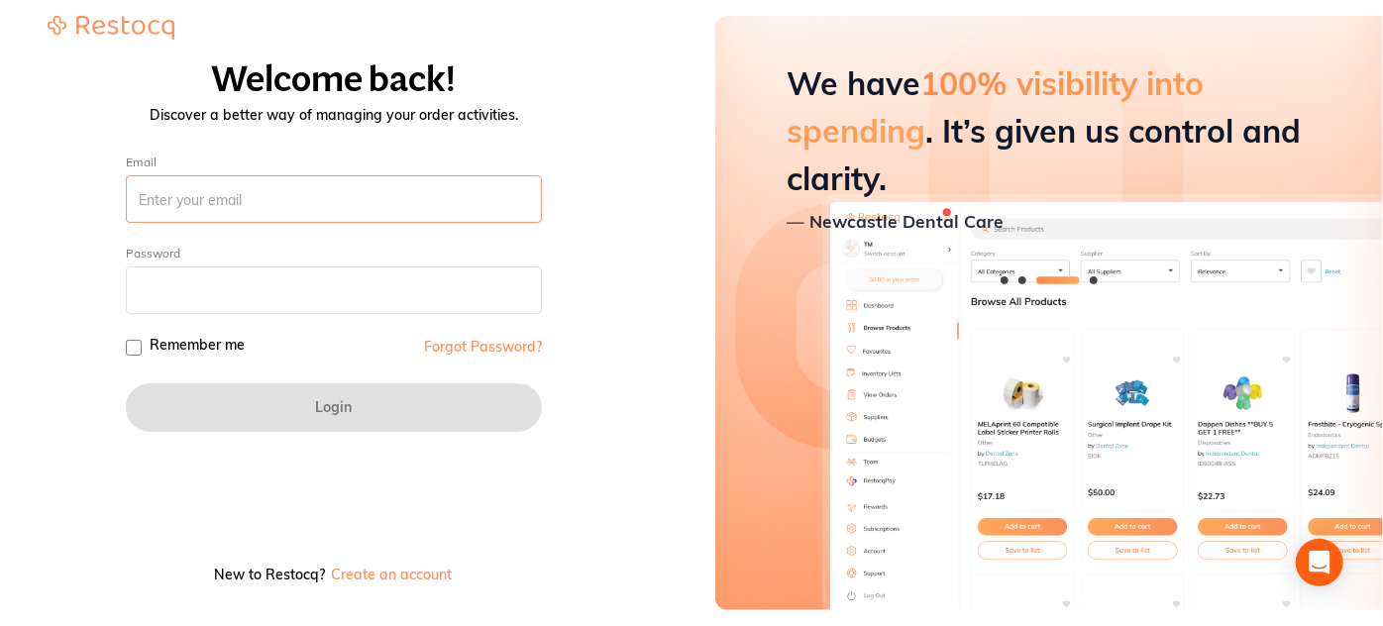
click at [279, 200] on input "Email" at bounding box center [334, 199] width 416 height 48
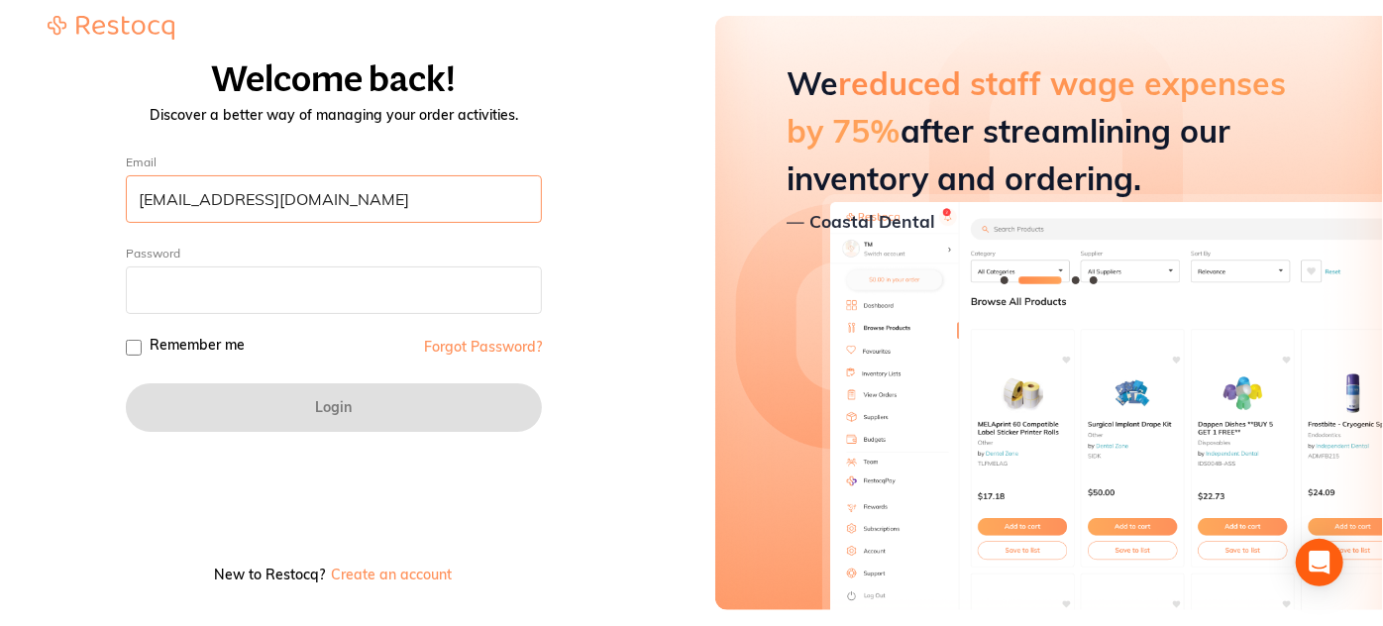
type input "amrita@terrificminds.com"
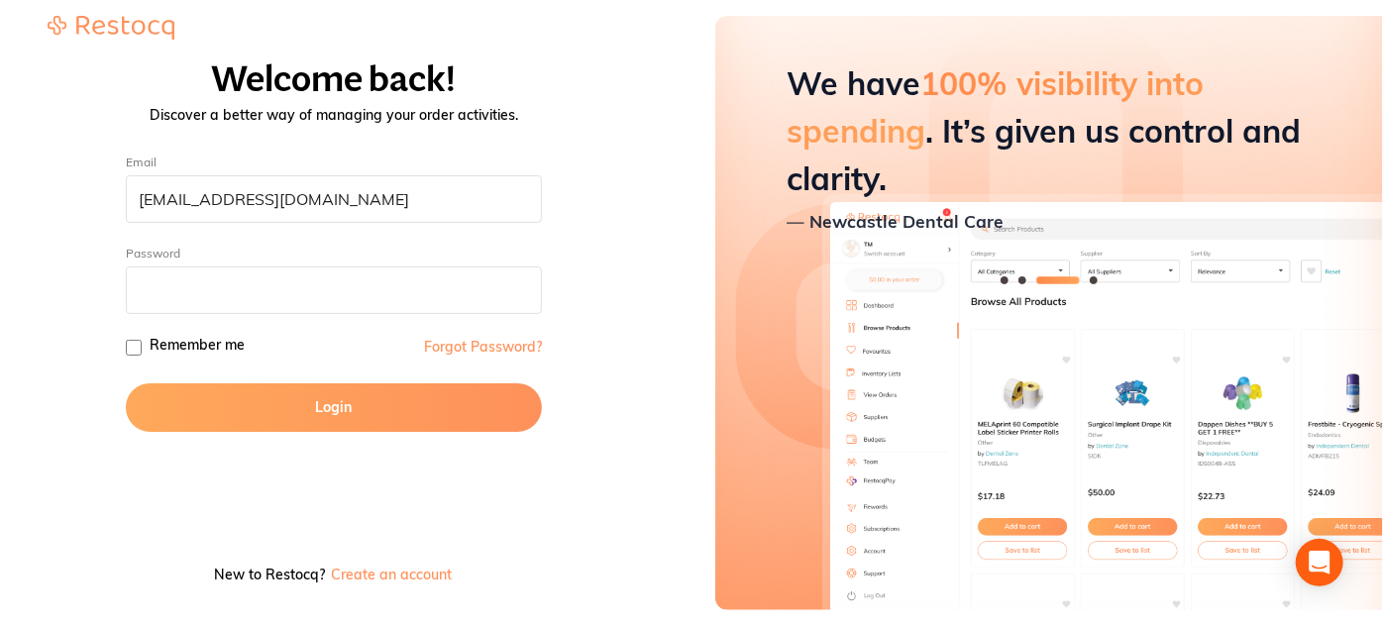
click at [281, 400] on button "Login" at bounding box center [334, 407] width 416 height 48
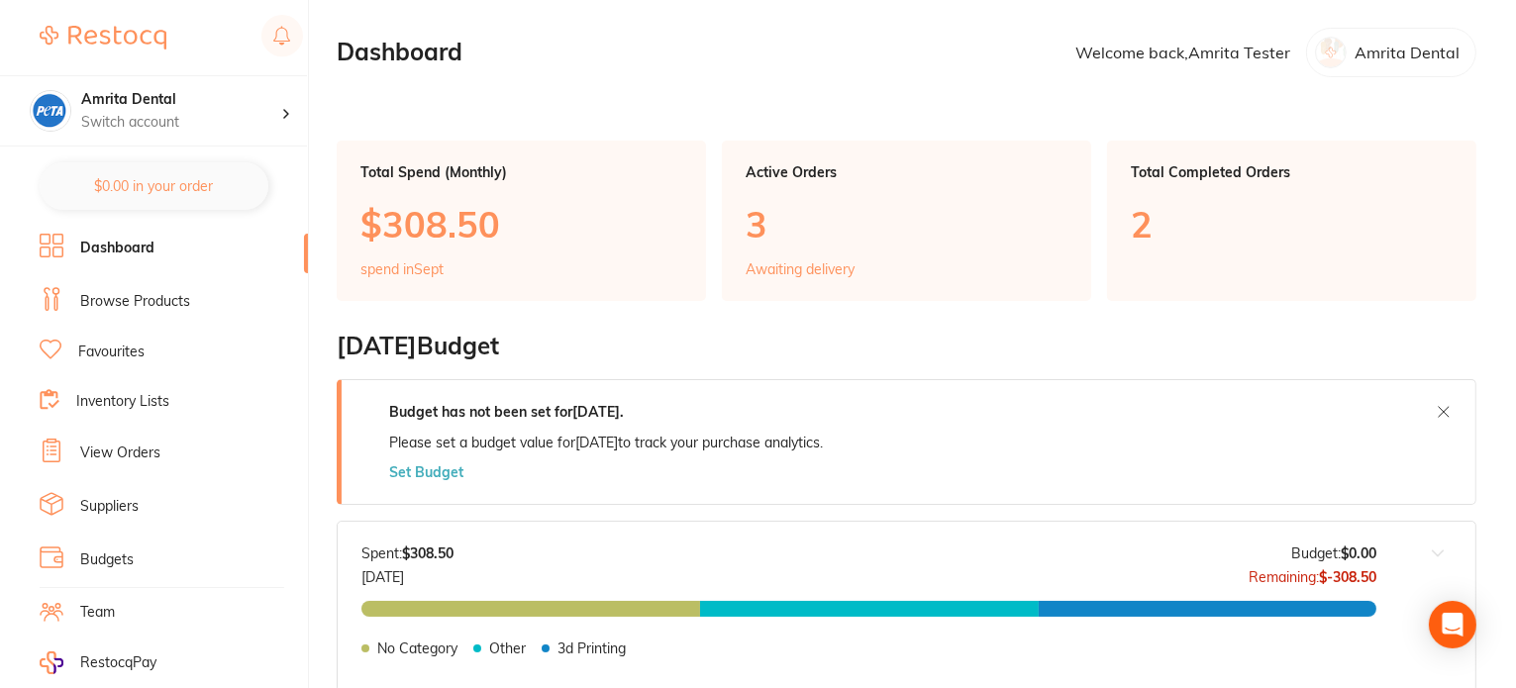
click at [144, 449] on link "View Orders" at bounding box center [120, 454] width 80 height 20
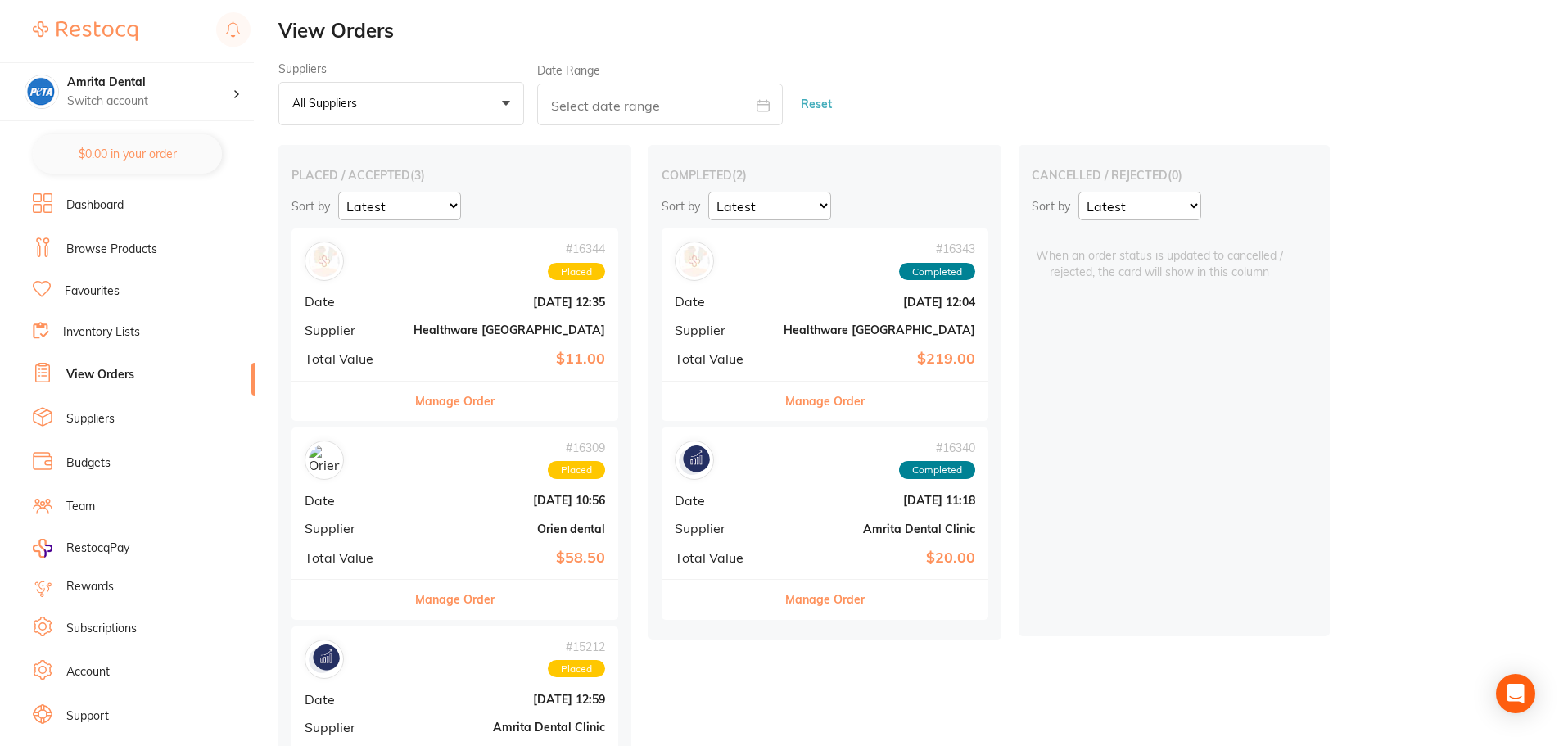
click at [101, 517] on link "Account" at bounding box center [88, 672] width 43 height 17
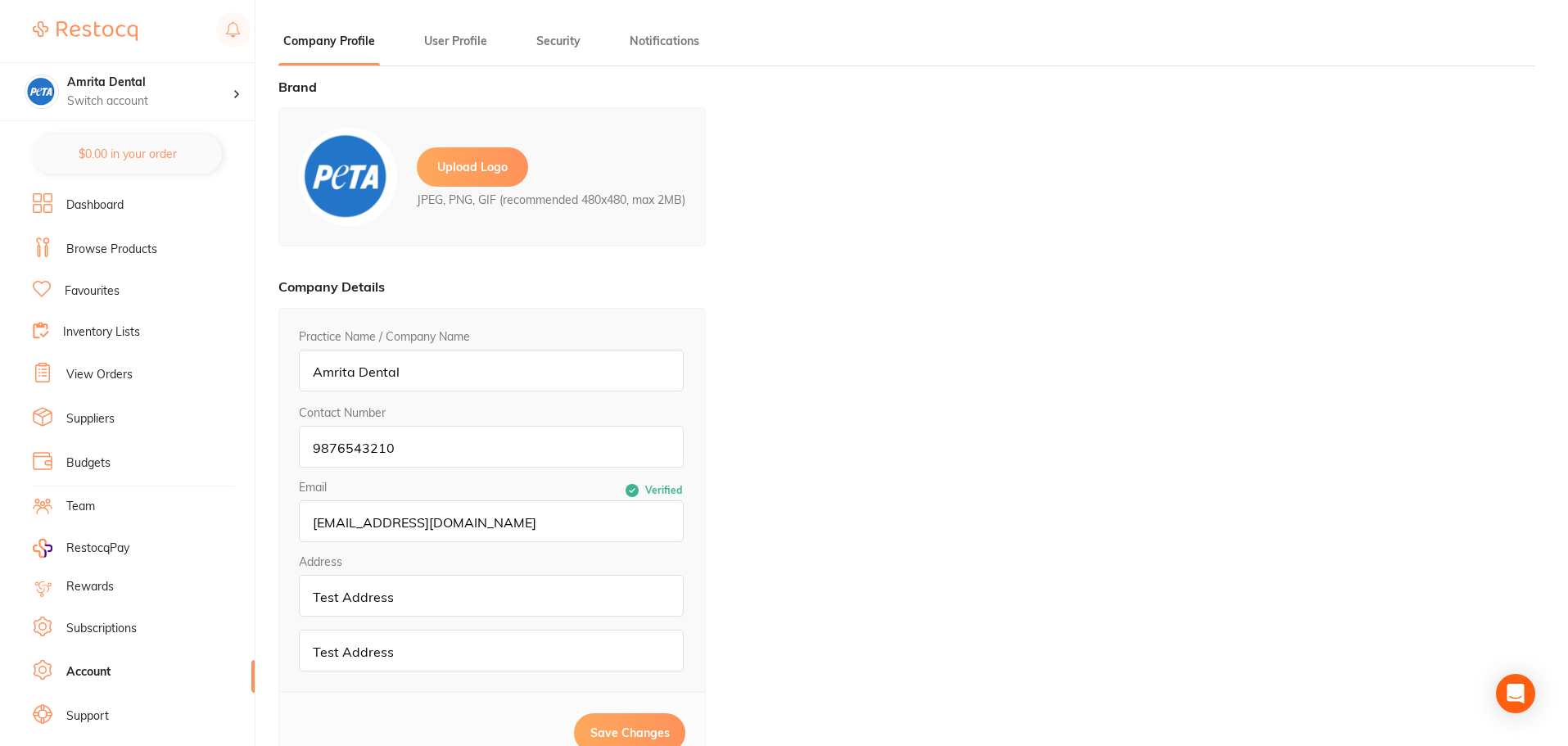
type input "Amrita"
type input "Tester"
type input "amrita@terrificminds.com"
drag, startPoint x: 519, startPoint y: 528, endPoint x: 185, endPoint y: 529, distance: 334.0
click at [185, 517] on div "$0.00 Amrita Dental Switch account Amrita Dental Amrita Test 78 $0.00 in your o…" at bounding box center [784, 373] width 1568 height 746
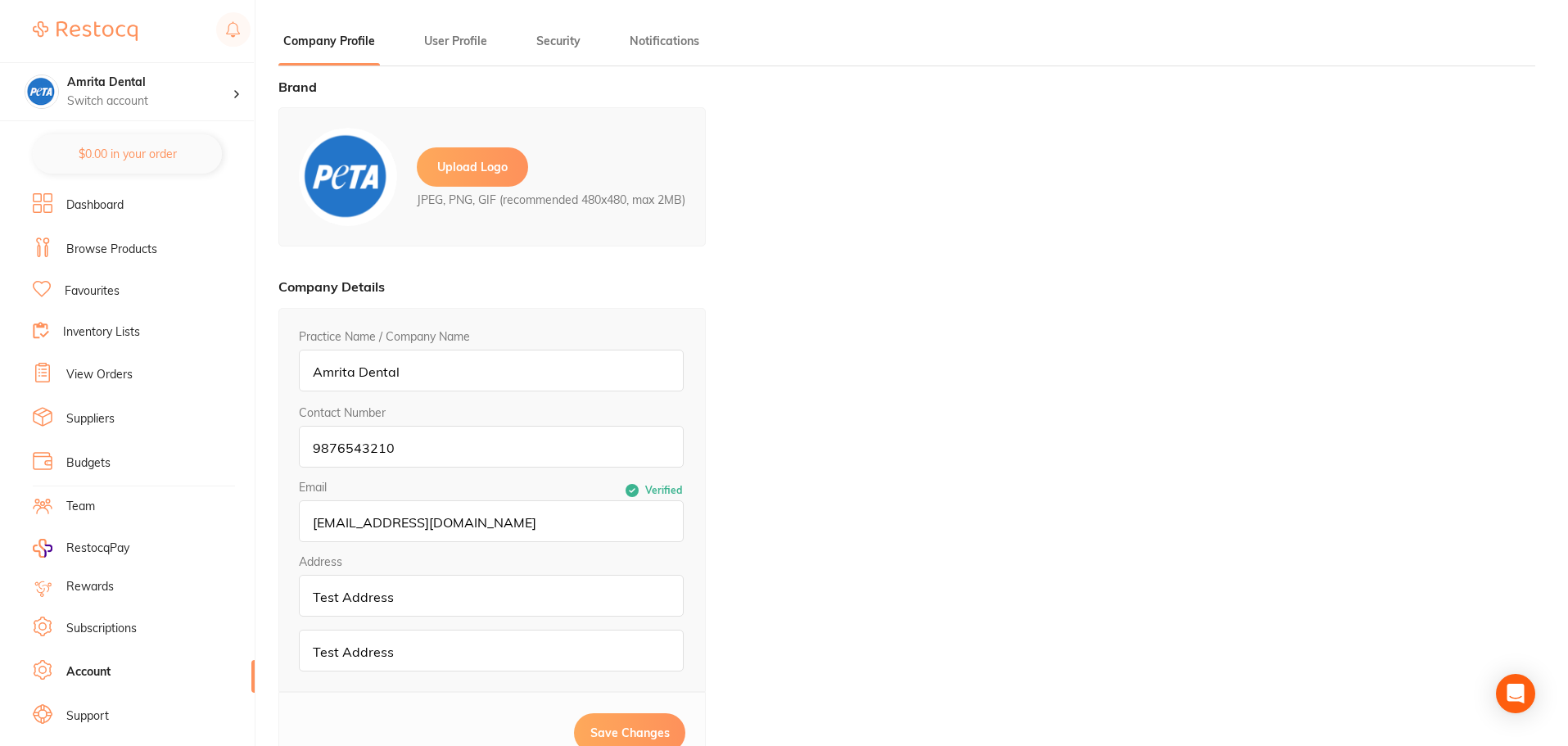
click at [114, 205] on link "Dashboard" at bounding box center [94, 206] width 57 height 17
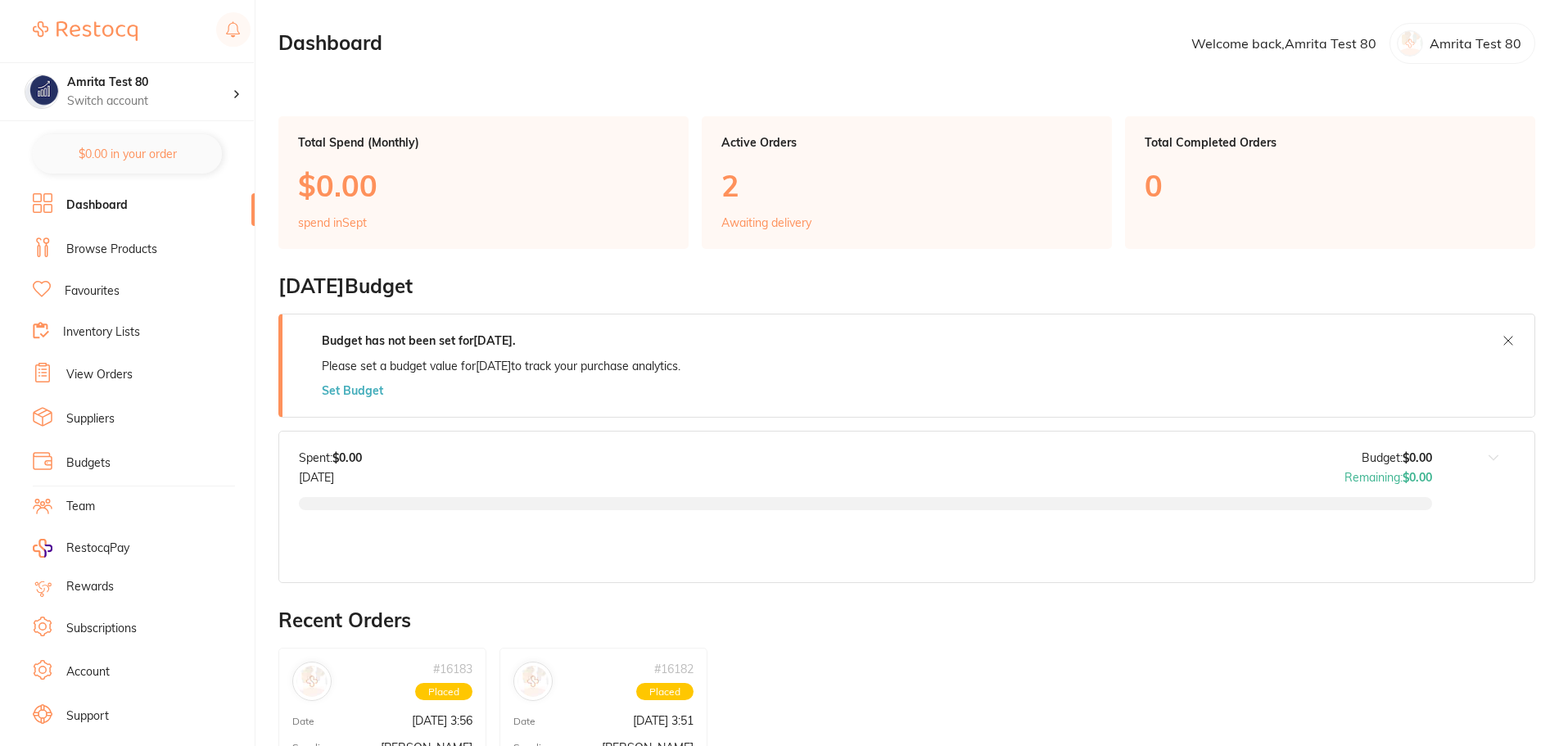
click at [131, 248] on link "Browse Products" at bounding box center [112, 250] width 91 height 17
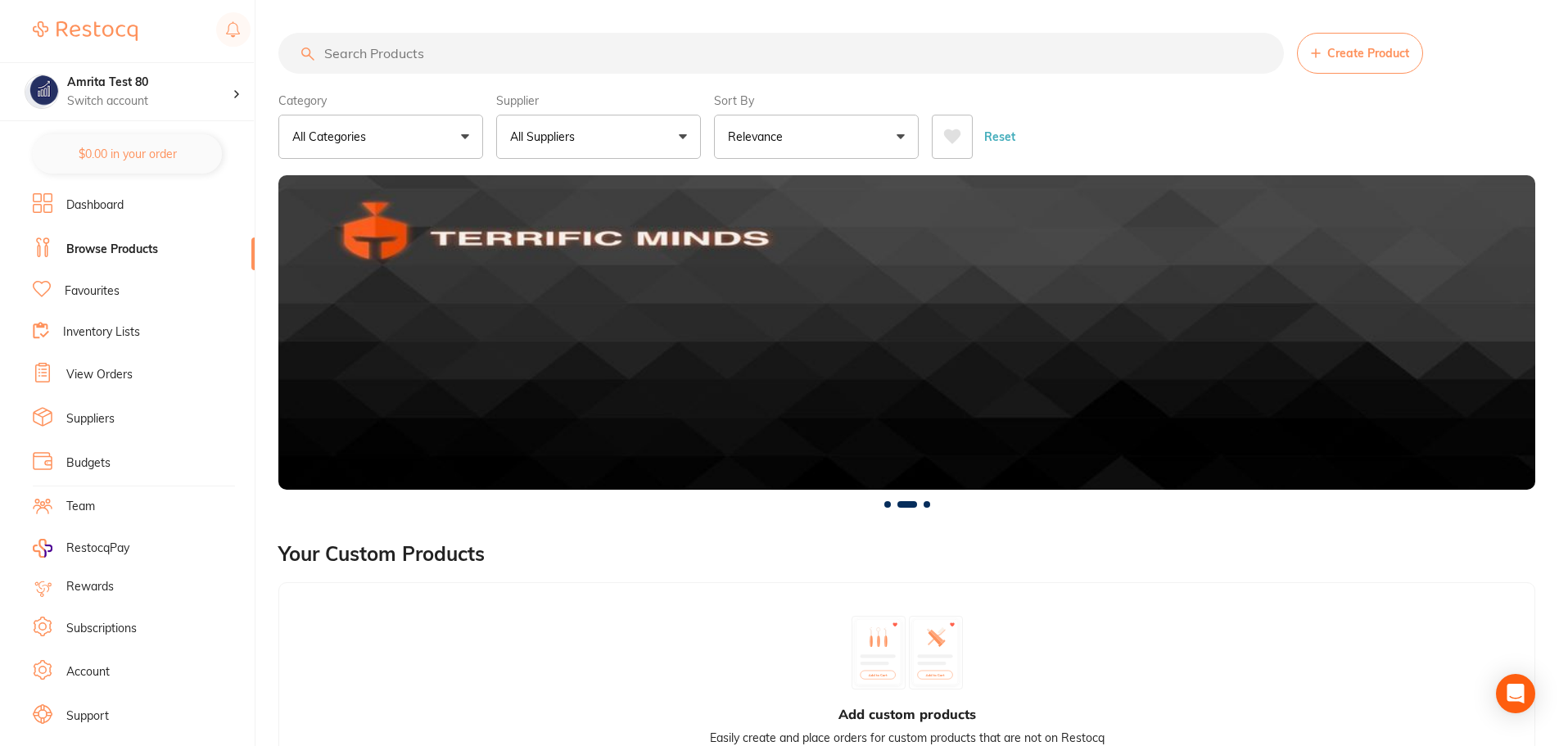
click at [91, 208] on link "Dashboard" at bounding box center [94, 206] width 57 height 17
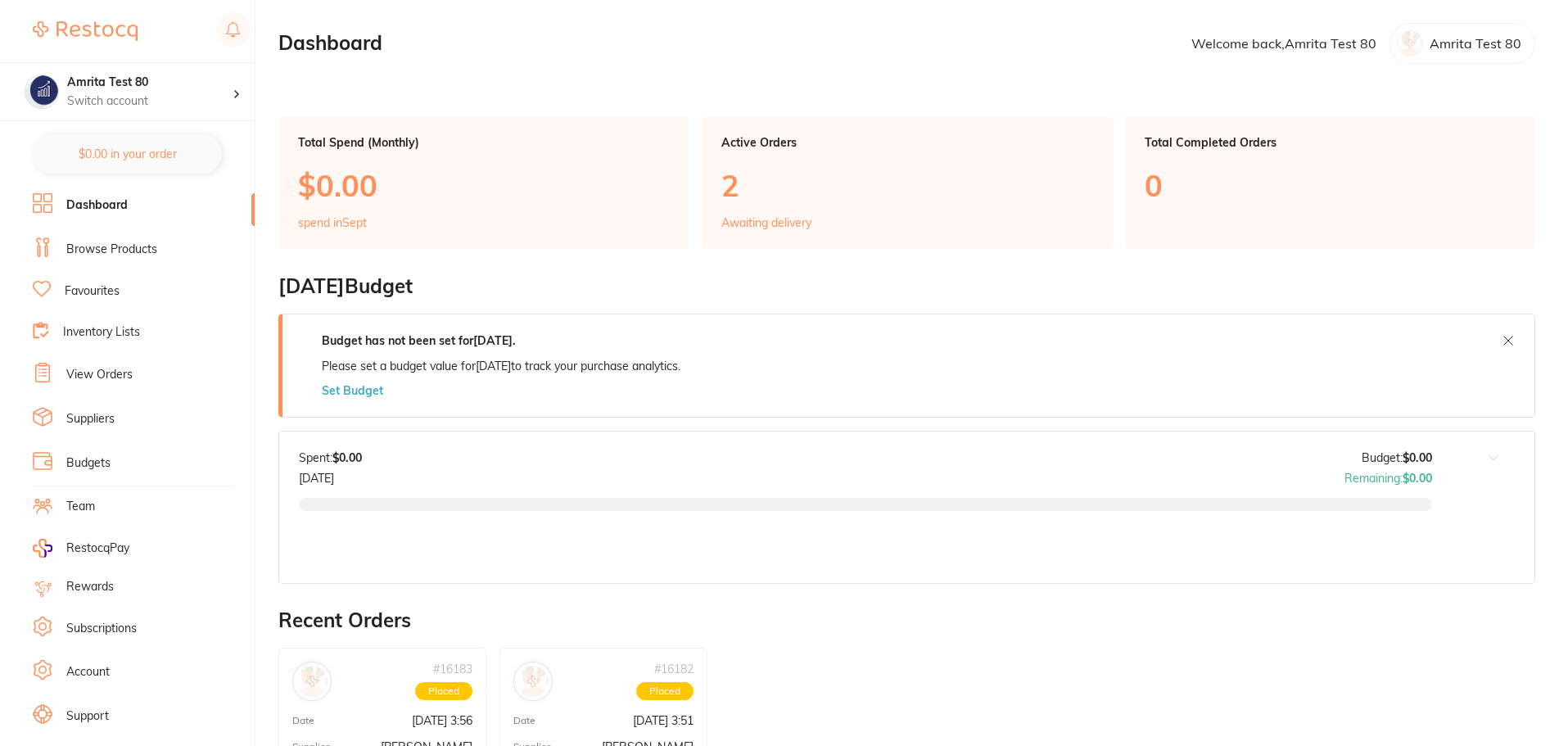
click at [101, 255] on link "Browse Products" at bounding box center [112, 250] width 91 height 17
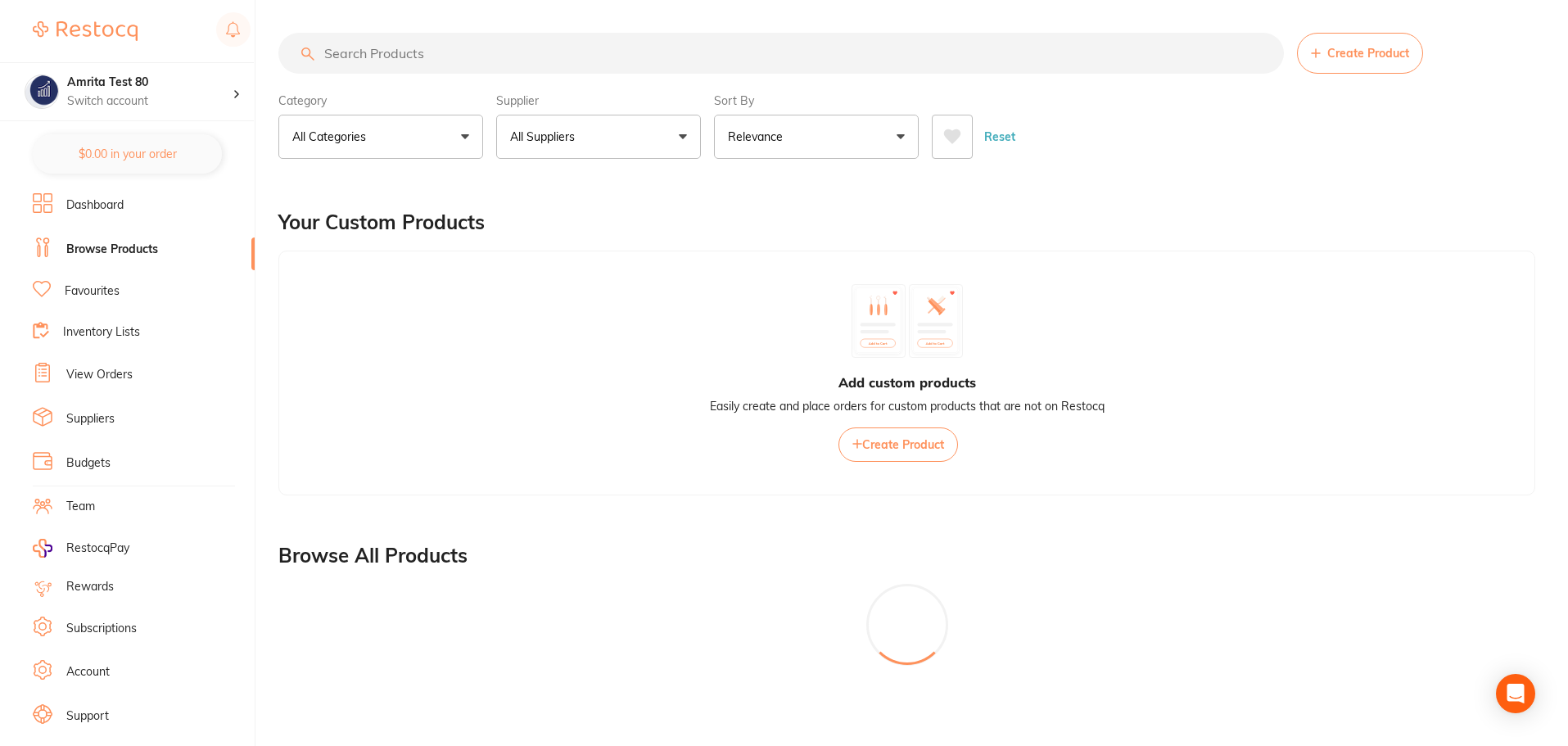
click at [90, 221] on ul "Dashboard Browse Products Favourites Inventory Lists View Orders Suppliers Budg…" at bounding box center [144, 476] width 222 height 565
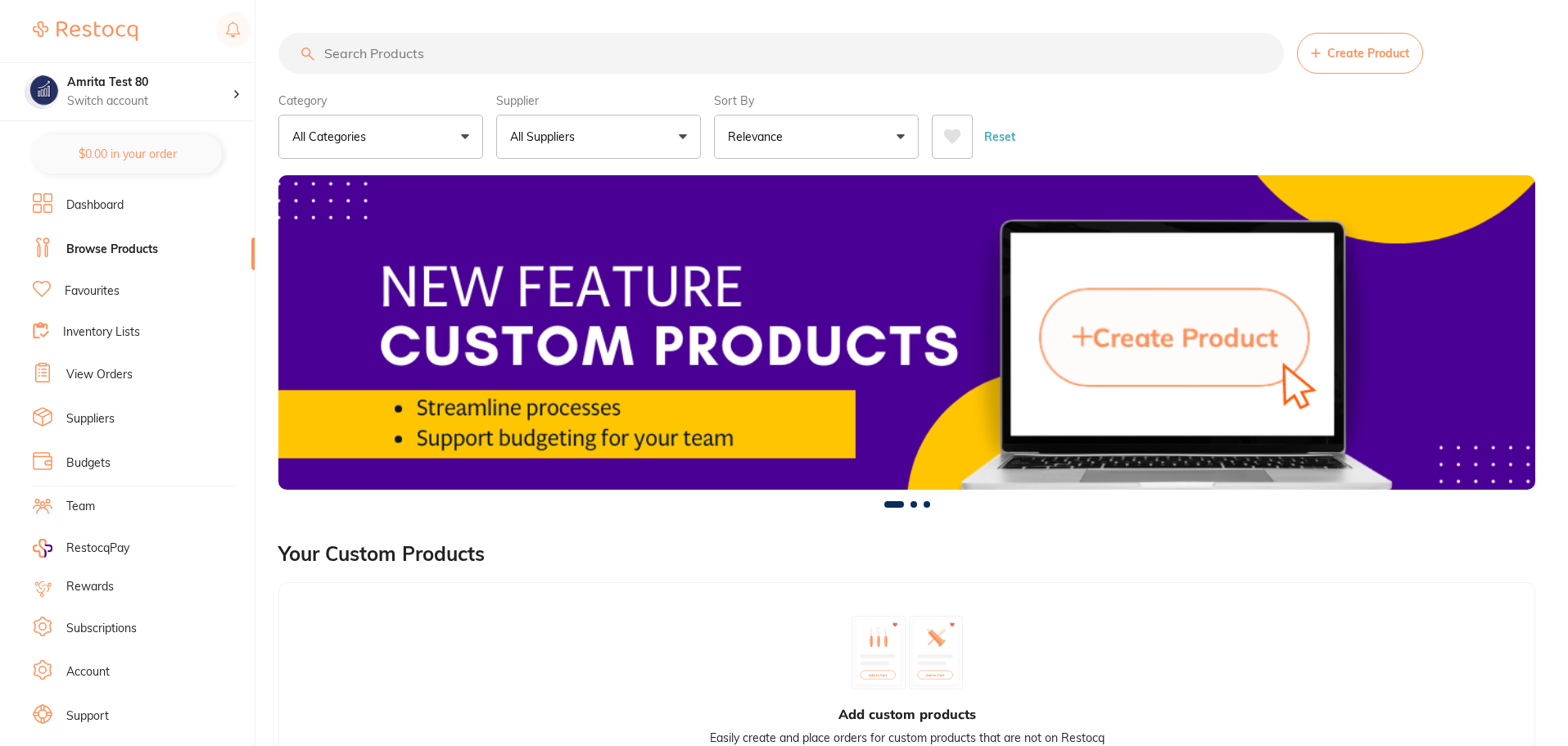
click at [88, 207] on link "Dashboard" at bounding box center [94, 206] width 57 height 17
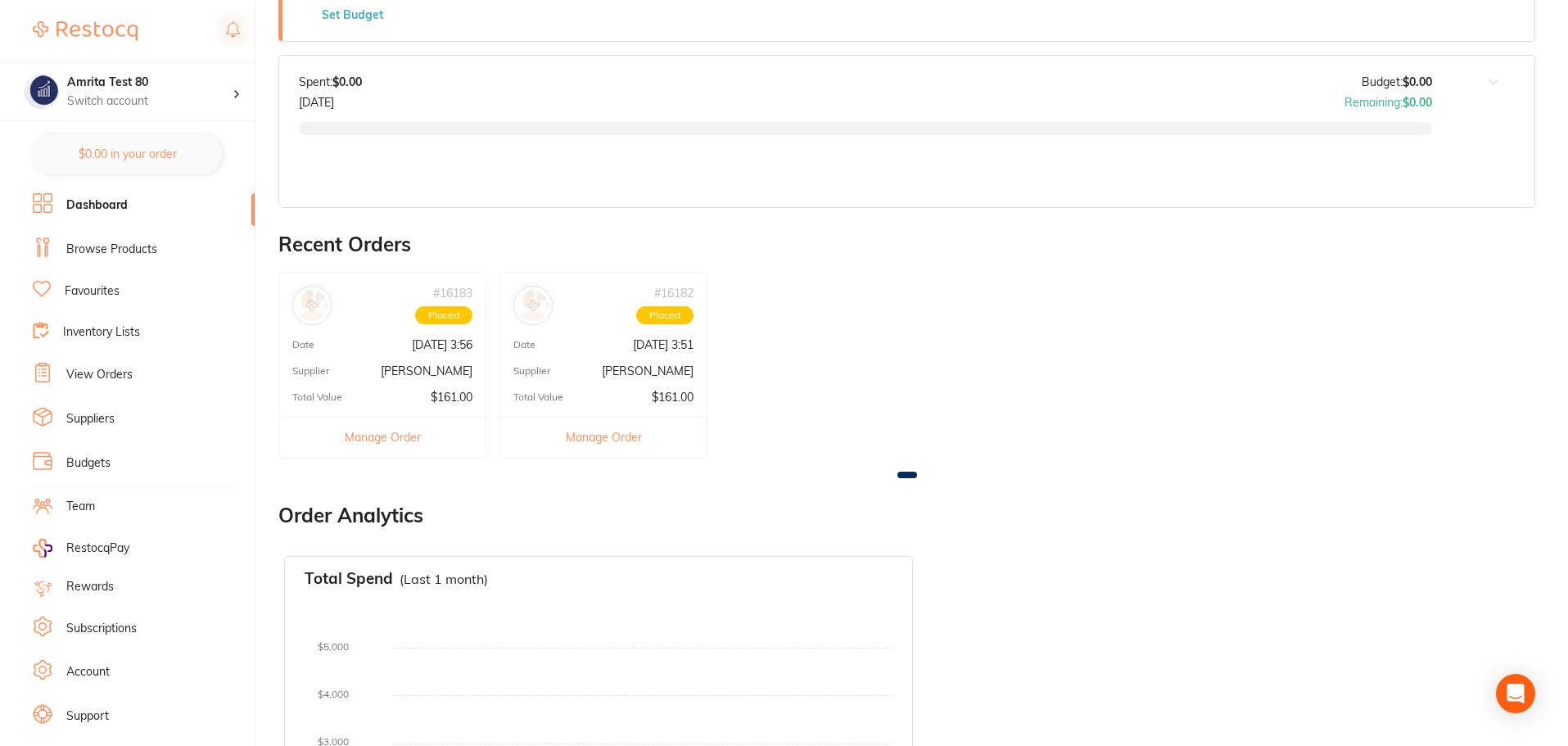
scroll to position [491, 0]
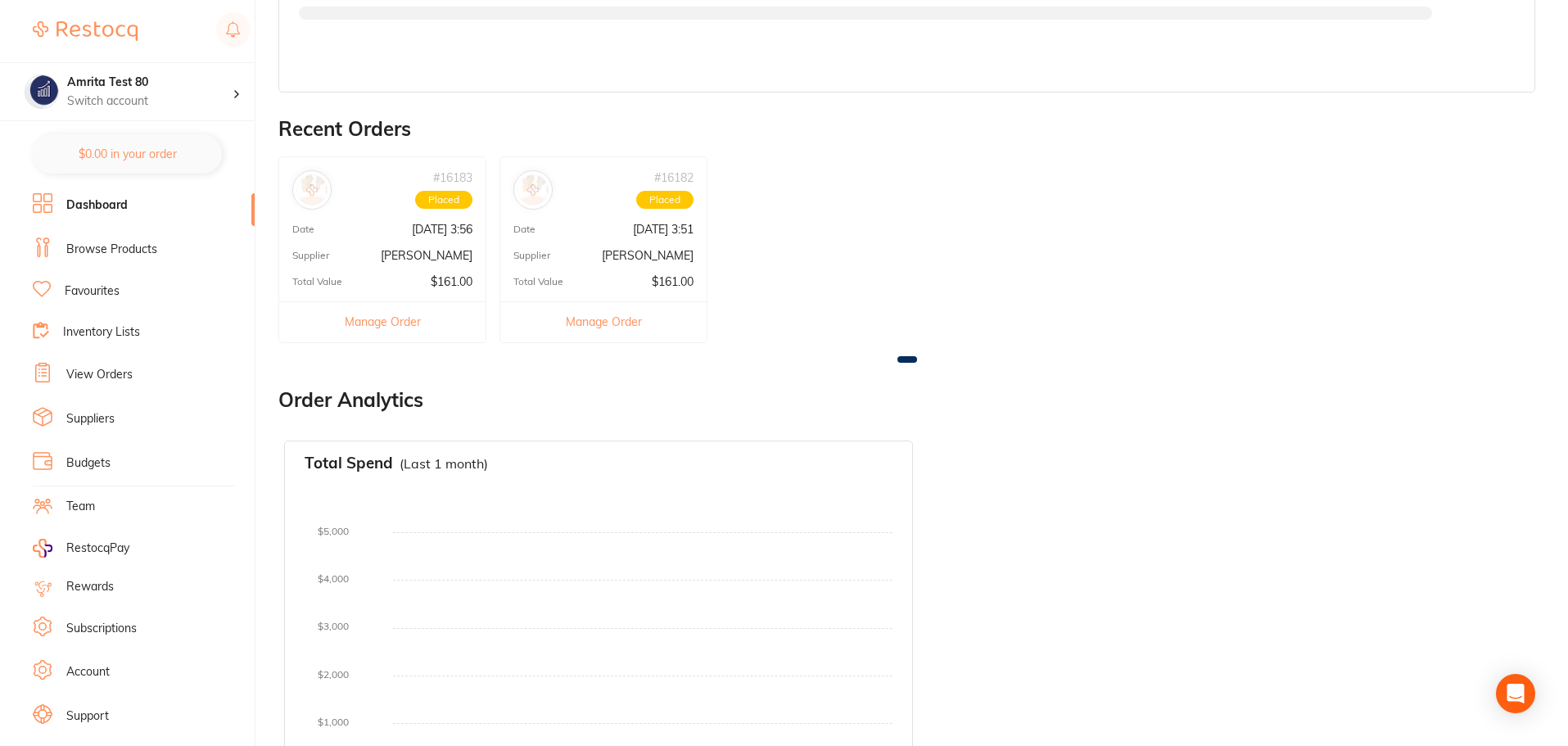
click at [114, 246] on link "Browse Products" at bounding box center [112, 250] width 91 height 17
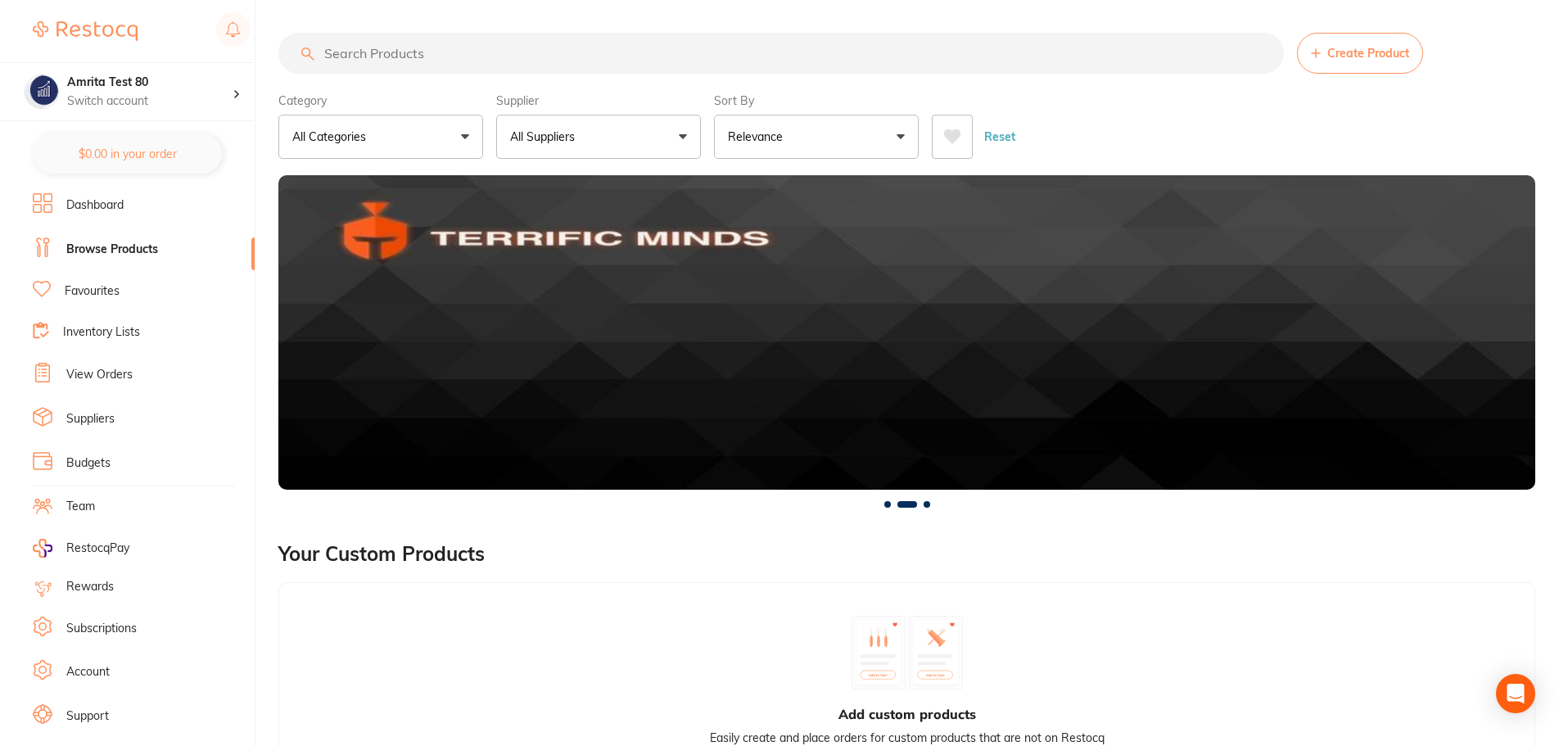
click at [88, 285] on link "Favourites" at bounding box center [92, 292] width 55 height 17
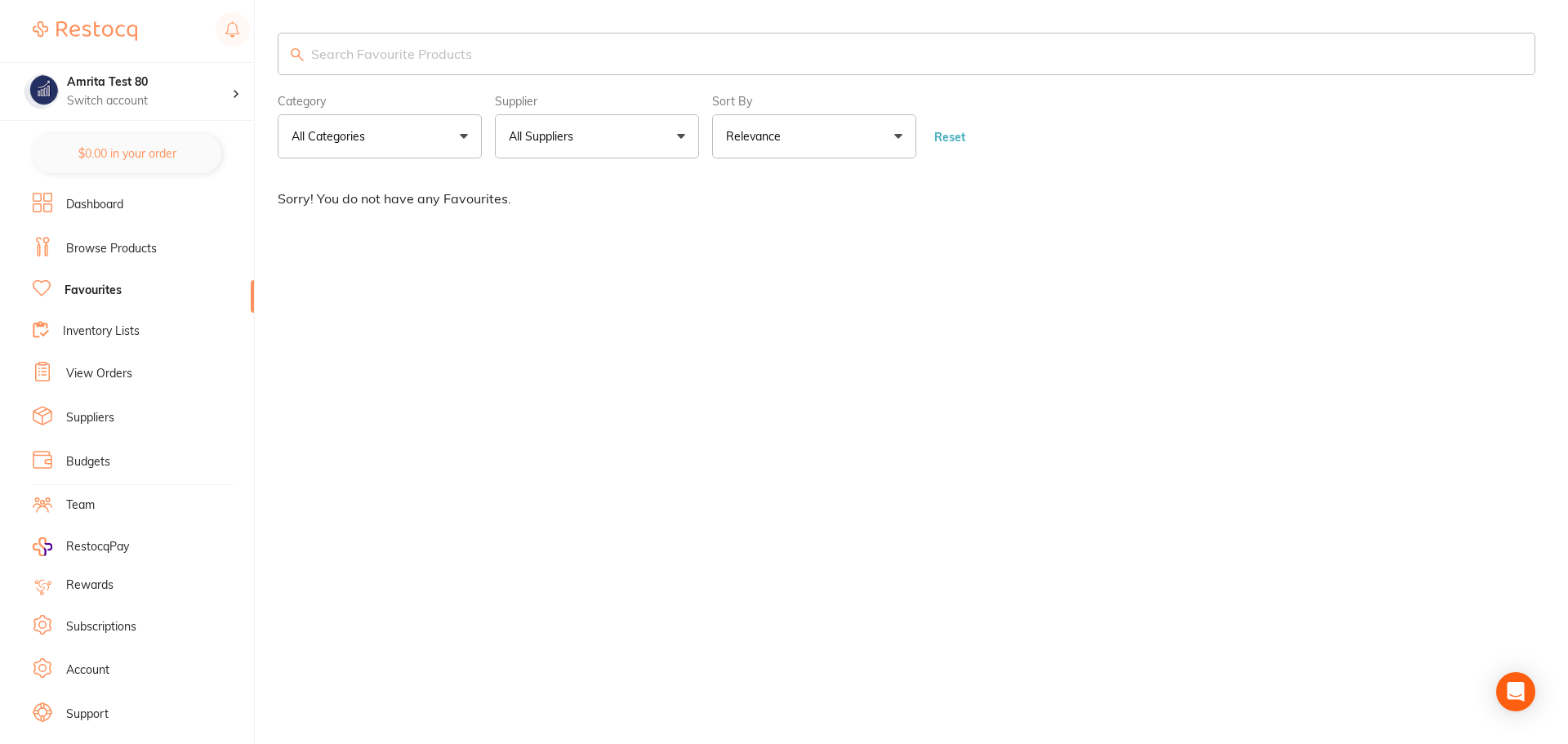
click at [119, 323] on li "Inventory Lists" at bounding box center [143, 332] width 221 height 22
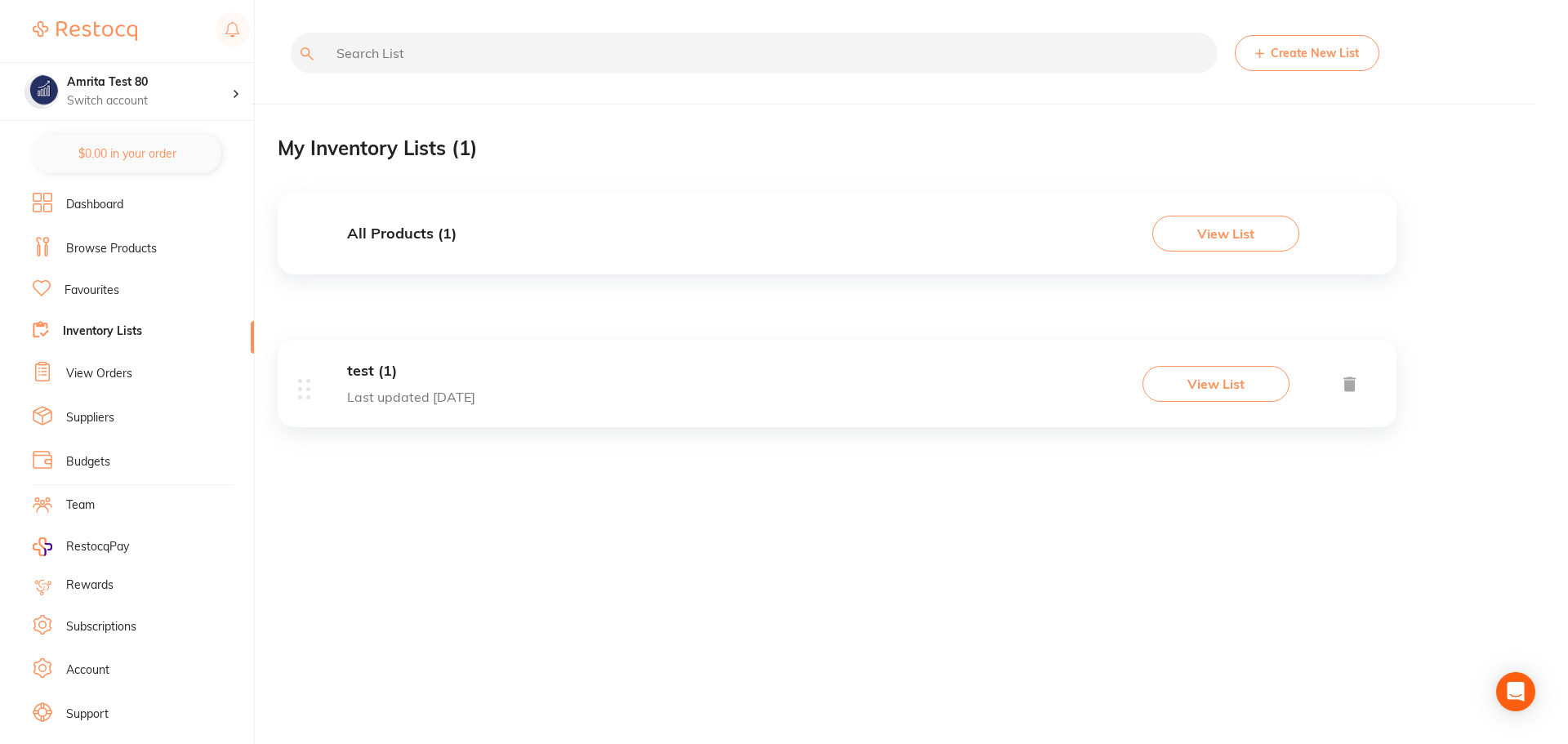
click at [117, 210] on link "Dashboard" at bounding box center [94, 205] width 57 height 16
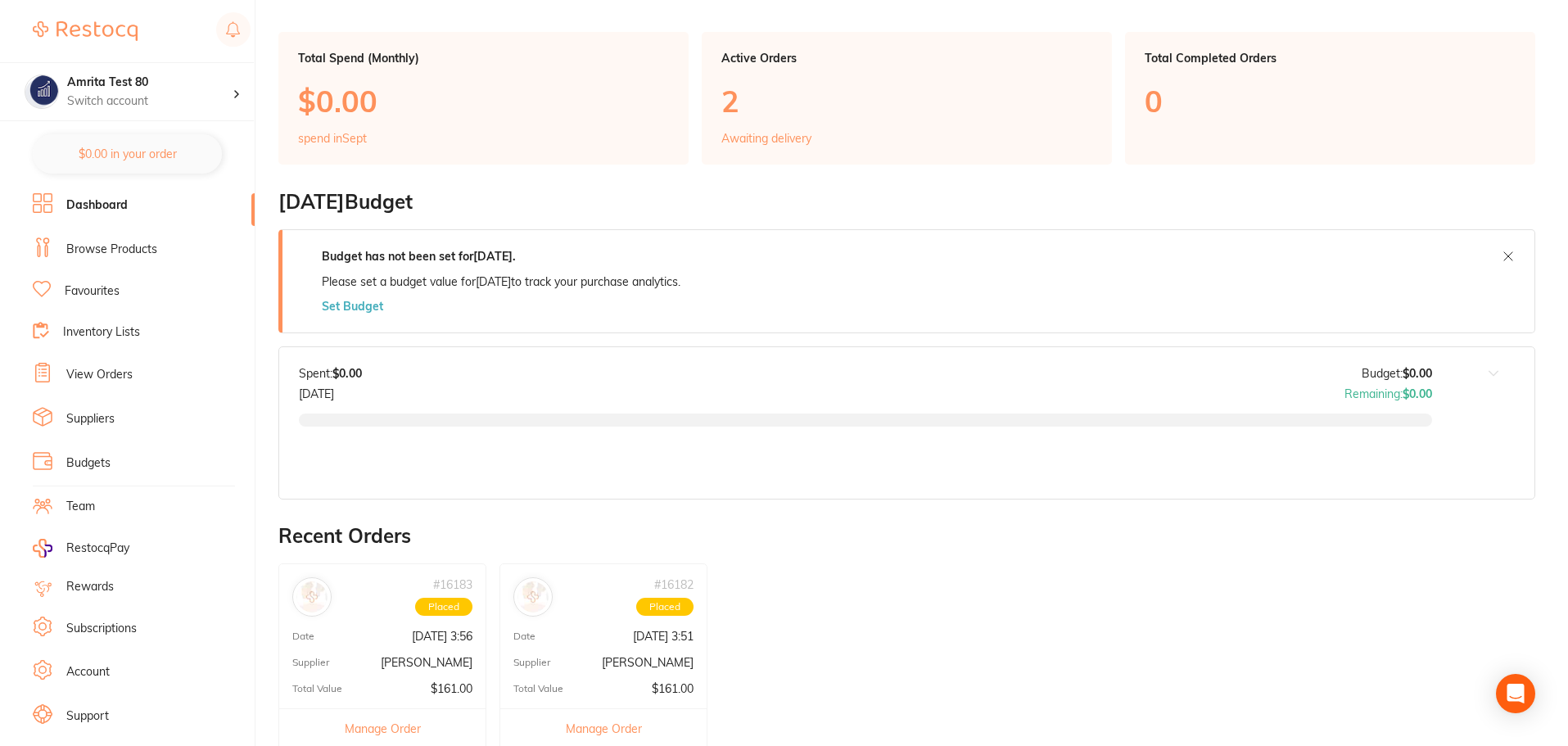
scroll to position [246, 0]
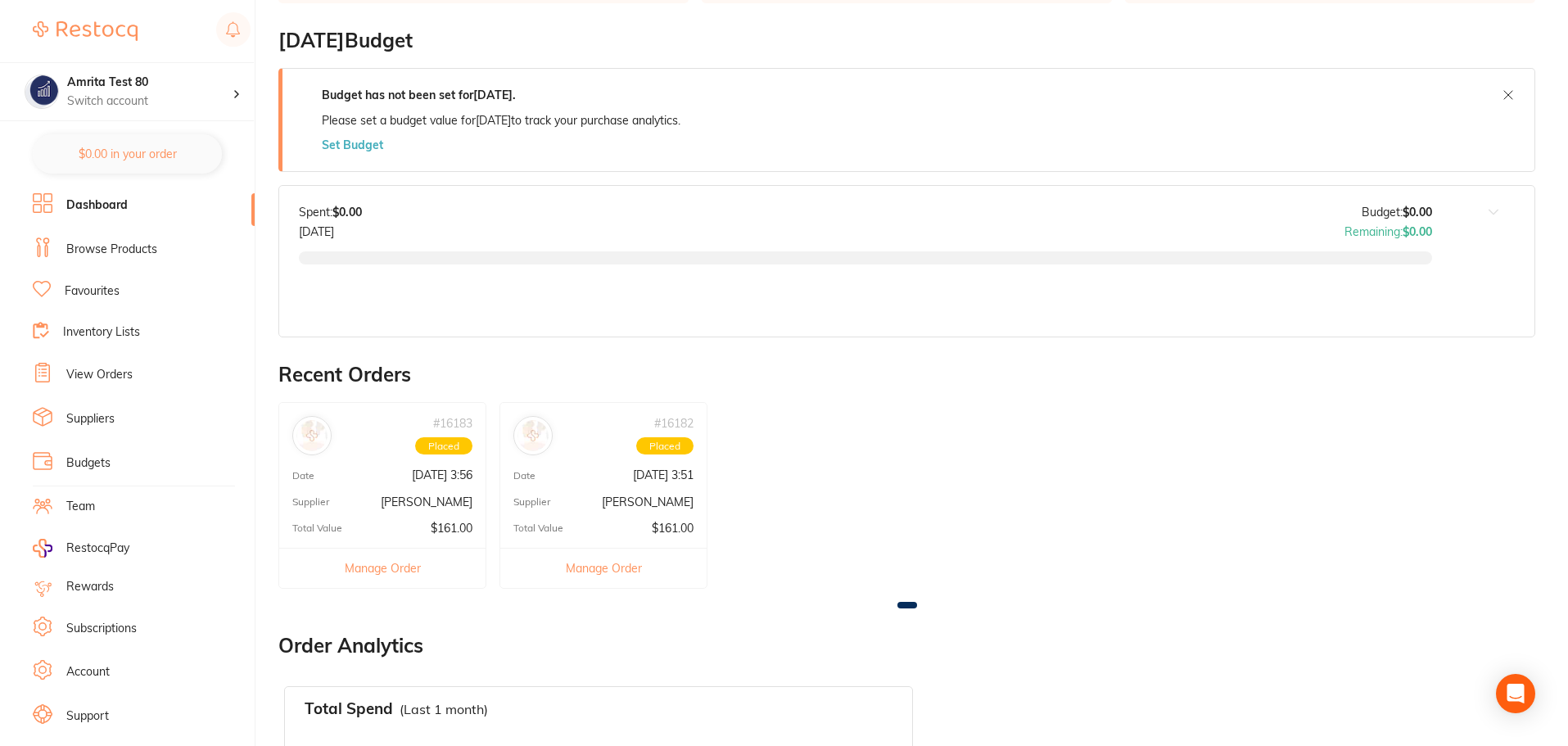
click at [106, 375] on link "View Orders" at bounding box center [99, 375] width 66 height 17
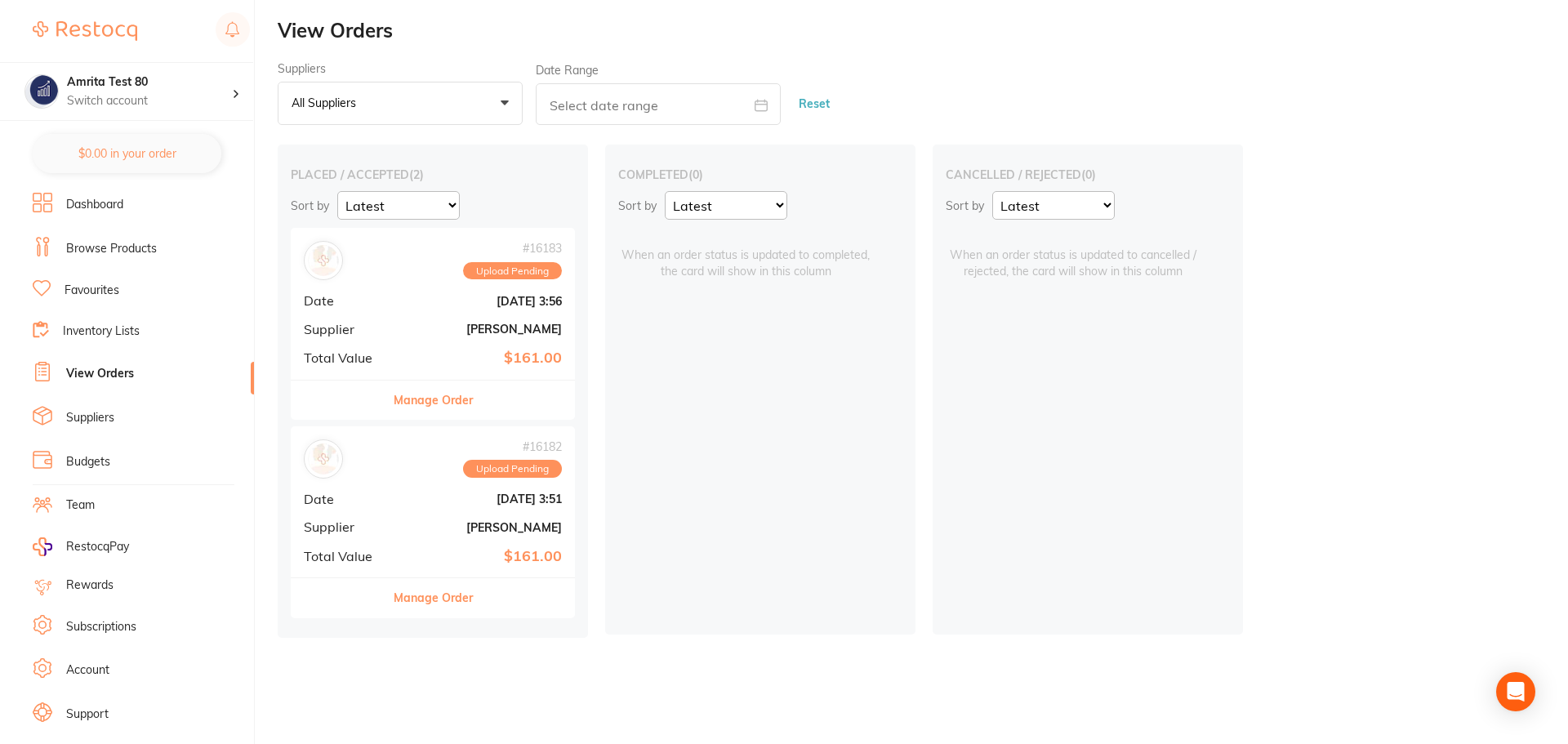
click at [95, 250] on link "Browse Products" at bounding box center [111, 249] width 91 height 16
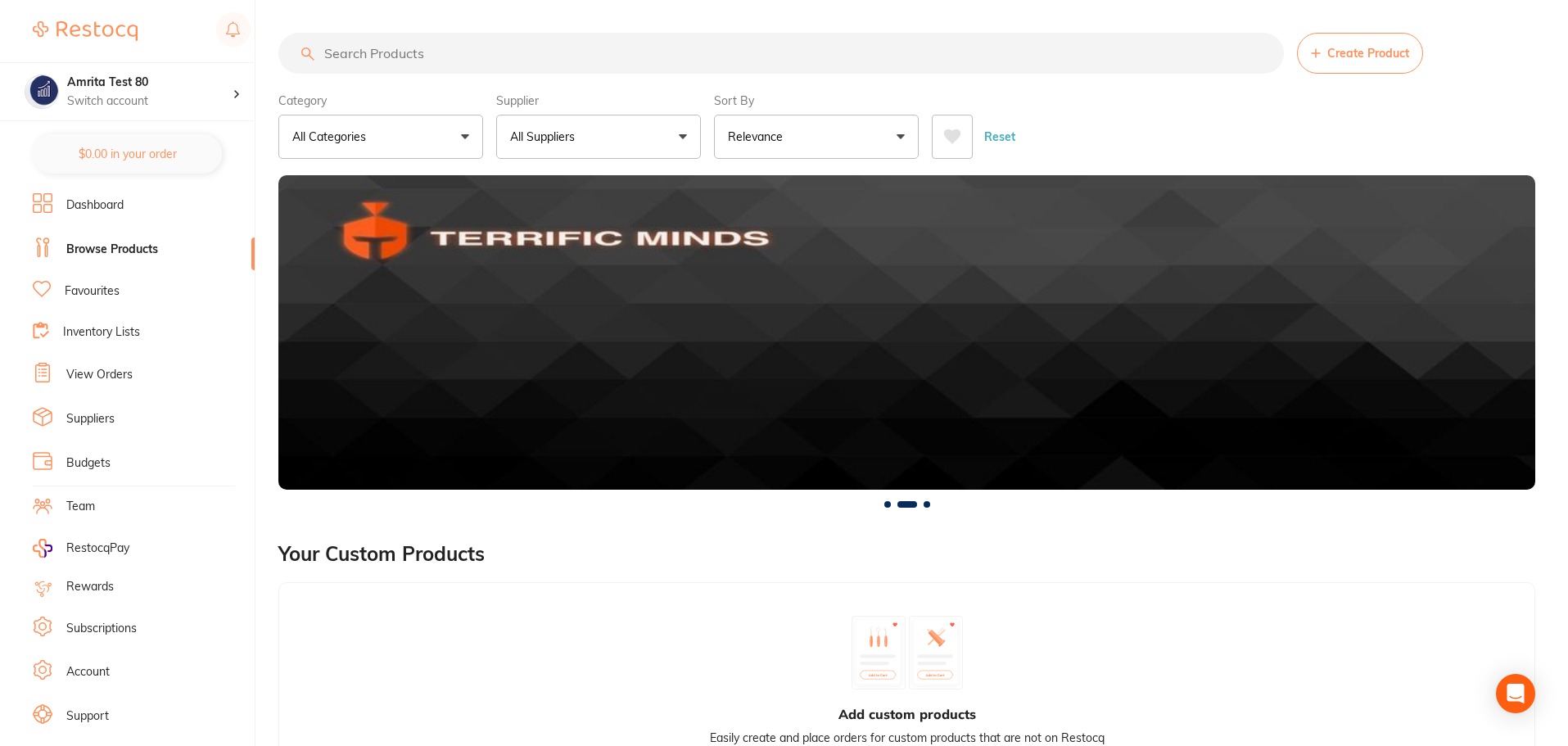
click at [568, 141] on p "All Suppliers" at bounding box center [546, 137] width 71 height 17
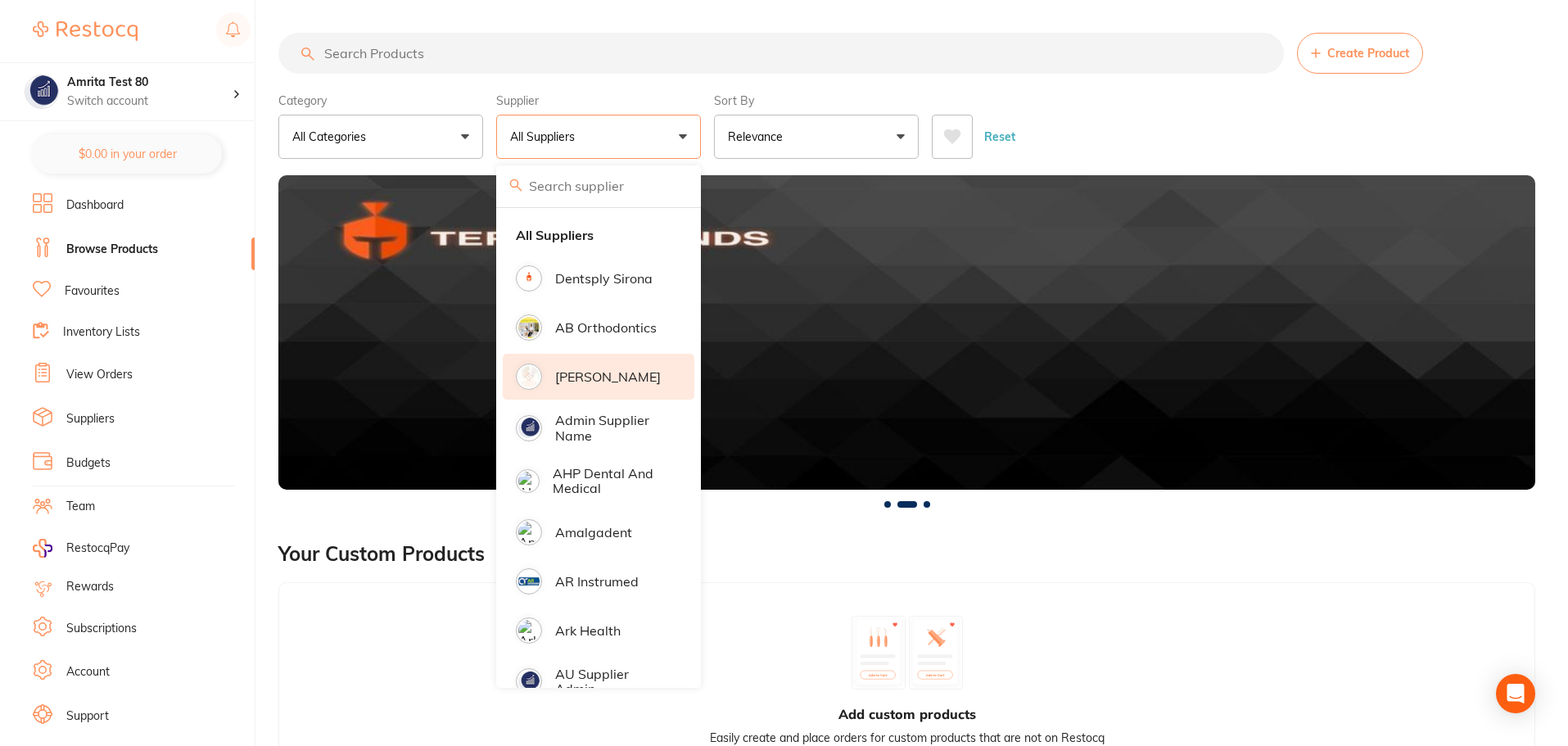
click at [603, 383] on p "[PERSON_NAME]" at bounding box center [608, 377] width 106 height 15
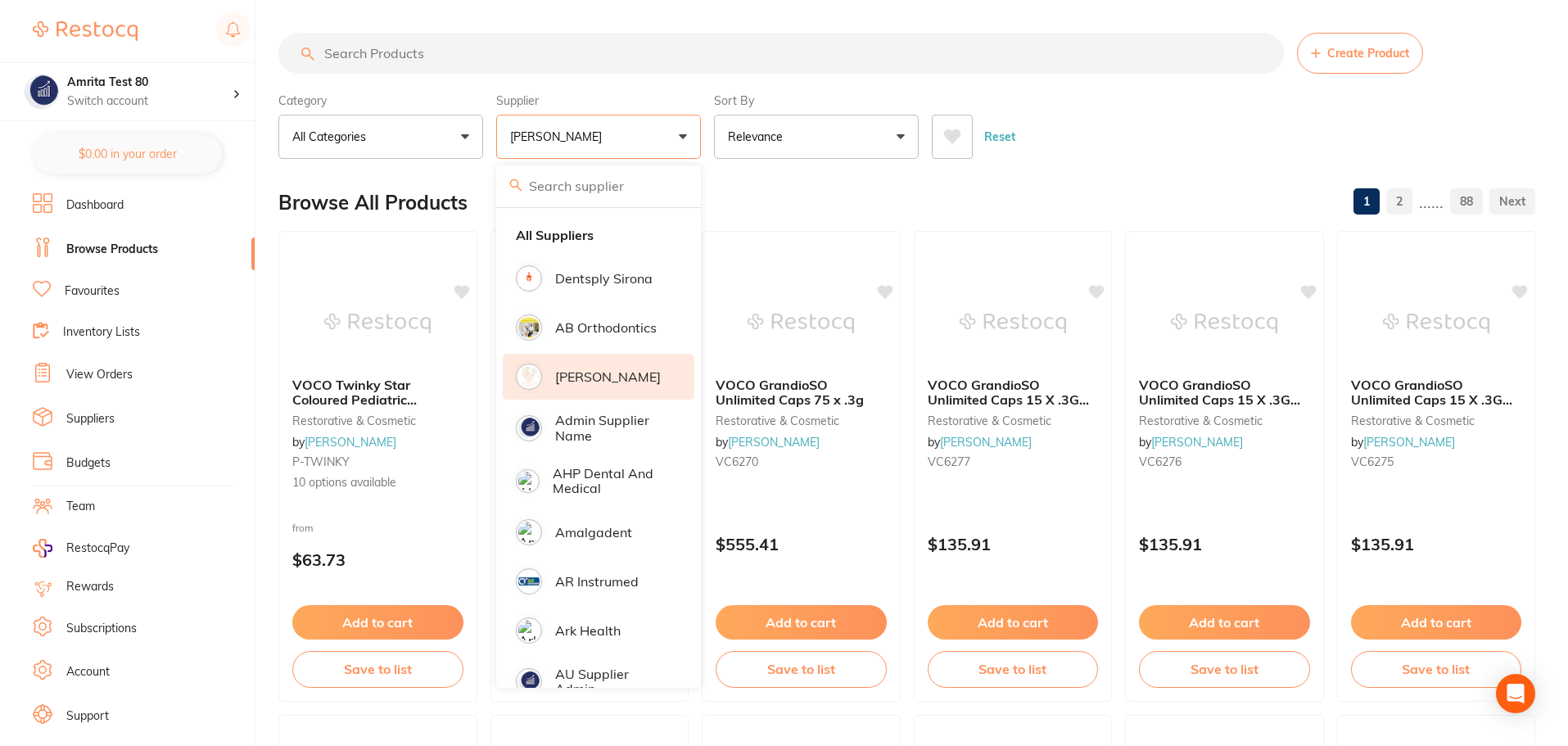
click at [708, 141] on div "Category All Categories All Categories anaesthetic articulating burs crown & br…" at bounding box center [907, 122] width 1256 height 72
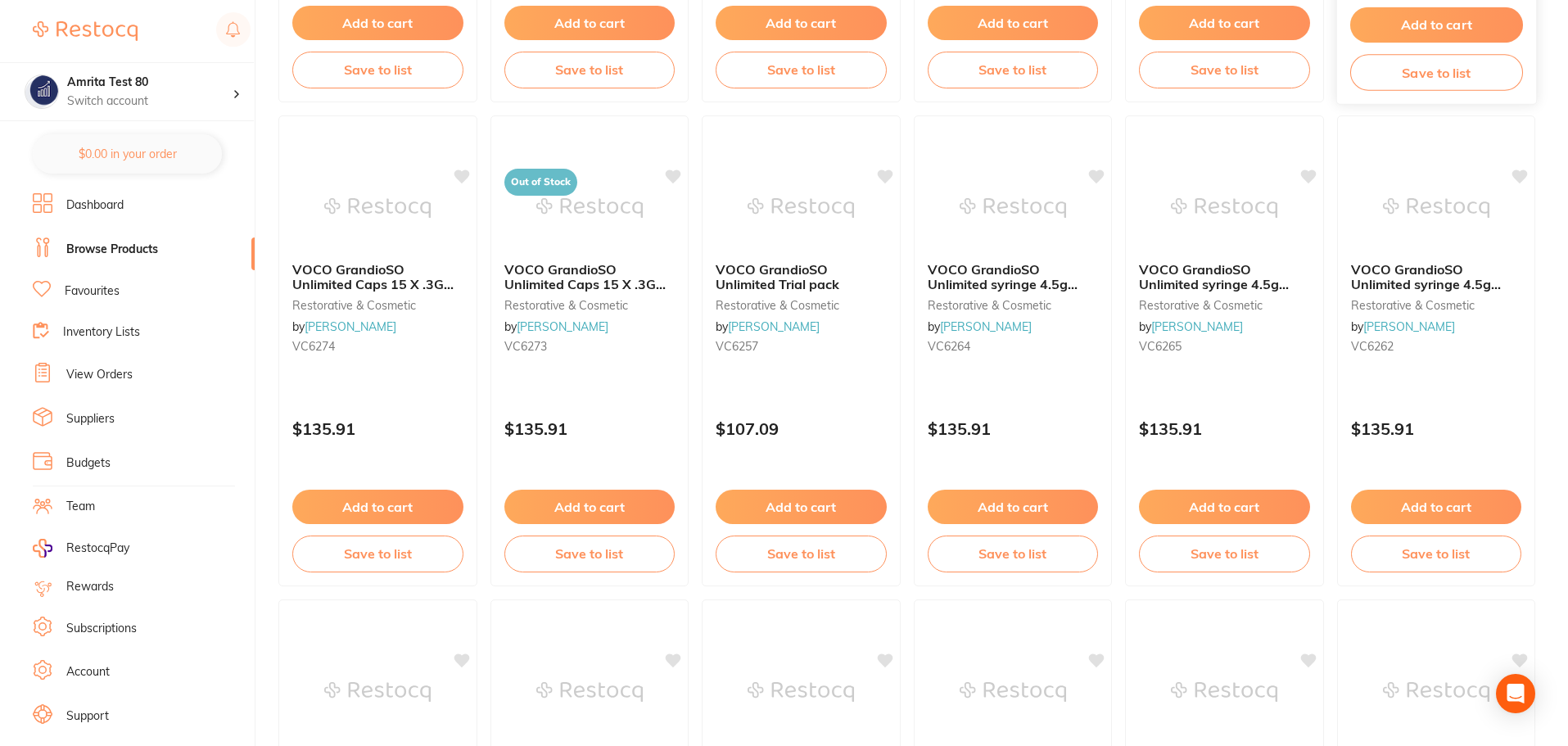
scroll to position [655, 0]
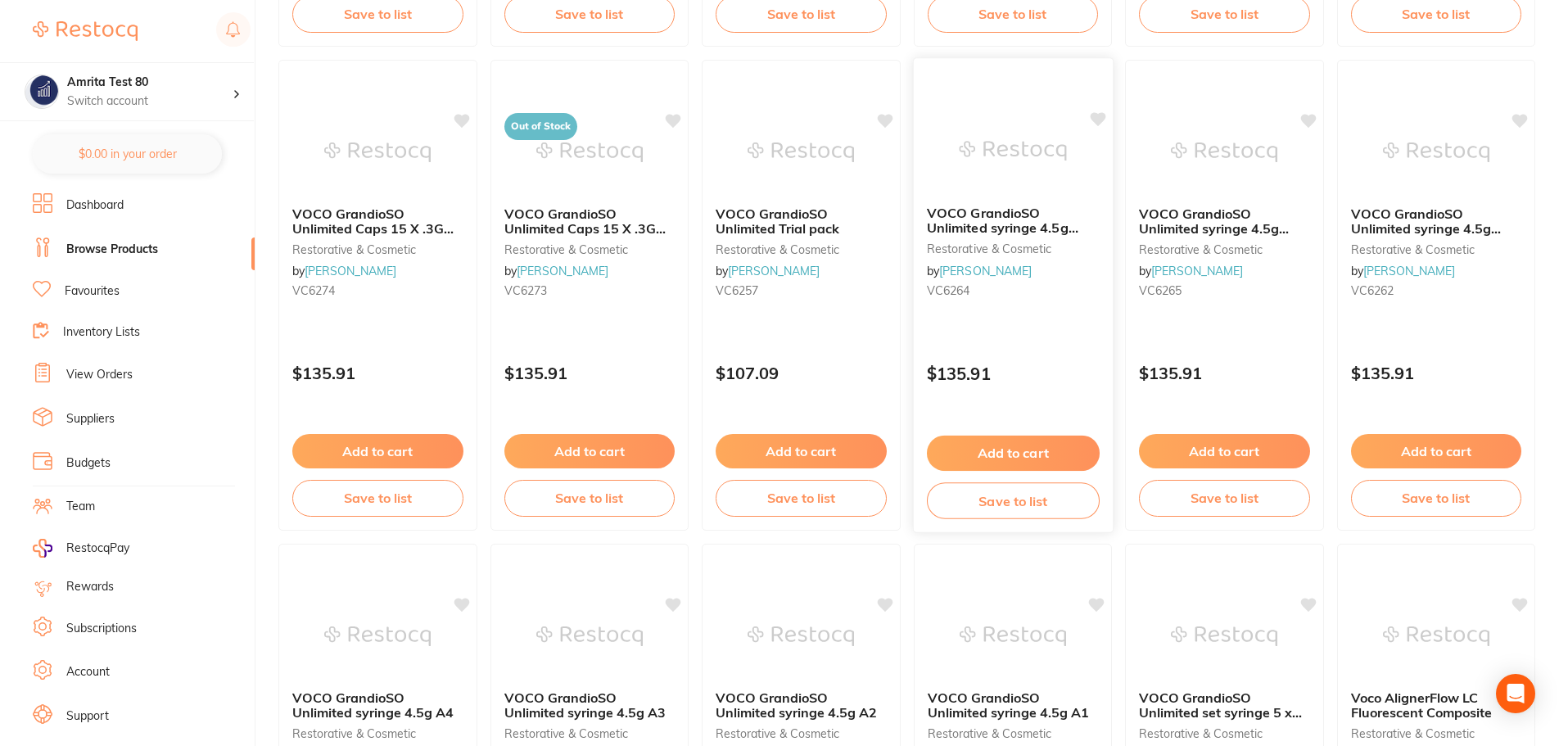
click at [962, 450] on button "Add to cart" at bounding box center [1012, 453] width 173 height 36
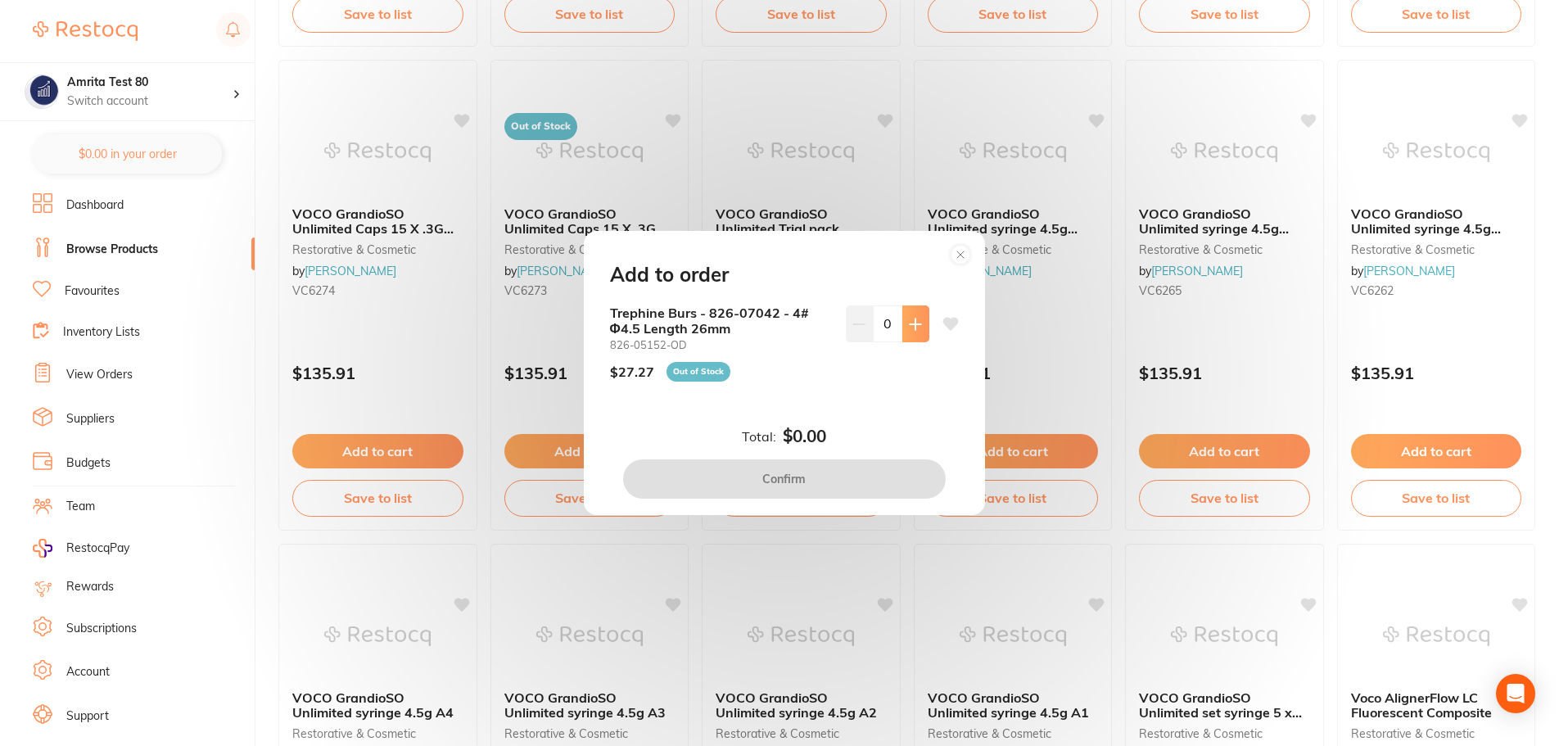
click at [910, 324] on icon at bounding box center [914, 323] width 11 height 11
type input "1"
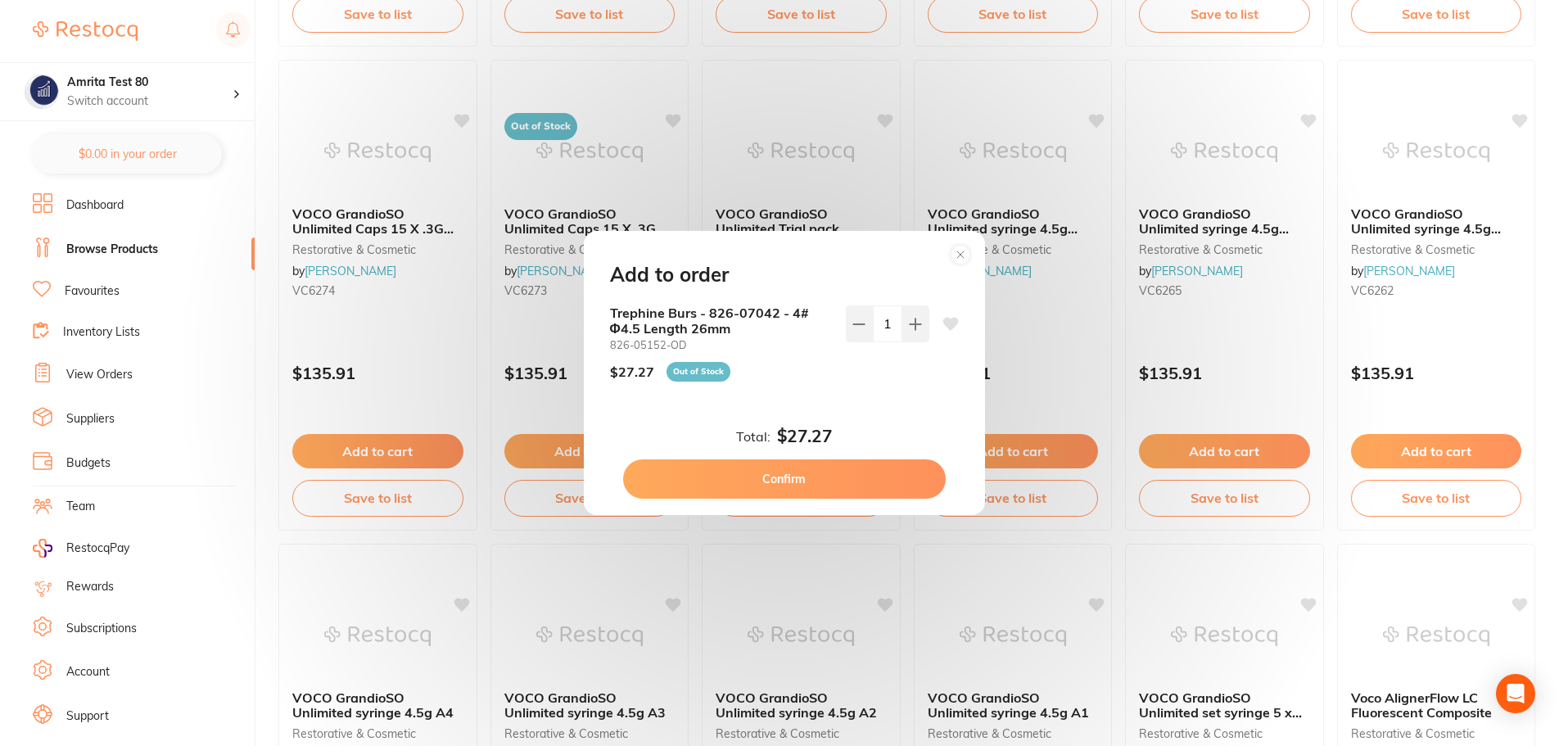
click at [876, 473] on button "Confirm" at bounding box center [784, 480] width 322 height 40
checkbox input "false"
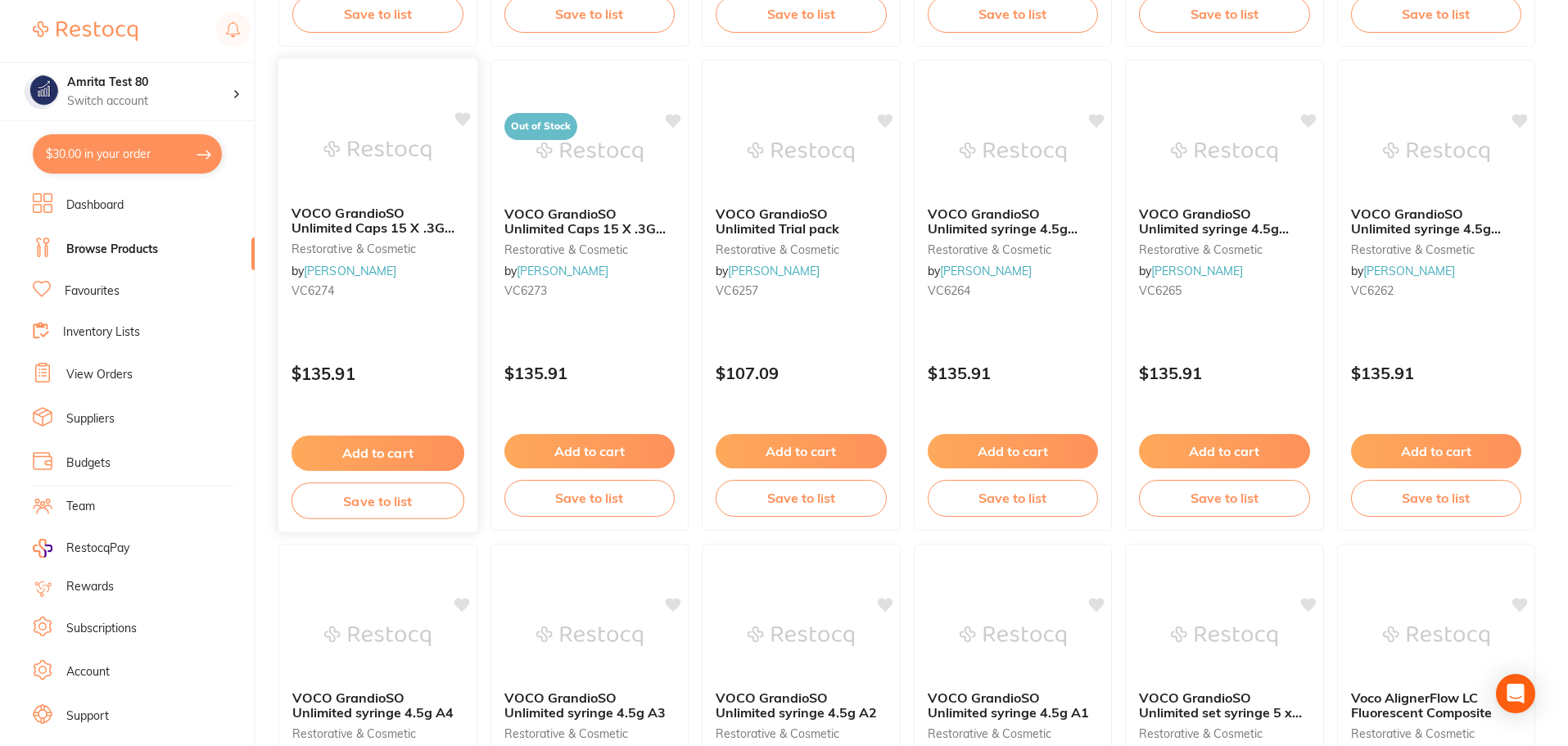
click at [389, 460] on button "Add to cart" at bounding box center [378, 453] width 173 height 36
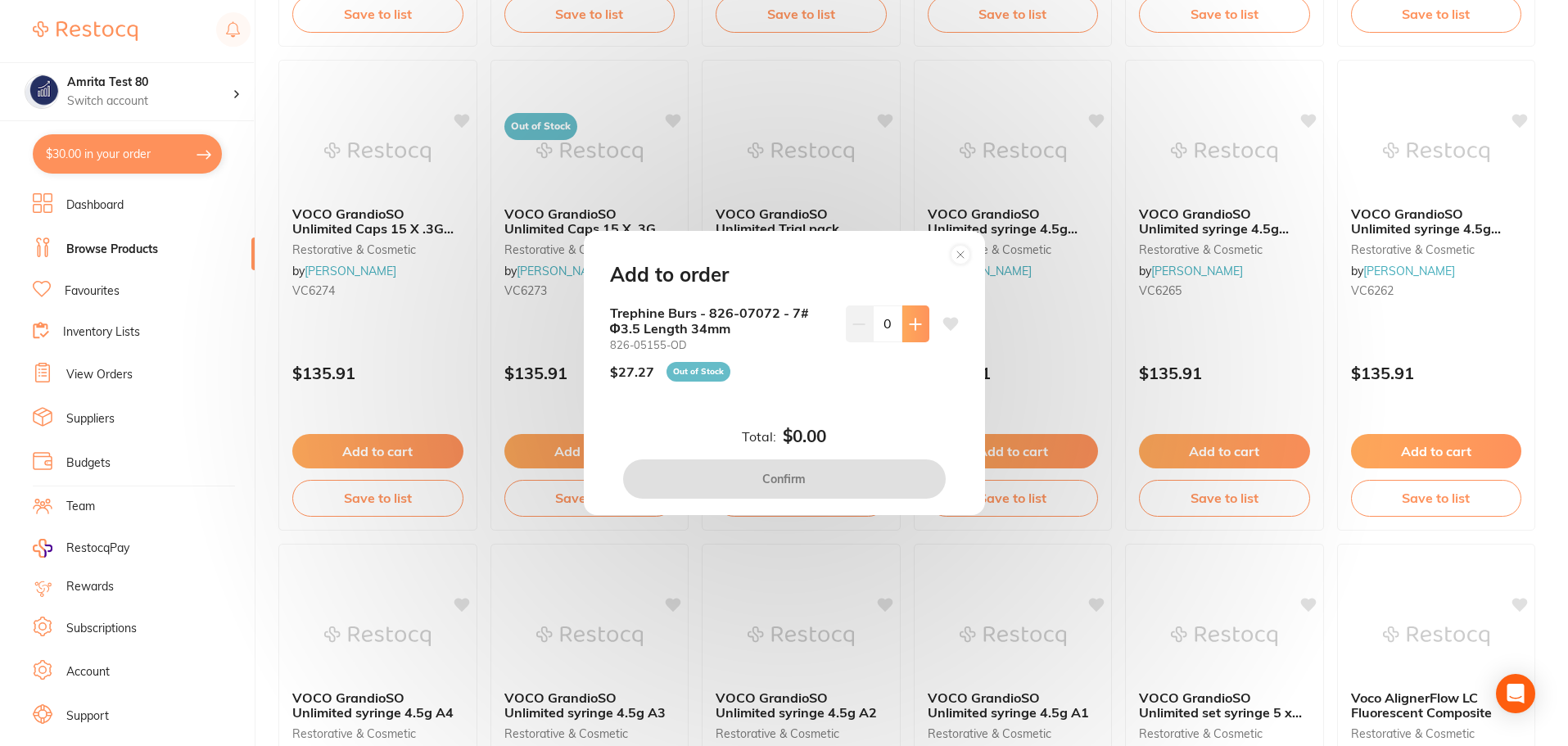
click at [909, 323] on icon at bounding box center [914, 323] width 11 height 11
type input "1"
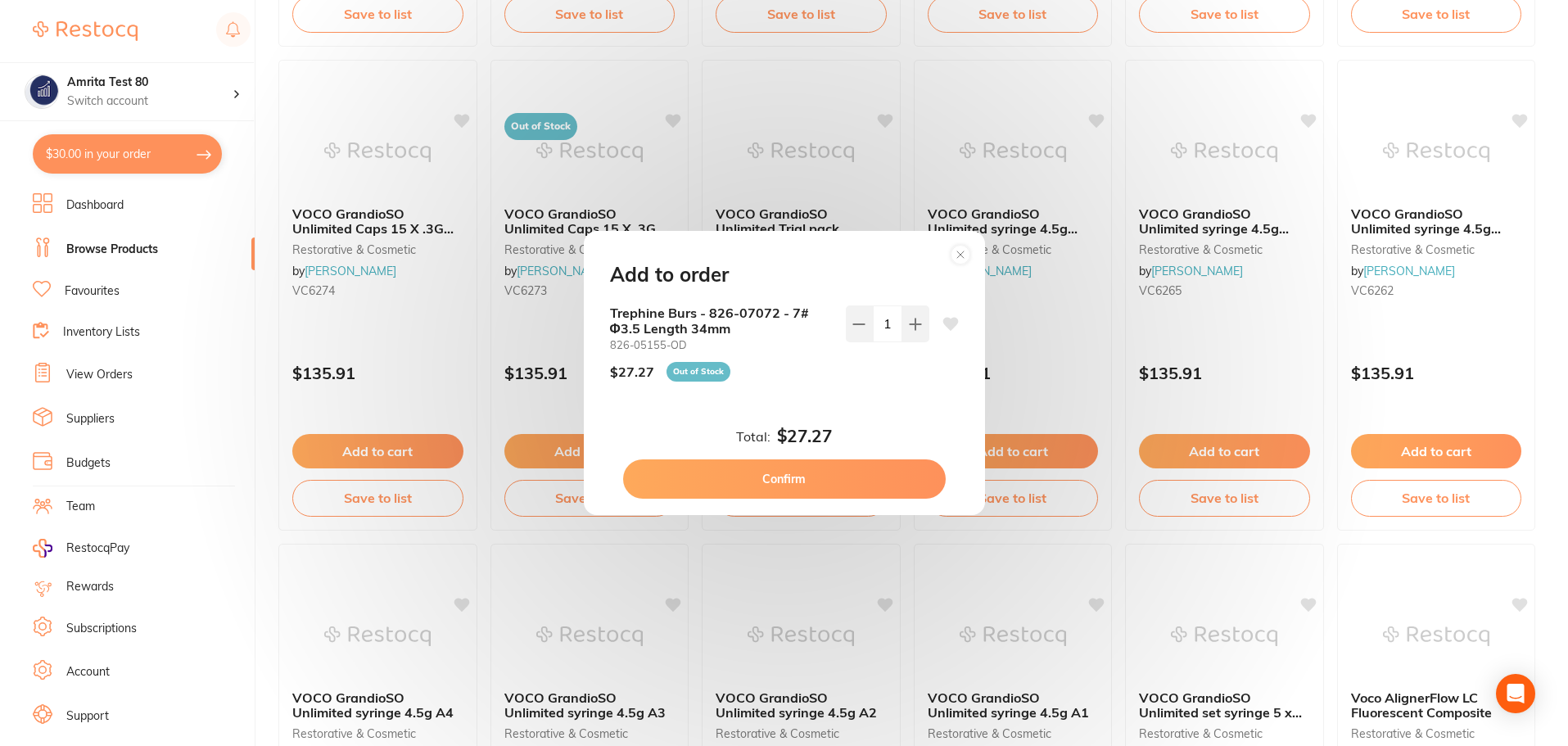
click at [823, 482] on button "Confirm" at bounding box center [784, 480] width 322 height 40
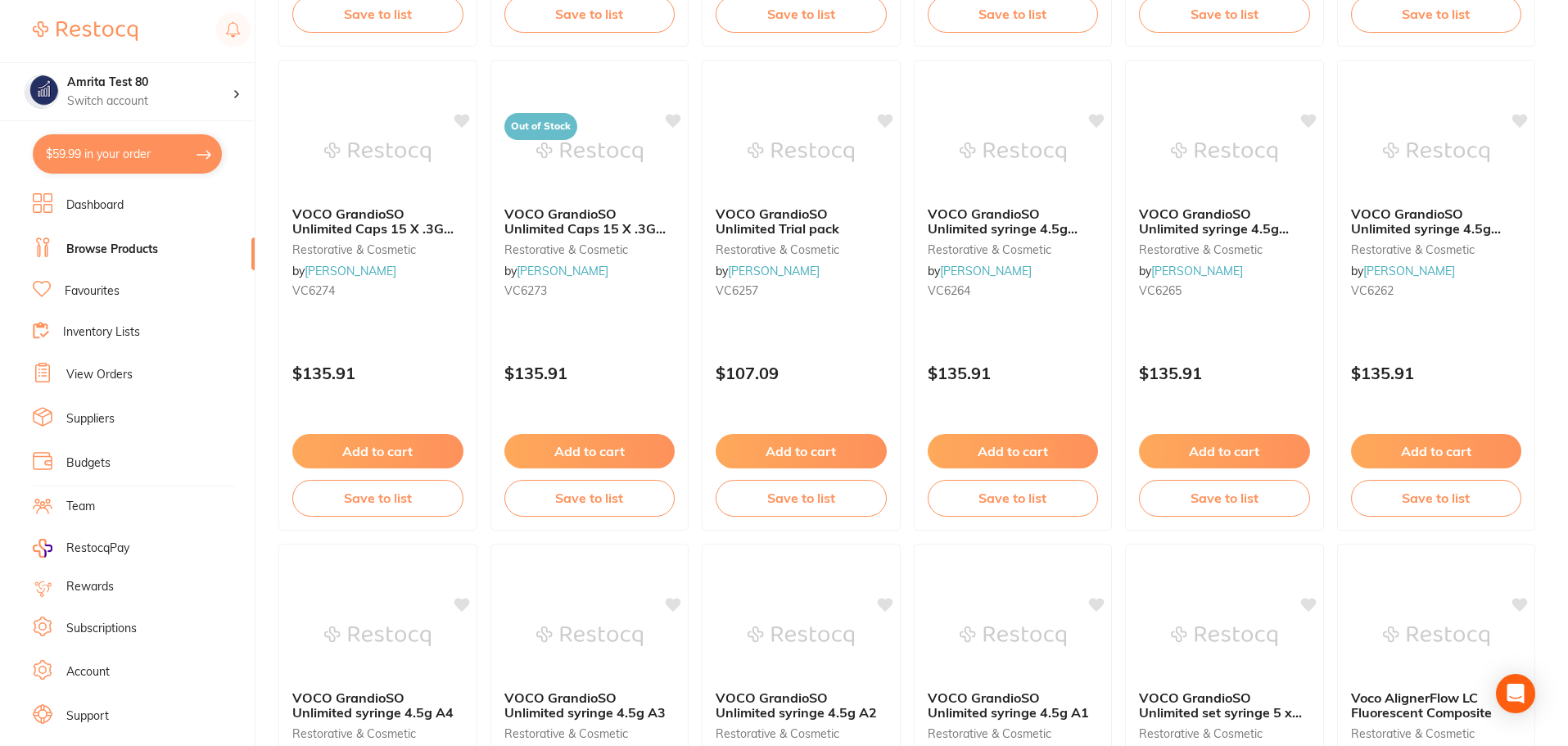
click at [185, 161] on button "$59.99 in your order" at bounding box center [127, 154] width 189 height 40
checkbox input "true"
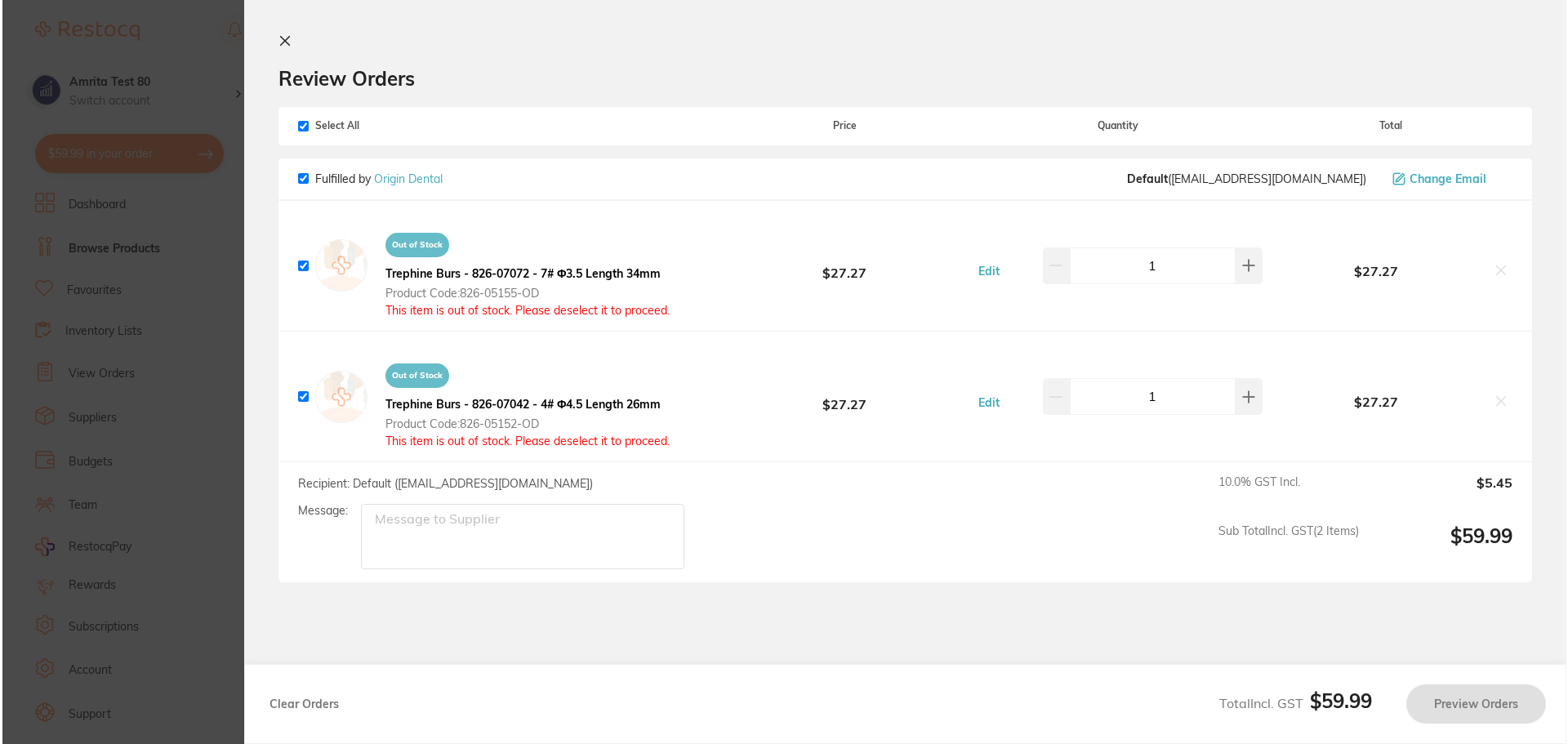
scroll to position [0, 0]
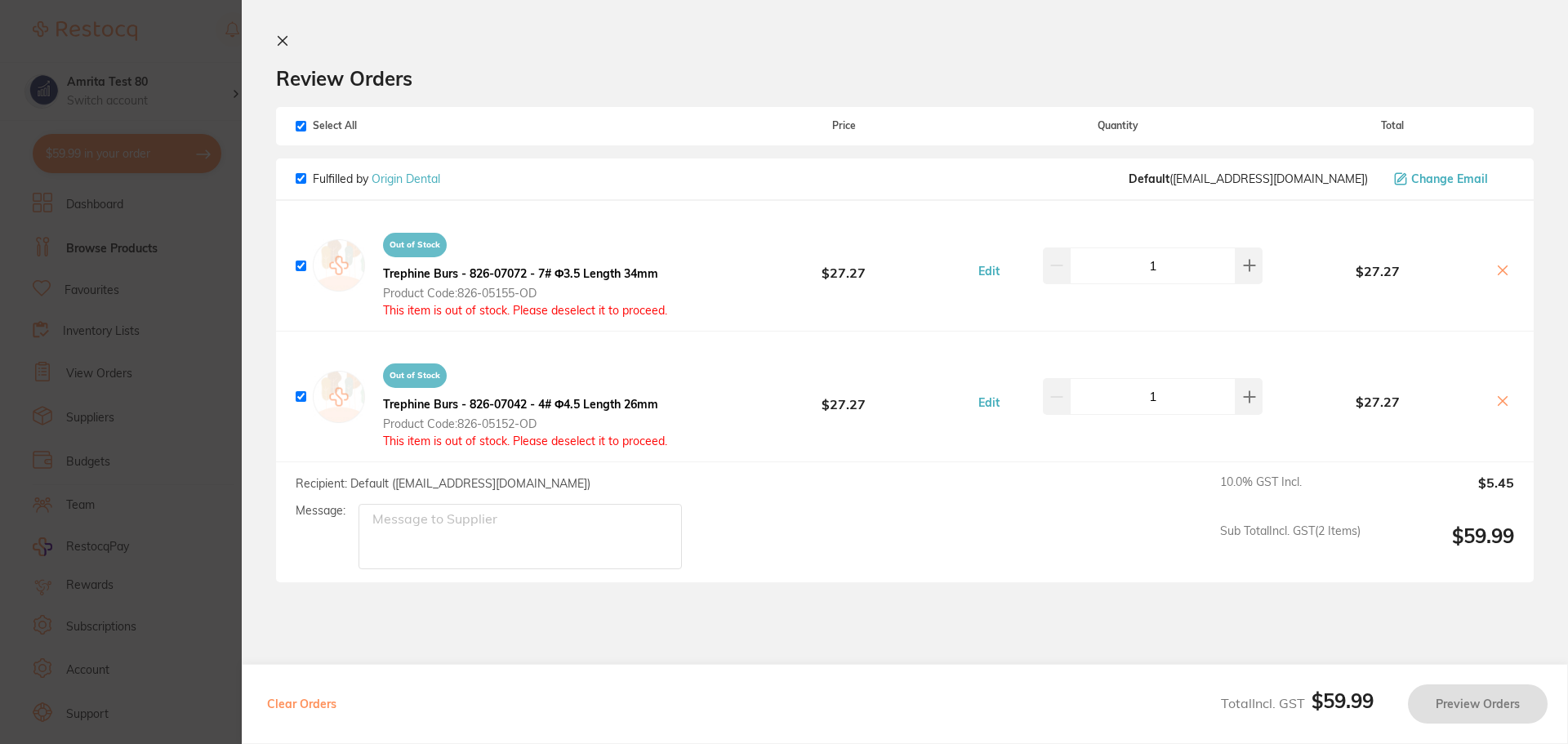
click at [1500, 271] on icon at bounding box center [1503, 271] width 13 height 13
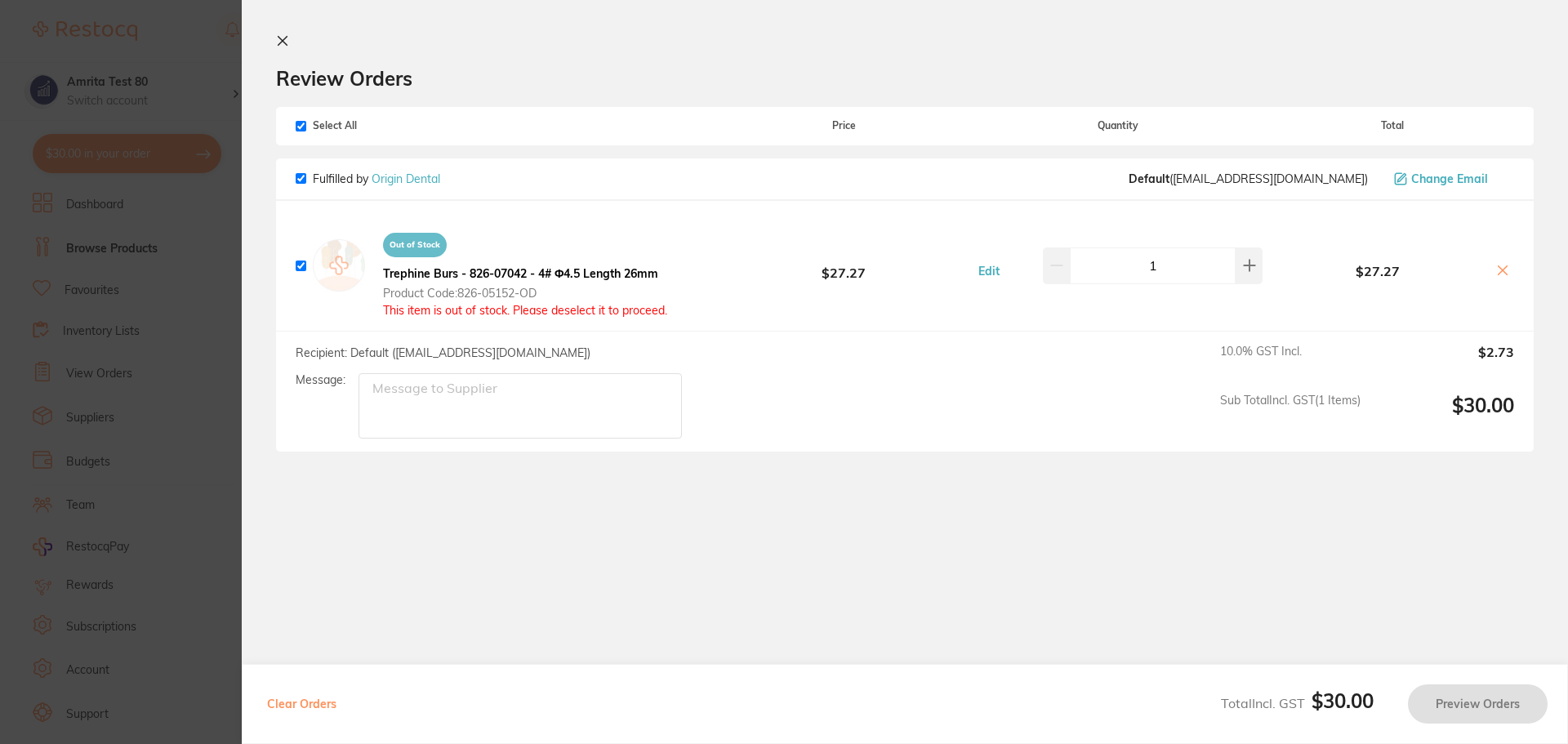
click at [1500, 271] on icon at bounding box center [1503, 270] width 9 height 9
checkbox input "false"
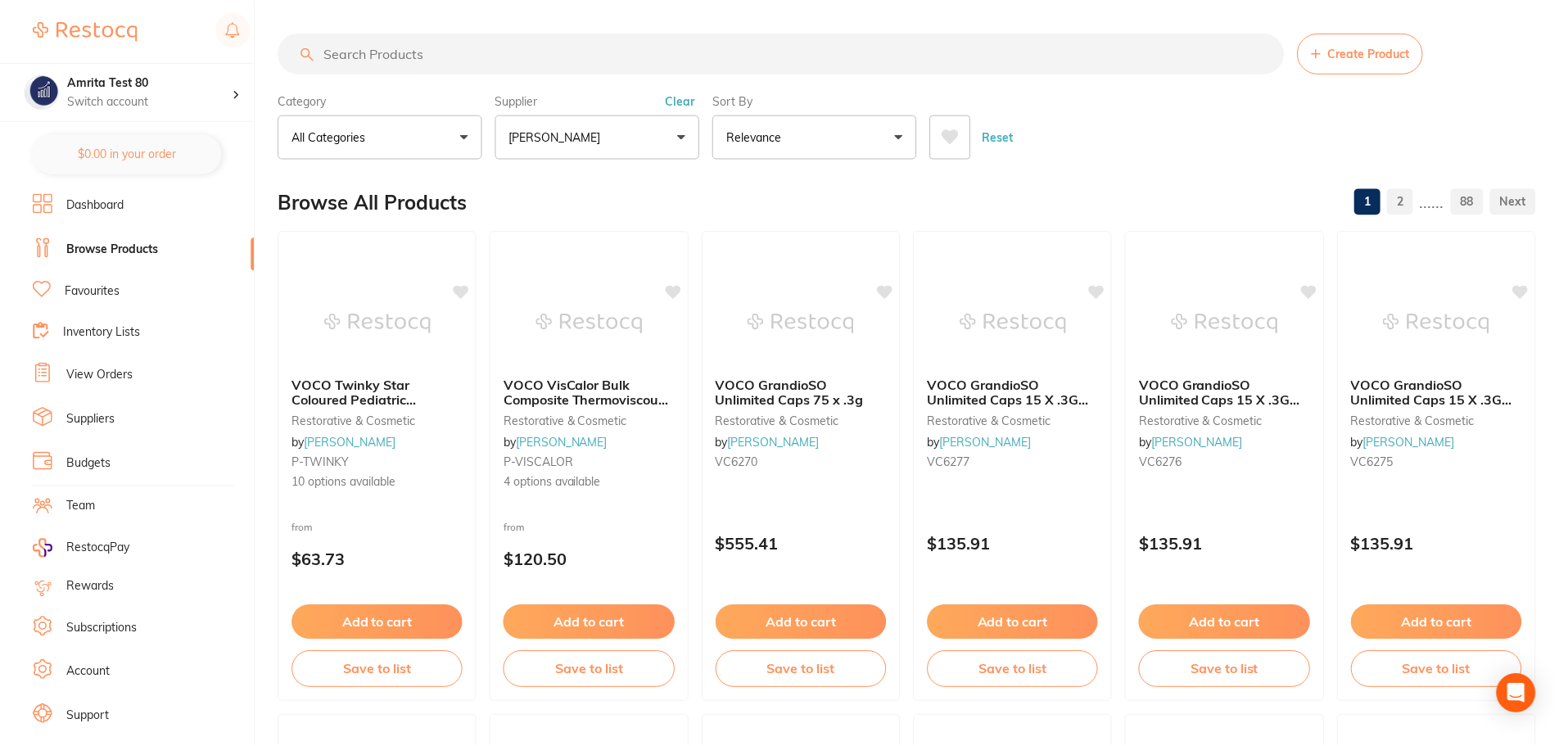
scroll to position [655, 0]
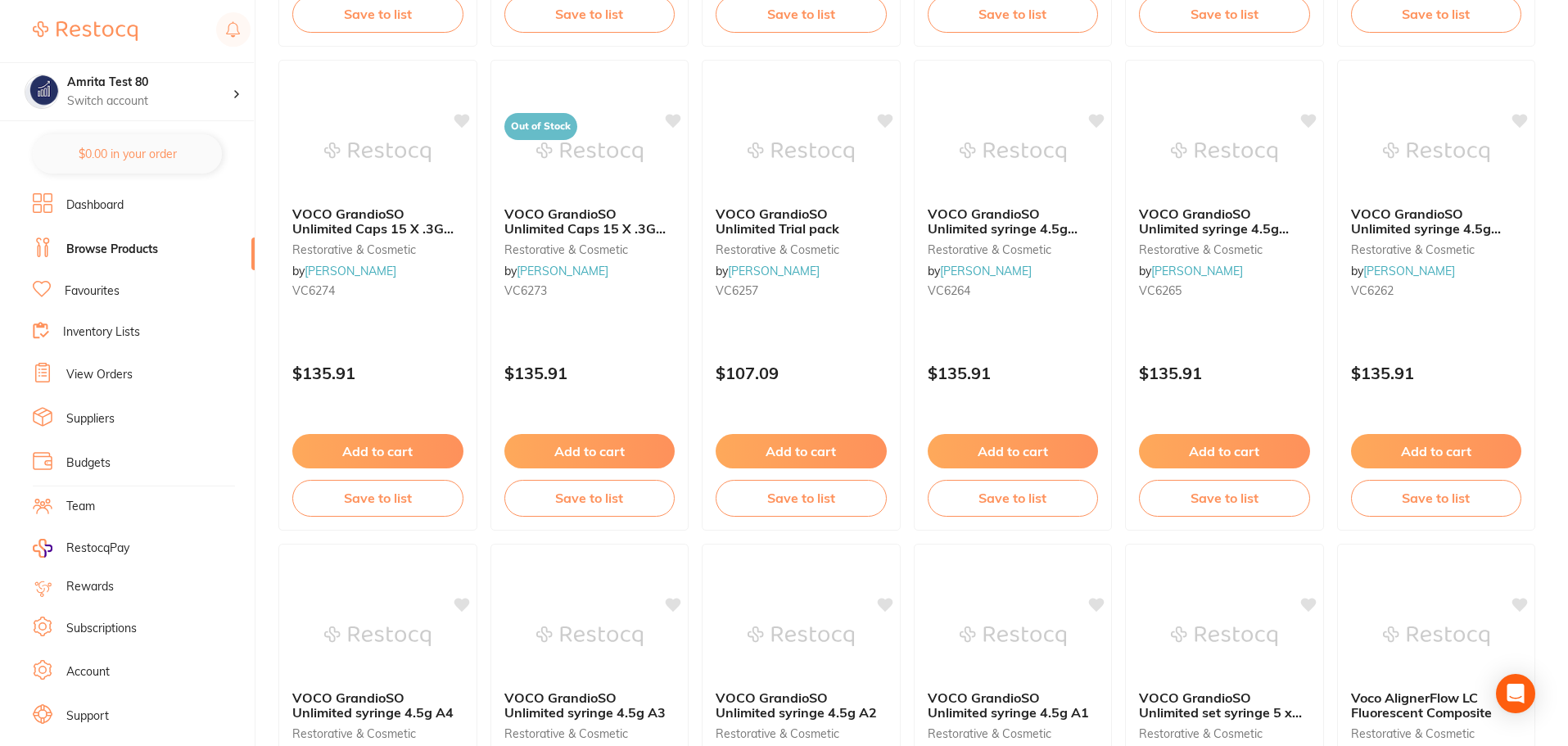
click at [163, 299] on li "Favourites" at bounding box center [144, 292] width 222 height 22
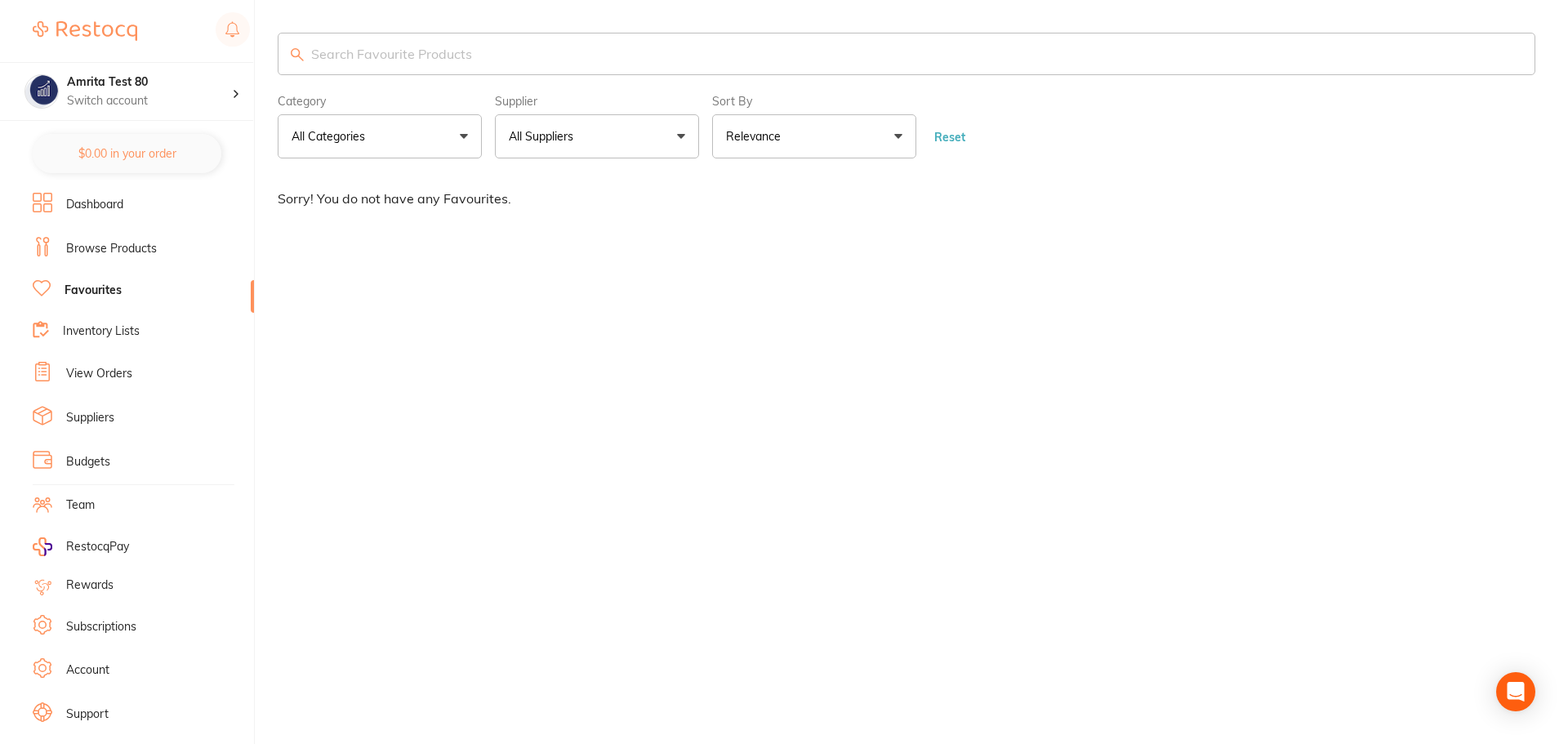
click at [122, 244] on link "Browse Products" at bounding box center [111, 249] width 91 height 16
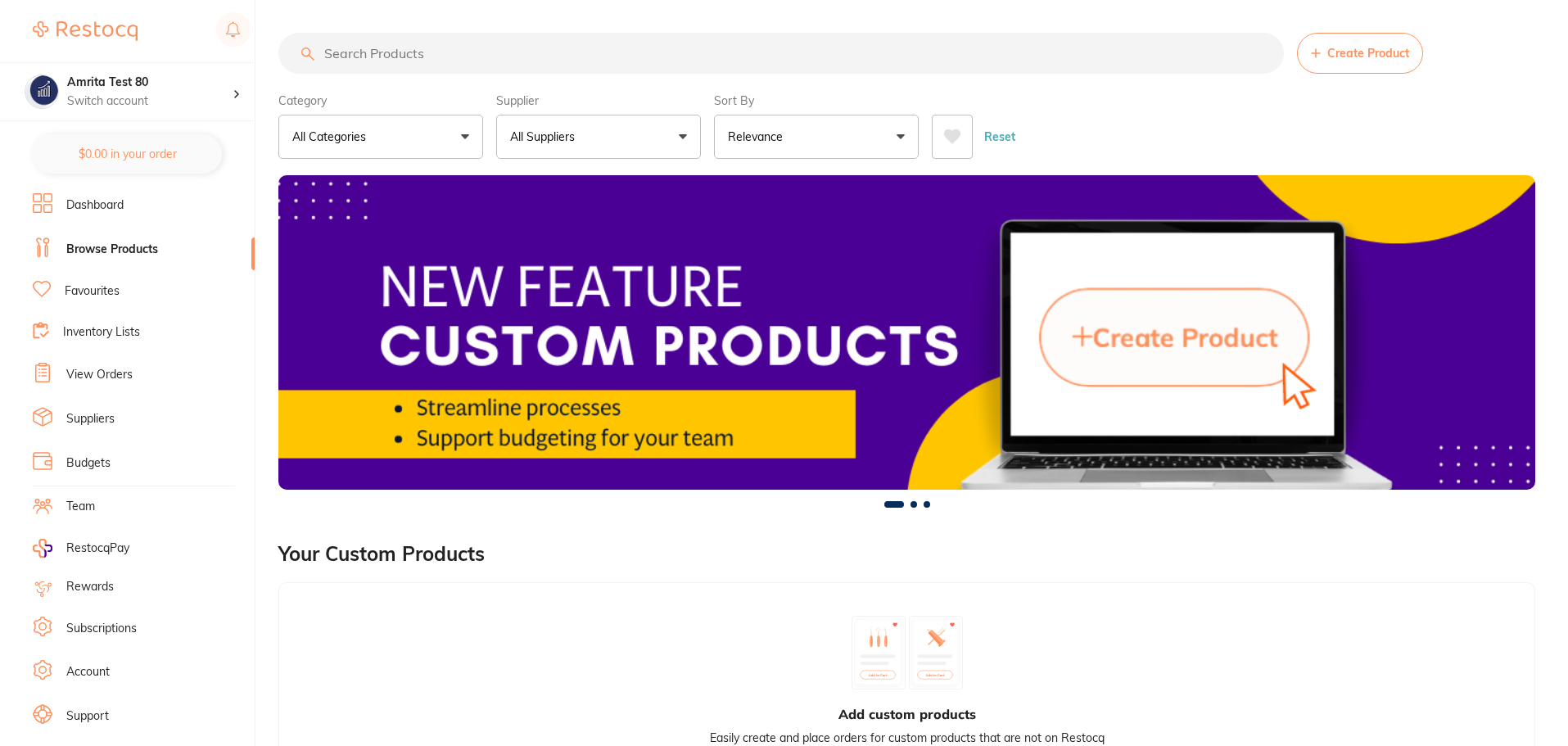
click at [635, 141] on button "All Suppliers" at bounding box center [598, 136] width 205 height 44
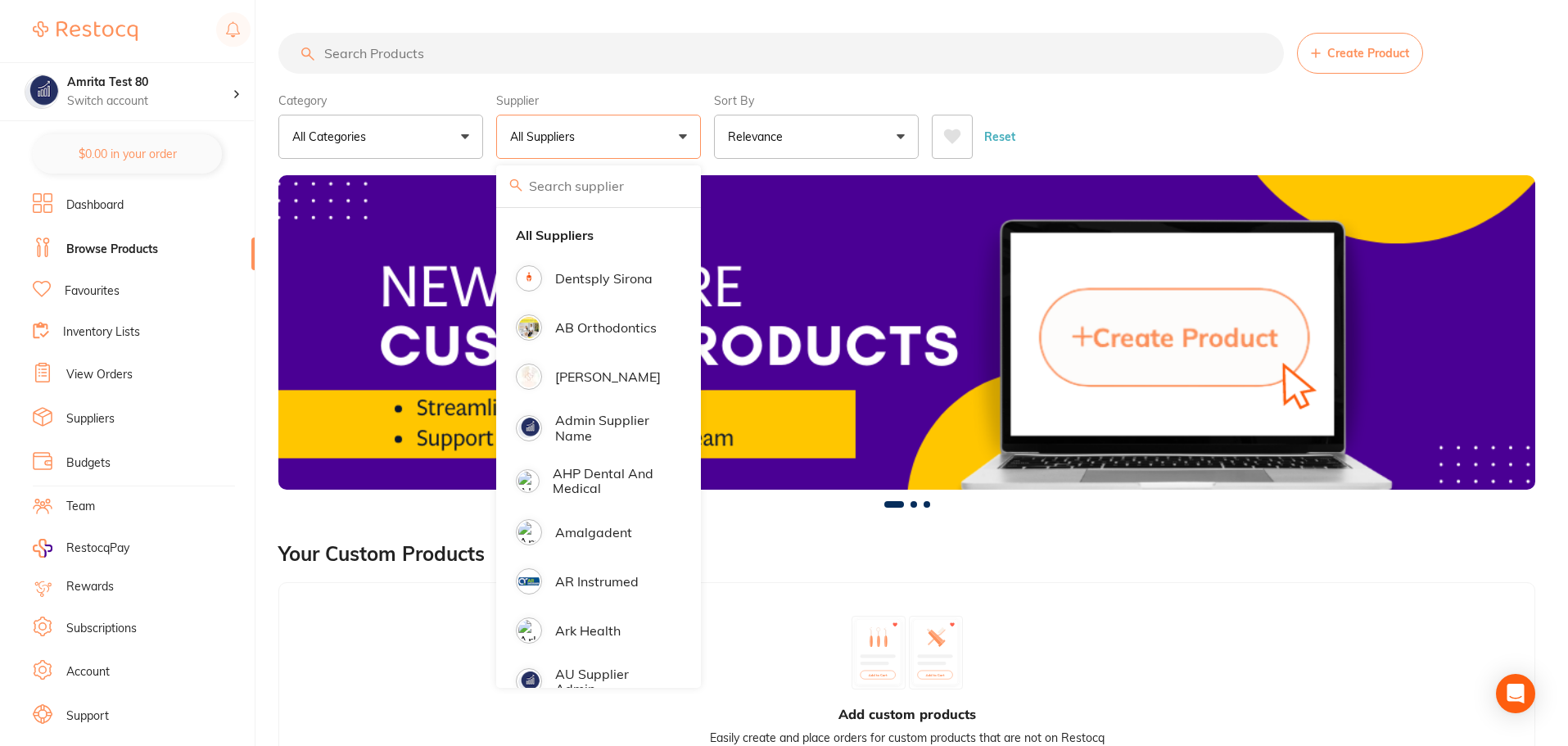
click at [598, 375] on p "[PERSON_NAME]" at bounding box center [608, 377] width 106 height 15
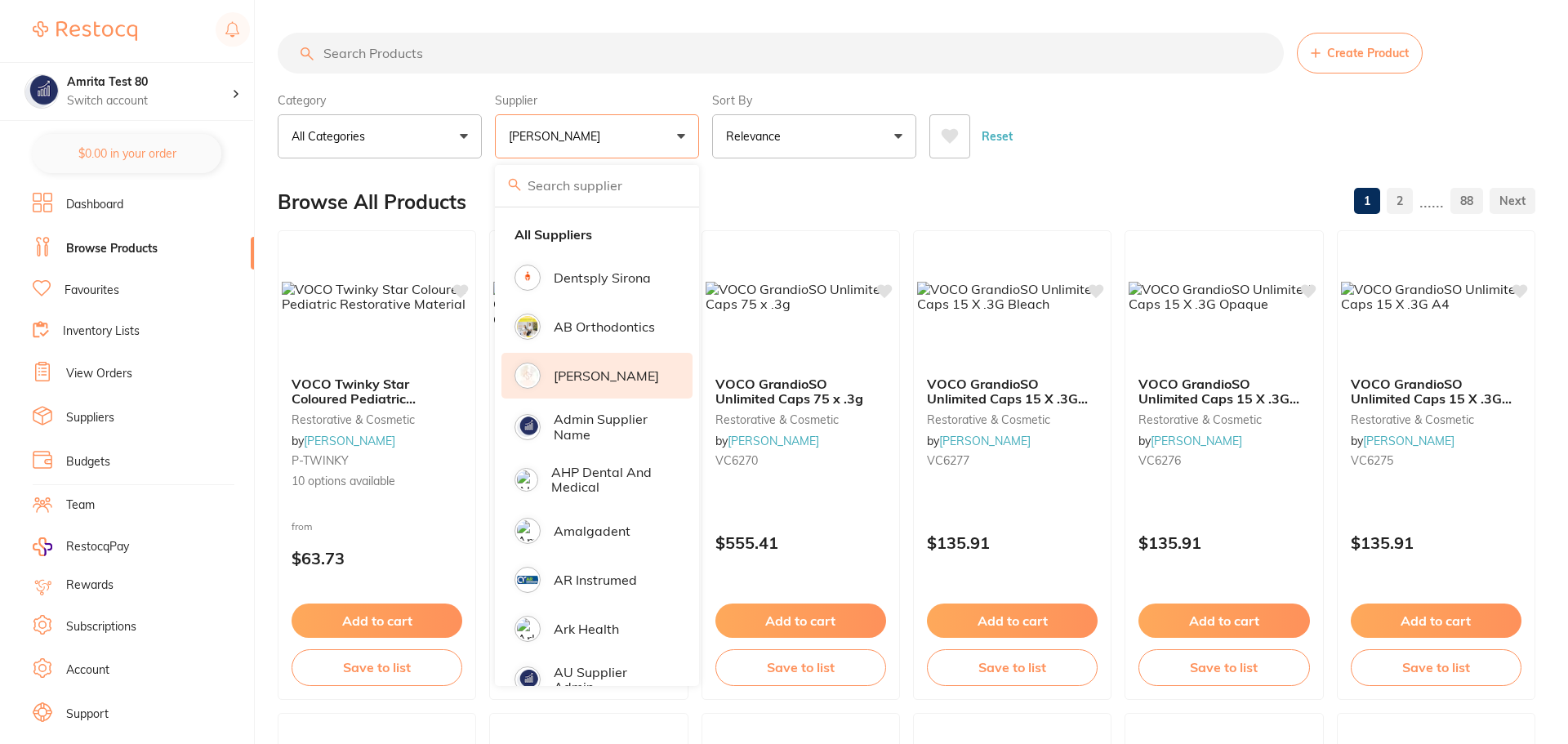
click at [894, 135] on button "Relevance" at bounding box center [815, 136] width 204 height 44
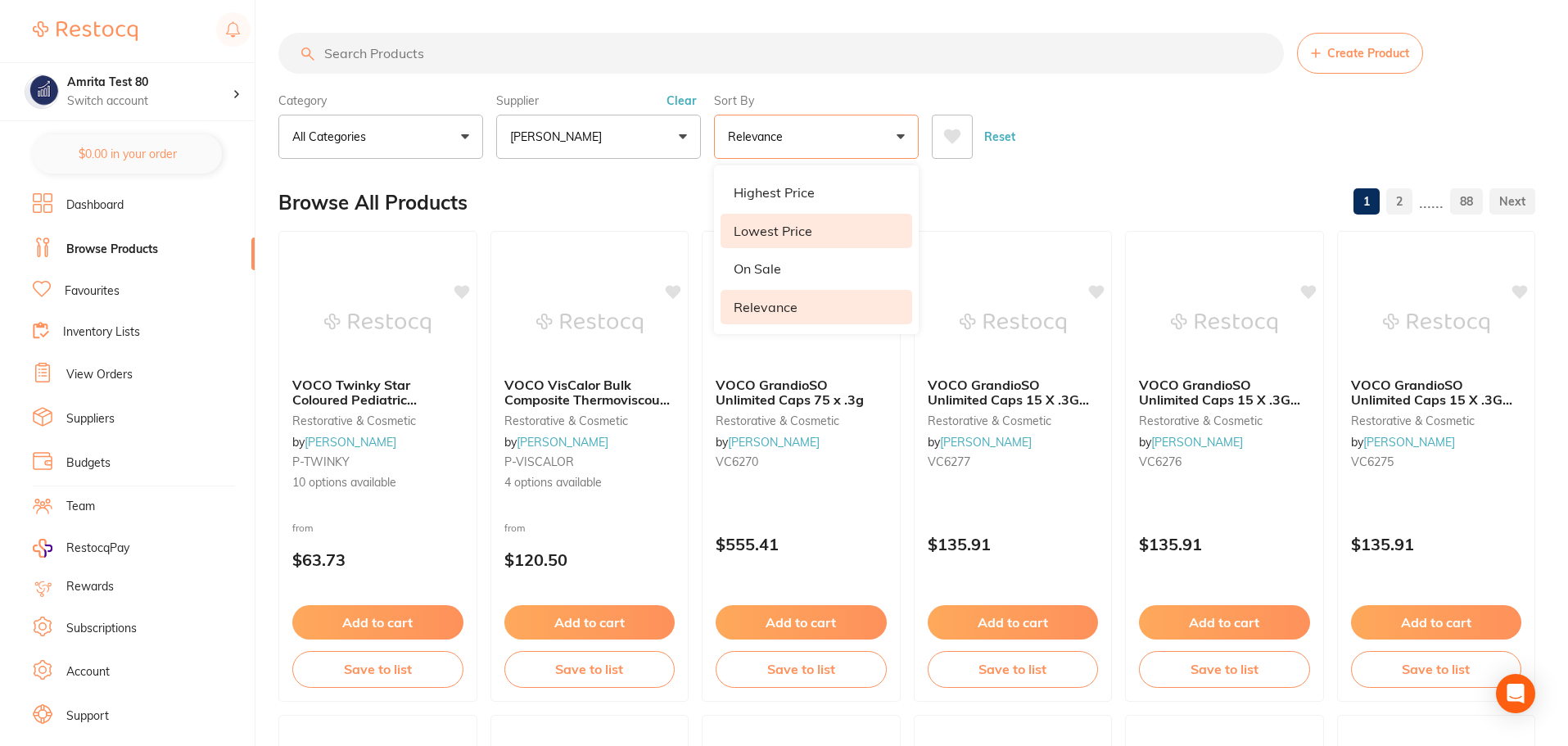
click at [822, 227] on li "Lowest Price" at bounding box center [817, 232] width 192 height 35
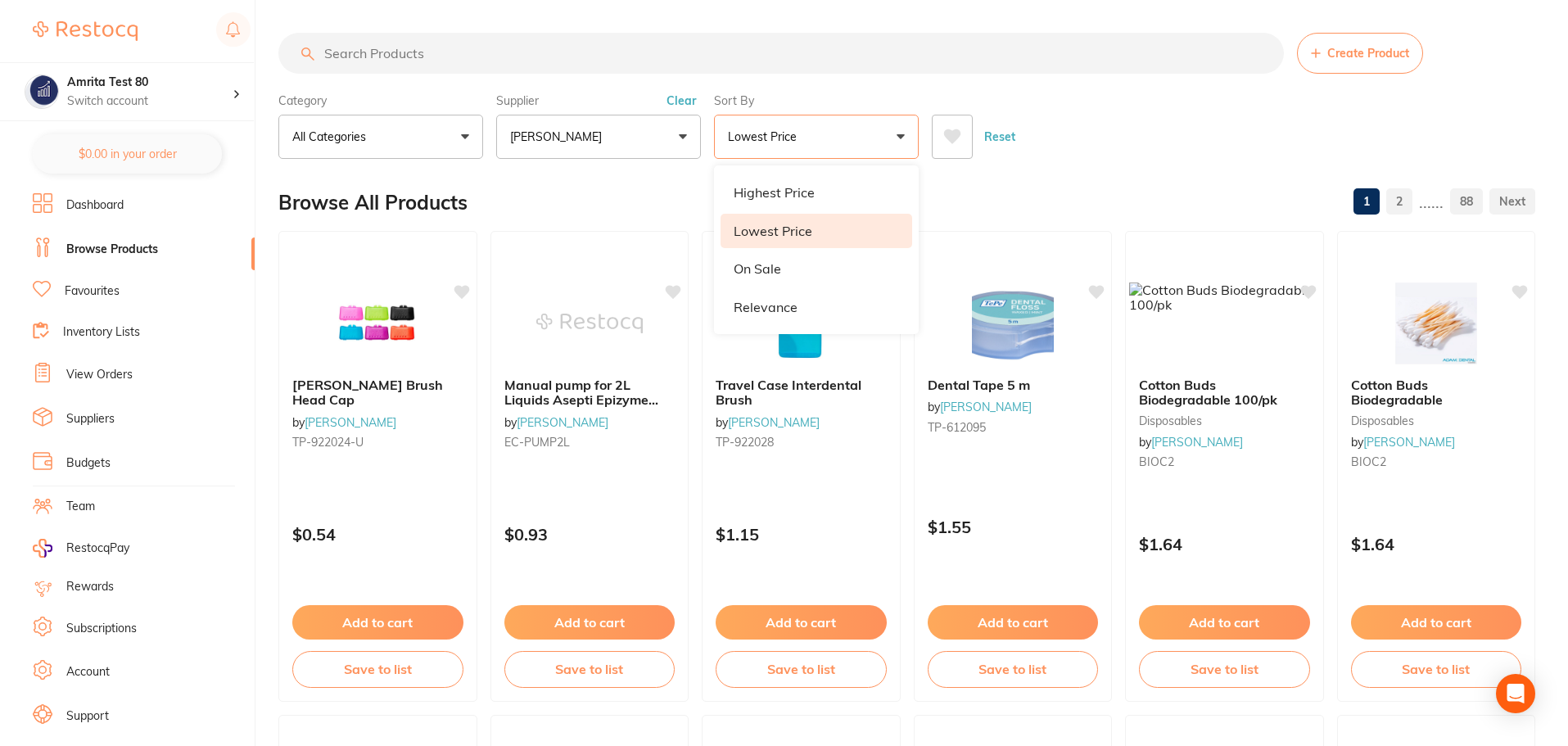
click at [1081, 111] on div "Reset" at bounding box center [1227, 130] width 590 height 57
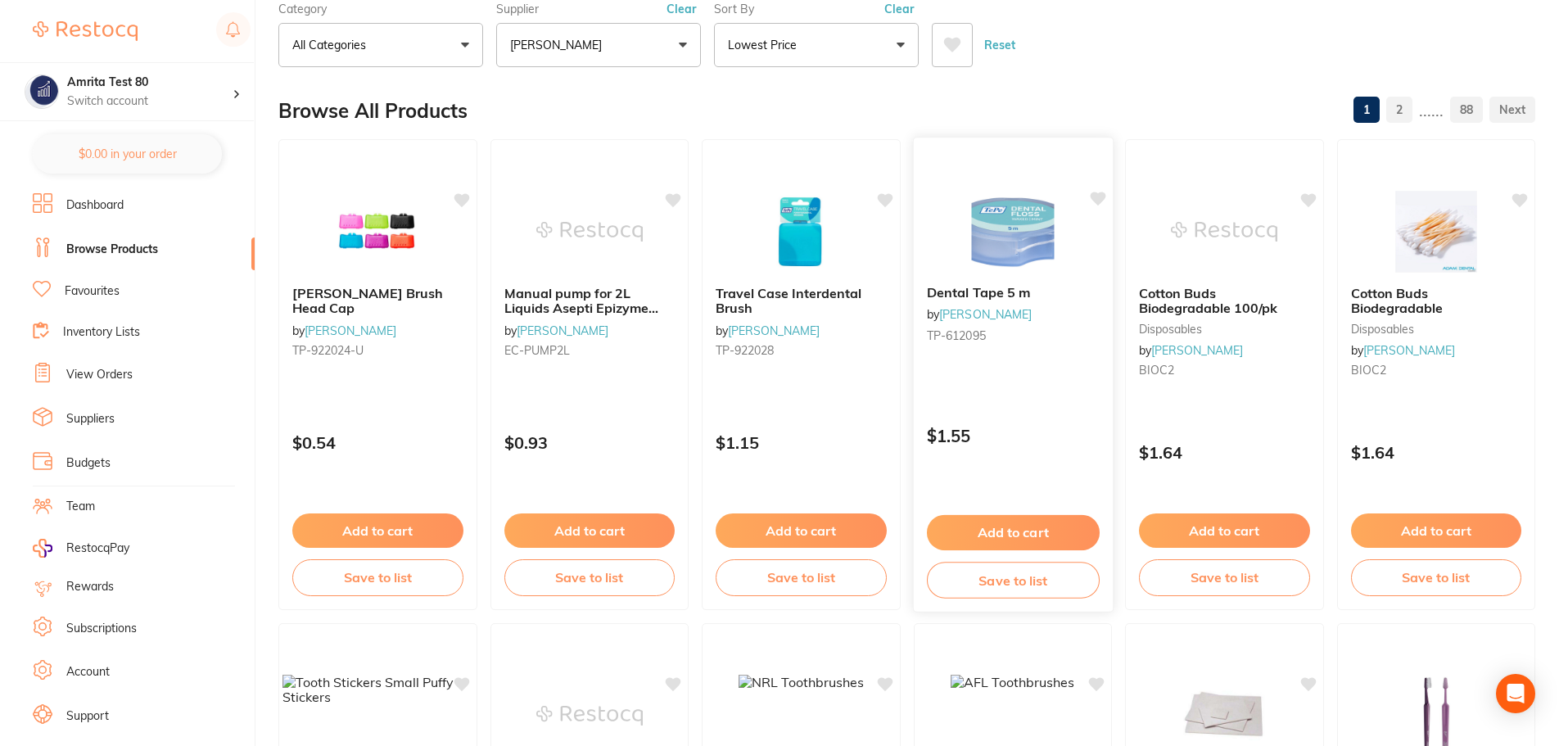
scroll to position [82, 0]
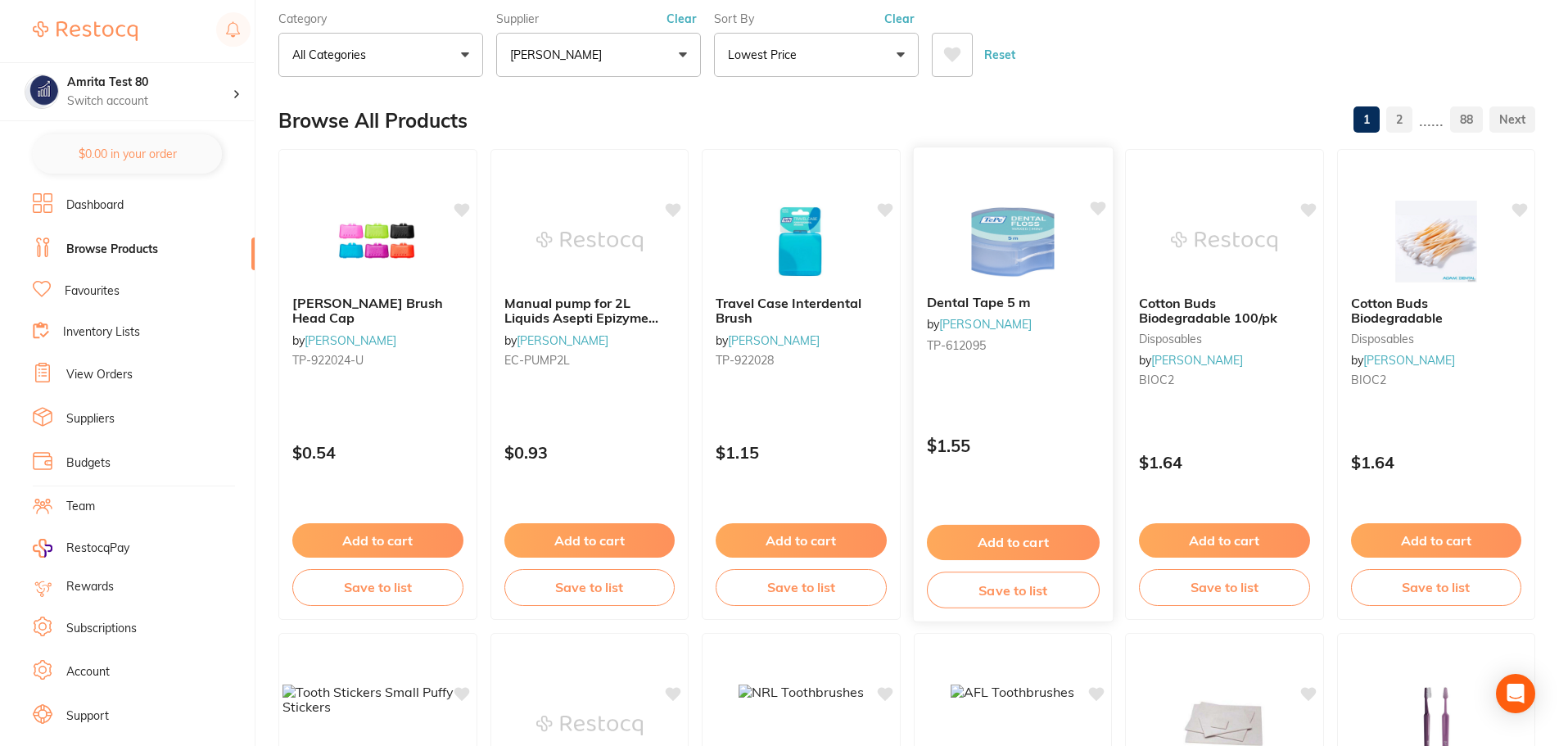
click at [1023, 408] on div "Dental Tape 5 m by Adam Dental TP-612095 $1.55 Add to cart Save to list" at bounding box center [1012, 384] width 201 height 476
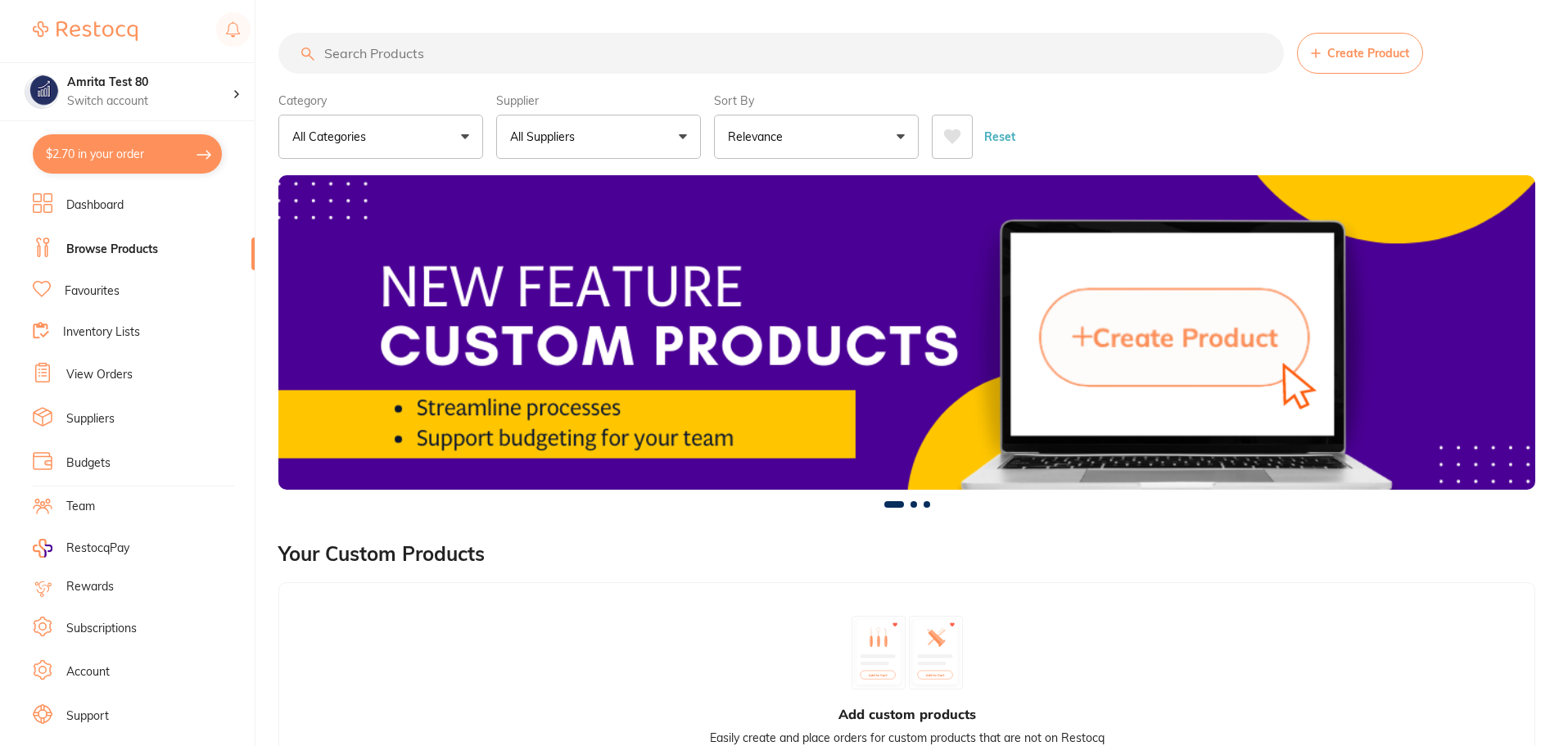
click at [142, 164] on button "$2.70 in your order" at bounding box center [127, 154] width 189 height 40
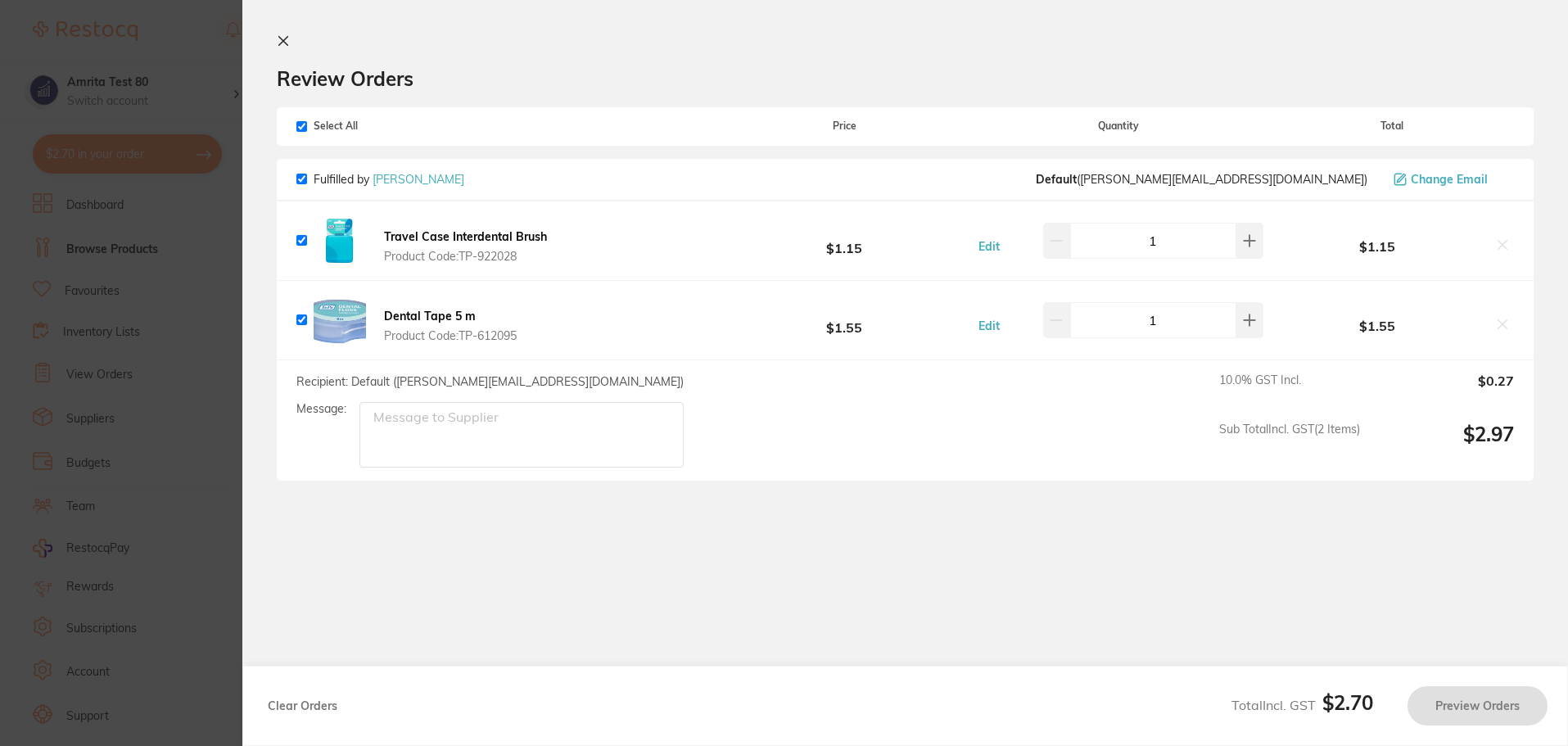
checkbox input "true"
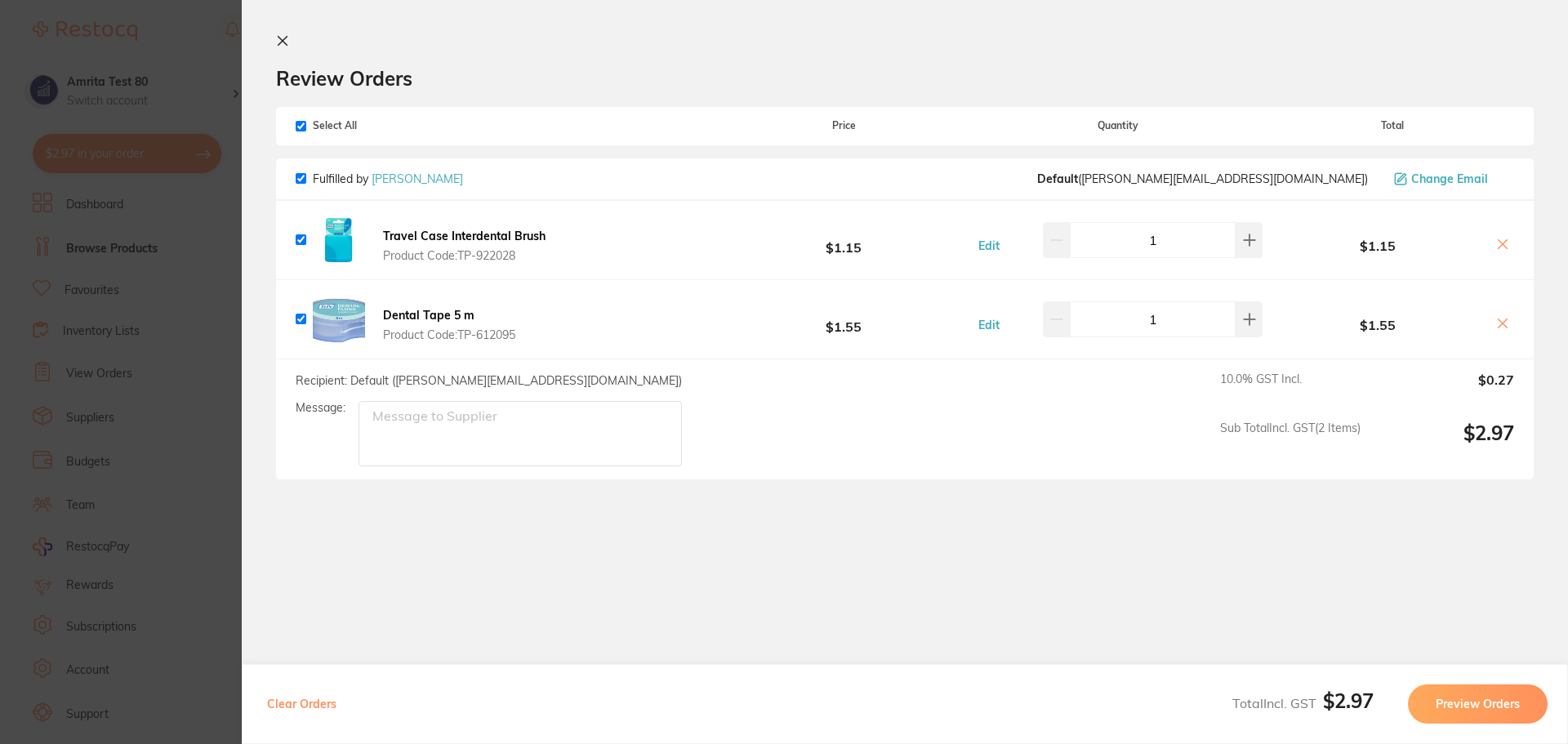
click at [180, 458] on section "Update RRP Set your pre negotiated price for this item. Item Agreed RRP (excl. …" at bounding box center [784, 372] width 1568 height 744
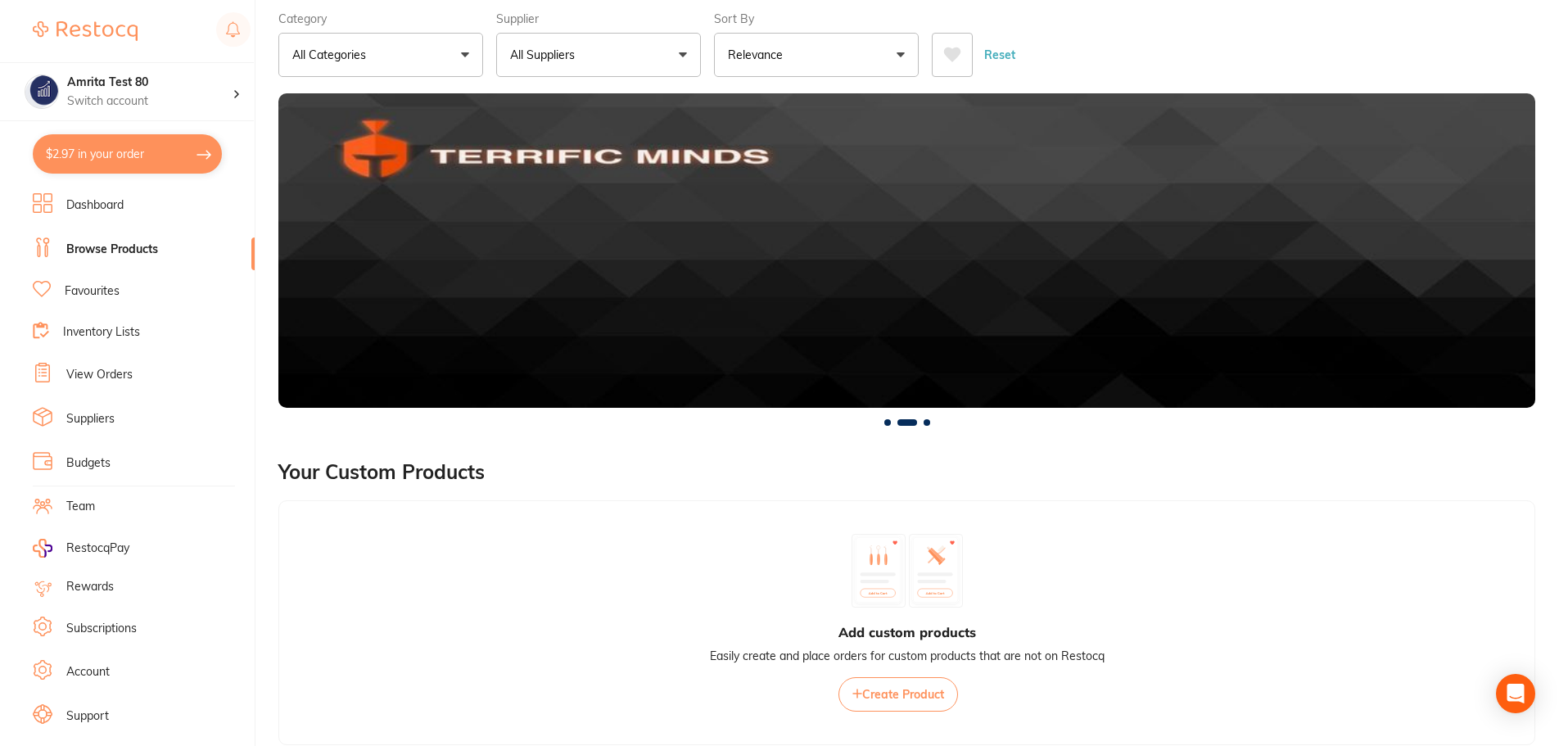
click at [627, 60] on button "All Suppliers" at bounding box center [598, 55] width 205 height 44
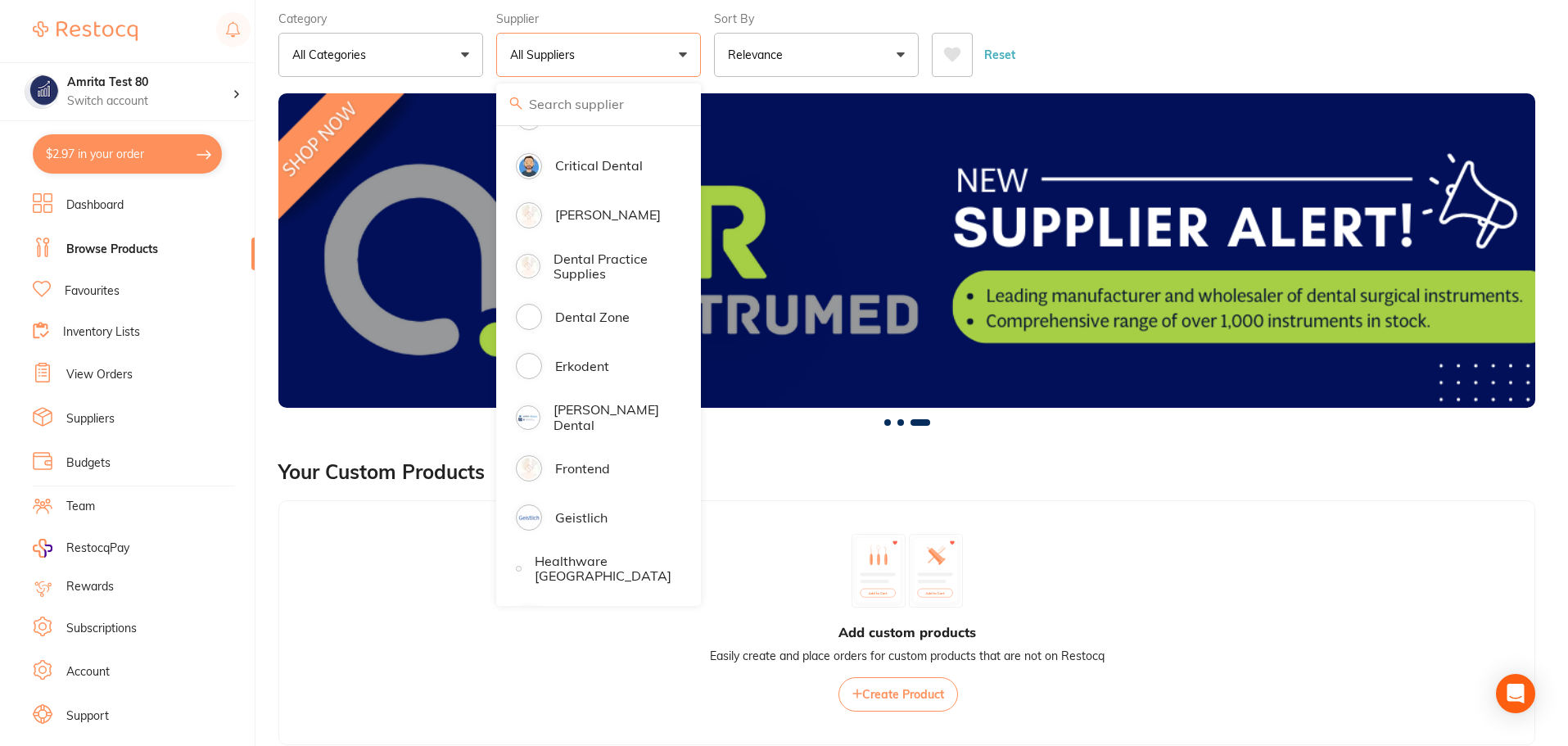
scroll to position [737, 0]
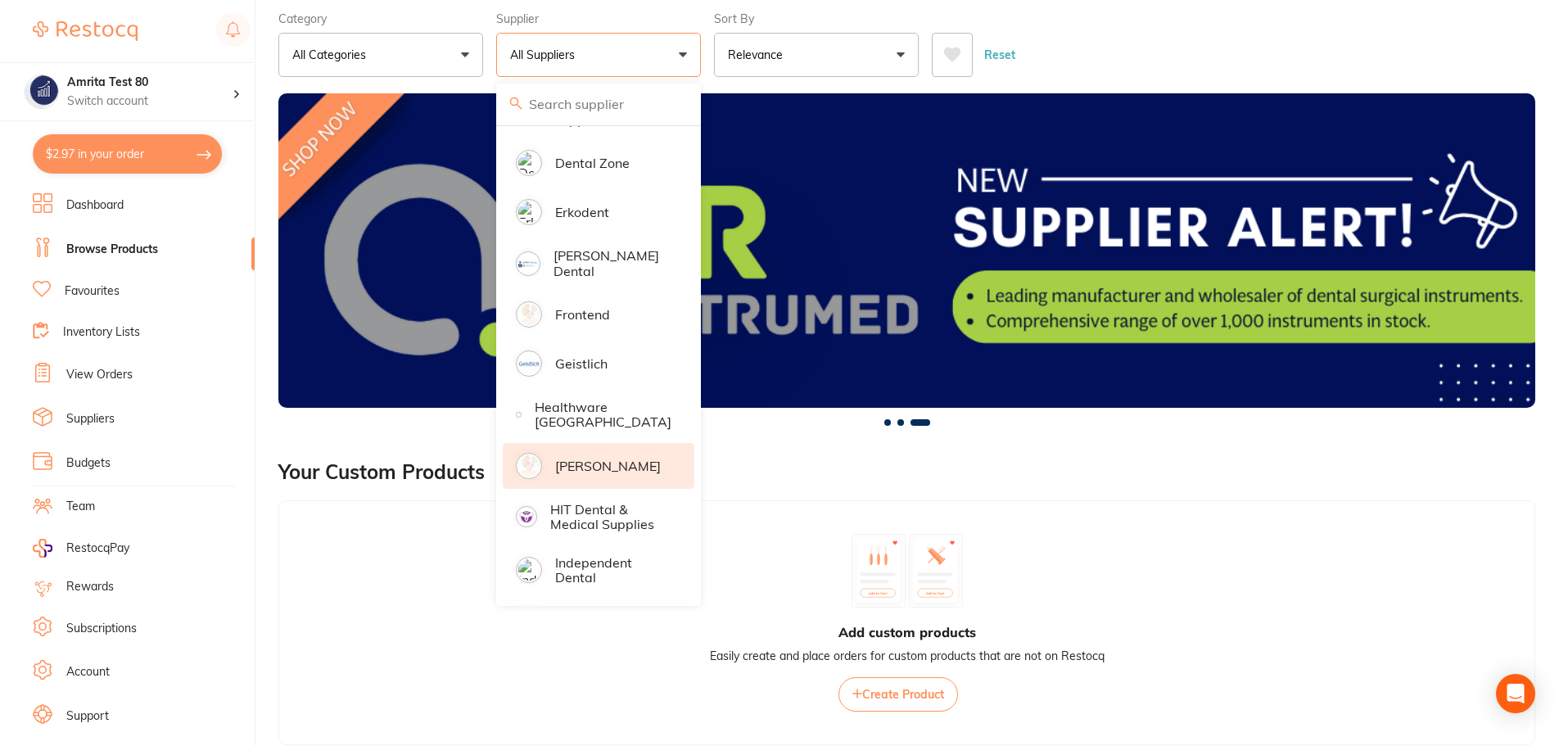
click at [613, 463] on p "[PERSON_NAME]" at bounding box center [608, 466] width 106 height 15
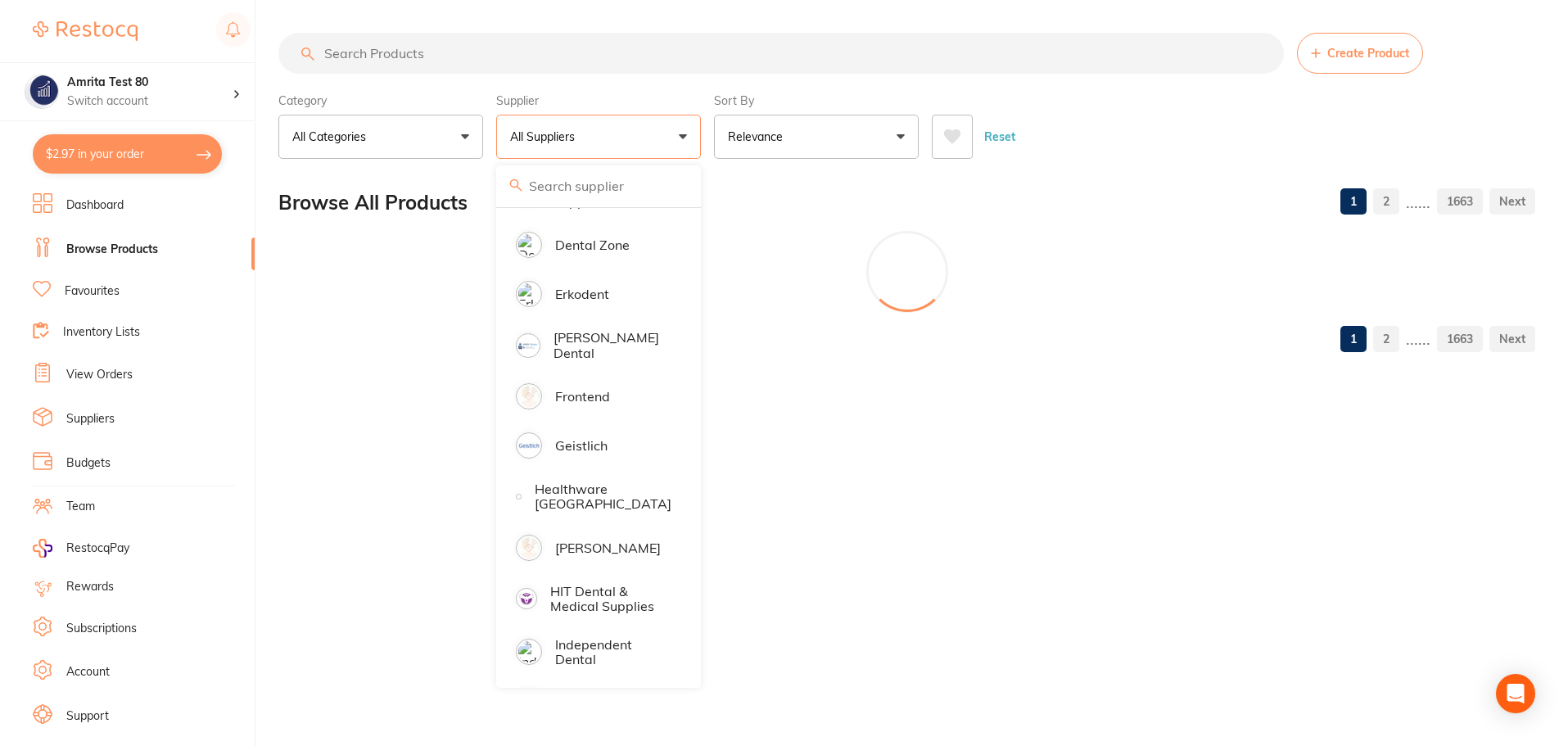
scroll to position [0, 0]
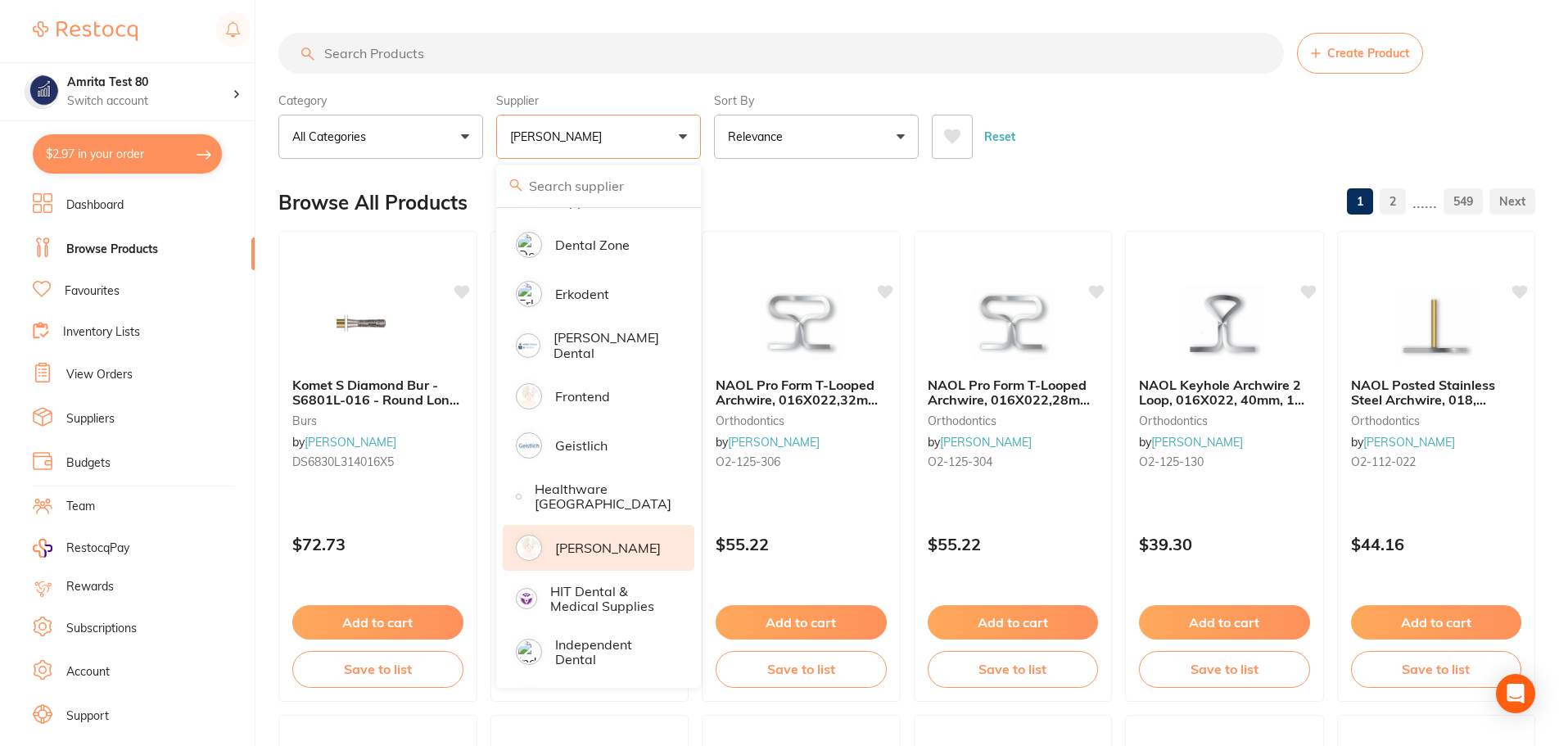
click at [706, 137] on div "Category All Categories All Categories 3D Printing anaesthetic articulating bur…" at bounding box center [907, 122] width 1256 height 72
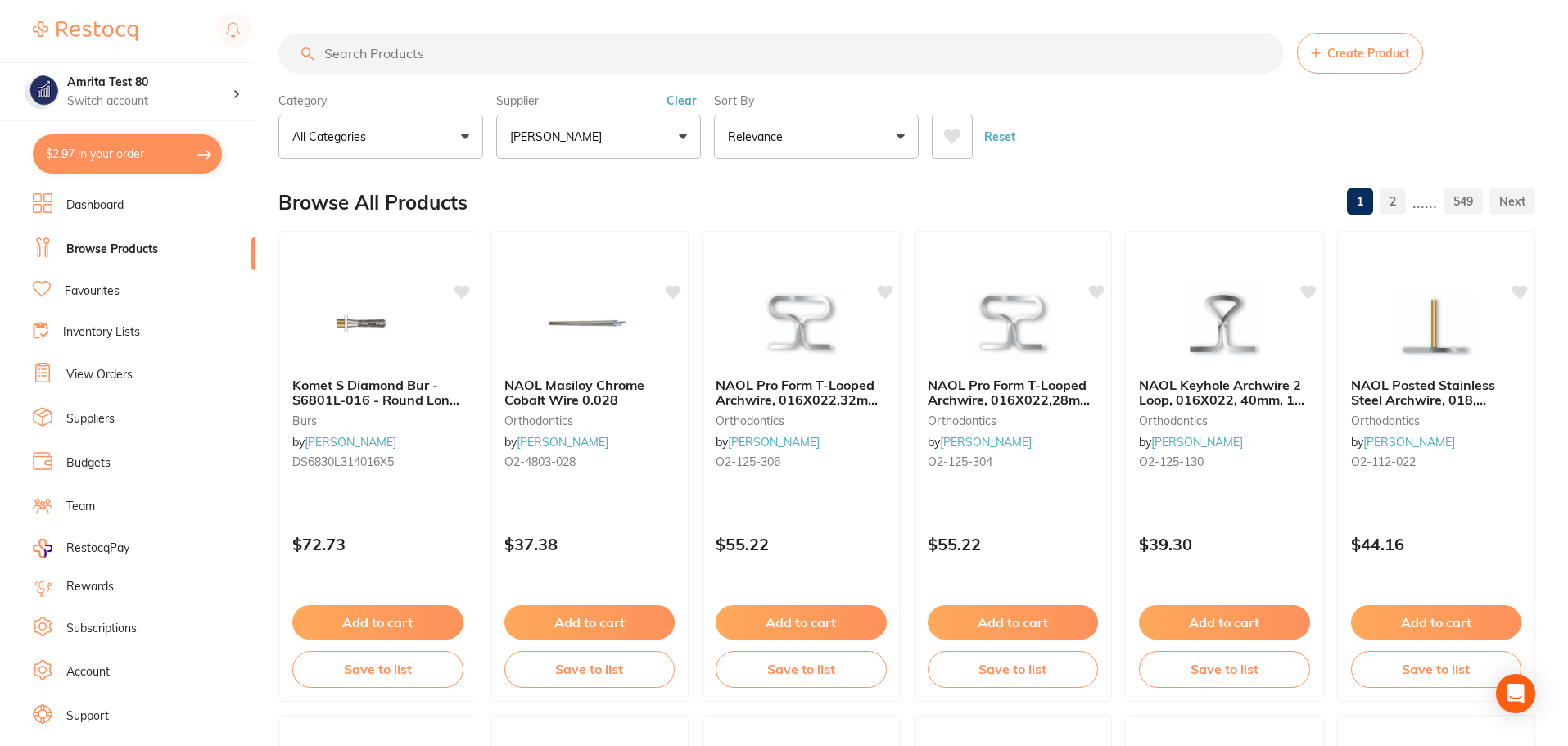
click at [784, 141] on p "Relevance" at bounding box center [759, 137] width 61 height 17
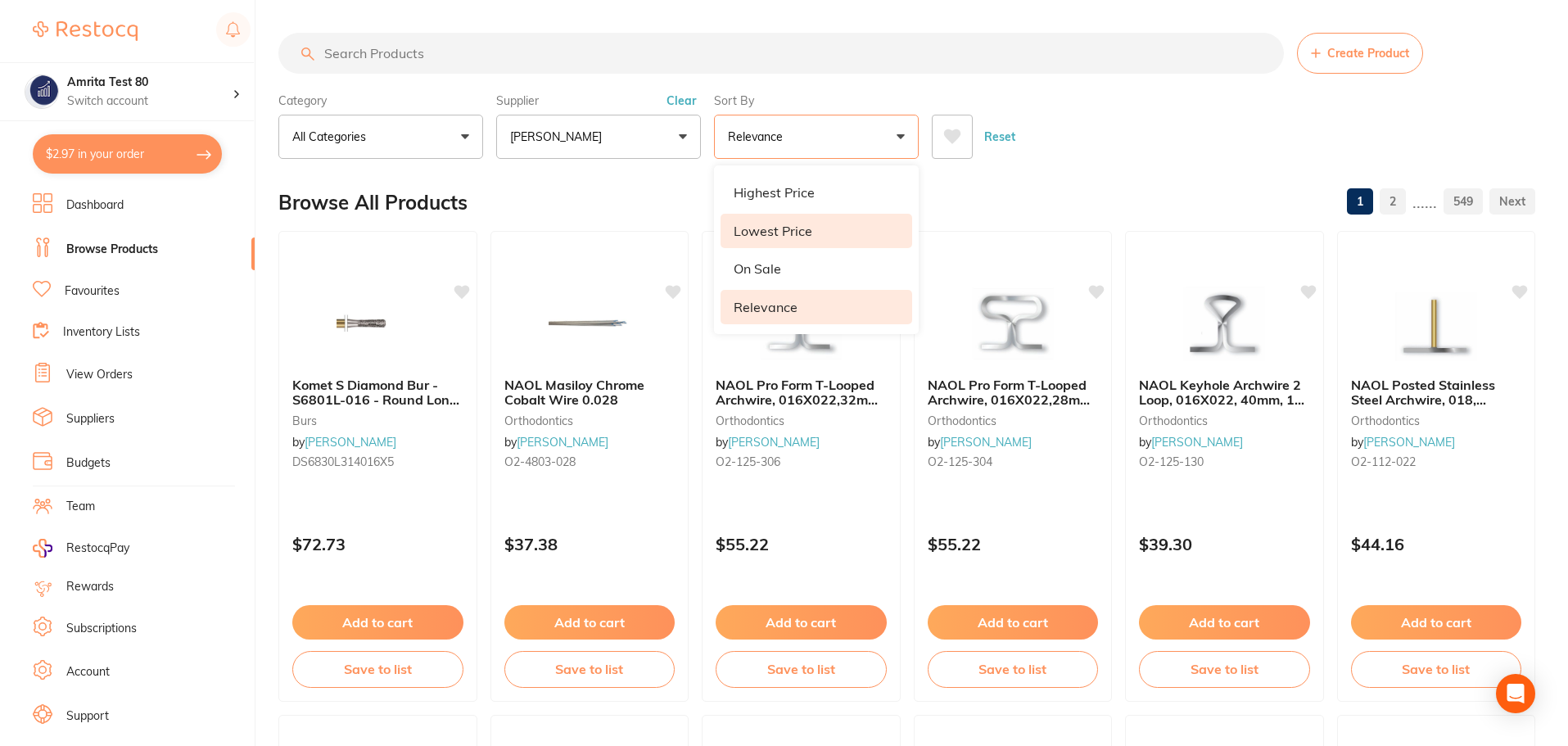
click at [784, 232] on p "Lowest Price" at bounding box center [772, 231] width 79 height 15
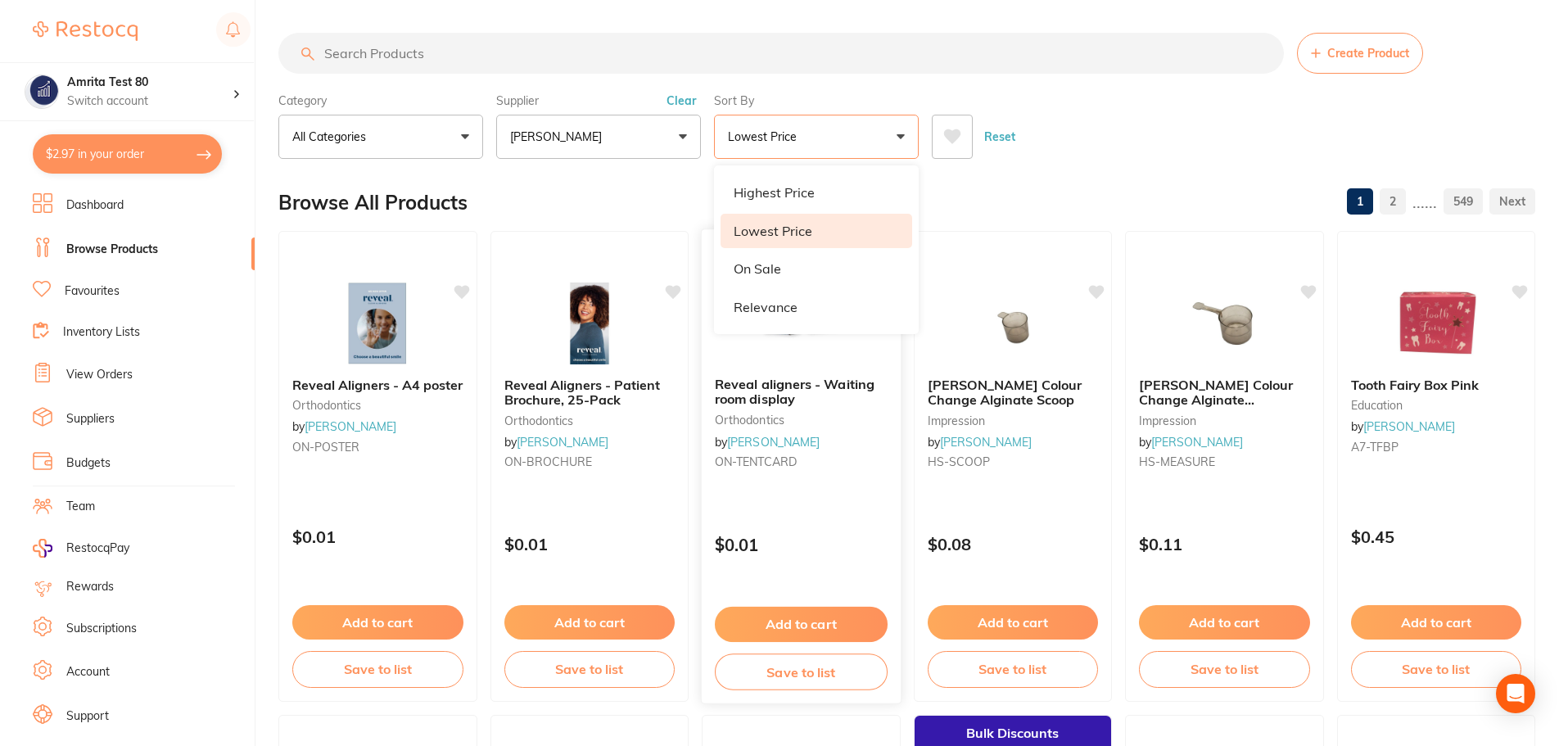
click at [1082, 128] on div "Reset" at bounding box center [1227, 130] width 590 height 57
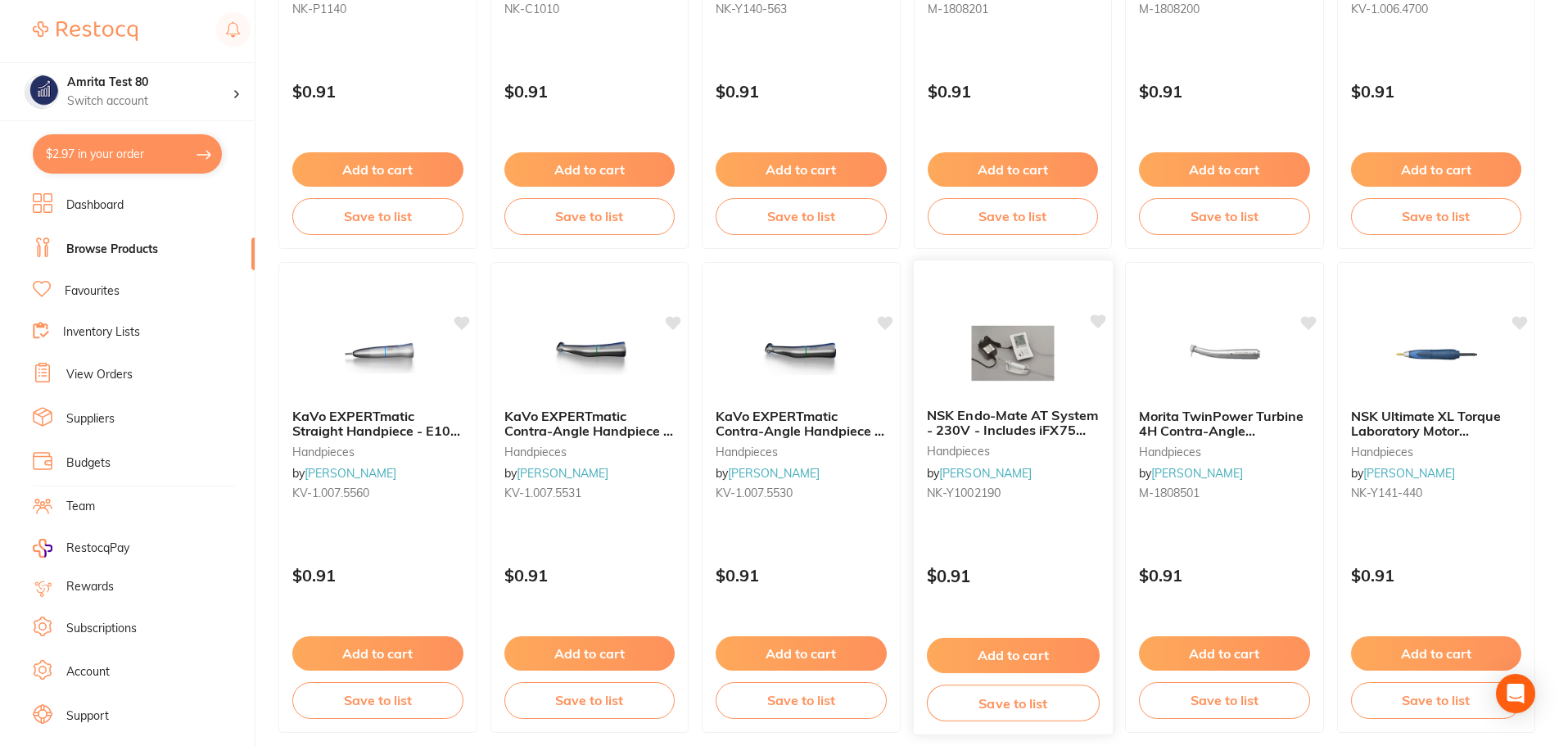
scroll to position [3914, 0]
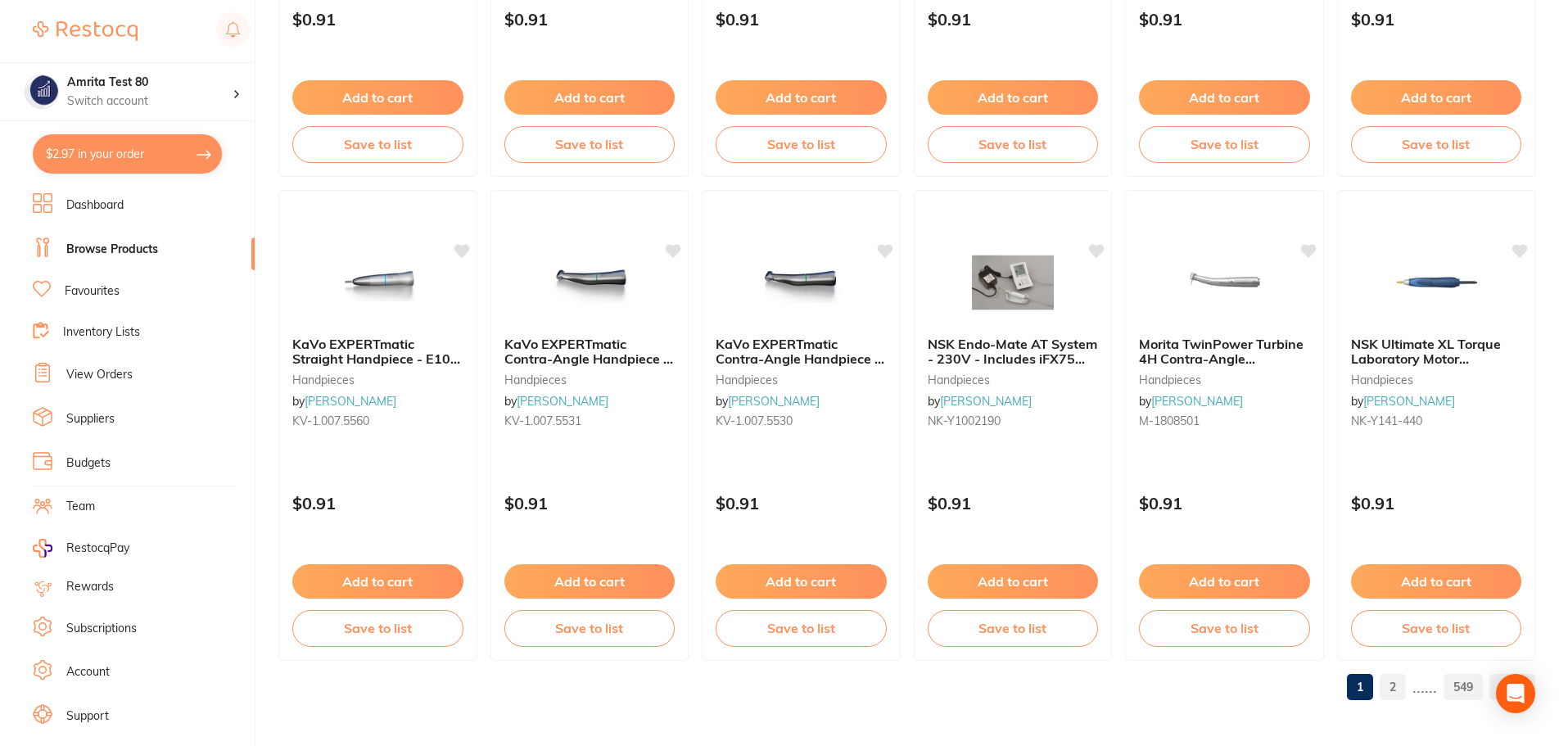
click at [1403, 696] on link "2" at bounding box center [1393, 687] width 26 height 33
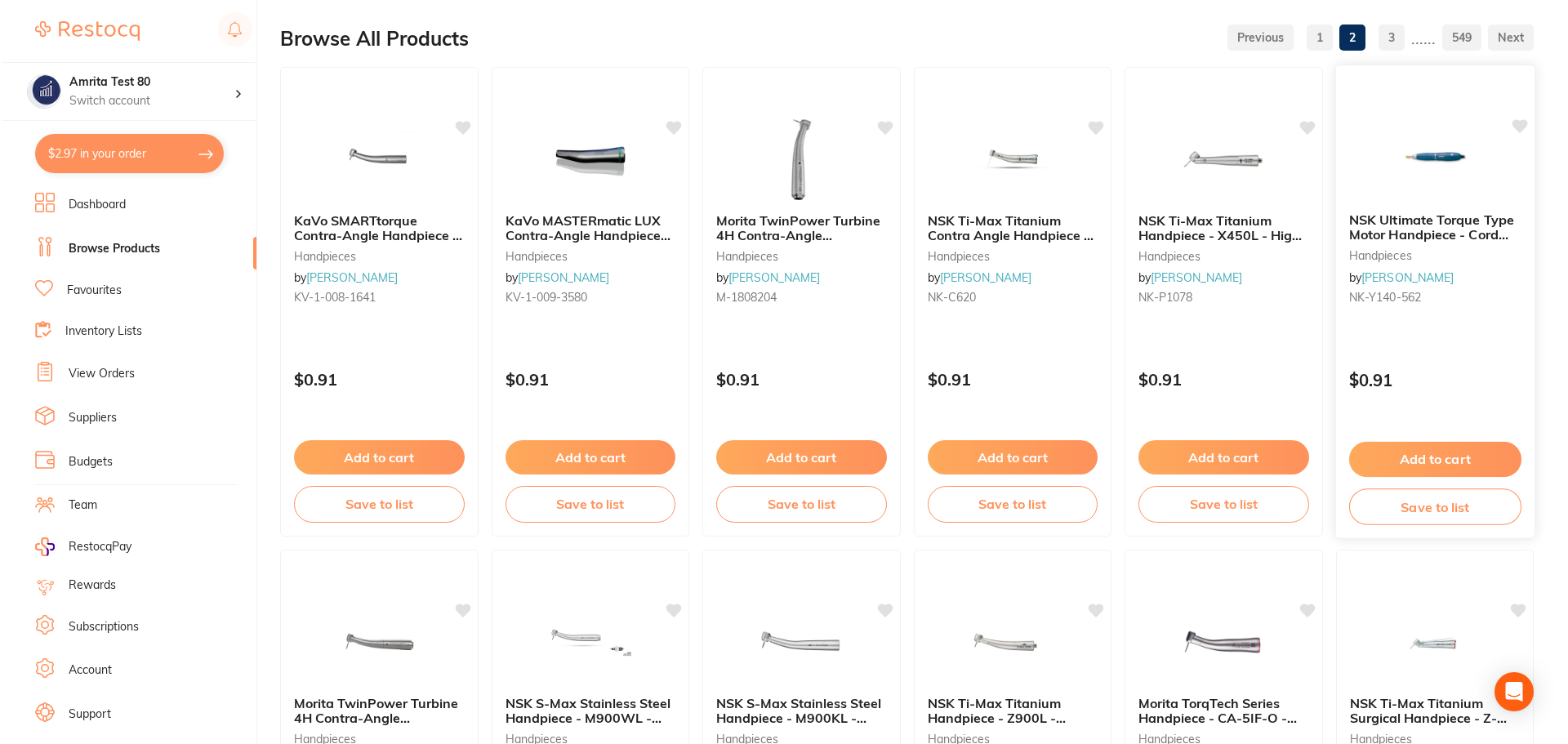
scroll to position [0, 0]
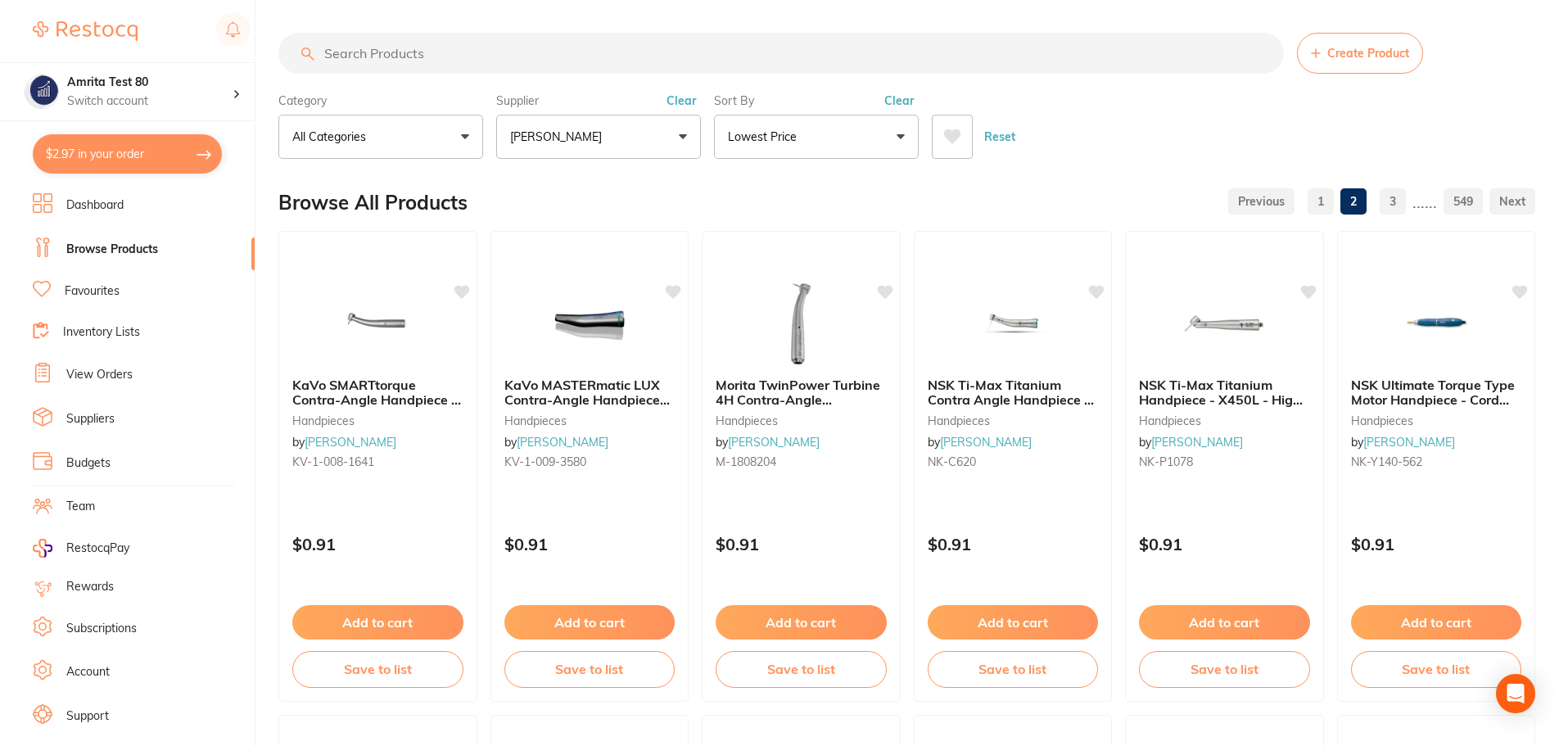
click at [1398, 201] on link "3" at bounding box center [1393, 202] width 26 height 33
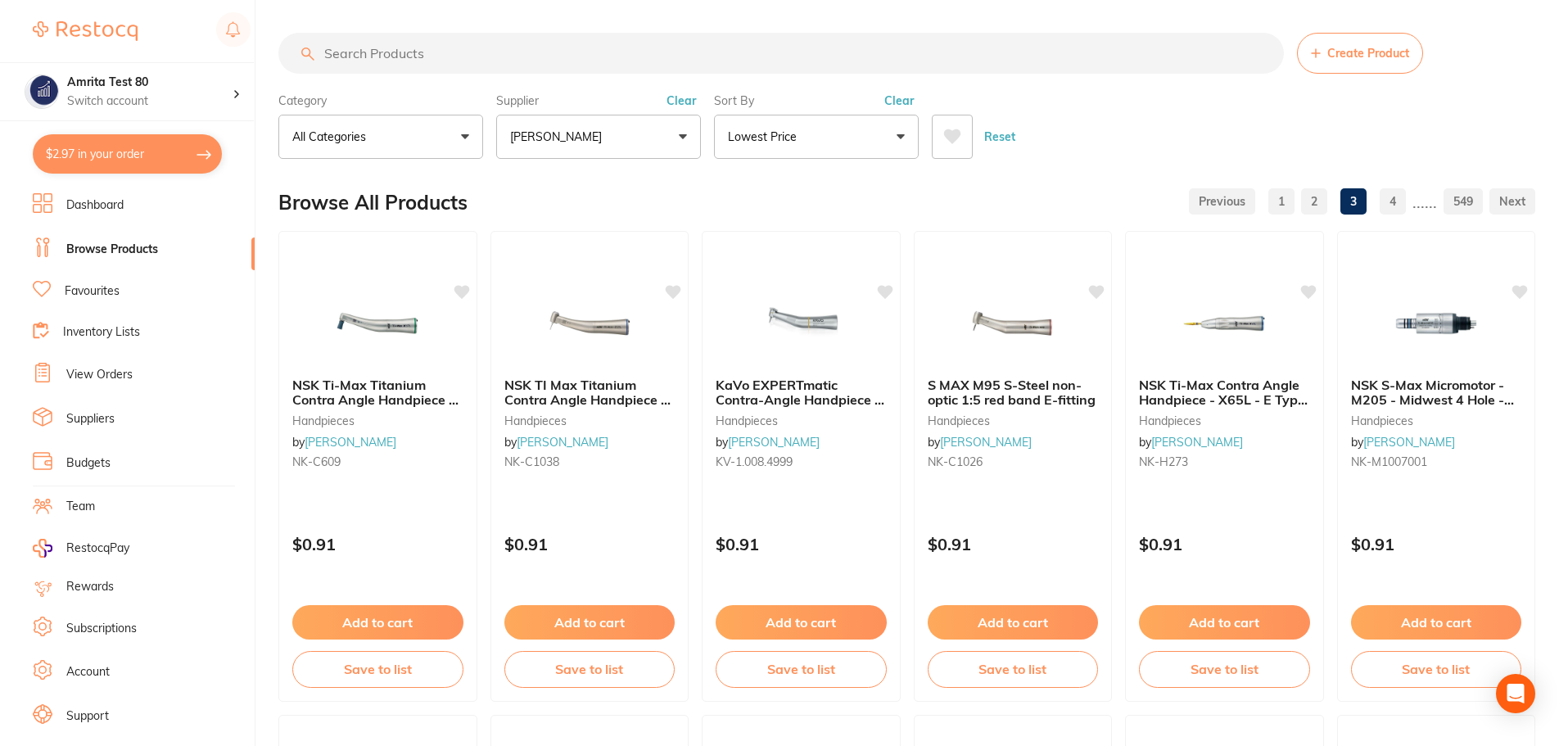
click at [1398, 201] on link "4" at bounding box center [1393, 202] width 26 height 33
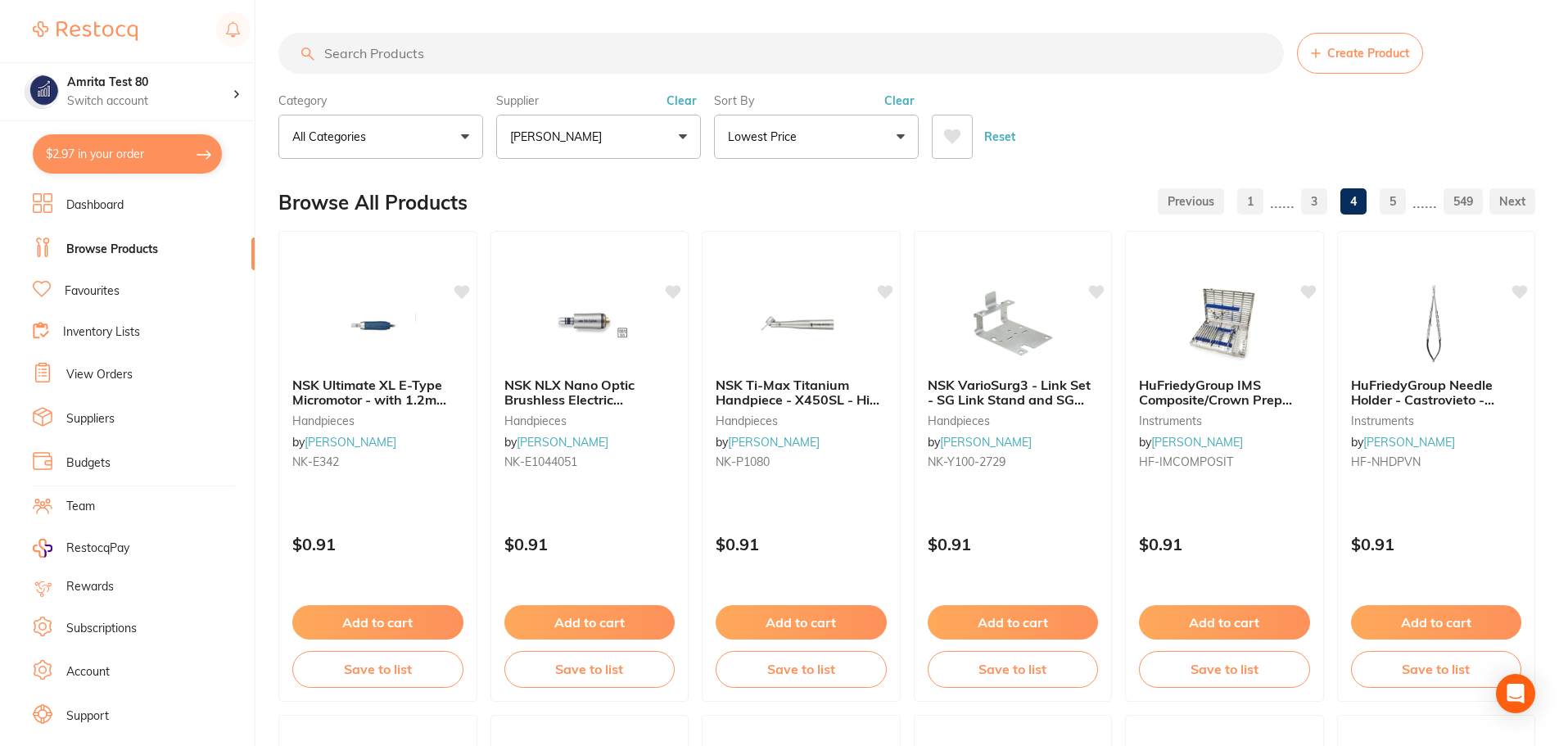
click at [1398, 201] on link "5" at bounding box center [1393, 202] width 26 height 33
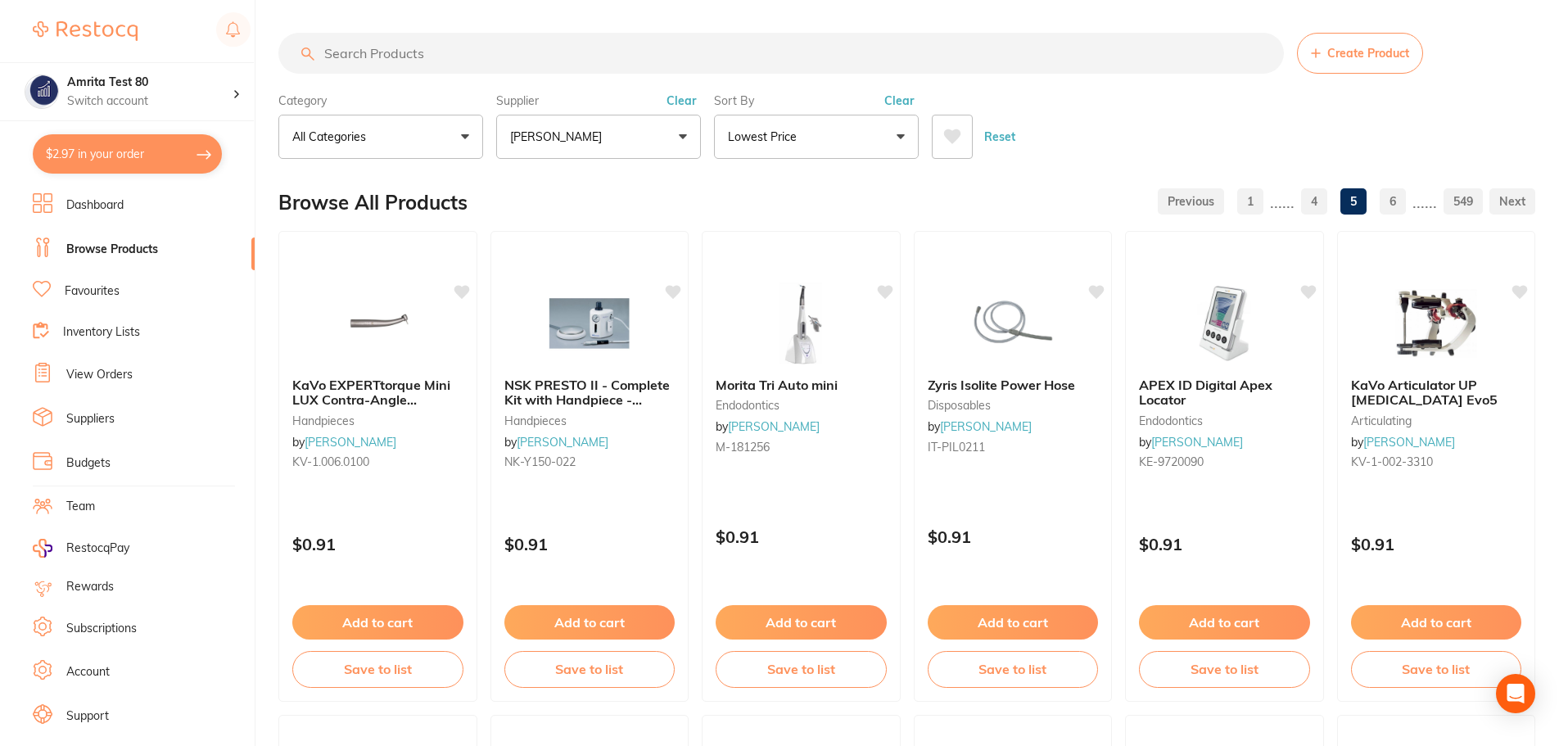
click at [1398, 201] on link "6" at bounding box center [1393, 202] width 26 height 33
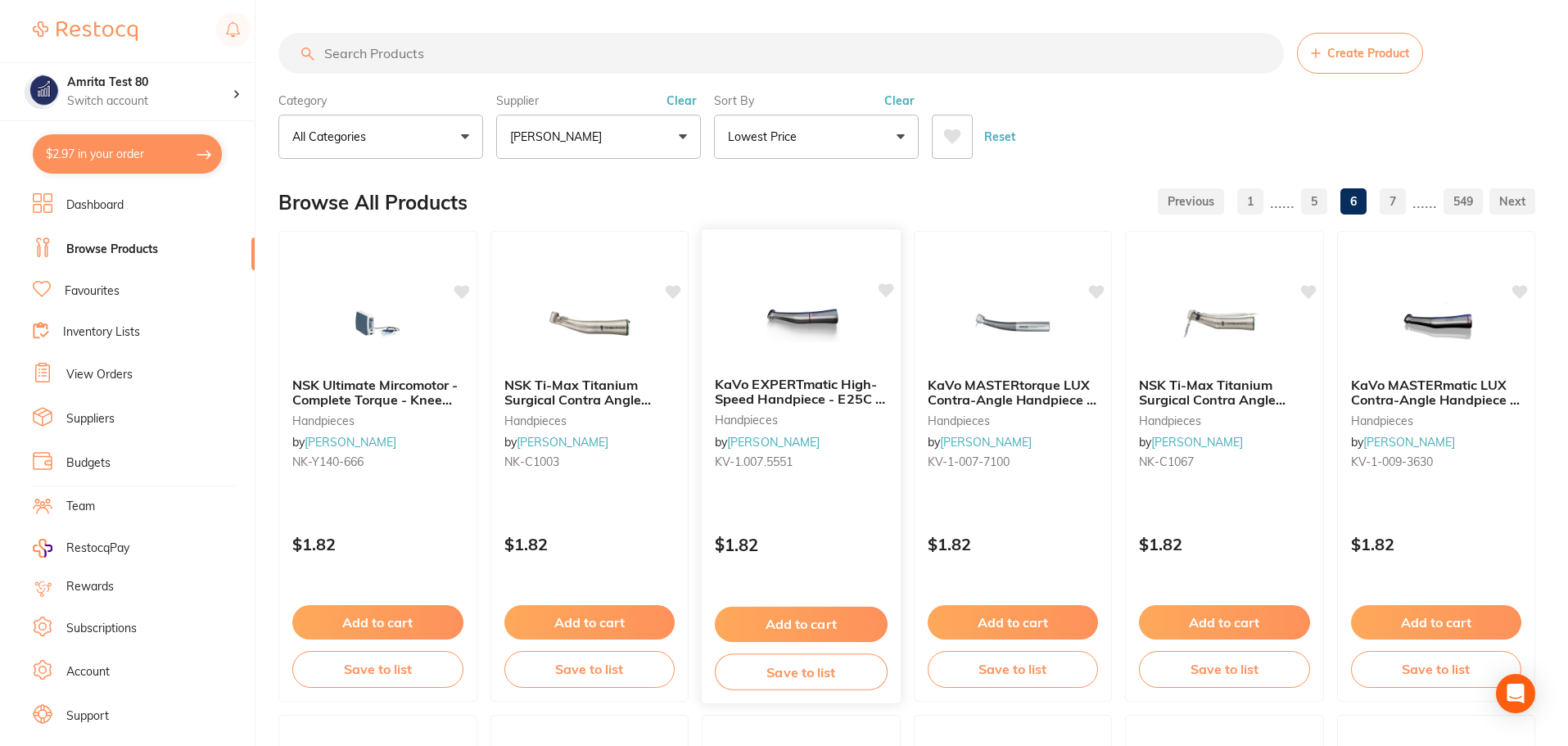
click at [848, 522] on div "$1.82" at bounding box center [801, 541] width 199 height 44
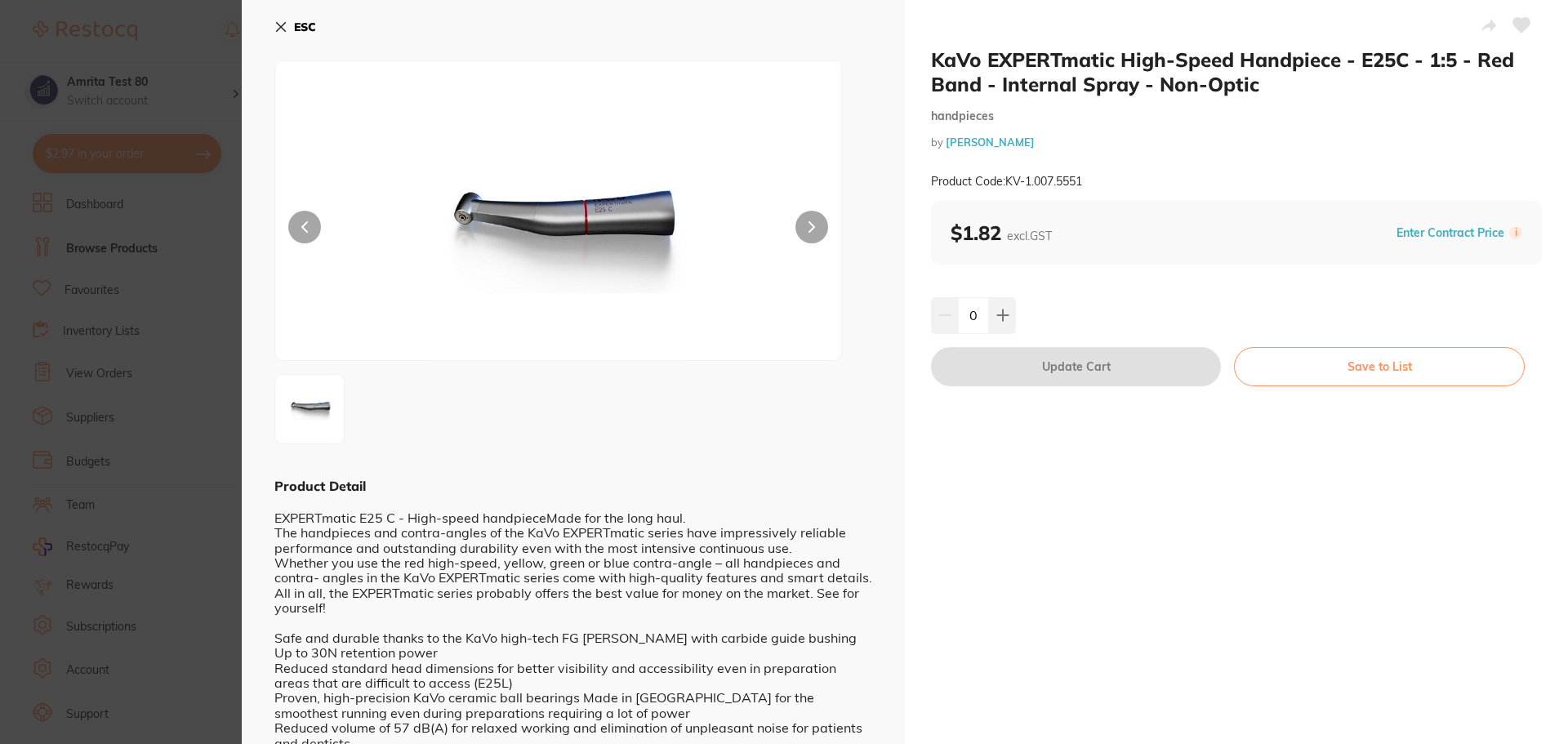
click at [993, 319] on button at bounding box center [1002, 316] width 27 height 36
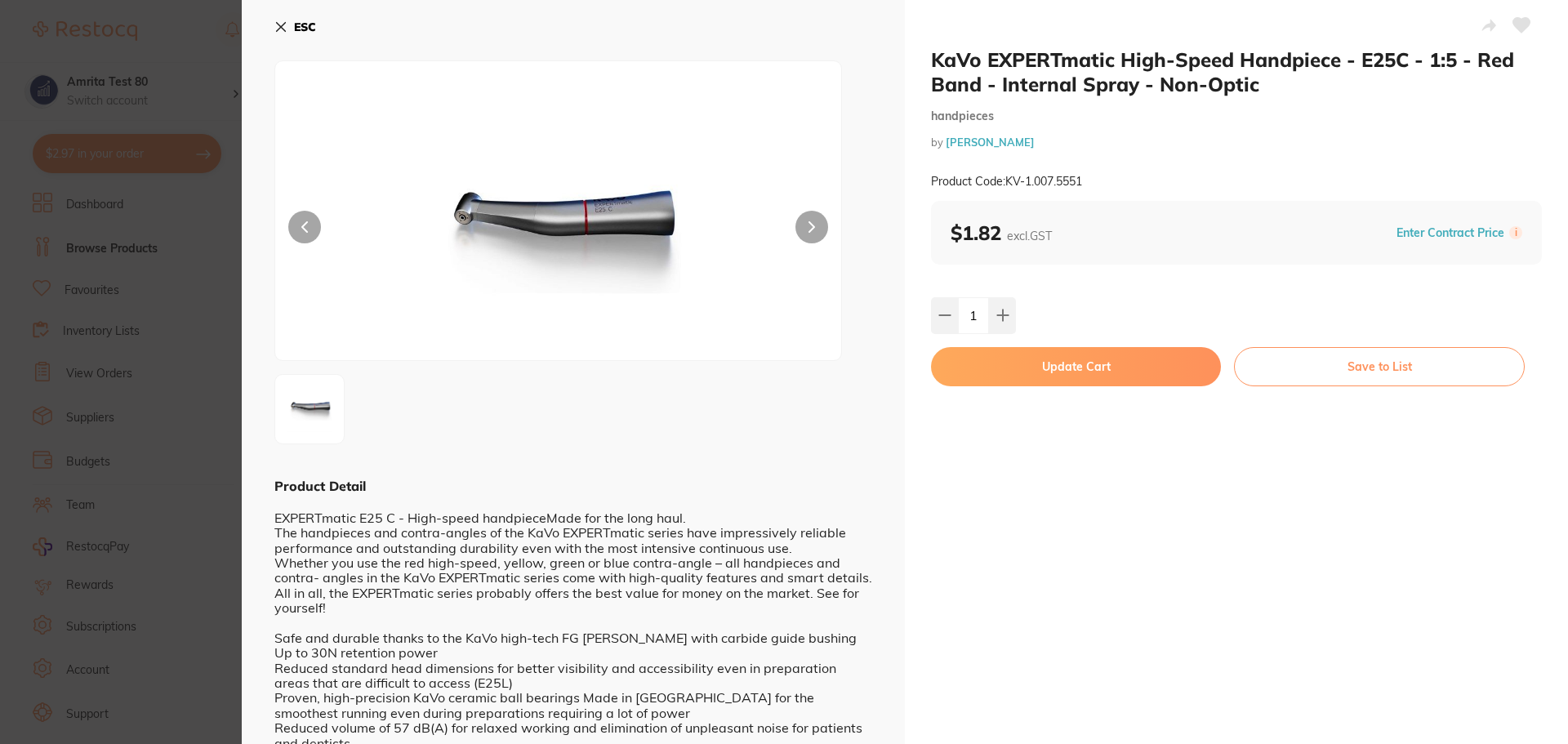
click at [1021, 371] on button "Update Cart" at bounding box center [1076, 367] width 290 height 40
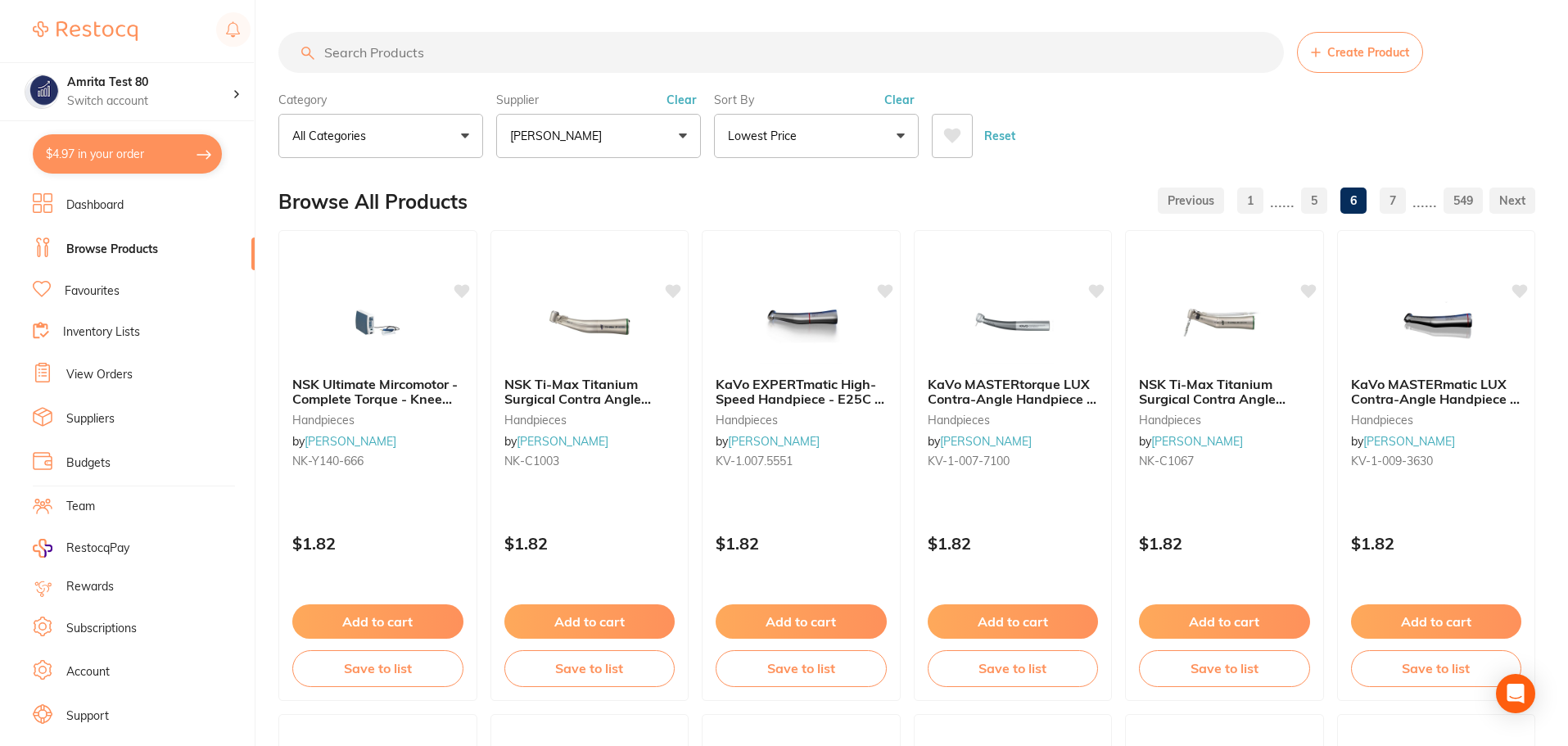
checkbox input "false"
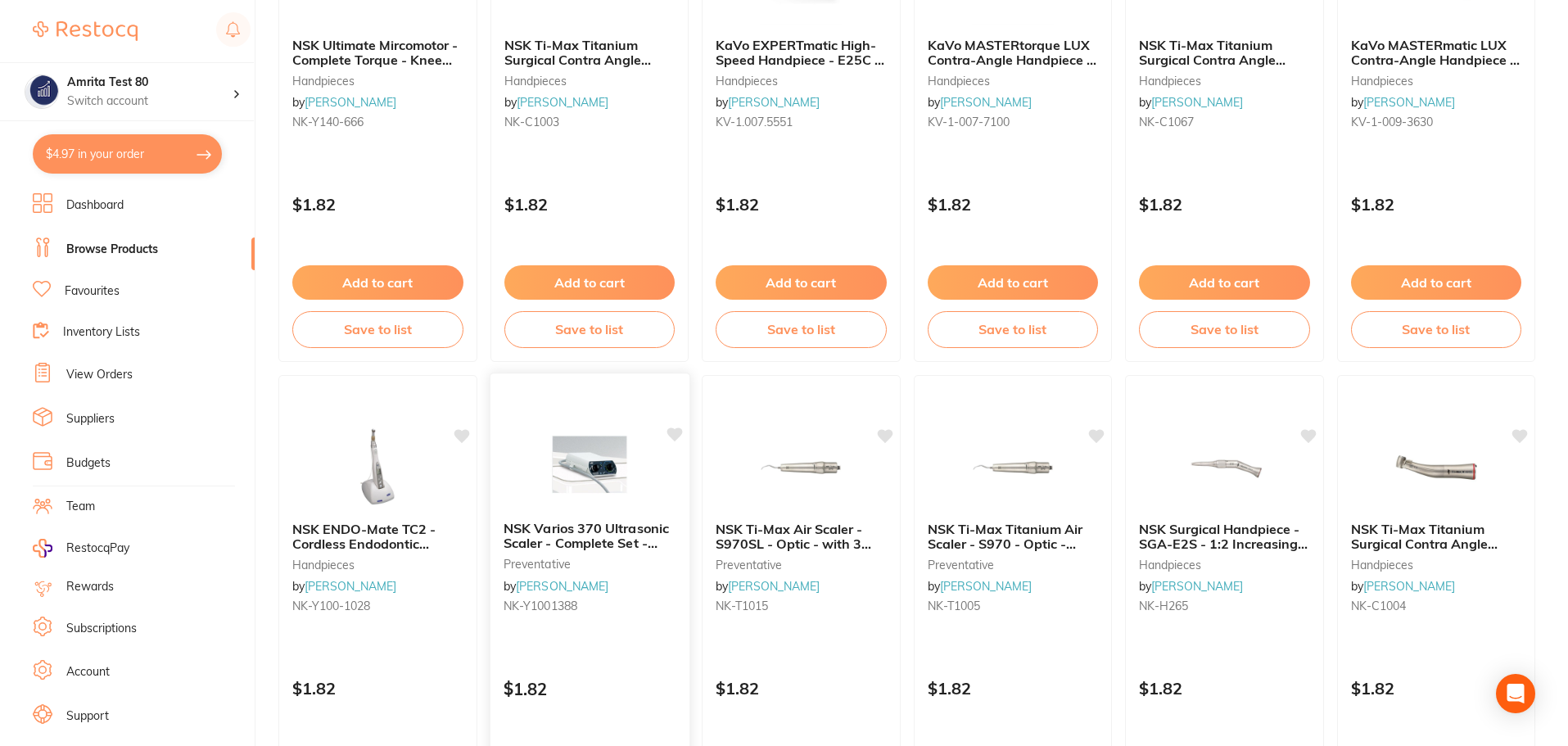
scroll to position [574, 0]
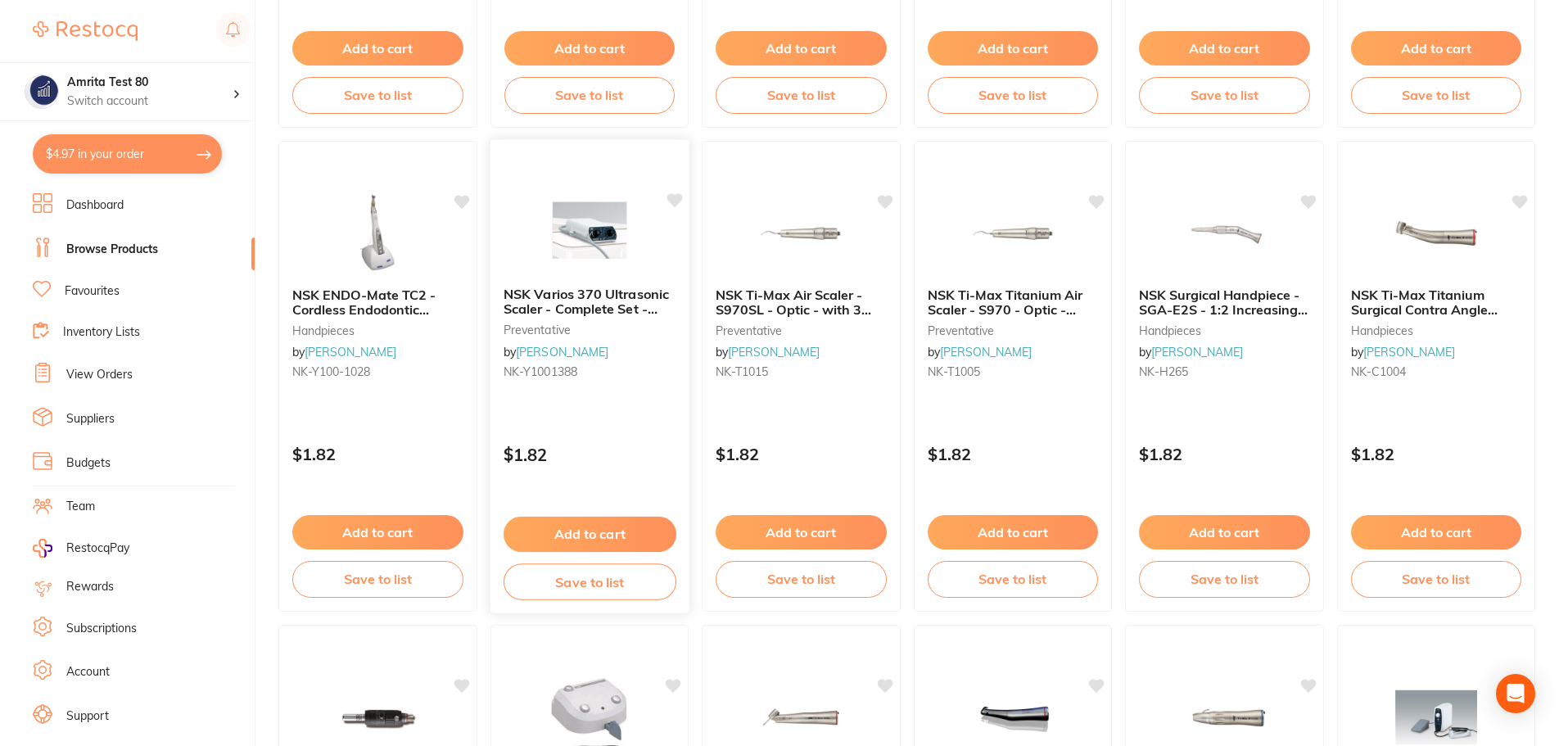
click at [608, 528] on button "Add to cart" at bounding box center [589, 534] width 173 height 36
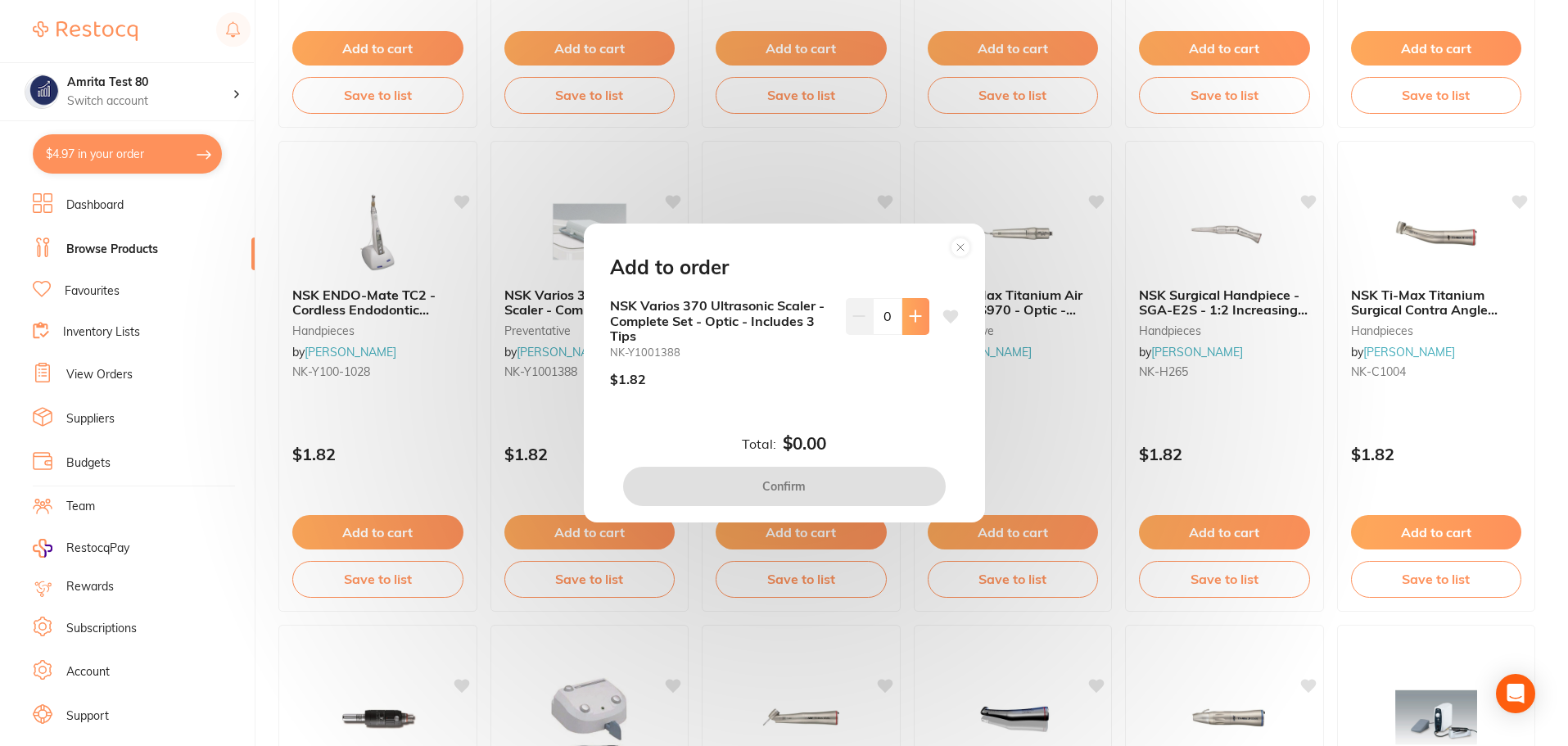
click at [915, 313] on icon at bounding box center [915, 316] width 13 height 13
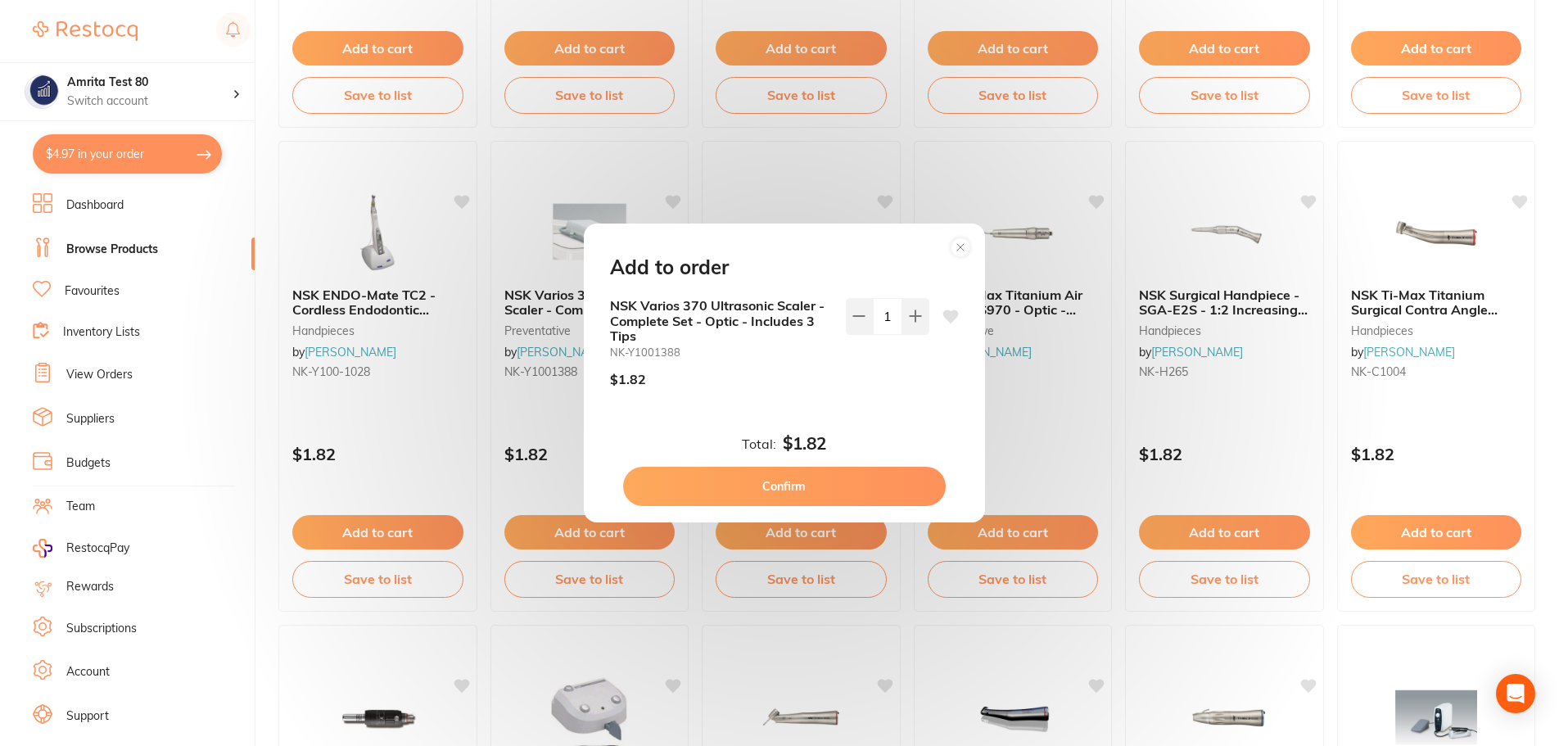
type input "1"
click at [885, 455] on div "Total: $1.82 Confirm" at bounding box center [784, 470] width 388 height 72
click at [886, 471] on button "Confirm" at bounding box center [784, 487] width 322 height 40
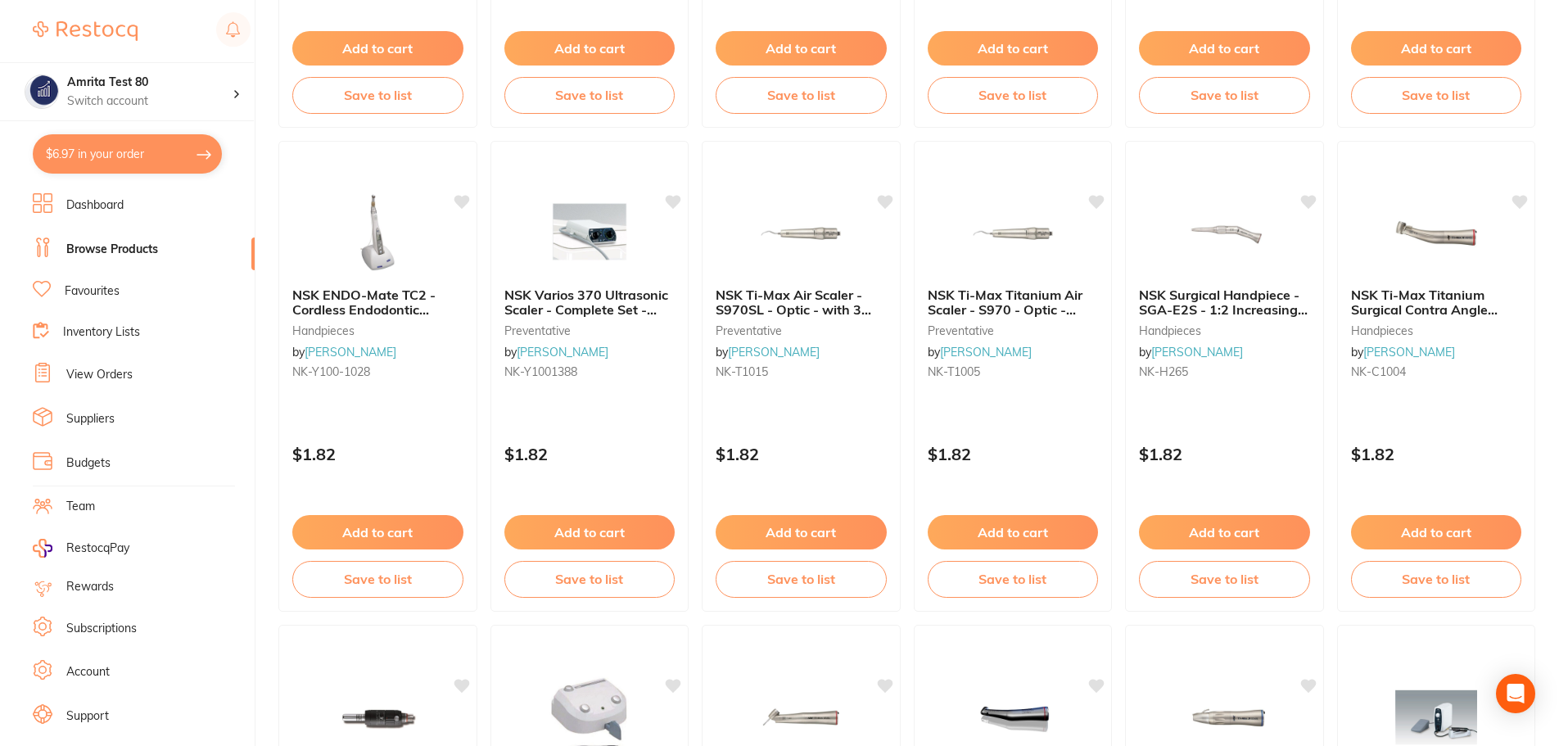
click at [139, 160] on button "$6.97 in your order" at bounding box center [127, 154] width 189 height 40
checkbox input "true"
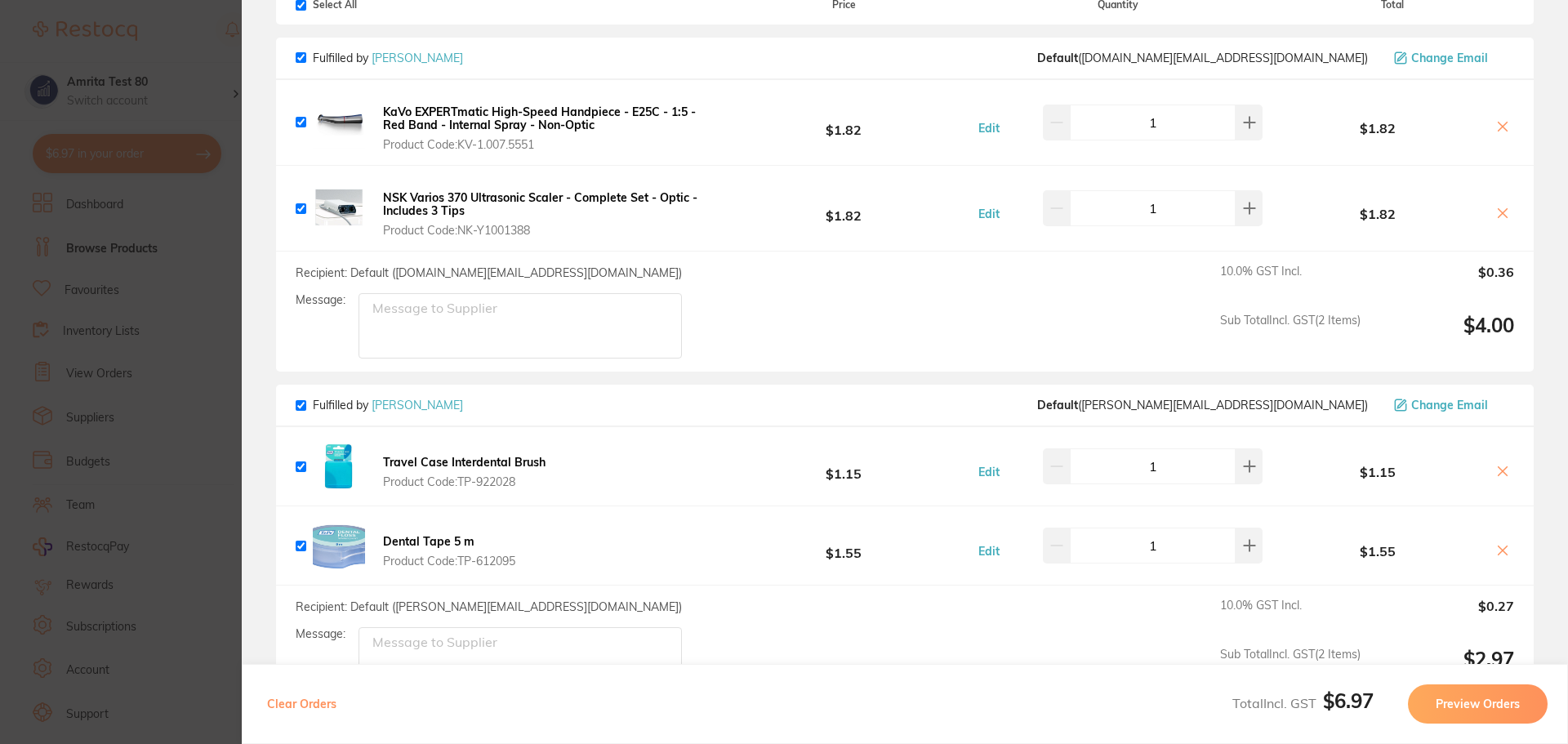
scroll to position [82, 0]
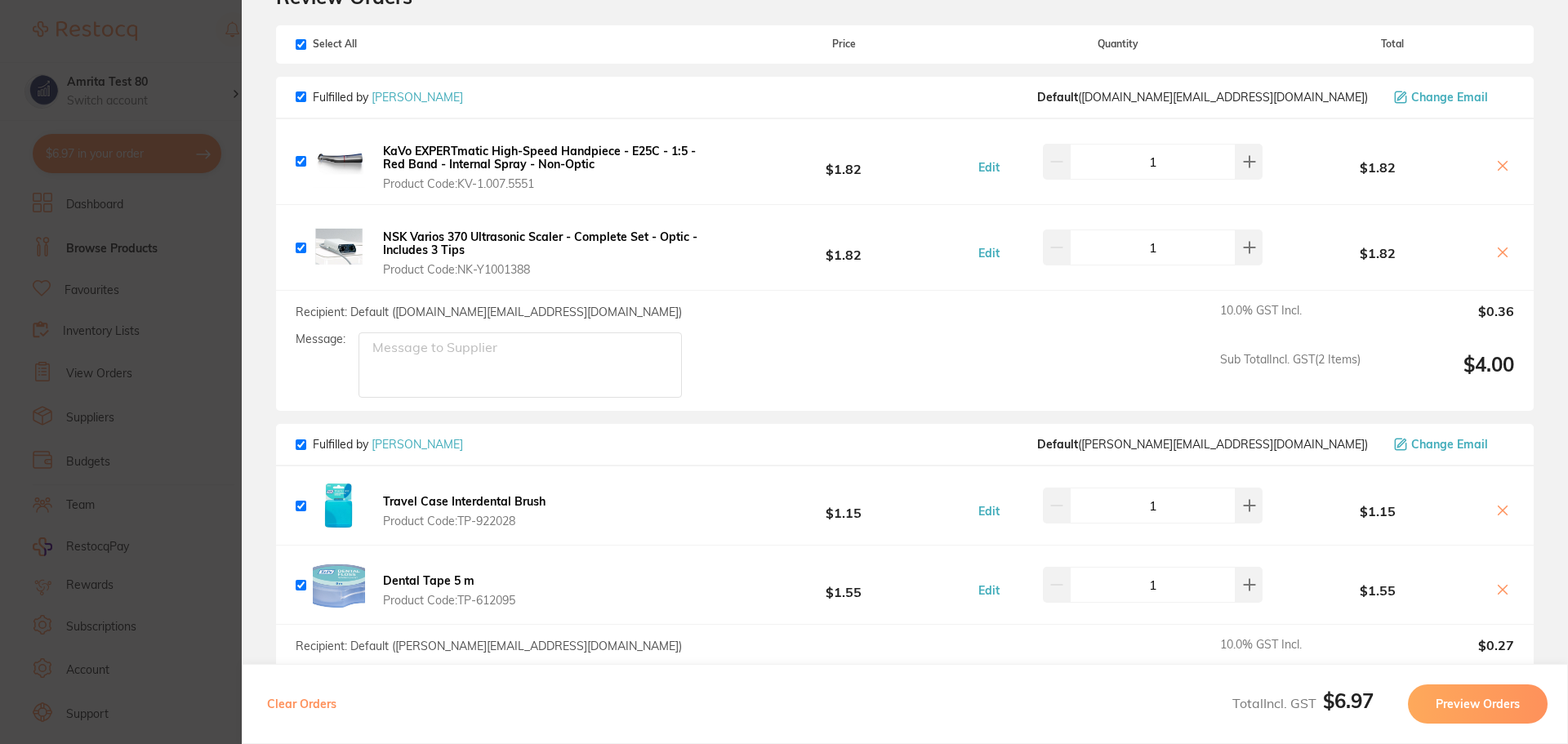
click at [565, 153] on b "KaVo EXPERTmatic High-Speed Handpiece - E25C - 1:5 - Red Band - Internal Spray …" at bounding box center [539, 158] width 312 height 28
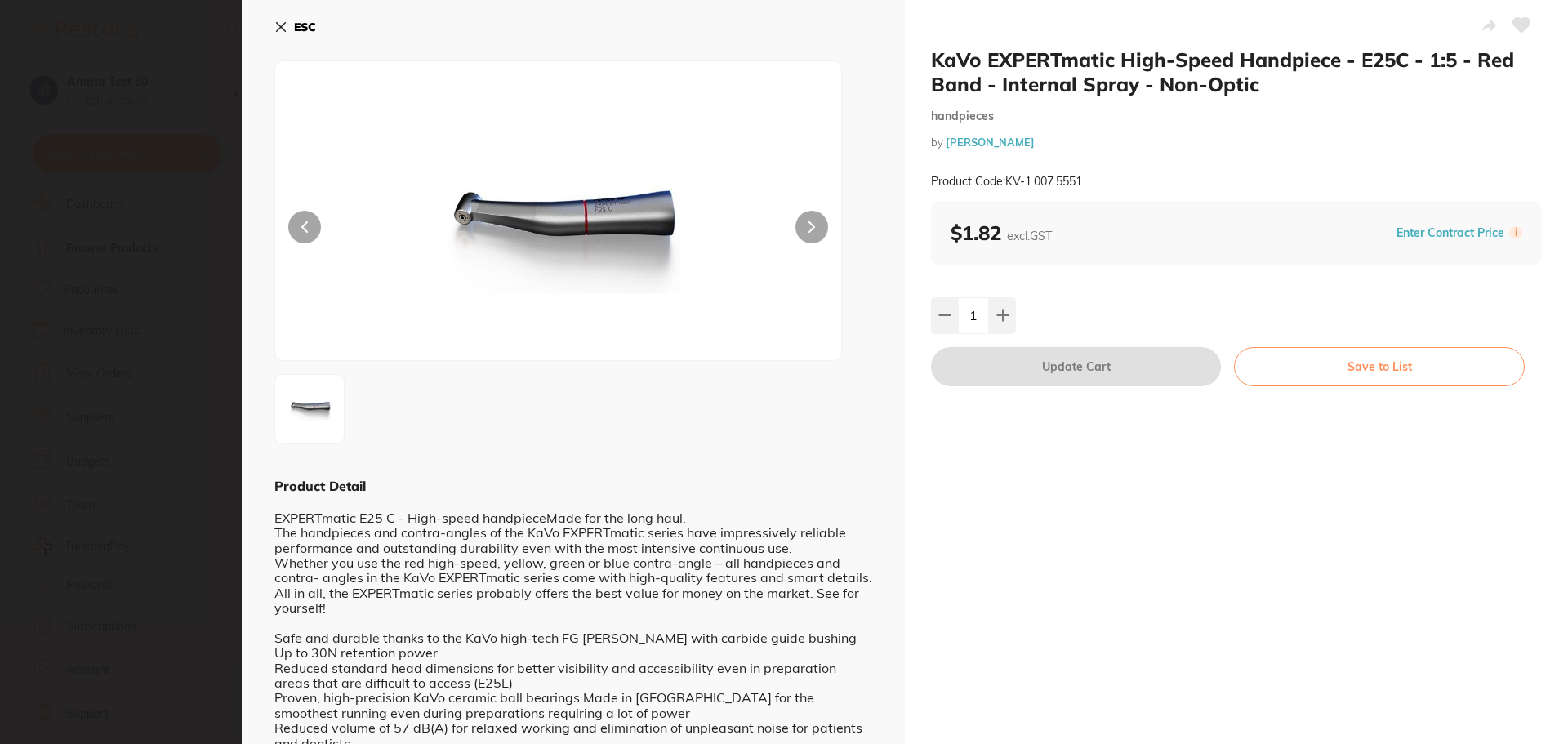
click at [283, 26] on icon at bounding box center [281, 27] width 9 height 9
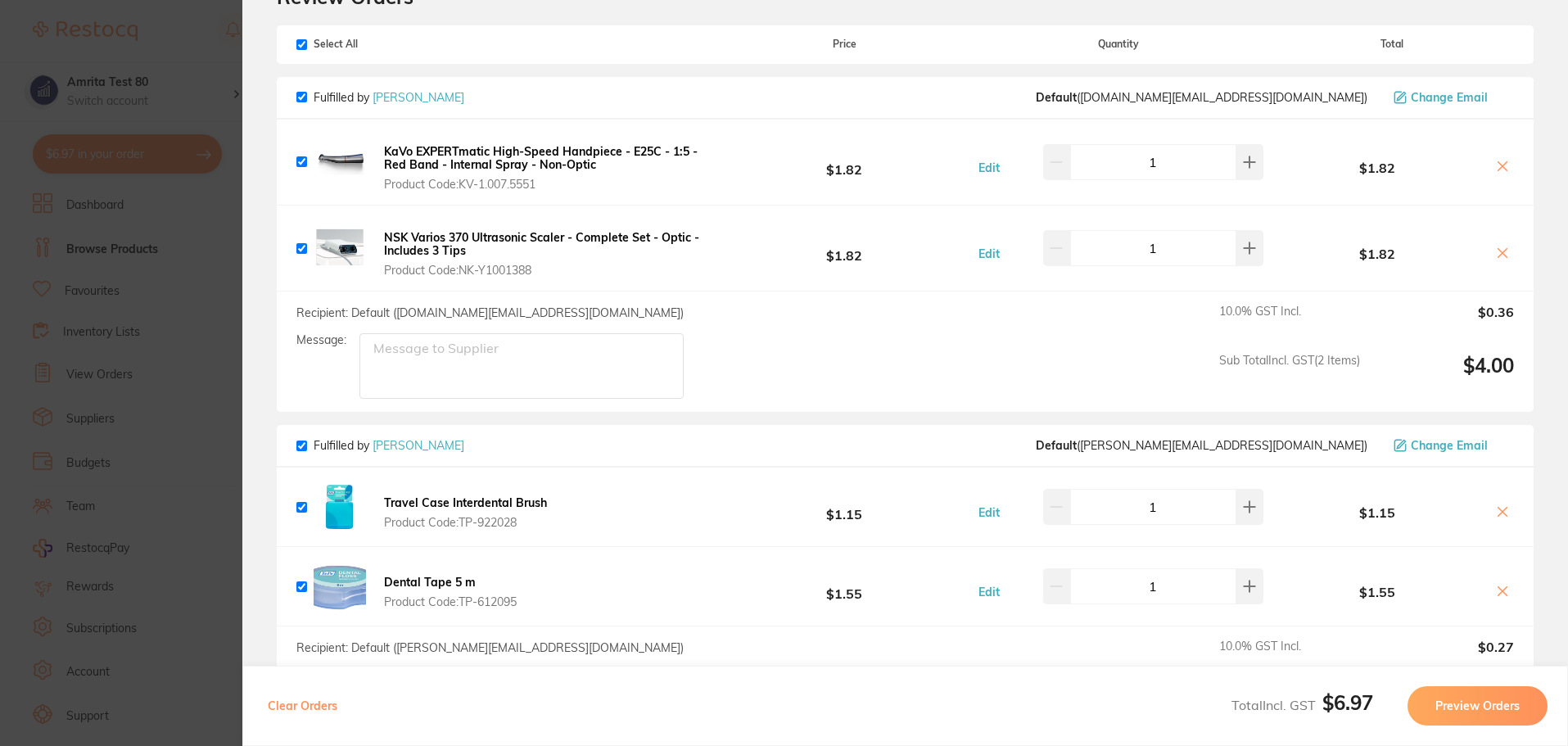
click at [545, 163] on b "KaVo EXPERTmatic High-Speed Handpiece - E25C - 1:5 - Red Band - Internal Spray …" at bounding box center [541, 158] width 313 height 28
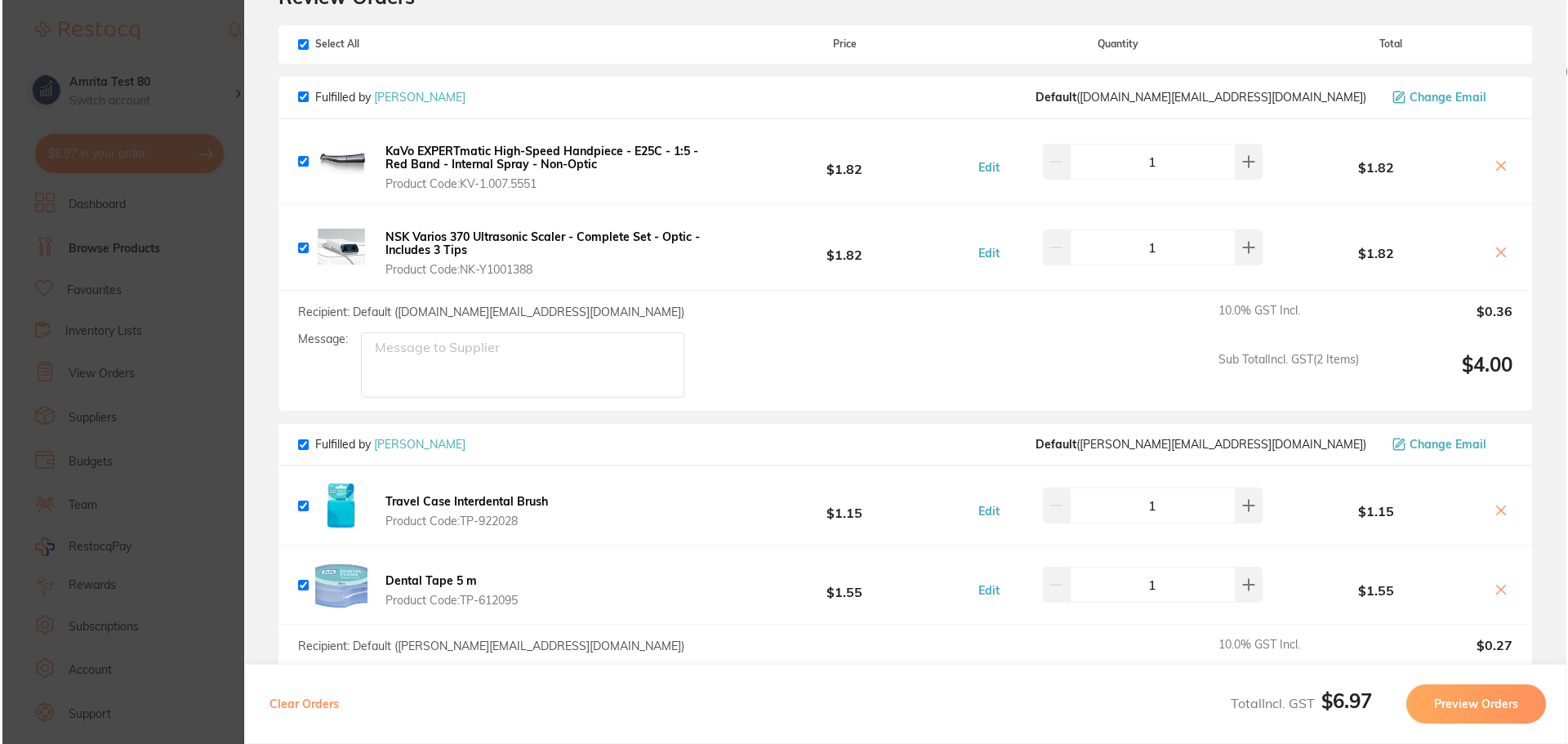
scroll to position [0, 0]
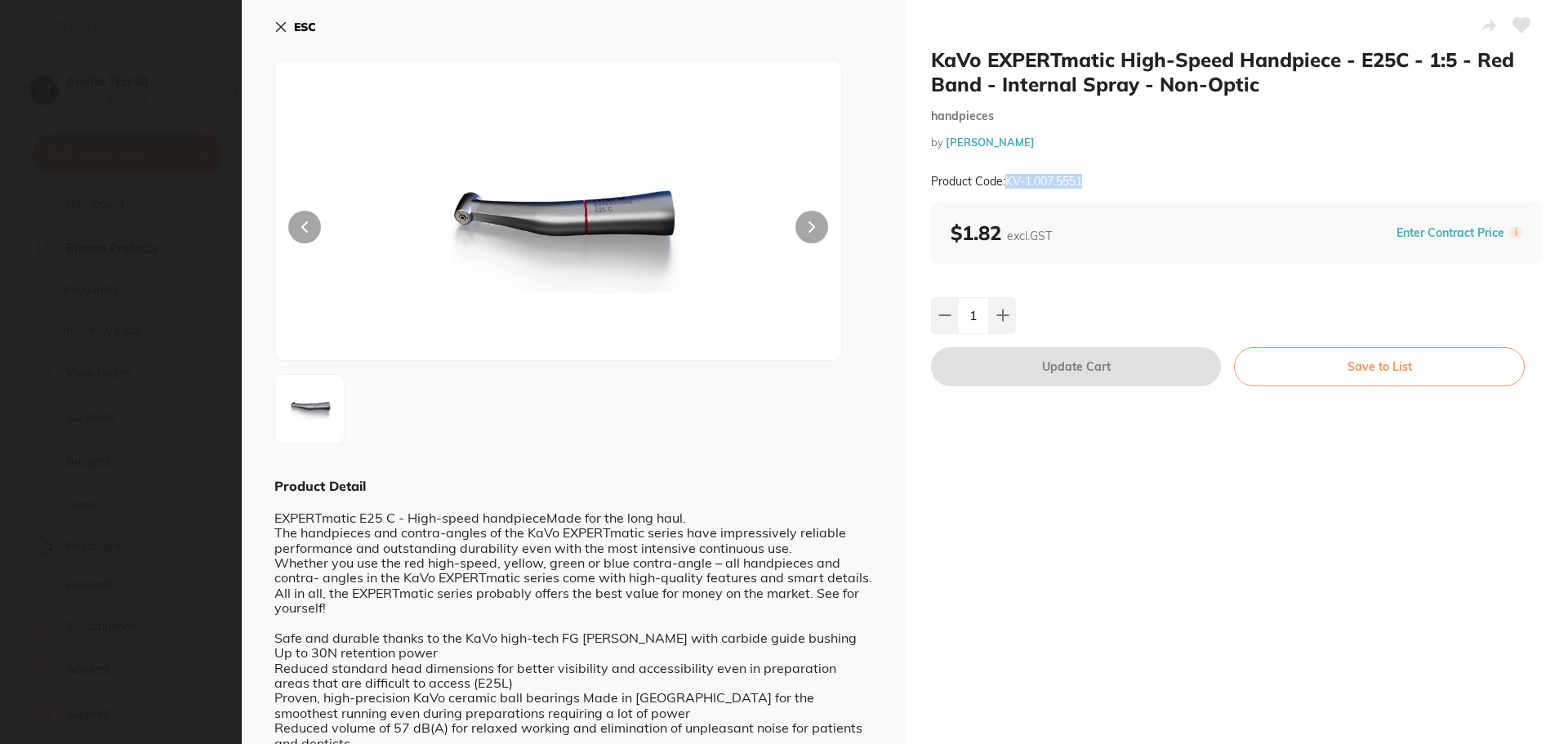
drag, startPoint x: 1120, startPoint y: 184, endPoint x: 1007, endPoint y: 188, distance: 113.1
click at [1007, 188] on div "Product Code: KV-1.007.5551" at bounding box center [1236, 181] width 611 height 40
copy small "KV-1.007.5551"
drag, startPoint x: 1158, startPoint y: 129, endPoint x: 1141, endPoint y: 144, distance: 22.7
click at [1158, 129] on div "KaVo EXPERTmatic High-Speed Handpiece - E25C - 1:5 - Red Band - Internal Spray …" at bounding box center [1236, 124] width 611 height 153
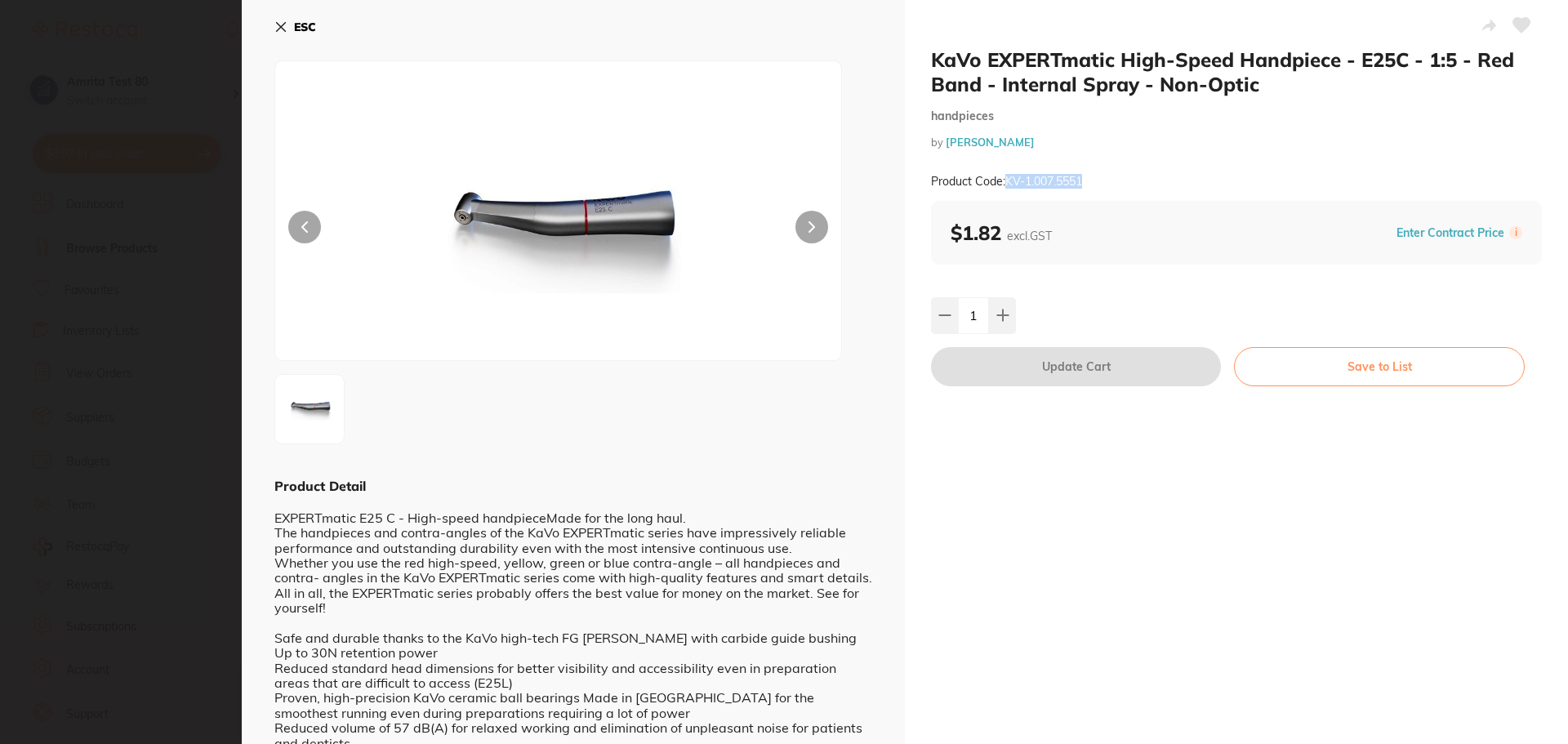
drag, startPoint x: 1129, startPoint y: 185, endPoint x: 1004, endPoint y: 177, distance: 125.3
click at [1004, 177] on div "Product Code: KV-1.007.5551" at bounding box center [1236, 181] width 611 height 40
copy small "KV-1.007.5551"
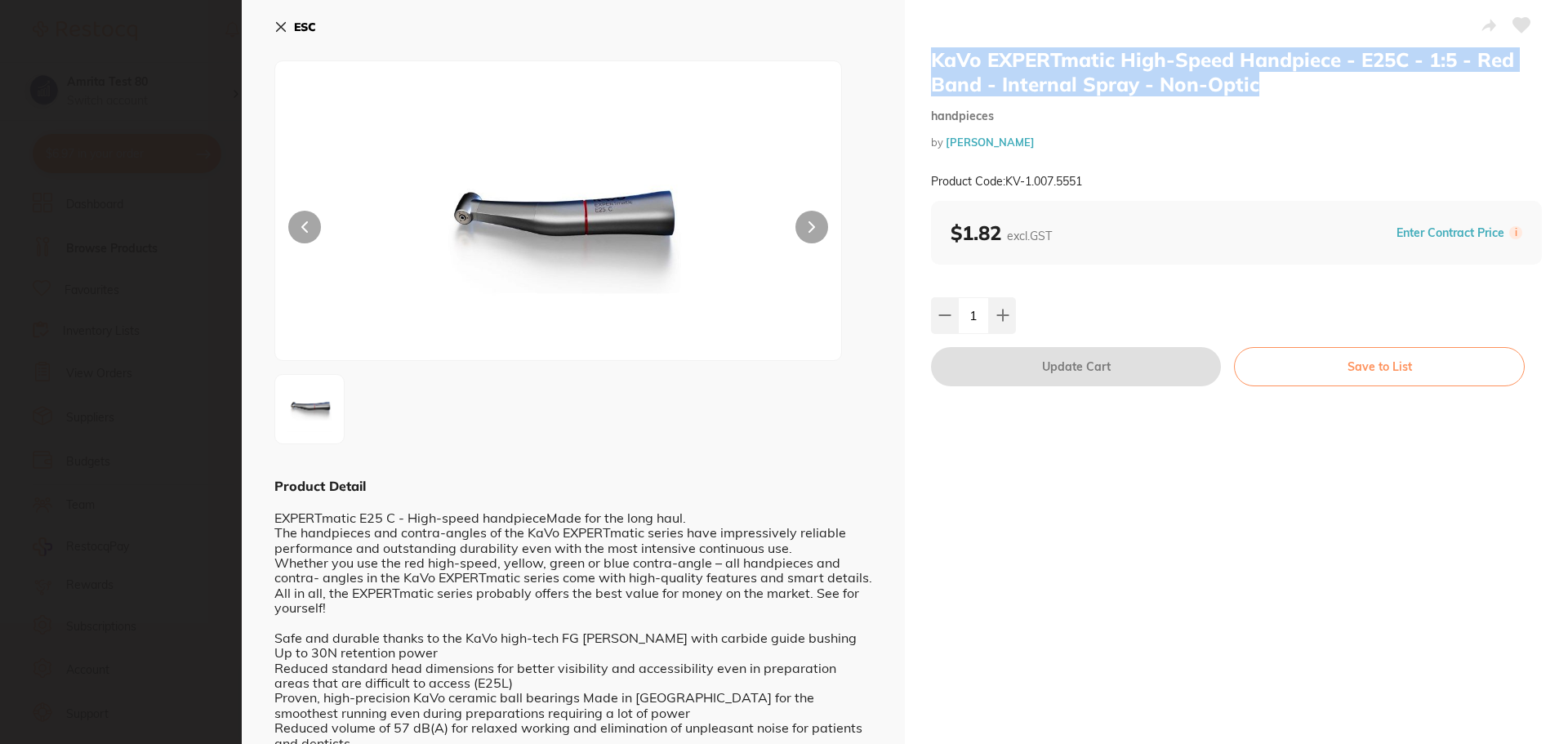
drag, startPoint x: 1271, startPoint y: 86, endPoint x: 920, endPoint y: 59, distance: 352.0
click at [920, 59] on div "KaVo EXPERTmatic High-Speed Handpiece - E25C - 1:5 - Red Band - Internal Spray …" at bounding box center [1236, 419] width 663 height 839
copy h2 "KaVo EXPERTmatic High-Speed Handpiece - E25C - 1:5 - Red Band - Internal Spray …"
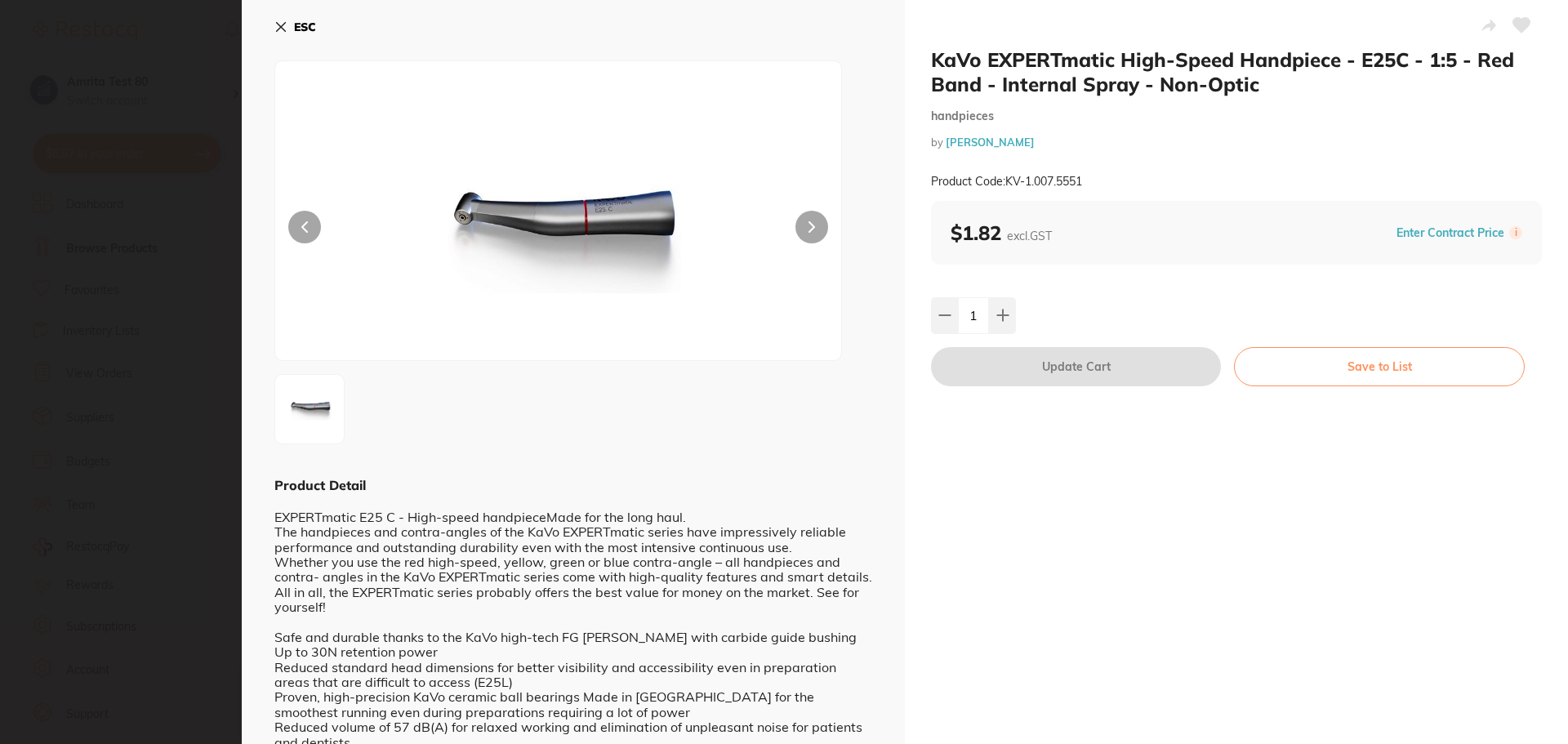
click at [1186, 456] on div "KaVo EXPERTmatic High-Speed Handpiece - E25C - 1:5 - Red Band - Internal Spray …" at bounding box center [1236, 419] width 663 height 839
click at [276, 28] on icon at bounding box center [281, 27] width 13 height 13
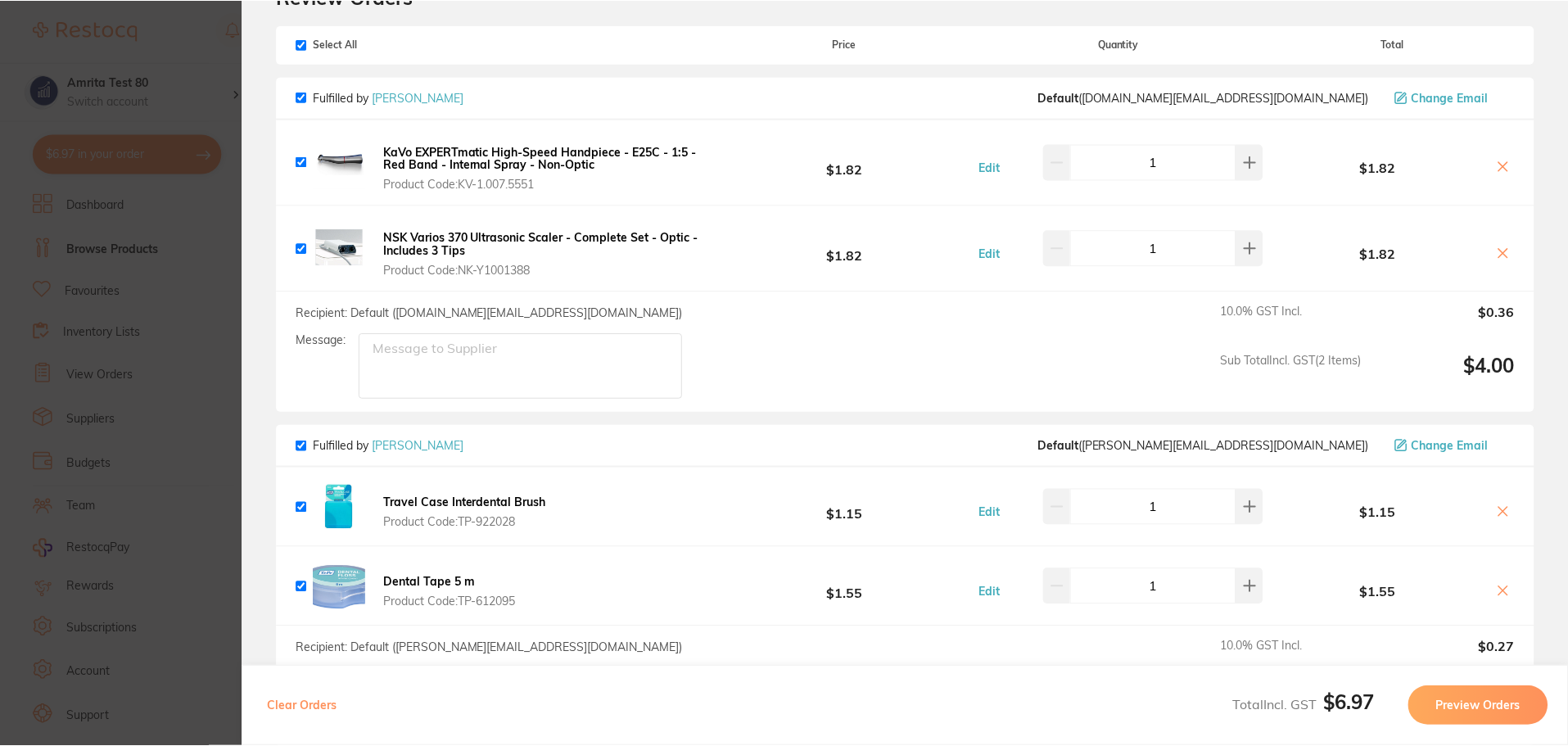
scroll to position [574, 0]
click at [484, 244] on b "NSK Varios 370 Ultrasonic Scaler - Complete Set - Optic - Includes 3 Tips" at bounding box center [541, 244] width 315 height 28
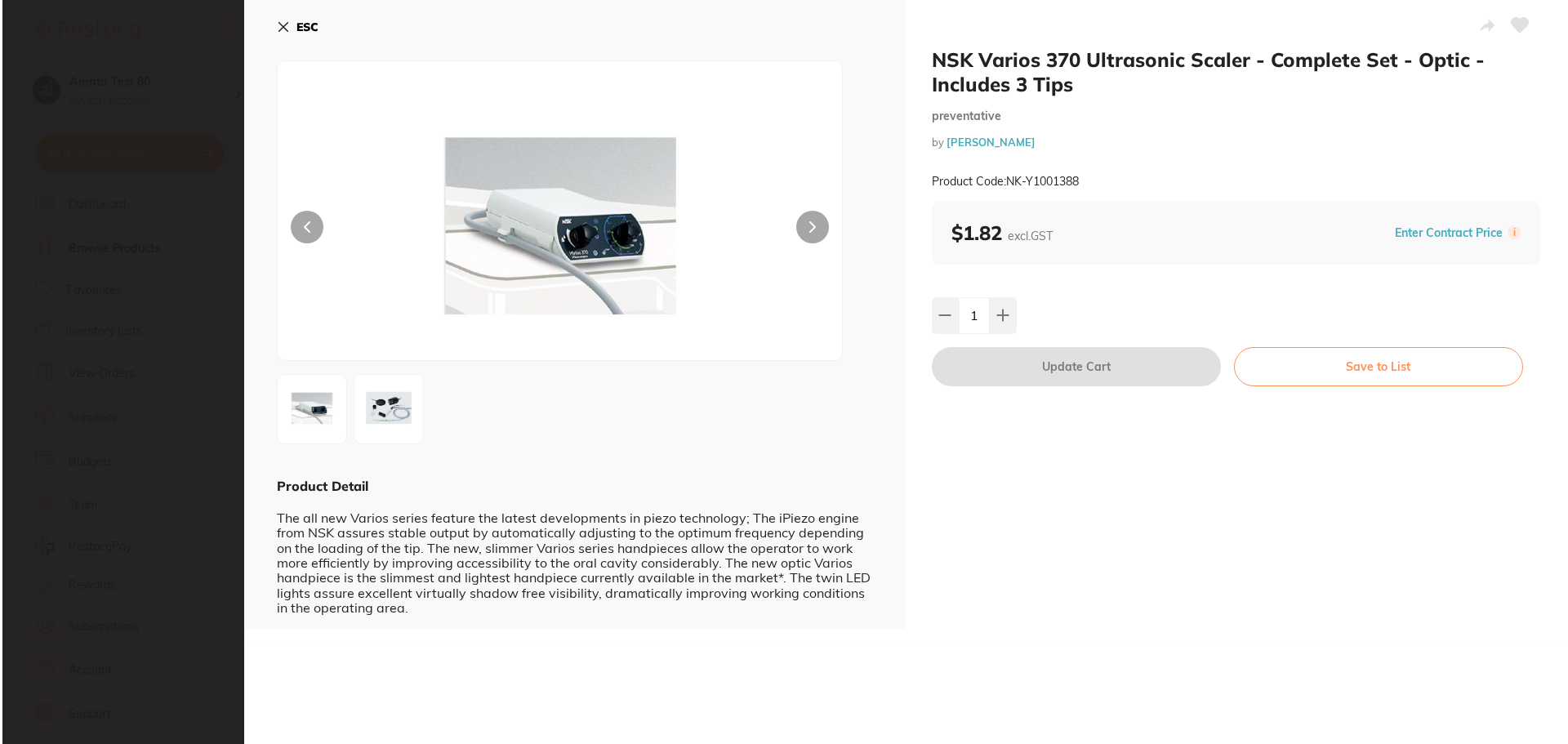
scroll to position [0, 0]
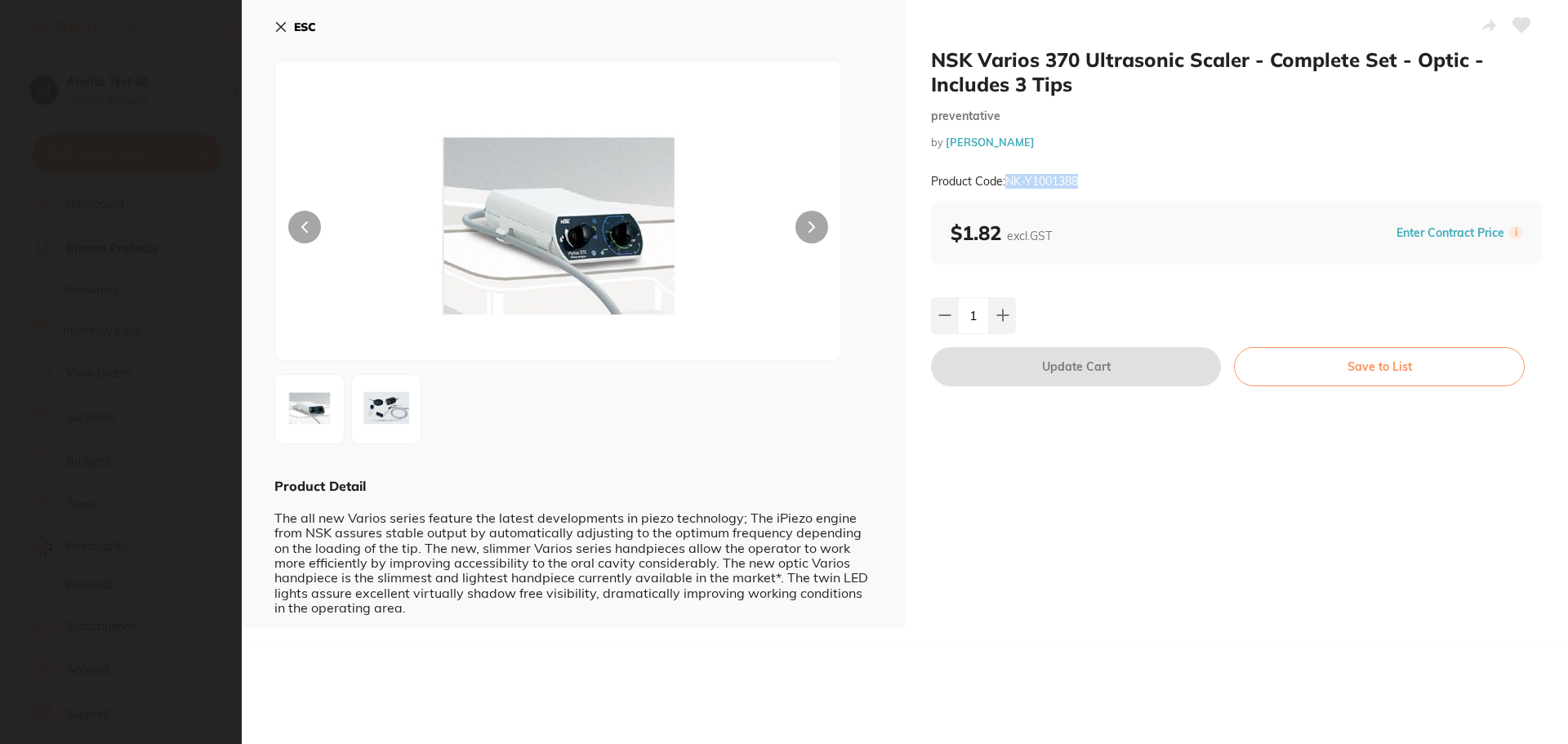
drag, startPoint x: 1096, startPoint y: 181, endPoint x: 1008, endPoint y: 179, distance: 88.0
click at [1008, 179] on div "Product Code: NK-Y1001388" at bounding box center [1236, 181] width 611 height 40
copy small "NK-Y1001388"
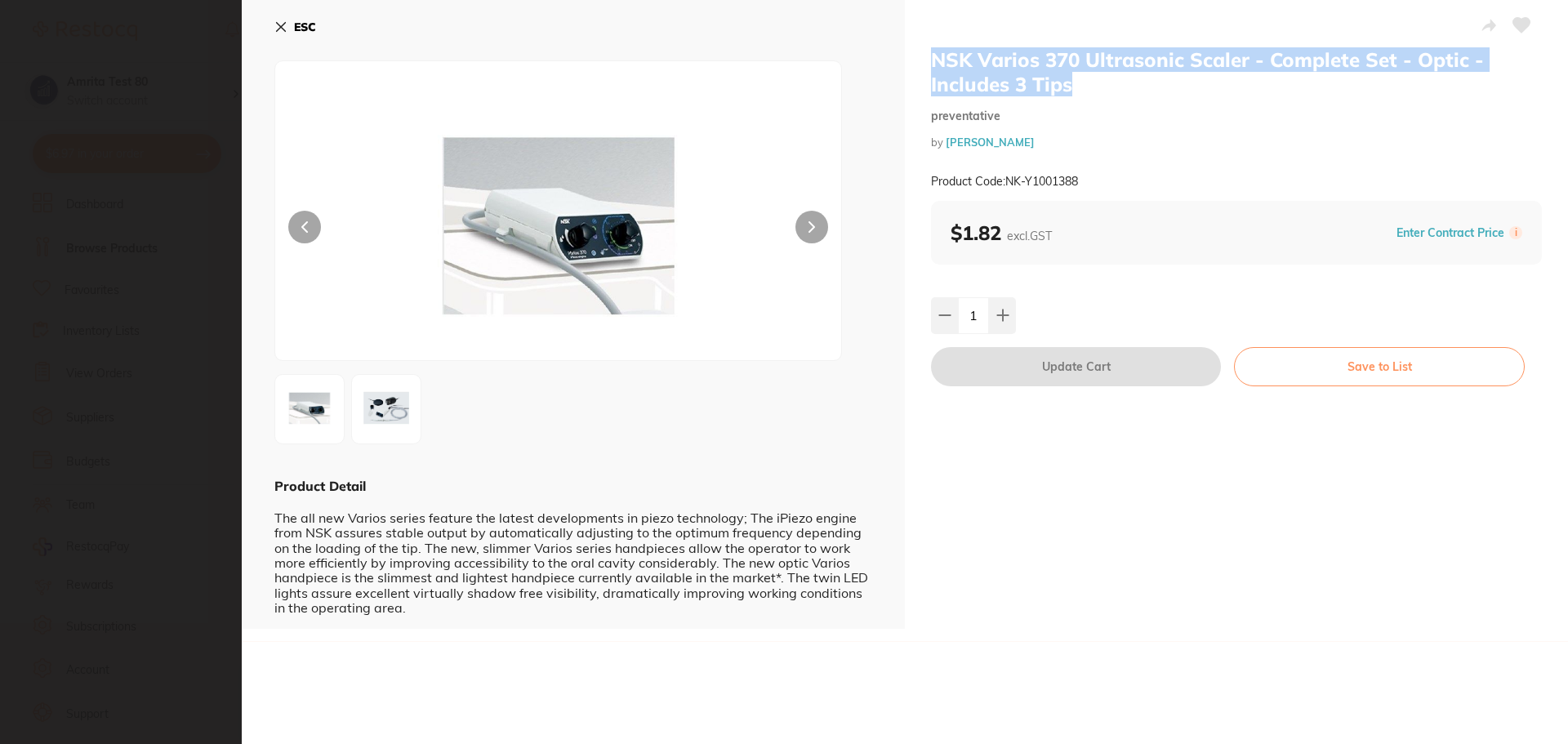
drag, startPoint x: 1086, startPoint y: 83, endPoint x: 933, endPoint y: 64, distance: 154.2
click at [933, 64] on h2 "NSK Varios 370 Ultrasonic Scaler - Complete Set - Optic - Includes 3 Tips" at bounding box center [1236, 71] width 611 height 49
copy h2 "NSK Varios 370 Ultrasonic Scaler - Complete Set - Optic - Includes 3 Tips"
click at [202, 193] on section "NSK Varios 370 Ultrasonic Scaler - Complete Set - Optic - Includes 3 Tips preve…" at bounding box center [784, 372] width 1568 height 744
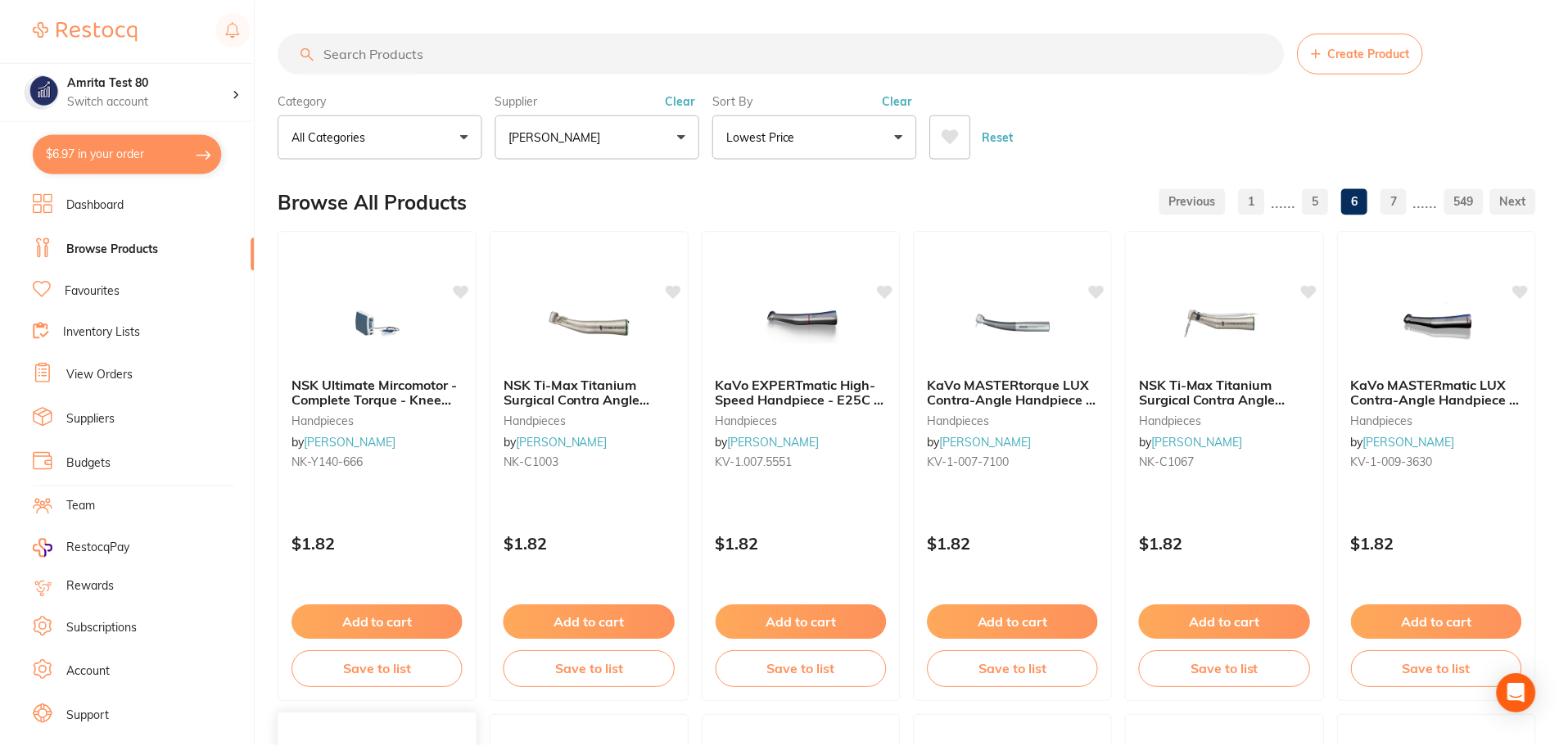
scroll to position [574, 0]
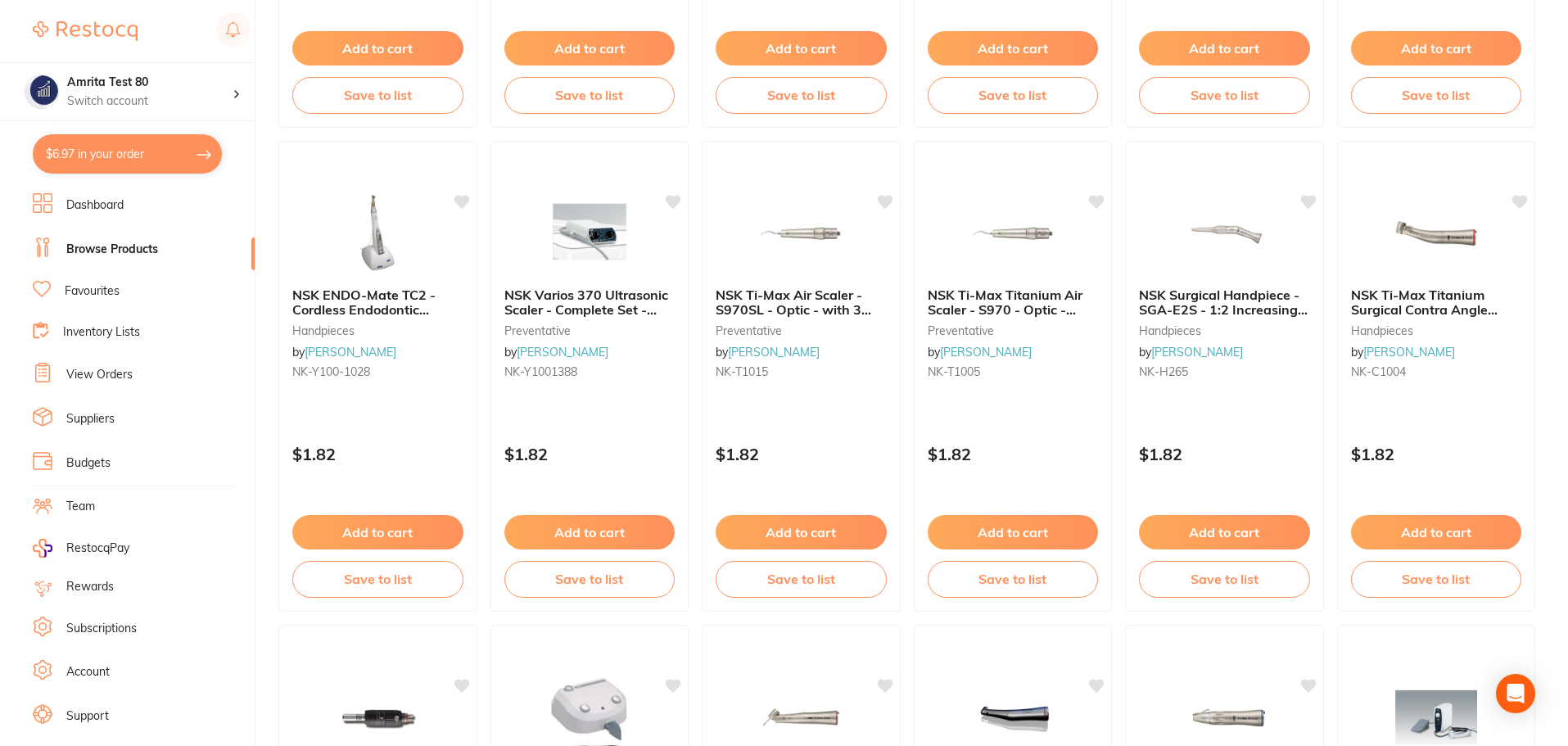
click at [154, 155] on button "$6.97 in your order" at bounding box center [127, 154] width 189 height 40
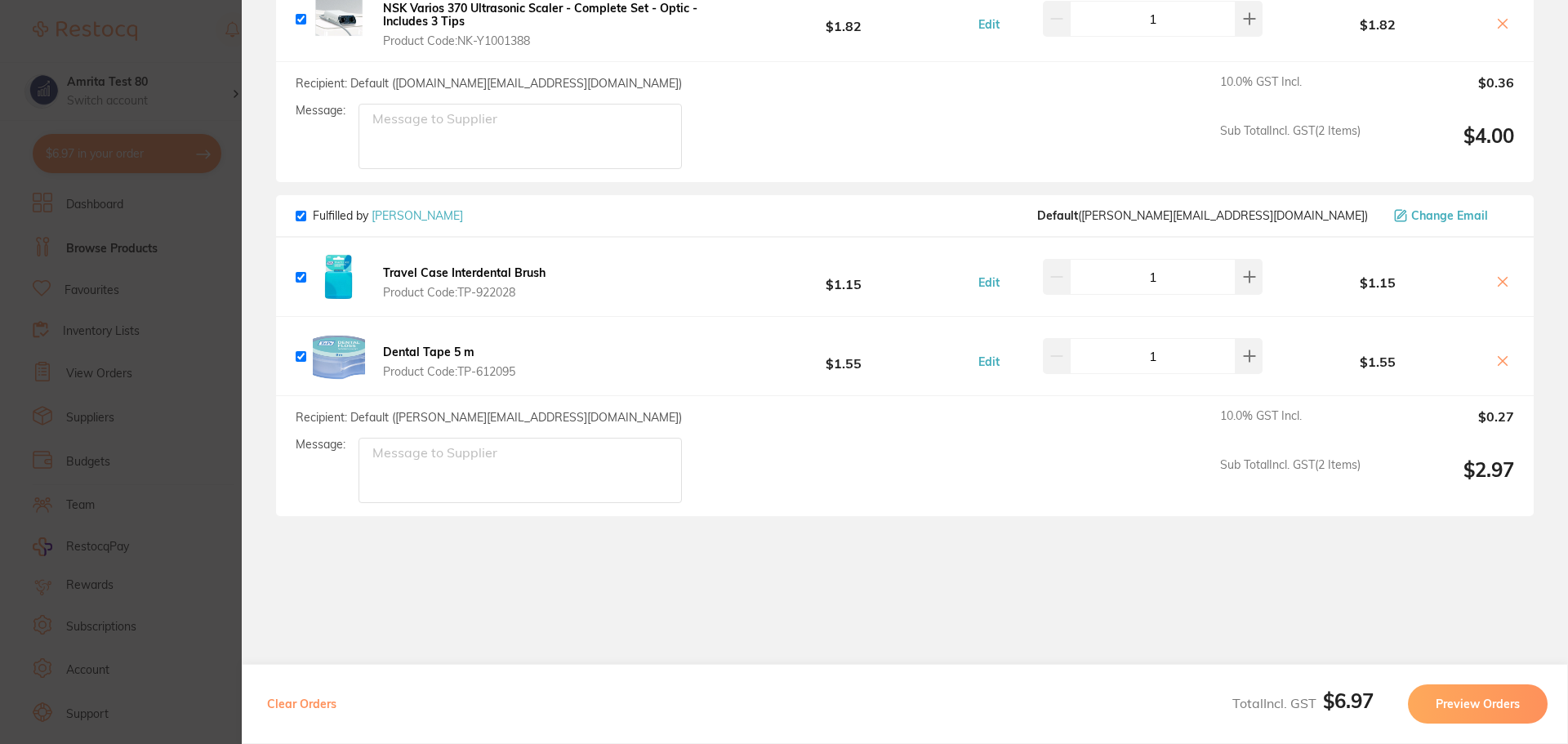
scroll to position [327, 0]
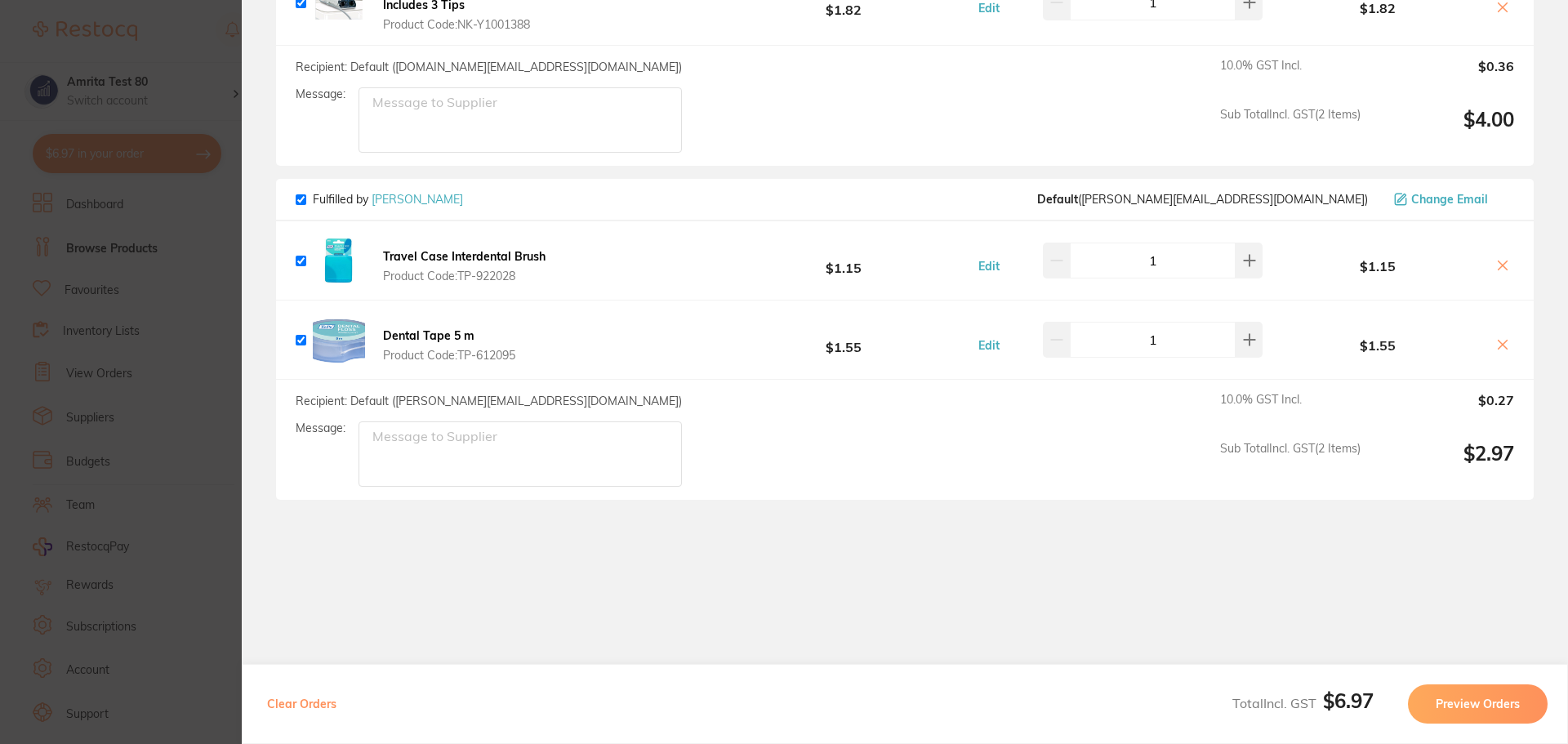
click at [481, 261] on b "Travel Case Interdental Brush" at bounding box center [464, 257] width 162 height 15
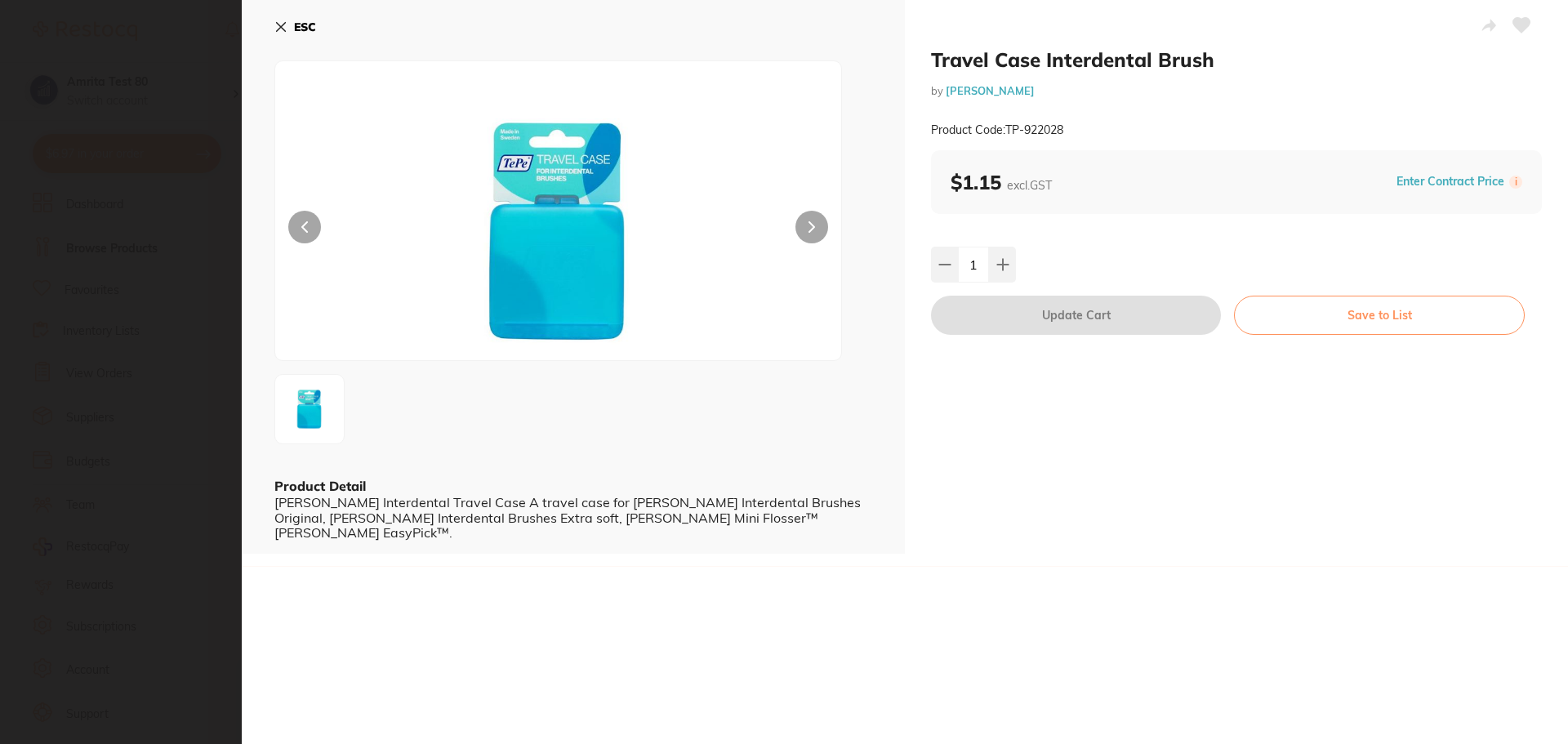
click at [284, 27] on icon at bounding box center [281, 27] width 13 height 13
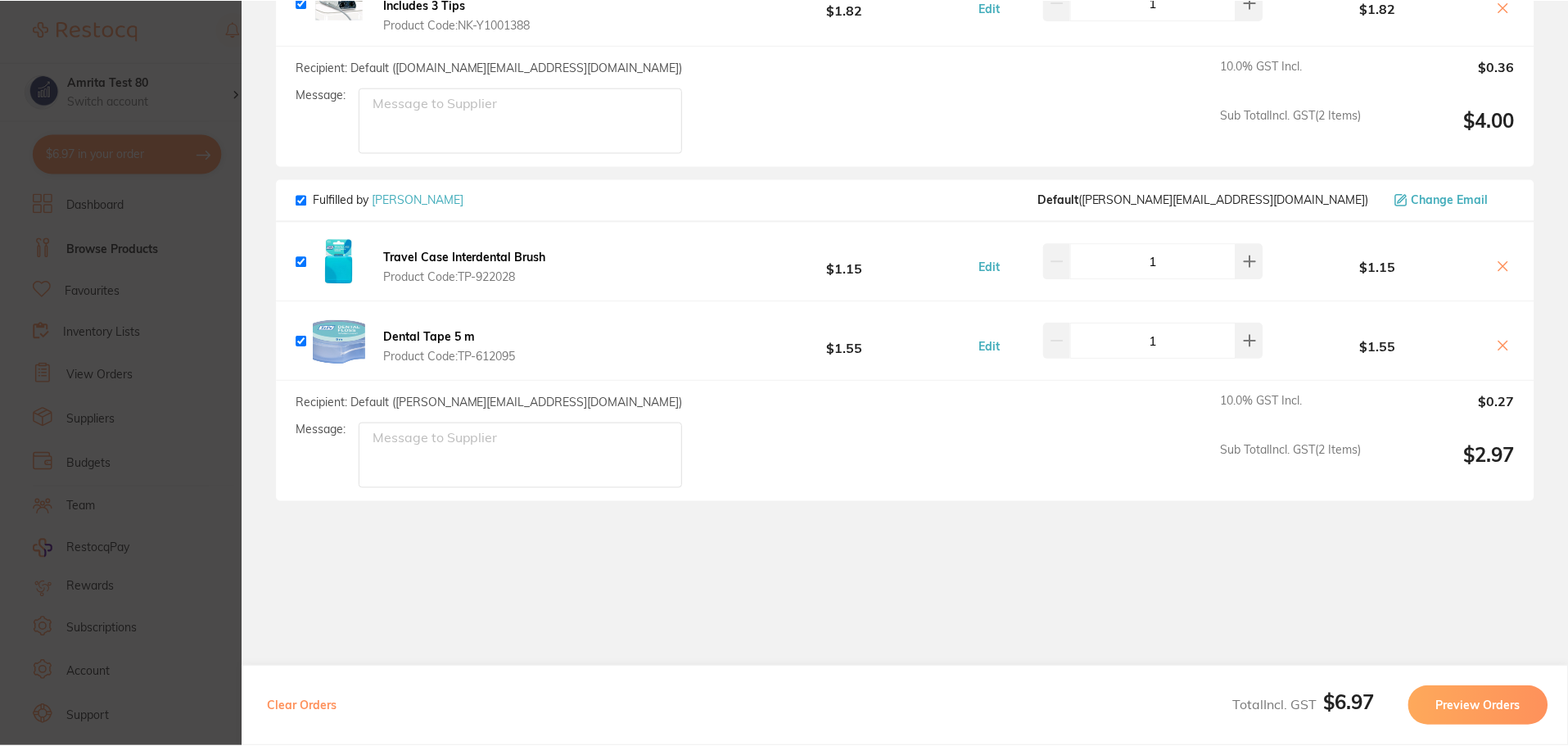
scroll to position [574, 0]
click at [467, 256] on b "Travel Case Interdental Brush" at bounding box center [465, 257] width 163 height 15
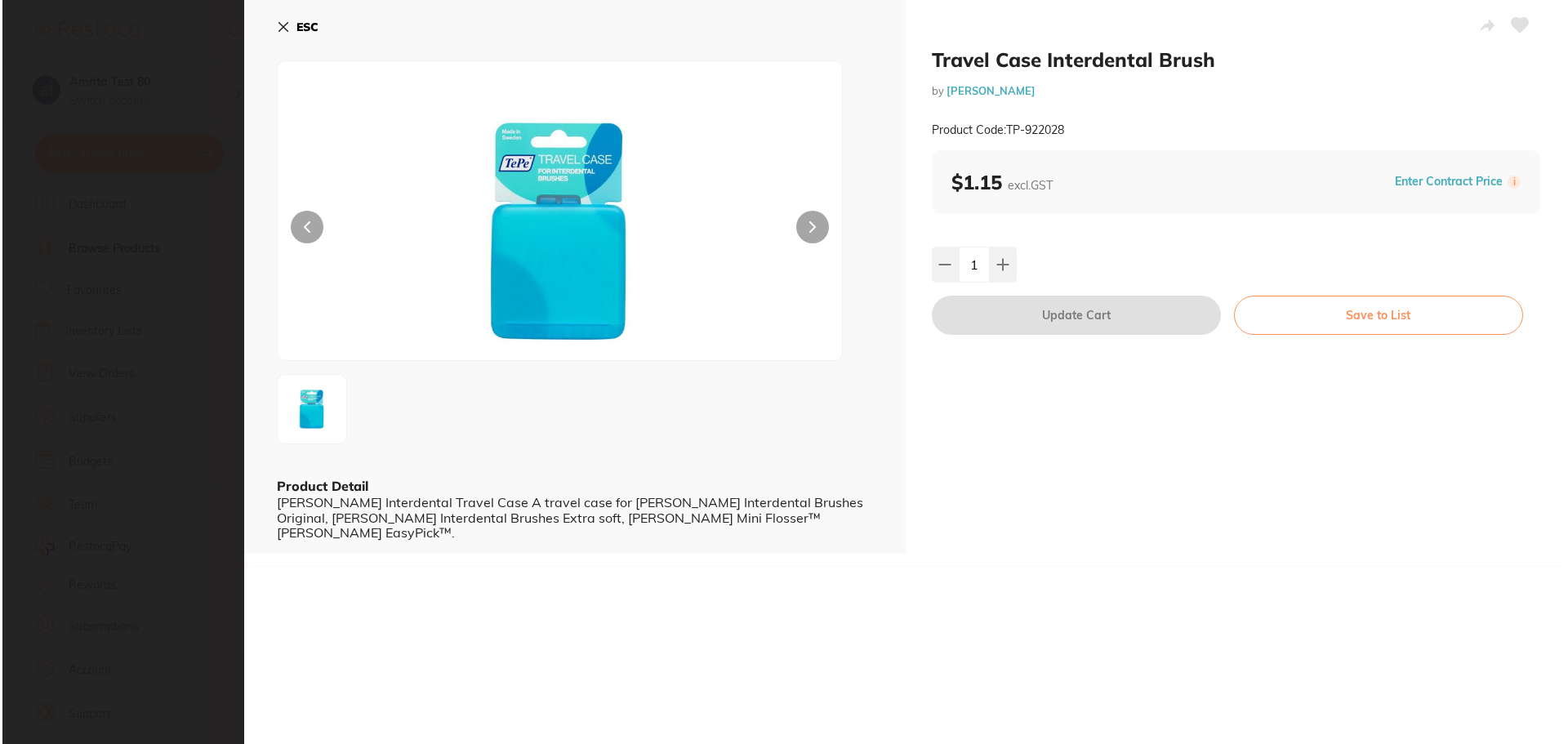
scroll to position [0, 0]
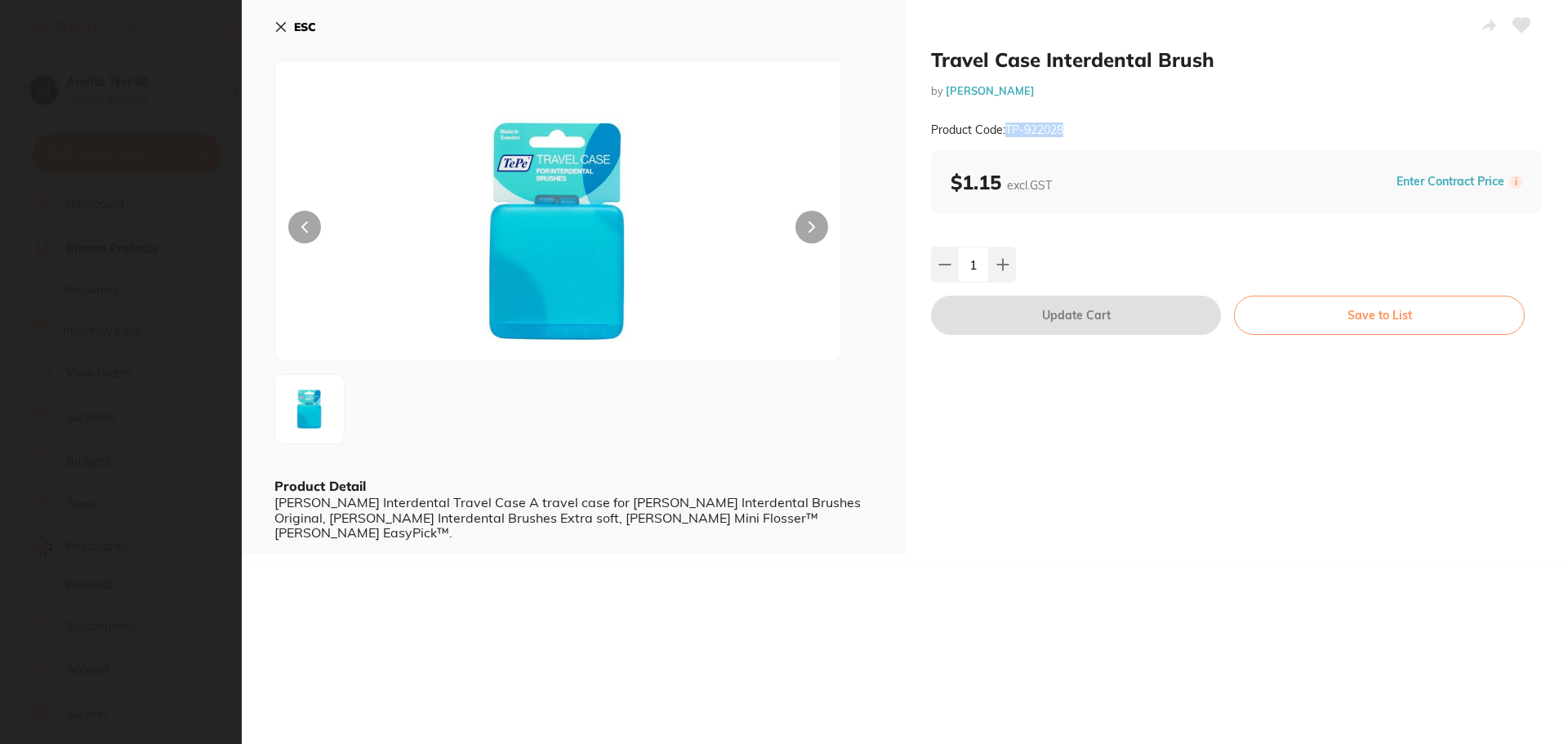
drag, startPoint x: 1083, startPoint y: 134, endPoint x: 1008, endPoint y: 125, distance: 75.5
click at [1008, 125] on div "Product Code: TP-922028" at bounding box center [1236, 130] width 611 height 40
copy small "TP-922028"
drag, startPoint x: 1216, startPoint y: 59, endPoint x: 932, endPoint y: 63, distance: 284.0
click at [932, 63] on h2 "Travel Case Interdental Brush" at bounding box center [1236, 59] width 611 height 25
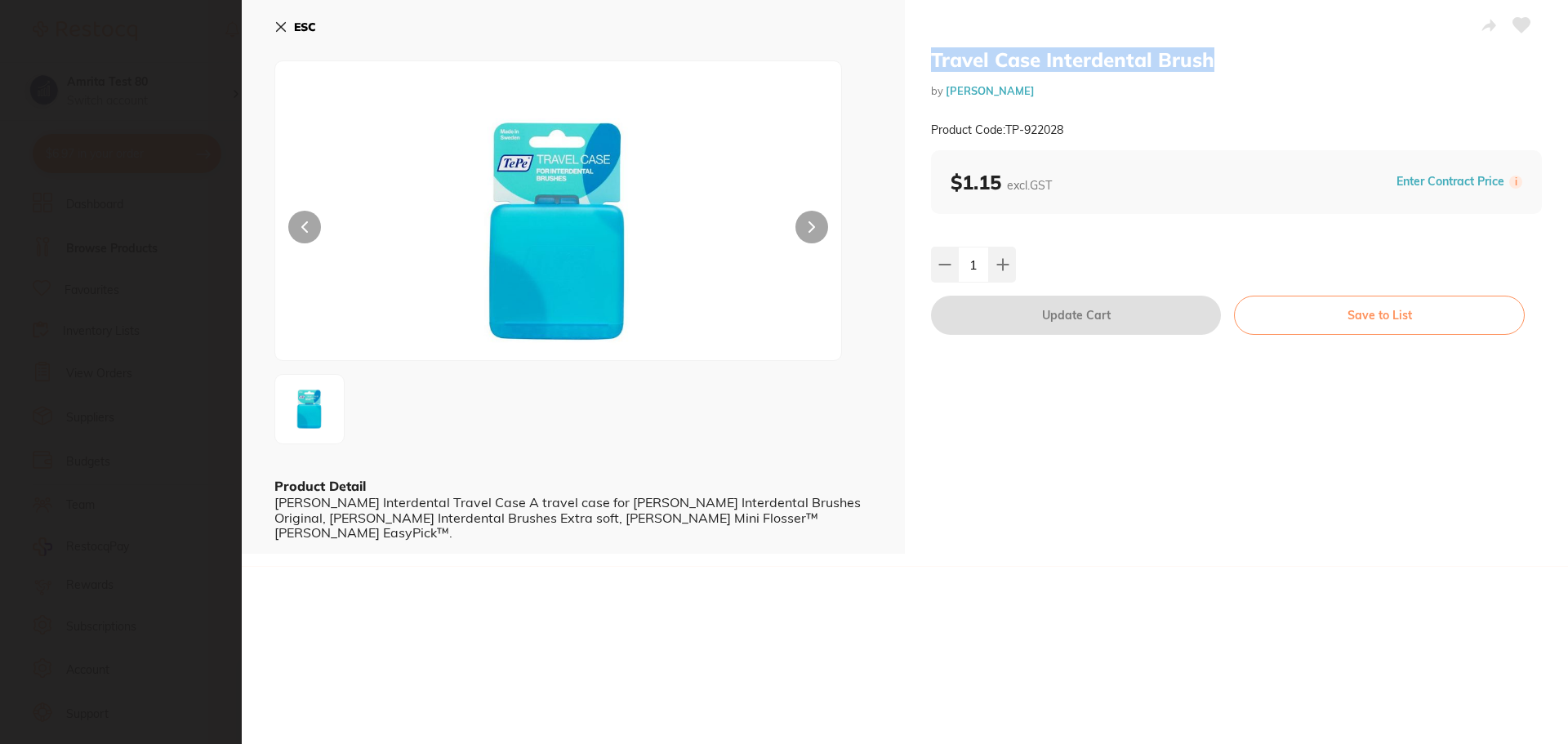
copy h2 "Travel Case Interdental Brush"
drag, startPoint x: 171, startPoint y: 217, endPoint x: 644, endPoint y: 409, distance: 510.5
click at [171, 217] on section "Travel Case Interdental Brush by Adam Dental Product Code: TP-922028 ESC Produc…" at bounding box center [784, 372] width 1568 height 744
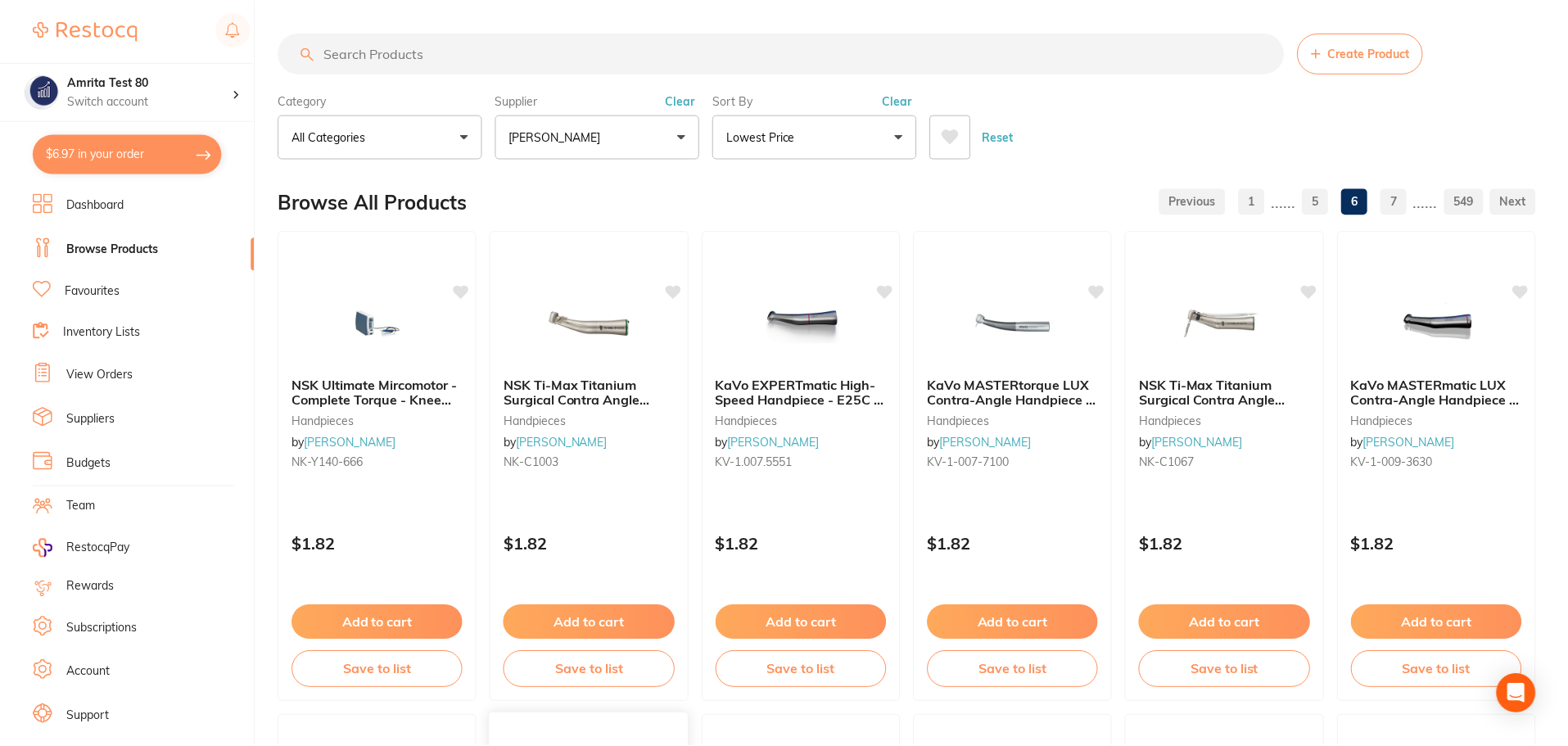
scroll to position [574, 0]
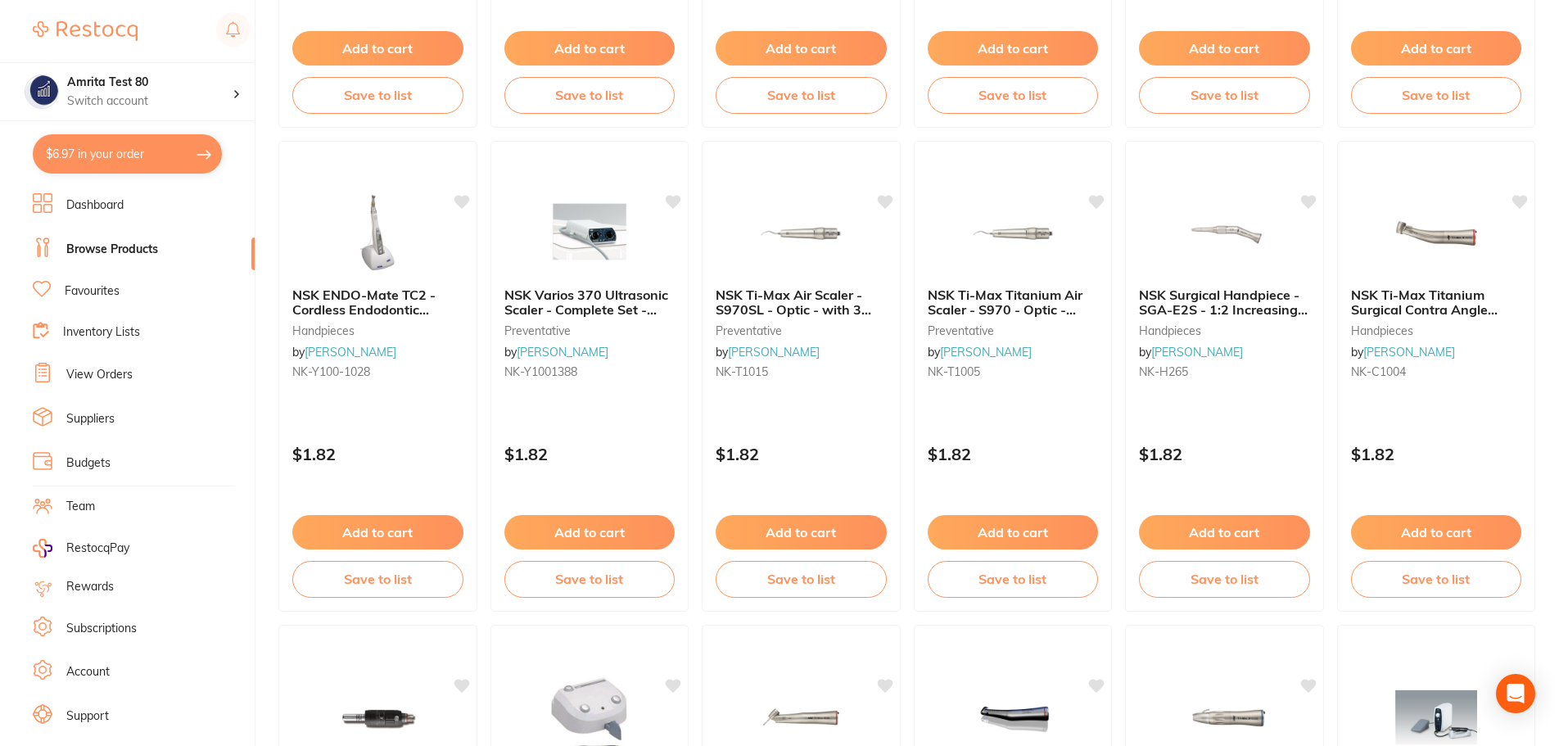
click at [182, 143] on button "$6.97 in your order" at bounding box center [127, 154] width 189 height 40
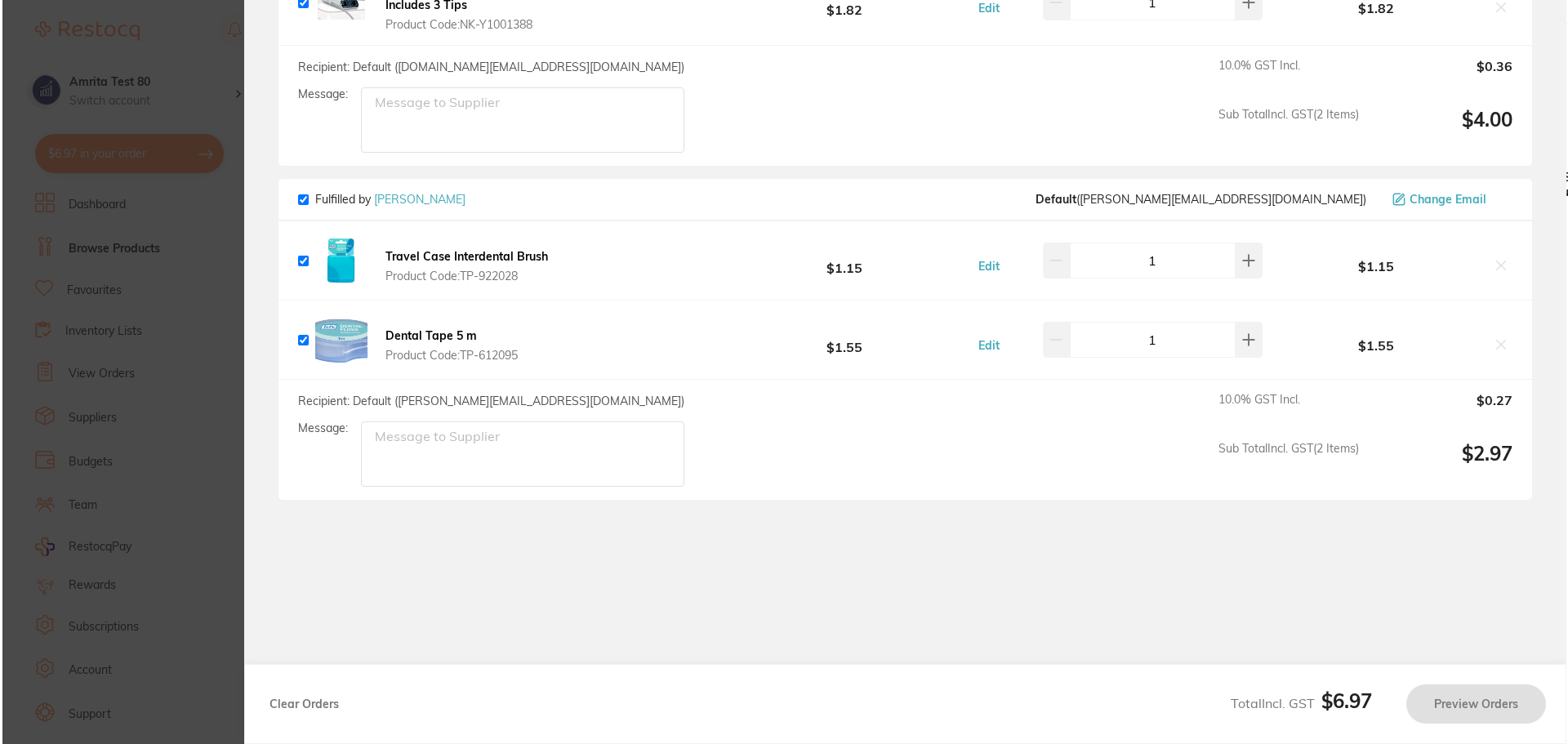
scroll to position [0, 0]
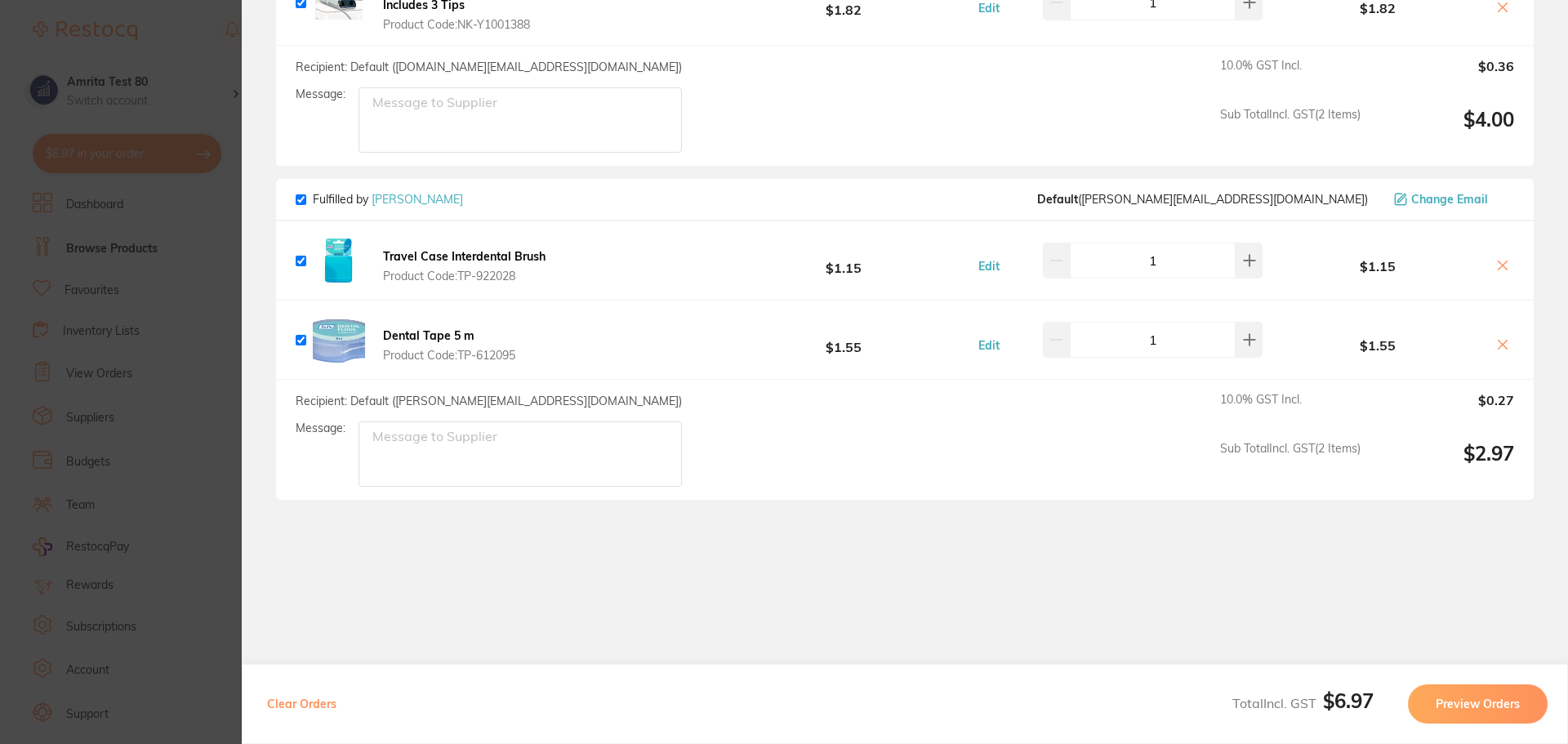
click at [412, 335] on b "Dental Tape 5 m" at bounding box center [429, 336] width 92 height 15
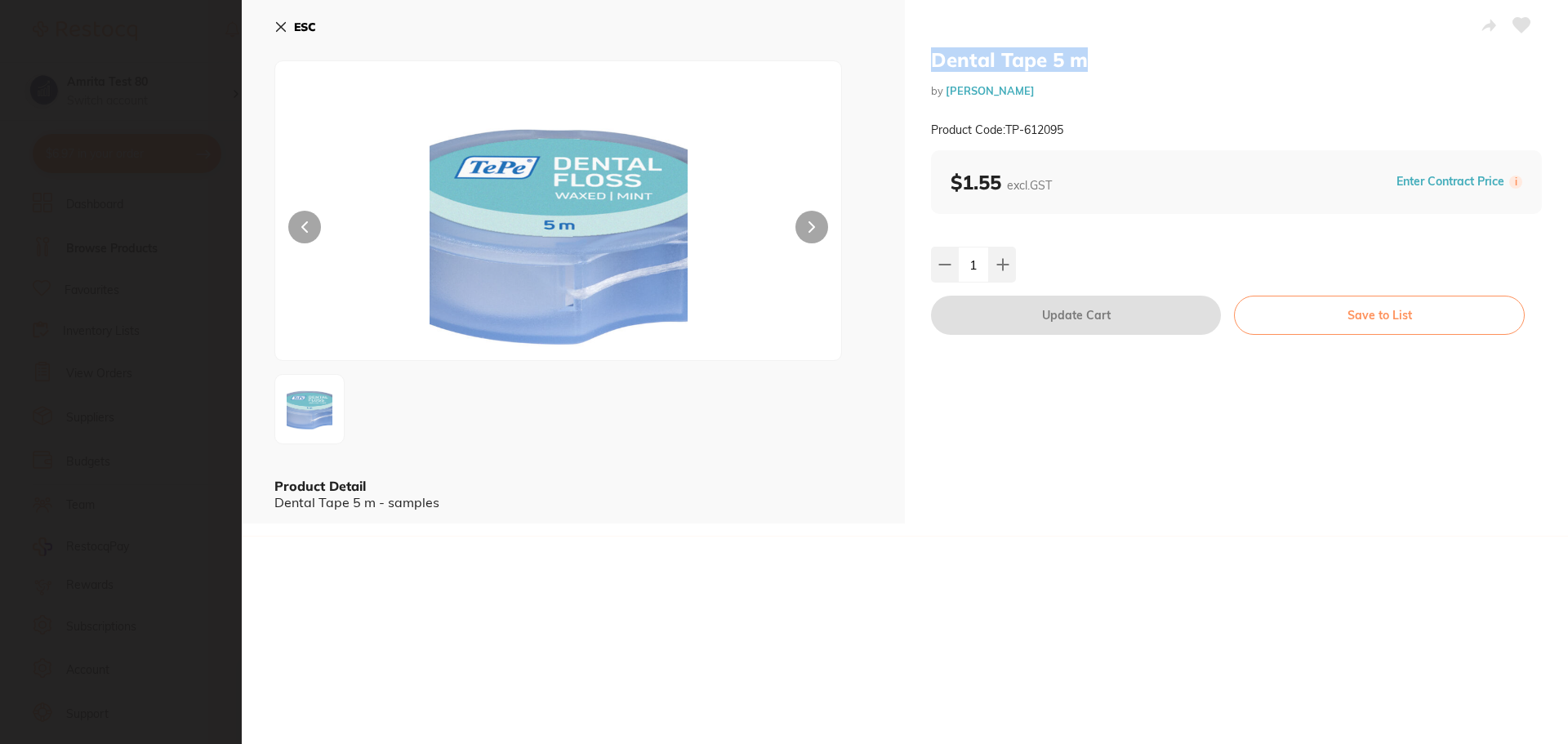
drag, startPoint x: 1122, startPoint y: 69, endPoint x: 930, endPoint y: 64, distance: 192.1
click at [931, 64] on h2 "Dental Tape 5 m" at bounding box center [1236, 59] width 611 height 25
copy h2 "Dental Tape 5 m"
drag, startPoint x: 1084, startPoint y: 132, endPoint x: 1007, endPoint y: 129, distance: 77.1
click at [1007, 129] on div "Product Code: TP-612095" at bounding box center [1236, 130] width 611 height 40
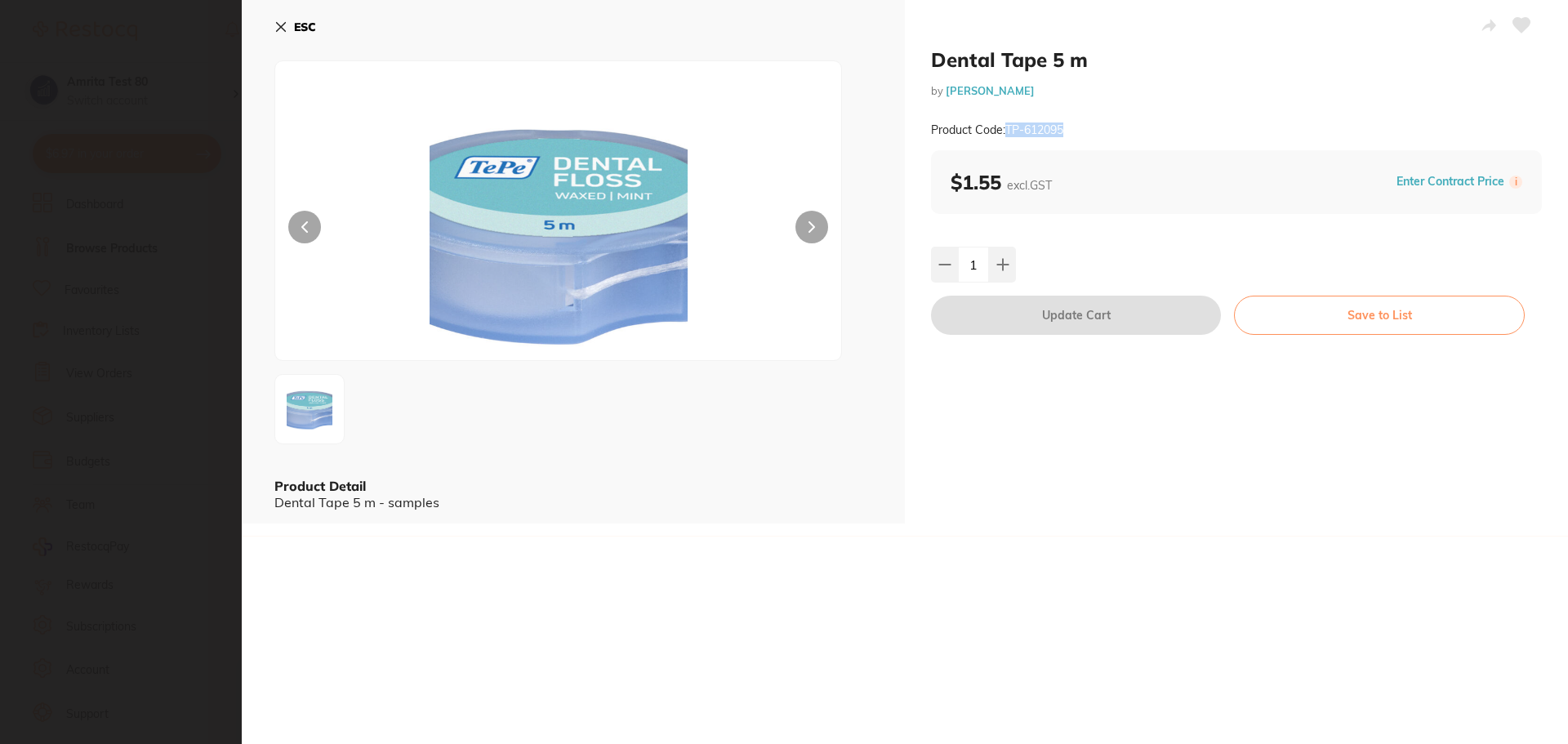
copy small "TP-612095"
click at [182, 265] on section "Dental Tape 5 m by Adam Dental Product Code: TP-612095 ESC Product Detail Denta…" at bounding box center [784, 372] width 1568 height 744
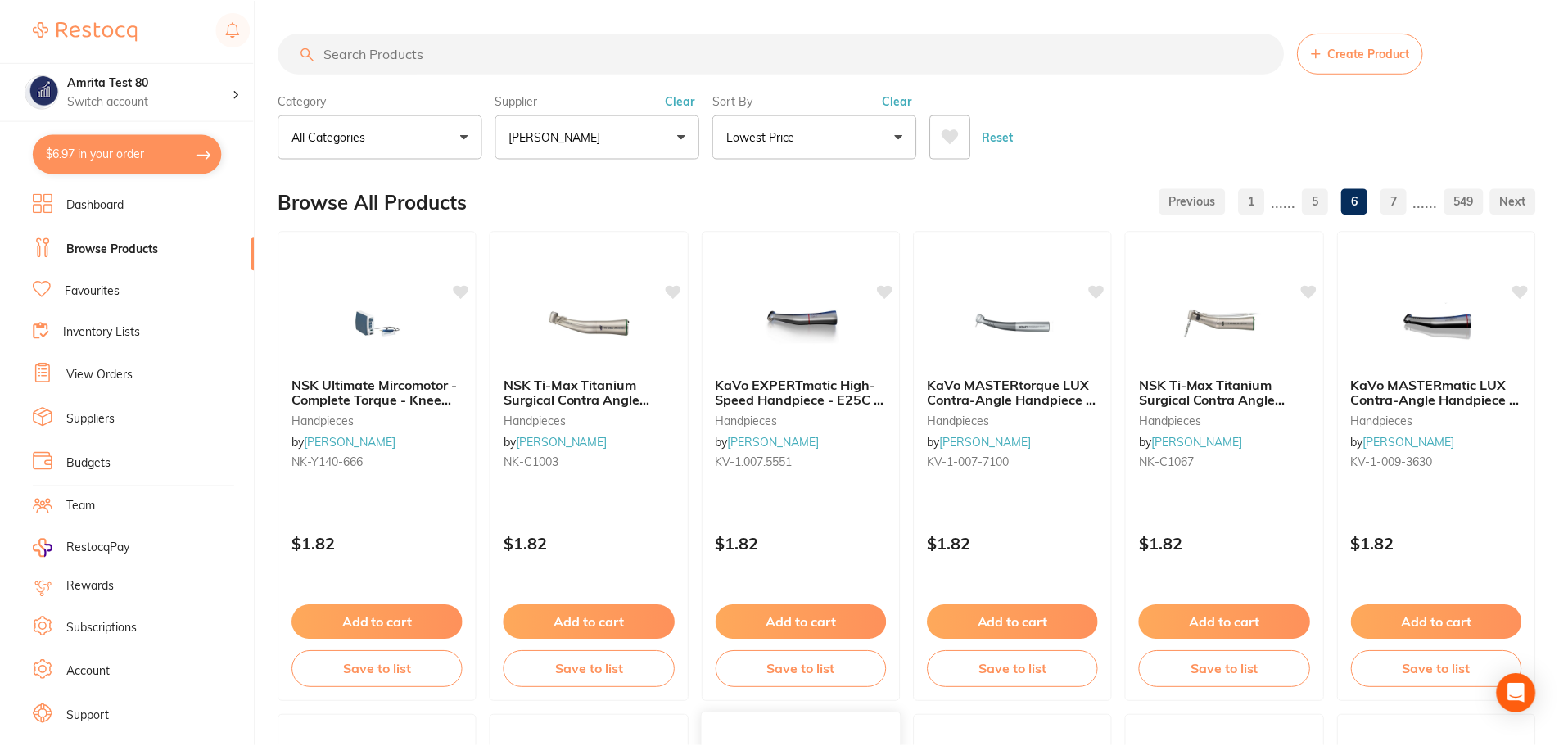
scroll to position [574, 0]
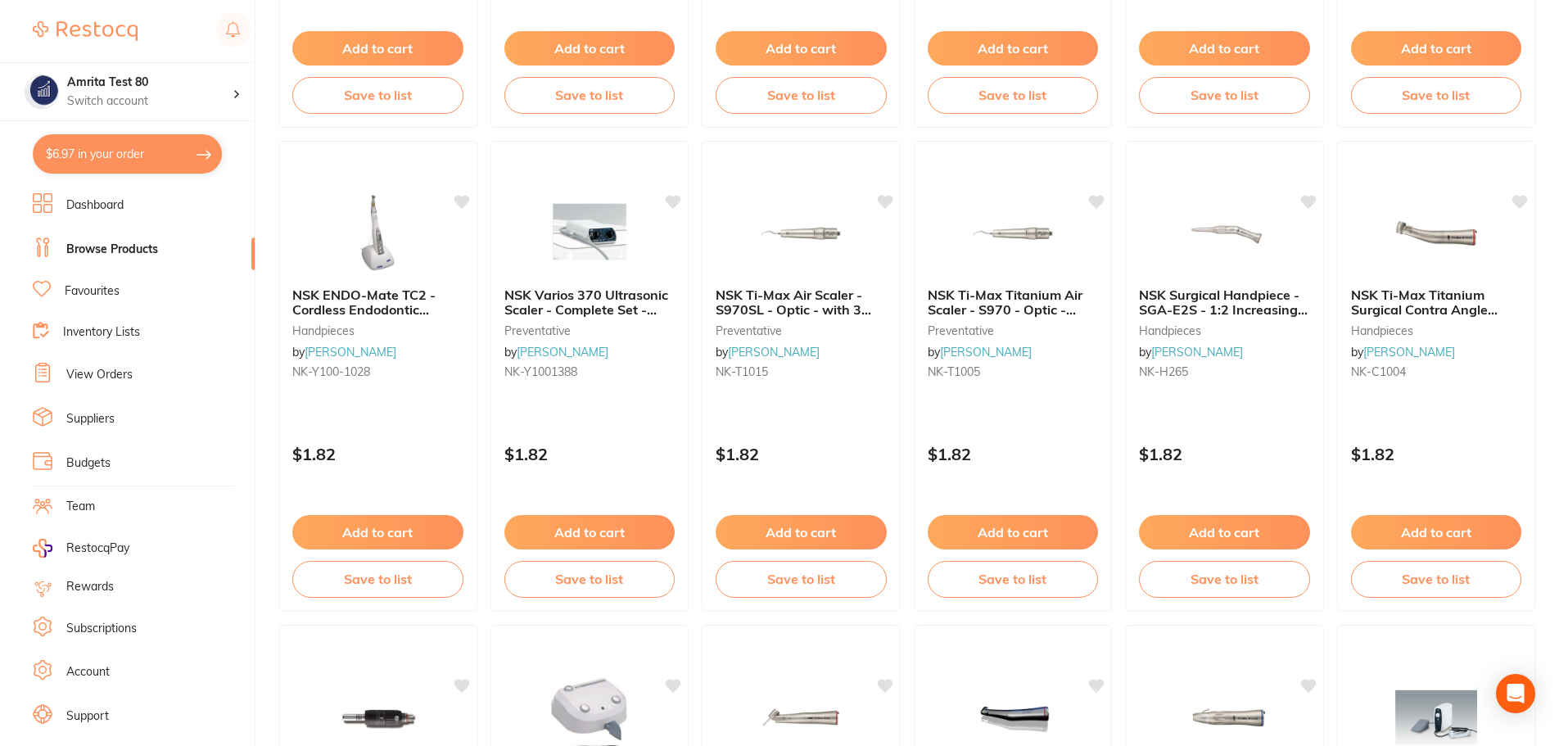
click at [161, 162] on button "$6.97 in your order" at bounding box center [127, 154] width 189 height 40
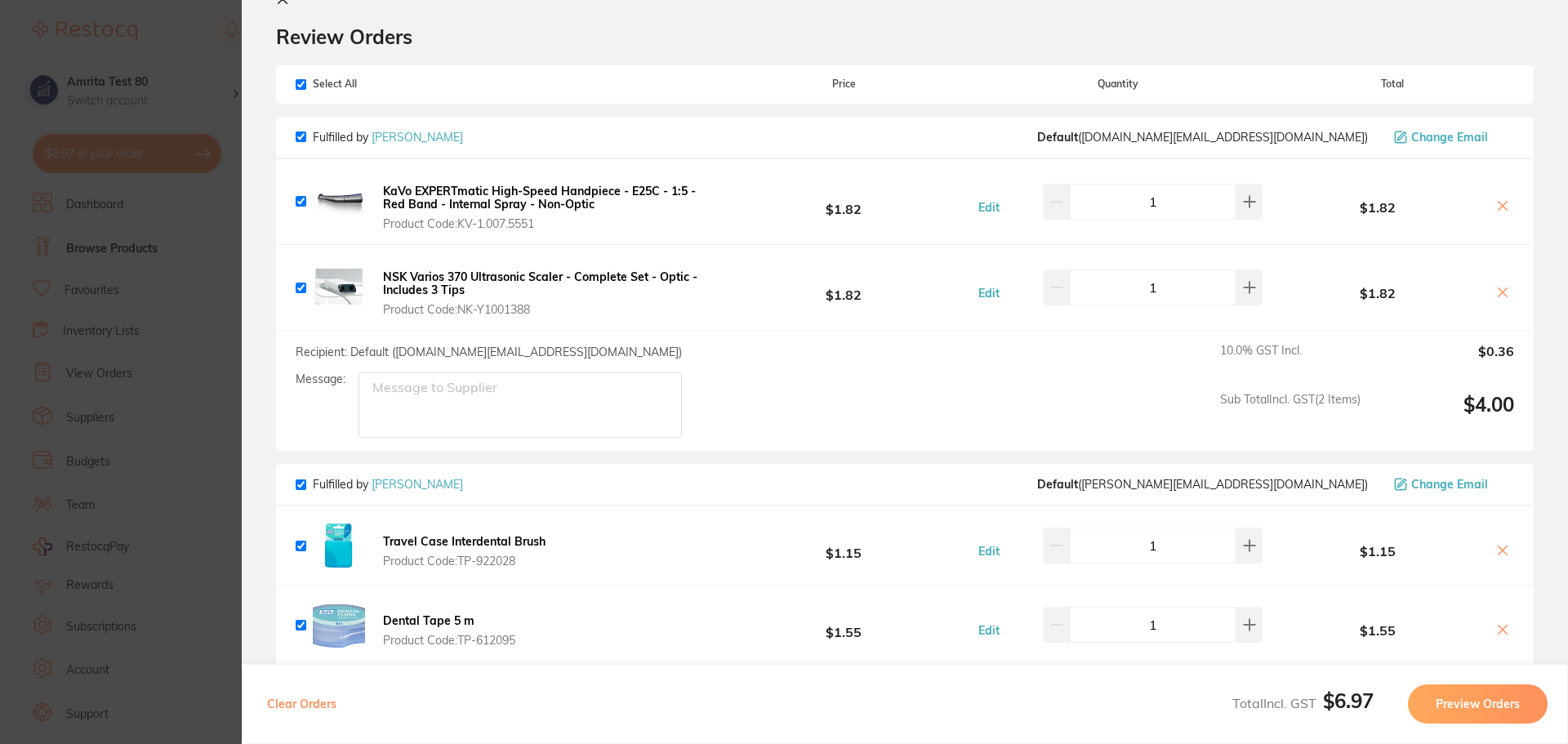
scroll to position [82, 0]
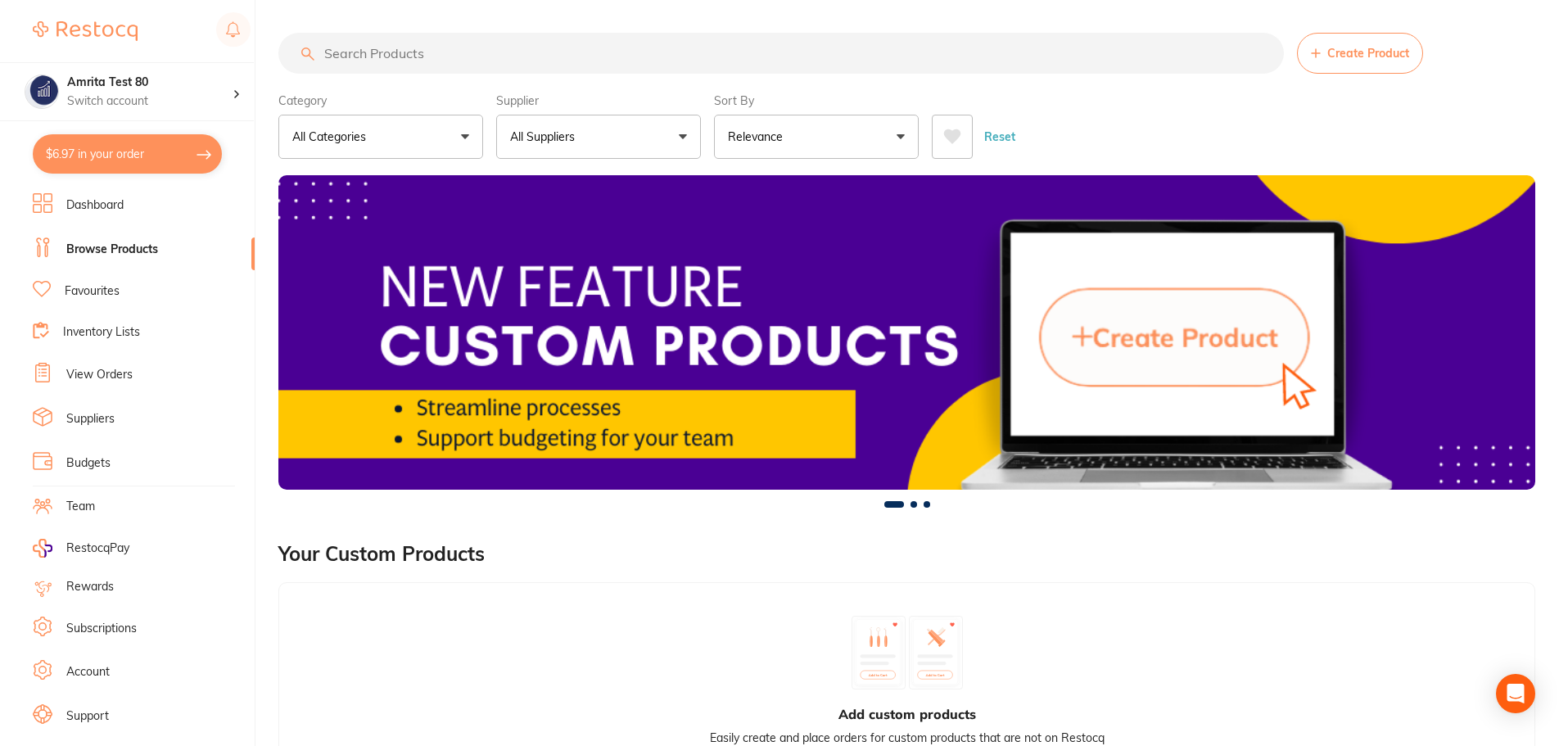
click at [174, 164] on button "$6.97 in your order" at bounding box center [127, 154] width 189 height 40
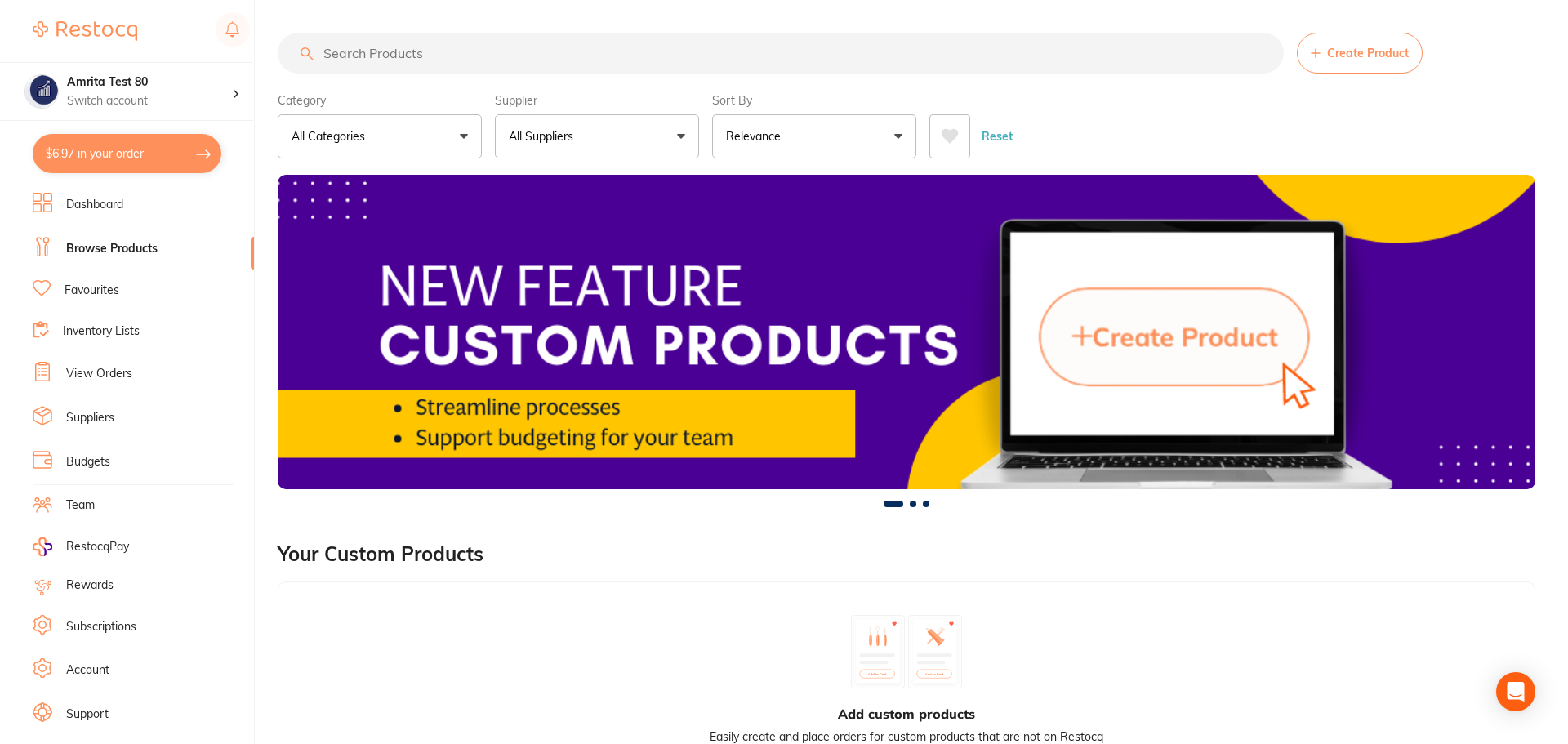
checkbox input "true"
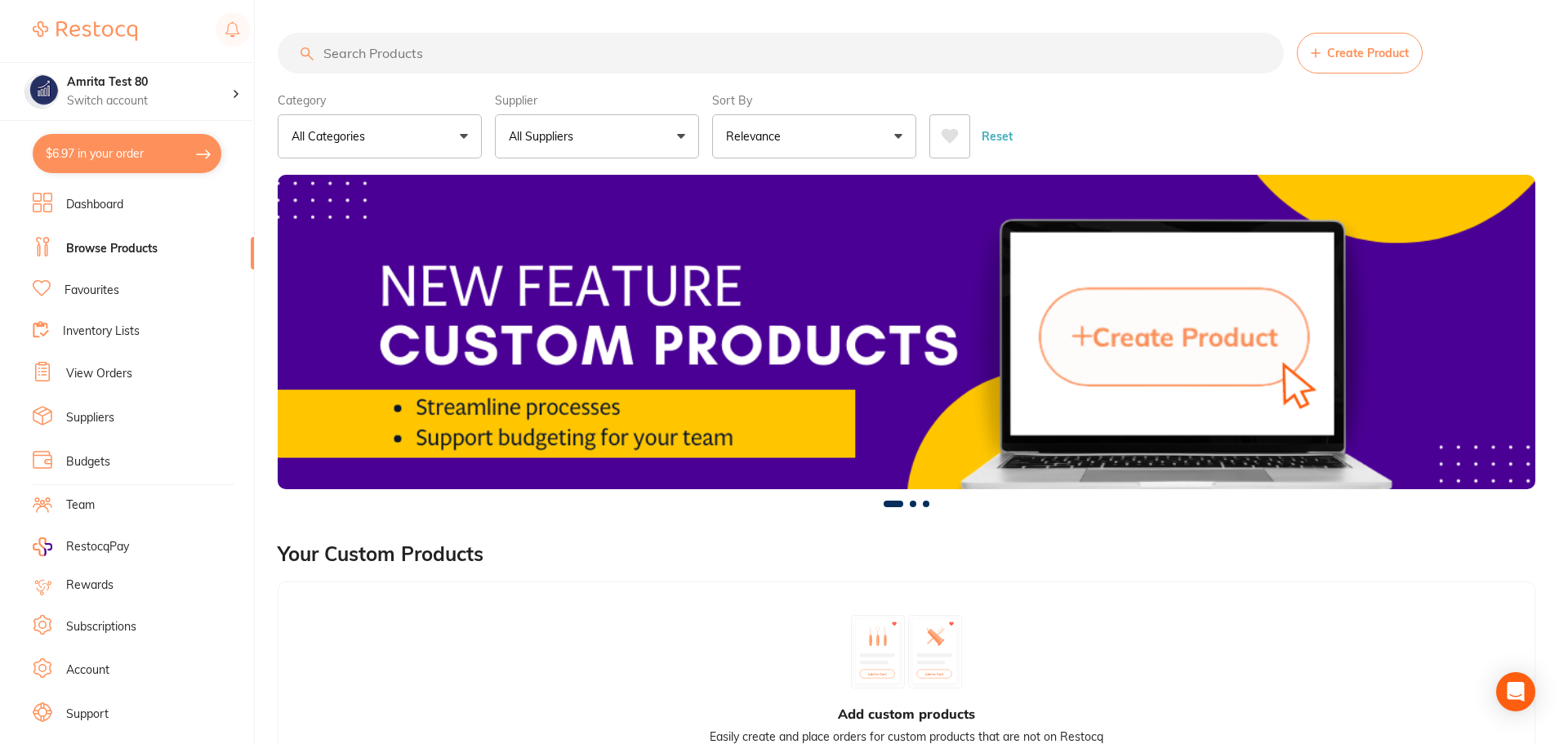
checkbox input "true"
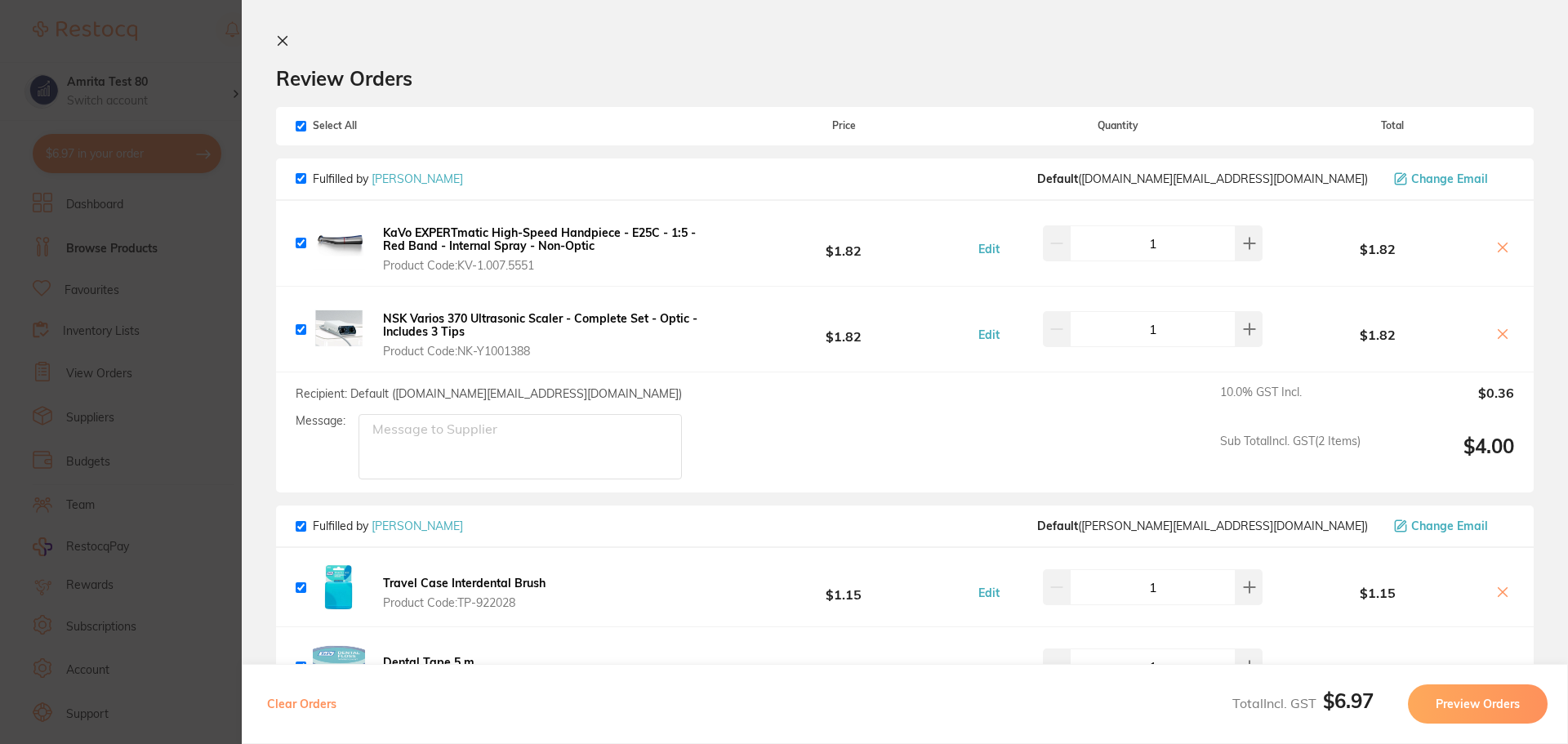
click at [168, 201] on section "Update RRP Set your pre negotiated price for this item. Item Agreed RRP (excl. …" at bounding box center [784, 372] width 1568 height 744
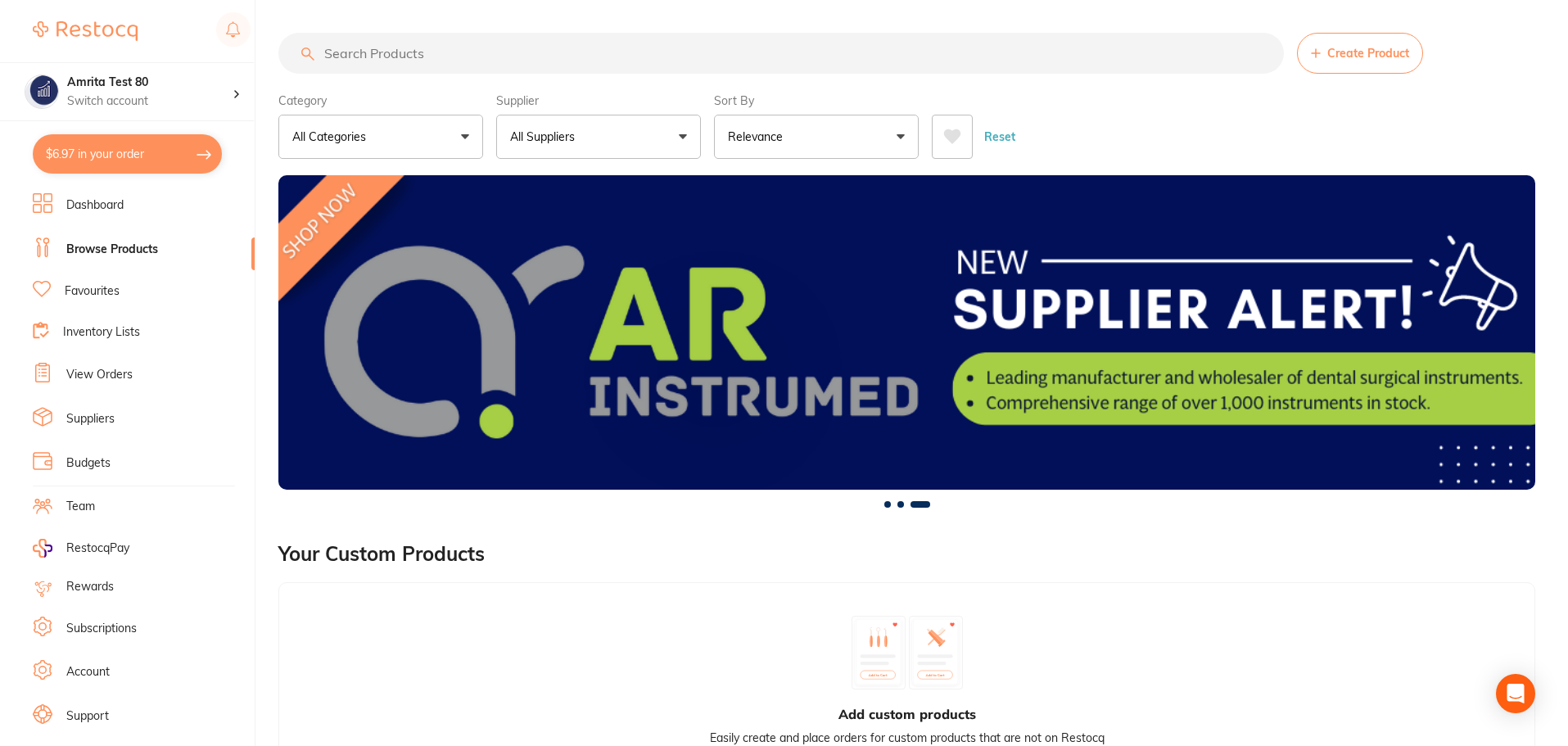
click at [605, 148] on button "All Suppliers" at bounding box center [598, 136] width 205 height 44
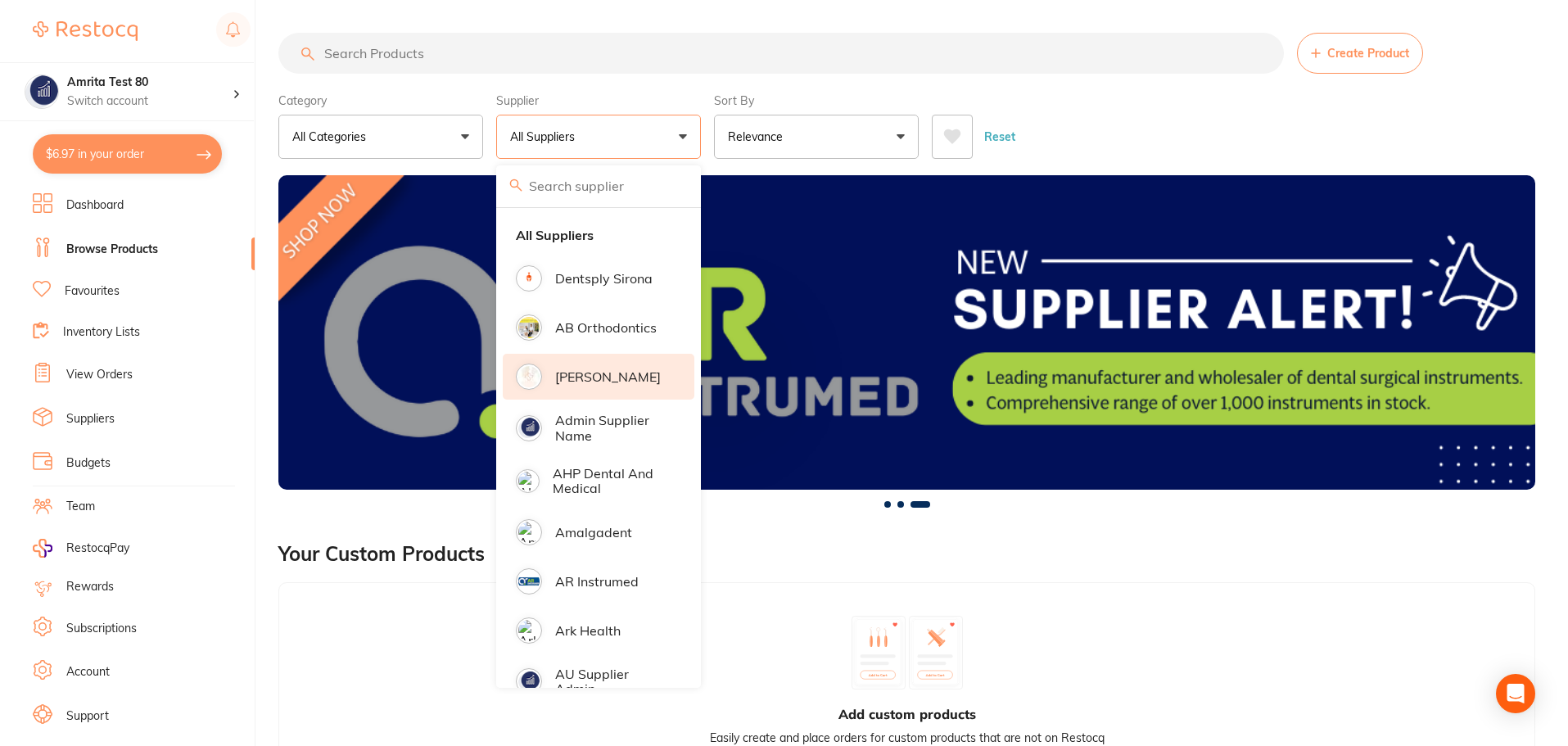
click at [613, 373] on p "[PERSON_NAME]" at bounding box center [608, 377] width 106 height 15
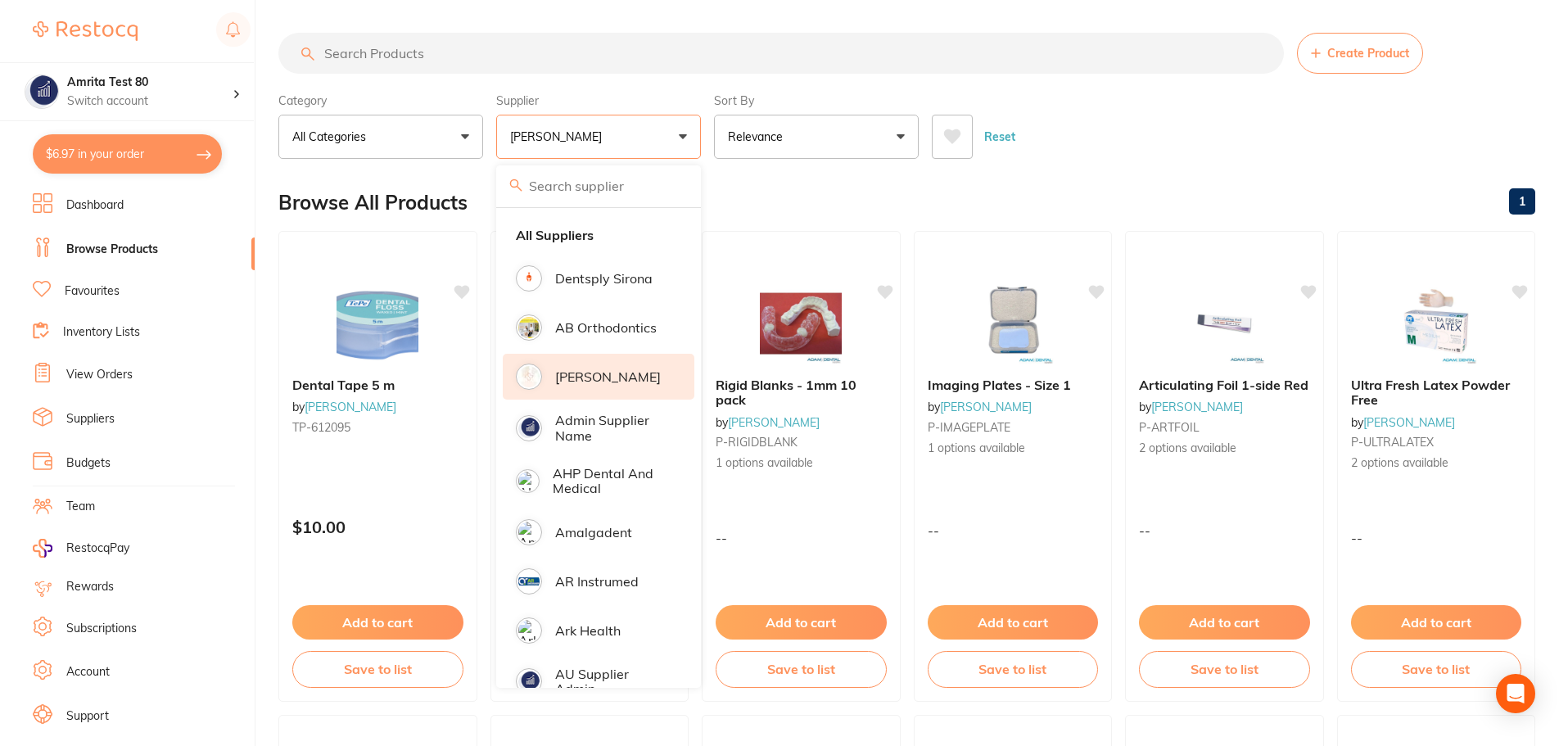
click at [1157, 117] on div "Reset" at bounding box center [1227, 130] width 590 height 57
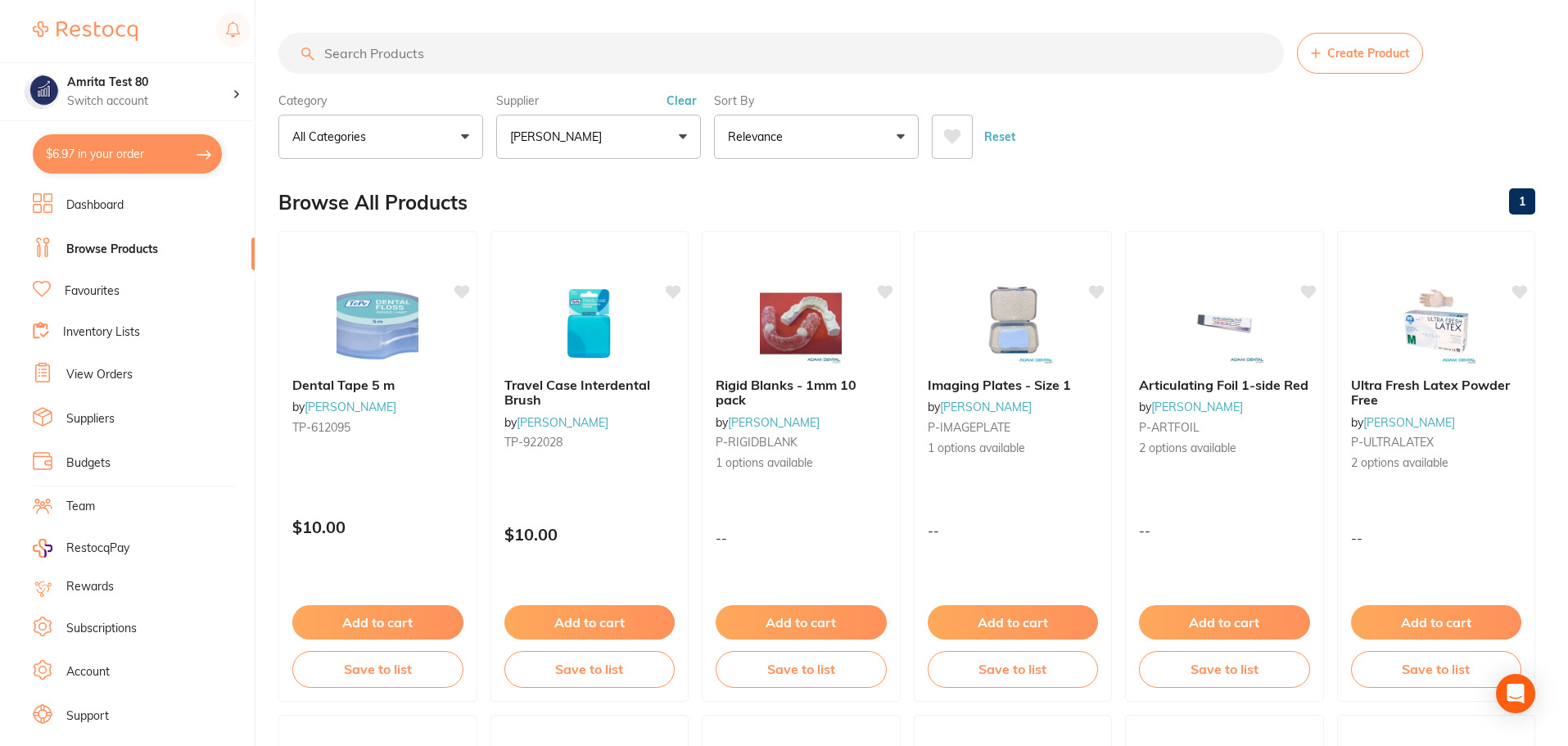
click at [597, 144] on button "[PERSON_NAME]" at bounding box center [598, 136] width 205 height 44
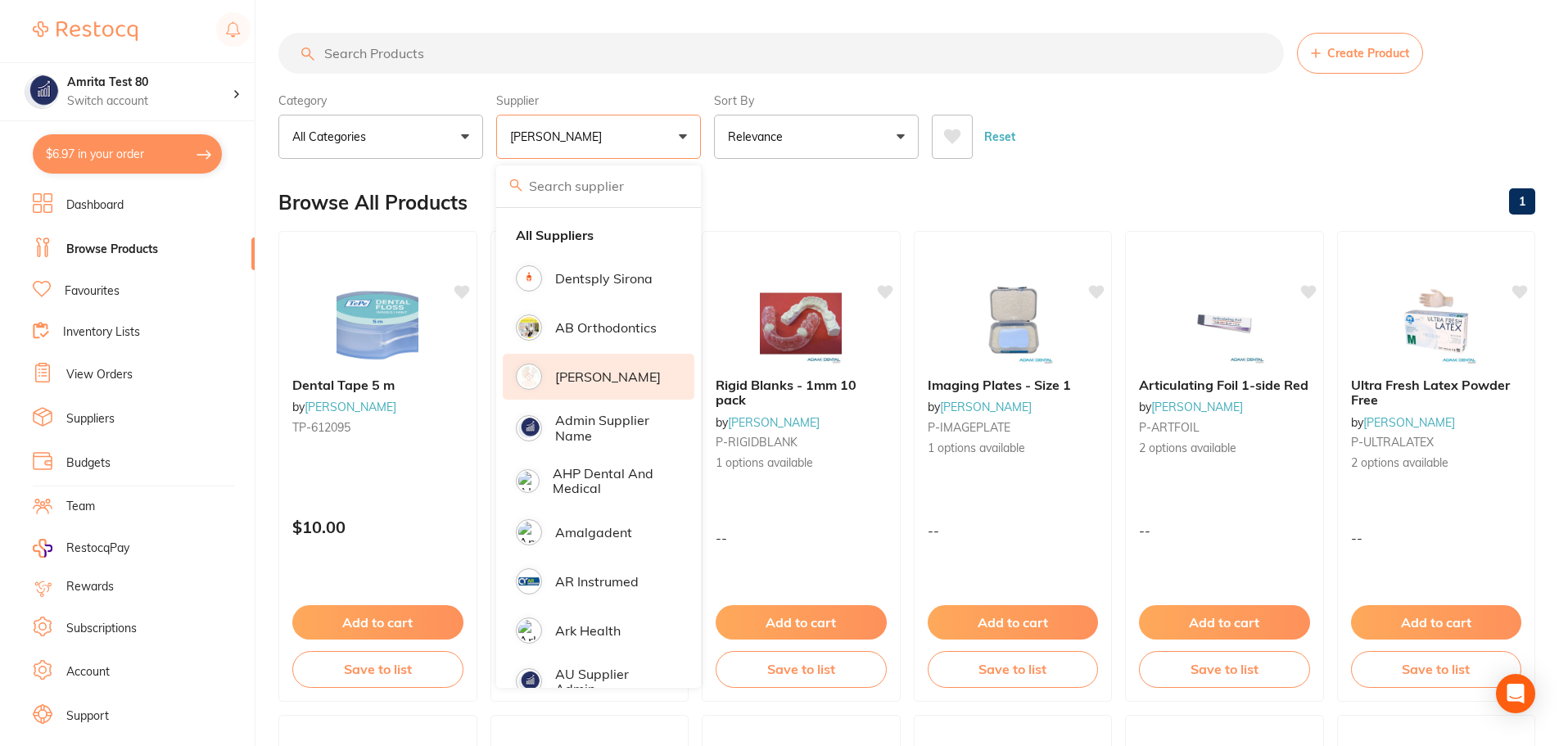
click at [585, 375] on p "[PERSON_NAME]" at bounding box center [608, 377] width 106 height 15
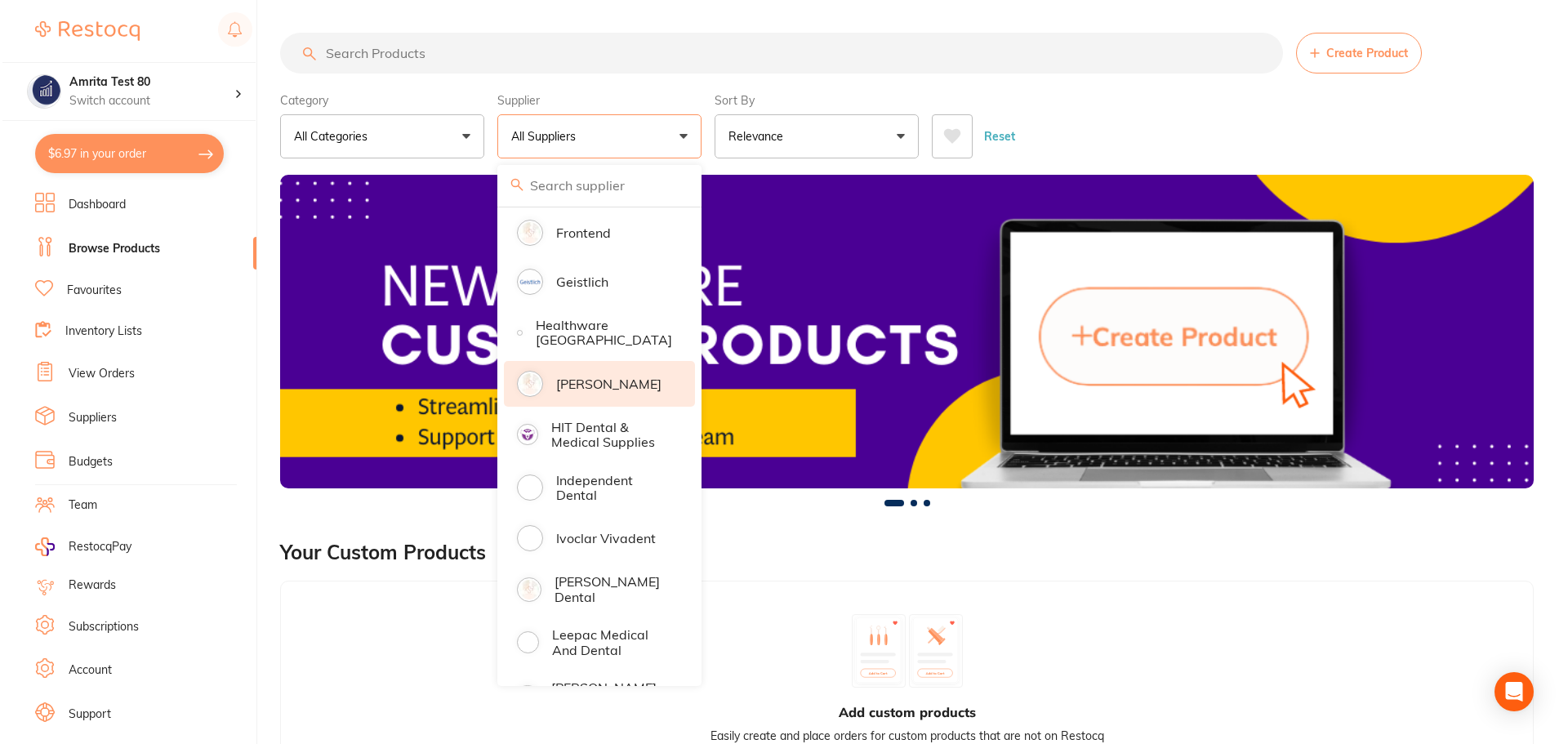
scroll to position [899, 0]
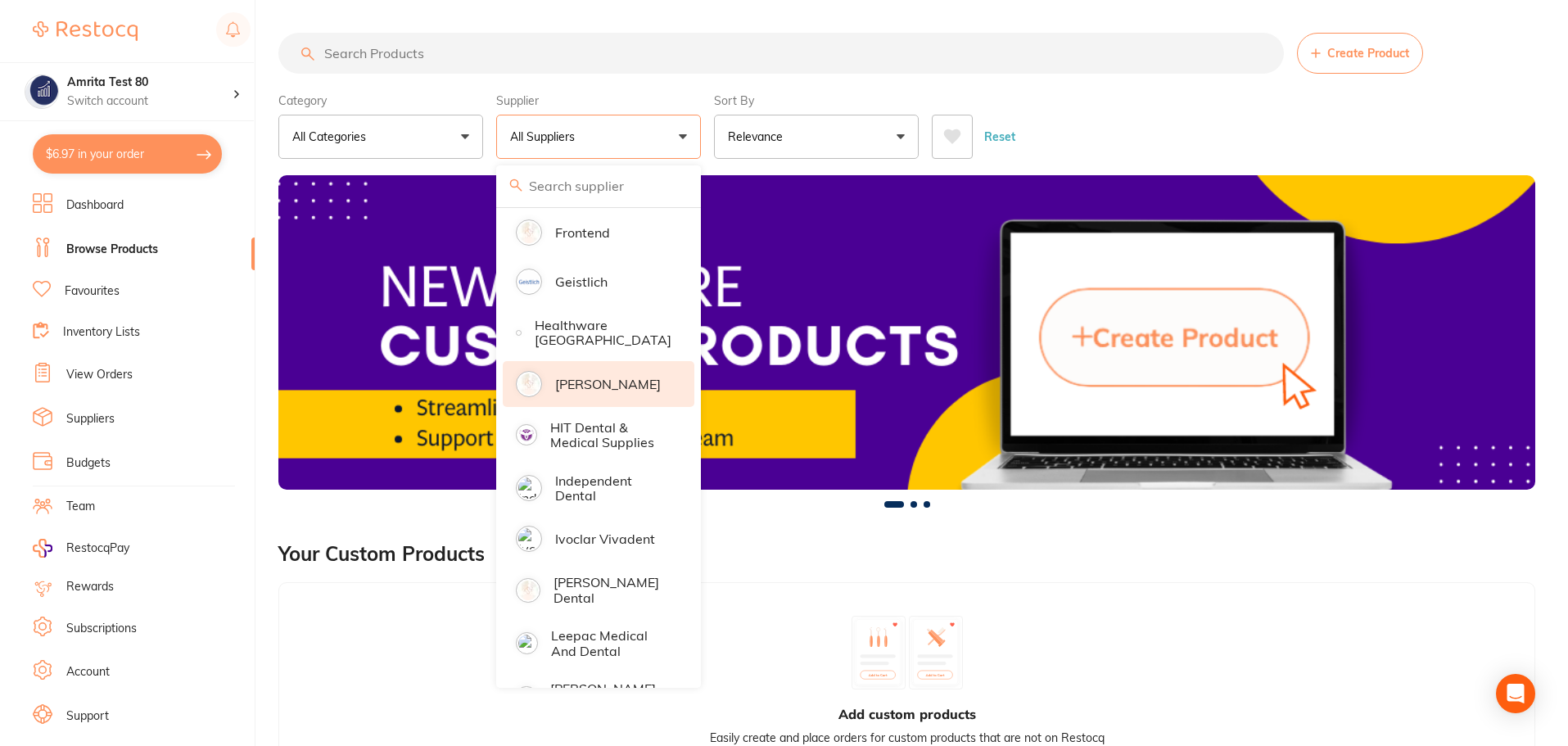
click at [621, 379] on p "[PERSON_NAME]" at bounding box center [608, 385] width 106 height 15
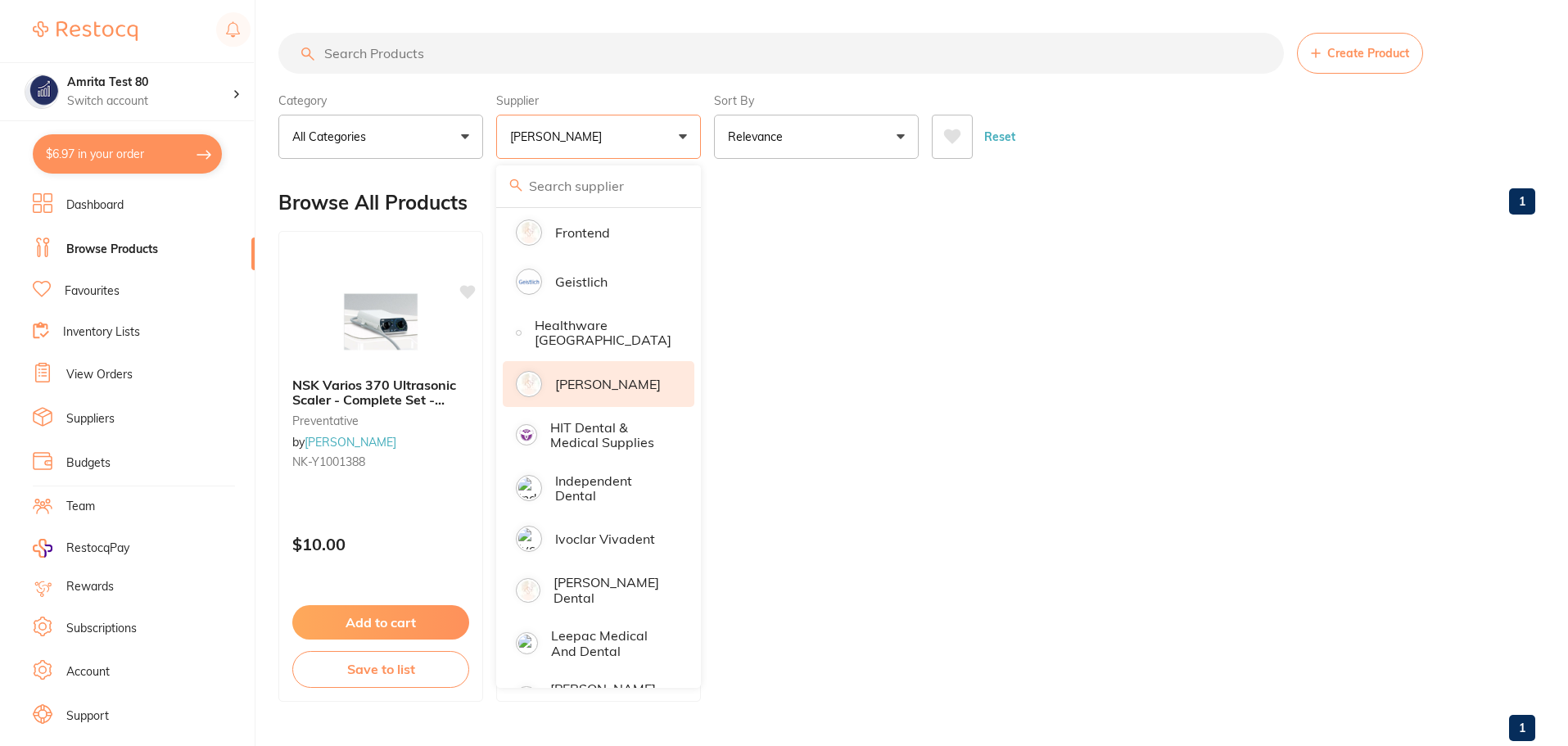
click at [705, 141] on div "Category All Categories All Categories handpieces preventative Clear Category f…" at bounding box center [907, 122] width 1256 height 72
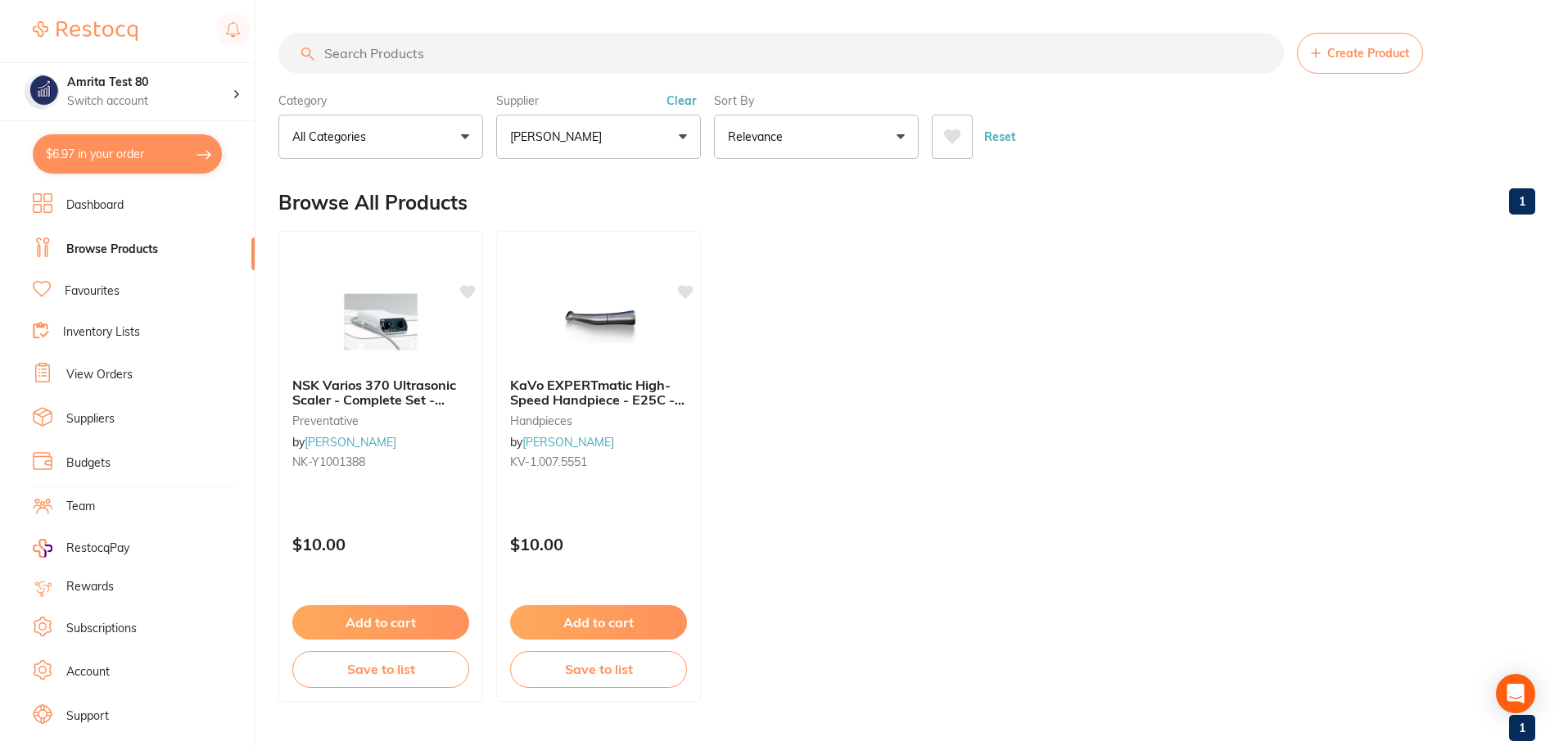
click at [121, 205] on link "Dashboard" at bounding box center [94, 206] width 57 height 17
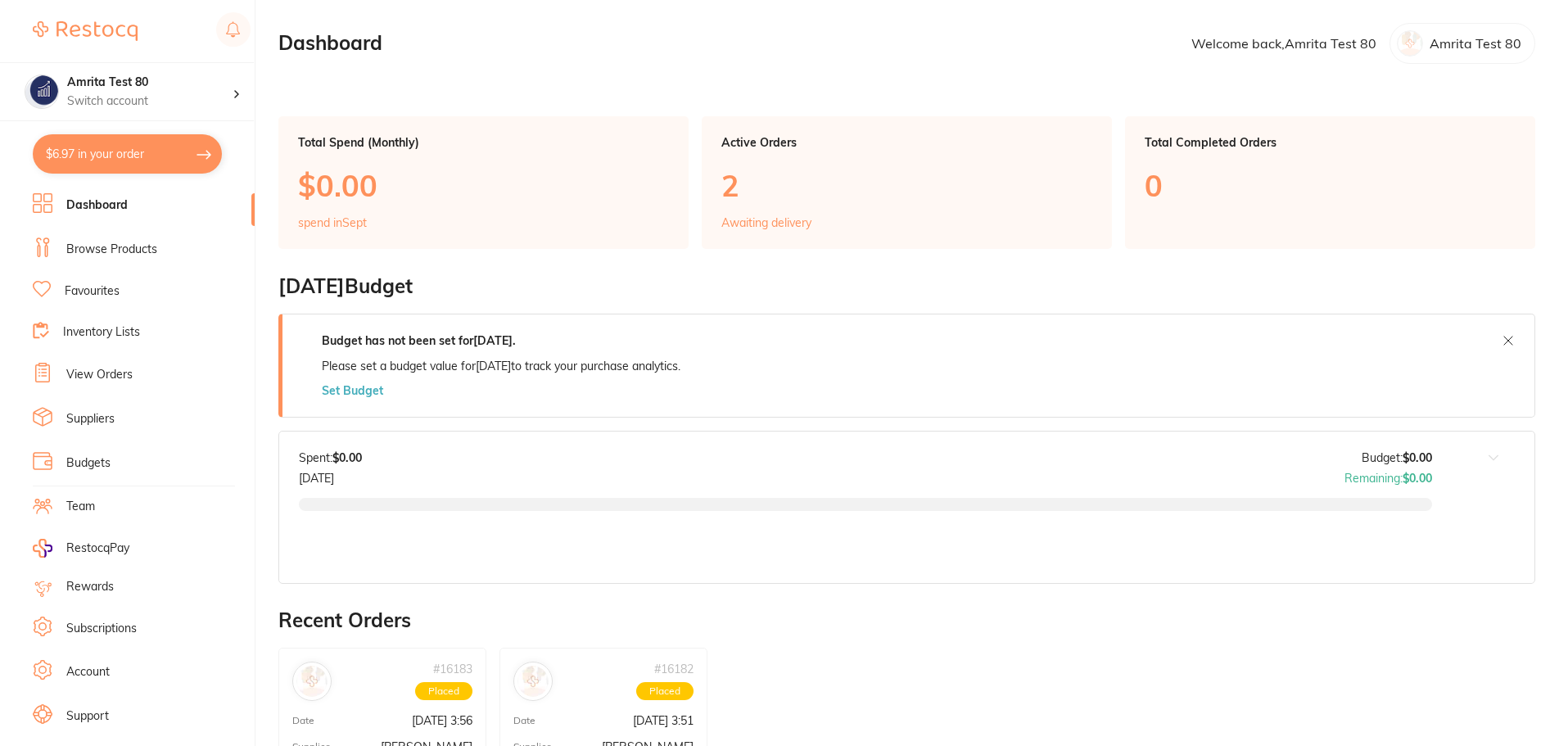
click at [145, 166] on button "$6.97 in your order" at bounding box center [127, 154] width 189 height 40
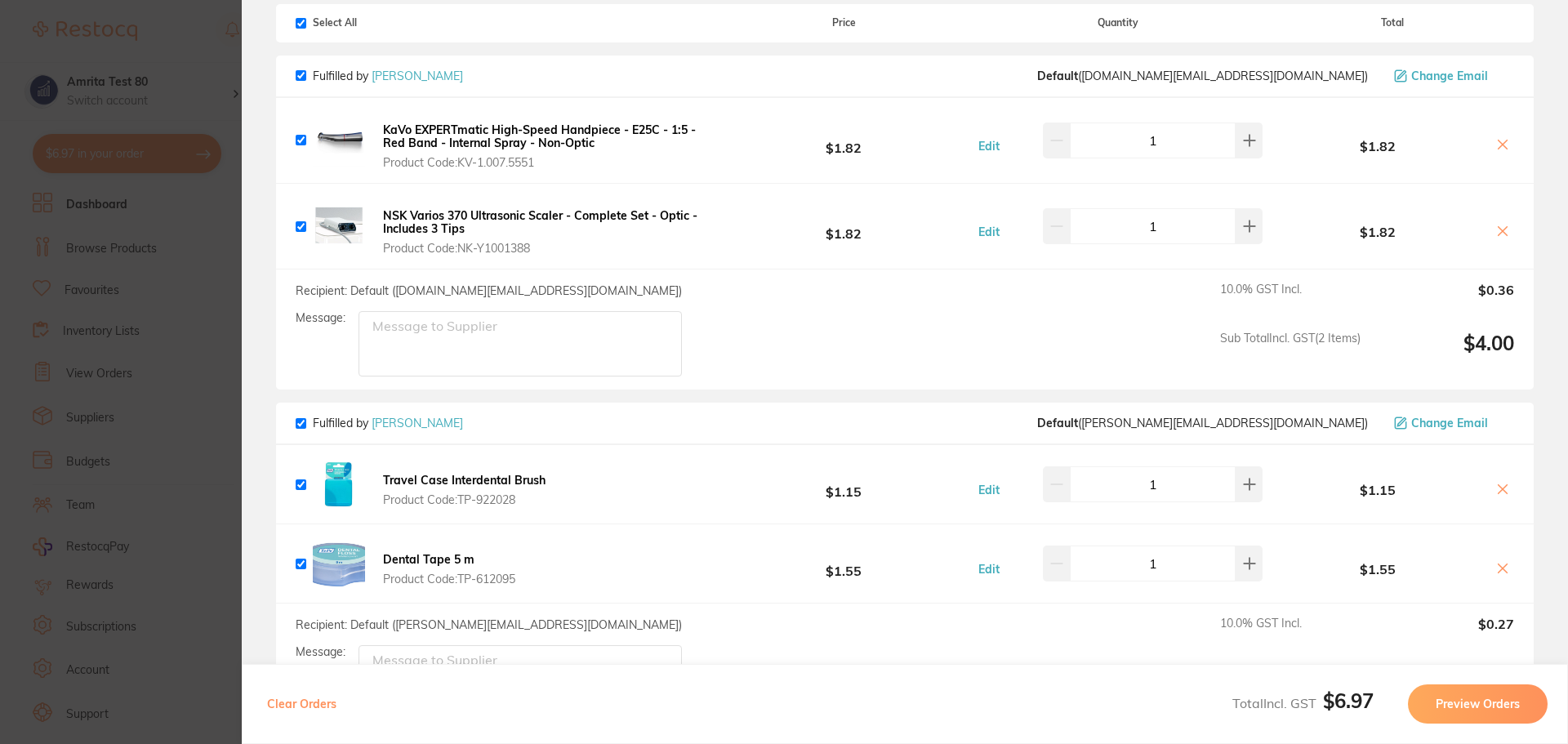
scroll to position [82, 0]
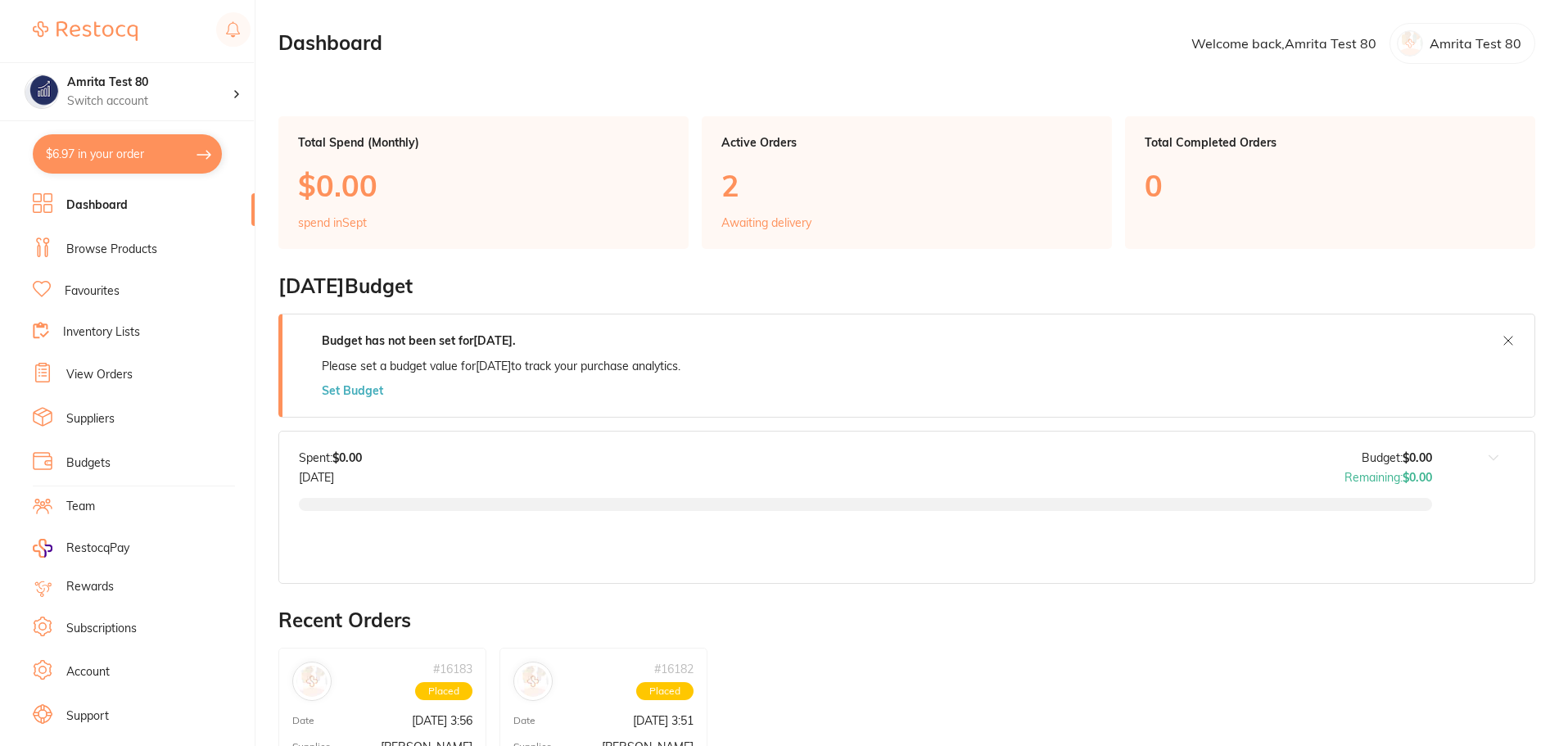
click at [150, 153] on button "$6.97 in your order" at bounding box center [127, 154] width 189 height 40
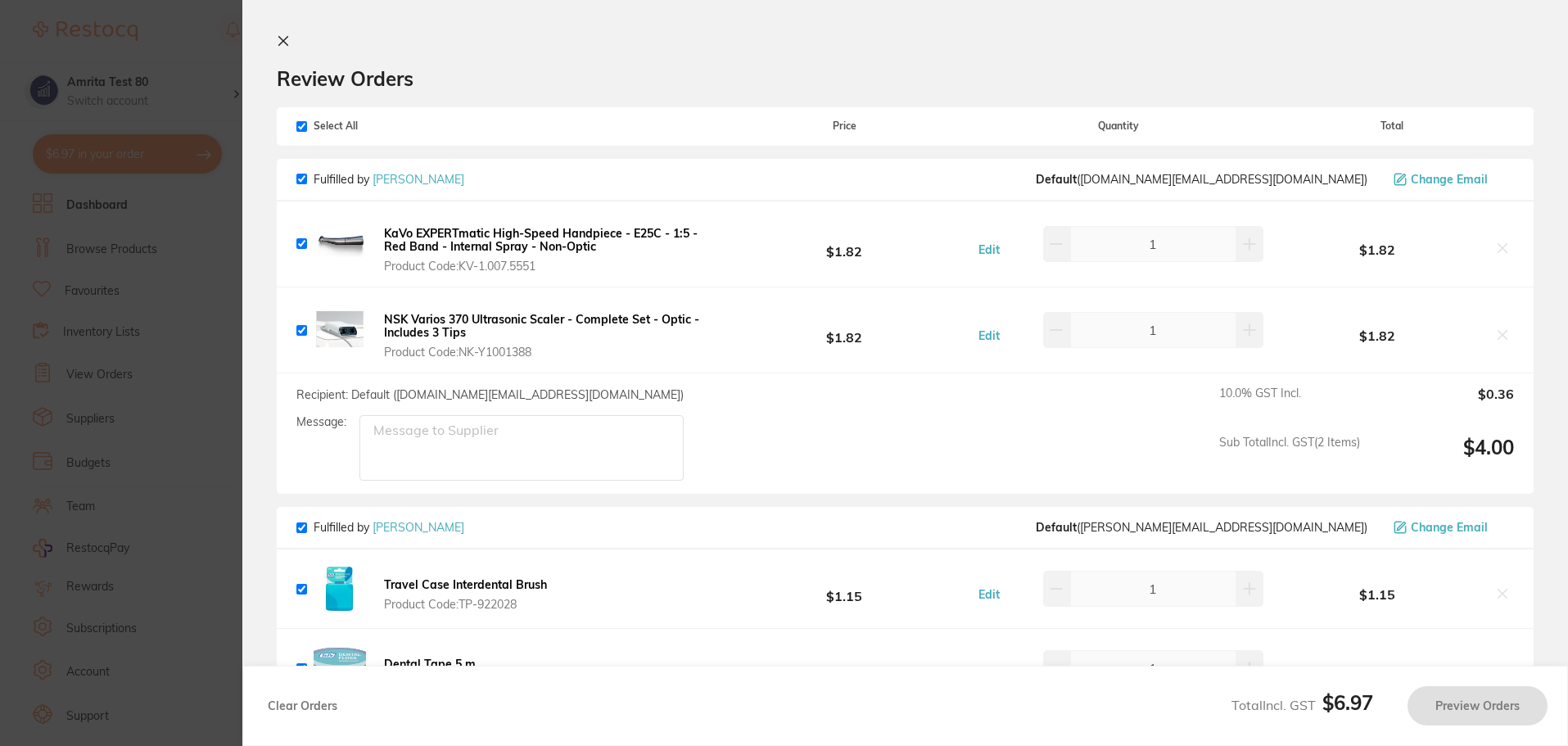
checkbox input "true"
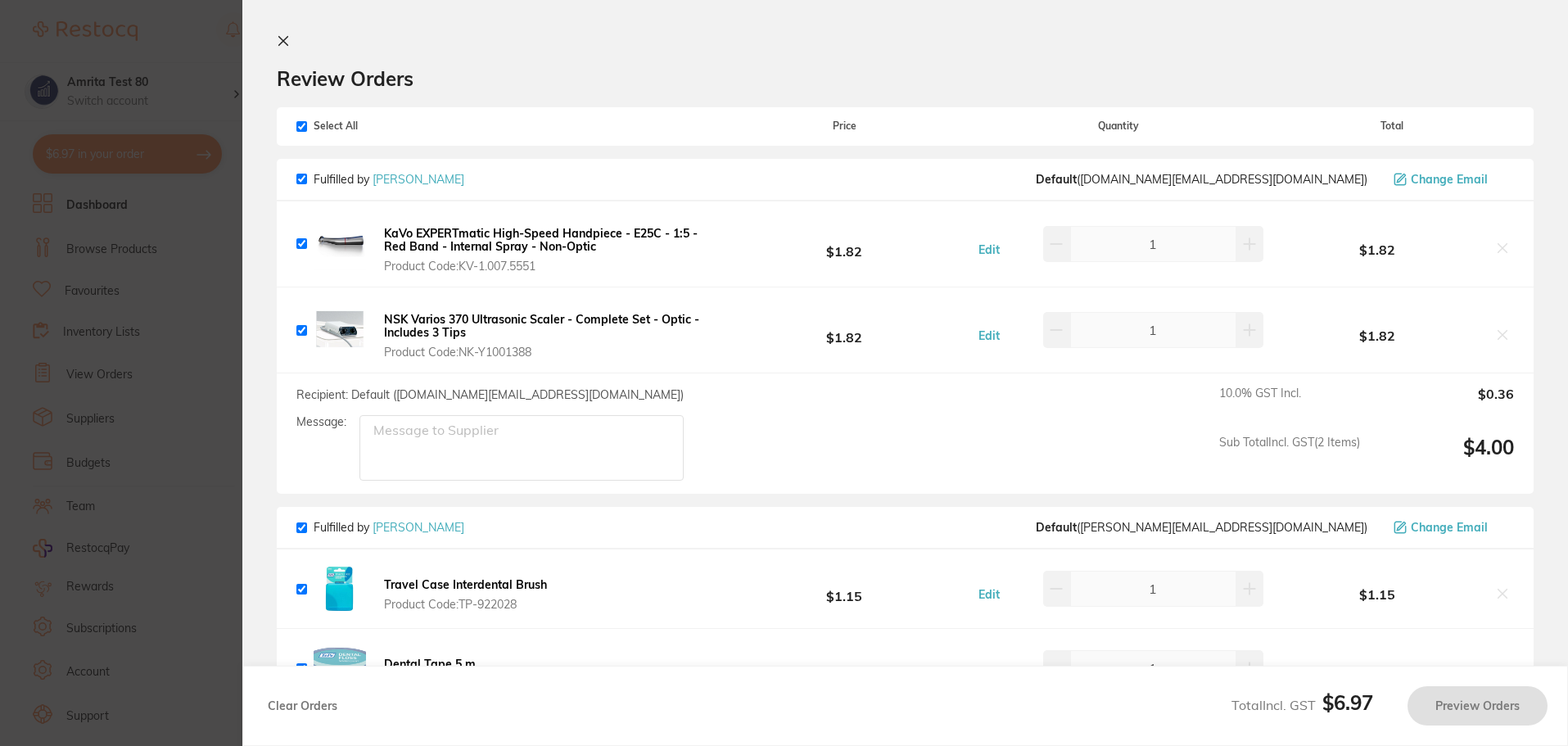
checkbox input "true"
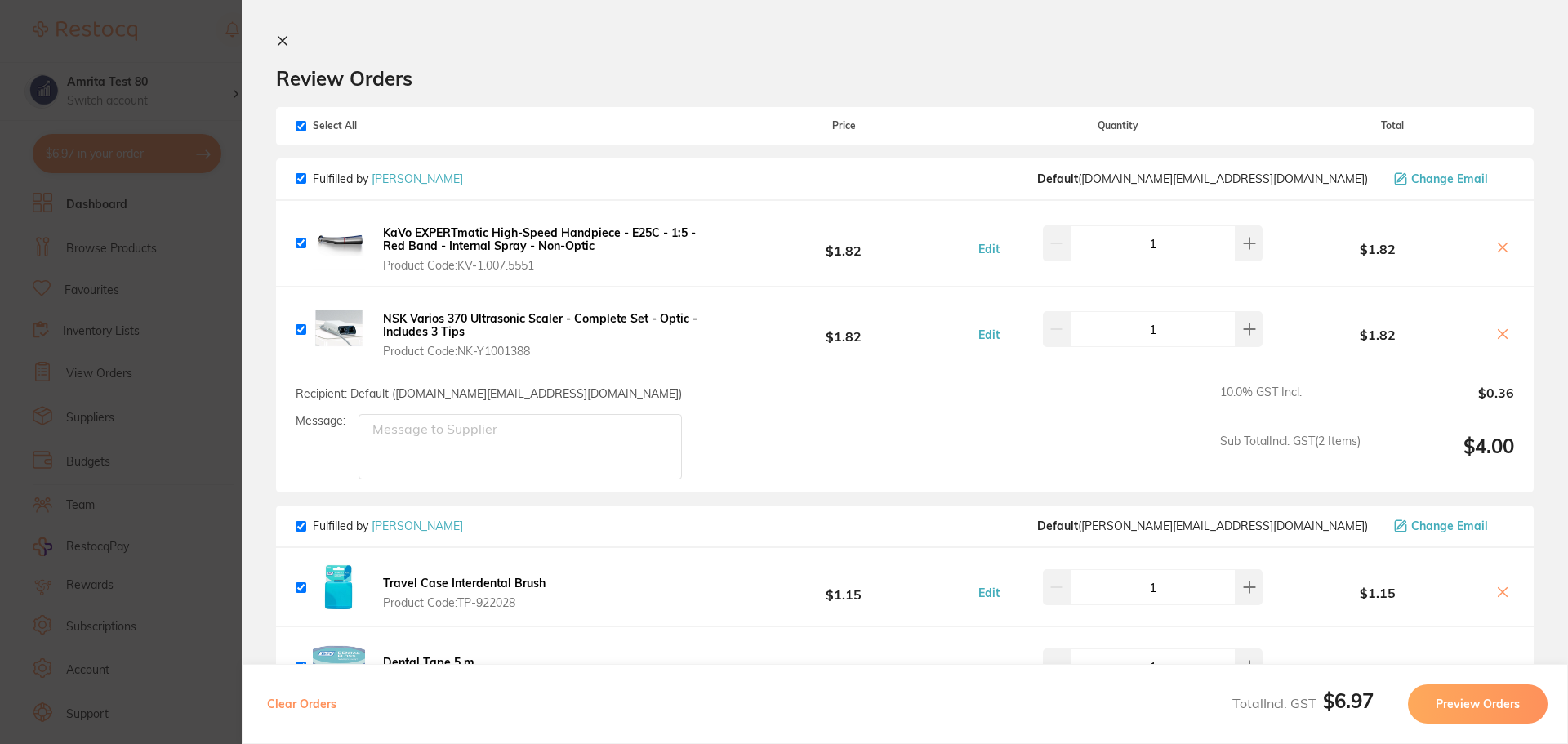
click at [502, 233] on b "KaVo EXPERTmatic High-Speed Handpiece - E25C - 1:5 - Red Band - Internal Spray …" at bounding box center [539, 239] width 312 height 28
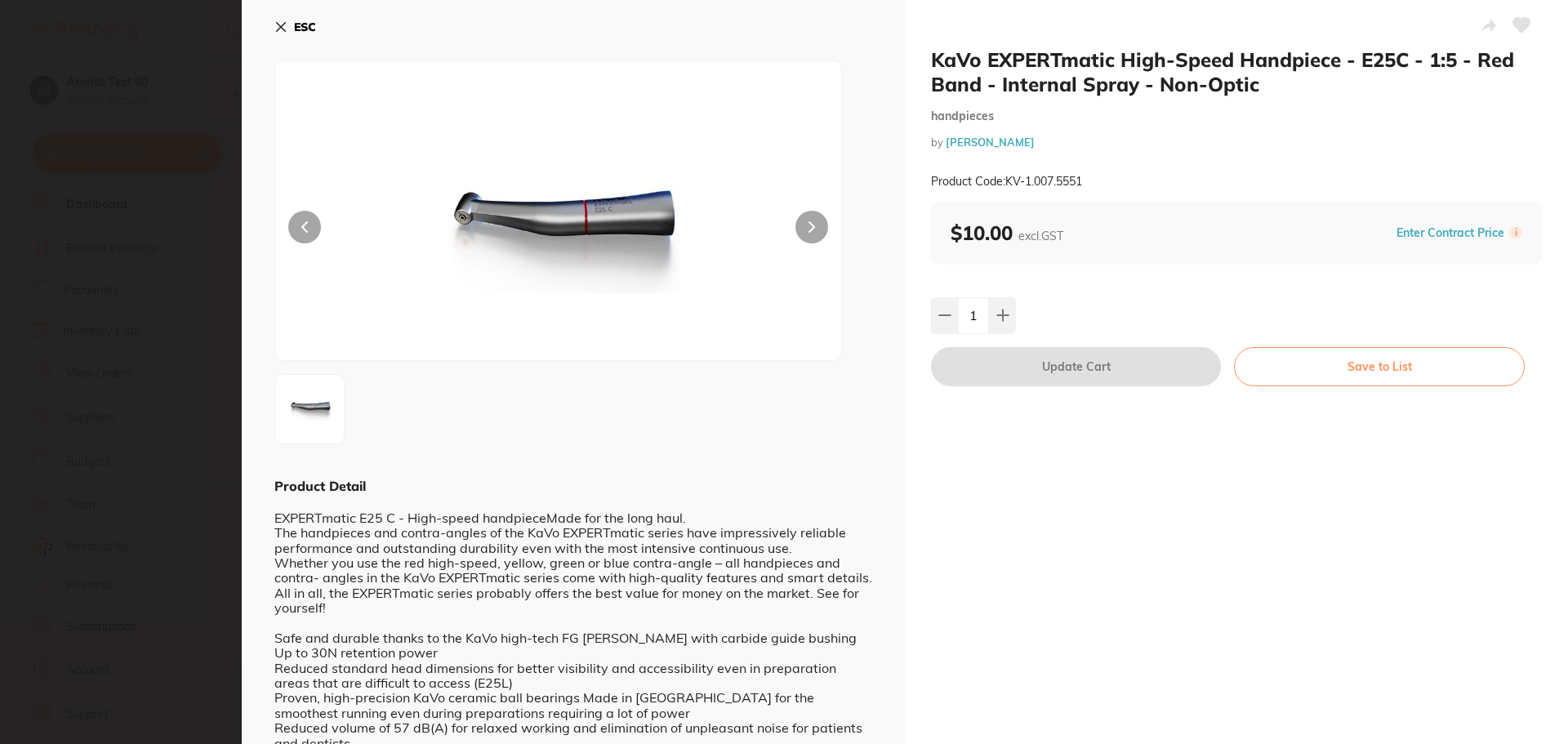
click at [283, 24] on icon at bounding box center [281, 27] width 13 height 13
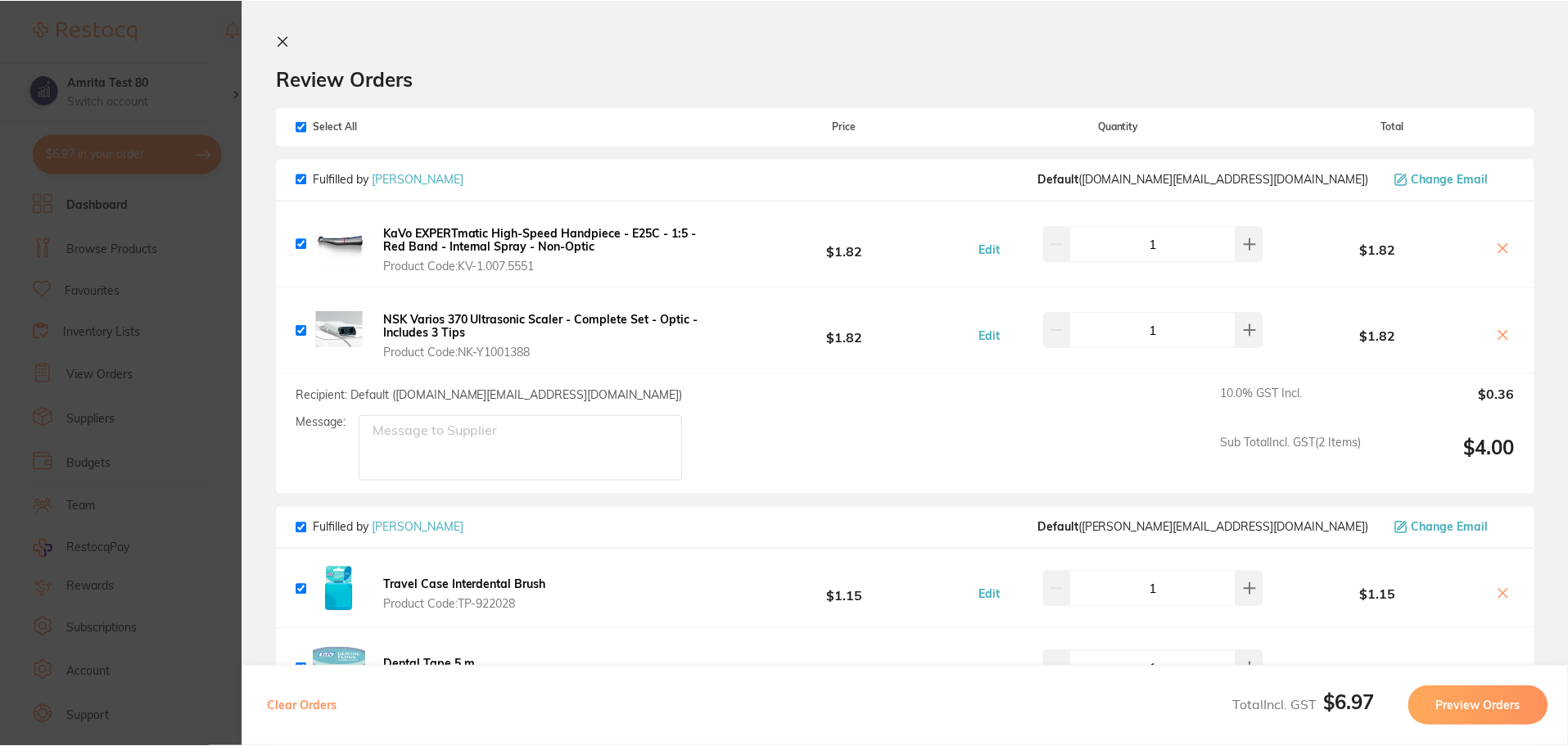
scroll to position [4, 0]
click at [483, 321] on b "NSK Varios 370 Ultrasonic Scaler - Complete Set - Optic - Includes 3 Tips" at bounding box center [541, 326] width 315 height 28
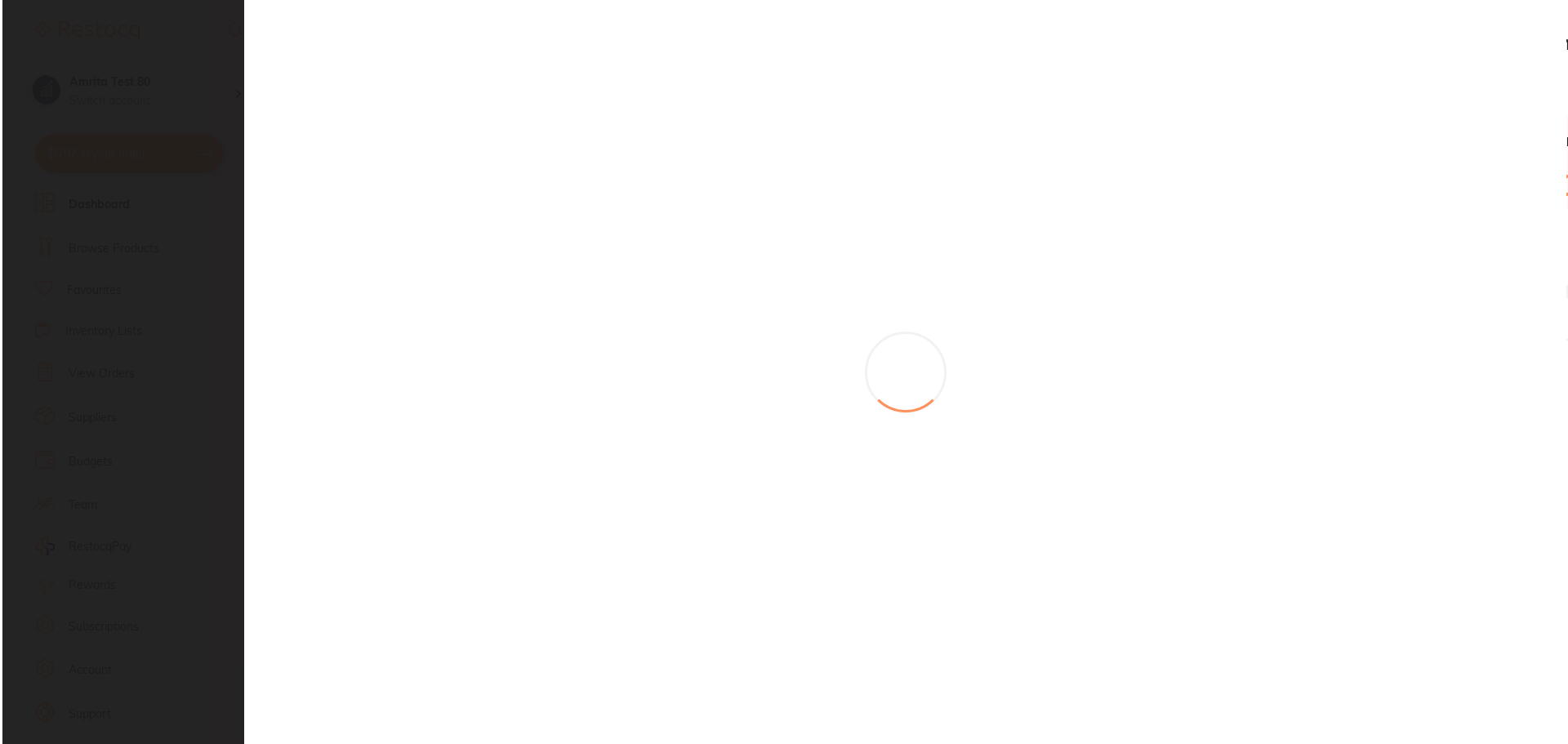
scroll to position [0, 0]
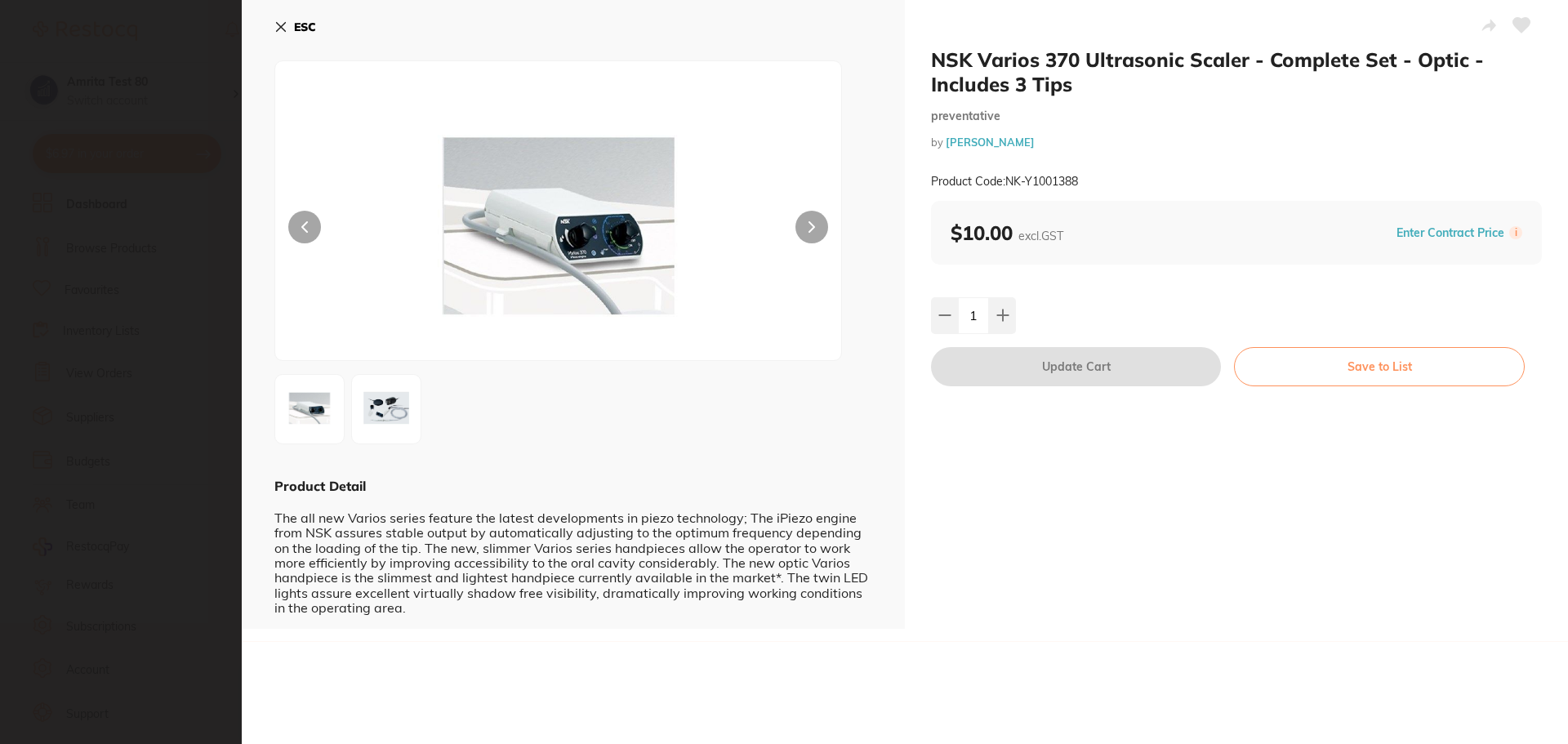
click at [275, 19] on button "ESC" at bounding box center [295, 27] width 42 height 28
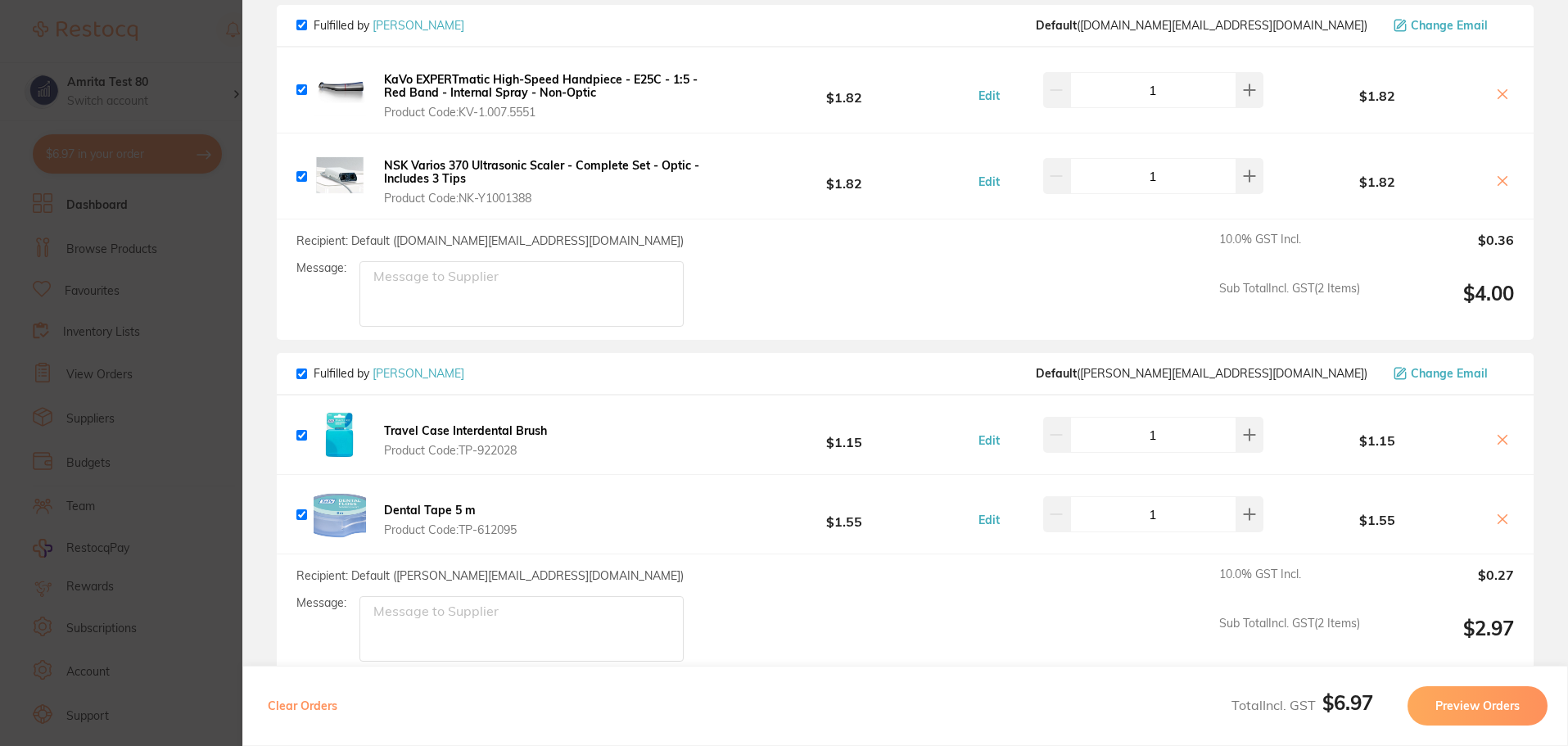
scroll to position [164, 0]
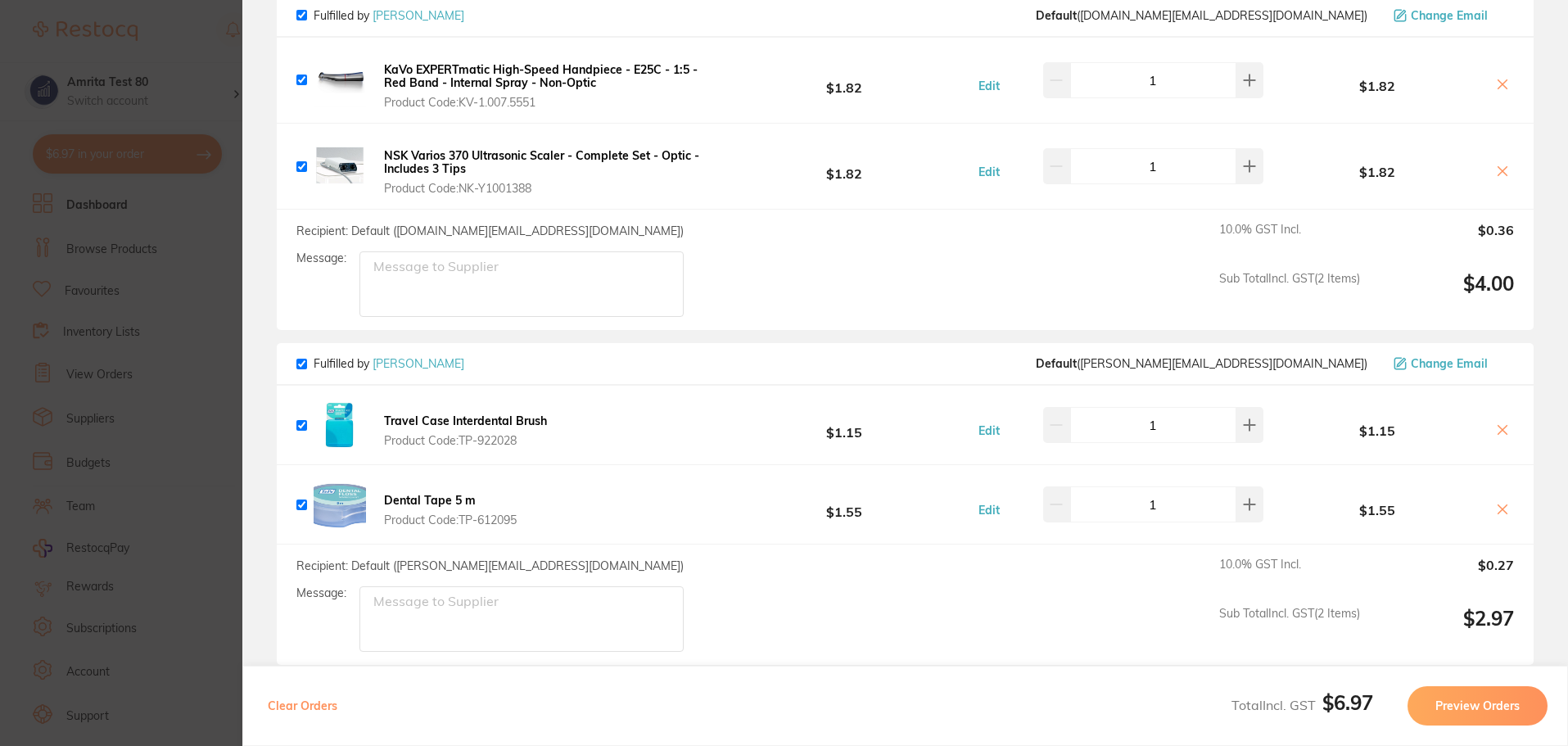
click at [431, 461] on div "Travel Case Interdental Brush Product Code: TP-922028 $1.15 Edit 1 $1.15" at bounding box center [905, 425] width 1256 height 79
click at [436, 434] on span "Product Code: TP-922028" at bounding box center [465, 441] width 163 height 13
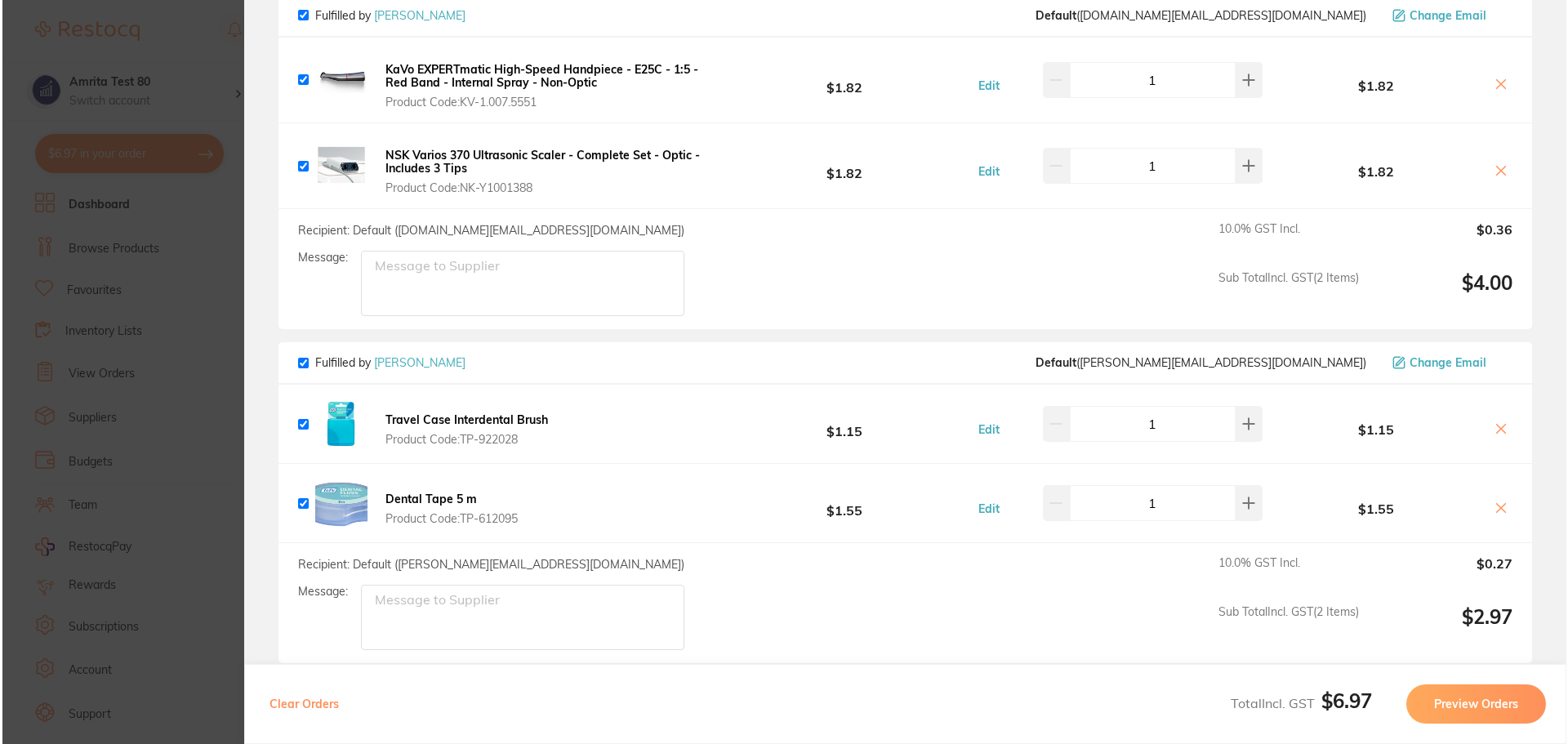
scroll to position [0, 0]
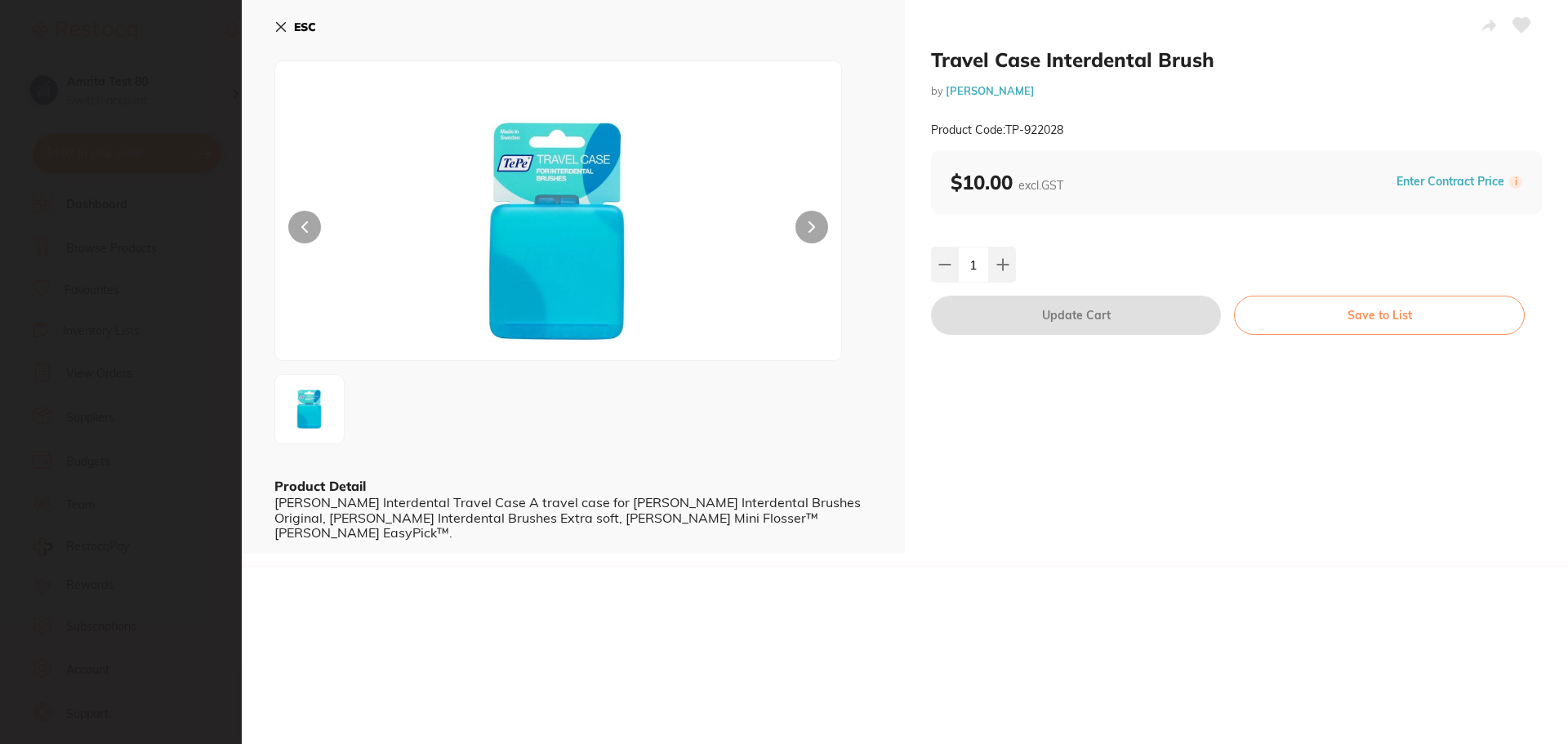
drag, startPoint x: 275, startPoint y: 26, endPoint x: 279, endPoint y: 35, distance: 9.8
click at [277, 26] on icon at bounding box center [281, 27] width 13 height 13
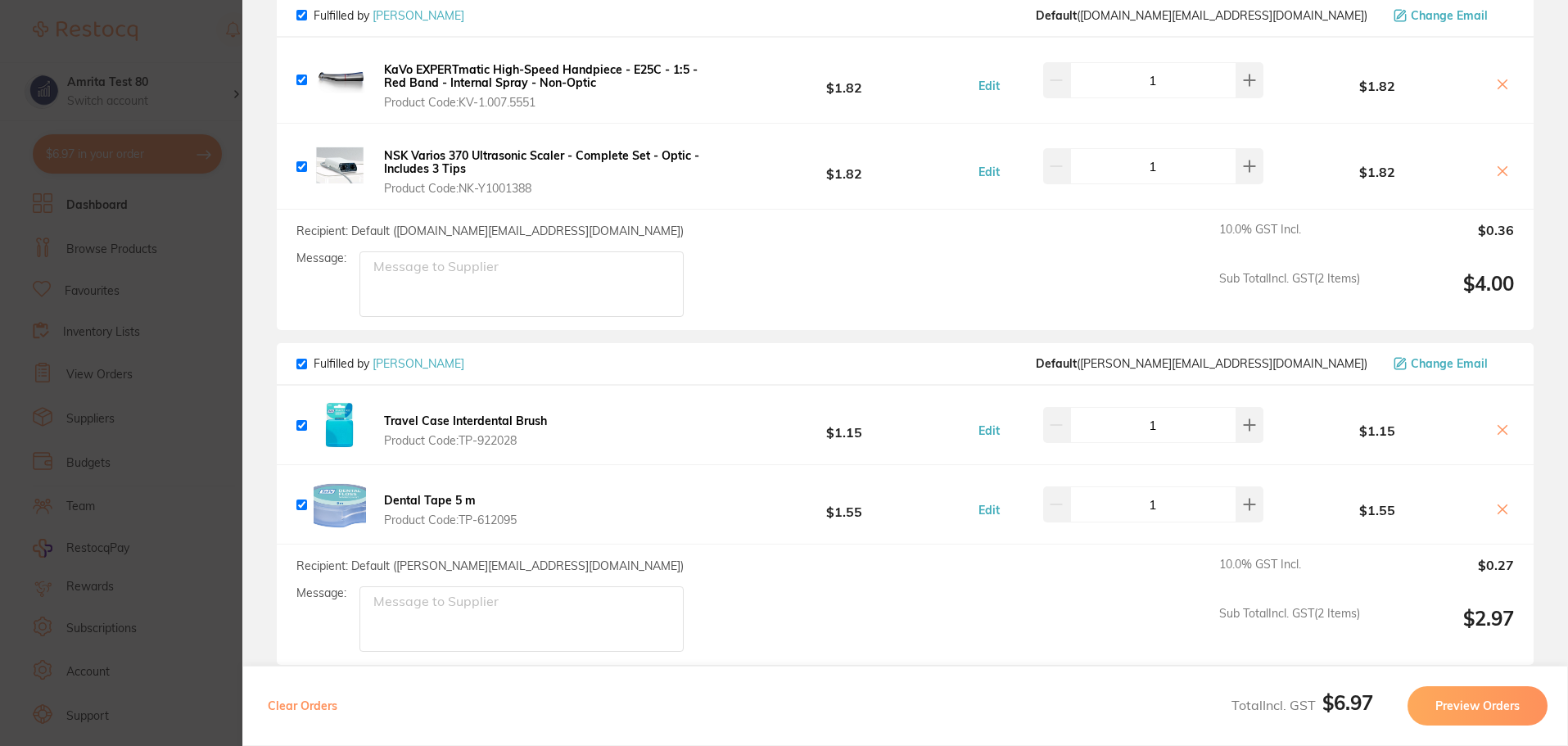
click at [450, 505] on b "Dental Tape 5 m" at bounding box center [430, 500] width 92 height 15
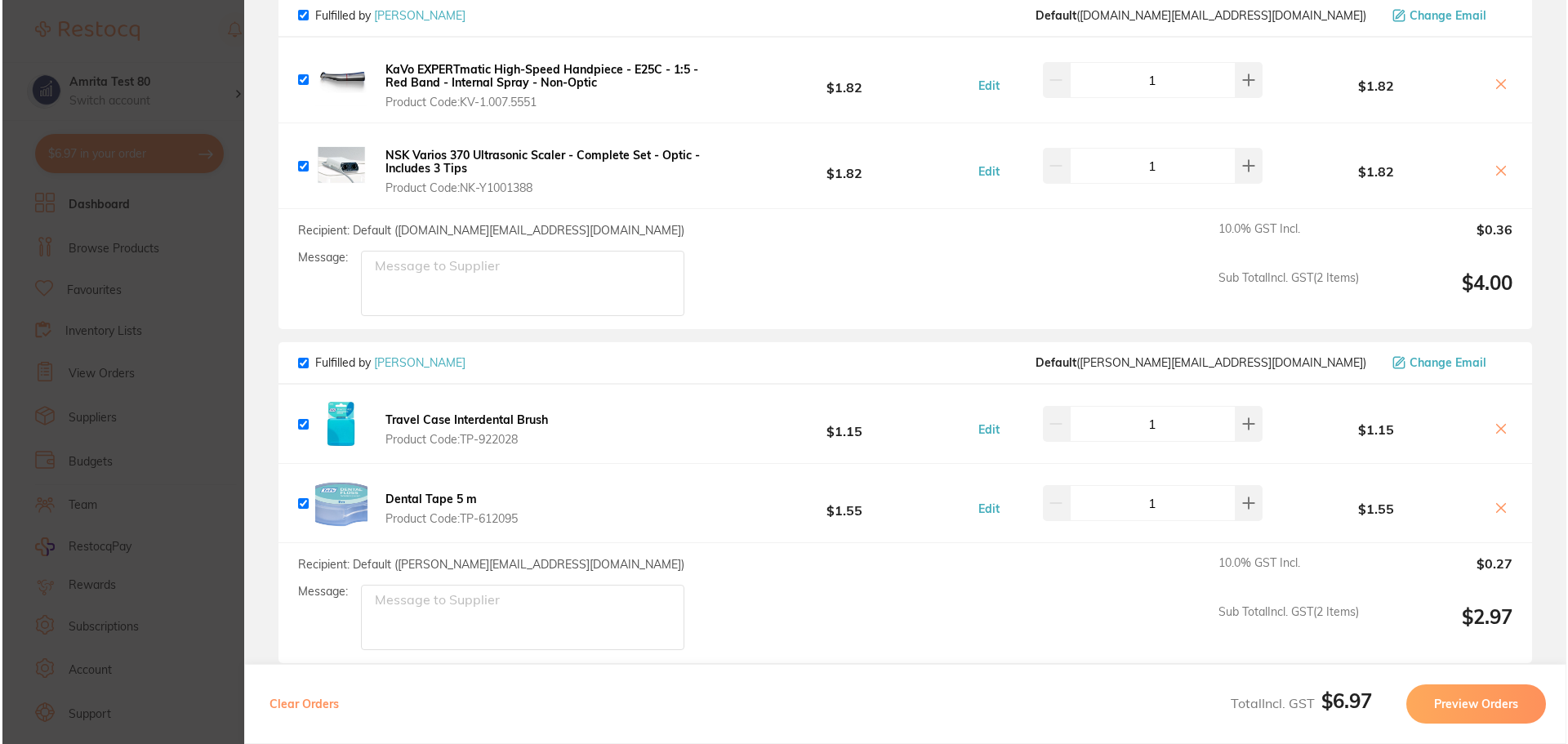
scroll to position [0, 0]
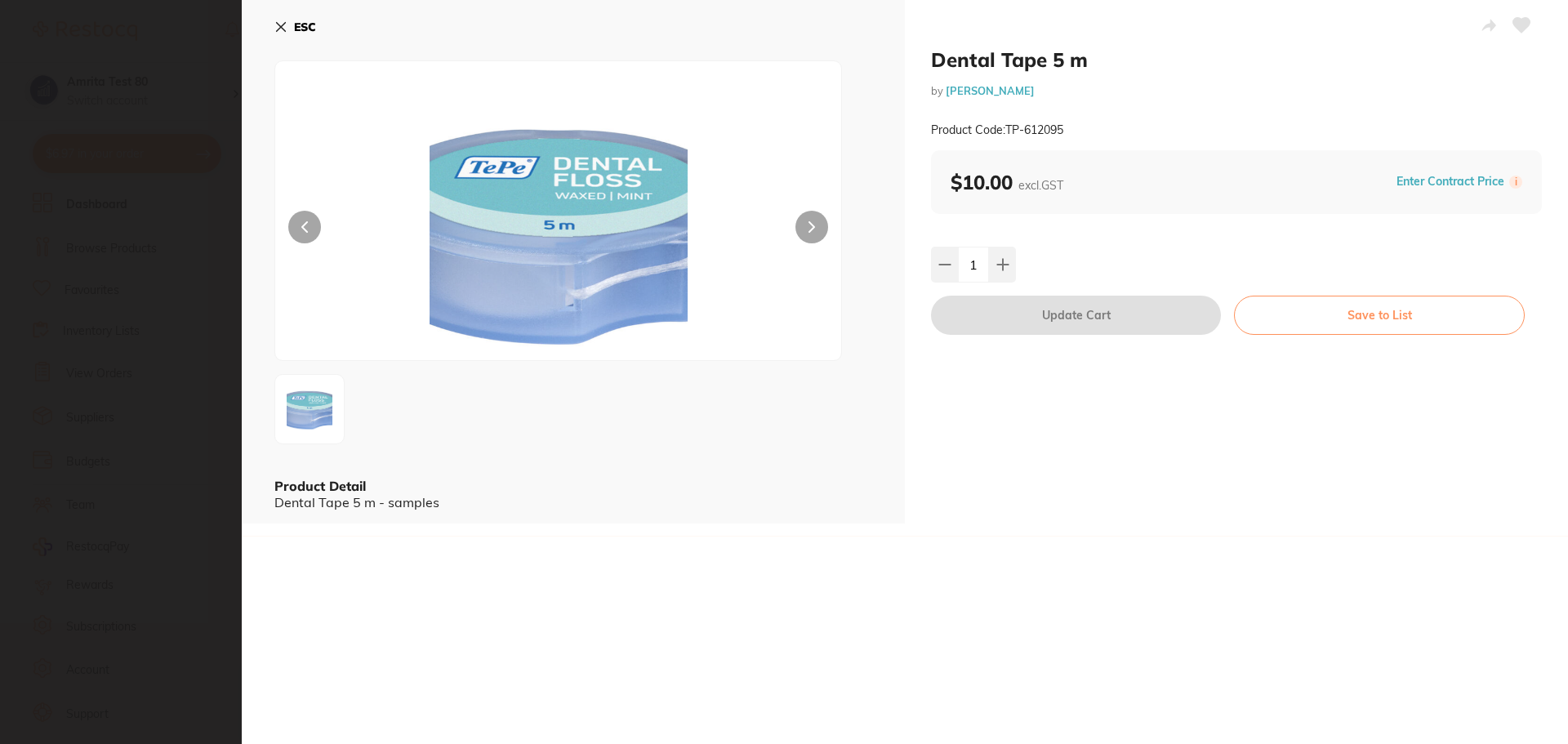
click at [280, 29] on icon at bounding box center [281, 27] width 9 height 9
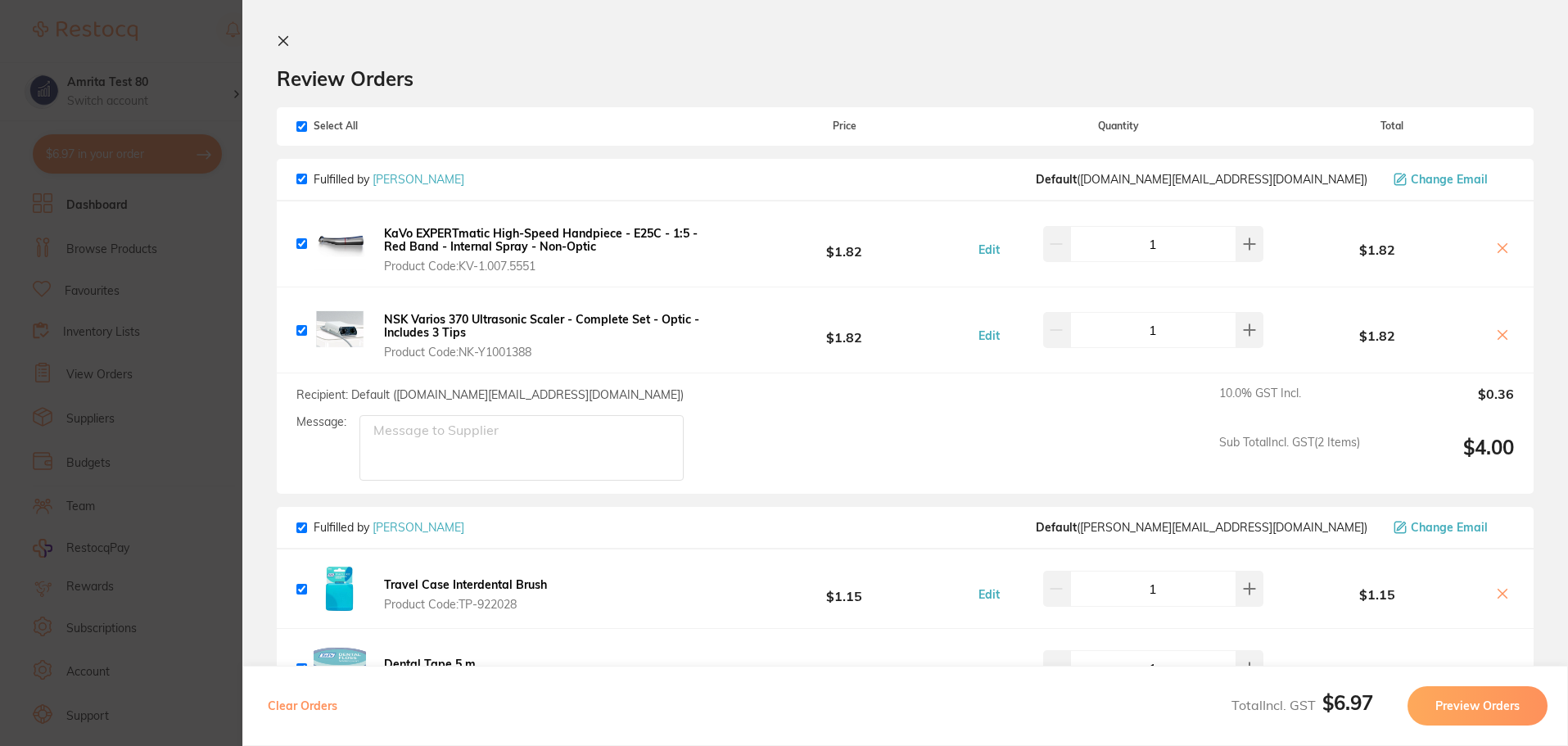
scroll to position [82, 0]
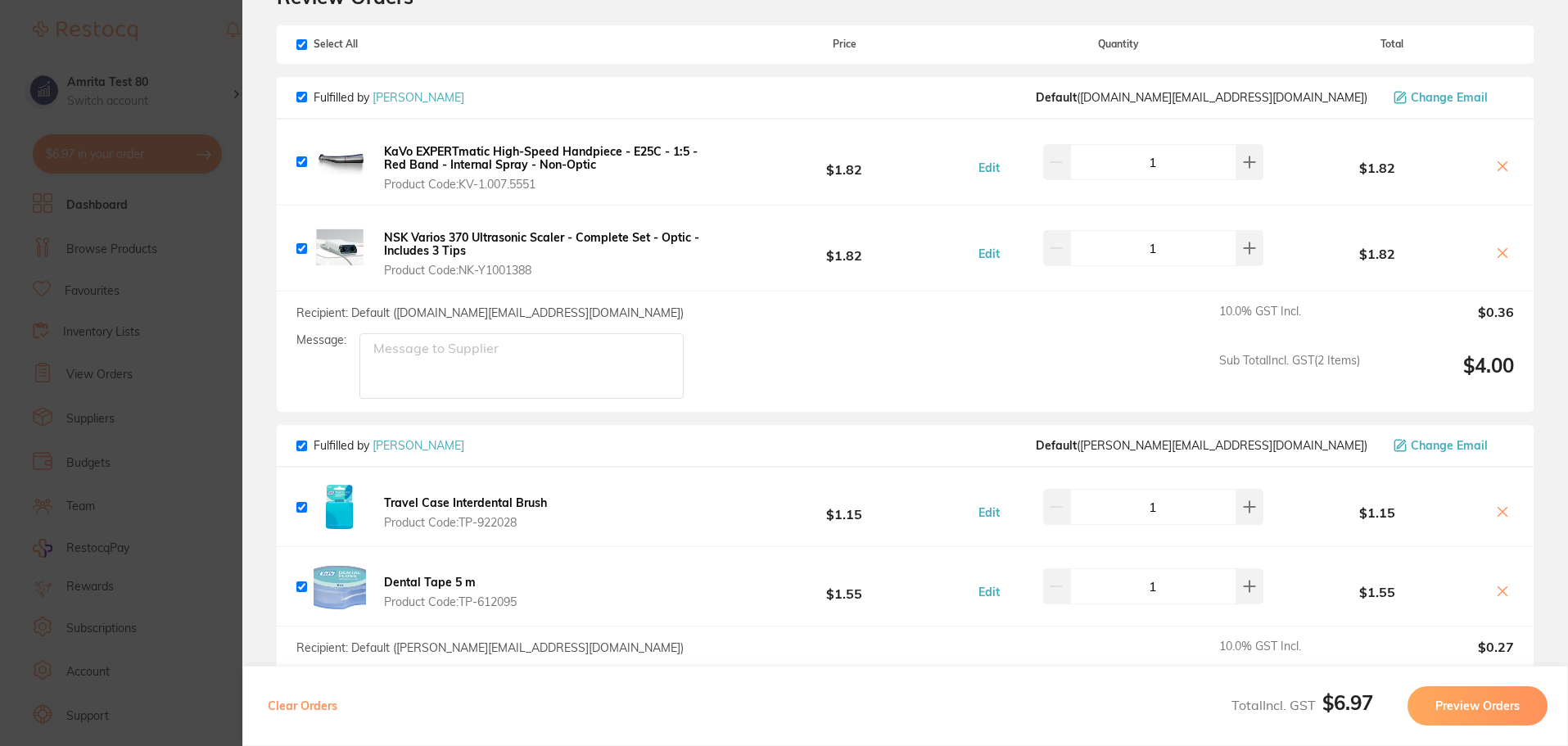
click at [181, 218] on section "Update RRP Set your pre negotiated price for this item. Item Agreed RRP (excl. …" at bounding box center [784, 373] width 1568 height 746
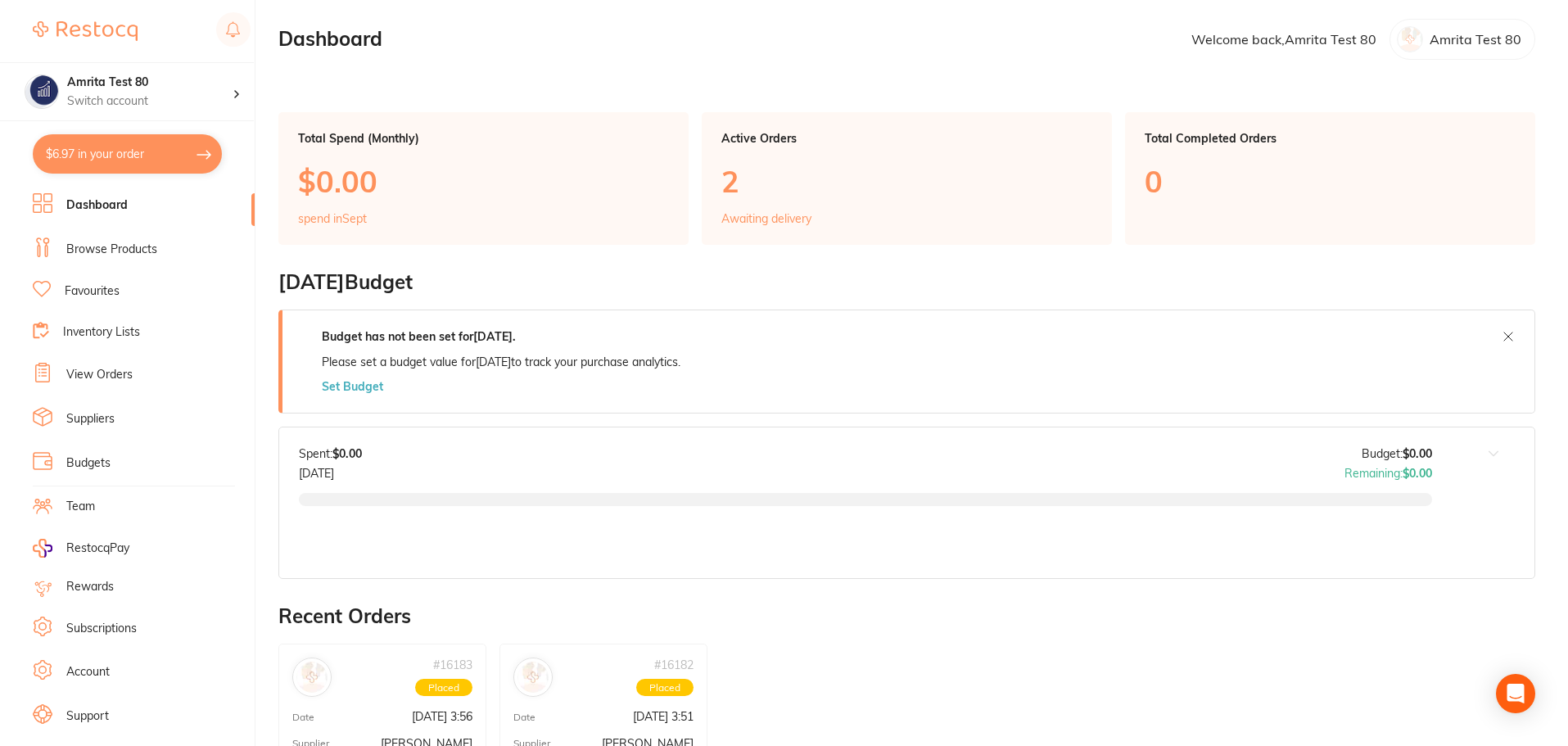
click at [139, 256] on link "Browse Products" at bounding box center [112, 250] width 91 height 17
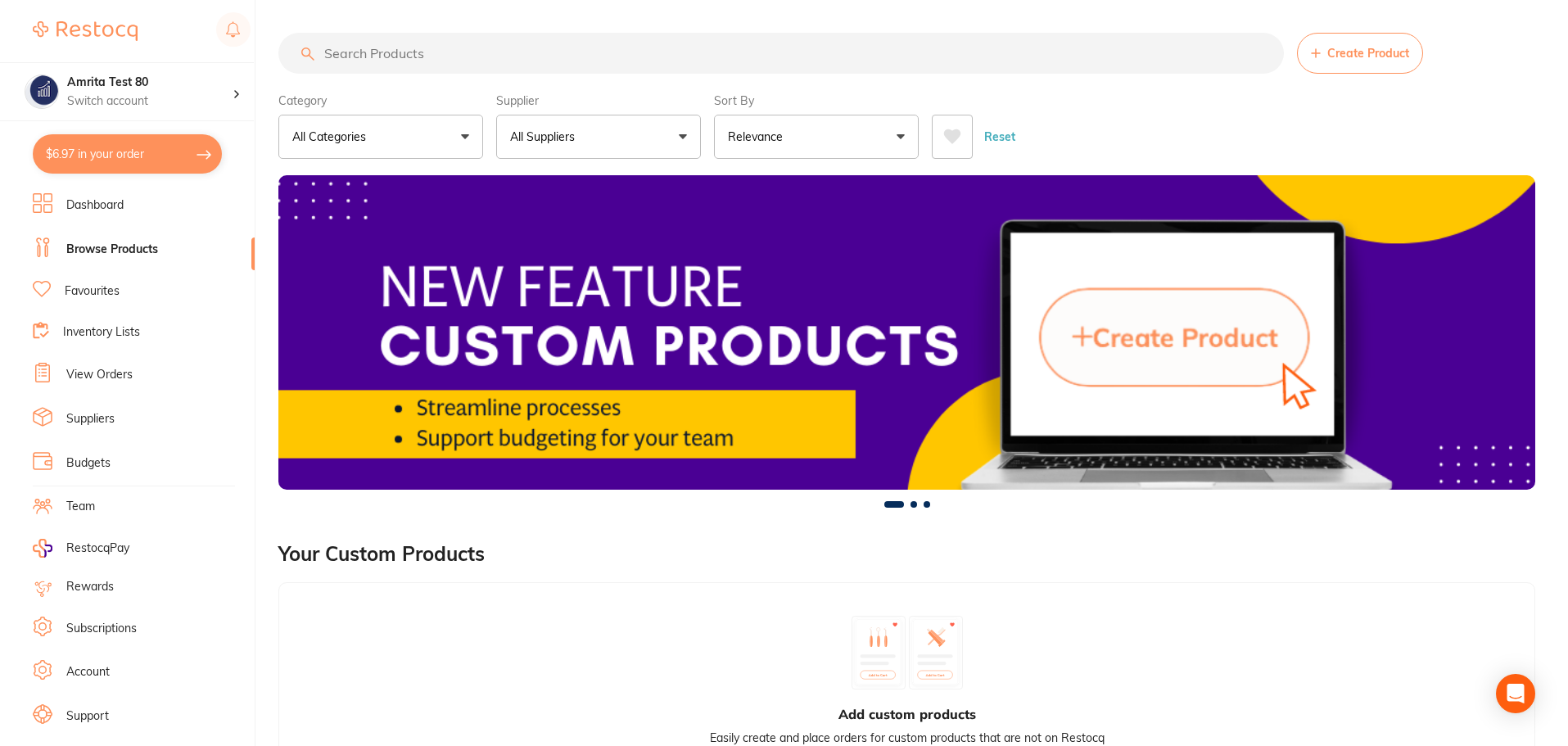
click at [589, 143] on button "All Suppliers" at bounding box center [598, 136] width 205 height 44
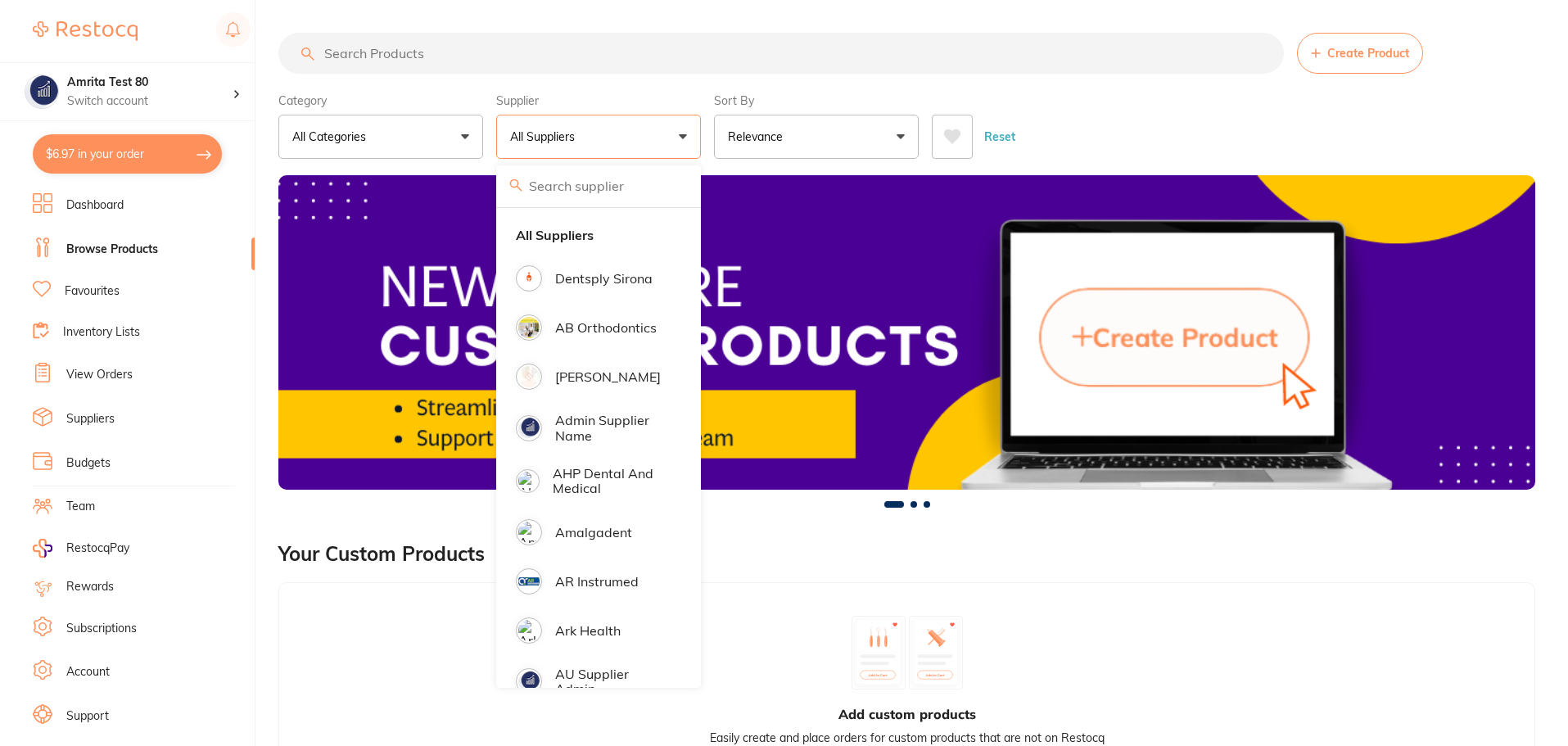
click at [617, 375] on p "[PERSON_NAME]" at bounding box center [608, 377] width 106 height 15
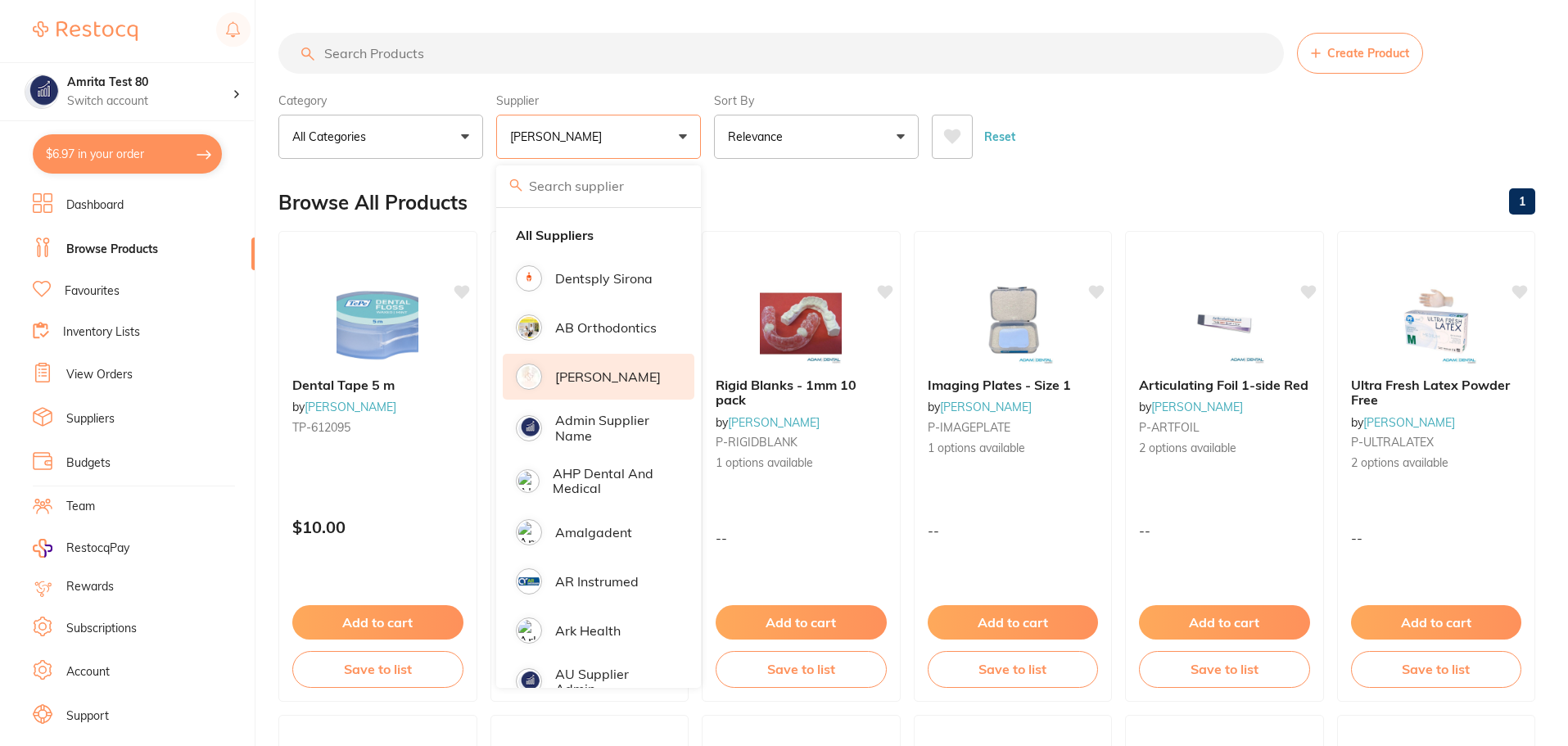
click at [712, 143] on div "Category All Categories All Categories disposables endodontics Clear Category f…" at bounding box center [907, 122] width 1256 height 72
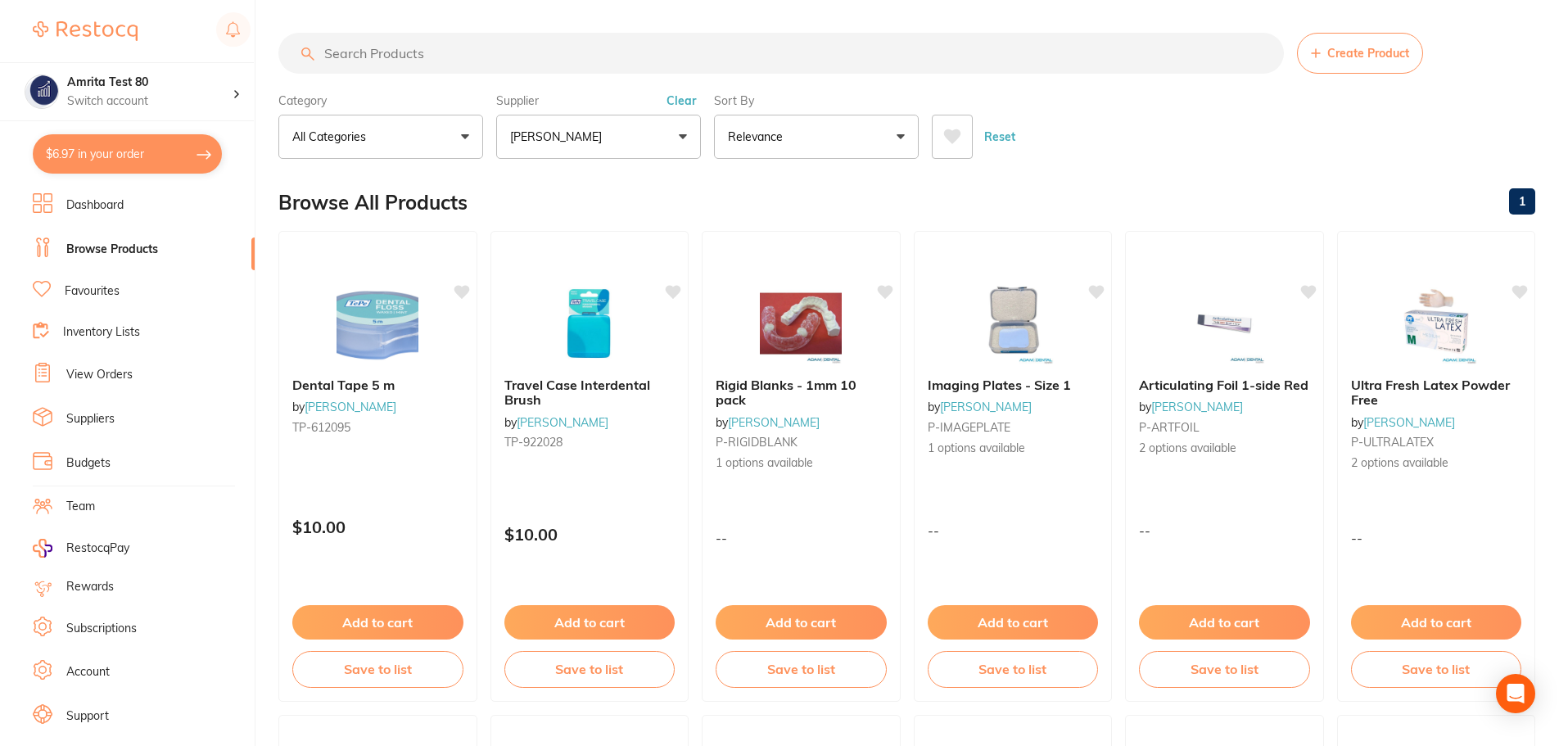
click at [622, 148] on button "[PERSON_NAME]" at bounding box center [598, 136] width 205 height 44
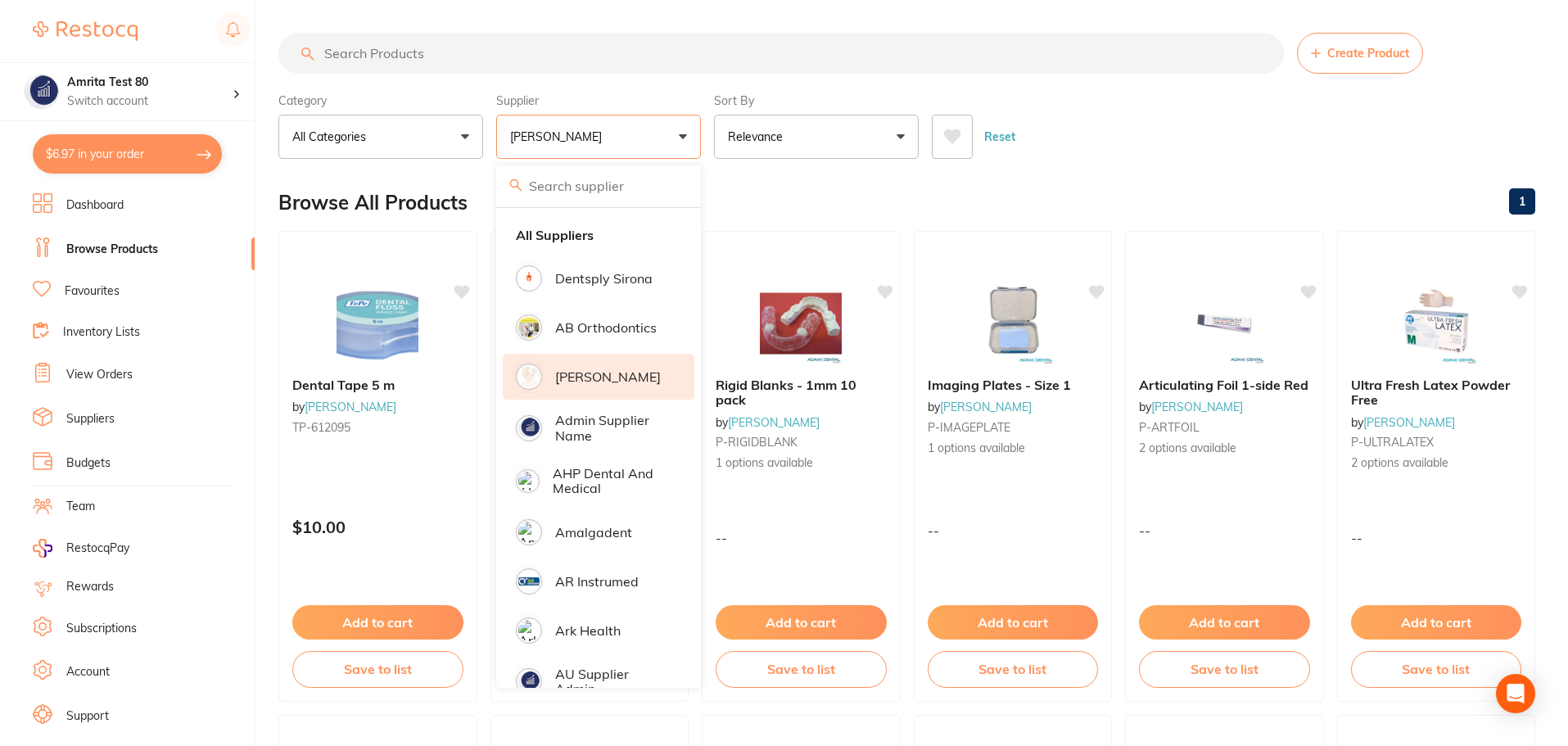
click at [622, 390] on li "[PERSON_NAME]" at bounding box center [598, 376] width 192 height 45
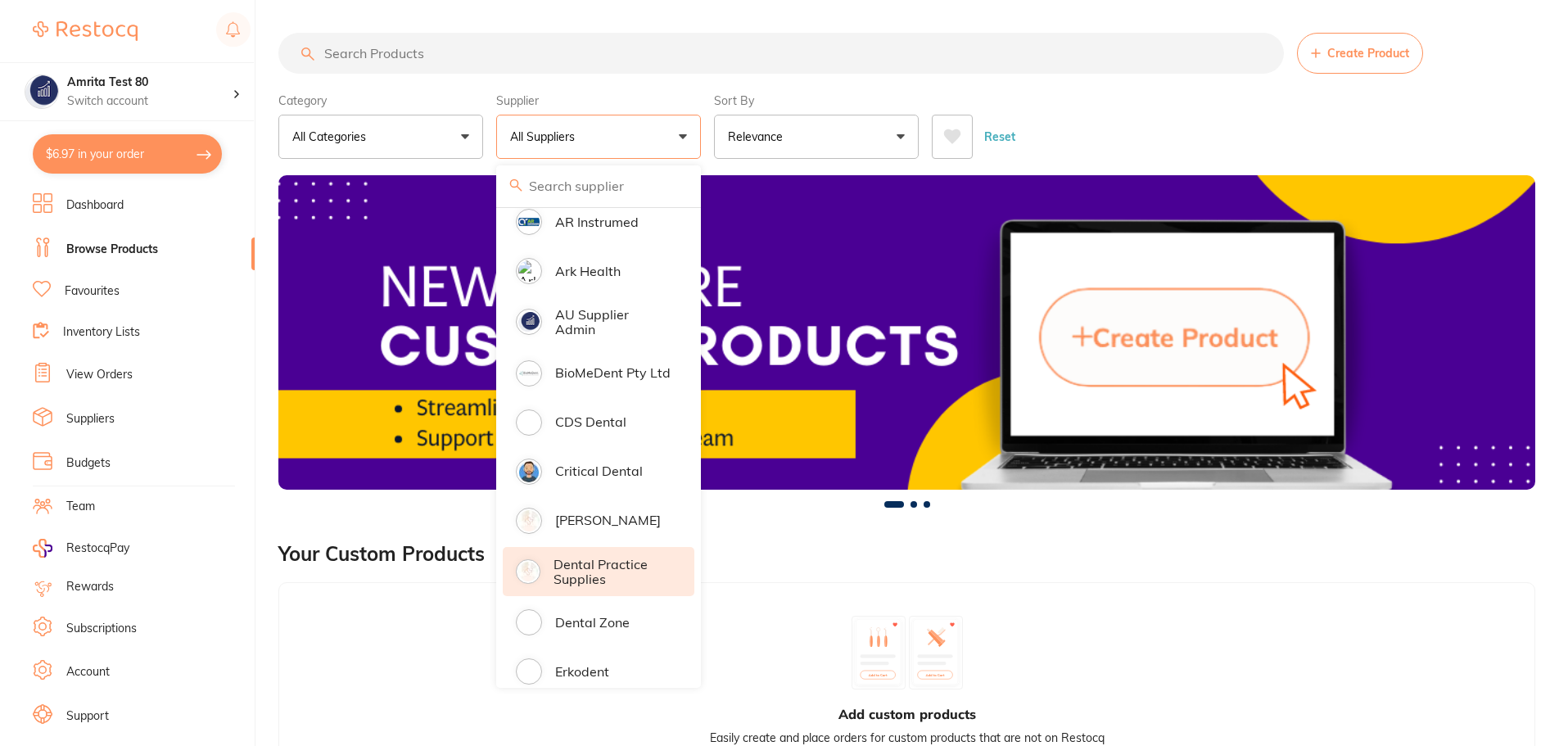
scroll to position [819, 0]
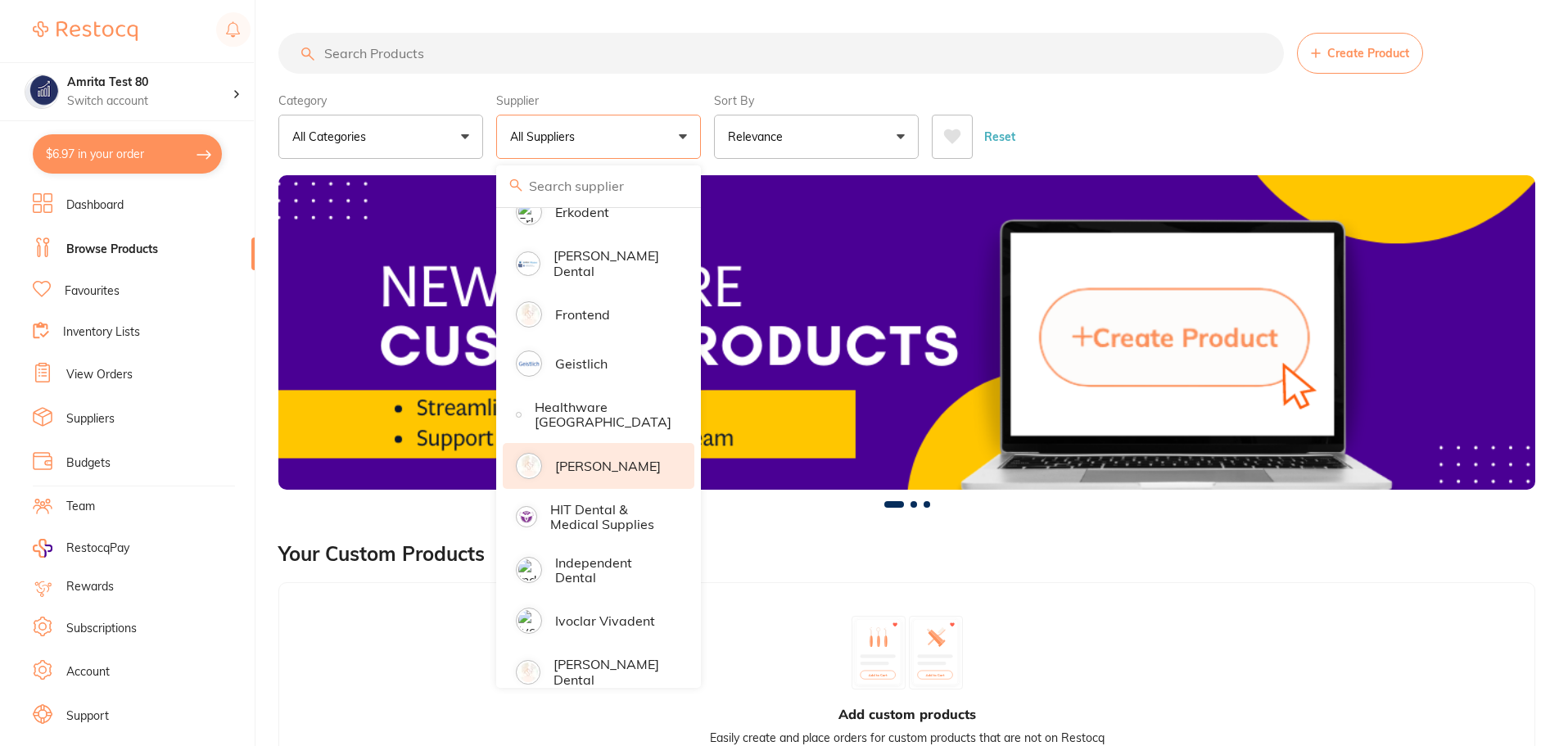
click at [610, 459] on p "[PERSON_NAME]" at bounding box center [608, 466] width 106 height 15
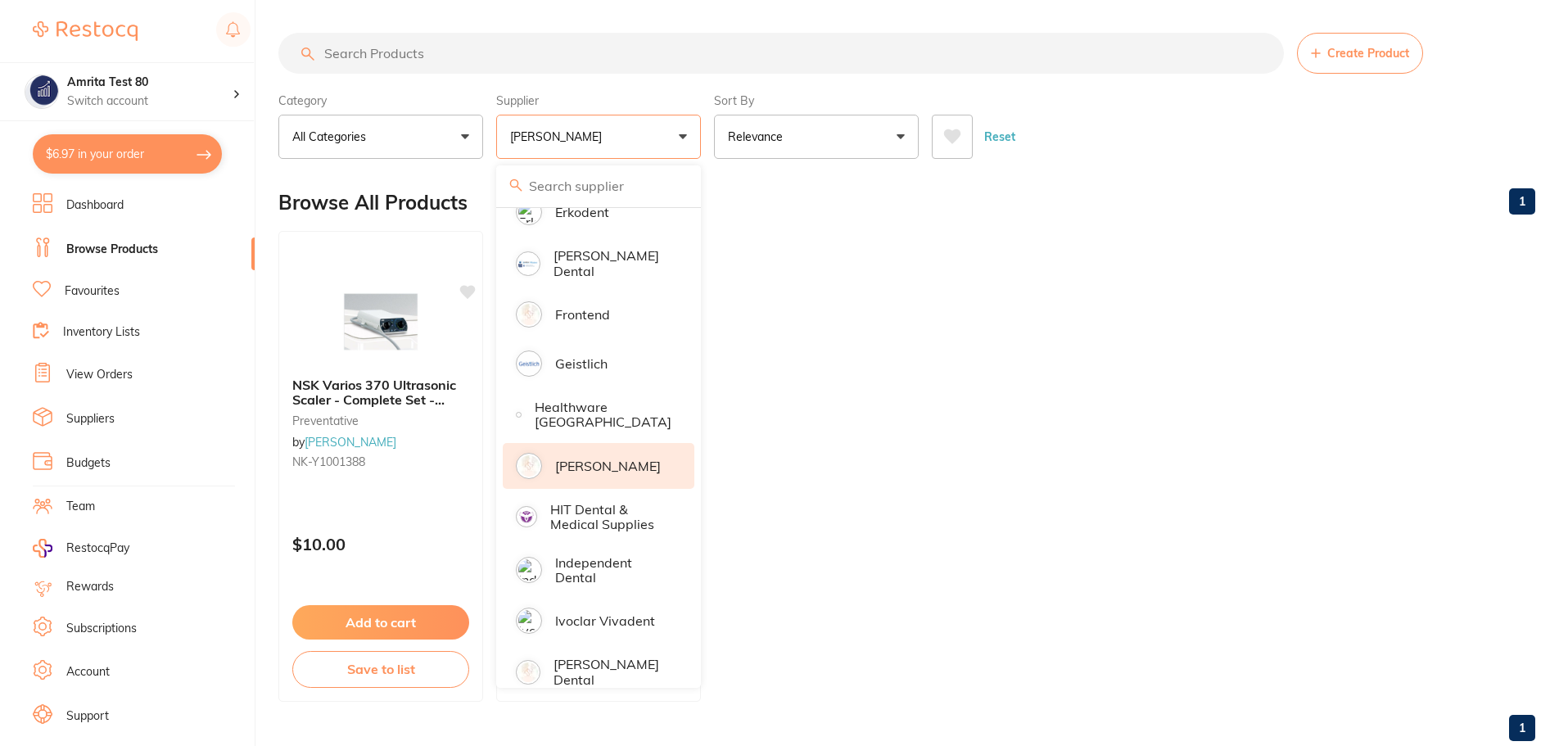
click at [706, 136] on div "Category All Categories All Categories handpieces preventative Clear Category f…" at bounding box center [907, 122] width 1256 height 72
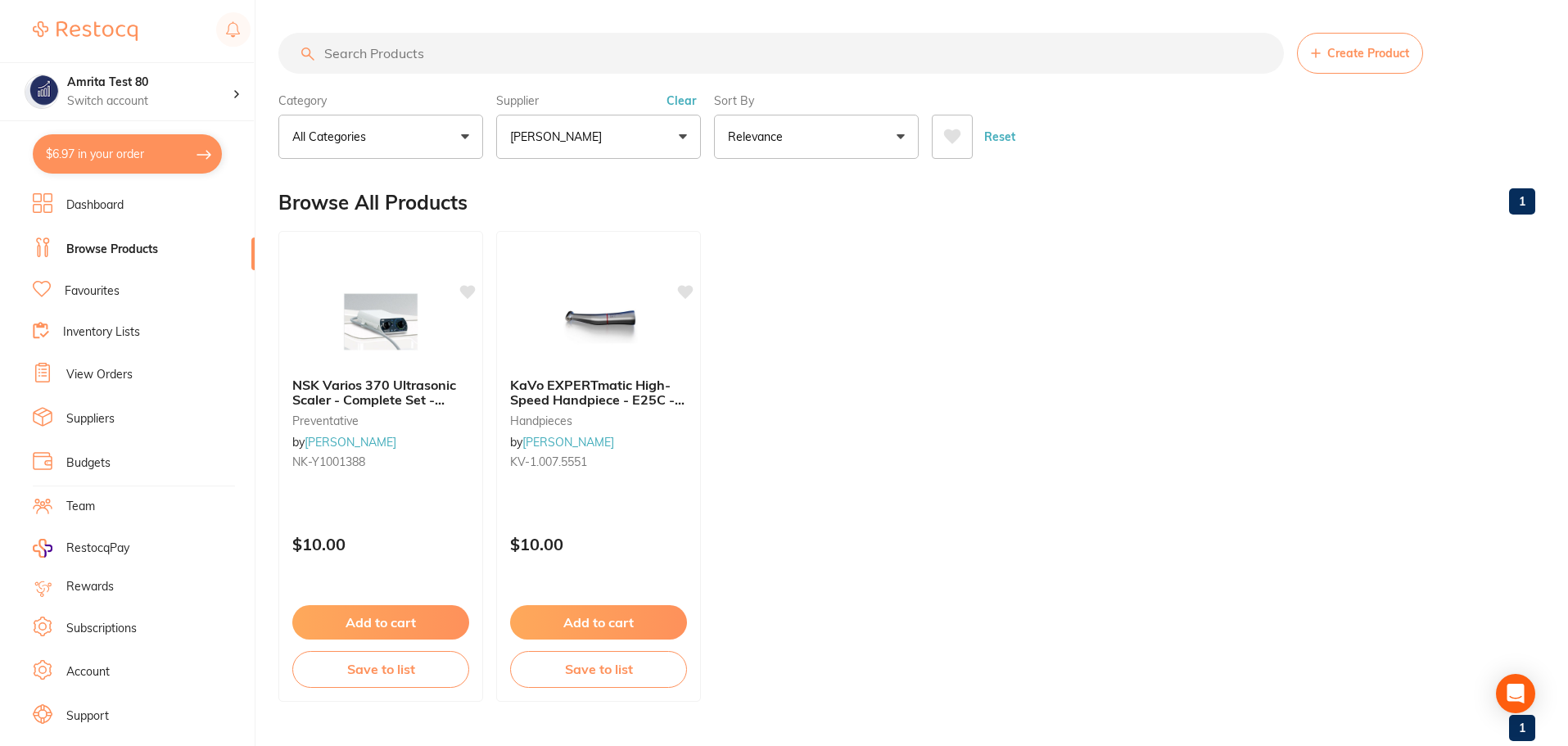
click at [632, 127] on button "[PERSON_NAME]" at bounding box center [598, 136] width 205 height 44
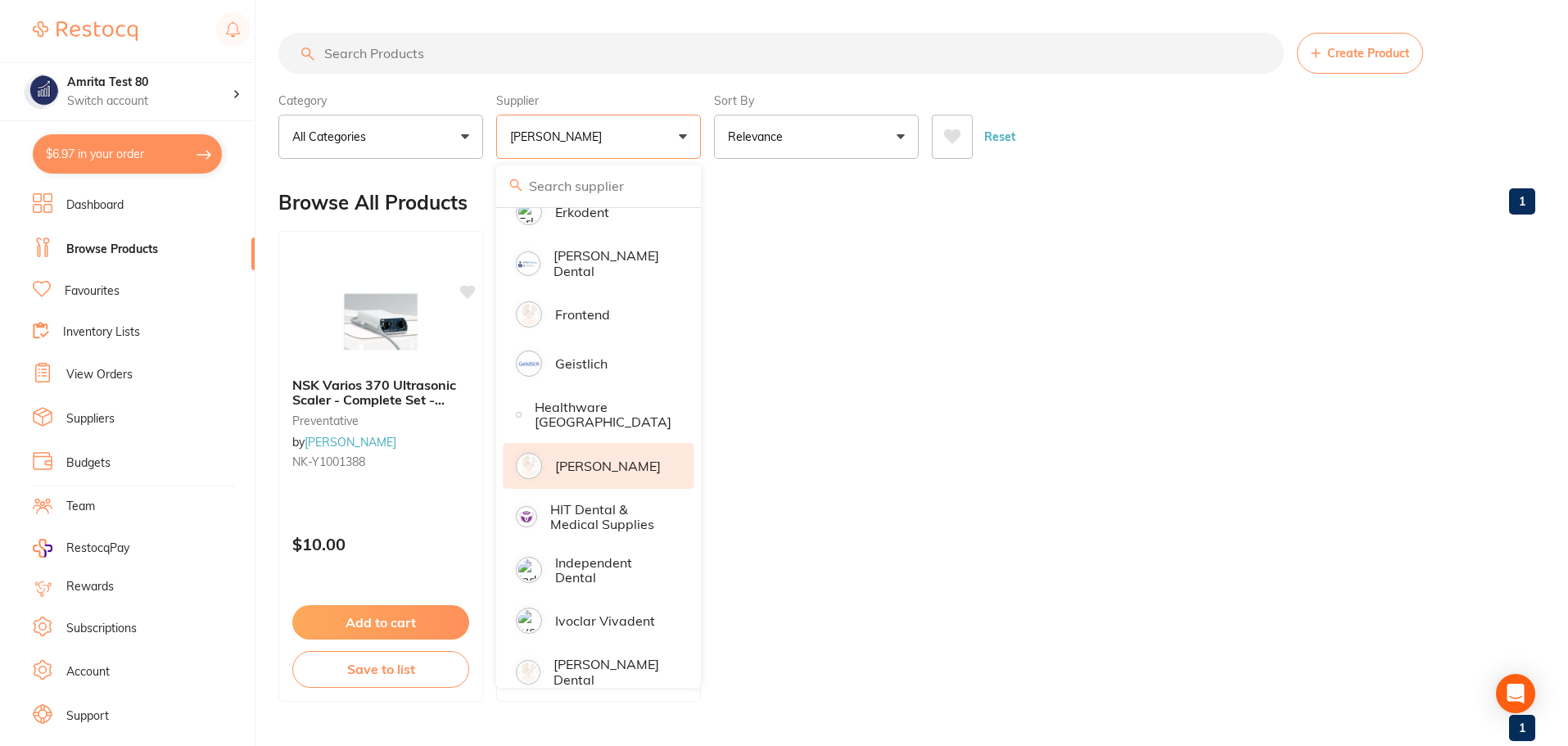
click at [586, 459] on p "[PERSON_NAME]" at bounding box center [608, 466] width 106 height 15
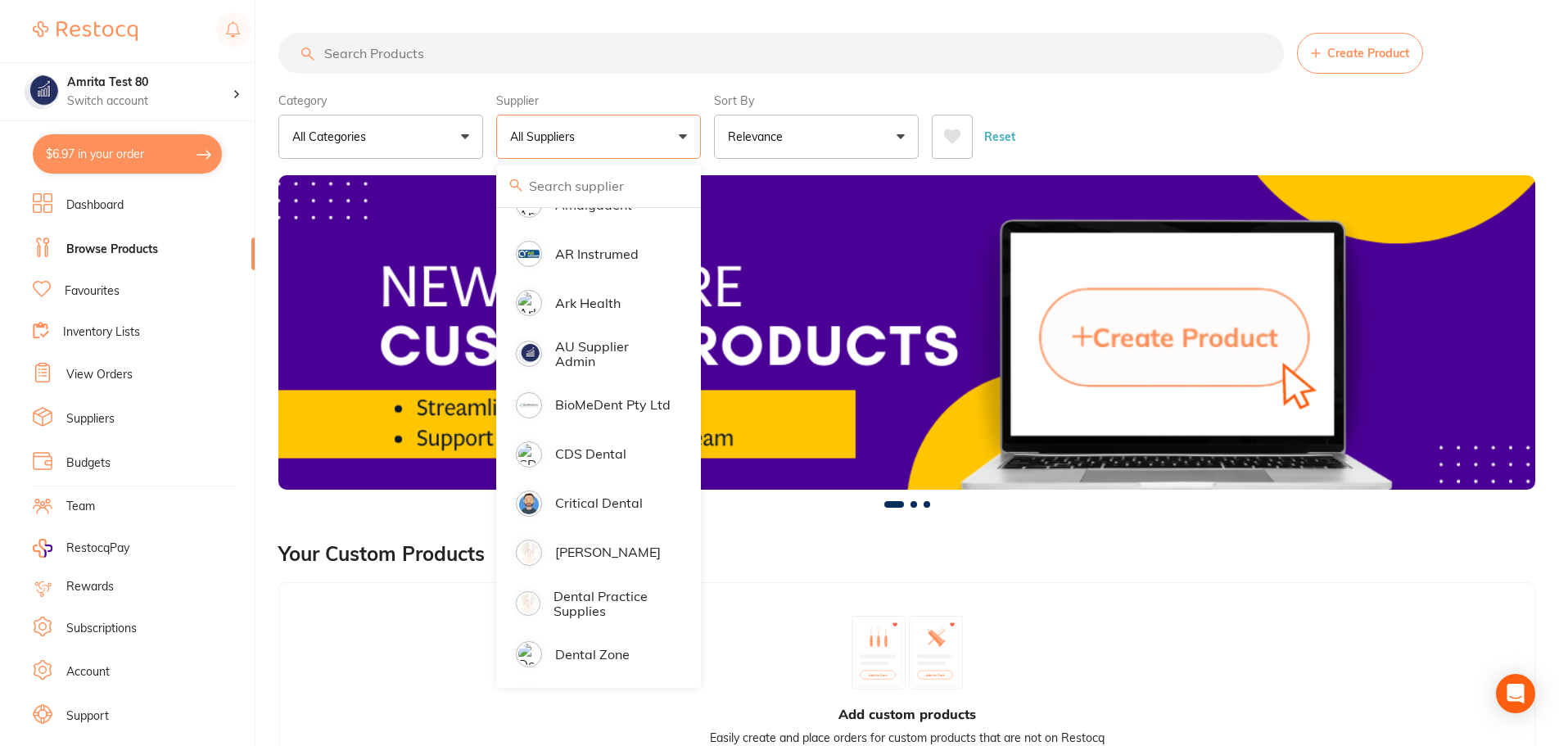
scroll to position [0, 0]
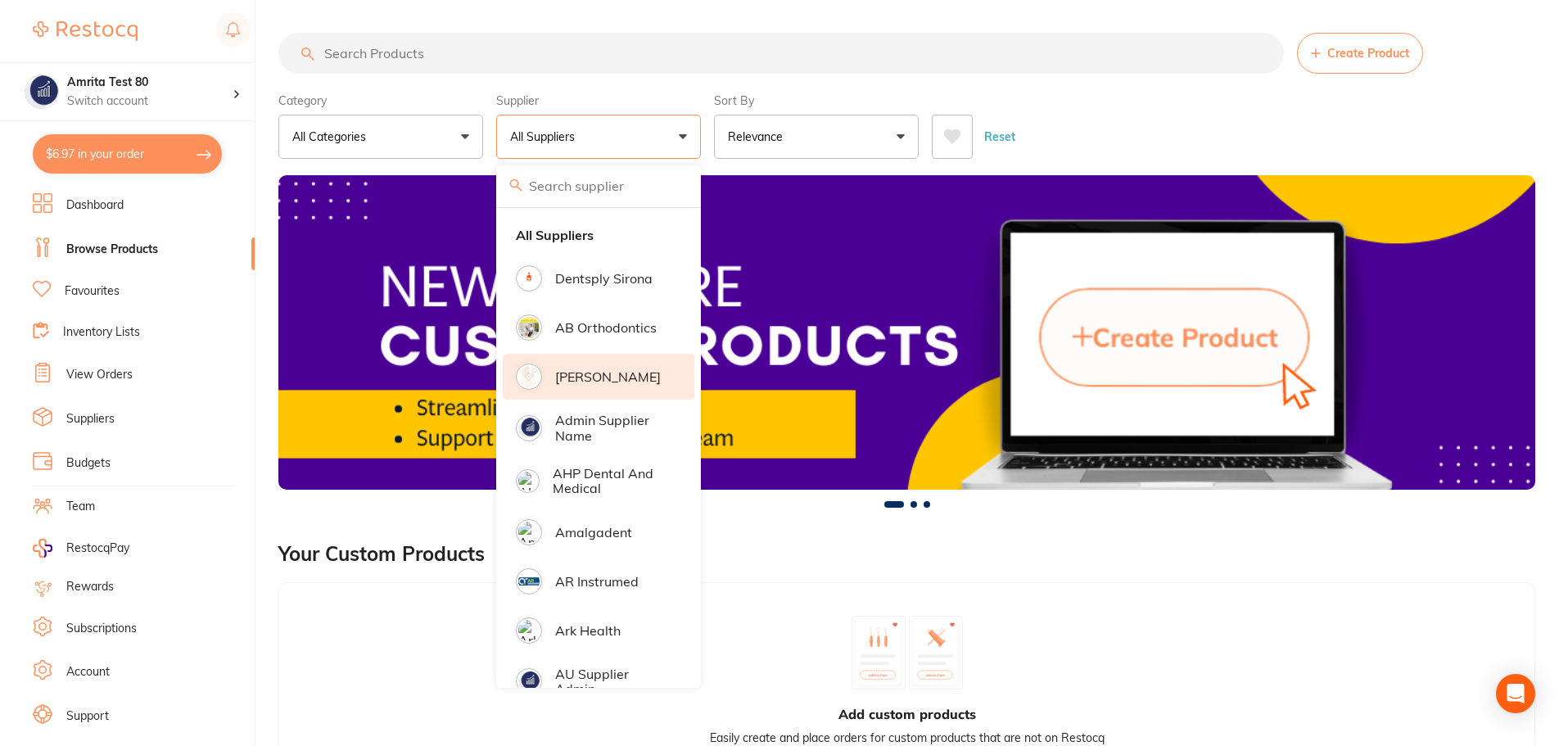
click at [612, 370] on p "[PERSON_NAME]" at bounding box center [608, 377] width 106 height 15
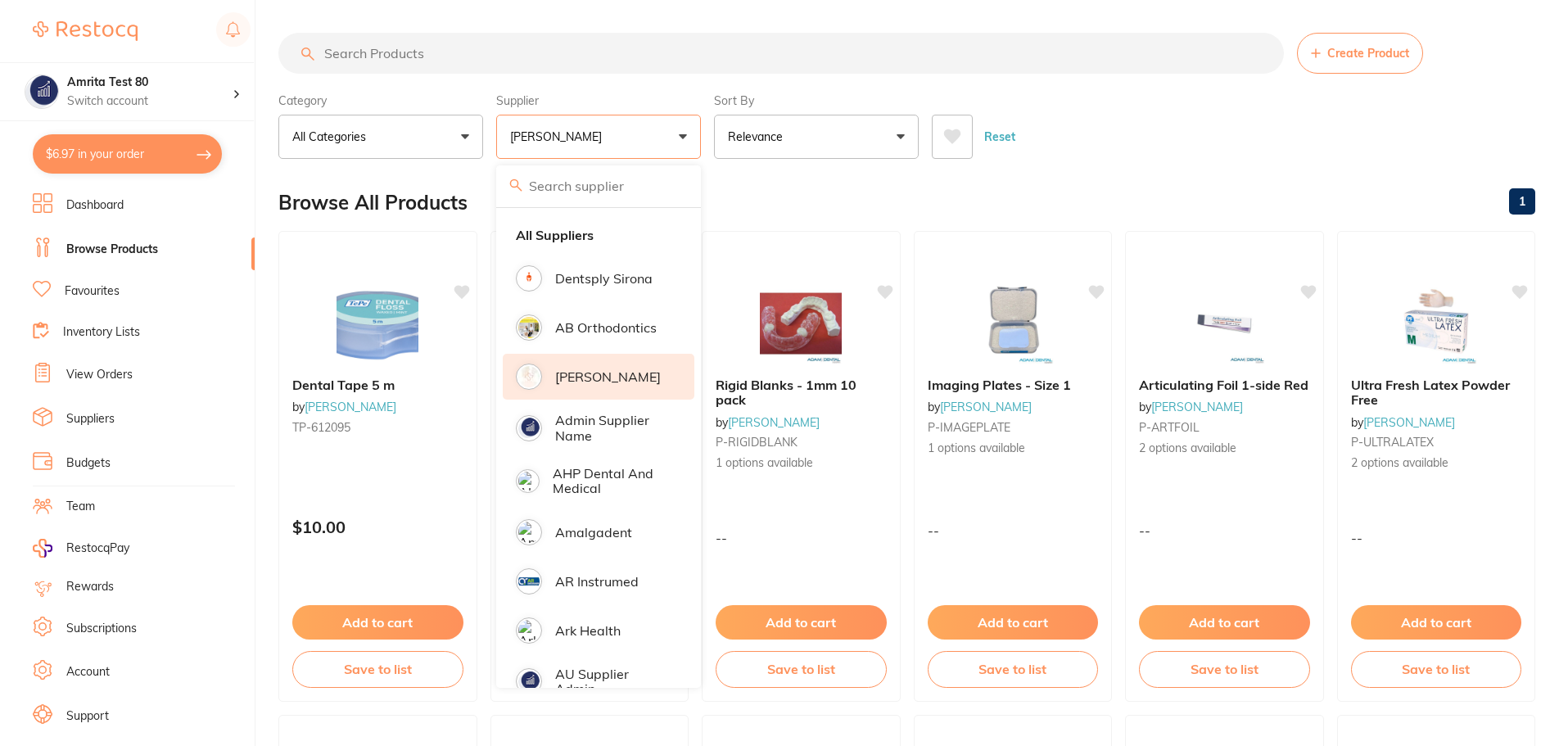
click at [712, 141] on div "Category All Categories All Categories disposables endodontics Clear Category f…" at bounding box center [907, 122] width 1256 height 72
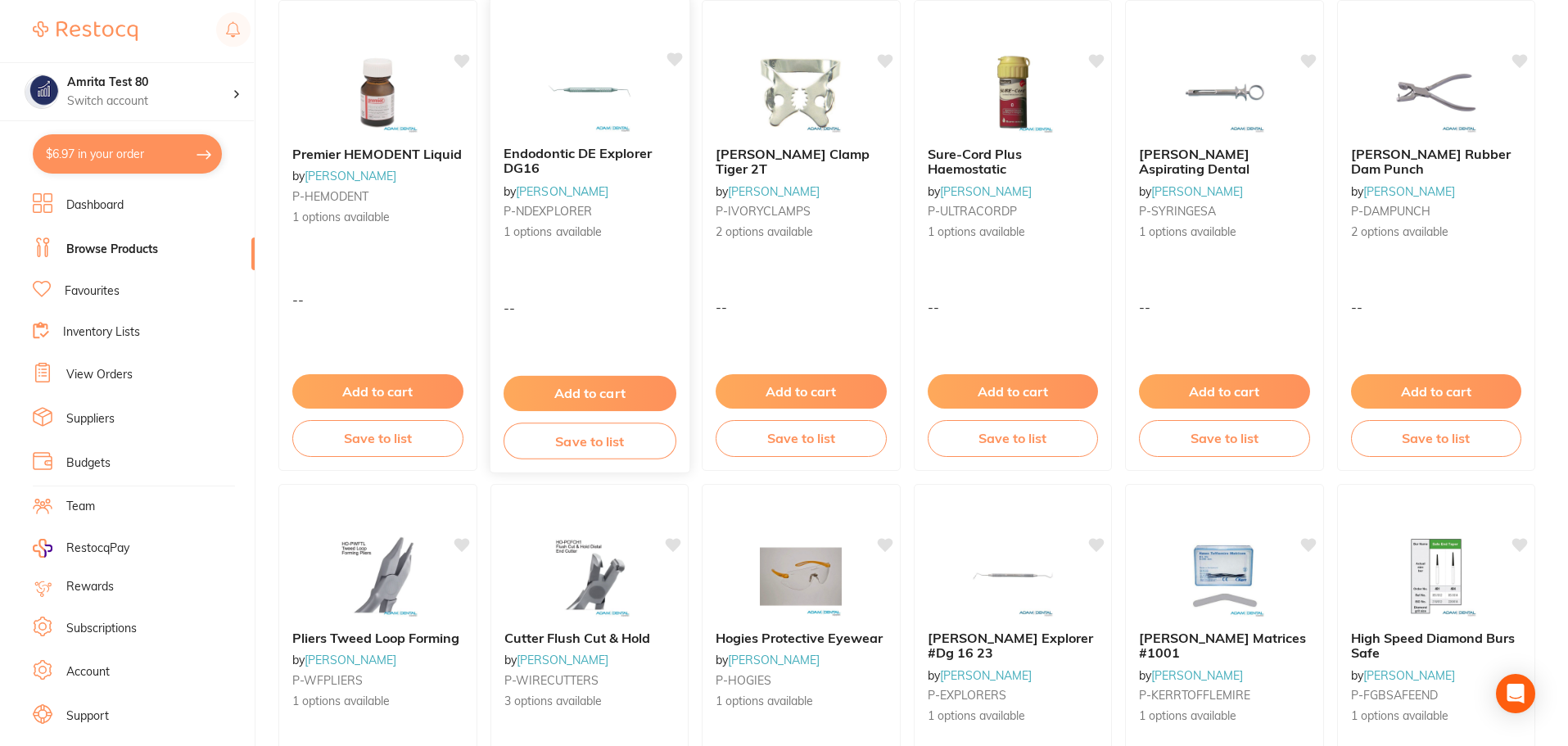
scroll to position [1553, 0]
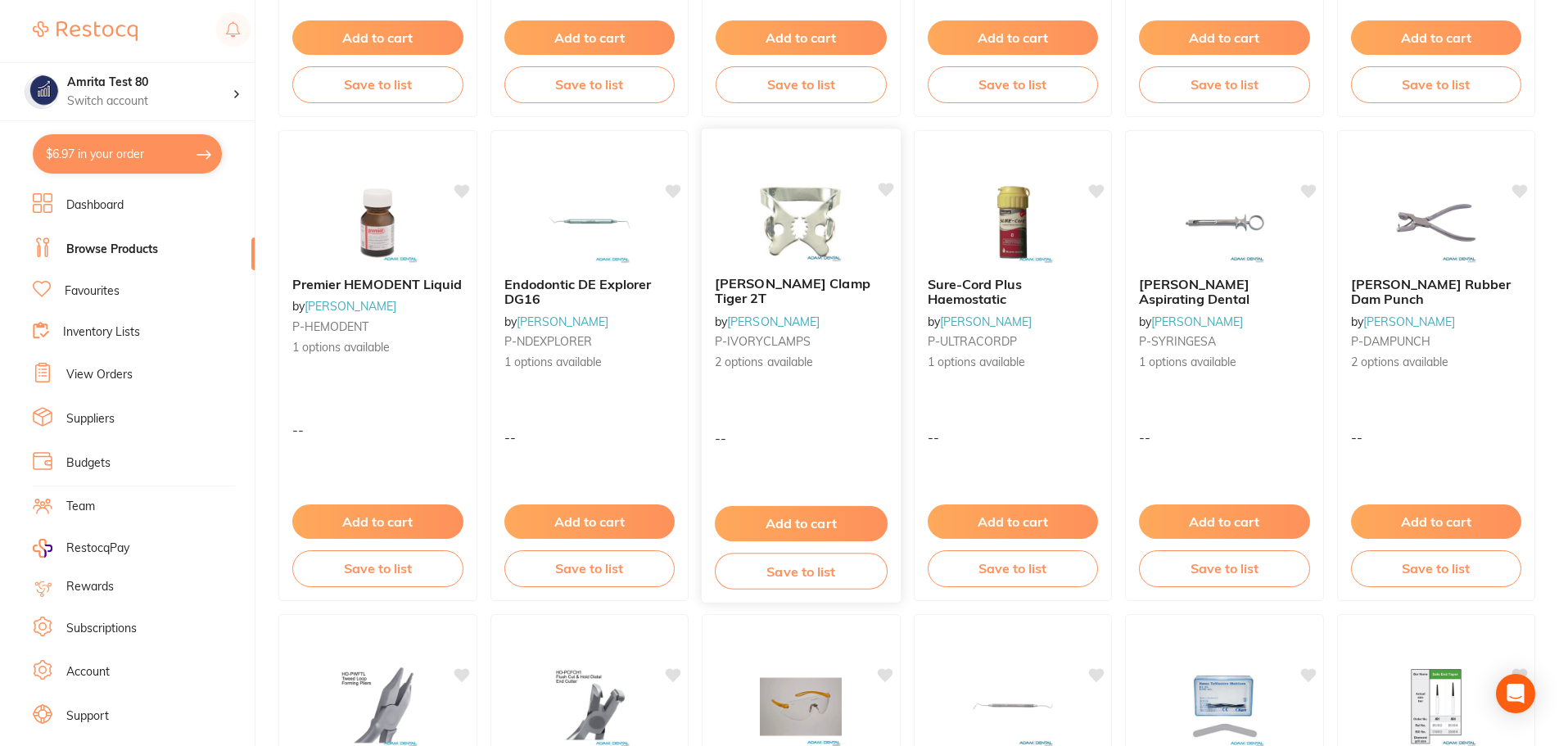
click at [840, 308] on div "Kulzer Ivory Clamp Tiger 2T by Adam Dental P-IVORYCLAMPS 2 options available" at bounding box center [801, 323] width 199 height 122
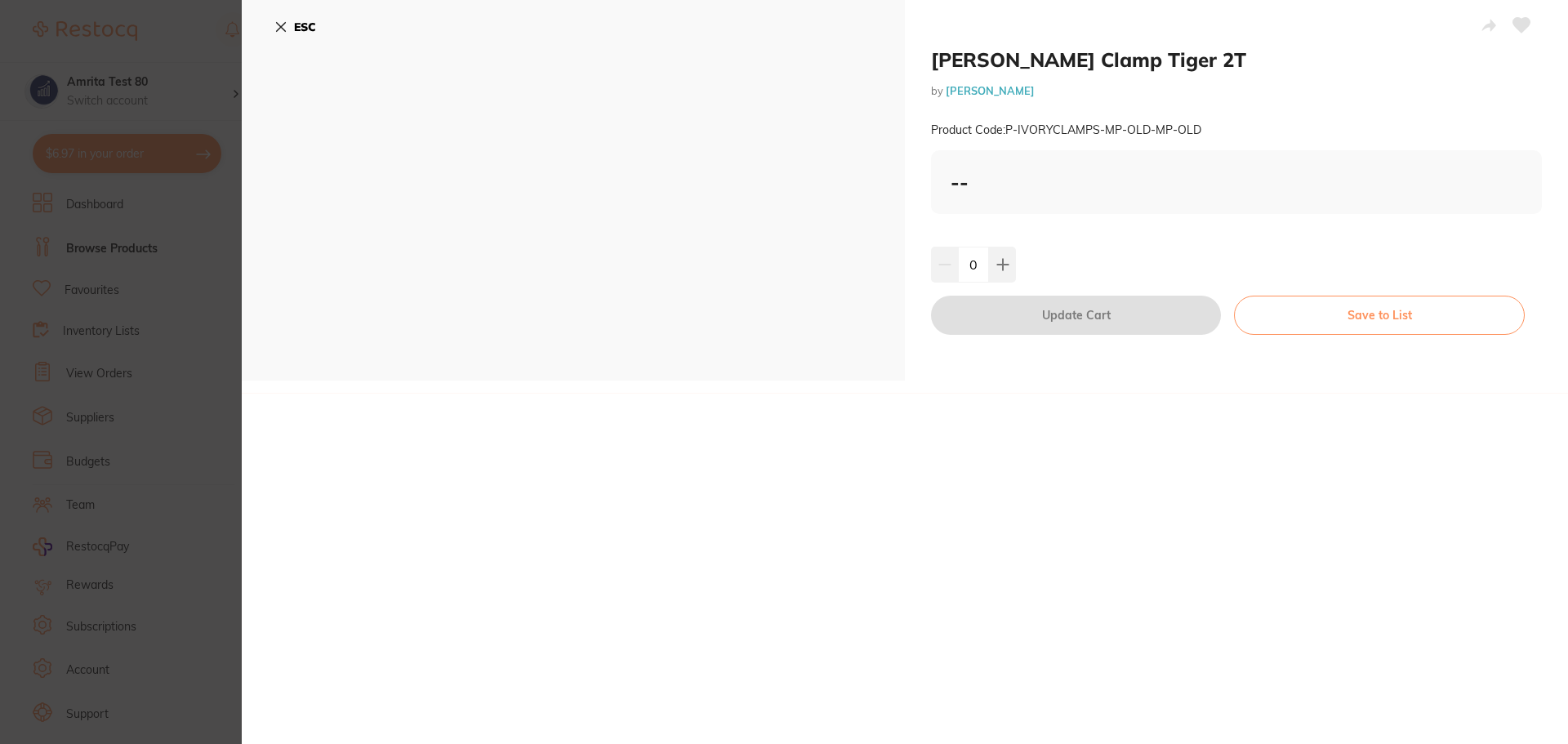
click at [137, 286] on section "Kulzer Ivory Clamp Tiger 2T by Adam Dental Product Code: P-IVORYCLAMPS-MP-OLD-M…" at bounding box center [784, 372] width 1568 height 744
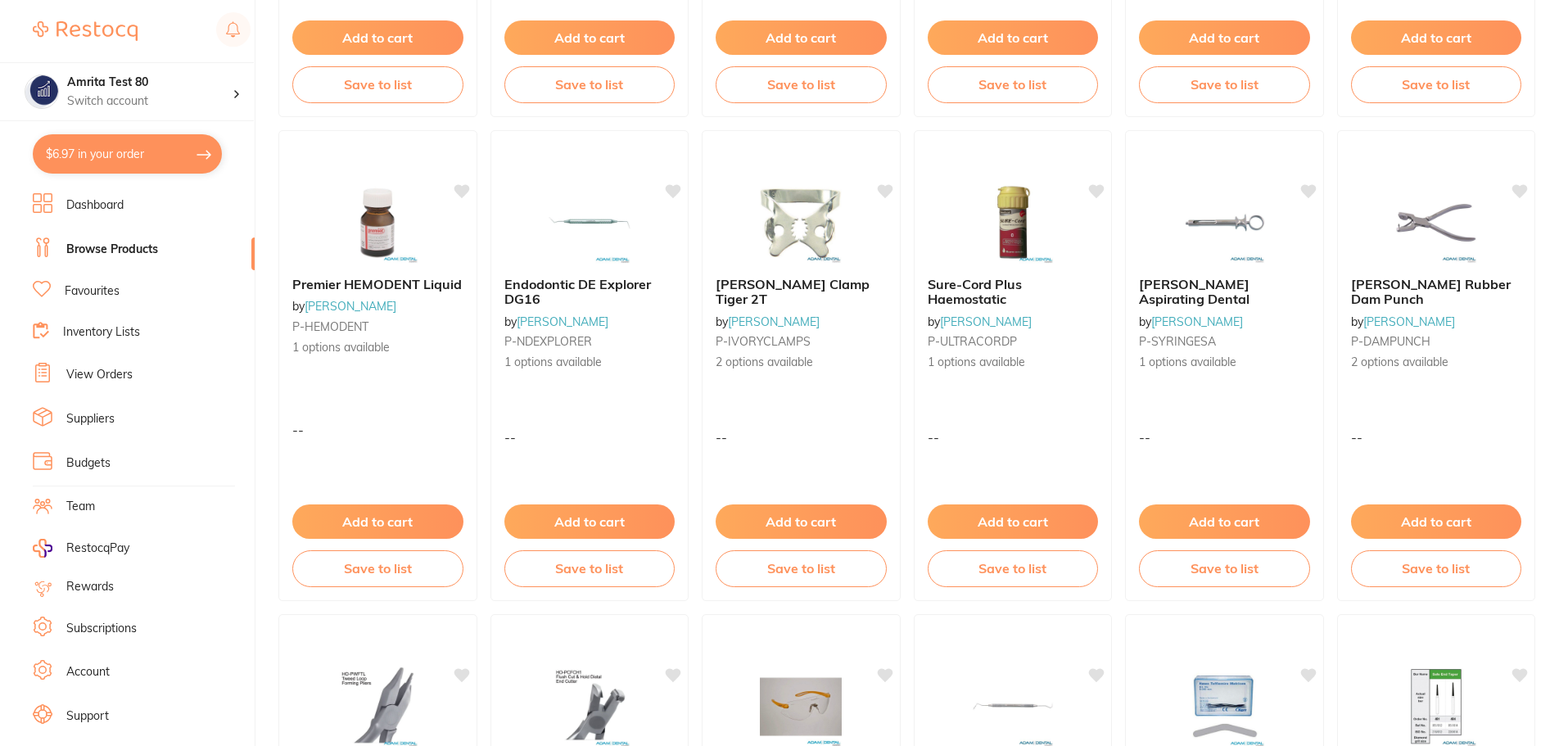
scroll to position [2946, 0]
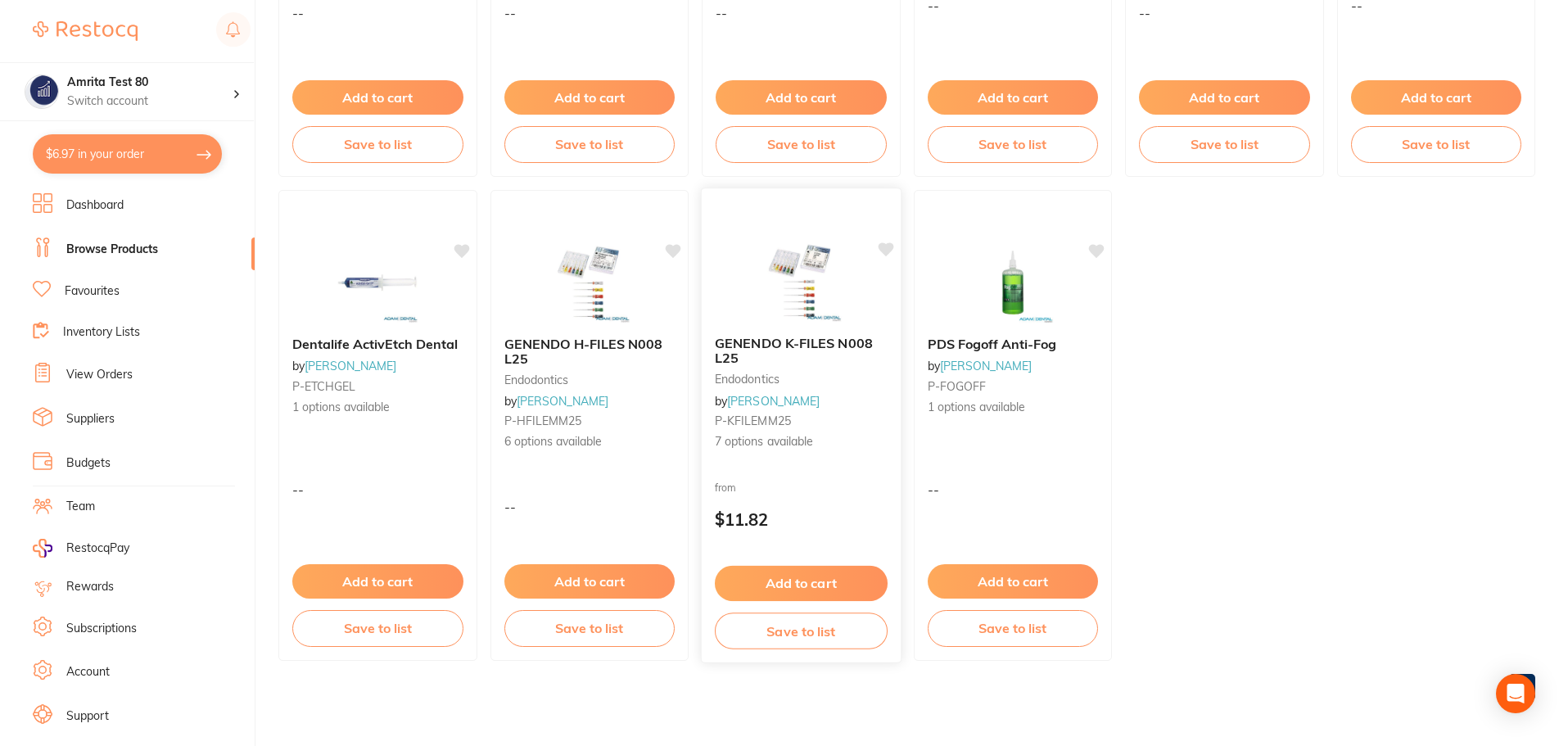
click at [805, 469] on div "GENENDO K-FILES N008 L25 endodontics by Adam Dental P-KFILEMM25 7 options avail…" at bounding box center [801, 425] width 201 height 476
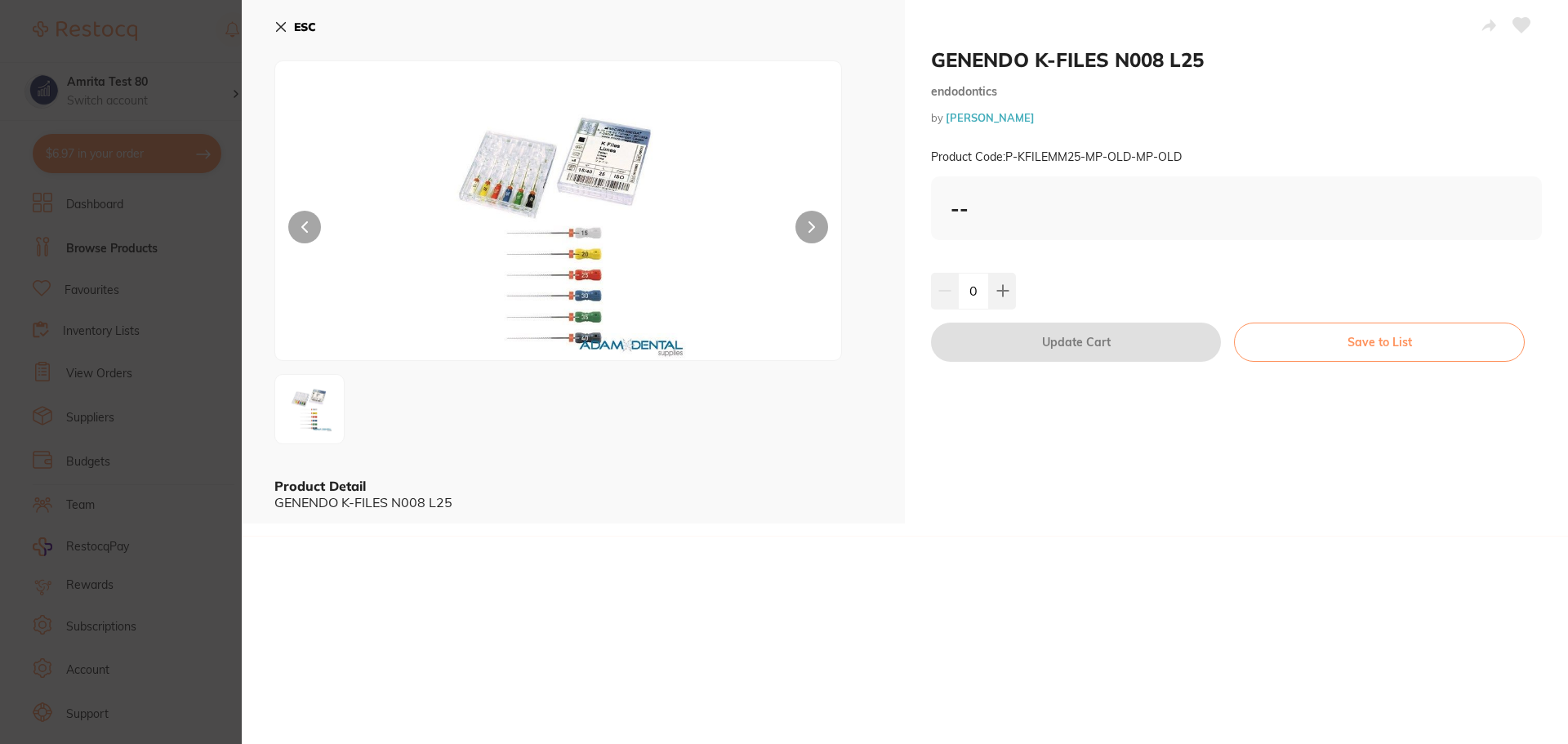
click at [122, 327] on section "GENENDO K-FILES N008 L25 endodontics by Adam Dental Product Code: P-KFILEMM25-M…" at bounding box center [784, 372] width 1568 height 744
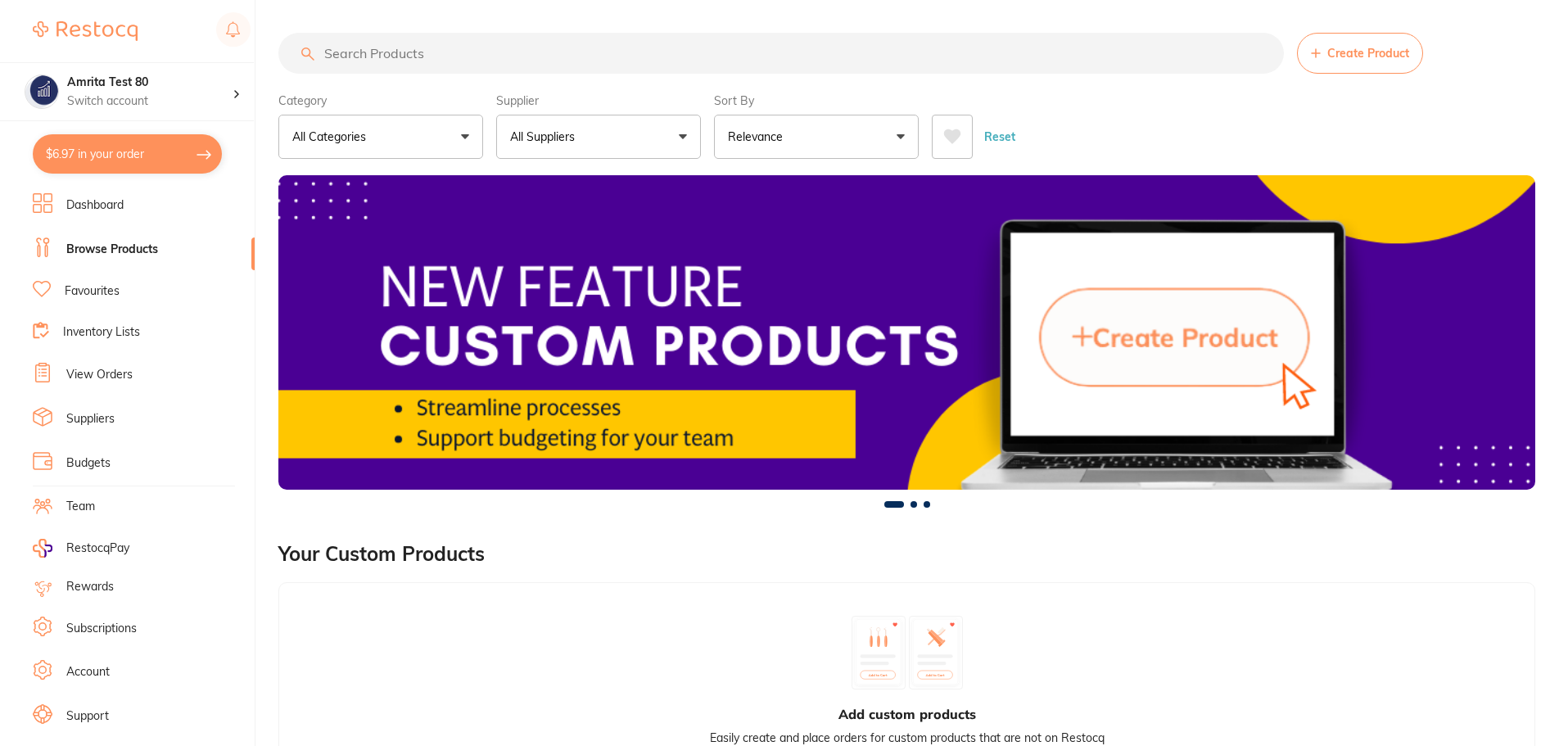
click at [561, 145] on p "All Suppliers" at bounding box center [546, 137] width 71 height 17
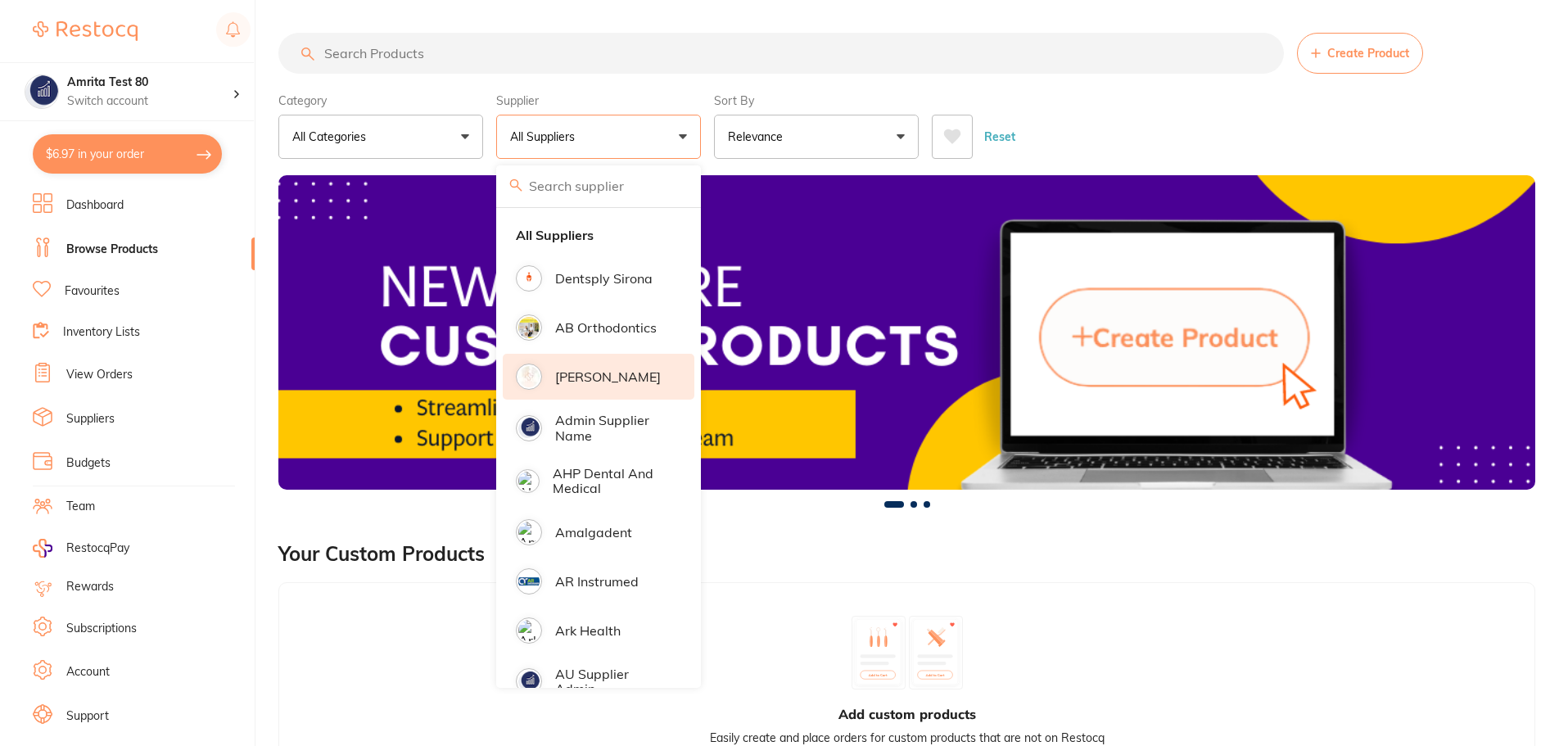
click at [565, 385] on p "[PERSON_NAME]" at bounding box center [608, 377] width 106 height 15
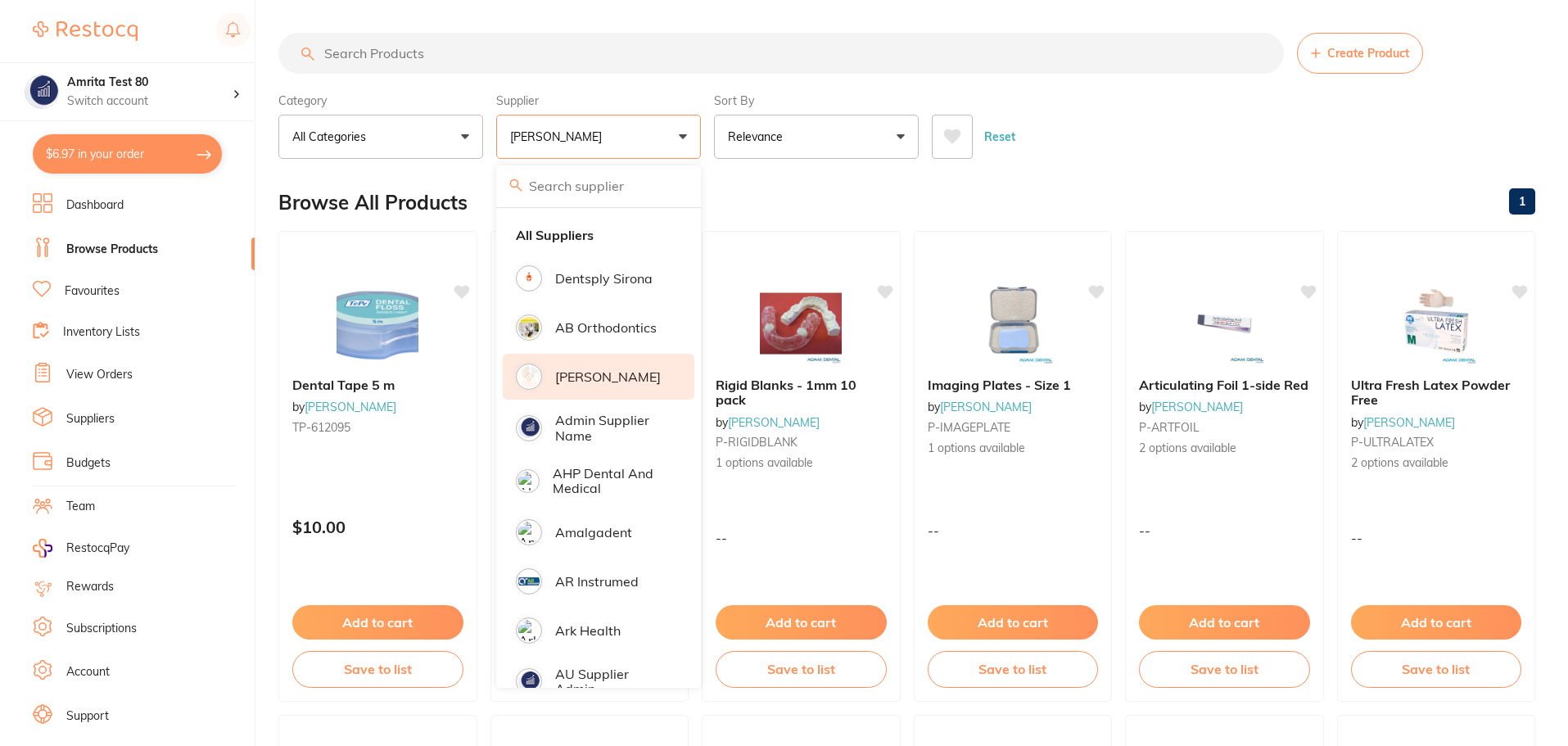
click at [710, 136] on div "Category All Categories All Categories disposables endodontics Clear Category f…" at bounding box center [907, 122] width 1256 height 72
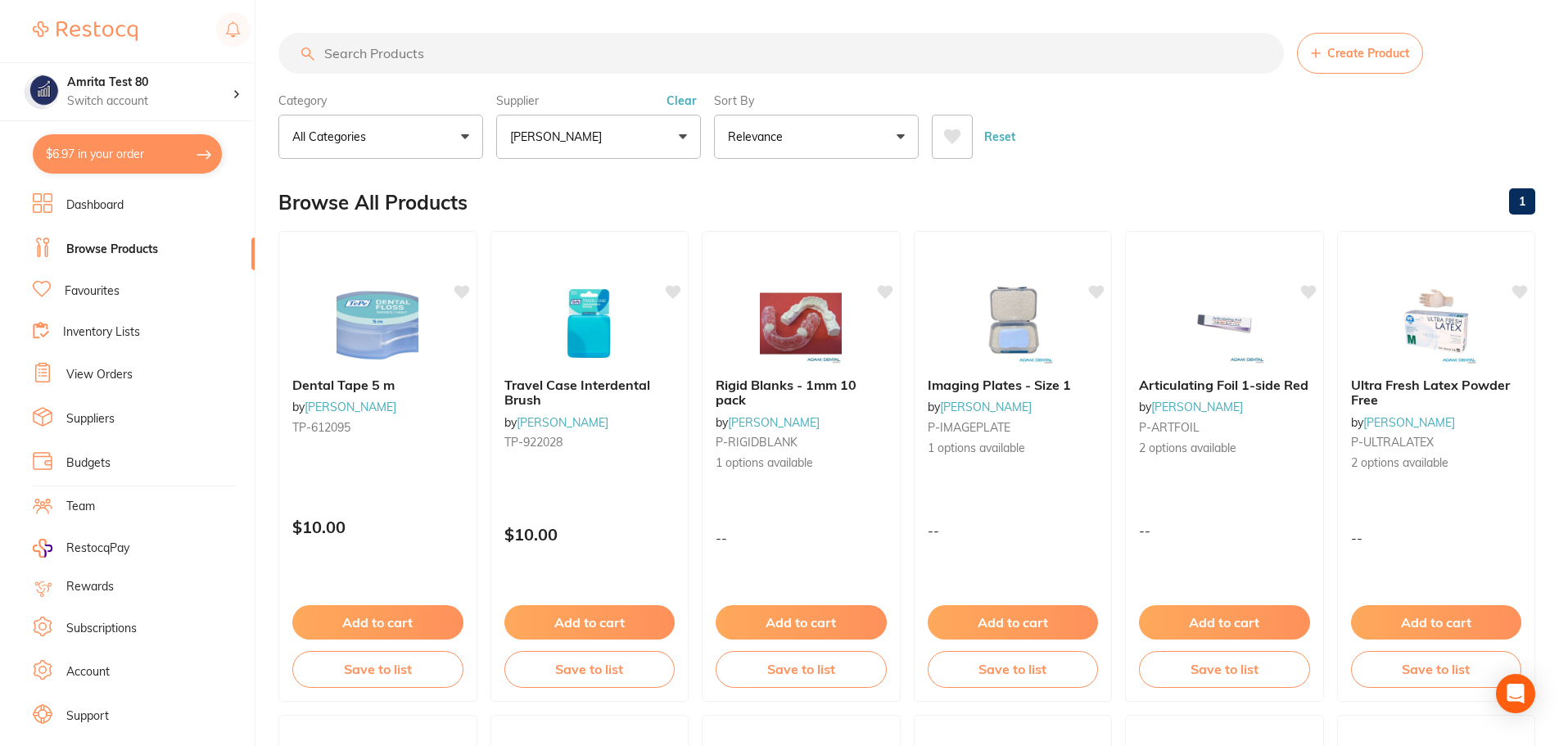
click at [560, 140] on p "[PERSON_NAME]" at bounding box center [559, 137] width 98 height 17
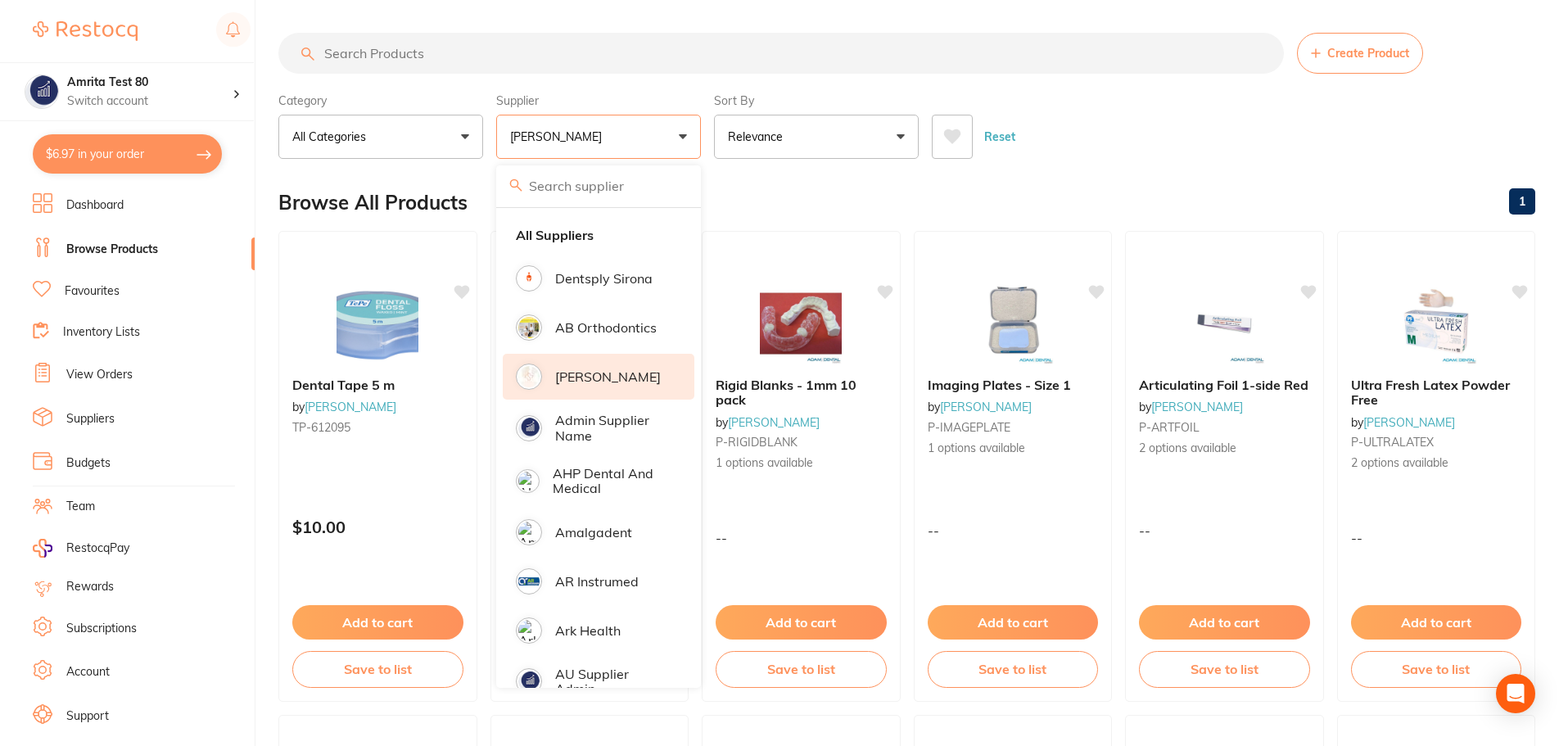
click at [576, 377] on p "[PERSON_NAME]" at bounding box center [608, 377] width 106 height 15
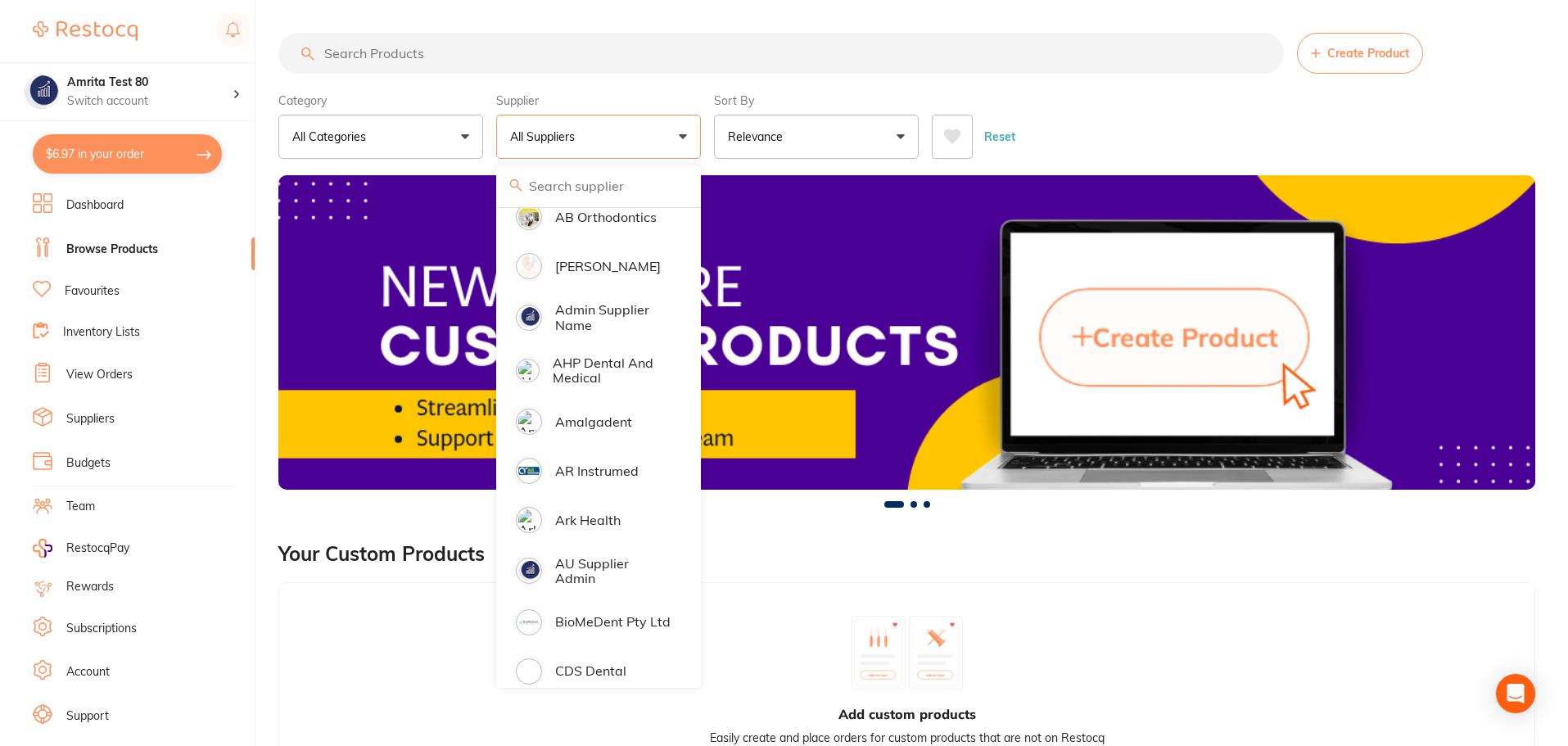
scroll to position [737, 0]
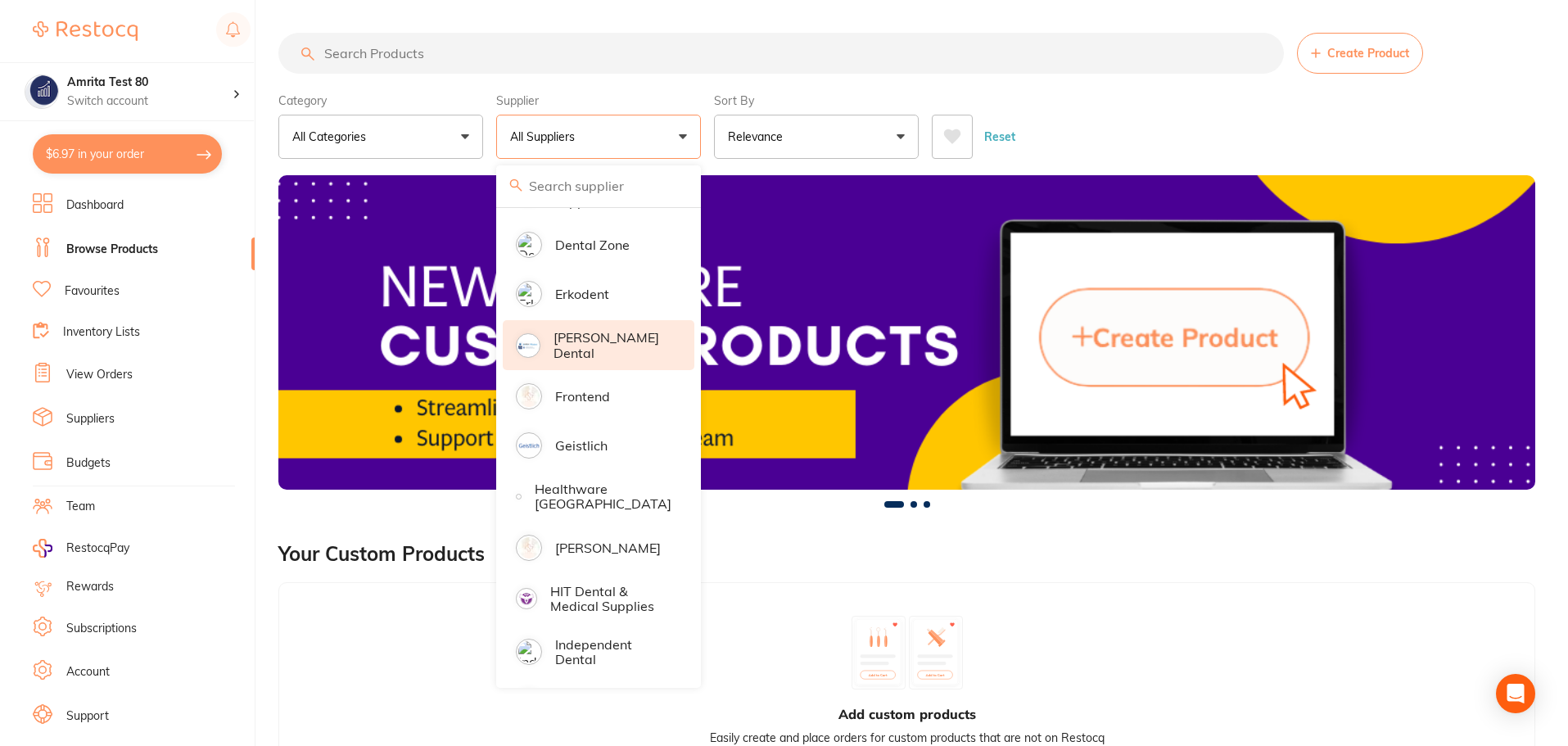
click at [611, 544] on p "[PERSON_NAME]" at bounding box center [608, 548] width 106 height 15
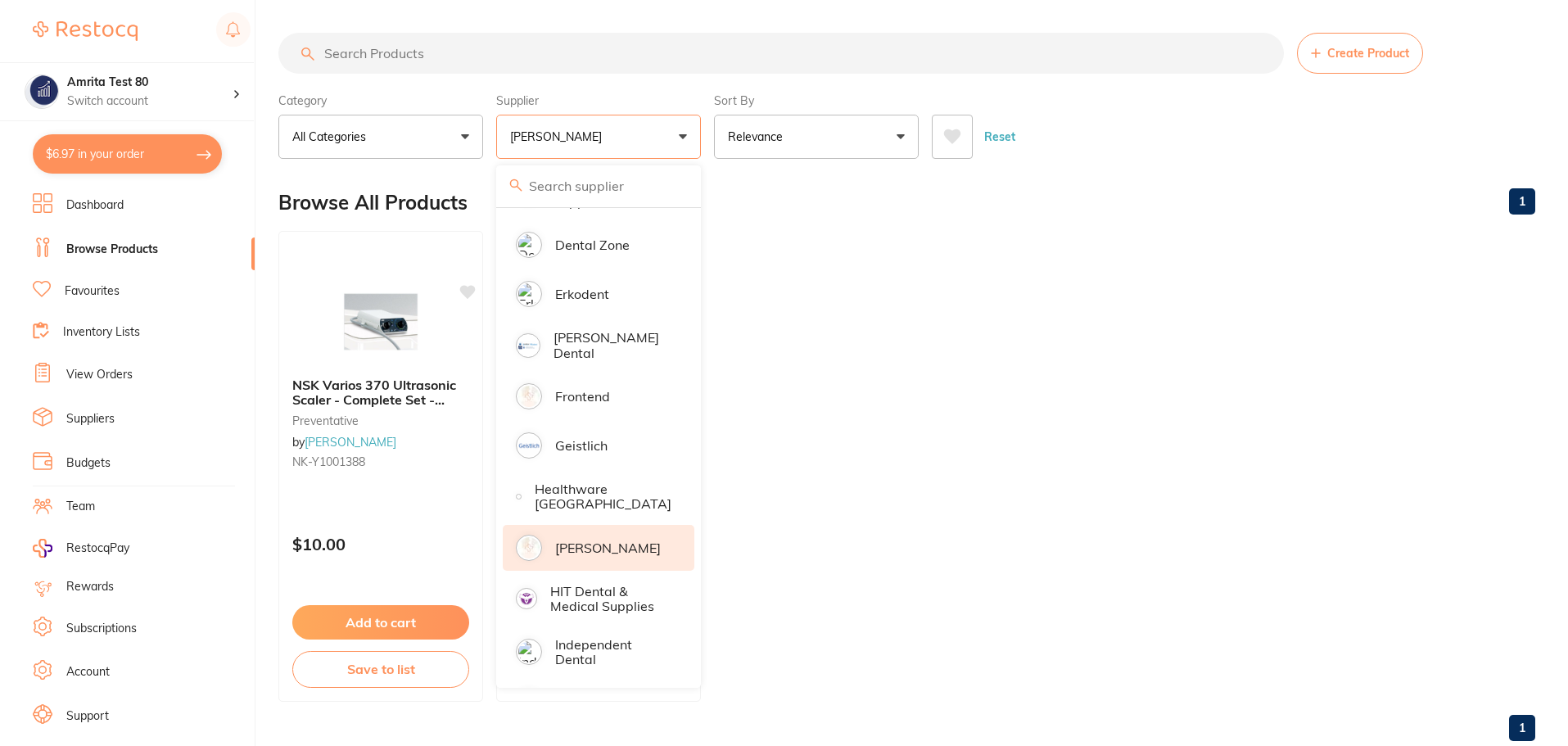
click at [708, 136] on div "Category All Categories All Categories handpieces preventative Clear Category f…" at bounding box center [907, 122] width 1256 height 72
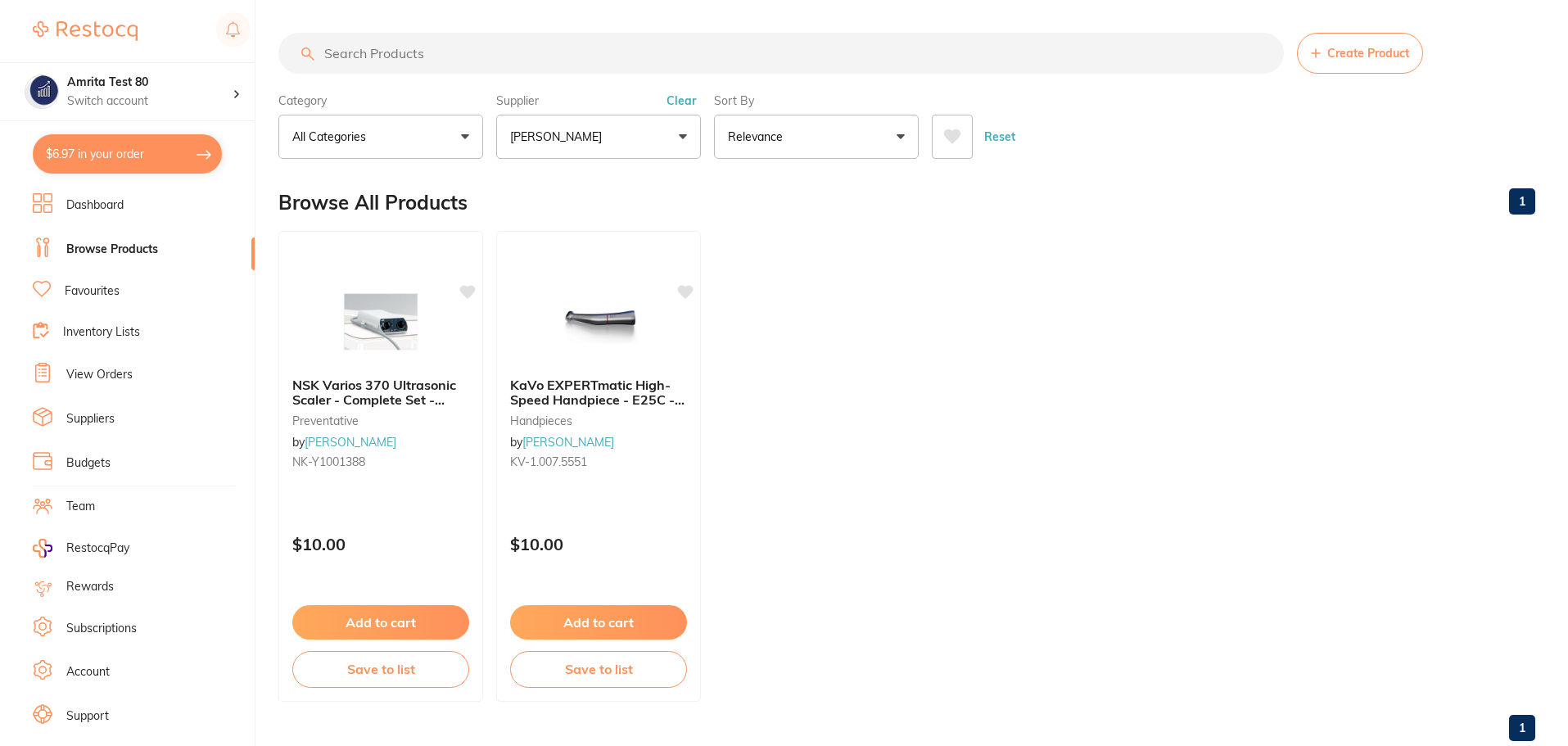
click at [641, 129] on button "[PERSON_NAME]" at bounding box center [598, 136] width 205 height 44
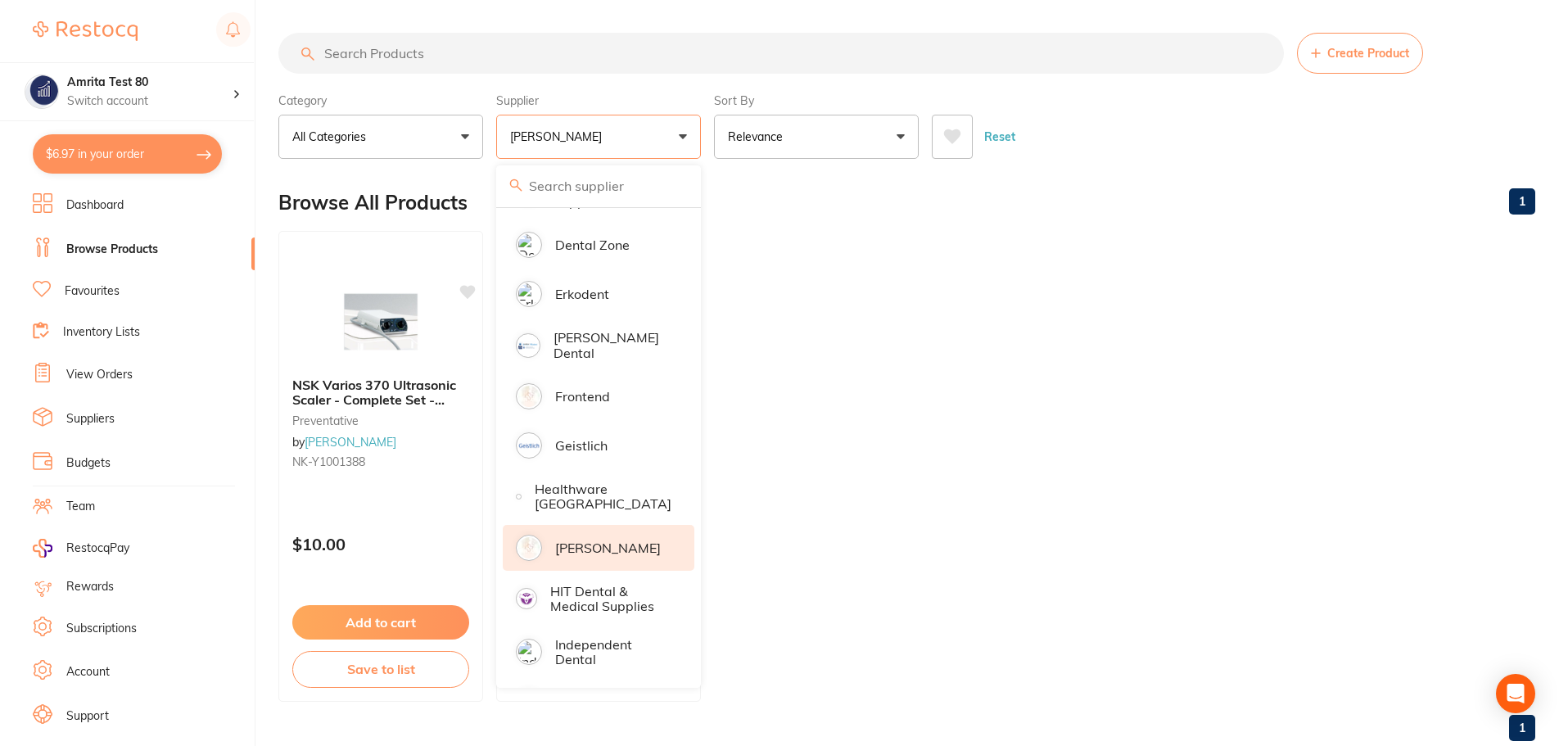
click at [625, 541] on p "[PERSON_NAME]" at bounding box center [608, 548] width 106 height 15
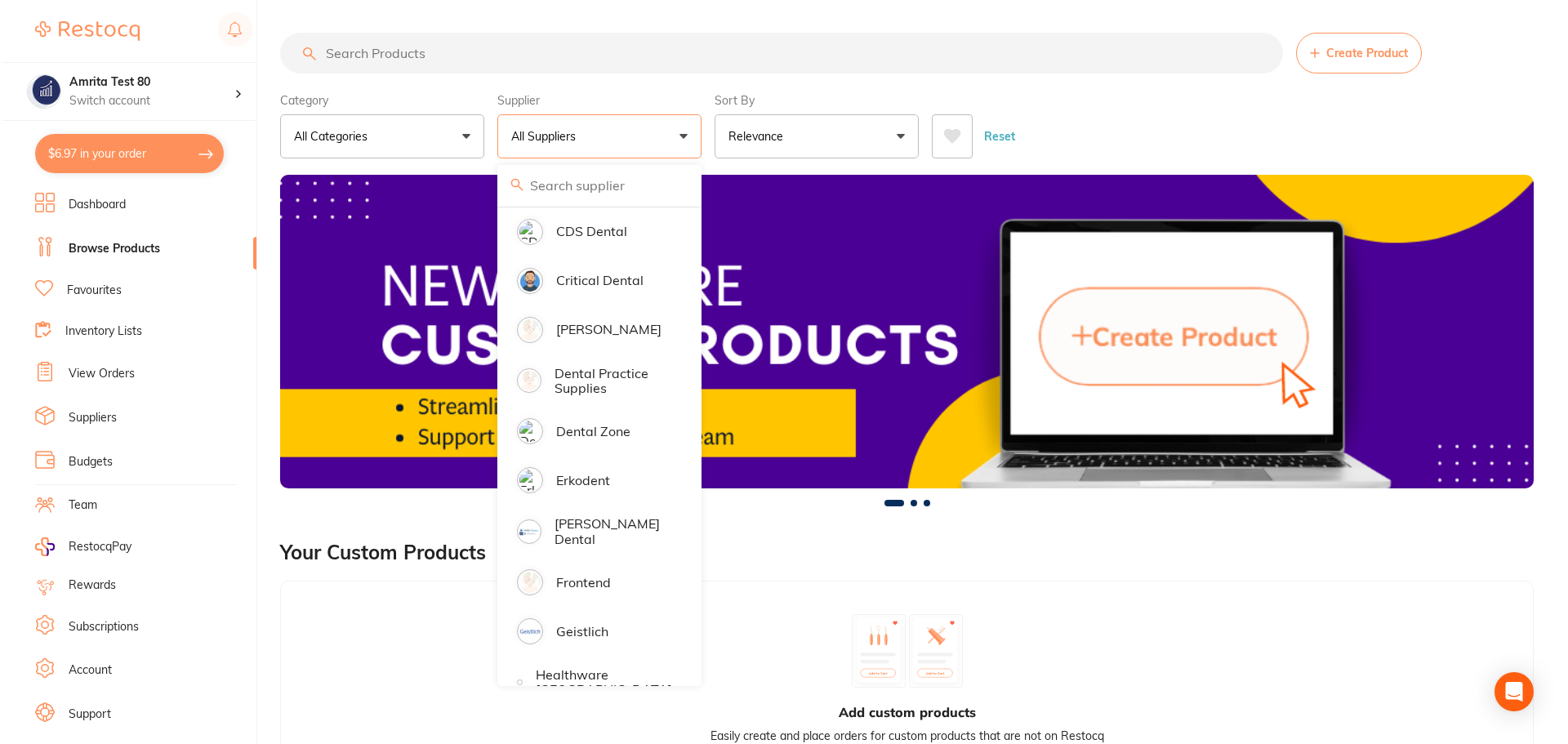
scroll to position [0, 0]
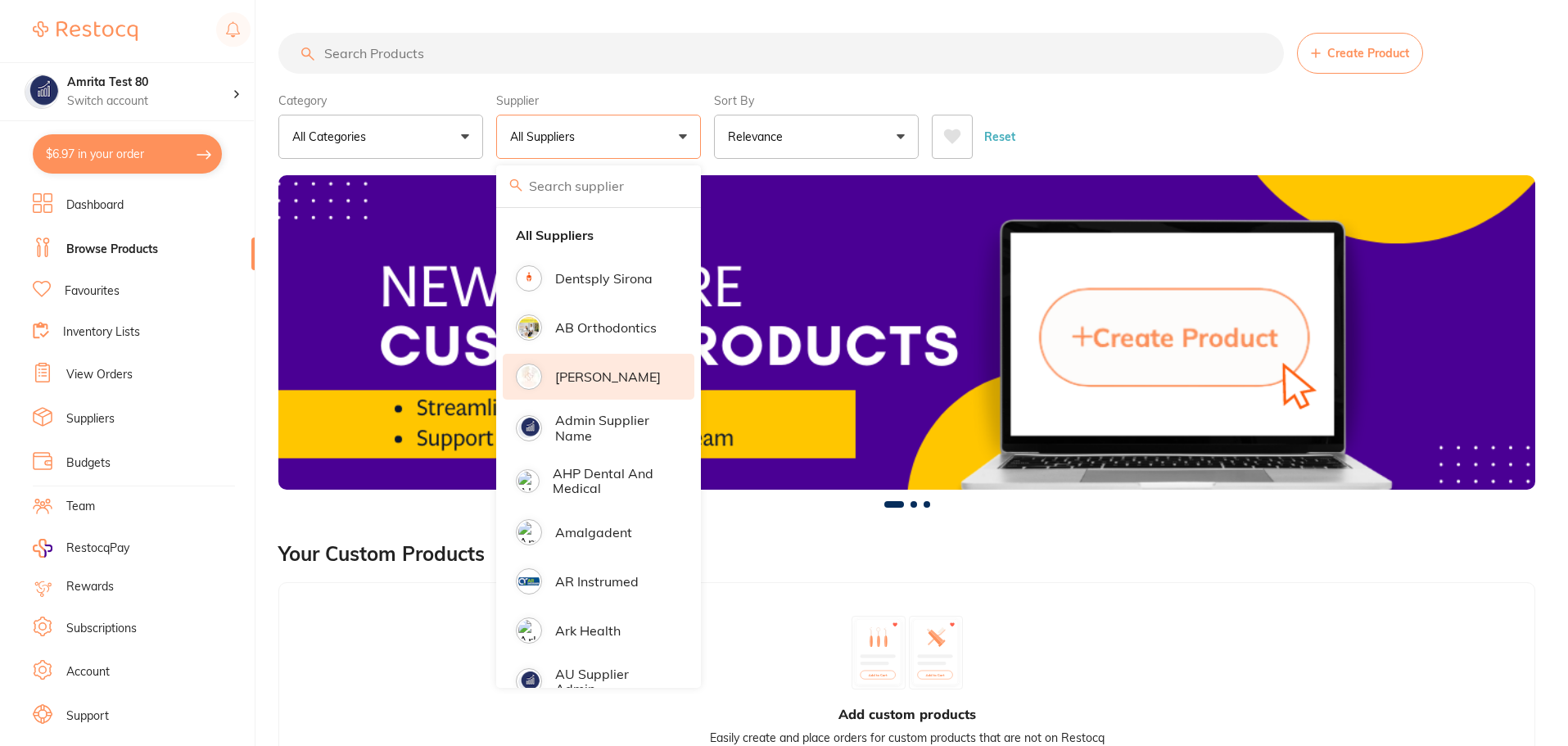
click at [626, 378] on p "[PERSON_NAME]" at bounding box center [608, 377] width 106 height 15
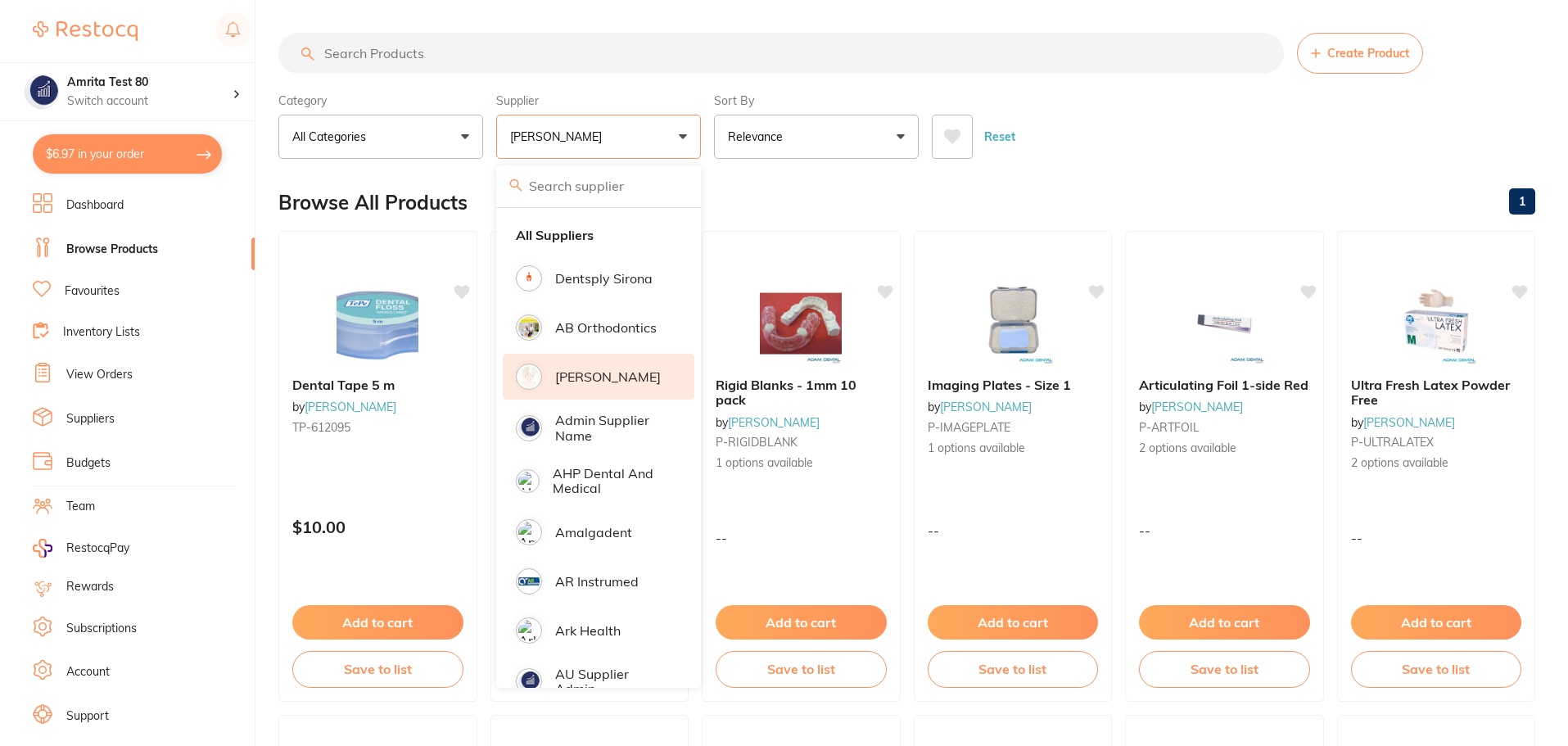
click at [708, 135] on div "Category All Categories All Categories disposables endodontics Clear Category f…" at bounding box center [907, 122] width 1256 height 72
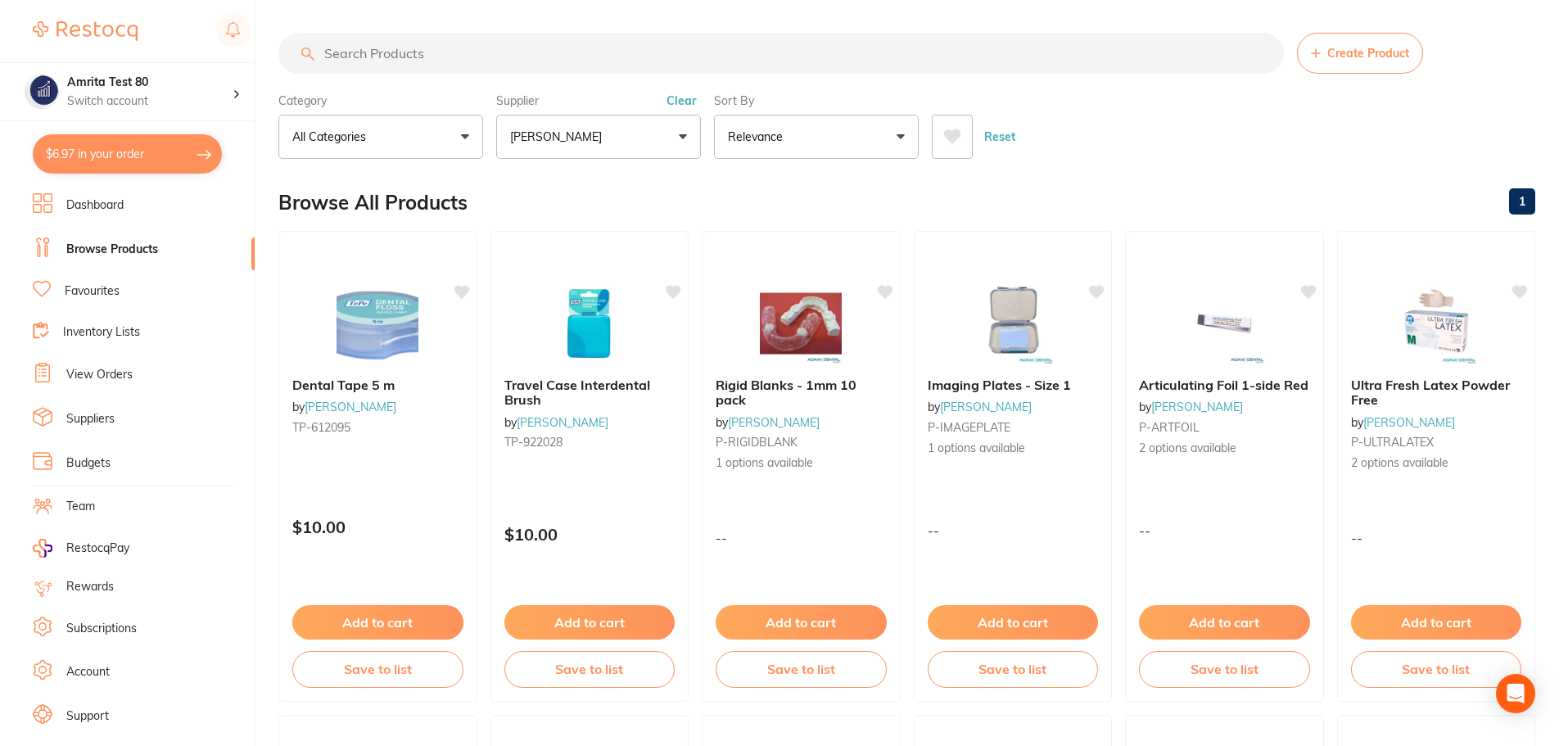
click at [171, 155] on button "$6.97 in your order" at bounding box center [127, 154] width 189 height 40
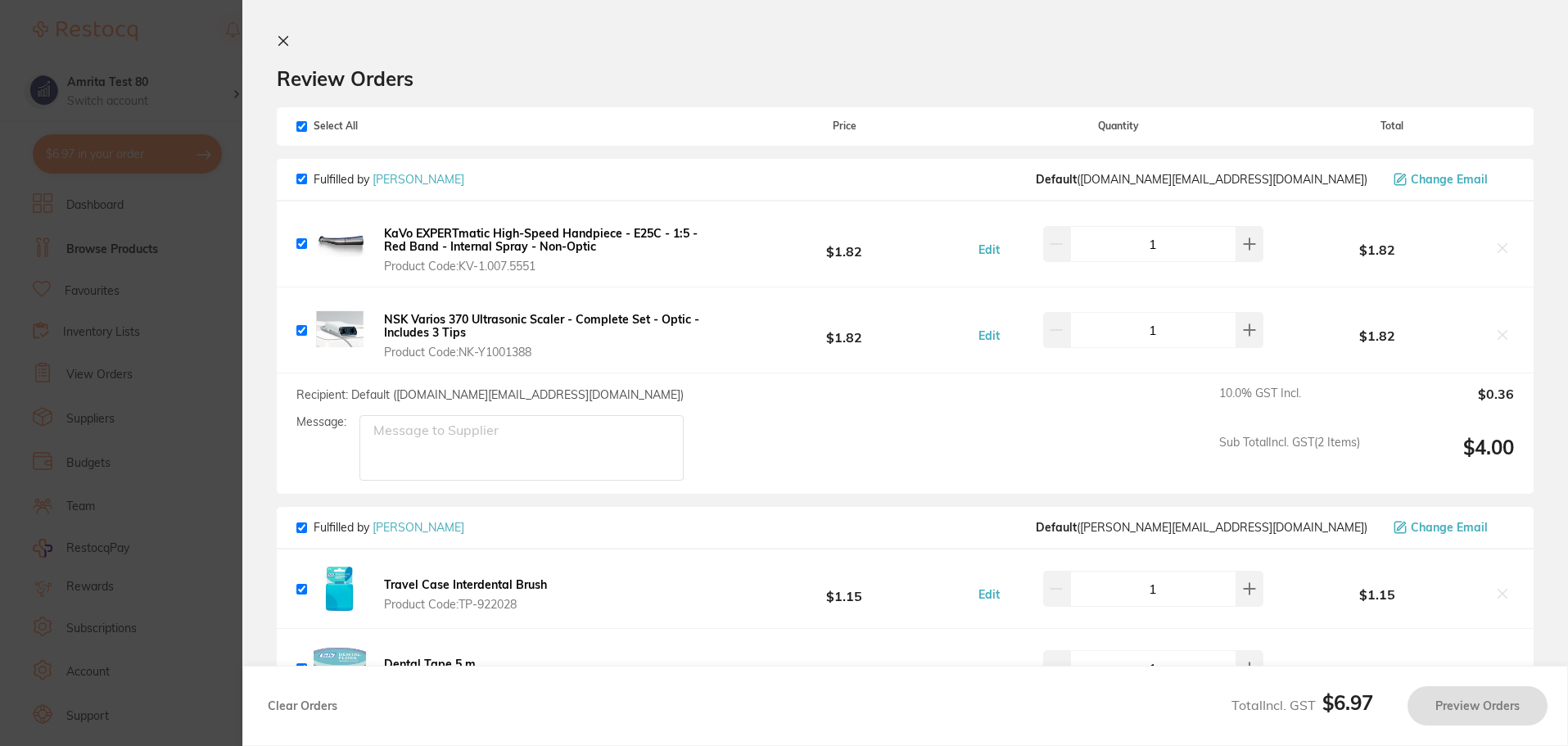
checkbox input "true"
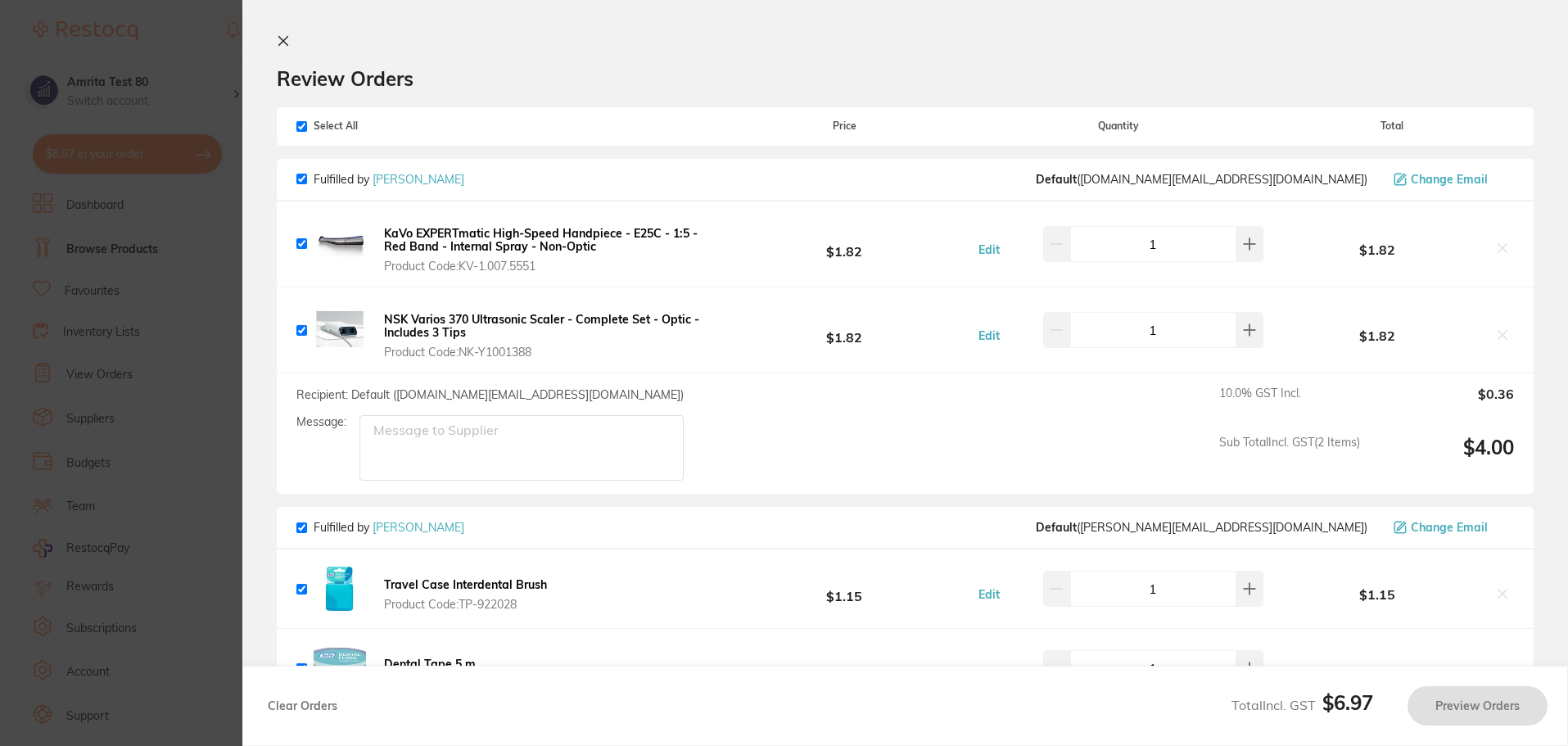
checkbox input "true"
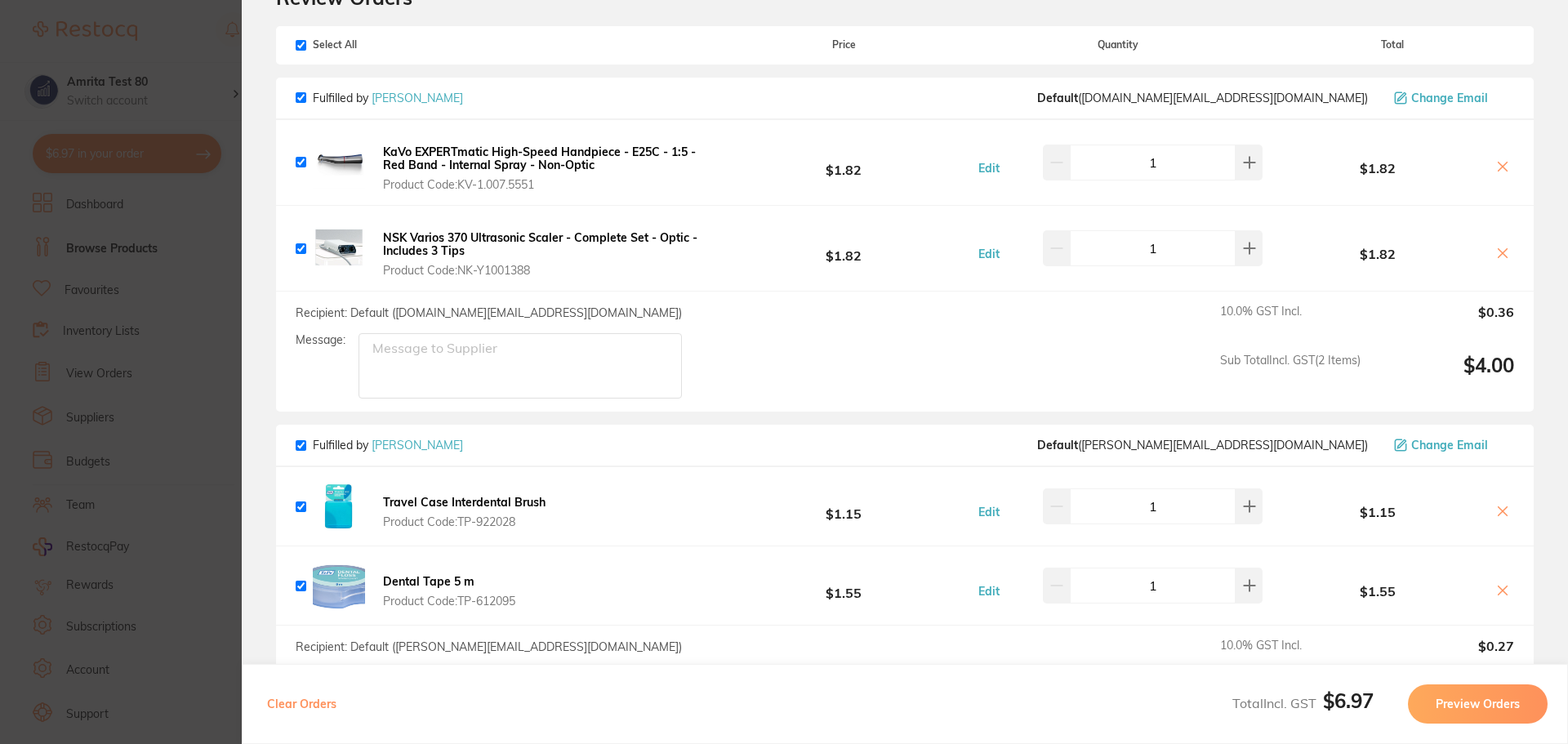
scroll to position [82, 0]
click at [77, 262] on section "Update RRP Set your pre negotiated price for this item. Item Agreed RRP (excl. …" at bounding box center [784, 372] width 1568 height 744
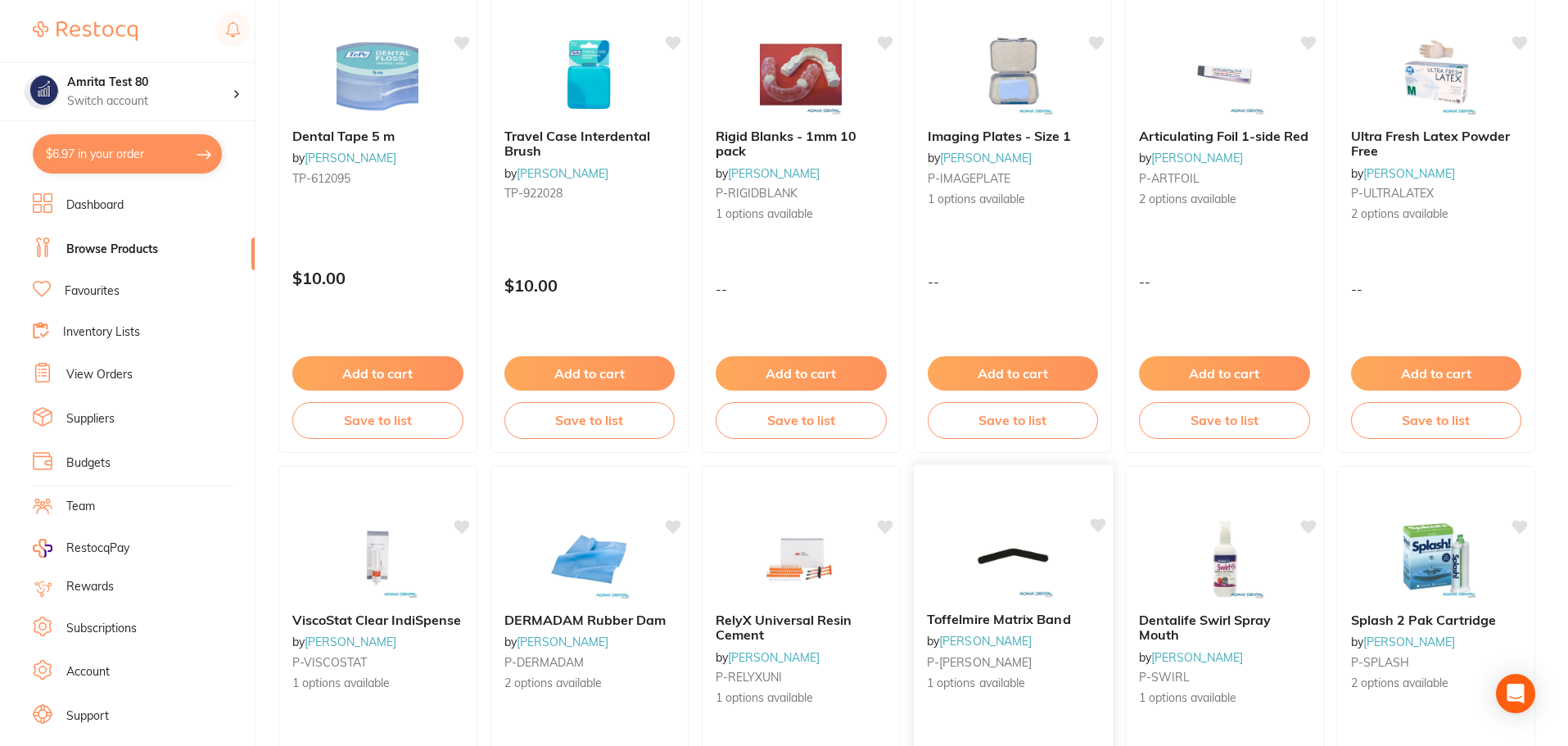
scroll to position [411, 0]
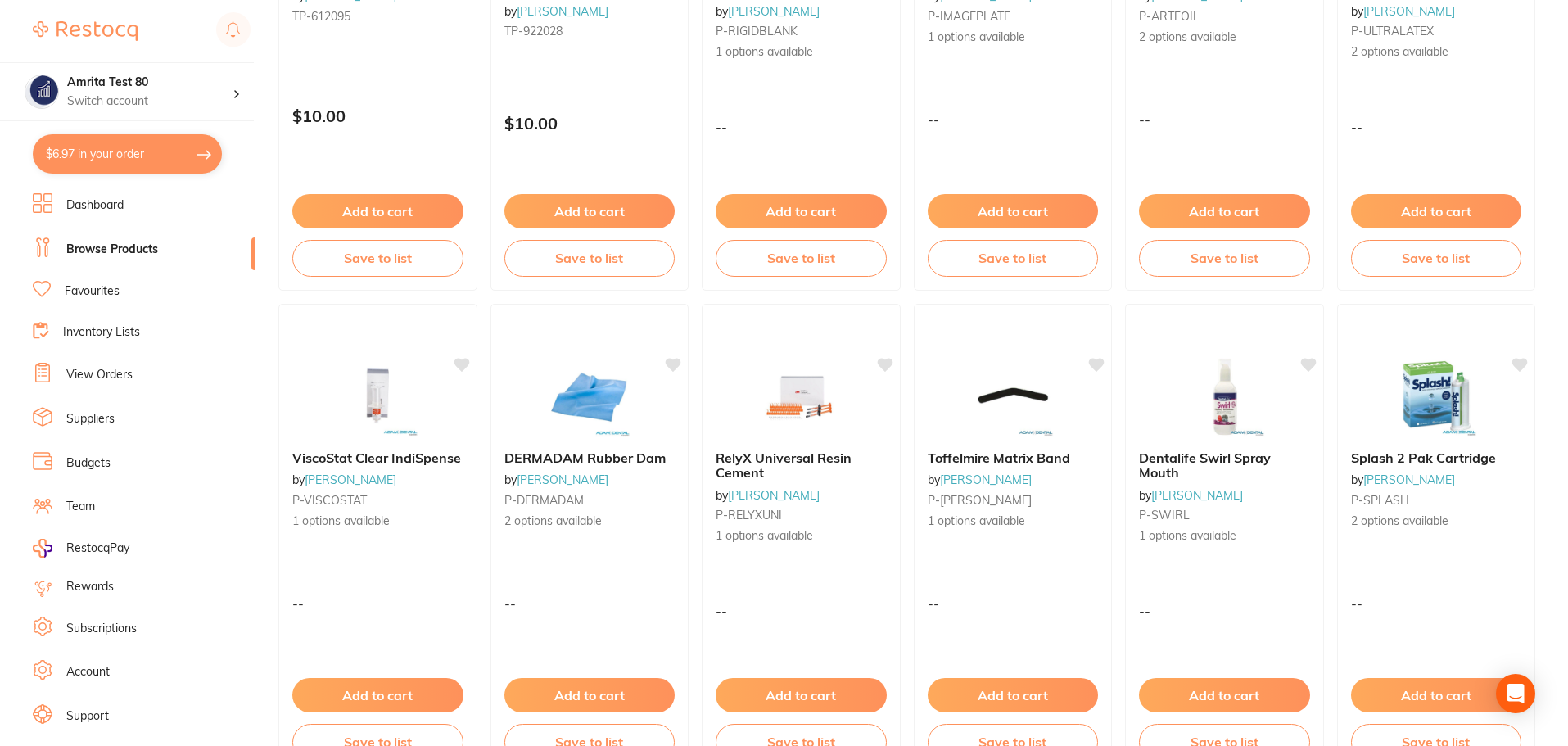
click at [168, 158] on button "$6.97 in your order" at bounding box center [127, 154] width 189 height 40
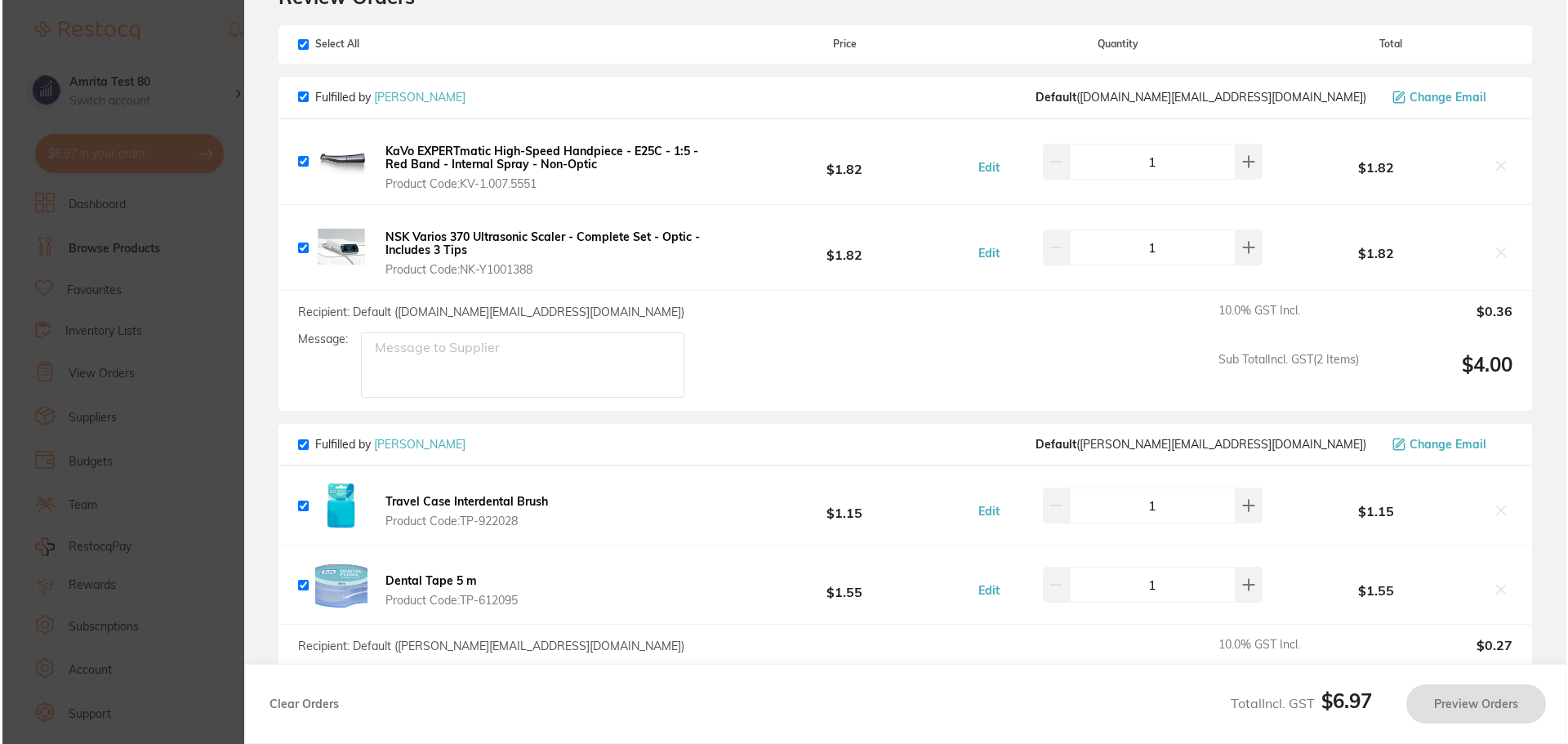
scroll to position [0, 0]
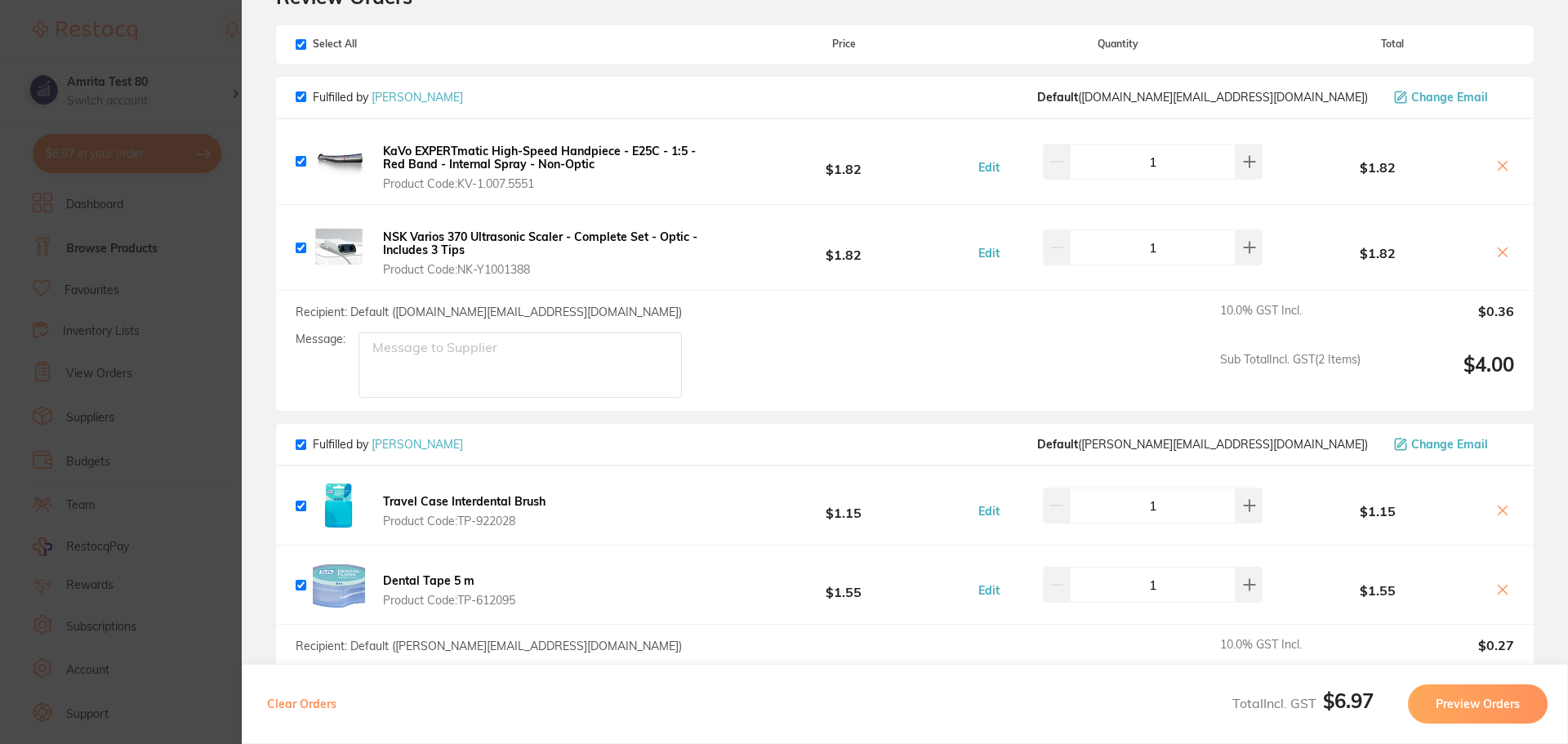
click at [87, 301] on section "Update RRP Set your pre negotiated price for this item. Item Agreed RRP (excl. …" at bounding box center [784, 372] width 1568 height 744
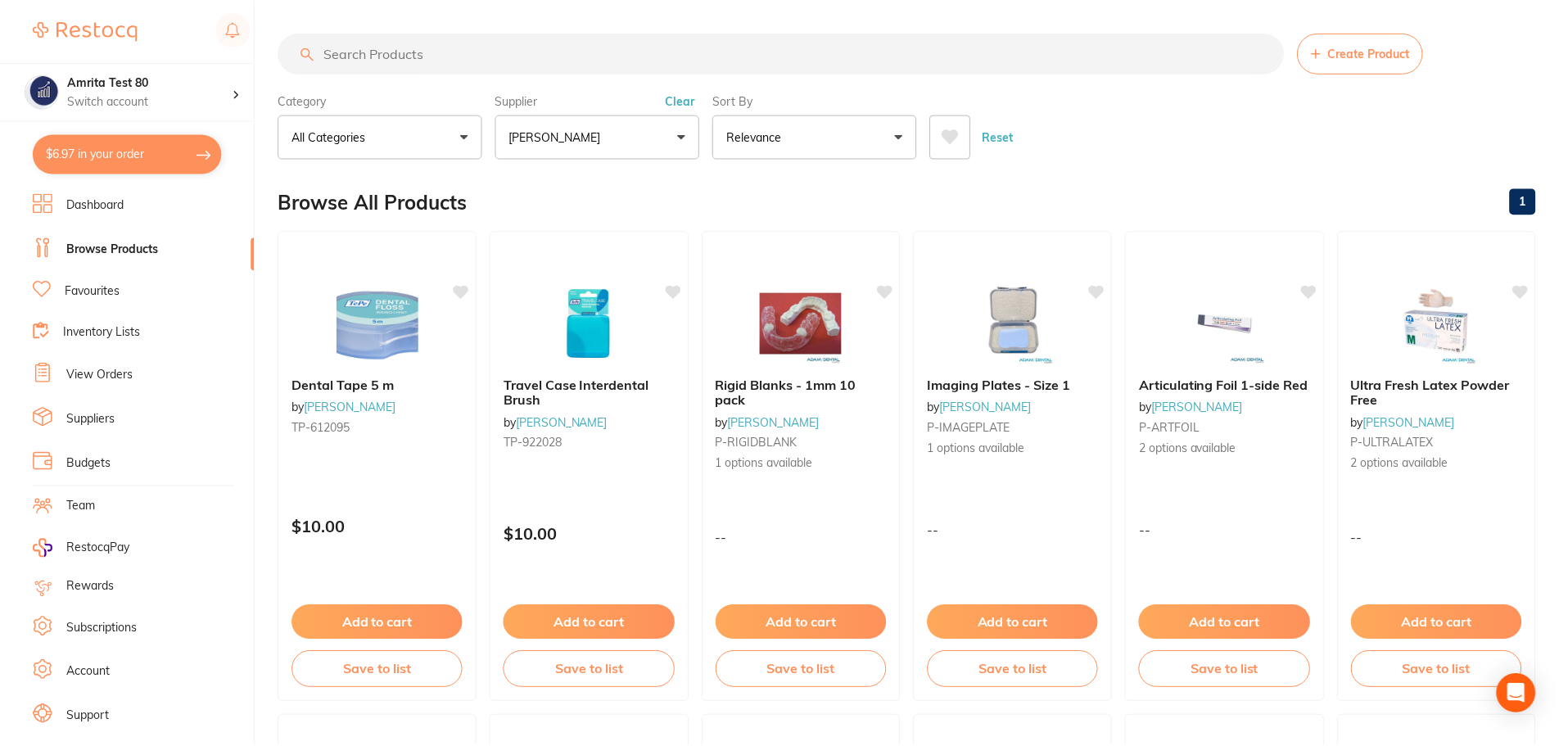
scroll to position [411, 0]
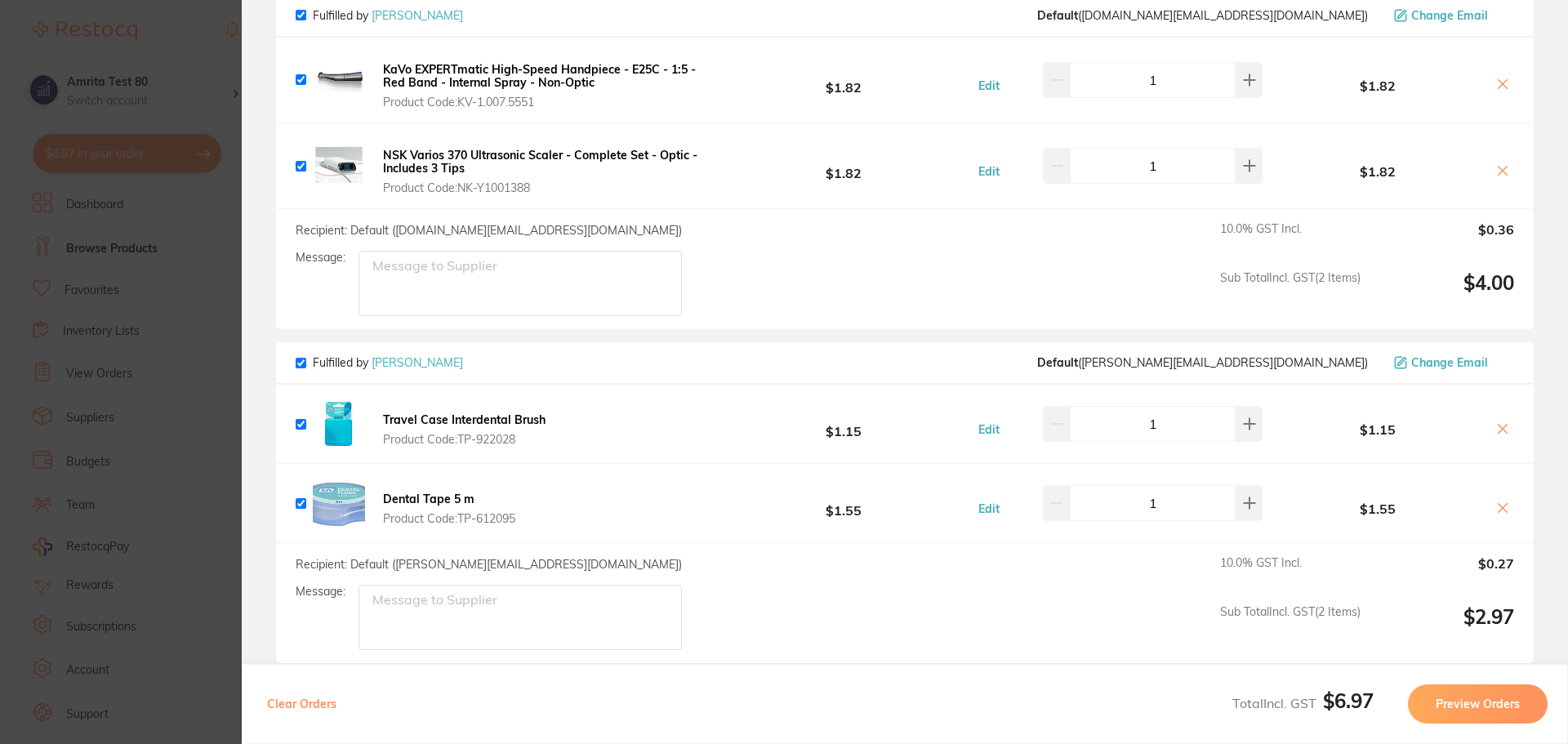
click at [578, 81] on b "KaVo EXPERTmatic High-Speed Handpiece - E25C - 1:5 - Red Band - Internal Spray …" at bounding box center [539, 76] width 312 height 28
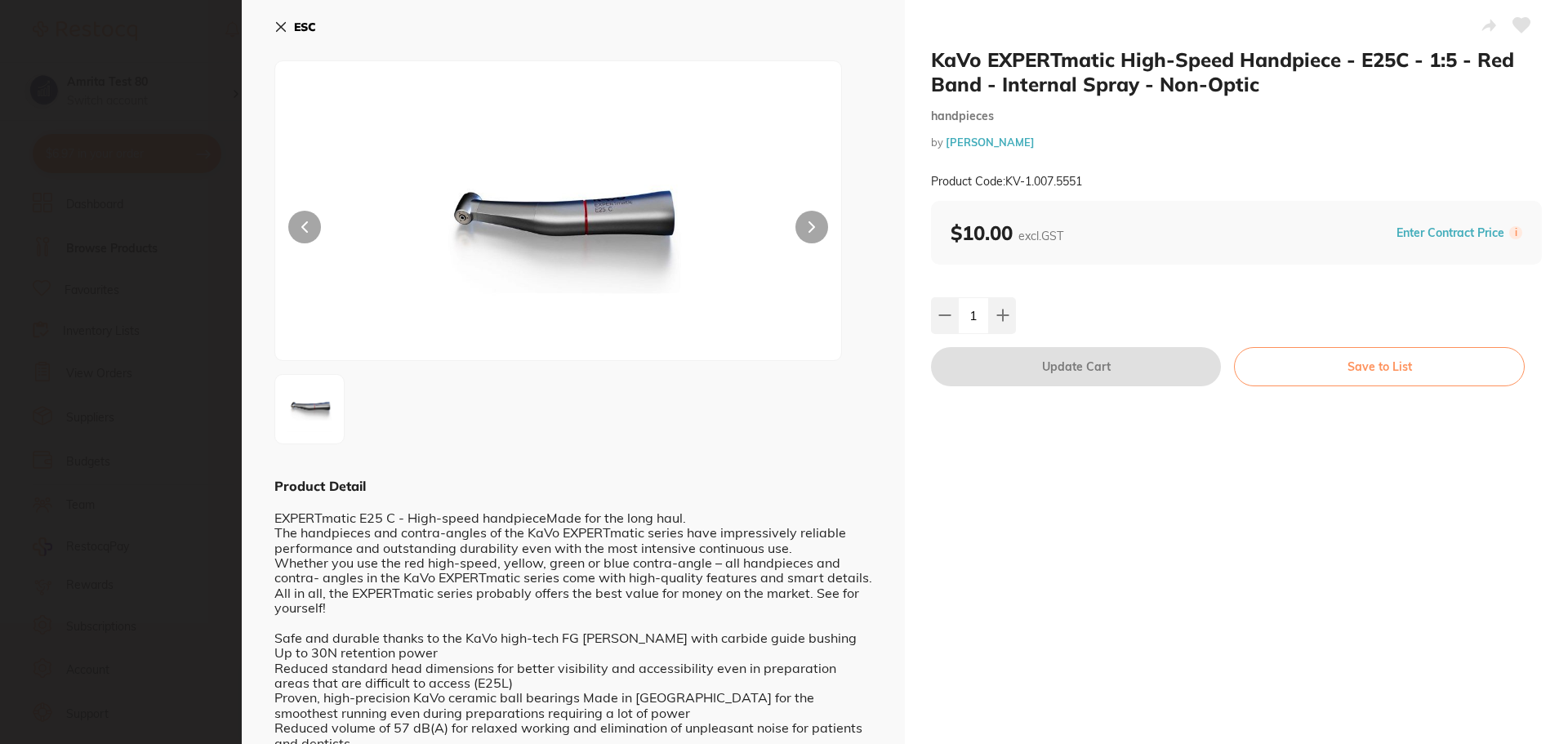
click at [148, 262] on section "KaVo EXPERTmatic High-Speed Handpiece - E25C - 1:5 - Red Band - Internal Spray …" at bounding box center [784, 372] width 1568 height 744
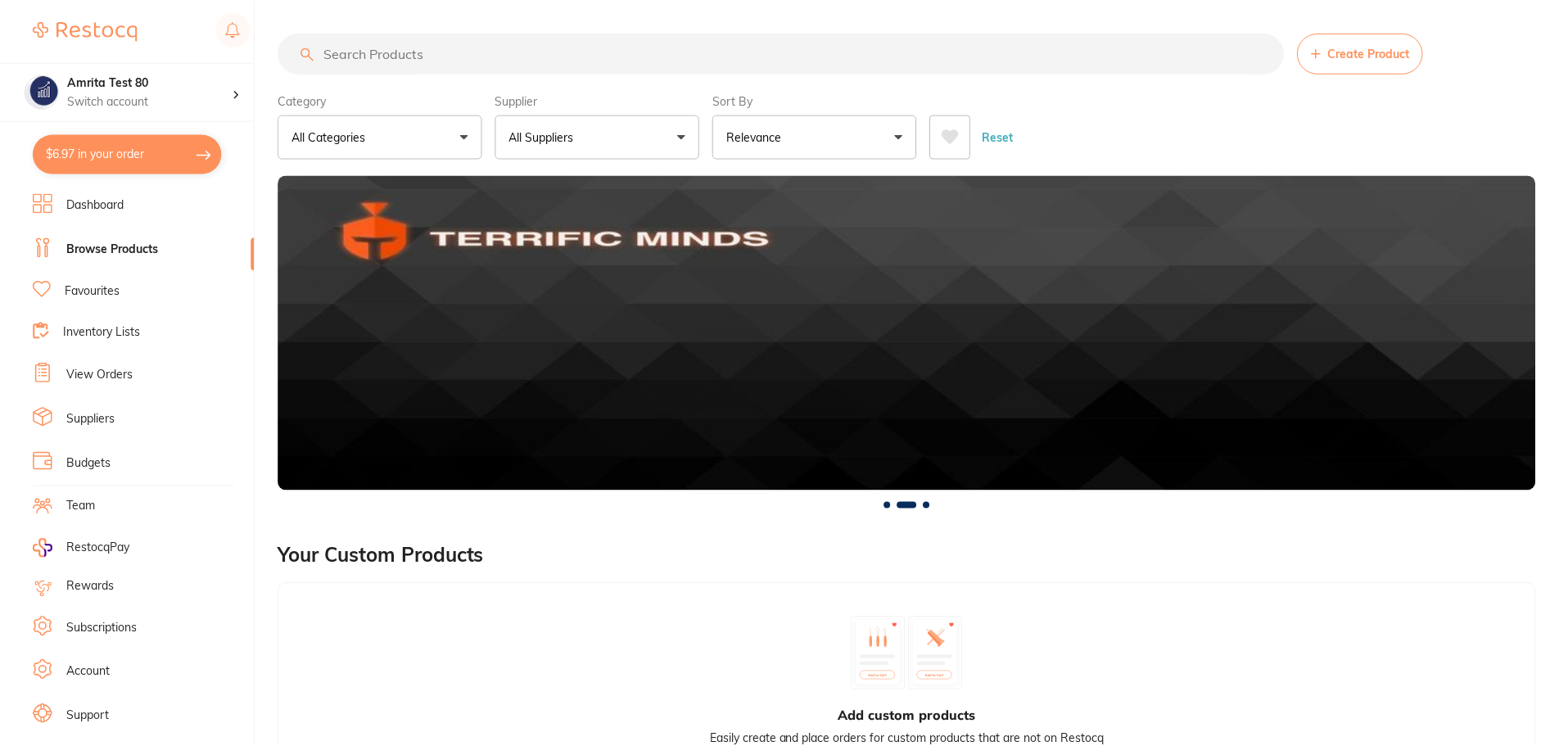
scroll to position [411, 0]
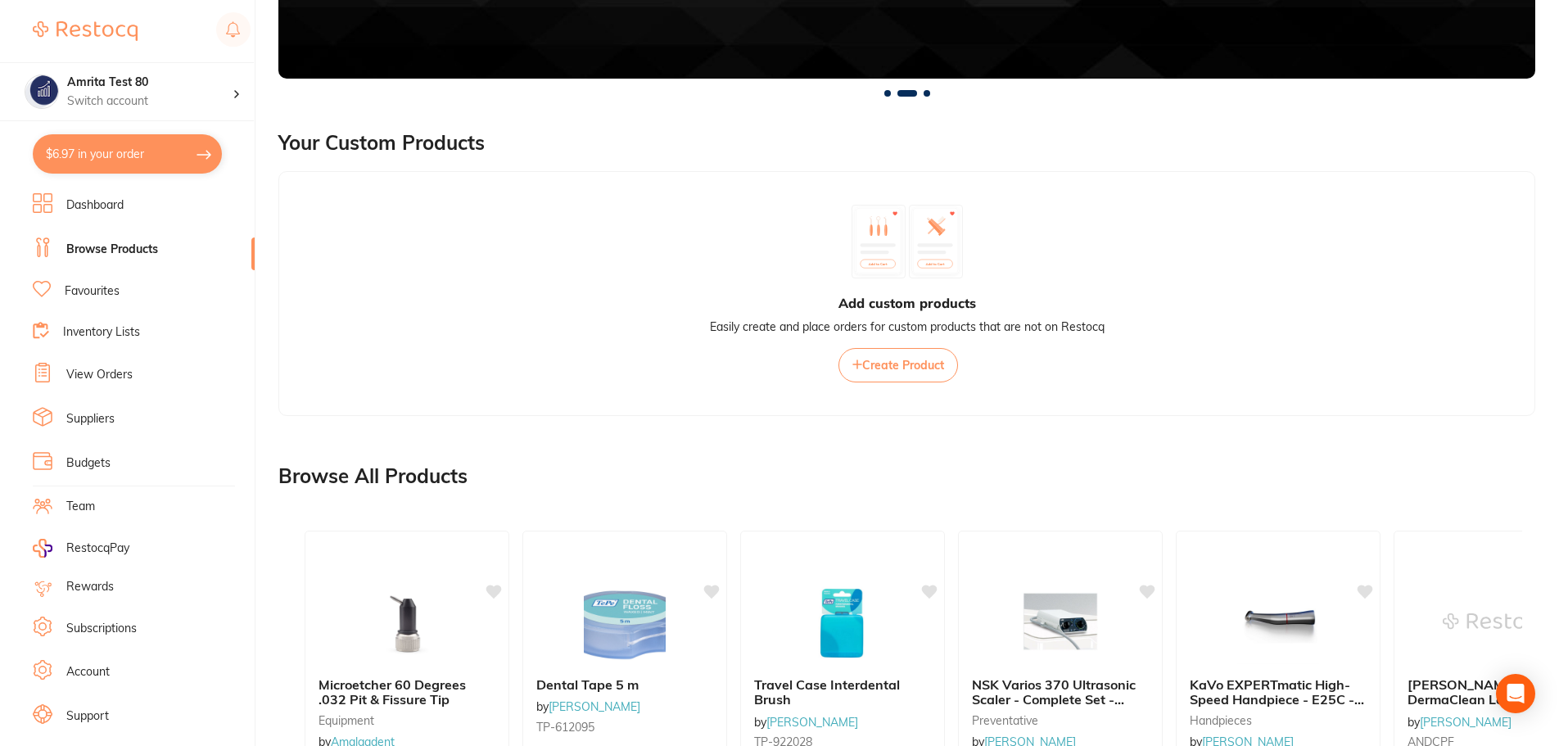
click at [131, 162] on button "$6.97 in your order" at bounding box center [127, 154] width 189 height 40
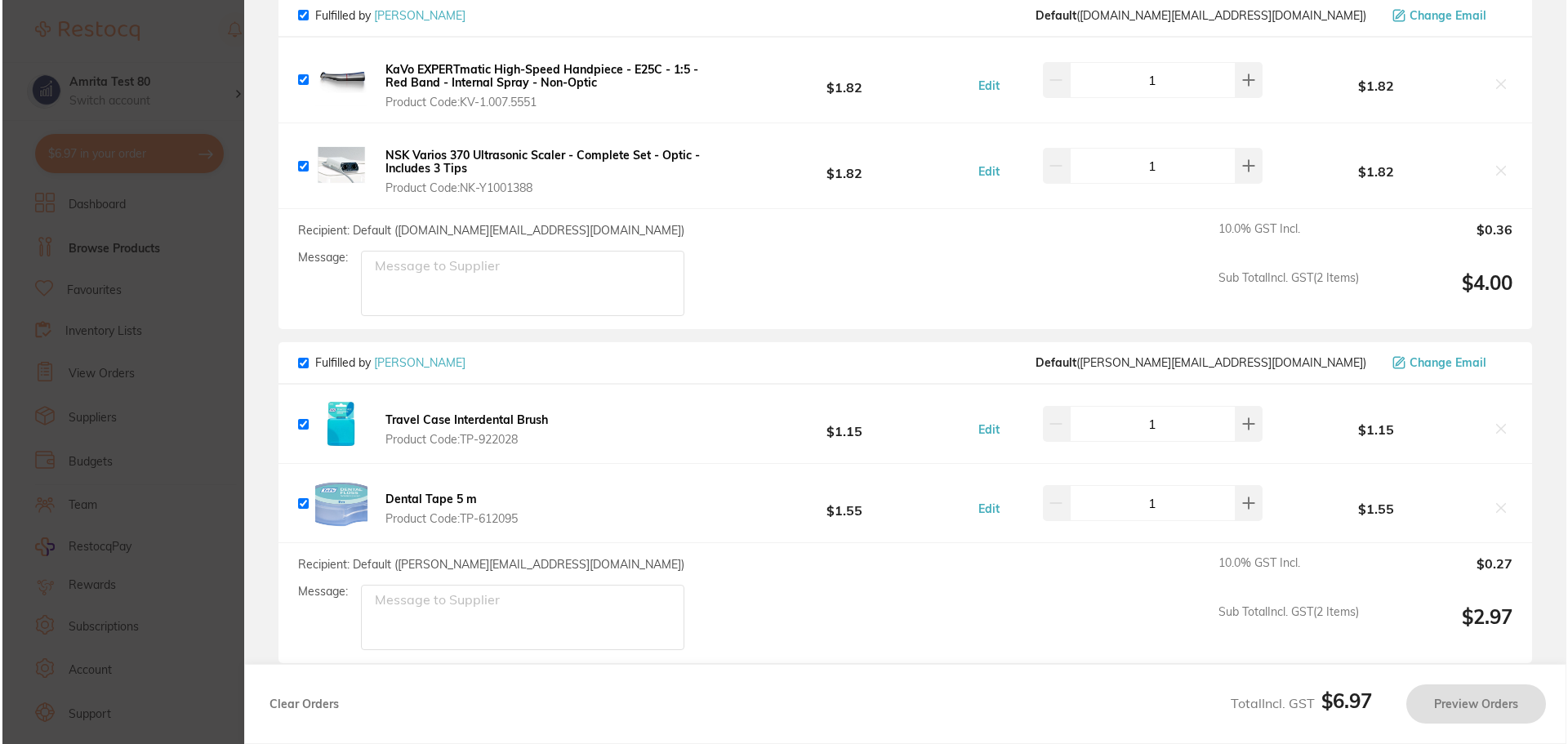
scroll to position [0, 0]
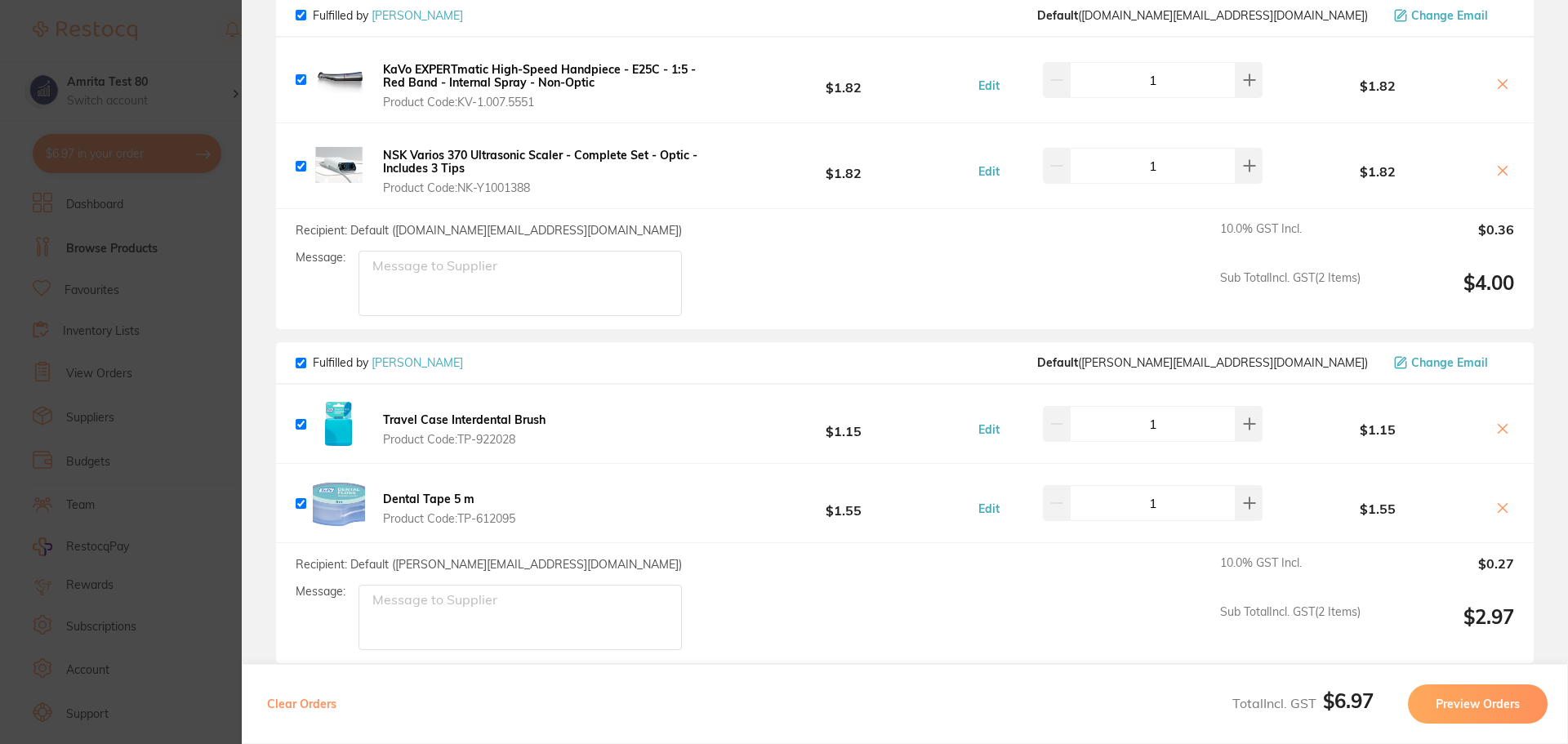
click at [434, 156] on b "NSK Varios 370 Ultrasonic Scaler - Complete Set - Optic - Includes 3 Tips" at bounding box center [540, 162] width 314 height 28
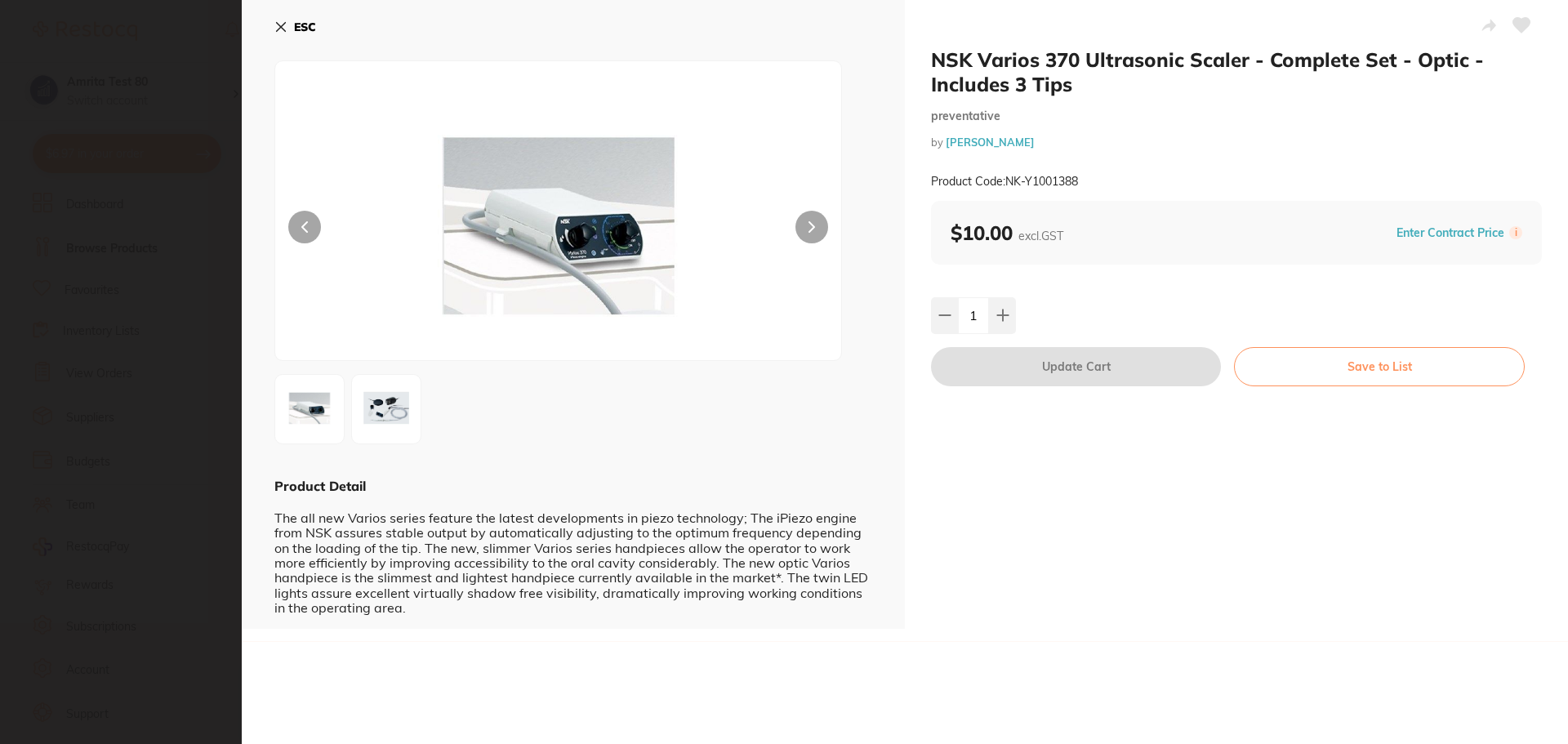
click at [283, 22] on icon at bounding box center [281, 27] width 13 height 13
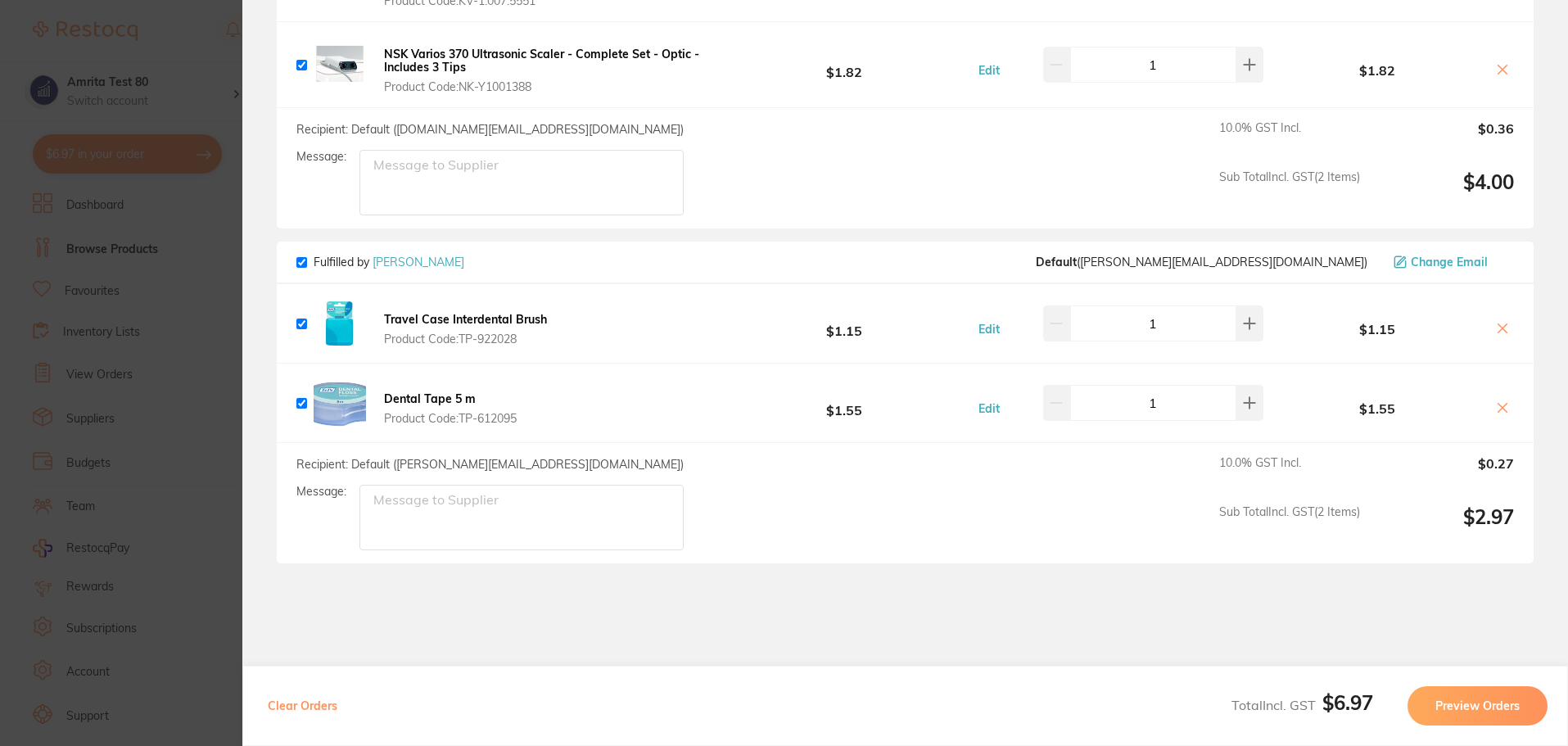
scroll to position [328, 0]
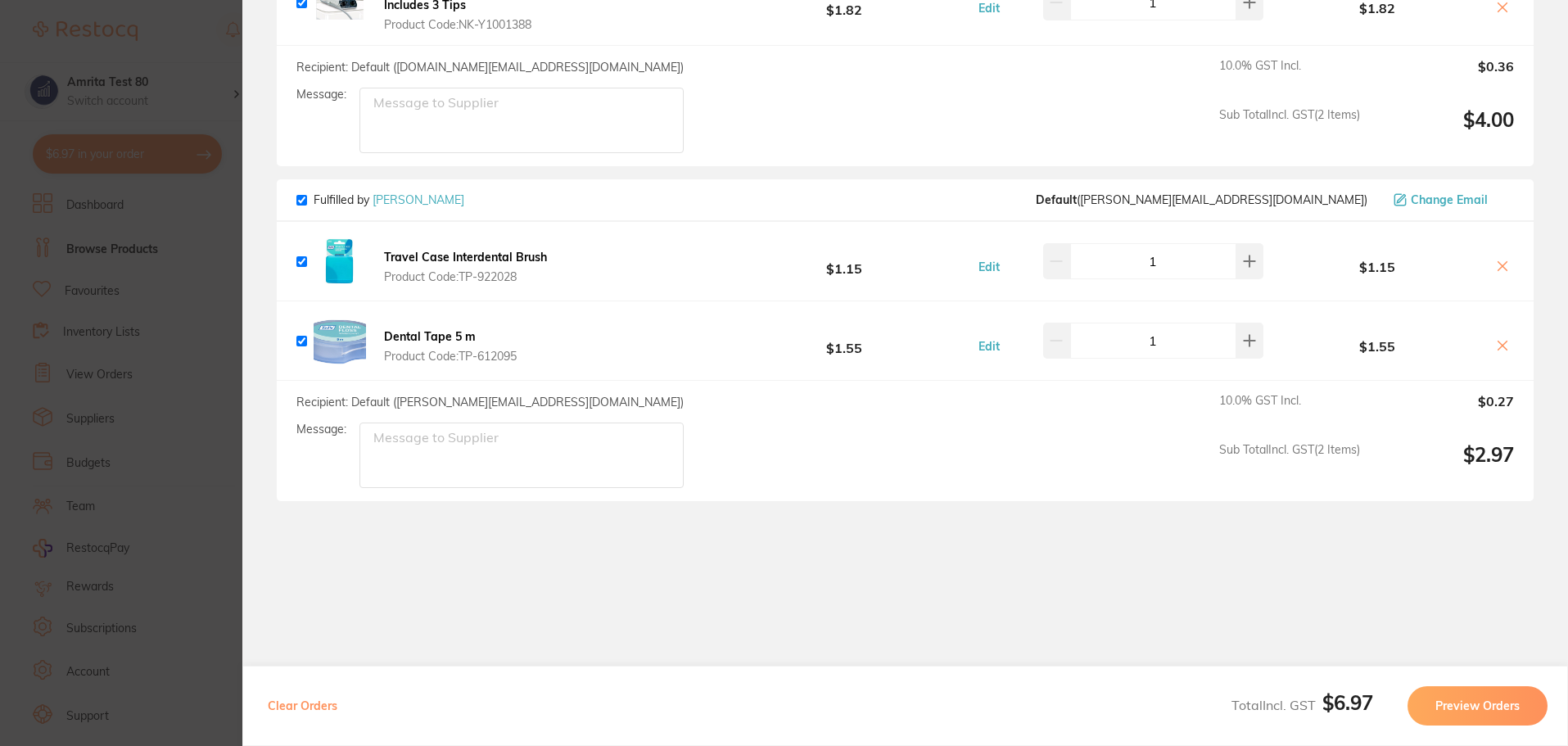
click at [484, 265] on button "Travel Case Interdental Brush Product Code: TP-922028" at bounding box center [465, 267] width 173 height 35
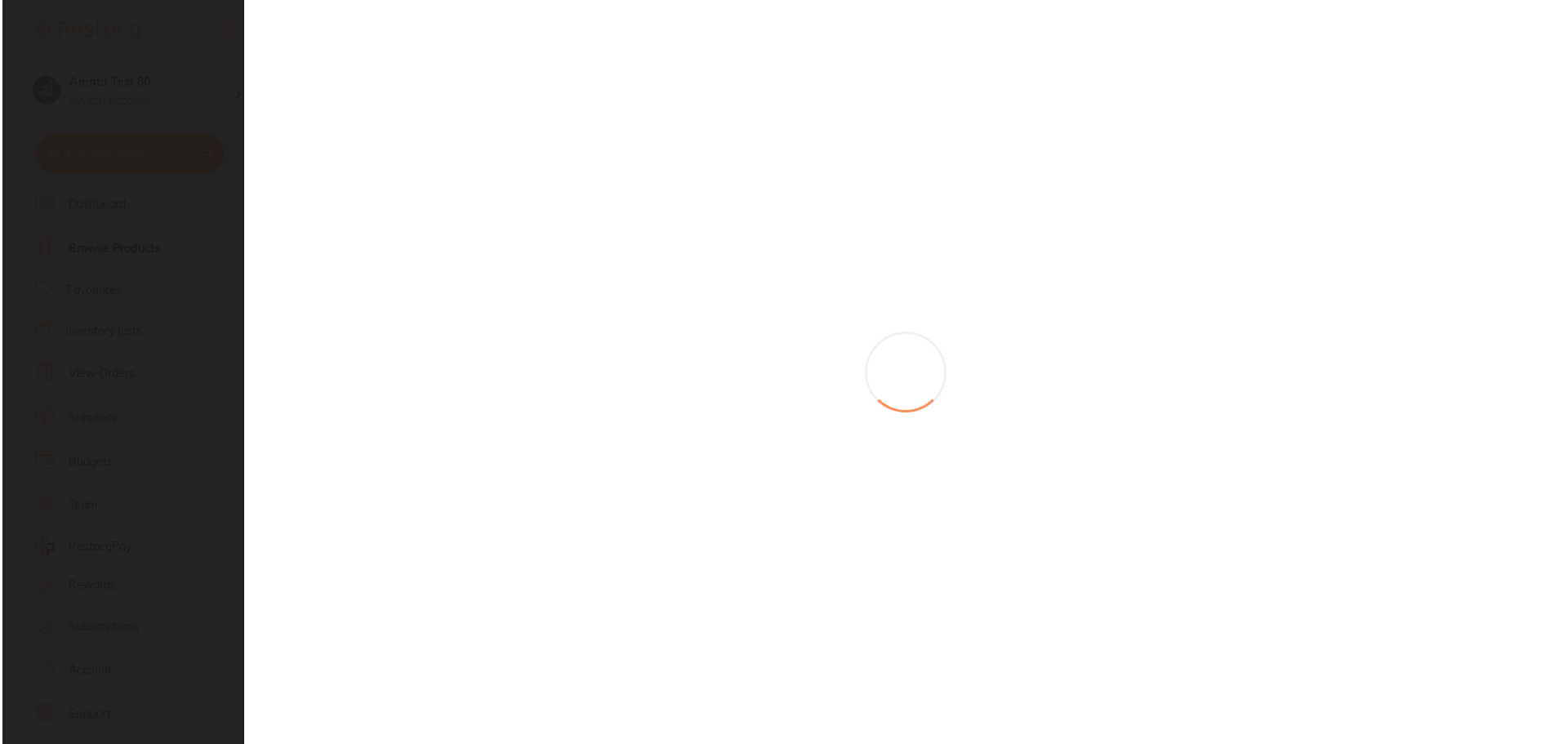
scroll to position [0, 0]
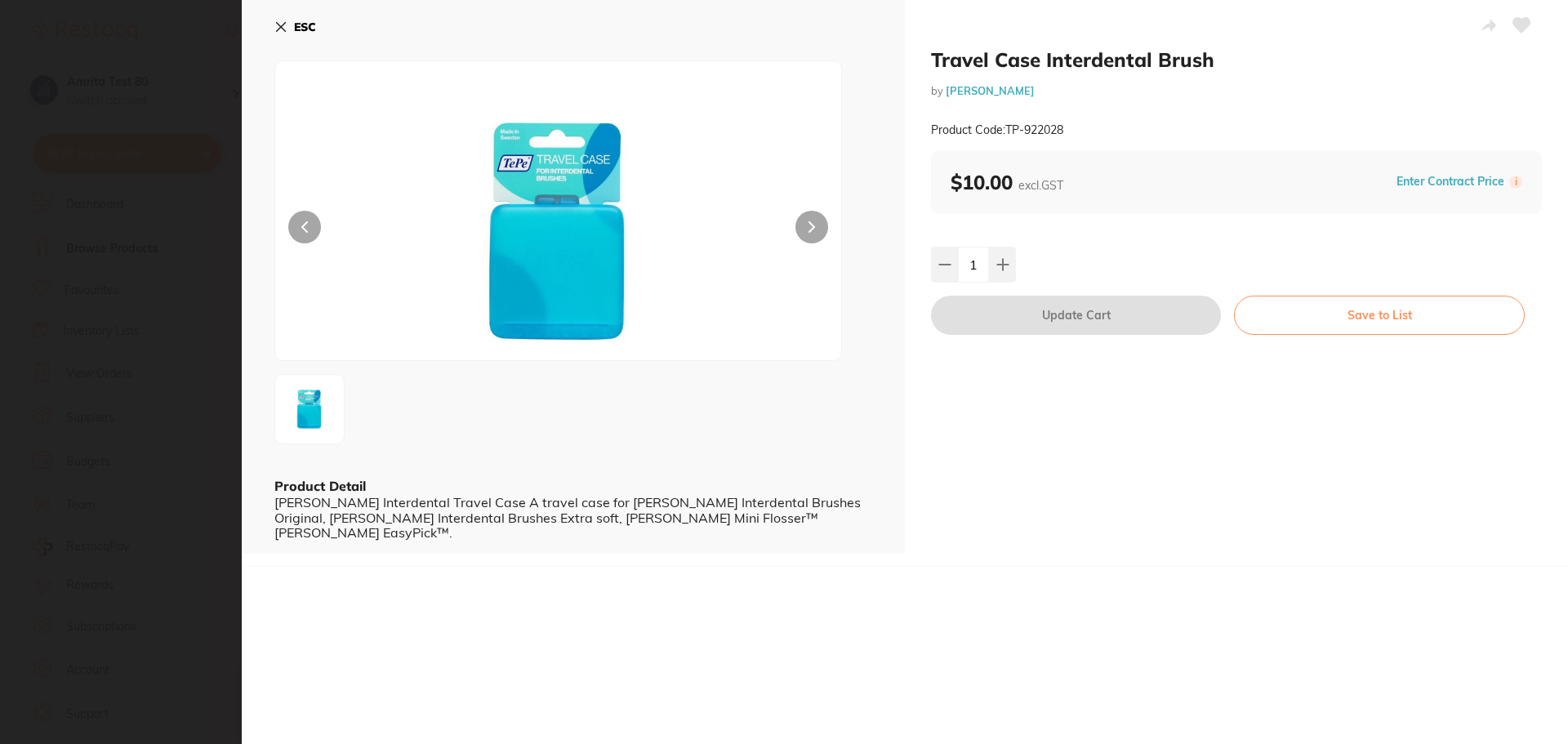
click at [279, 29] on icon at bounding box center [281, 27] width 9 height 9
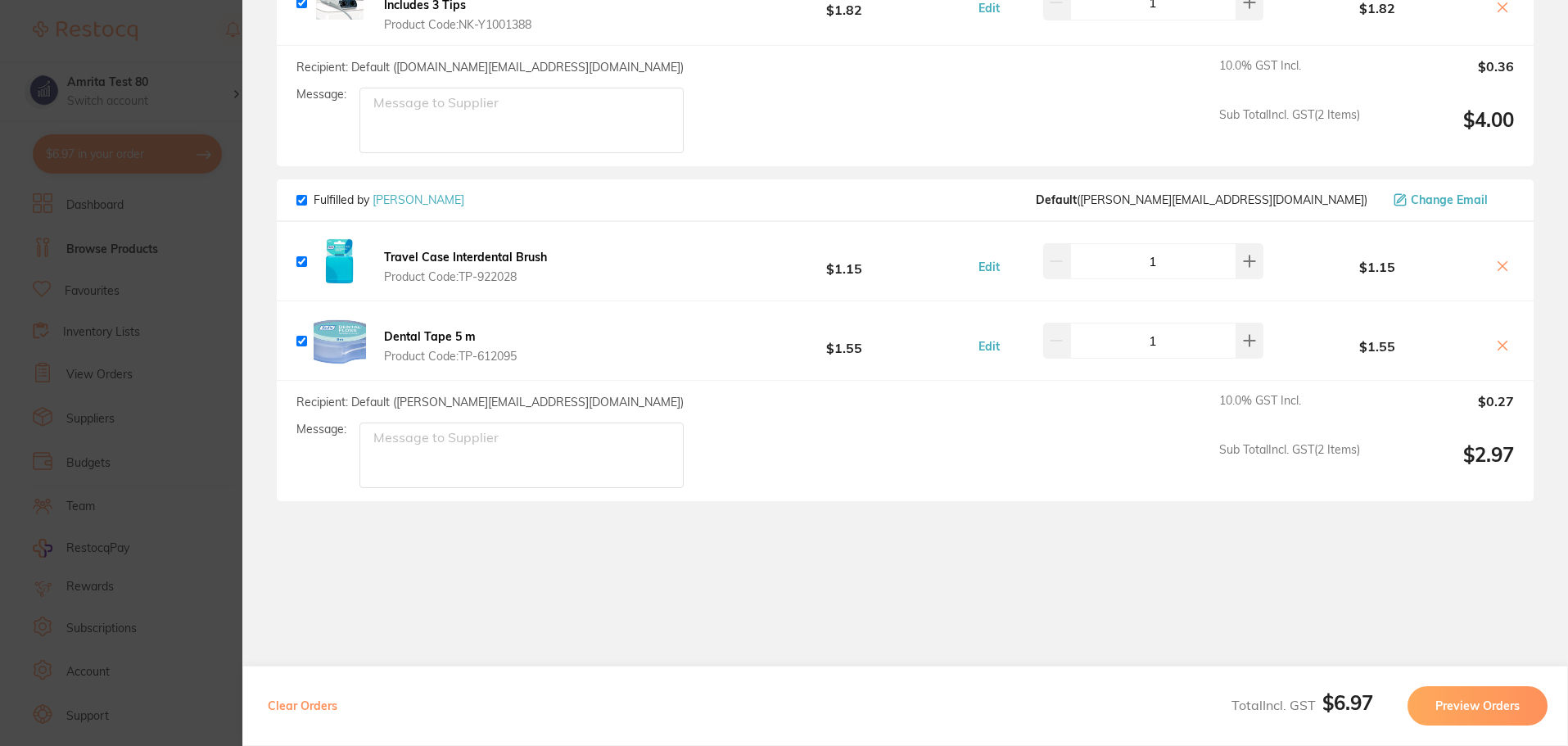
click at [416, 338] on b "Dental Tape 5 m" at bounding box center [430, 337] width 92 height 15
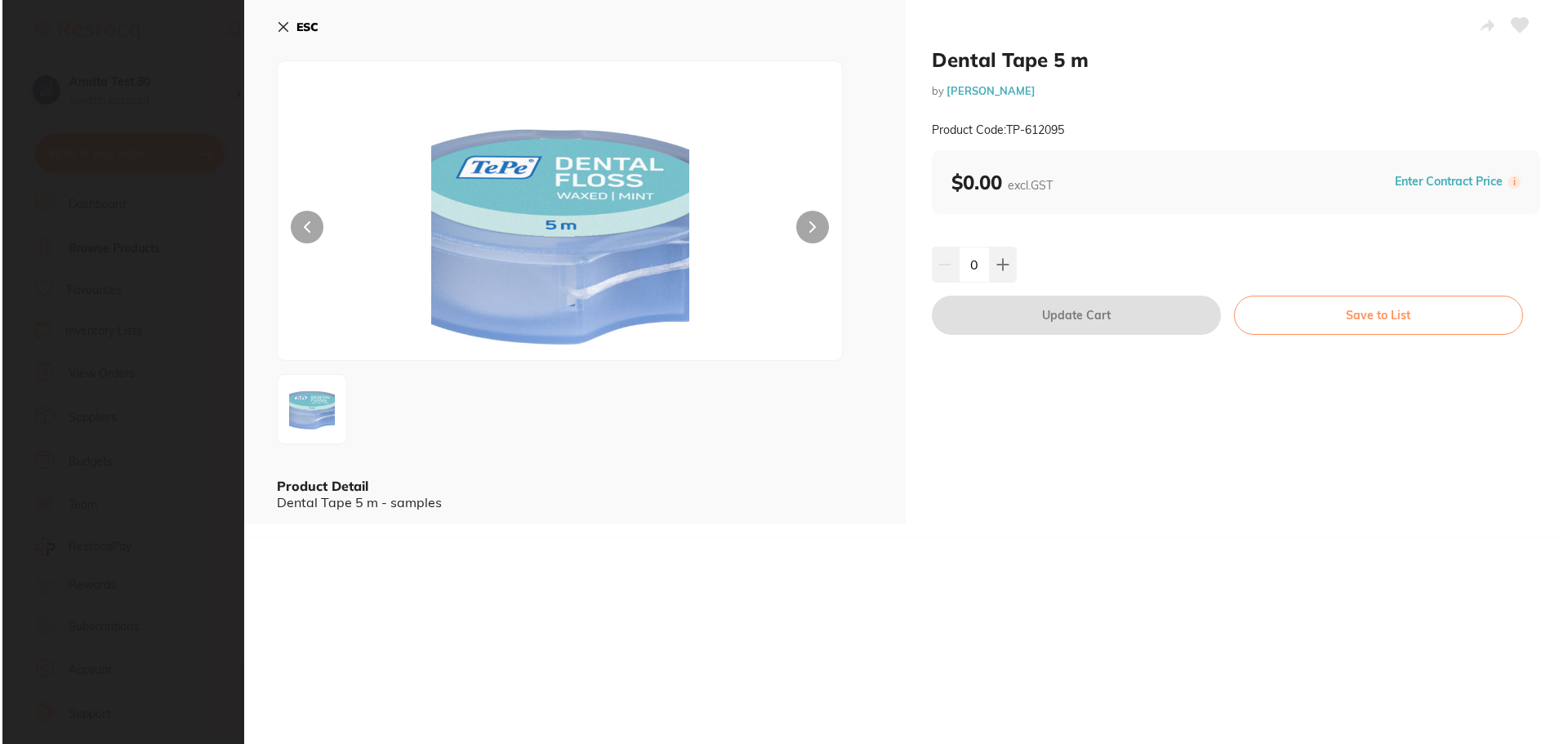
scroll to position [0, 0]
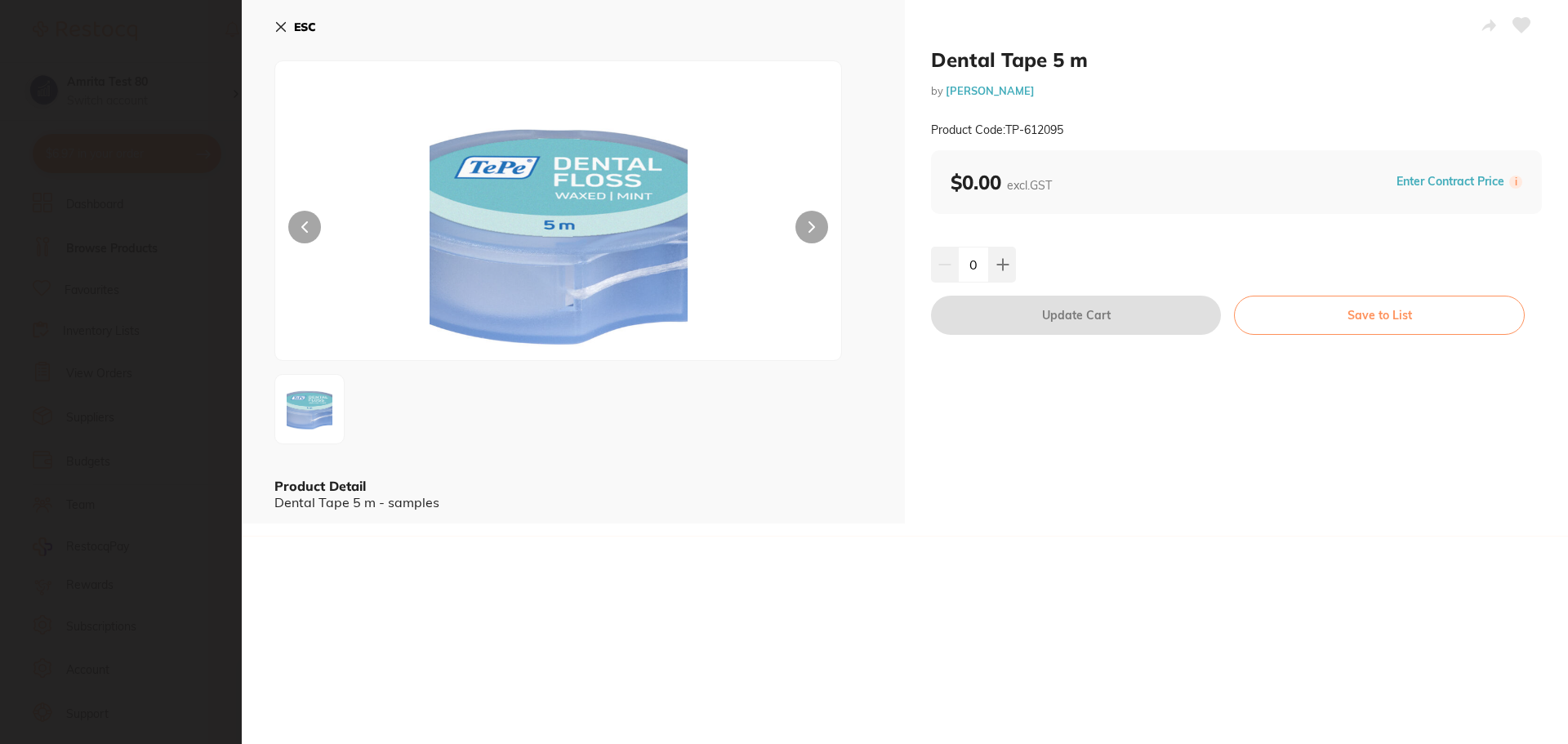
type input "1"
click at [279, 31] on icon at bounding box center [281, 27] width 9 height 9
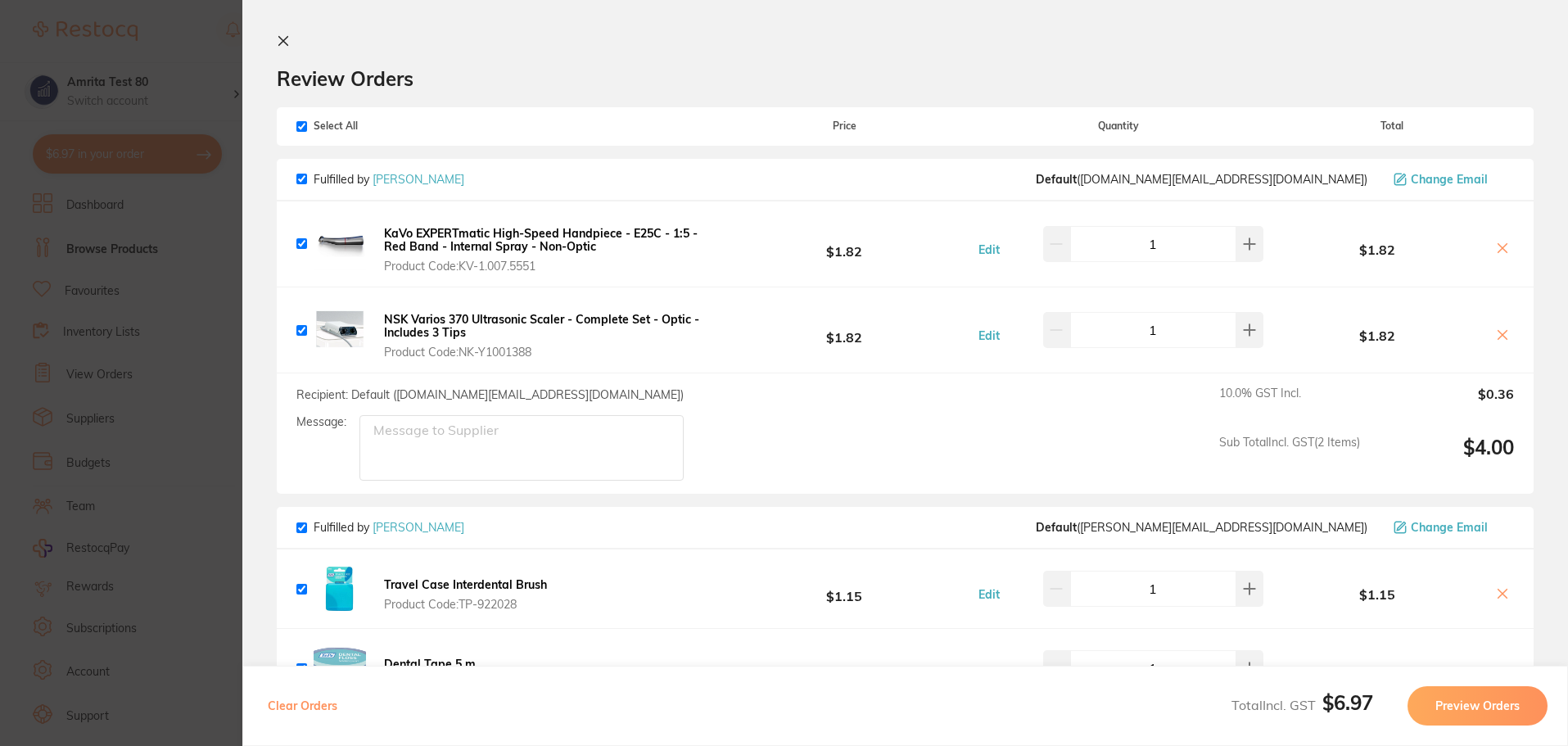
click at [138, 146] on section "Update RRP Set your pre negotiated price for this item. Item Agreed RRP (excl. …" at bounding box center [784, 373] width 1568 height 746
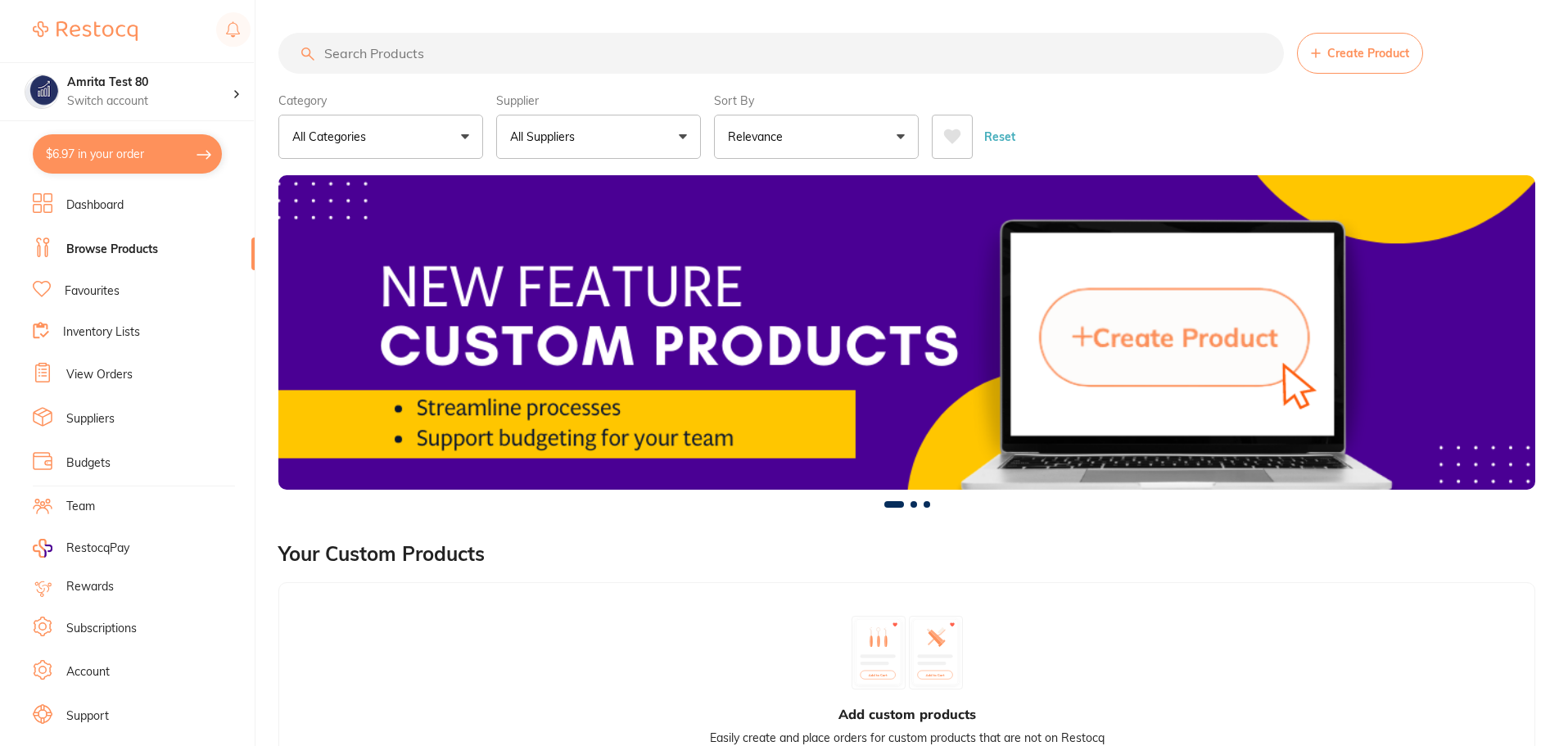
click at [129, 162] on button "$6.97 in your order" at bounding box center [127, 154] width 189 height 40
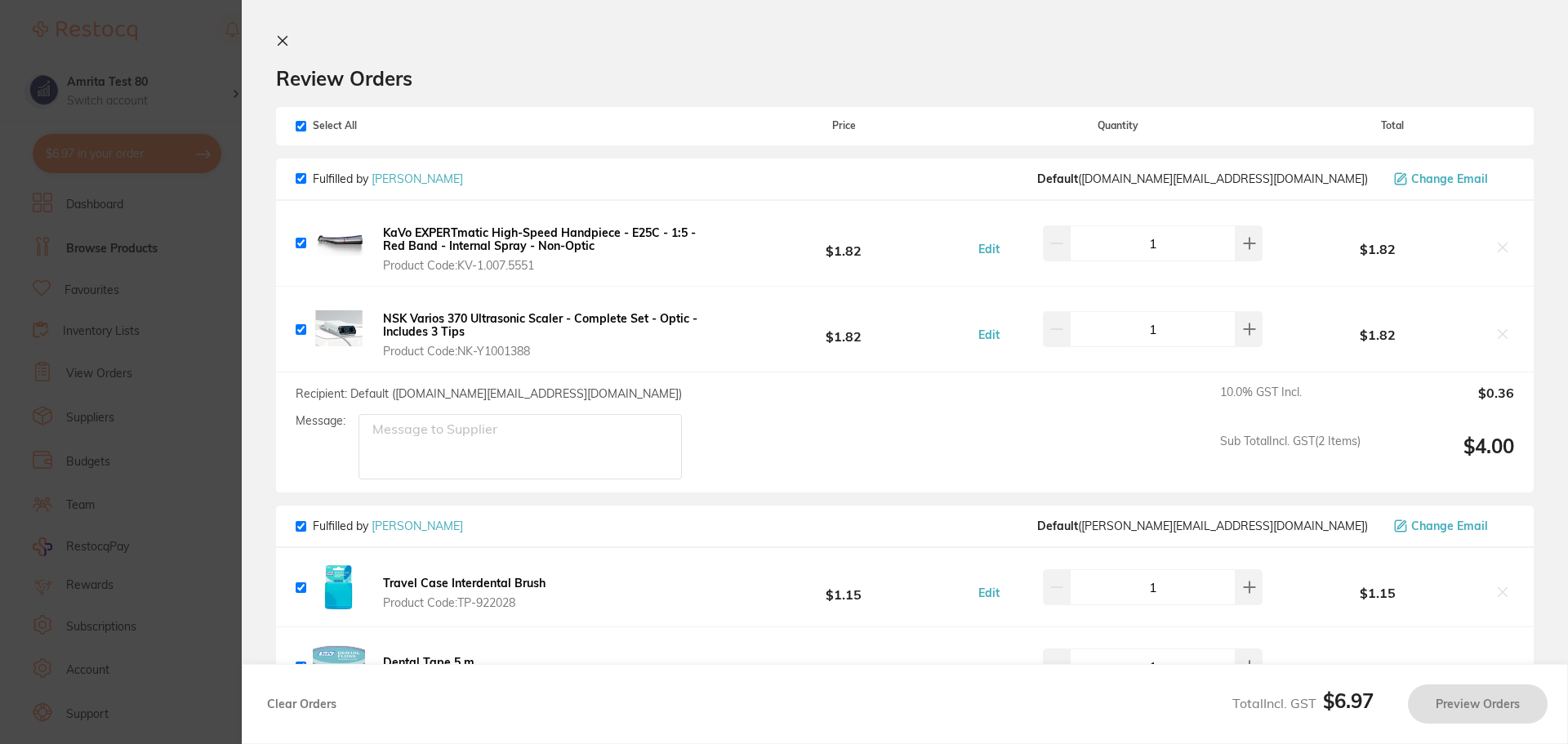
checkbox input "true"
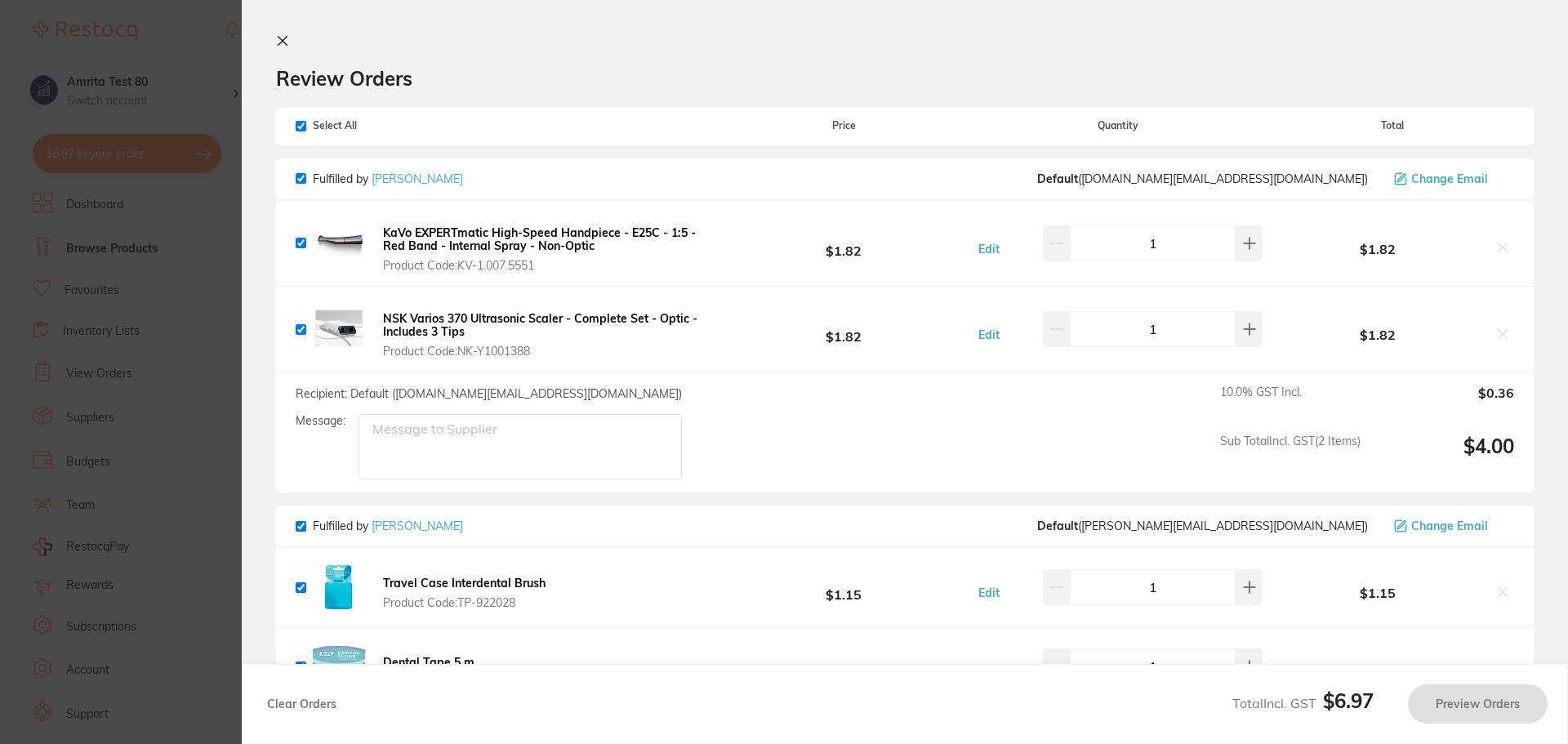
checkbox input "true"
click at [148, 365] on section "Update RRP Set your pre negotiated price for this item. Item Agreed RRP (excl. …" at bounding box center [784, 372] width 1568 height 744
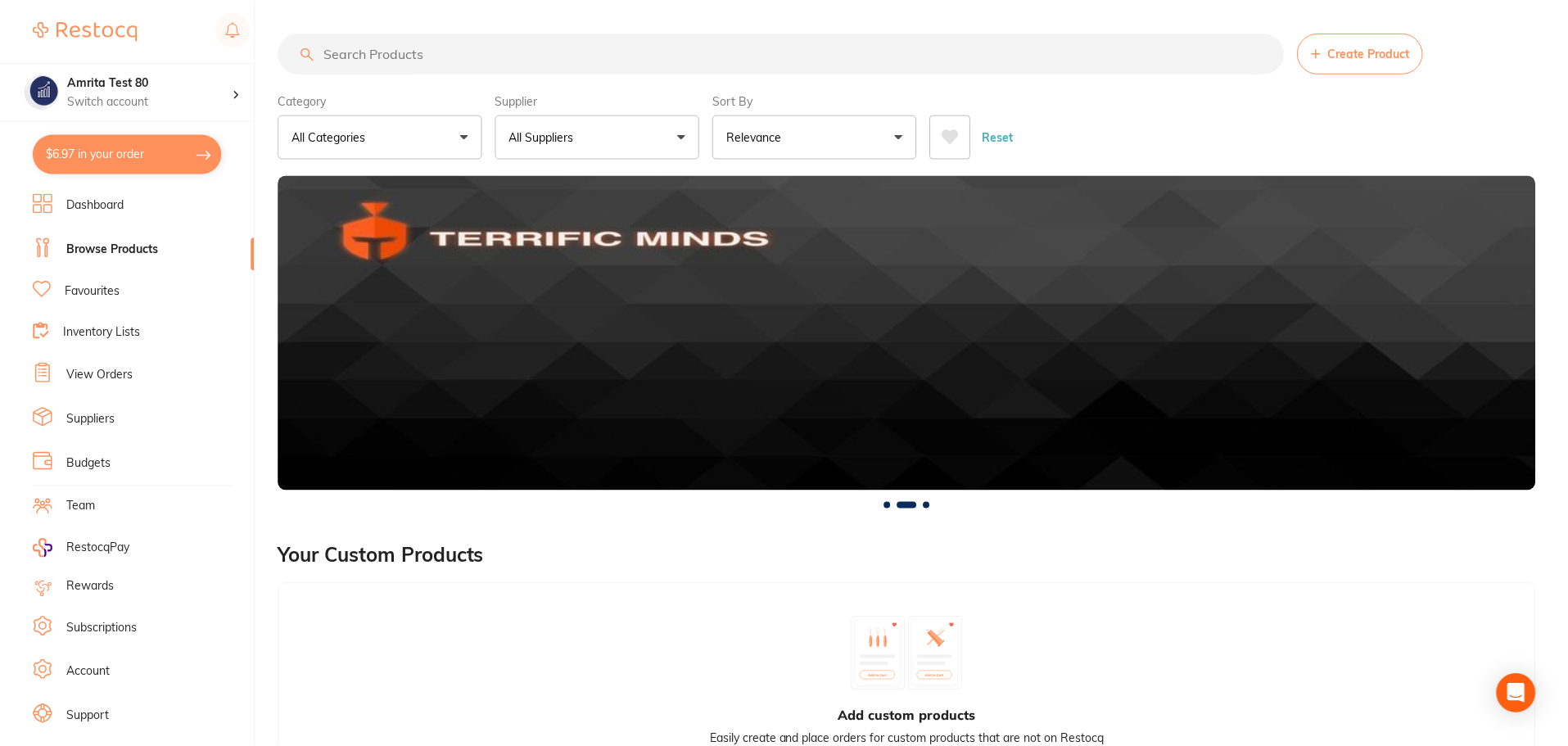
scroll to position [493, 0]
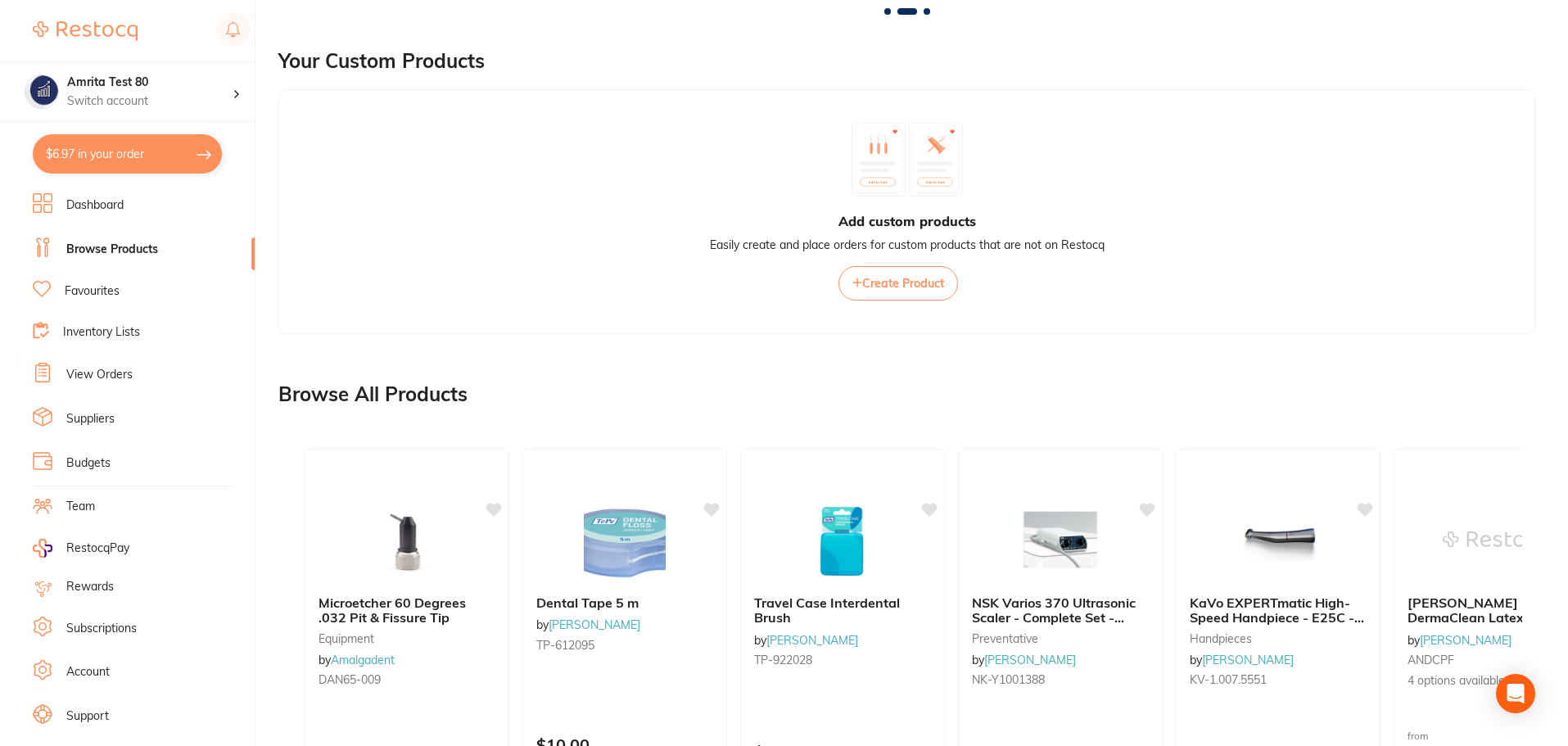
click at [98, 675] on link "Account" at bounding box center [88, 672] width 43 height 17
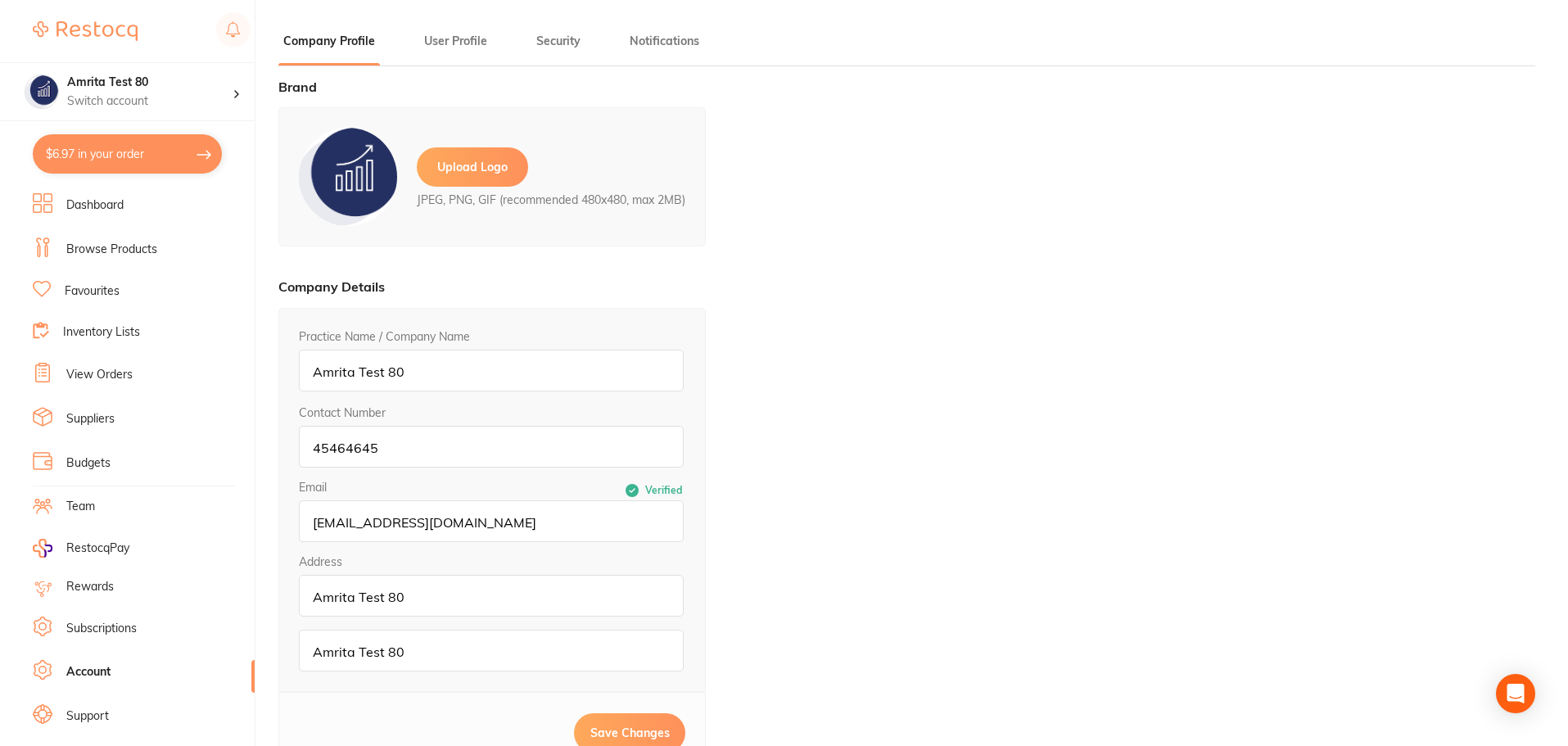
type input "Amrita"
type input "Test 80"
type input "amrita+80@terrificminds.com"
click at [517, 533] on input "amrita+80@terrificminds.com" at bounding box center [492, 521] width 385 height 42
drag, startPoint x: 515, startPoint y: 533, endPoint x: 129, endPoint y: 547, distance: 386.3
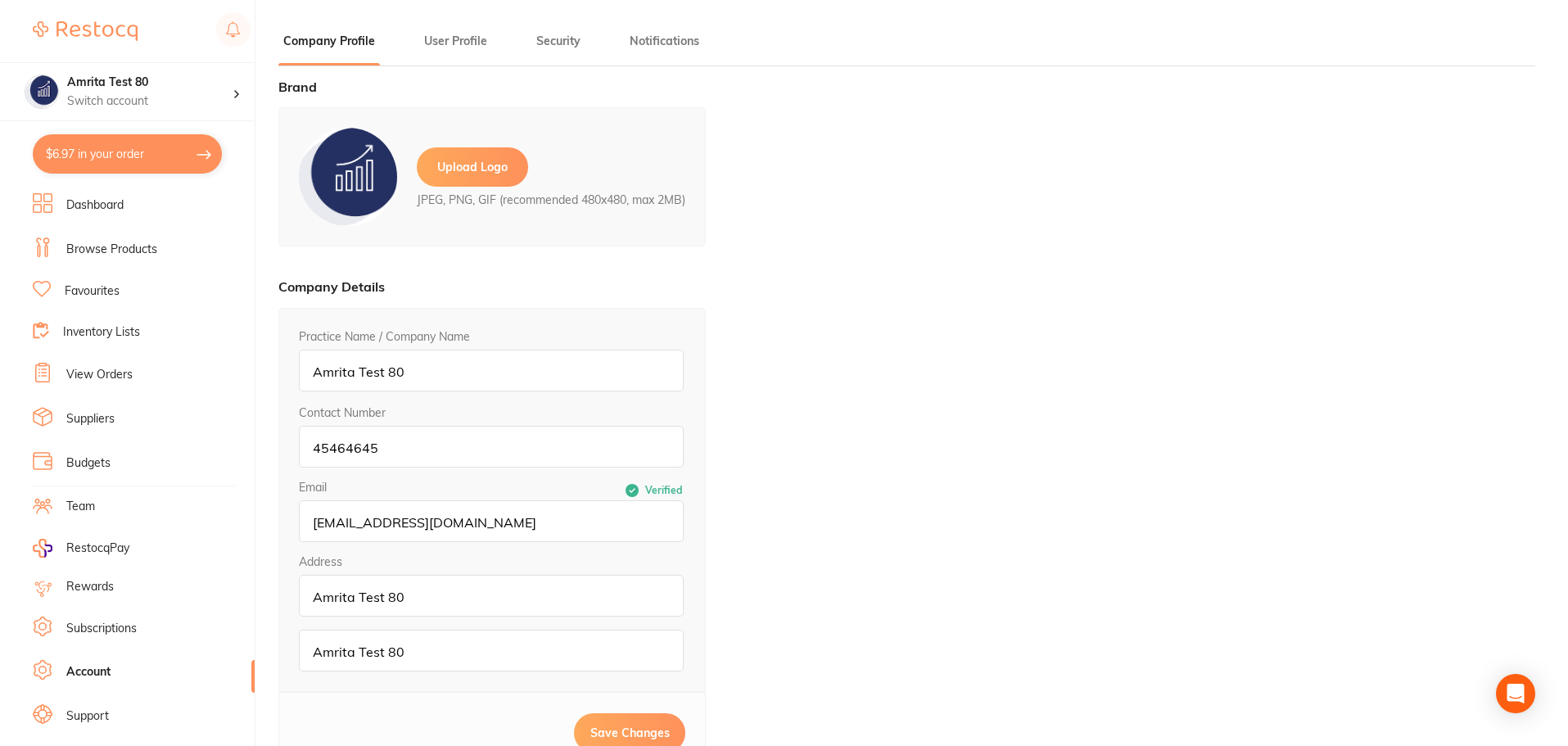
click at [129, 547] on div "$6.97 Amrita Test 80 Switch account Amrita Test 80 $6.97 in your order Dashboar…" at bounding box center [784, 373] width 1568 height 746
click at [1218, 146] on div "Brand Upload Logo JPEG, PNG, GIF (recommended 480x480, max 2MB) Company Details…" at bounding box center [907, 452] width 1256 height 746
click at [150, 163] on button "$6.97 in your order" at bounding box center [127, 154] width 189 height 40
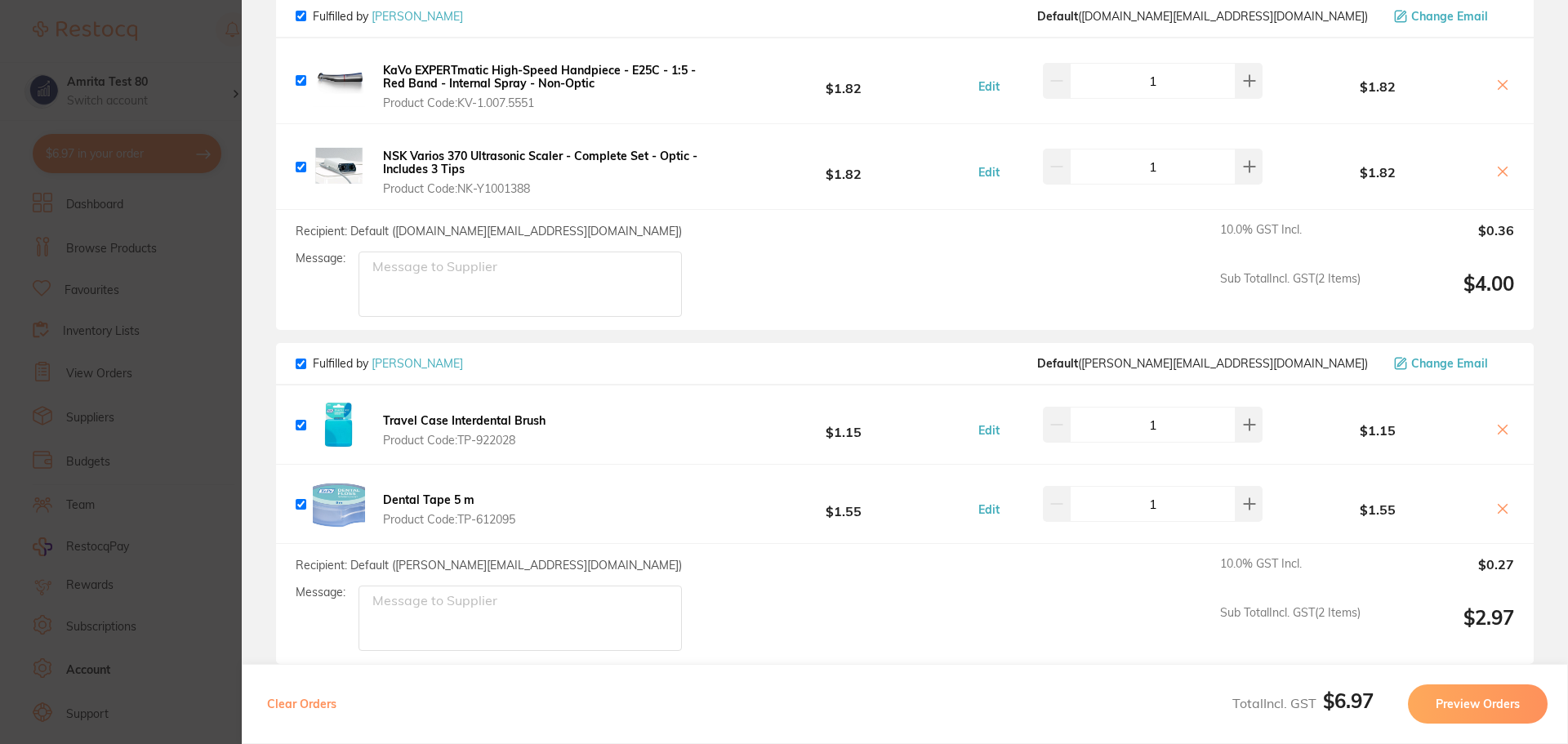
scroll to position [163, 0]
drag, startPoint x: 201, startPoint y: 235, endPoint x: 195, endPoint y: 261, distance: 26.7
click at [201, 235] on section "Update RRP Set your pre negotiated price for this item. Item Agreed RRP (excl. …" at bounding box center [784, 372] width 1568 height 744
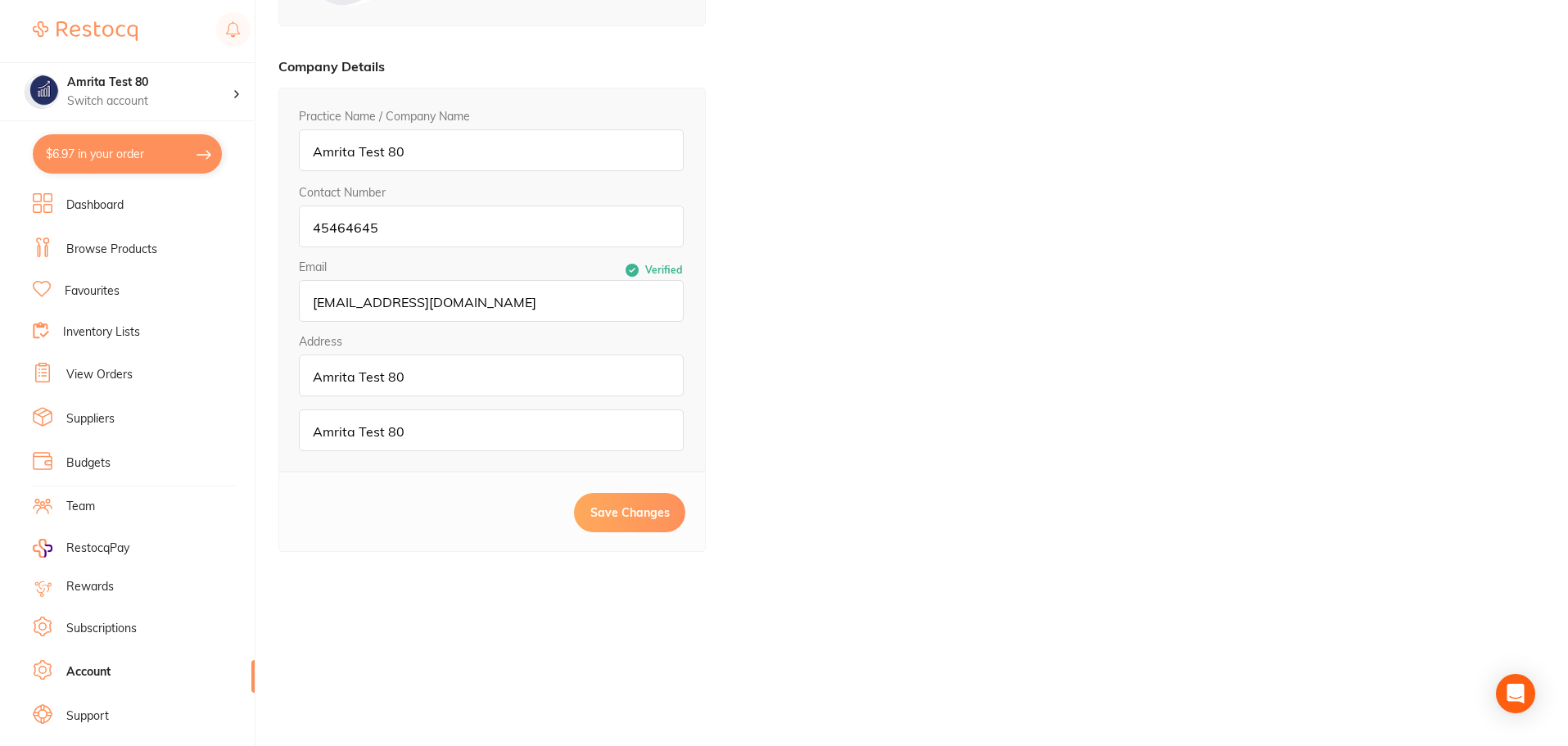
scroll to position [28, 0]
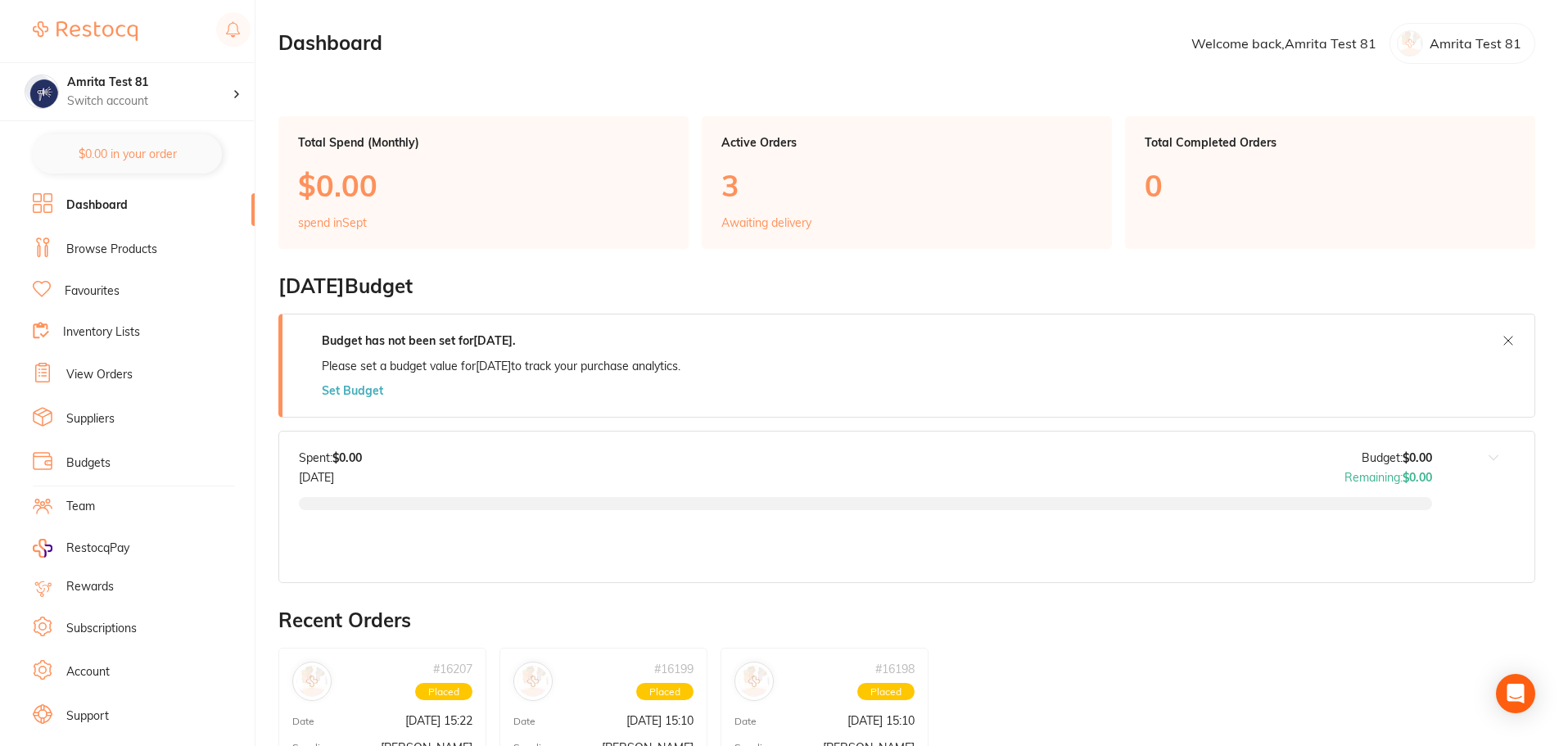
click at [120, 256] on link "Browse Products" at bounding box center [112, 250] width 91 height 17
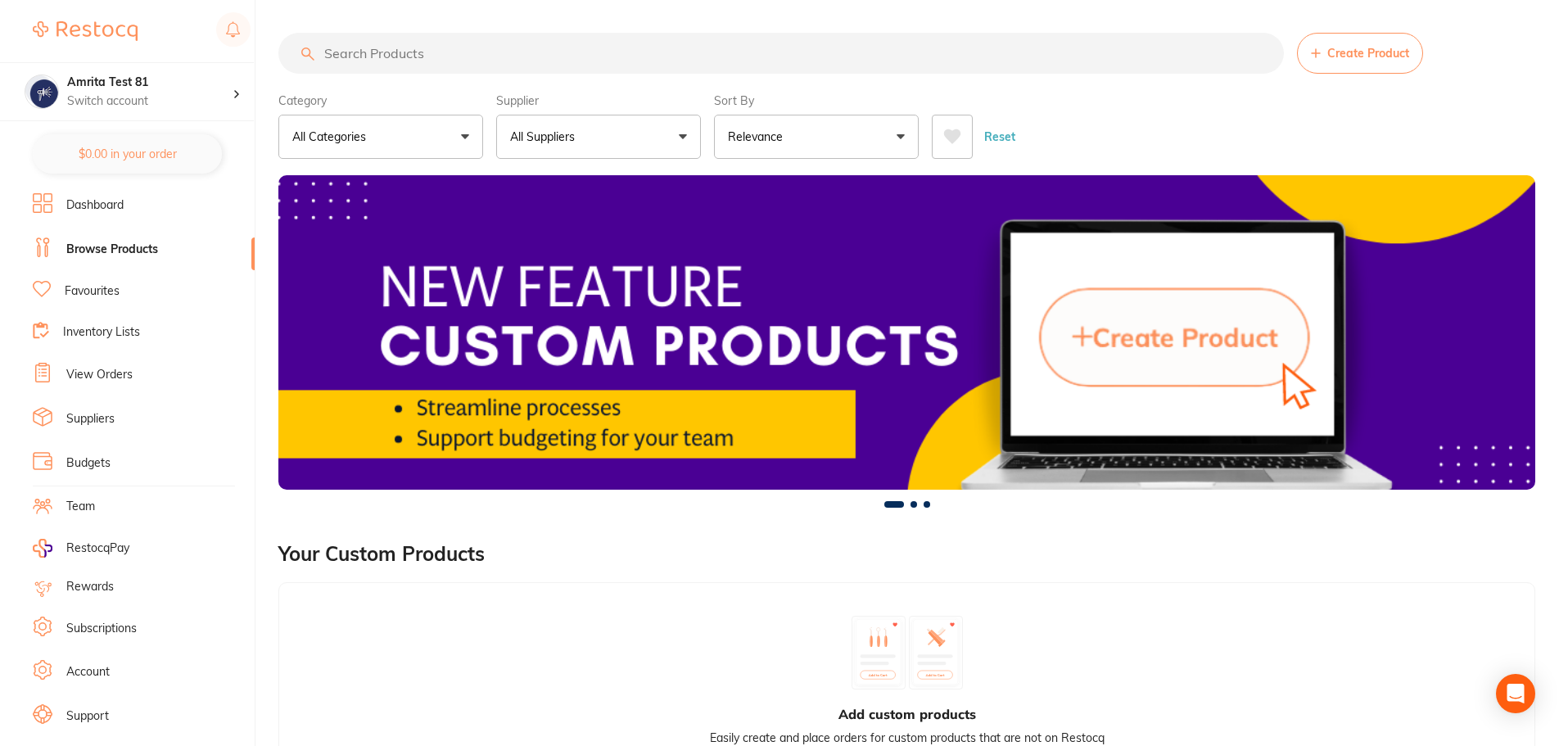
click at [585, 144] on button "All Suppliers" at bounding box center [598, 136] width 205 height 44
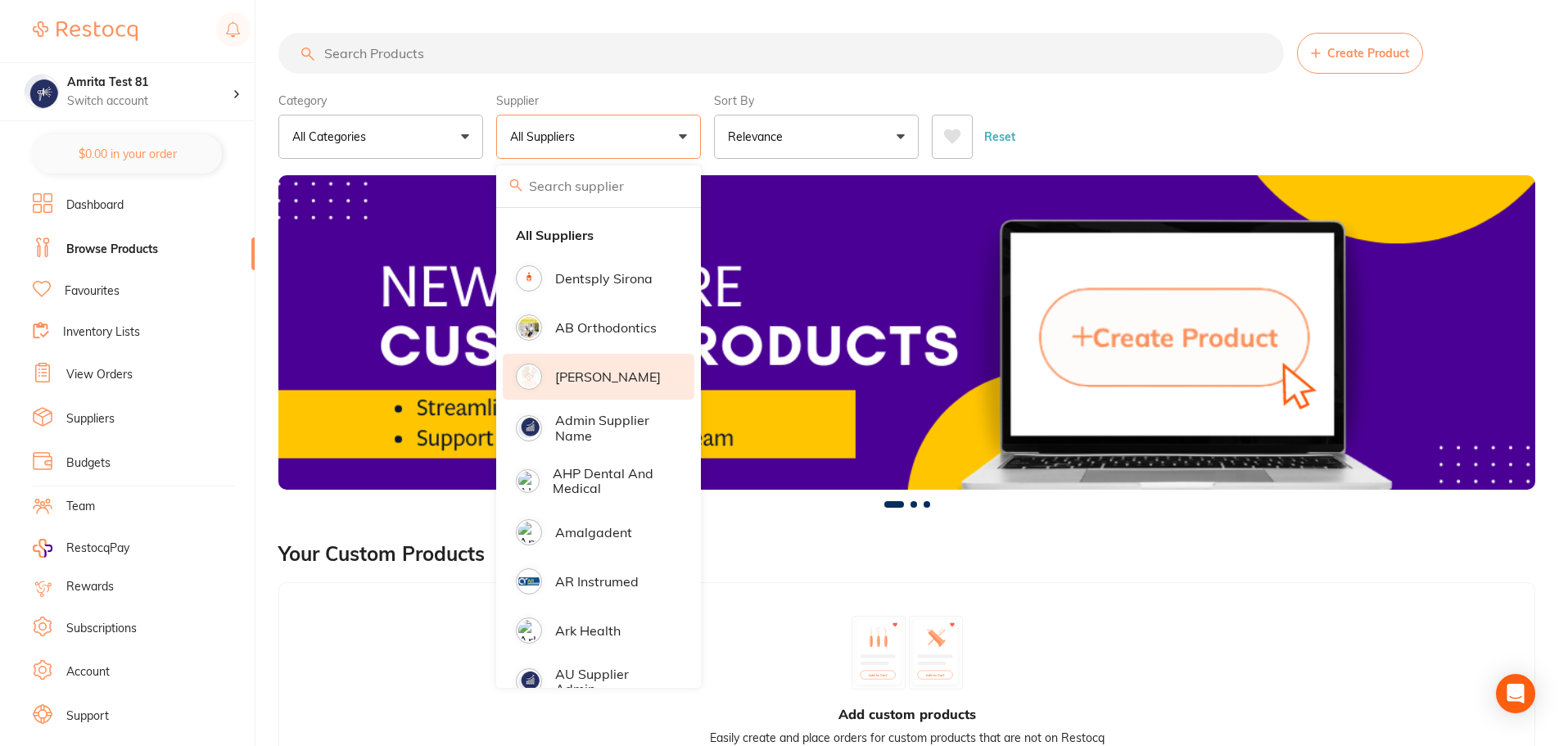
click at [617, 378] on p "[PERSON_NAME]" at bounding box center [608, 377] width 106 height 15
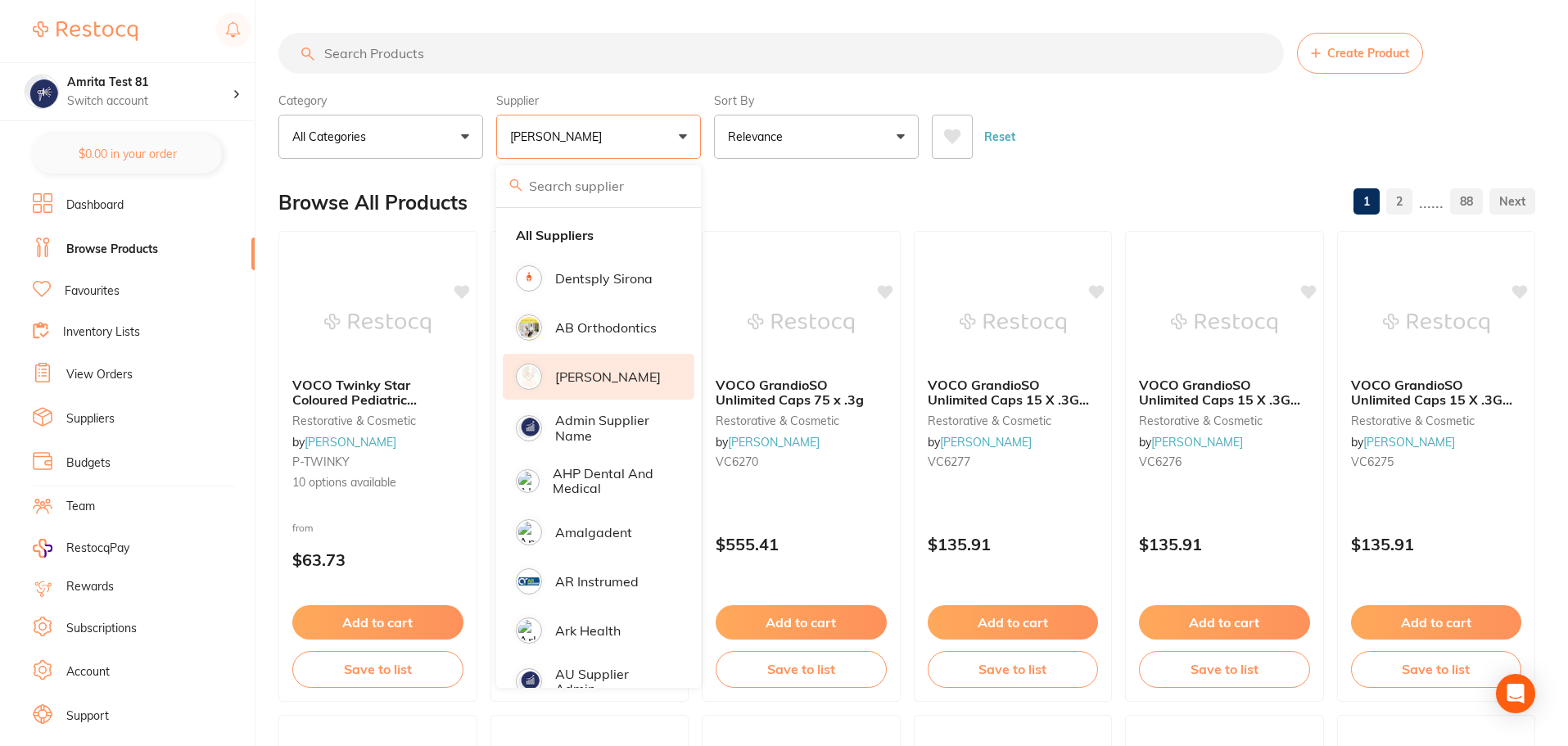
click at [705, 146] on div "Category All Categories All Categories anaesthetic articulating burs crown & br…" at bounding box center [907, 122] width 1256 height 72
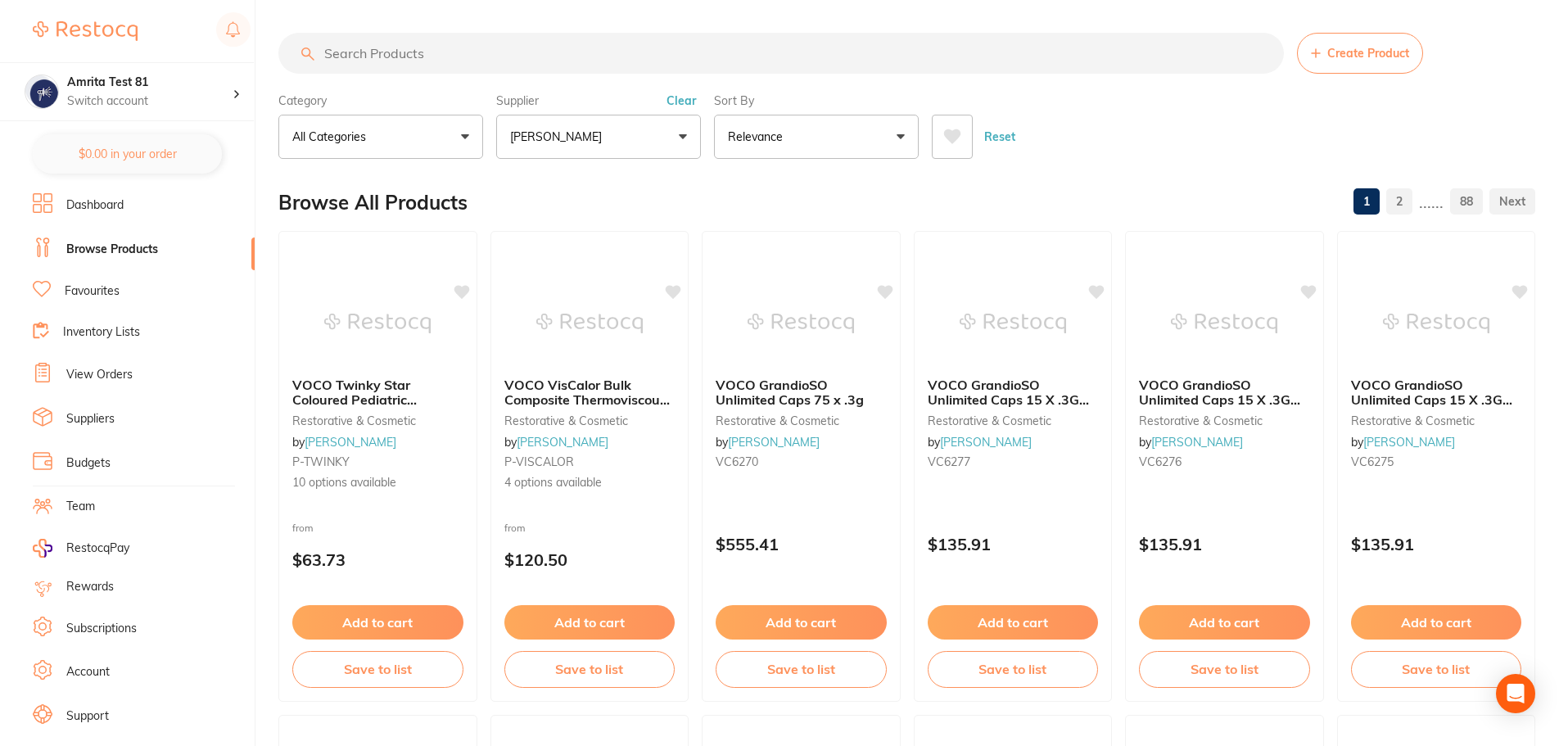
click at [522, 140] on p "[PERSON_NAME]" at bounding box center [559, 137] width 98 height 17
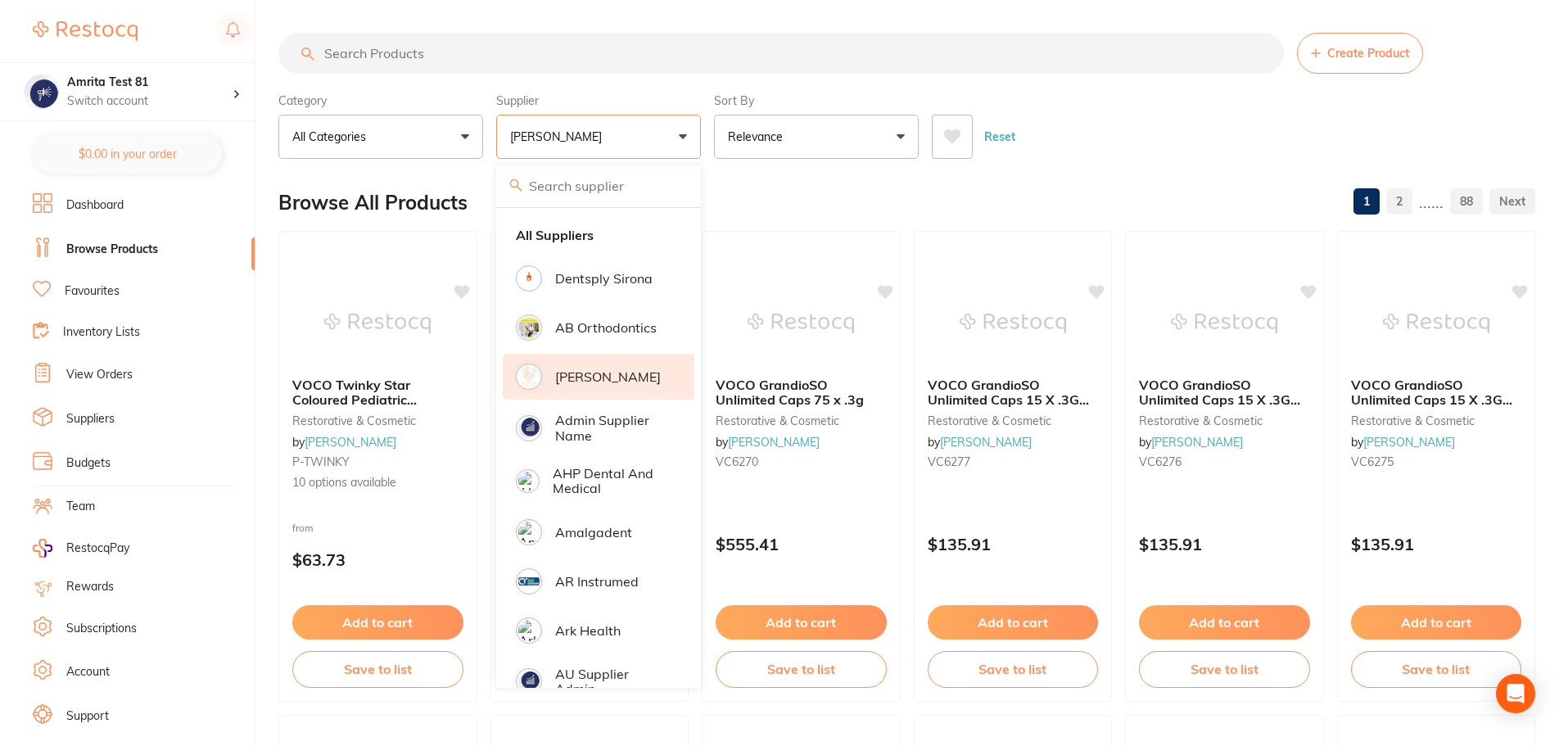
click at [616, 380] on p "[PERSON_NAME]" at bounding box center [608, 377] width 106 height 15
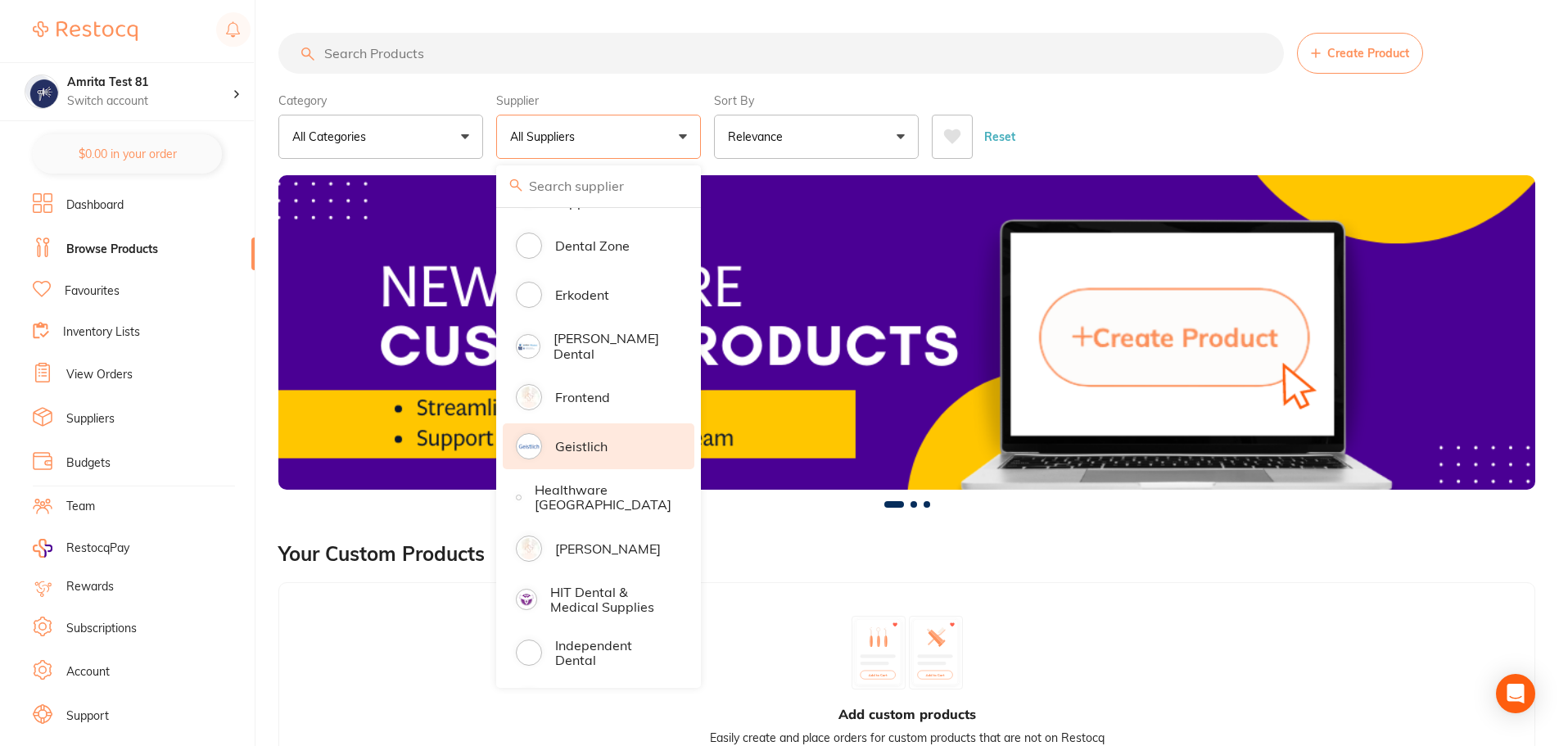
scroll to position [737, 0]
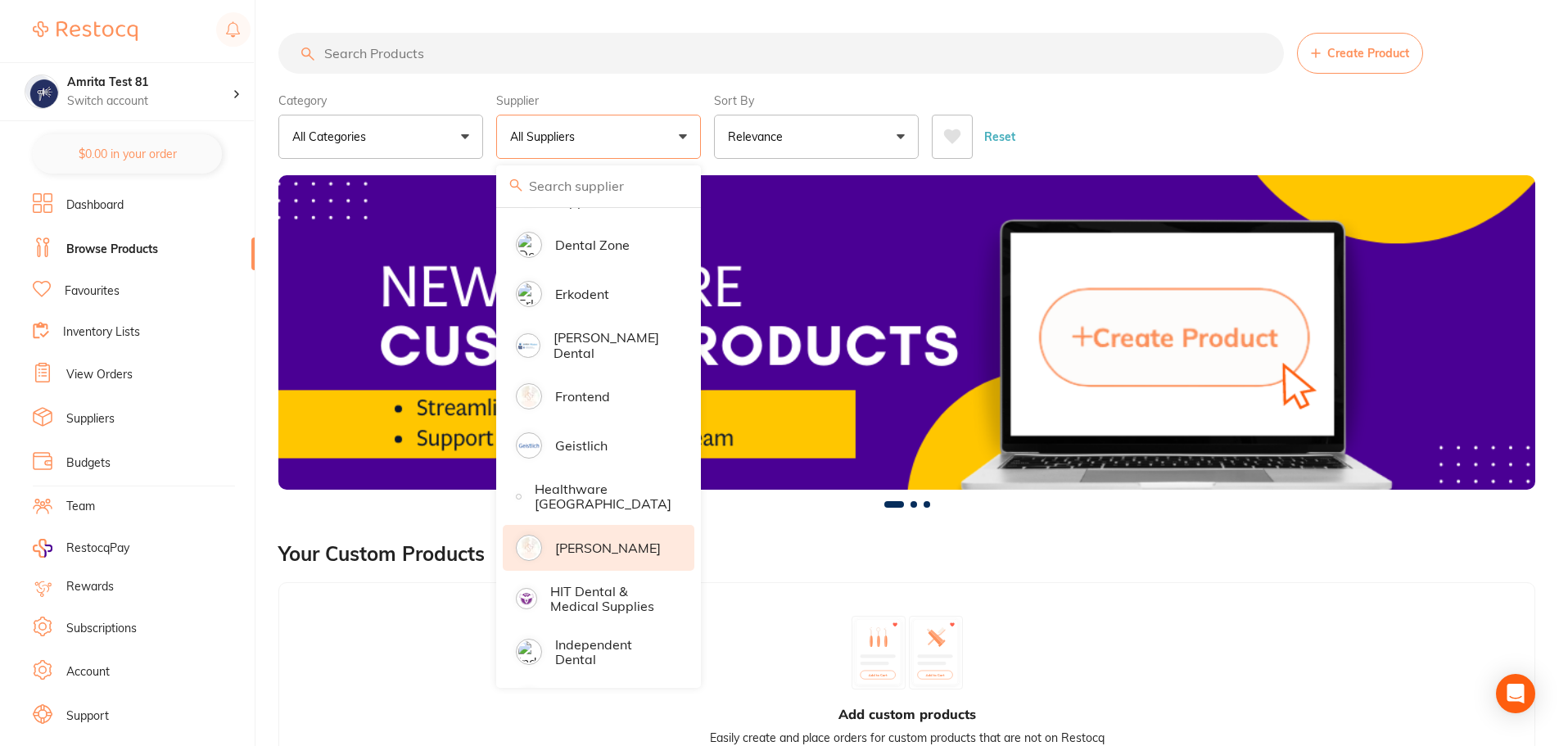
click at [615, 541] on p "[PERSON_NAME]" at bounding box center [608, 548] width 106 height 15
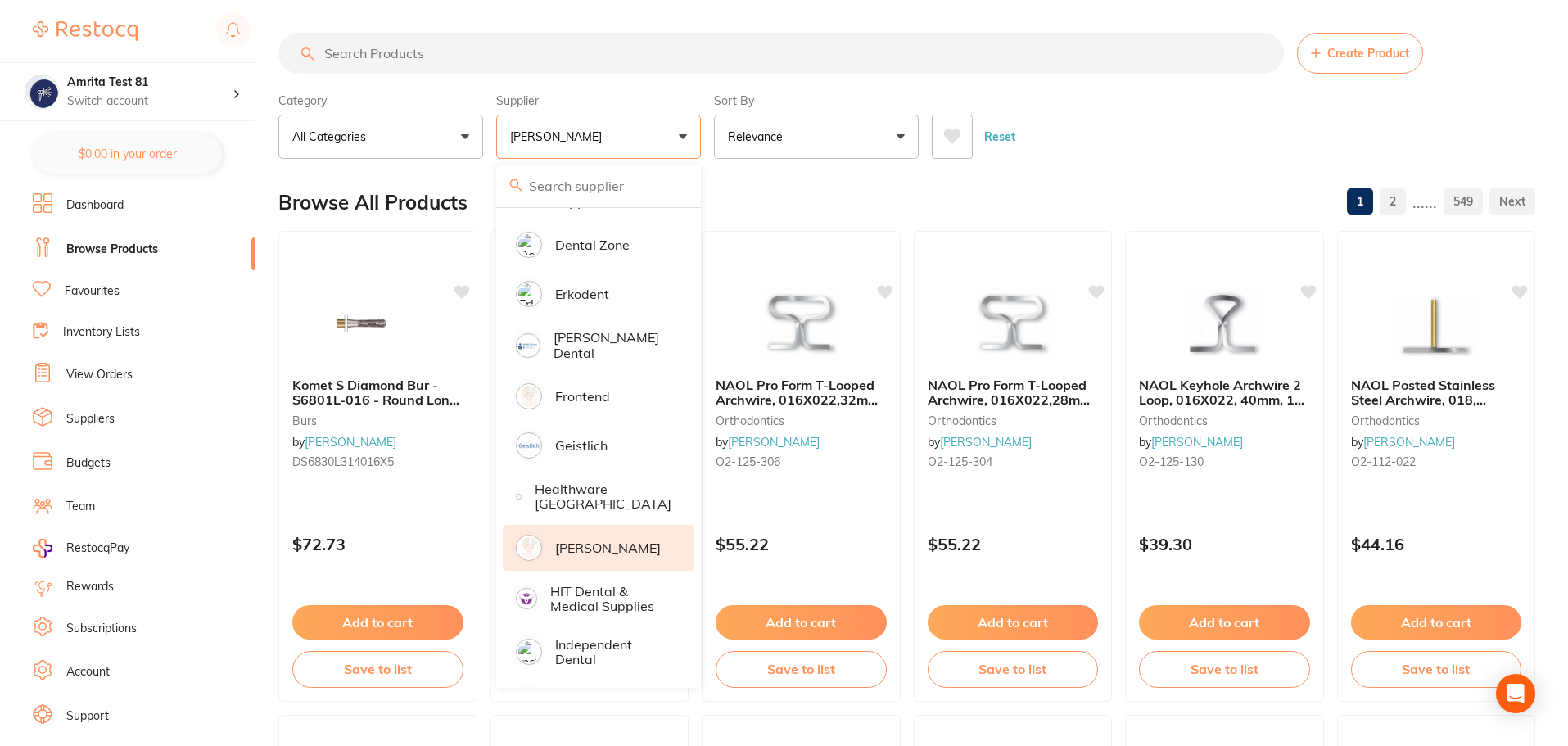
click at [1178, 136] on div "Reset" at bounding box center [1227, 130] width 590 height 57
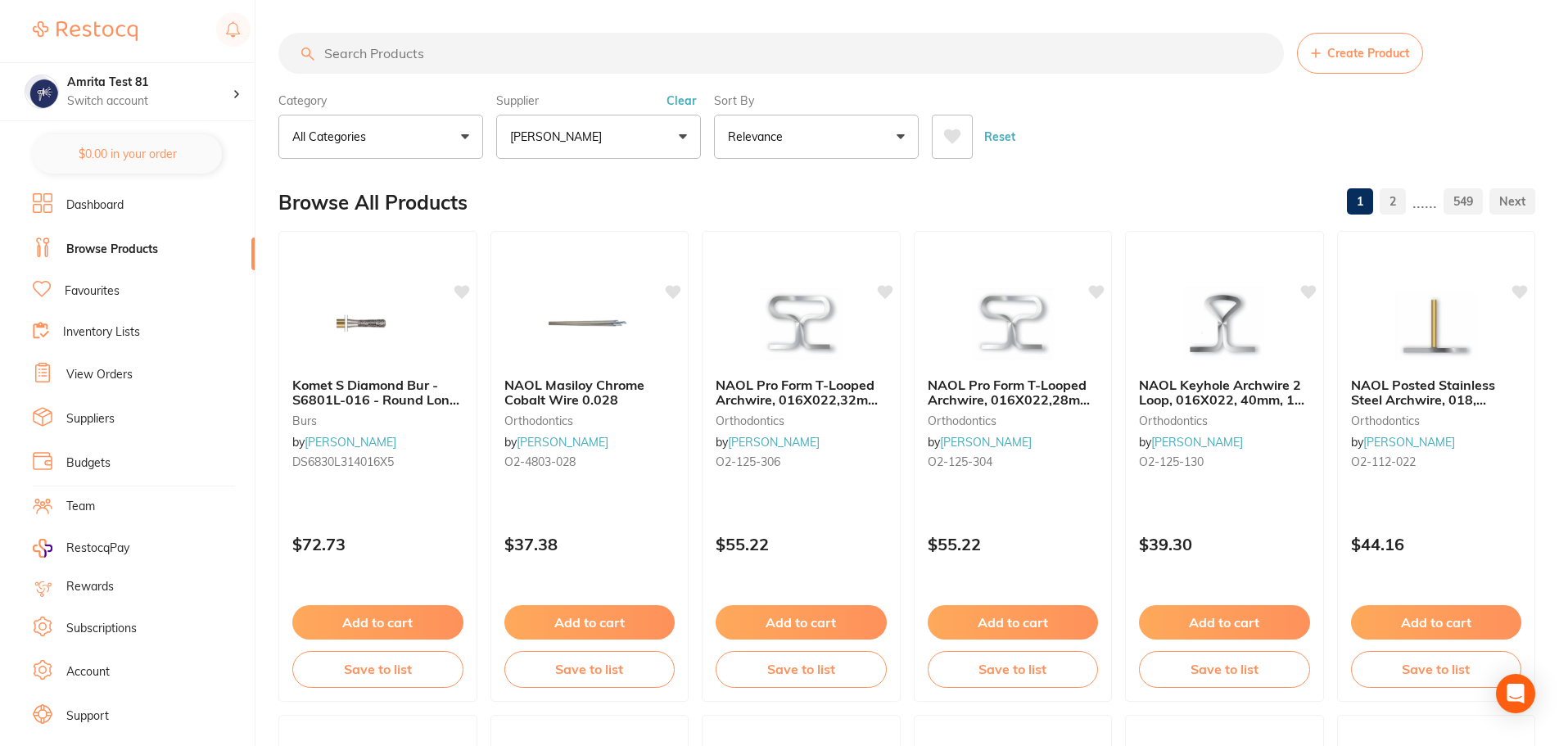
click at [630, 139] on button "[PERSON_NAME]" at bounding box center [598, 136] width 205 height 44
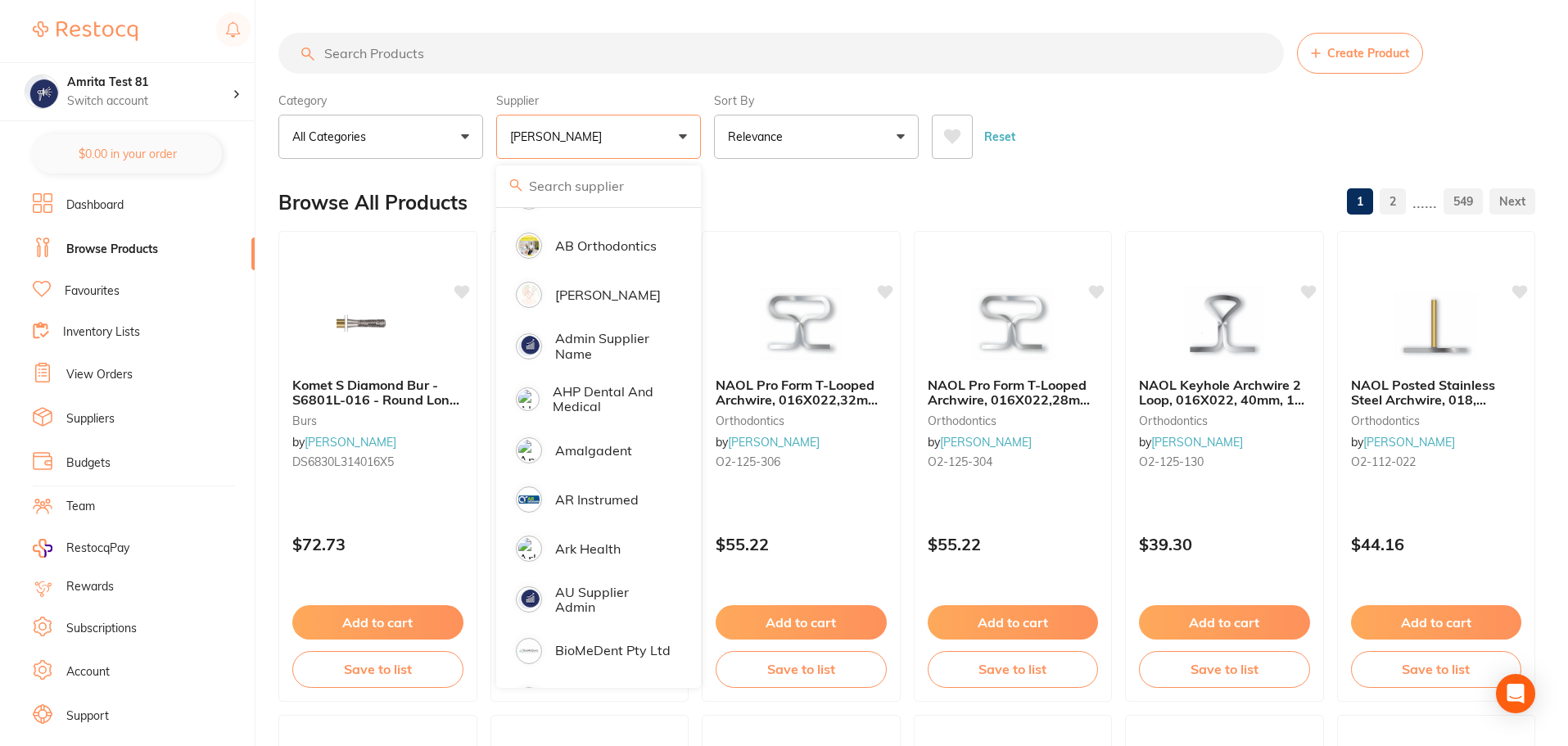
scroll to position [0, 0]
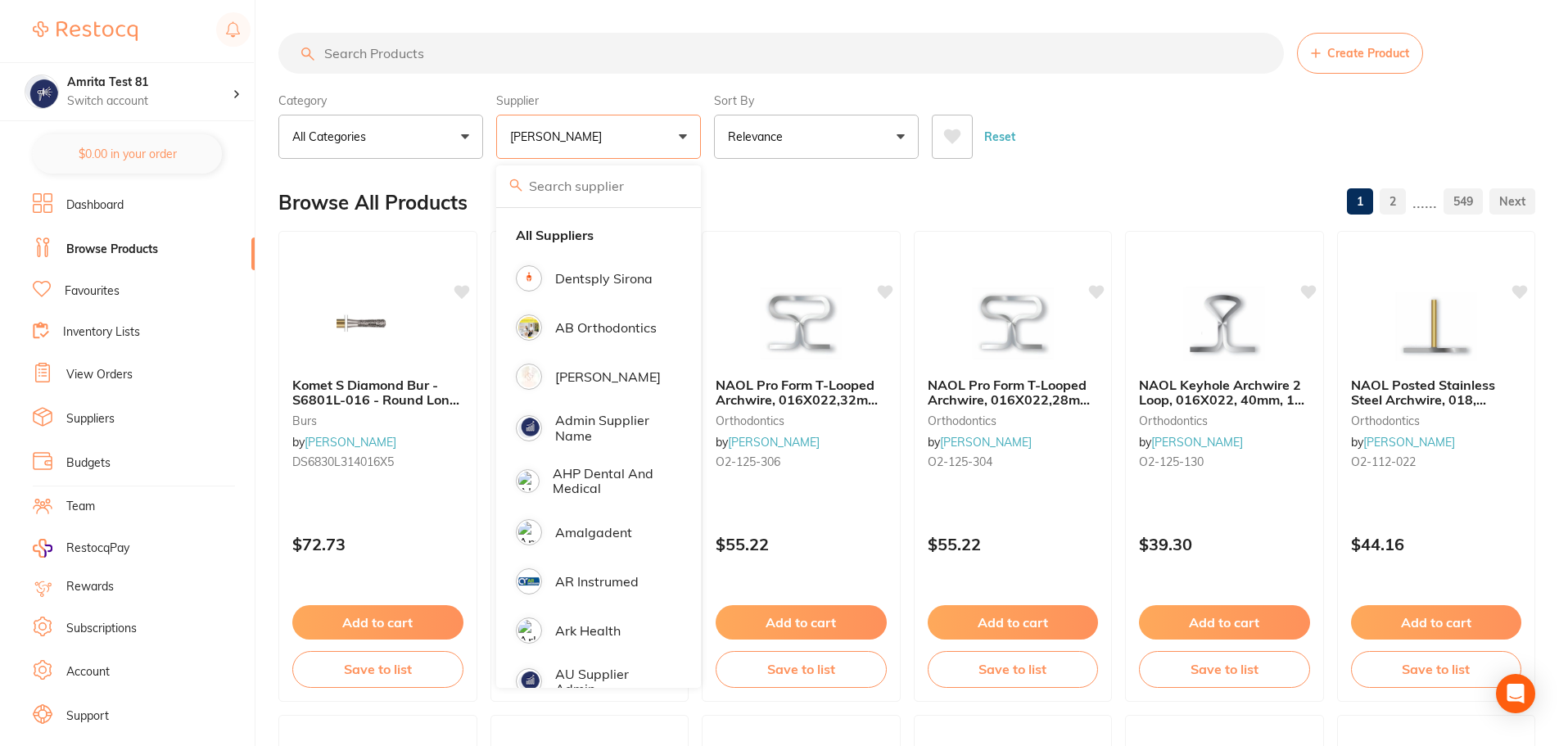
click at [593, 381] on p "[PERSON_NAME]" at bounding box center [608, 377] width 106 height 15
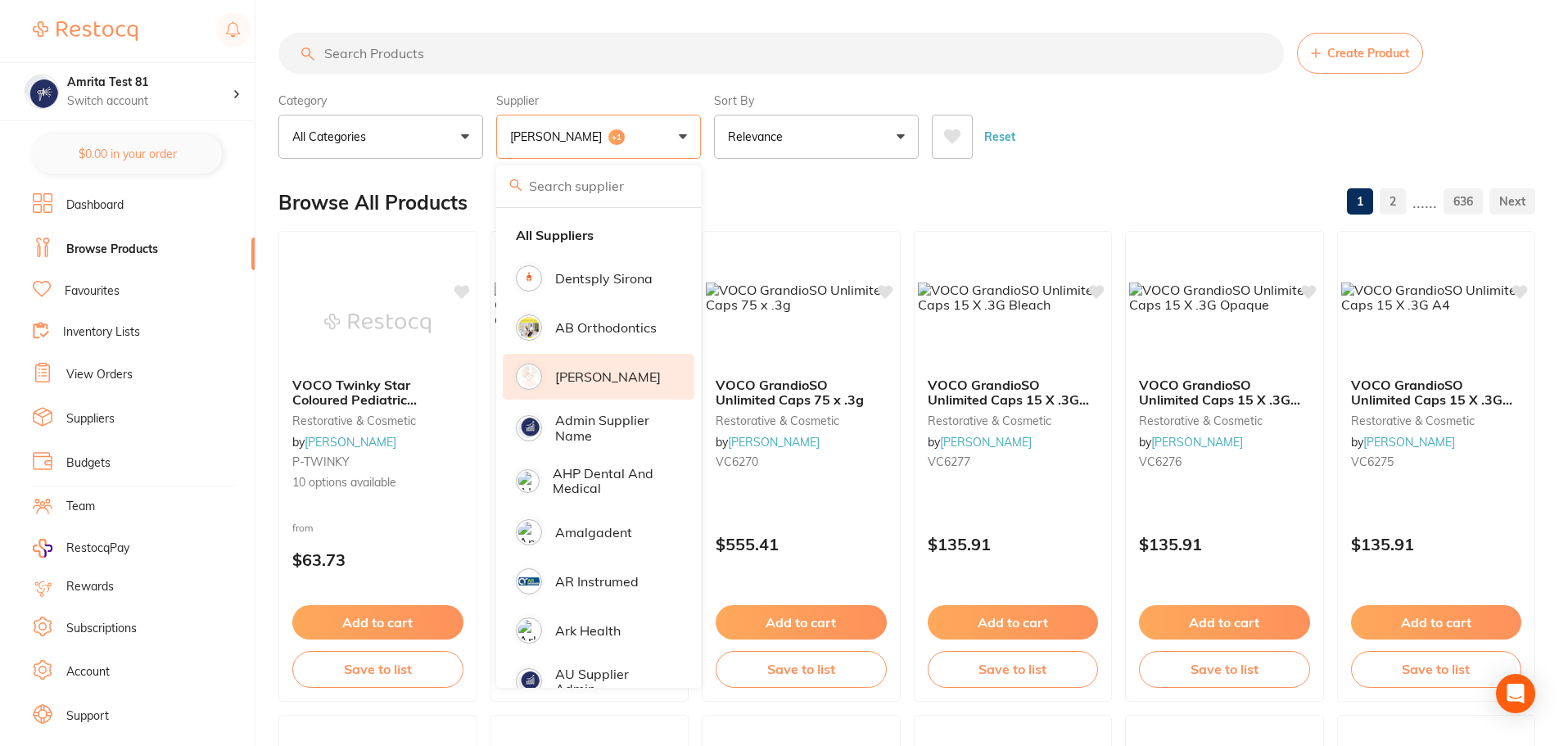
click at [705, 131] on div "Category All Categories All Categories 3D Printing anaesthetic articulating bur…" at bounding box center [907, 122] width 1256 height 72
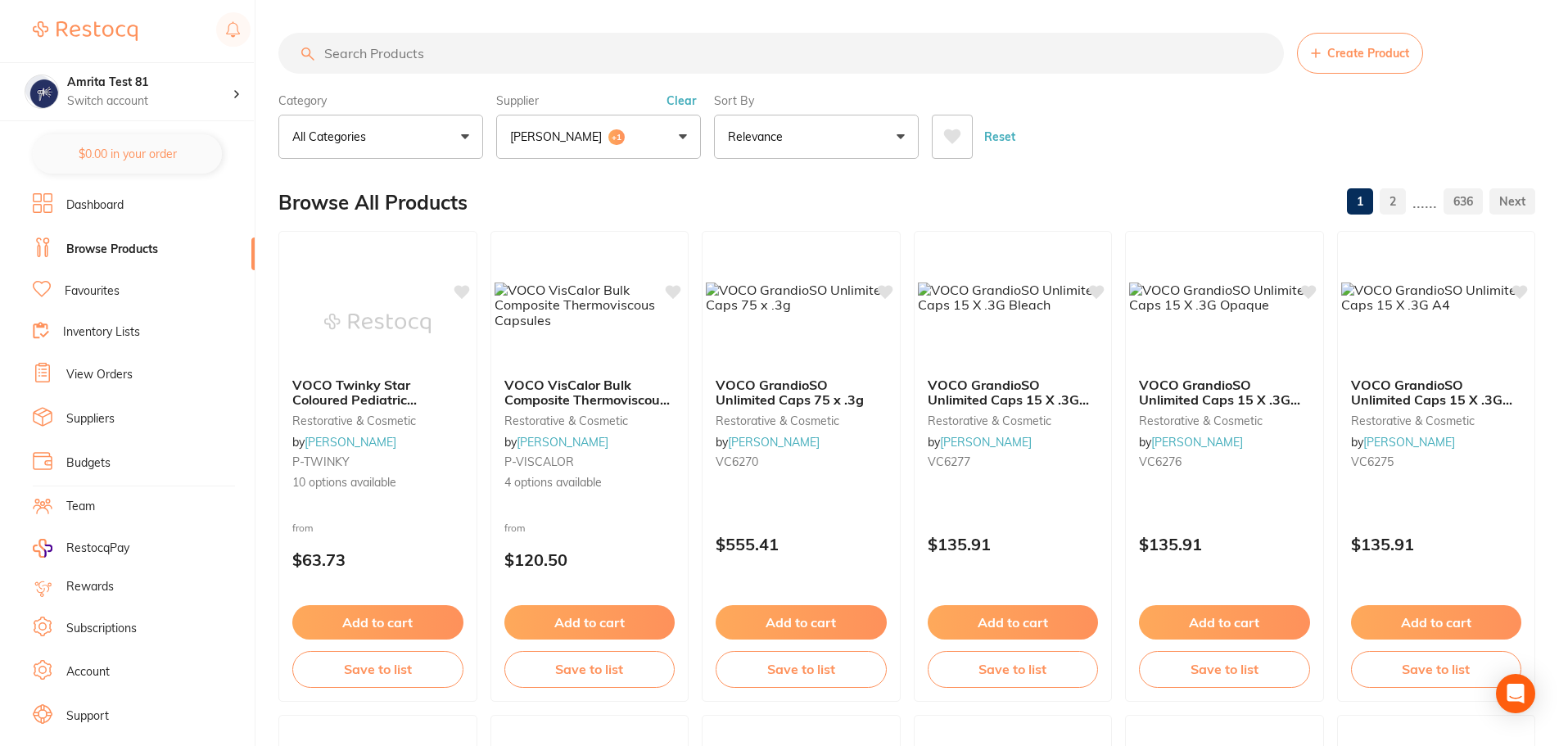
click at [628, 146] on button "Adam Dental +1" at bounding box center [598, 136] width 205 height 44
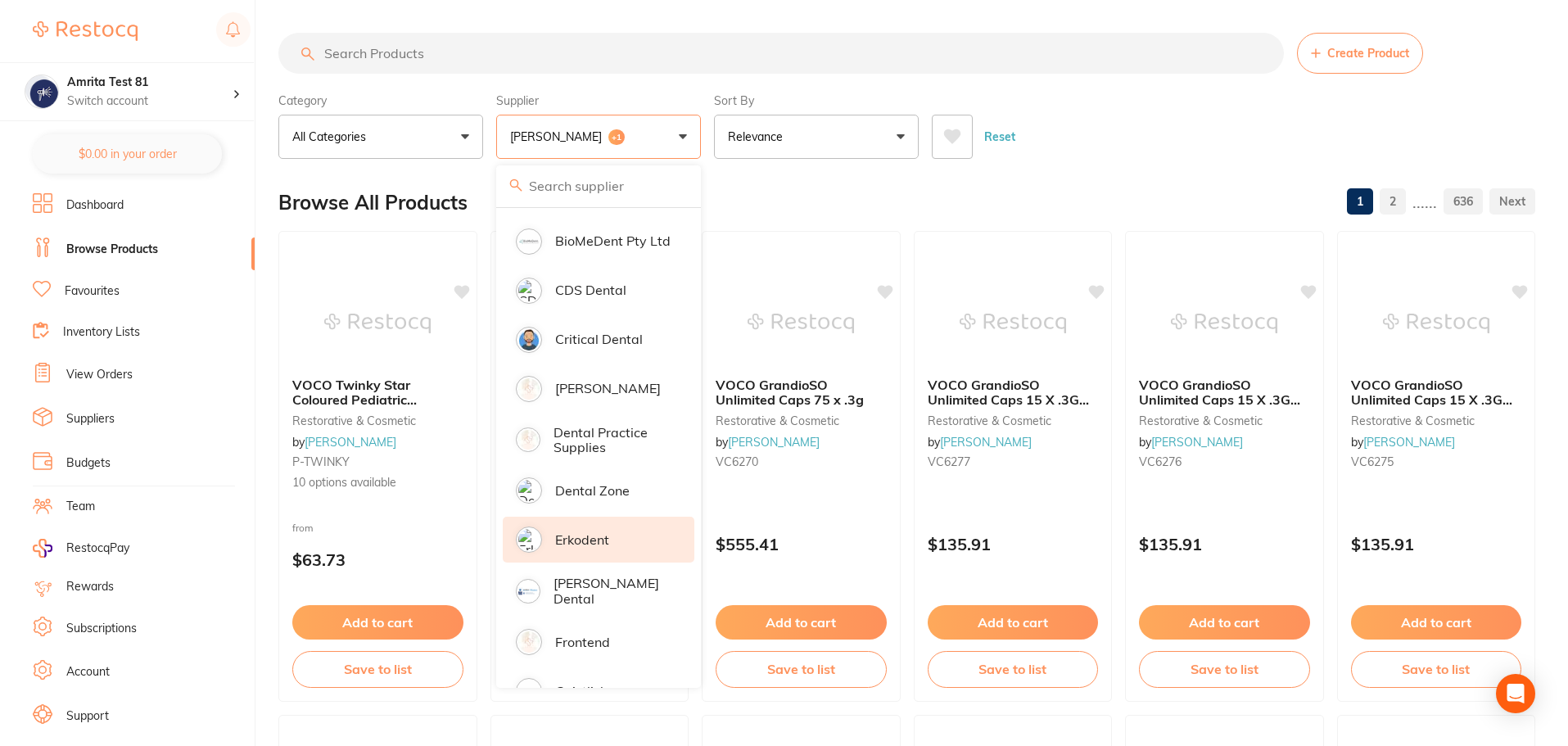
scroll to position [737, 0]
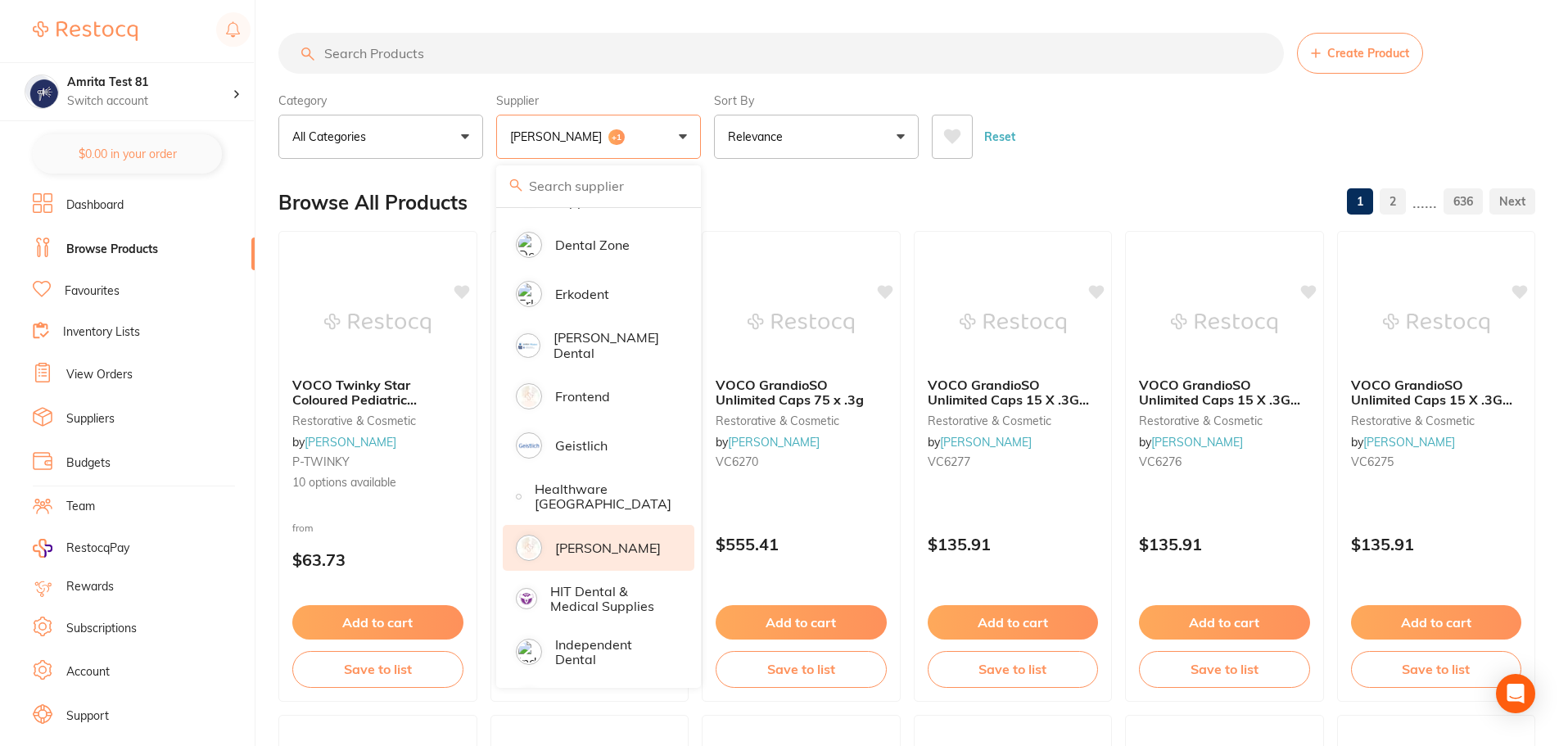
click at [633, 541] on p "[PERSON_NAME]" at bounding box center [608, 548] width 106 height 15
click at [1062, 109] on div "Reset" at bounding box center [1227, 130] width 590 height 57
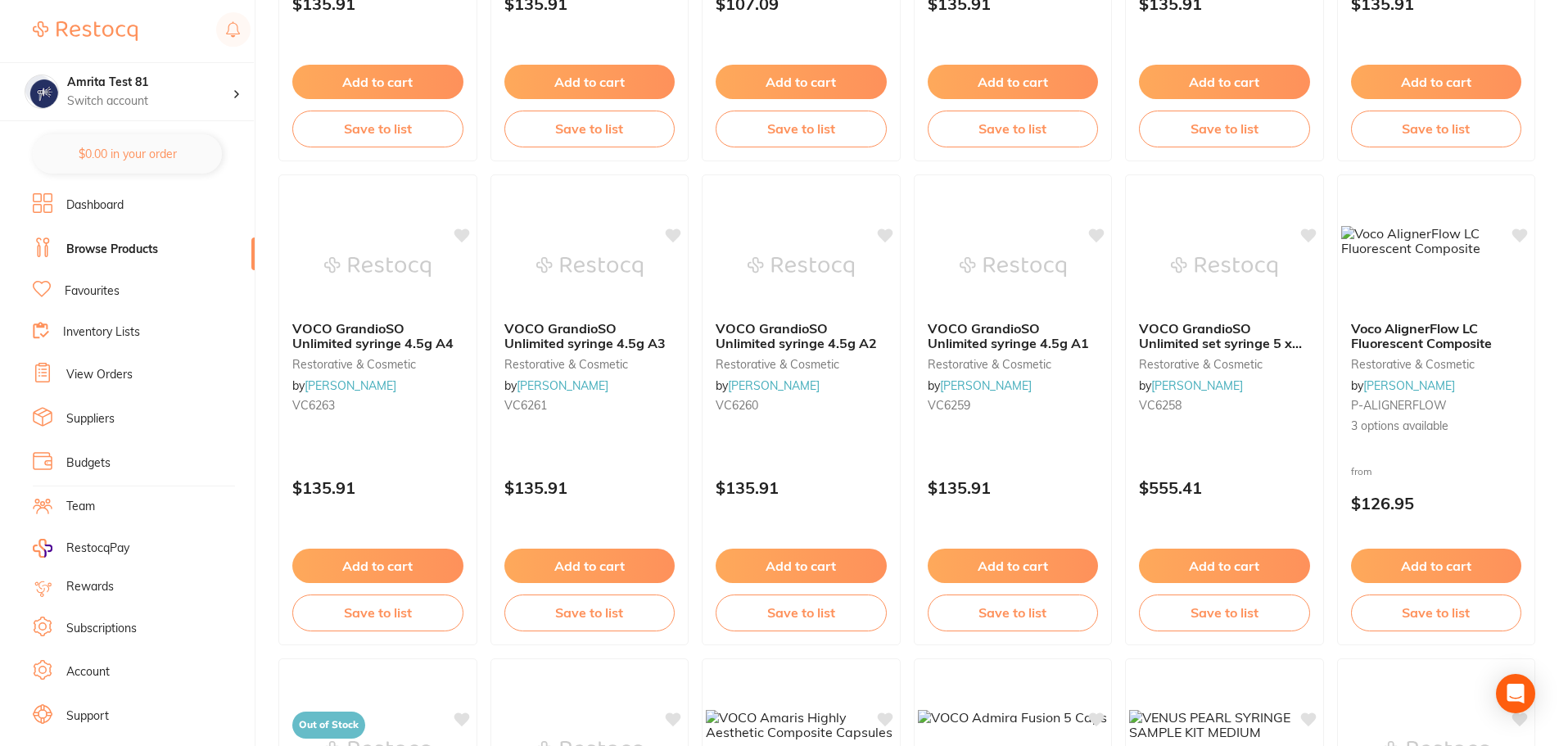
scroll to position [1065, 0]
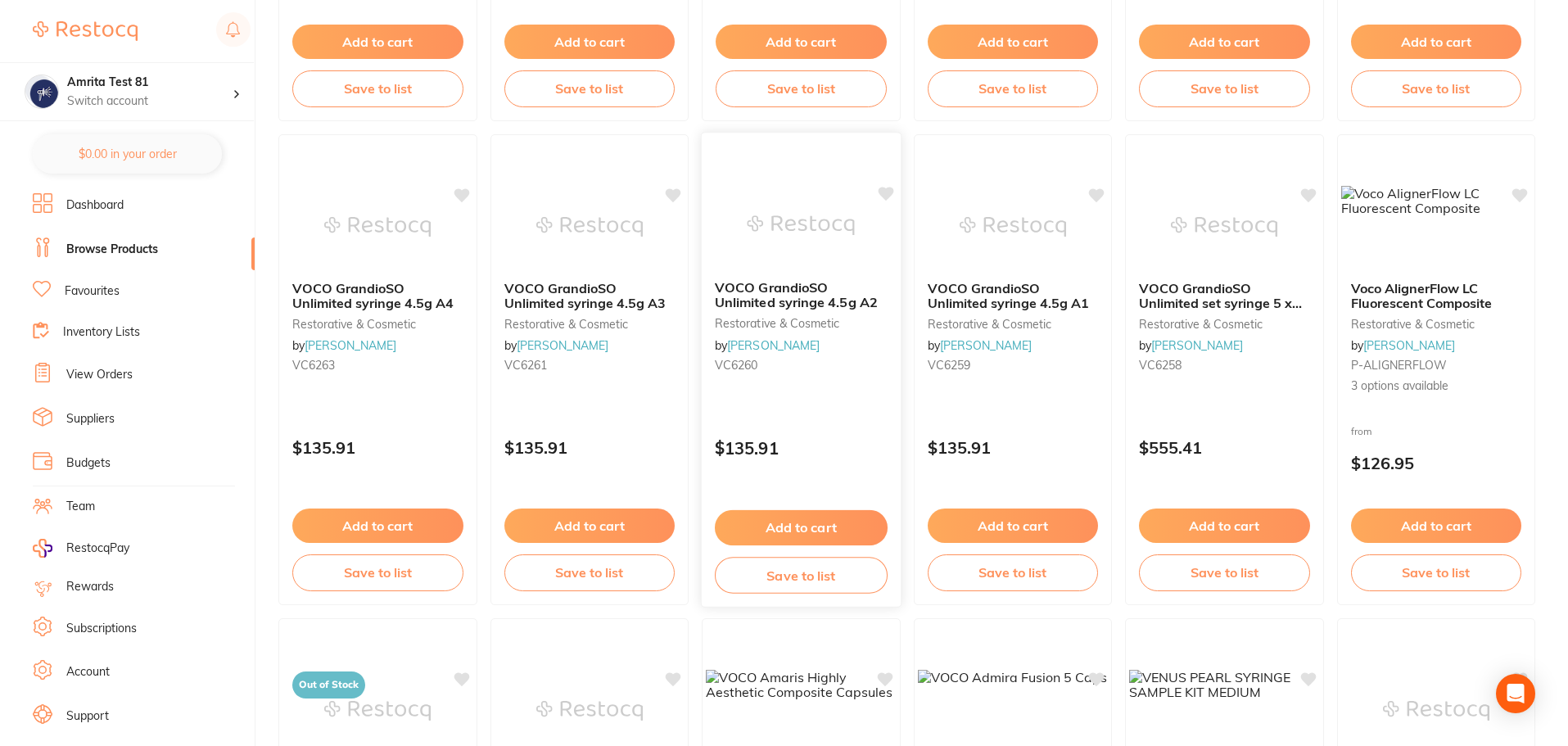
click at [813, 446] on p "$135.91" at bounding box center [801, 448] width 173 height 19
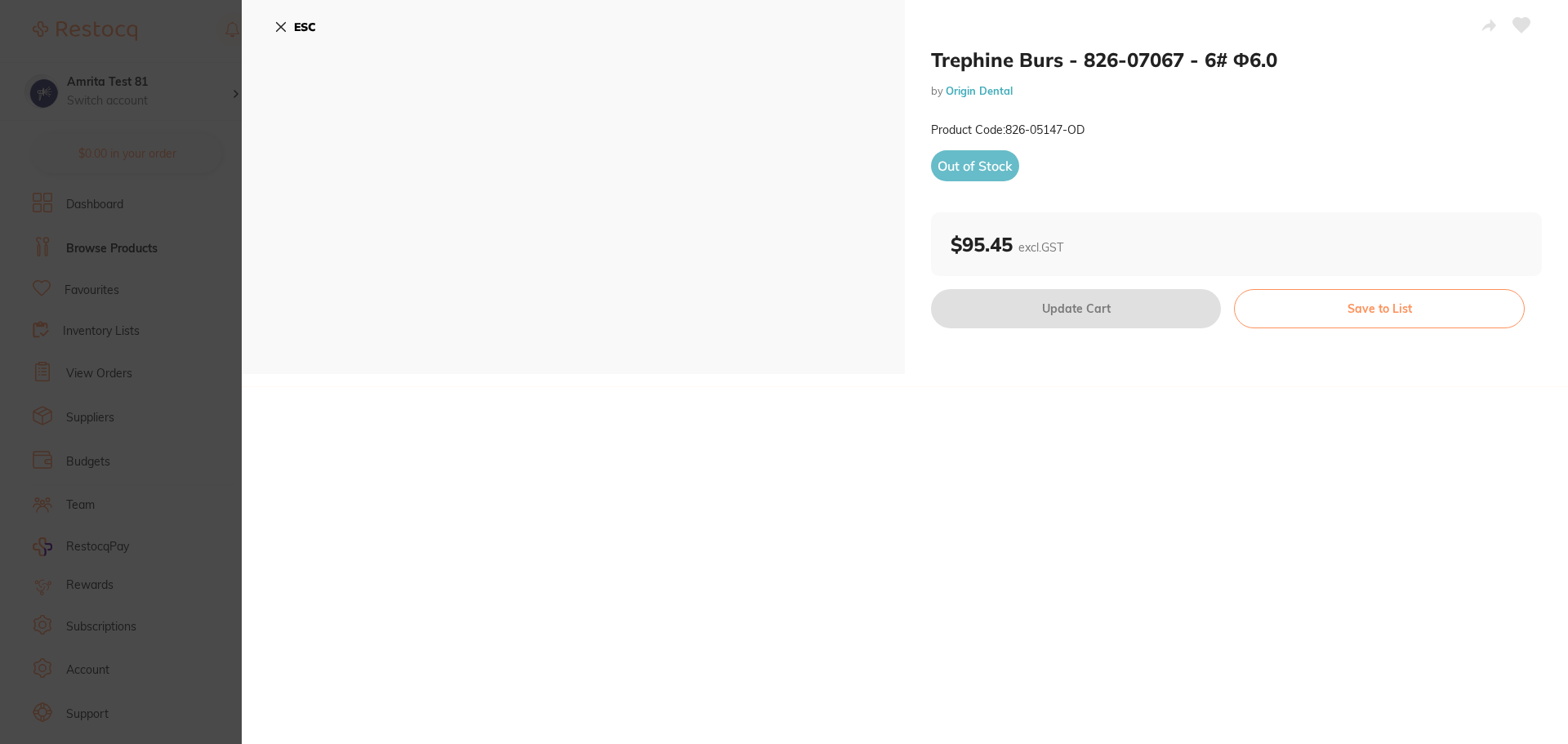
click at [196, 243] on section "Trephine Burs - 826-07067 - 6# Φ6.0 by Origin Dental Product Code: 826-05147-OD…" at bounding box center [784, 372] width 1568 height 744
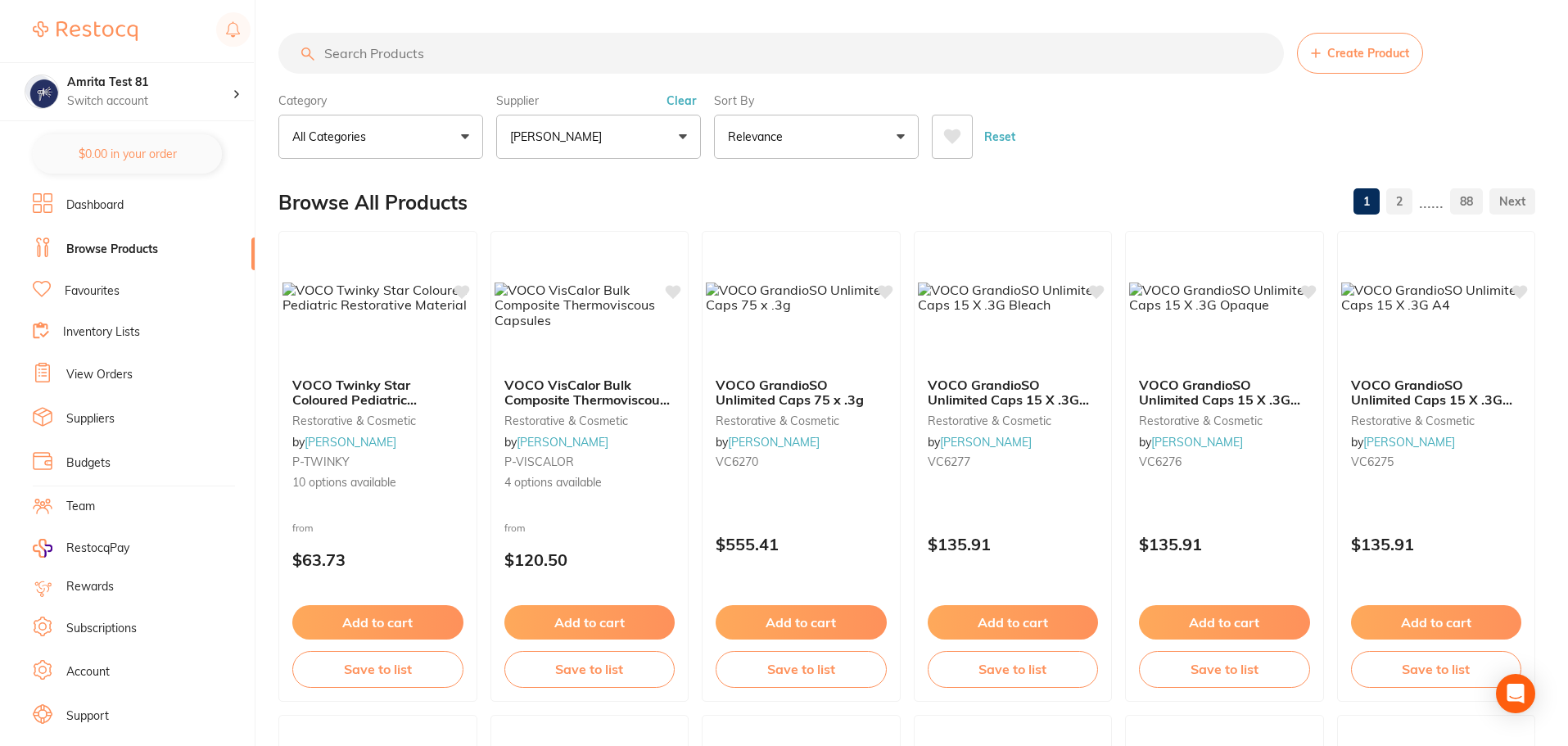
click at [844, 148] on button "Relevance" at bounding box center [817, 136] width 205 height 44
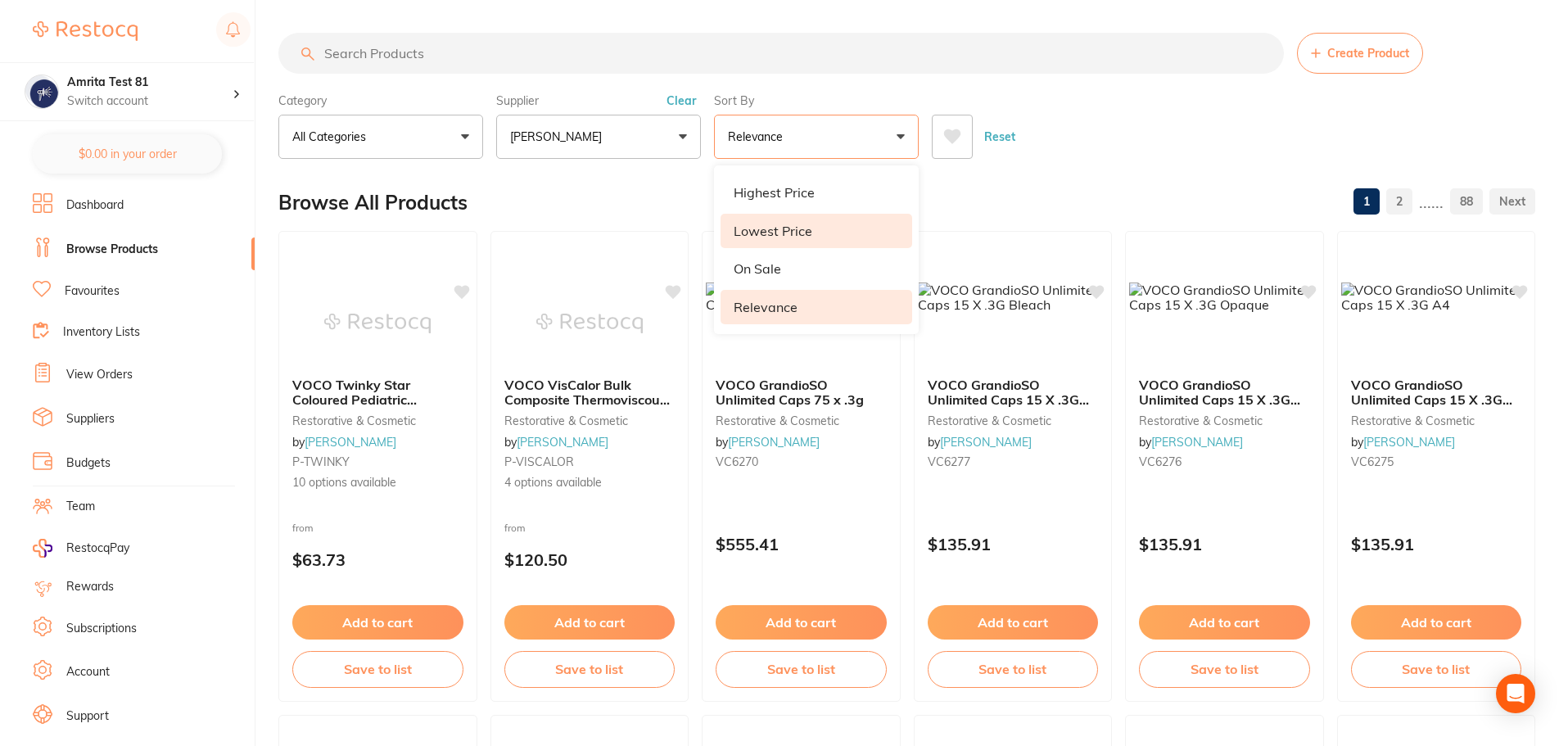
click at [813, 225] on li "Lowest Price" at bounding box center [817, 232] width 192 height 35
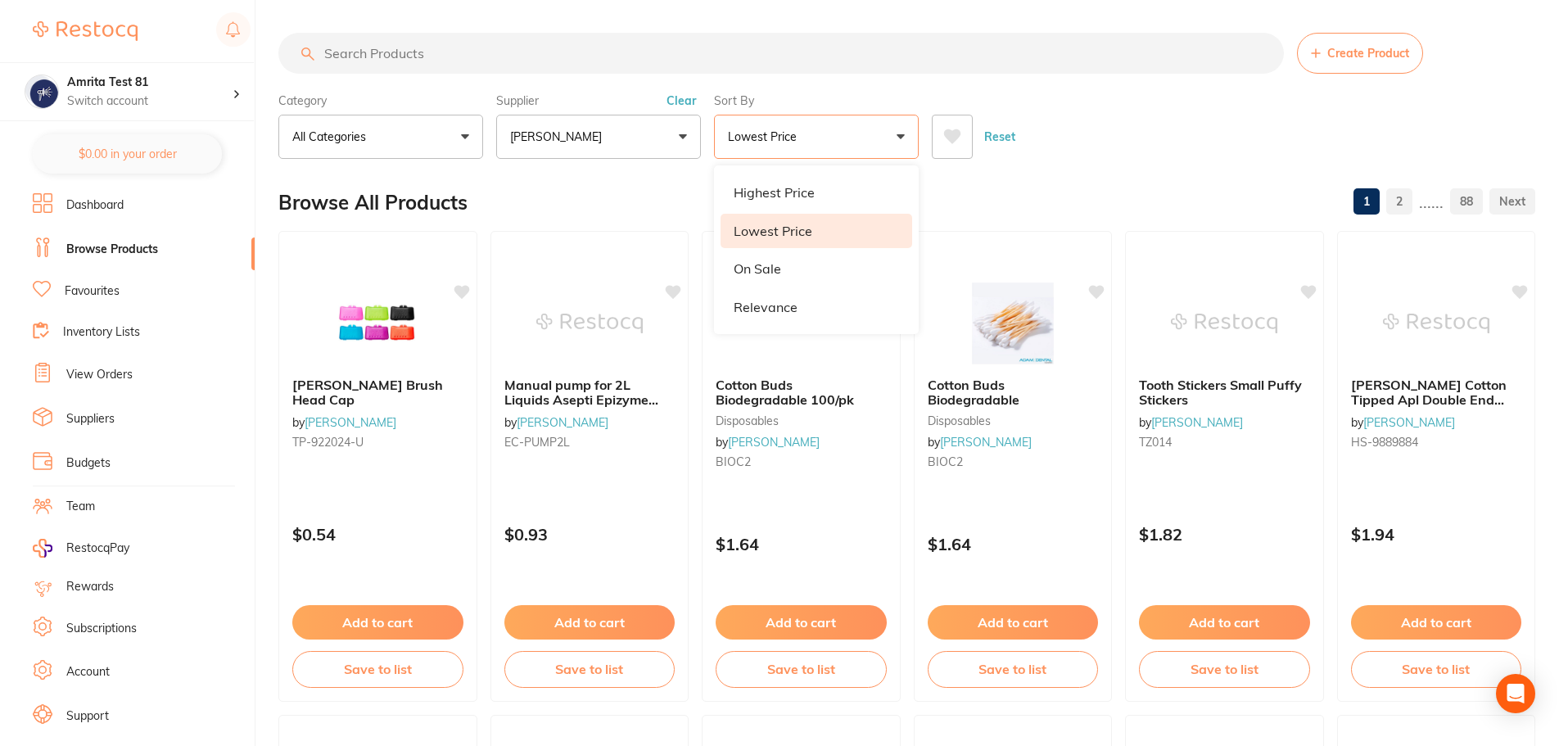
click at [1095, 121] on div "Reset" at bounding box center [1227, 130] width 590 height 57
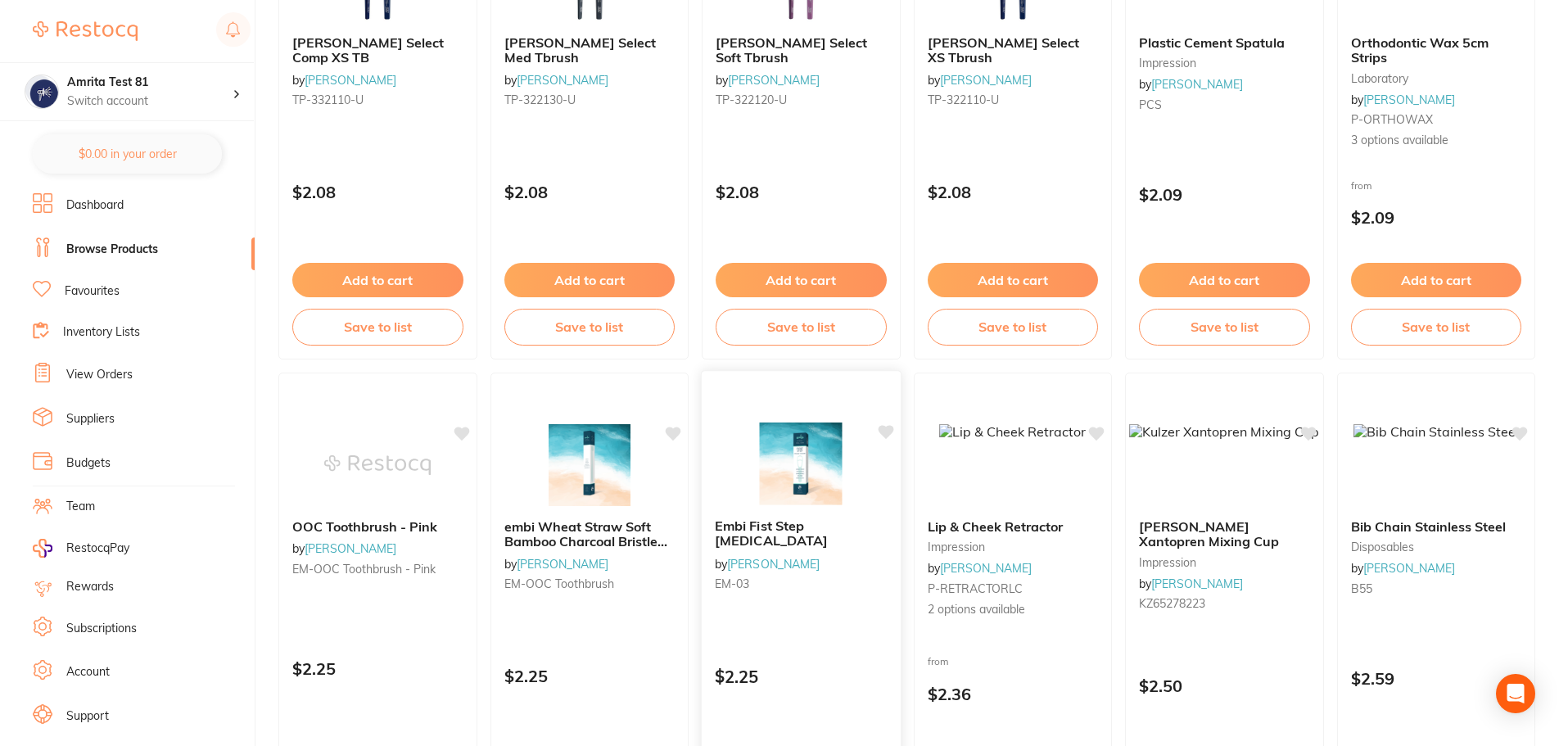
scroll to position [1475, 0]
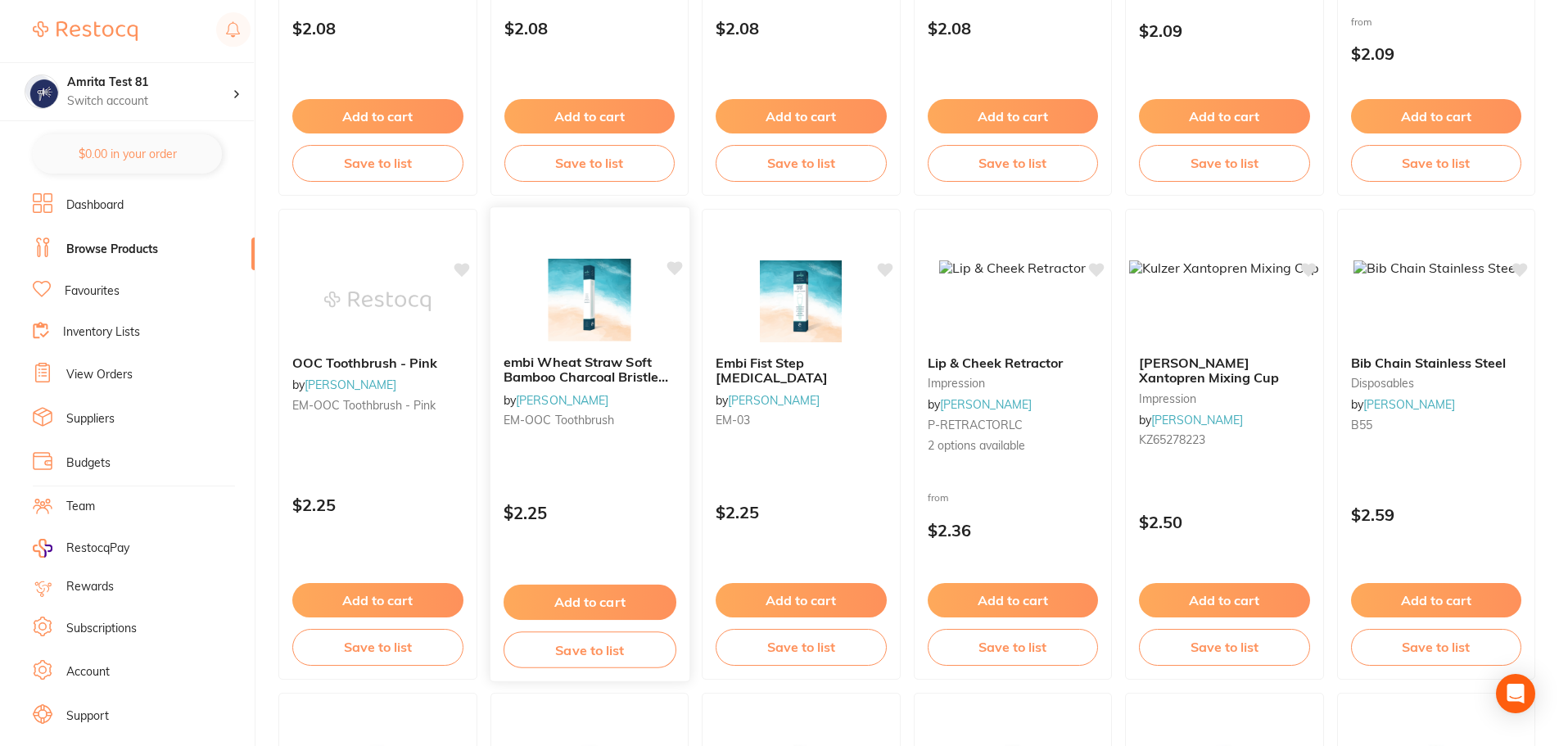
click at [652, 485] on div "embi Wheat Straw Soft Bamboo Charcoal Bristle Toothbrush by Adam Dental EM-OOC …" at bounding box center [589, 444] width 201 height 476
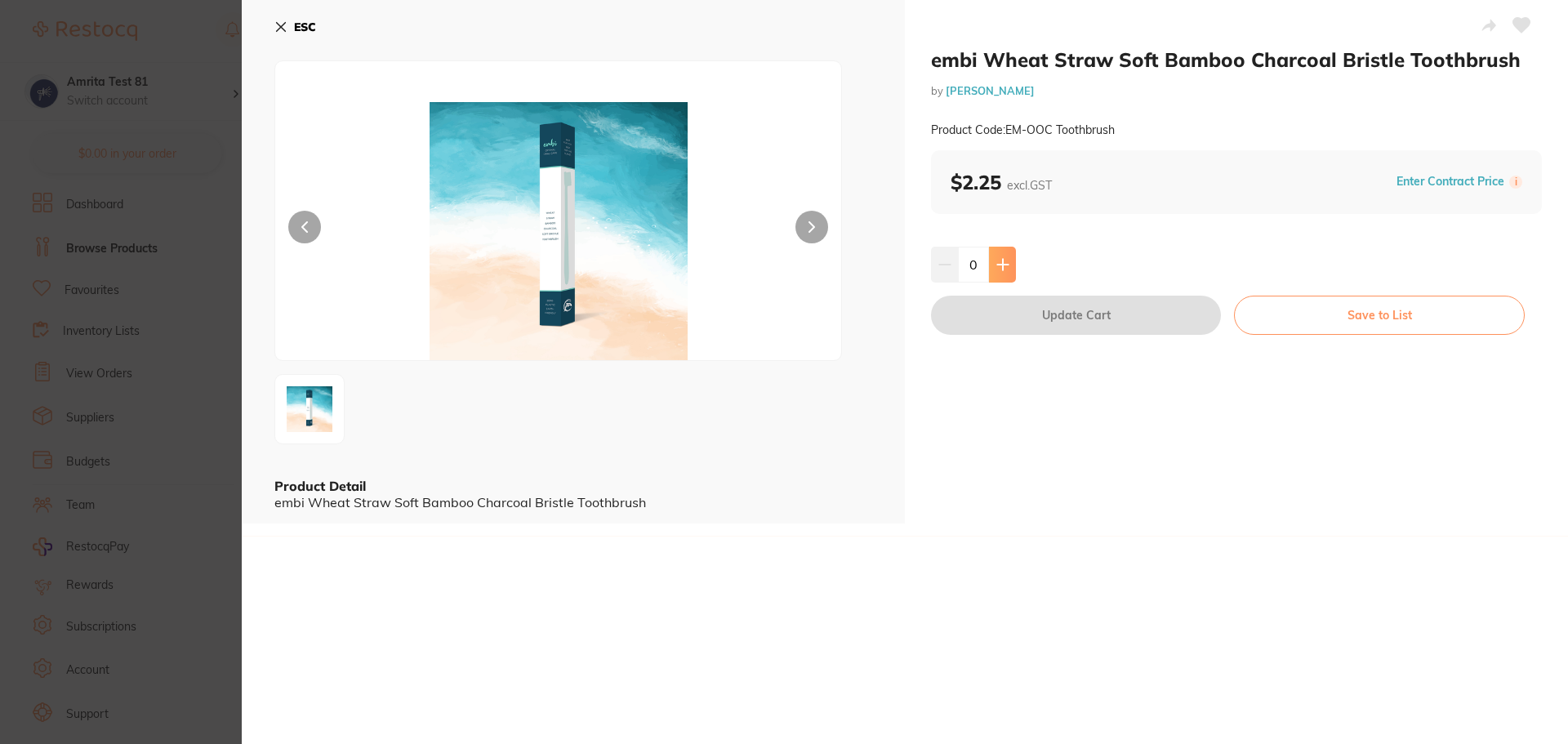
click at [1008, 257] on button at bounding box center [1002, 265] width 27 height 36
type input "1"
click at [1021, 313] on button "Update Cart" at bounding box center [1076, 316] width 290 height 40
checkbox input "false"
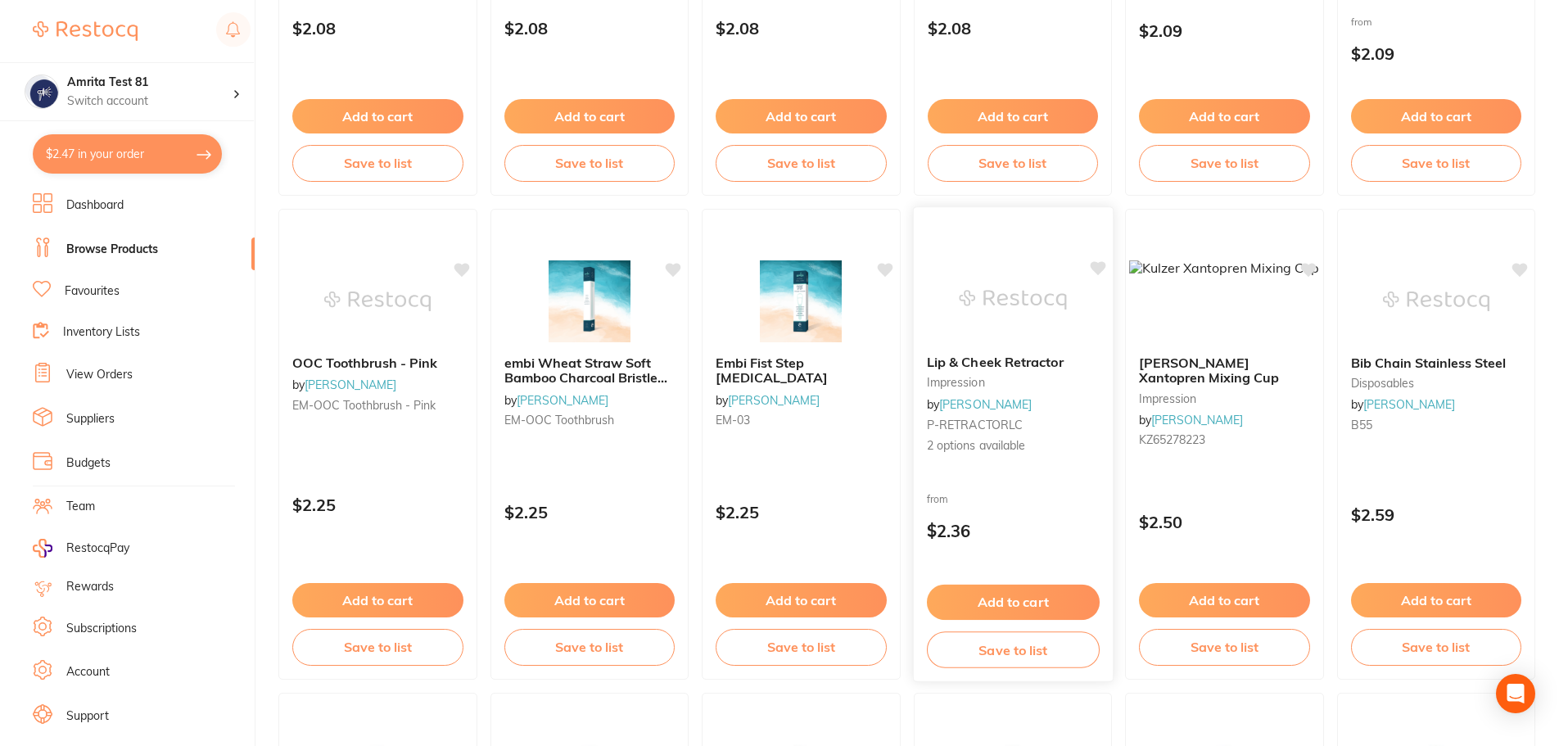
scroll to position [983, 0]
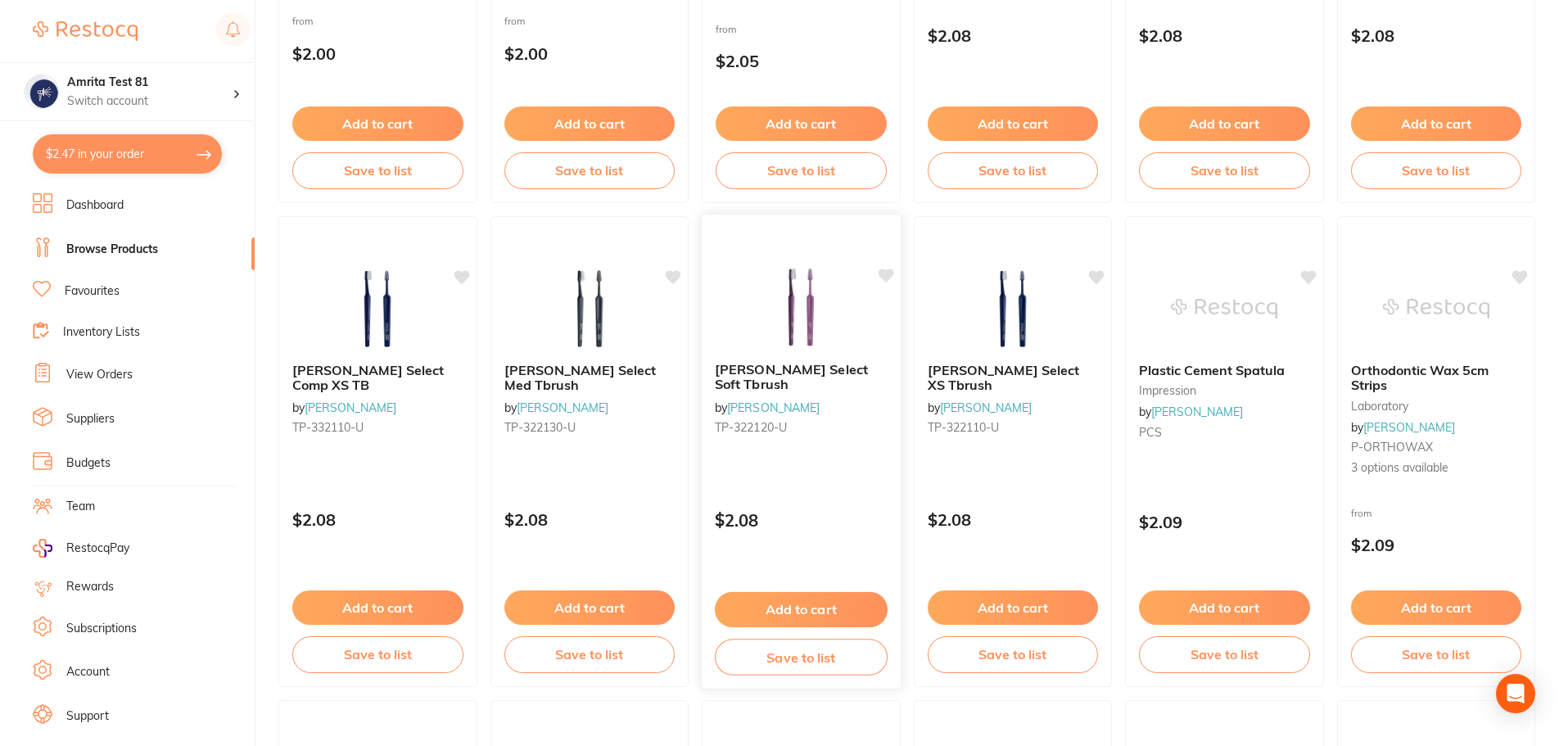
click at [822, 474] on div "TePe Select Soft Tbrush by Adam Dental TP-322120-U $2.08 Add to cart Save to li…" at bounding box center [801, 452] width 201 height 476
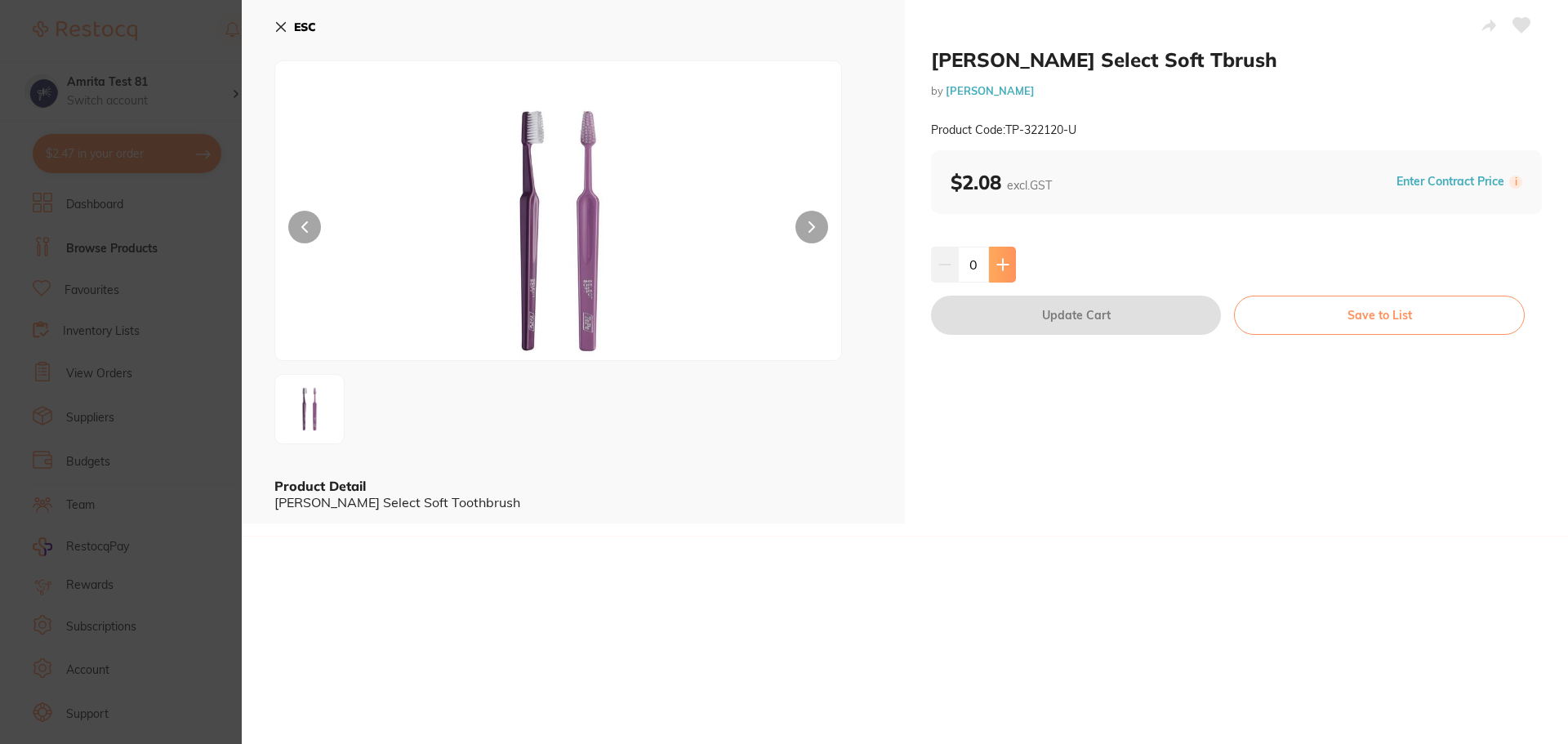
click at [999, 262] on icon at bounding box center [1002, 264] width 11 height 11
type input "1"
click at [1014, 318] on button "Update Cart" at bounding box center [1076, 316] width 290 height 40
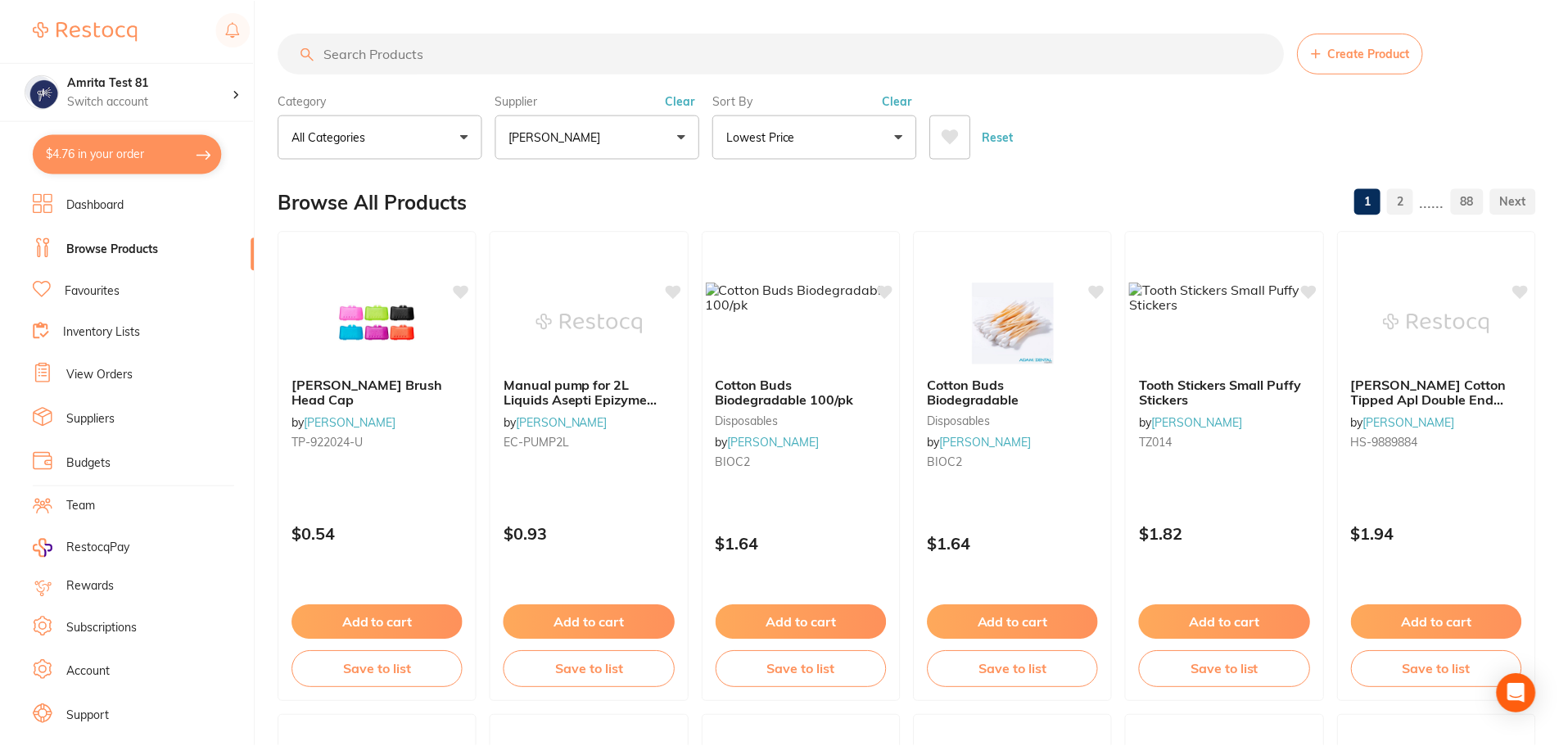
scroll to position [983, 0]
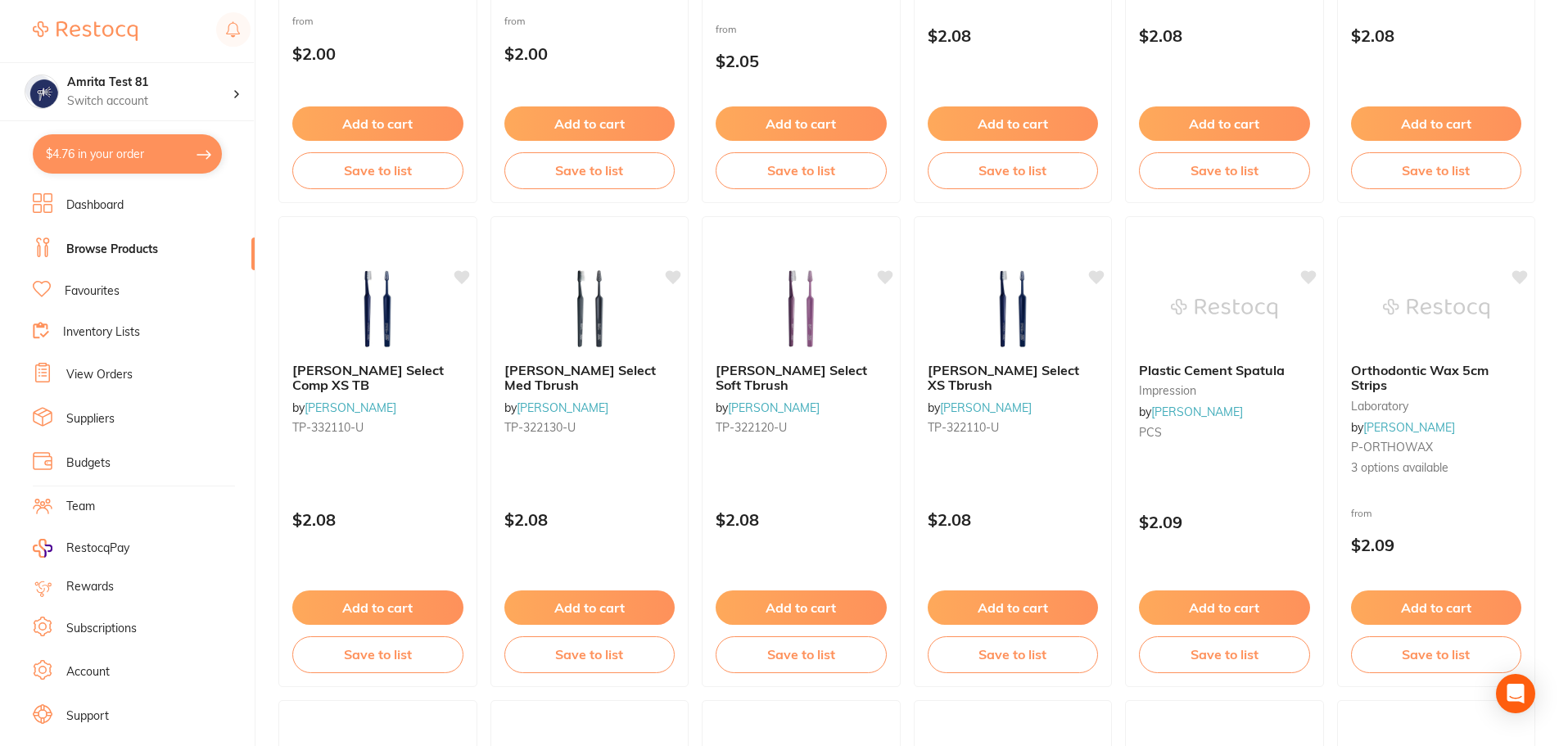
click at [178, 160] on button "$4.76 in your order" at bounding box center [127, 154] width 189 height 40
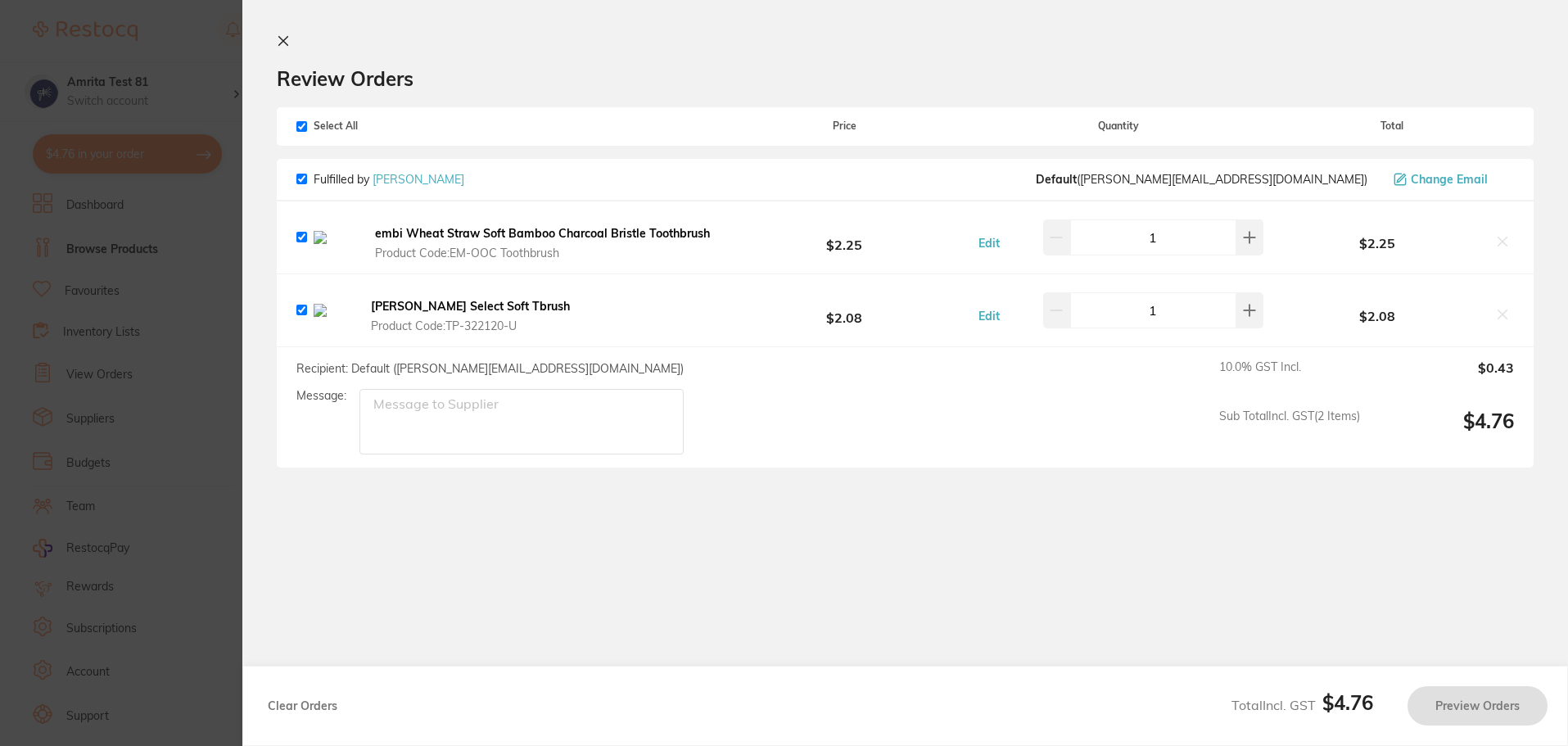
checkbox input "true"
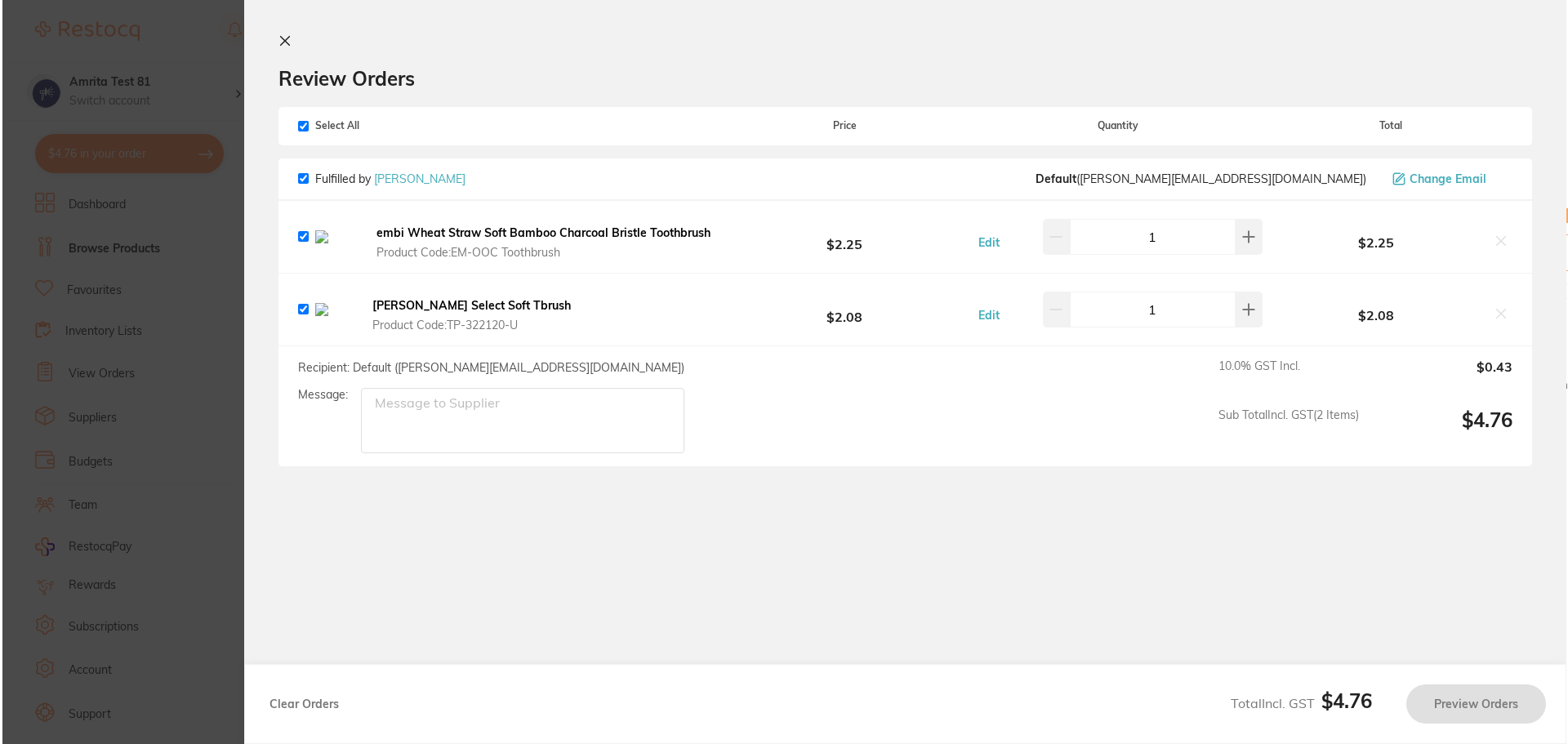
scroll to position [0, 0]
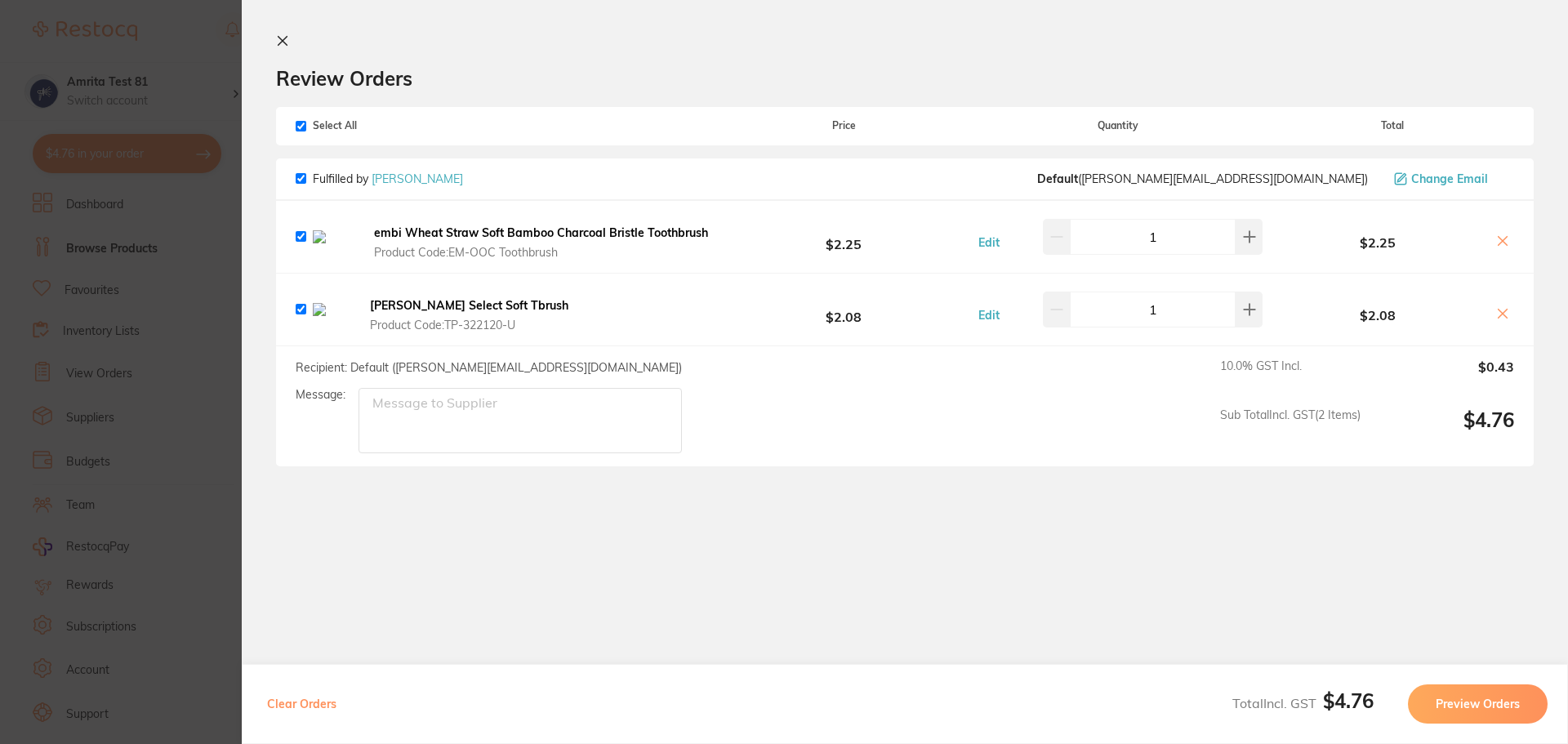
click at [592, 239] on b "embi Wheat Straw Soft Bamboo Charcoal Bristle Toothbrush" at bounding box center [541, 233] width 334 height 15
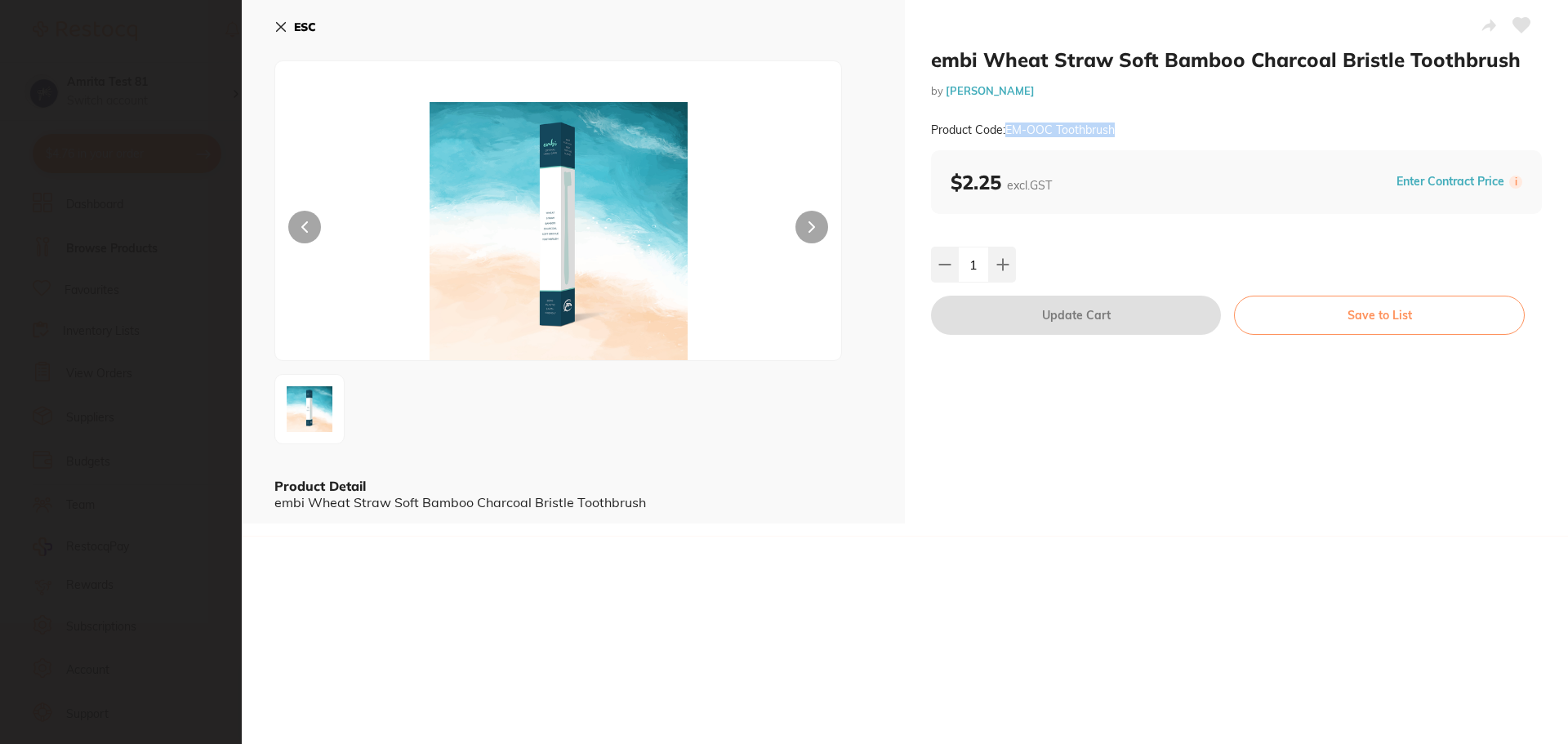
drag, startPoint x: 1137, startPoint y: 129, endPoint x: 1006, endPoint y: 134, distance: 131.1
click at [1006, 134] on div "Product Code: EM-OOC Toothbrush" at bounding box center [1236, 130] width 611 height 40
copy small "EM-OOC Toothbrush"
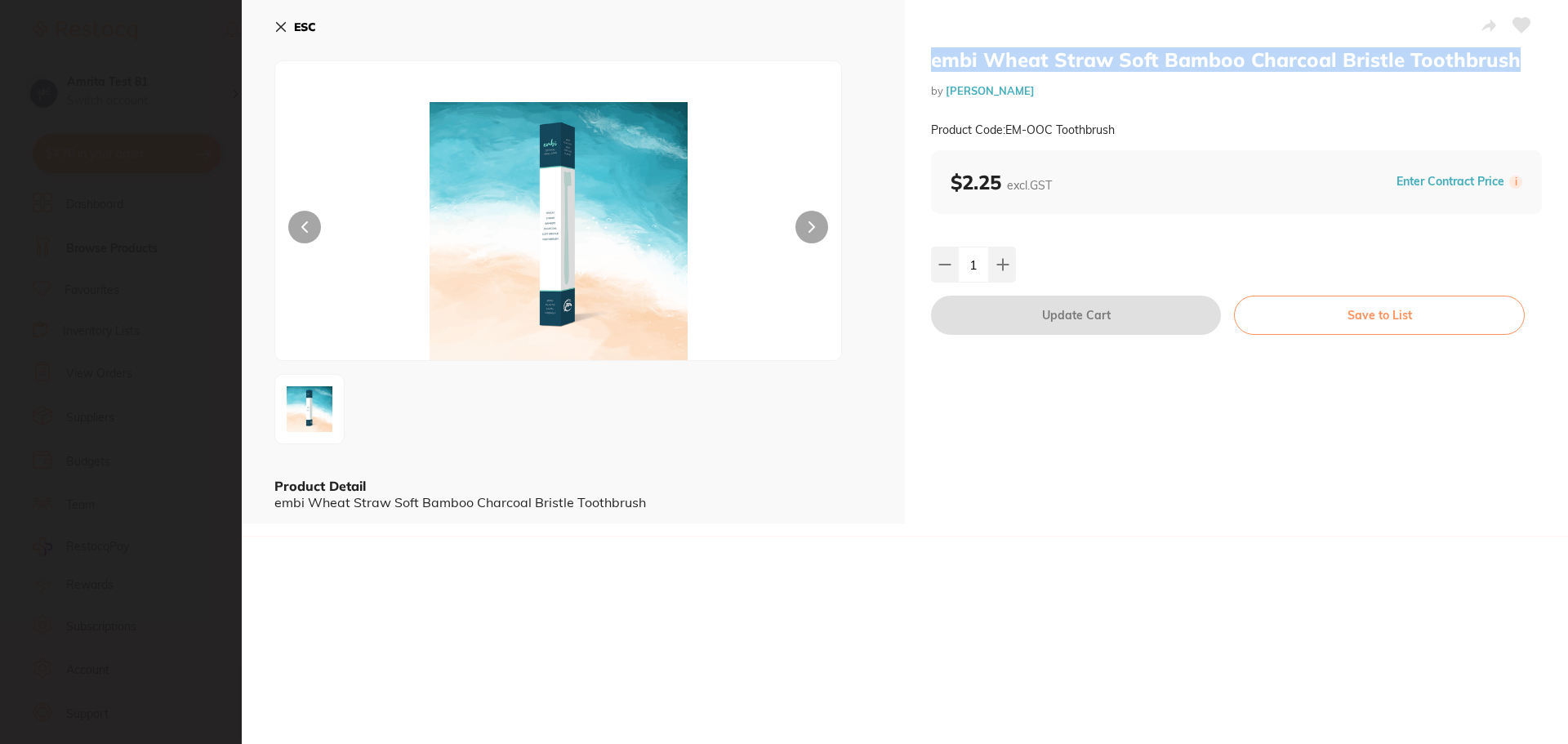
drag, startPoint x: 932, startPoint y: 59, endPoint x: 1525, endPoint y: 52, distance: 593.0
click at [1525, 52] on h2 "embi Wheat Straw Soft Bamboo Charcoal Bristle Toothbrush" at bounding box center [1236, 59] width 611 height 25
copy h2 "embi Wheat Straw Soft Bamboo Charcoal Bristle Toothbrush"
click at [276, 28] on icon at bounding box center [281, 27] width 13 height 13
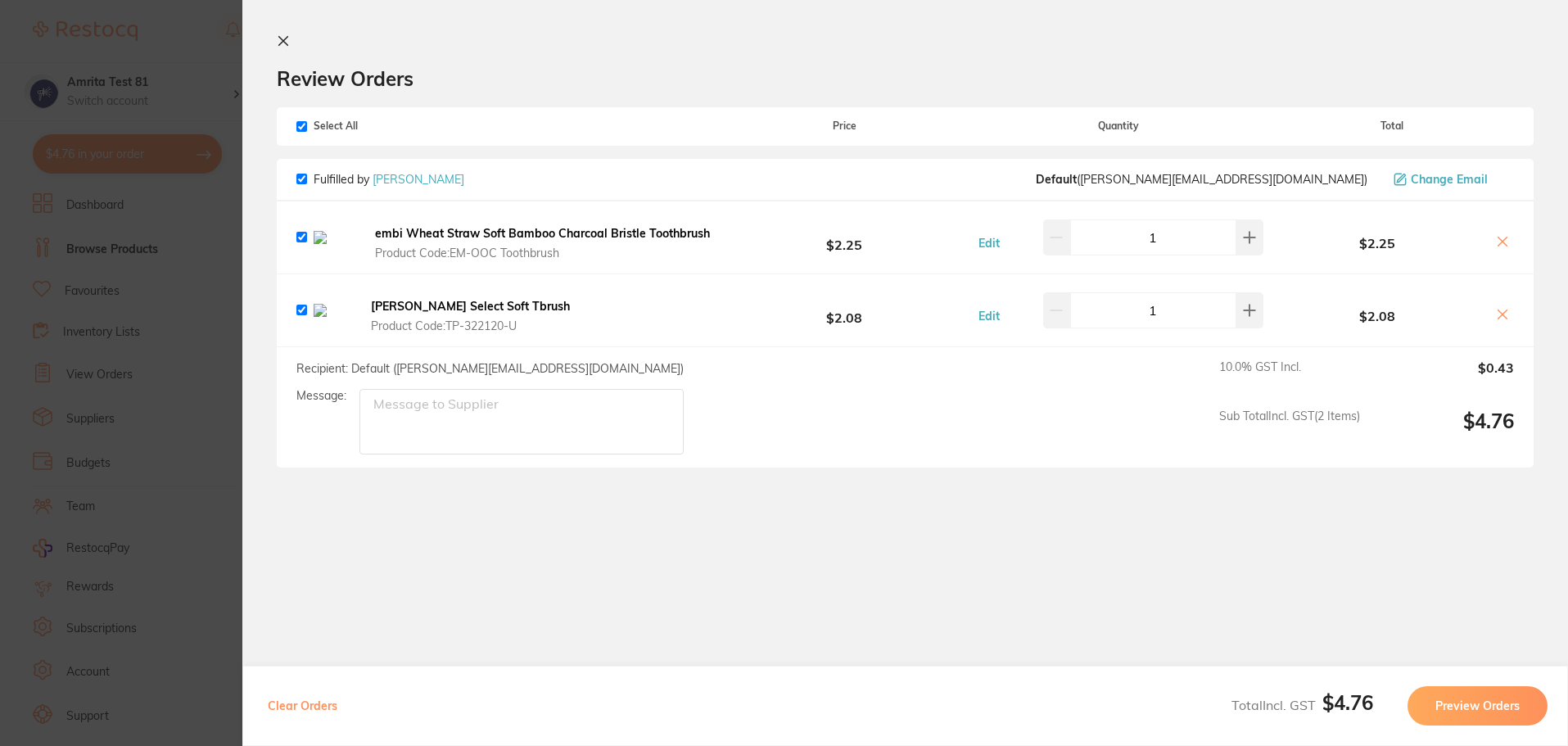
click at [463, 313] on b "[PERSON_NAME] Select Soft Tbrush" at bounding box center [470, 307] width 199 height 15
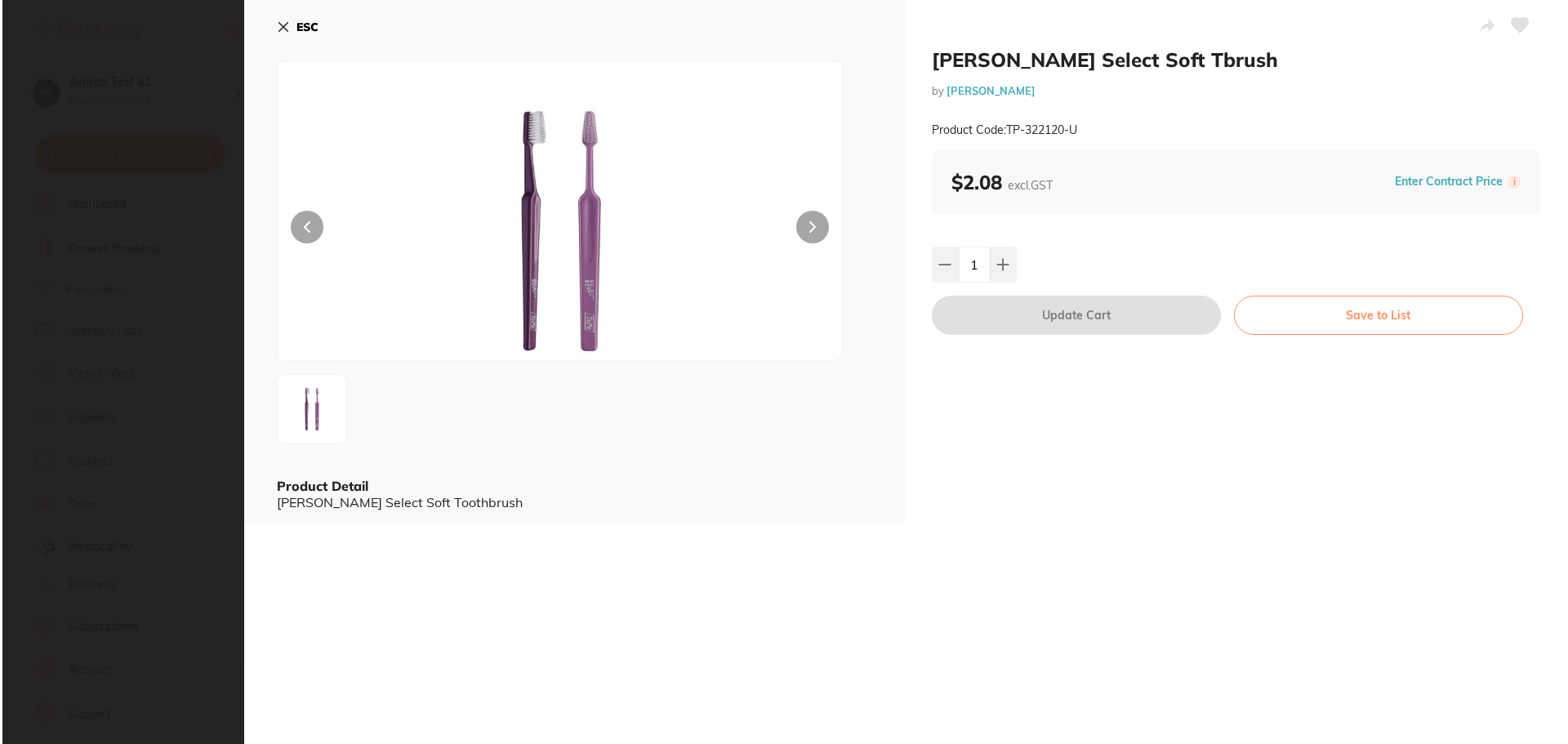
scroll to position [0, 0]
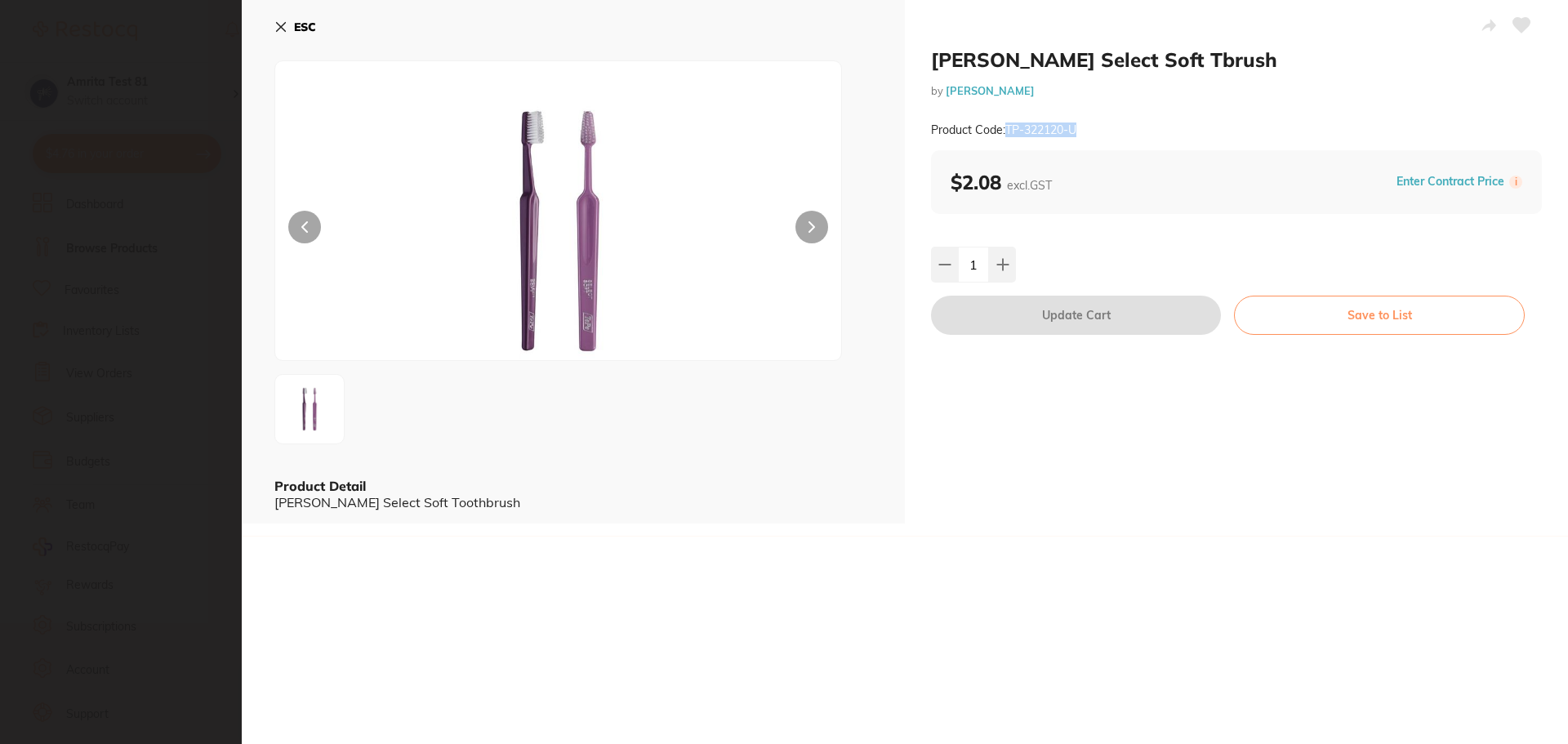
drag, startPoint x: 1101, startPoint y: 123, endPoint x: 1008, endPoint y: 133, distance: 93.5
click at [1008, 133] on div "Product Code: TP-322120-U" at bounding box center [1236, 130] width 611 height 40
copy small "TP-322120-U"
drag, startPoint x: 1038, startPoint y: 64, endPoint x: 913, endPoint y: 62, distance: 125.0
click at [913, 62] on div "TePe Select Soft Tbrush by Adam Dental Product Code: TP-322120-U $2.08 excl. GS…" at bounding box center [1236, 261] width 663 height 524
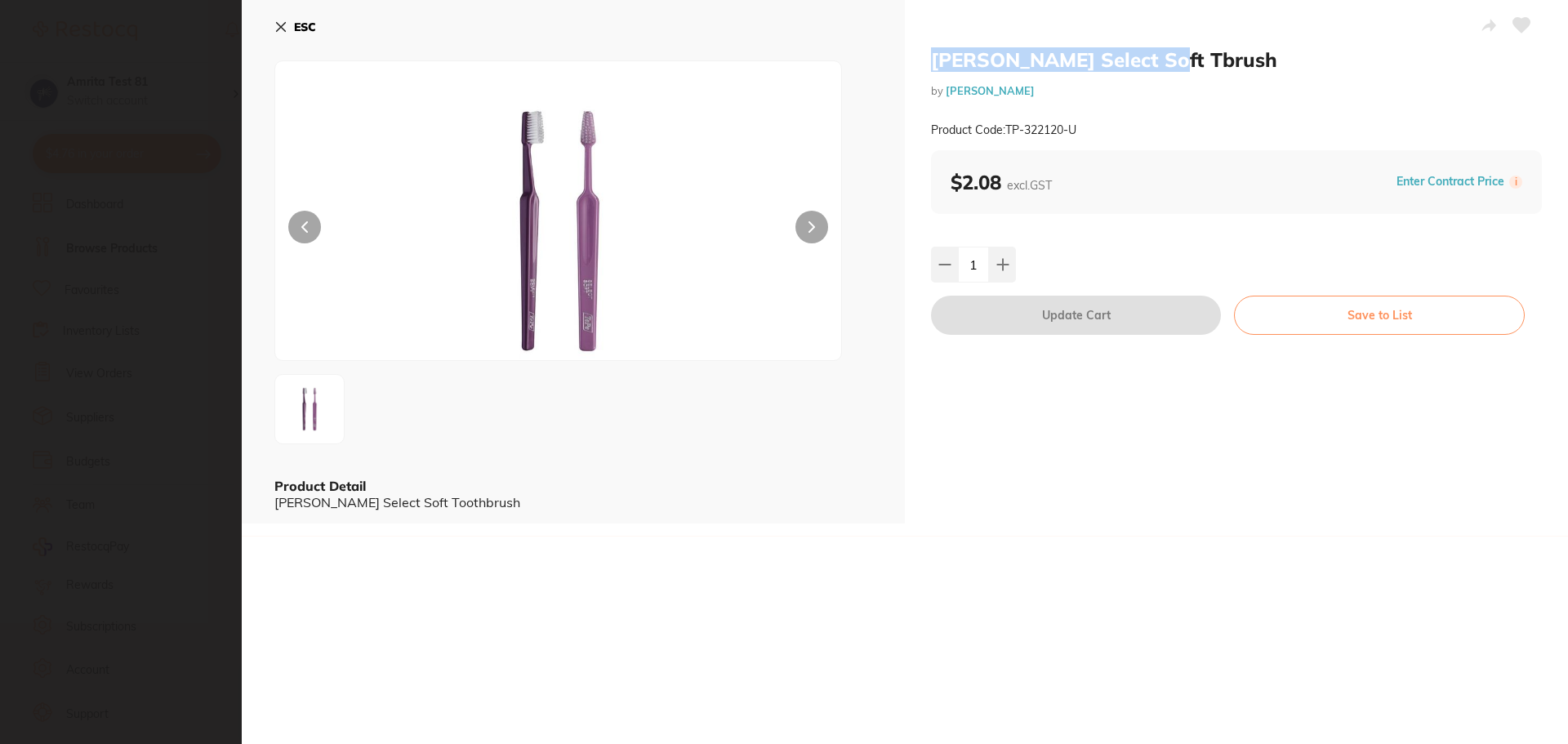
copy h2 "[PERSON_NAME] Select Soft Tbrush"
click at [283, 23] on icon at bounding box center [281, 27] width 13 height 13
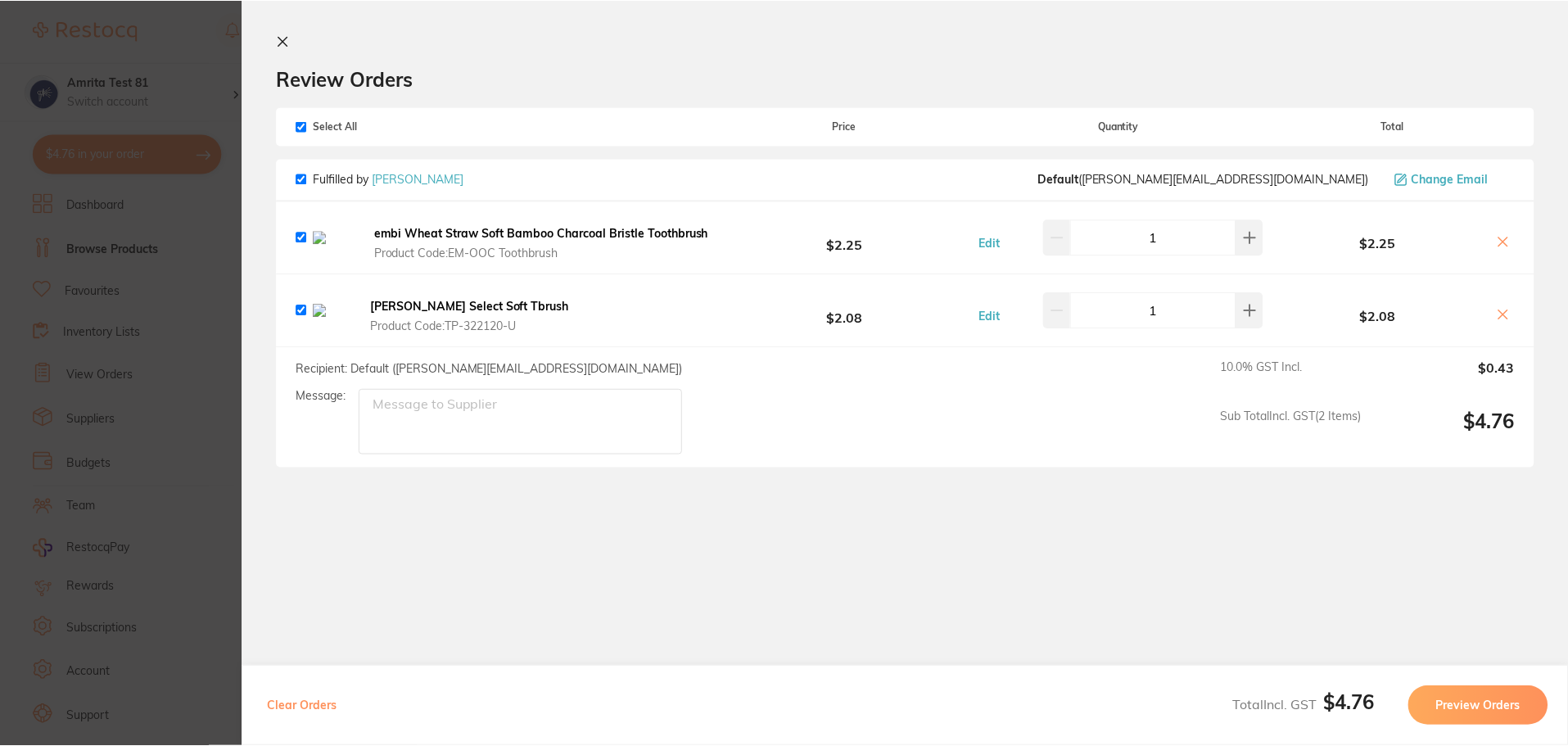
scroll to position [983, 0]
click at [279, 43] on icon at bounding box center [284, 41] width 13 height 13
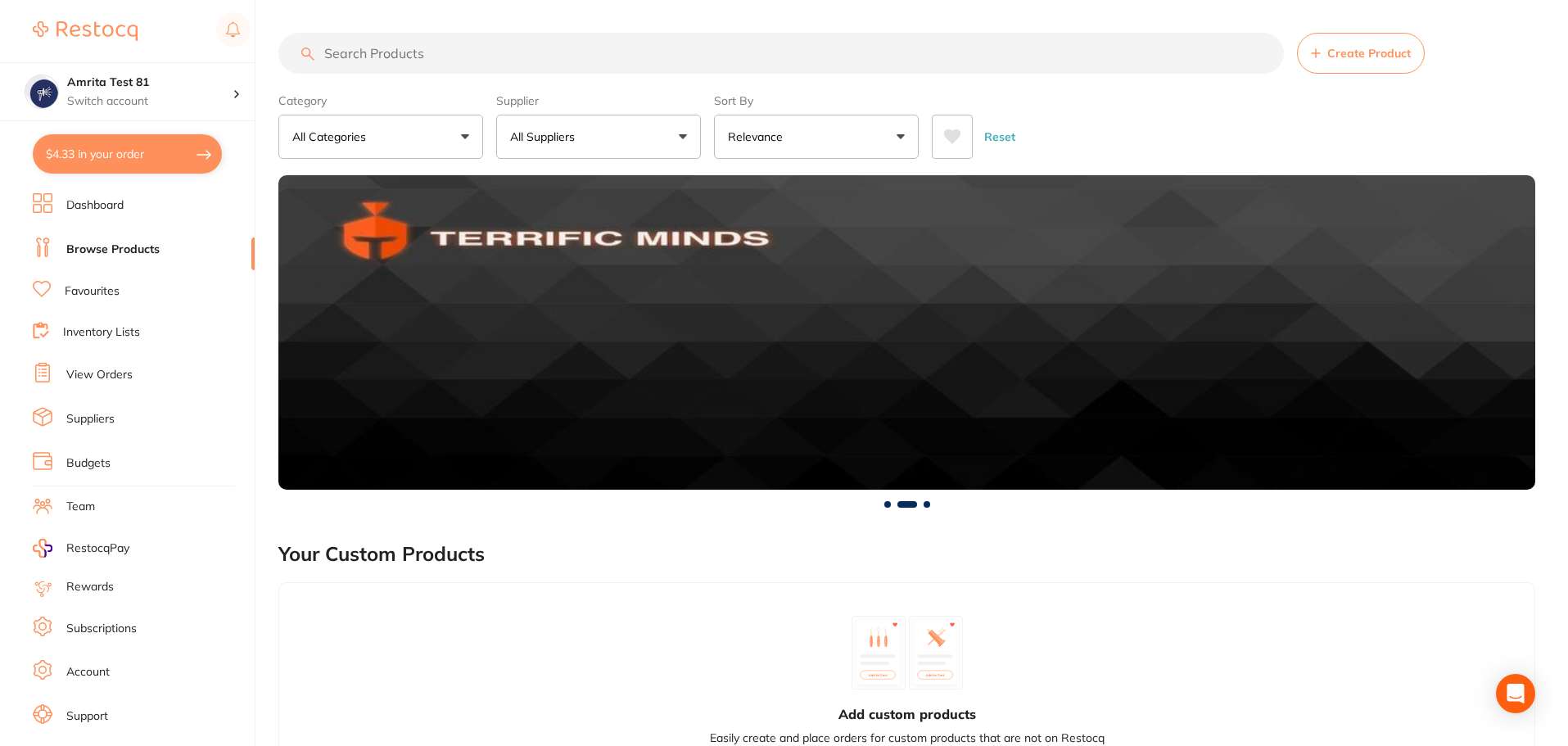
click at [179, 160] on button "$4.33 in your order" at bounding box center [127, 154] width 189 height 40
checkbox input "true"
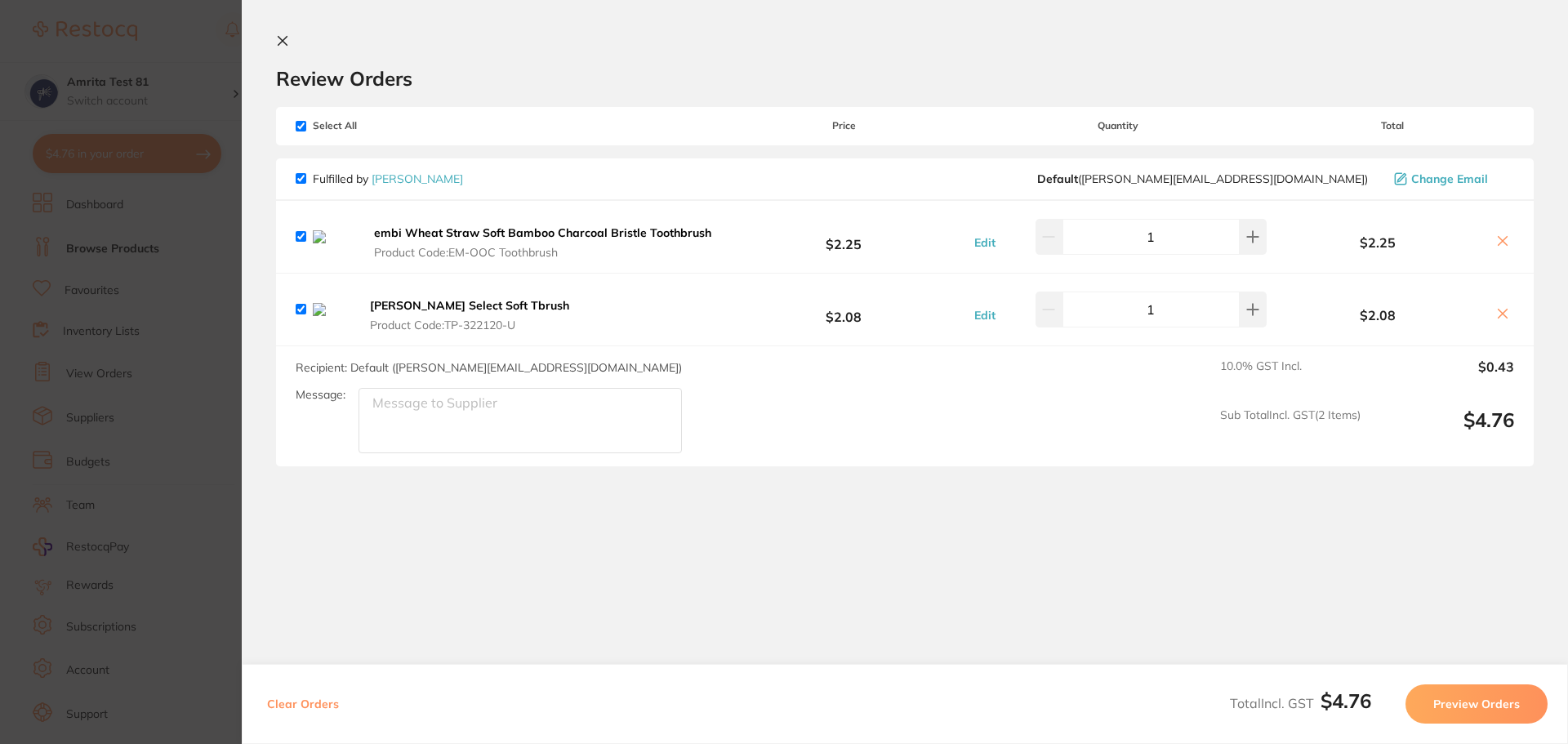
click at [495, 240] on b "embi Wheat Straw Soft Bamboo Charcoal Bristle Toothbrush" at bounding box center [542, 233] width 337 height 15
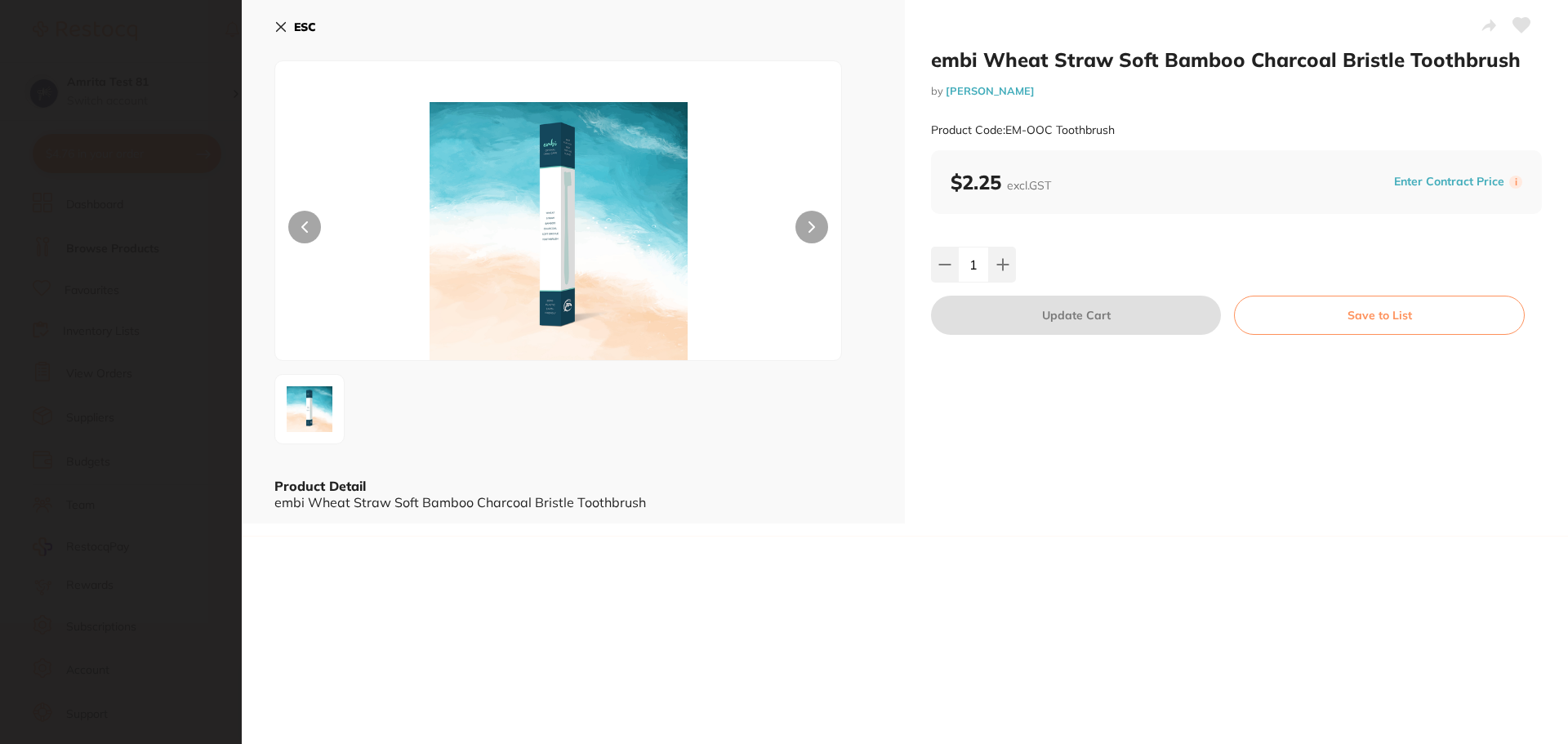
click at [283, 31] on icon at bounding box center [281, 27] width 13 height 13
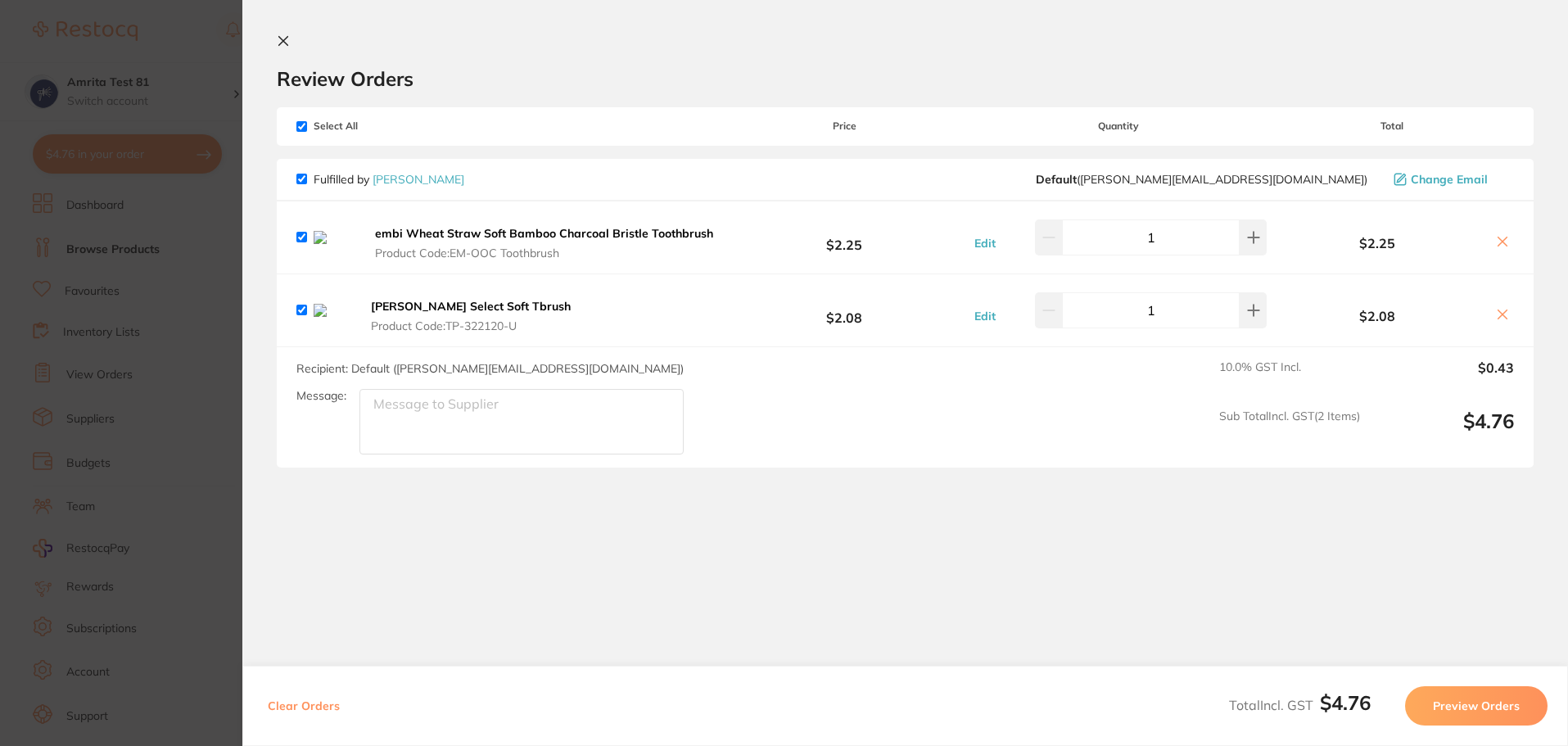
click at [479, 313] on b "[PERSON_NAME] Select Soft Tbrush" at bounding box center [471, 307] width 200 height 15
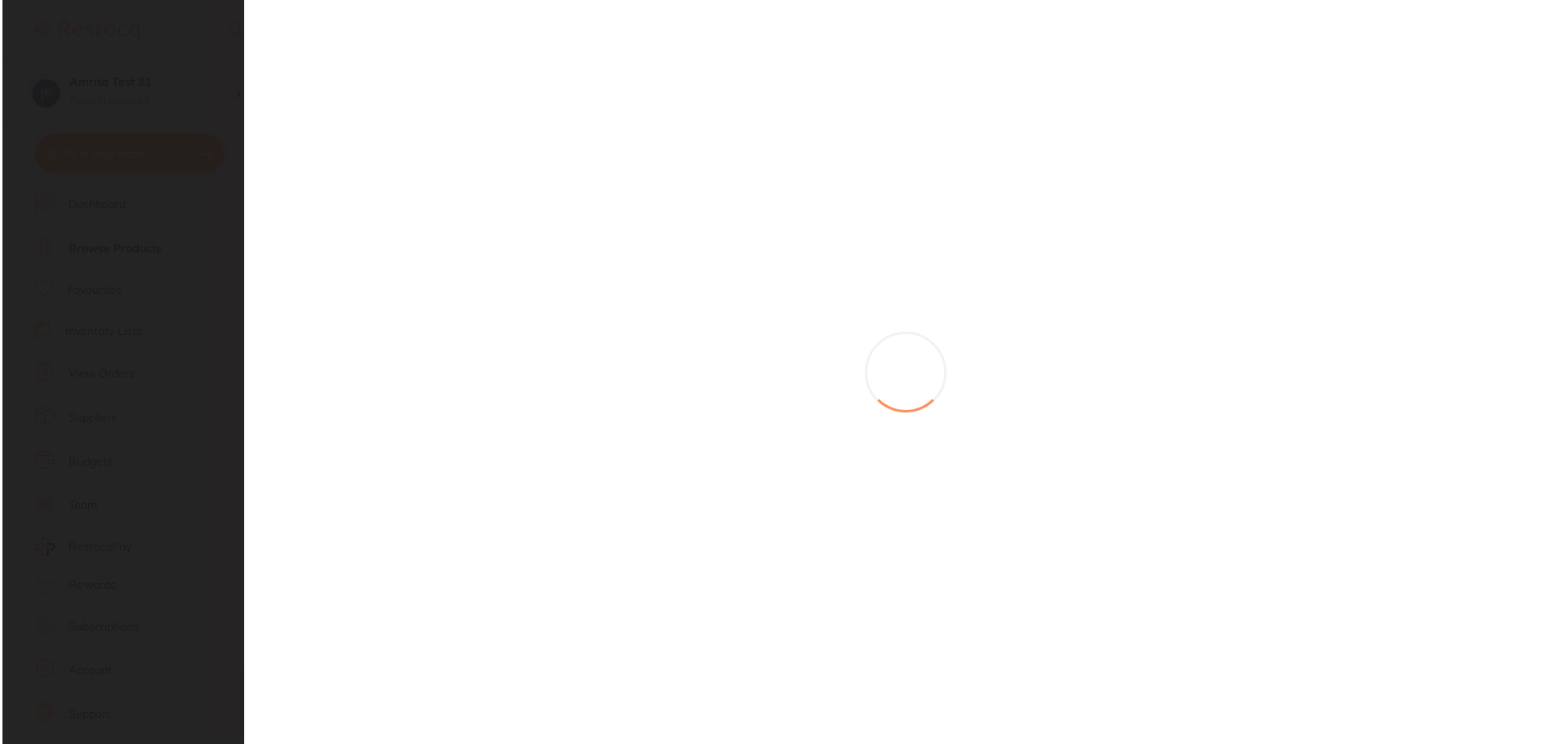
scroll to position [0, 0]
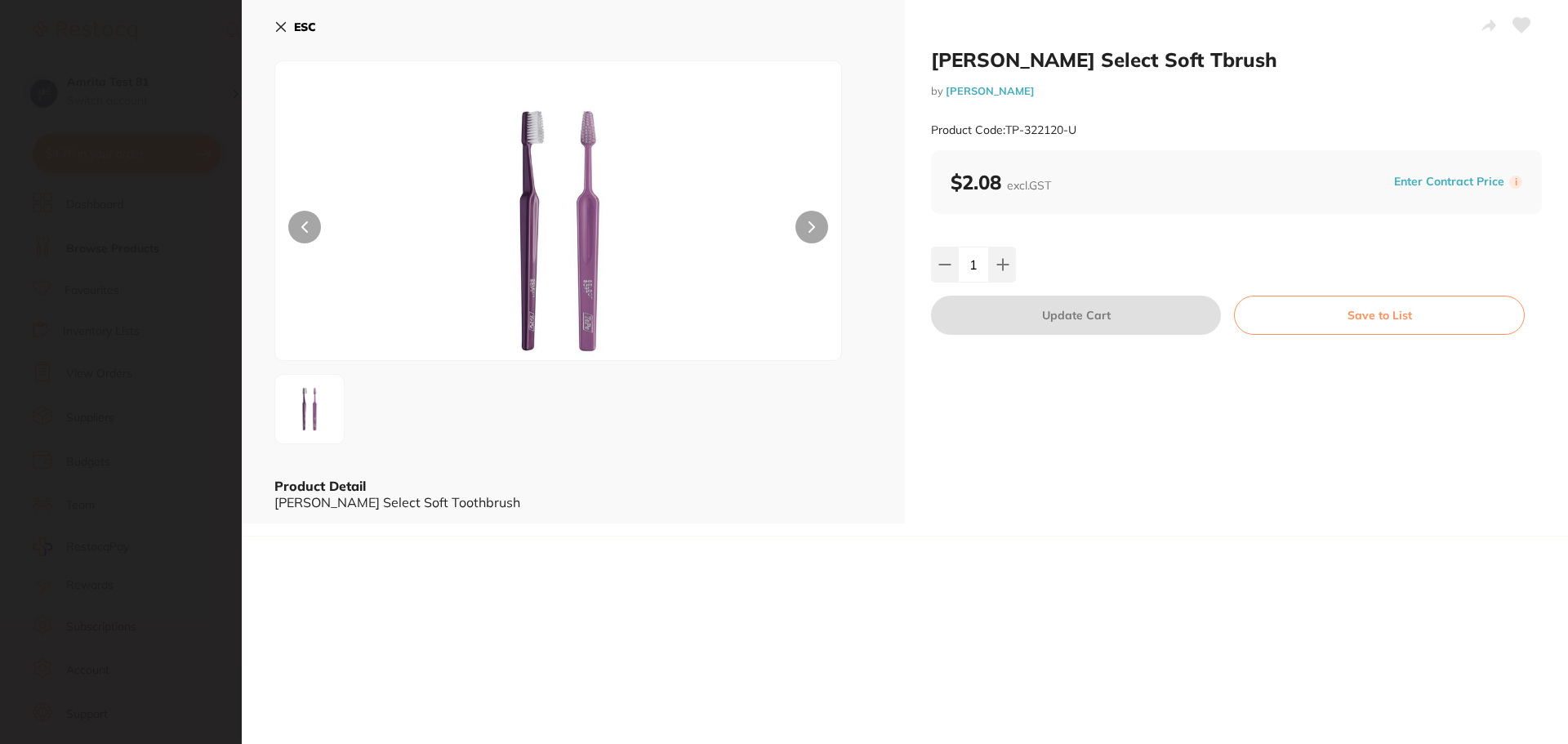
click at [279, 24] on icon at bounding box center [281, 27] width 9 height 9
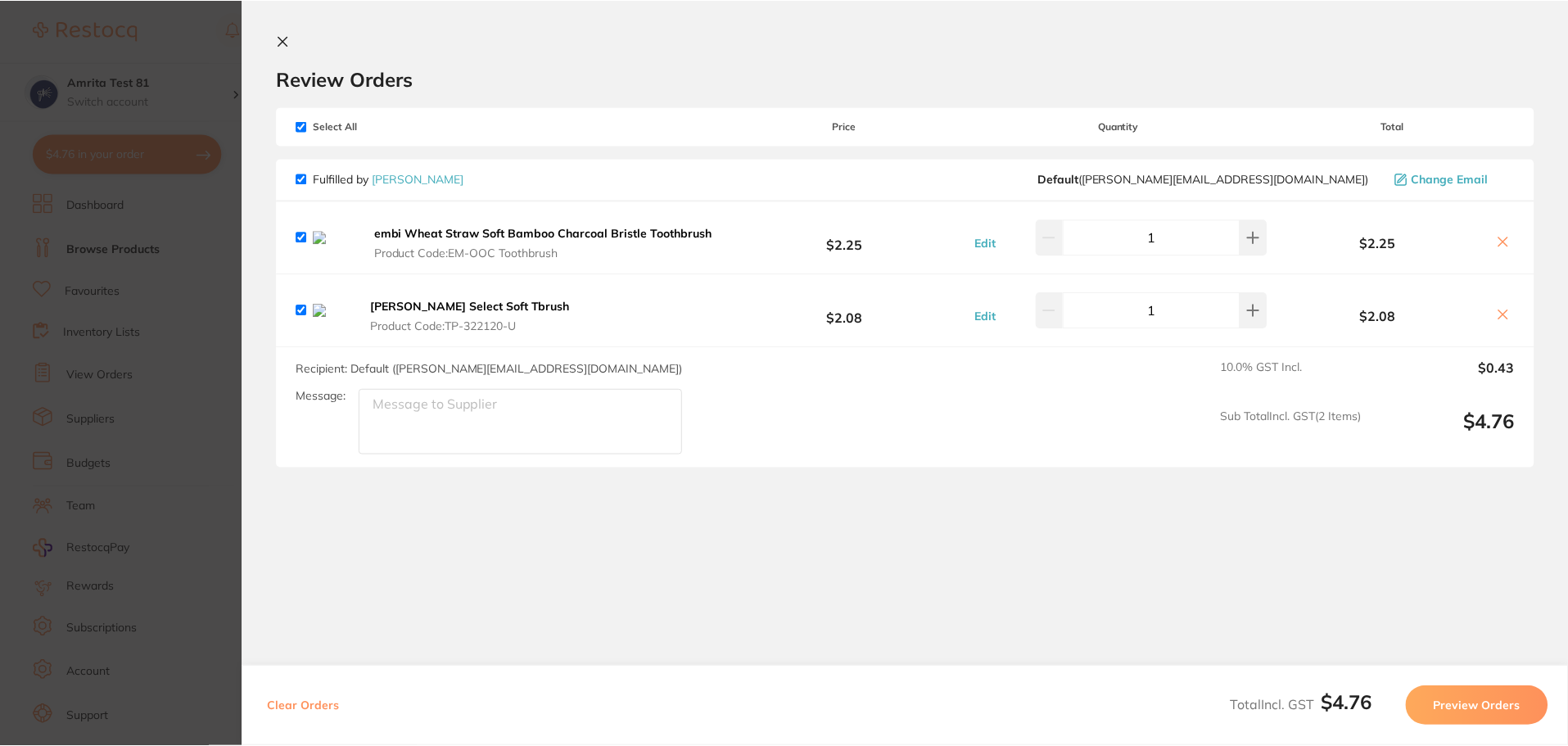
scroll to position [10, 0]
click at [278, 37] on icon at bounding box center [284, 41] width 13 height 13
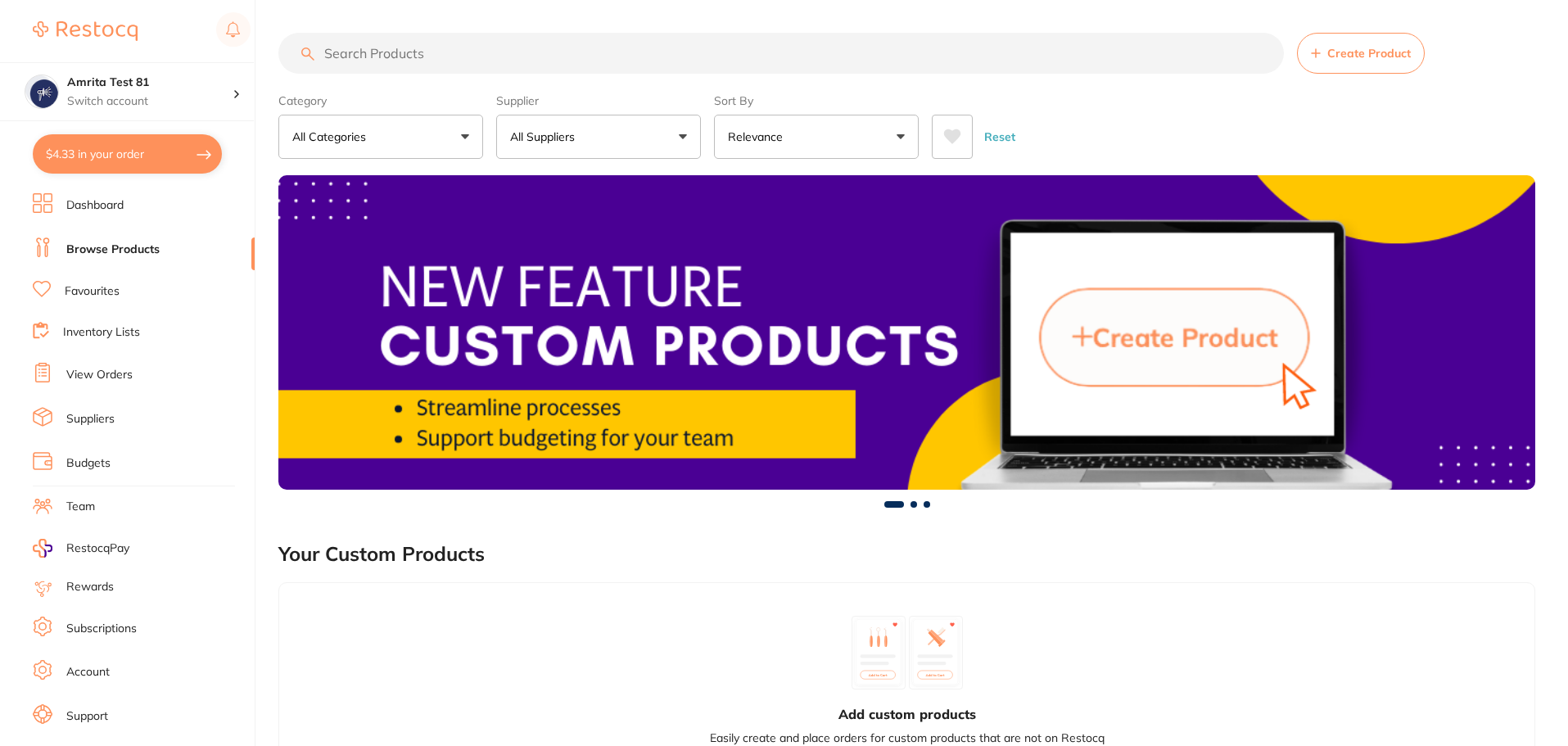
click at [204, 143] on button "$4.33 in your order" at bounding box center [127, 154] width 189 height 40
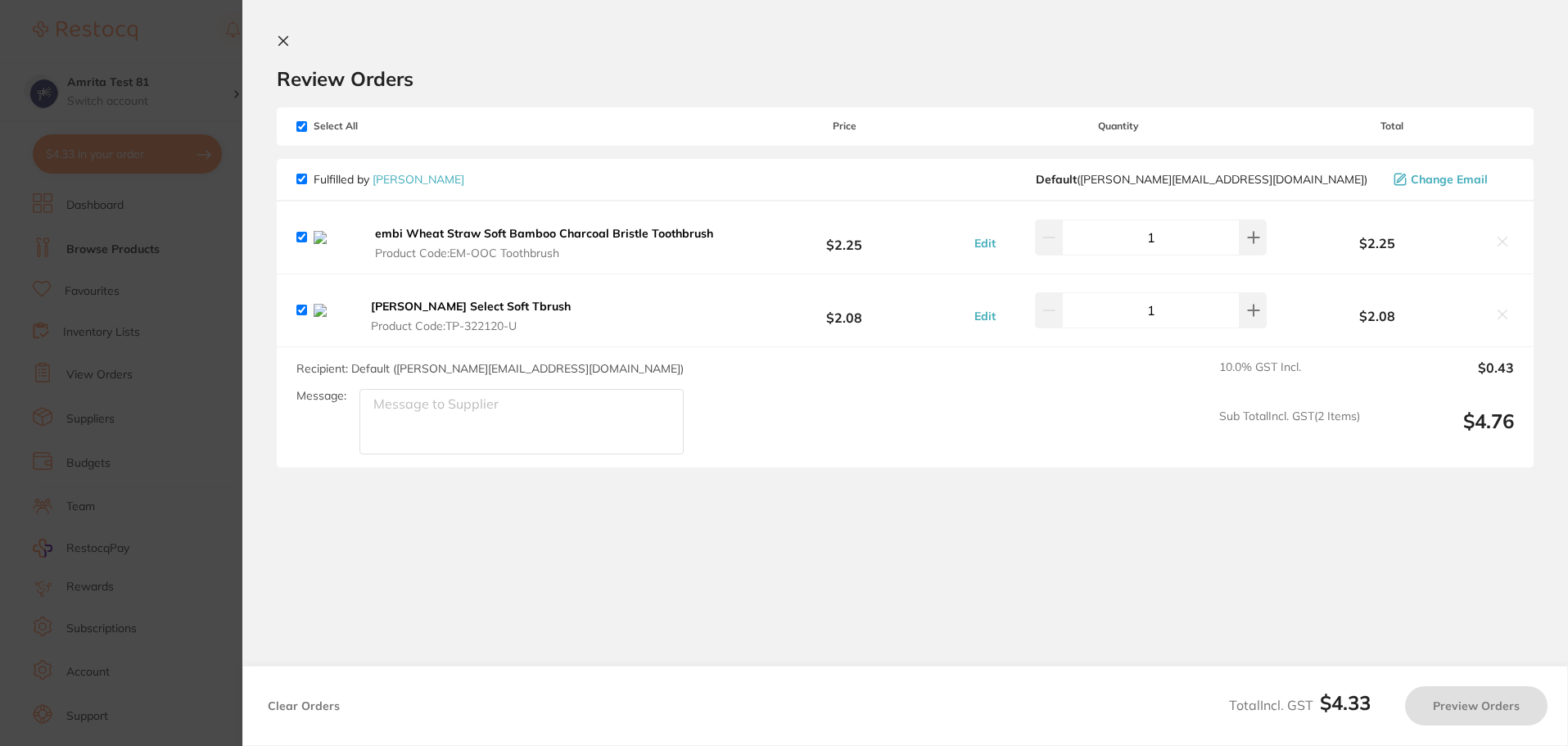
checkbox input "true"
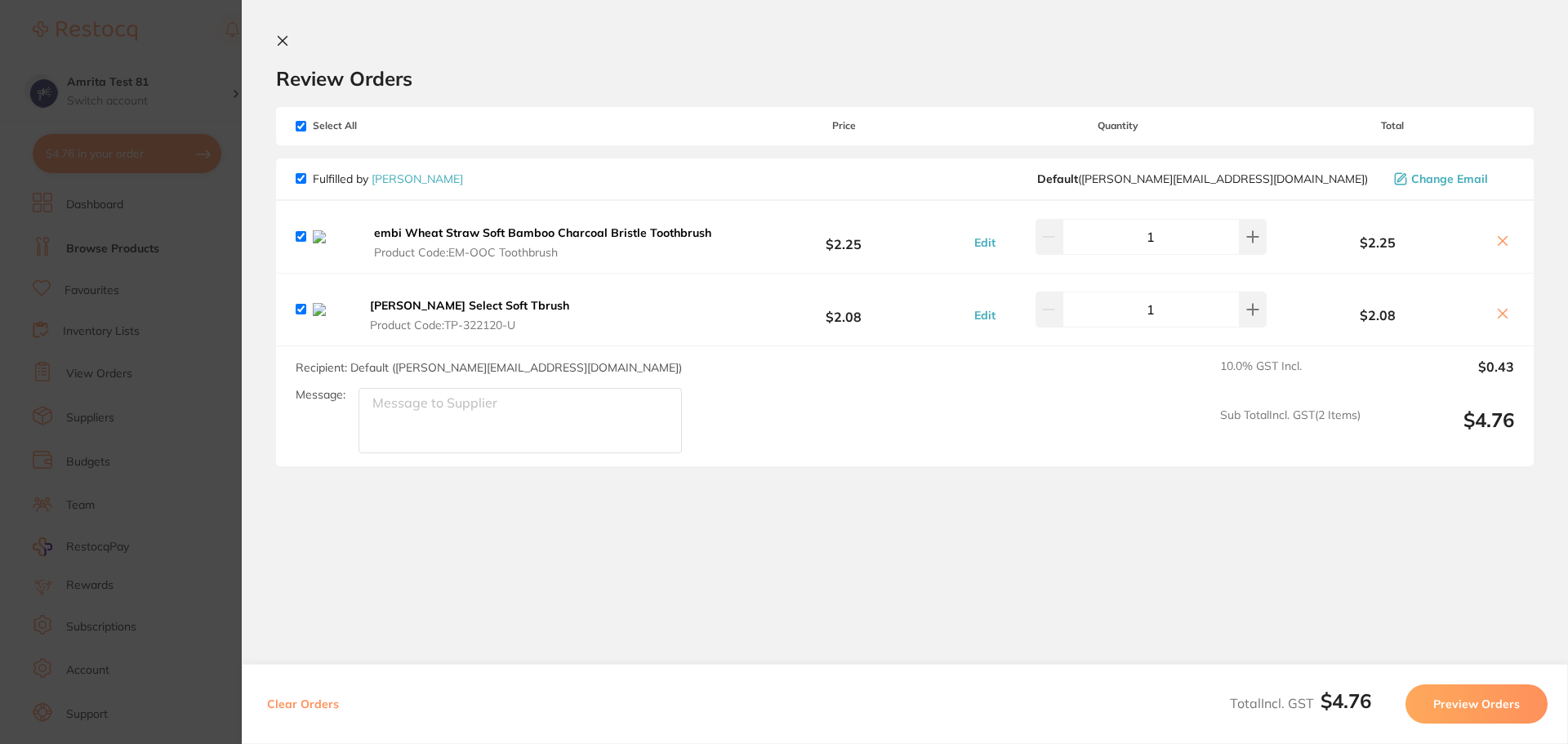
click at [134, 323] on section "Update RRP Set your pre negotiated price for this item. Item Agreed RRP (excl. …" at bounding box center [784, 372] width 1568 height 744
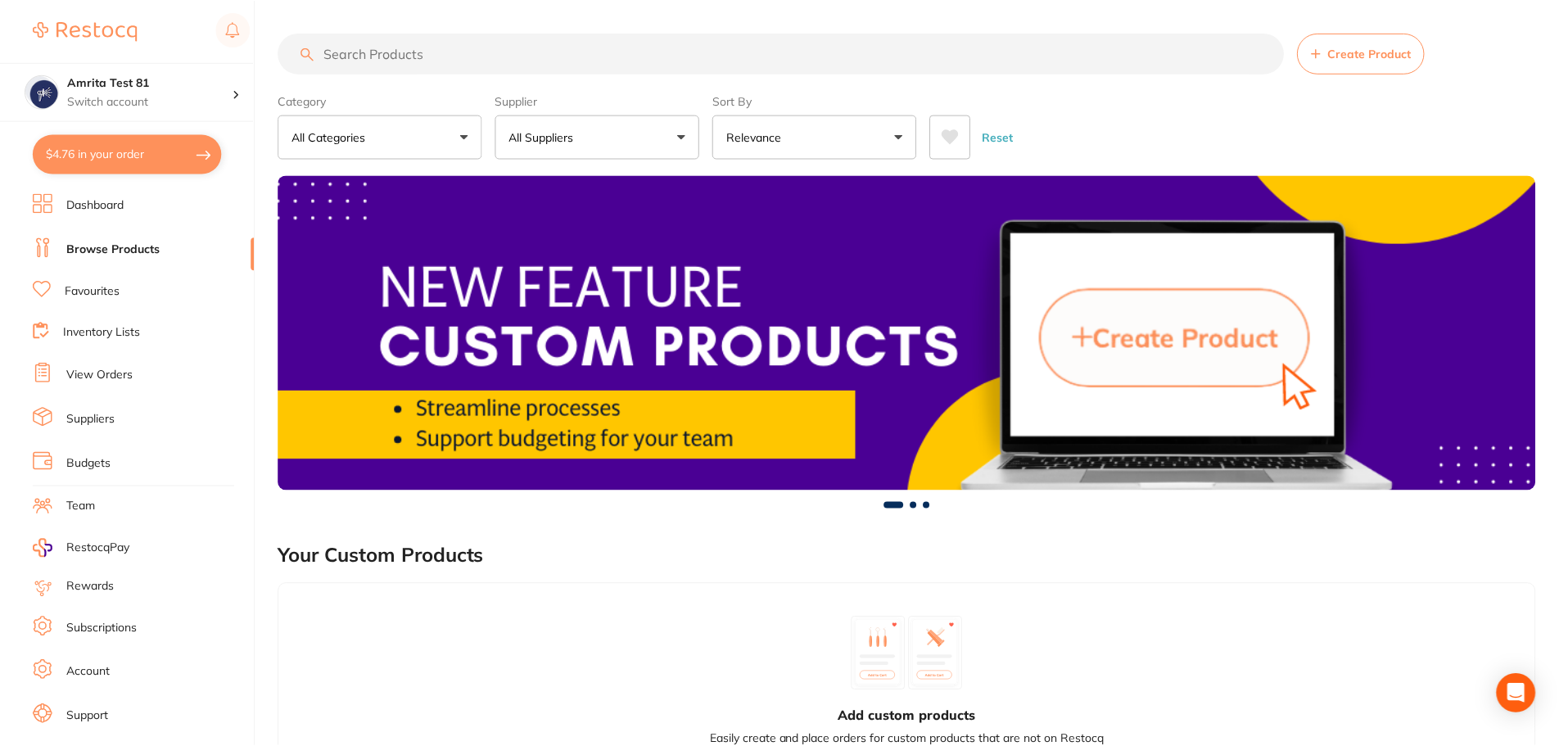
scroll to position [10, 0]
click at [181, 161] on button "$4.76 in your order" at bounding box center [127, 154] width 189 height 40
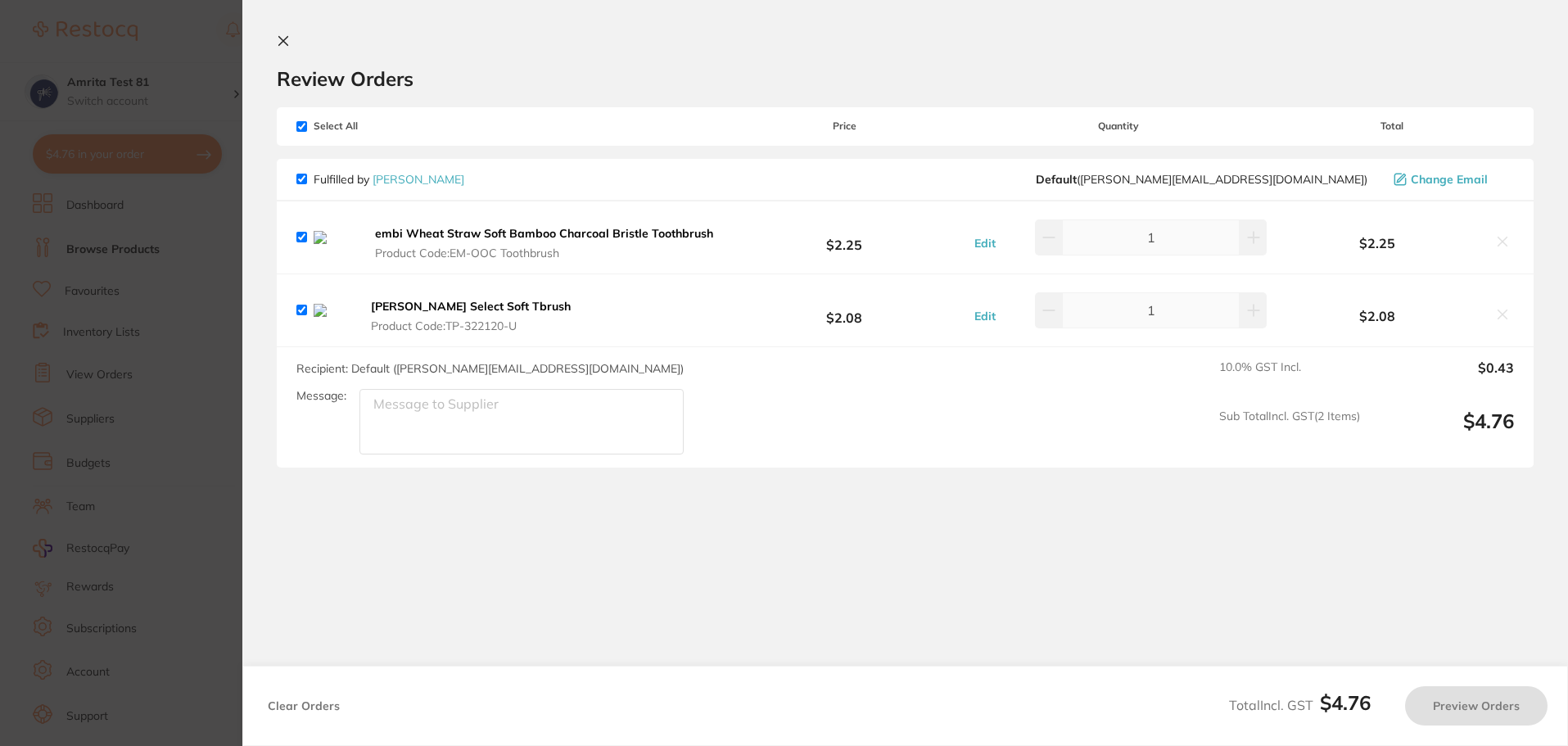
checkbox input "true"
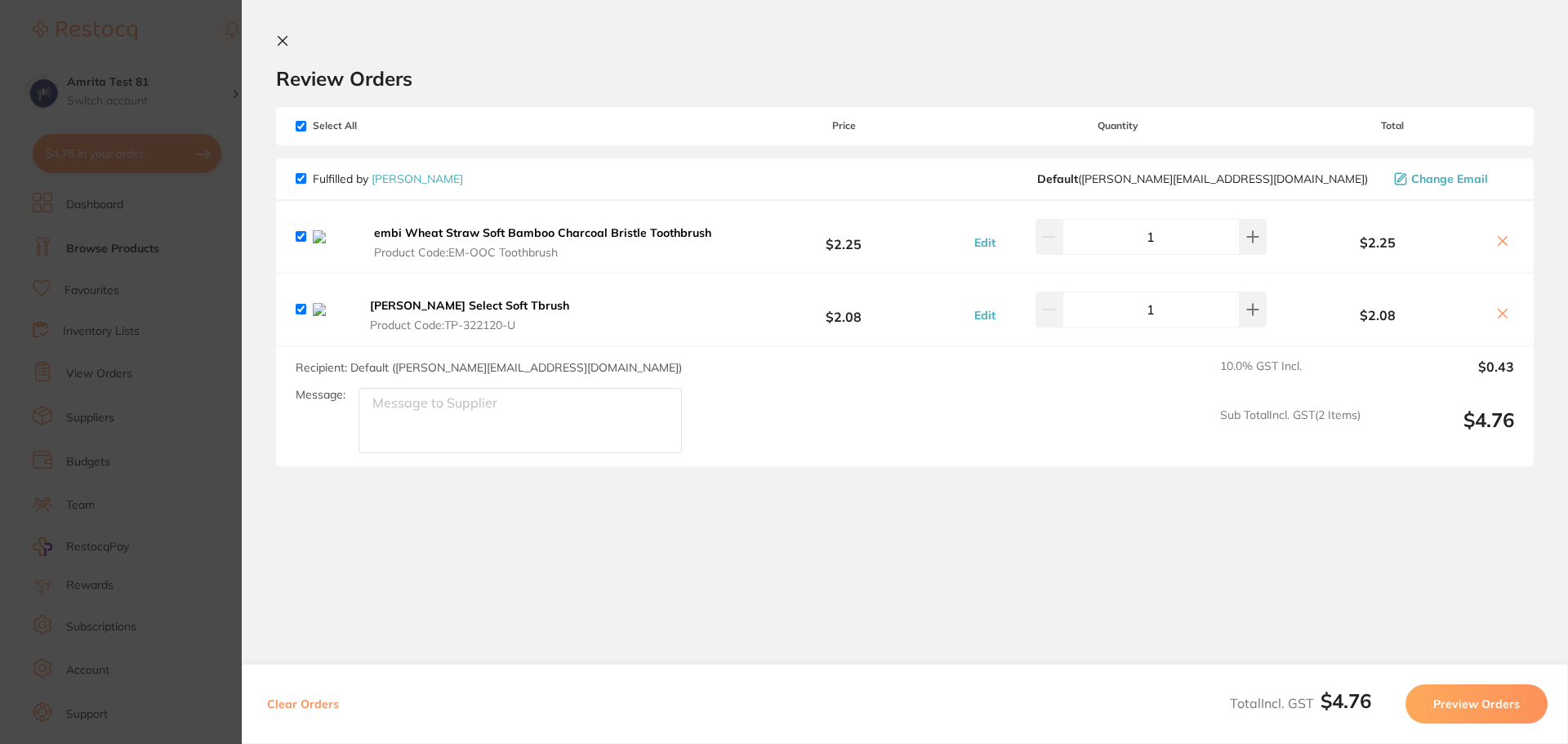
click at [617, 236] on b "embi Wheat Straw Soft Bamboo Charcoal Bristle Toothbrush" at bounding box center [542, 233] width 337 height 15
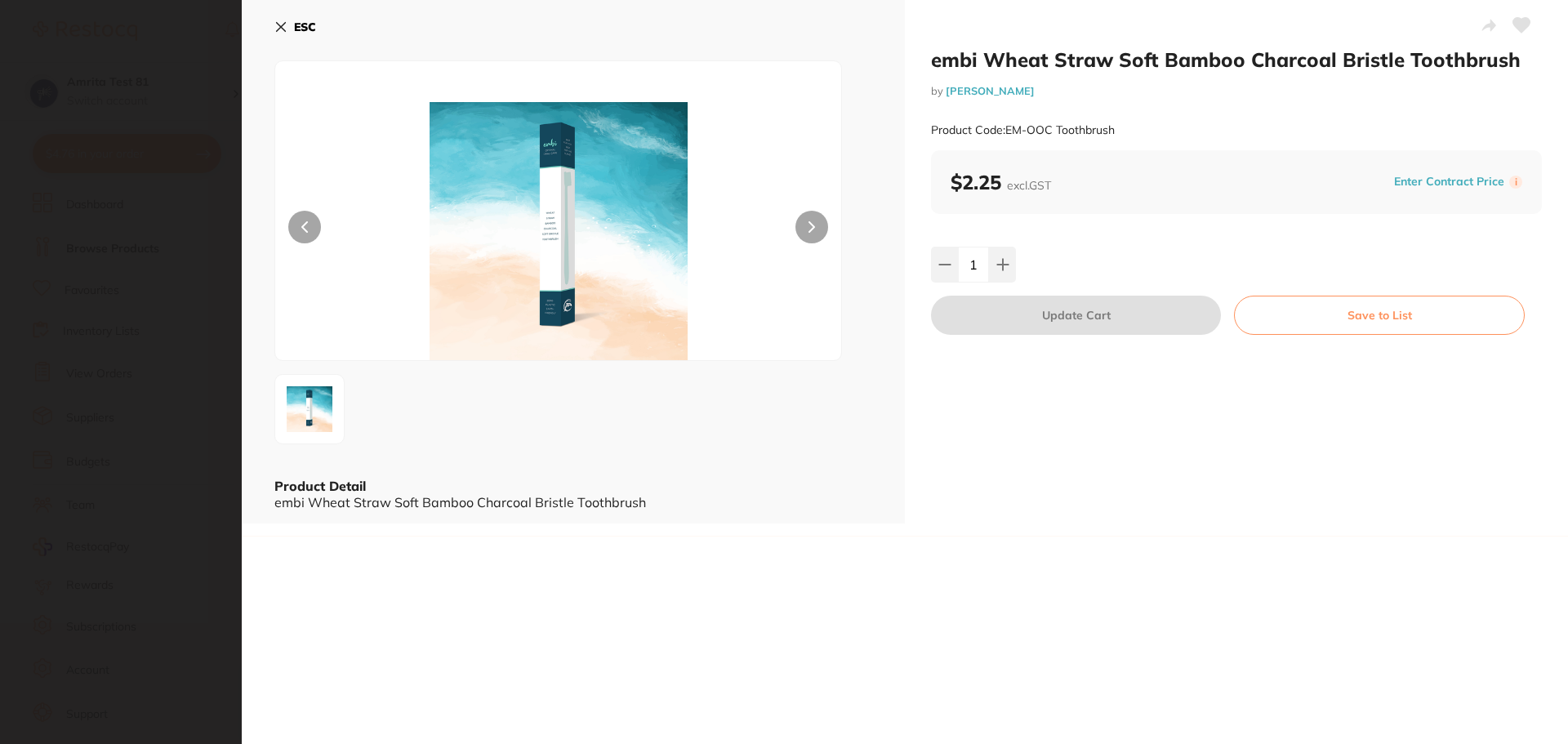
drag, startPoint x: 277, startPoint y: 29, endPoint x: 284, endPoint y: 44, distance: 16.6
click at [278, 29] on icon at bounding box center [281, 27] width 13 height 13
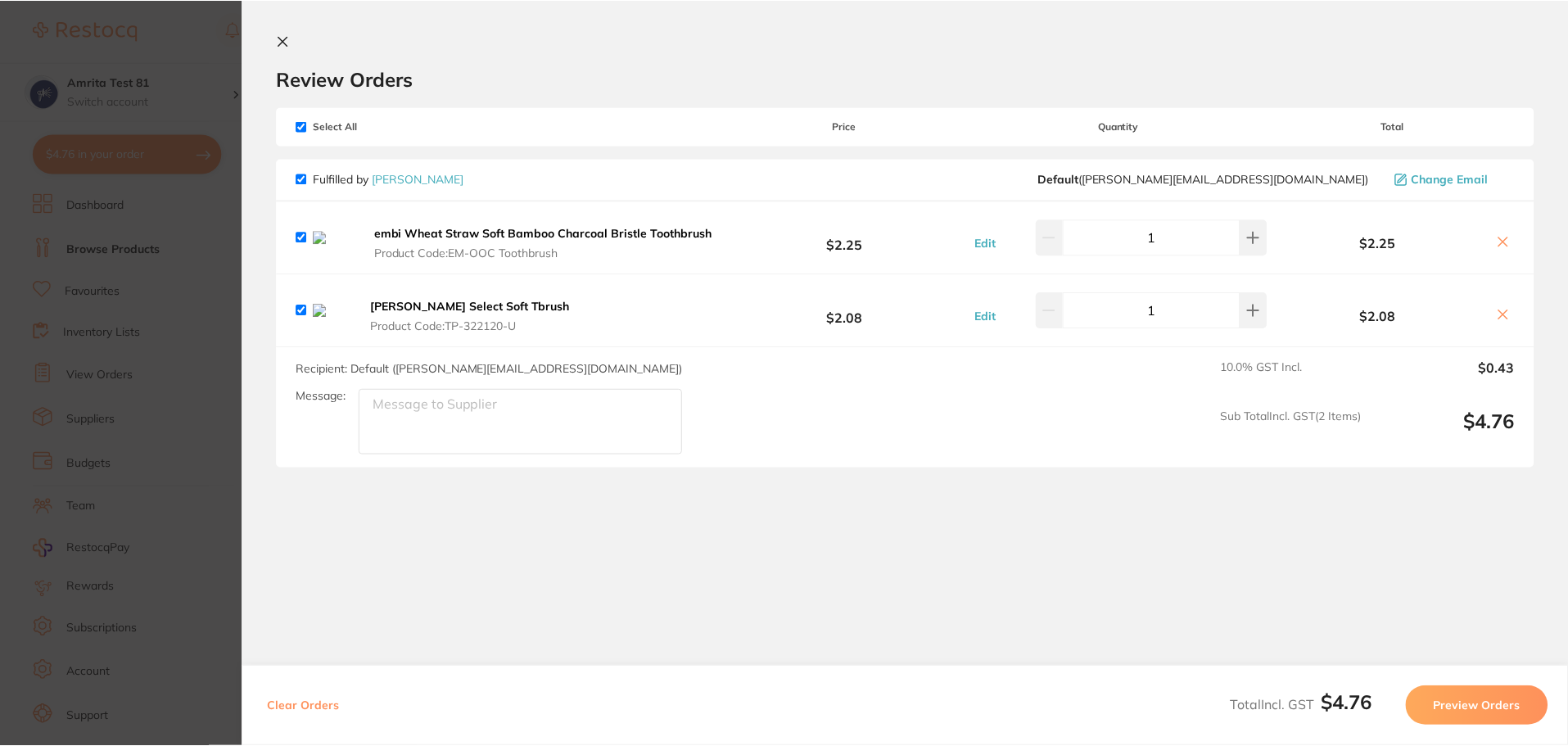
scroll to position [10, 0]
click at [442, 313] on b "[PERSON_NAME] Select Soft Tbrush" at bounding box center [471, 307] width 200 height 15
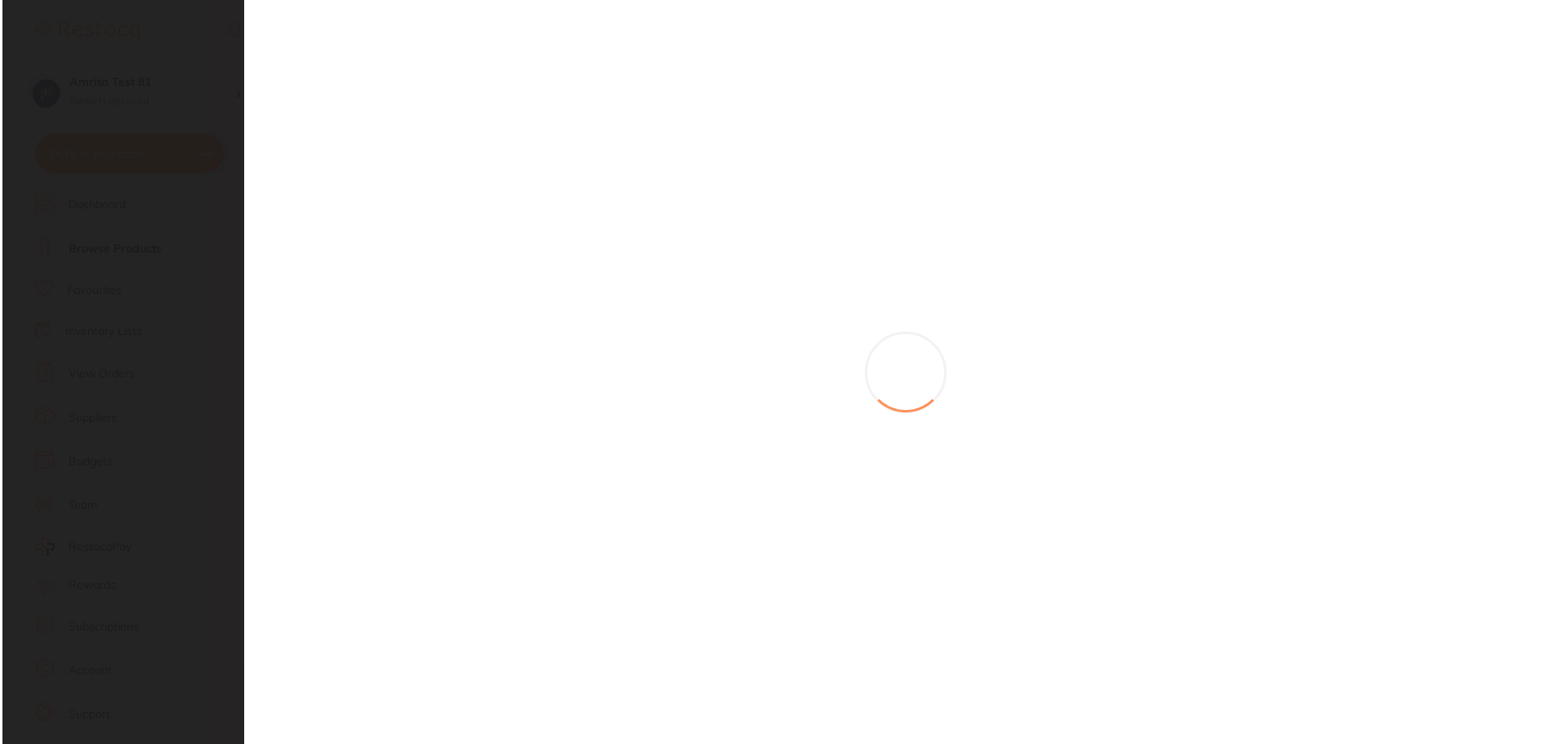
scroll to position [0, 0]
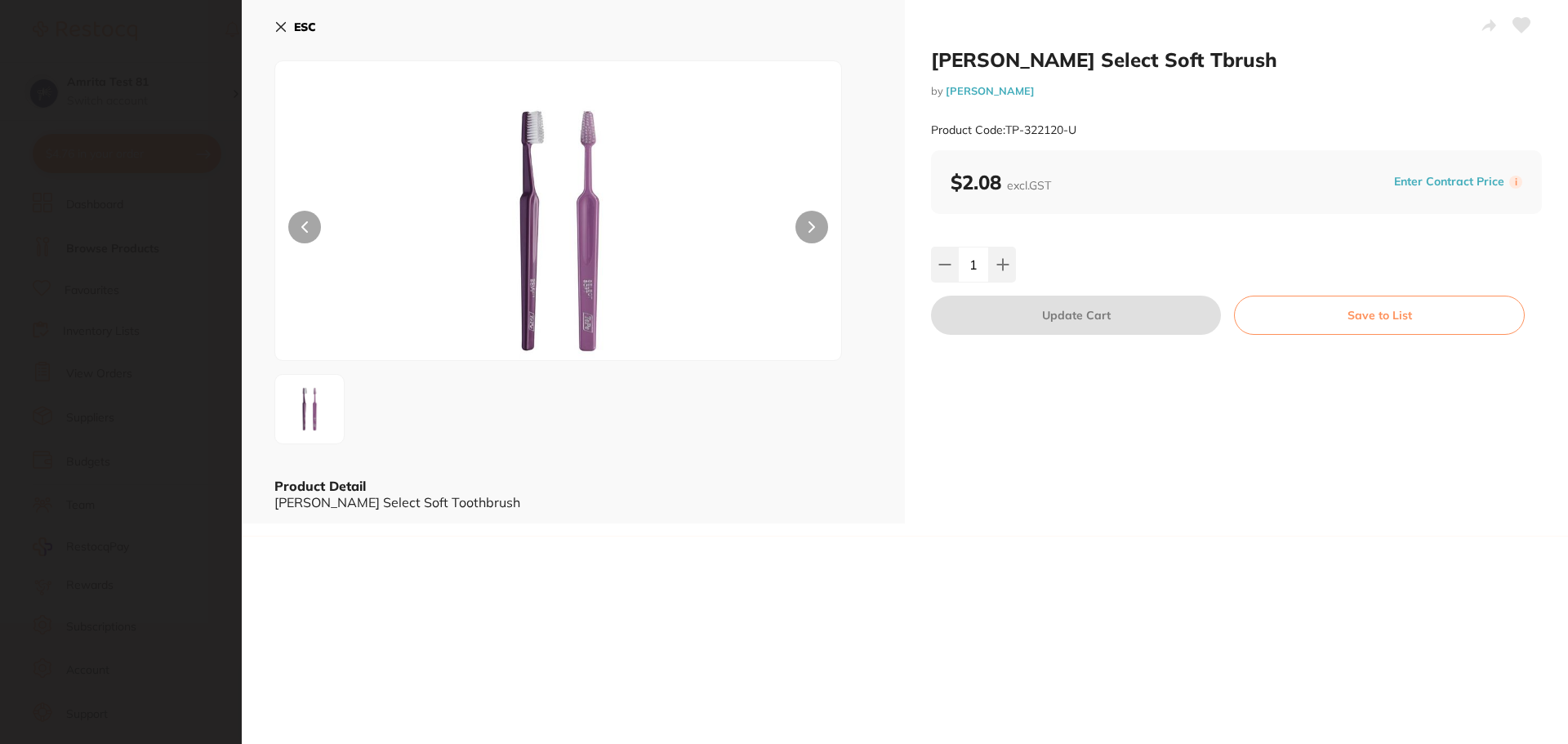
click at [278, 27] on icon at bounding box center [281, 27] width 13 height 13
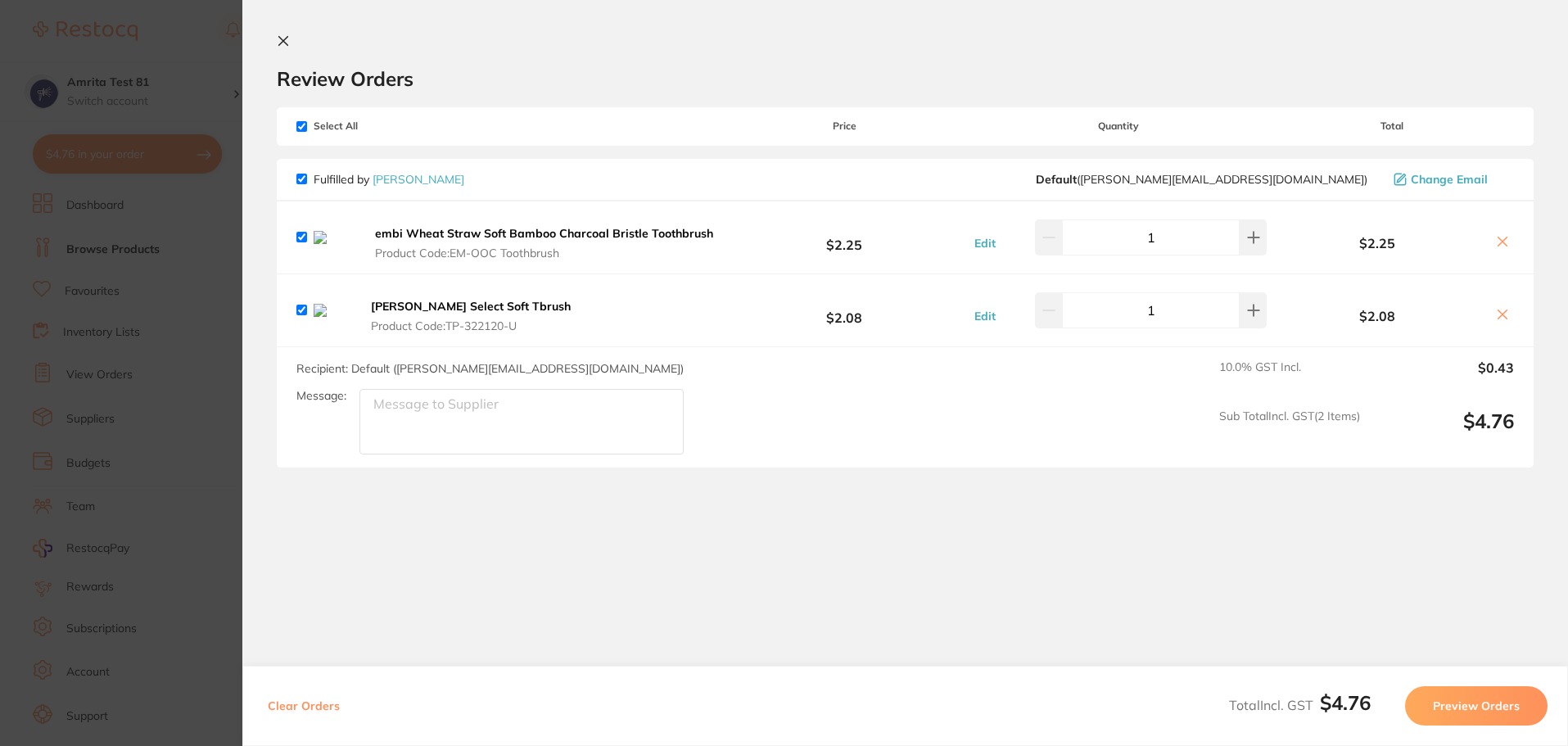
click at [89, 344] on section "Update RRP Set your pre negotiated price for this item. Item Agreed RRP (excl. …" at bounding box center [784, 373] width 1568 height 746
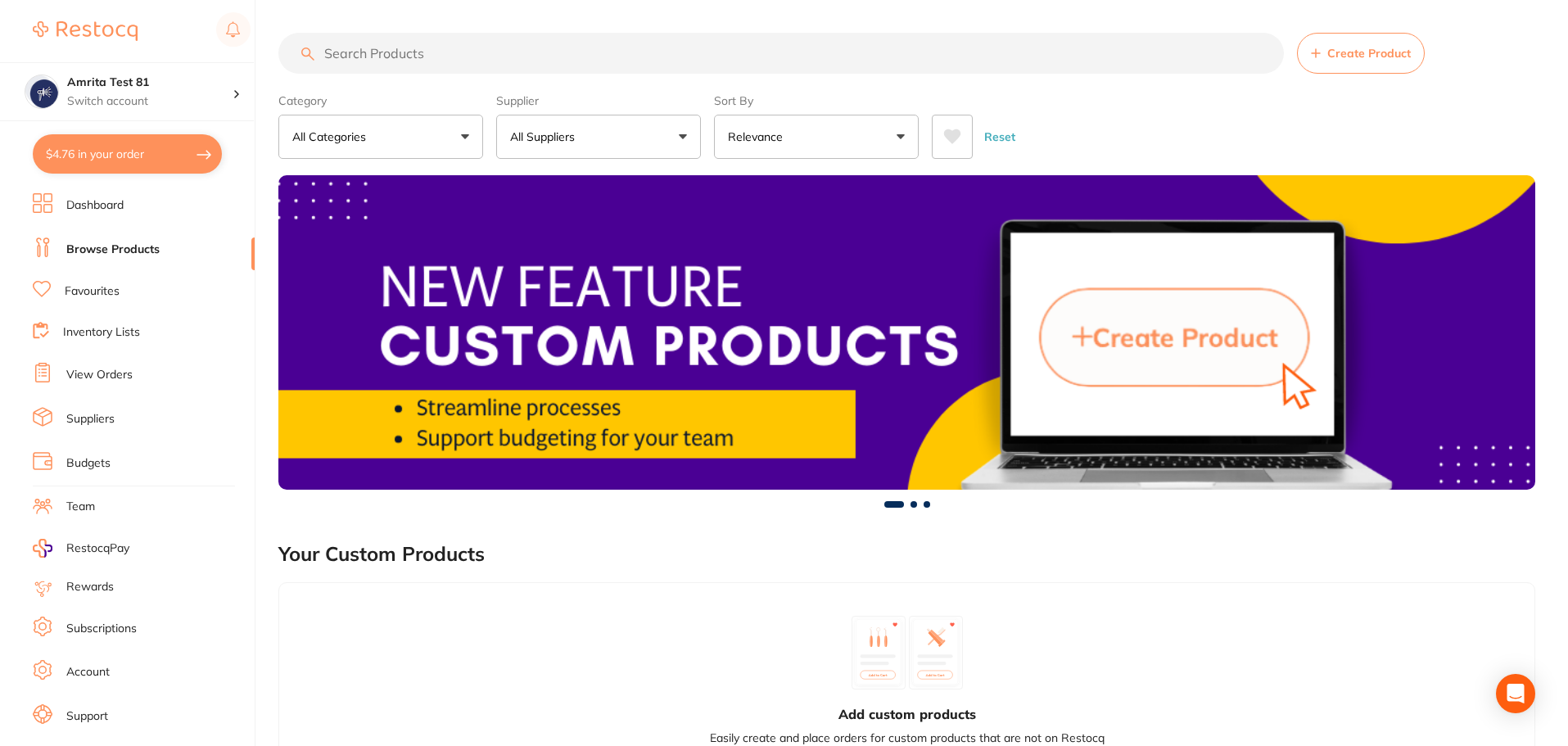
click at [91, 663] on li "Account" at bounding box center [144, 672] width 222 height 25
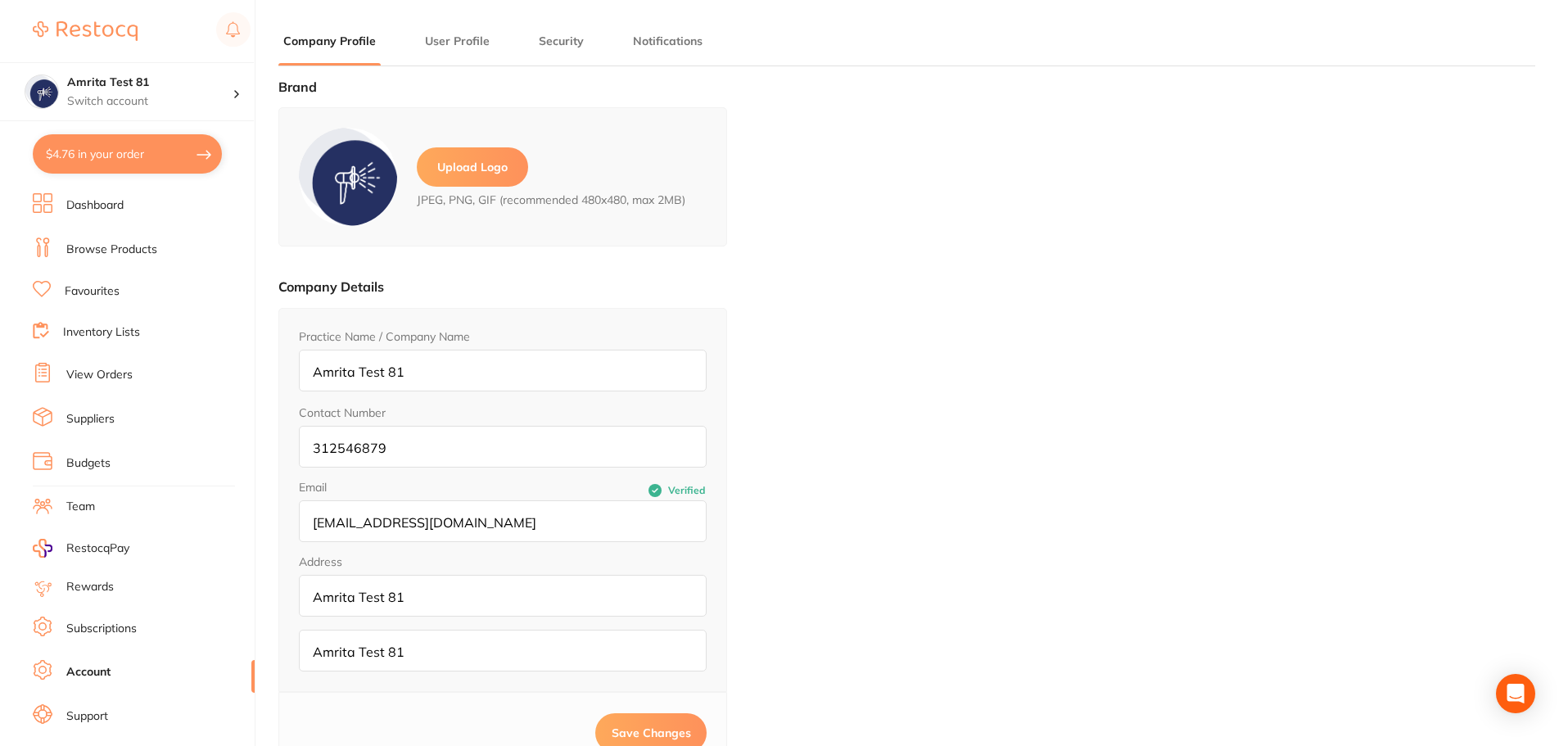
type input "Amrita"
type input "Test 81"
type input "amrita+81@terrificminds.com"
drag, startPoint x: 539, startPoint y: 523, endPoint x: 304, endPoint y: 538, distance: 235.5
click at [304, 538] on input "amrita+81@terrificminds.com" at bounding box center [503, 521] width 407 height 42
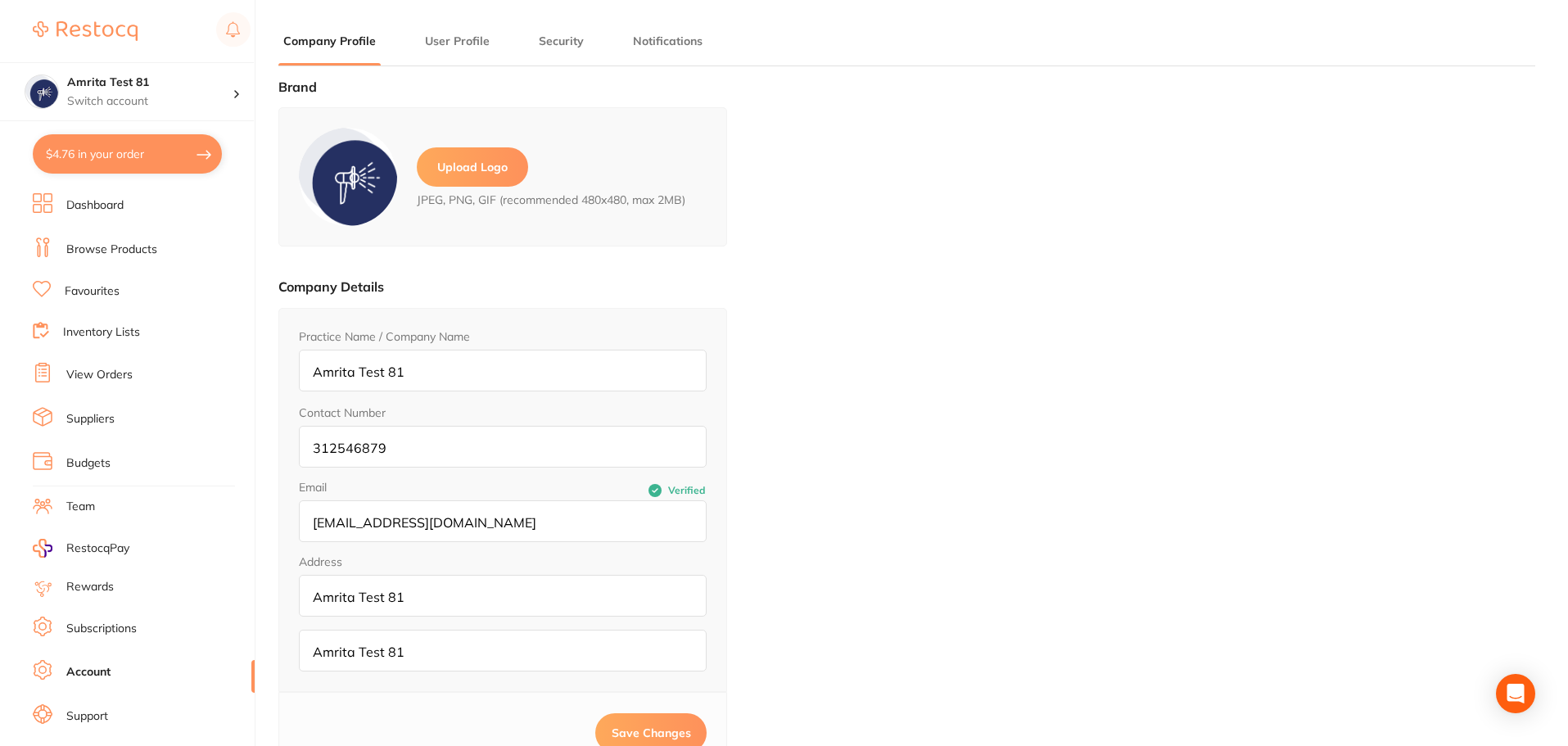
drag, startPoint x: 112, startPoint y: 240, endPoint x: 131, endPoint y: 186, distance: 57.2
click at [112, 240] on li "Browse Products" at bounding box center [144, 250] width 222 height 25
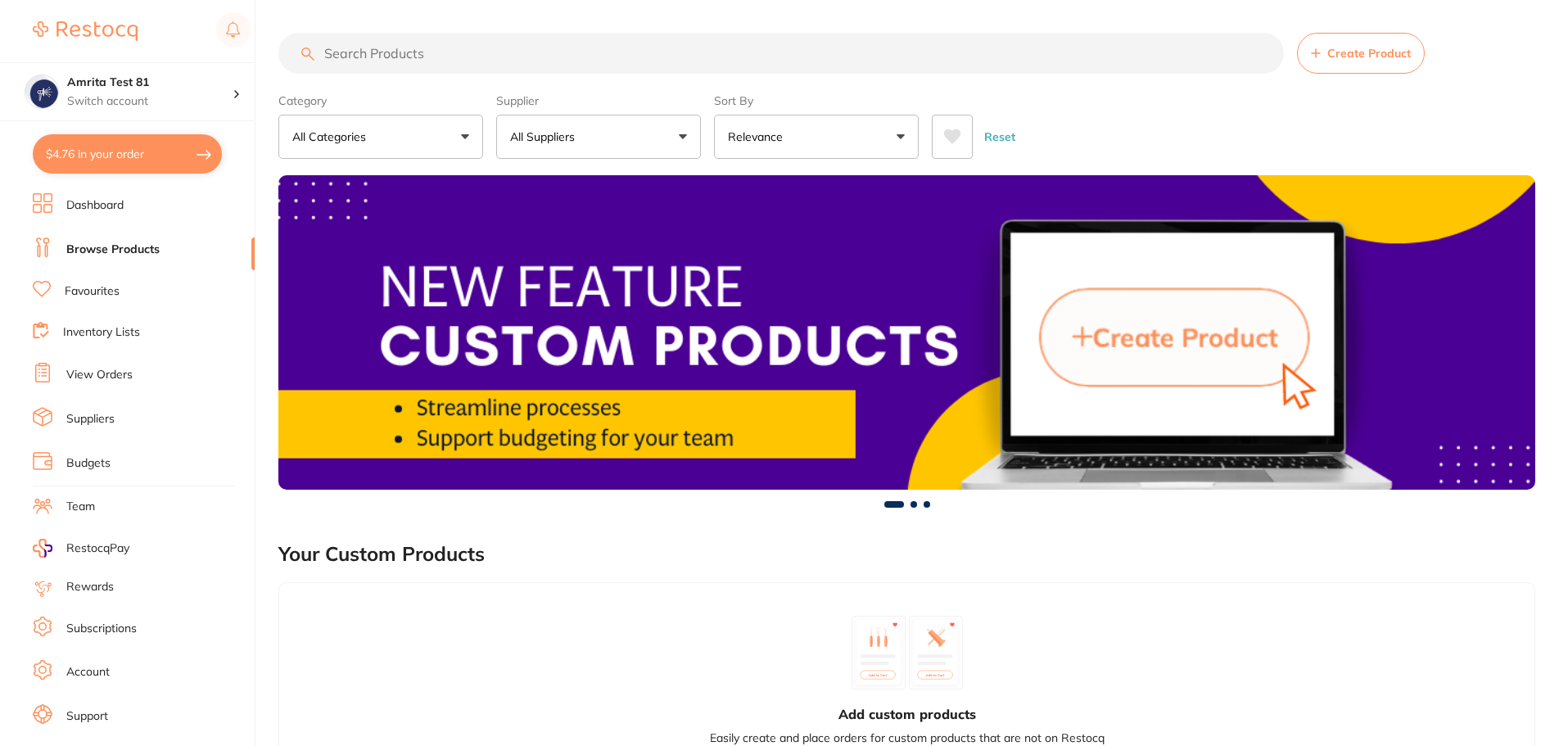
click at [145, 157] on button "$4.76 in your order" at bounding box center [127, 154] width 189 height 40
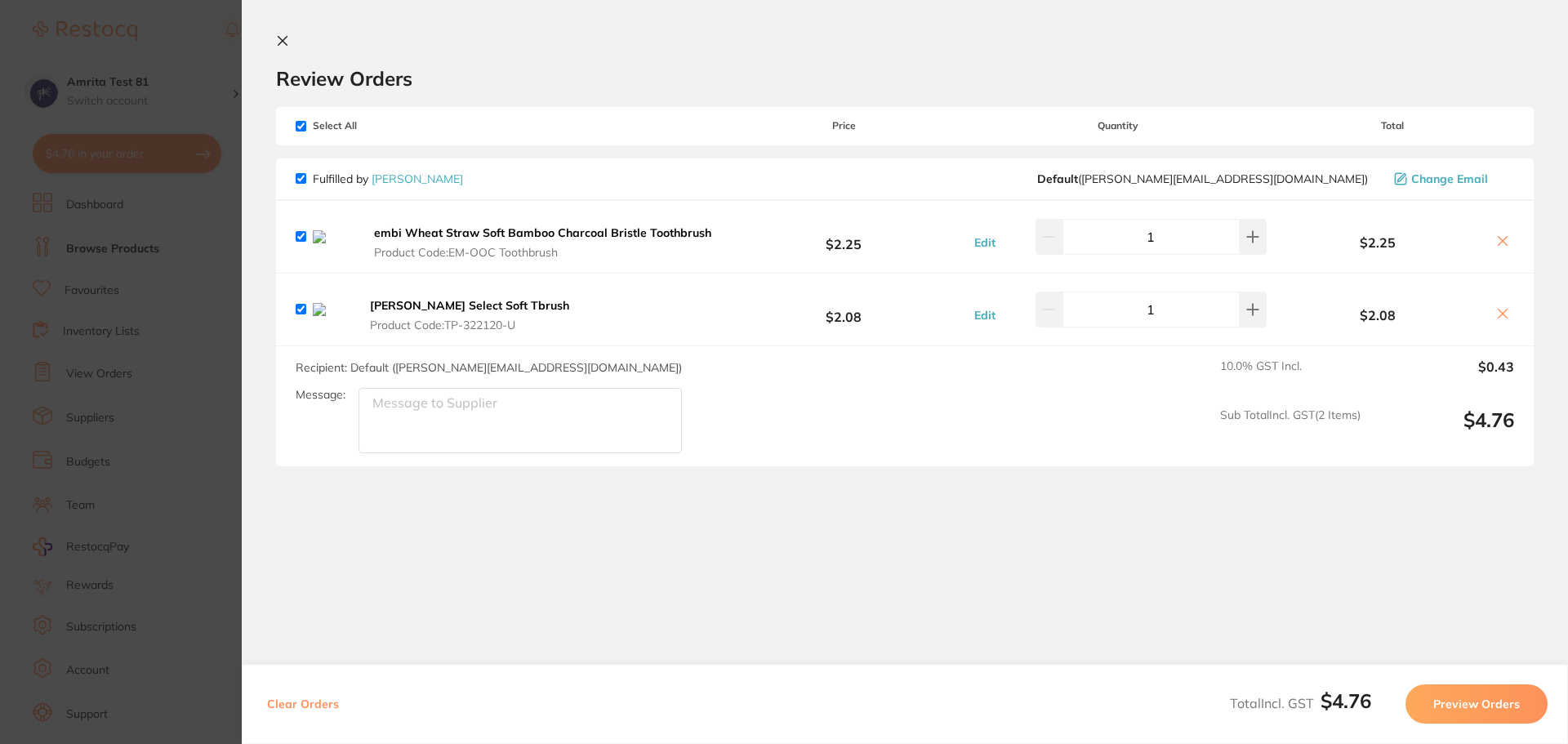
click at [538, 244] on button "embi Wheat Straw Soft Bamboo Charcoal Bristle Toothbrush Product Code: EM-OOC T…" at bounding box center [546, 243] width 353 height 35
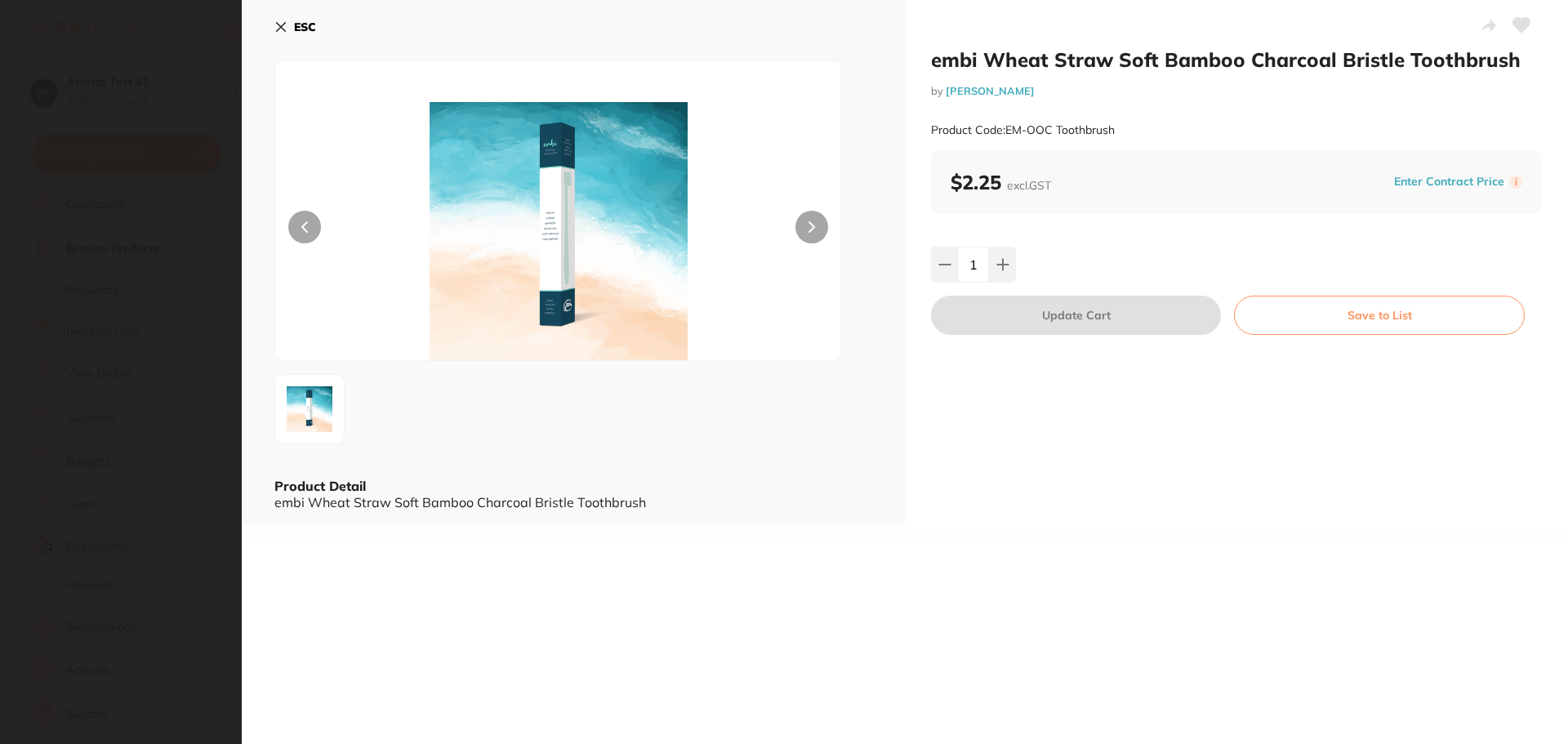
click at [274, 30] on div "ESC Product Detail embi Wheat Straw Soft Bamboo Charcoal Bristle Toothbrush" at bounding box center [573, 261] width 663 height 524
click at [283, 25] on icon at bounding box center [281, 27] width 9 height 9
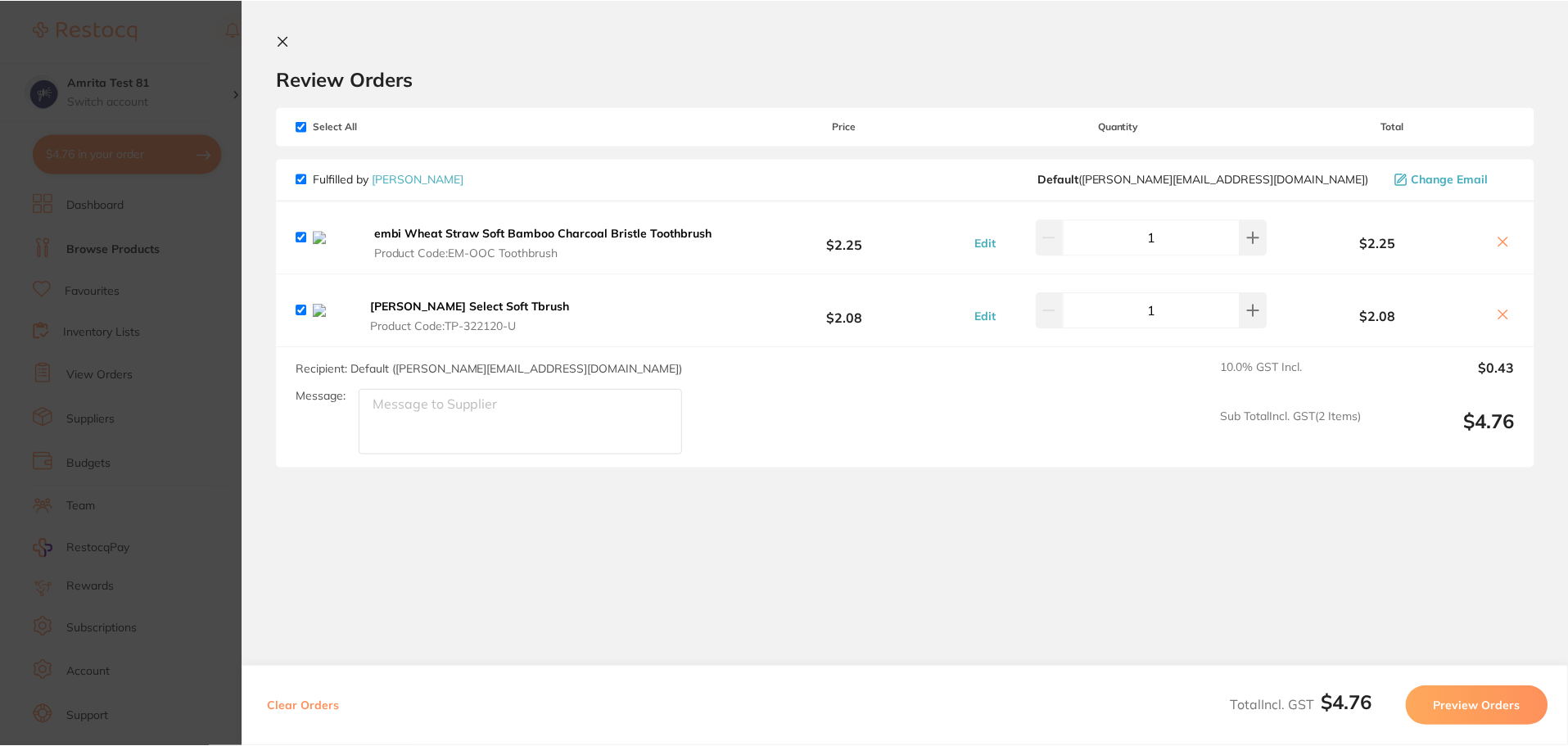
scroll to position [1, 0]
click at [441, 298] on div "TePe Select Soft Tbrush Product Code: TP-322120-U" at bounding box center [443, 310] width 293 height 45
click at [444, 313] on b "[PERSON_NAME] Select Soft Tbrush" at bounding box center [471, 307] width 200 height 15
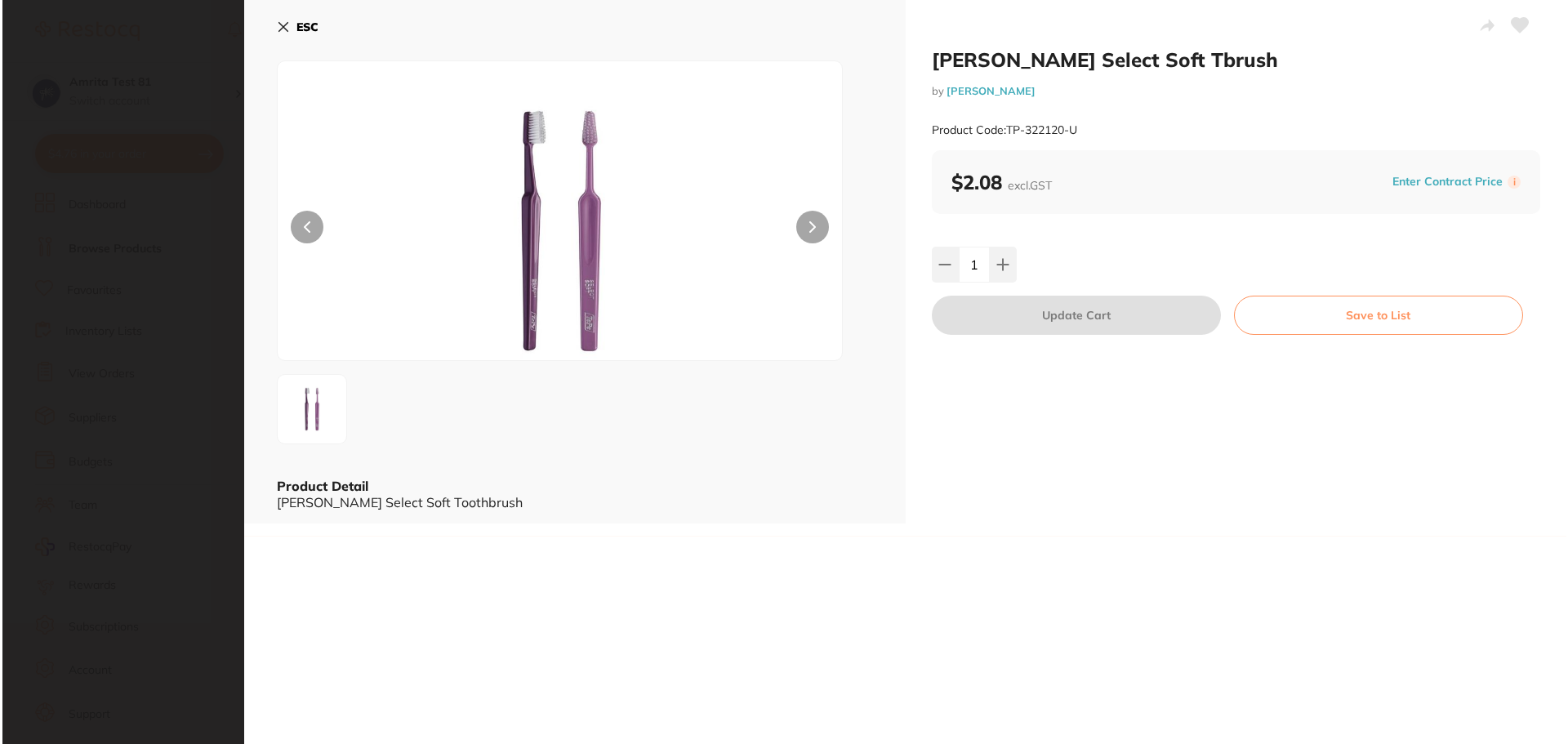
scroll to position [0, 0]
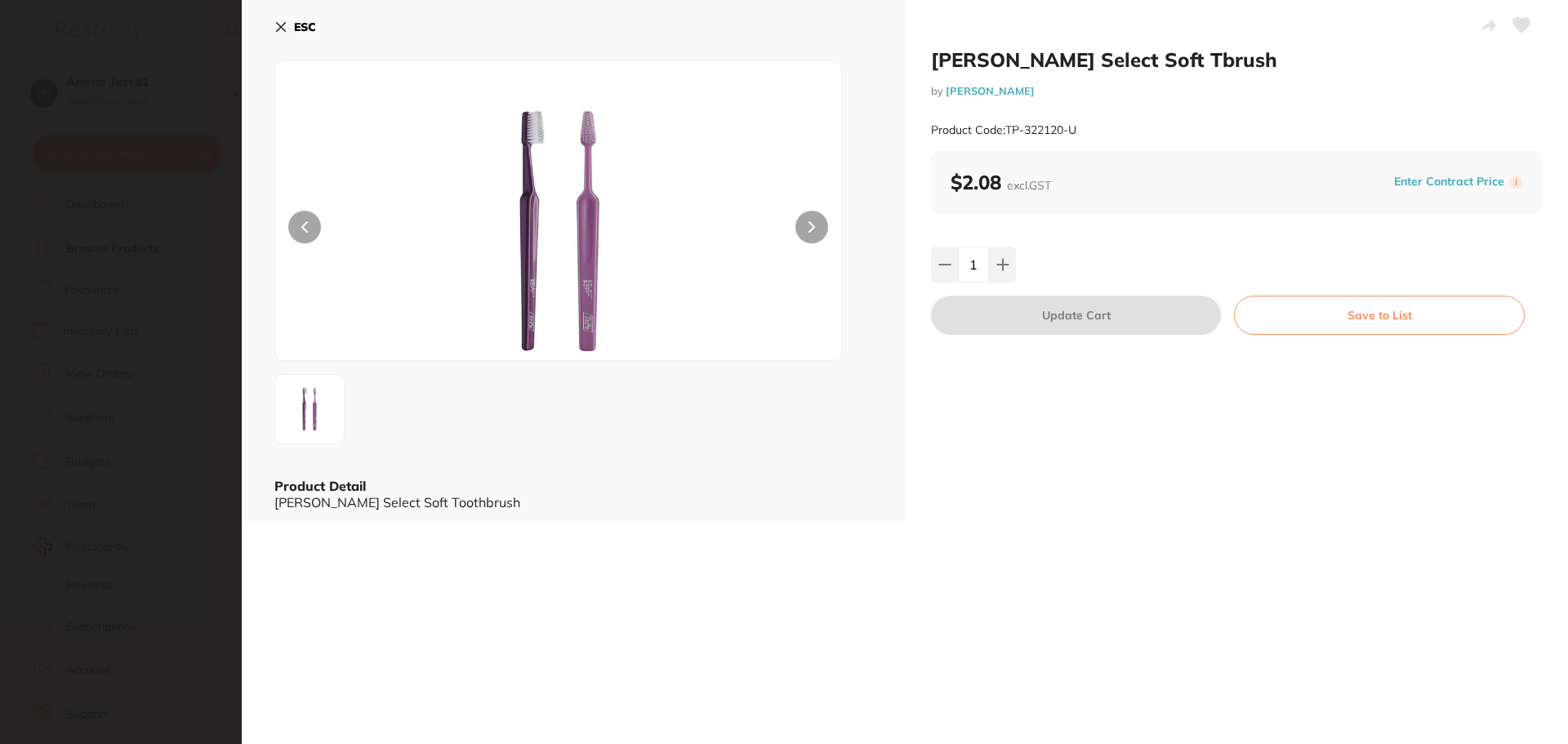
click at [280, 25] on icon at bounding box center [281, 27] width 13 height 13
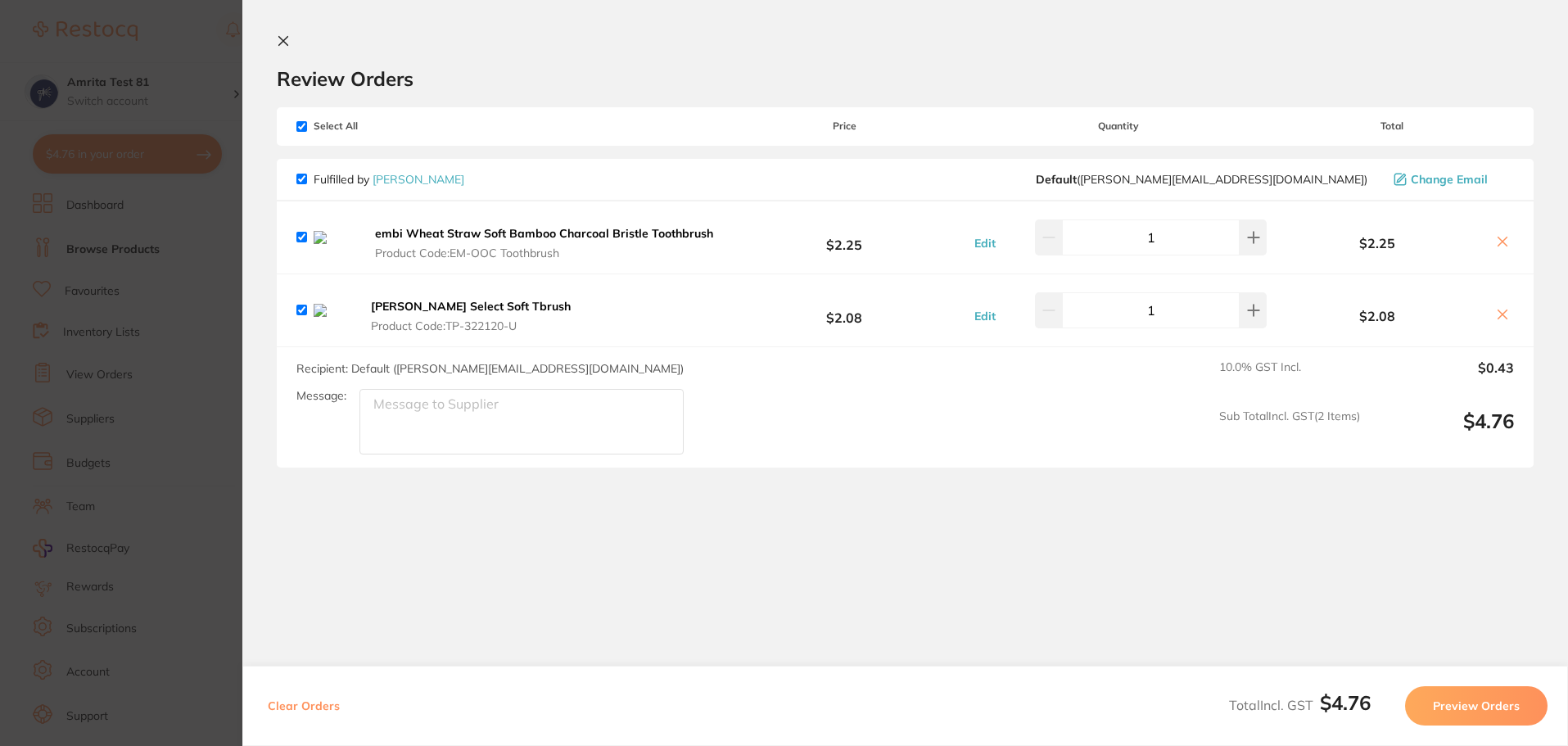
click at [282, 43] on icon at bounding box center [284, 41] width 9 height 9
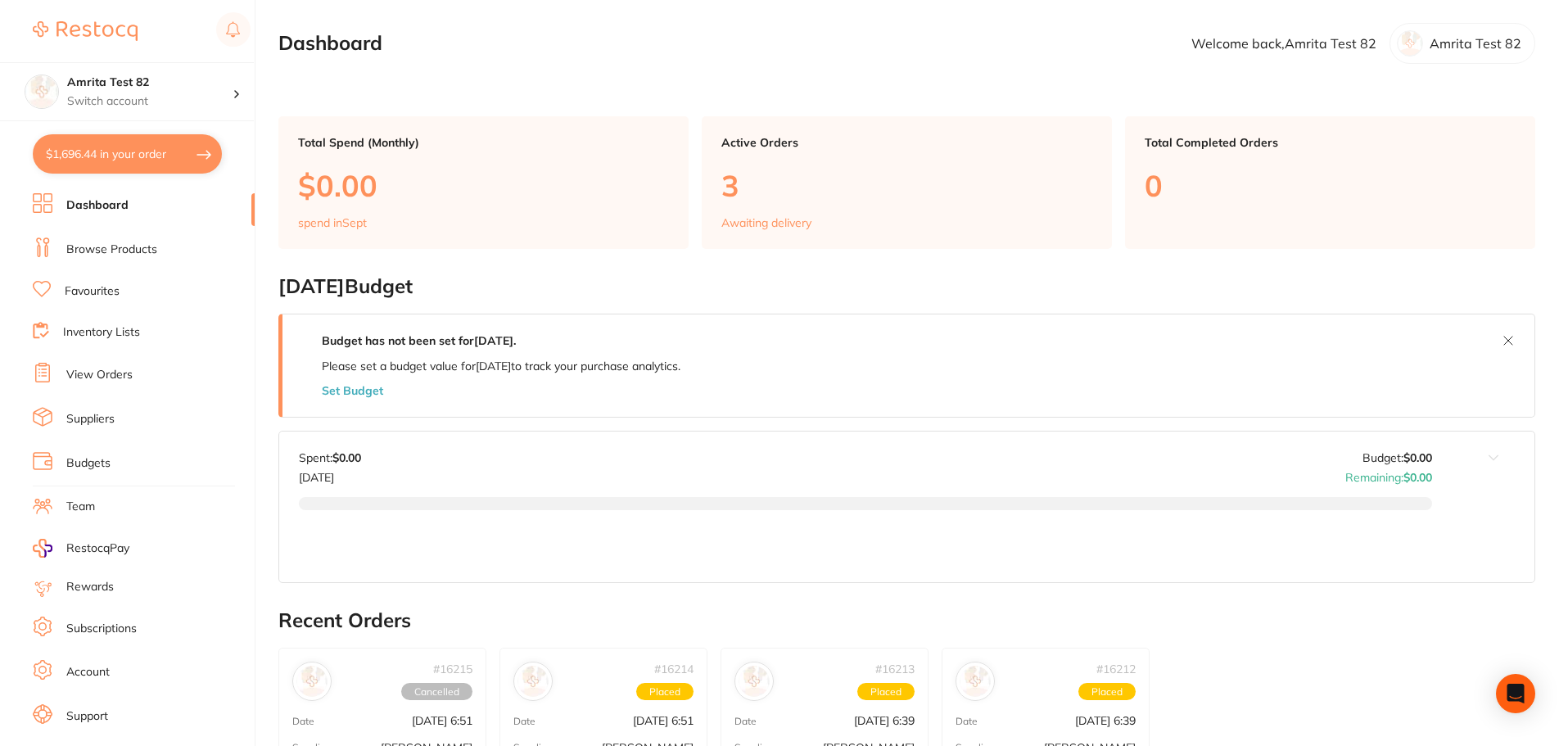
click at [196, 156] on button "$1,696.44 in your order" at bounding box center [127, 154] width 189 height 40
checkbox input "true"
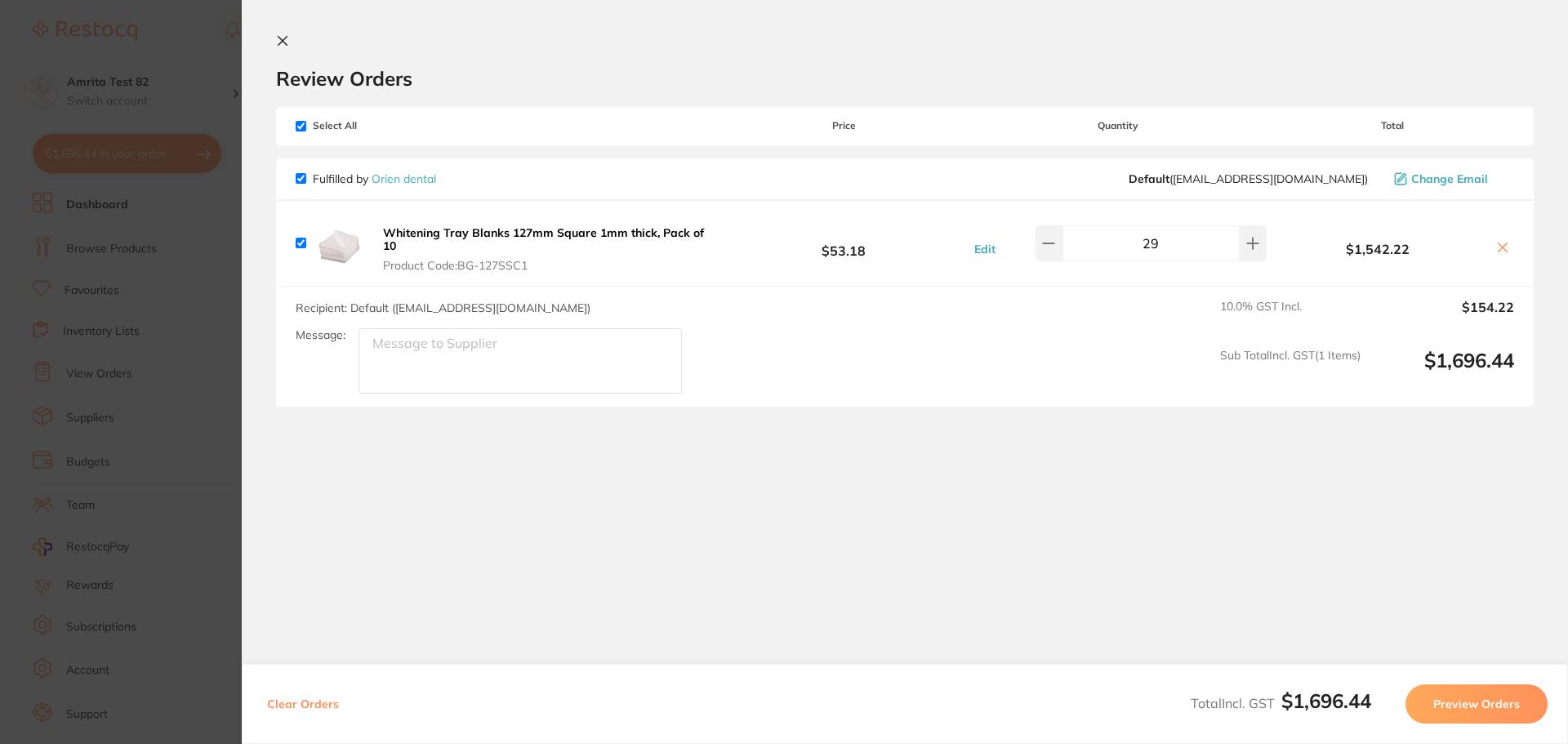
click at [306, 706] on button "Clear Orders" at bounding box center [303, 704] width 82 height 40
checkbox input "true"
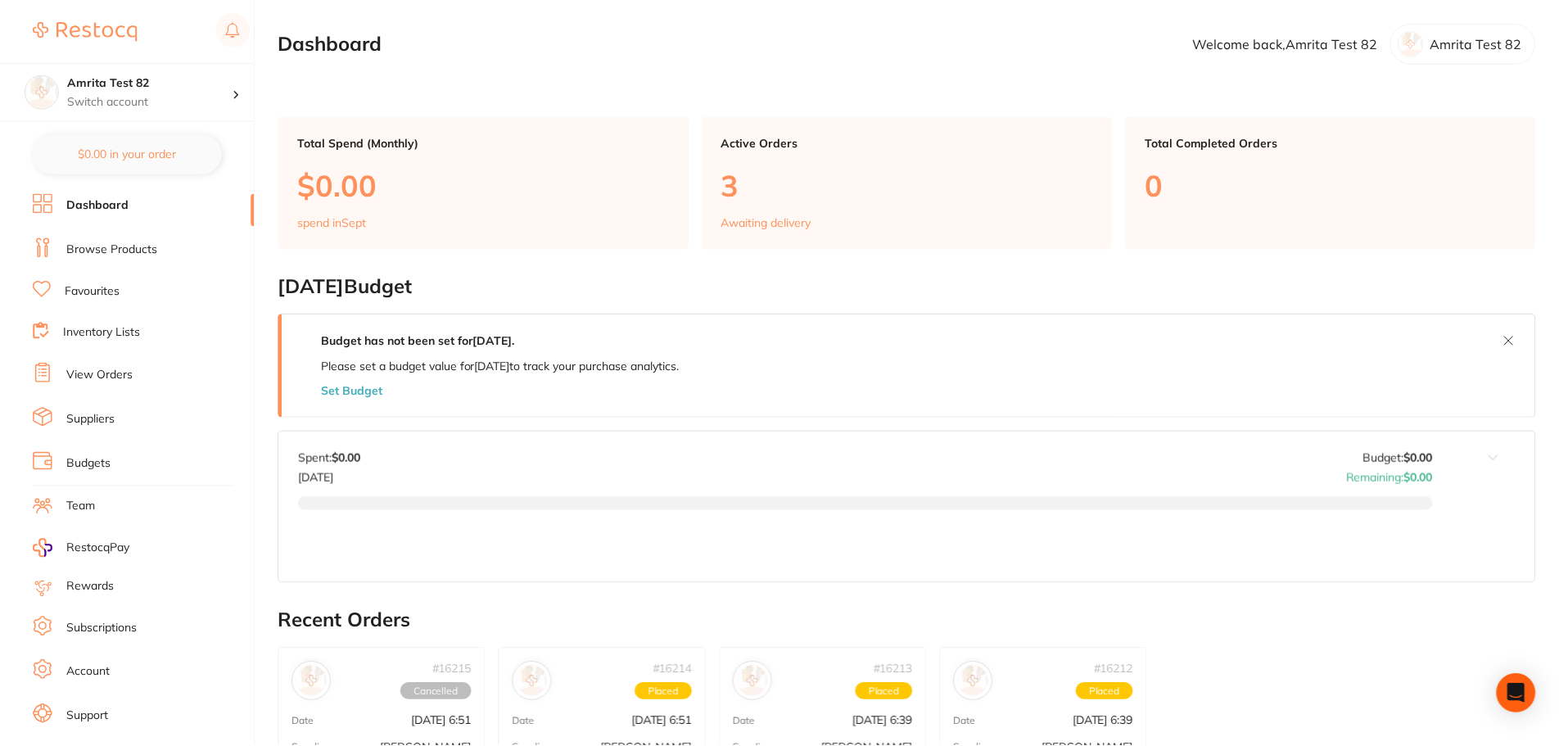
scroll to position [1, 0]
click at [116, 257] on link "Browse Products" at bounding box center [112, 250] width 91 height 17
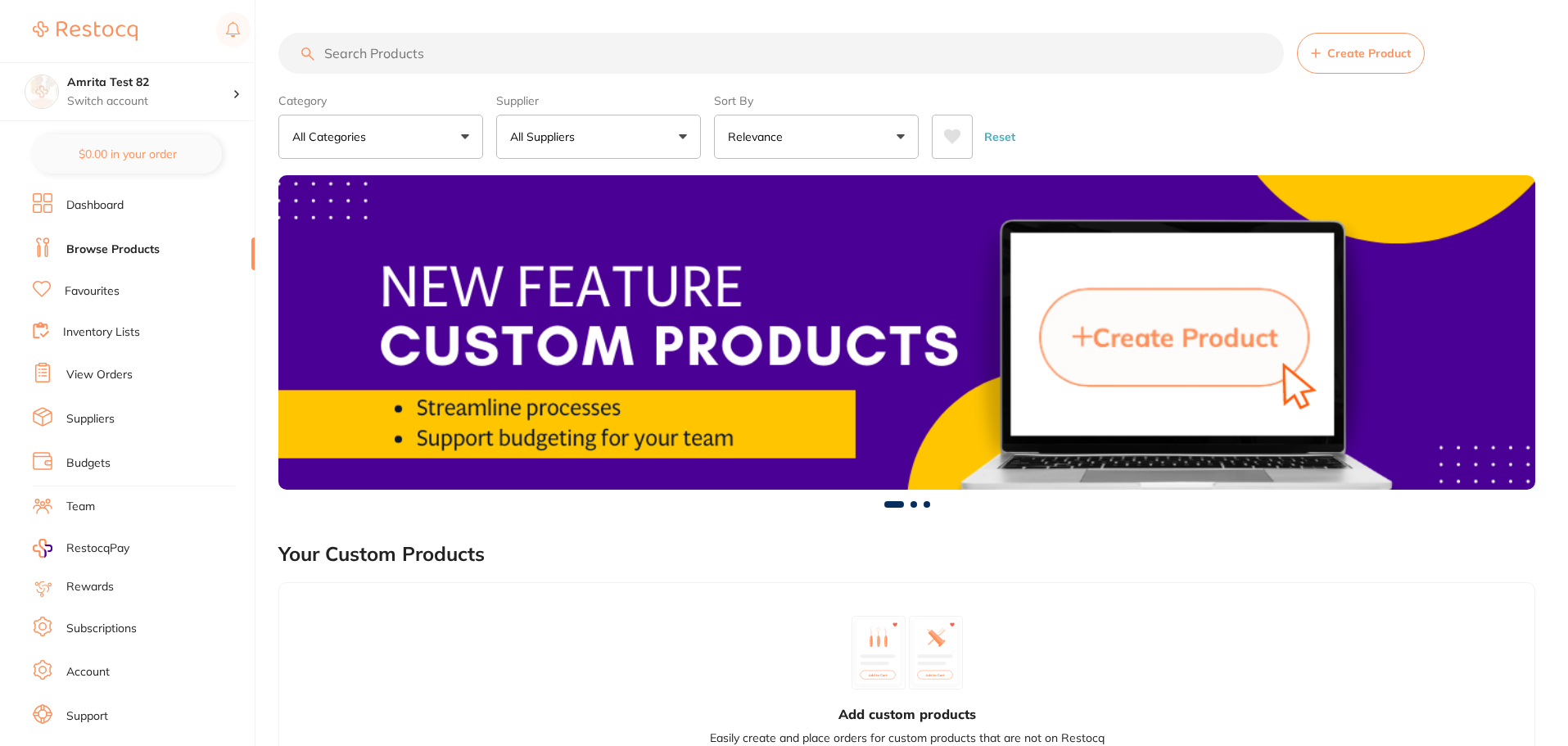
click at [576, 134] on p "All Suppliers" at bounding box center [546, 137] width 71 height 17
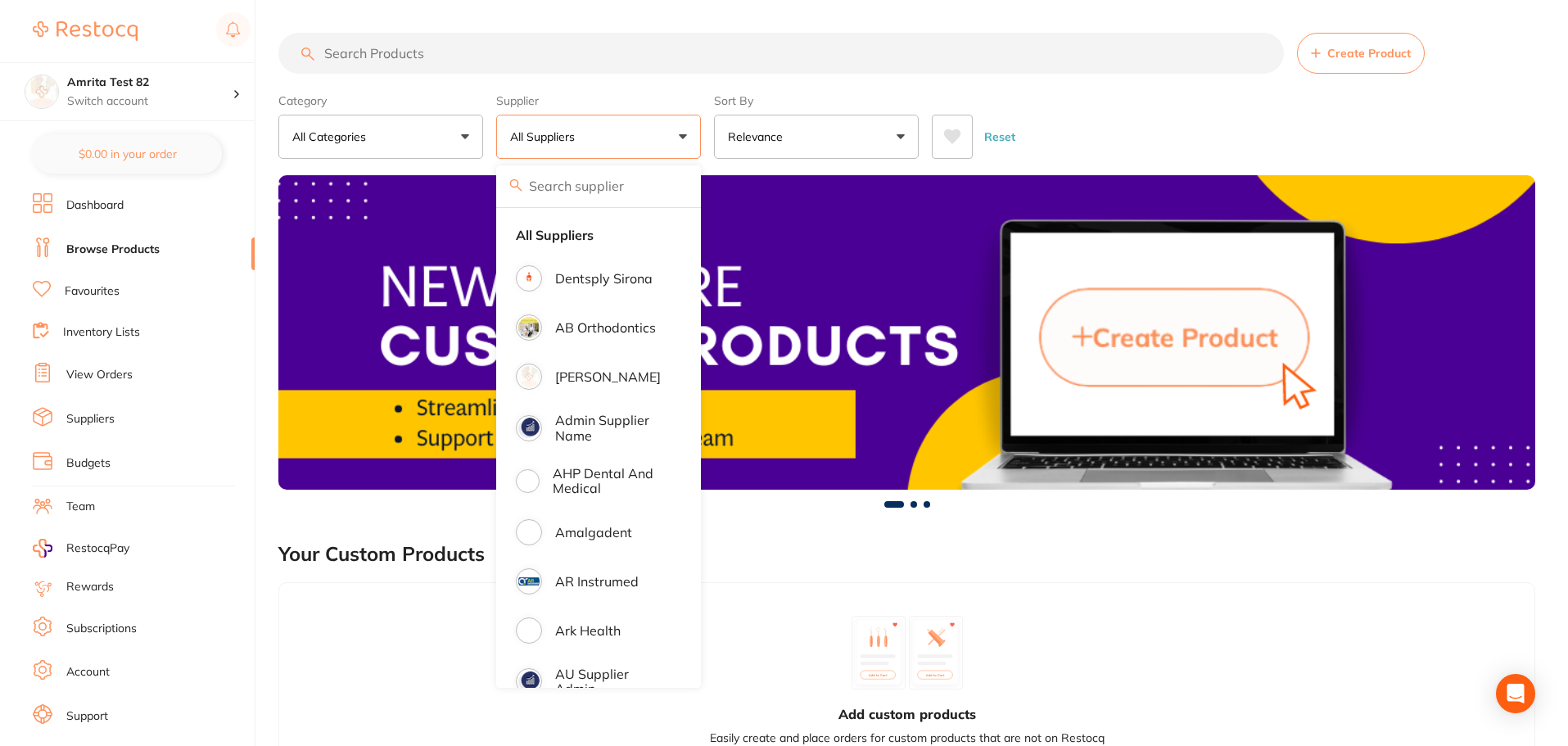
click at [574, 386] on li "[PERSON_NAME]" at bounding box center [598, 376] width 192 height 45
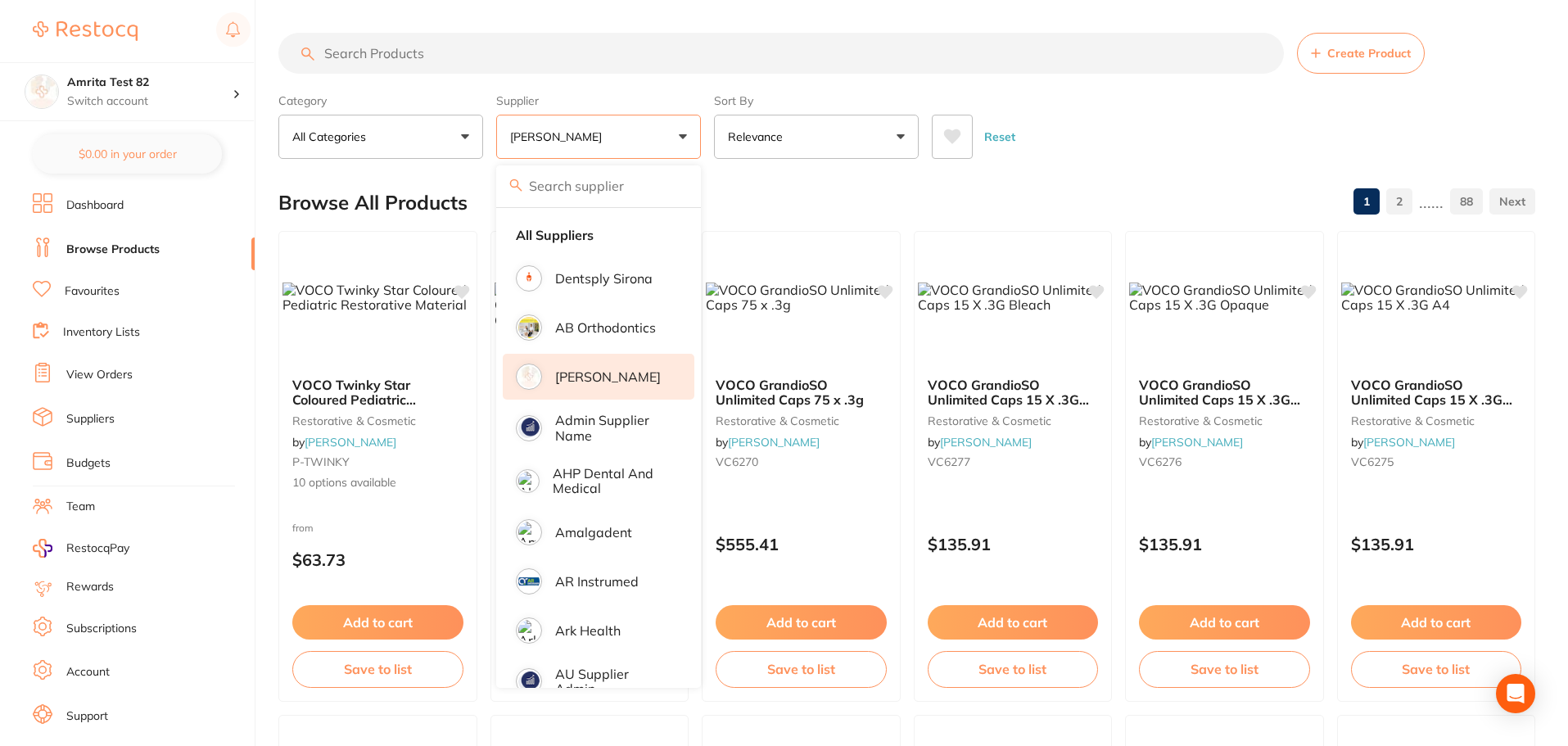
click at [704, 143] on div "Category All Categories All Categories anaesthetic articulating burs crown & br…" at bounding box center [907, 122] width 1256 height 72
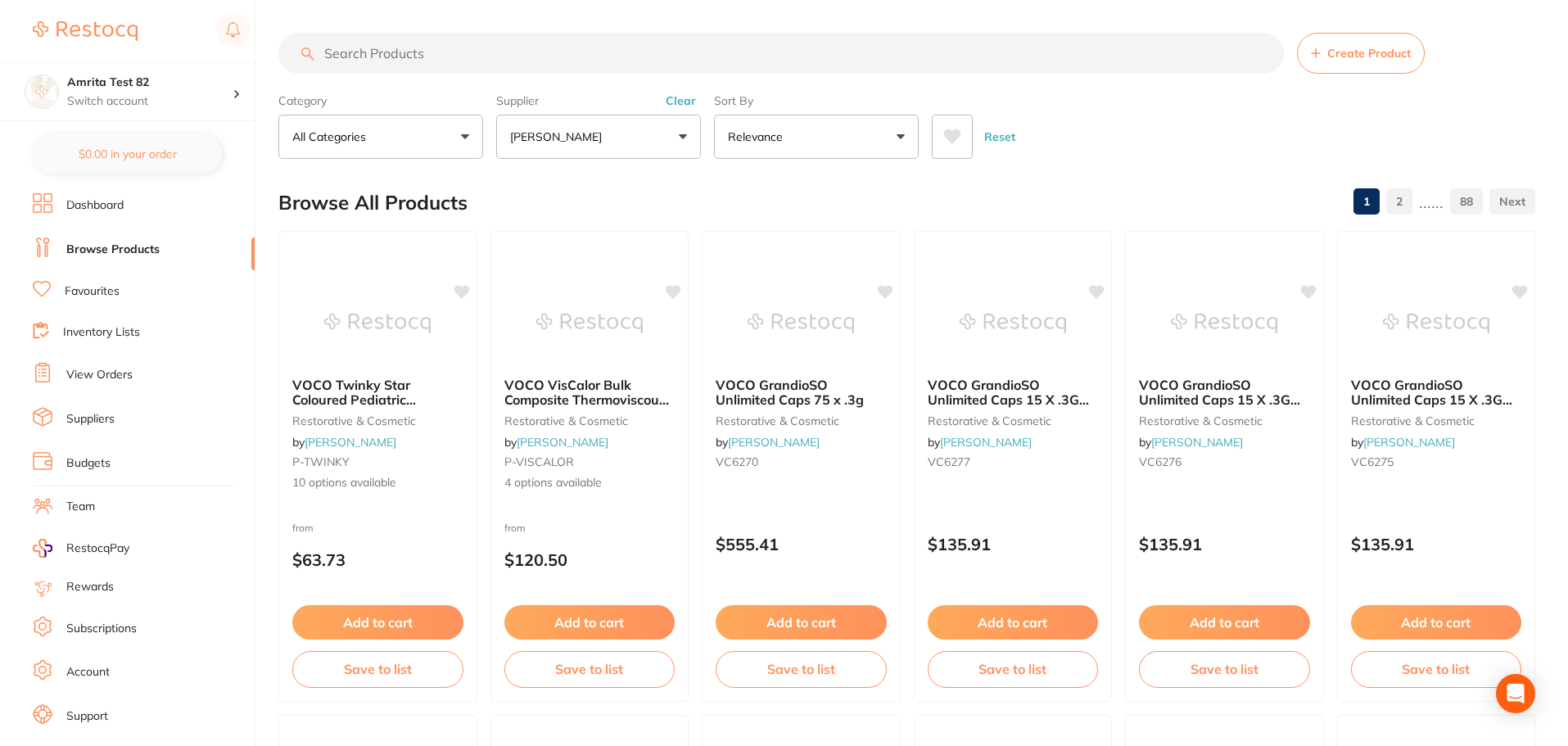
click at [834, 127] on button "Relevance" at bounding box center [817, 136] width 205 height 44
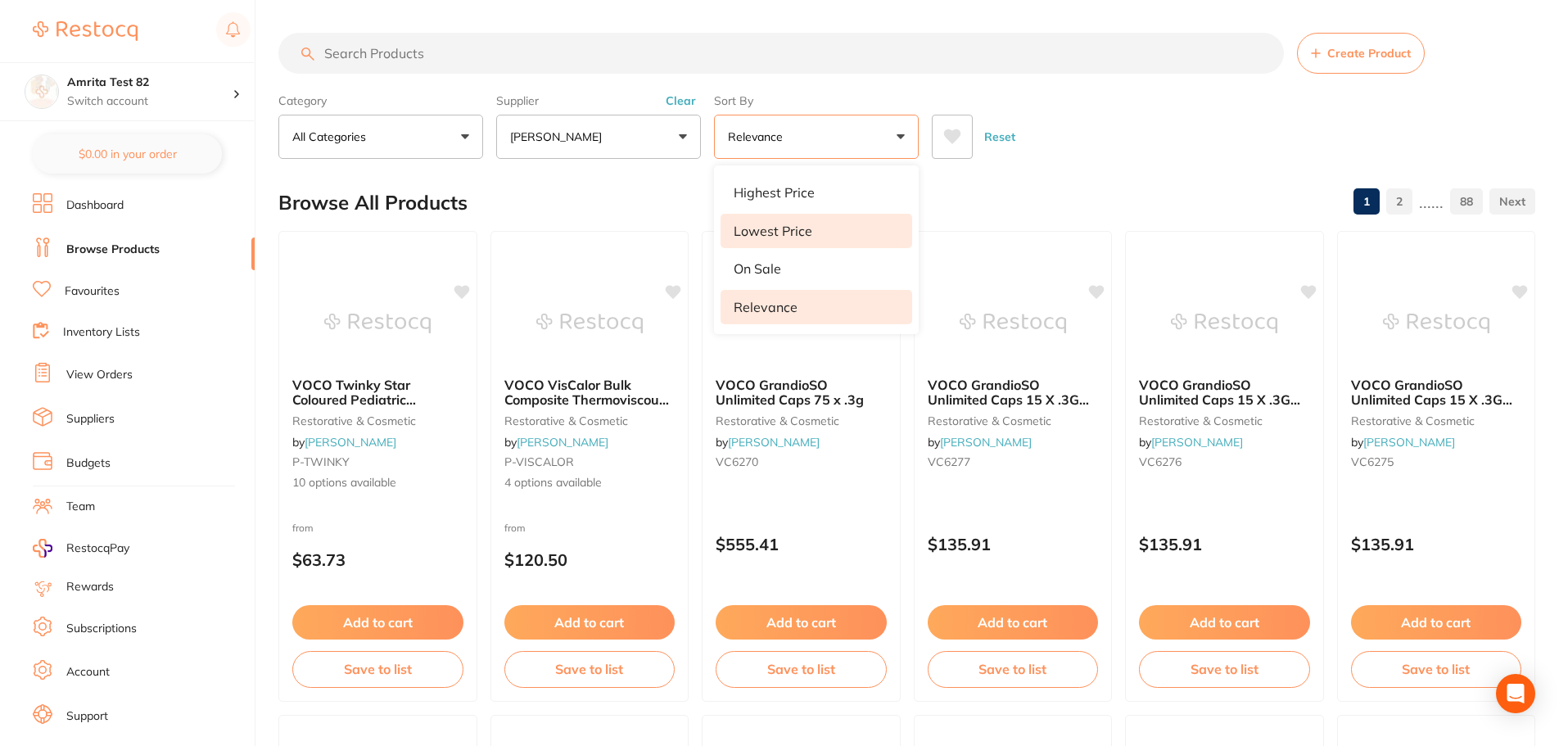
click at [821, 237] on li "Lowest Price" at bounding box center [817, 232] width 192 height 35
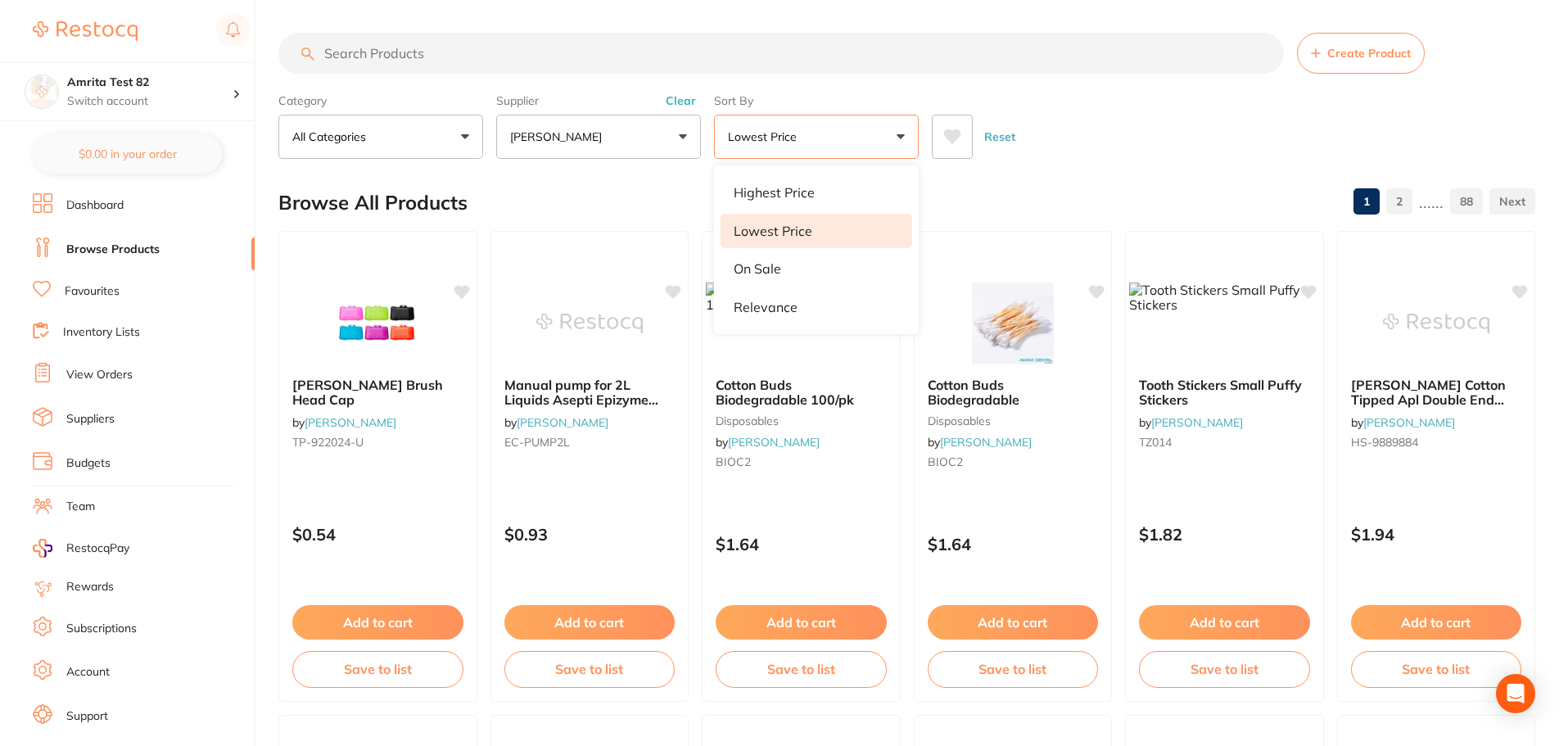
click at [1075, 122] on div "Reset" at bounding box center [1227, 130] width 590 height 57
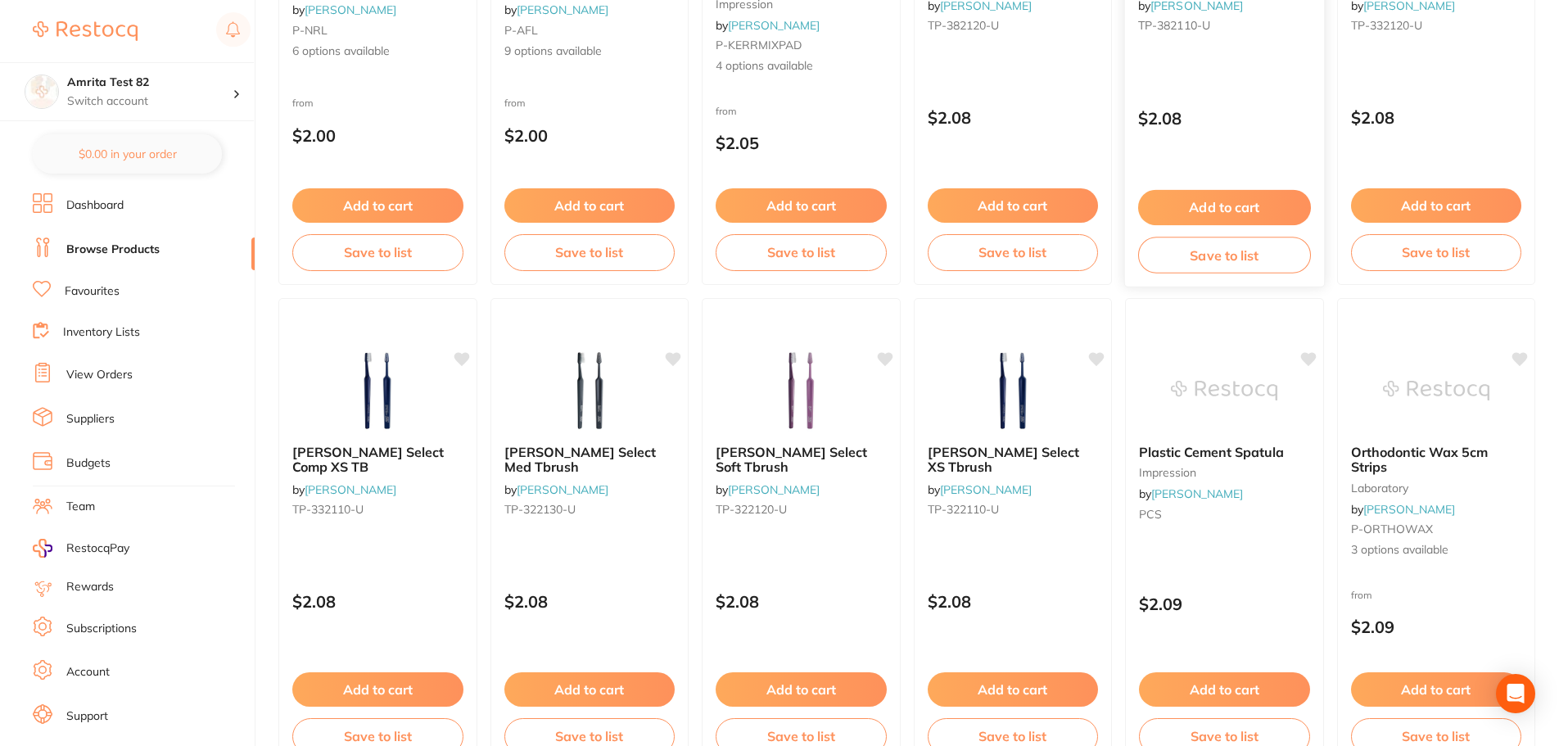
scroll to position [491, 0]
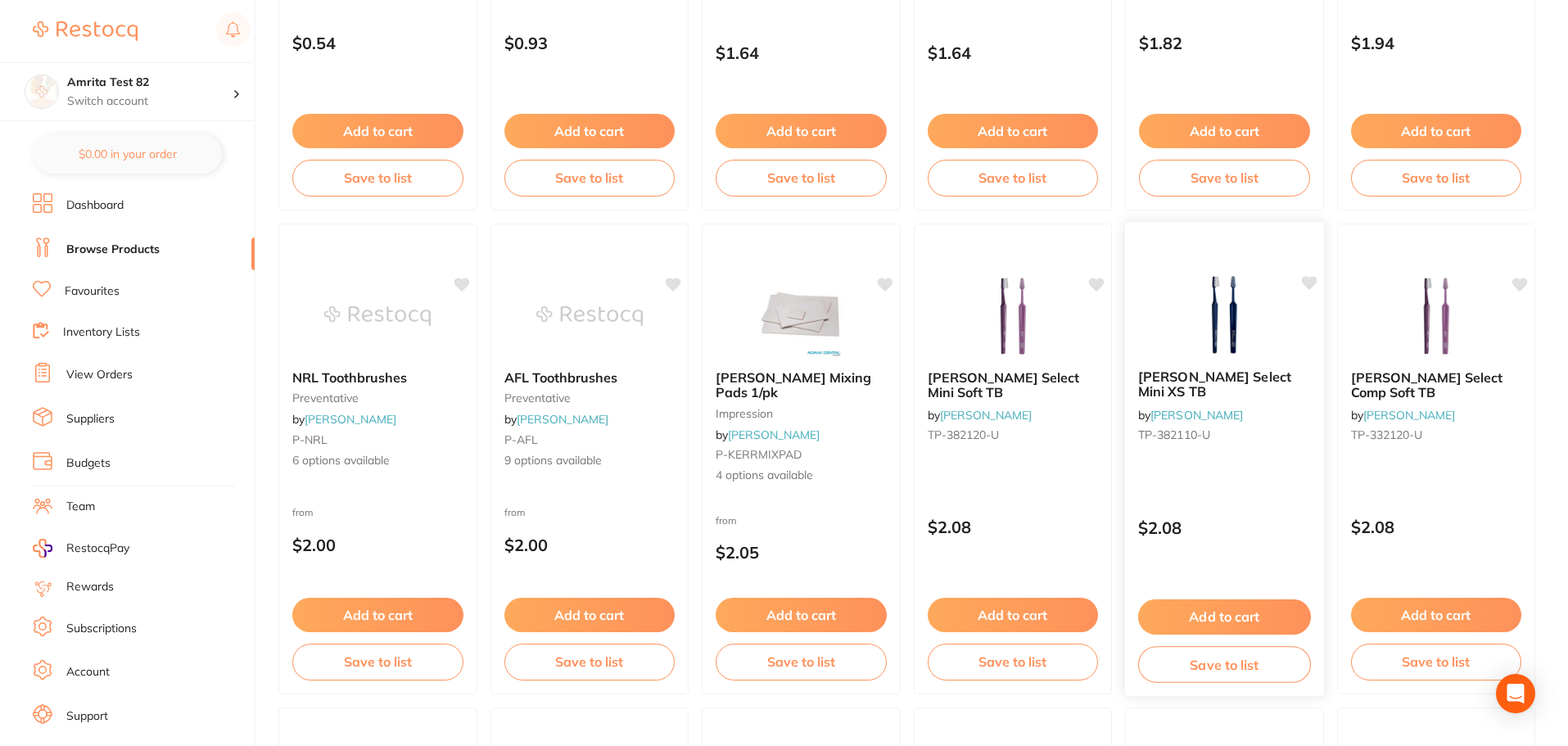
click at [1236, 428] on small "TP-382110-U" at bounding box center [1224, 435] width 173 height 13
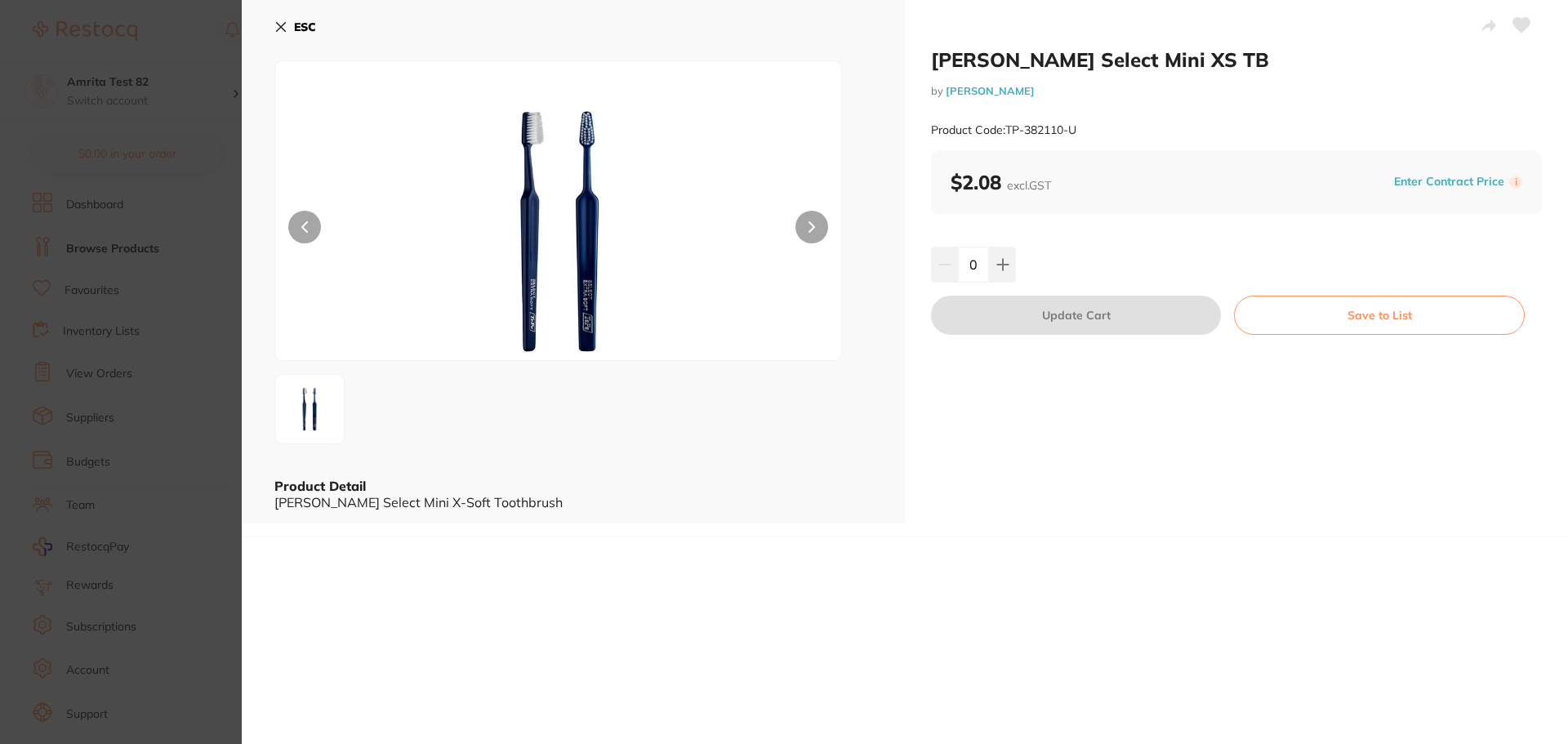
click at [996, 262] on icon at bounding box center [1002, 265] width 13 height 13
type input "1"
click at [1026, 318] on button "Update Cart" at bounding box center [1076, 316] width 290 height 40
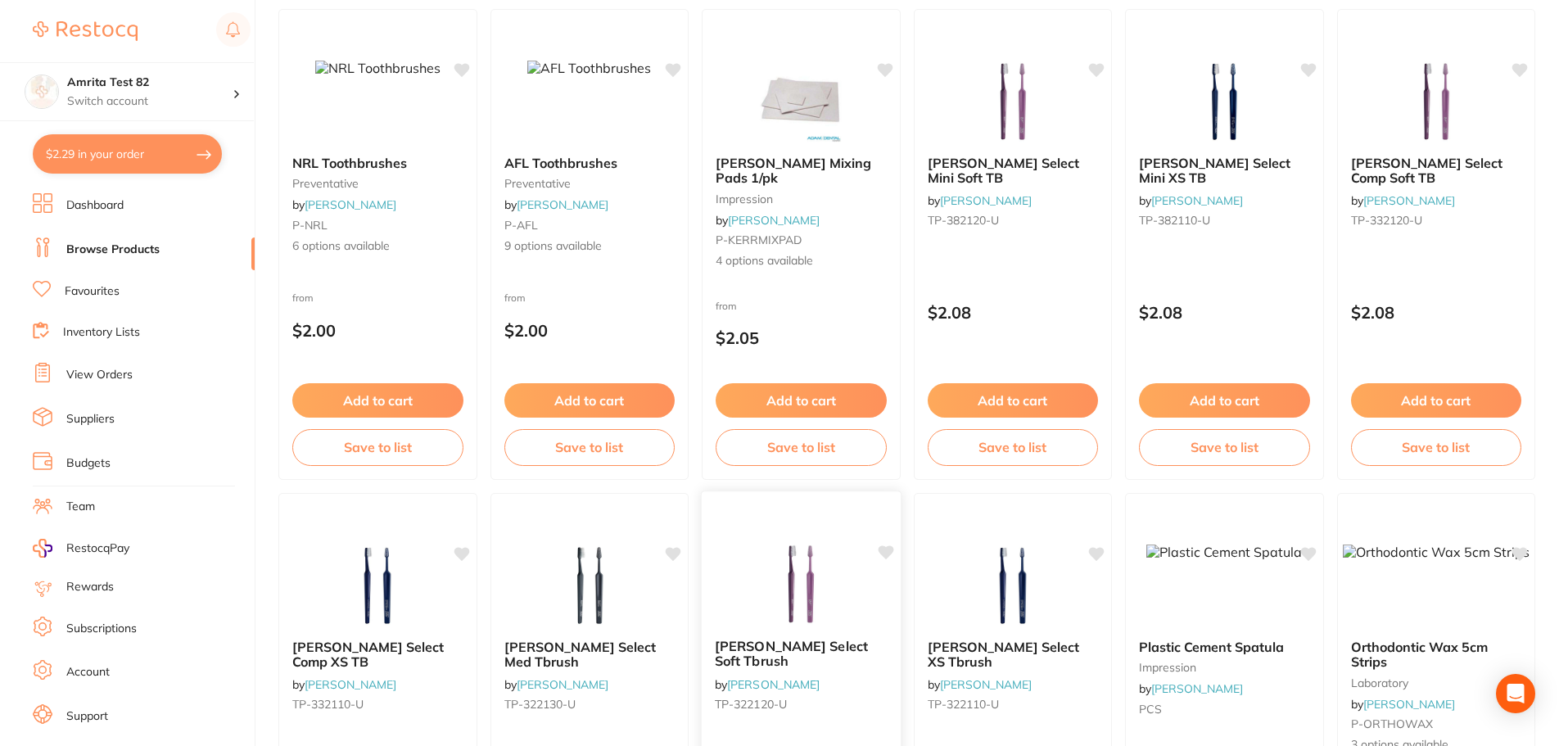
scroll to position [901, 0]
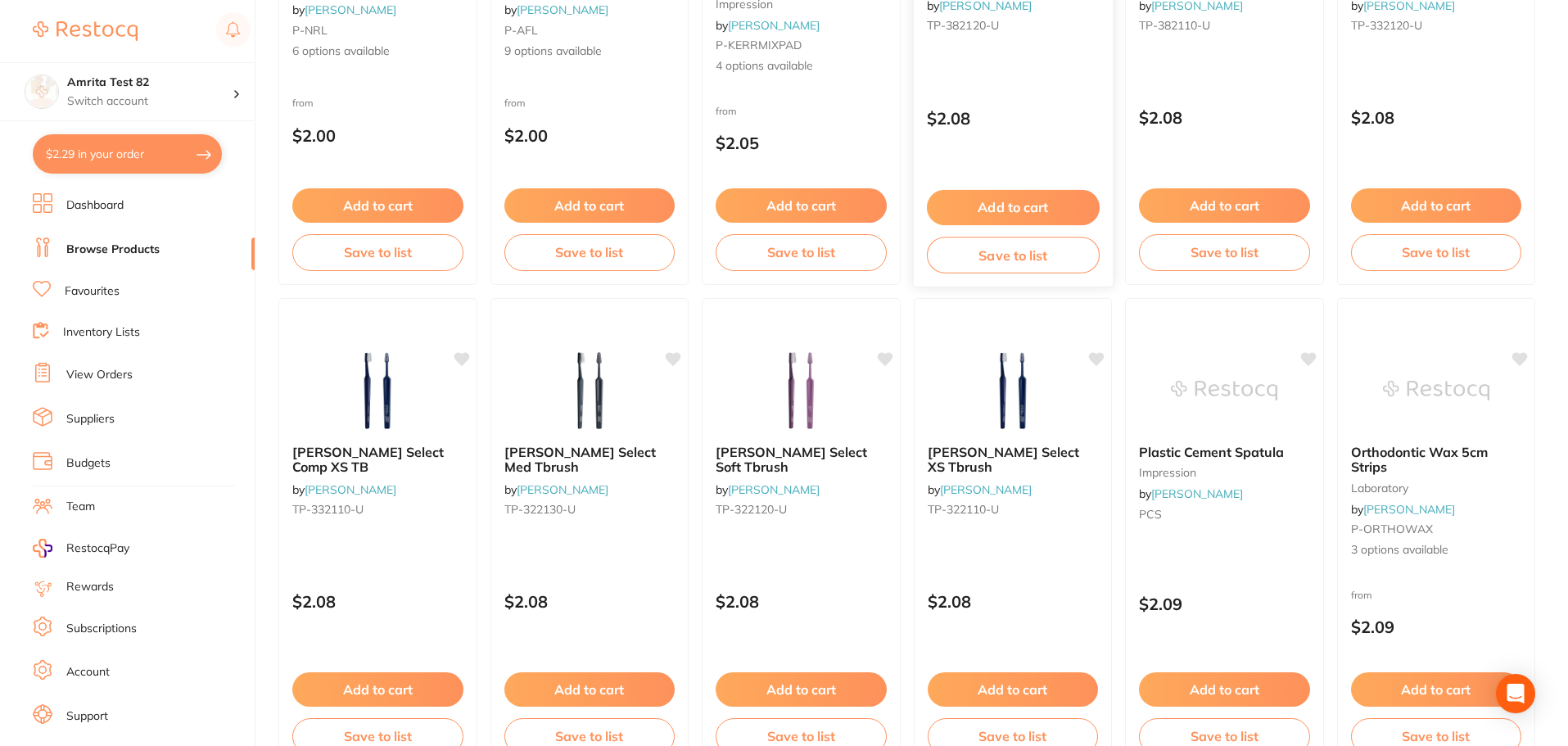
checkbox input "true"
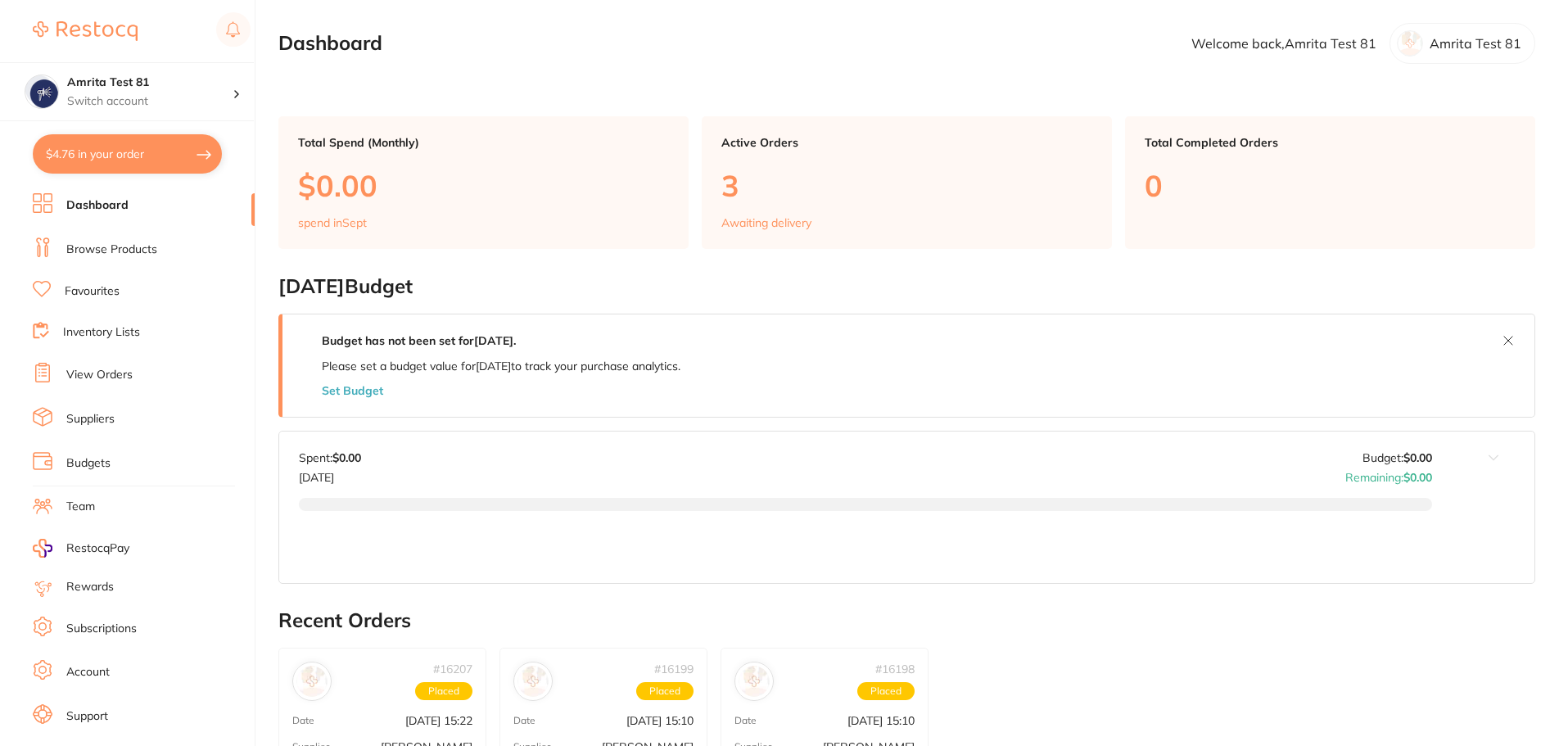
click at [122, 246] on link "Browse Products" at bounding box center [112, 250] width 91 height 17
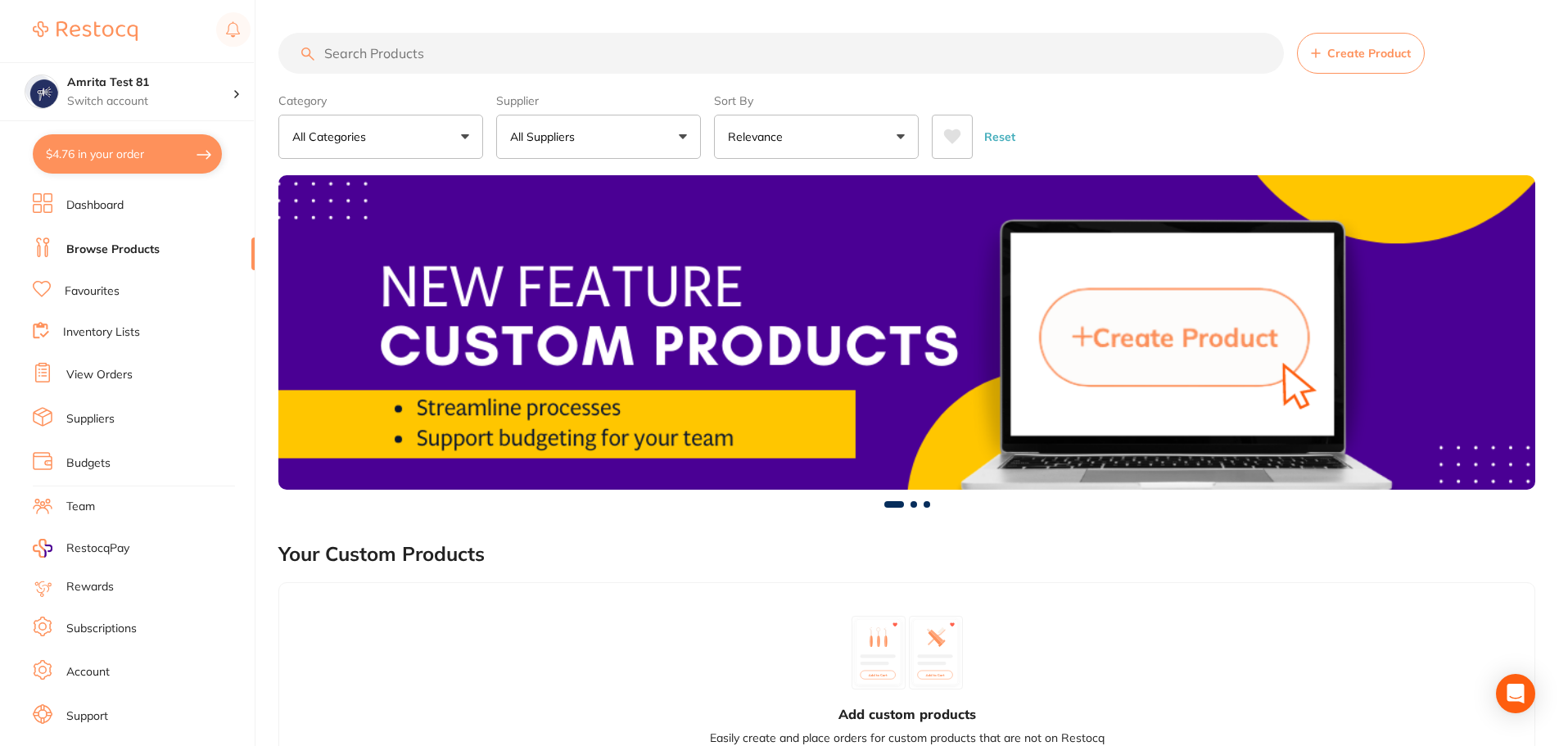
click at [575, 127] on button "All Suppliers" at bounding box center [598, 136] width 205 height 44
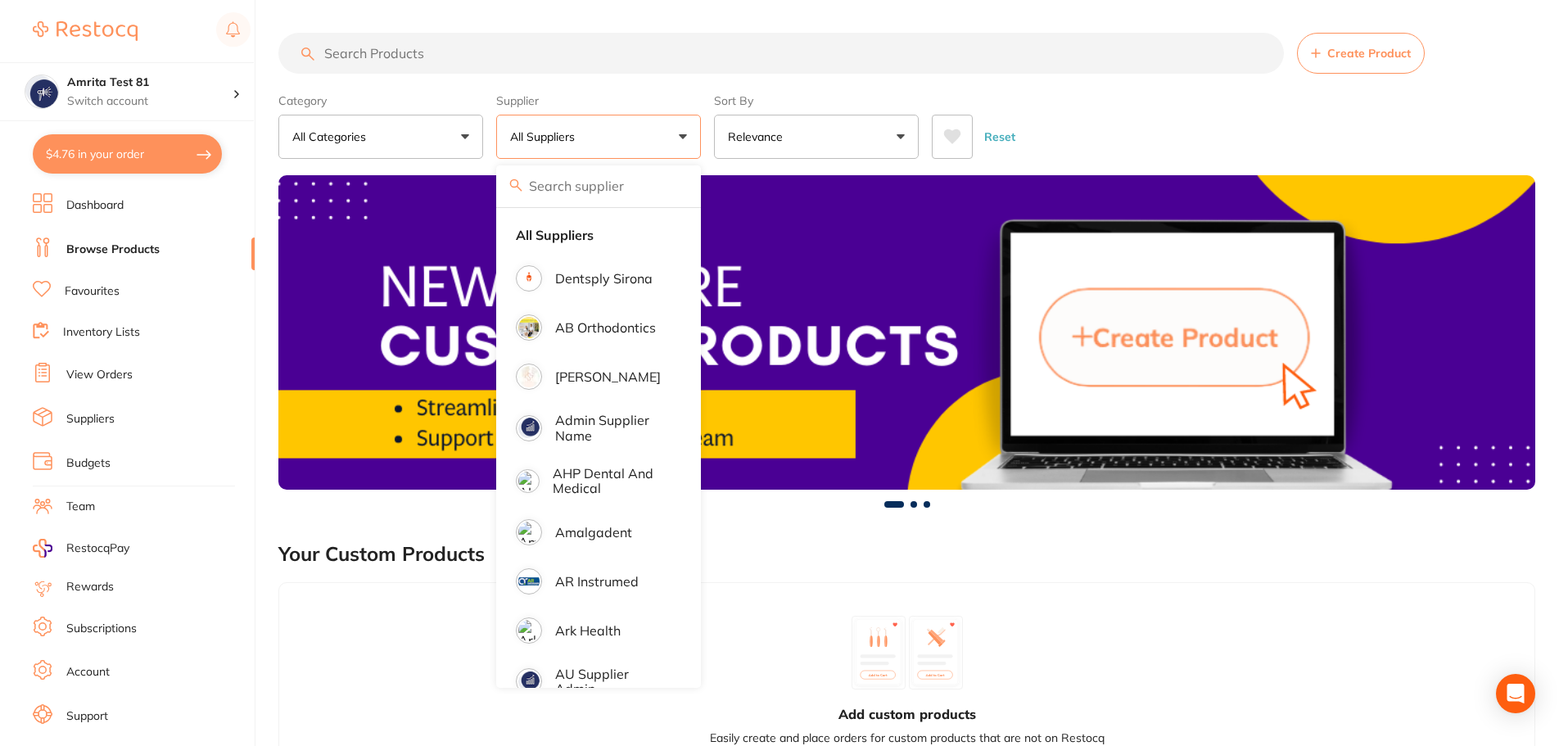
click at [144, 151] on button "$4.76 in your order" at bounding box center [127, 154] width 189 height 40
checkbox input "true"
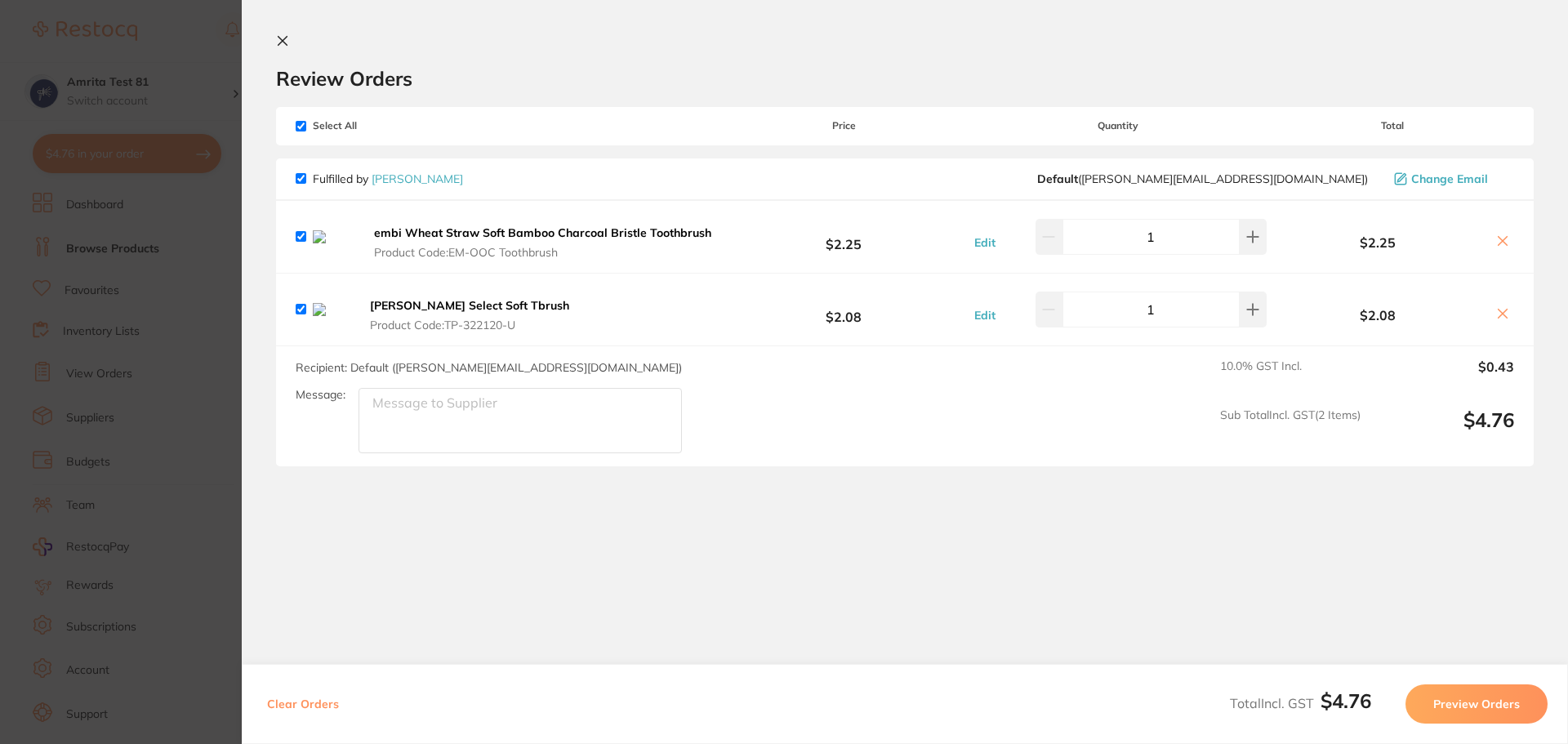
click at [140, 255] on section "Update RRP Set your pre negotiated price for this item. Item Agreed RRP (excl. …" at bounding box center [784, 372] width 1568 height 744
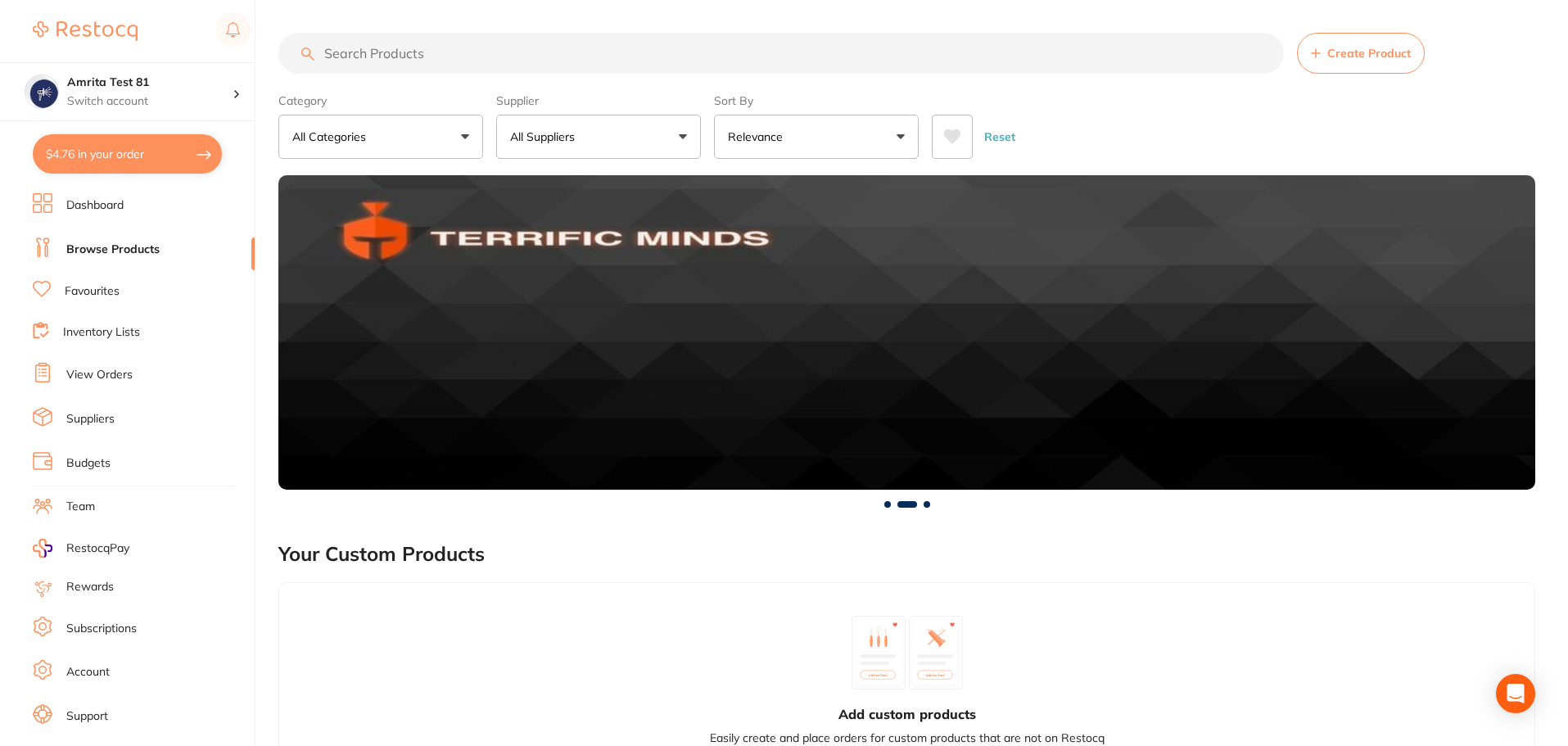
click at [627, 129] on button "All Suppliers" at bounding box center [598, 136] width 205 height 44
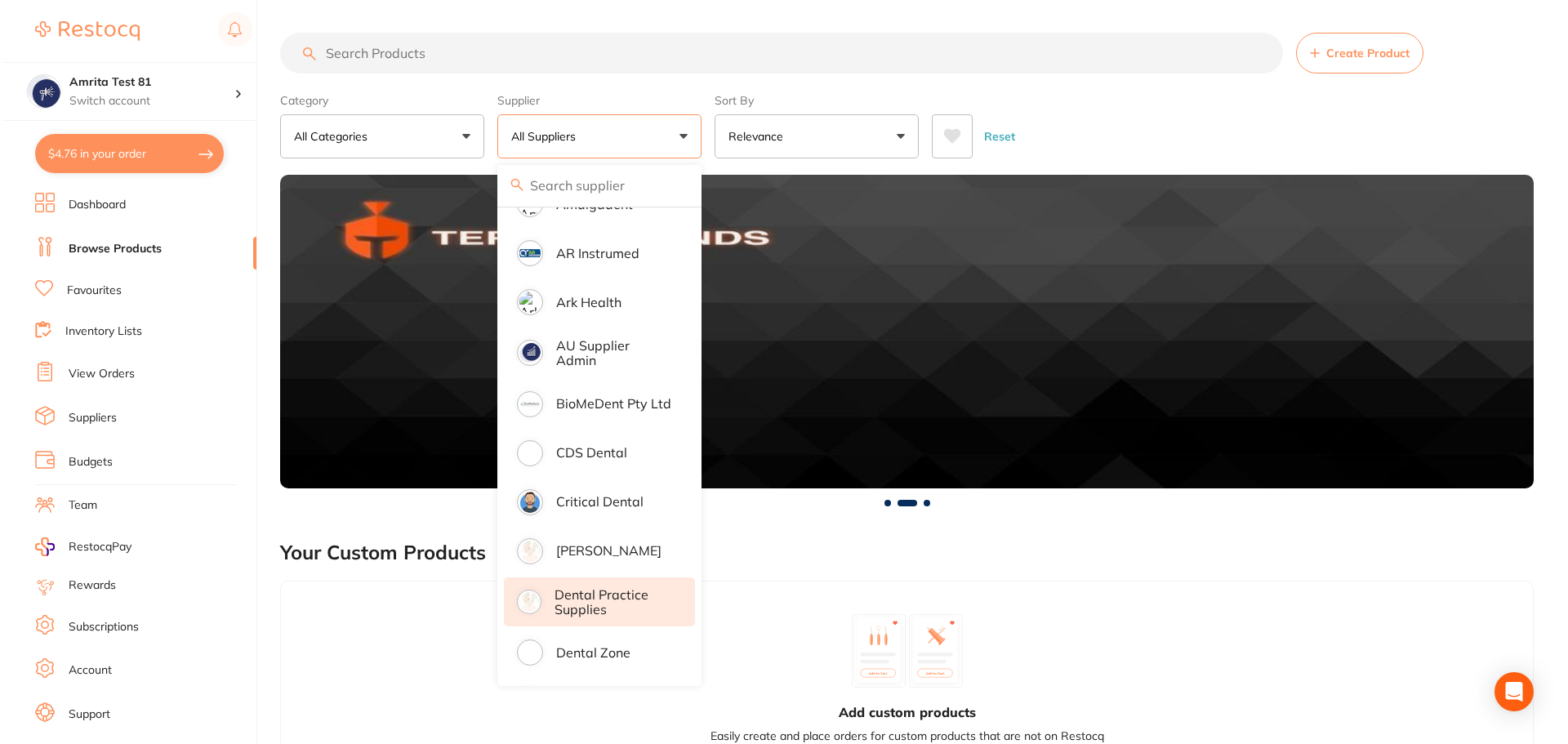
scroll to position [735, 0]
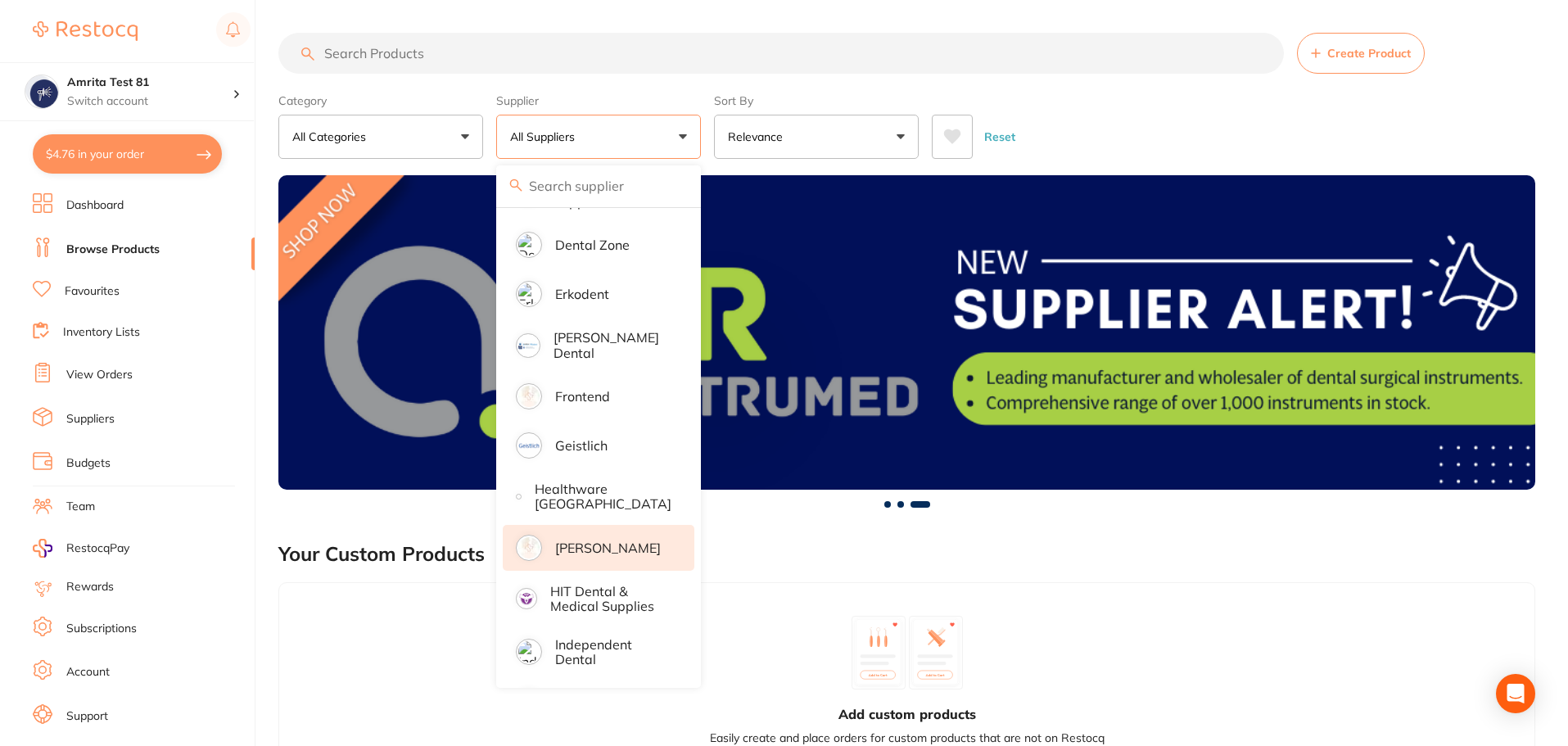
click at [597, 541] on p "[PERSON_NAME]" at bounding box center [608, 548] width 106 height 15
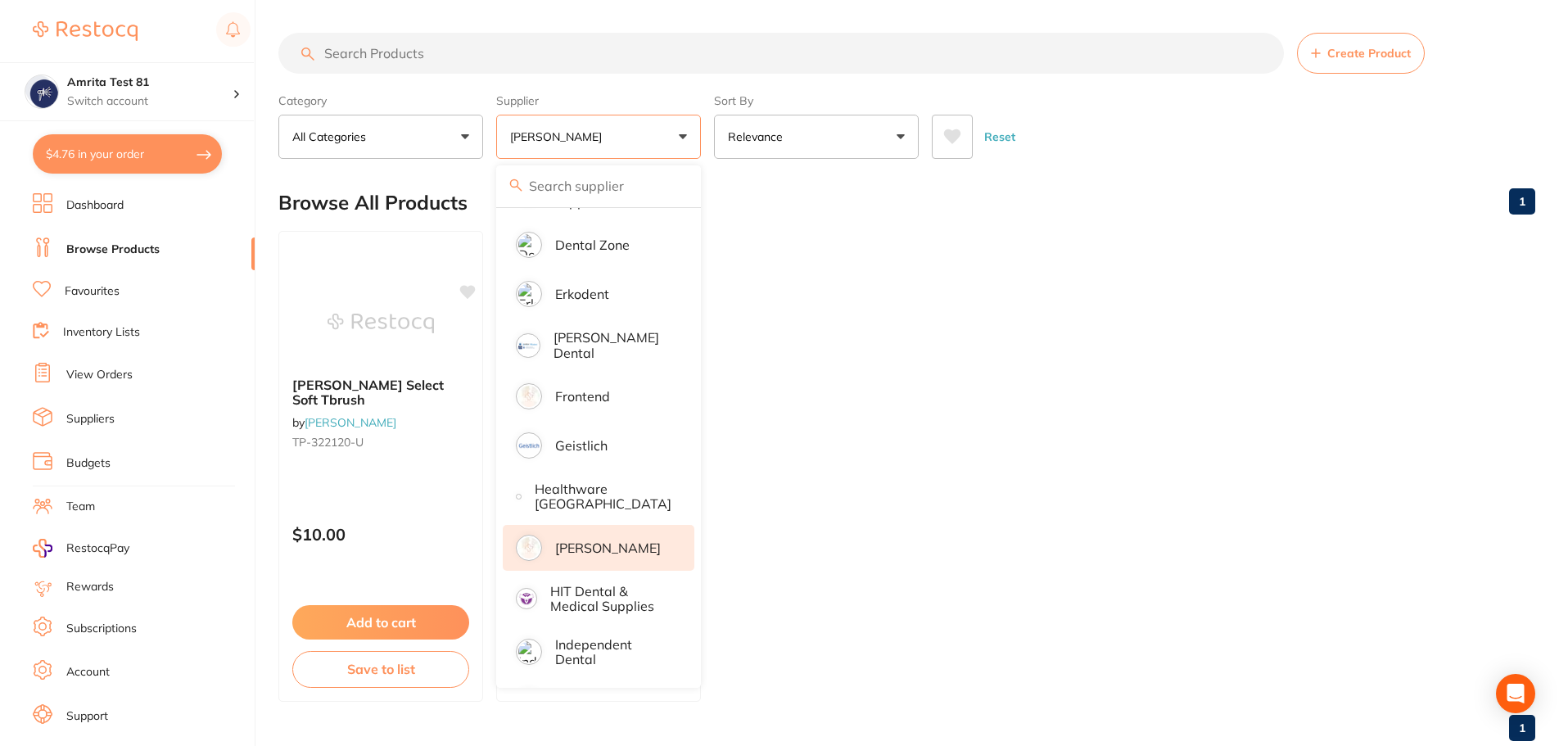
click at [822, 392] on ul "[PERSON_NAME] Select Soft Tbrush by [PERSON_NAME] [PERSON_NAME]-322120-U $10.00…" at bounding box center [907, 466] width 1256 height 471
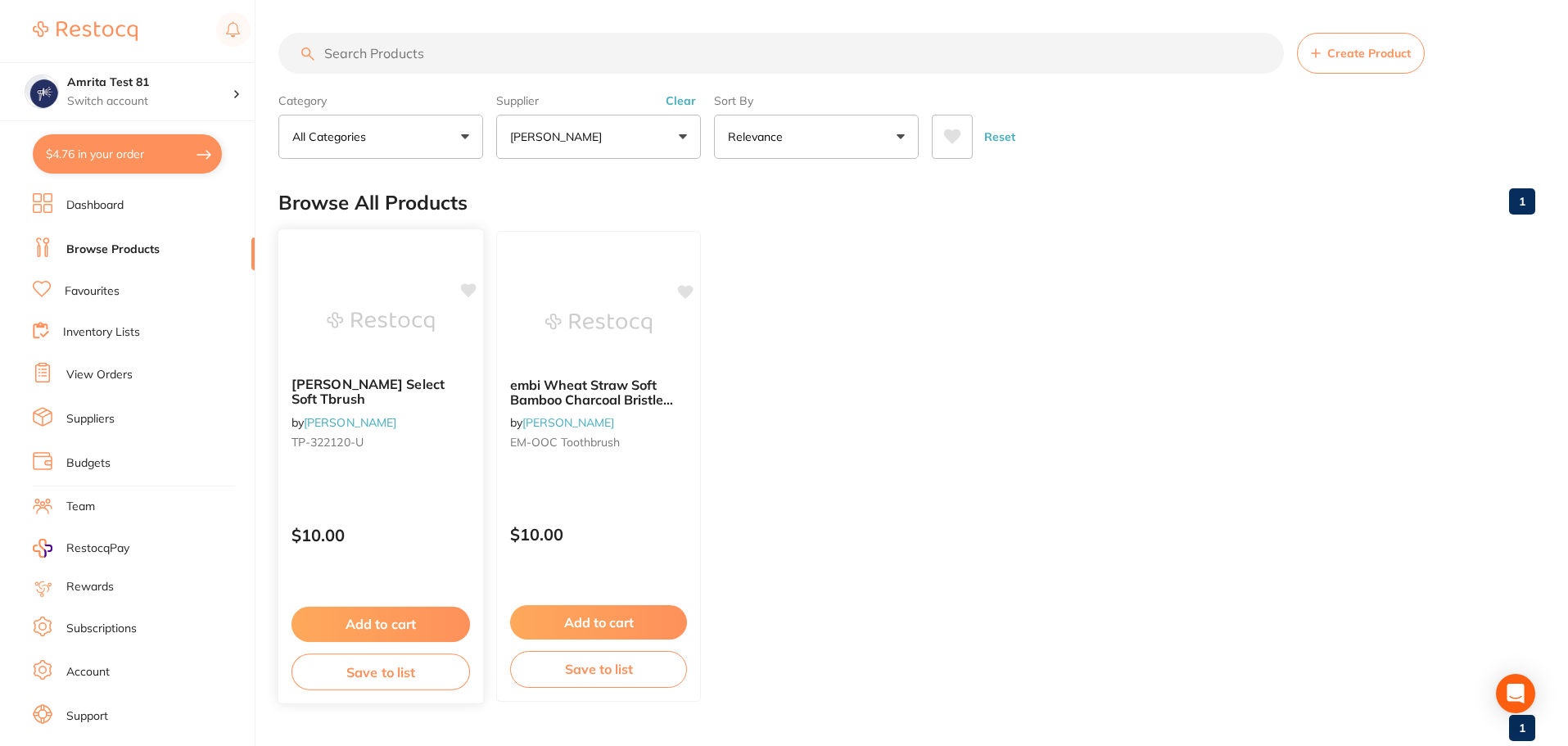
click at [400, 469] on div "[PERSON_NAME] Select Soft Tbrush by [PERSON_NAME] [PERSON_NAME]-322120-U $10.00…" at bounding box center [381, 466] width 207 height 476
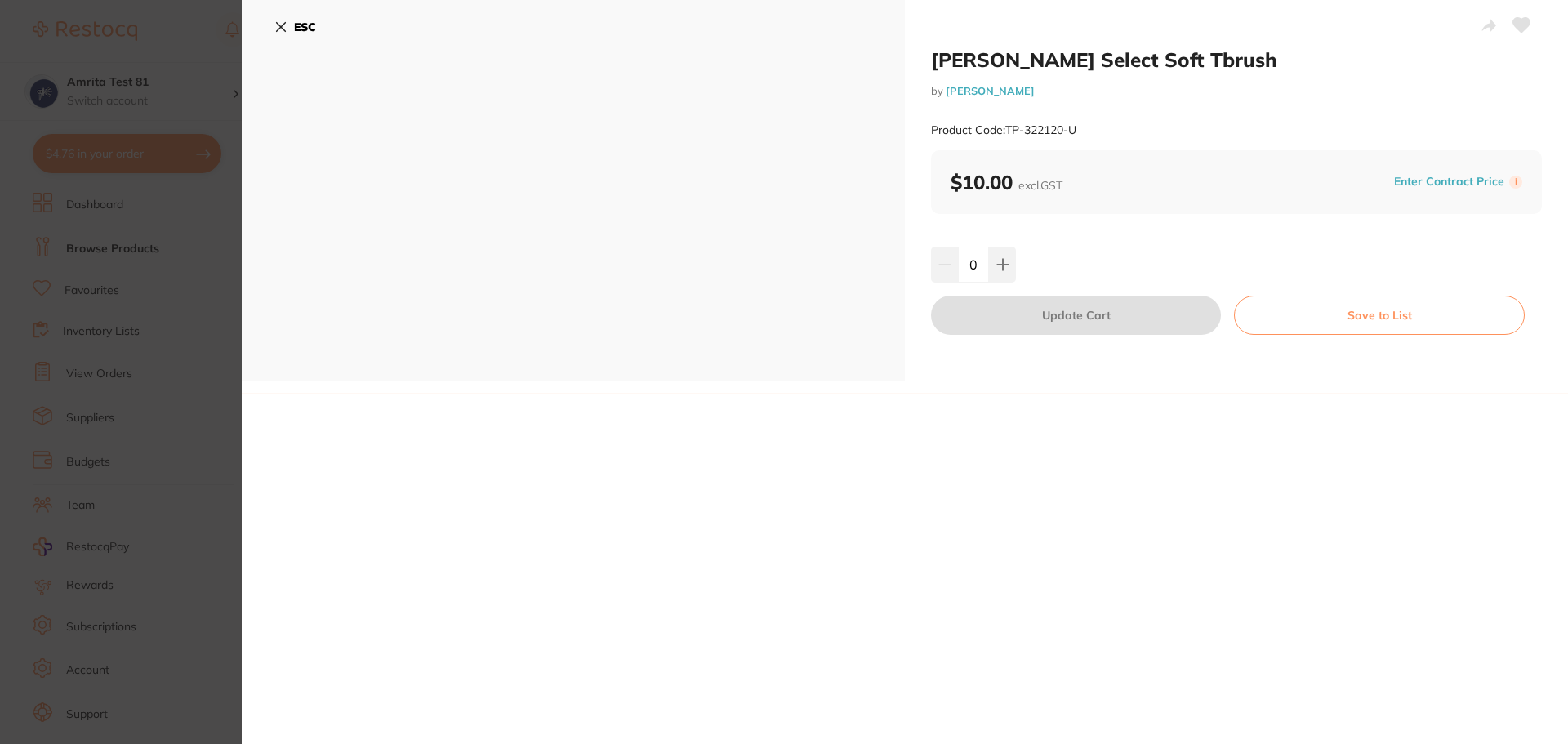
drag, startPoint x: 175, startPoint y: 427, endPoint x: 549, endPoint y: 515, distance: 384.2
click at [175, 427] on section "[PERSON_NAME] Select Soft Tbrush by [PERSON_NAME] Product Code: TP-322120-U ESC…" at bounding box center [784, 372] width 1568 height 744
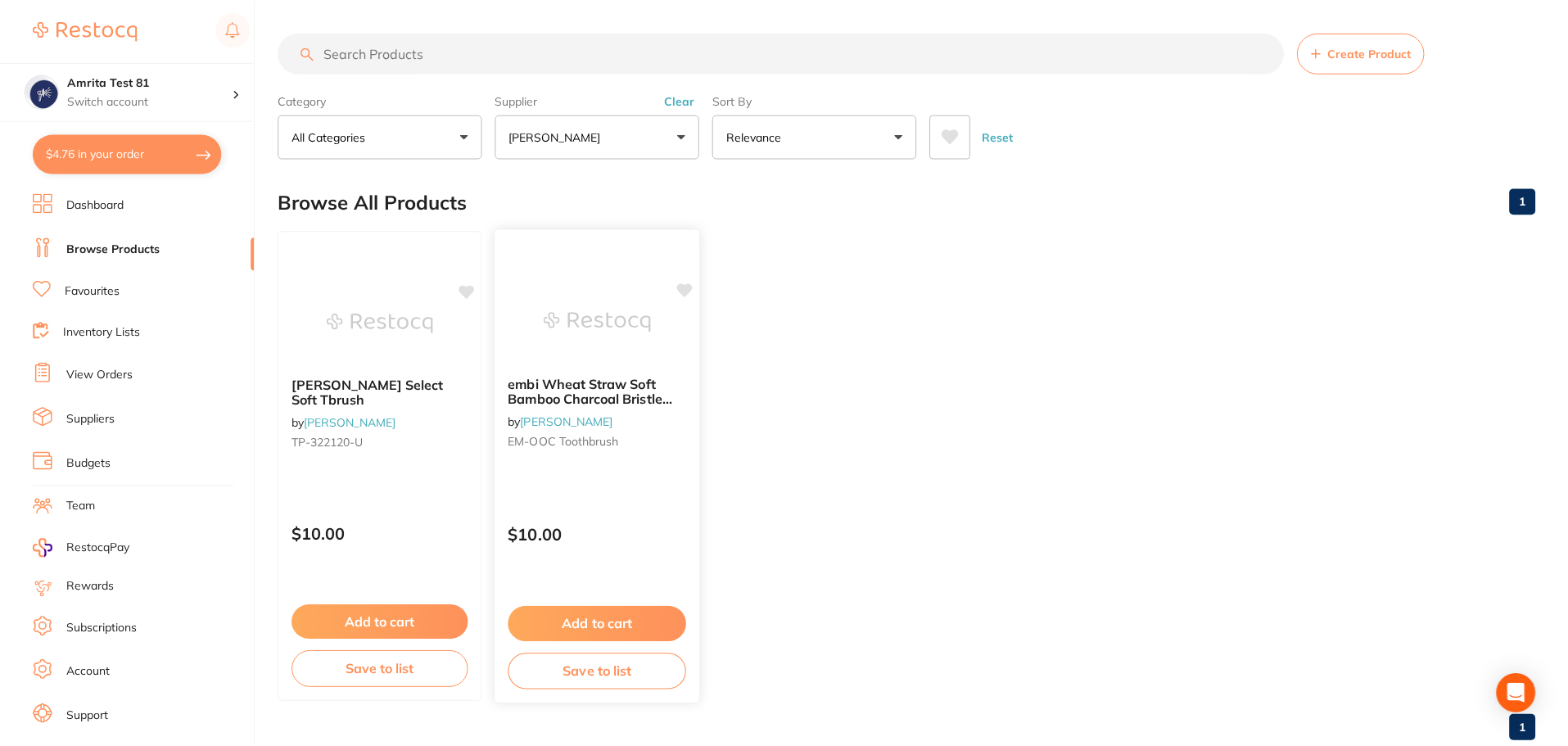
scroll to position [2, 0]
click at [147, 163] on button "$4.76 in your order" at bounding box center [127, 154] width 189 height 40
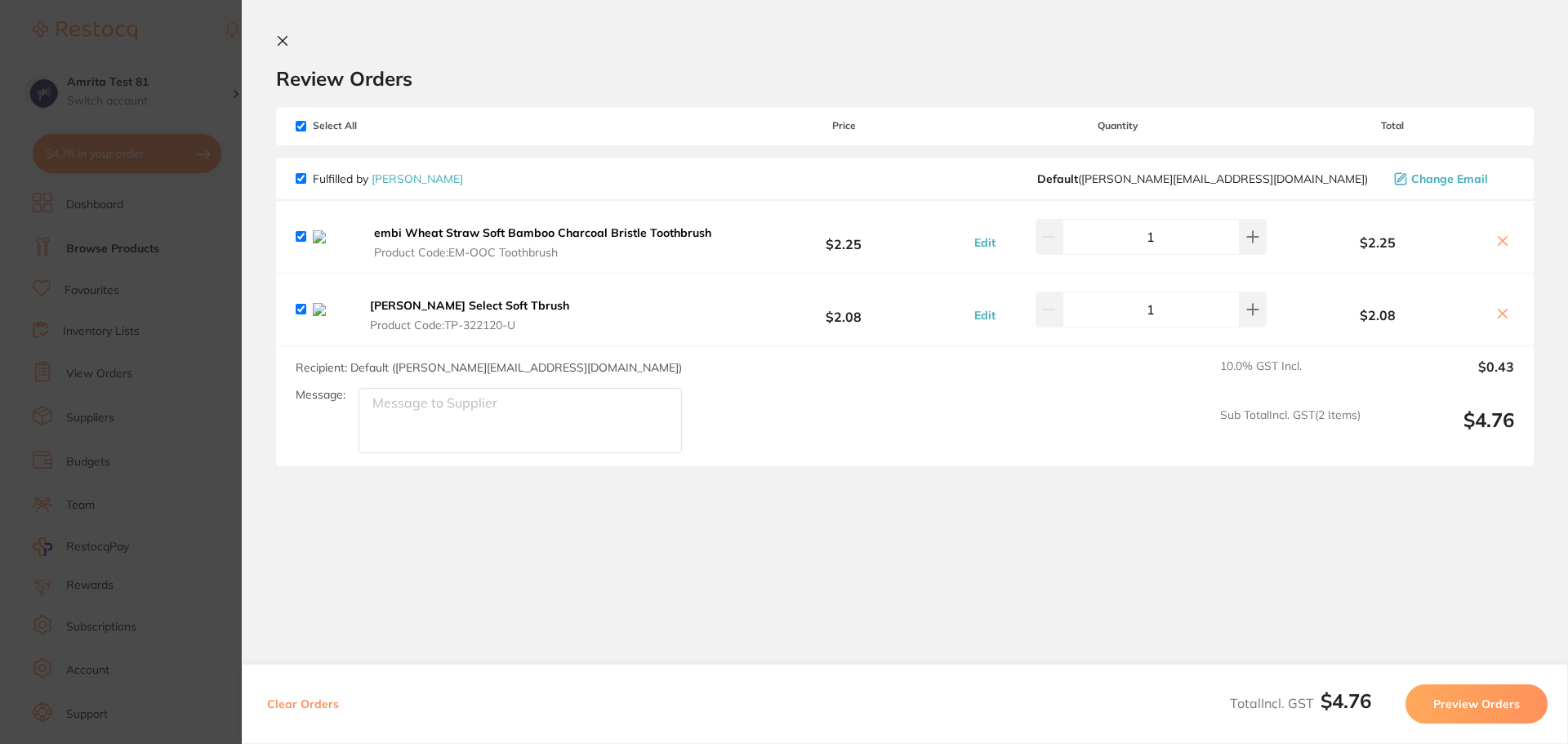
click at [294, 703] on button "Clear Orders" at bounding box center [303, 704] width 82 height 40
checkbox input "true"
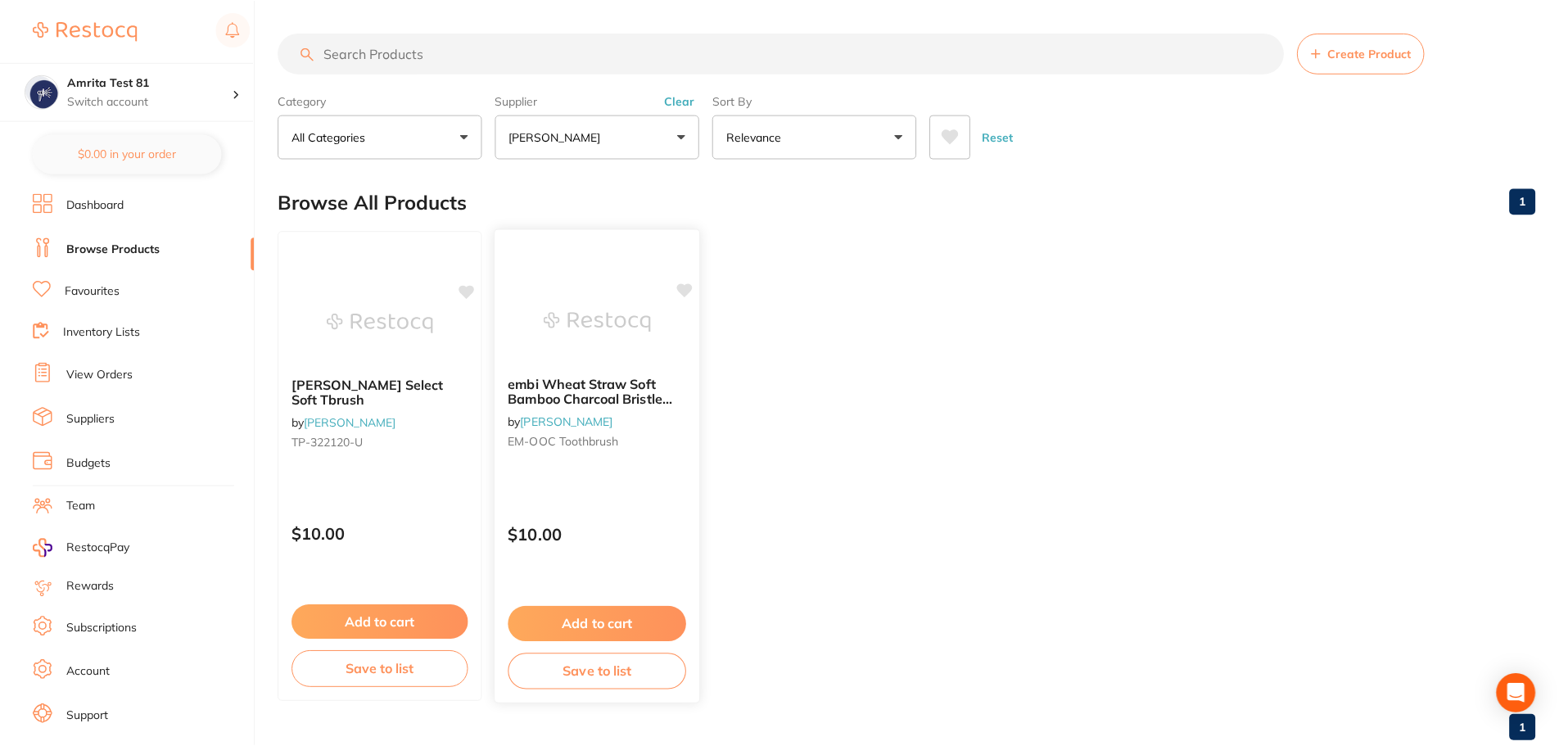
scroll to position [2, 0]
click at [388, 618] on button "Add to cart" at bounding box center [381, 623] width 179 height 36
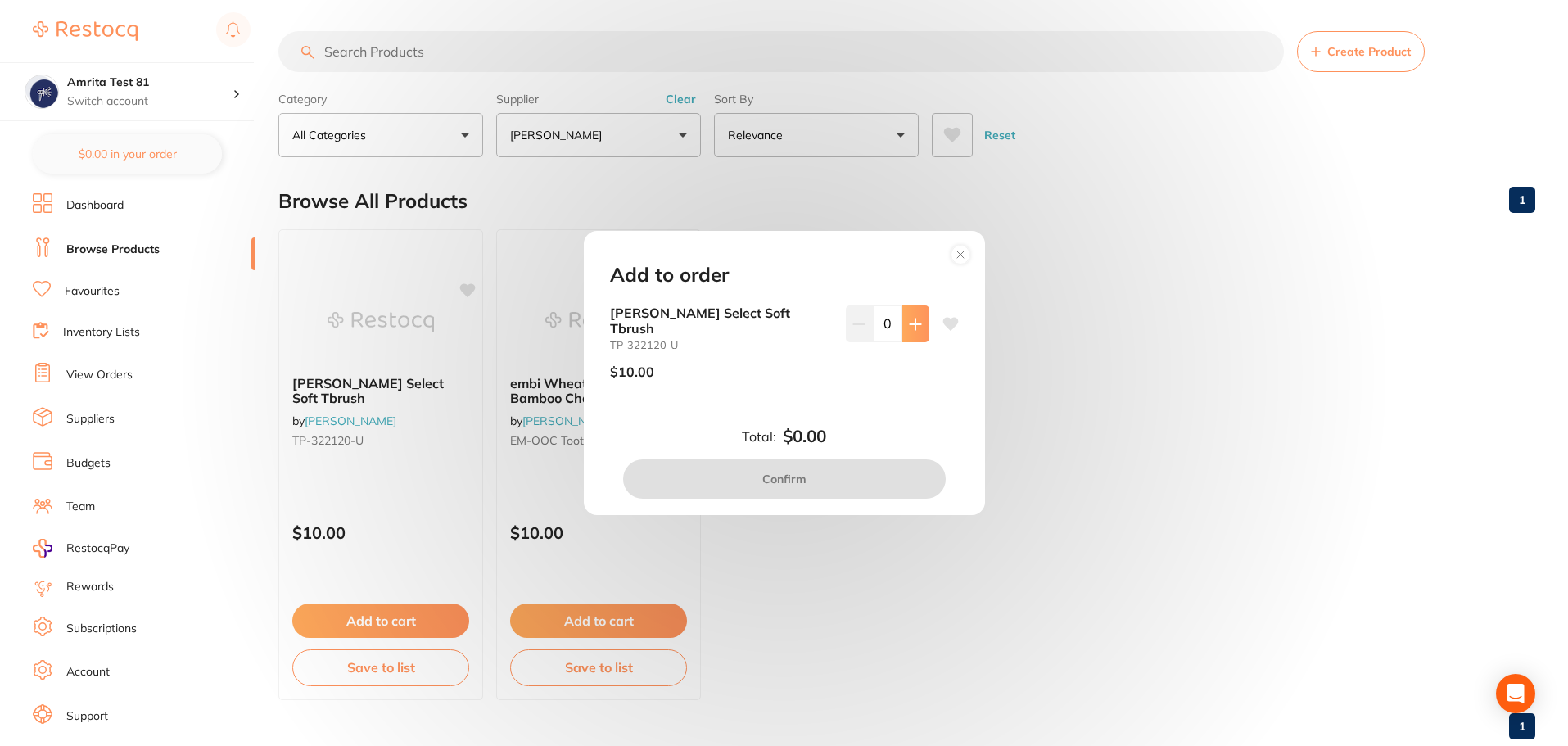
click at [909, 329] on icon at bounding box center [914, 323] width 11 height 11
type input "1"
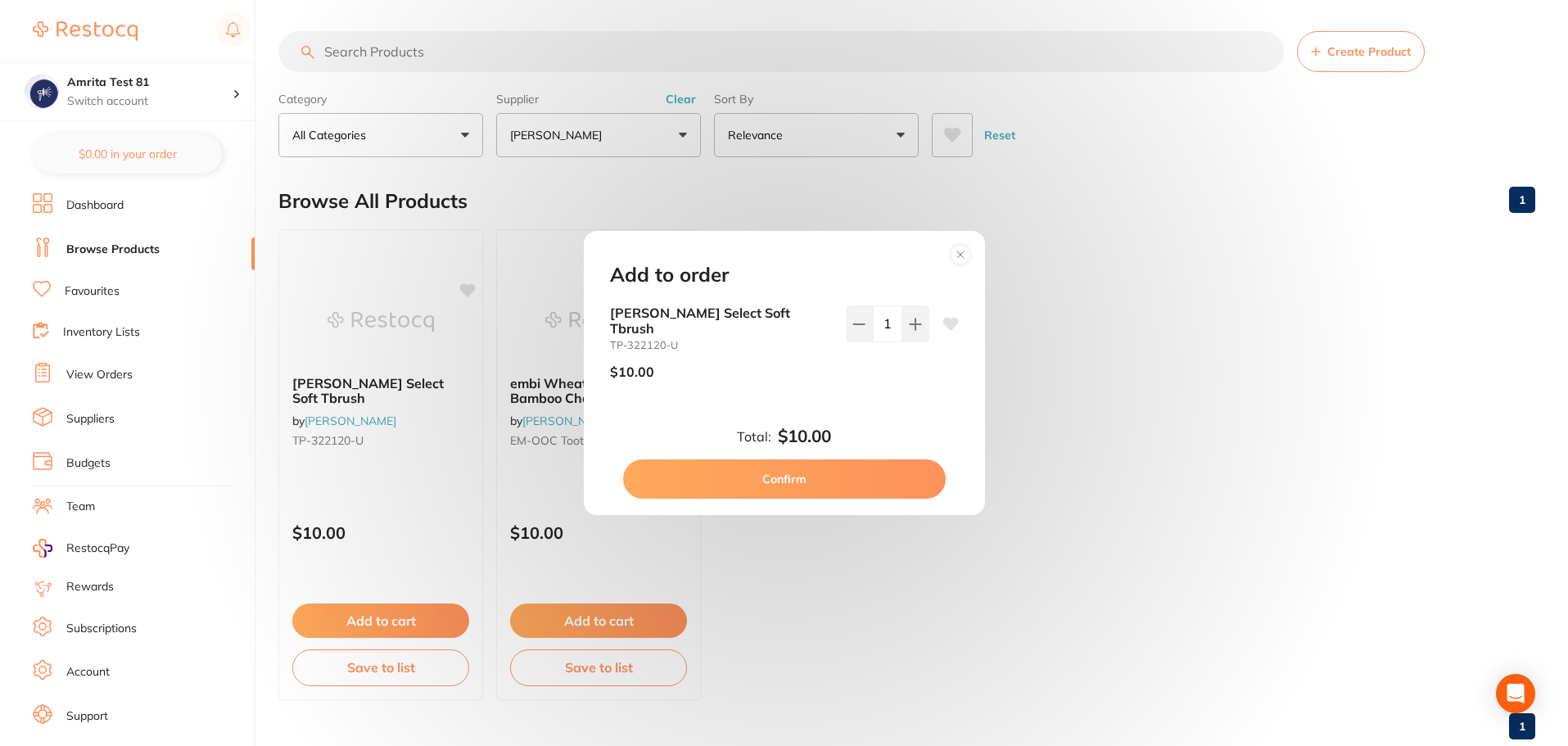
click at [856, 470] on button "Confirm" at bounding box center [784, 480] width 322 height 40
checkbox input "false"
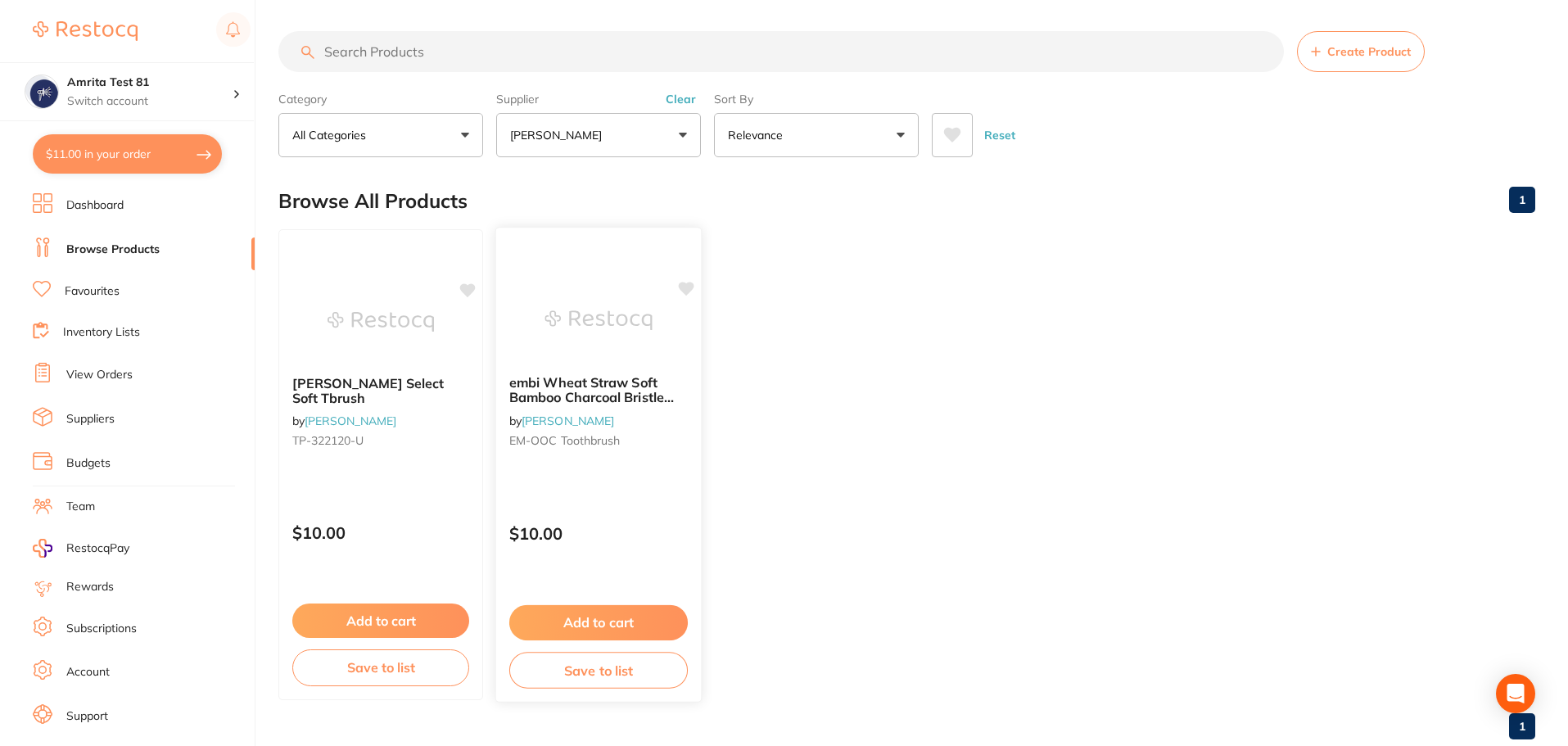
click at [613, 629] on button "Add to cart" at bounding box center [598, 623] width 179 height 36
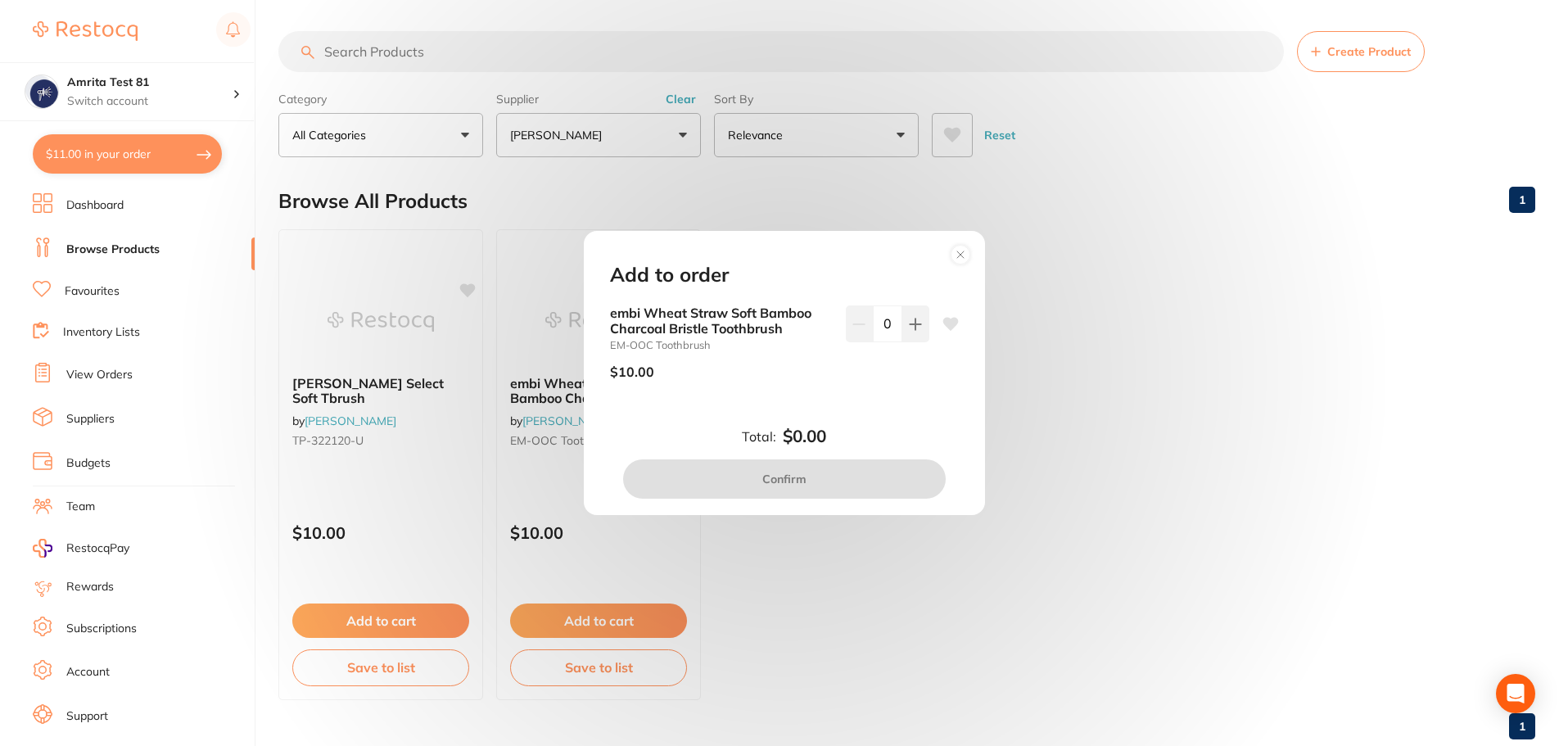
click at [525, 507] on div "Add to order embi Wheat Straw Soft Bamboo Charcoal Bristle Toothbrush EM-OOC To…" at bounding box center [784, 373] width 1568 height 746
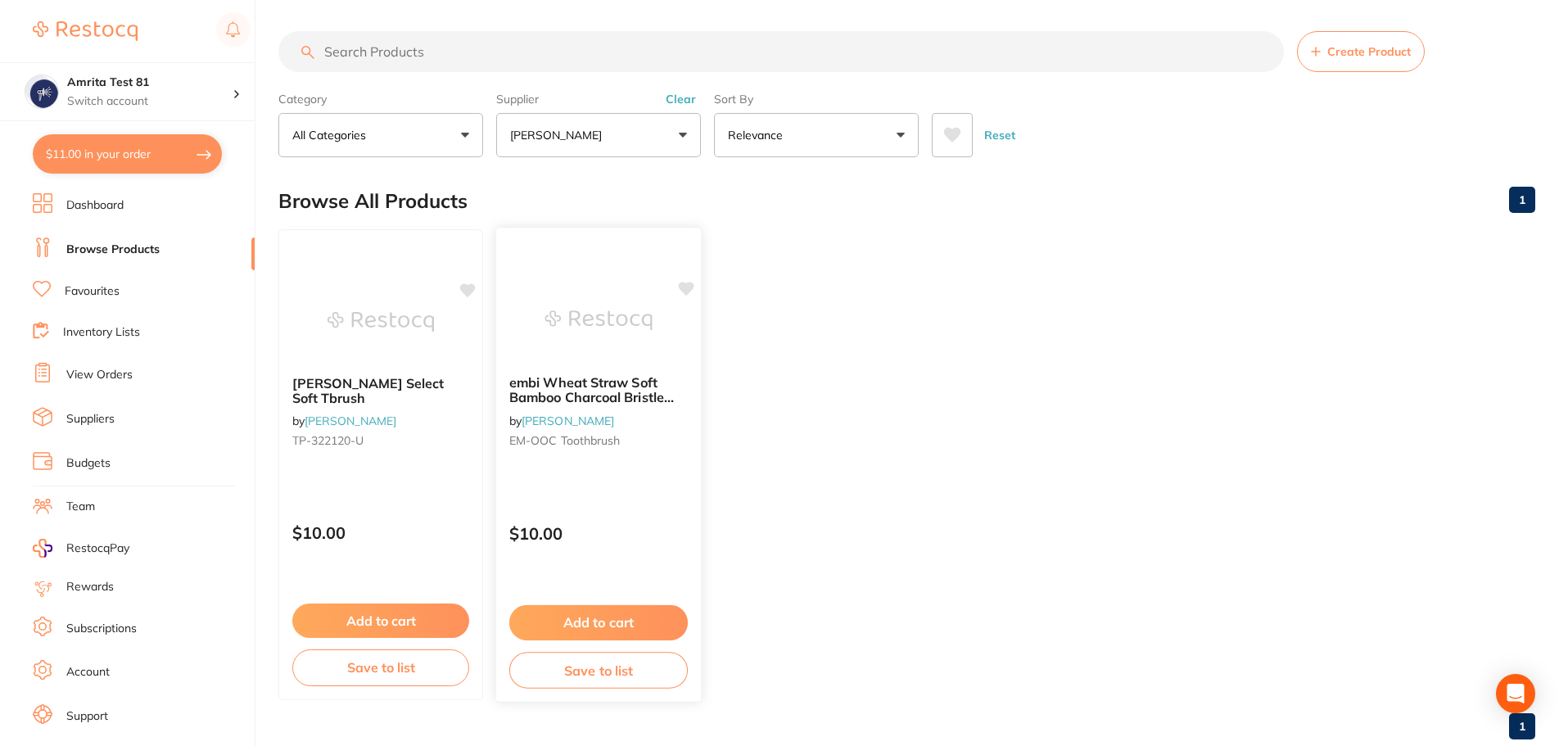
click at [593, 508] on div "$10.00" at bounding box center [598, 529] width 205 height 44
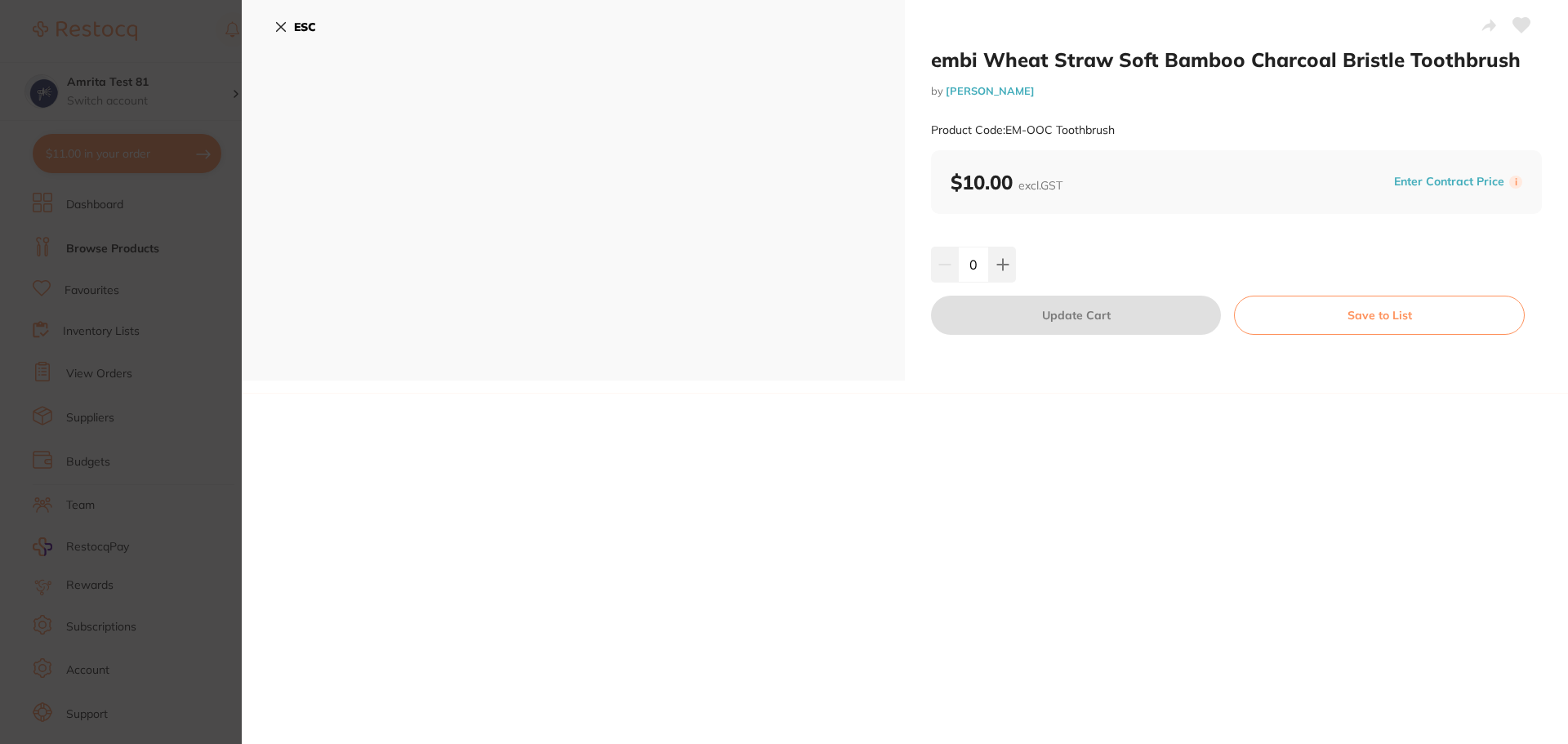
click at [1010, 268] on button at bounding box center [1002, 265] width 27 height 36
type input "1"
click at [1026, 310] on button "Update Cart" at bounding box center [1076, 316] width 290 height 40
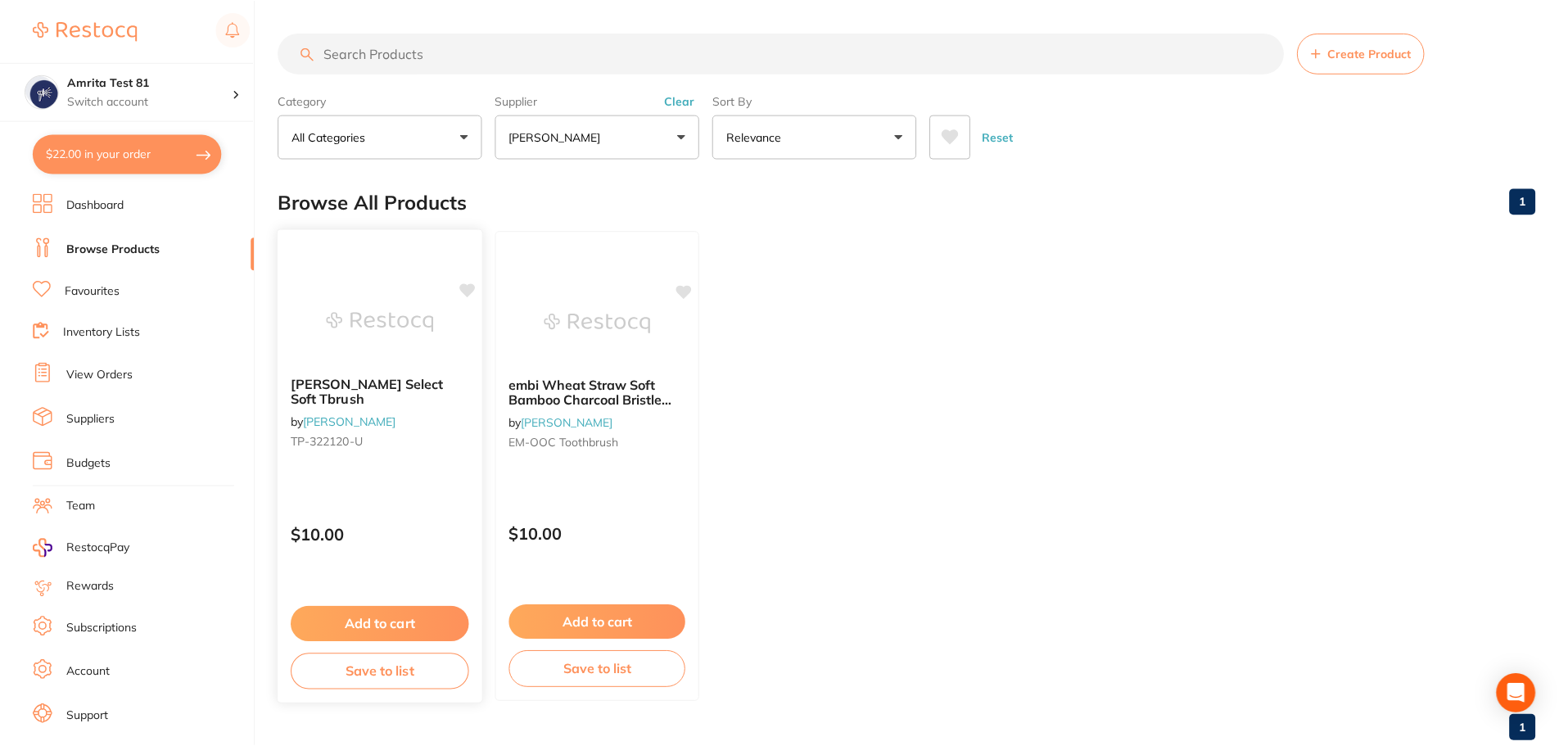
scroll to position [2, 0]
click at [146, 169] on button "$22.00 in your order" at bounding box center [127, 154] width 189 height 40
checkbox input "true"
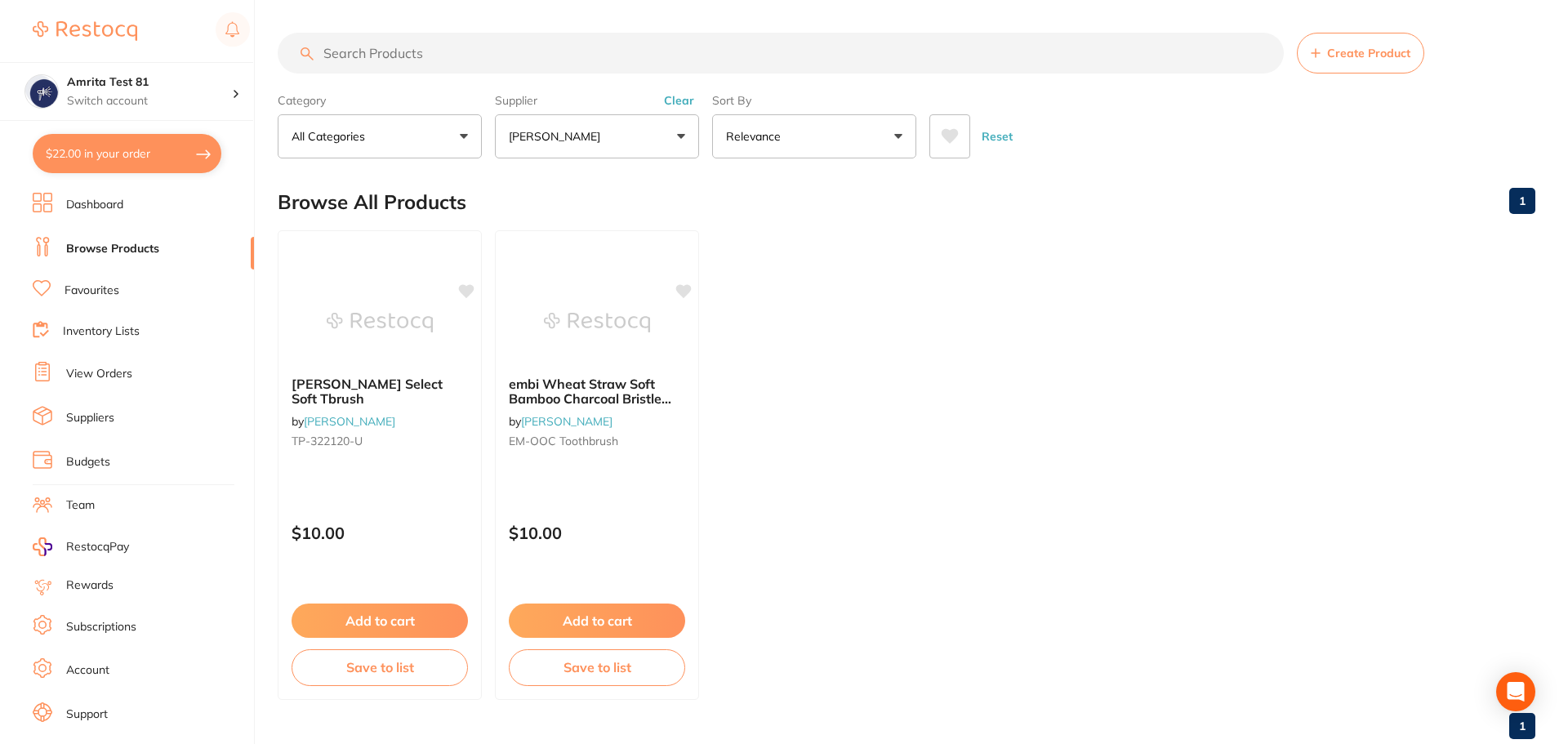
checkbox input "true"
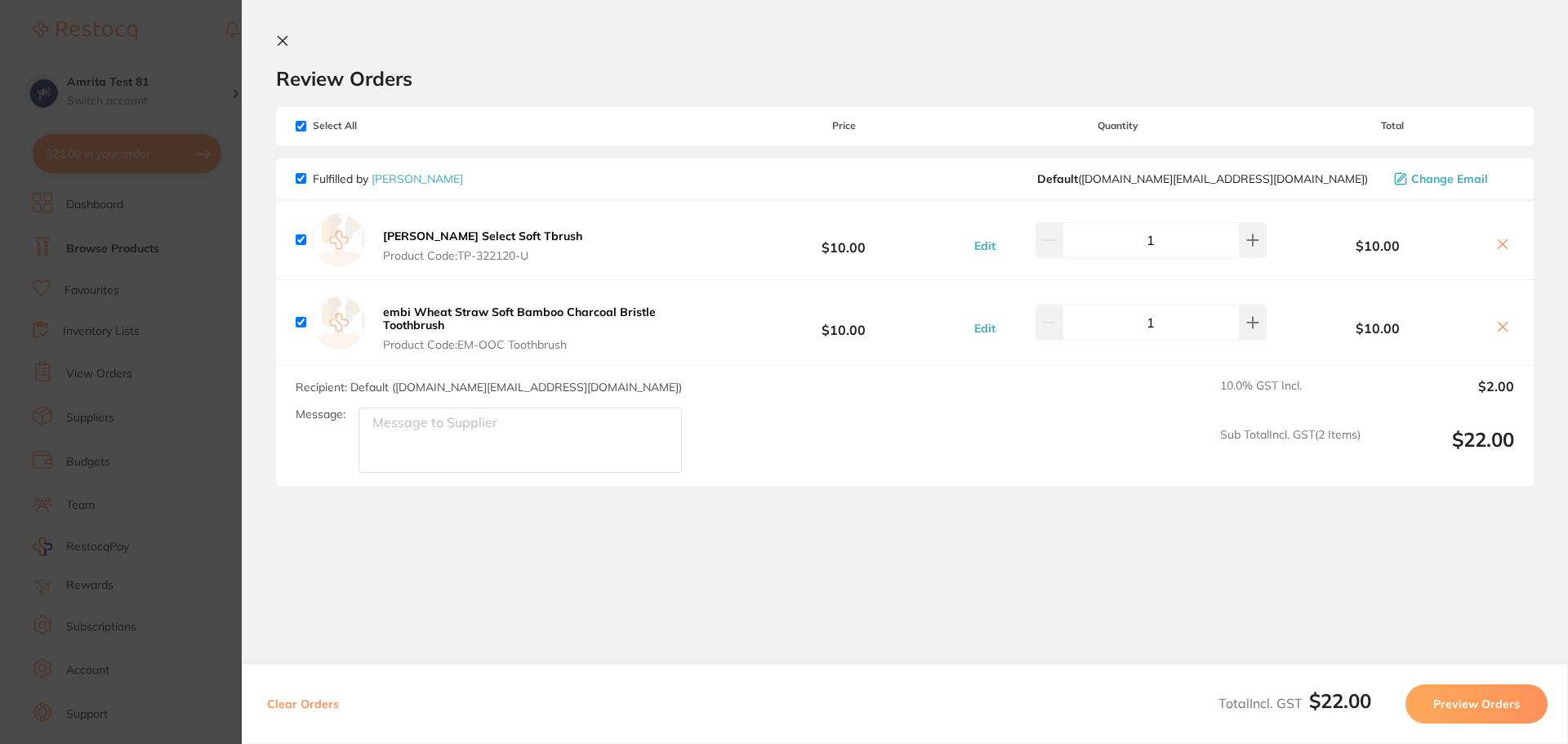
click at [301, 704] on button "Clear Orders" at bounding box center [303, 704] width 82 height 40
checkbox input "true"
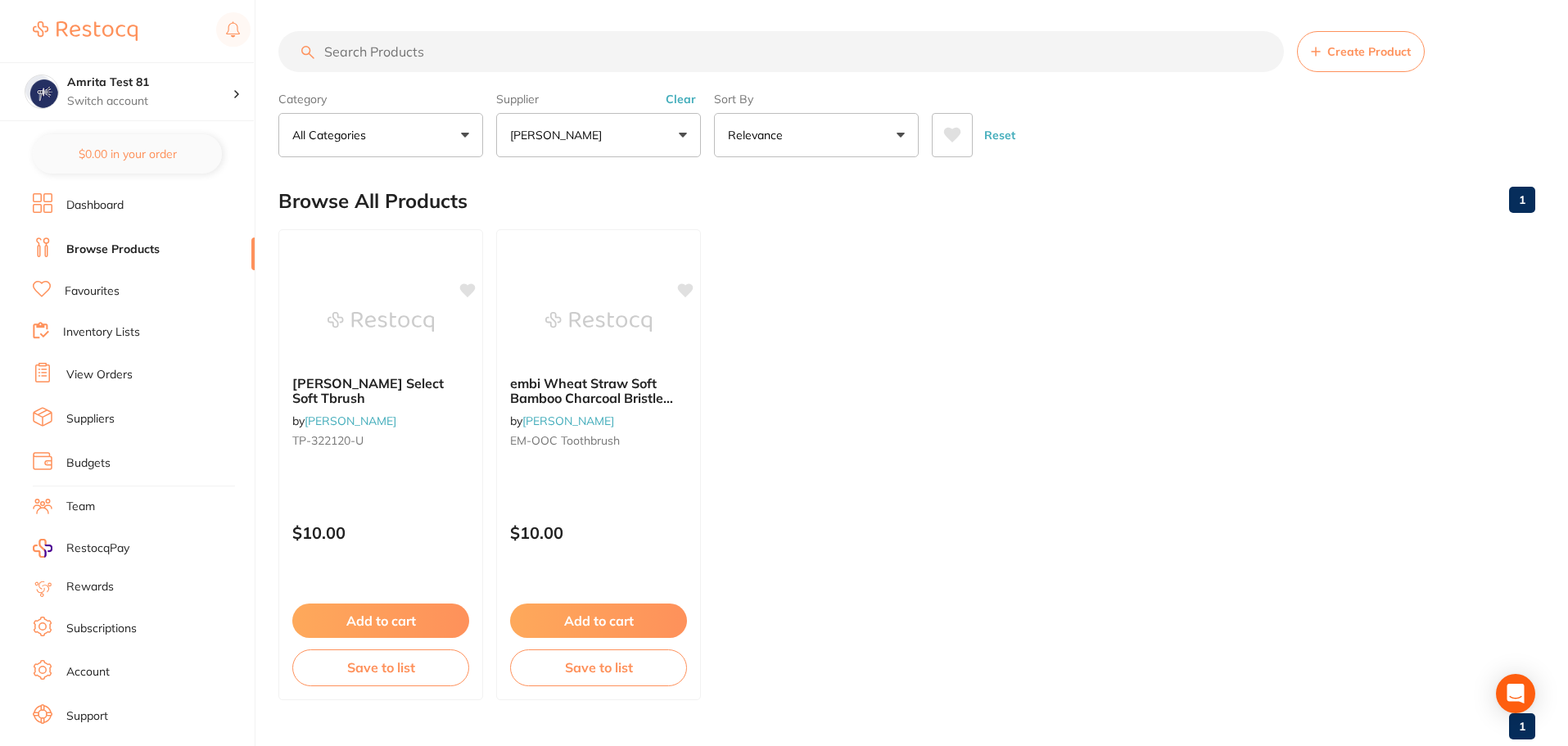
click at [145, 250] on link "Browse Products" at bounding box center [112, 250] width 93 height 17
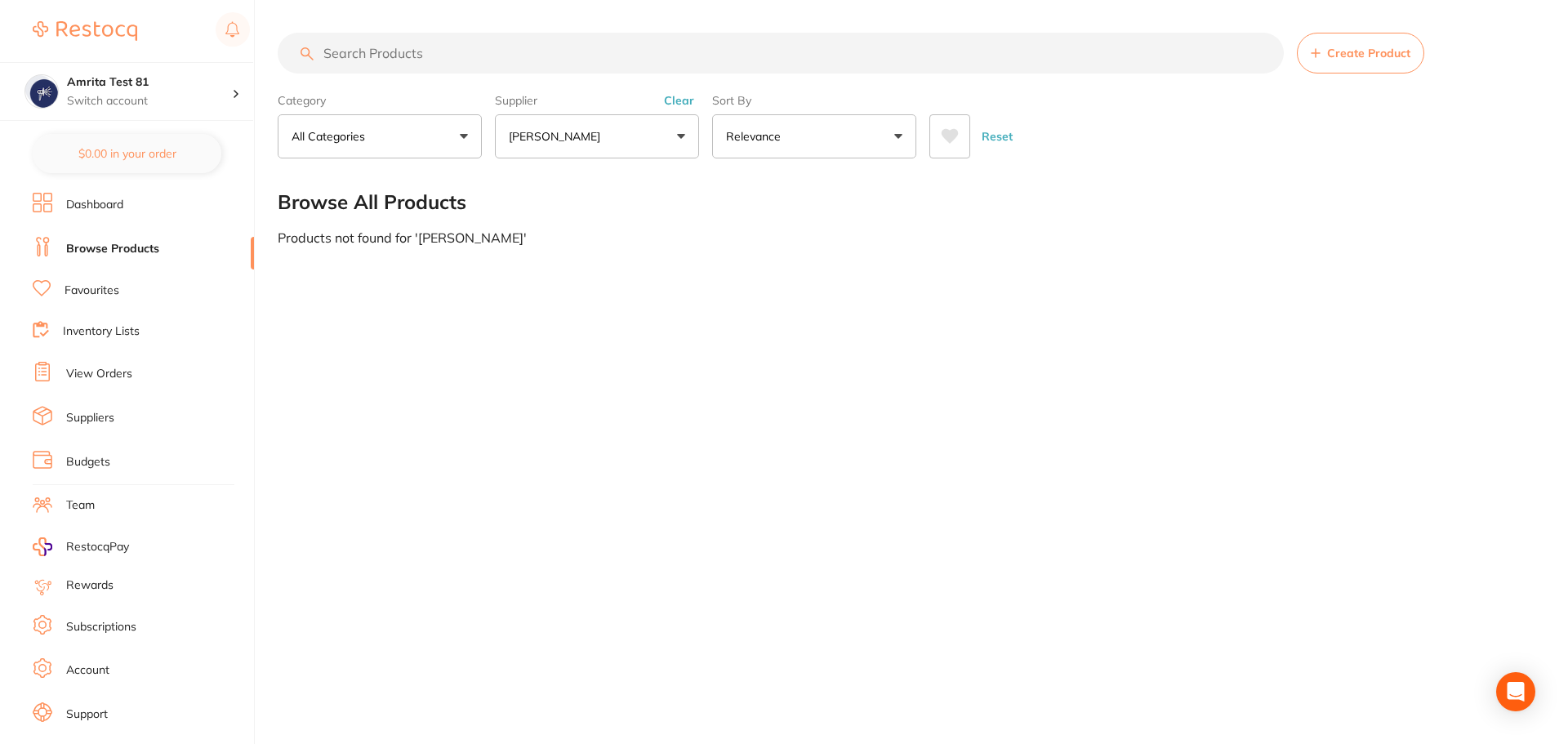
click at [599, 137] on p "[PERSON_NAME]" at bounding box center [557, 137] width 98 height 16
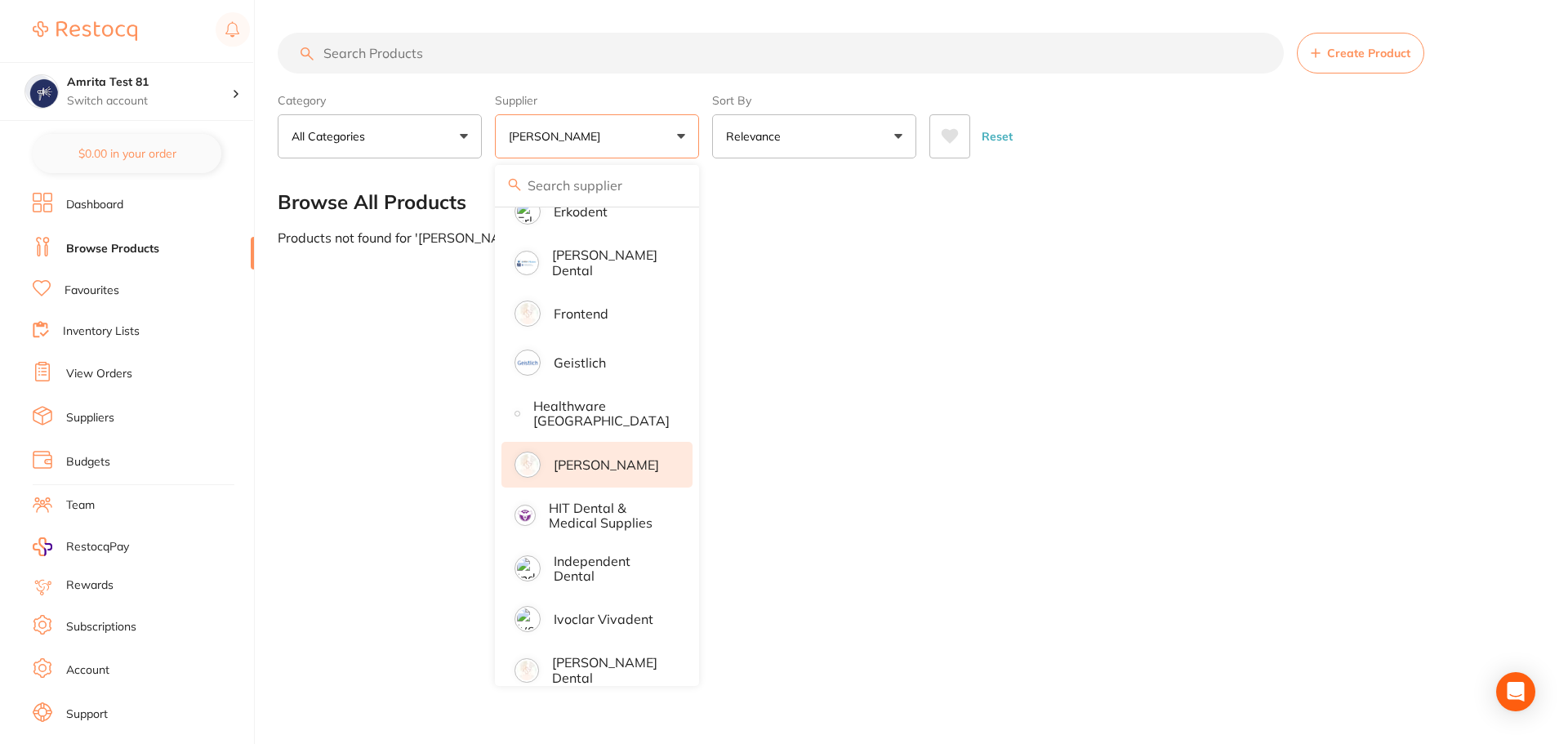
click at [627, 469] on p "[PERSON_NAME]" at bounding box center [607, 465] width 106 height 15
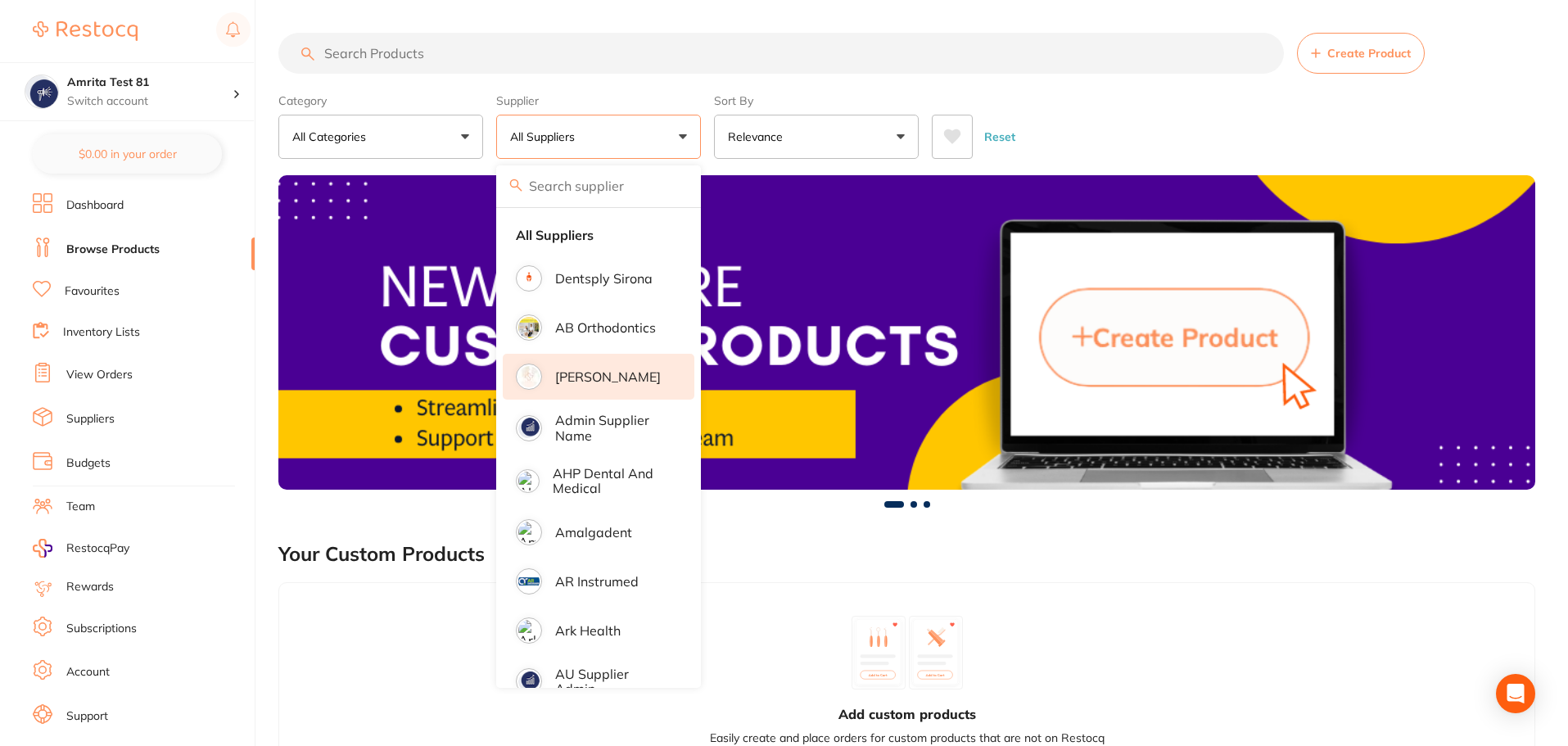
click at [596, 361] on li "[PERSON_NAME]" at bounding box center [598, 376] width 192 height 45
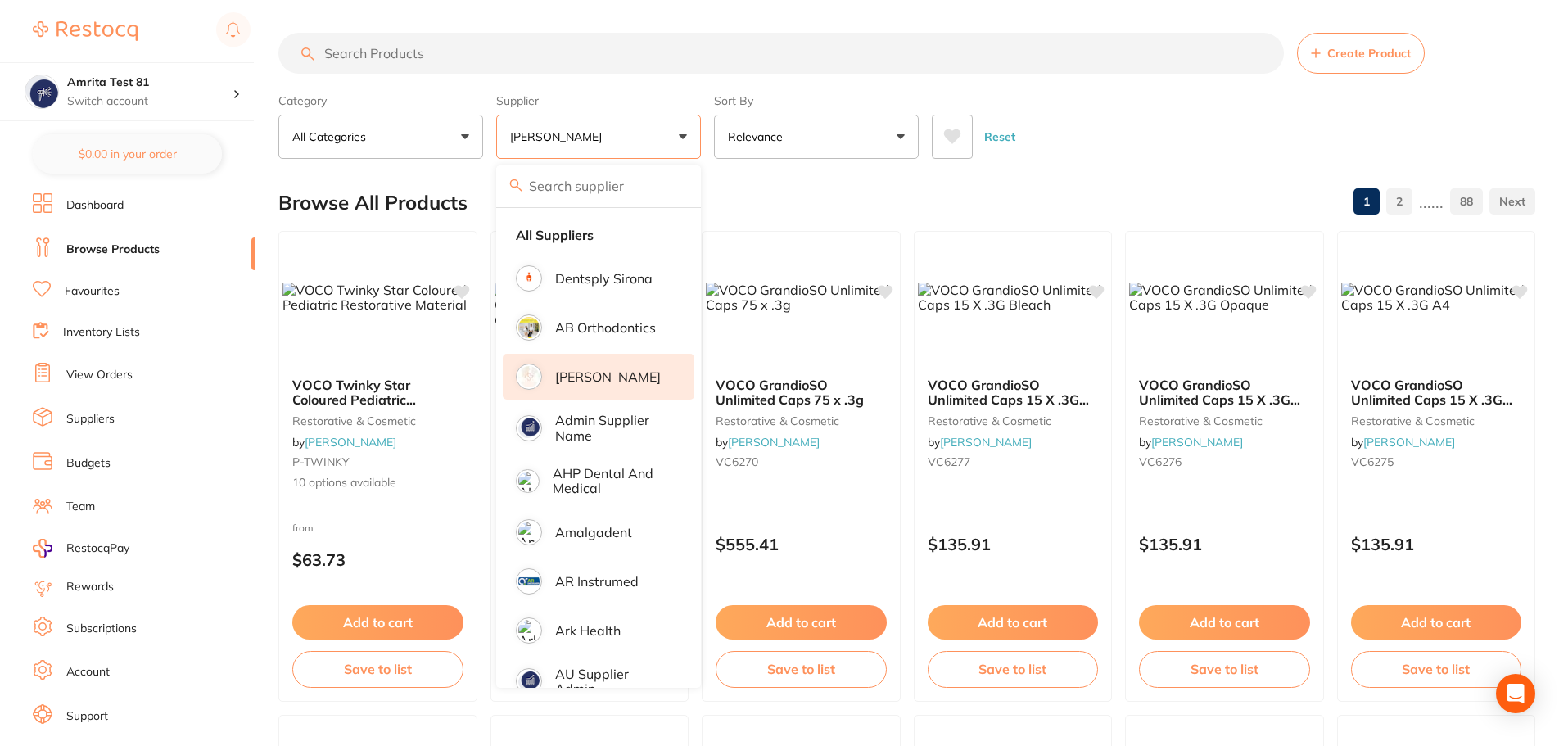
click at [707, 136] on div "Category All Categories All Categories anaesthetic articulating burs crown & br…" at bounding box center [907, 122] width 1256 height 72
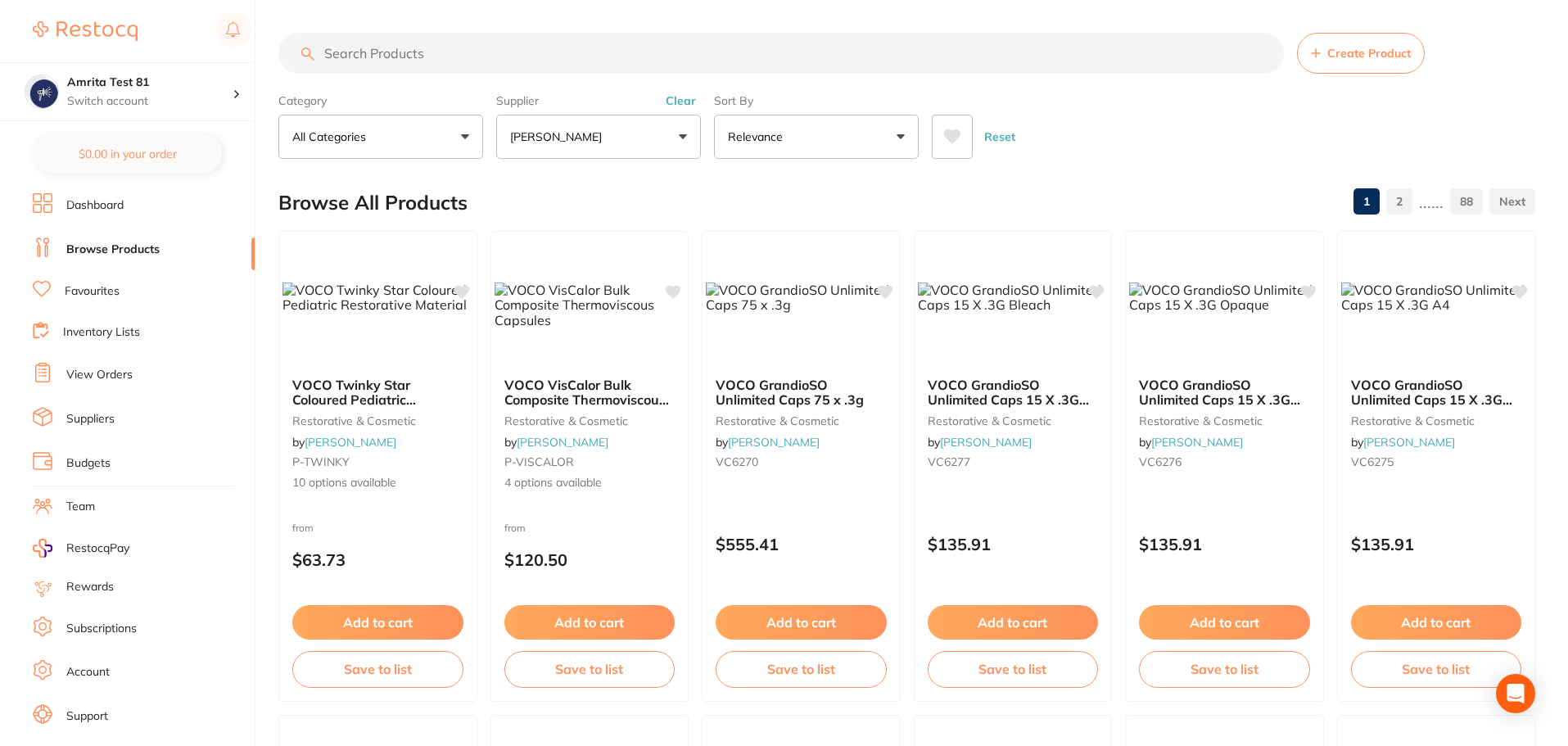
click at [651, 132] on button "[PERSON_NAME]" at bounding box center [598, 136] width 205 height 44
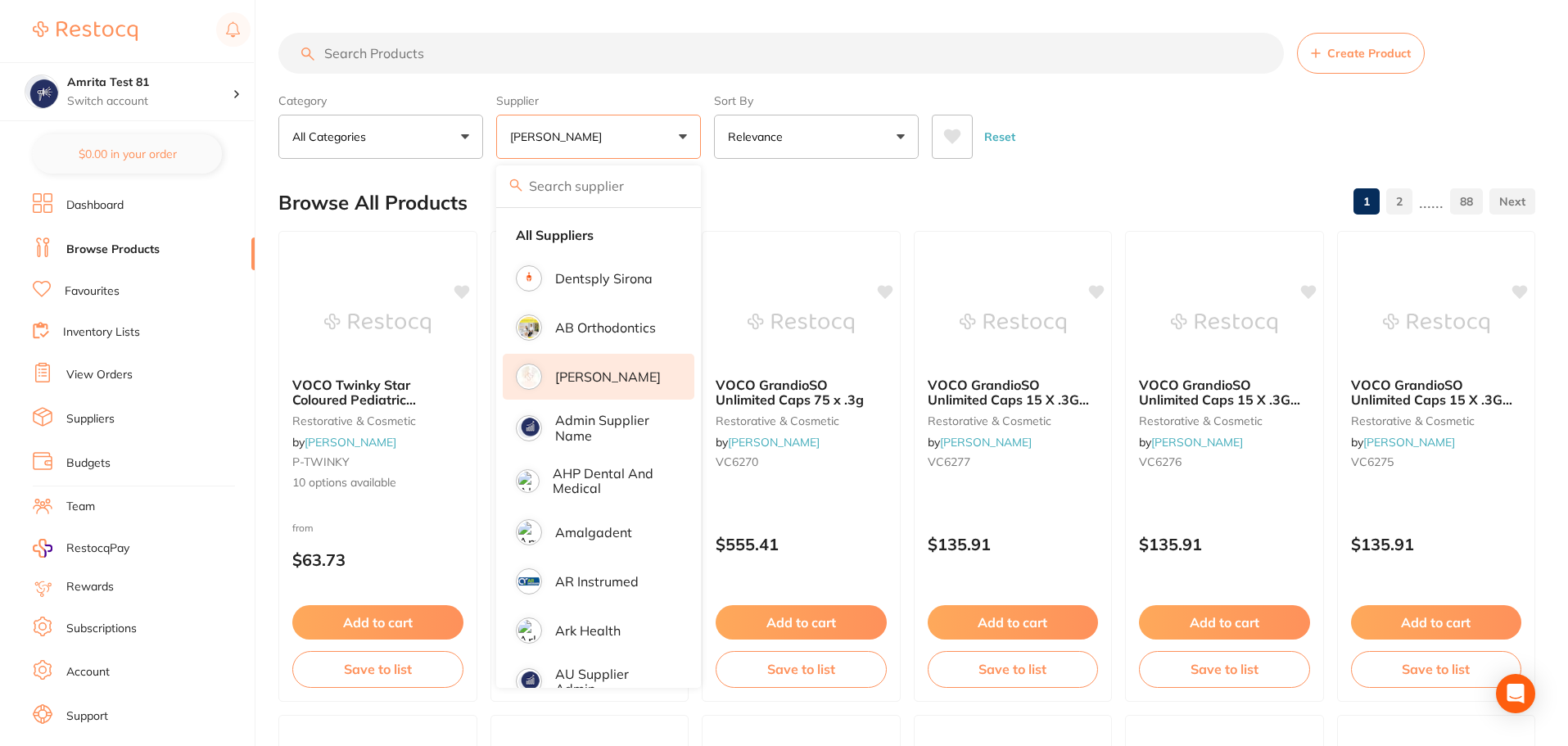
click at [597, 390] on li "[PERSON_NAME]" at bounding box center [598, 376] width 192 height 45
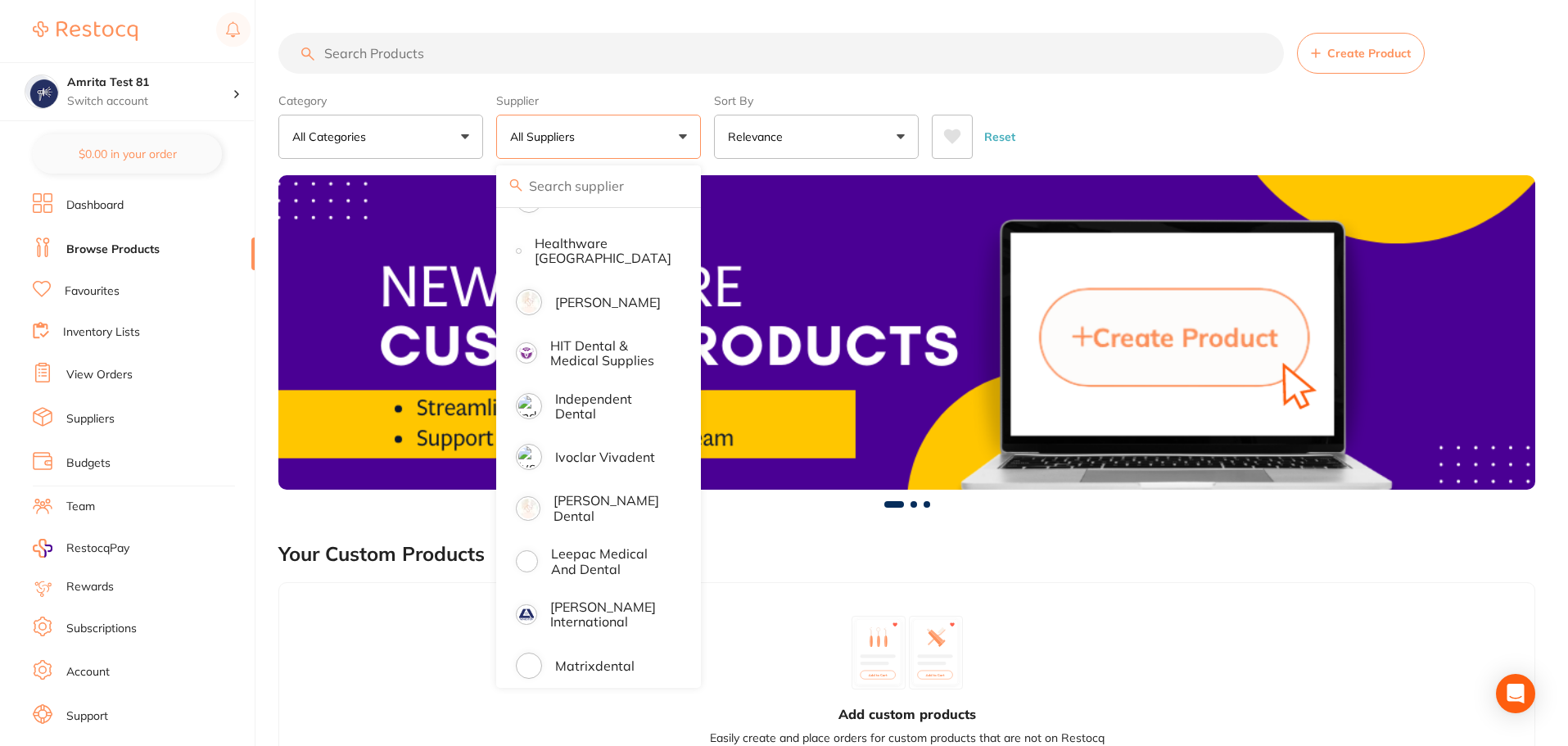
scroll to position [1065, 0]
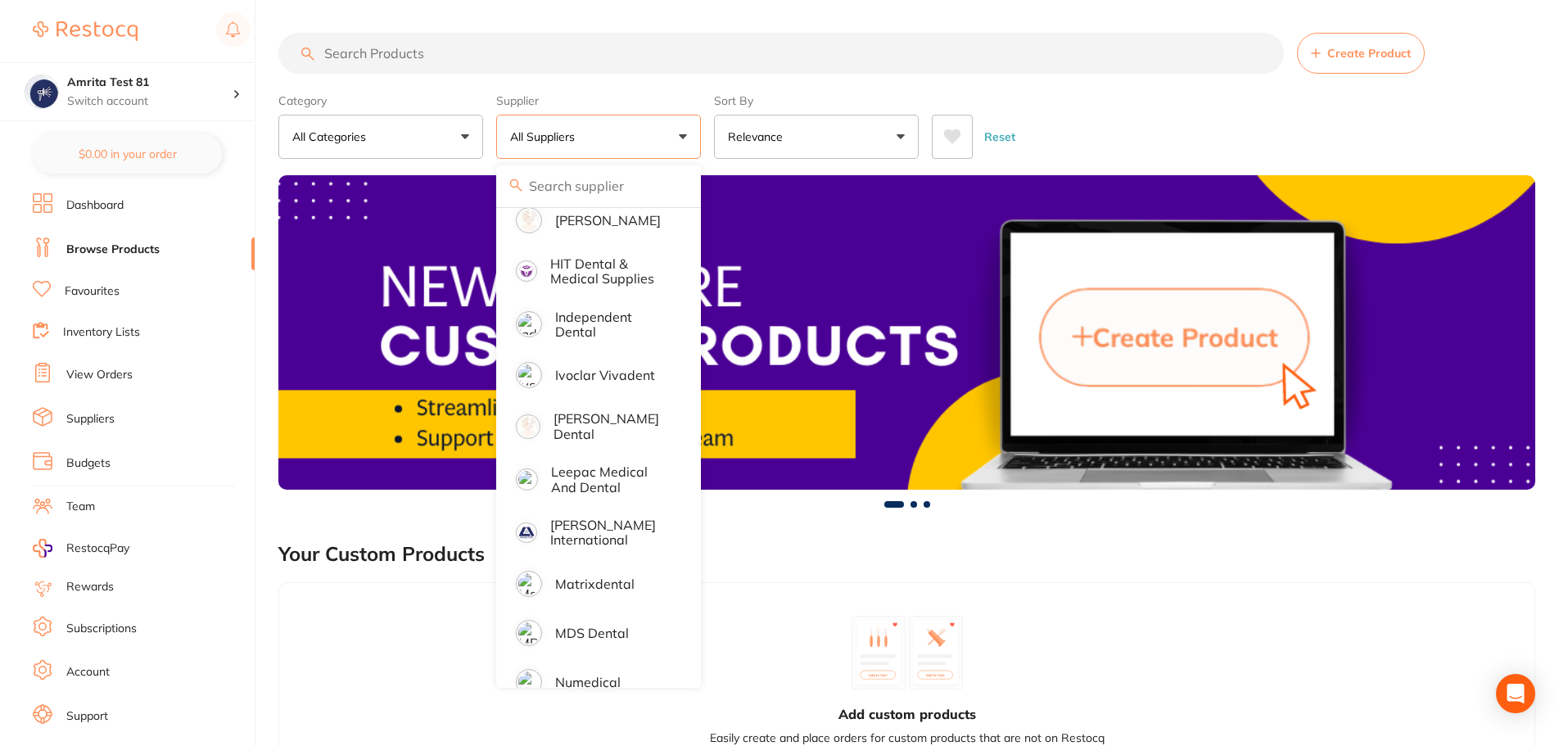
click at [711, 138] on div "Category All Categories All Categories 3D Printing anaesthetic articulating bur…" at bounding box center [907, 122] width 1256 height 72
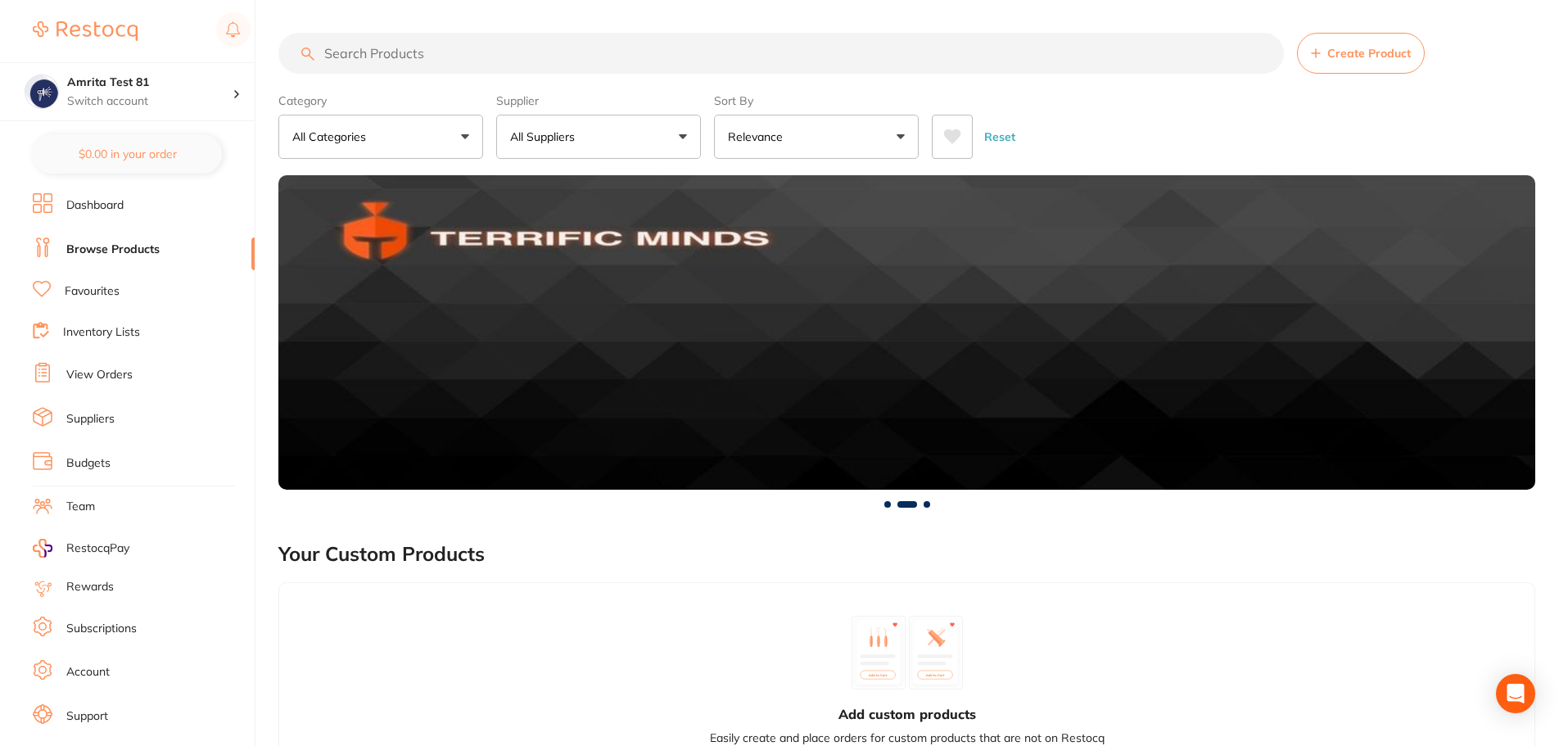
click at [538, 155] on button "All Suppliers" at bounding box center [598, 136] width 205 height 44
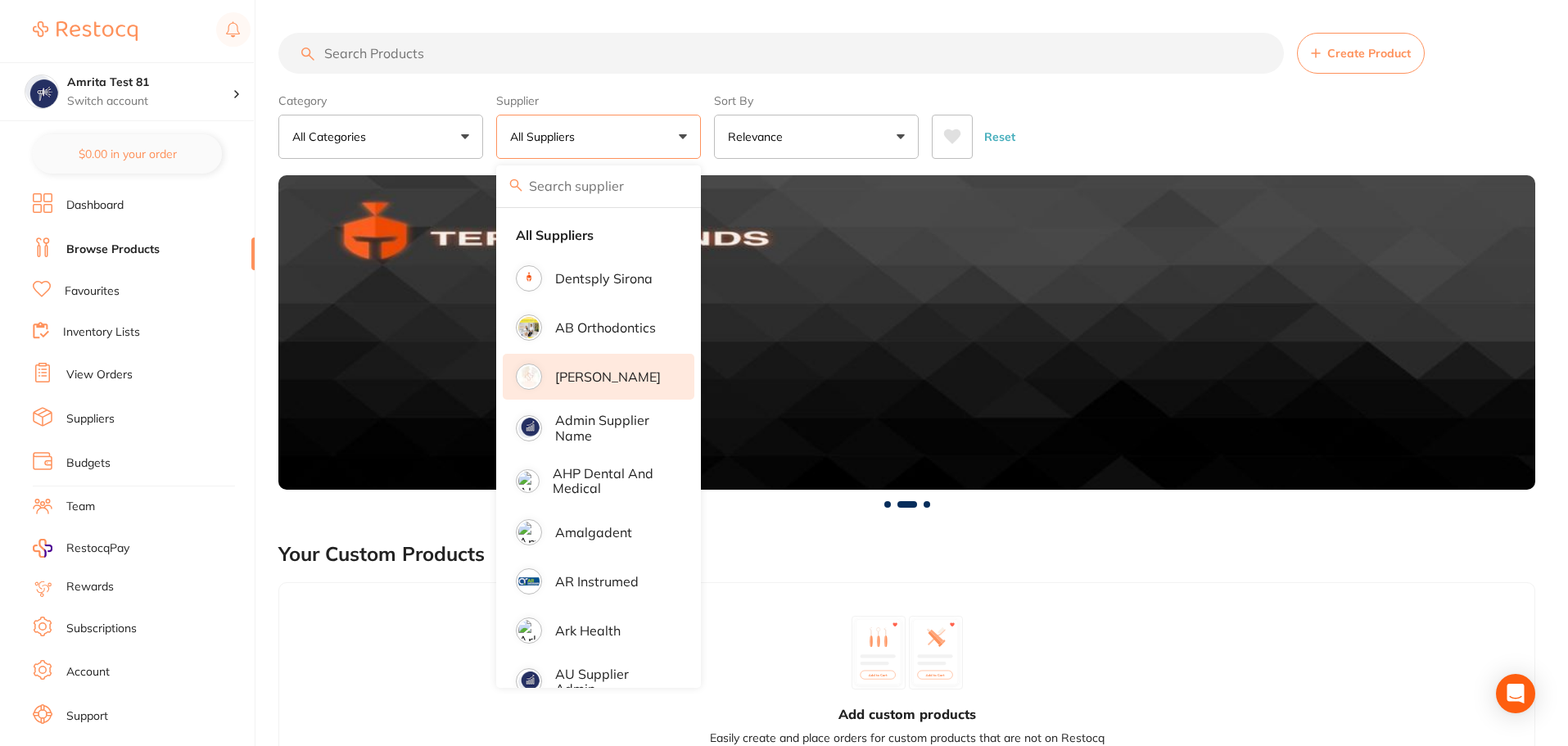
click at [588, 368] on li "[PERSON_NAME]" at bounding box center [598, 376] width 192 height 45
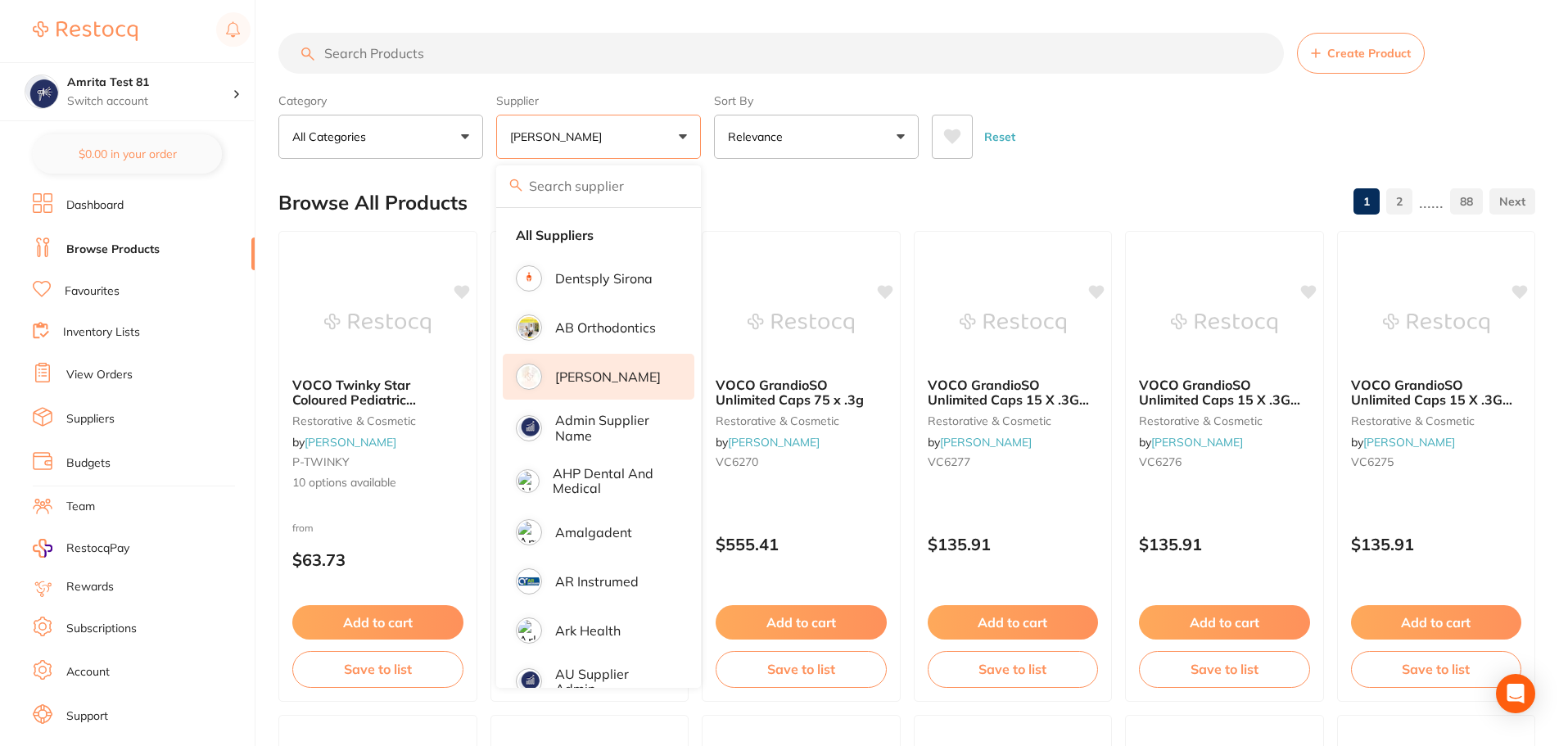
click at [710, 147] on div "Category All Categories All Categories anaesthetic articulating burs crown & br…" at bounding box center [907, 122] width 1256 height 72
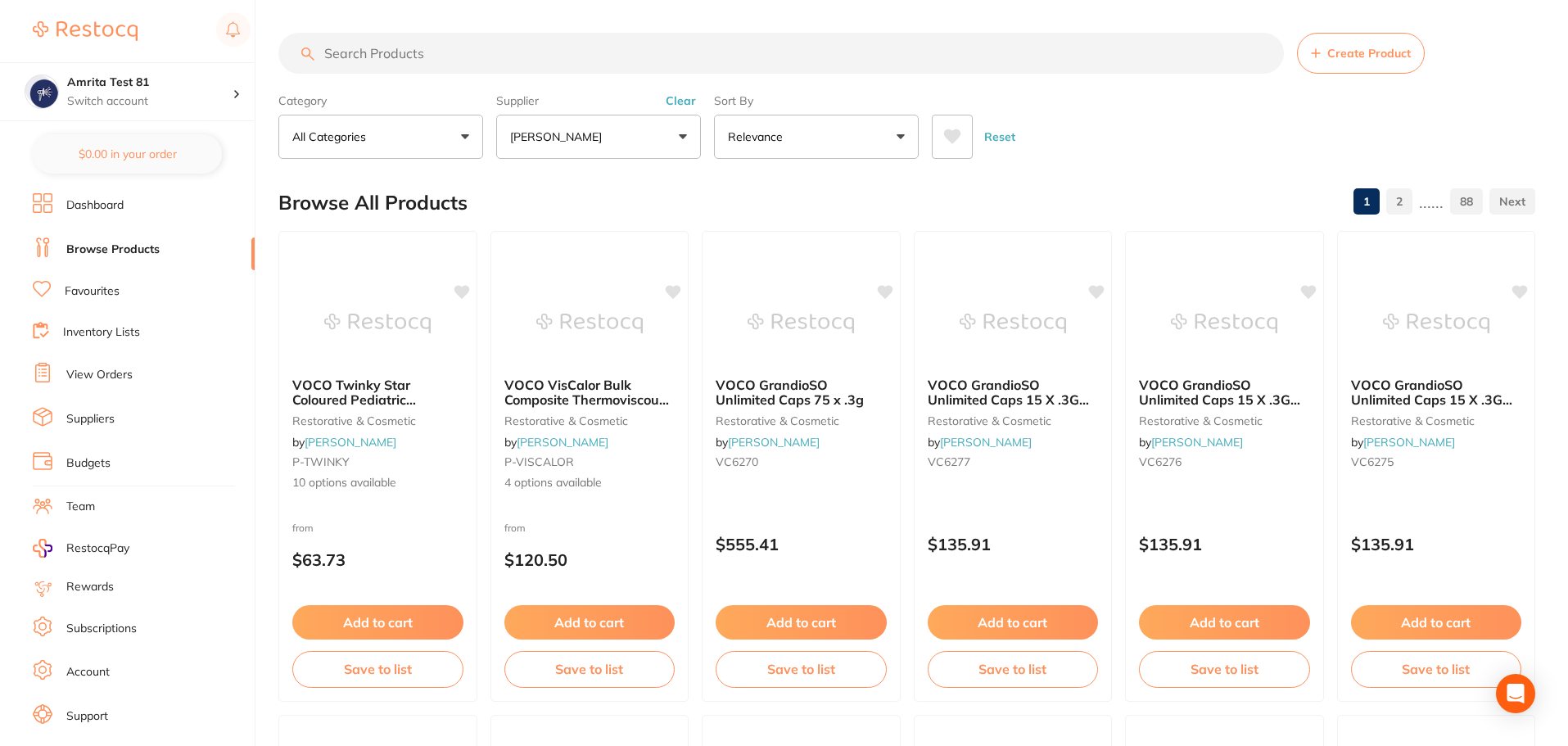
click at [646, 130] on button "[PERSON_NAME]" at bounding box center [598, 136] width 205 height 44
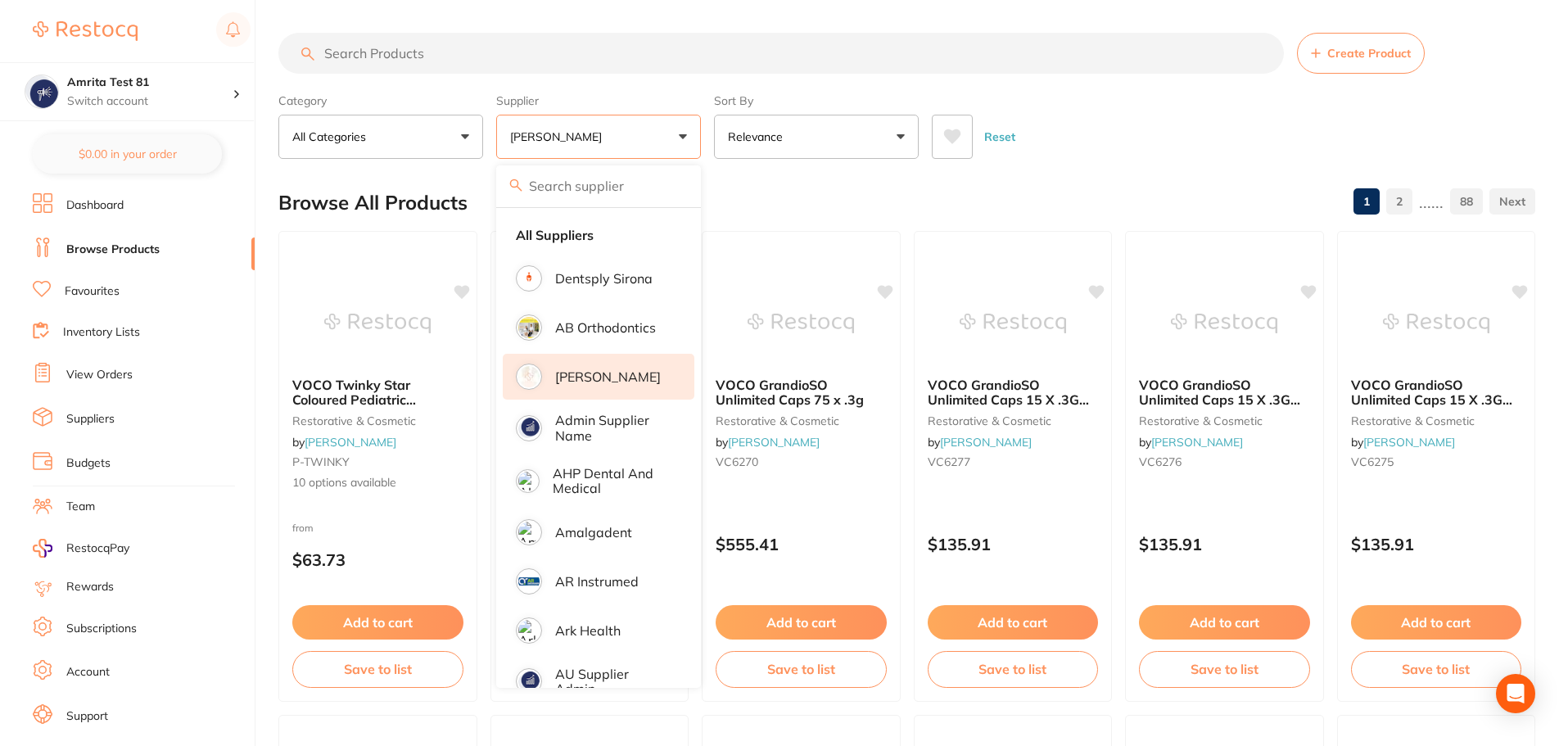
click at [598, 382] on p "[PERSON_NAME]" at bounding box center [608, 377] width 106 height 15
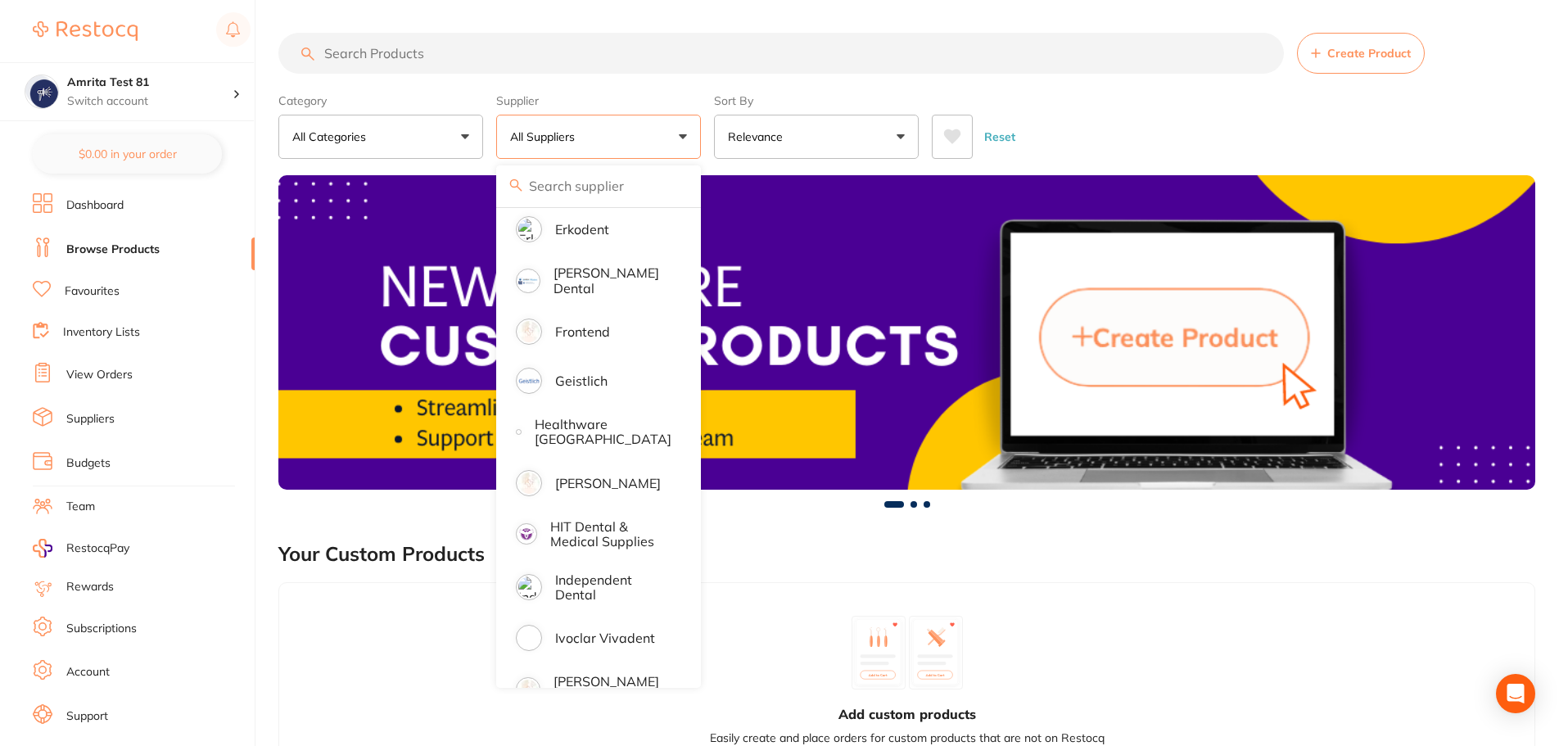
scroll to position [819, 0]
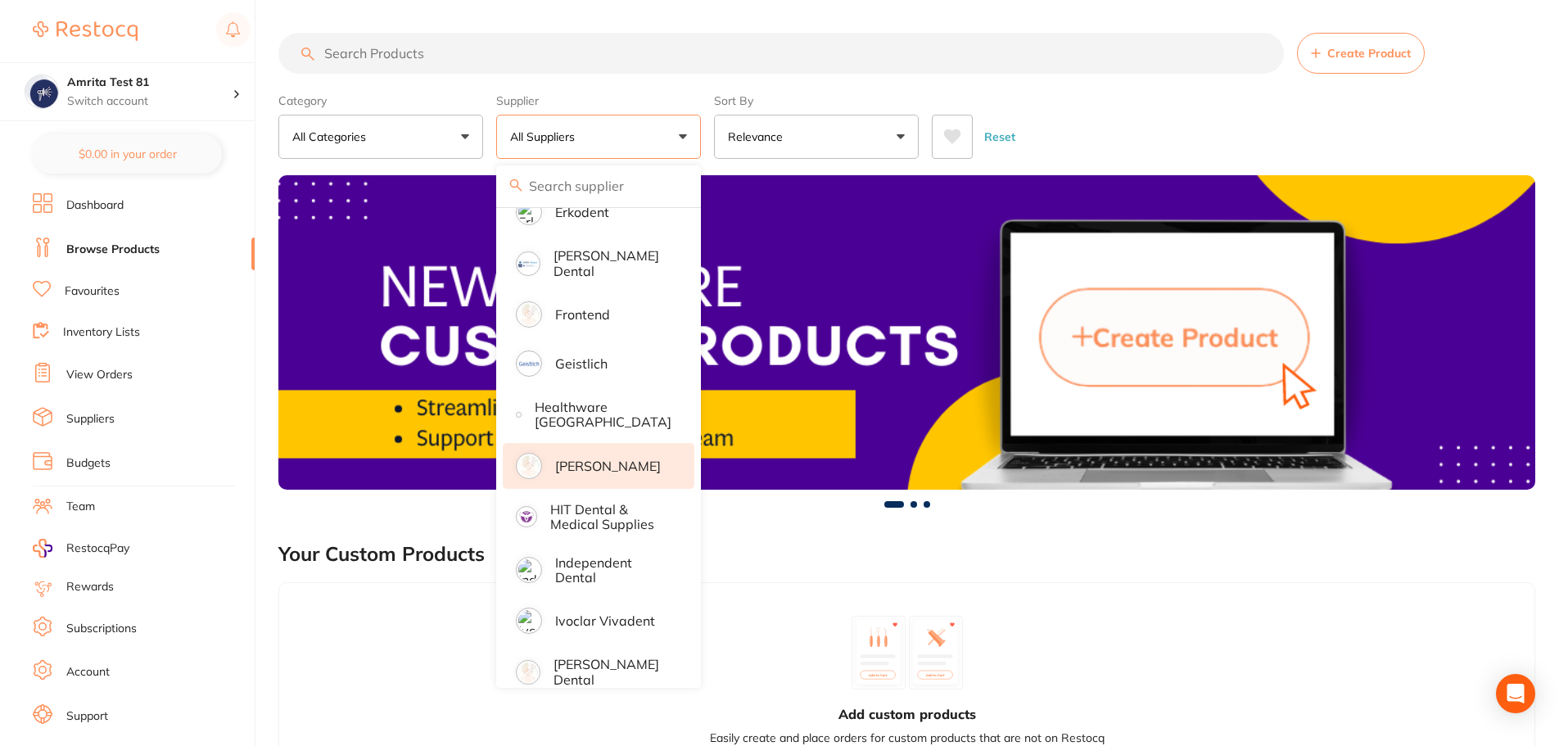
click at [614, 459] on p "[PERSON_NAME]" at bounding box center [608, 466] width 106 height 15
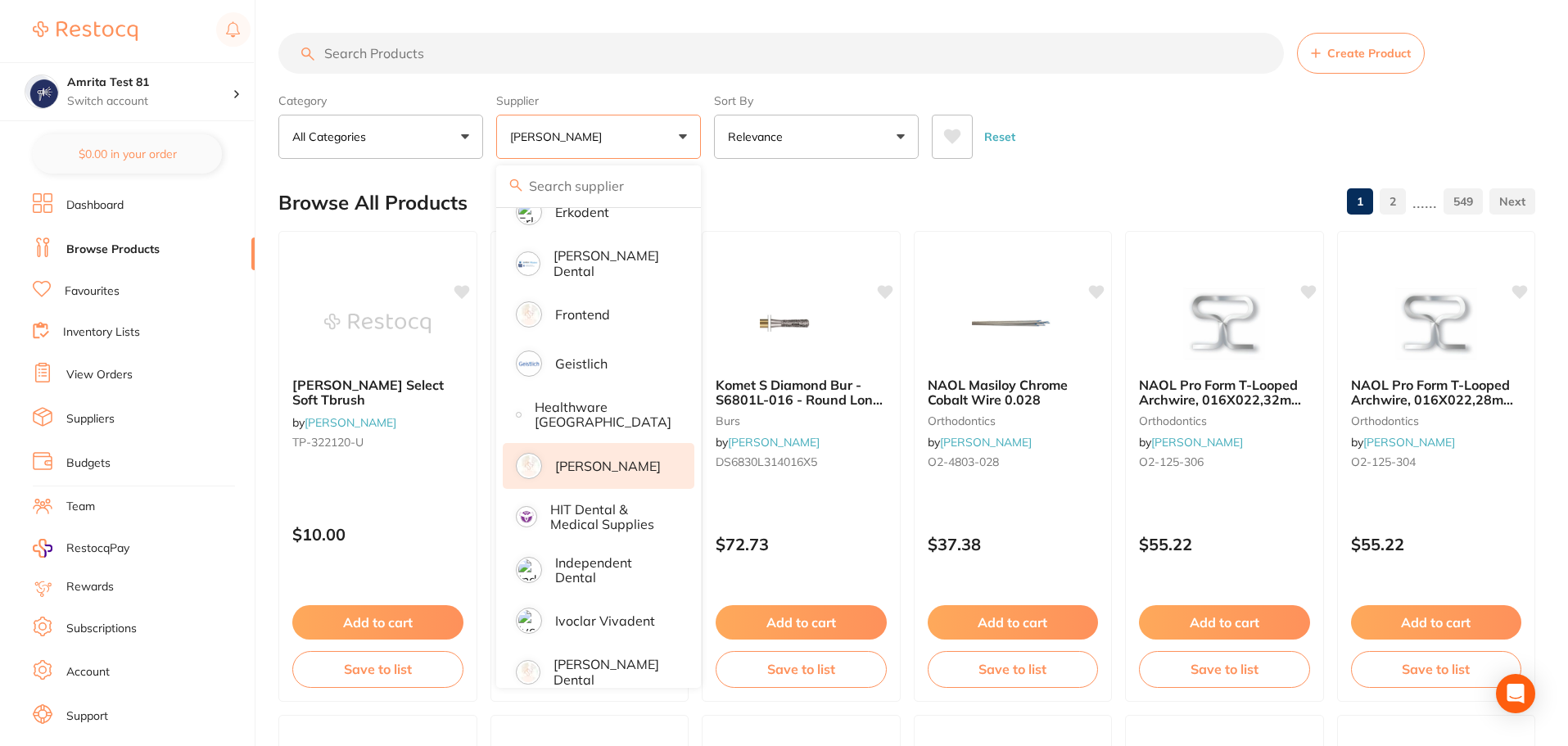
click at [705, 138] on div "Category All Categories All Categories 3D Printing anaesthetic articulating bur…" at bounding box center [907, 122] width 1256 height 72
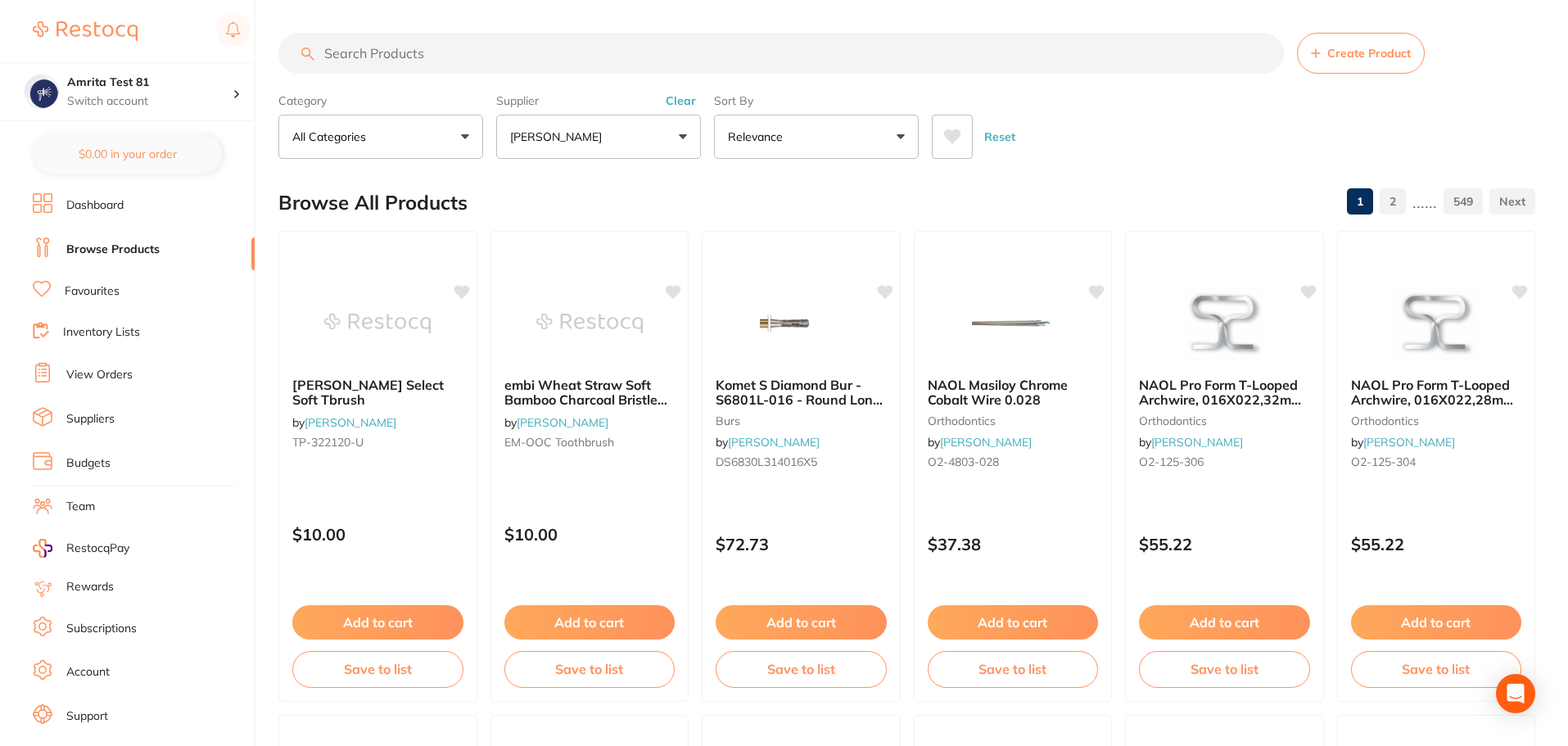
click at [1003, 140] on button "Reset" at bounding box center [1000, 136] width 41 height 44
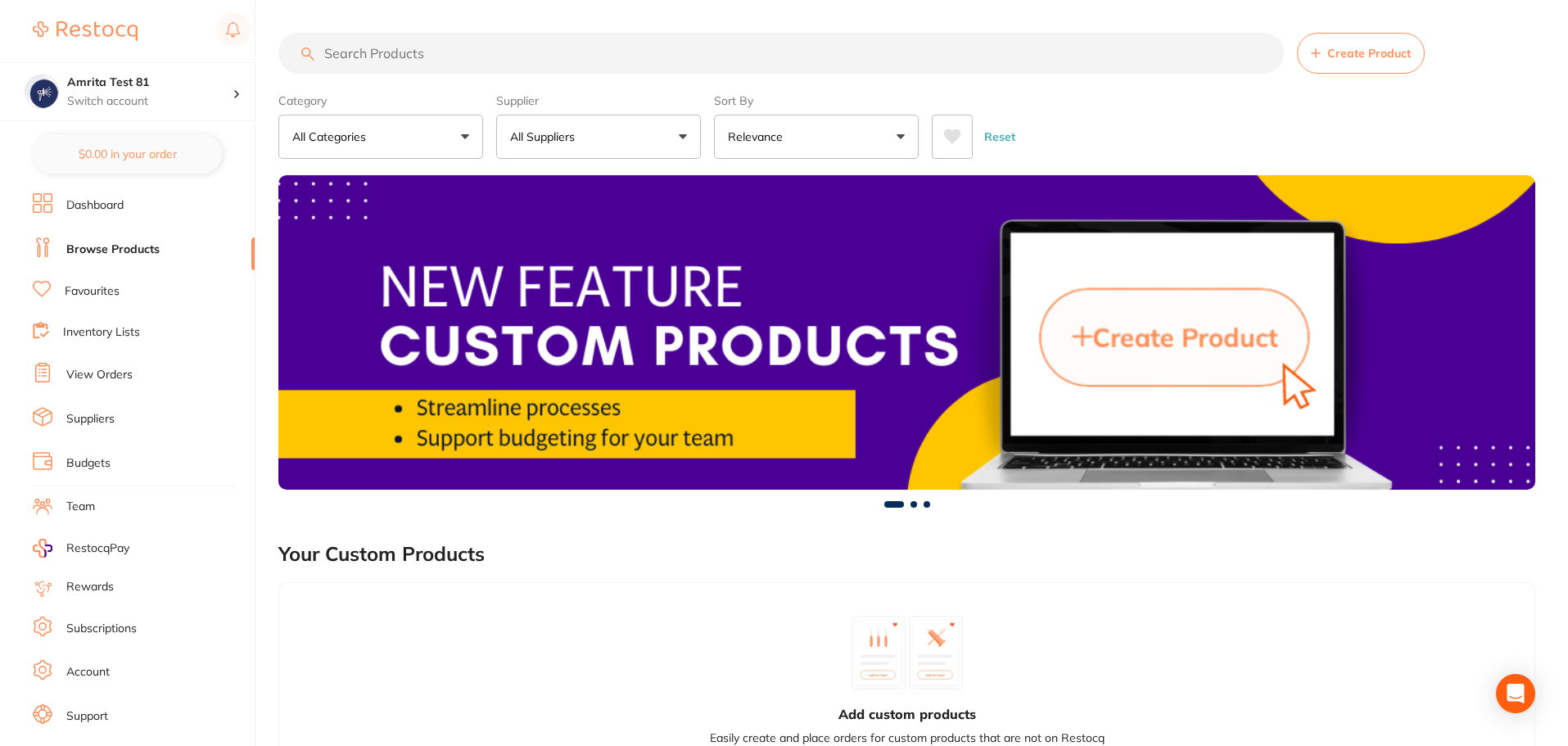
click at [664, 143] on button "All Suppliers" at bounding box center [598, 136] width 205 height 44
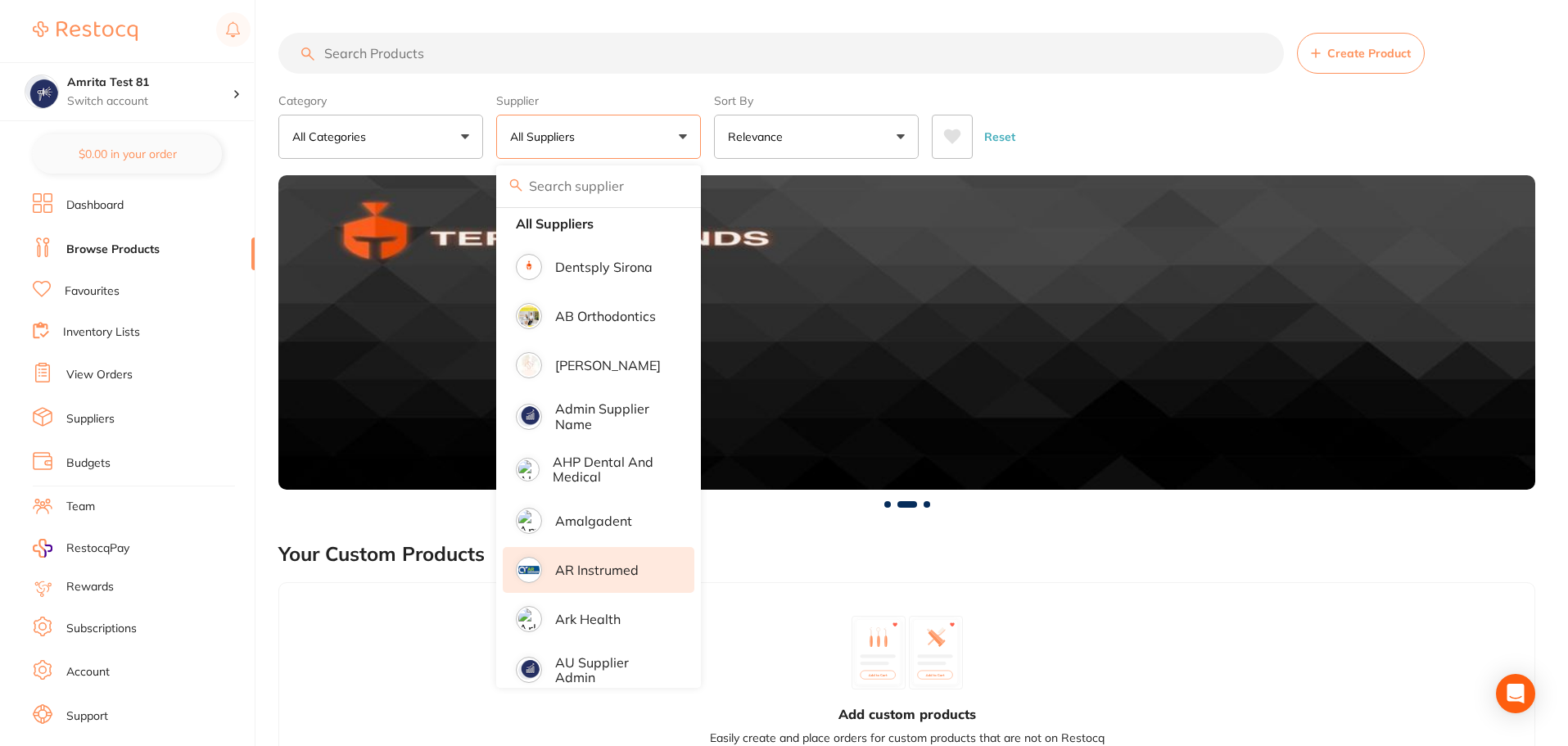
scroll to position [0, 0]
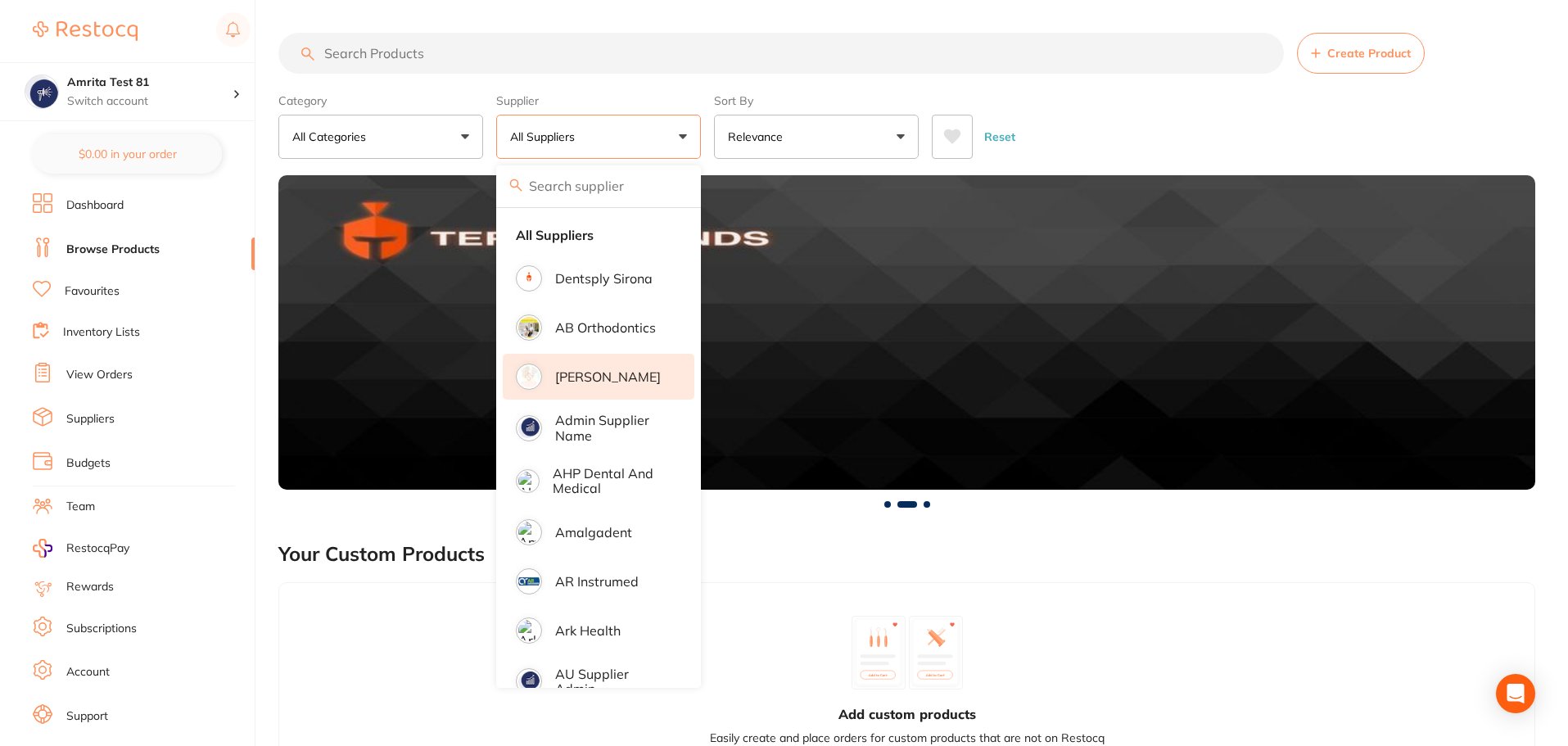
click at [621, 372] on p "[PERSON_NAME]" at bounding box center [608, 377] width 106 height 15
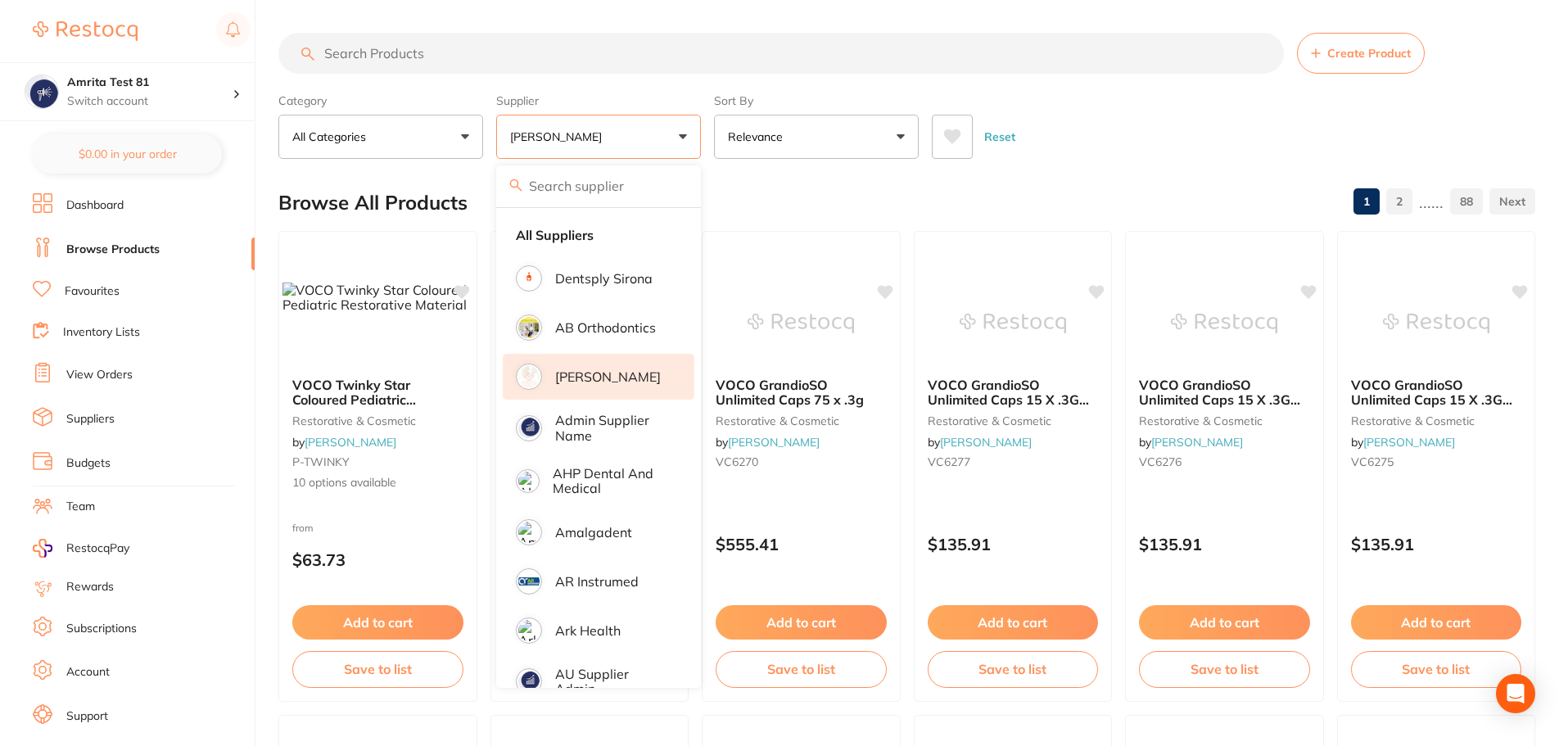
click at [700, 135] on button "[PERSON_NAME]" at bounding box center [598, 136] width 205 height 44
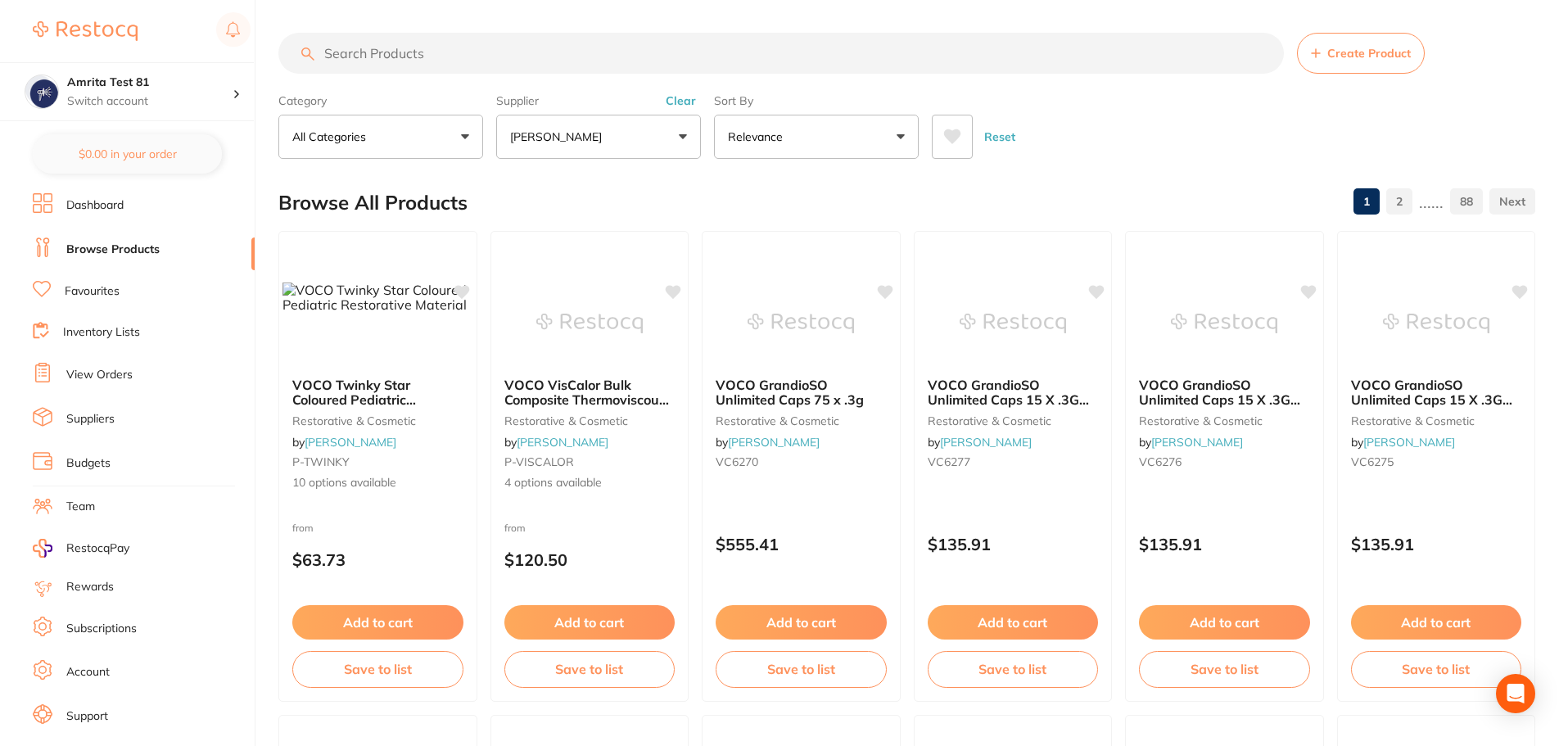
click at [844, 140] on button "Relevance" at bounding box center [817, 136] width 205 height 44
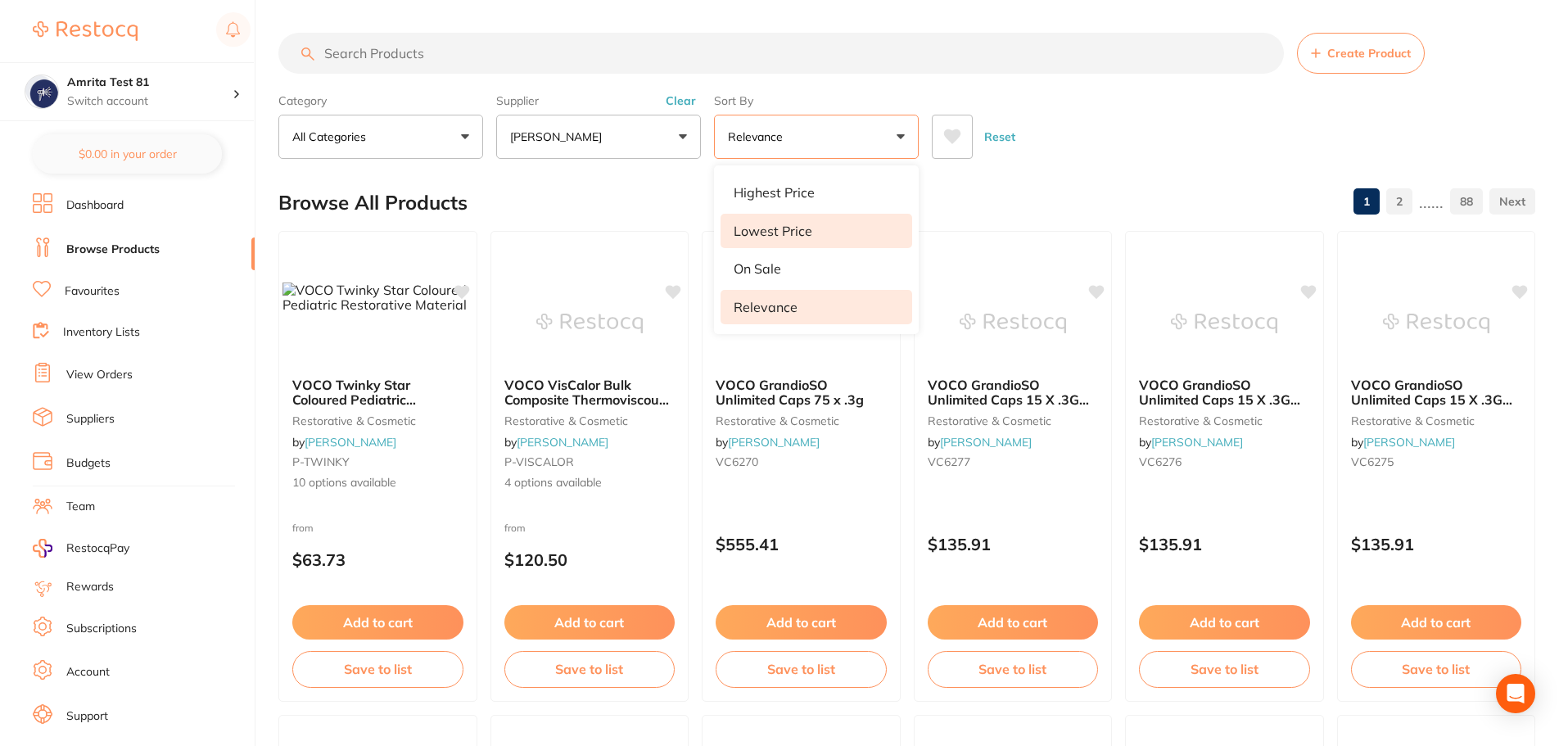
click at [801, 227] on p "Lowest Price" at bounding box center [772, 231] width 79 height 15
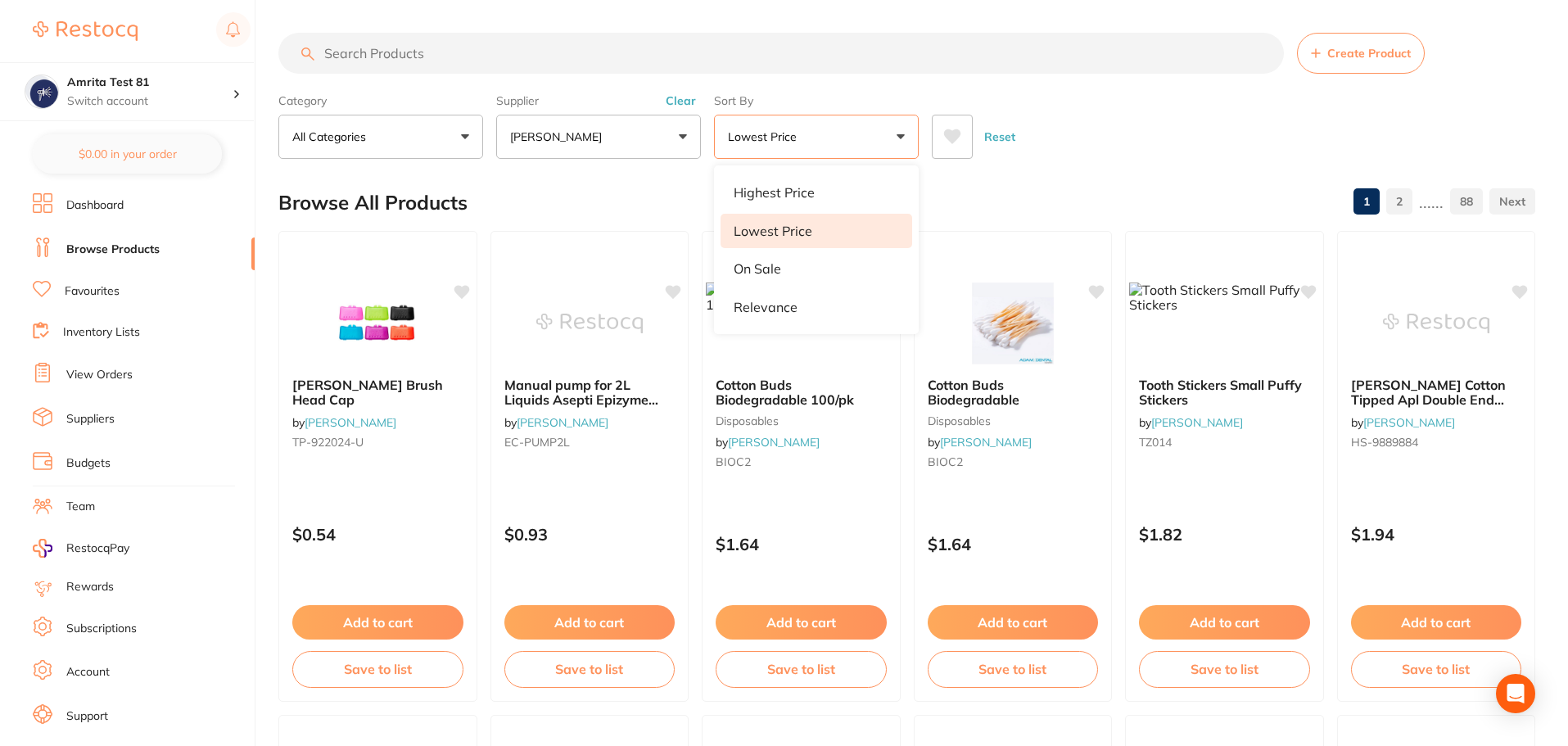
click at [1104, 129] on div "Reset" at bounding box center [1227, 130] width 590 height 57
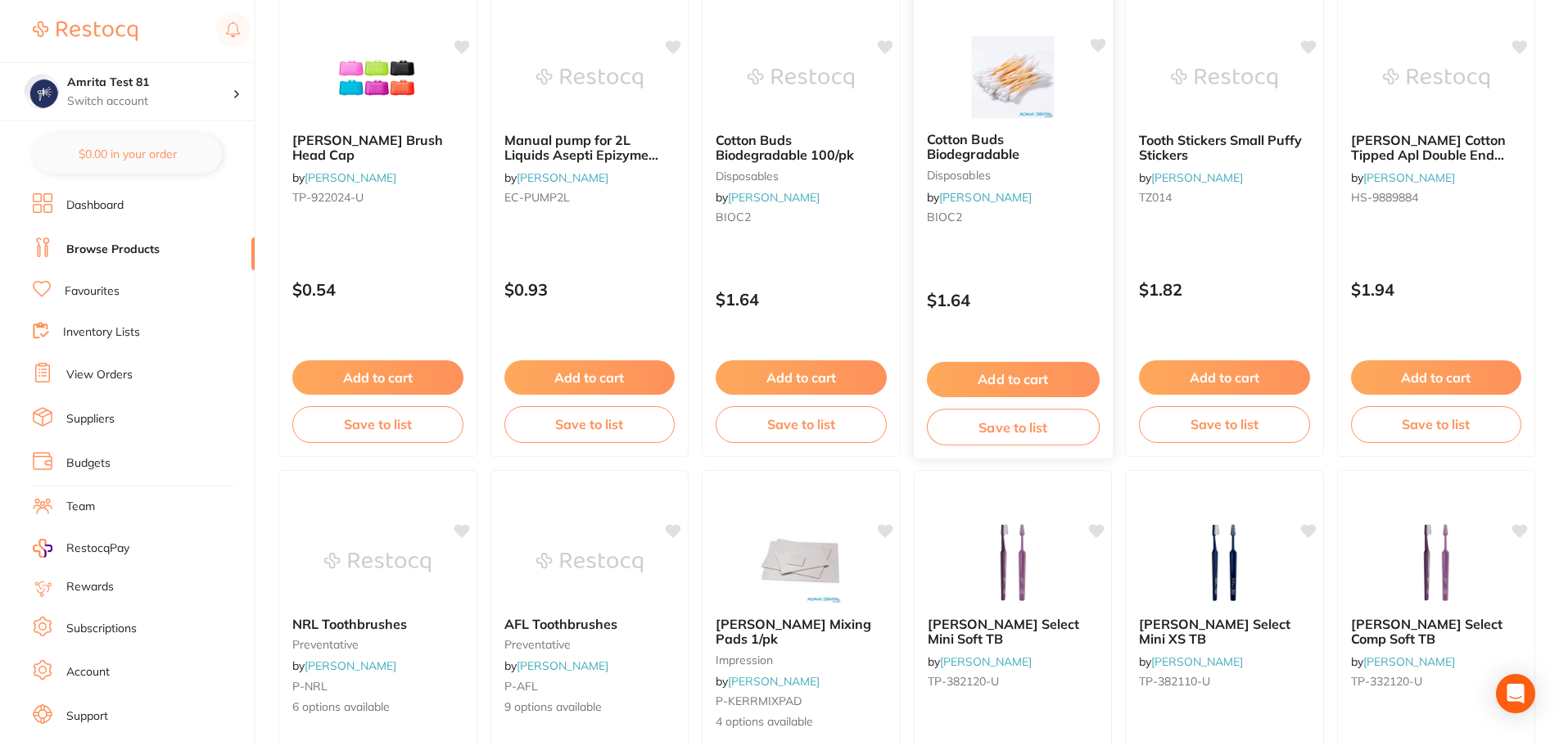
scroll to position [246, 0]
click at [1008, 292] on p "$1.64" at bounding box center [1012, 299] width 173 height 19
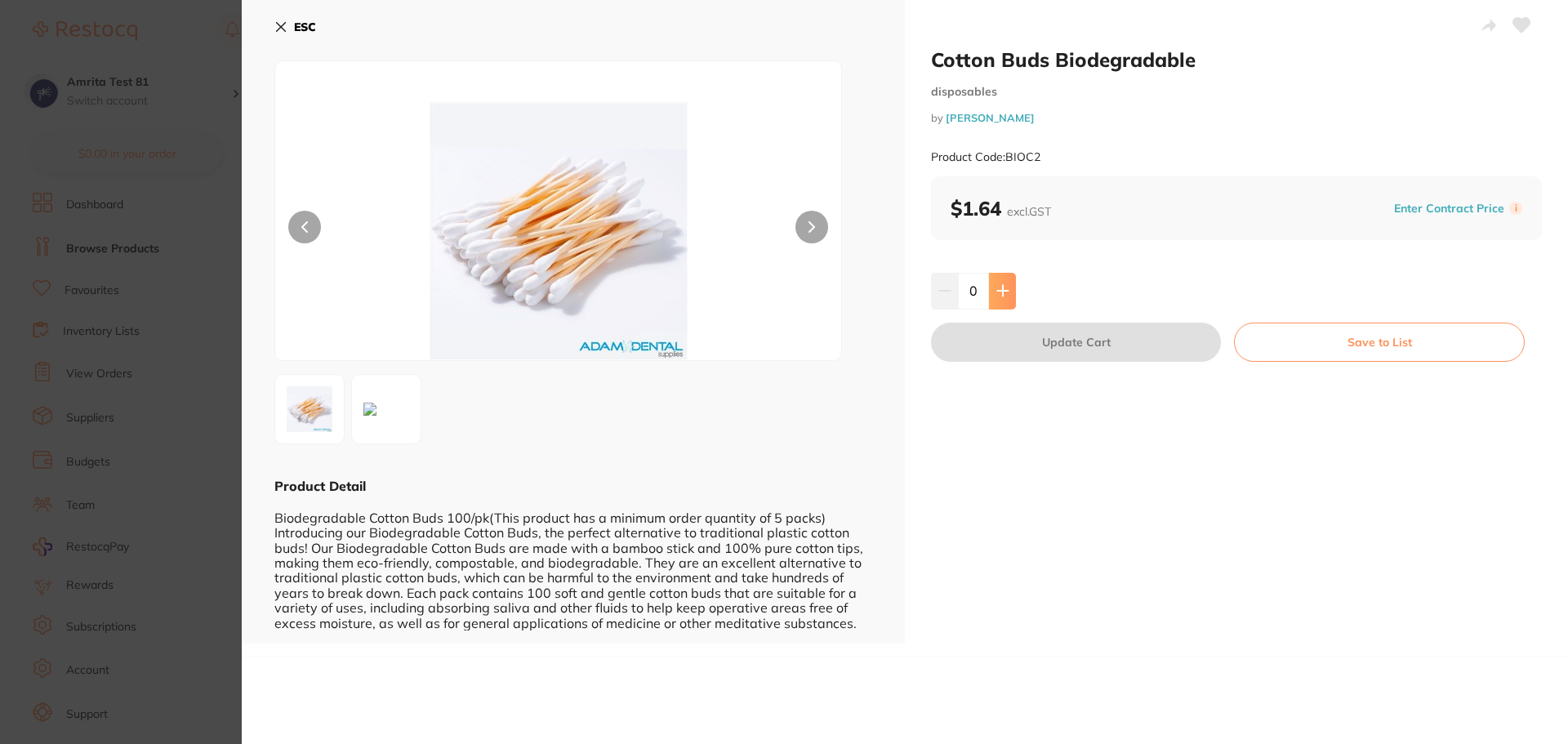
click at [1007, 282] on button at bounding box center [1002, 291] width 27 height 36
type input "1"
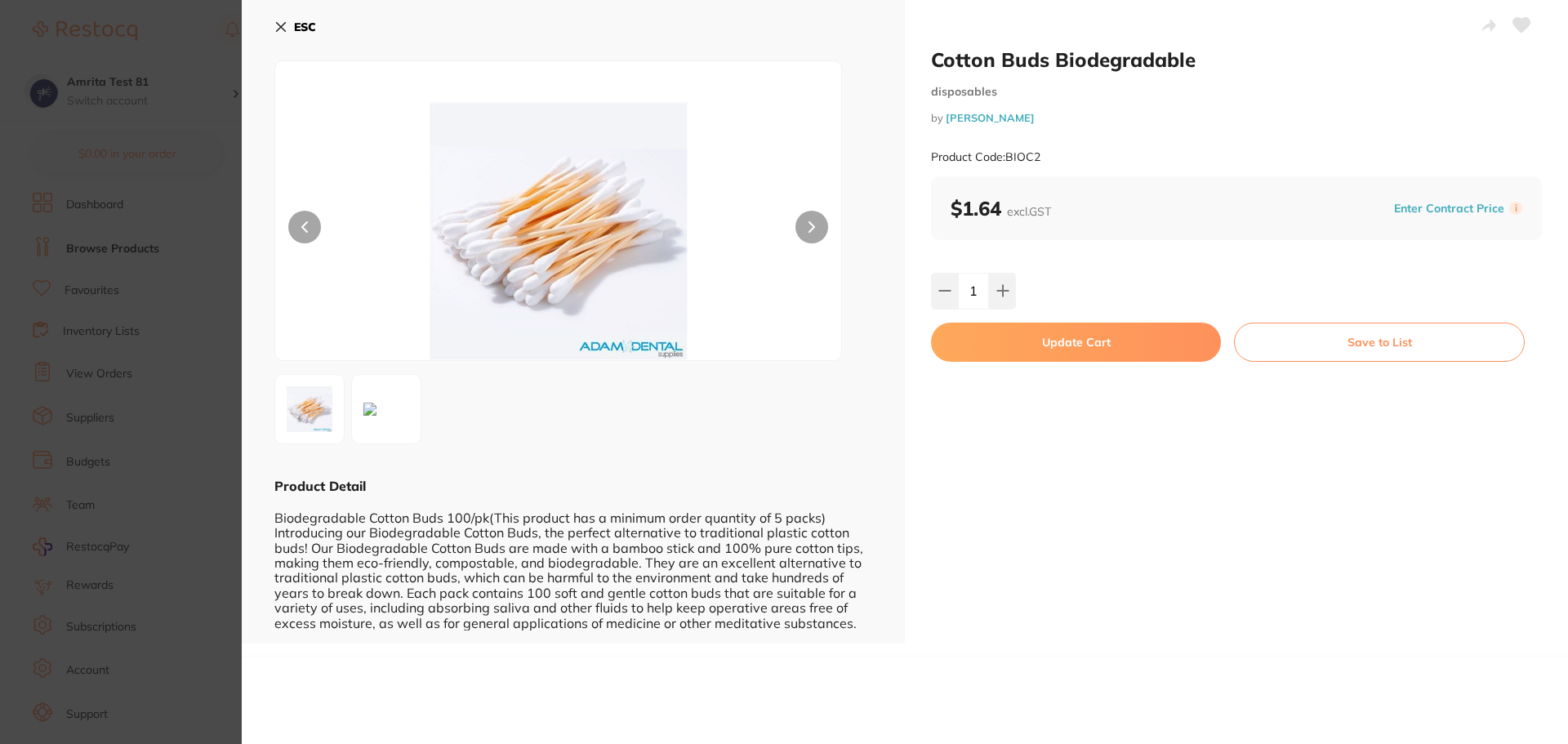
click at [1020, 343] on button "Update Cart" at bounding box center [1076, 342] width 290 height 40
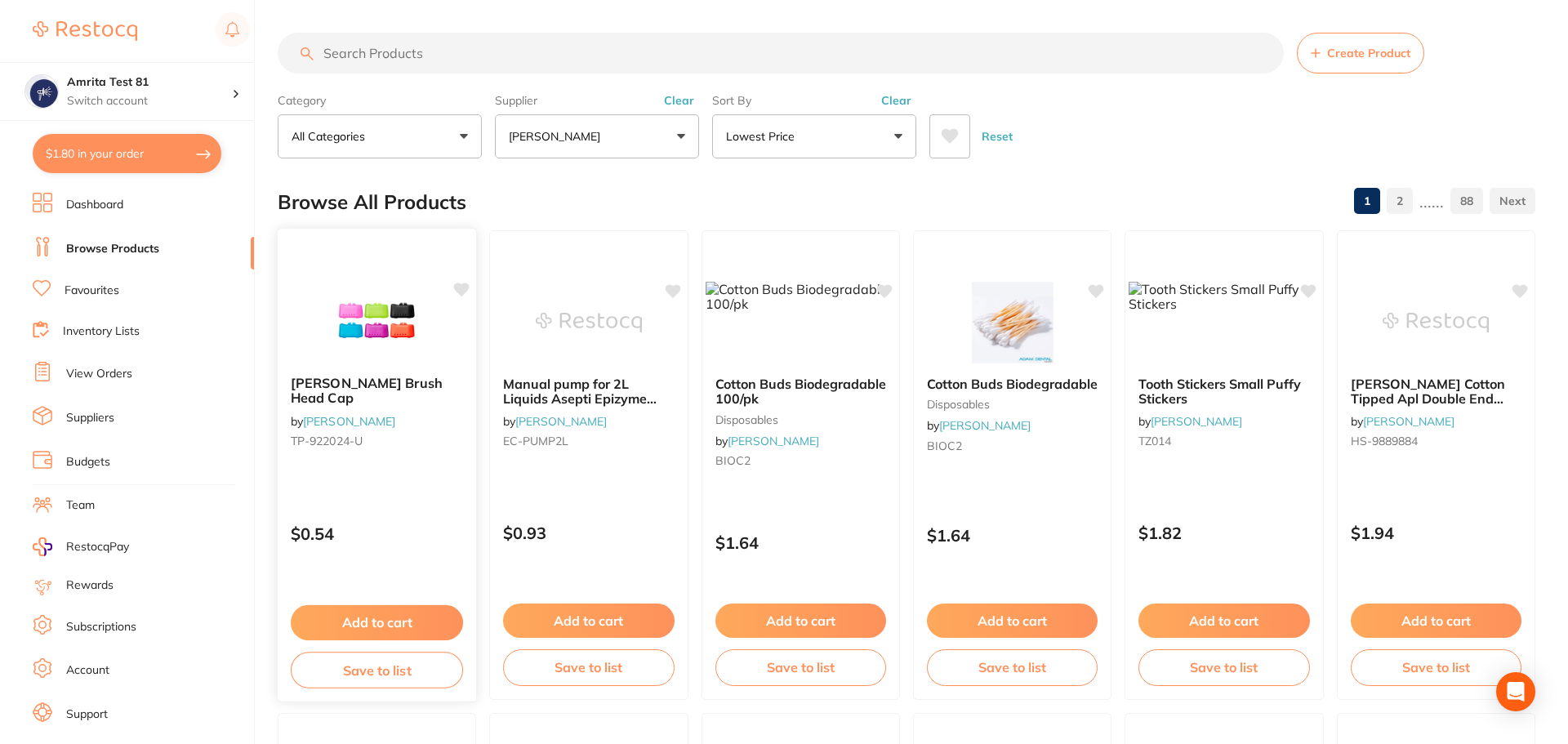
checkbox input "false"
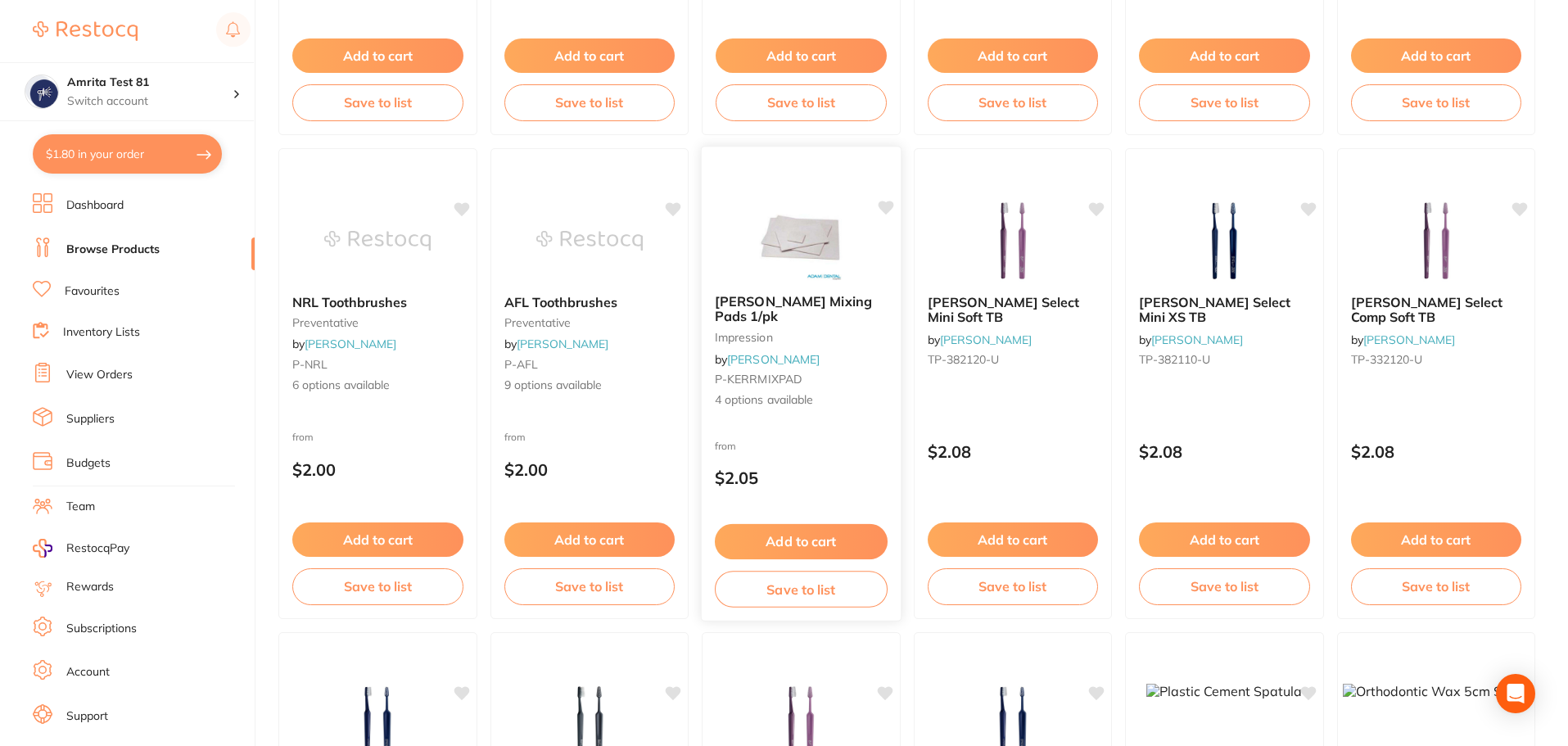
scroll to position [573, 0]
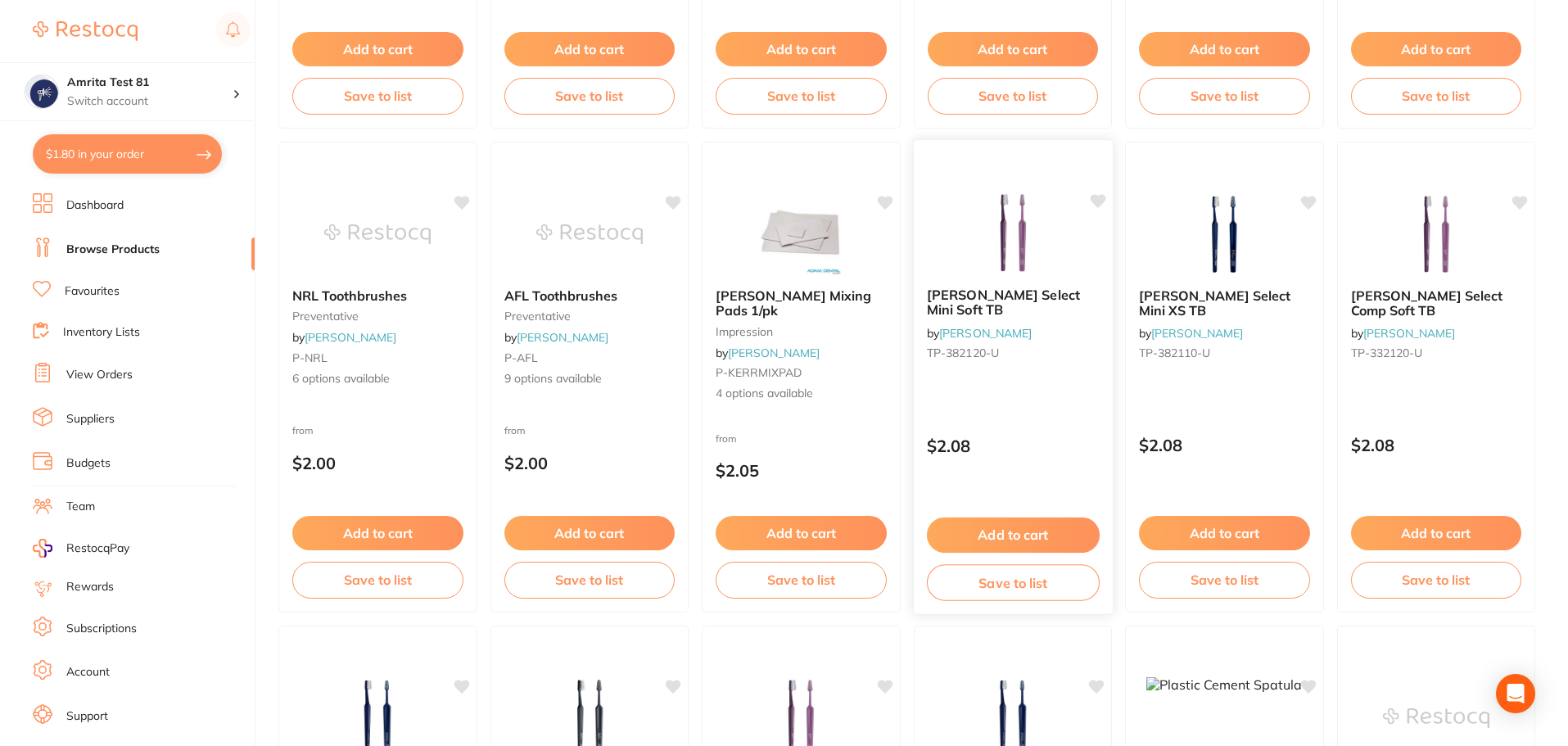
click at [1079, 437] on p "$2.08" at bounding box center [1012, 446] width 173 height 19
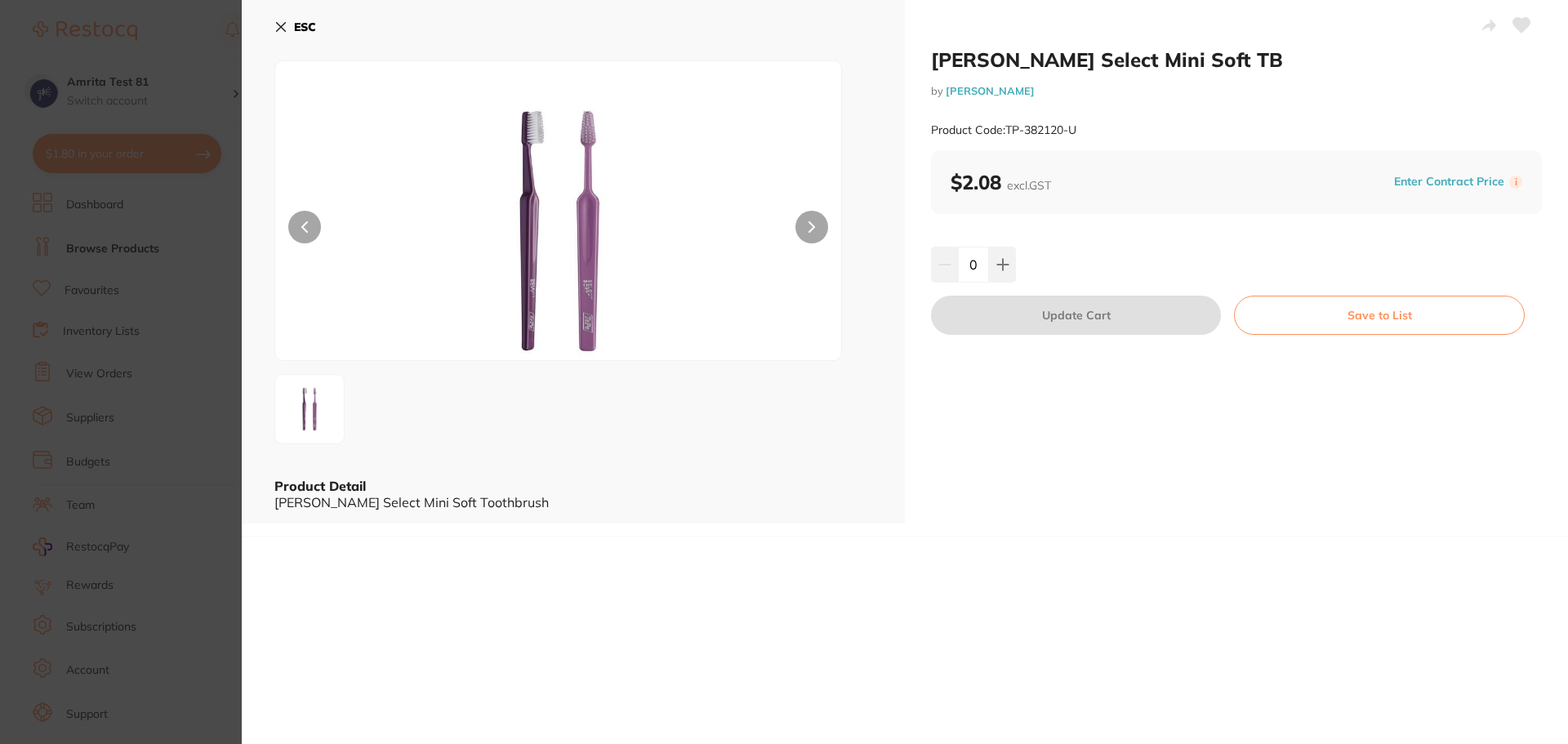
click at [115, 187] on section "TePe Select Mini Soft TB by Adam Dental Product Code: TP-382120-U ESC Product D…" at bounding box center [784, 372] width 1568 height 744
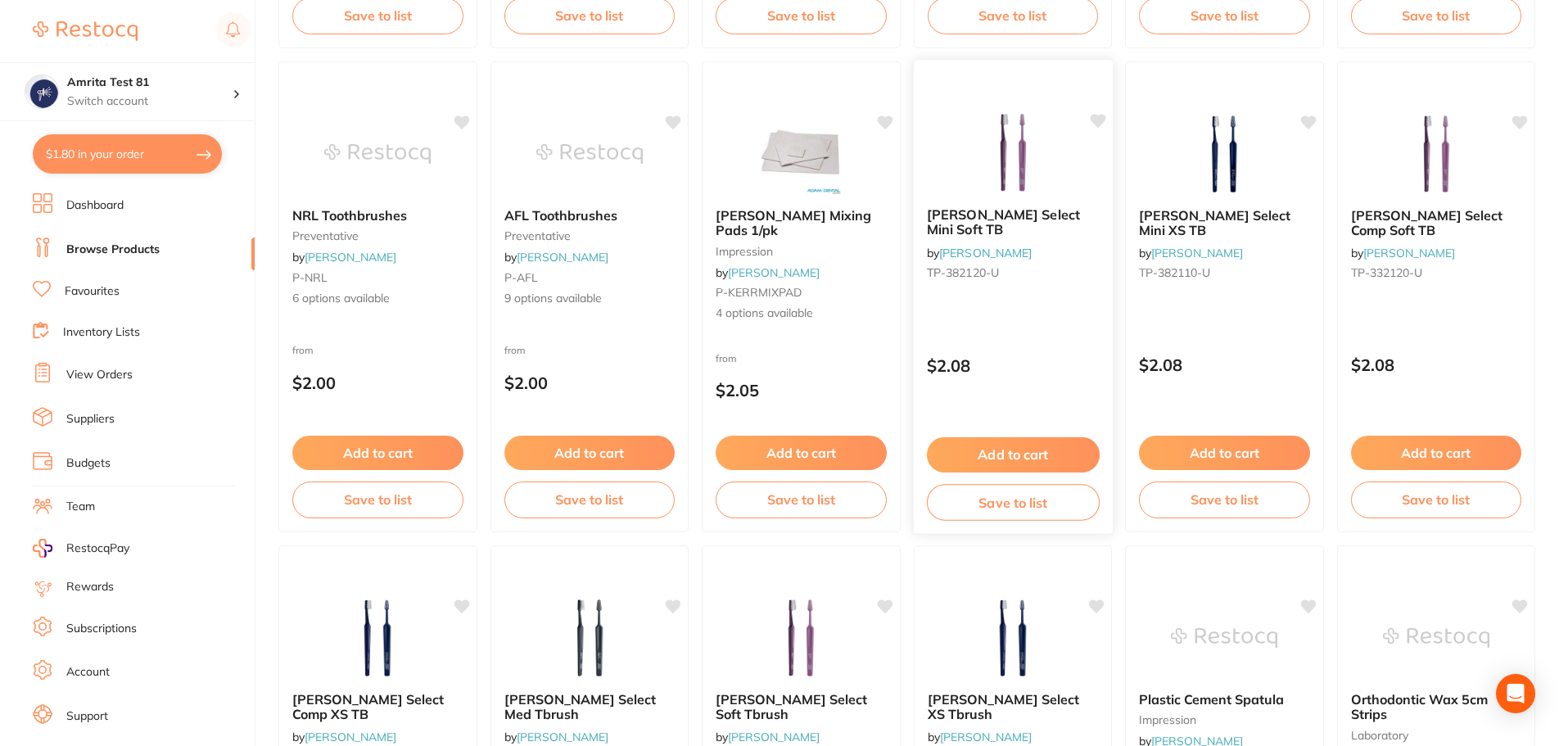
scroll to position [655, 0]
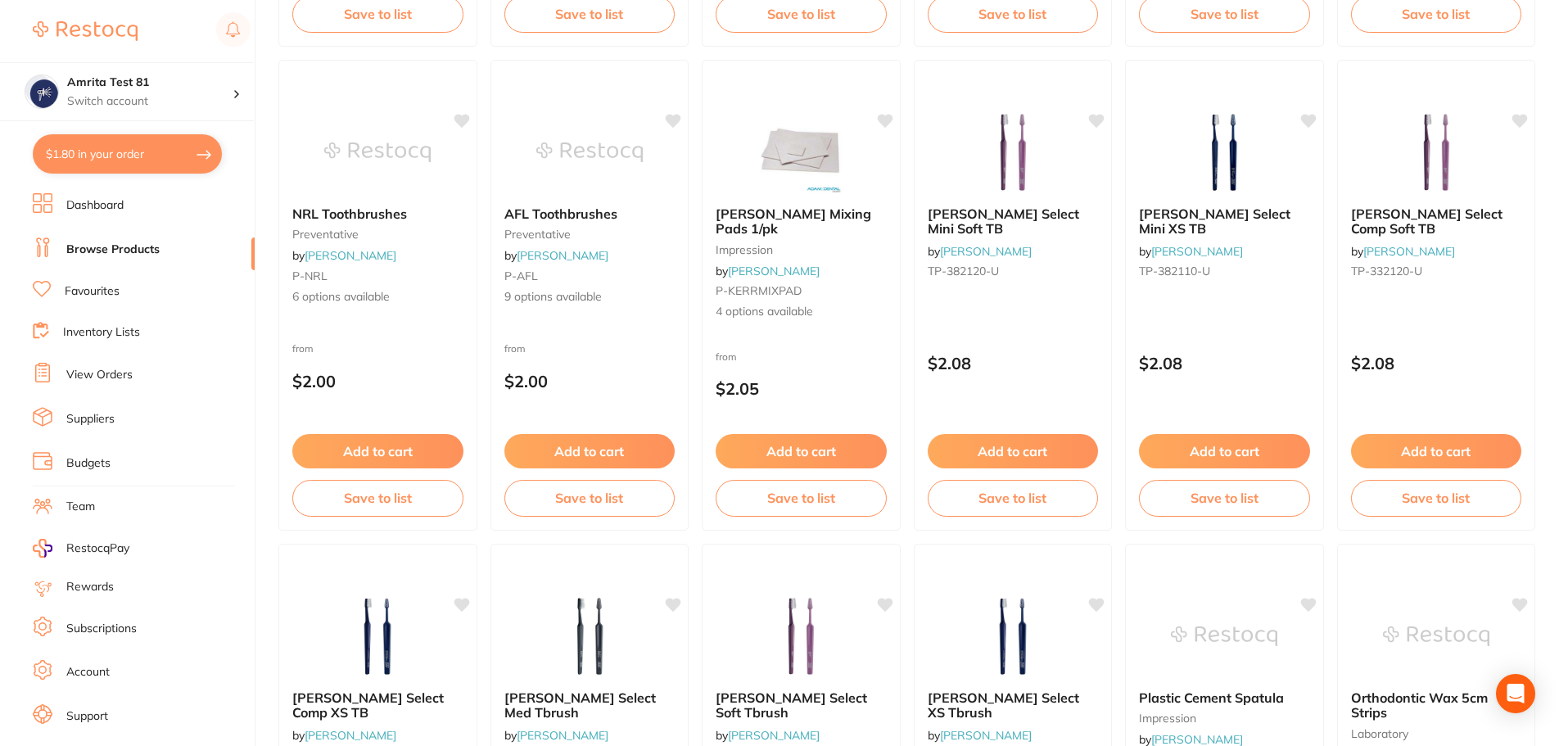
drag, startPoint x: 1048, startPoint y: 350, endPoint x: 1243, endPoint y: 302, distance: 200.8
click at [1047, 354] on p "$2.08" at bounding box center [1013, 363] width 171 height 19
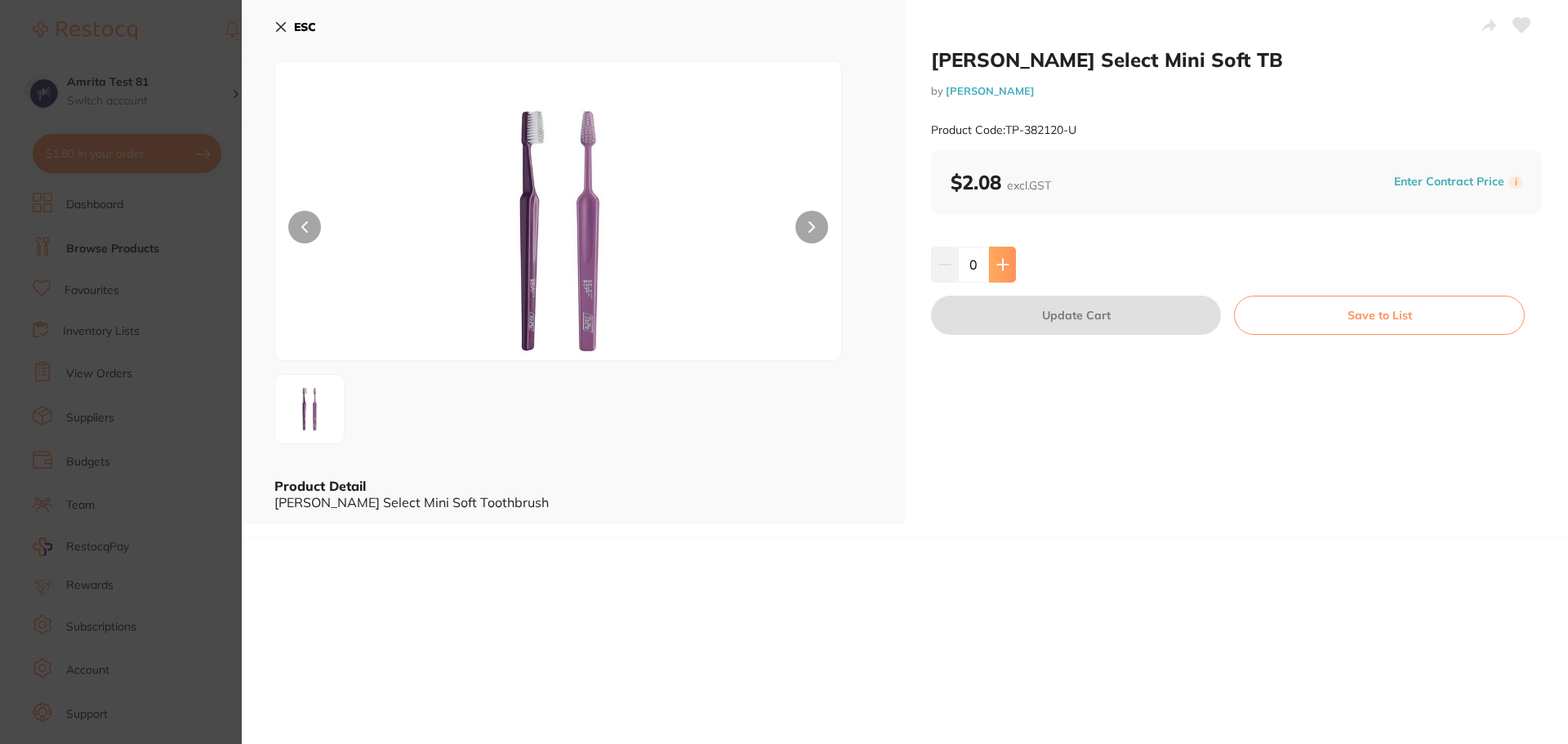
click at [993, 271] on button at bounding box center [1002, 265] width 27 height 36
type input "1"
click at [1019, 307] on button "Update Cart" at bounding box center [1076, 316] width 290 height 40
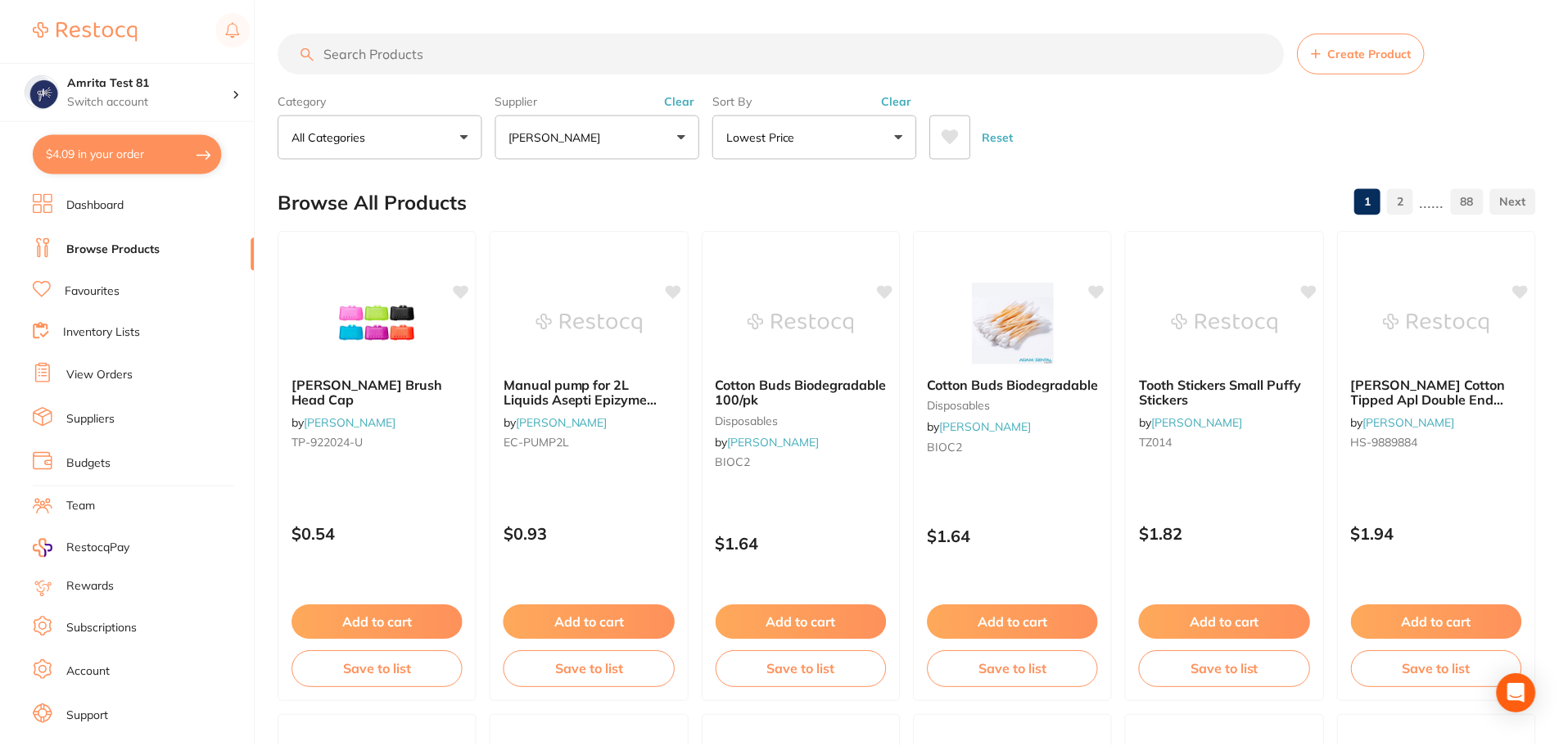
scroll to position [655, 0]
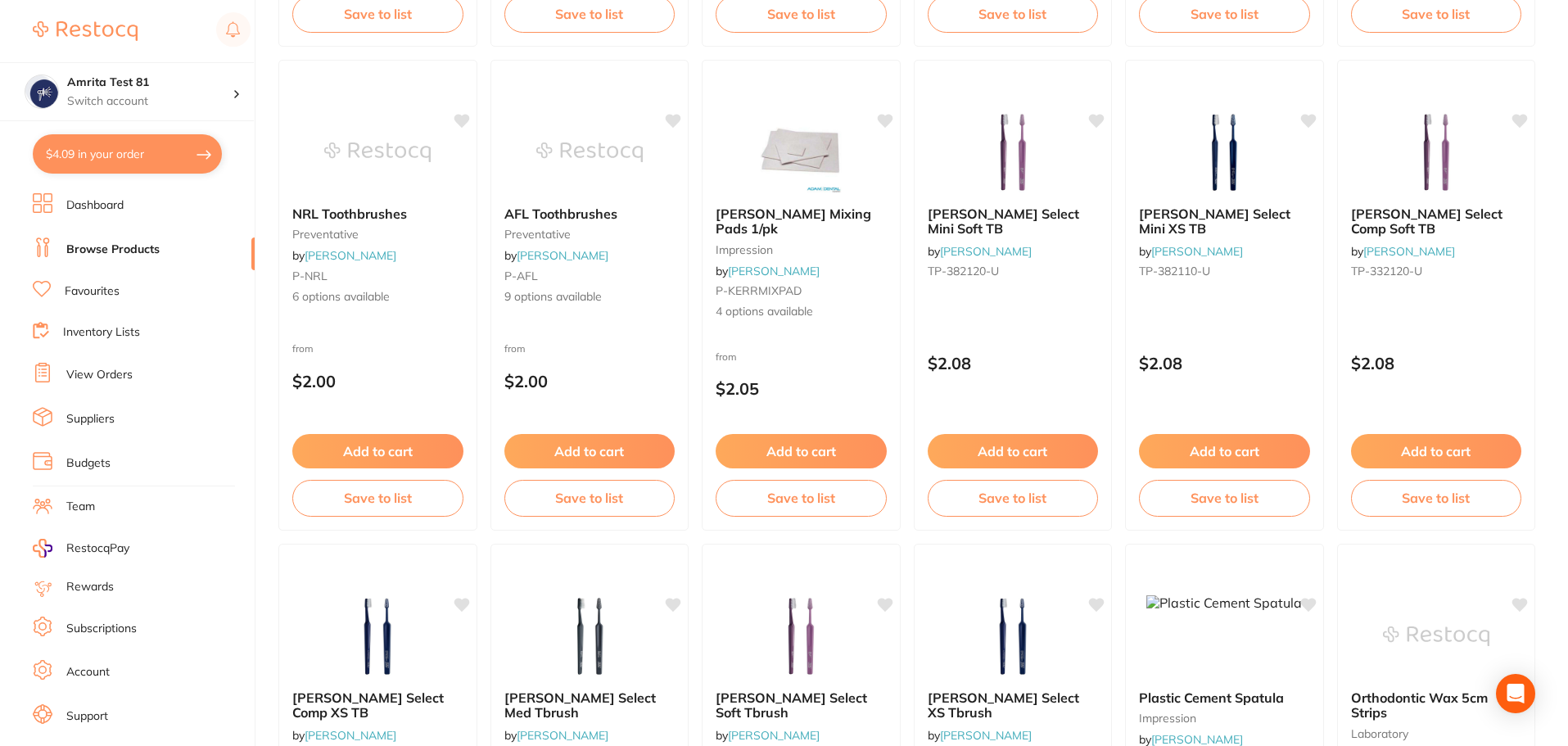
click at [146, 154] on button "$4.09 in your order" at bounding box center [127, 154] width 189 height 40
checkbox input "true"
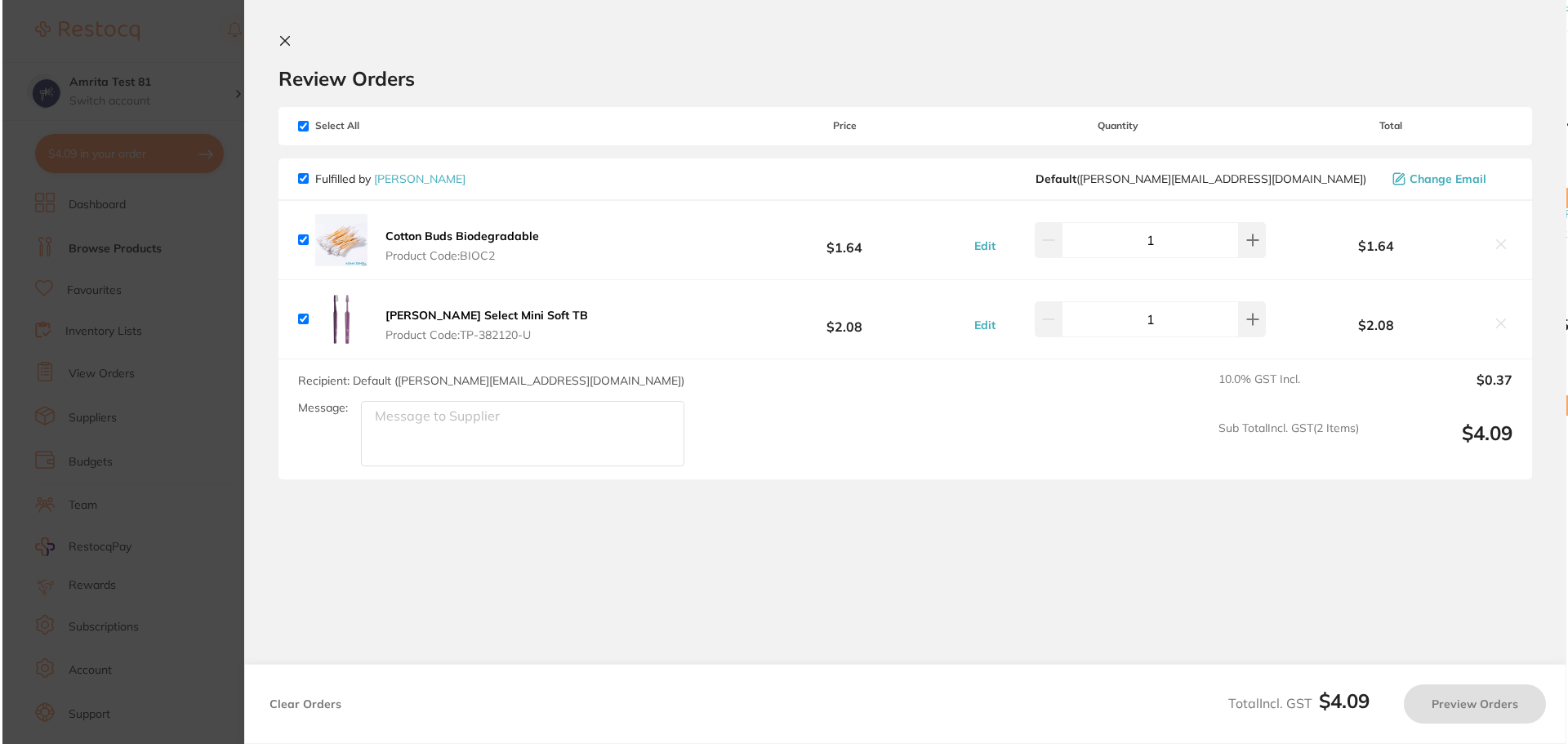
scroll to position [0, 0]
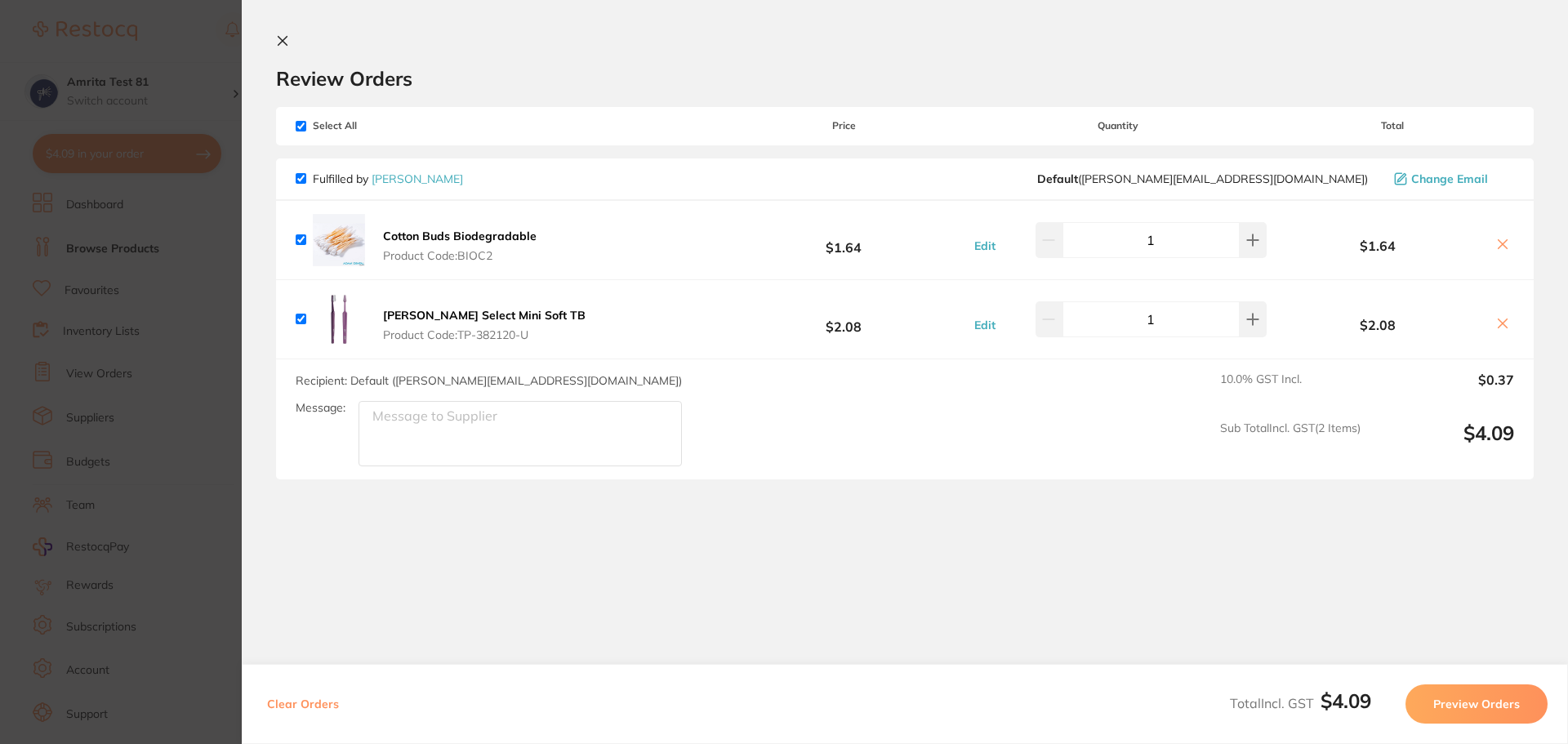
click at [480, 235] on b "Cotton Buds Biodegradable" at bounding box center [460, 236] width 153 height 15
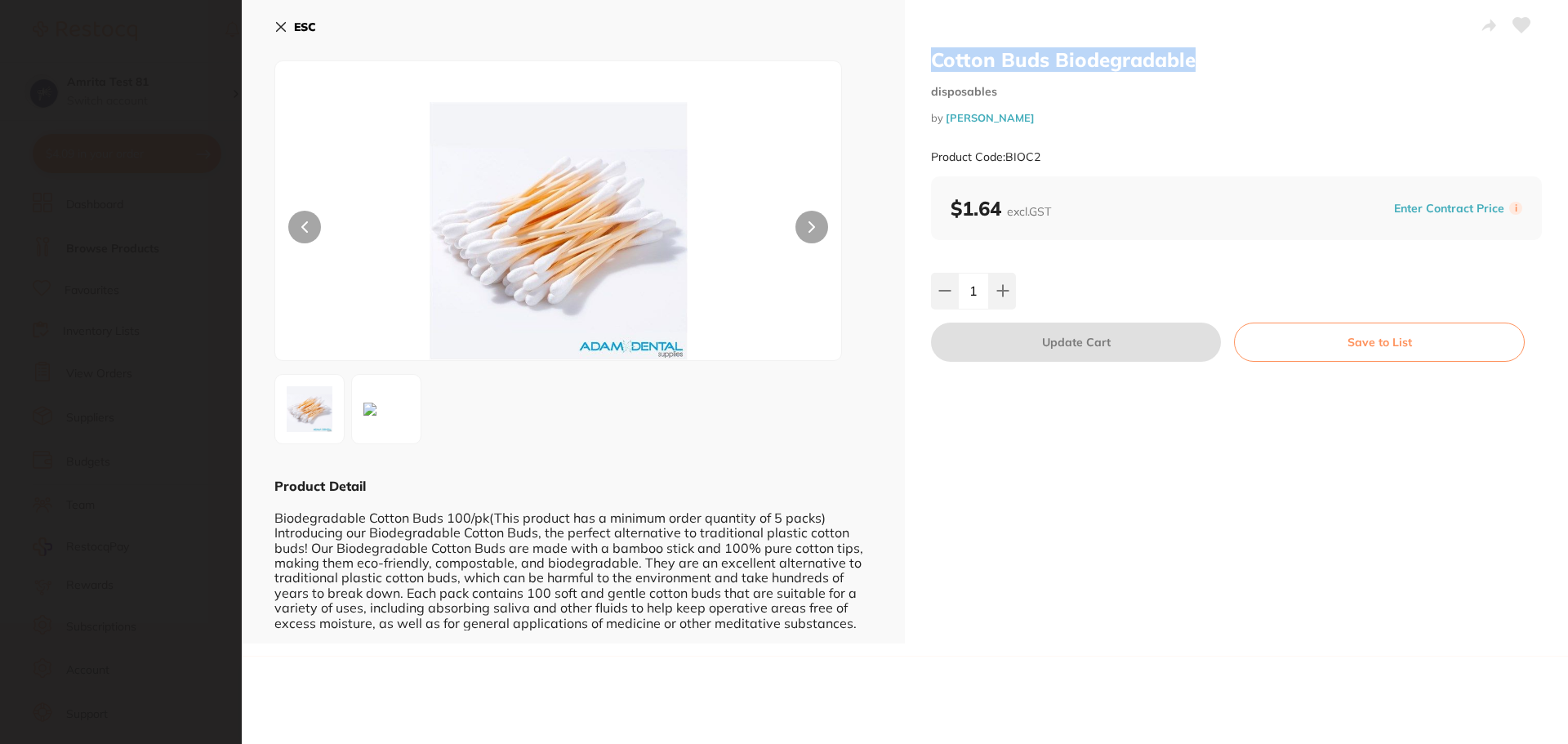
drag, startPoint x: 1218, startPoint y: 56, endPoint x: 933, endPoint y: 61, distance: 285.0
click at [932, 61] on h2 "Cotton Buds Biodegradable" at bounding box center [1236, 59] width 611 height 25
copy h2 "Cotton Buds Biodegradable"
drag, startPoint x: 1062, startPoint y: 153, endPoint x: 1007, endPoint y: 153, distance: 55.0
click at [1007, 153] on div "Product Code: BIOC2" at bounding box center [1236, 157] width 611 height 40
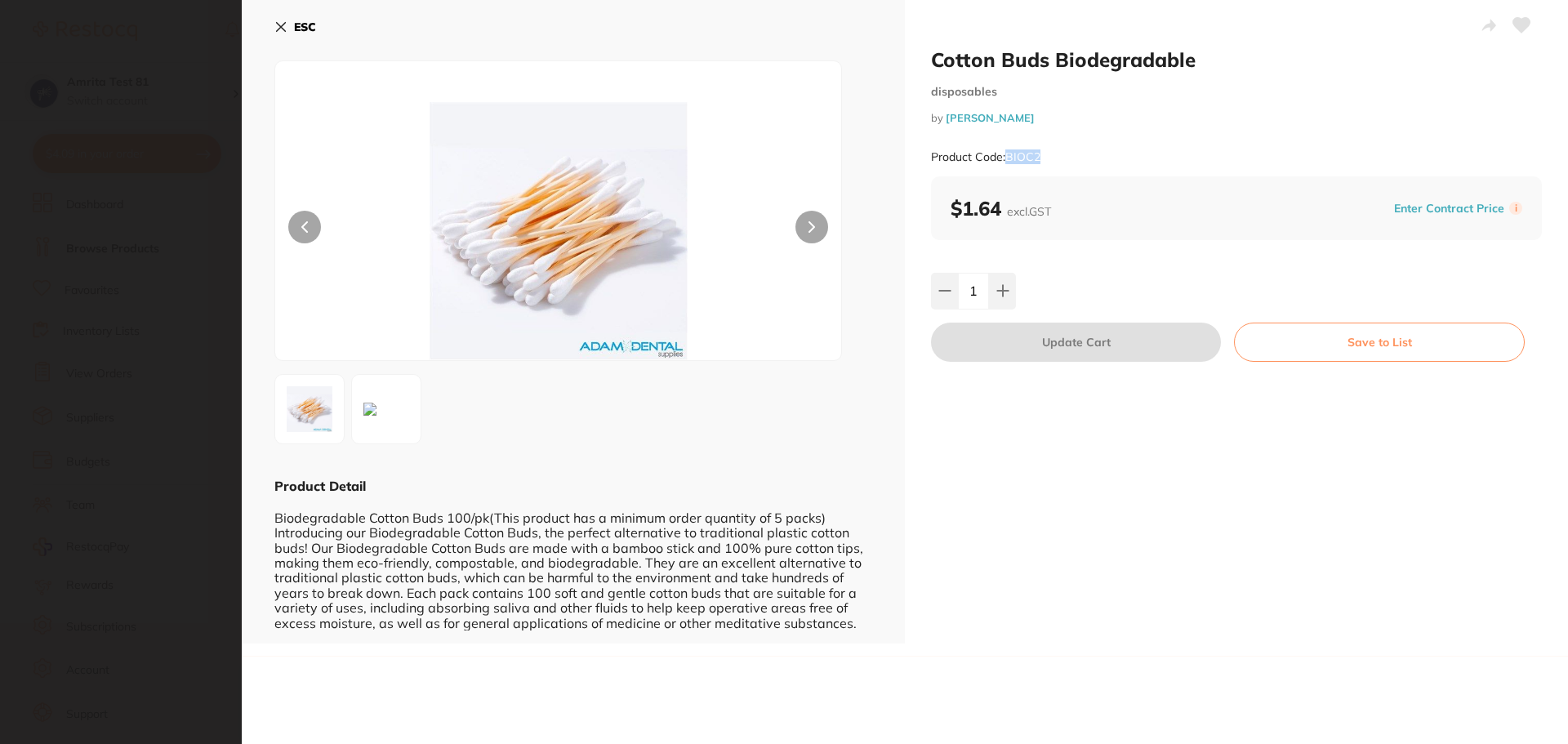
copy small "BIOC2"
click at [282, 26] on icon at bounding box center [281, 27] width 9 height 9
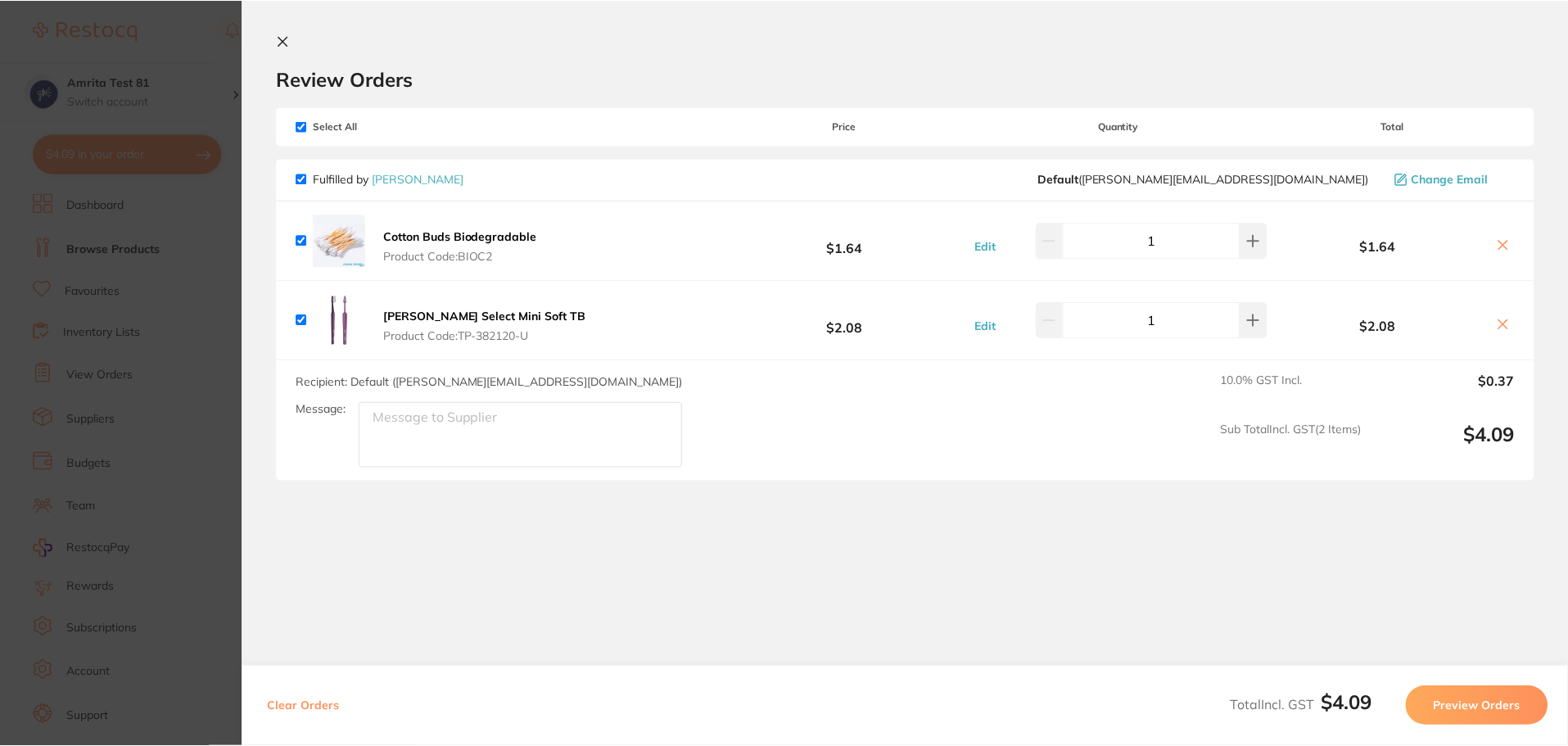
scroll to position [655, 0]
click at [473, 318] on b "TePe Select Mini Soft TB" at bounding box center [486, 316] width 203 height 15
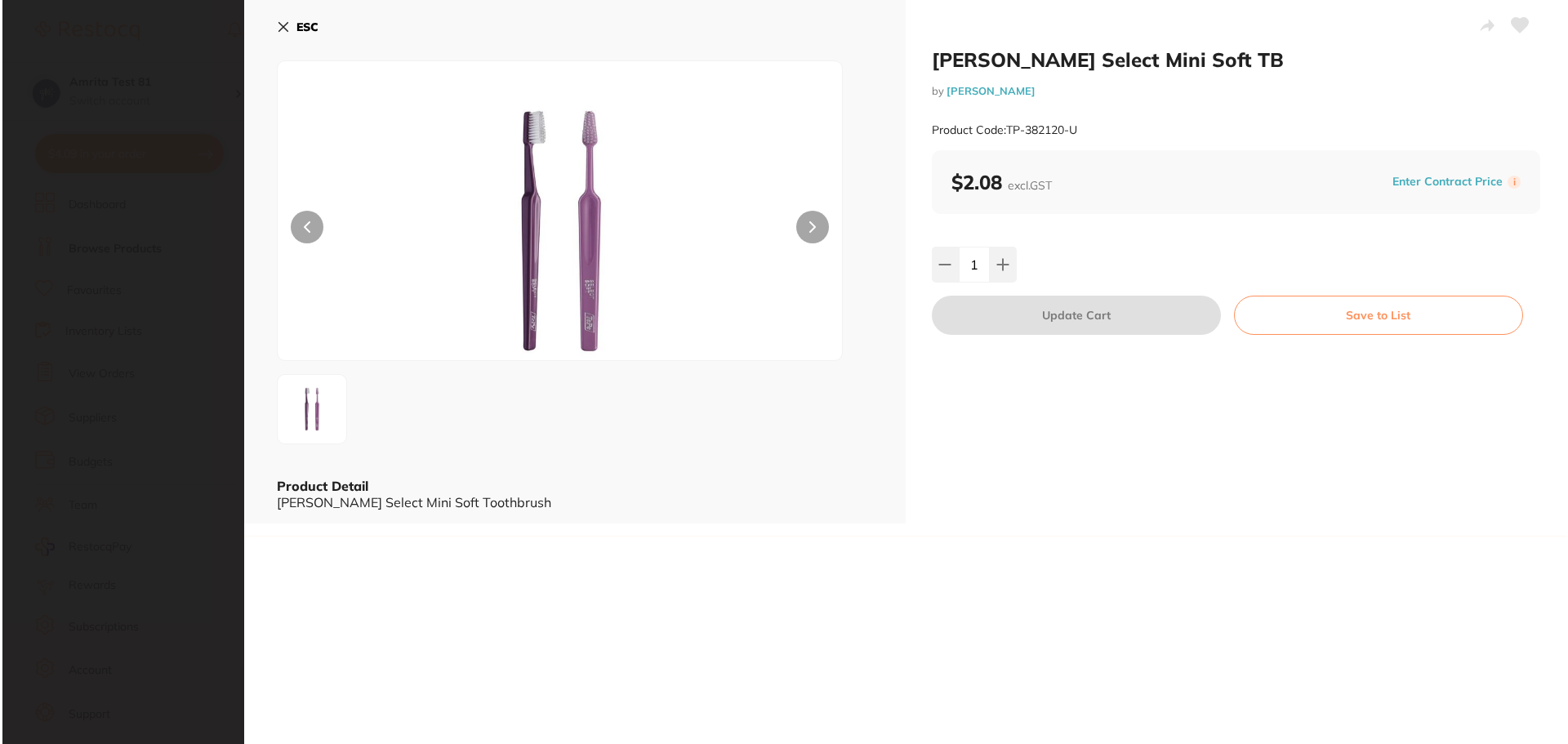
scroll to position [0, 0]
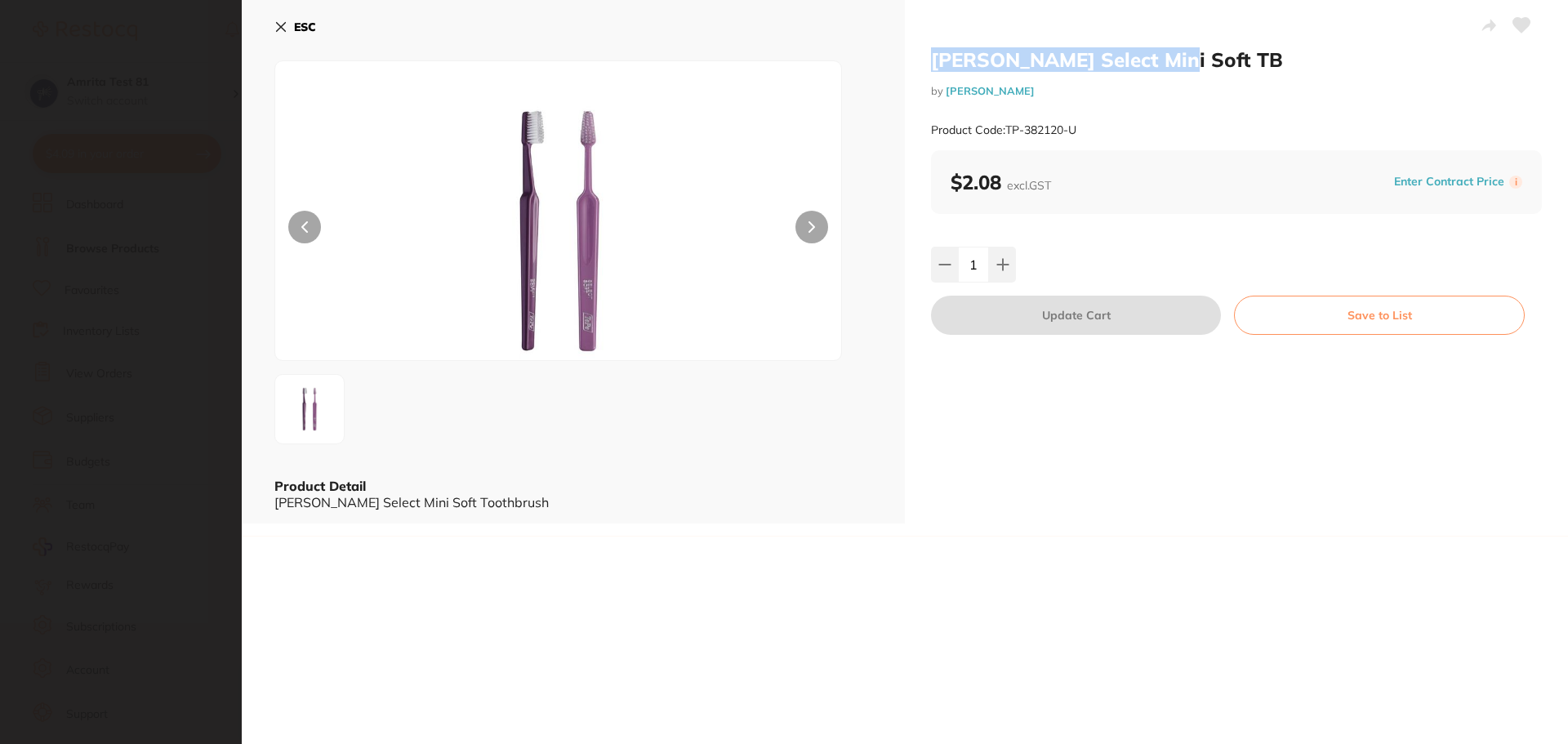
drag, startPoint x: 1191, startPoint y: 55, endPoint x: 930, endPoint y: 59, distance: 261.0
click at [931, 59] on h2 "TePe Select Mini Soft TB" at bounding box center [1236, 59] width 611 height 25
copy h2 "TePe Select Mini Soft TB"
drag, startPoint x: 1092, startPoint y: 130, endPoint x: 1007, endPoint y: 120, distance: 85.6
click at [1007, 120] on div "Product Code: TP-382120-U" at bounding box center [1236, 130] width 611 height 40
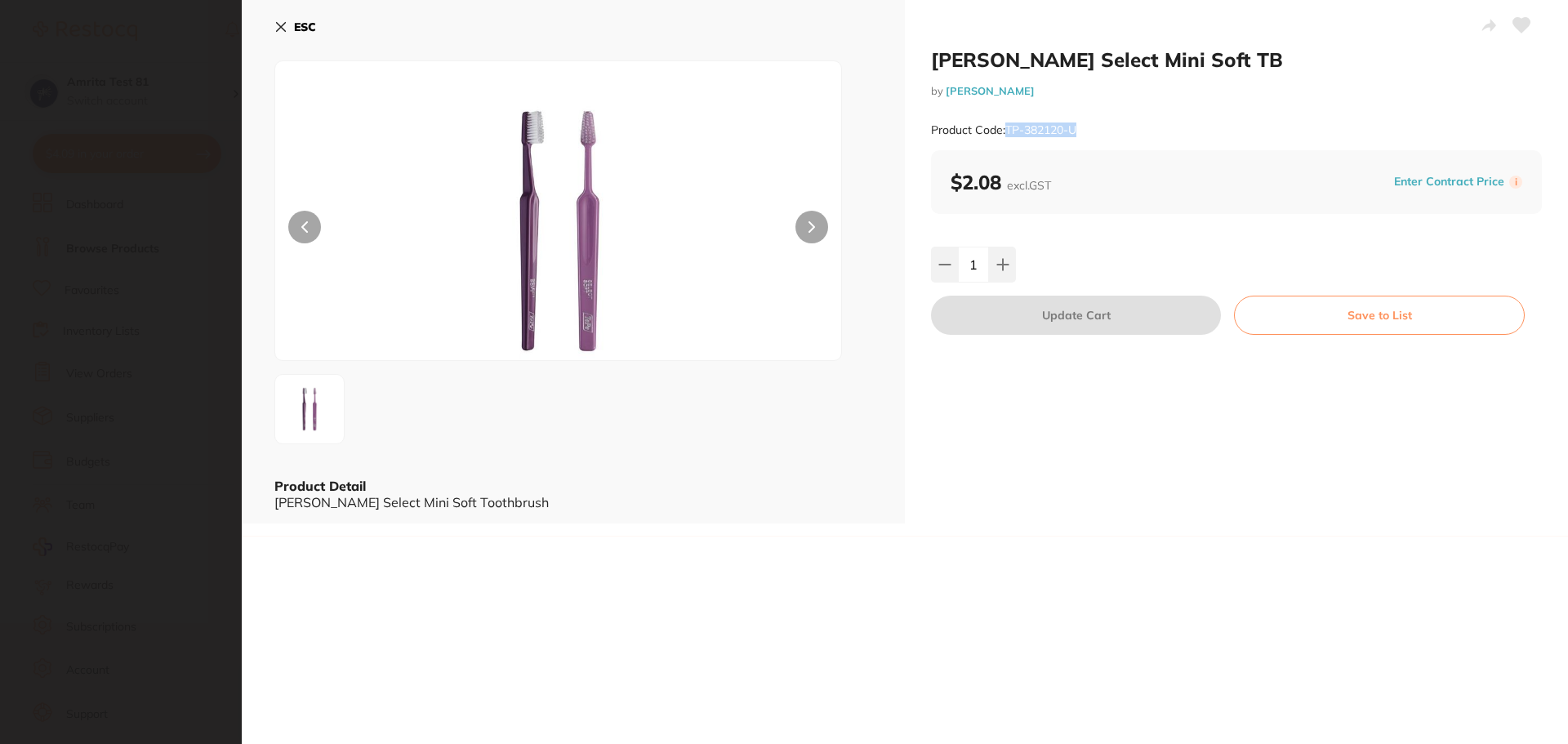
copy small "TP-382120-U"
click at [279, 29] on icon at bounding box center [281, 27] width 9 height 9
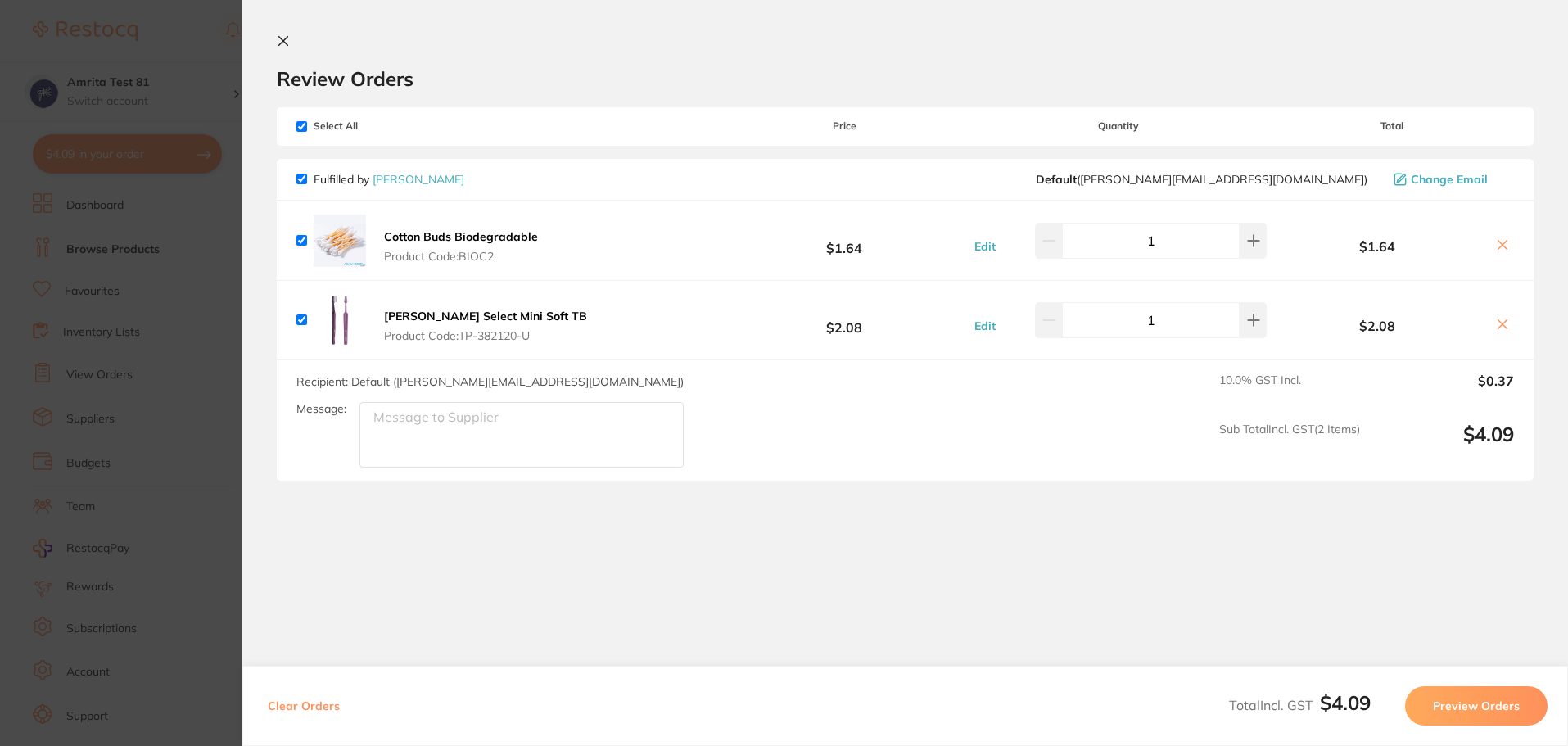
click at [158, 337] on section "Update RRP Set your pre negotiated price for this item. Item Agreed RRP (excl. …" at bounding box center [784, 373] width 1568 height 746
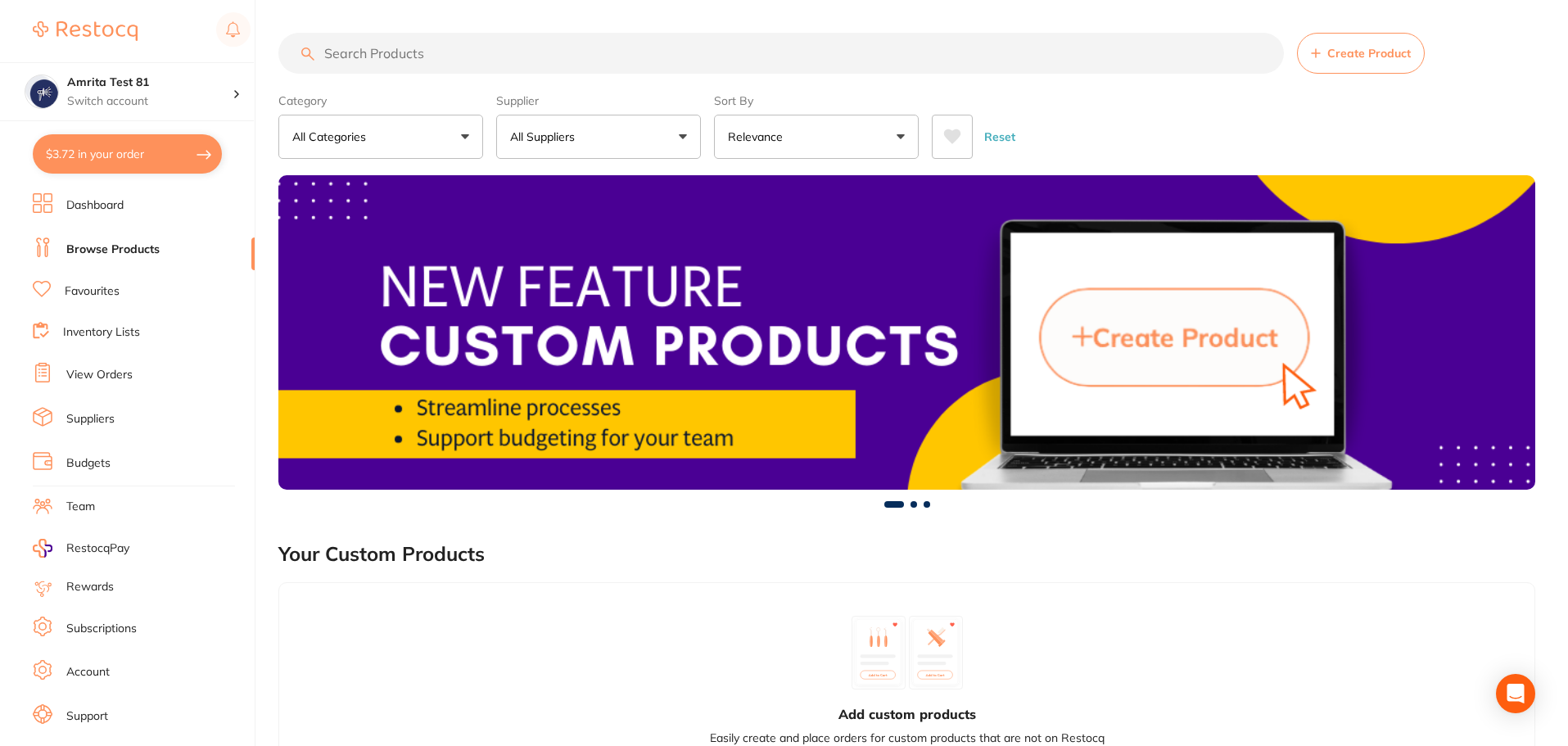
click at [188, 160] on button "$3.72 in your order" at bounding box center [127, 154] width 189 height 40
checkbox input "true"
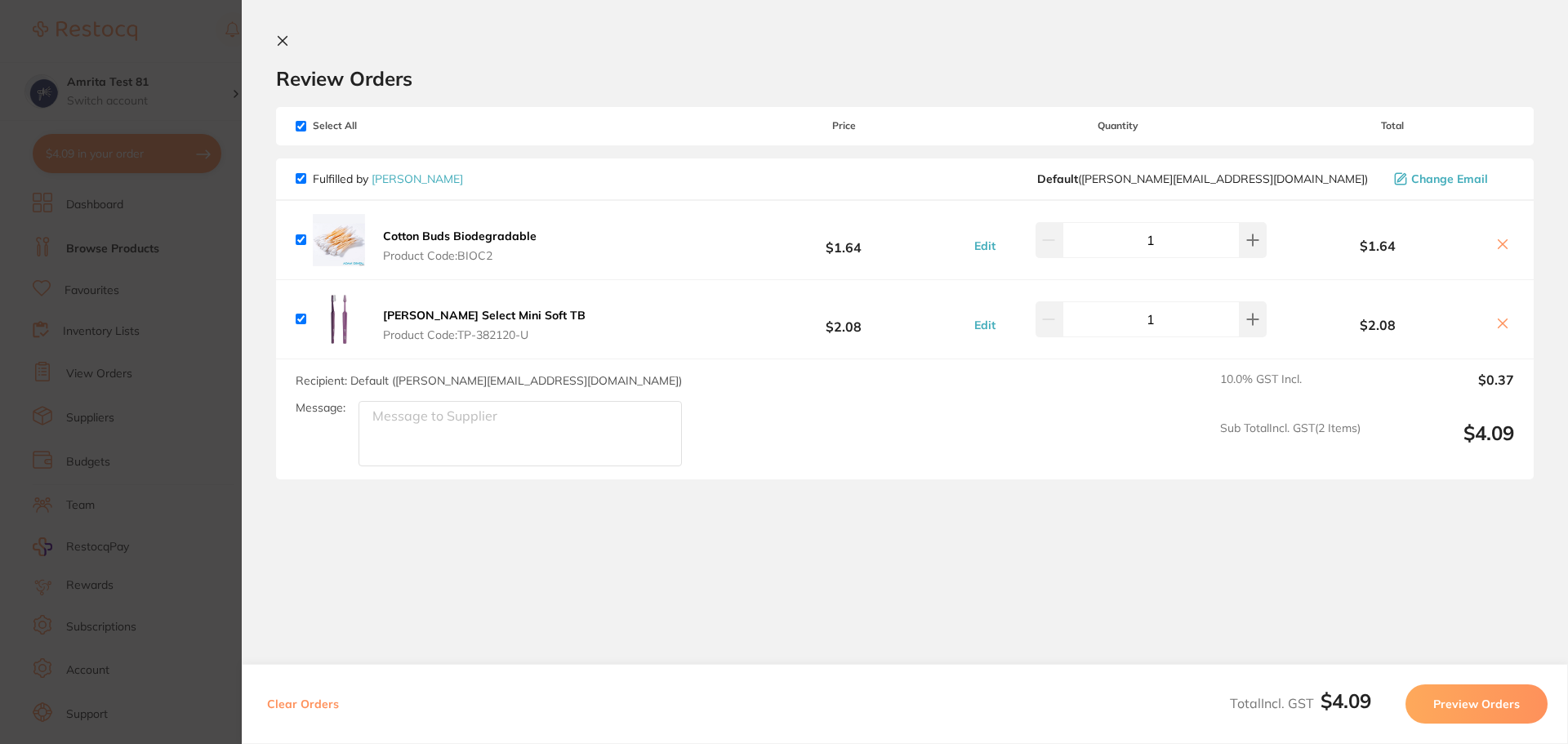
click at [484, 233] on b "Cotton Buds Biodegradable" at bounding box center [460, 236] width 153 height 15
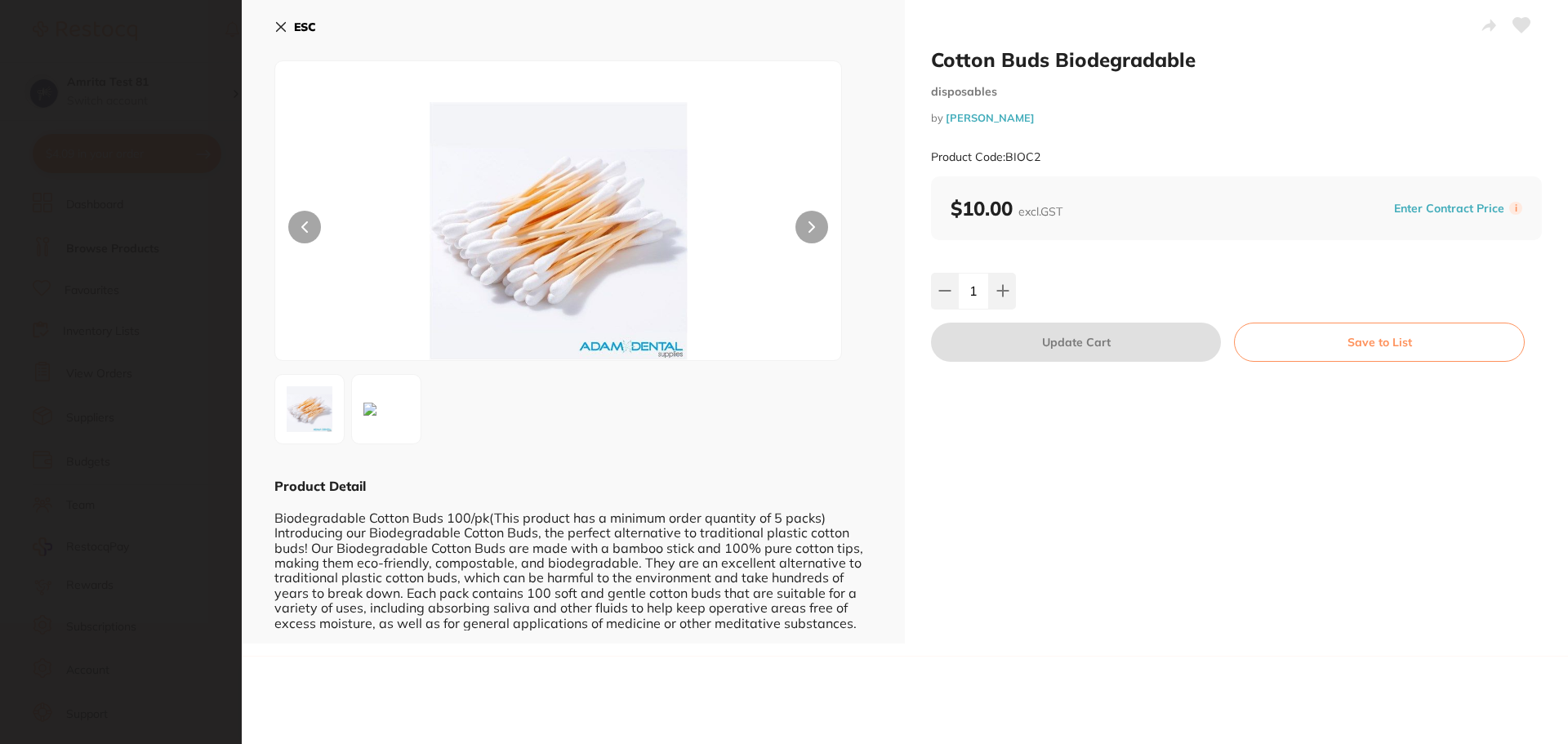
click at [284, 27] on icon at bounding box center [281, 27] width 13 height 13
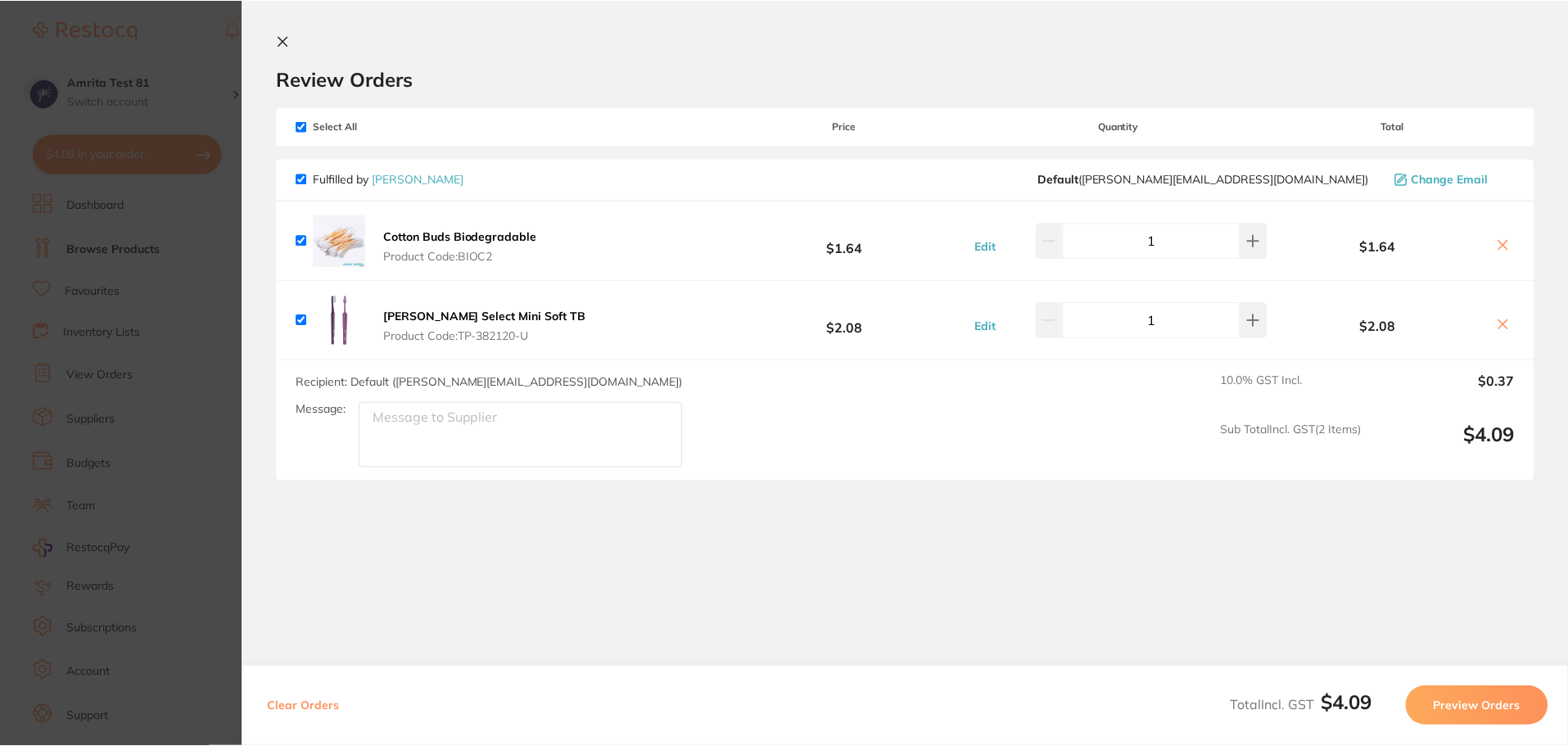
scroll to position [655, 0]
click at [498, 315] on b "TePe Select Mini Soft TB" at bounding box center [486, 316] width 203 height 15
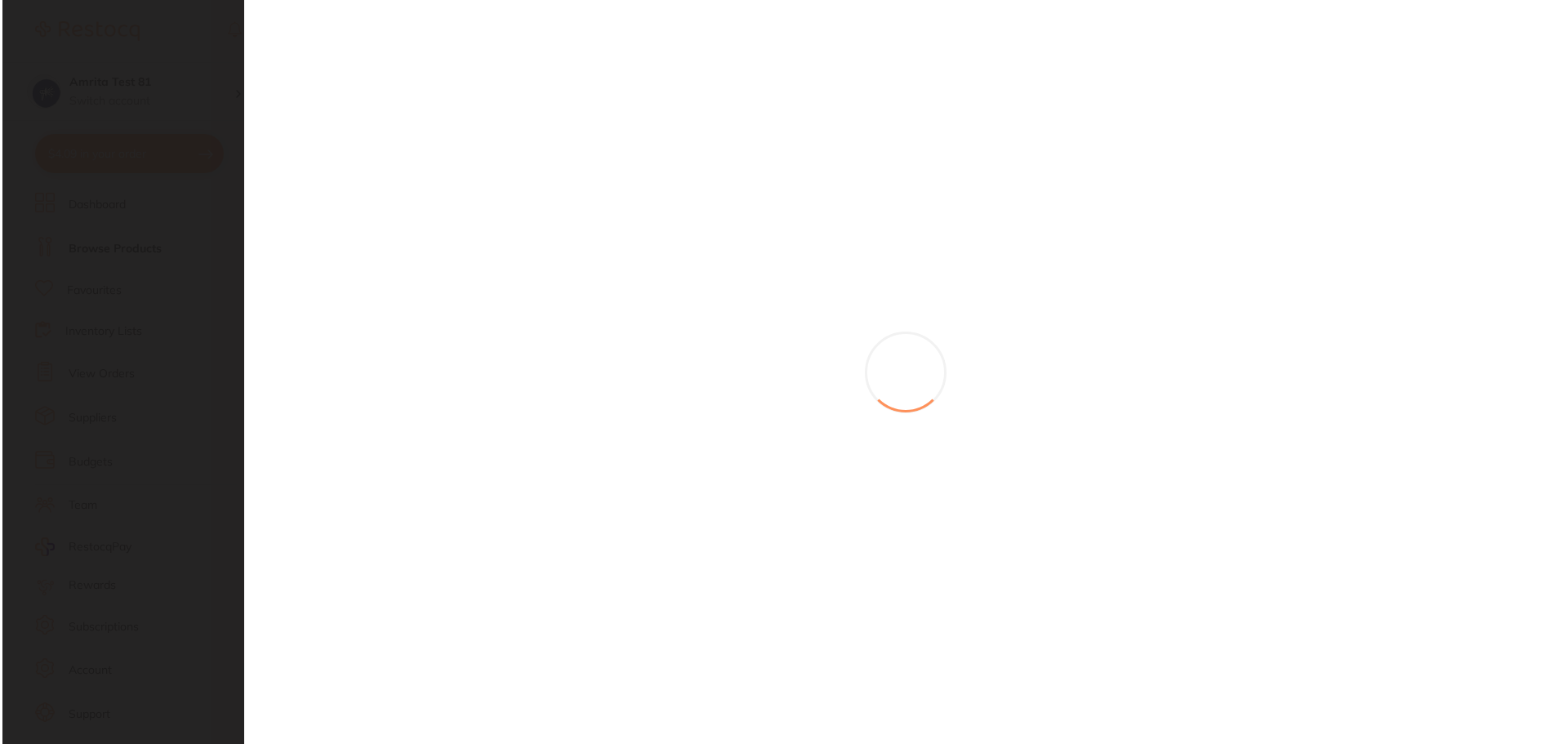
scroll to position [0, 0]
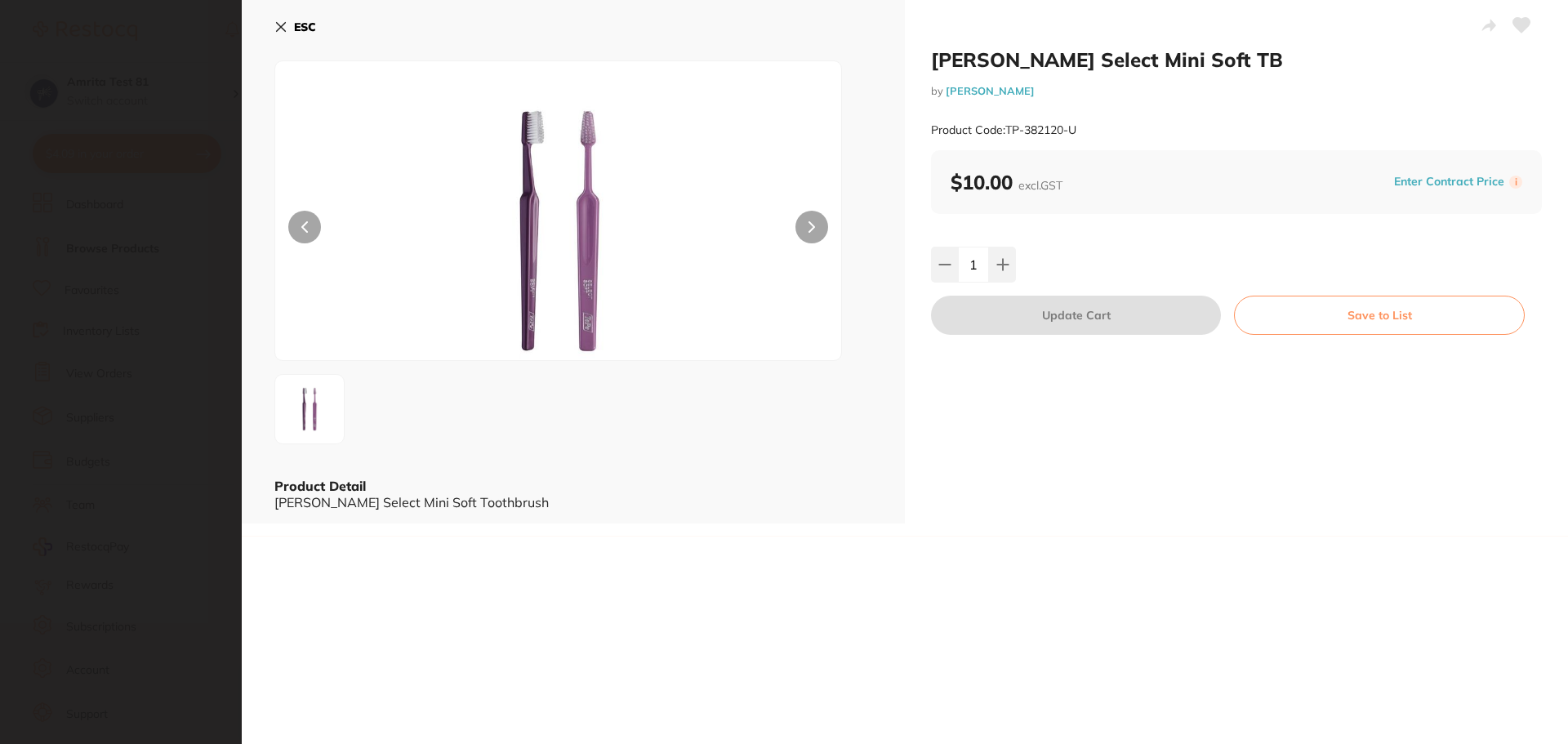
click at [282, 26] on icon at bounding box center [281, 27] width 9 height 9
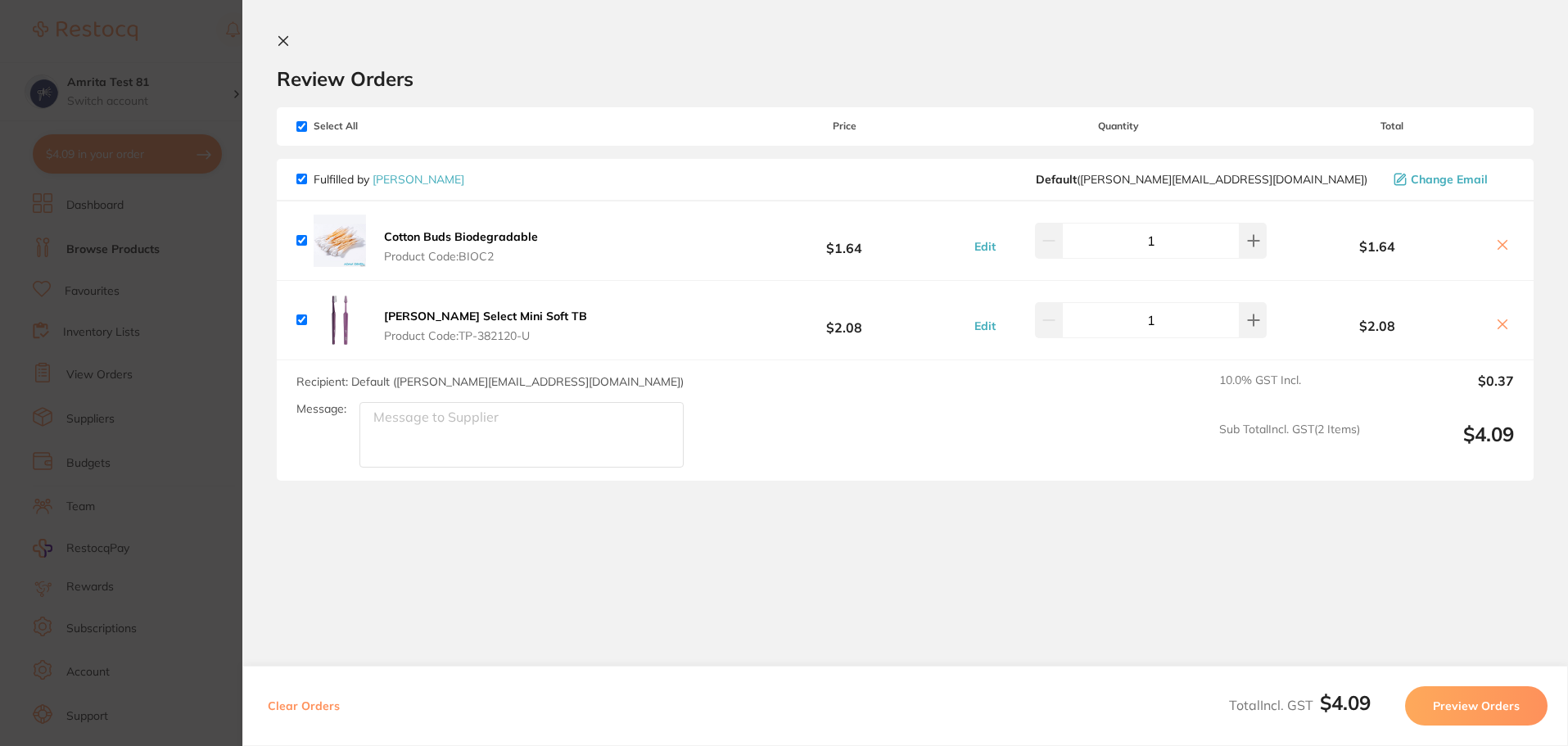
scroll to position [328, 0]
click at [146, 184] on section "Update RRP Set your pre negotiated price for this item. Item Agreed RRP (excl. …" at bounding box center [784, 373] width 1568 height 746
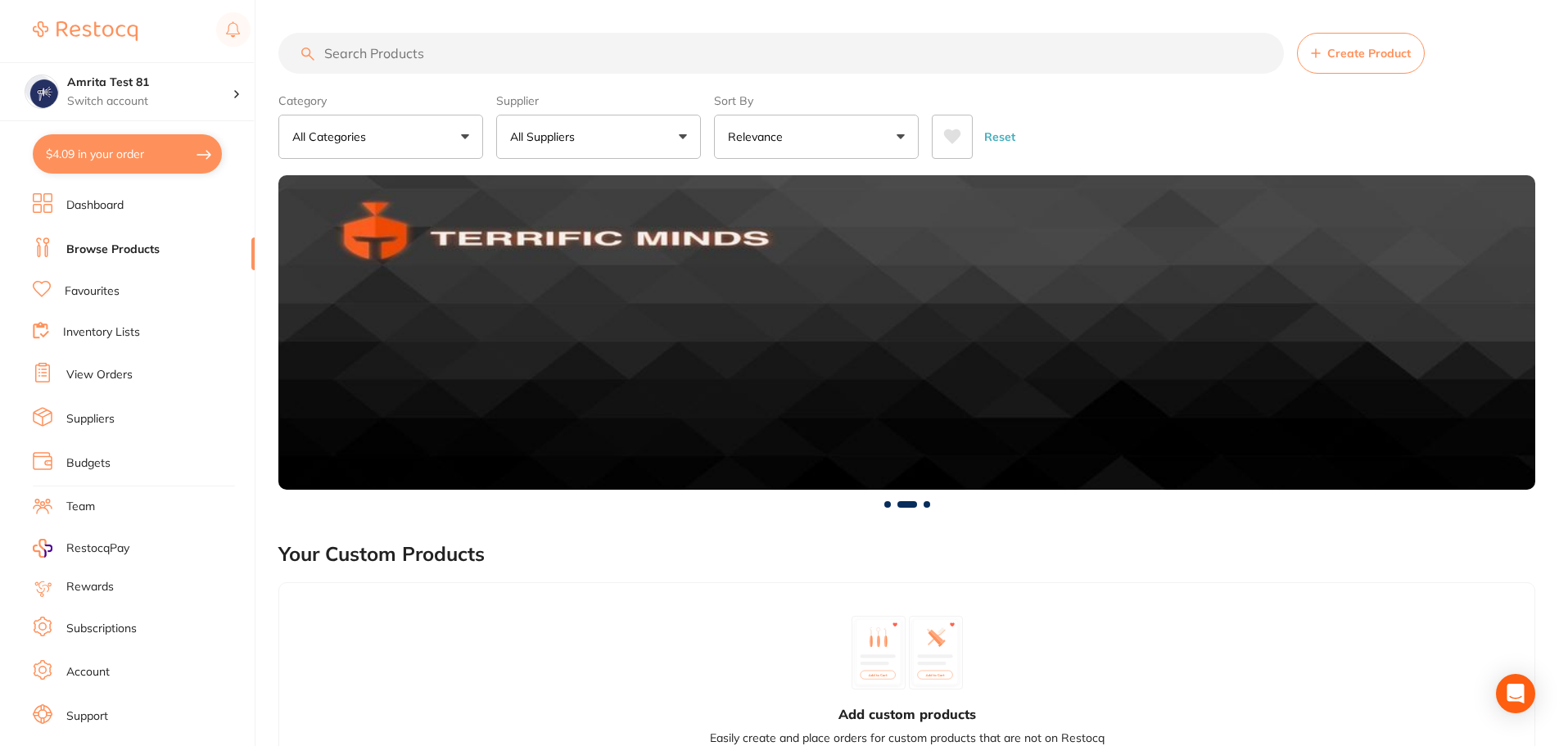
click at [104, 659] on ul "Dashboard Browse Products Favourites Inventory Lists View Orders Suppliers Budg…" at bounding box center [144, 476] width 222 height 565
click at [104, 669] on link "Account" at bounding box center [88, 672] width 43 height 17
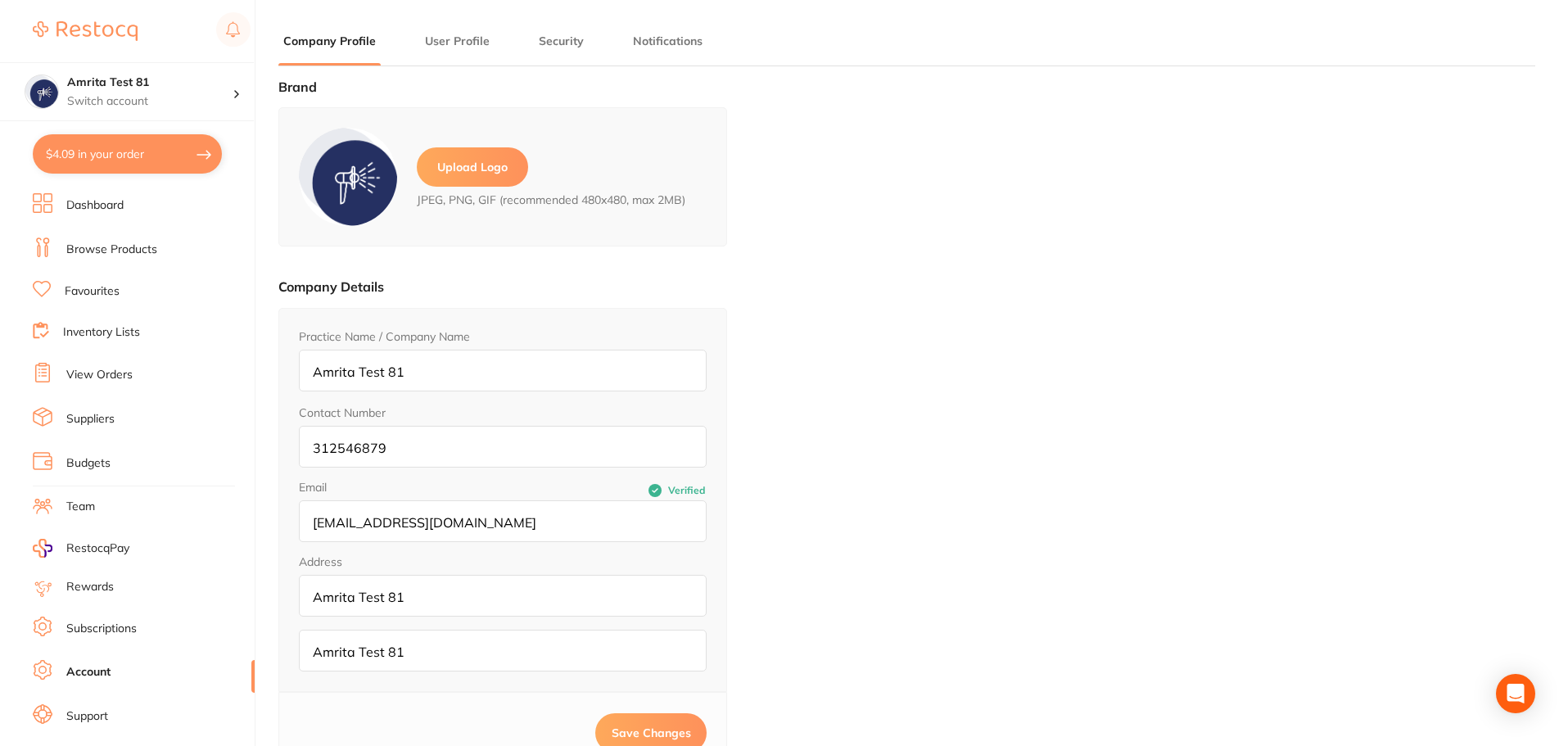
type input "Amrita"
type input "Test 81"
type input "[EMAIL_ADDRESS][DOMAIN_NAME]"
drag, startPoint x: 536, startPoint y: 528, endPoint x: 314, endPoint y: 545, distance: 222.6
click at [314, 545] on form "Practice Name / Company Name Amrita Test 81 Contact Number 312546879 Email Veri…" at bounding box center [503, 500] width 407 height 343
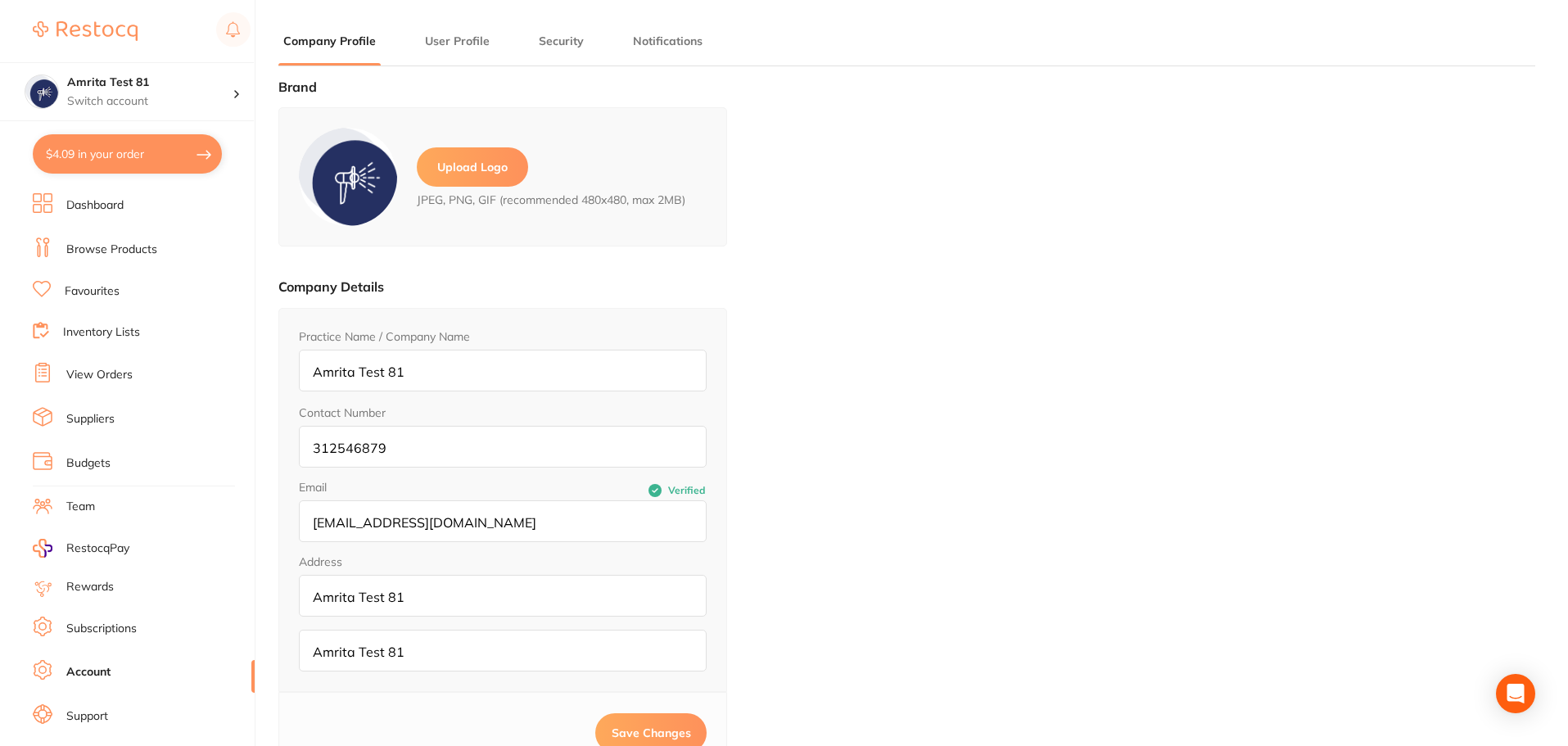
click at [153, 168] on button "$4.09 in your order" at bounding box center [127, 154] width 189 height 40
checkbox input "true"
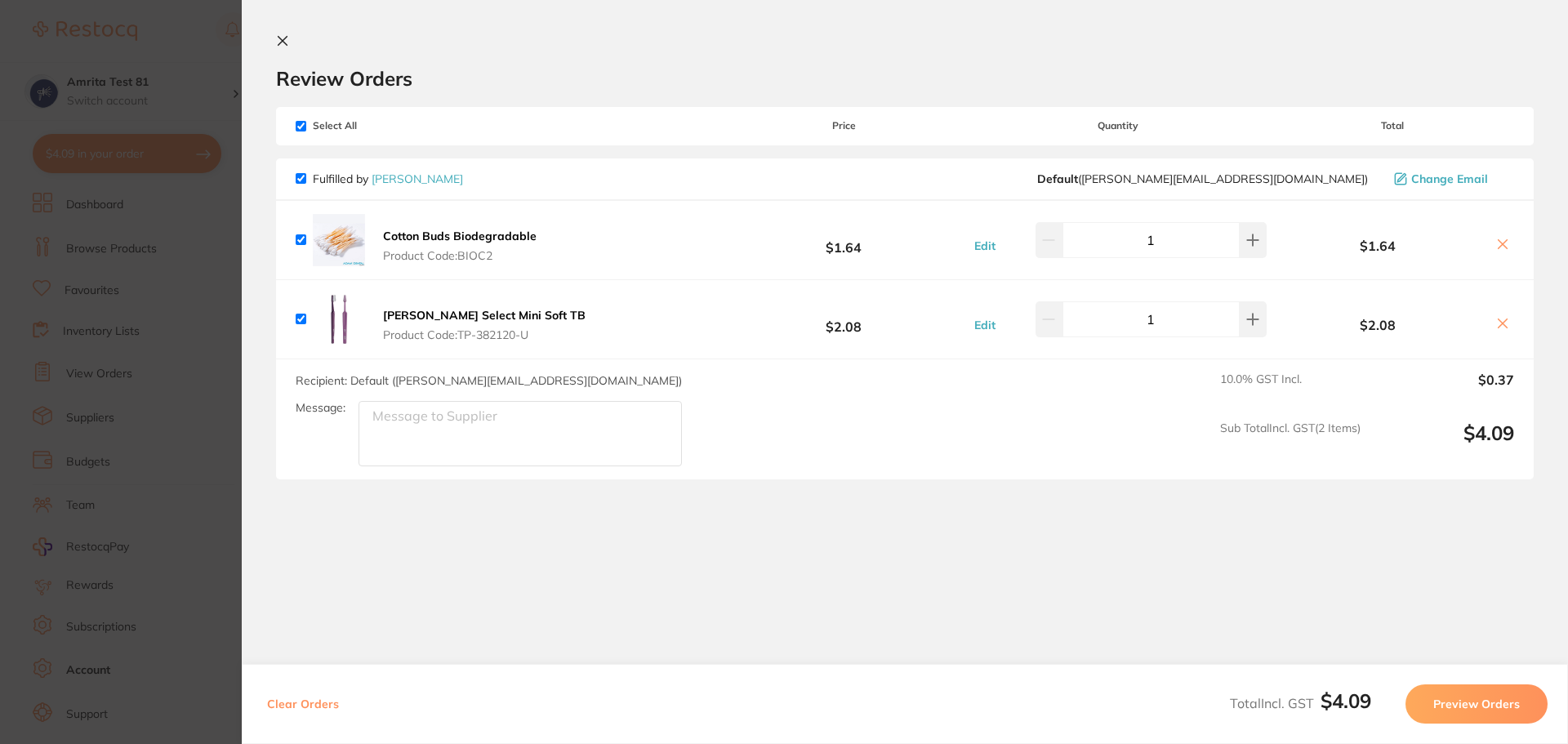
click at [425, 235] on b "Cotton Buds Biodegradable" at bounding box center [460, 236] width 153 height 15
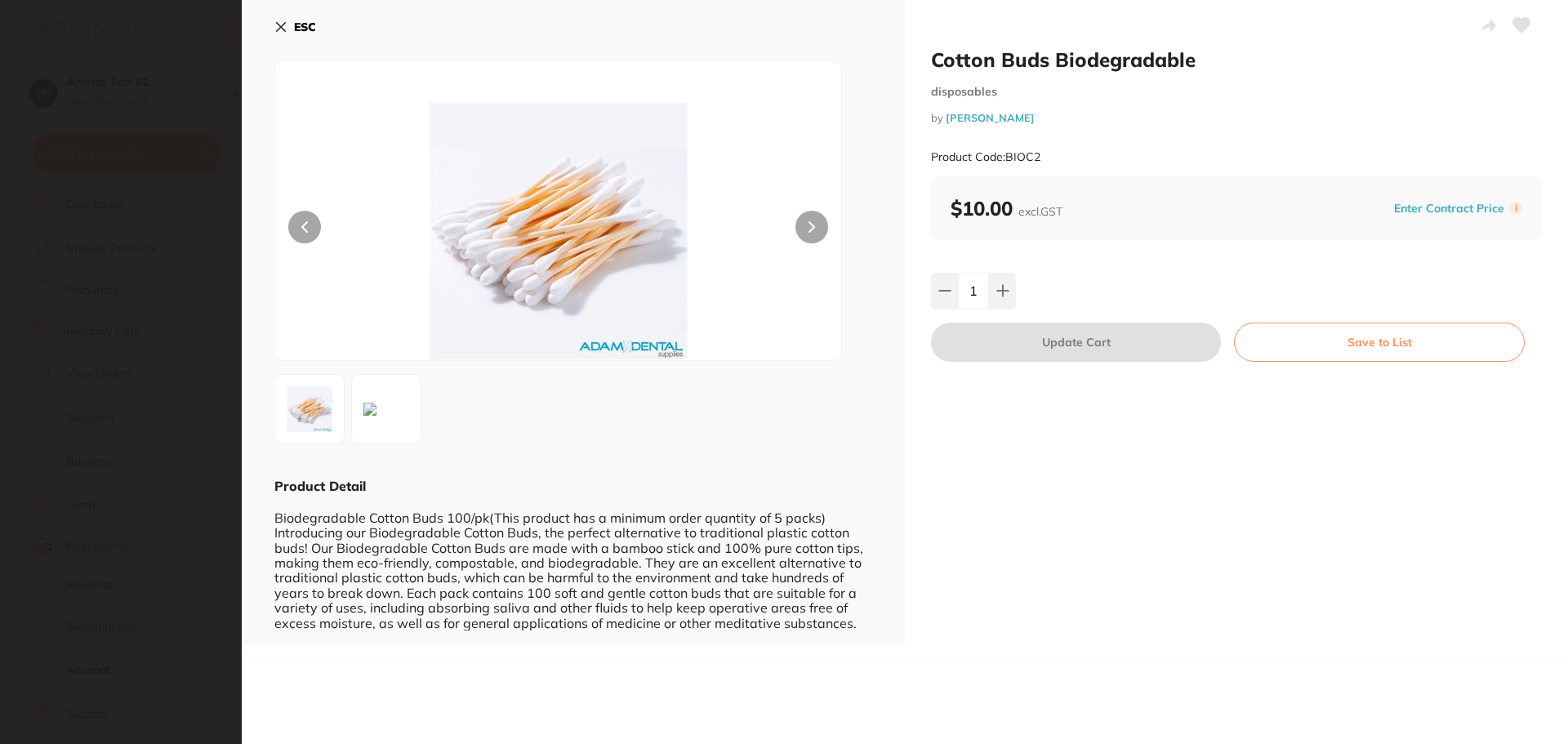
click at [284, 26] on icon at bounding box center [281, 27] width 9 height 9
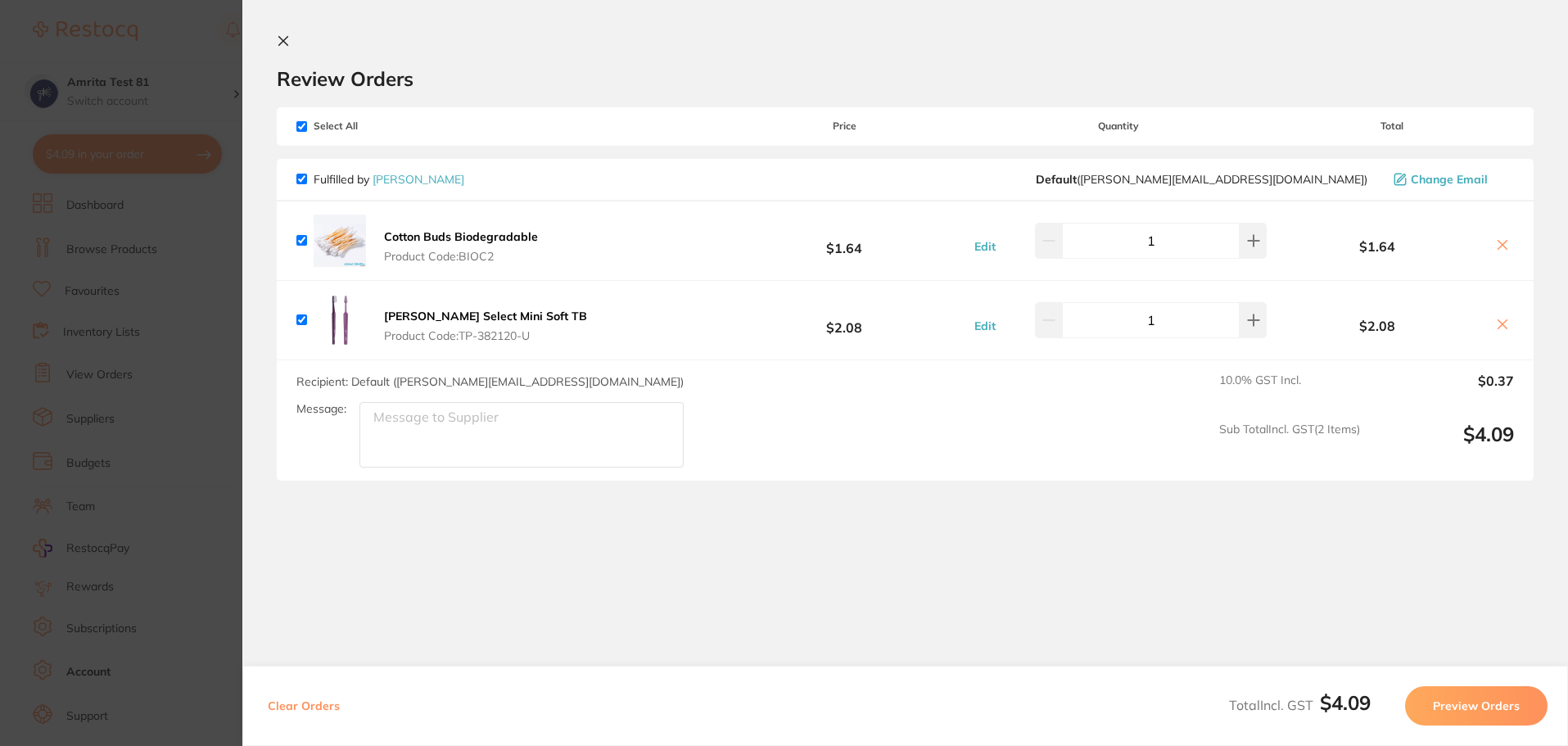
click at [403, 323] on button "[PERSON_NAME] Select Mini Soft TB Product Code: TP-382120-U" at bounding box center [486, 326] width 213 height 35
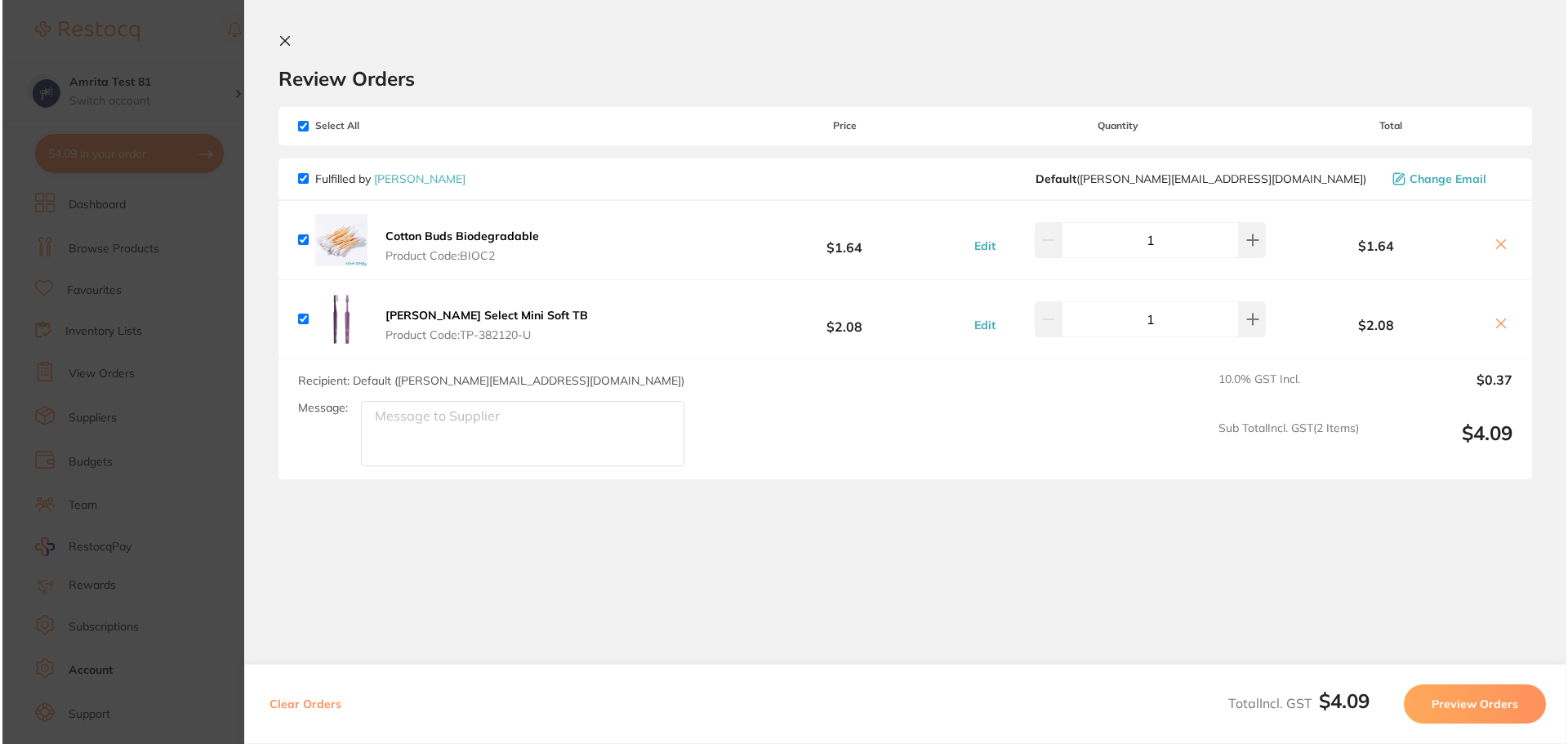
scroll to position [0, 0]
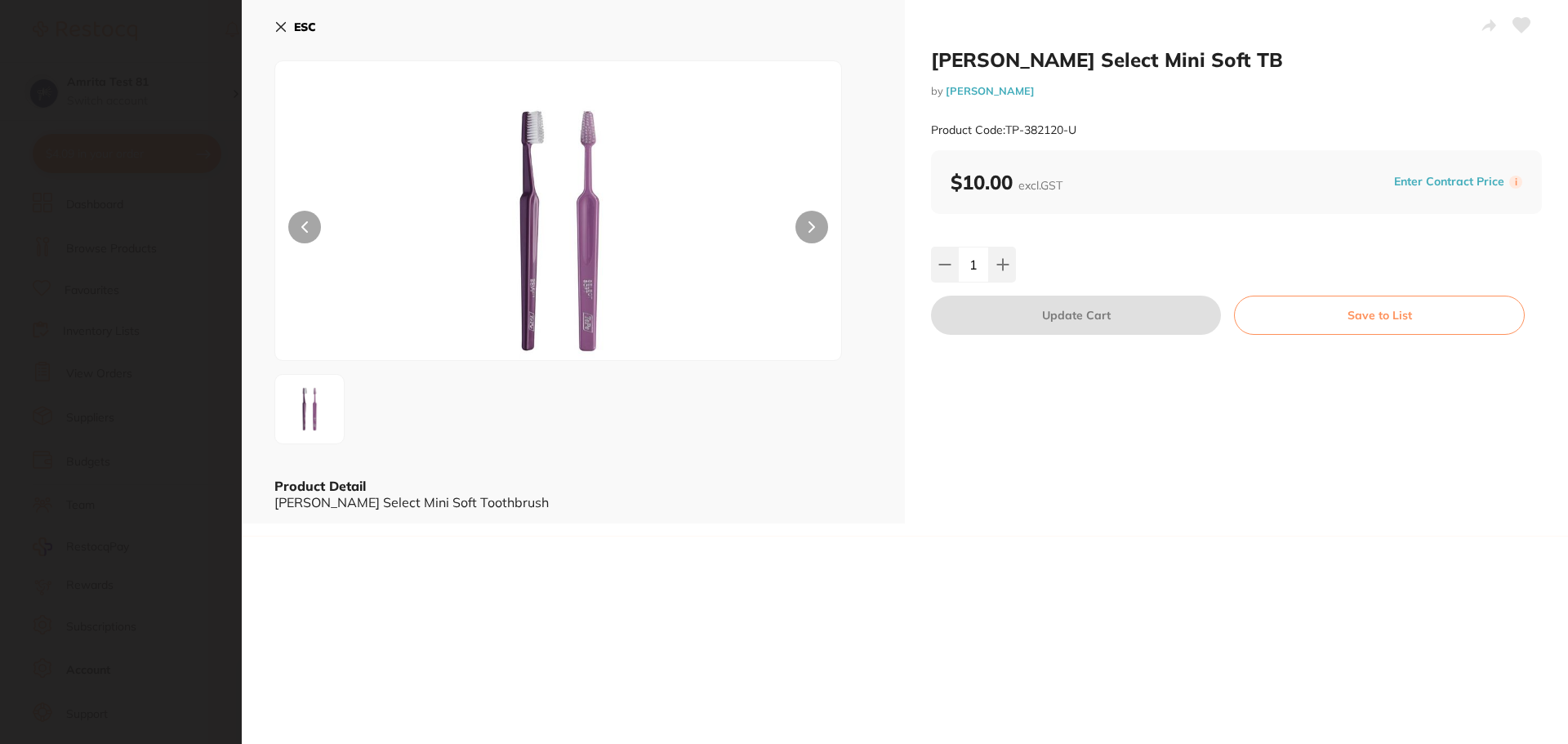
click at [279, 23] on icon at bounding box center [281, 27] width 13 height 13
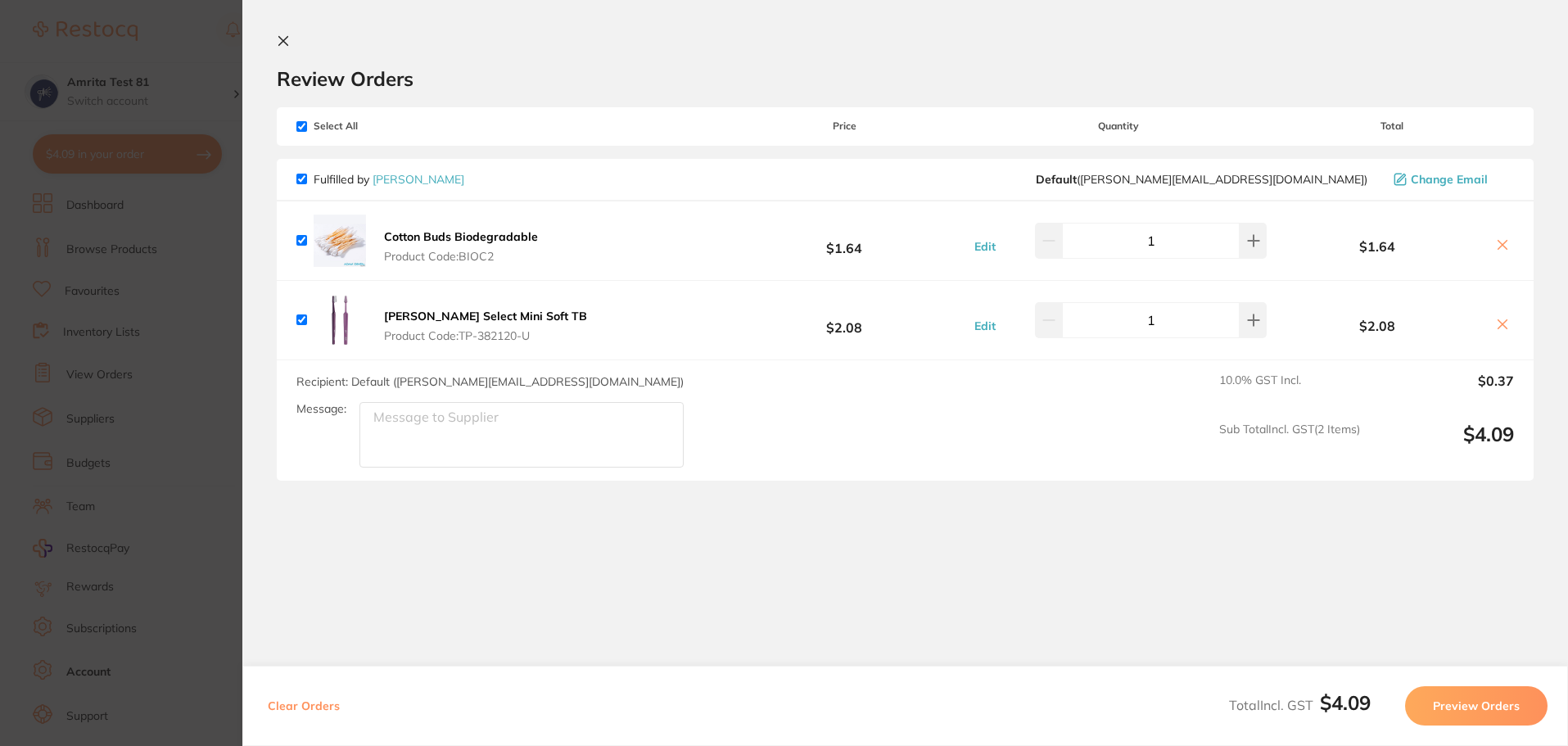
click at [146, 285] on section "Update RRP Set your pre negotiated price for this item. Item Agreed RRP (excl. …" at bounding box center [784, 373] width 1568 height 746
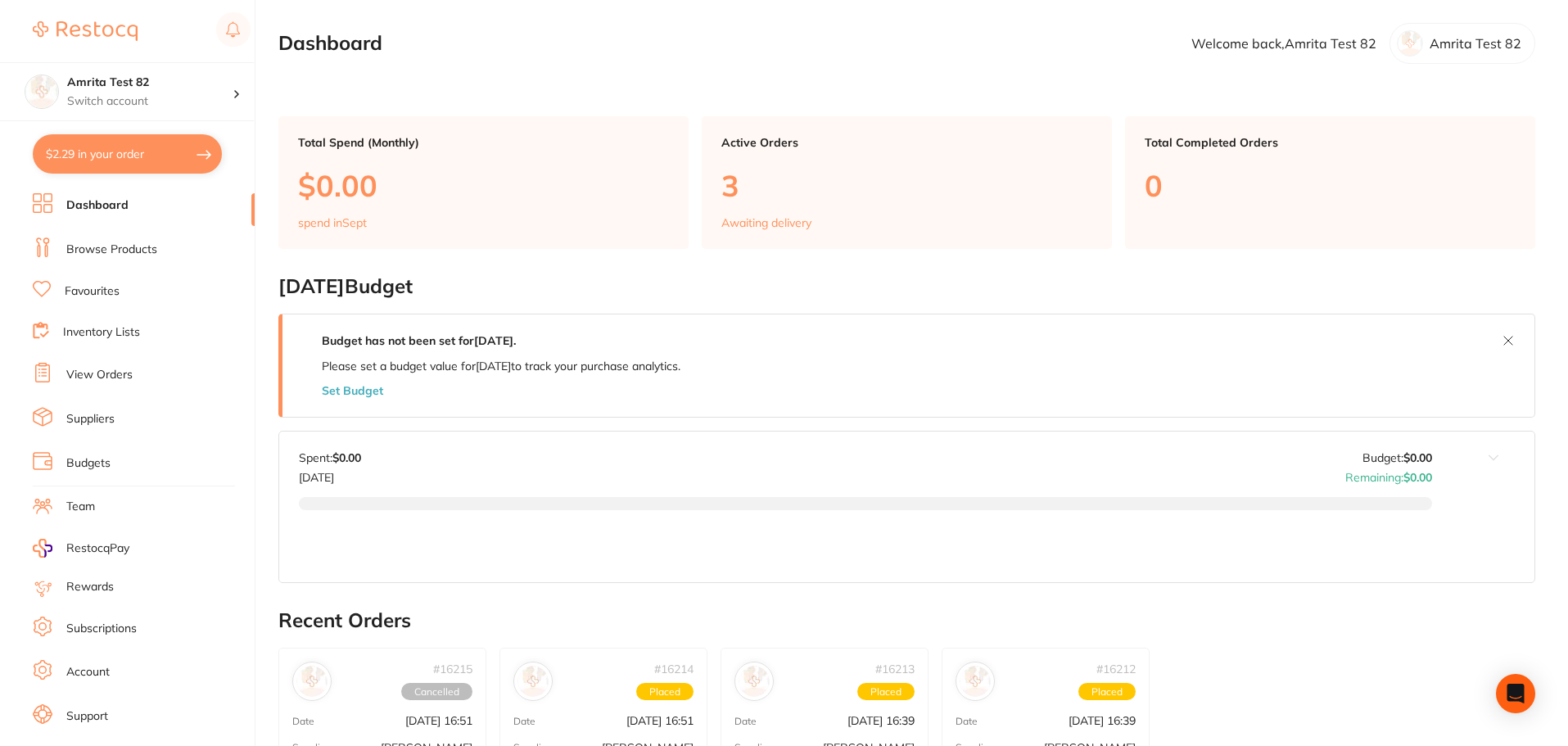
click at [142, 167] on button "$2.29 in your order" at bounding box center [127, 154] width 189 height 40
checkbox input "true"
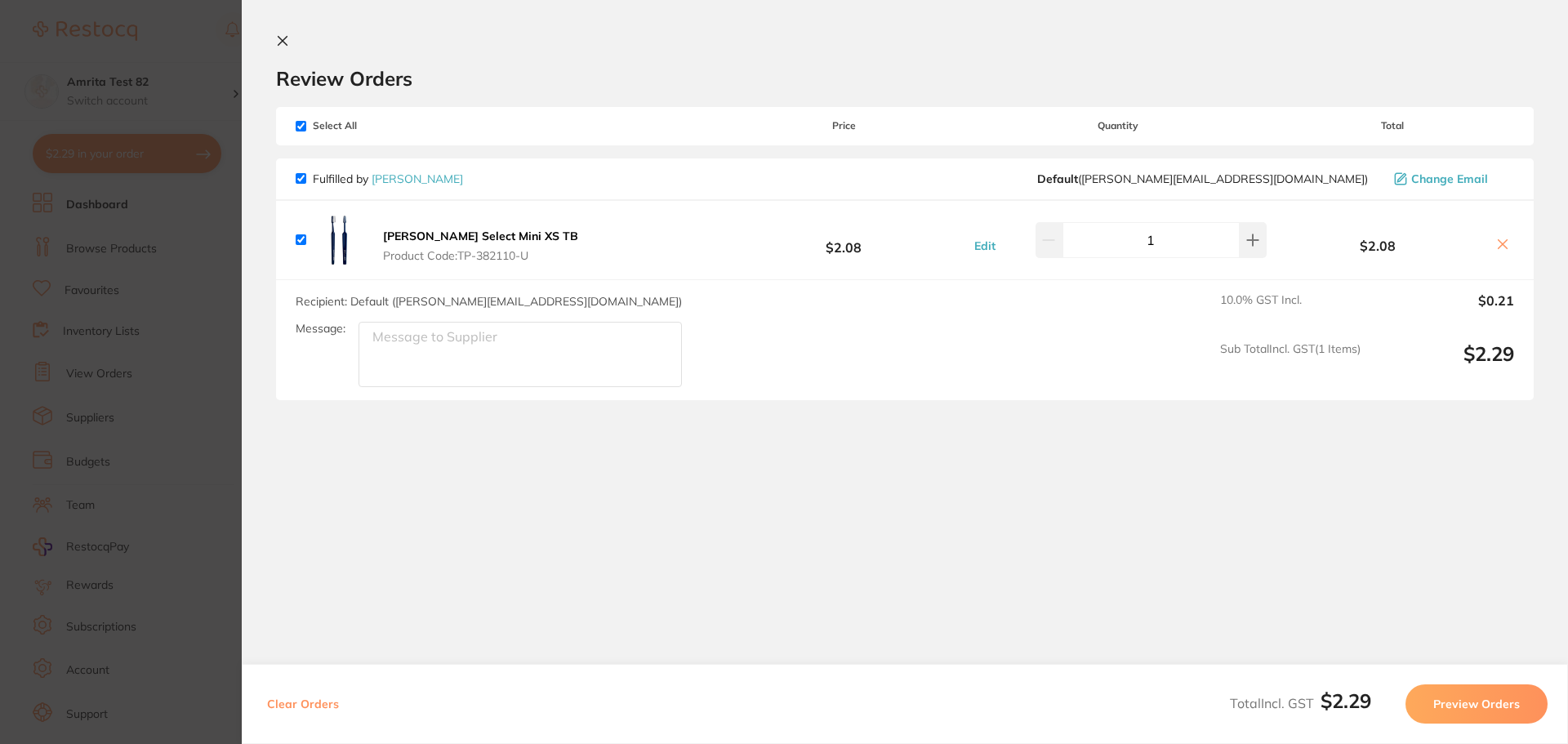
click at [307, 707] on button "Clear Orders" at bounding box center [303, 704] width 82 height 40
checkbox input "true"
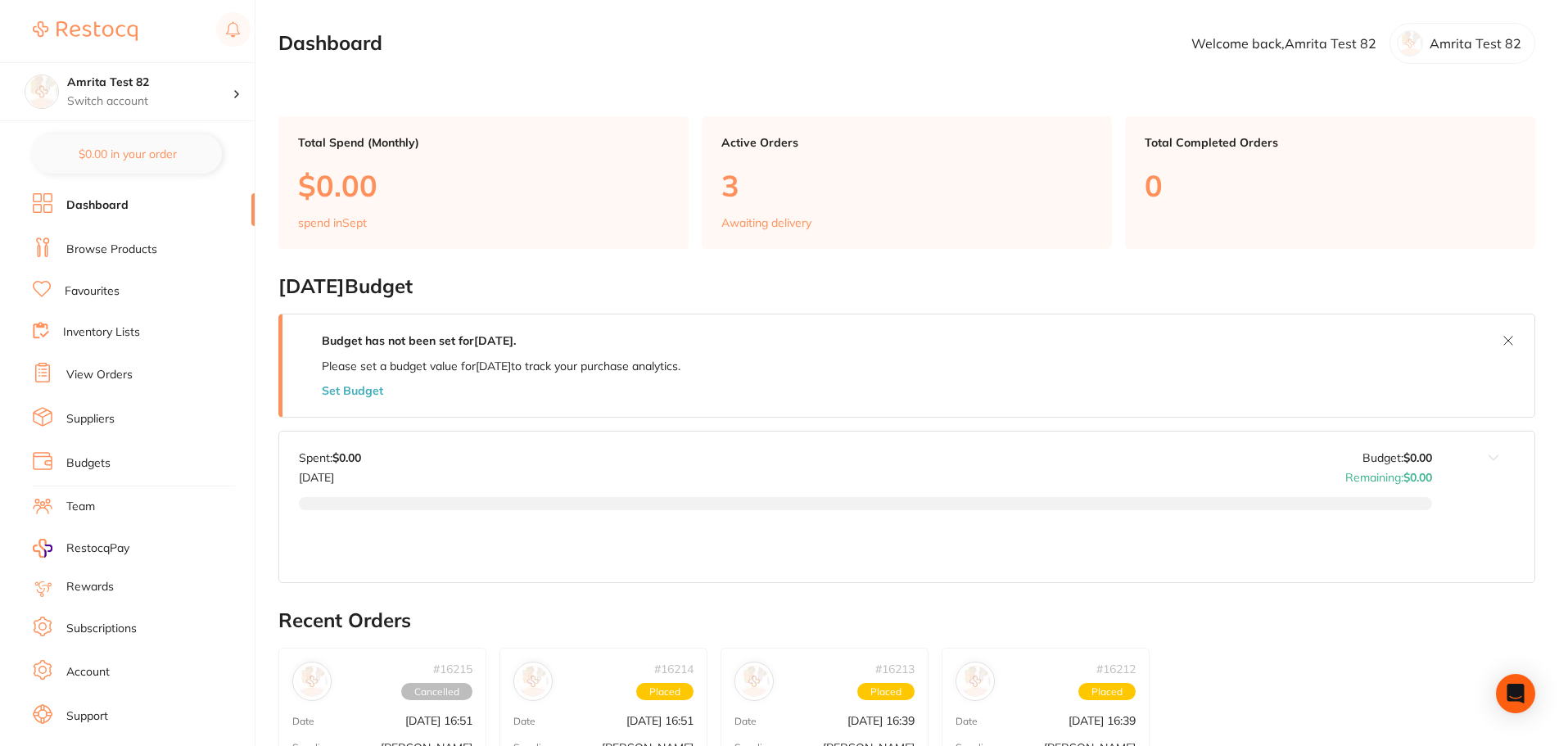
click at [138, 256] on link "Browse Products" at bounding box center [112, 250] width 91 height 17
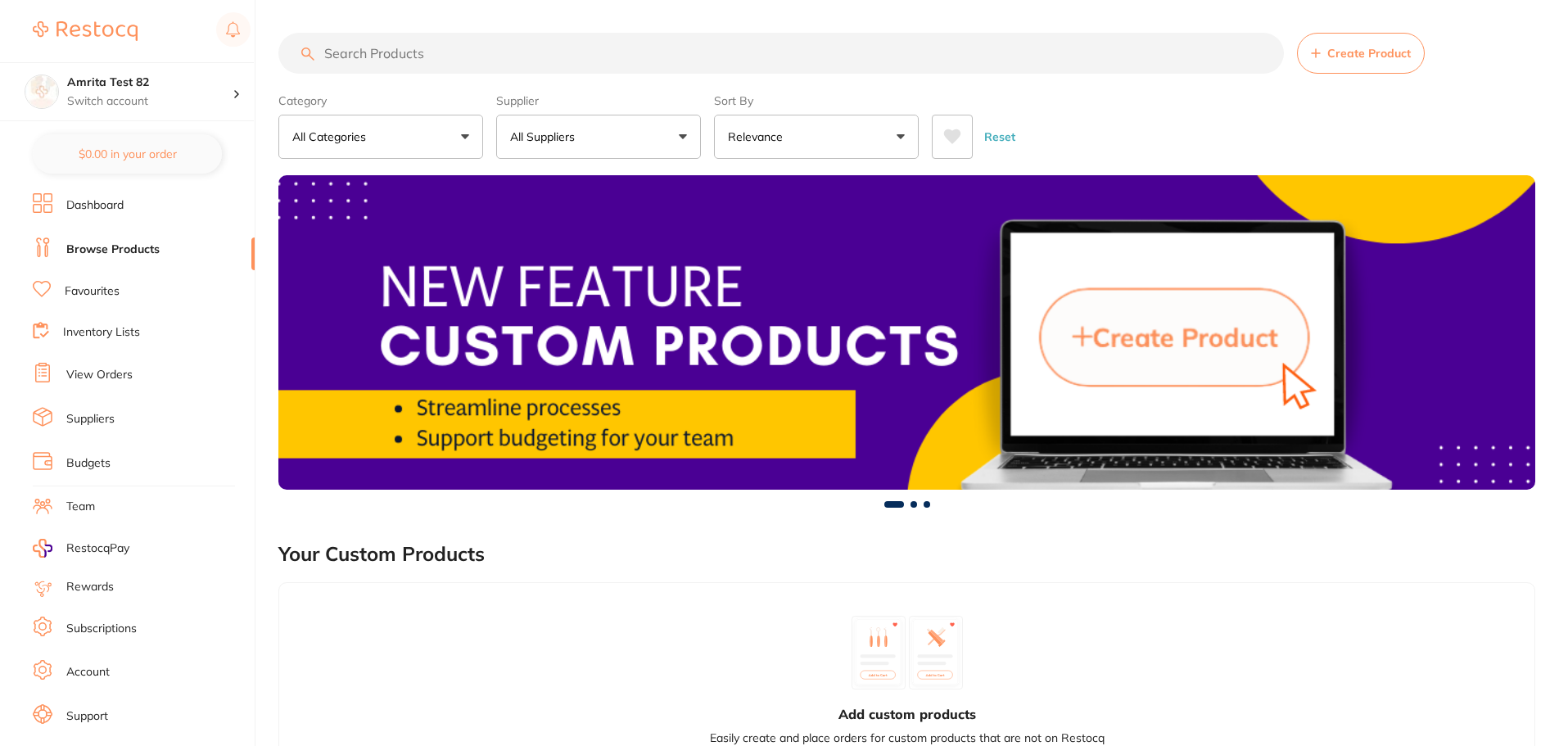
click at [570, 137] on p "All Suppliers" at bounding box center [546, 137] width 71 height 17
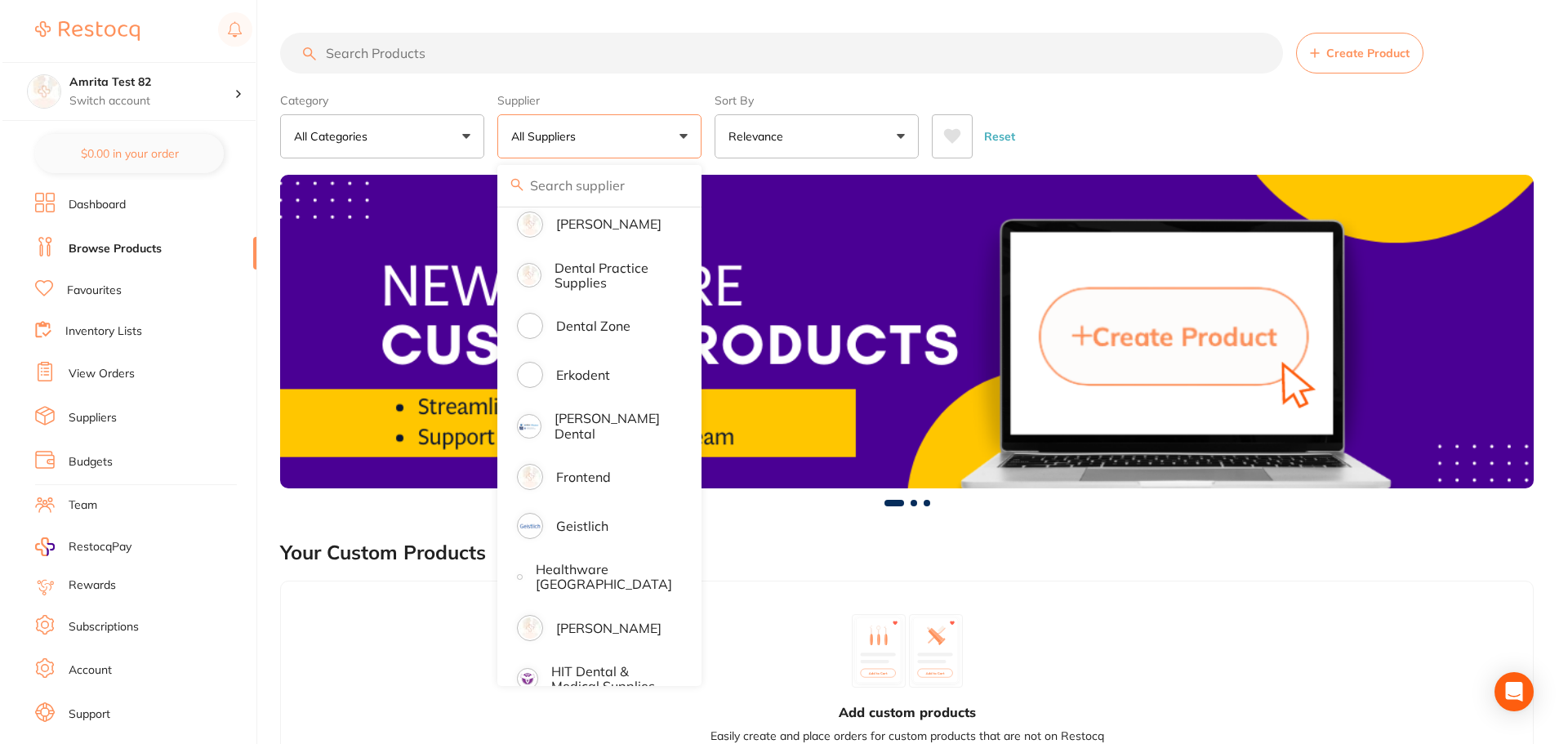
scroll to position [817, 0]
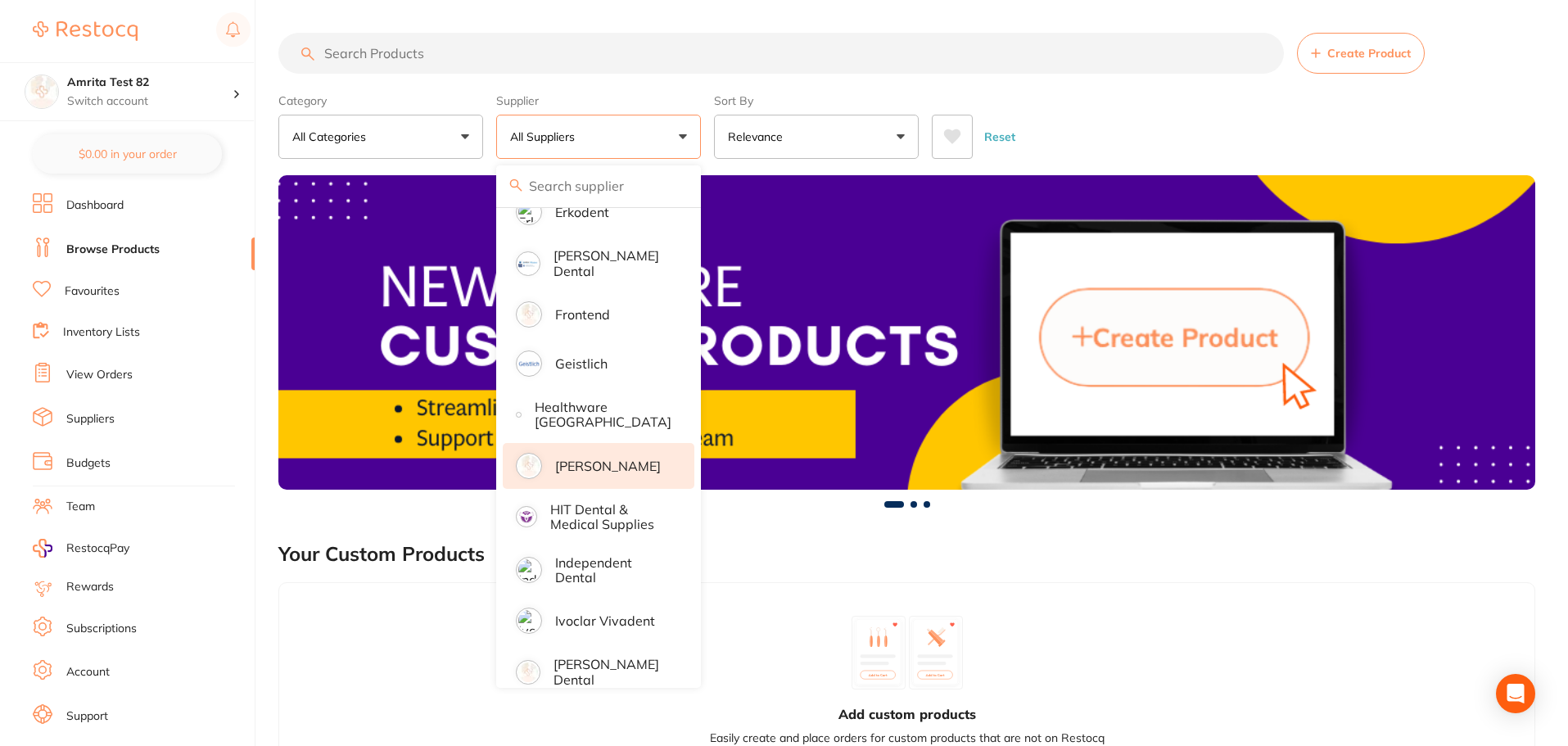
click at [597, 459] on p "[PERSON_NAME]" at bounding box center [608, 466] width 106 height 15
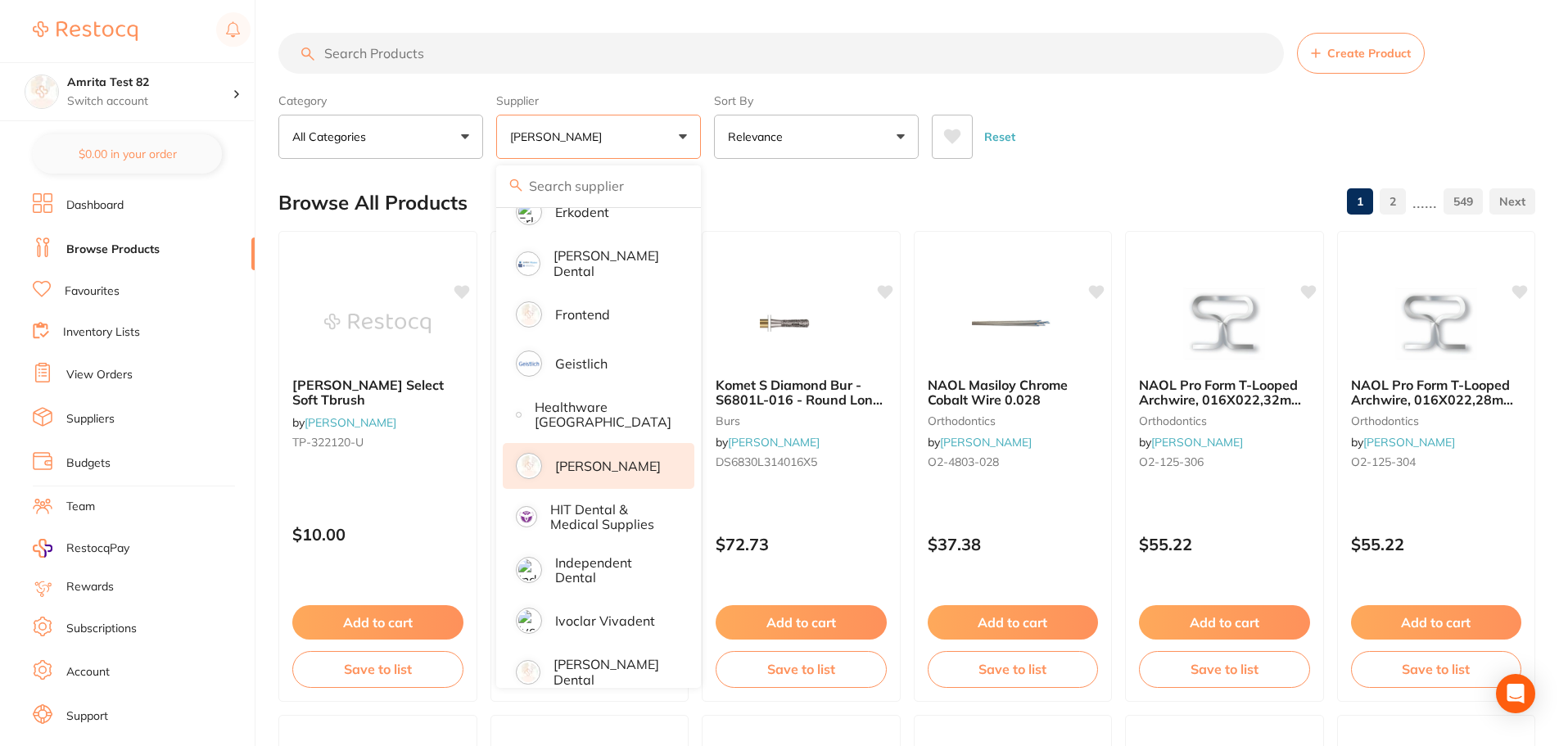
click at [1115, 105] on div "Reset" at bounding box center [1227, 130] width 590 height 57
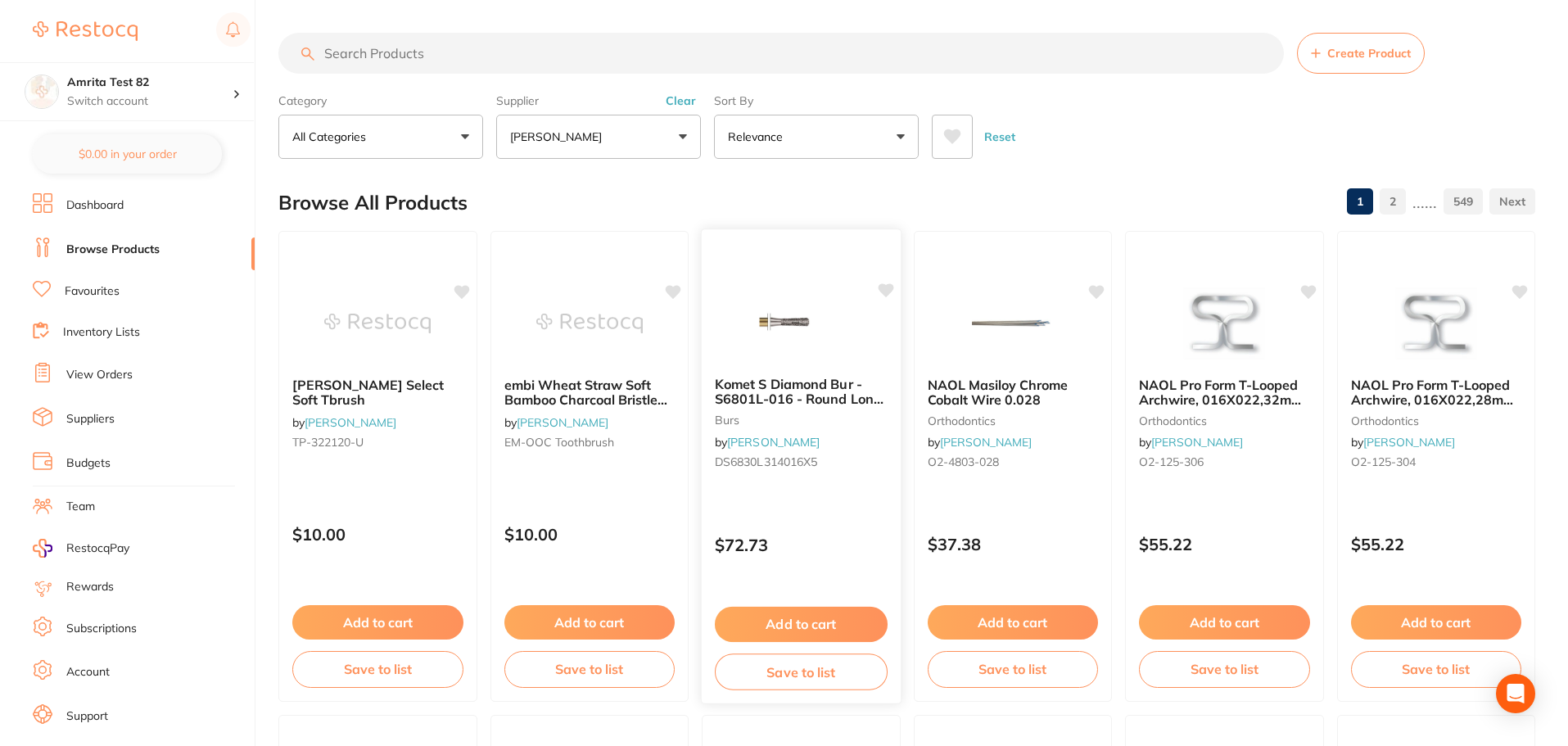
click at [836, 512] on div "Komet S Diamond Bur - S6801L-016 - Round Long - Coarse - High Speed, Friction G…" at bounding box center [801, 466] width 201 height 476
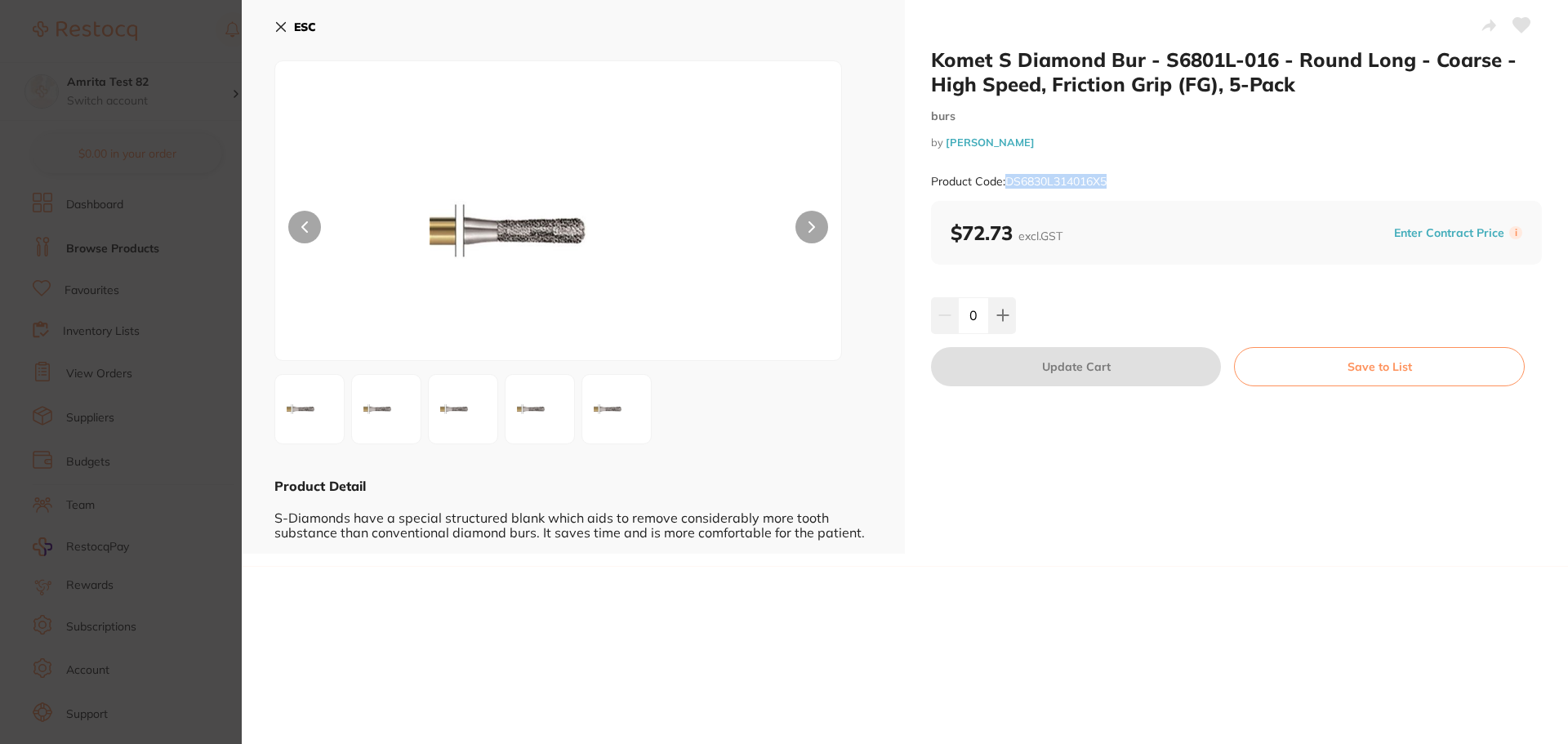
drag, startPoint x: 1130, startPoint y: 179, endPoint x: 1005, endPoint y: 186, distance: 125.2
click at [1005, 186] on div "Product Code: DS6830L314016X5" at bounding box center [1236, 181] width 611 height 40
copy small "DS6830L314016X5"
click at [1005, 322] on icon at bounding box center [1002, 315] width 13 height 13
type input "1"
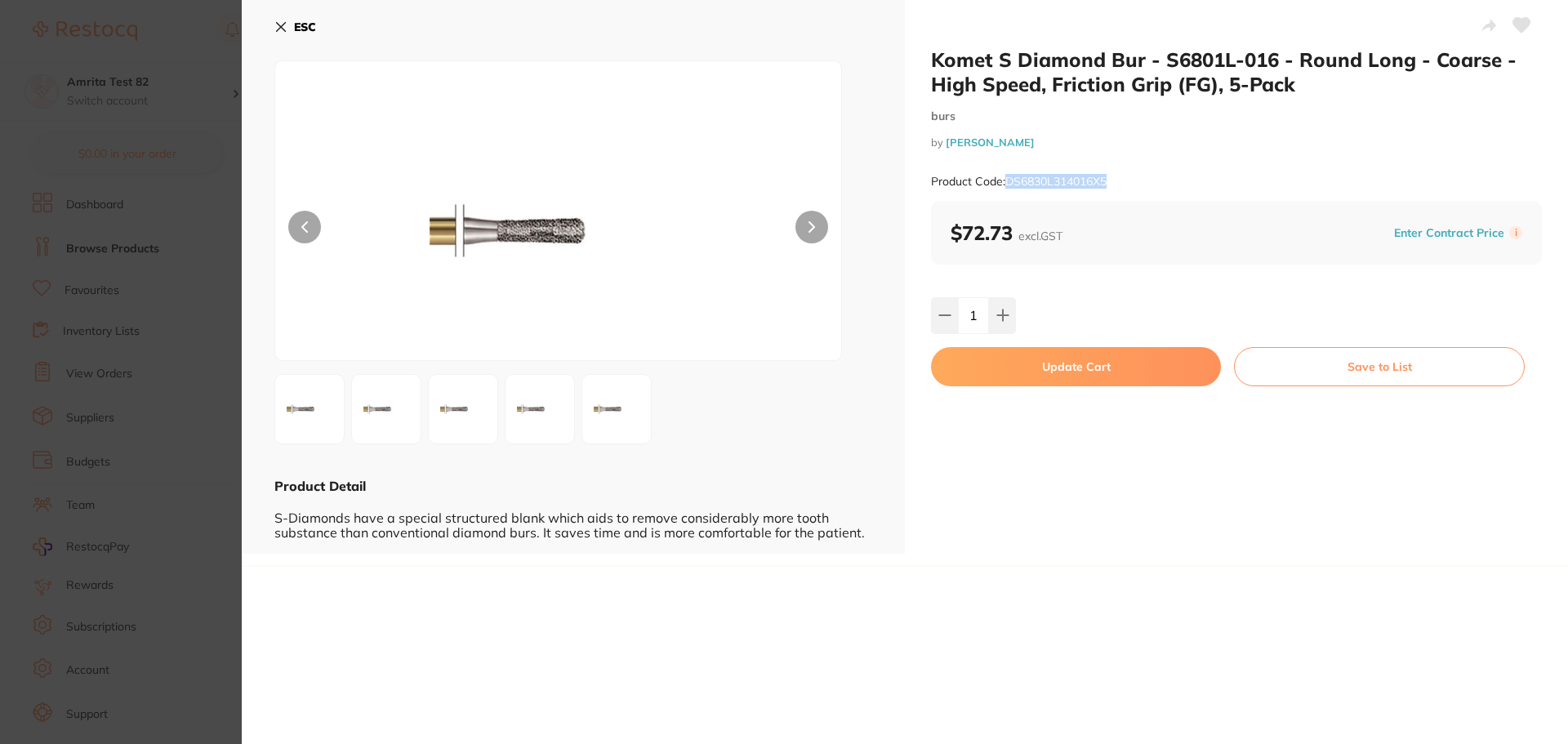
click at [1037, 370] on button "Update Cart" at bounding box center [1076, 367] width 290 height 40
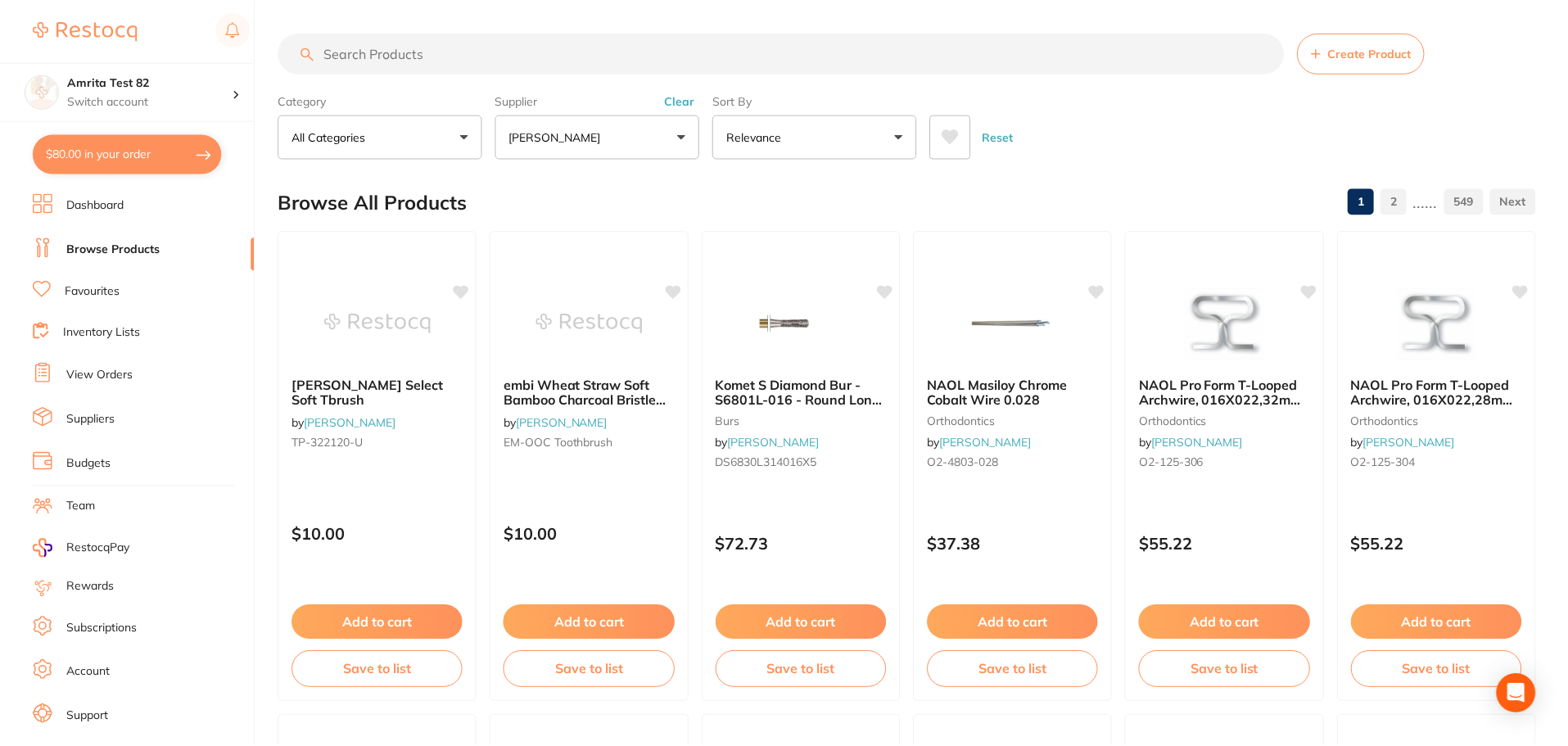
scroll to position [1, 0]
click at [171, 160] on button "$80.00 in your order" at bounding box center [127, 154] width 189 height 40
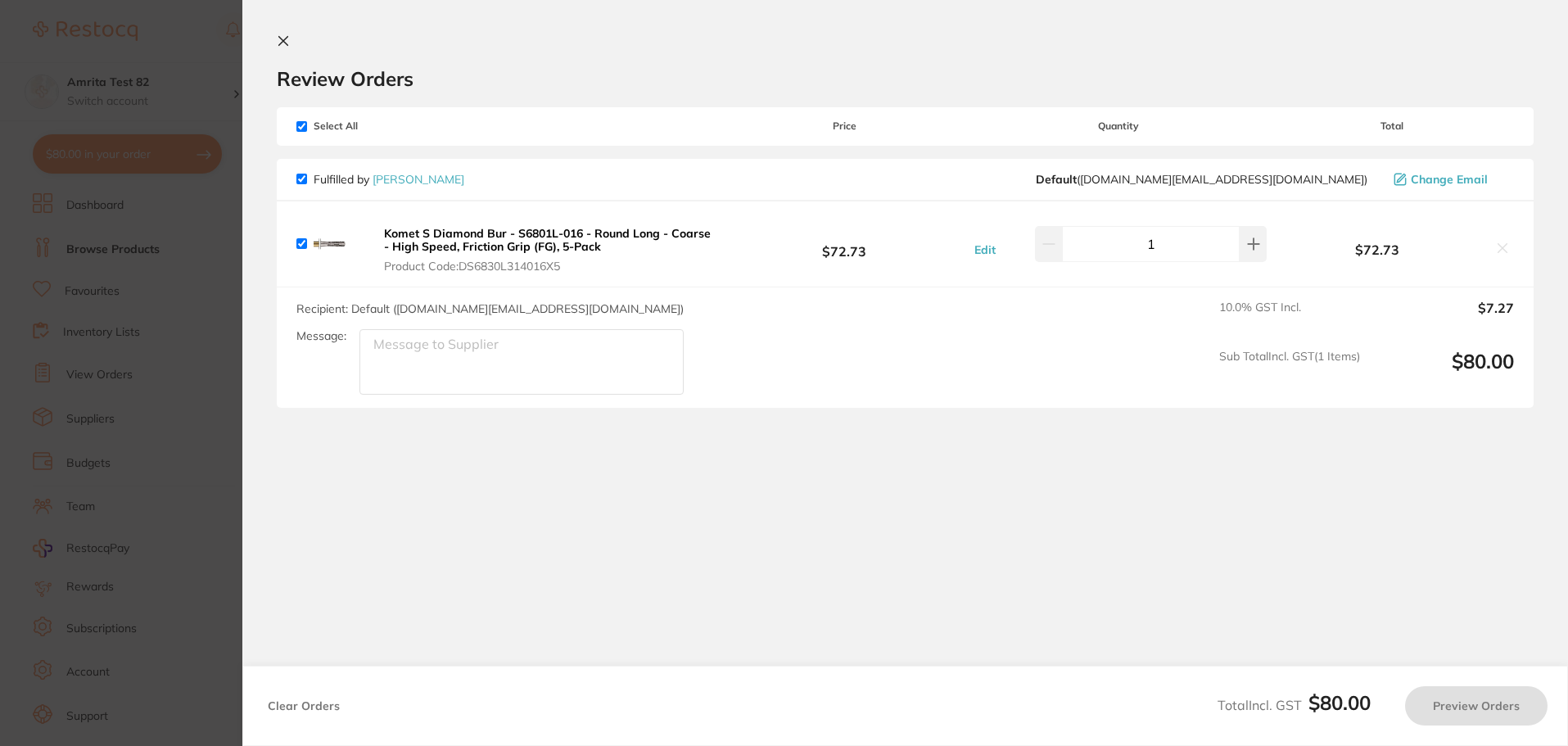
checkbox input "true"
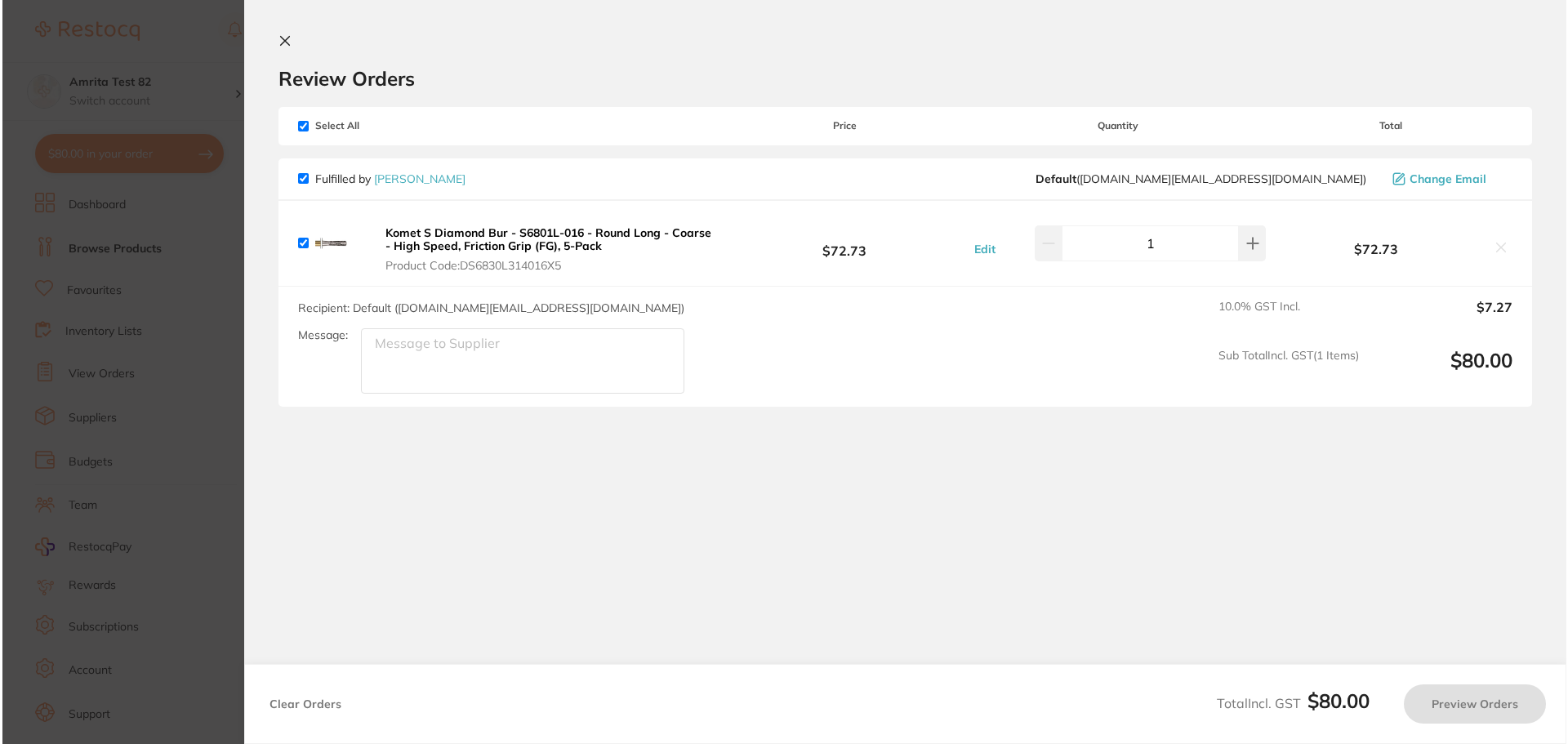
scroll to position [0, 0]
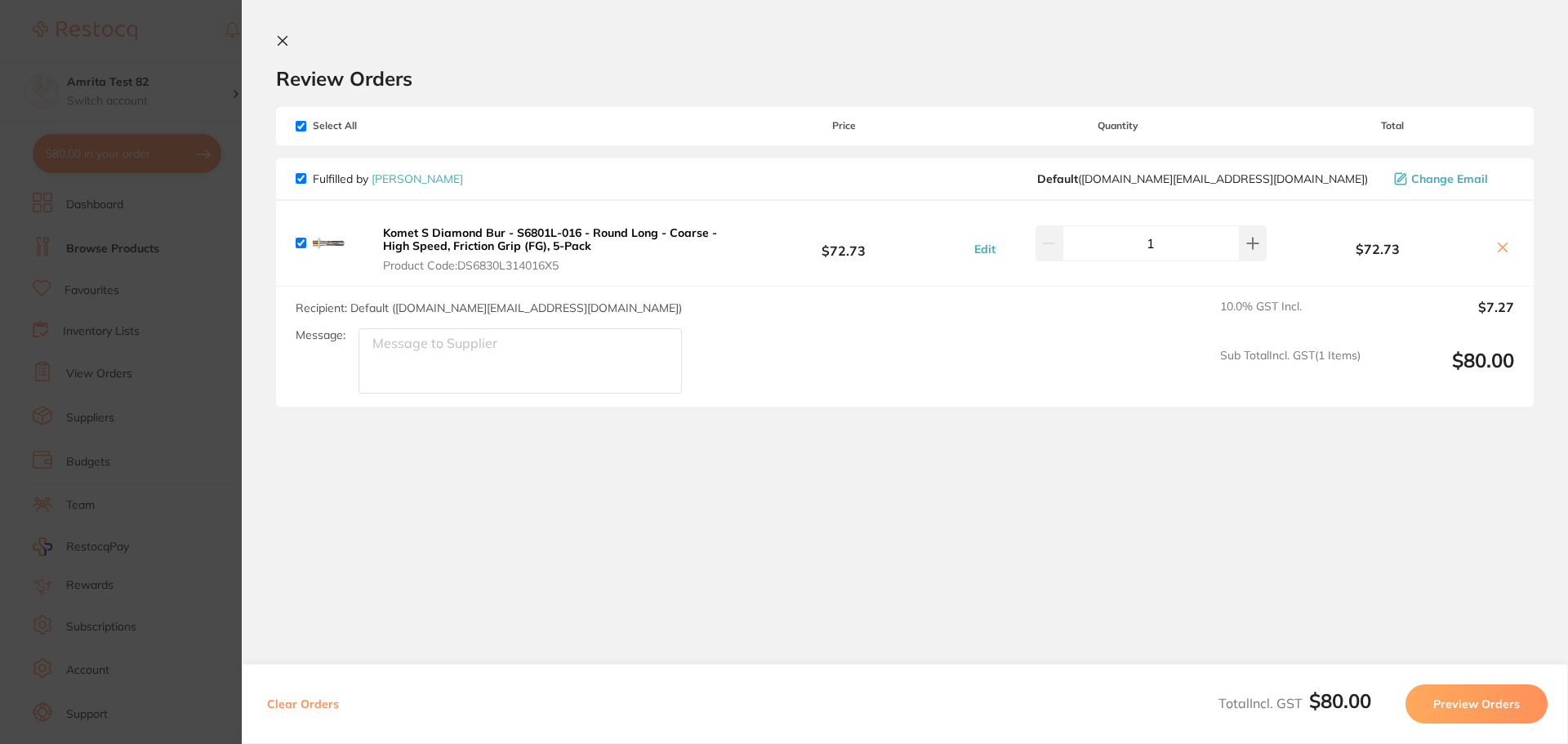
click at [50, 428] on section "Update RRP Set your pre negotiated price for this item. Item Agreed RRP (excl. …" at bounding box center [784, 372] width 1568 height 744
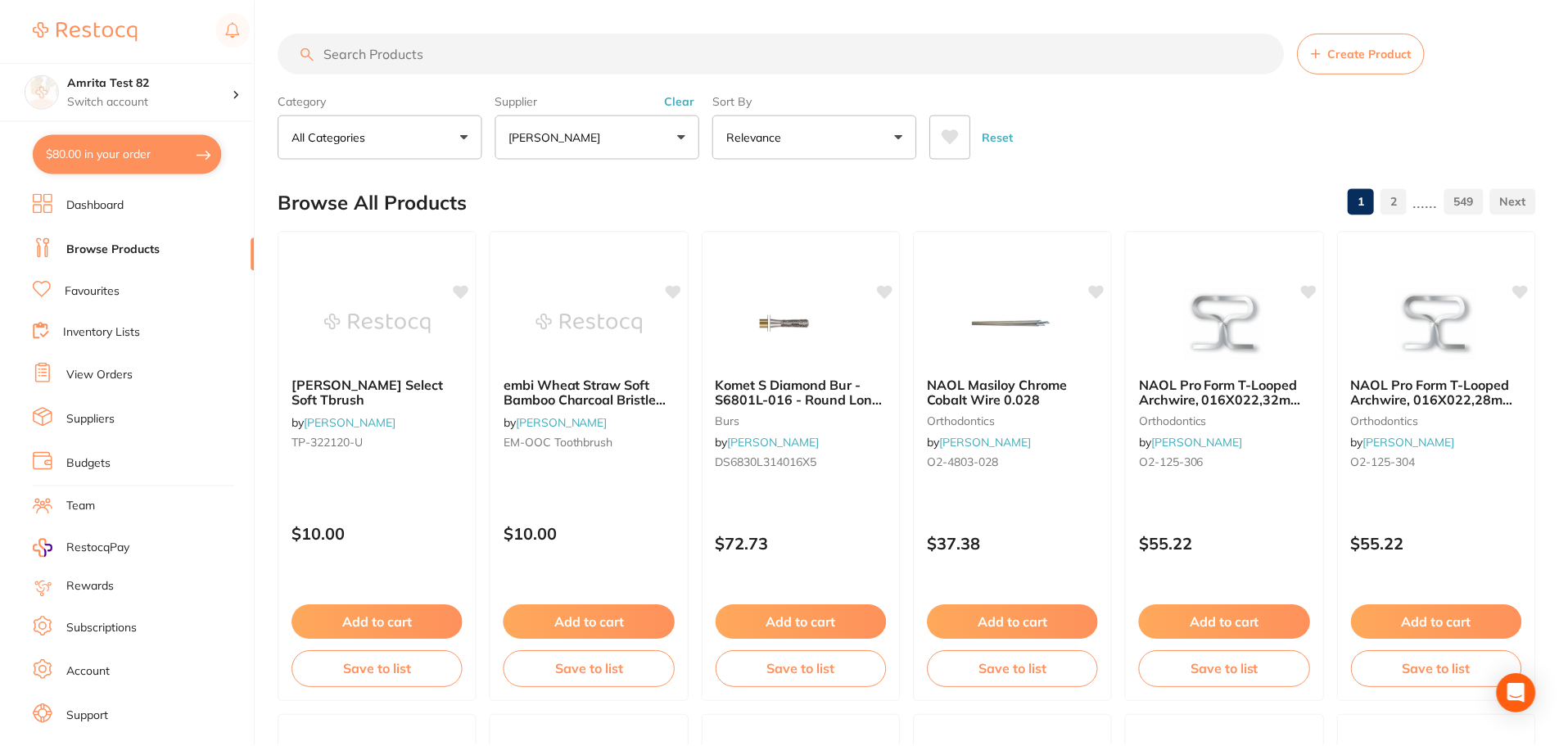
scroll to position [1, 0]
click at [1266, 548] on p "$55.22" at bounding box center [1224, 543] width 171 height 19
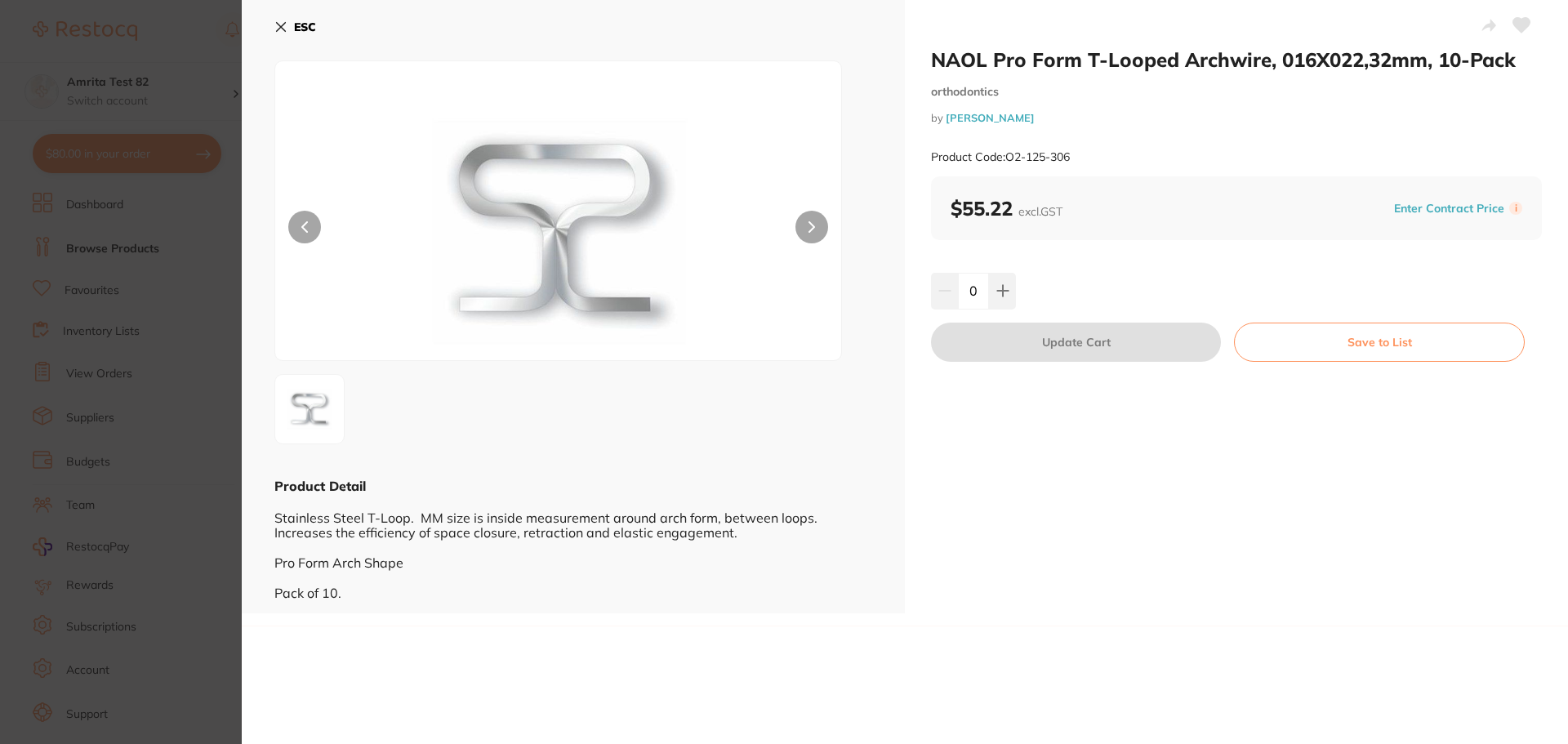
click at [1002, 288] on icon at bounding box center [1002, 291] width 13 height 13
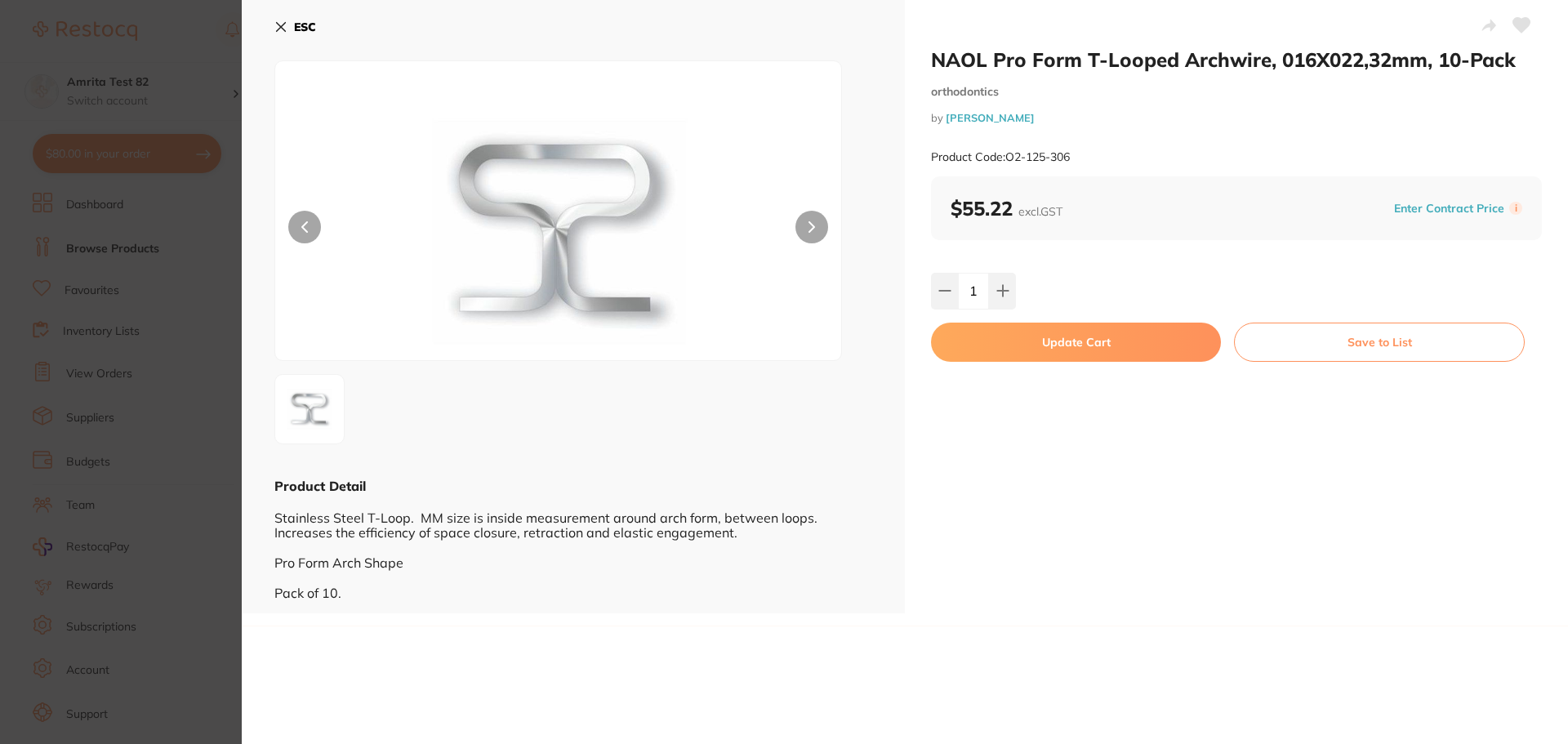
type input "1"
click at [1018, 342] on button "Update Cart" at bounding box center [1076, 342] width 290 height 40
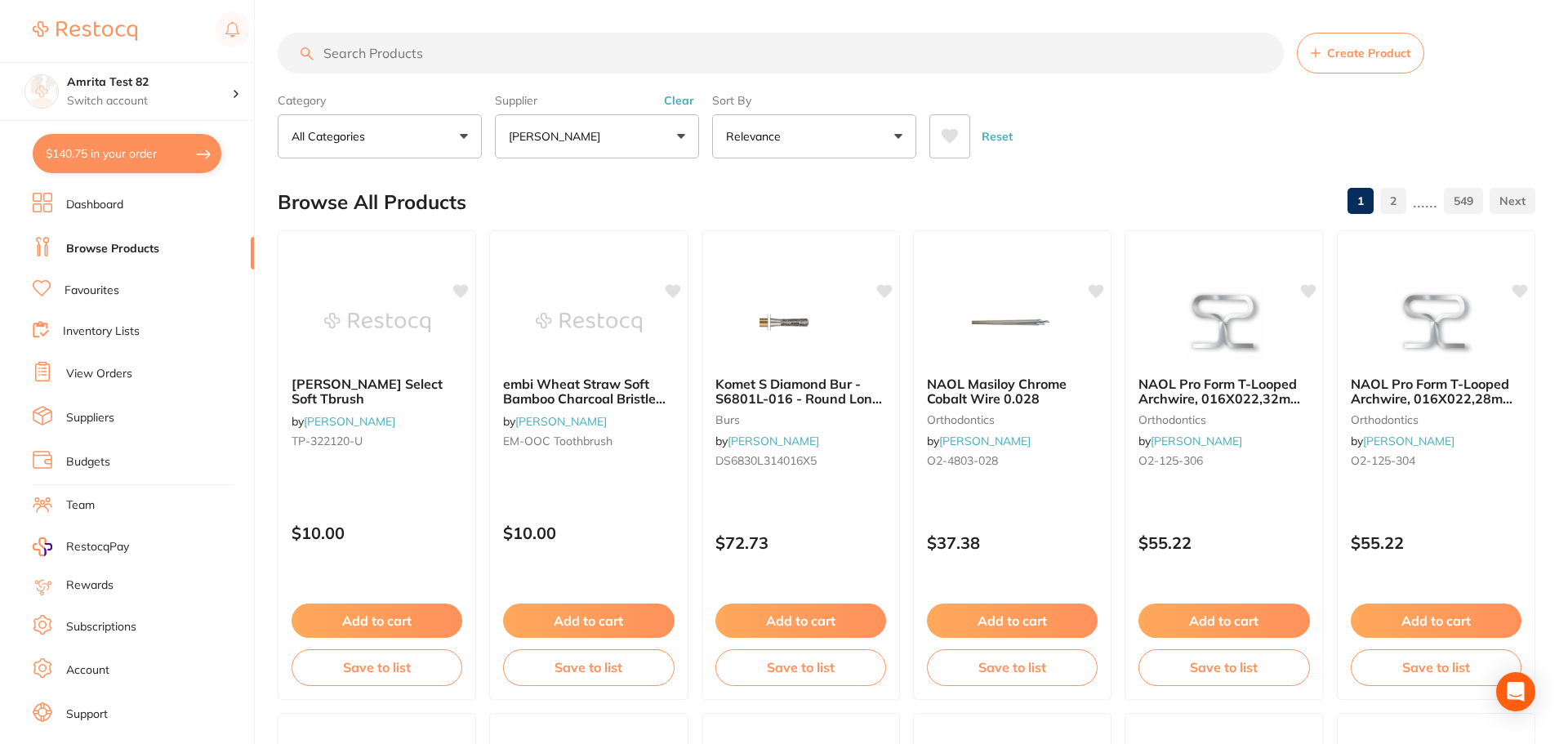
click at [151, 355] on ul "Dashboard Browse Products Favourites Inventory Lists View Orders Suppliers Budg…" at bounding box center [143, 474] width 221 height 563
checkbox input "false"
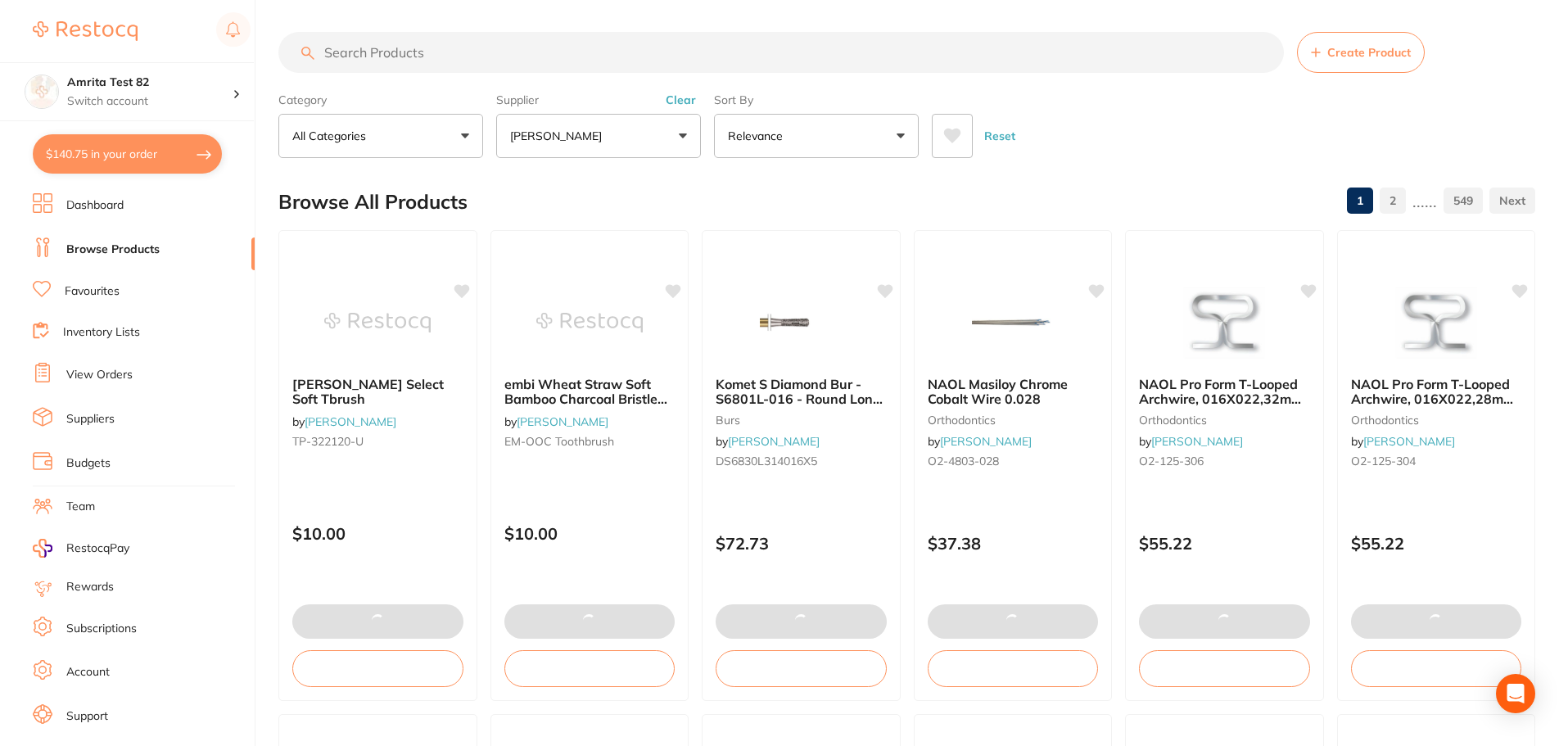
click at [155, 161] on button "$140.75 in your order" at bounding box center [127, 154] width 189 height 40
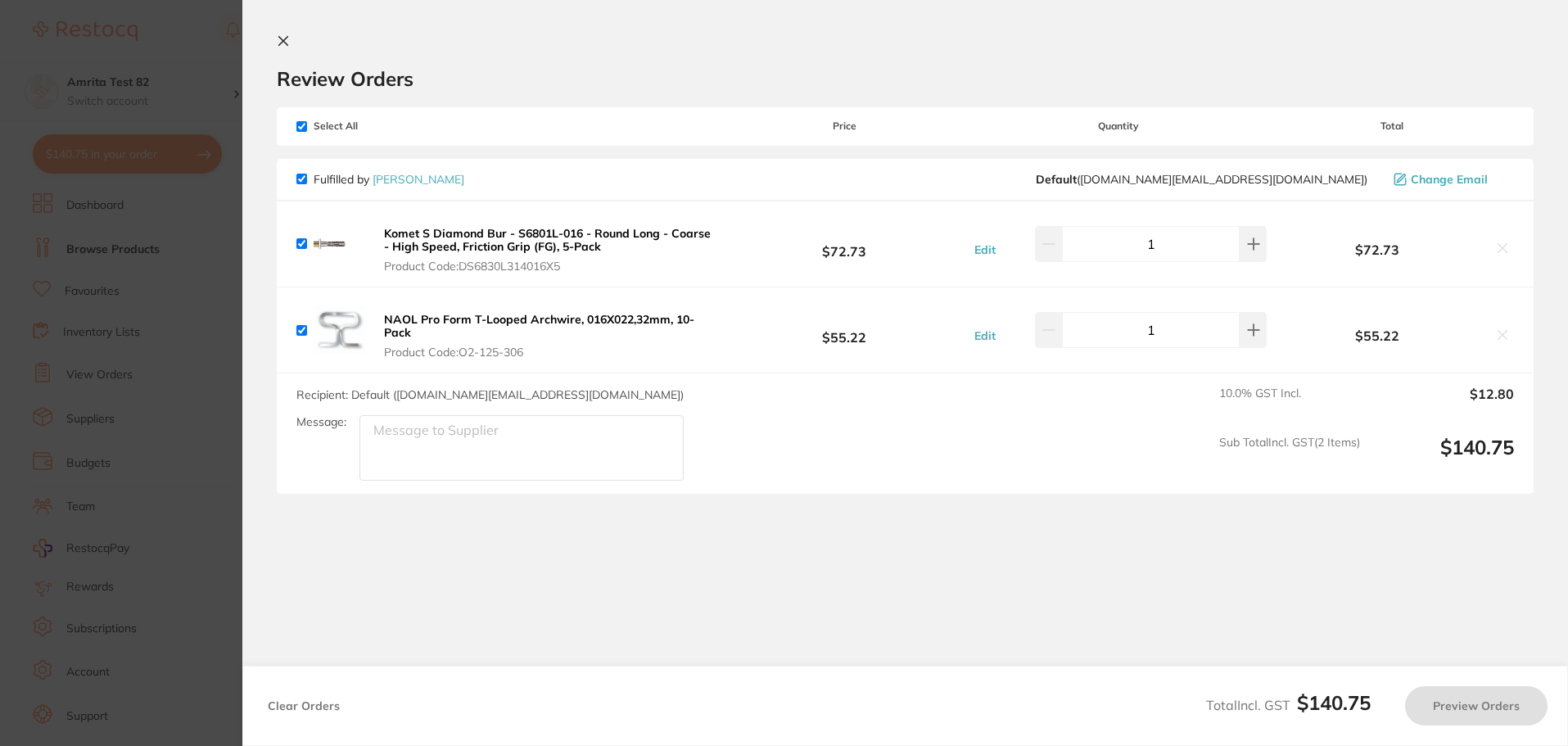
checkbox input "true"
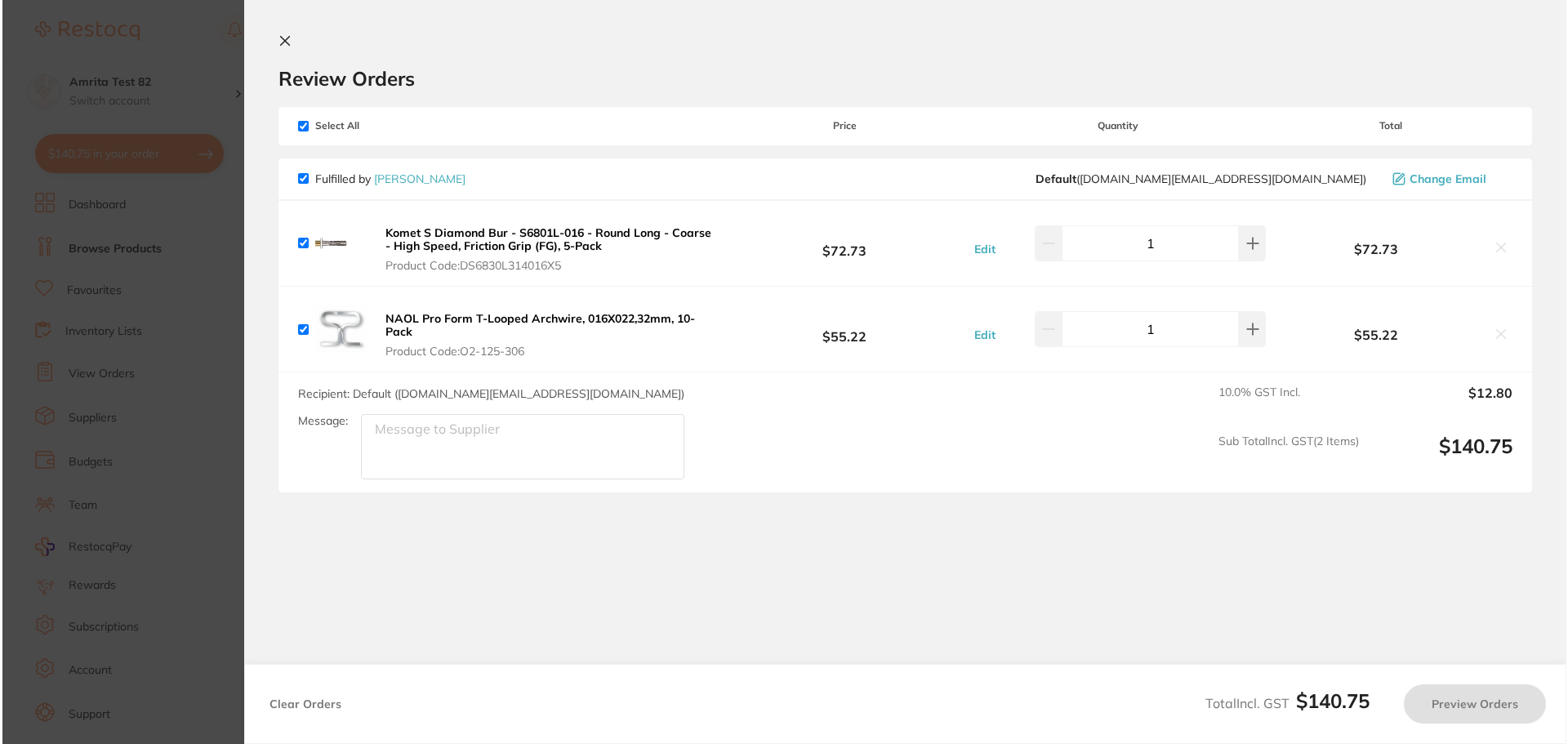
scroll to position [0, 0]
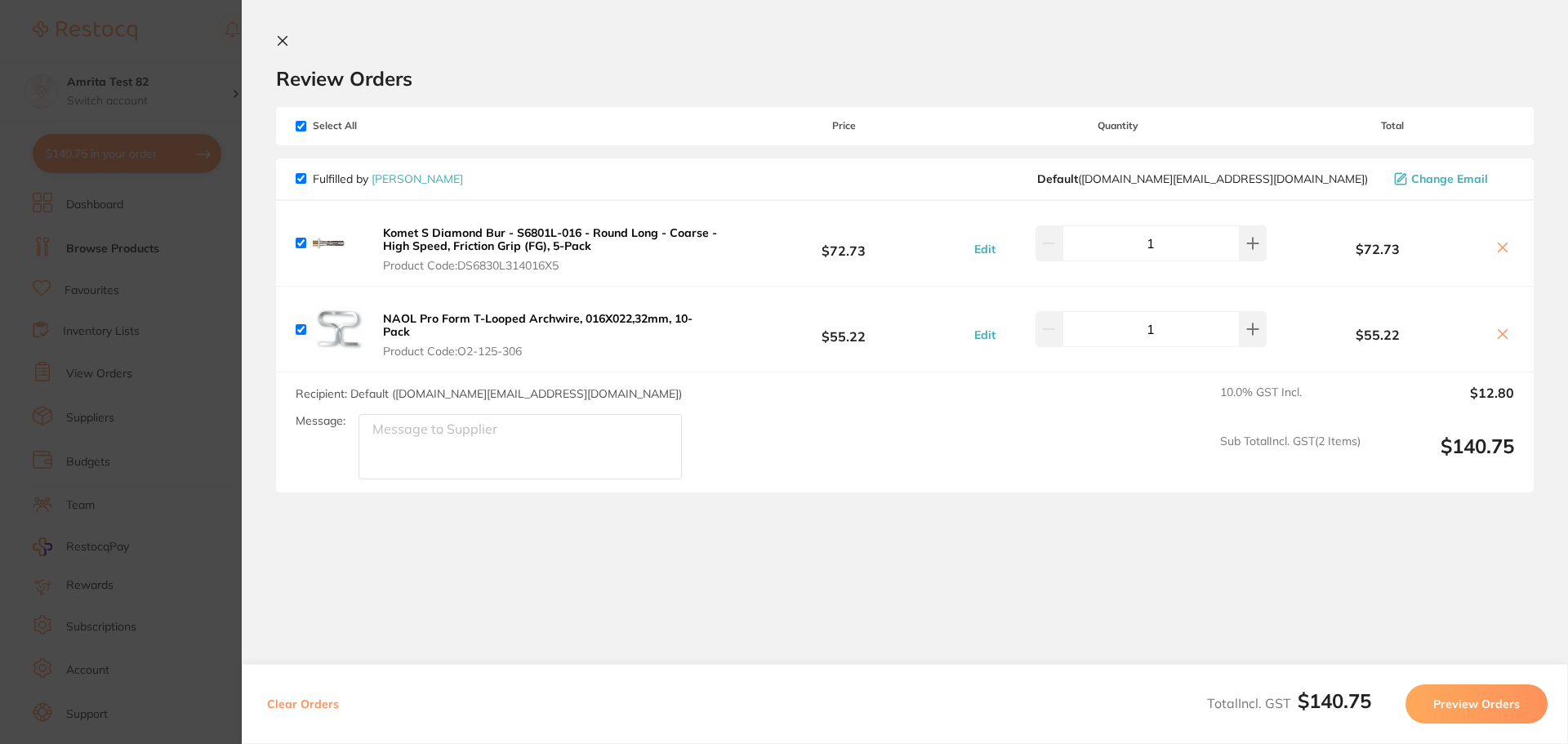
click at [498, 238] on b "Komet S Diamond Bur - S6801L-016 - Round Long - Coarse - High Speed, Friction G…" at bounding box center [550, 239] width 334 height 28
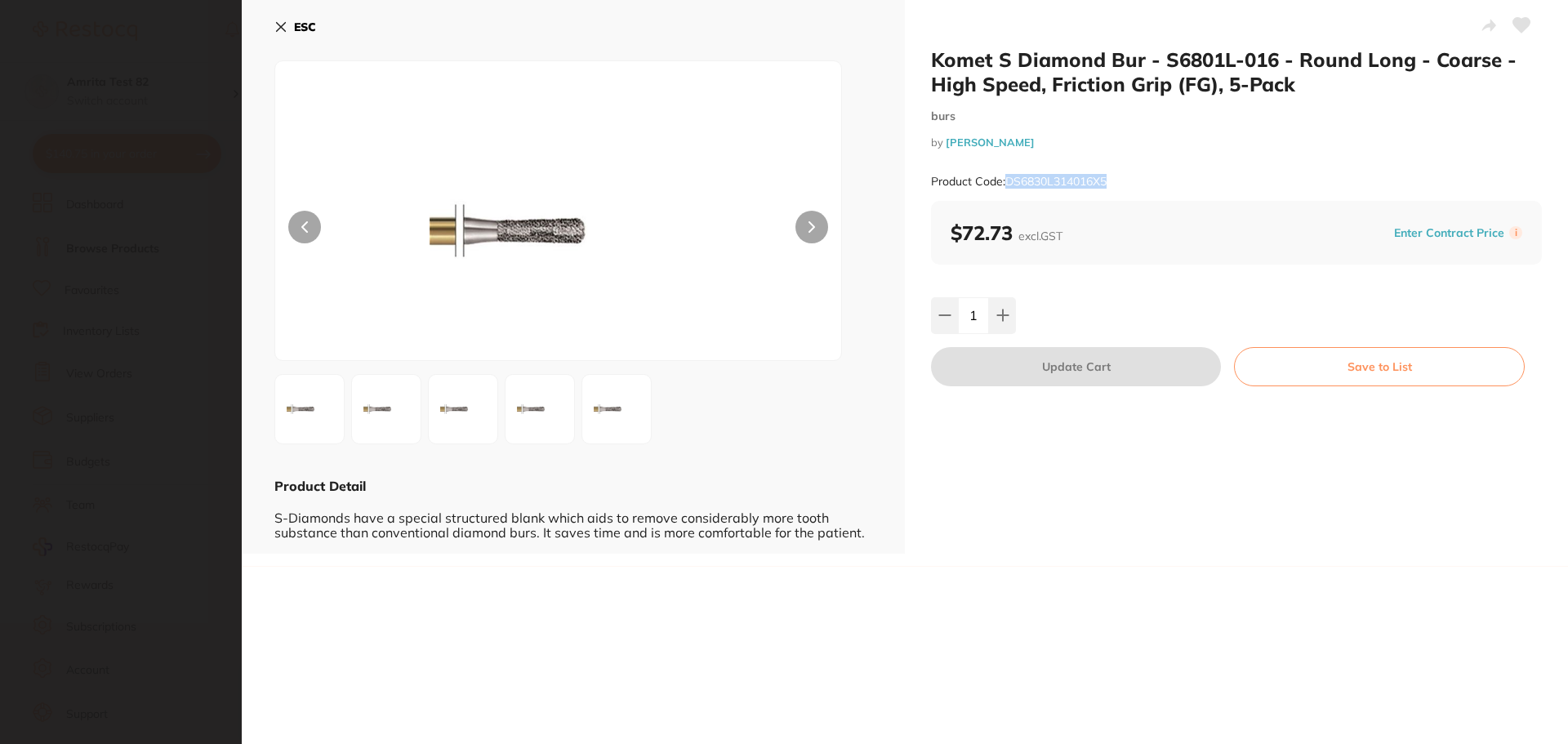
drag, startPoint x: 1130, startPoint y: 180, endPoint x: 1006, endPoint y: 180, distance: 124.0
click at [1006, 180] on div "Product Code: DS6830L314016X5" at bounding box center [1236, 181] width 611 height 40
copy small "DS6830L314016X5"
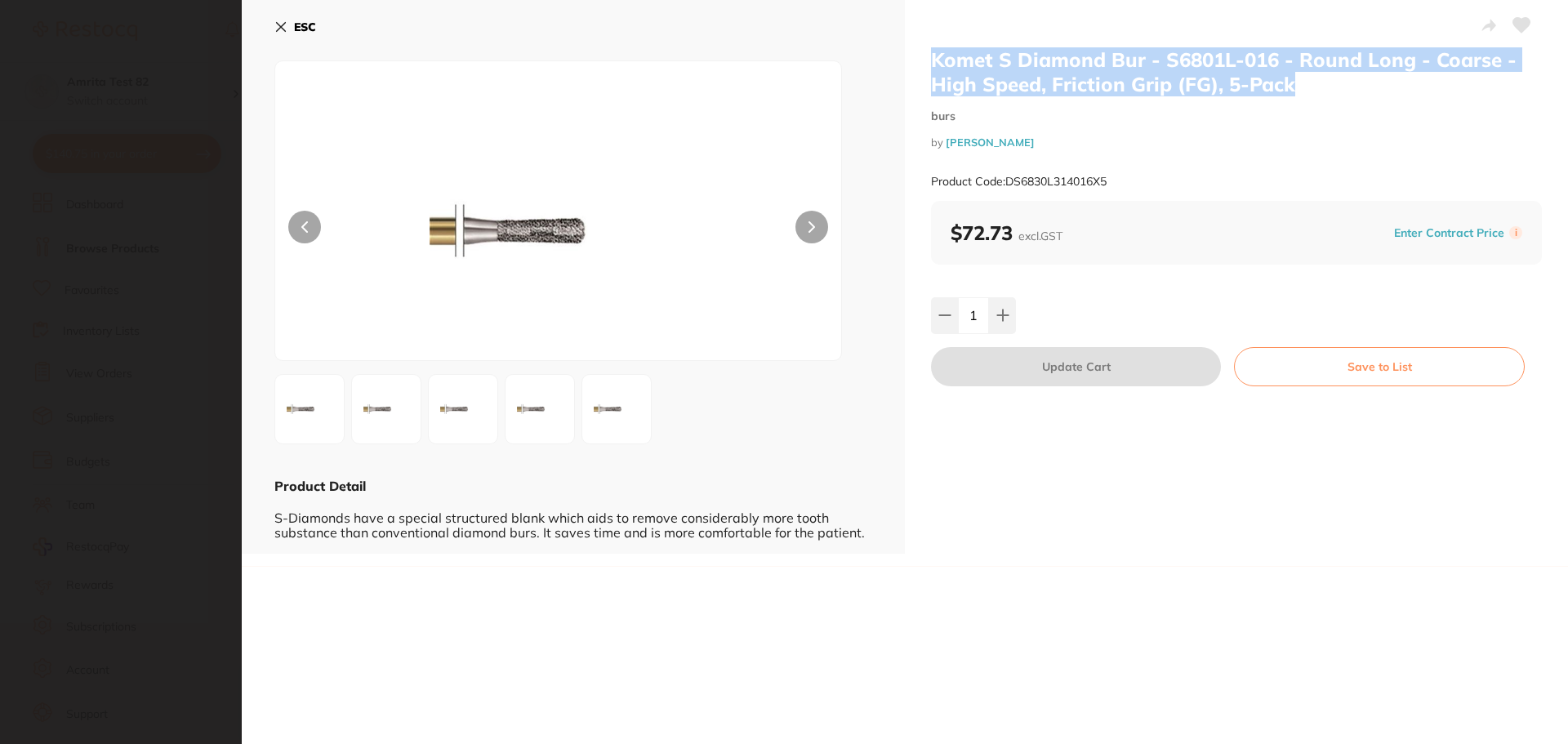
drag, startPoint x: 1345, startPoint y: 80, endPoint x: 931, endPoint y: 64, distance: 414.3
click at [931, 64] on h2 "Komet S Diamond Bur - S6801L-016 - Round Long - Coarse - High Speed, Friction G…" at bounding box center [1236, 71] width 611 height 49
copy h2 "Komet S Diamond Bur - S6801L-016 - Round Long - Coarse - High Speed, Friction G…"
click at [1143, 501] on div "Komet S Diamond Bur - S6801L-016 - Round Long - Coarse - High Speed, Friction G…" at bounding box center [1236, 277] width 663 height 554
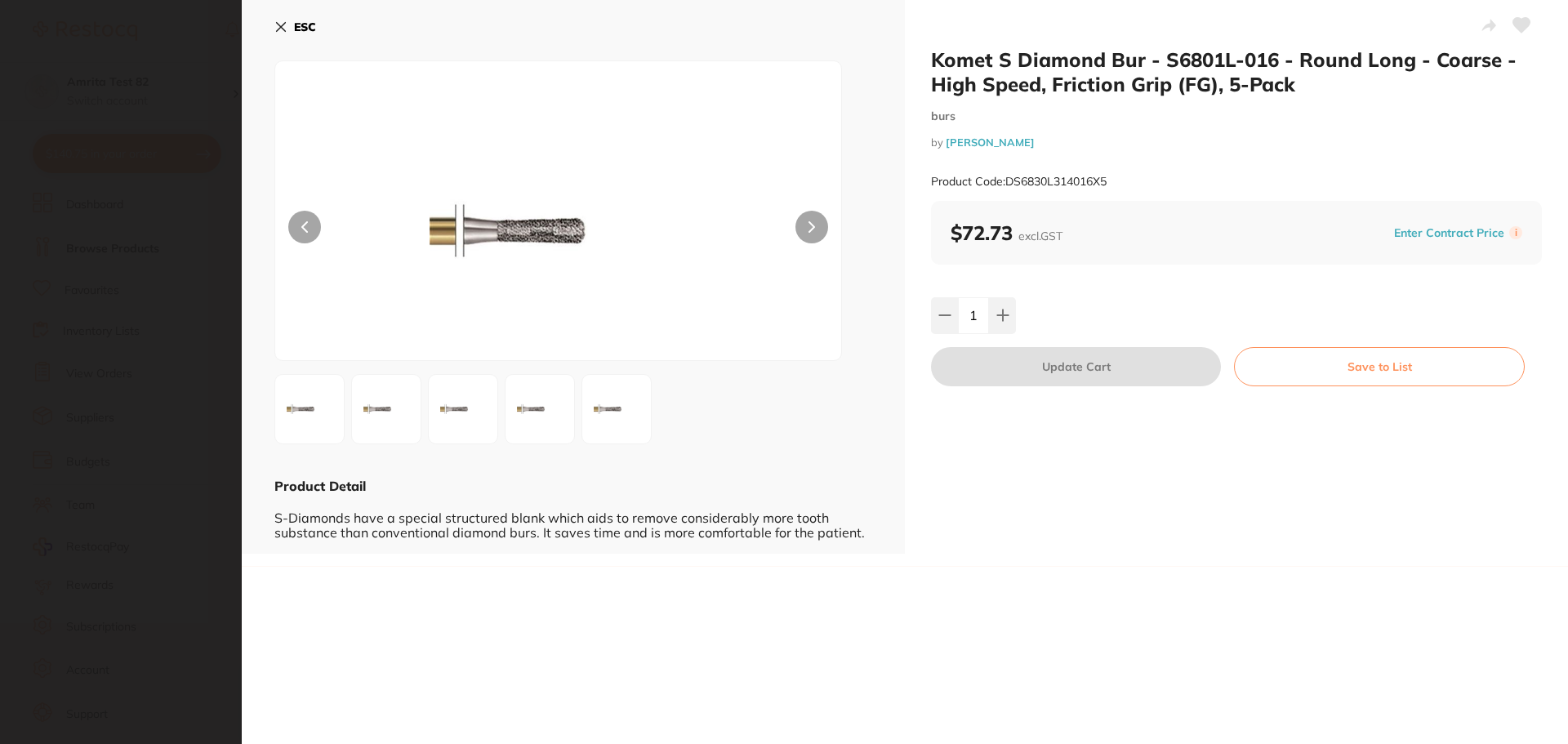
drag, startPoint x: 279, startPoint y: 30, endPoint x: 686, endPoint y: 293, distance: 484.6
click at [279, 30] on icon at bounding box center [281, 27] width 9 height 9
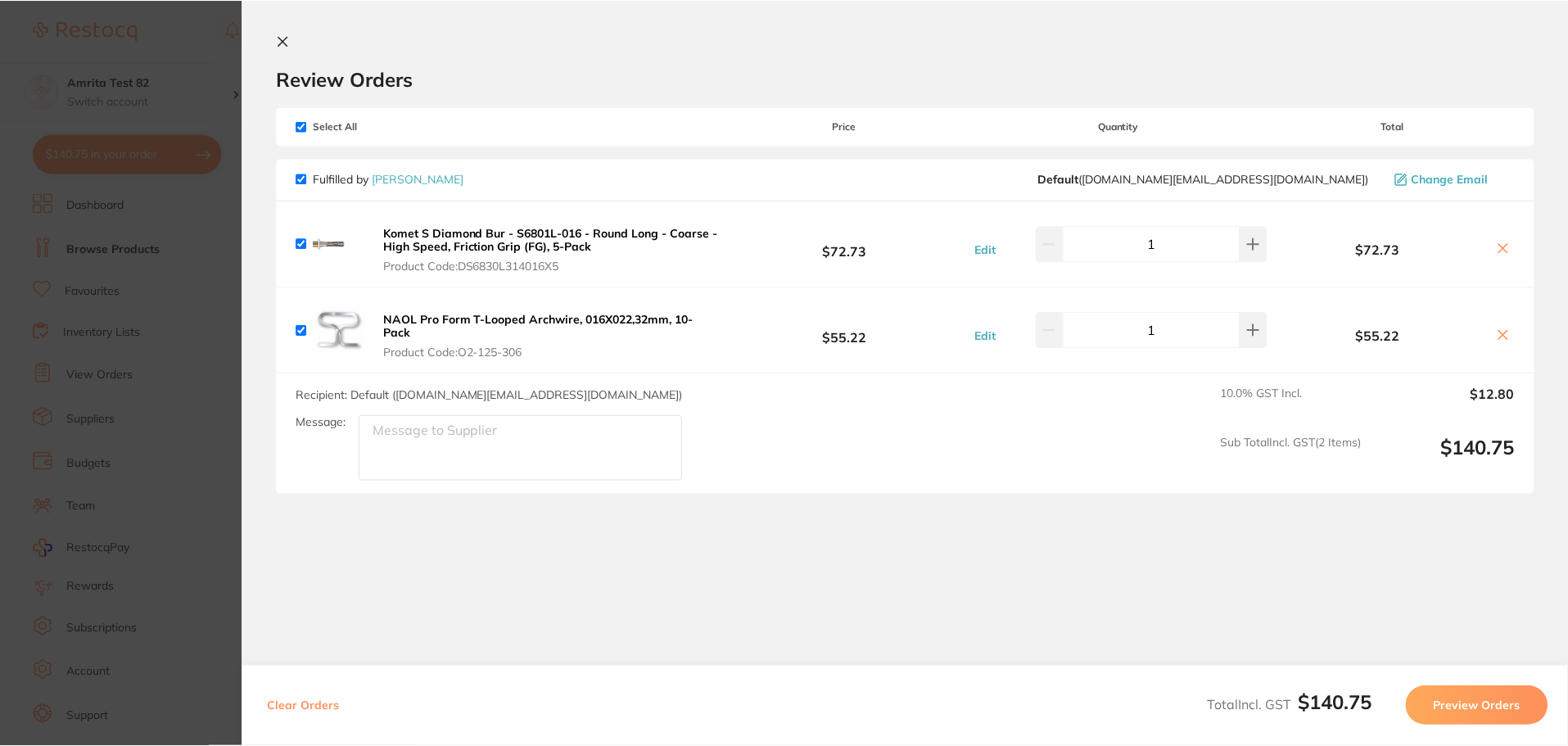
scroll to position [1, 0]
click at [460, 318] on b "NAOL Pro Form T-Looped Archwire, 016X022,32mm, 10-Pack" at bounding box center [539, 326] width 310 height 28
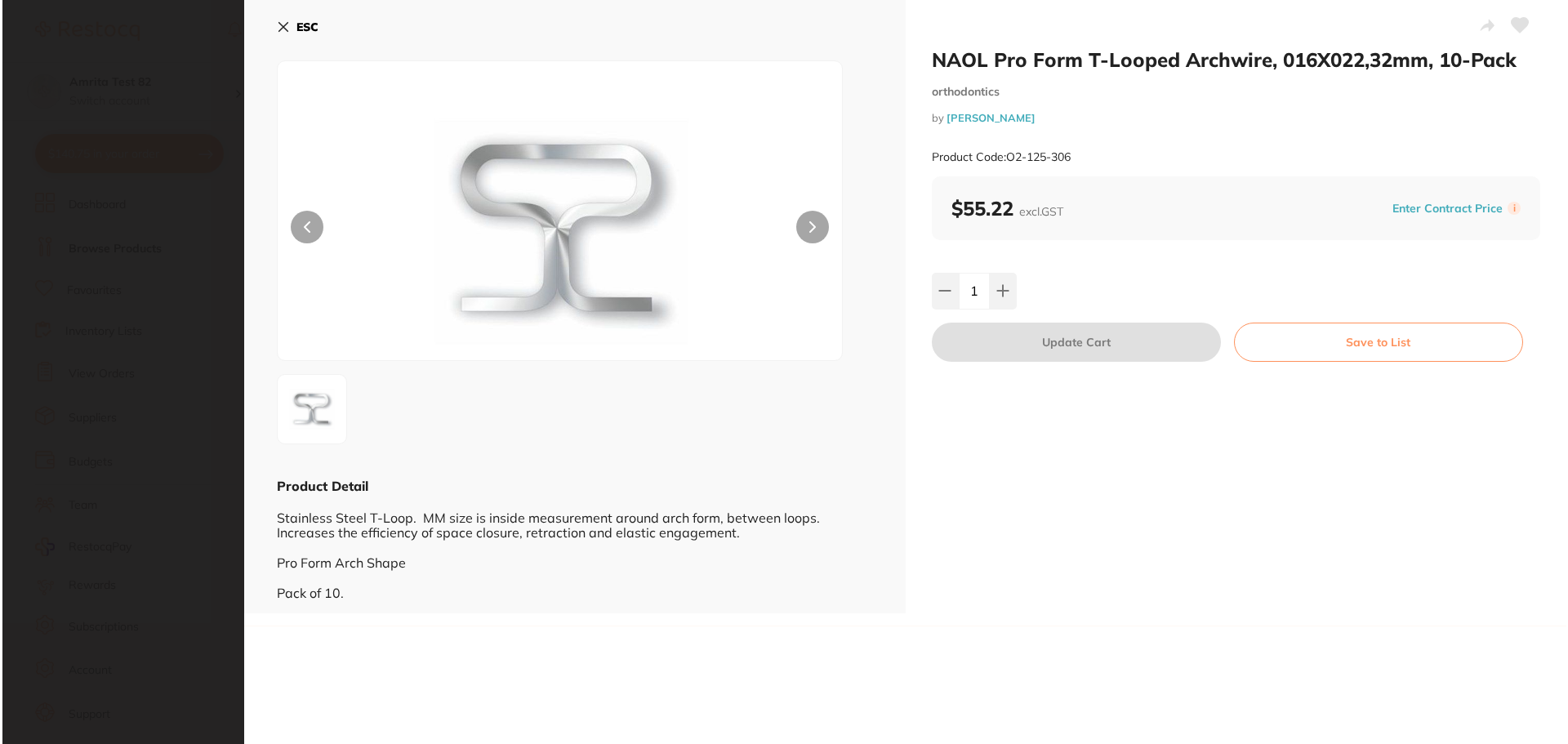
scroll to position [0, 0]
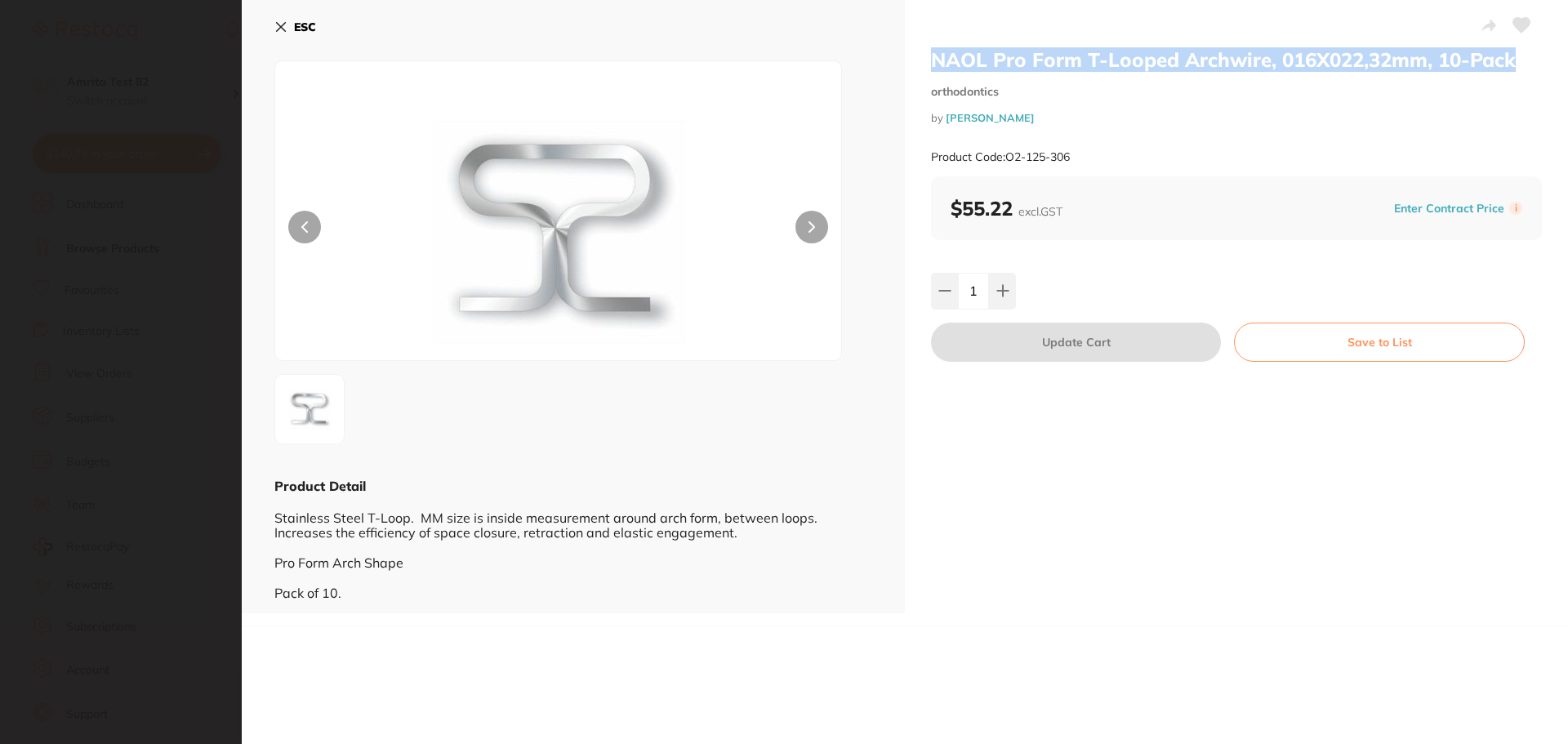
drag, startPoint x: 932, startPoint y: 59, endPoint x: 1524, endPoint y: 67, distance: 592.1
click at [1524, 67] on h2 "NAOL Pro Form T-Looped Archwire, 016X022,32mm, 10-Pack" at bounding box center [1236, 59] width 611 height 25
copy h2 "NAOL Pro Form T-Looped Archwire, 016X022,32mm, 10-Pack"
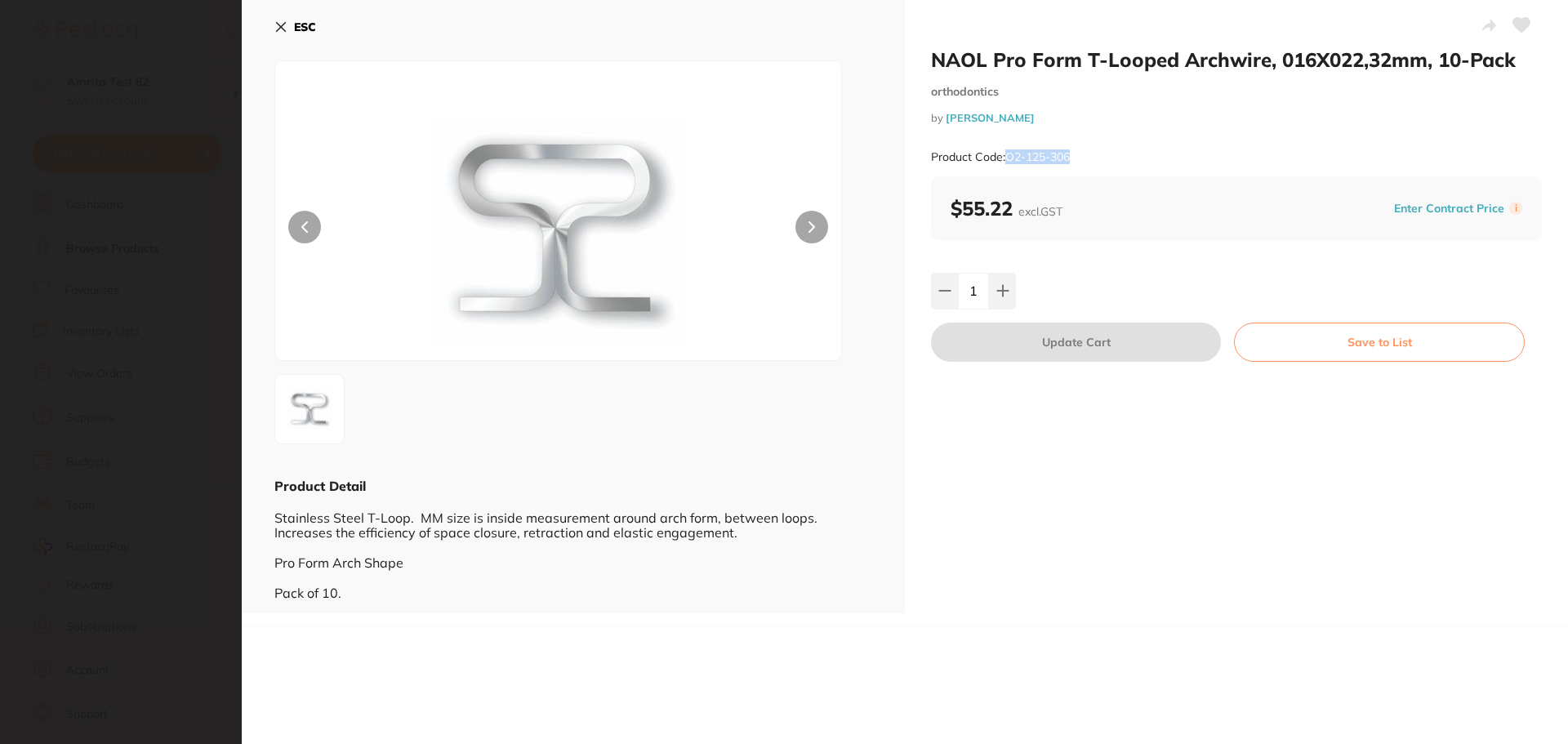
drag, startPoint x: 1085, startPoint y: 150, endPoint x: 1009, endPoint y: 153, distance: 76.1
click at [1009, 153] on div "Product Code: O2-125-306" at bounding box center [1236, 157] width 611 height 40
copy small "O2-125-306"
click at [1110, 419] on div "NAOL Pro Form T-Looped Archwire, 016X022,32mm, 10-Pack orthodontics by Henry Sc…" at bounding box center [1236, 307] width 663 height 614
click at [279, 20] on button "ESC" at bounding box center [295, 27] width 42 height 28
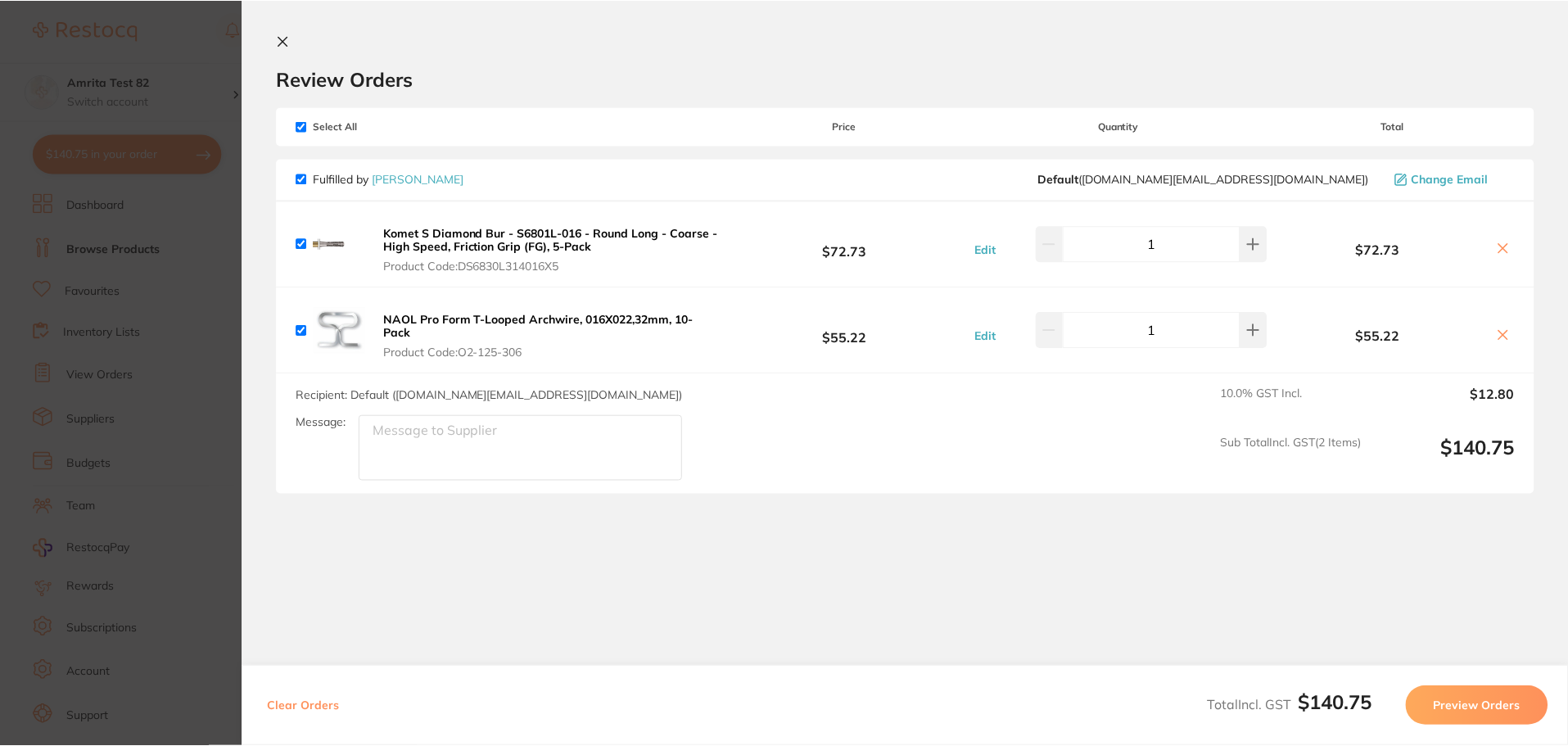
scroll to position [1, 0]
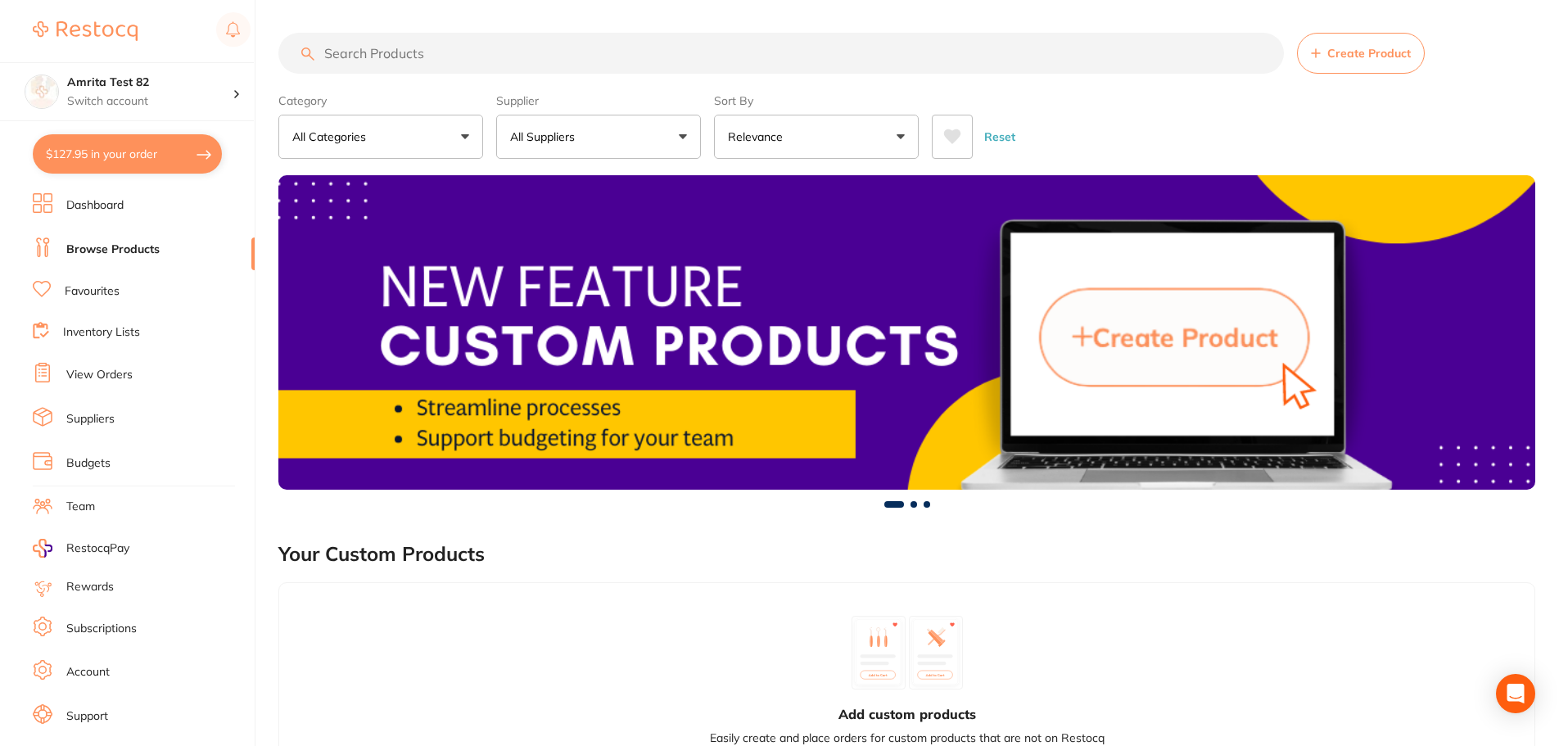
click at [152, 151] on button "$127.95 in your order" at bounding box center [127, 154] width 189 height 40
checkbox input "true"
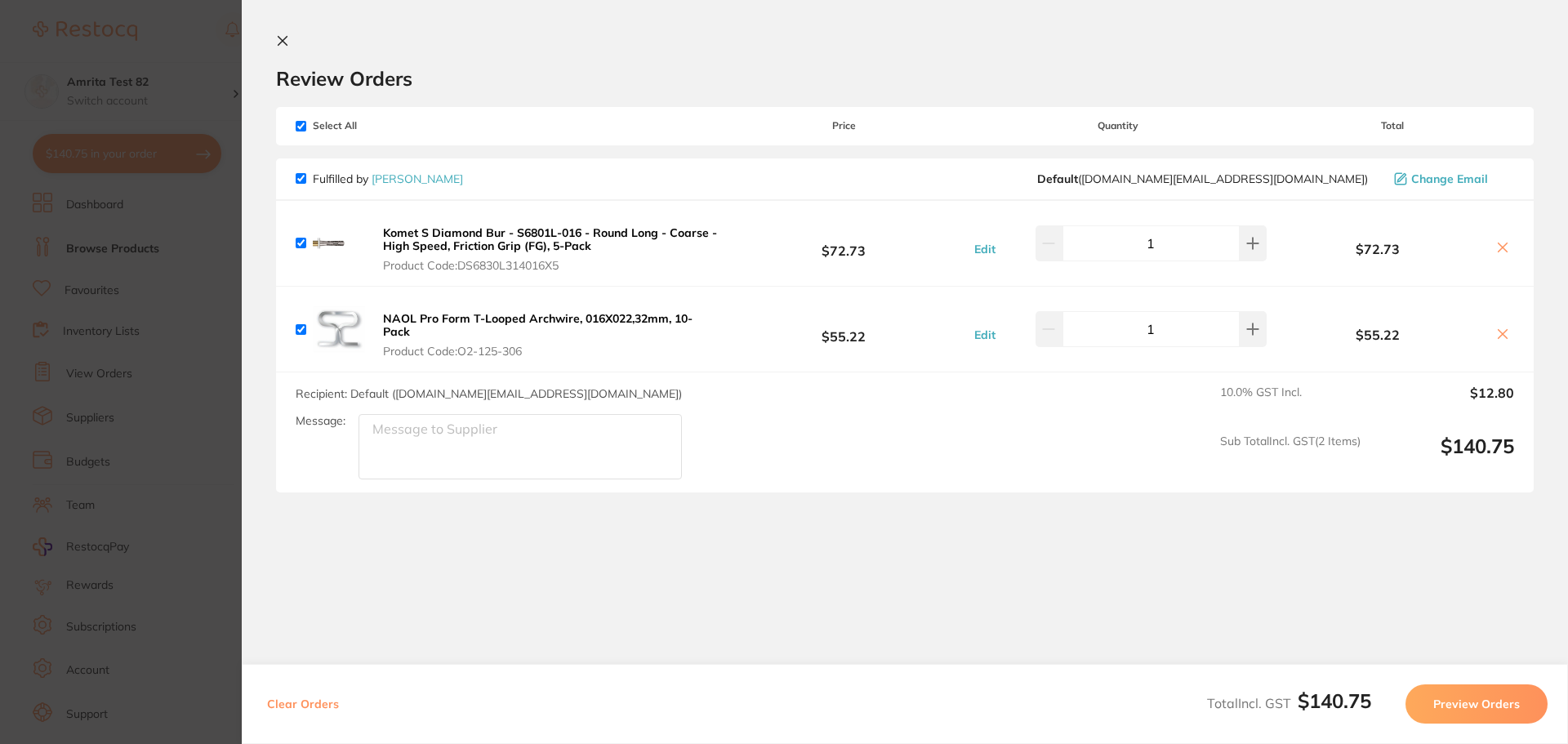
click at [548, 243] on b "Komet S Diamond Bur - S6801L-016 - Round Long - Coarse - High Speed, Friction G…" at bounding box center [550, 239] width 334 height 28
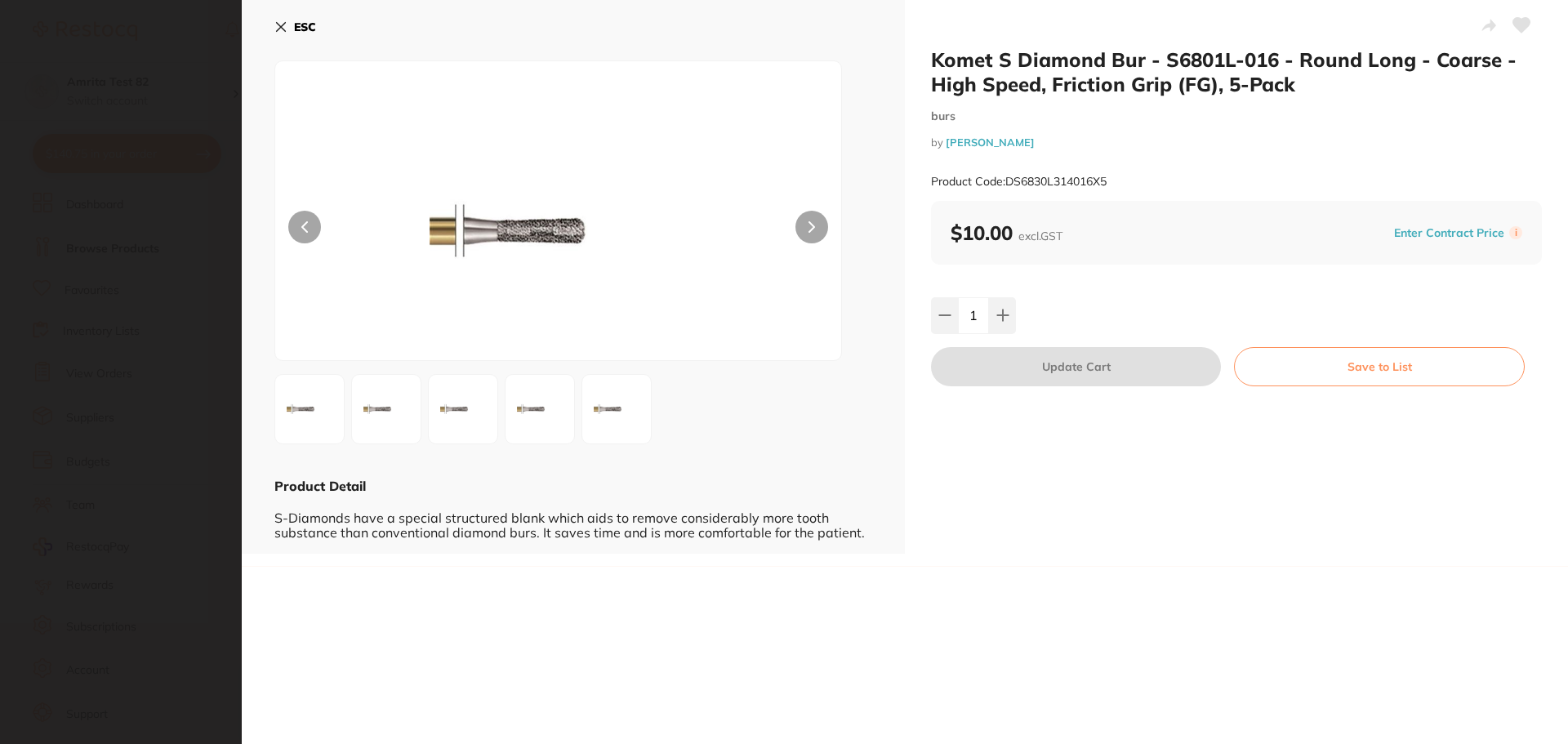
click at [284, 35] on button "ESC" at bounding box center [295, 27] width 42 height 28
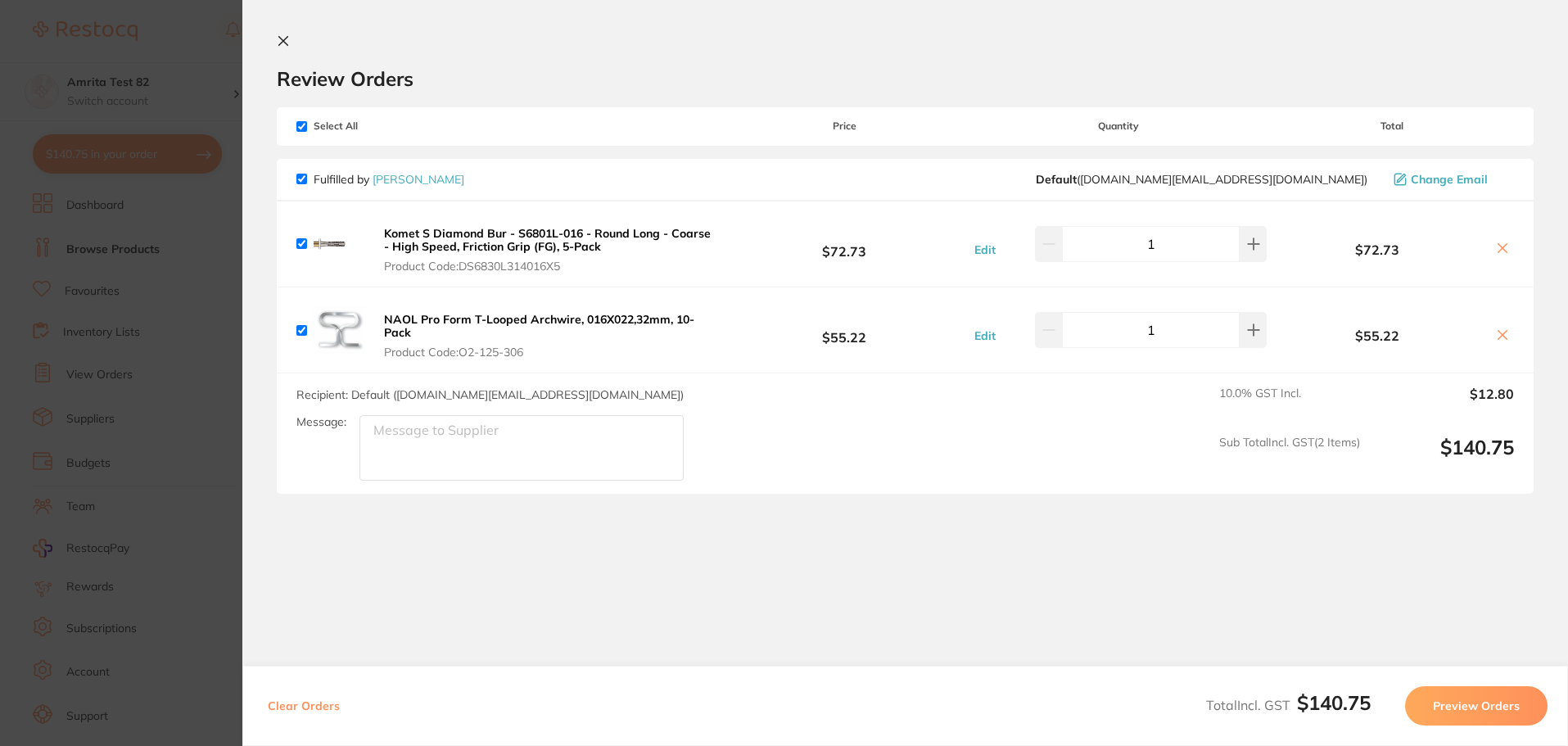
click at [430, 328] on button "NAOL Pro Form T-Looped Archwire, 016X022,32mm, 10-Pack Product Code: O2-125-306" at bounding box center [550, 335] width 343 height 47
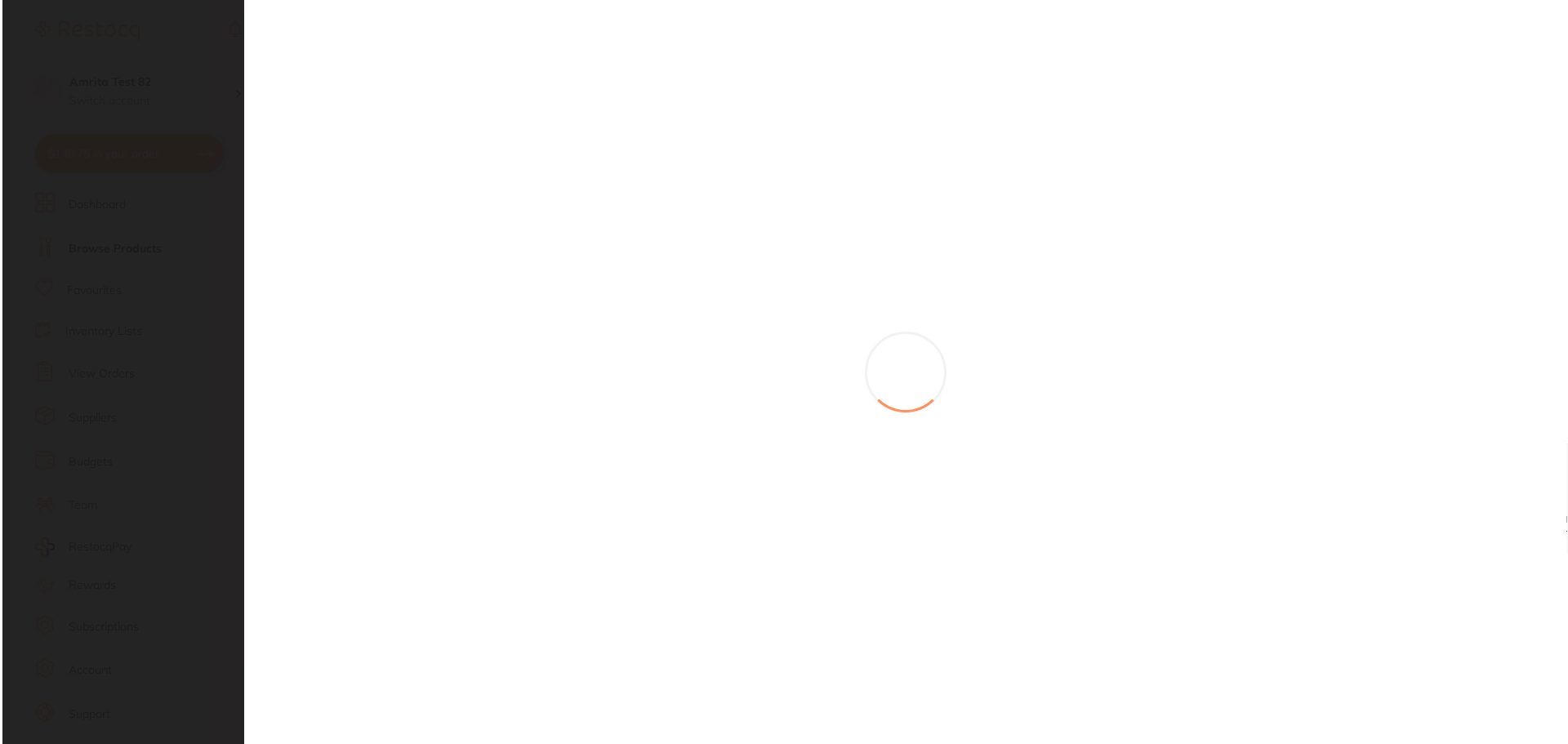
scroll to position [0, 0]
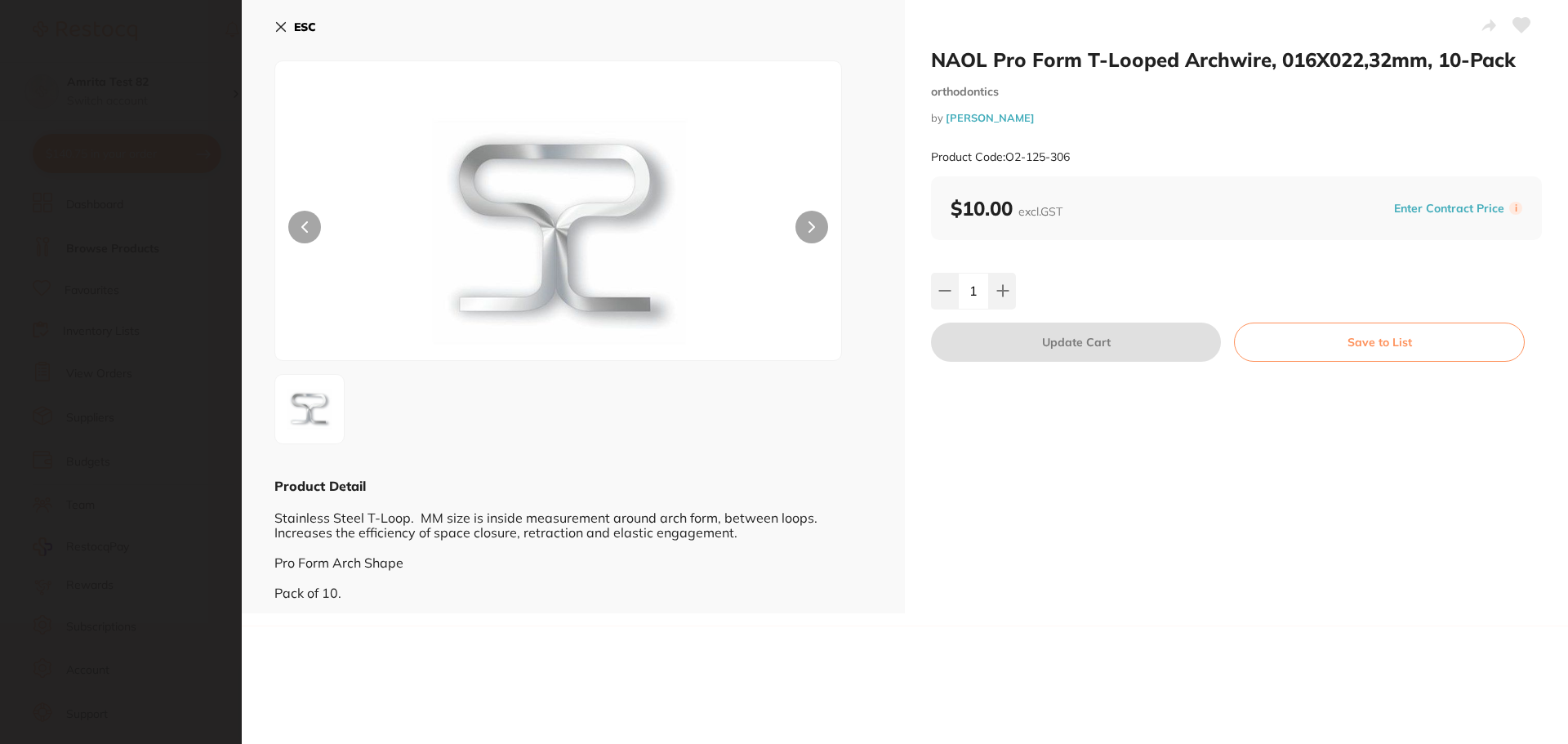
click at [279, 32] on icon at bounding box center [281, 27] width 13 height 13
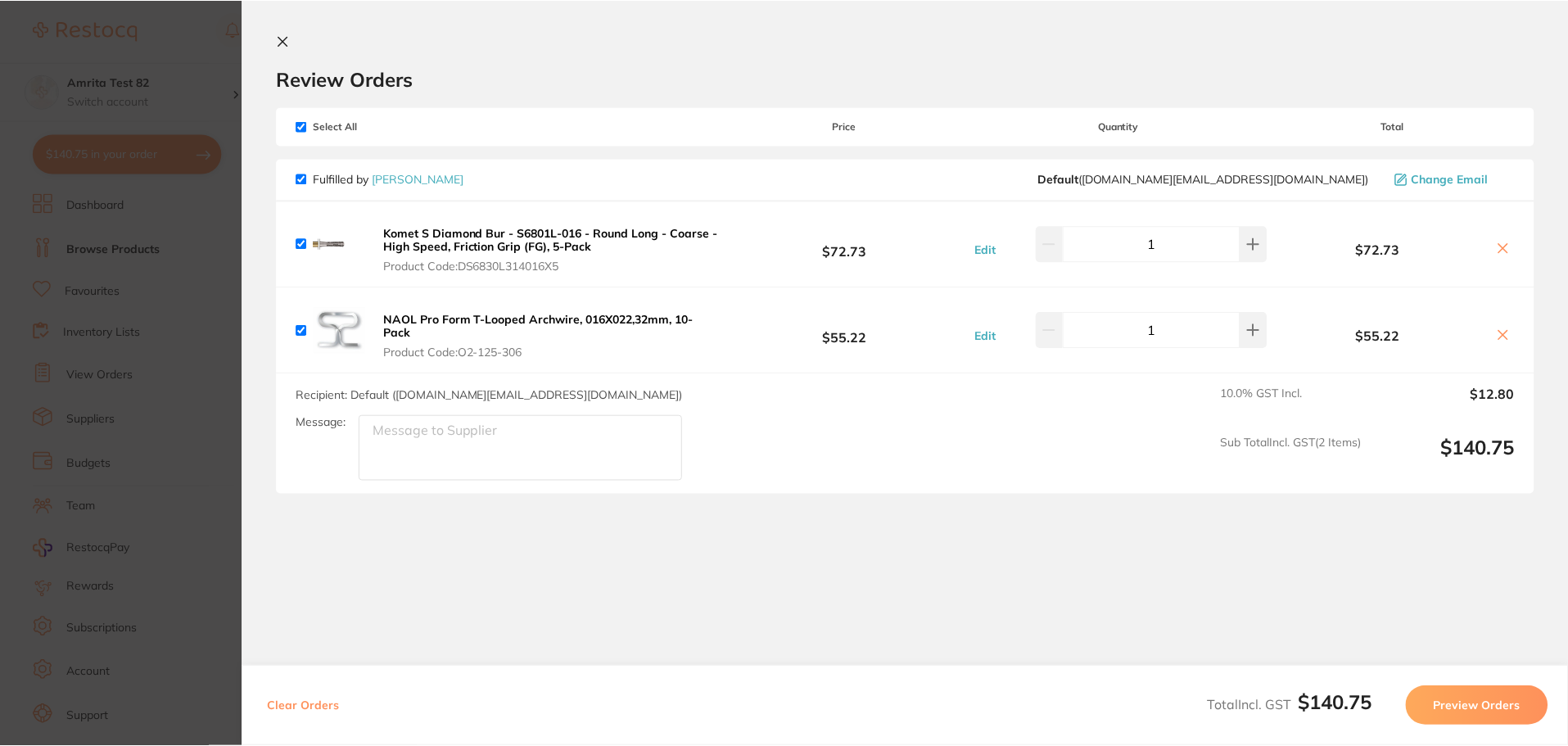
scroll to position [1, 0]
click at [188, 320] on section "Update RRP Set your pre negotiated price for this item. Item Agreed RRP (excl. …" at bounding box center [784, 373] width 1568 height 746
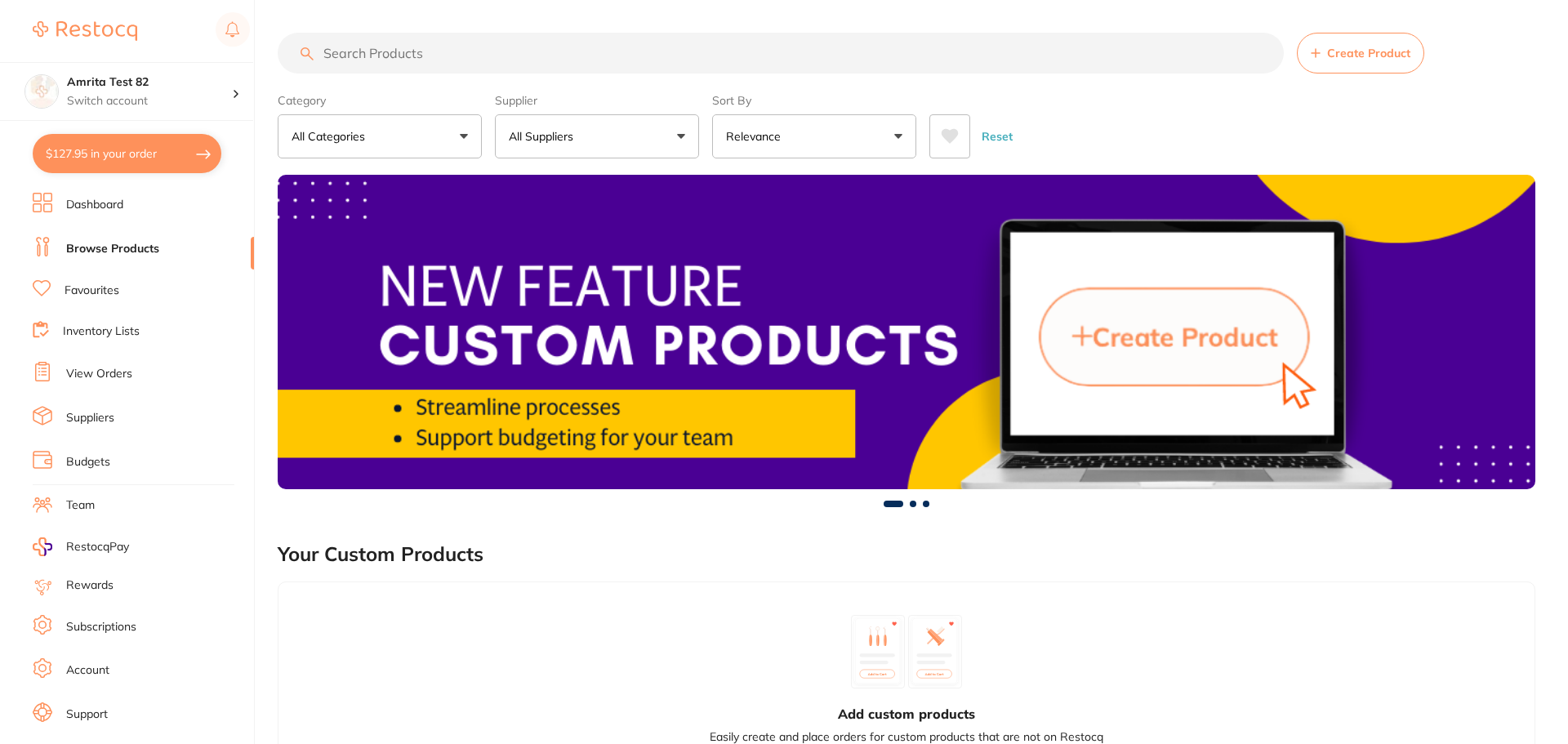
click at [186, 156] on button "$127.95 in your order" at bounding box center [127, 153] width 189 height 40
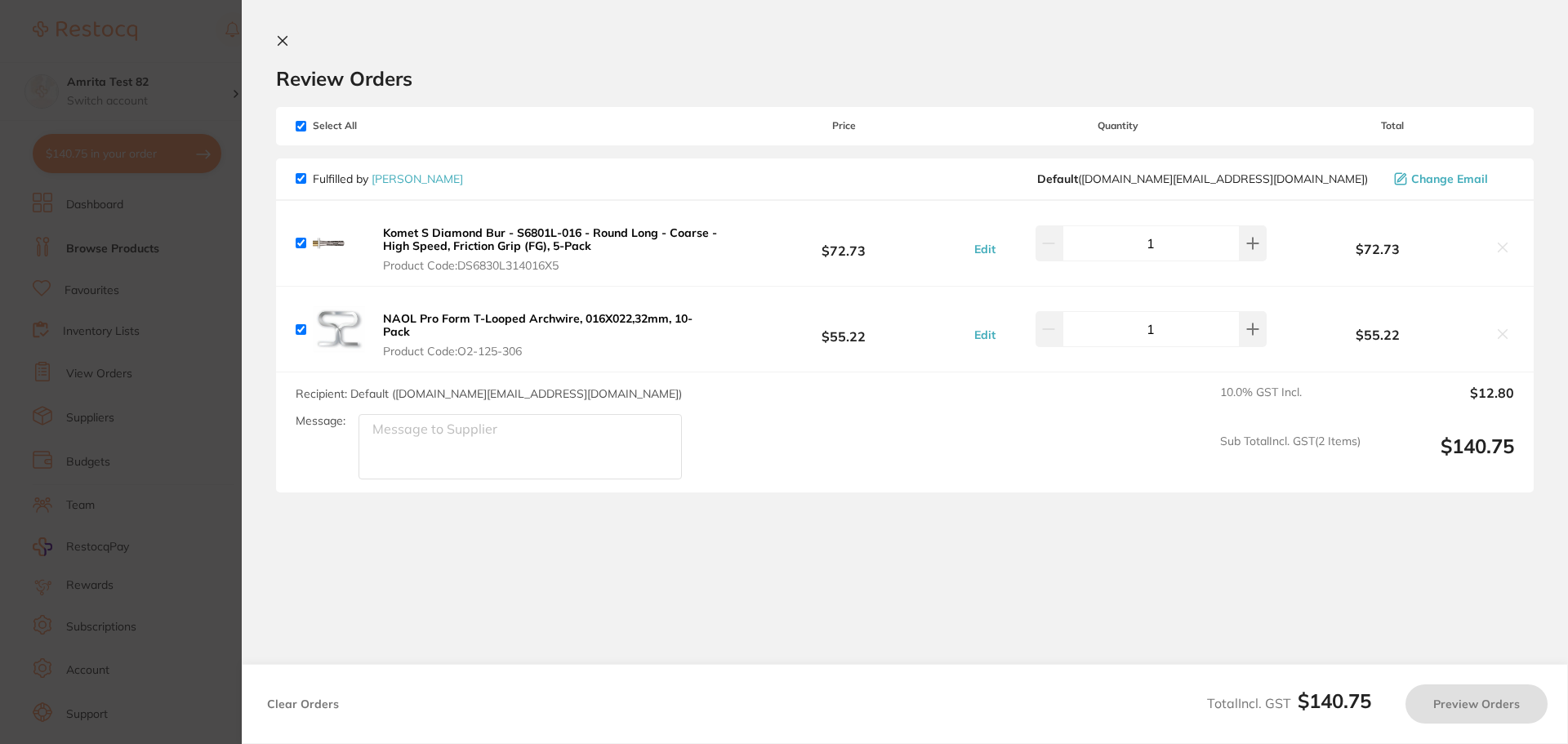
checkbox input "true"
click at [676, 233] on b "Komet S Diamond Bur - S6801L-016 - Round Long - Coarse - High Speed, Friction G…" at bounding box center [550, 239] width 334 height 28
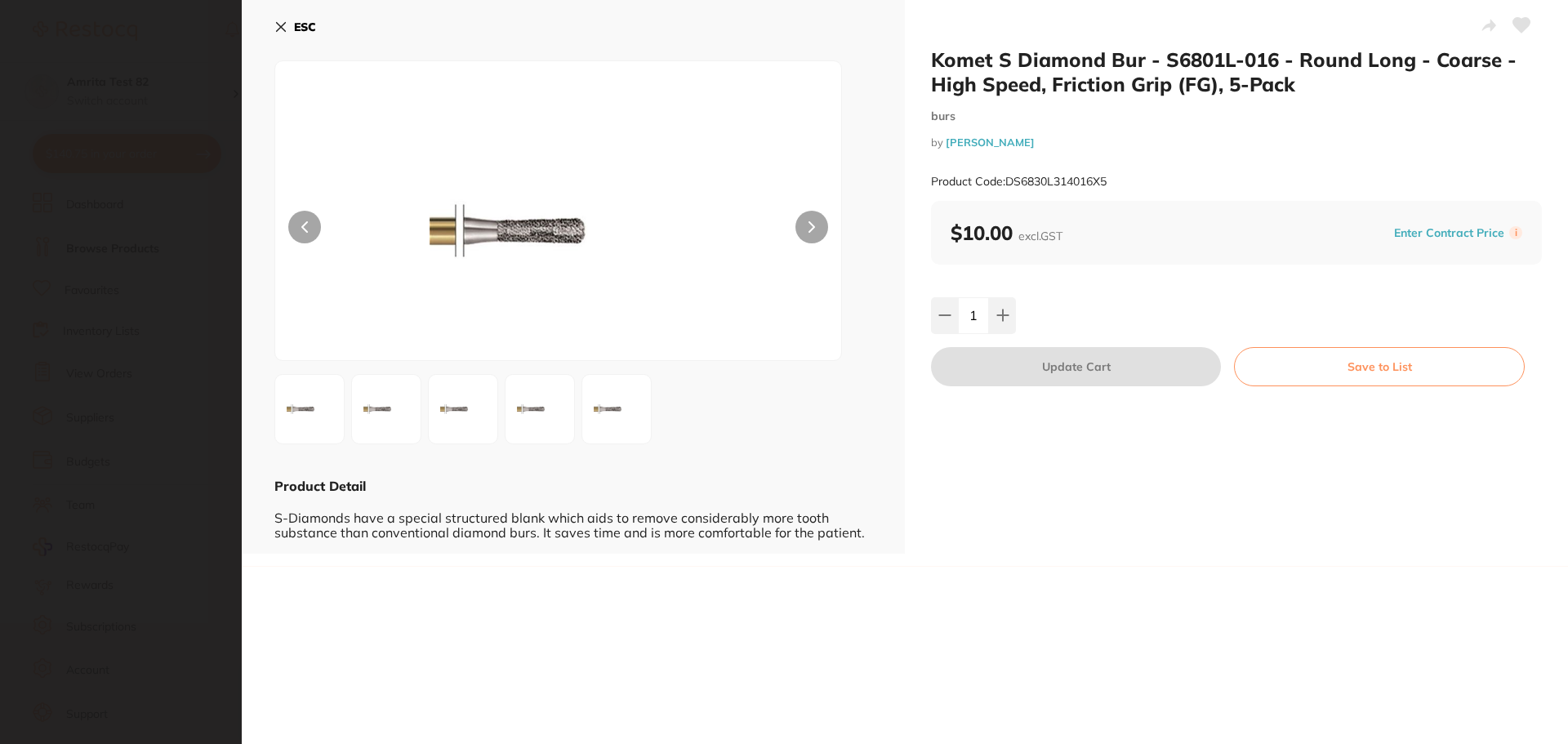
click at [284, 26] on icon at bounding box center [281, 27] width 13 height 13
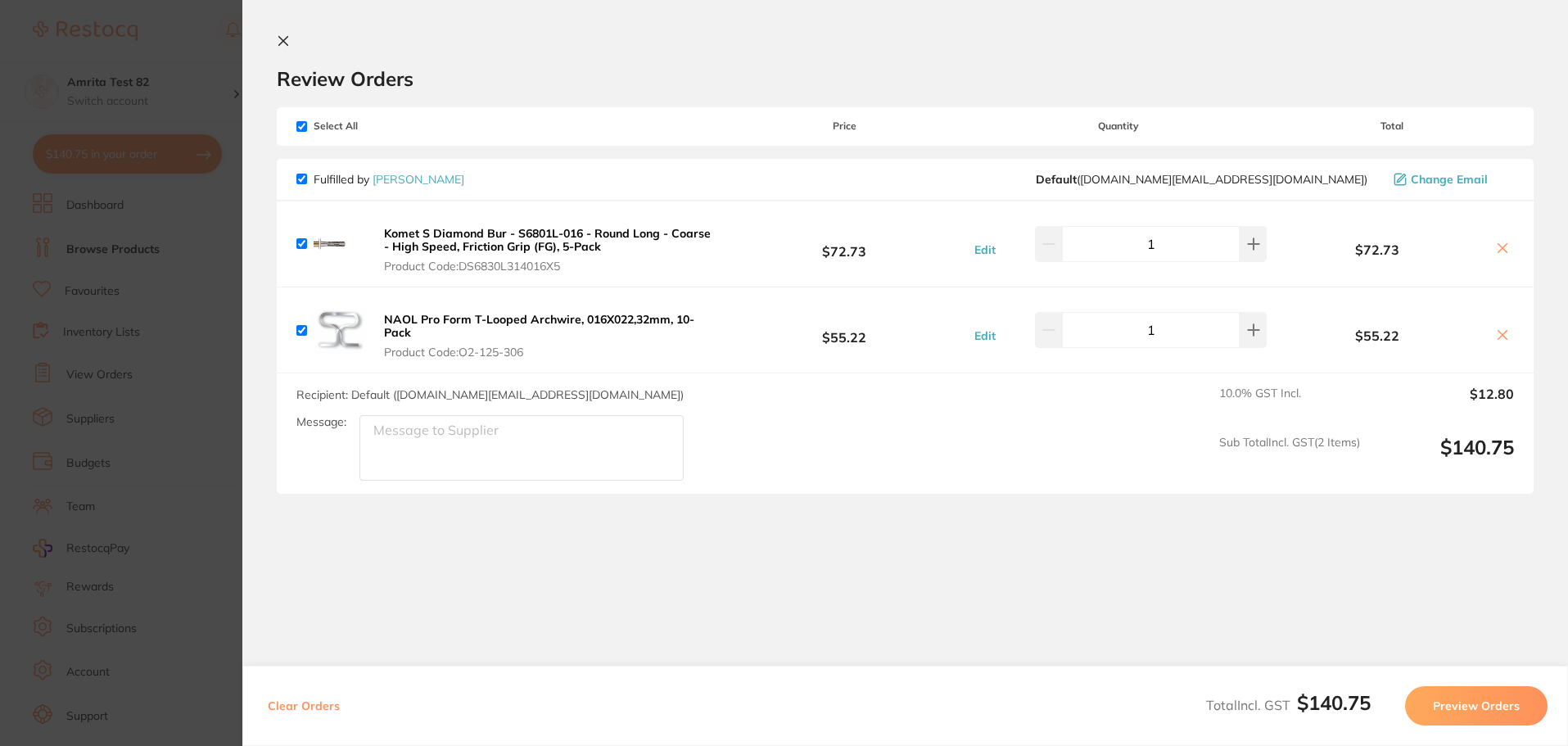
click at [479, 323] on b "NAOL Pro Form T-Looped Archwire, 016X022,32mm, 10-Pack" at bounding box center [539, 326] width 310 height 28
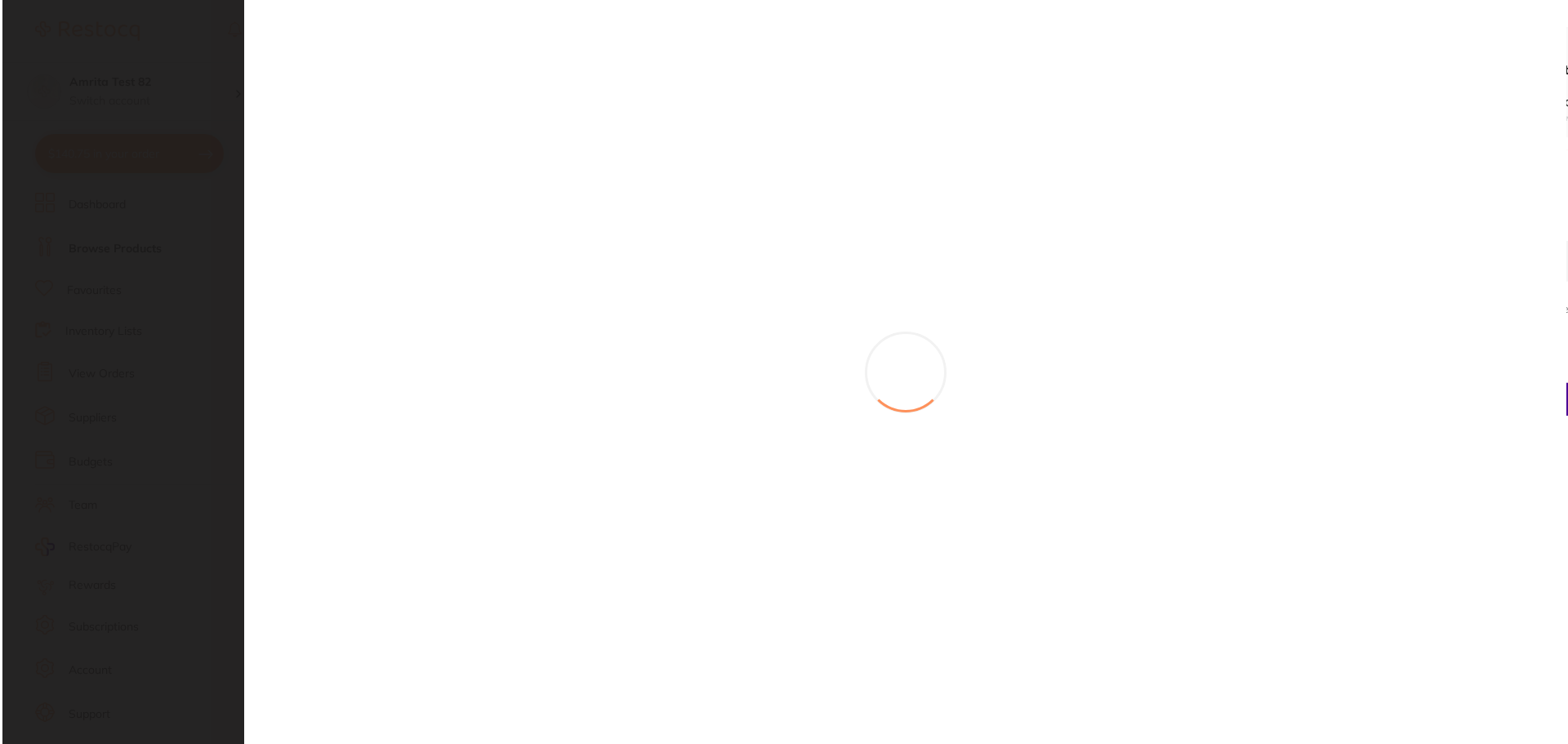
scroll to position [0, 0]
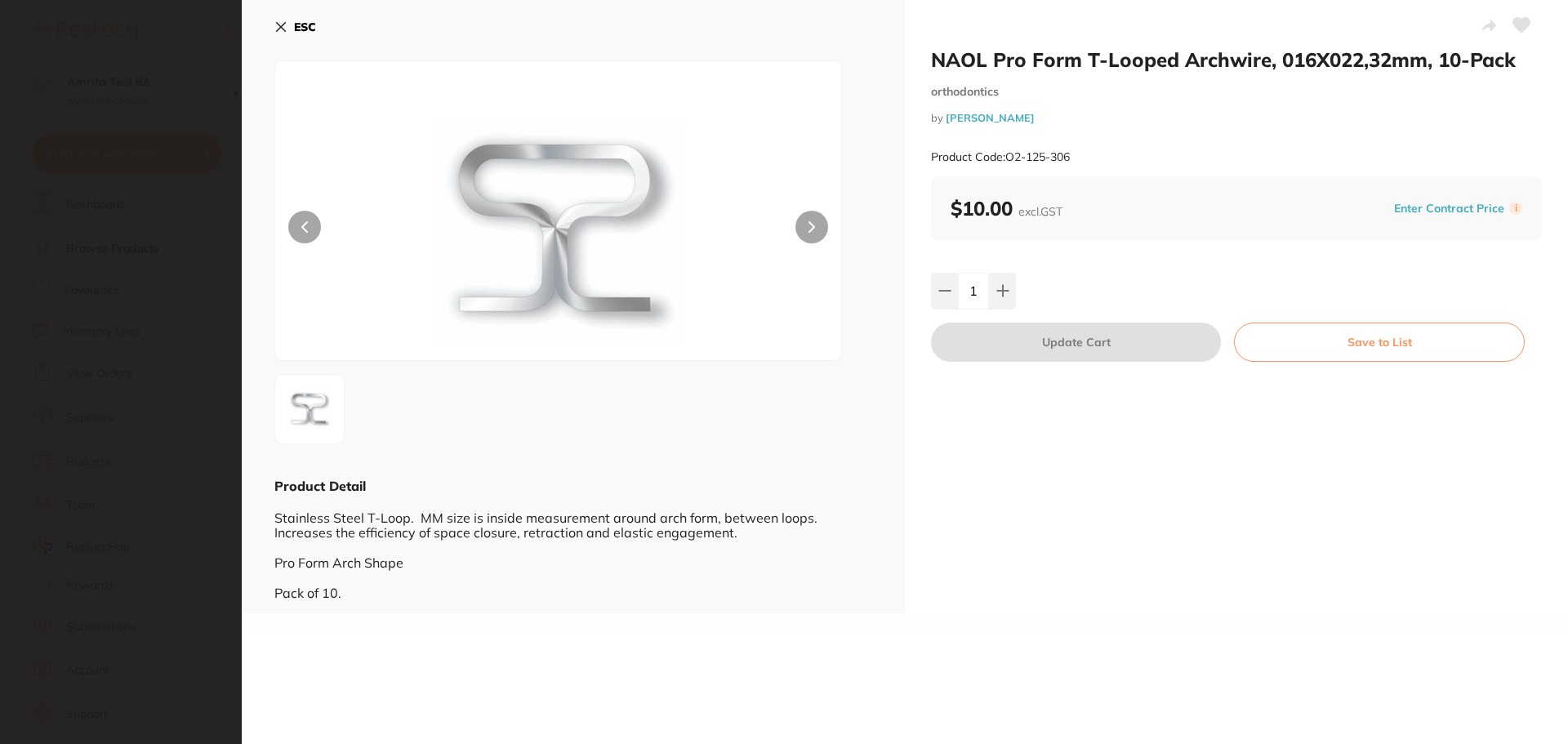
click at [284, 28] on icon at bounding box center [281, 27] width 13 height 13
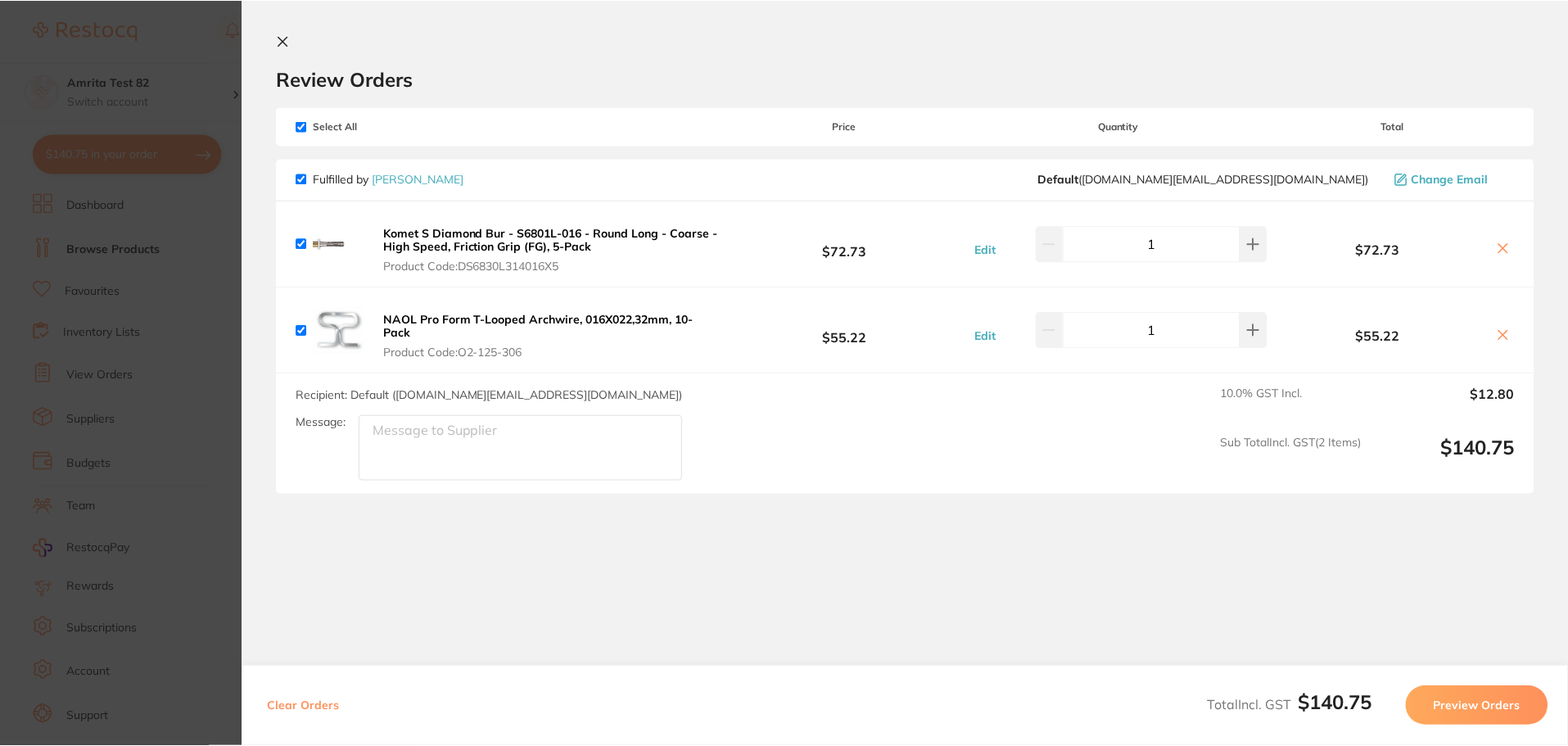
scroll to position [1, 0]
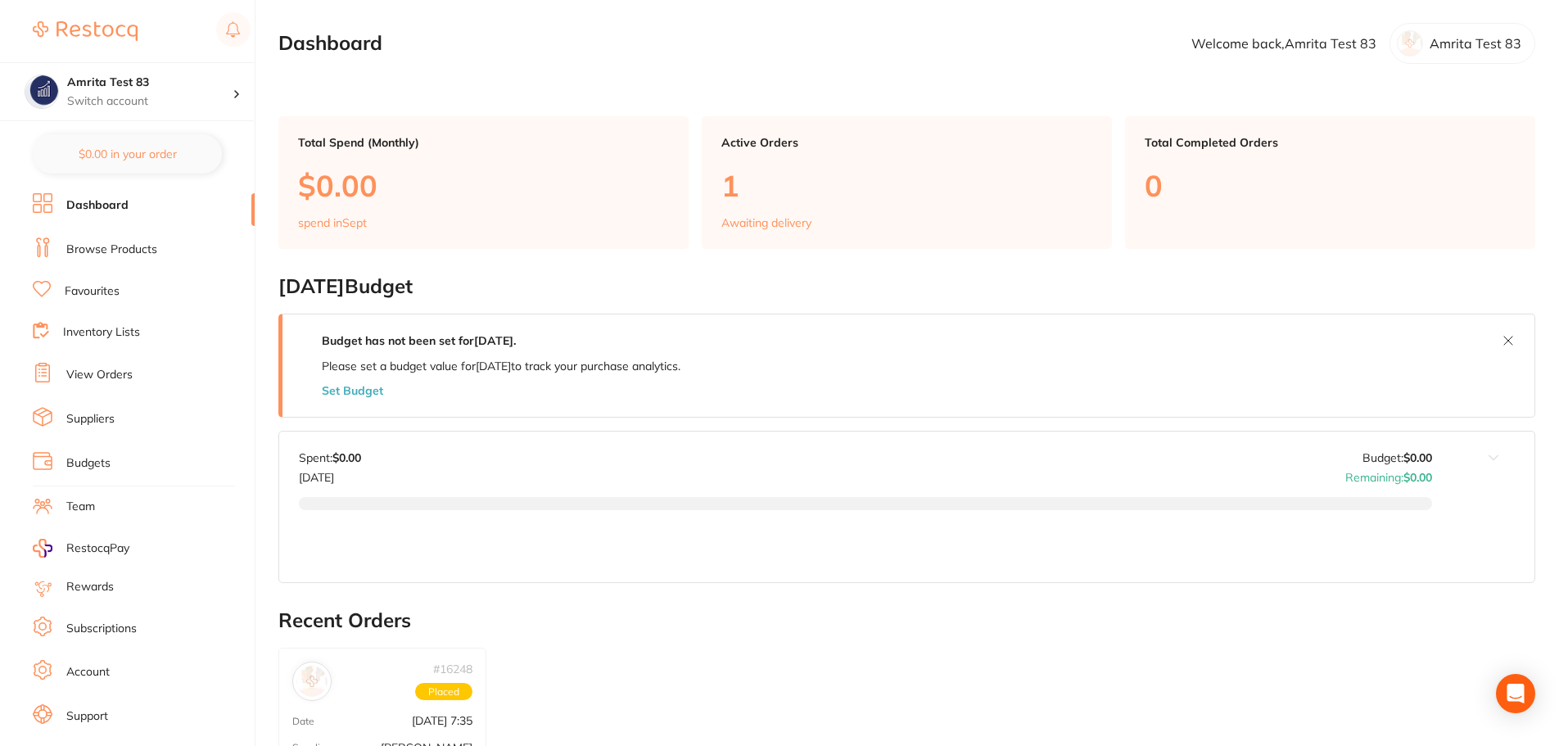
click at [138, 255] on link "Browse Products" at bounding box center [112, 250] width 91 height 17
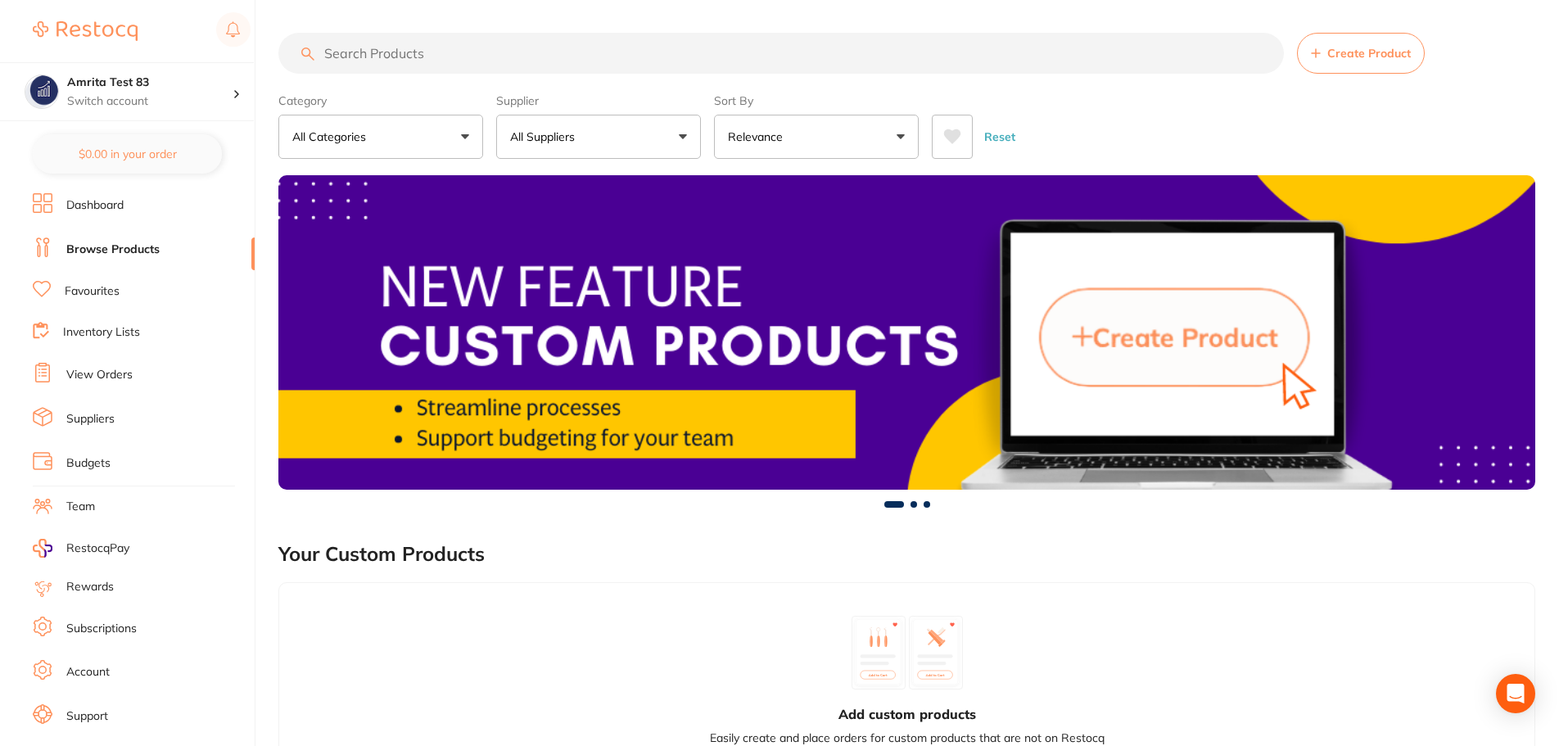
click at [560, 132] on p "All Suppliers" at bounding box center [546, 137] width 71 height 17
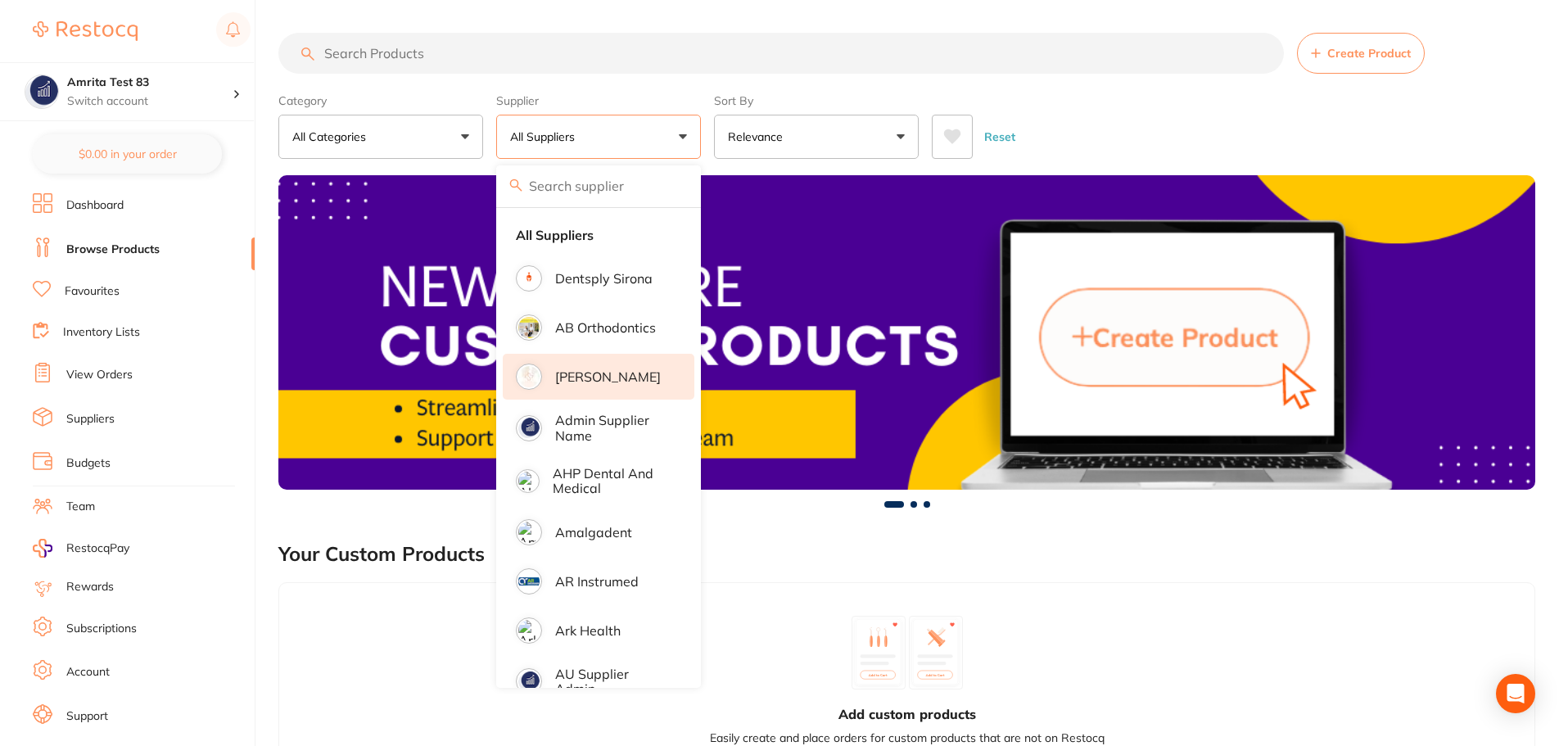
click at [617, 378] on p "[PERSON_NAME]" at bounding box center [608, 377] width 106 height 15
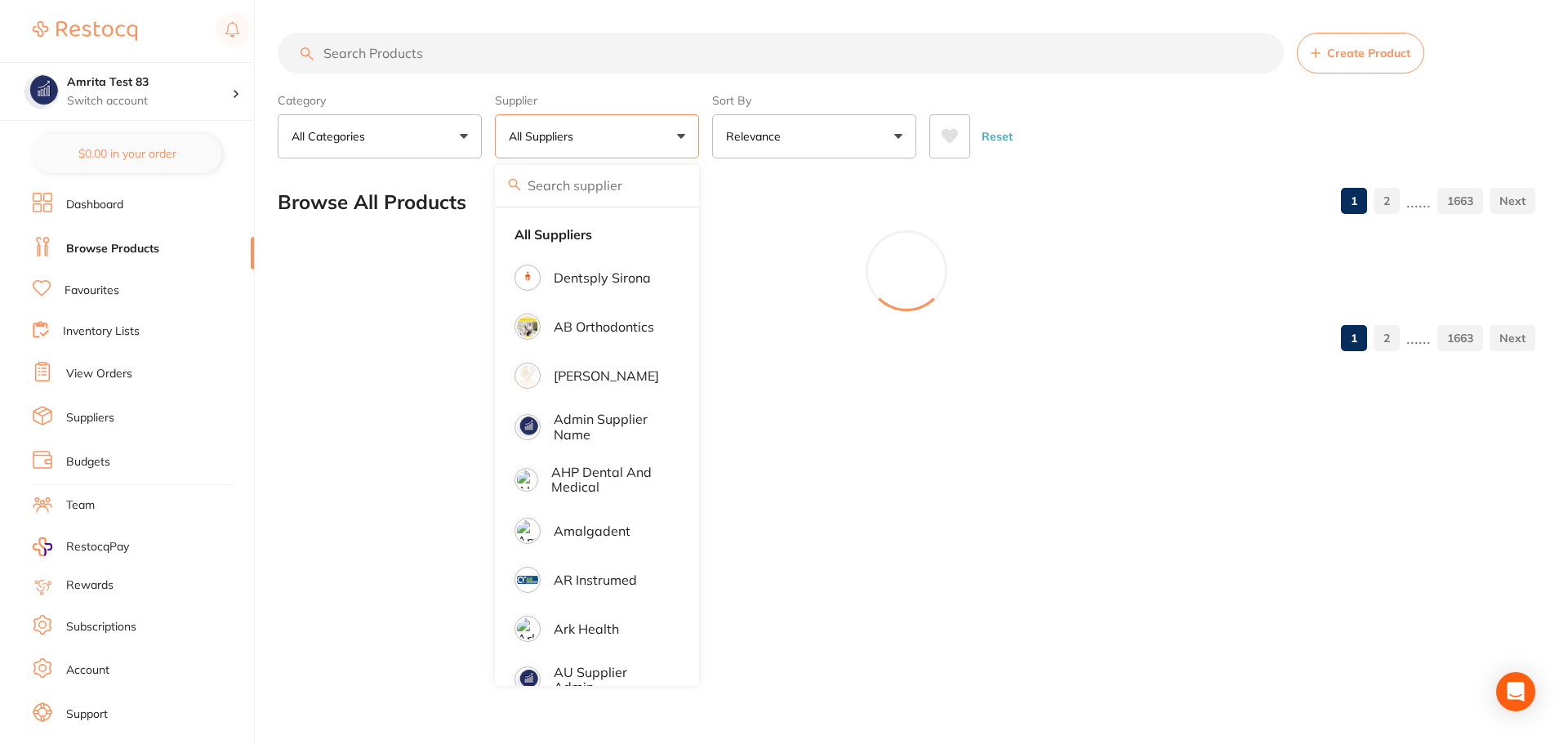
click at [707, 148] on div "Category All Categories All Categories 3D Printing anaesthetic articulating bur…" at bounding box center [906, 122] width 1257 height 72
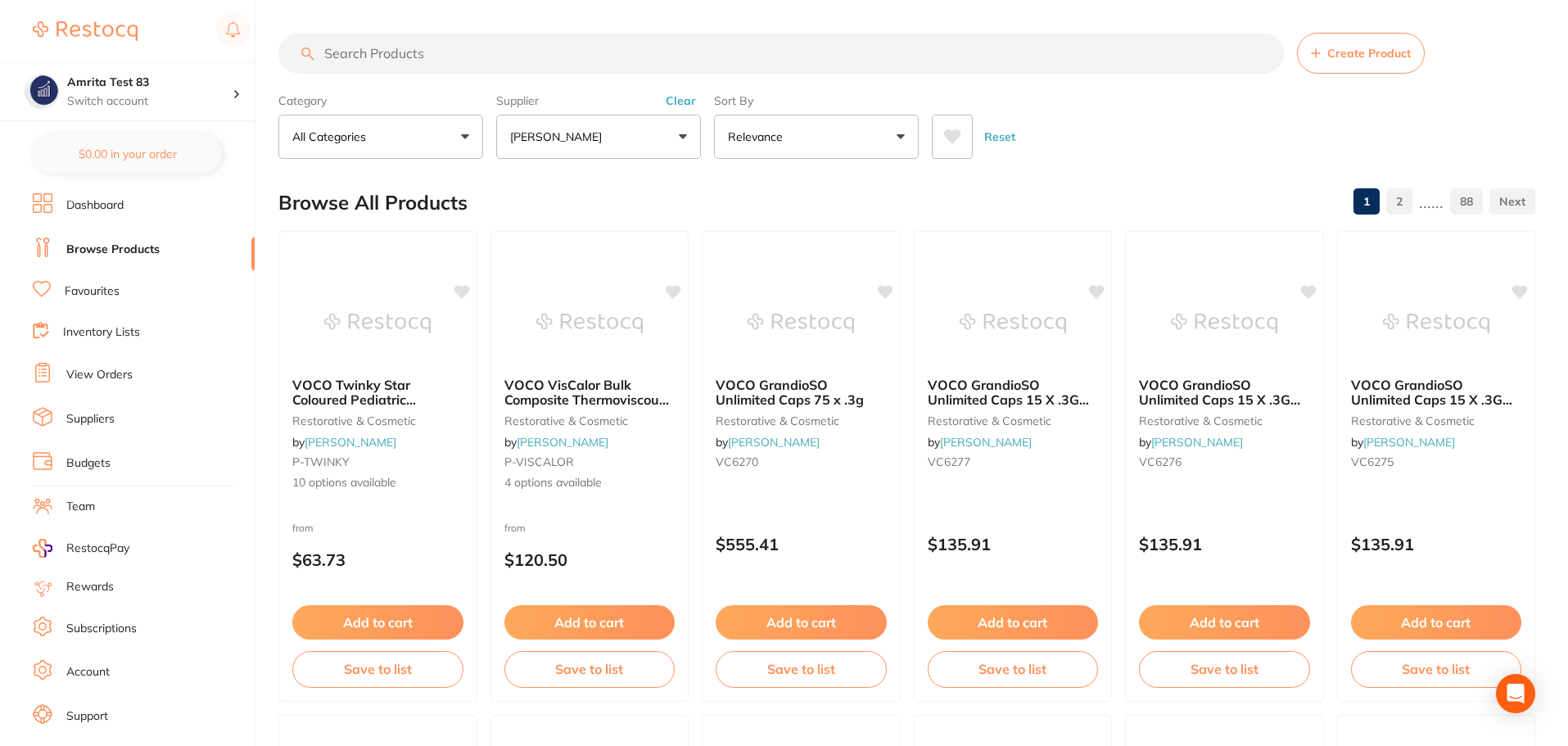
click at [821, 136] on button "Relevance" at bounding box center [817, 136] width 205 height 44
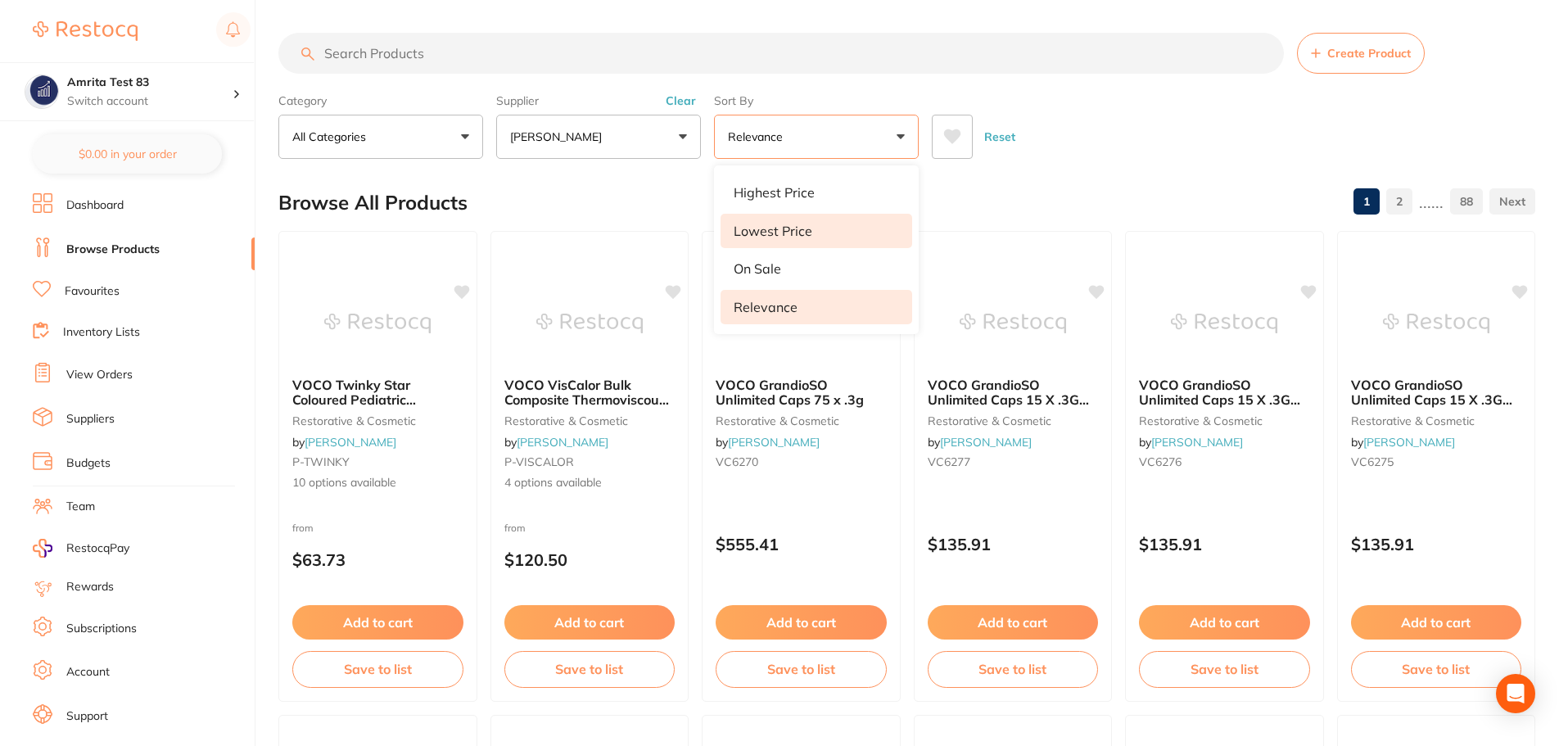
click at [809, 240] on li "Lowest Price" at bounding box center [817, 232] width 192 height 35
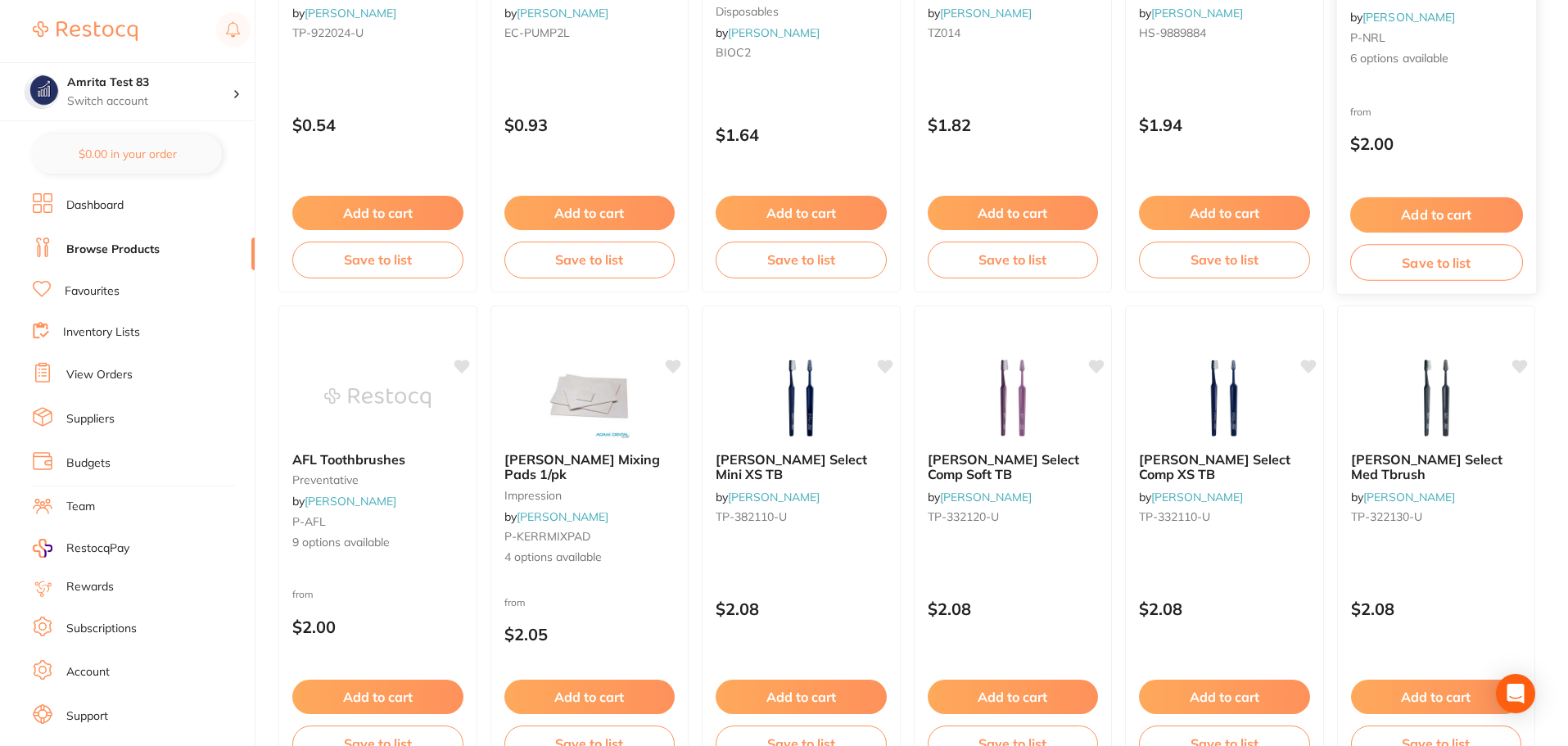
scroll to position [655, 0]
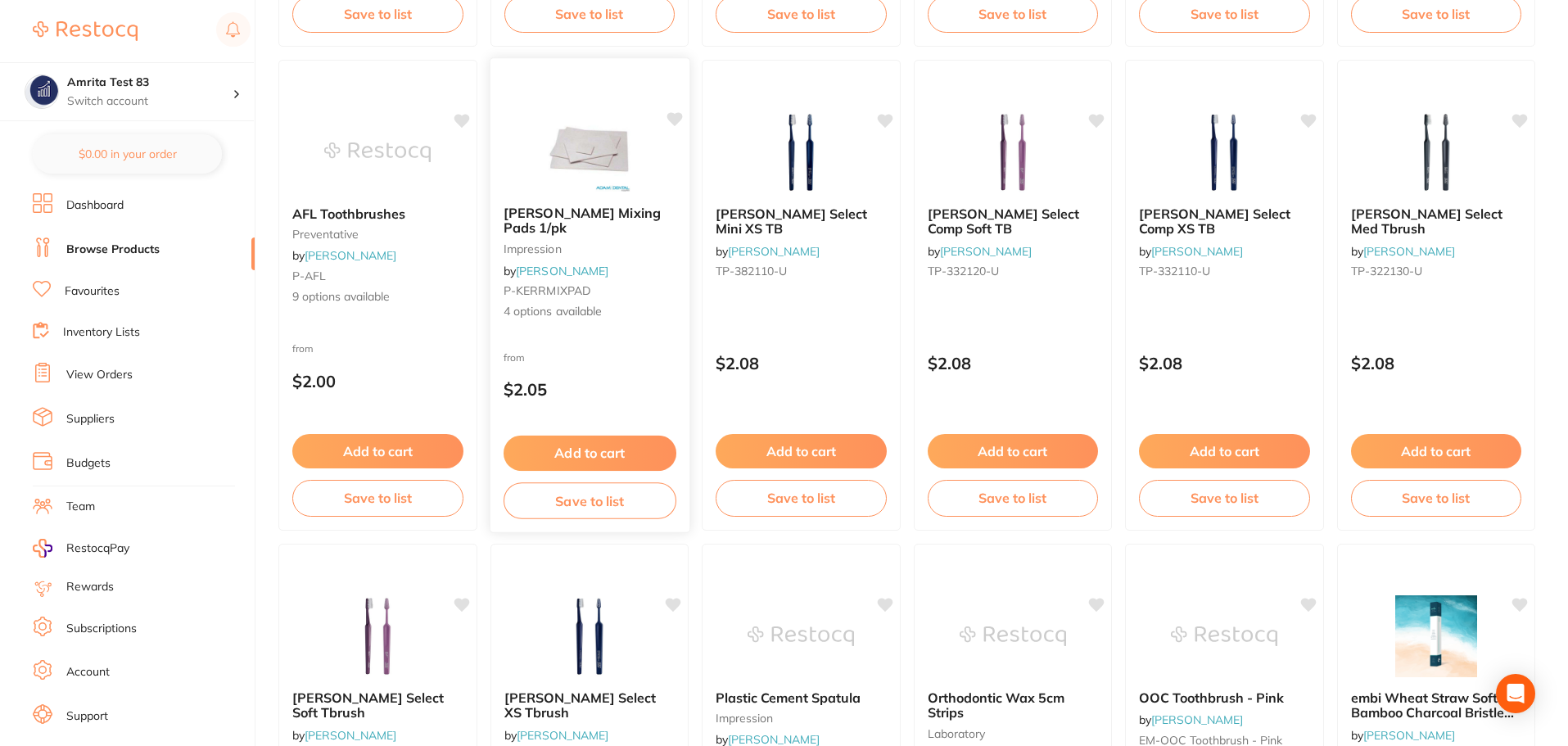
click at [617, 351] on div "from $2.05" at bounding box center [589, 377] width 199 height 59
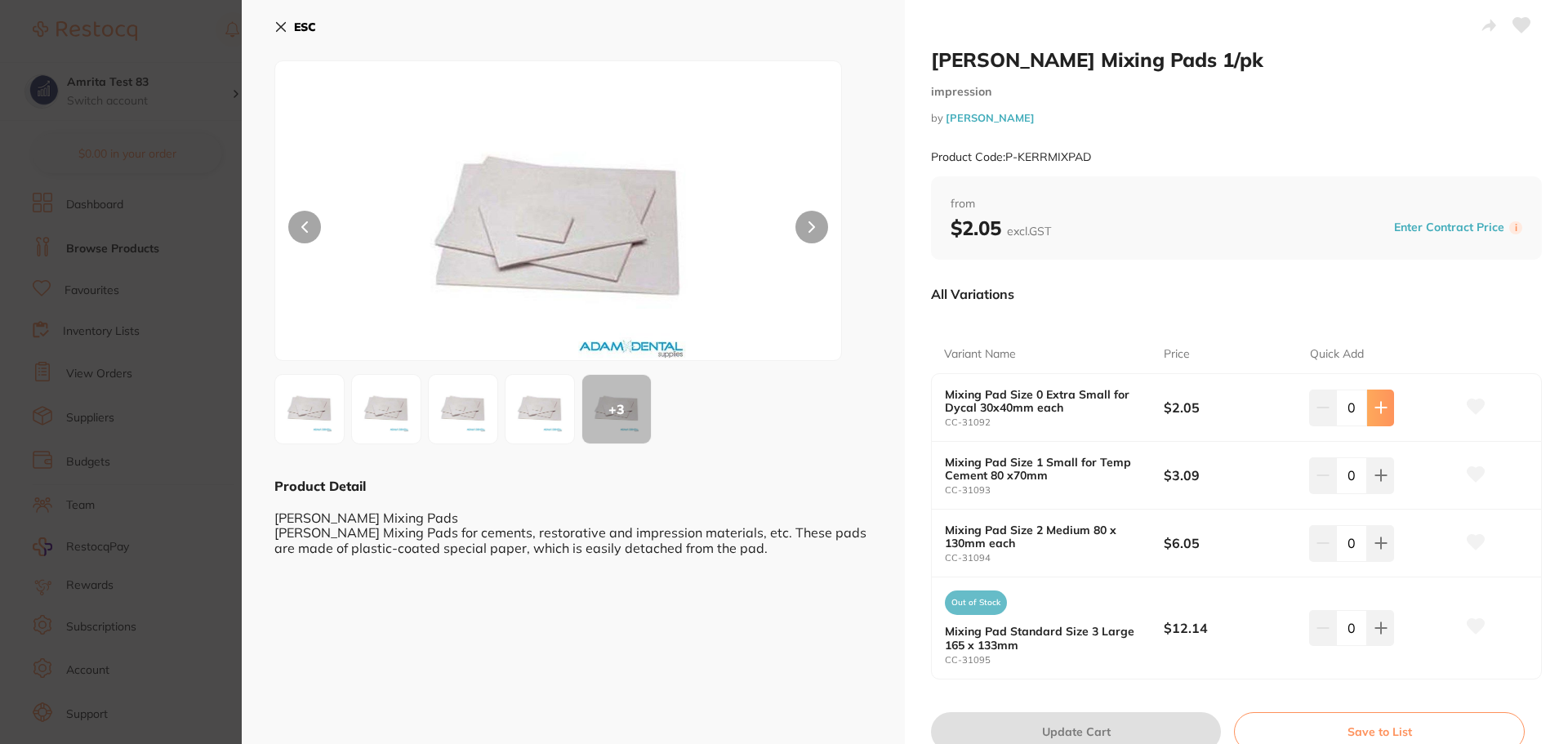
click at [1386, 421] on button at bounding box center [1380, 407] width 27 height 36
type input "1"
click at [1102, 731] on button "Update Cart" at bounding box center [1076, 732] width 290 height 40
checkbox input "false"
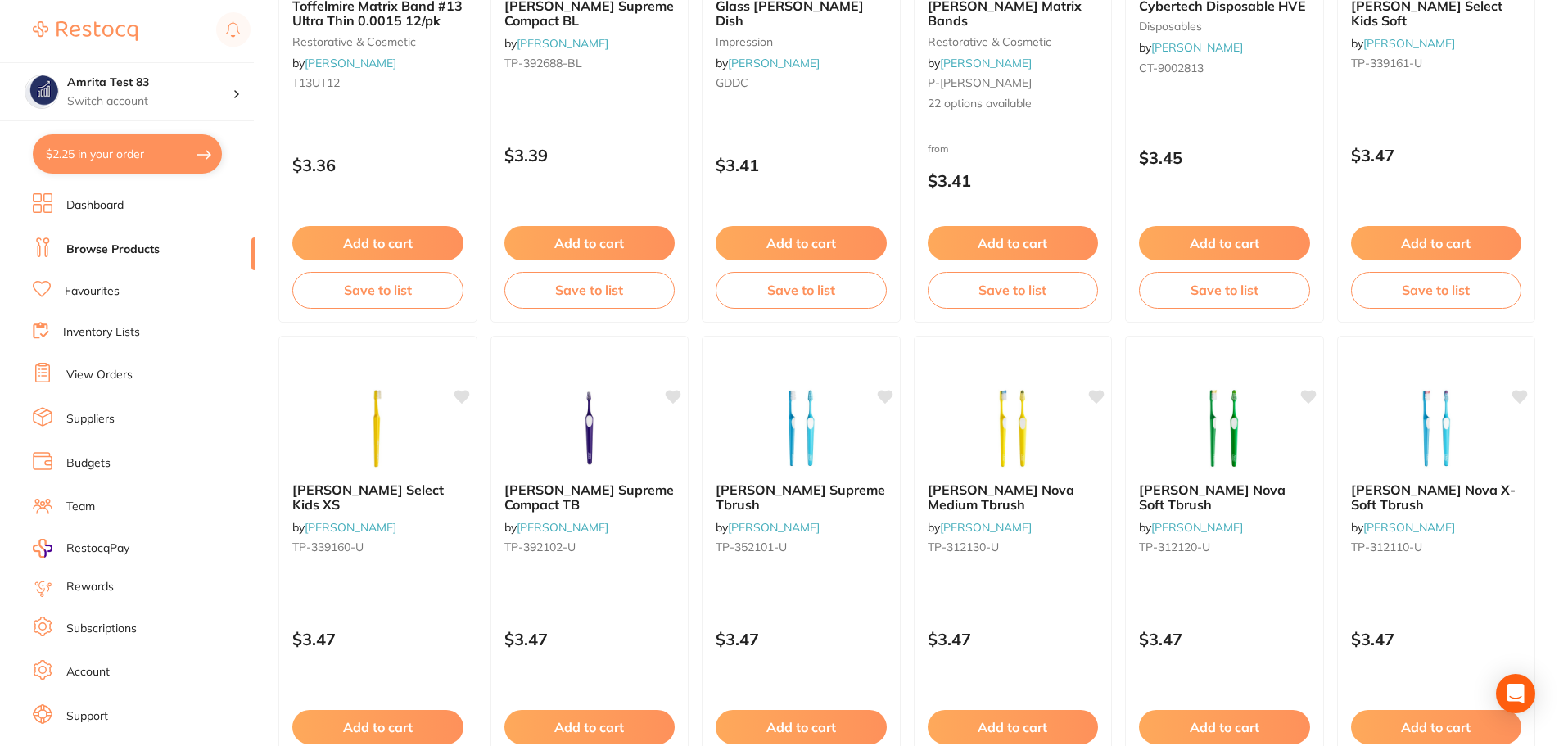
scroll to position [3914, 0]
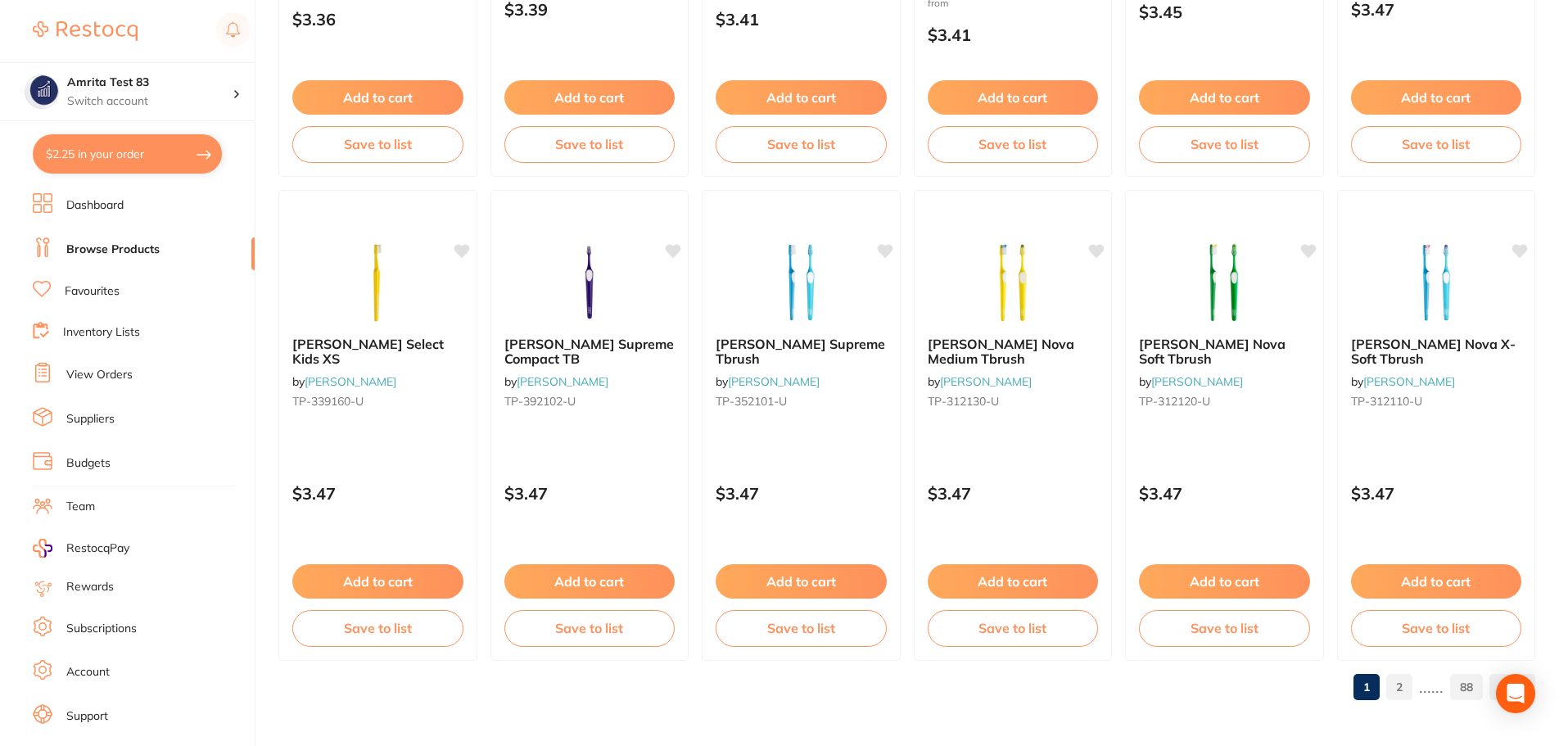
click at [1399, 686] on link "2" at bounding box center [1399, 687] width 26 height 33
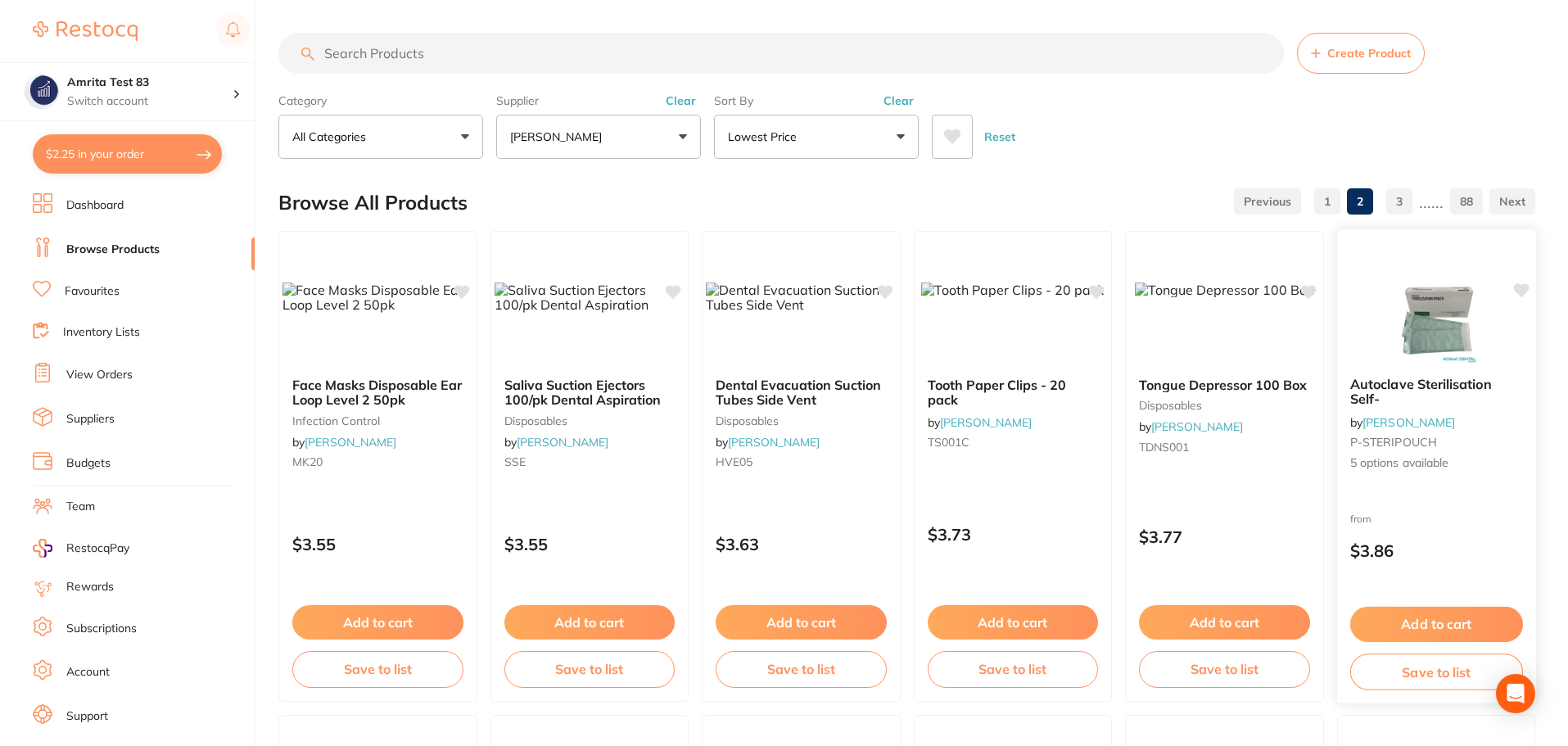
click at [1454, 455] on div "Autoclave Sterilisation Self- by Adam Dental P-STERIPOUCH 5 options available" at bounding box center [1435, 424] width 199 height 122
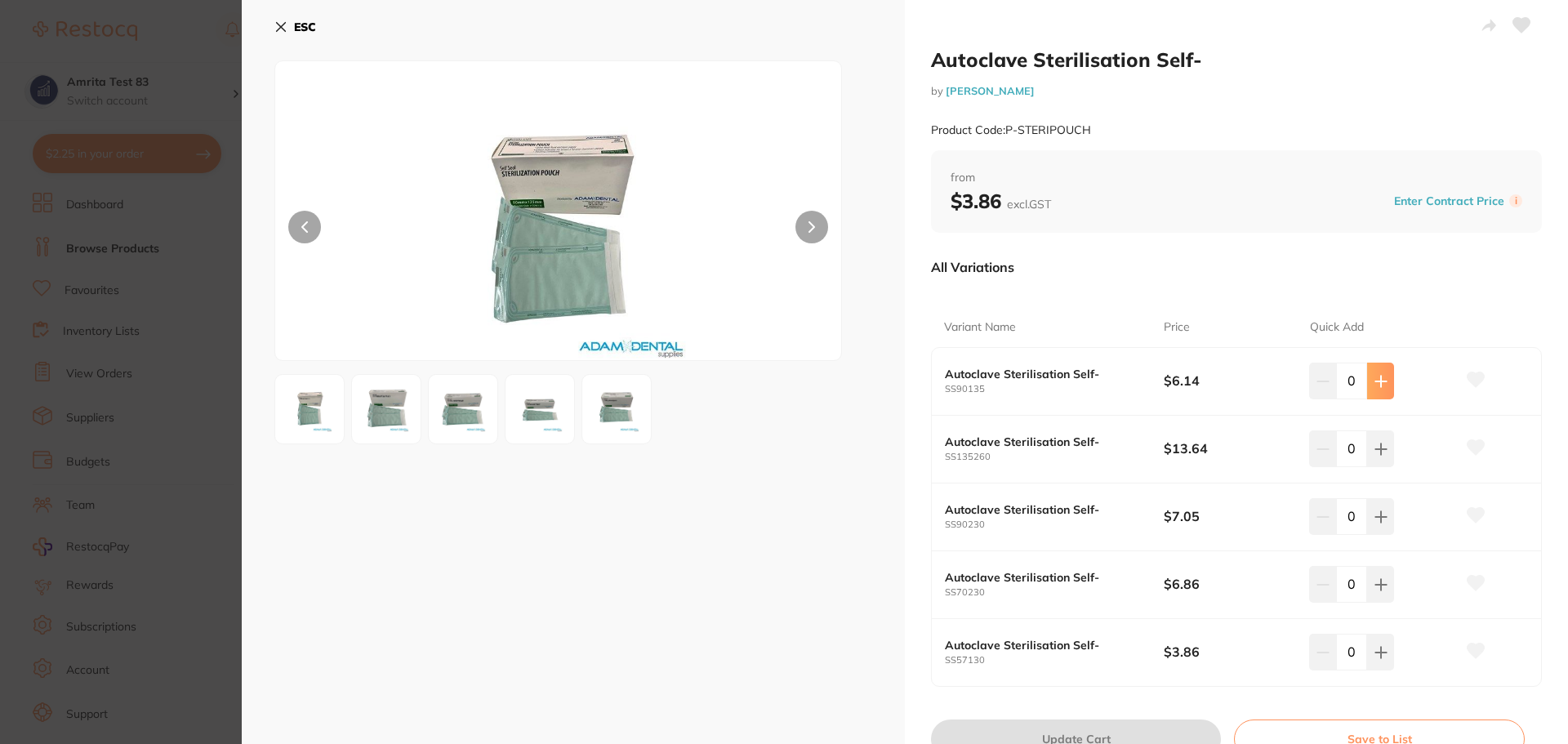
click at [1383, 394] on button at bounding box center [1380, 381] width 27 height 36
type input "1"
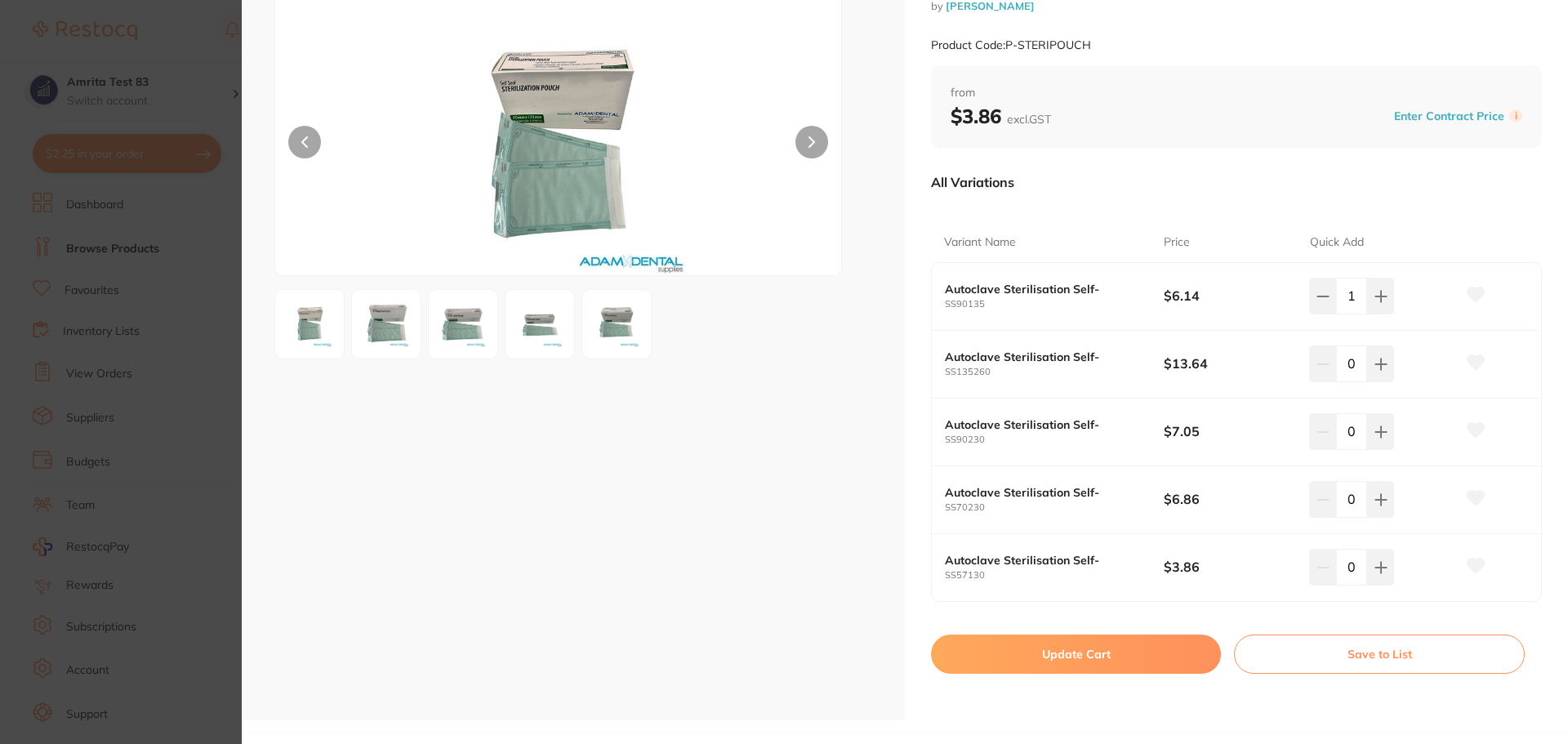
click at [1143, 647] on button "Update Cart" at bounding box center [1076, 655] width 290 height 40
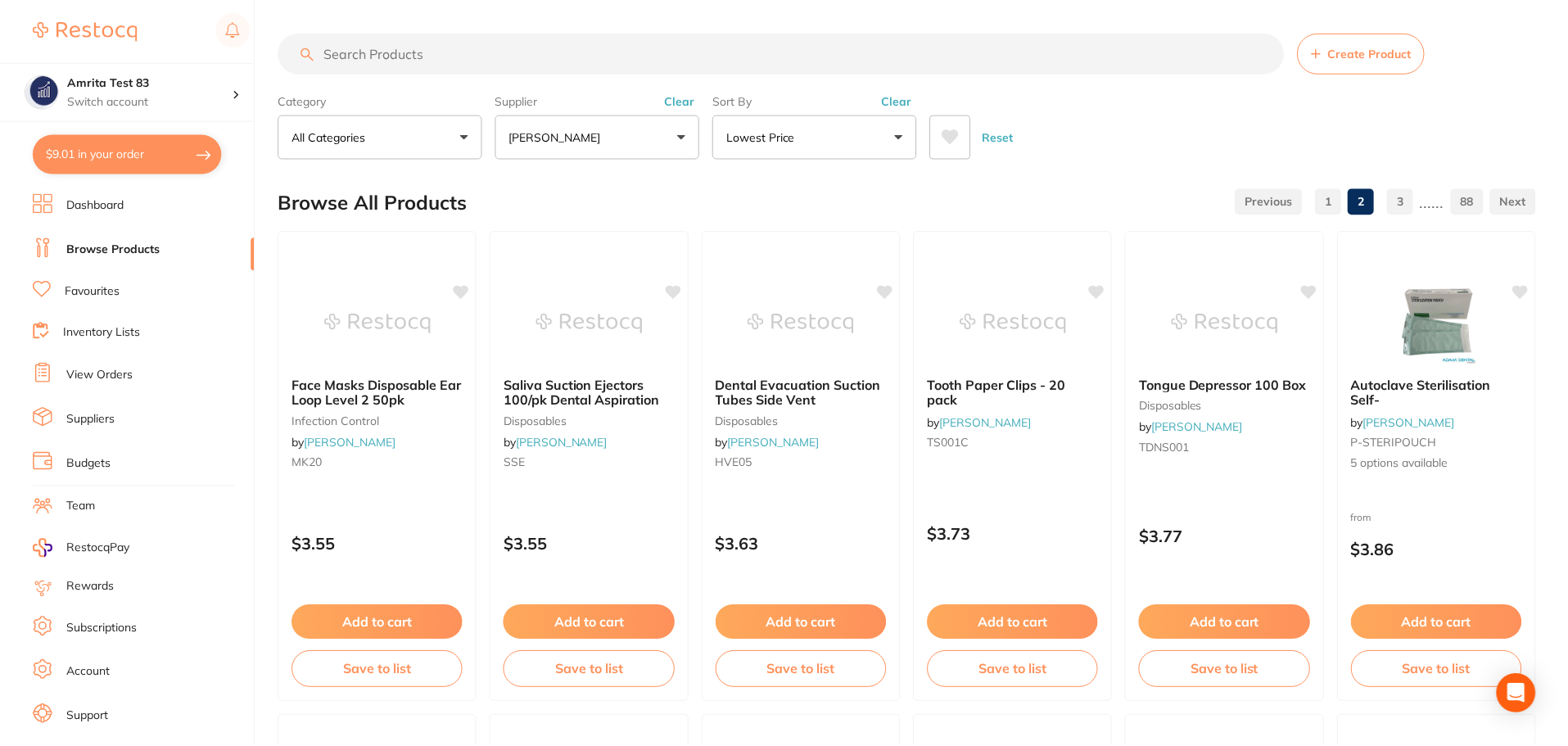
scroll to position [3914, 0]
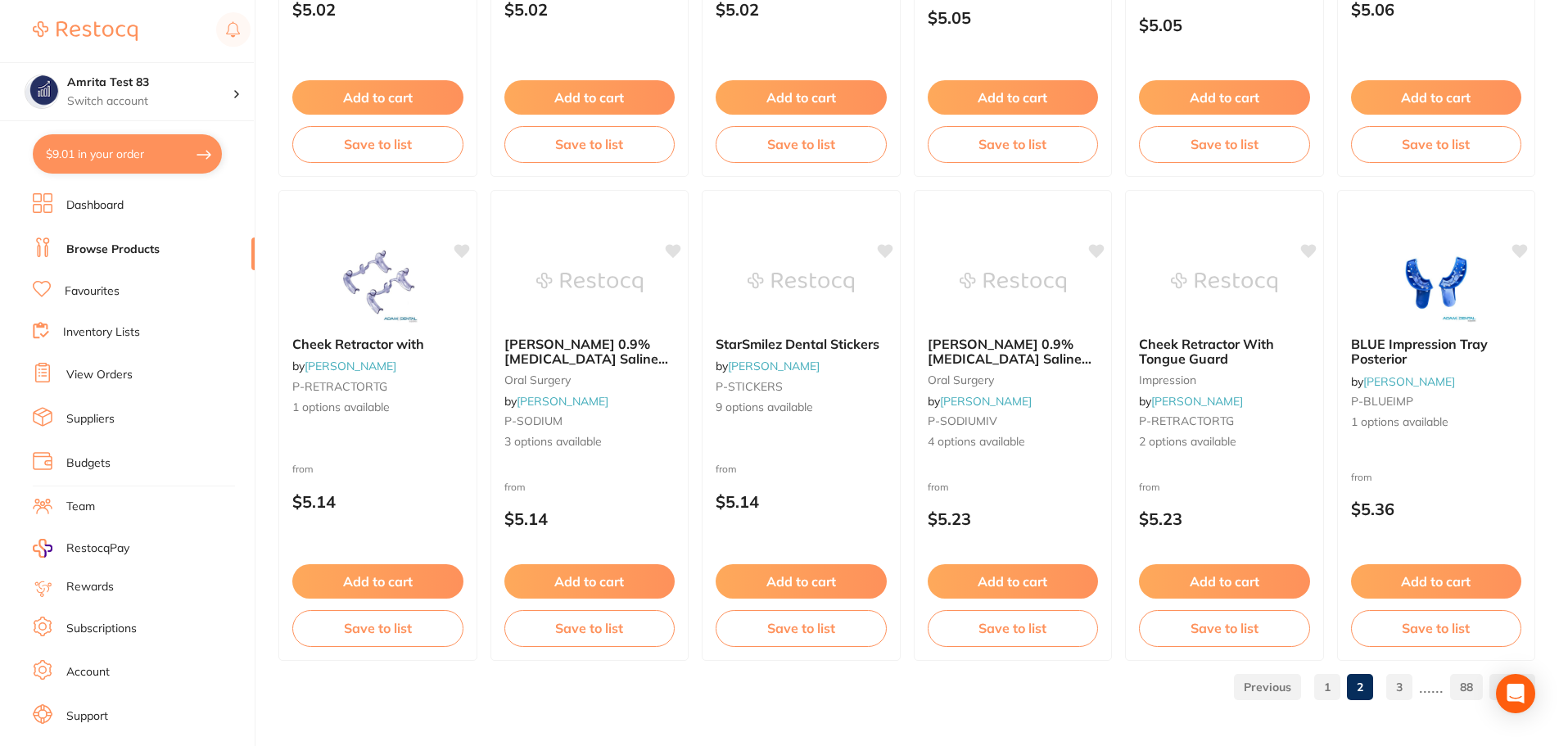
click at [199, 161] on button "$9.01 in your order" at bounding box center [127, 154] width 189 height 40
checkbox input "true"
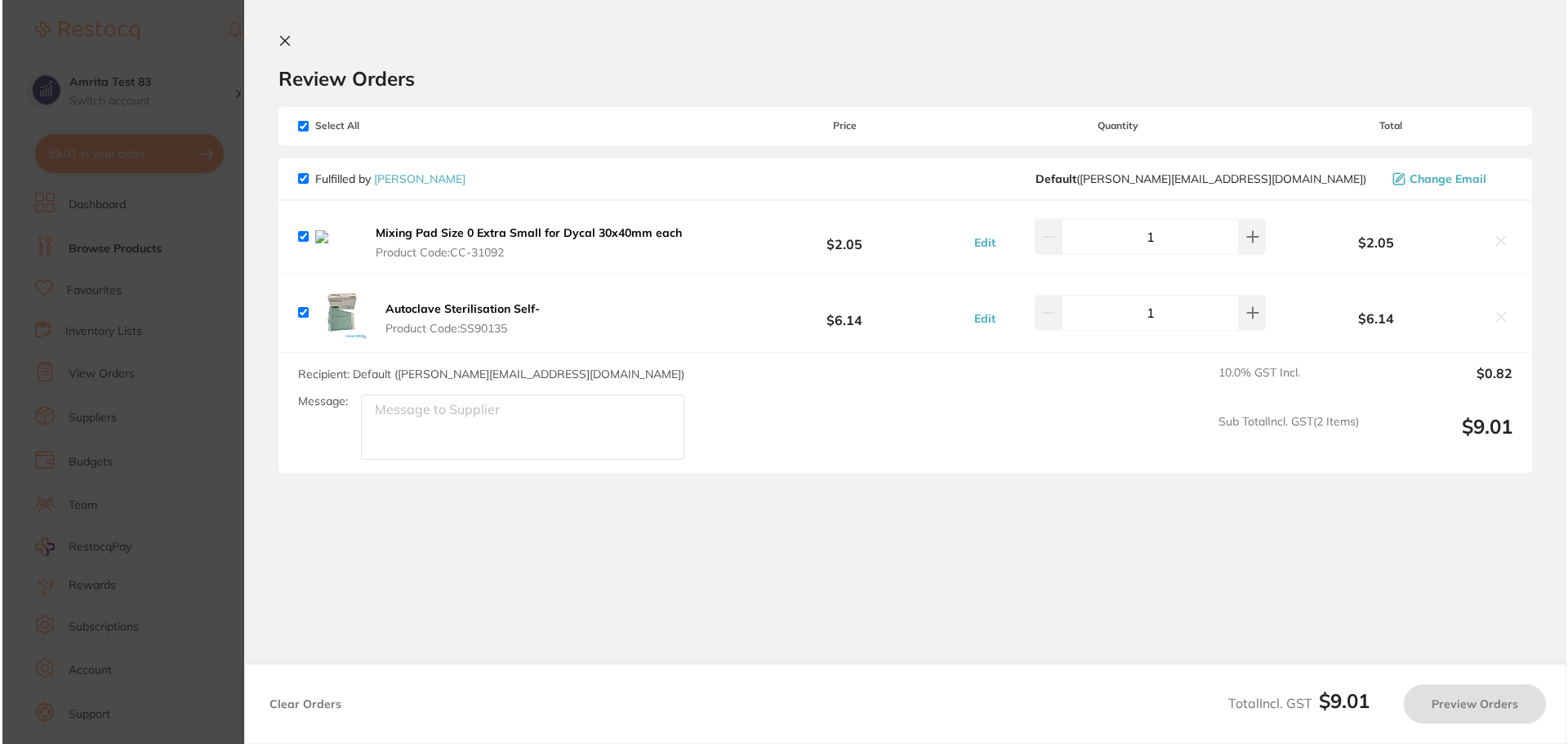
scroll to position [0, 0]
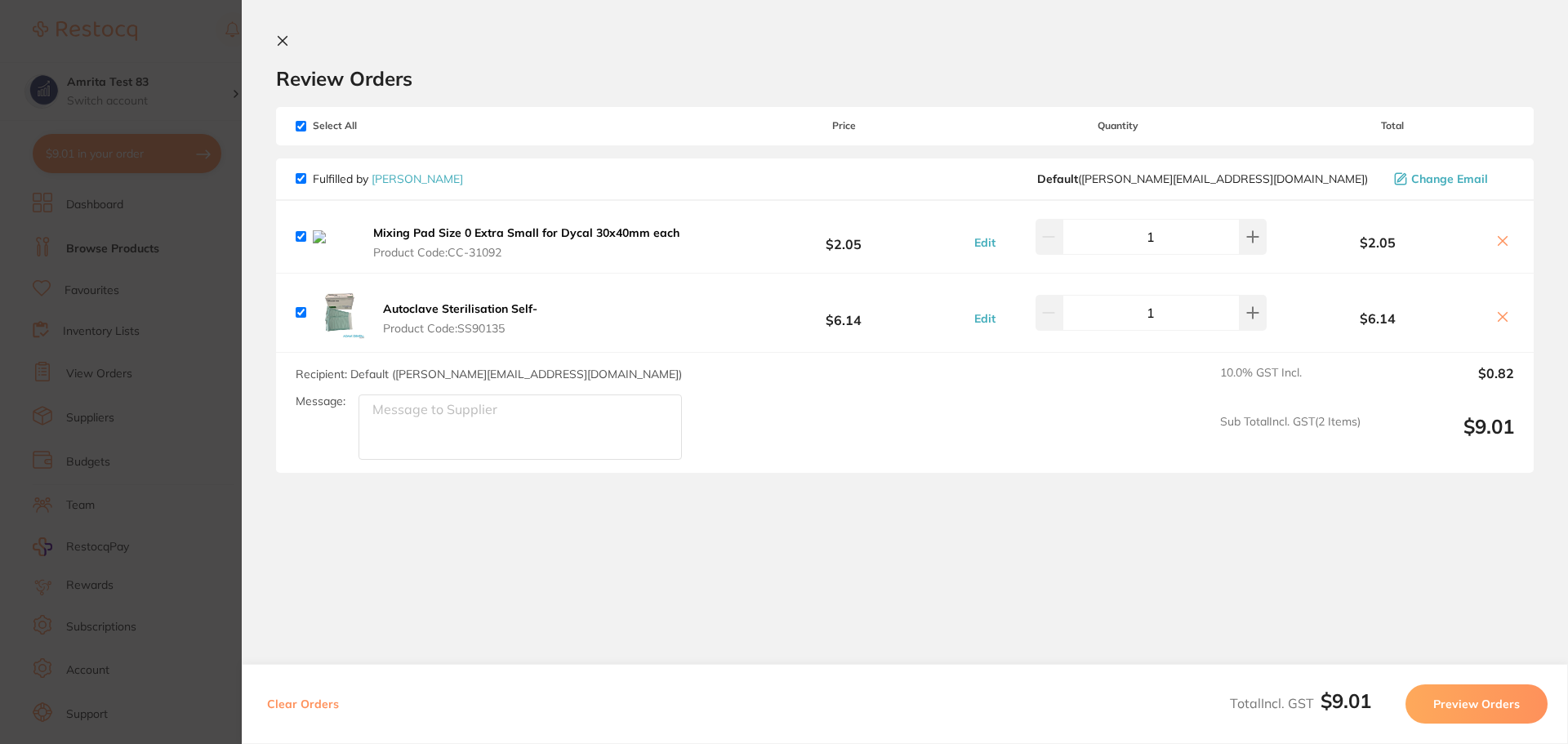
drag, startPoint x: 443, startPoint y: 239, endPoint x: 1090, endPoint y: 219, distance: 647.3
click at [443, 239] on b "Mixing Pad Size 0 Extra Small for Dycal 30x40mm each" at bounding box center [526, 233] width 306 height 15
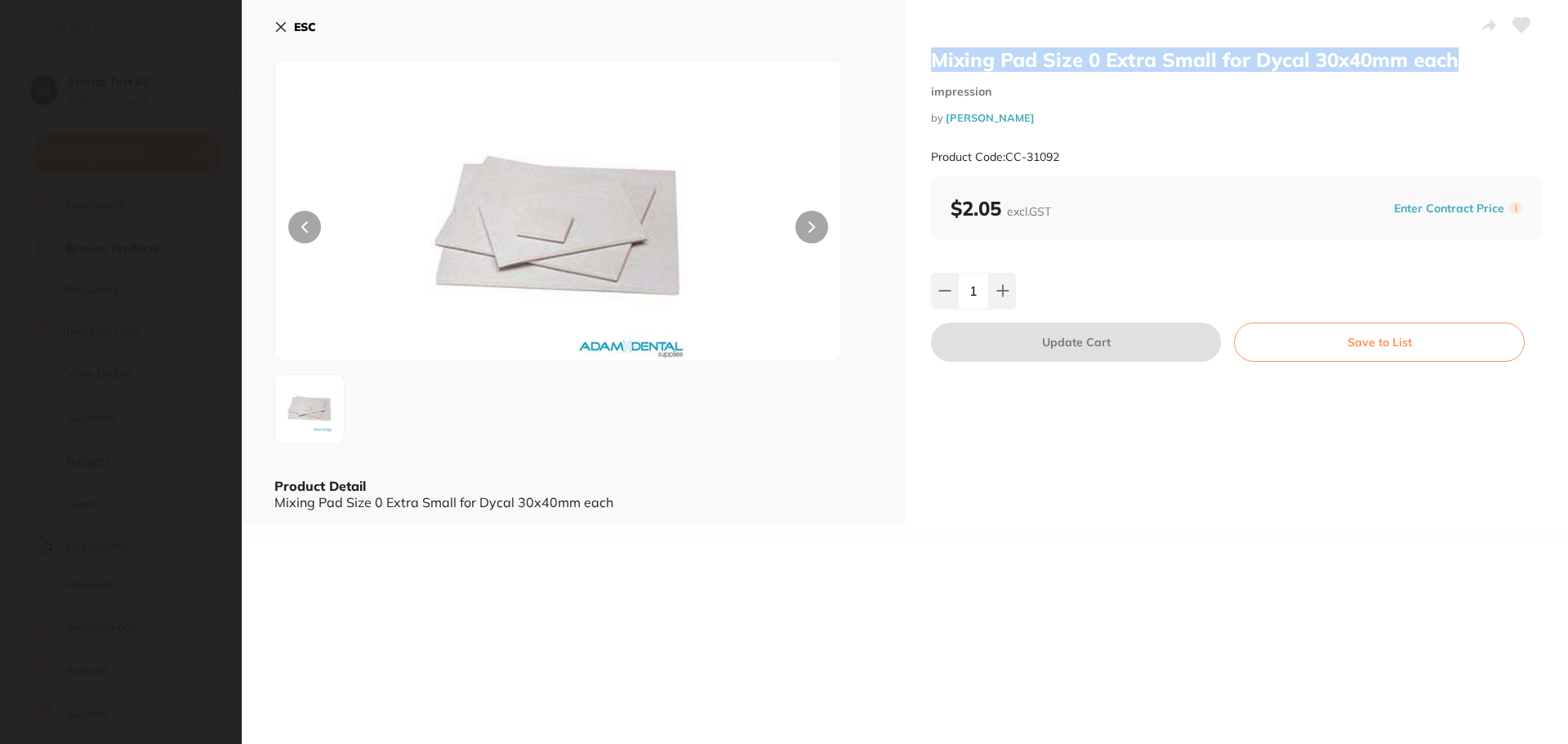
drag, startPoint x: 1442, startPoint y: 64, endPoint x: 936, endPoint y: 54, distance: 506.1
click at [936, 54] on h2 "Mixing Pad Size 0 Extra Small for Dycal 30x40mm each" at bounding box center [1236, 59] width 611 height 25
copy h2 "Mixing Pad Size 0 Extra Small for Dycal 30x40mm each"
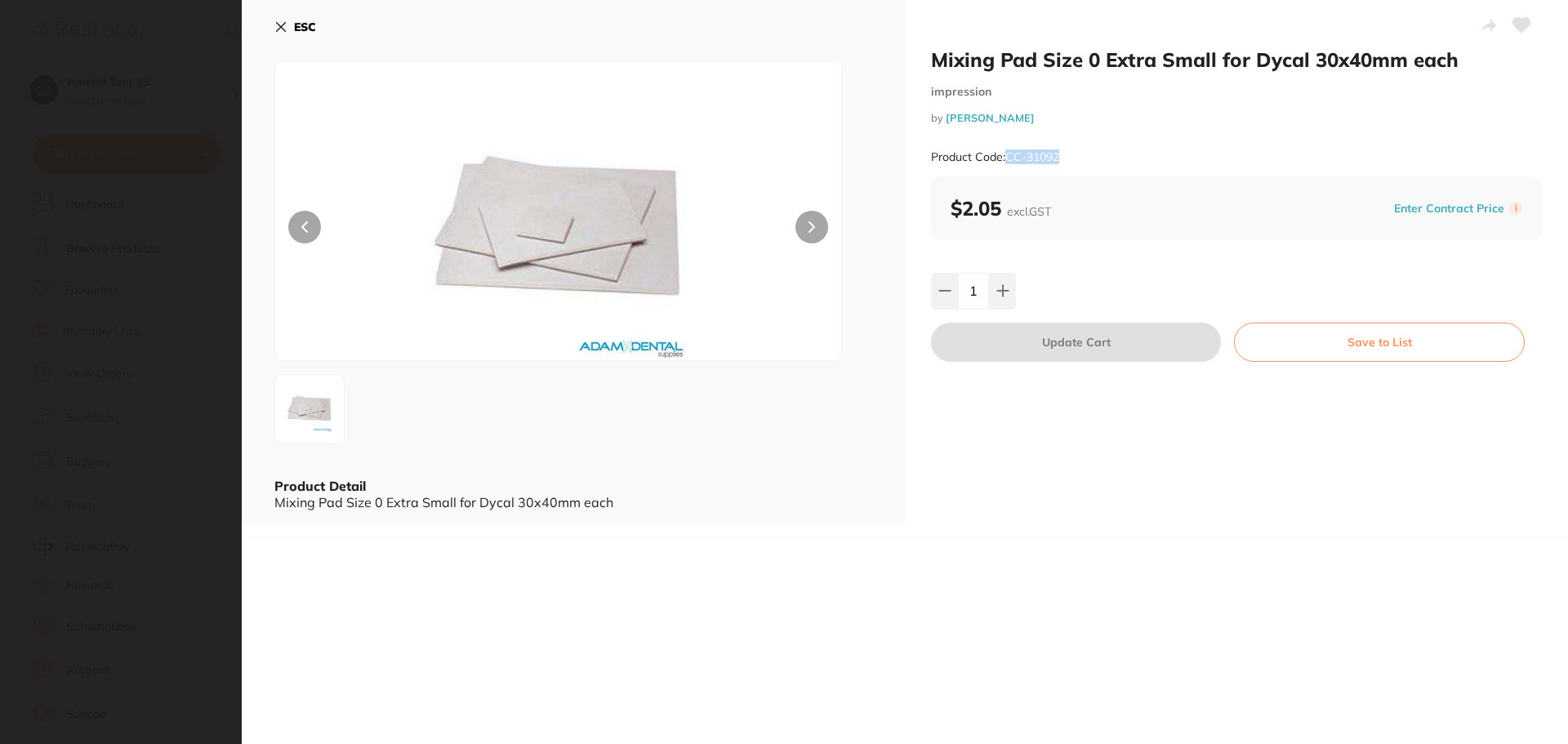
drag, startPoint x: 1077, startPoint y: 154, endPoint x: 1007, endPoint y: 155, distance: 70.0
click at [1007, 155] on div "Product Code: CC-31092" at bounding box center [1236, 157] width 611 height 40
copy small "CC-31092"
click at [280, 25] on icon at bounding box center [281, 27] width 13 height 13
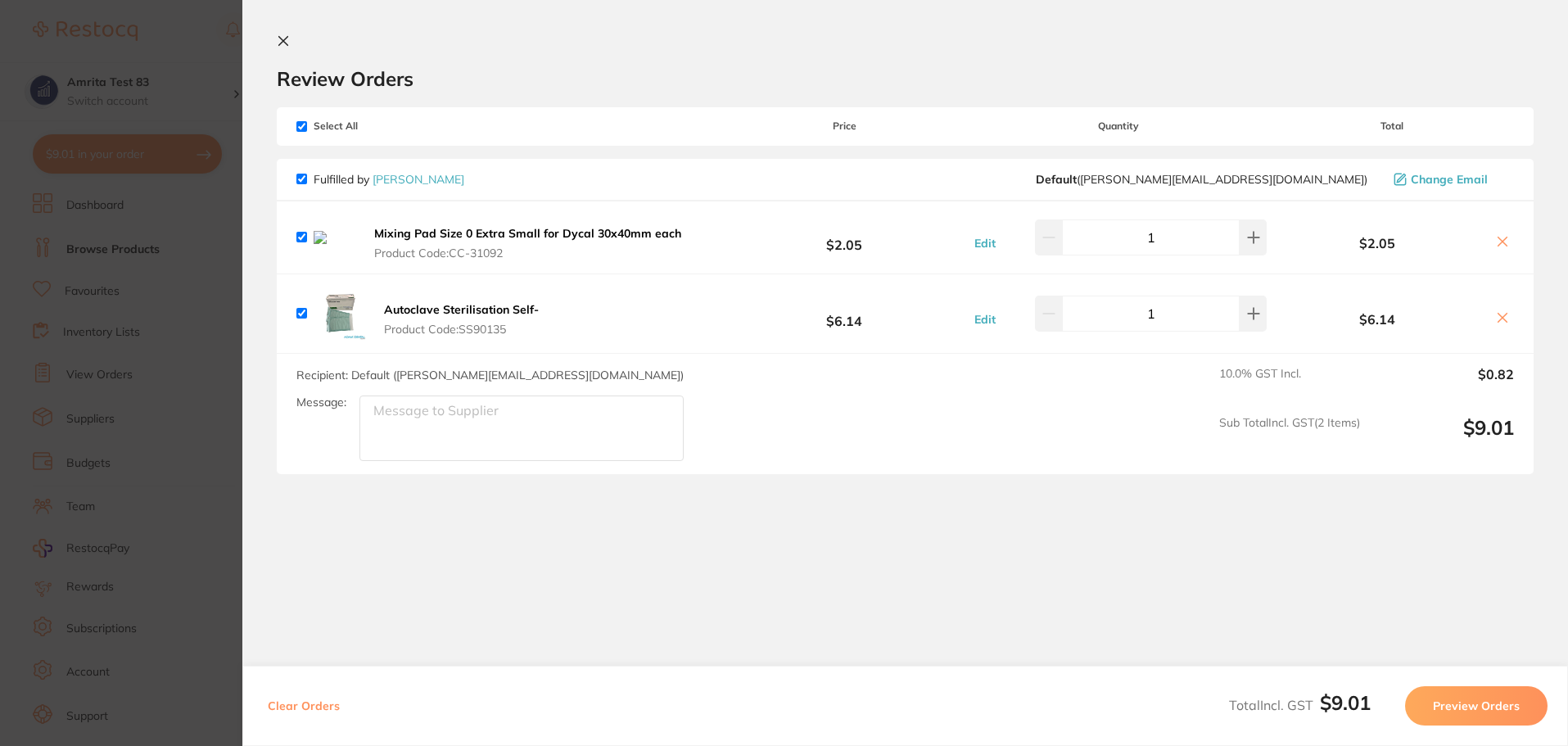
click at [495, 317] on b "Autoclave Sterilisation Self-" at bounding box center [461, 309] width 155 height 15
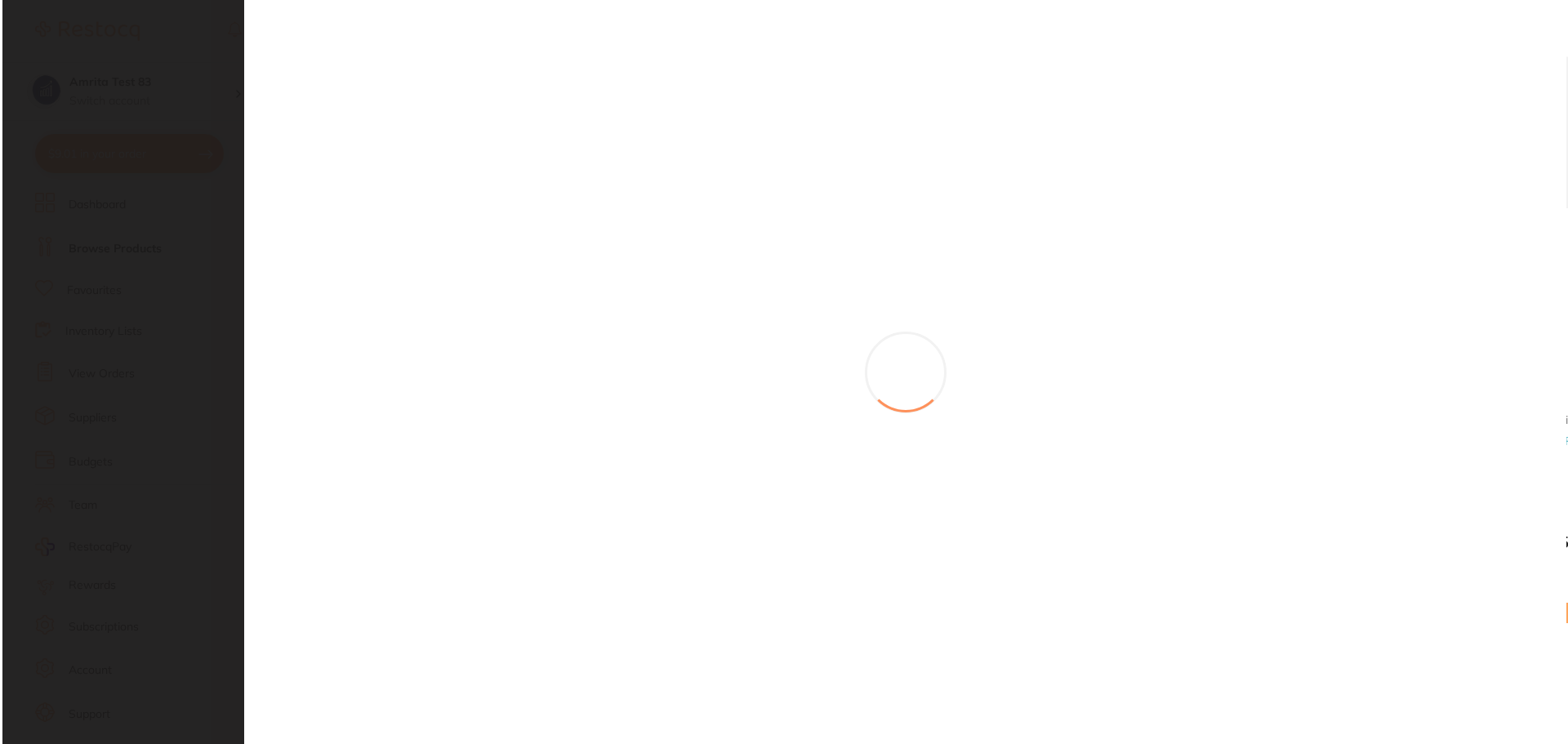
scroll to position [0, 0]
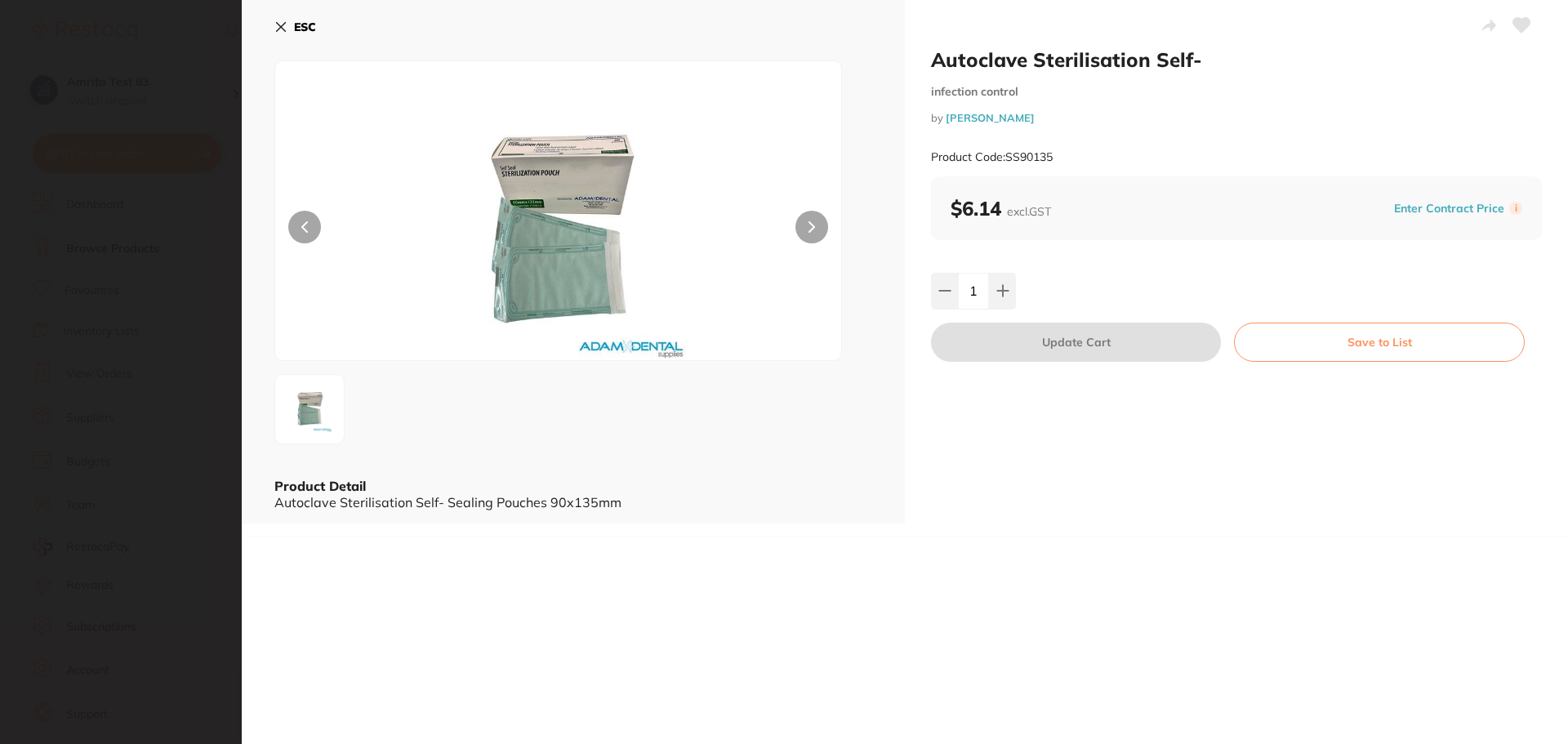
click at [179, 276] on section "Autoclave Sterilisation Self- infection control by Adam Dental Product Code: SS…" at bounding box center [784, 372] width 1568 height 744
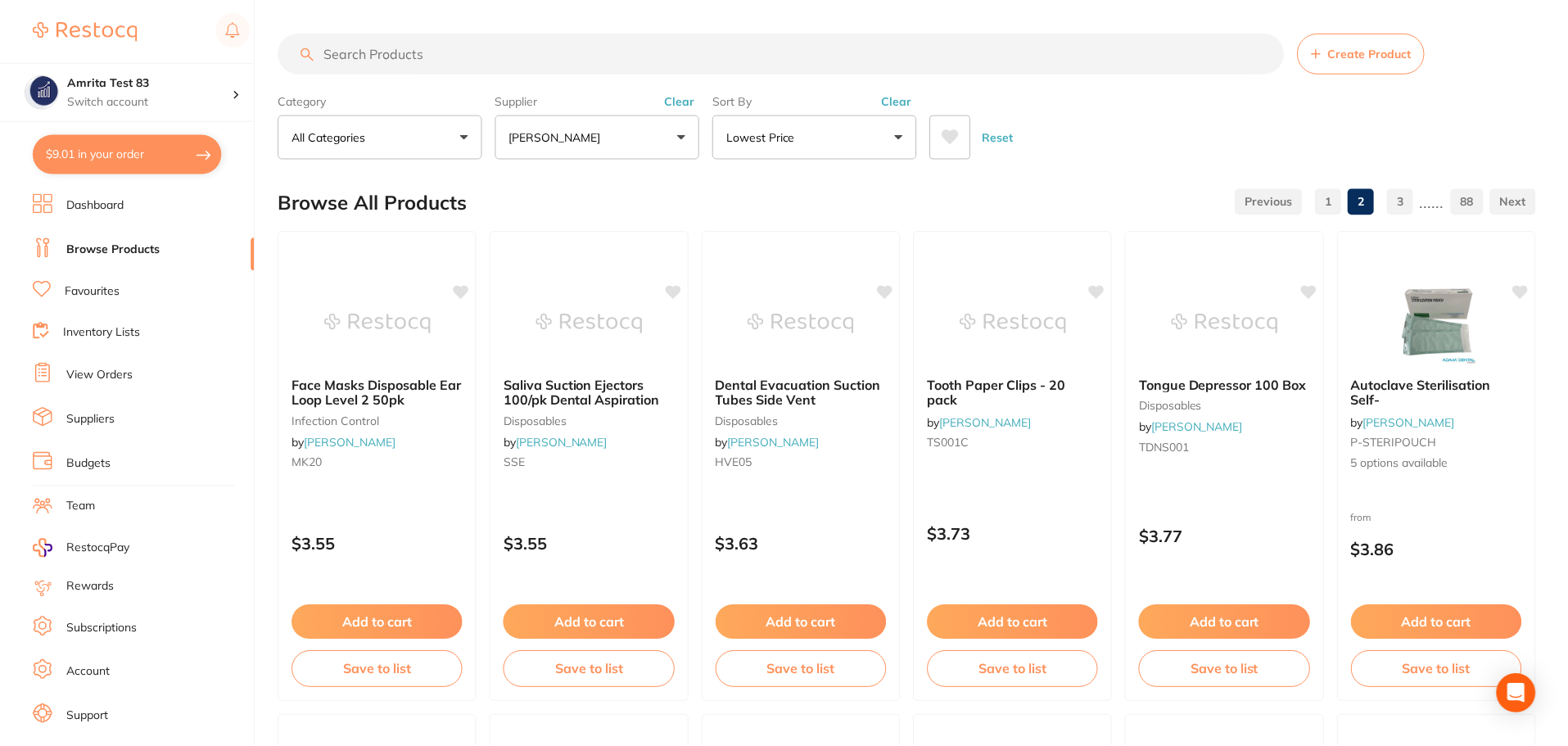
scroll to position [3914, 0]
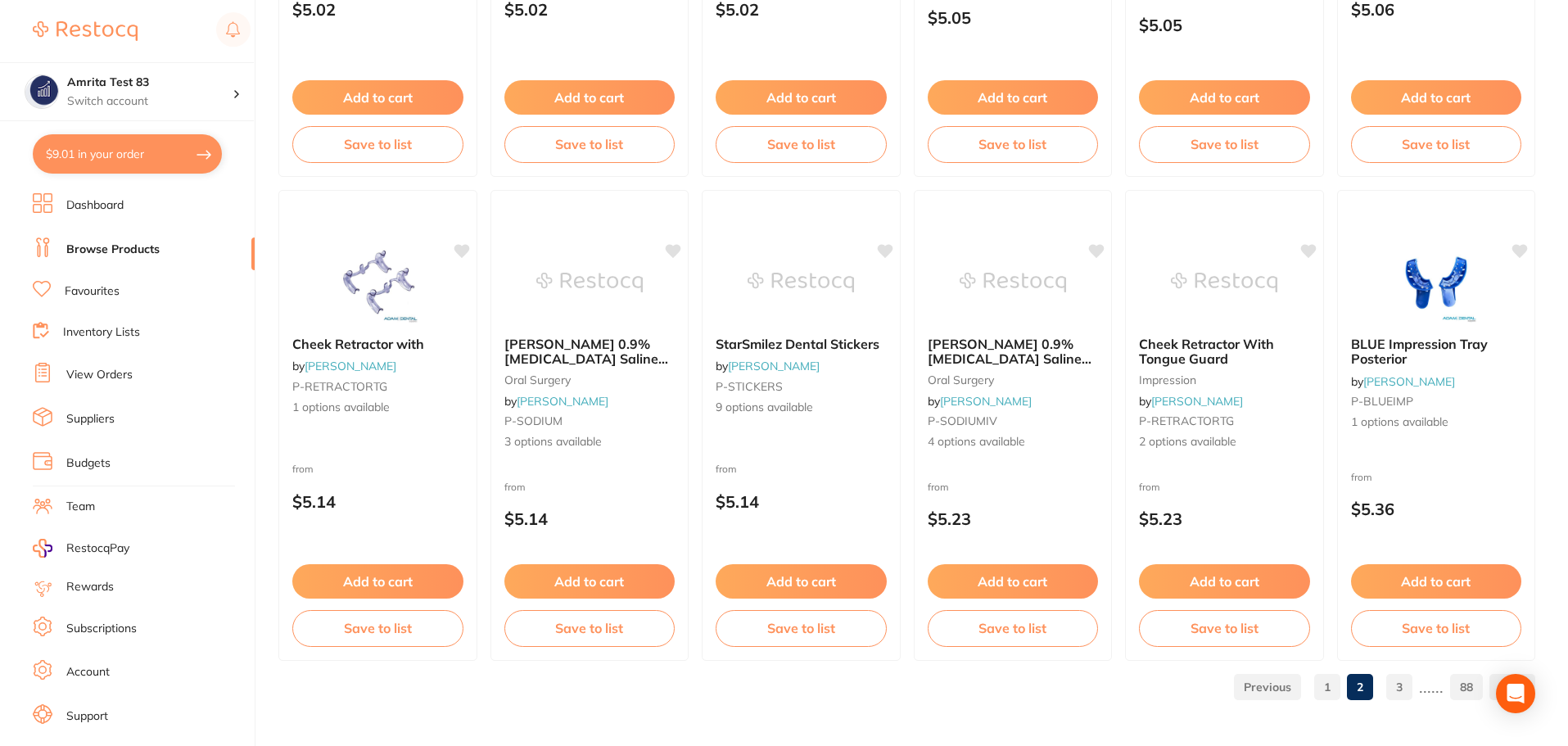
click at [185, 150] on button "$9.01 in your order" at bounding box center [127, 154] width 189 height 40
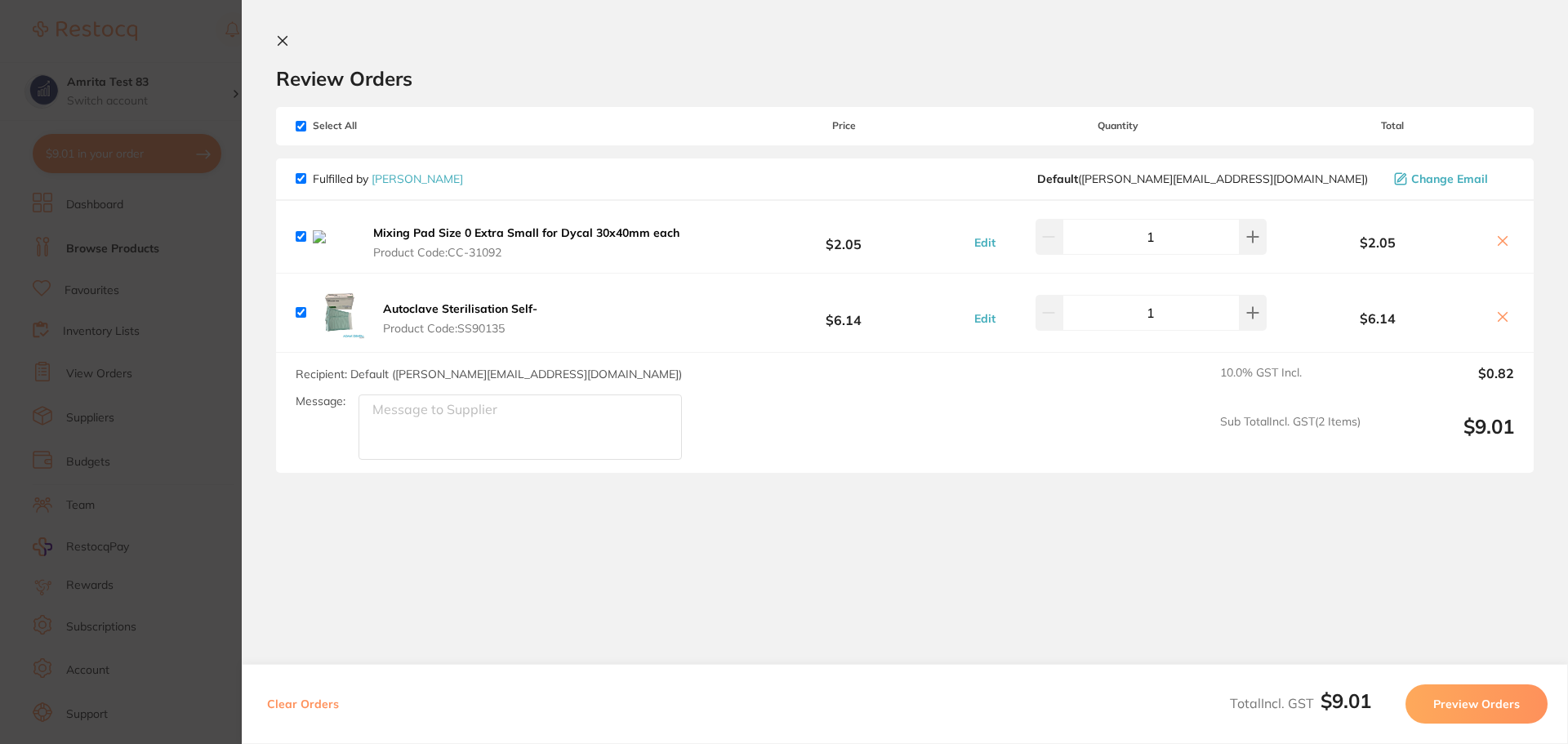
click at [458, 313] on b "Autoclave Sterilisation Self-" at bounding box center [460, 308] width 154 height 15
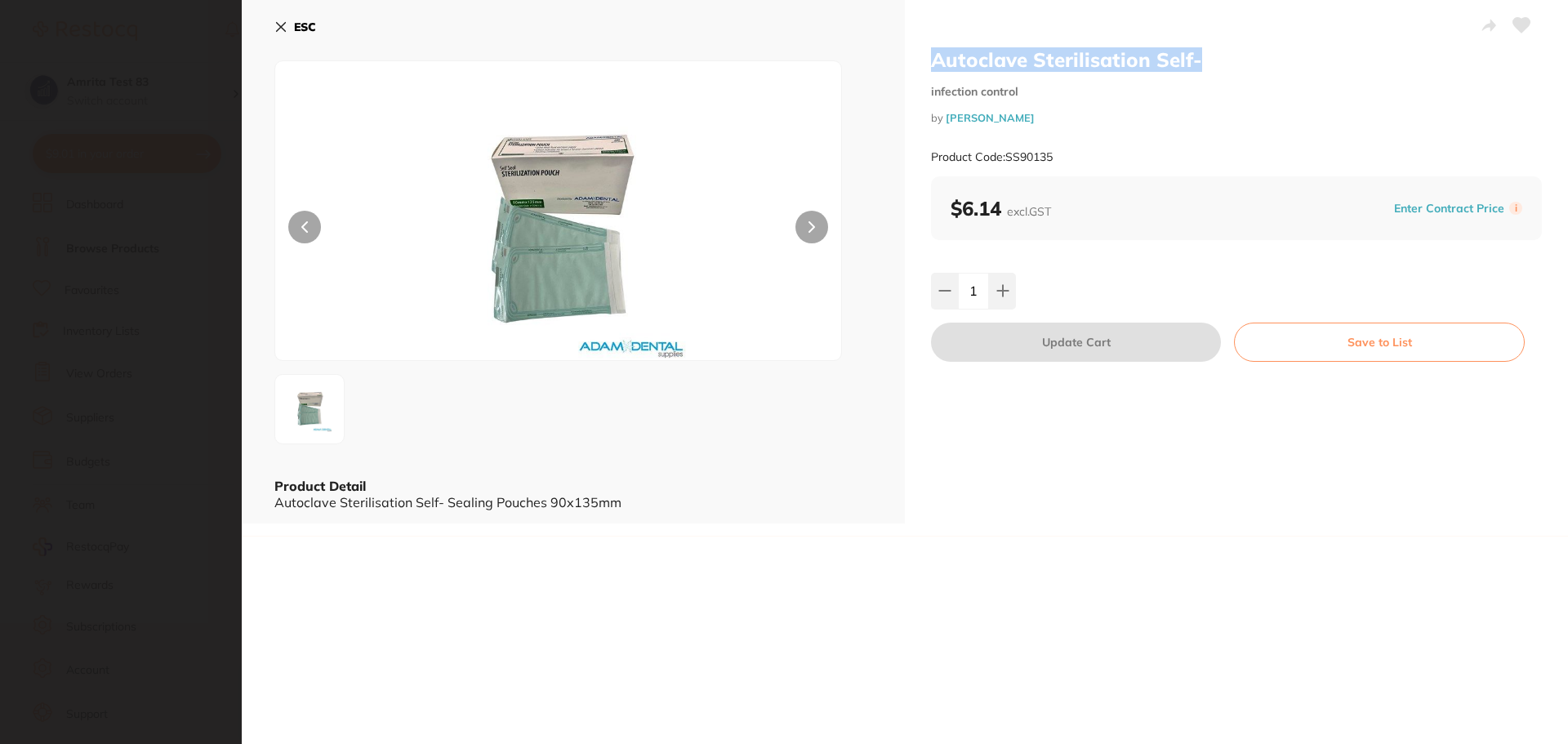
drag, startPoint x: 1223, startPoint y: 60, endPoint x: 923, endPoint y: 66, distance: 300.1
click at [923, 66] on div "Autoclave Sterilisation Self- infection control by Adam Dental Product Code: SS…" at bounding box center [1236, 261] width 663 height 524
copy h2 "Autoclave Sterilisation Self-"
drag, startPoint x: 1070, startPoint y: 149, endPoint x: 1004, endPoint y: 152, distance: 66.1
click at [1004, 152] on div "Product Code: SS90135" at bounding box center [1236, 157] width 611 height 40
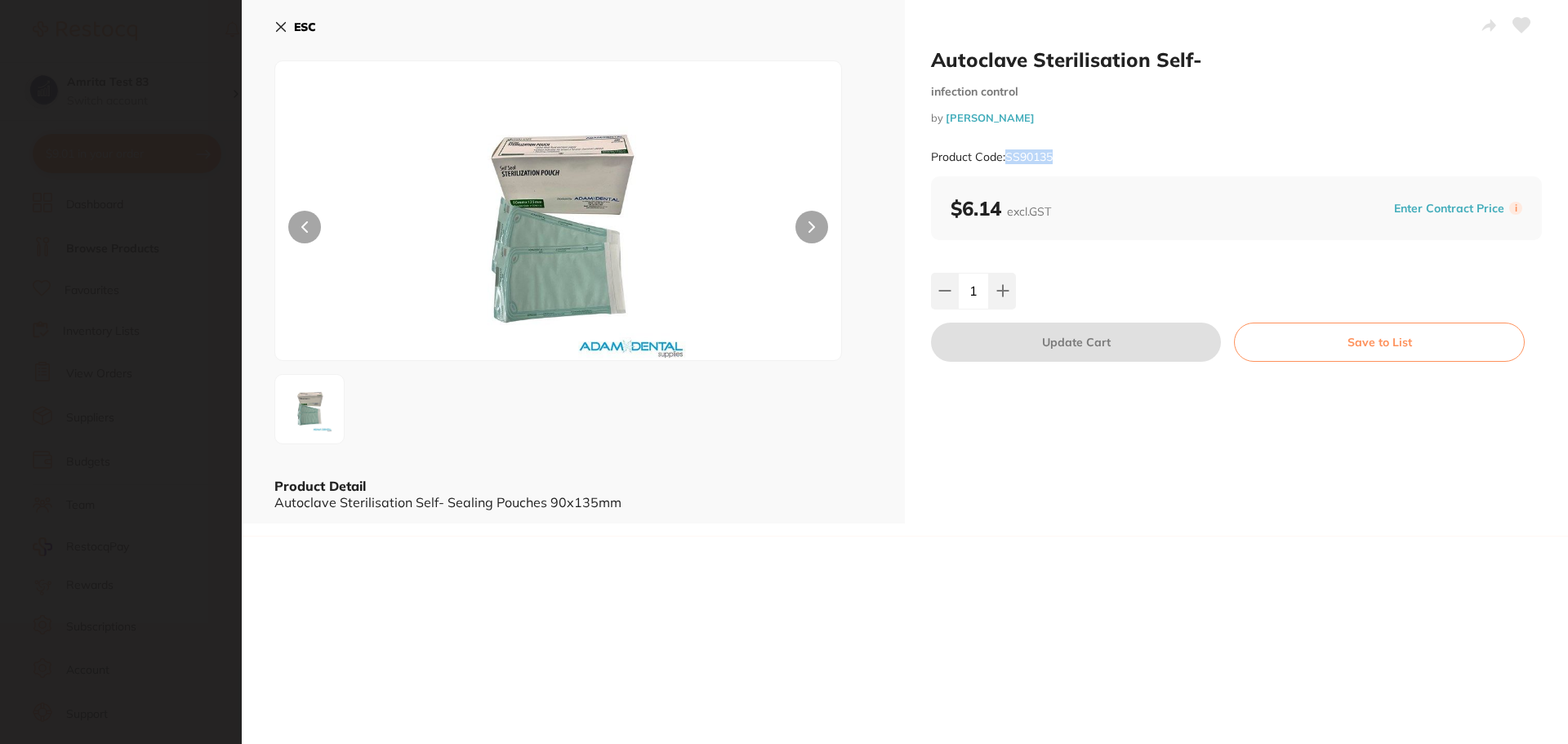
copy small "SS90135"
click at [281, 31] on icon at bounding box center [281, 27] width 13 height 13
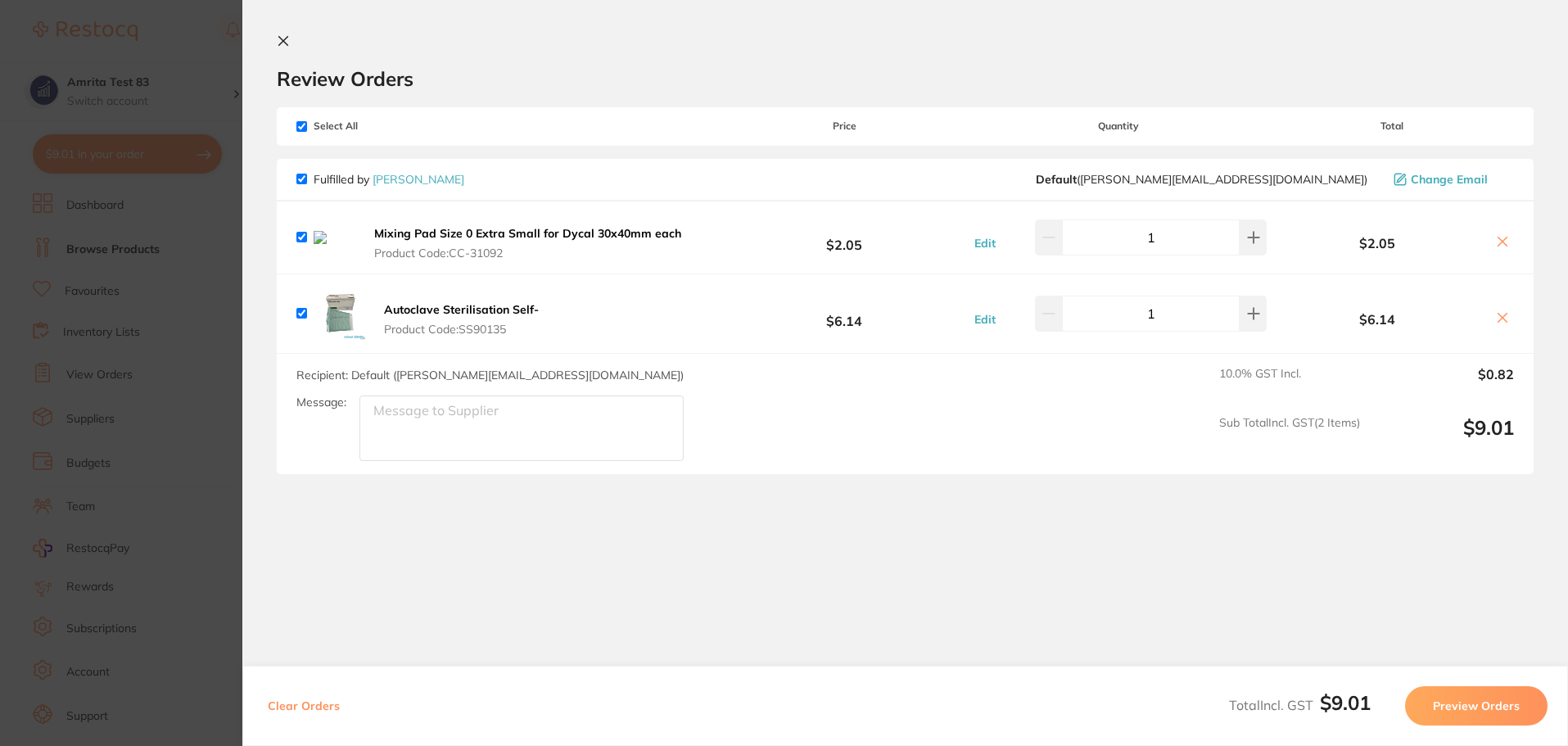
drag, startPoint x: 530, startPoint y: 341, endPoint x: 465, endPoint y: 333, distance: 65.5
click at [465, 333] on span "Product Code: SS90135" at bounding box center [461, 329] width 155 height 13
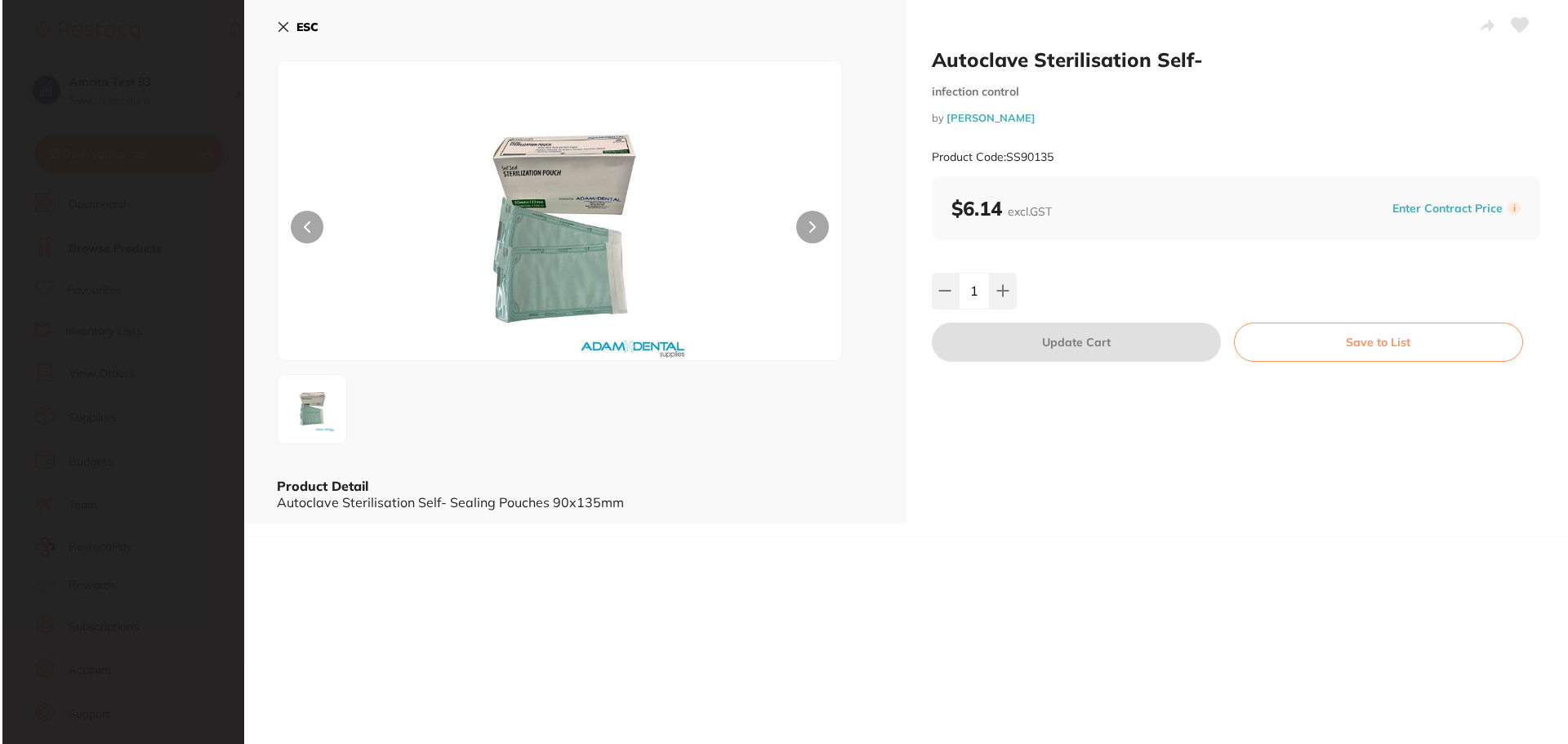
scroll to position [0, 0]
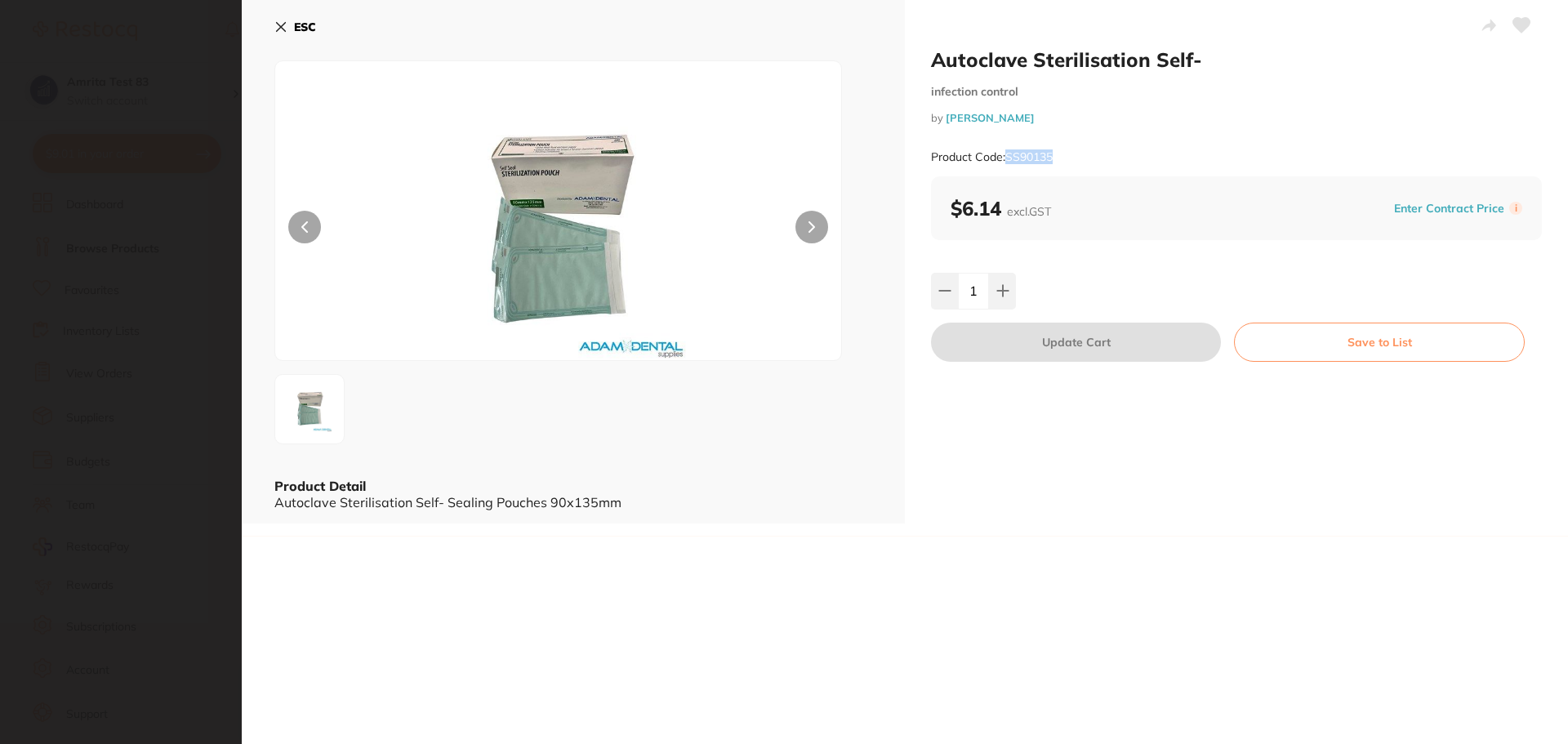
drag, startPoint x: 1078, startPoint y: 153, endPoint x: 1007, endPoint y: 156, distance: 71.1
click at [1007, 156] on div "Product Code: SS90135" at bounding box center [1236, 157] width 611 height 40
copy small "SS90135"
click at [286, 22] on icon at bounding box center [281, 27] width 13 height 13
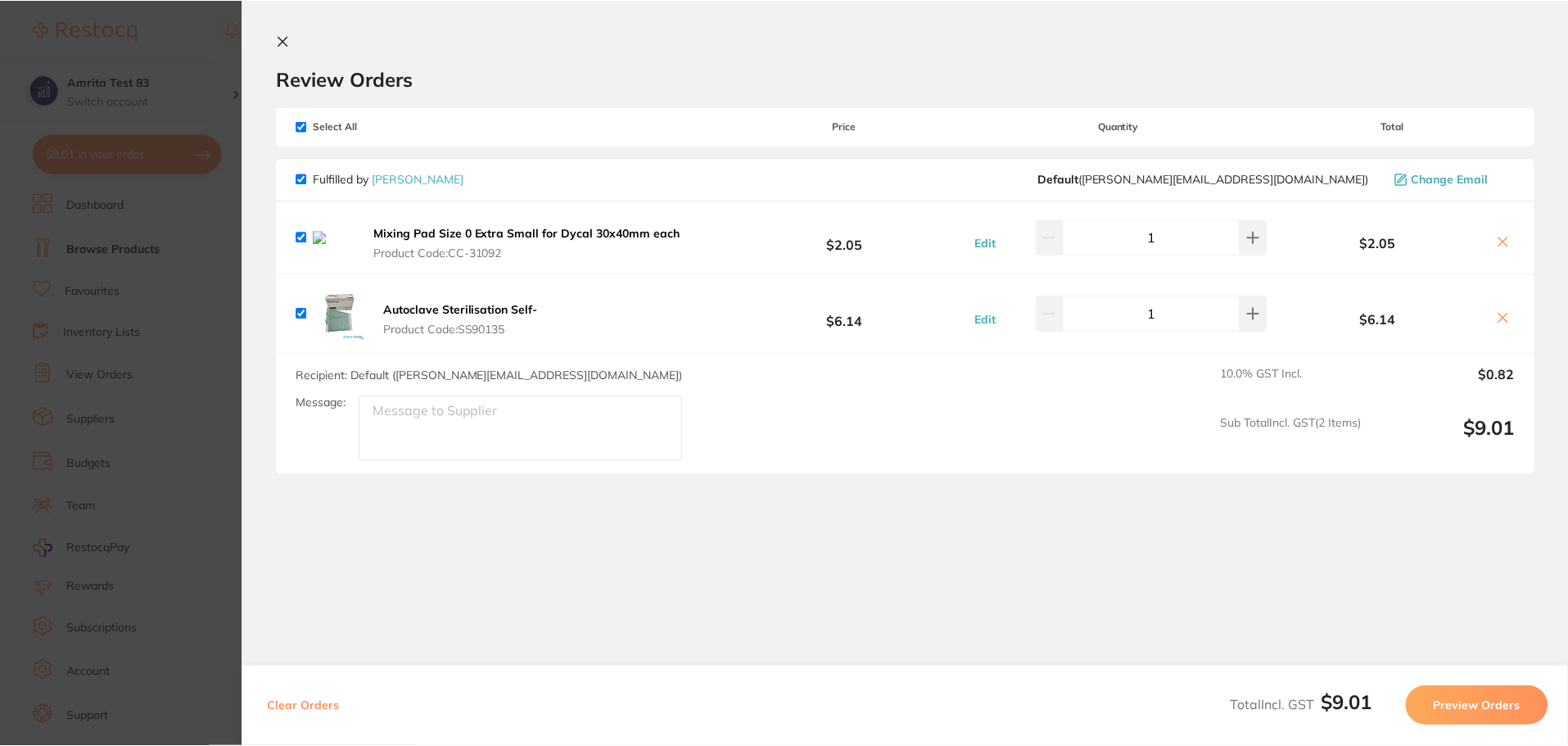
scroll to position [3914, 0]
click at [713, 228] on div "Mixing Pad Size 0 Extra Small for Dycal 30x40mm each Product Code: CC-31092 $2.…" at bounding box center [905, 237] width 1256 height 72
click at [626, 232] on b "Mixing Pad Size 0 Extra Small for Dycal 30x40mm each" at bounding box center [527, 233] width 307 height 15
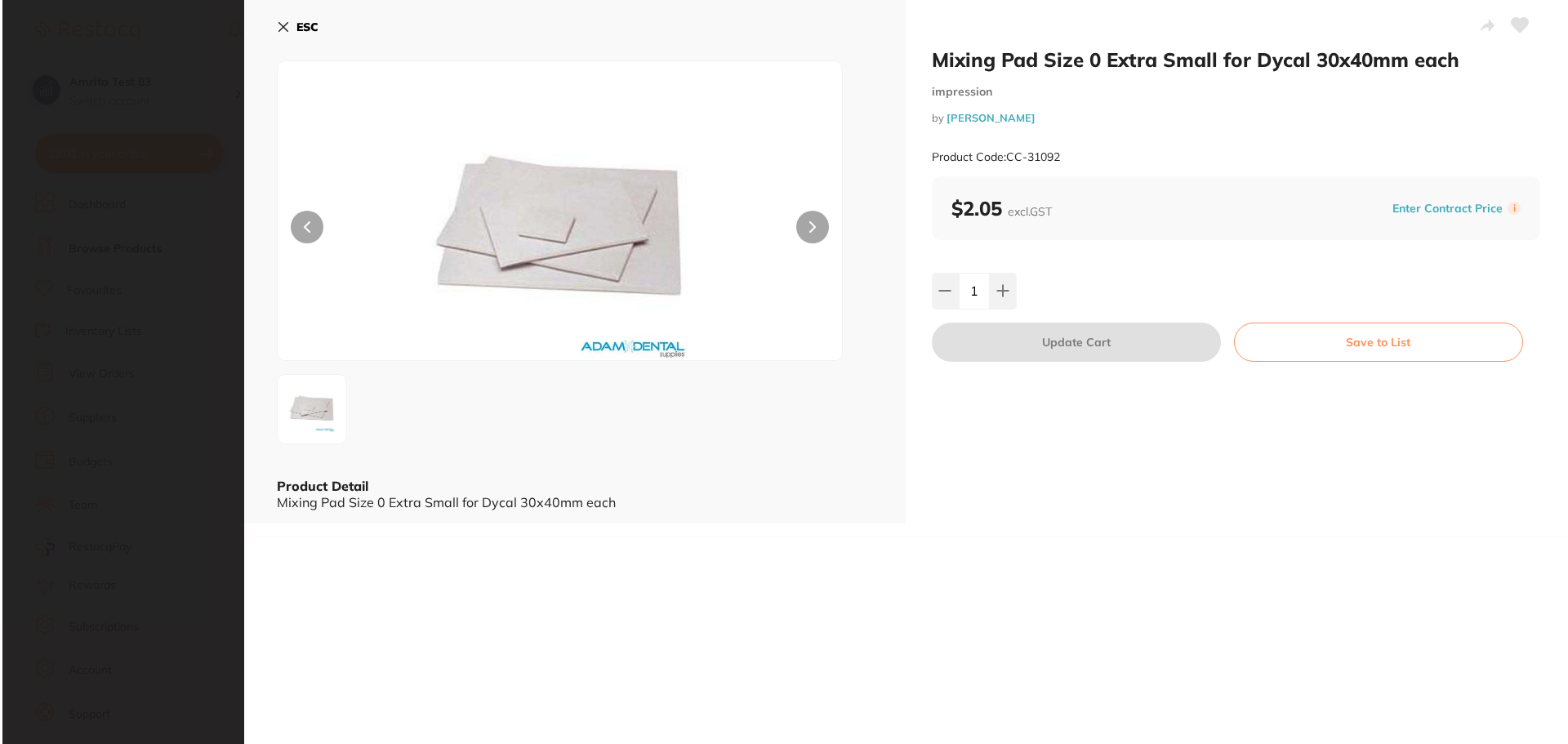
scroll to position [0, 0]
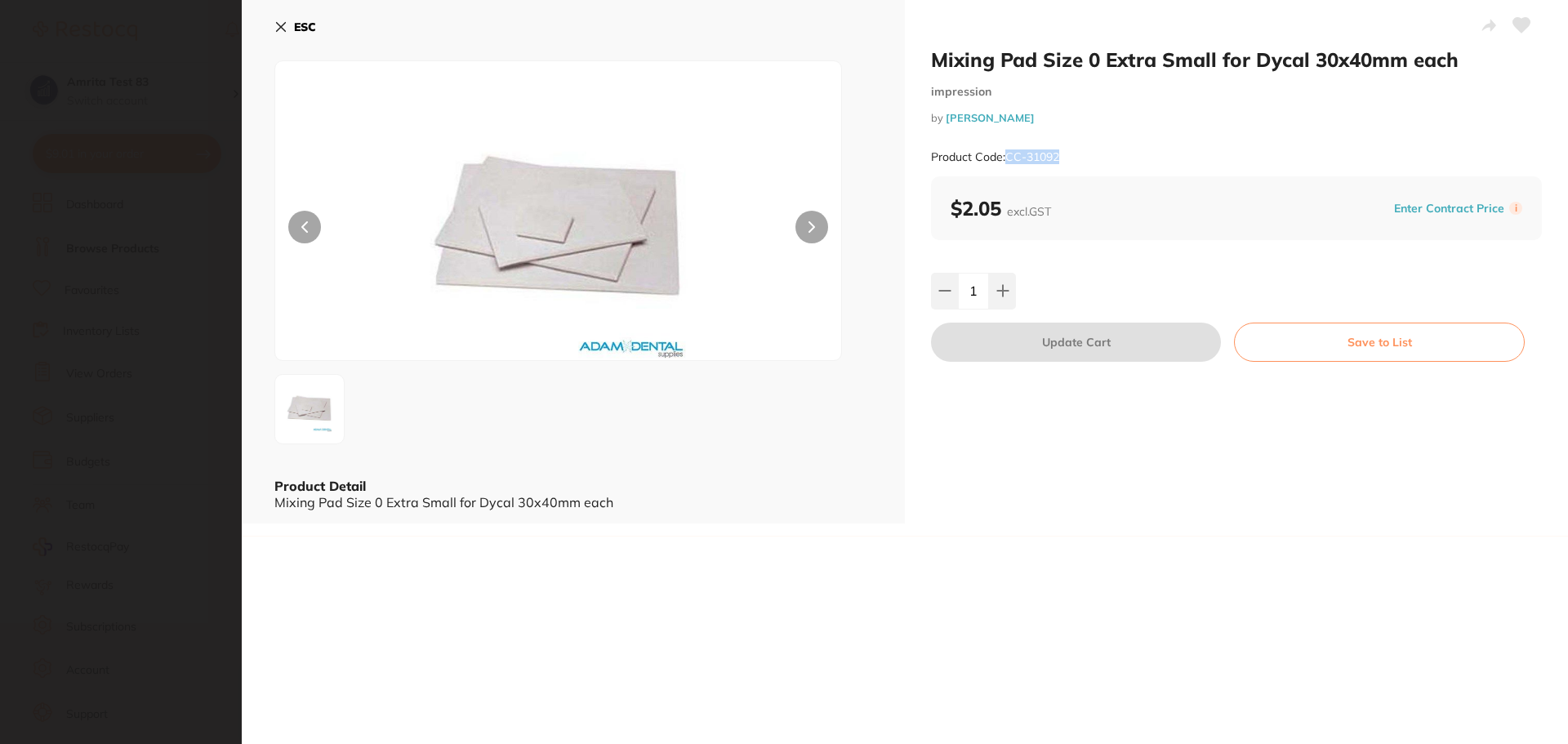
drag, startPoint x: 1070, startPoint y: 156, endPoint x: 1007, endPoint y: 153, distance: 63.1
click at [1007, 153] on div "Product Code: CC-31092" at bounding box center [1236, 157] width 611 height 40
copy small "CC-31092"
click at [279, 25] on icon at bounding box center [281, 27] width 9 height 9
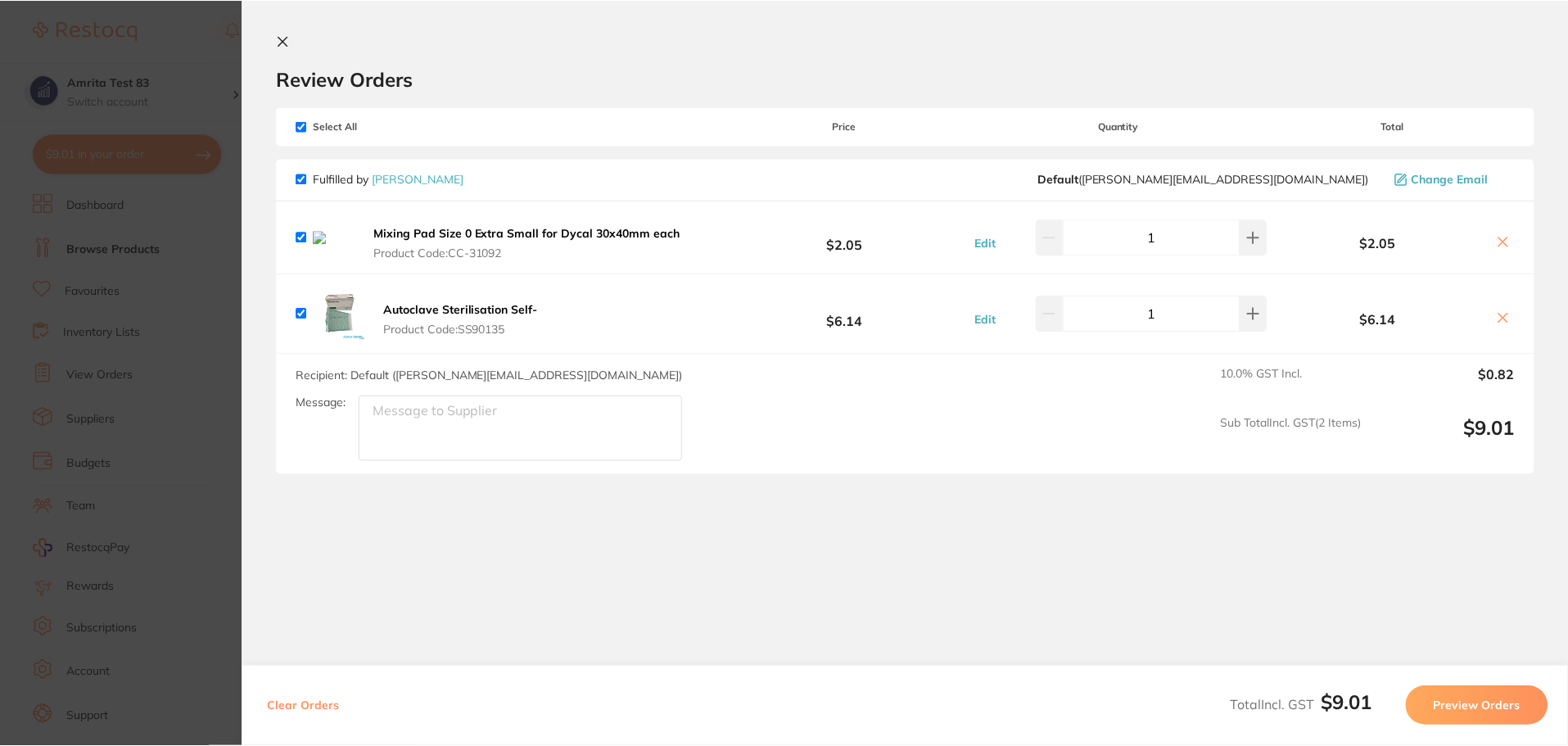
scroll to position [3914, 0]
drag, startPoint x: 275, startPoint y: 42, endPoint x: 293, endPoint y: 53, distance: 21.1
click at [277, 42] on icon at bounding box center [284, 41] width 13 height 13
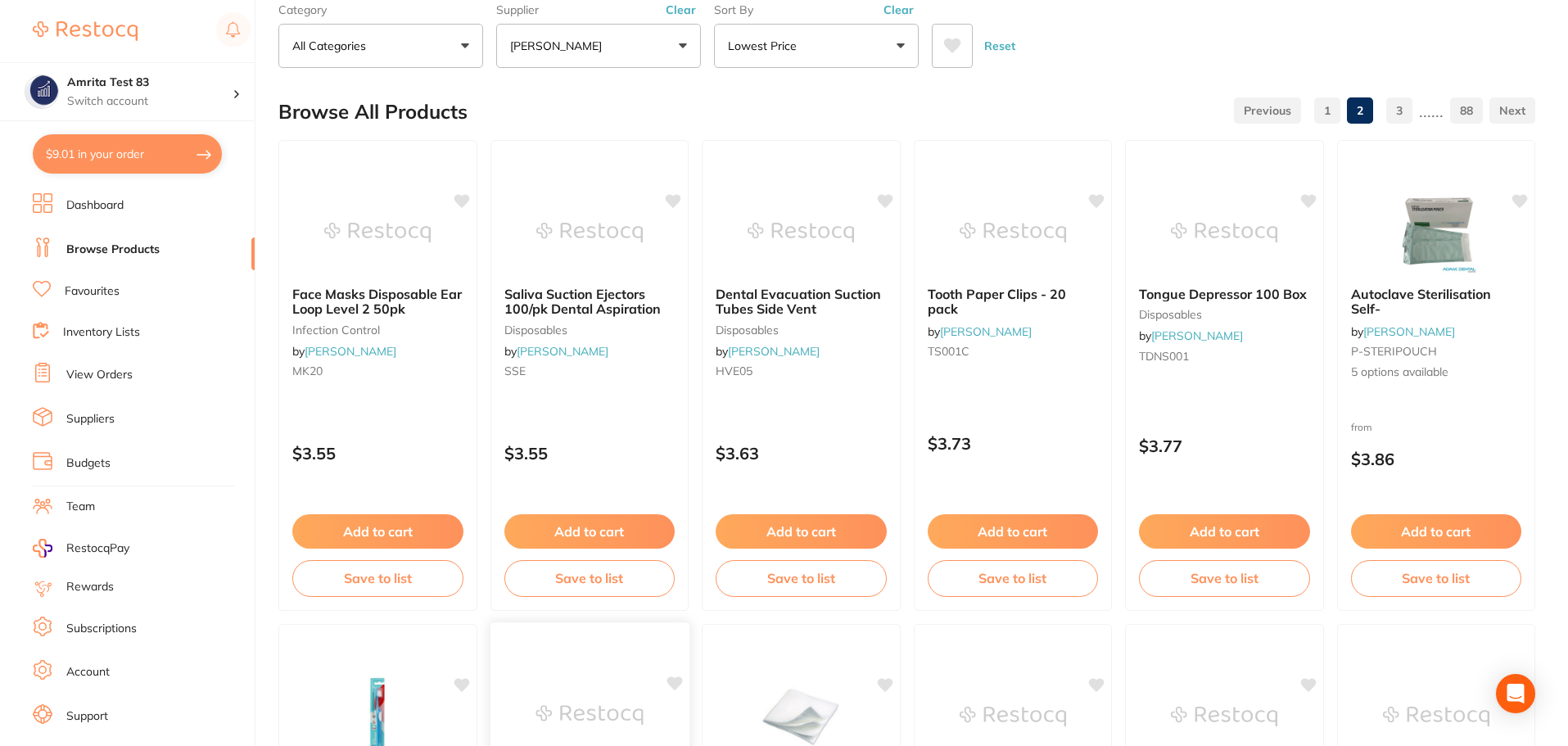
scroll to position [0, 0]
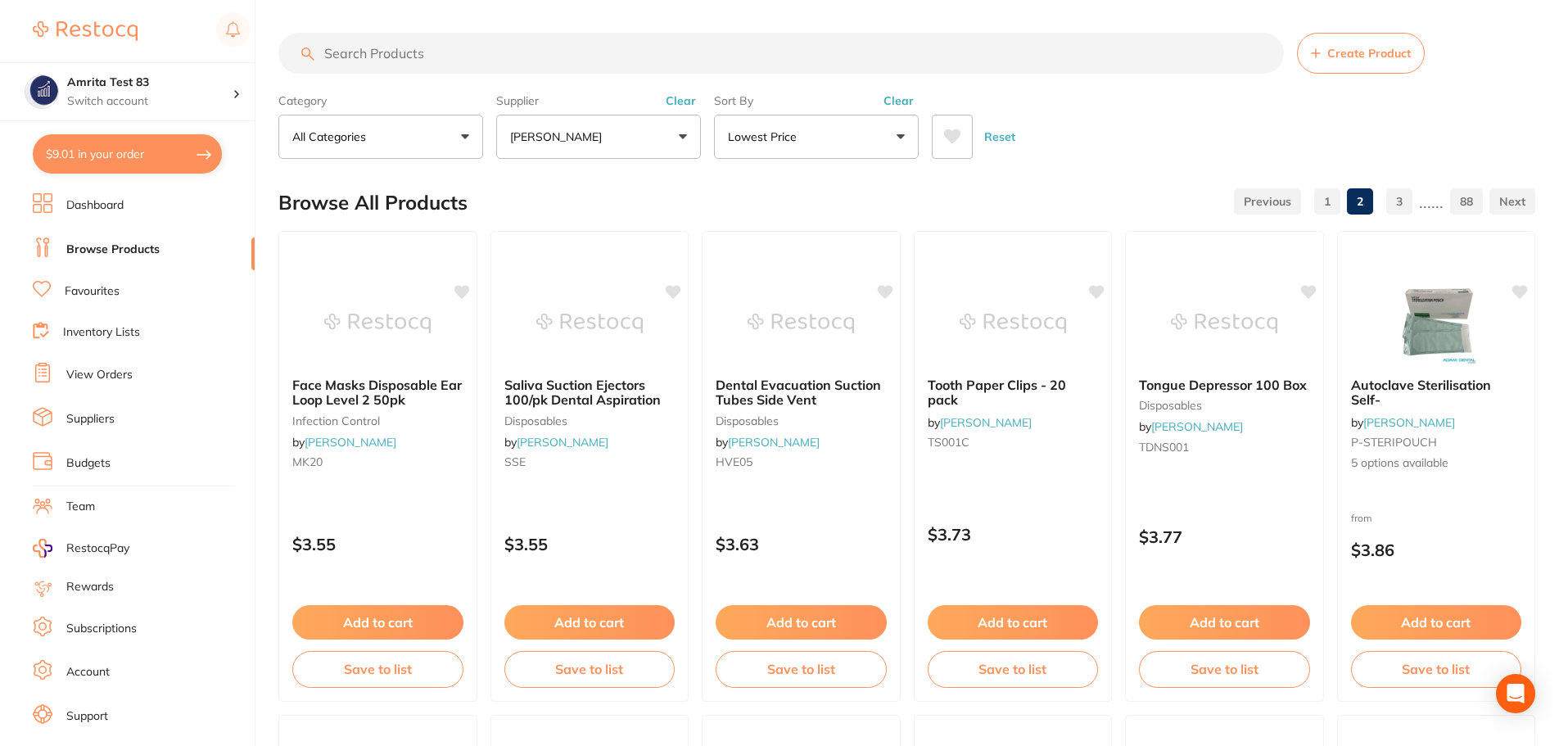
drag, startPoint x: 597, startPoint y: 148, endPoint x: 595, endPoint y: 197, distance: 49.0
click at [597, 148] on button "[PERSON_NAME]" at bounding box center [598, 136] width 205 height 44
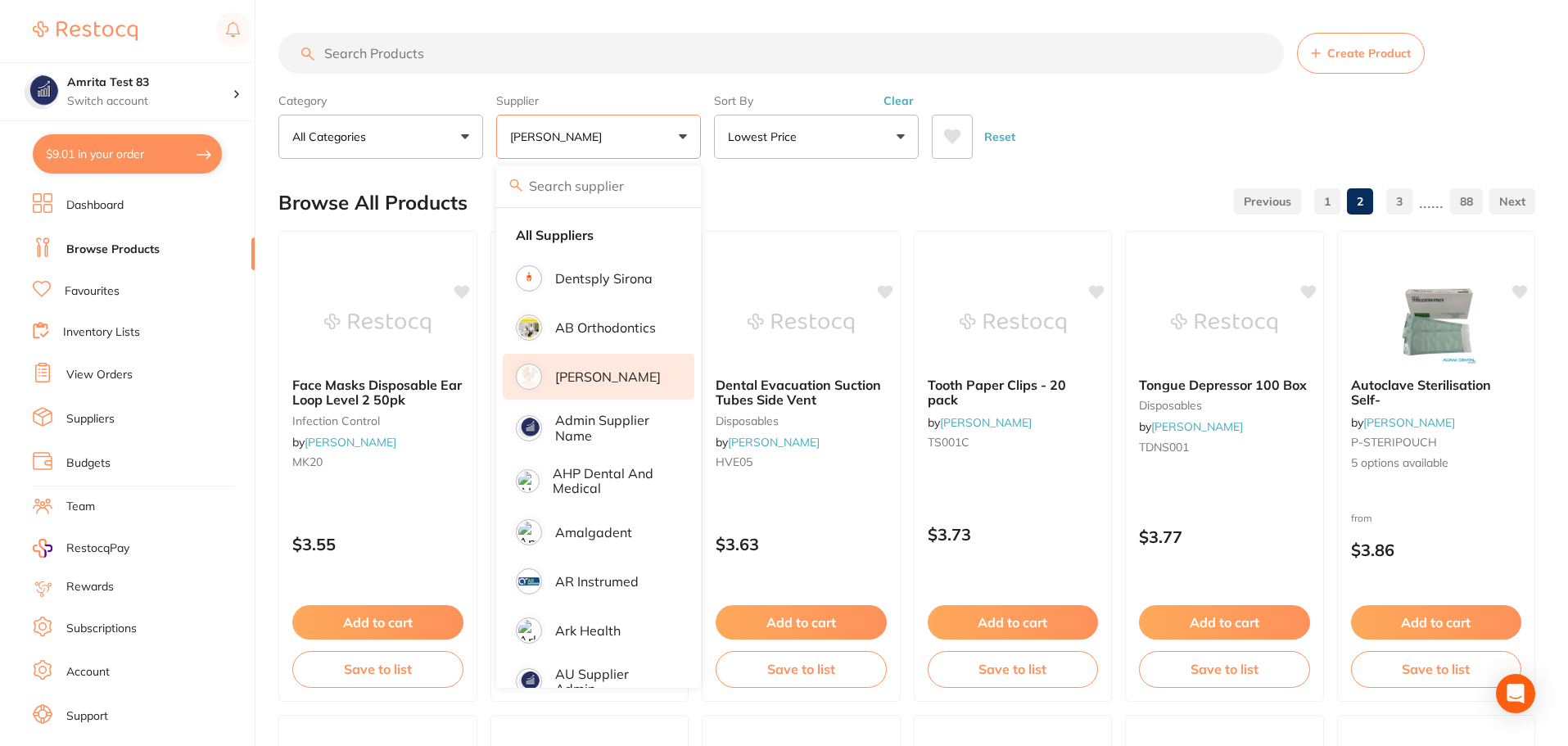
click at [574, 370] on p "[PERSON_NAME]" at bounding box center [608, 377] width 106 height 15
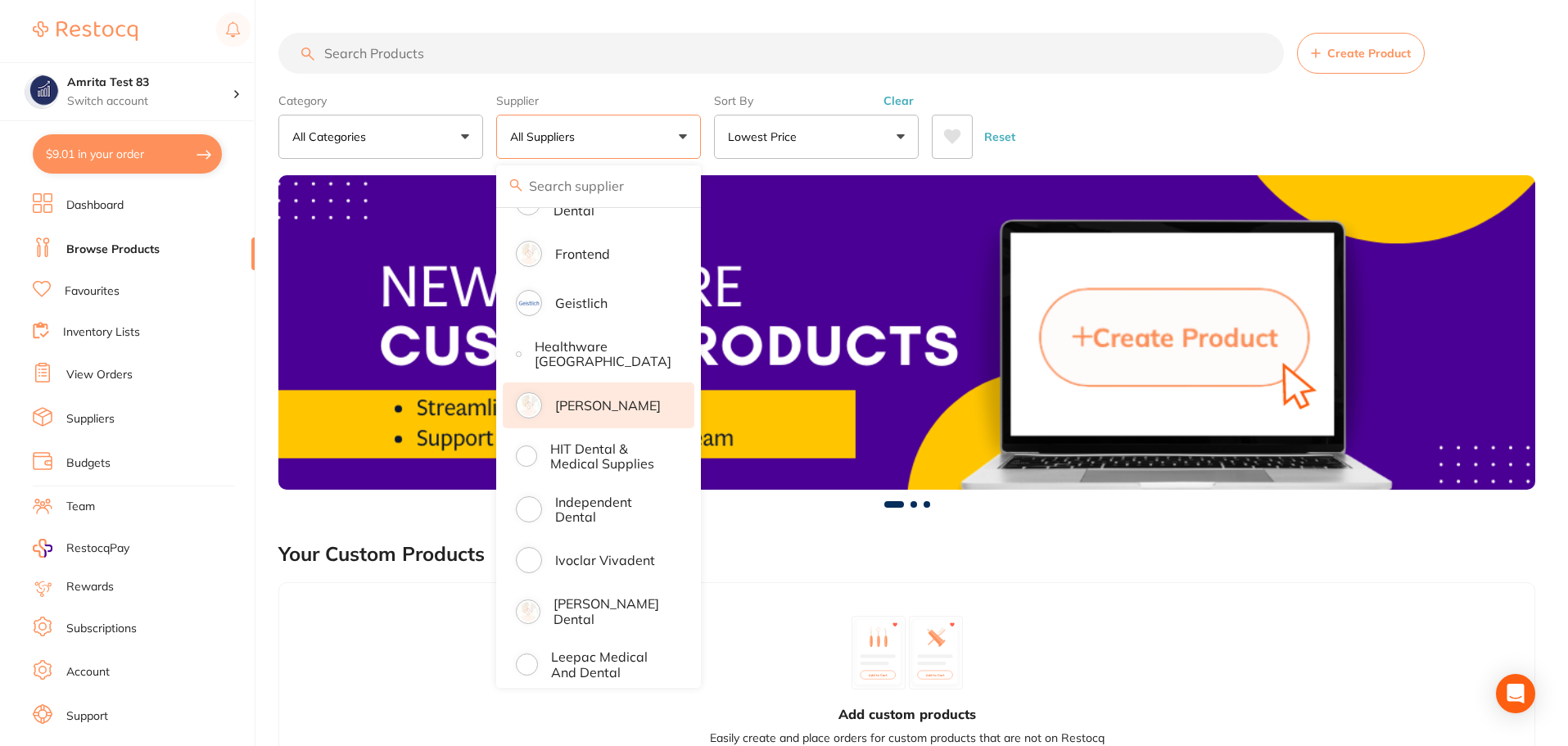
scroll to position [901, 0]
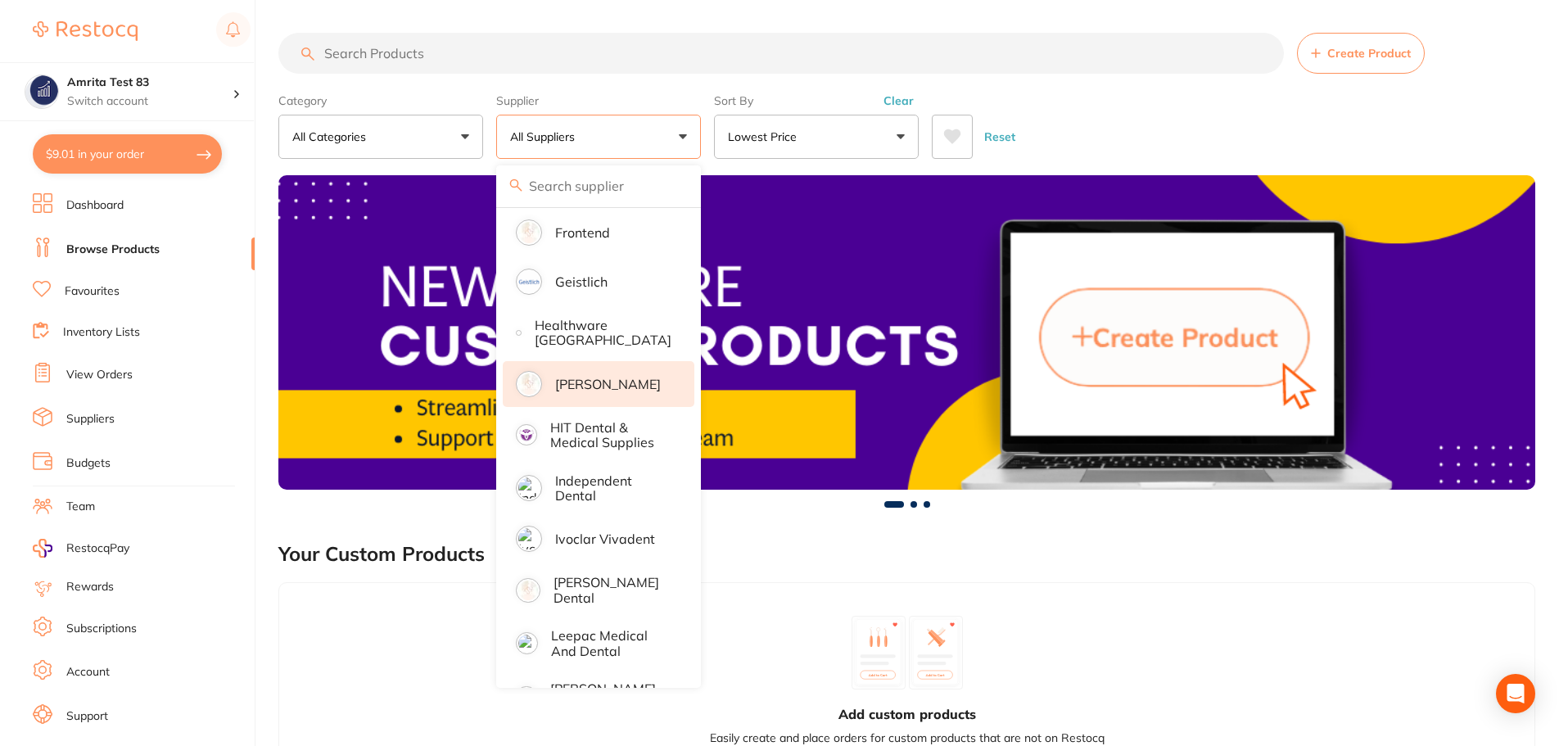
click at [588, 380] on p "[PERSON_NAME]" at bounding box center [608, 385] width 106 height 15
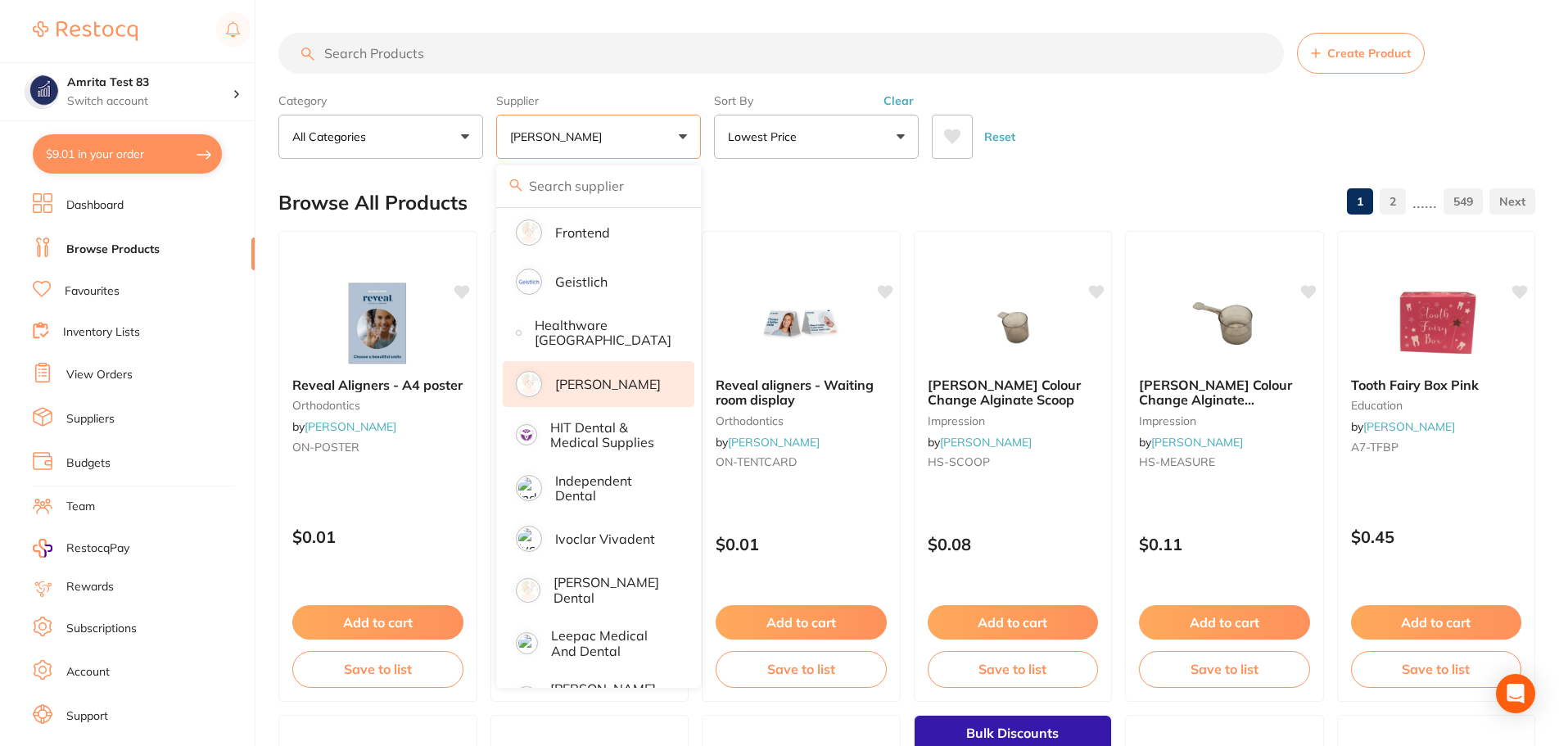
click at [1122, 126] on div "Reset" at bounding box center [1227, 130] width 590 height 57
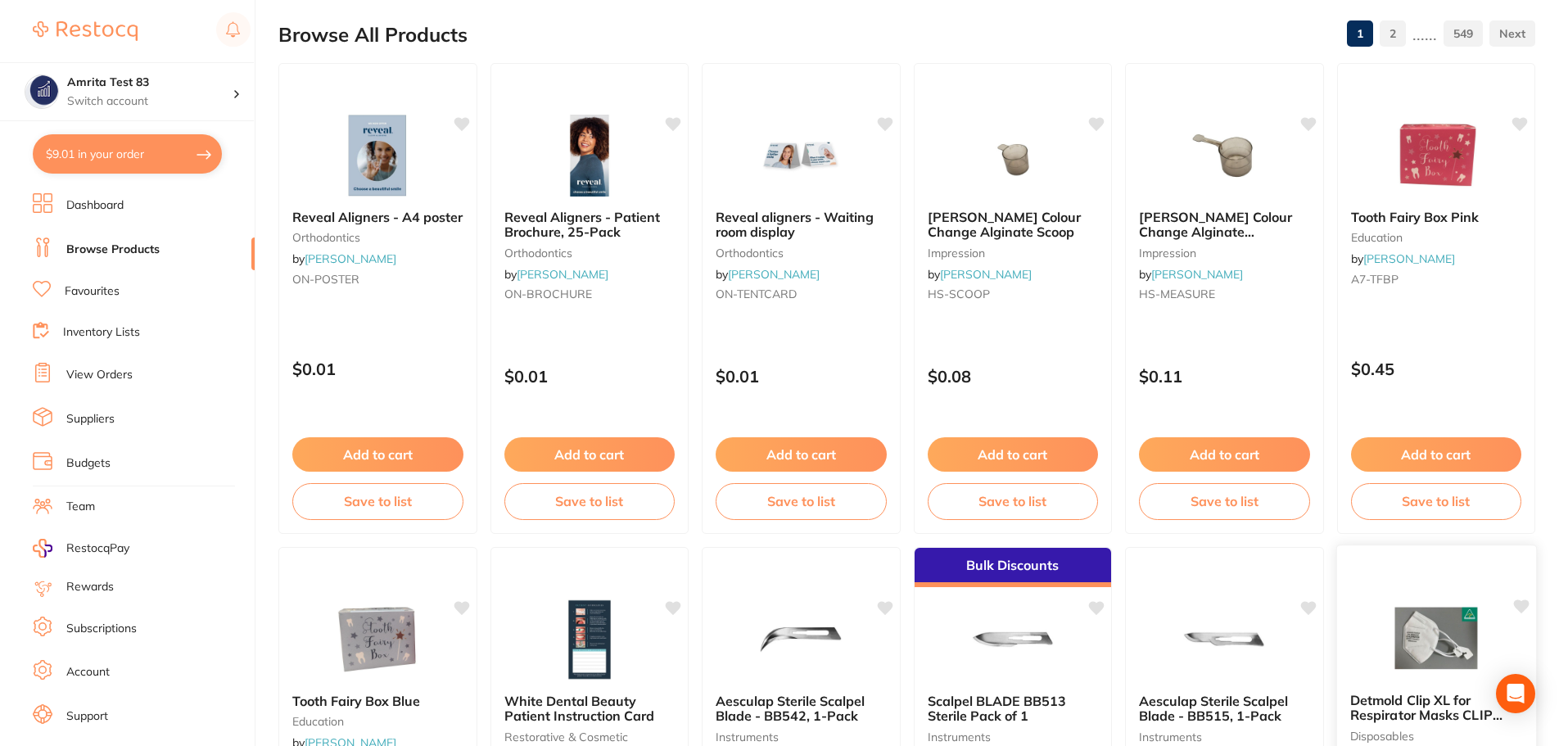
scroll to position [0, 0]
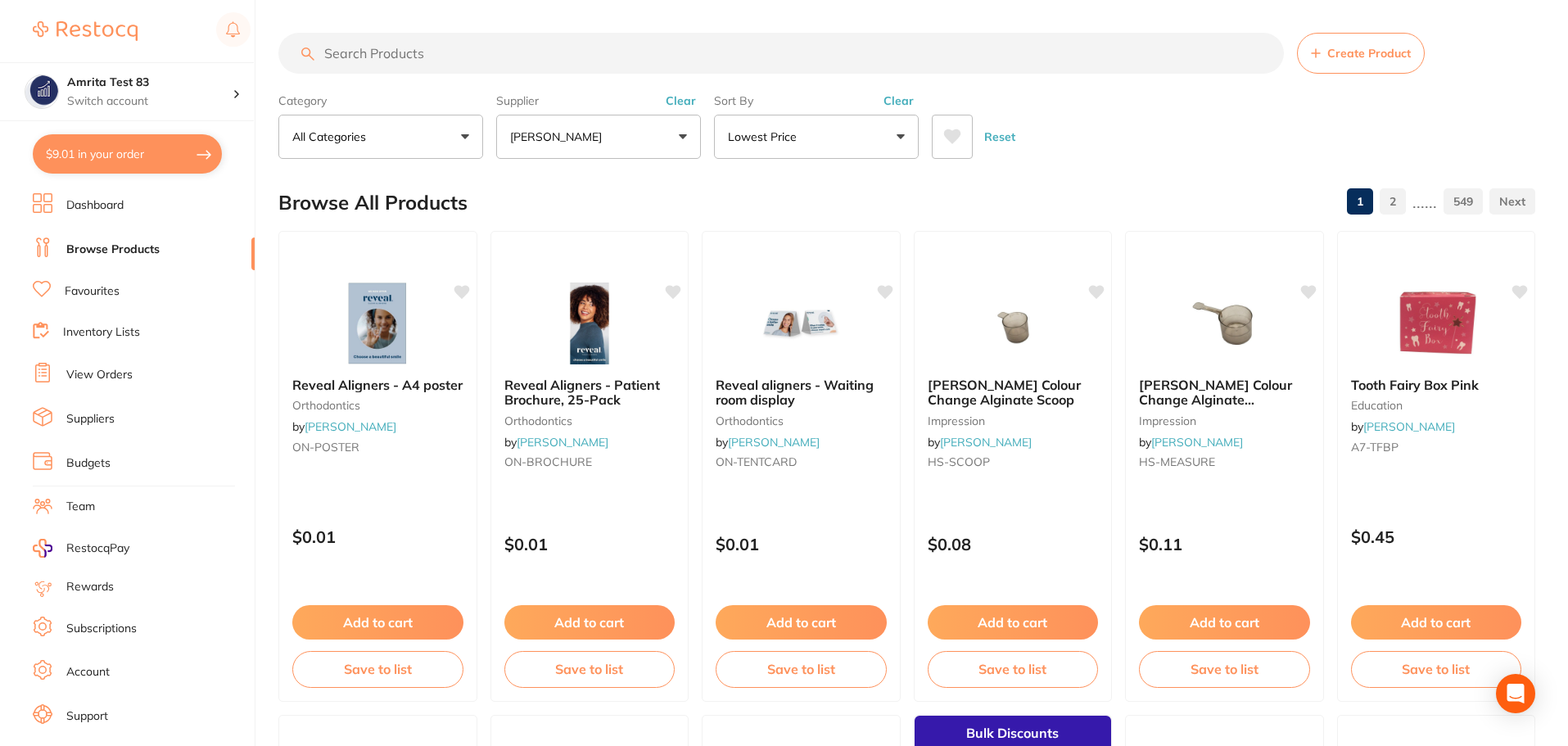
click at [1401, 213] on link "2" at bounding box center [1393, 202] width 26 height 33
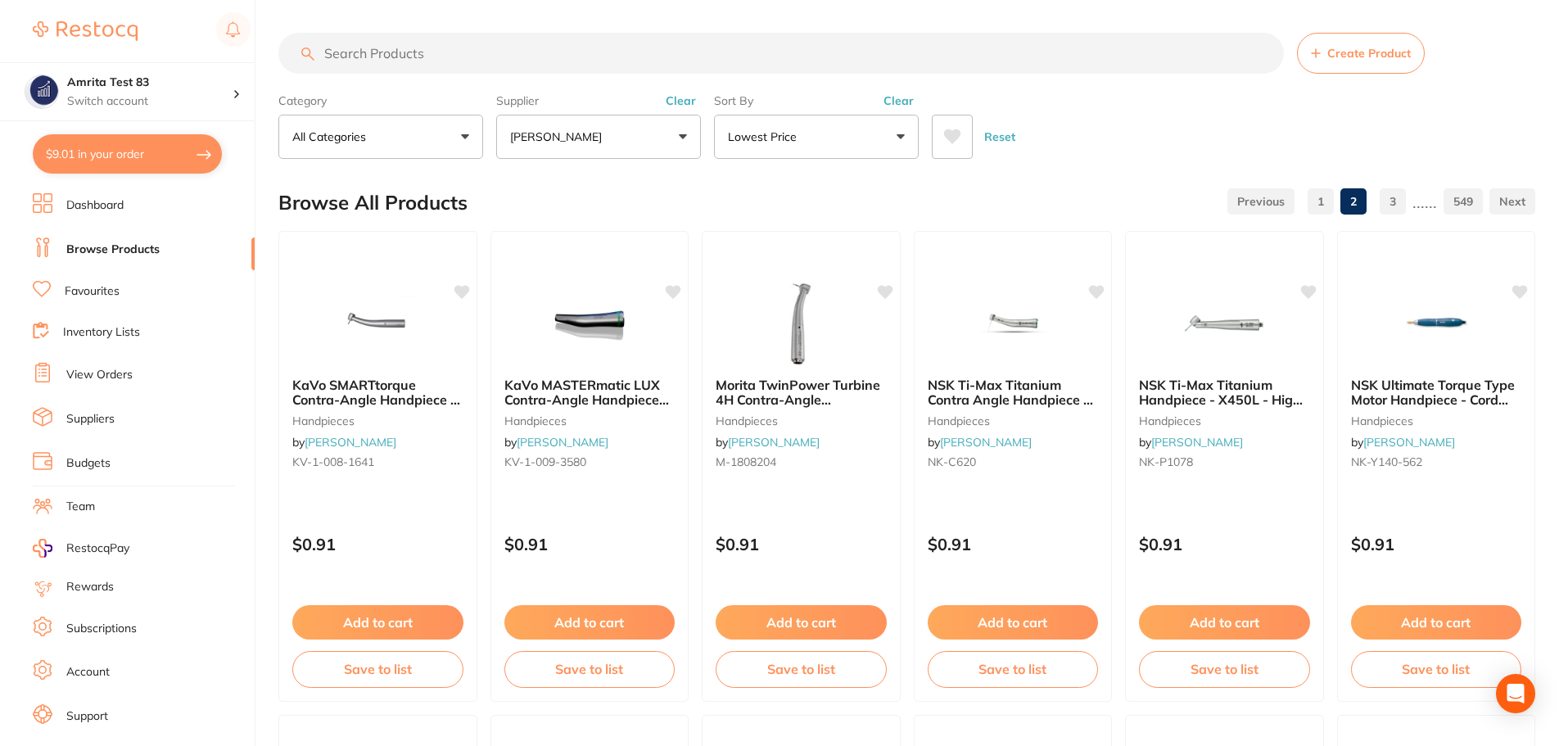
click at [1406, 203] on link "3" at bounding box center [1393, 202] width 26 height 33
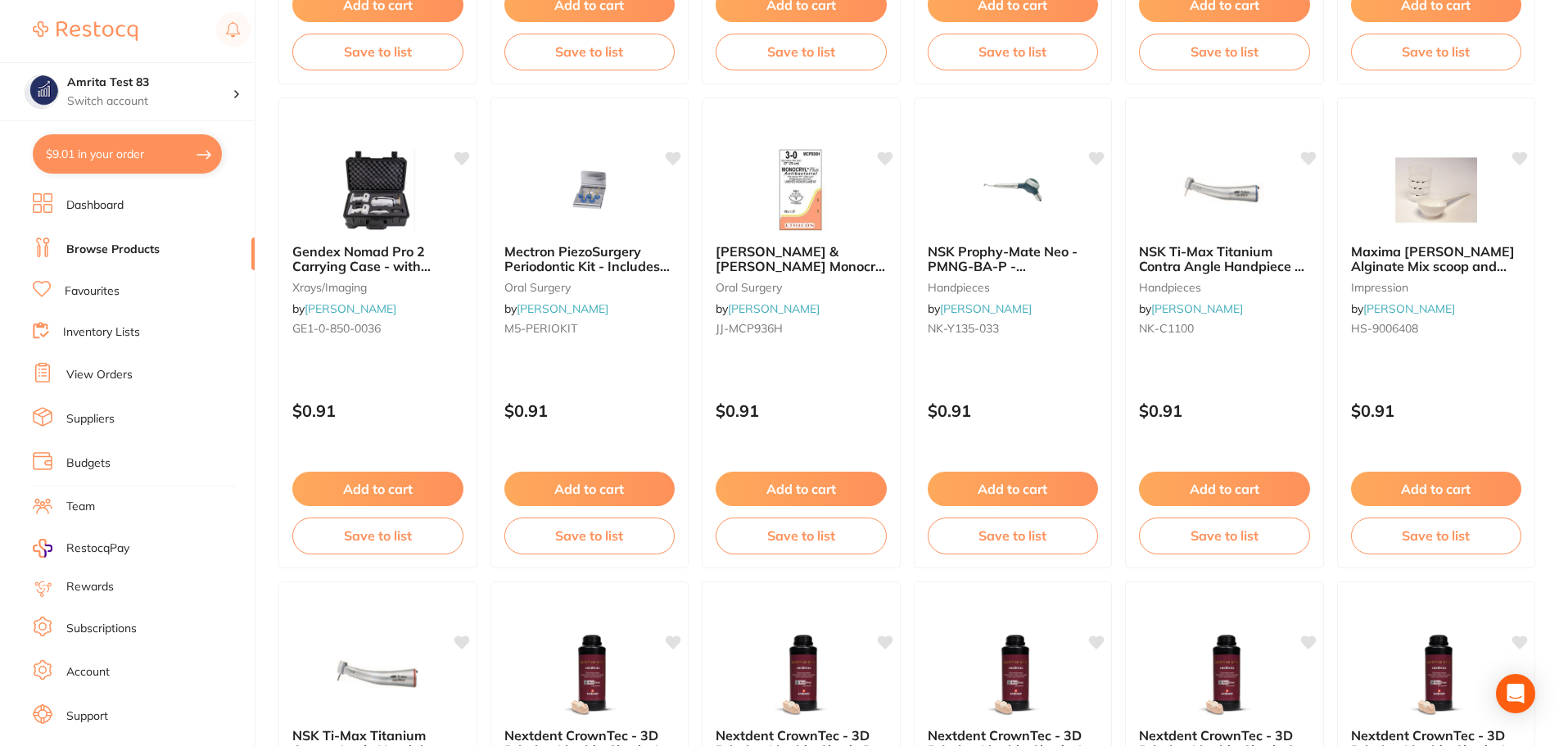
scroll to position [3914, 0]
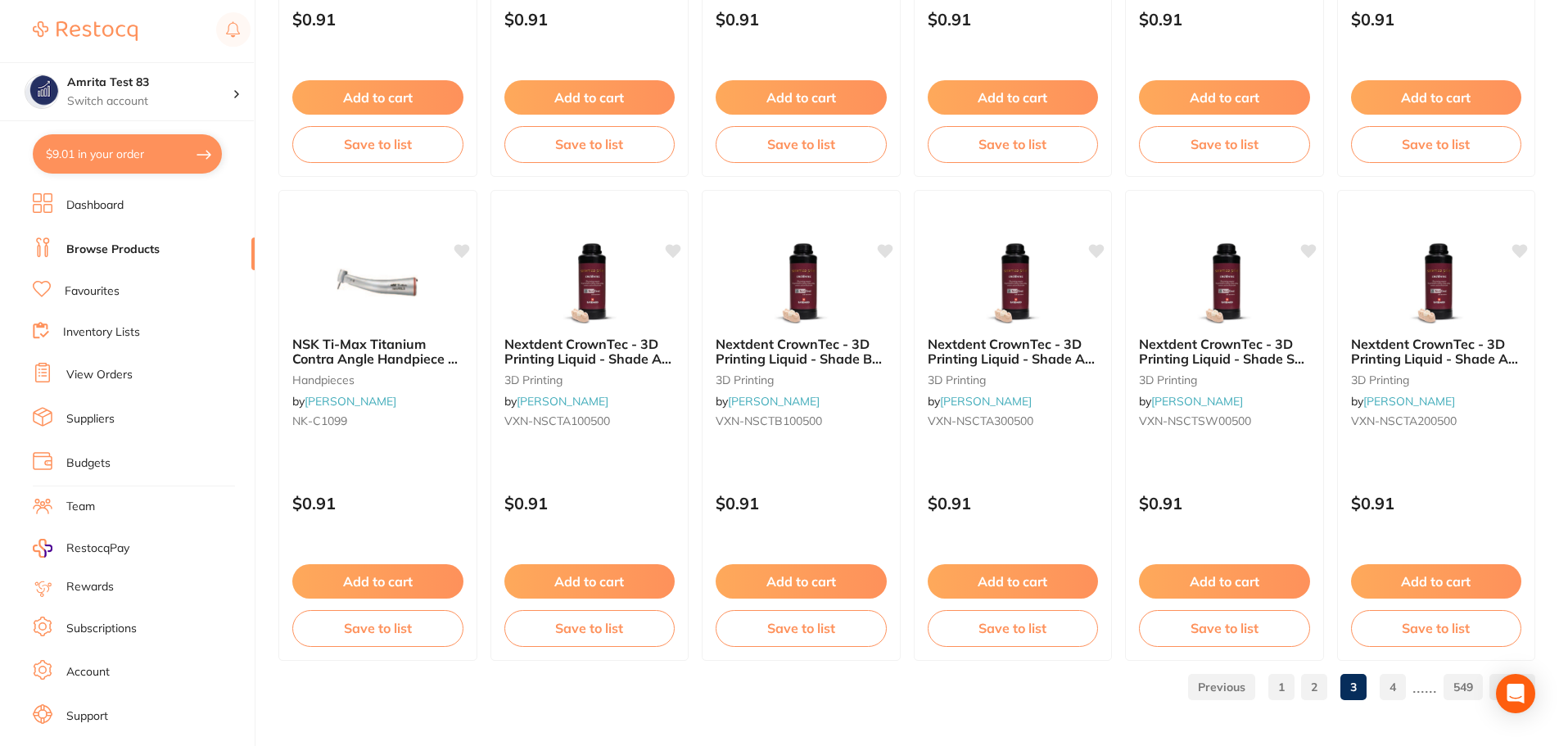
click at [1396, 692] on link "4" at bounding box center [1393, 687] width 26 height 33
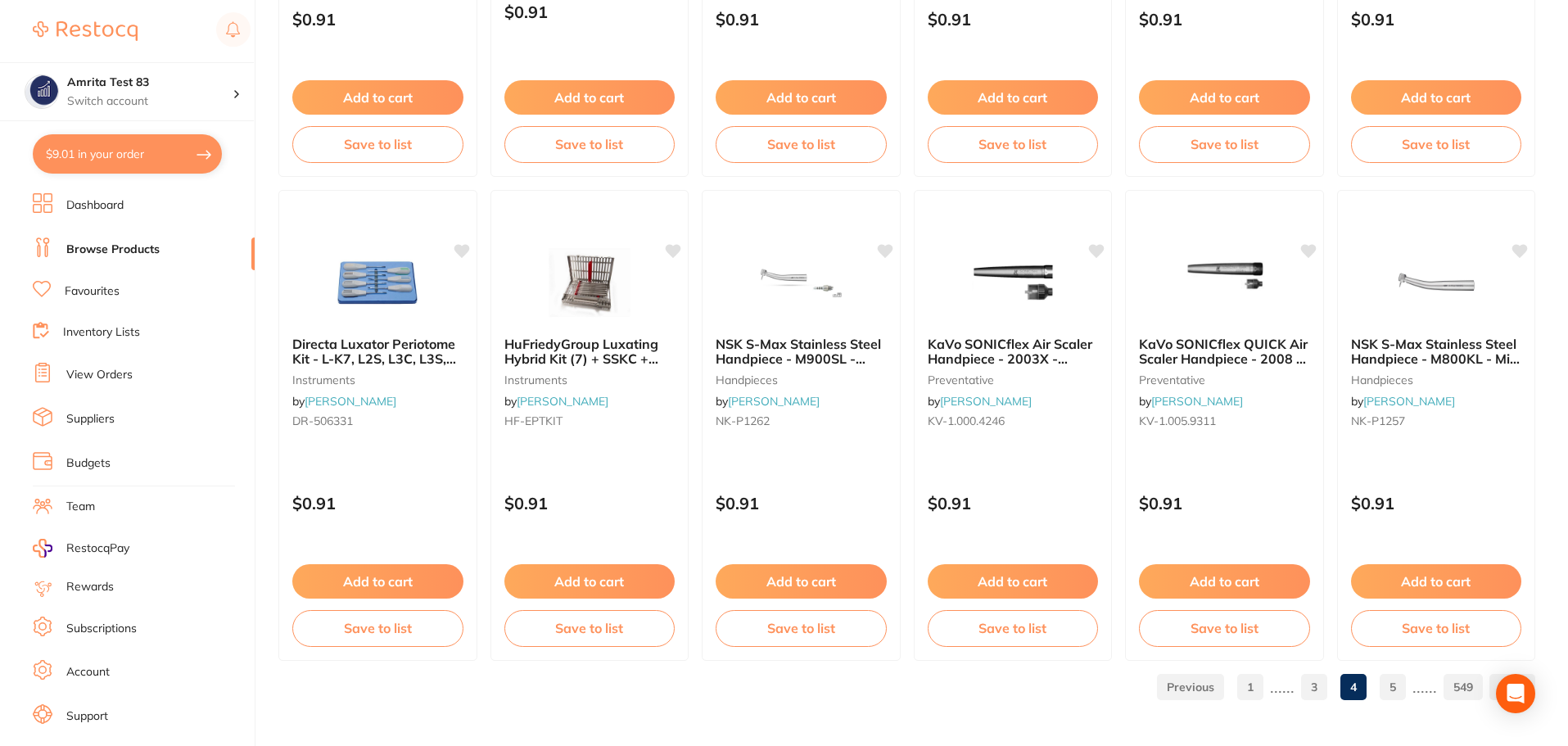
click at [1392, 688] on link "5" at bounding box center [1393, 687] width 26 height 33
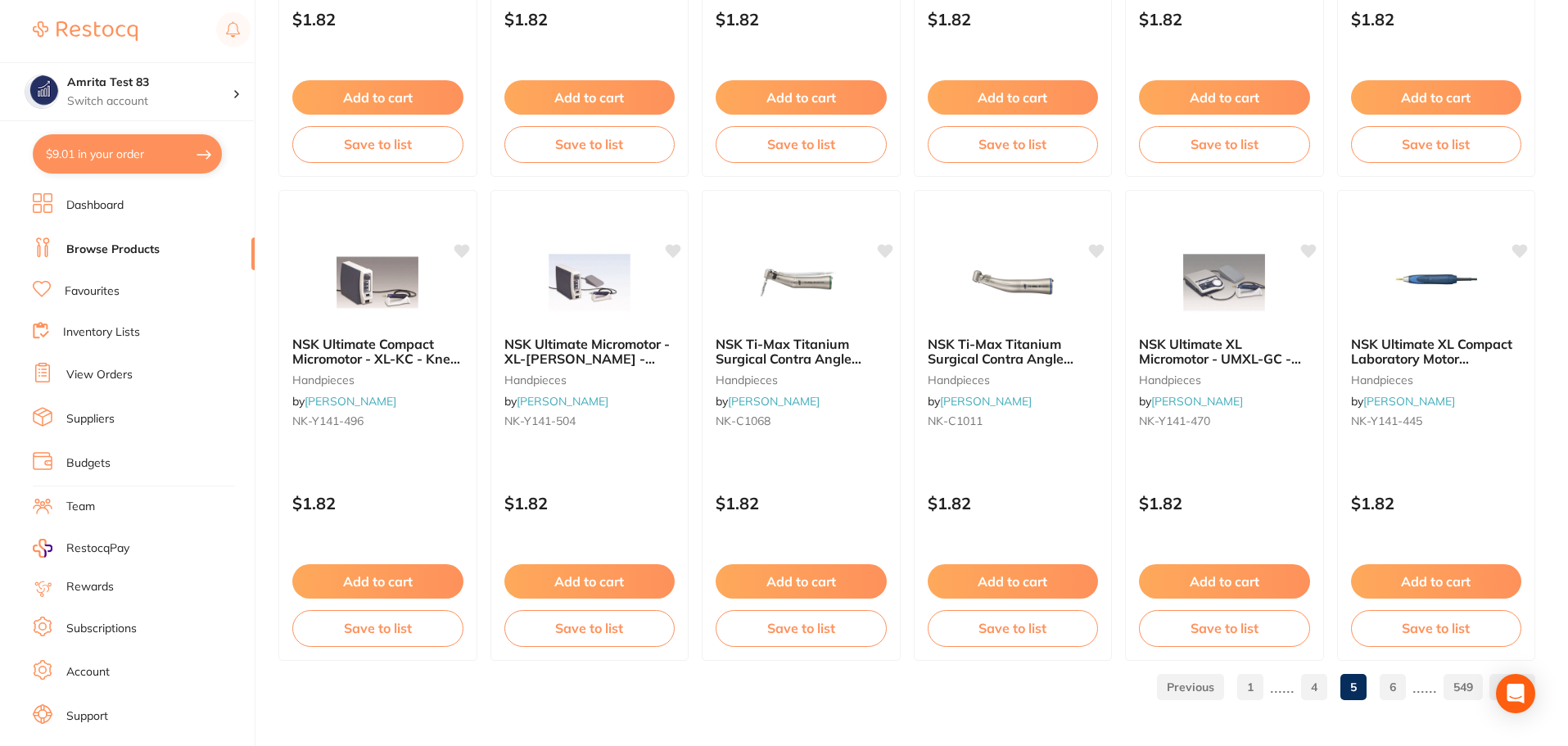
click at [1403, 688] on link "6" at bounding box center [1393, 687] width 26 height 33
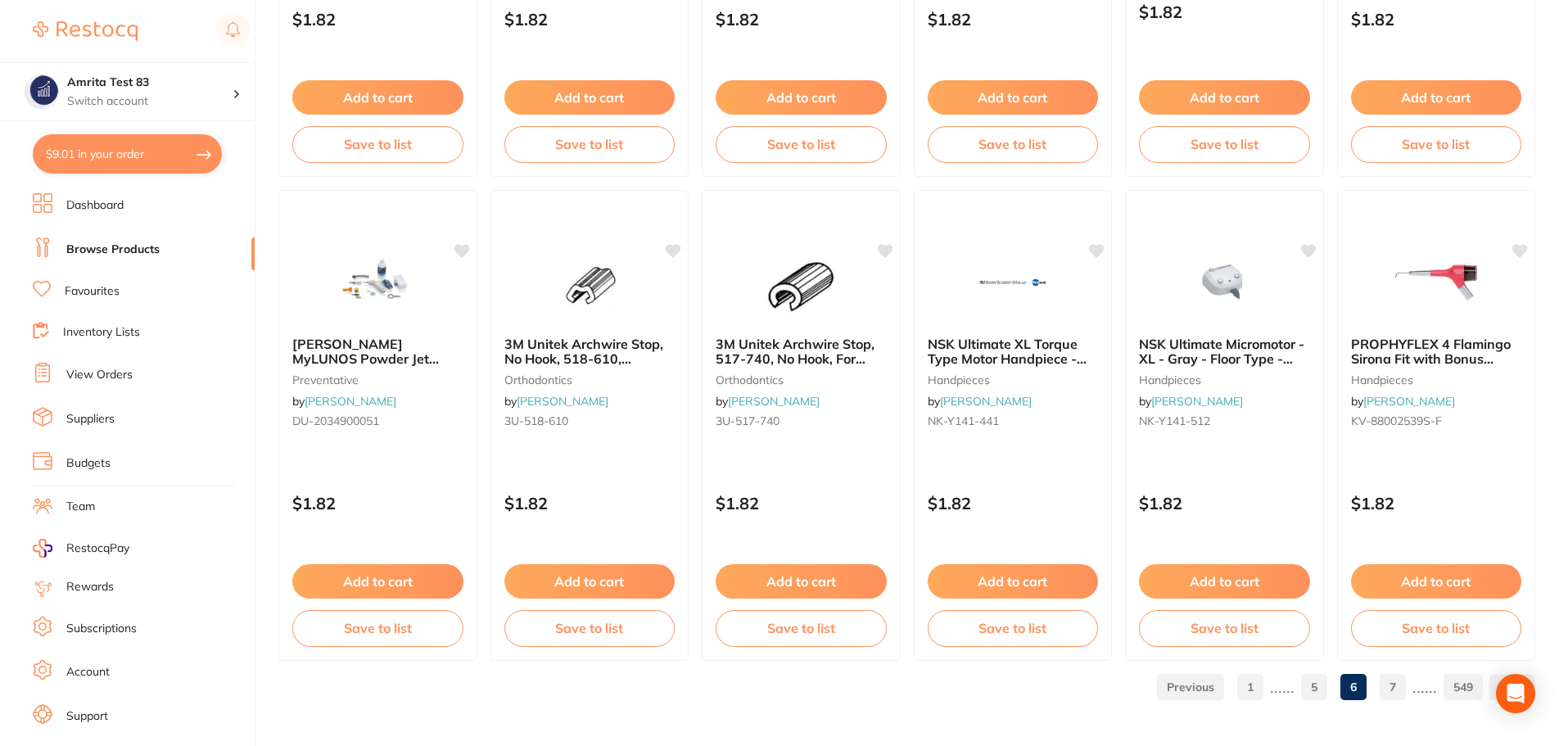
click at [1387, 686] on link "7" at bounding box center [1393, 687] width 26 height 33
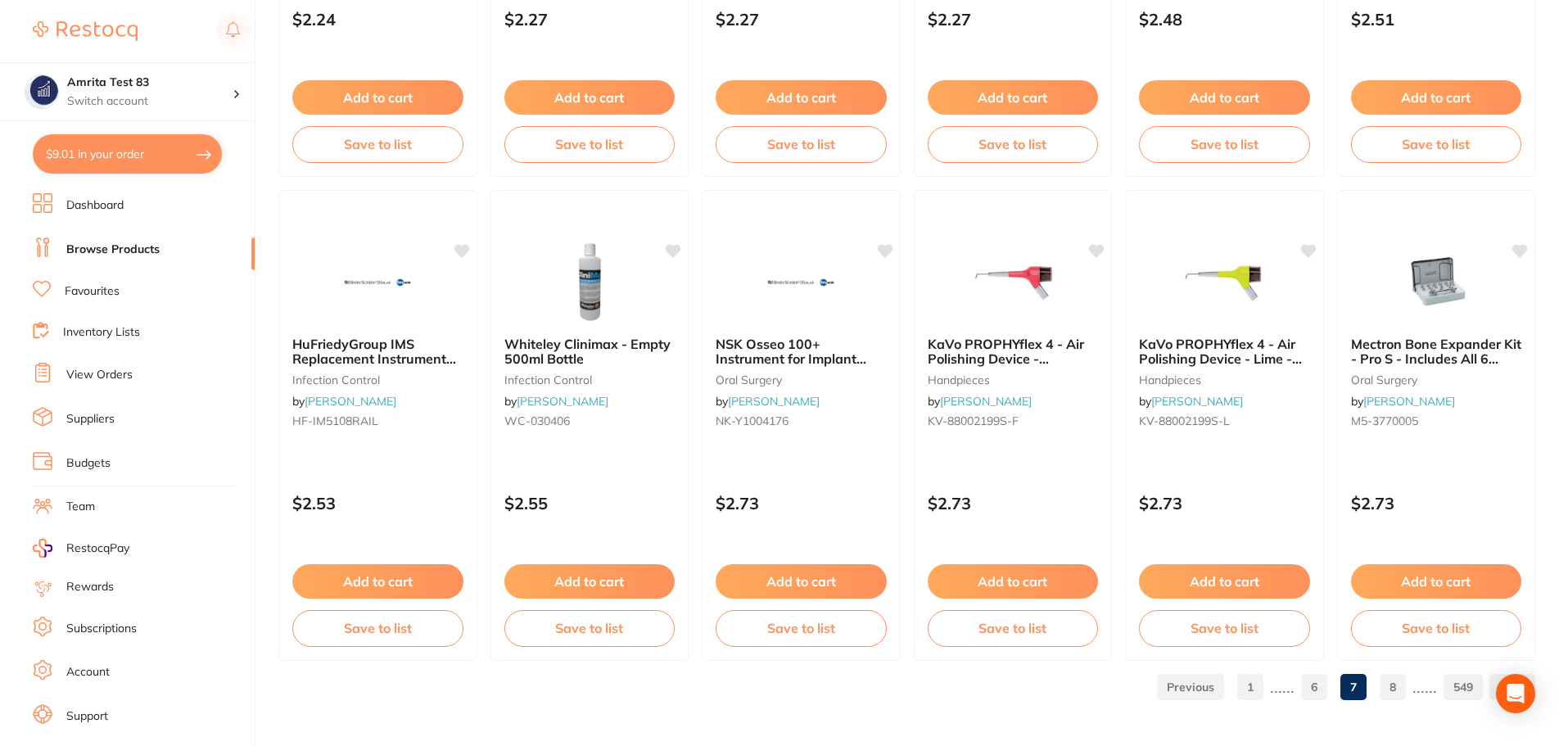
click at [1392, 692] on link "8" at bounding box center [1393, 687] width 26 height 33
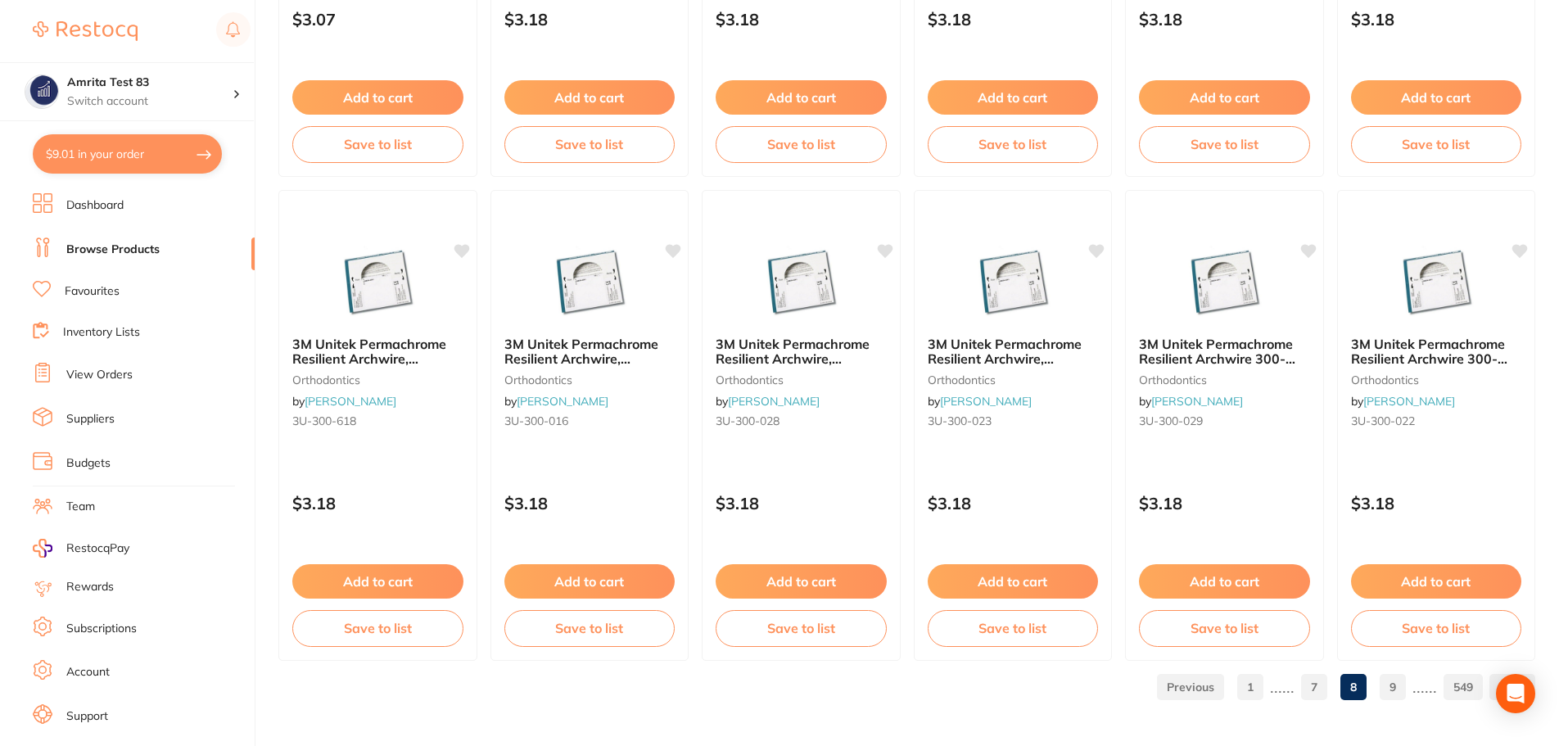
click at [1404, 691] on link "9" at bounding box center [1393, 687] width 26 height 33
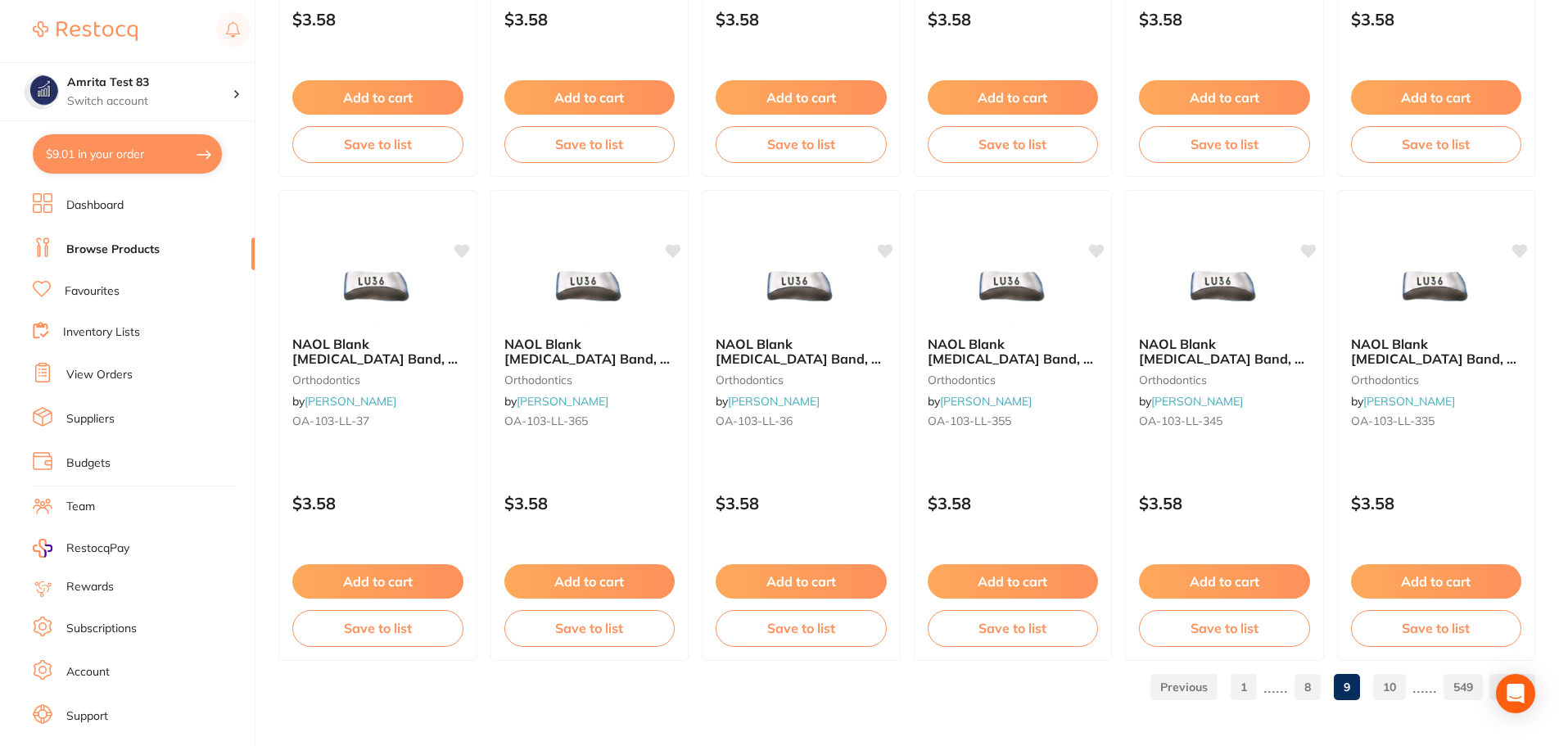
click at [1384, 692] on link "10" at bounding box center [1389, 687] width 33 height 33
click at [1381, 683] on link "11" at bounding box center [1389, 687] width 33 height 33
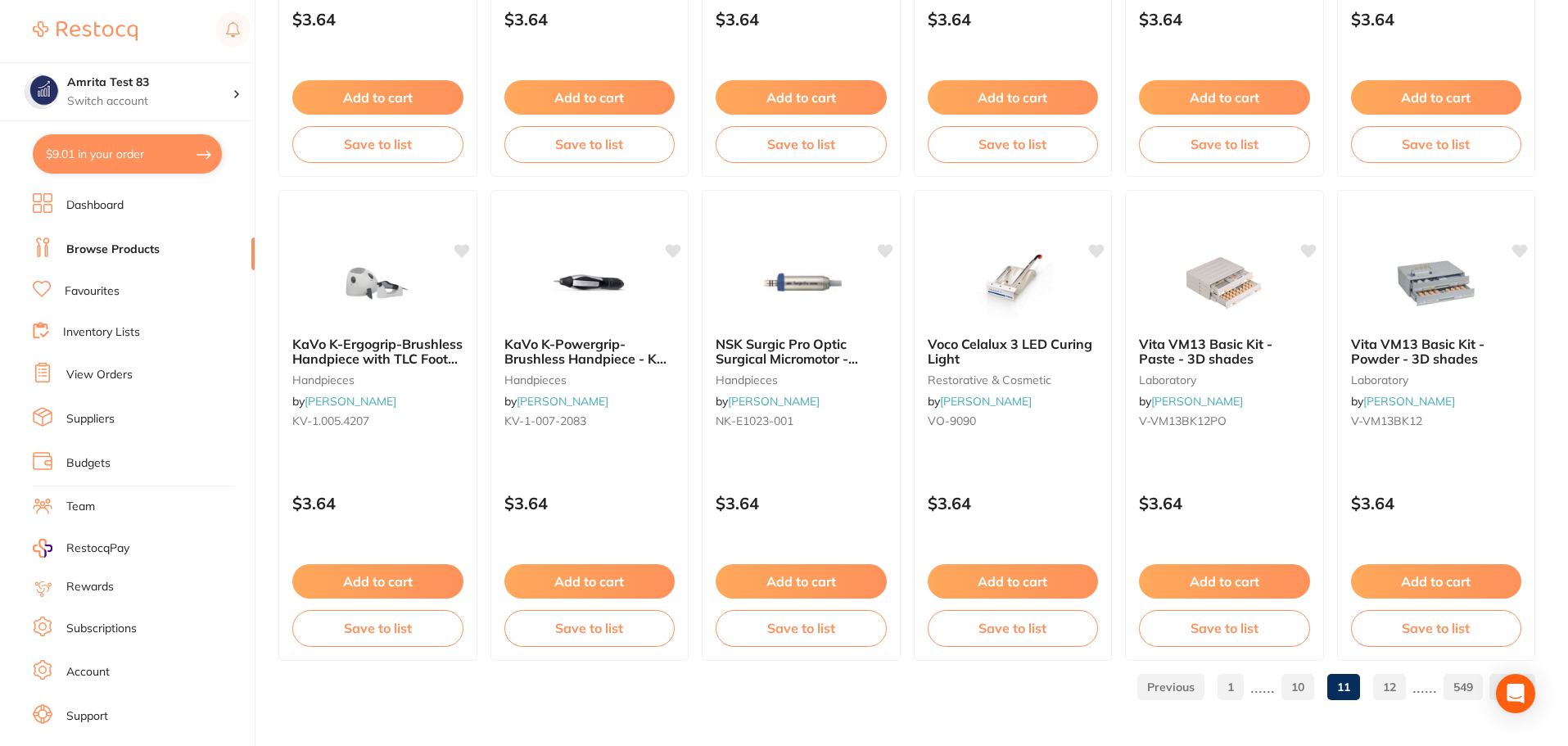
click at [1451, 691] on link "549" at bounding box center [1463, 687] width 40 height 33
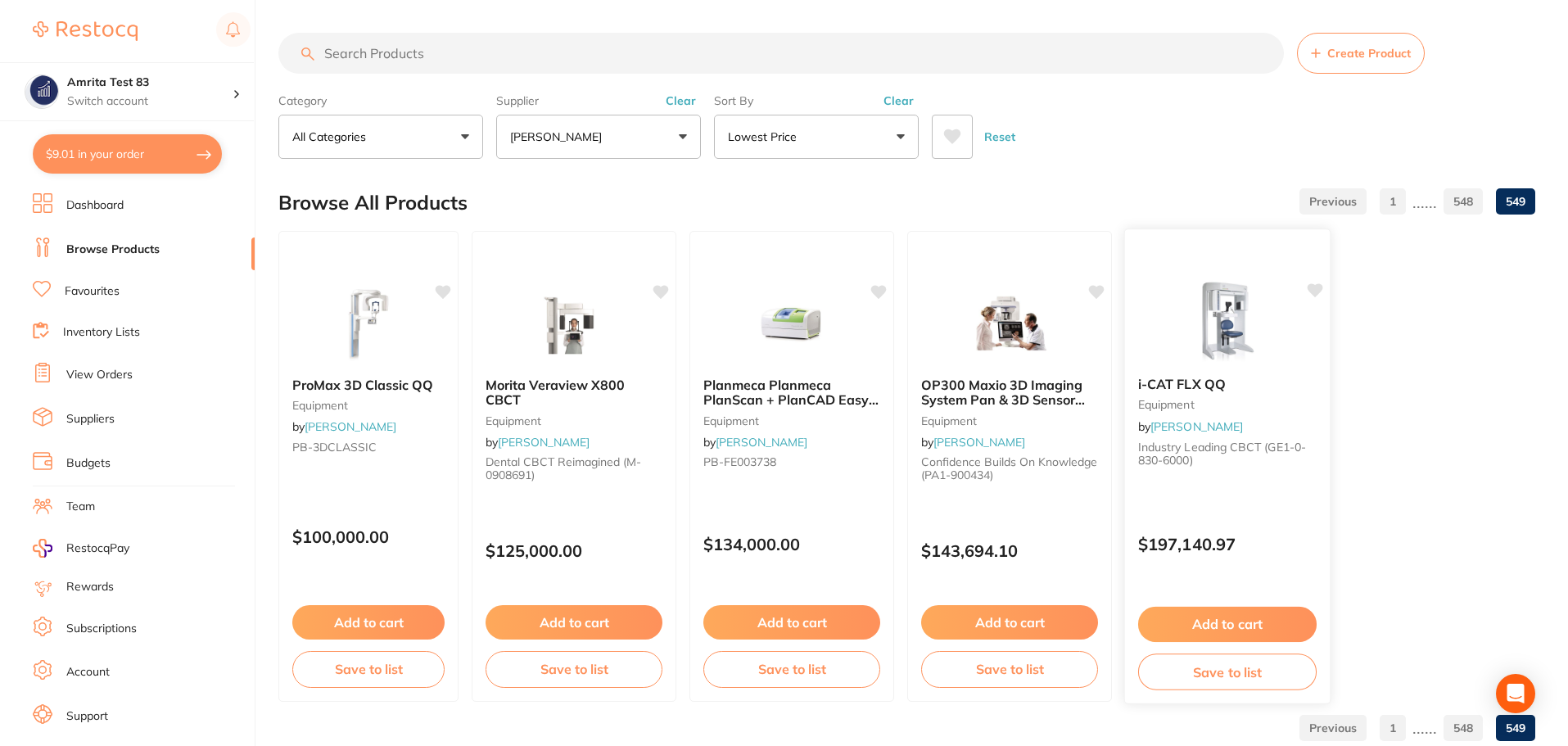
scroll to position [41, 0]
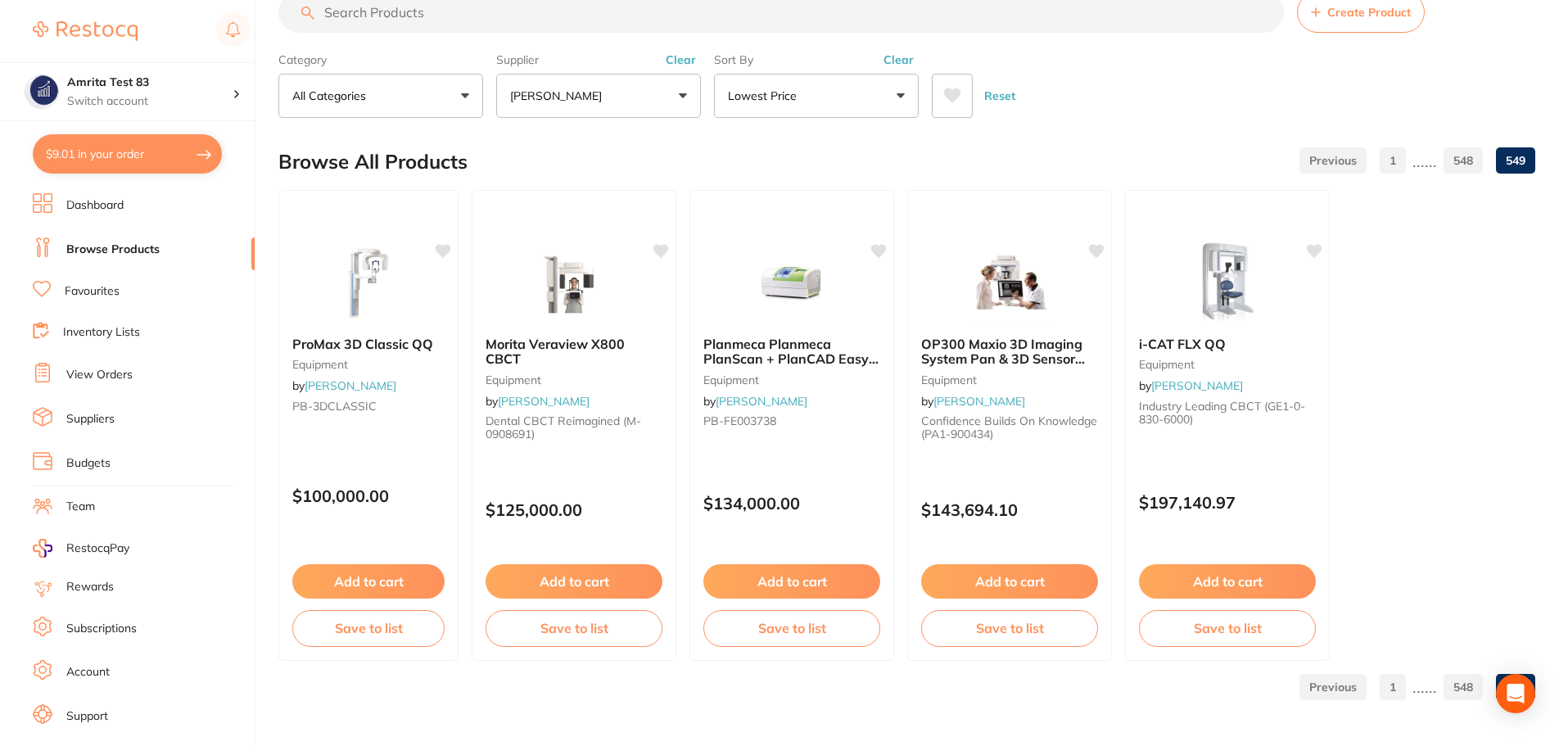
click at [1459, 689] on link "548" at bounding box center [1463, 687] width 40 height 33
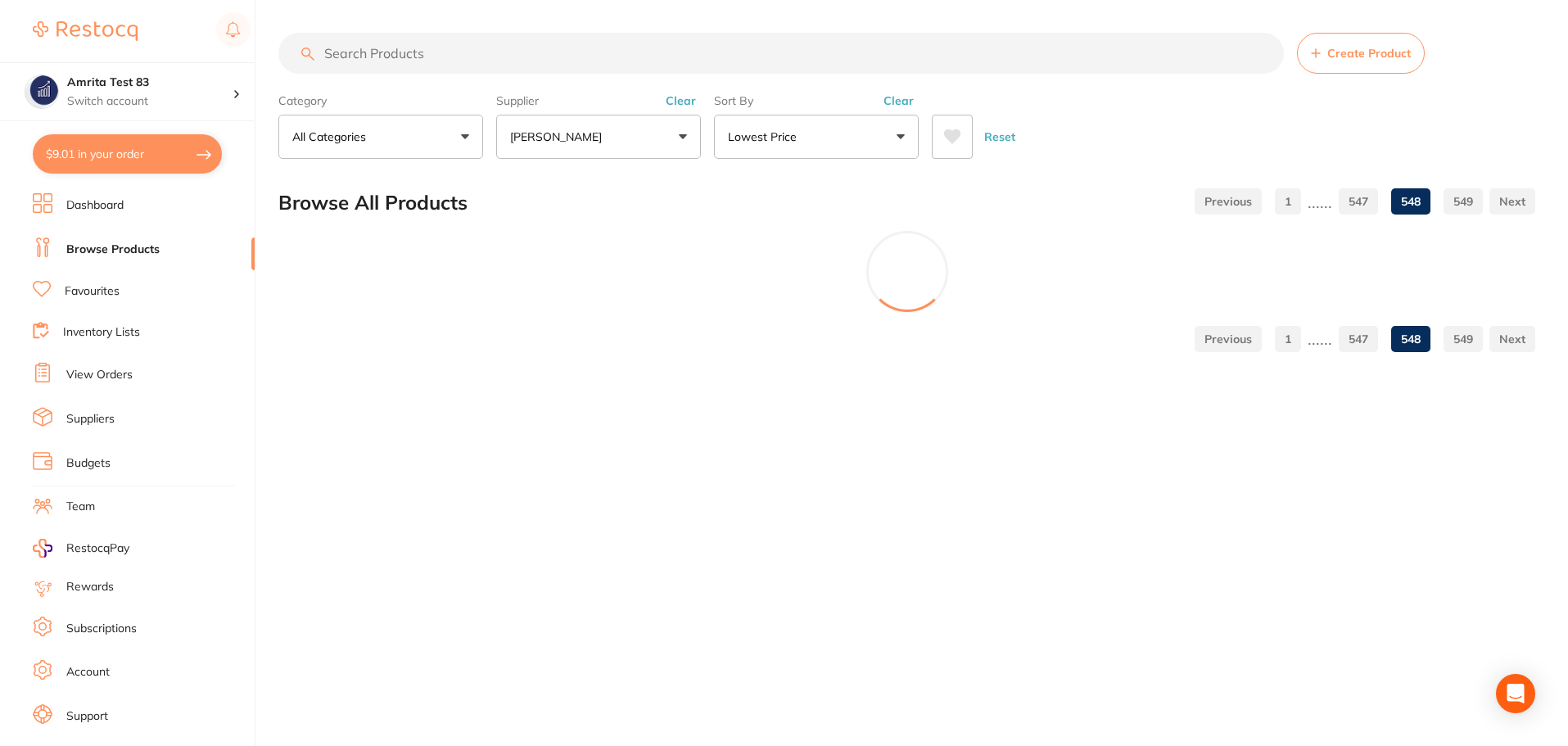
scroll to position [0, 0]
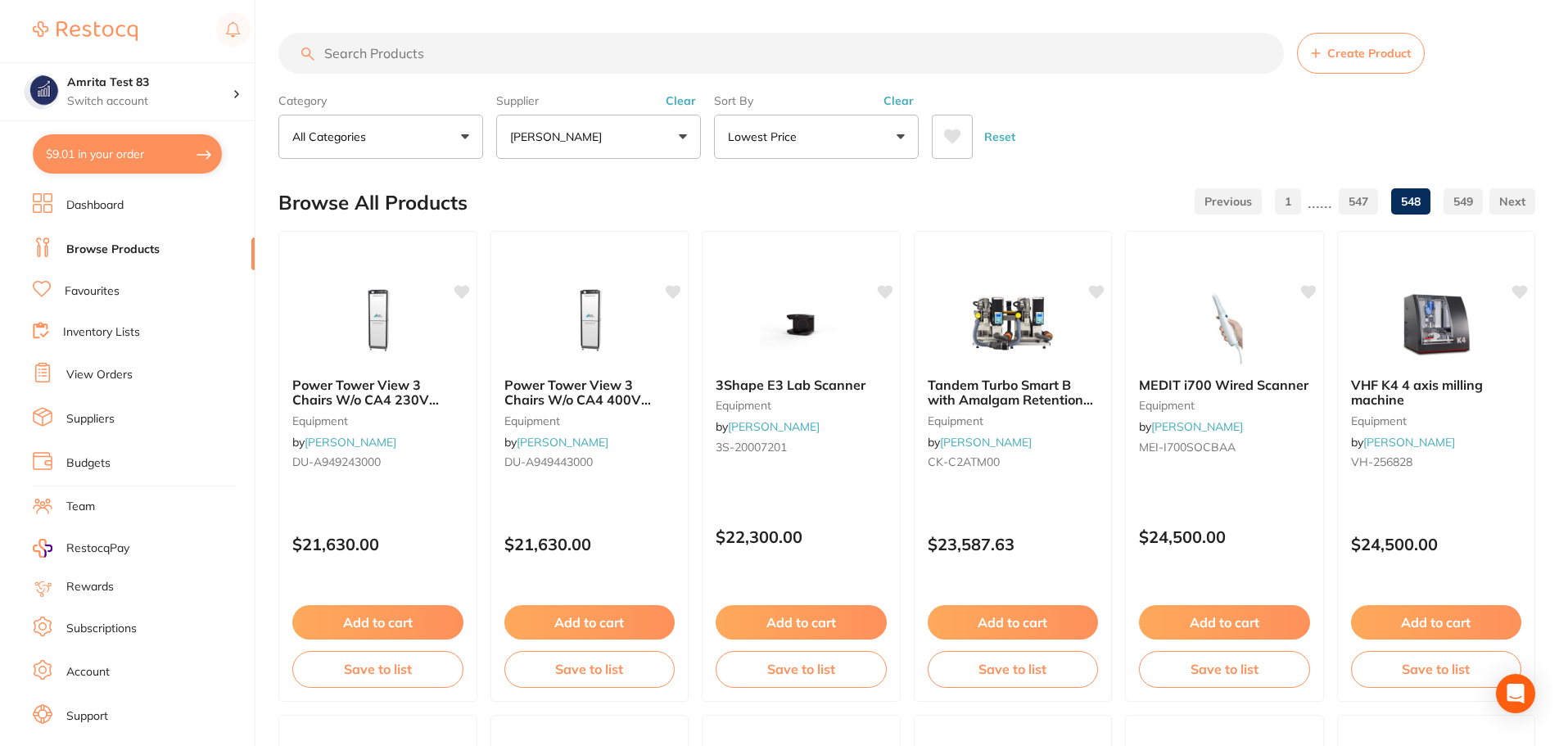
click at [1369, 198] on link "547" at bounding box center [1358, 202] width 40 height 33
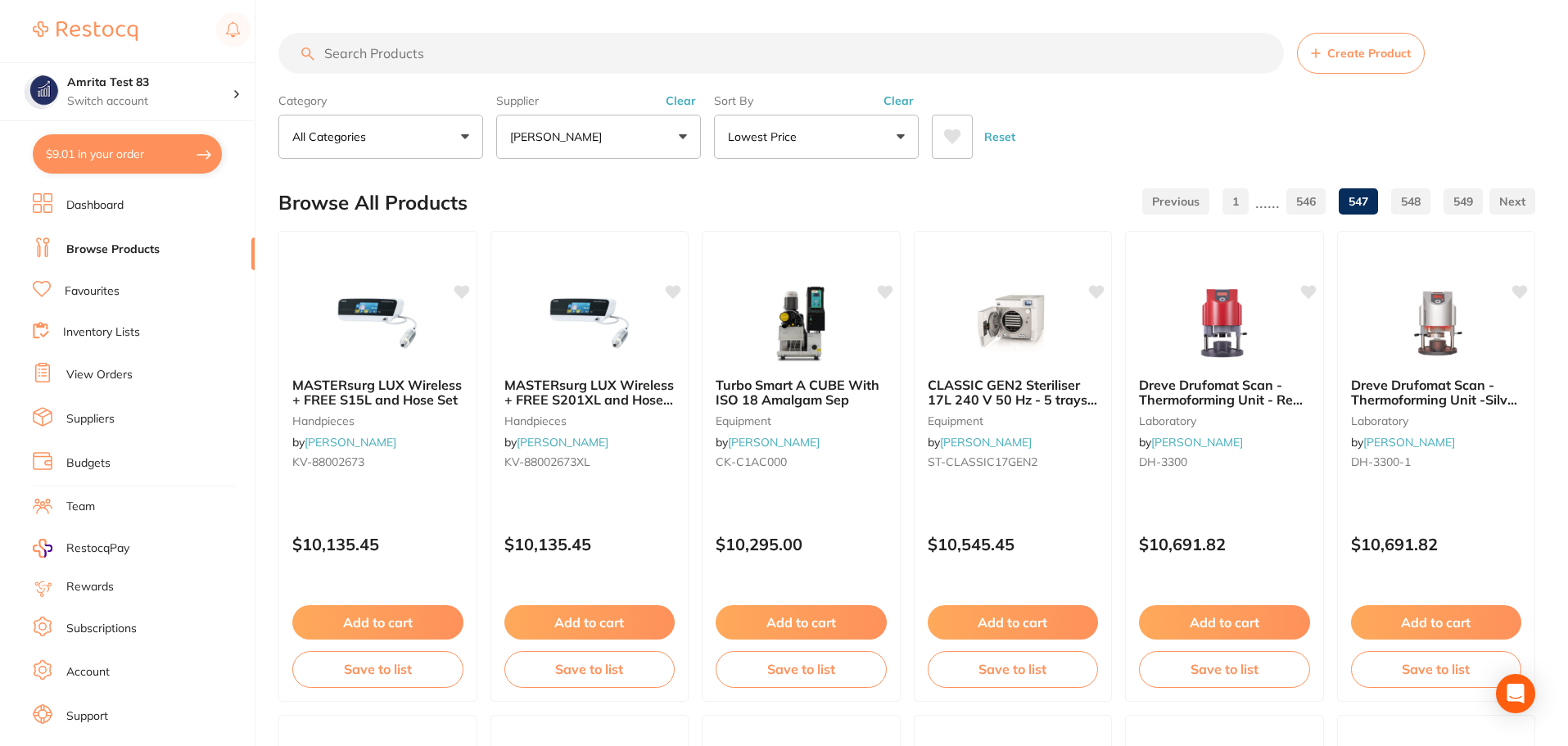
click at [1369, 198] on link "547" at bounding box center [1358, 202] width 40 height 33
click at [1320, 203] on link "546" at bounding box center [1306, 202] width 40 height 33
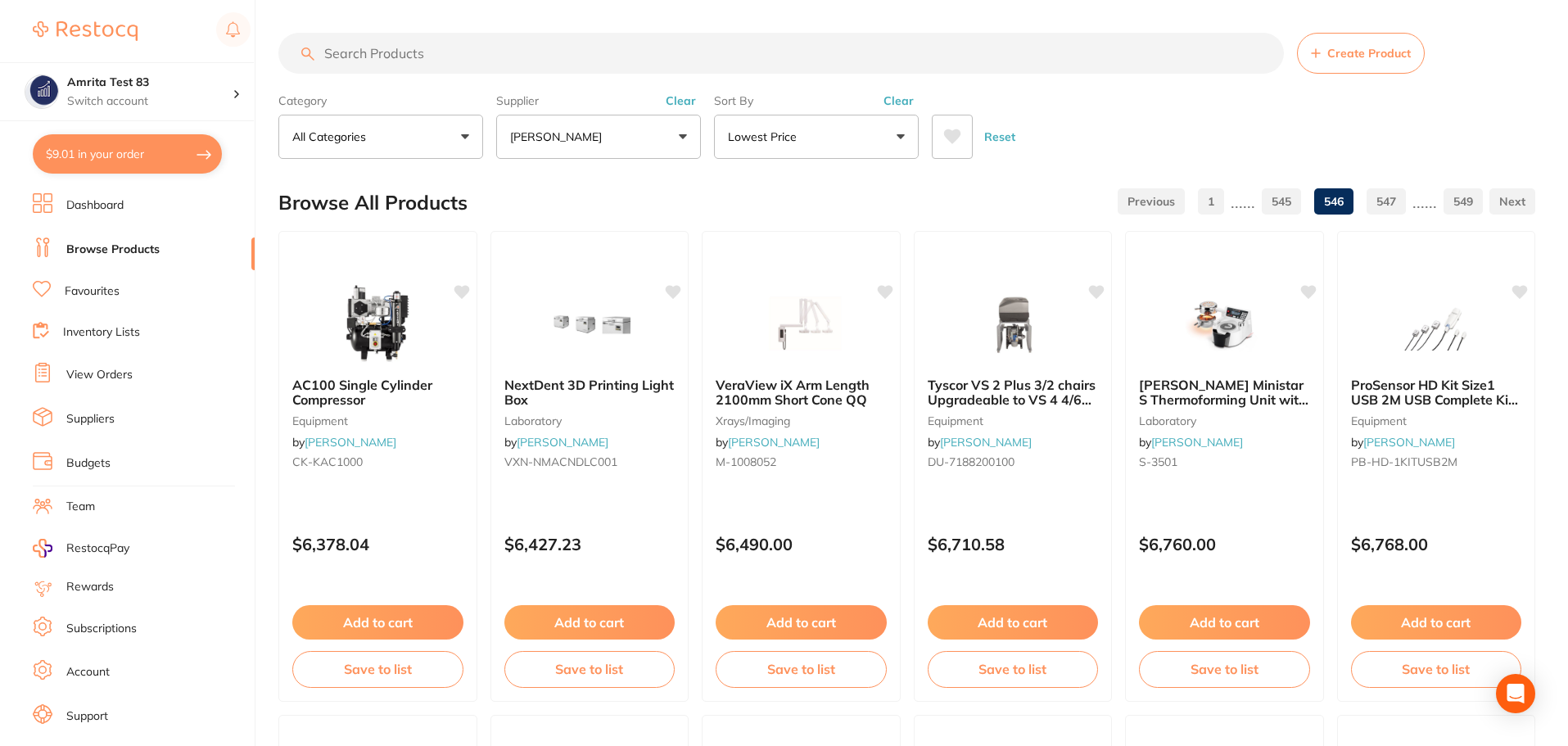
click at [1291, 203] on link "545" at bounding box center [1281, 202] width 40 height 33
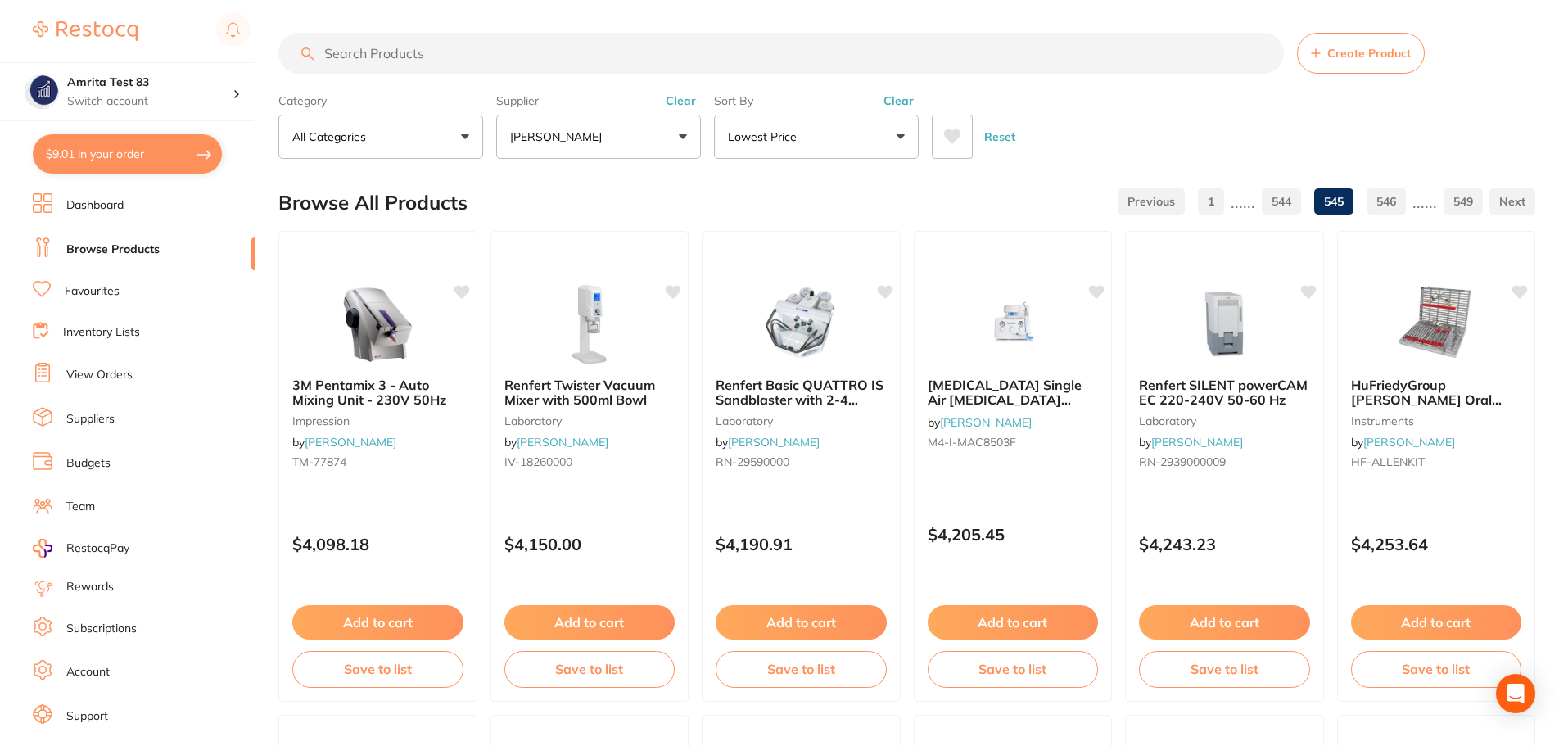
click at [1290, 206] on link "544" at bounding box center [1281, 202] width 40 height 33
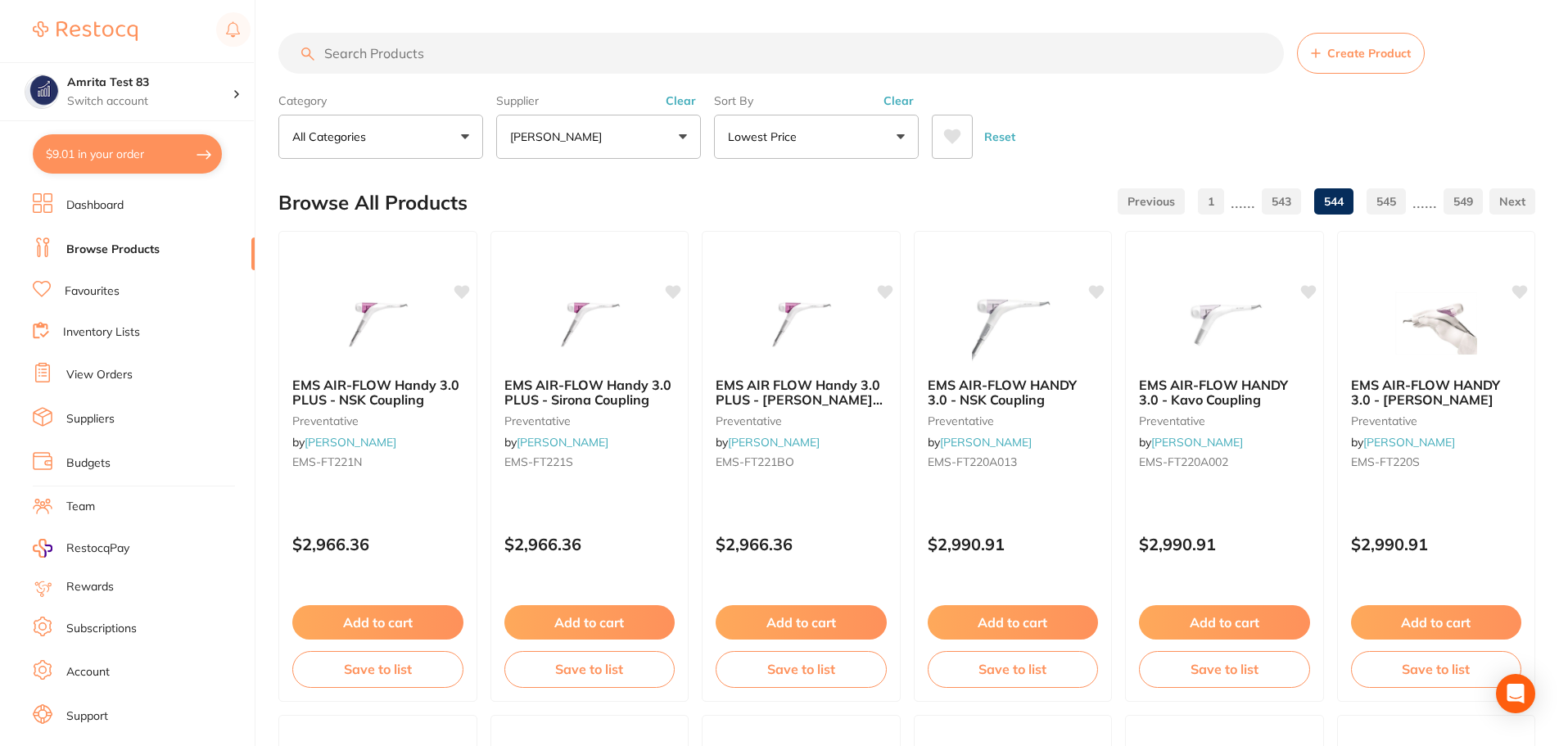
click at [1290, 206] on link "543" at bounding box center [1281, 202] width 40 height 33
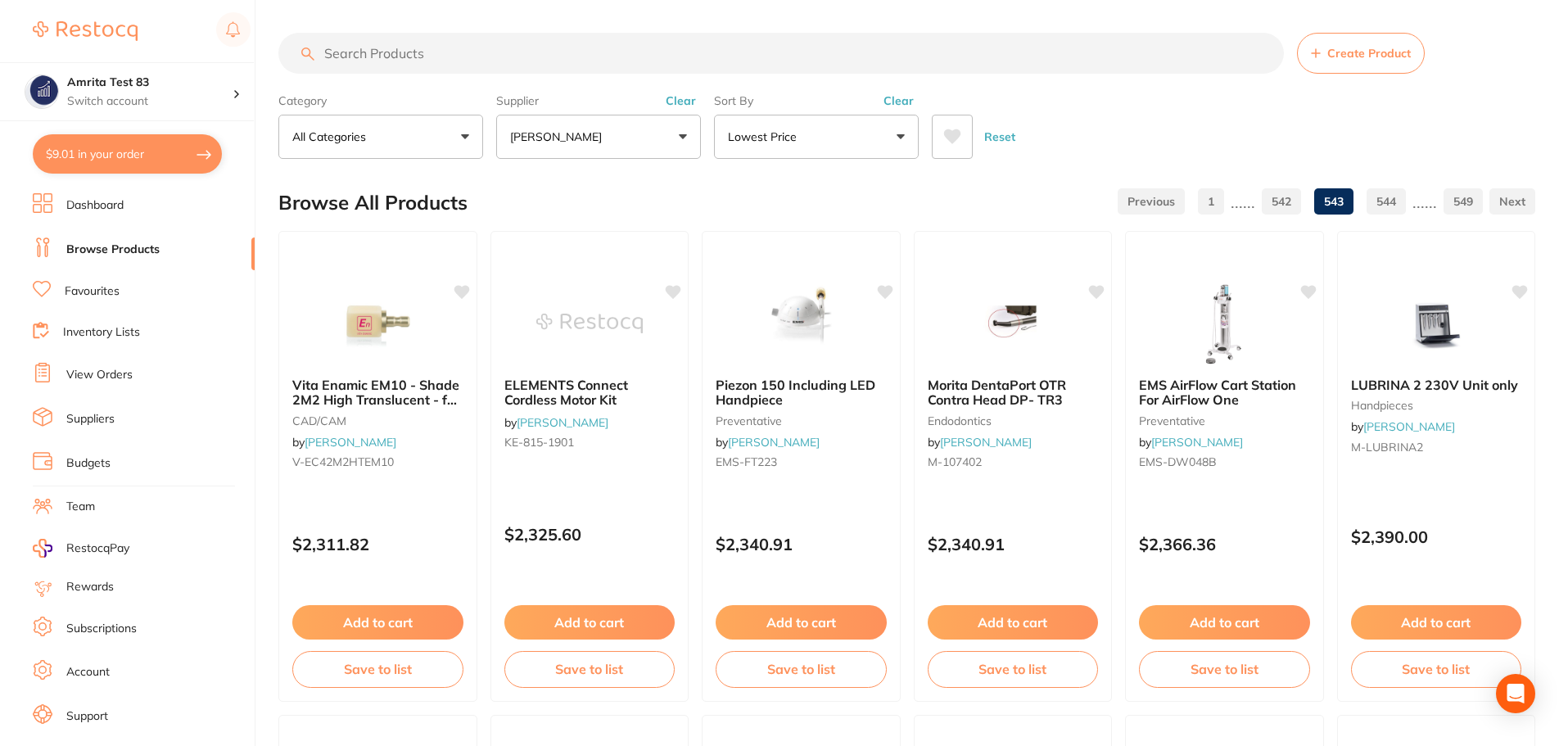
click at [1290, 206] on link "542" at bounding box center [1281, 202] width 40 height 33
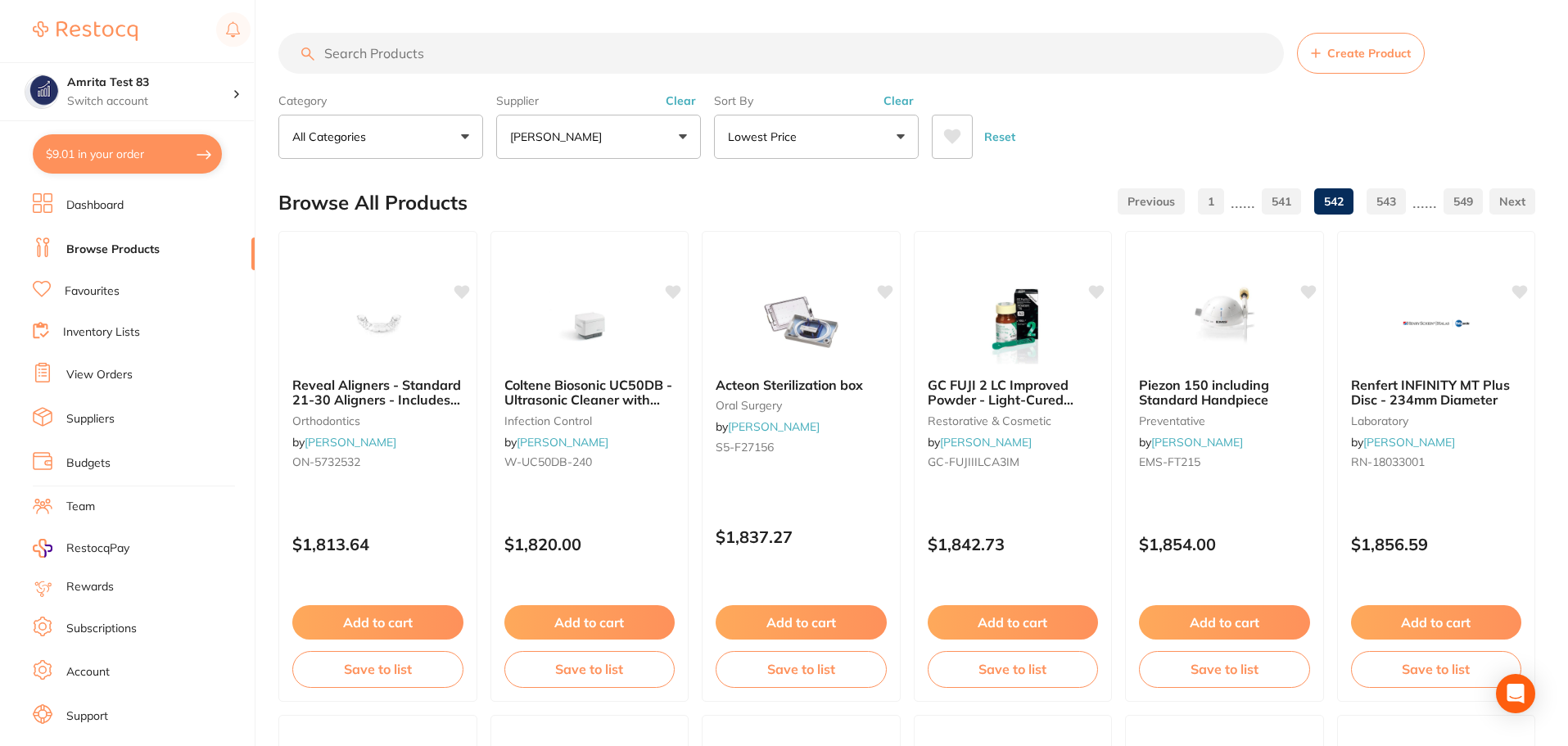
click at [1283, 204] on link "541" at bounding box center [1281, 202] width 40 height 33
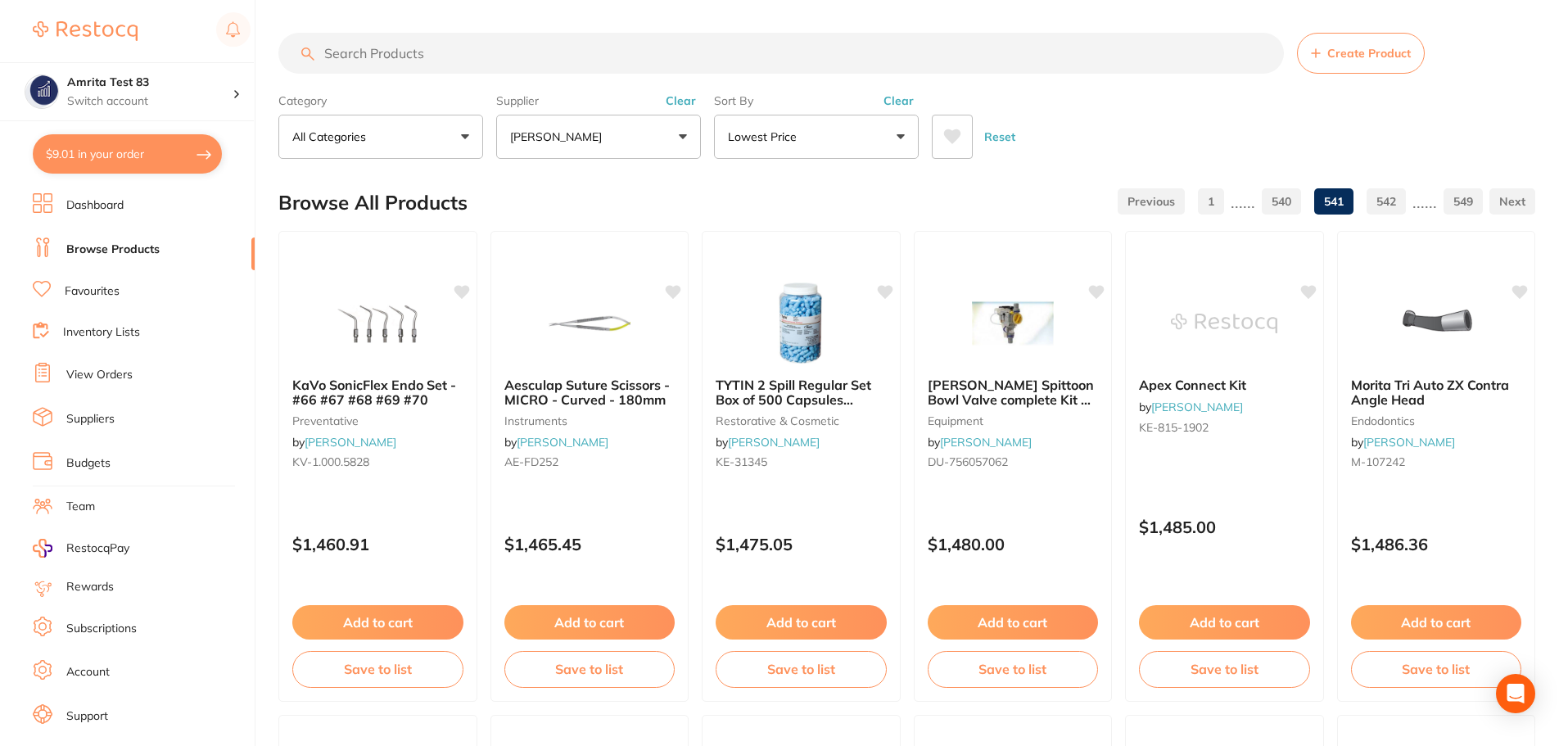
click at [1287, 207] on link "540" at bounding box center [1281, 202] width 40 height 33
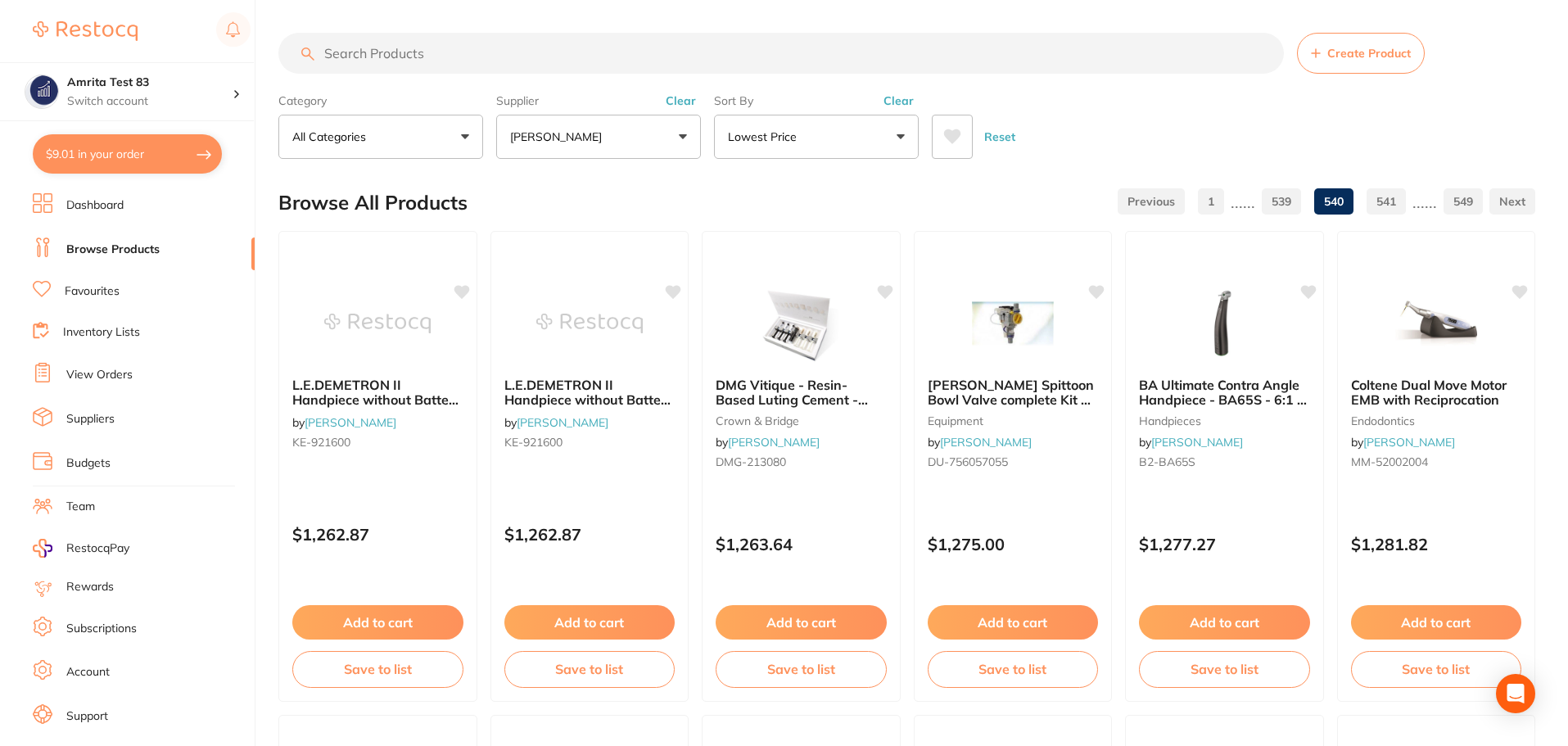
click at [1287, 207] on link "539" at bounding box center [1281, 202] width 40 height 33
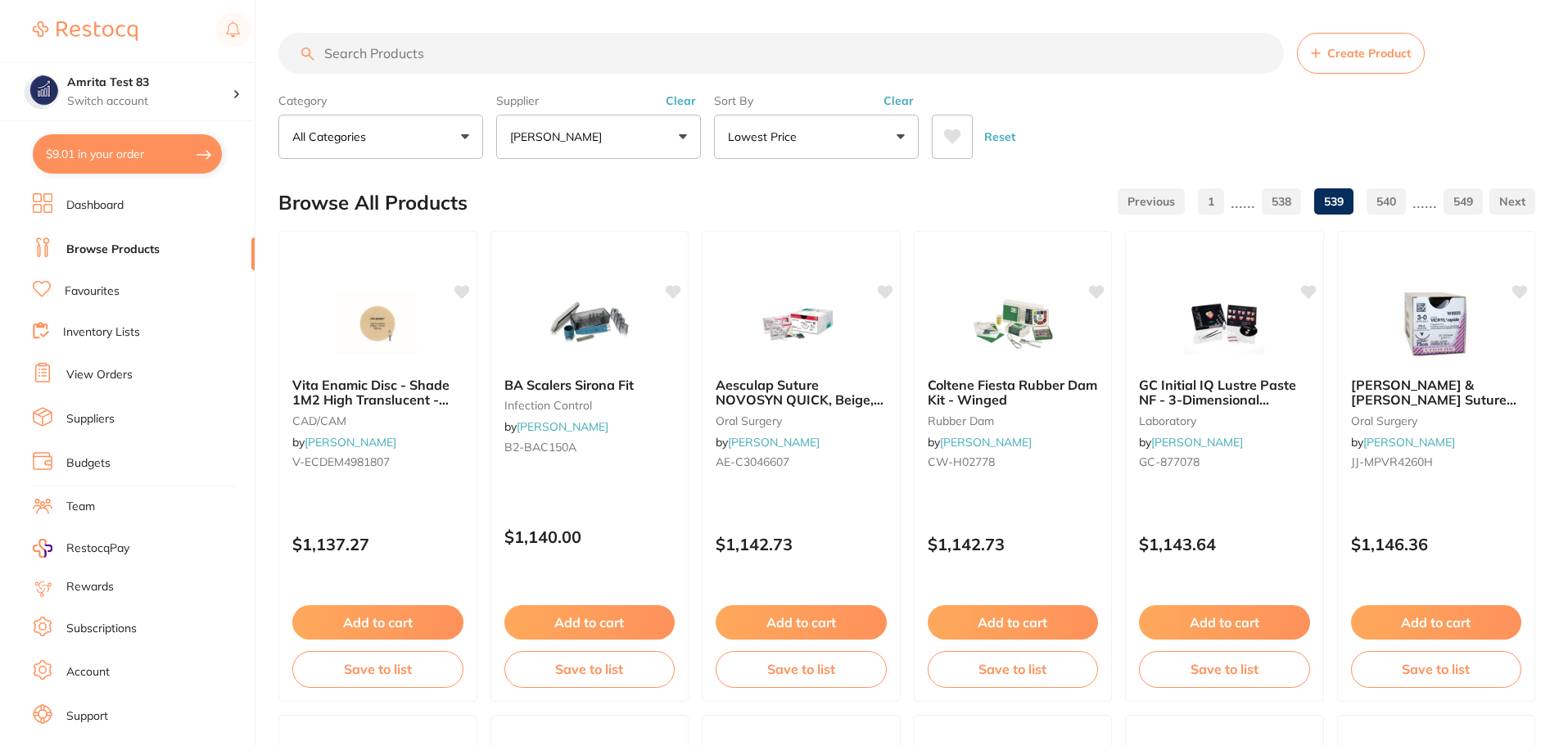
click at [1287, 207] on link "538" at bounding box center [1281, 202] width 40 height 33
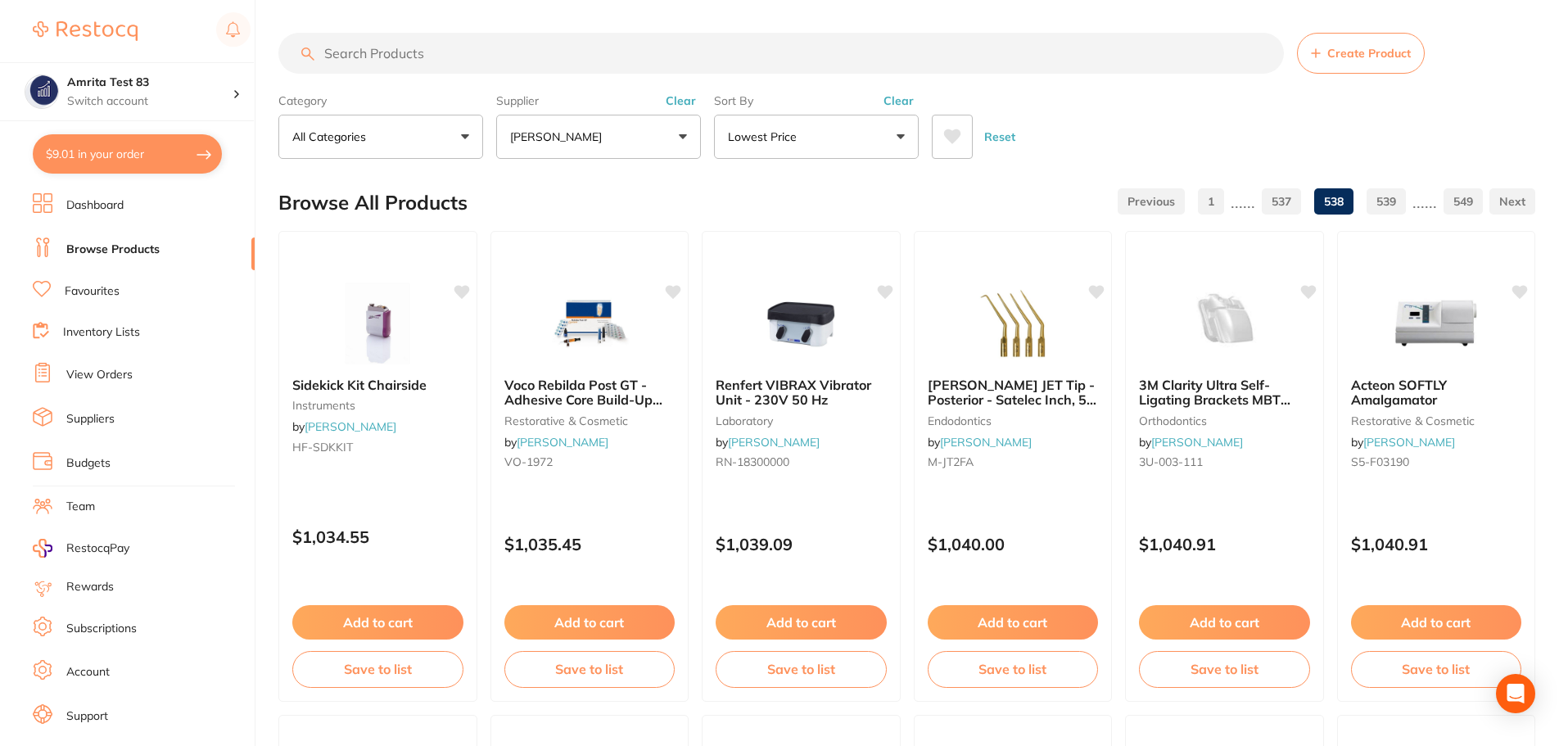
click at [1287, 207] on link "537" at bounding box center [1281, 202] width 40 height 33
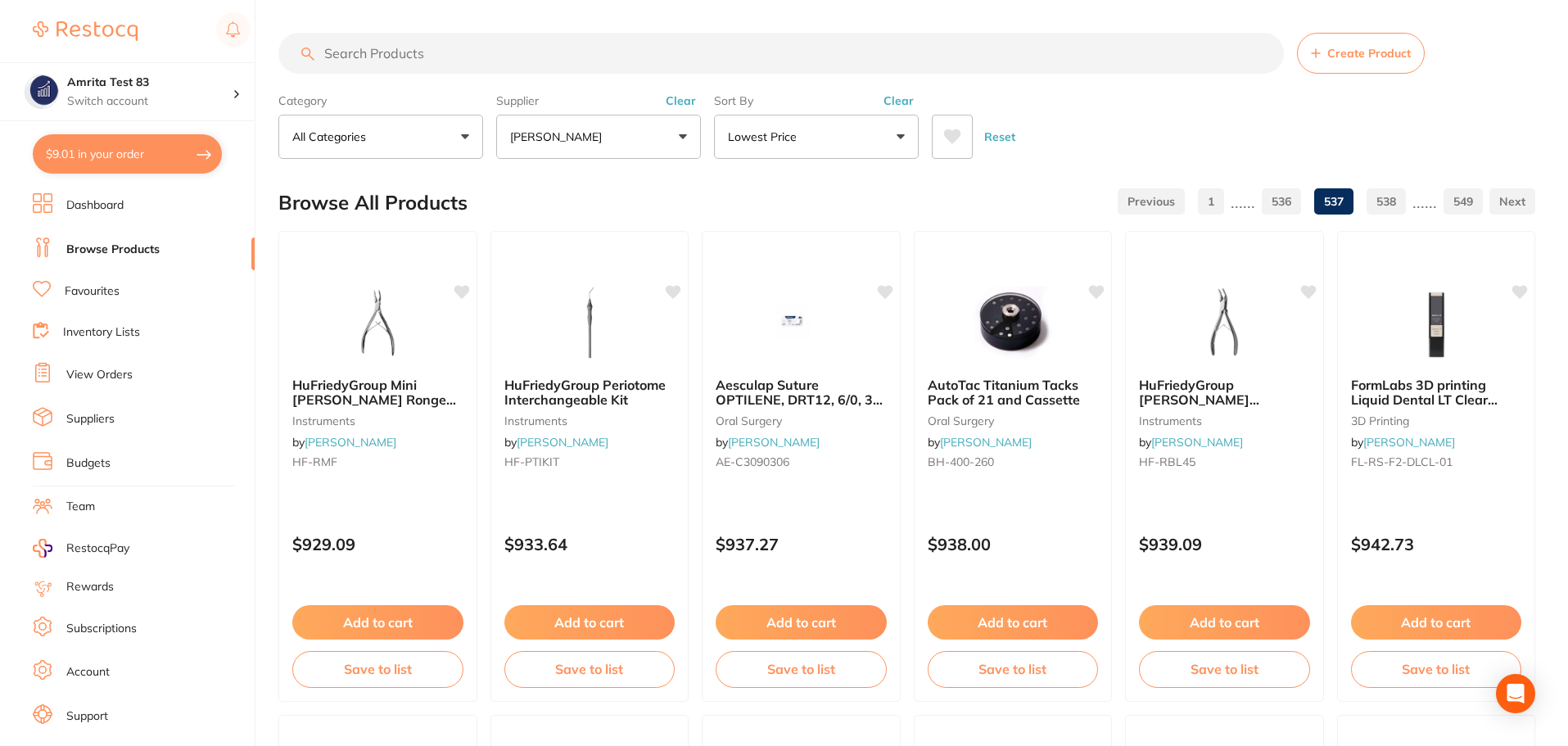
click at [1287, 207] on link "536" at bounding box center [1281, 202] width 40 height 33
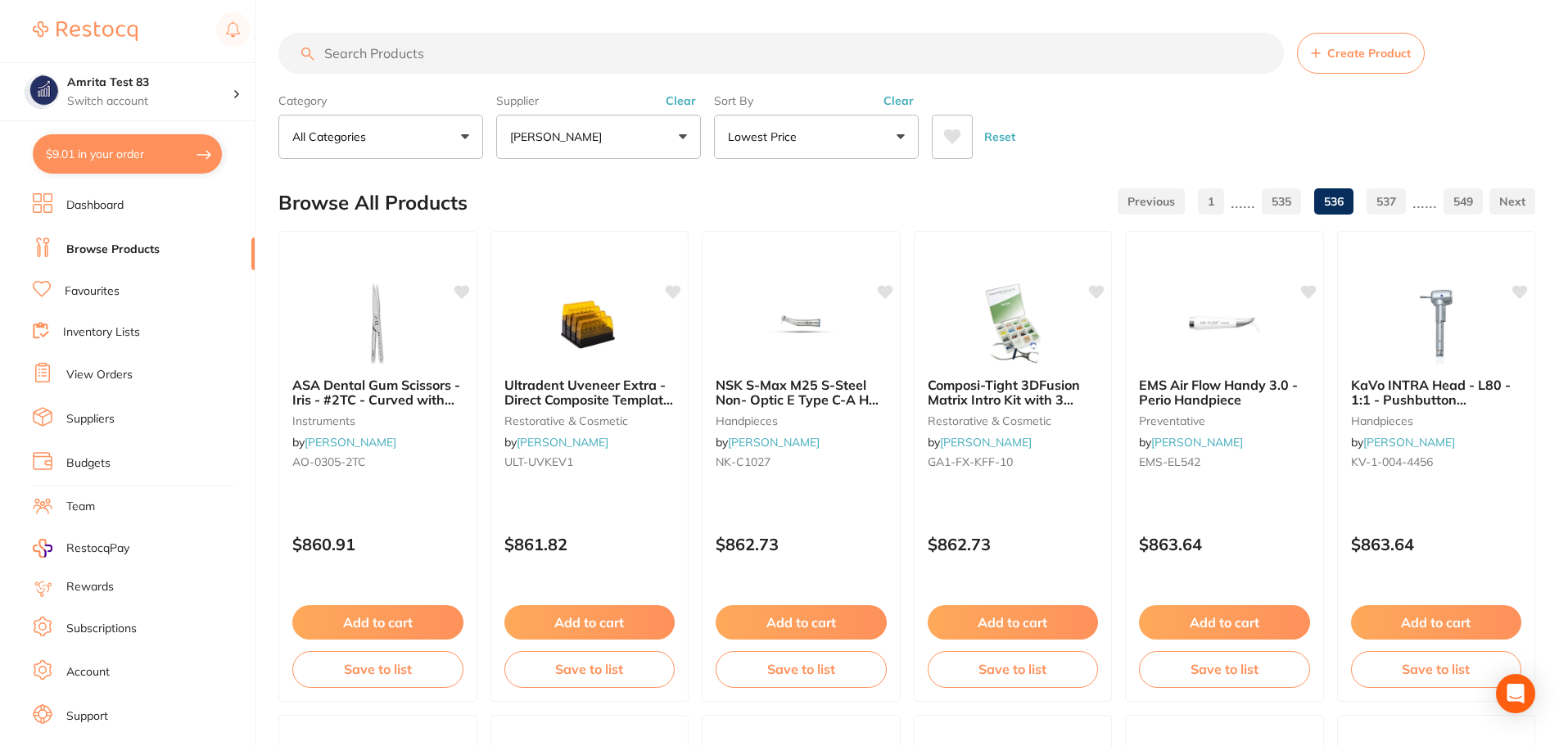
click at [1287, 207] on link "535" at bounding box center [1281, 202] width 40 height 33
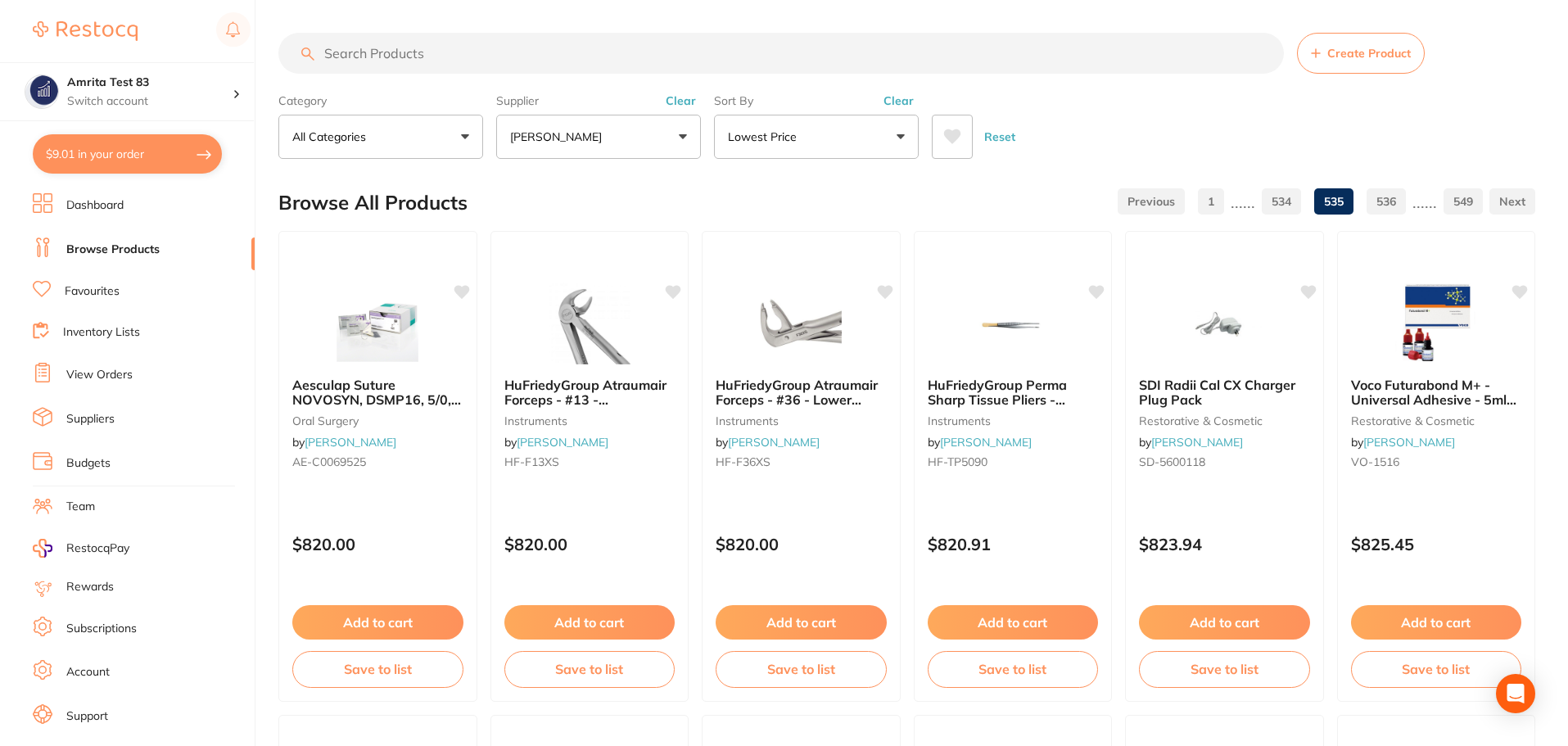
click at [1287, 207] on link "534" at bounding box center [1281, 202] width 40 height 33
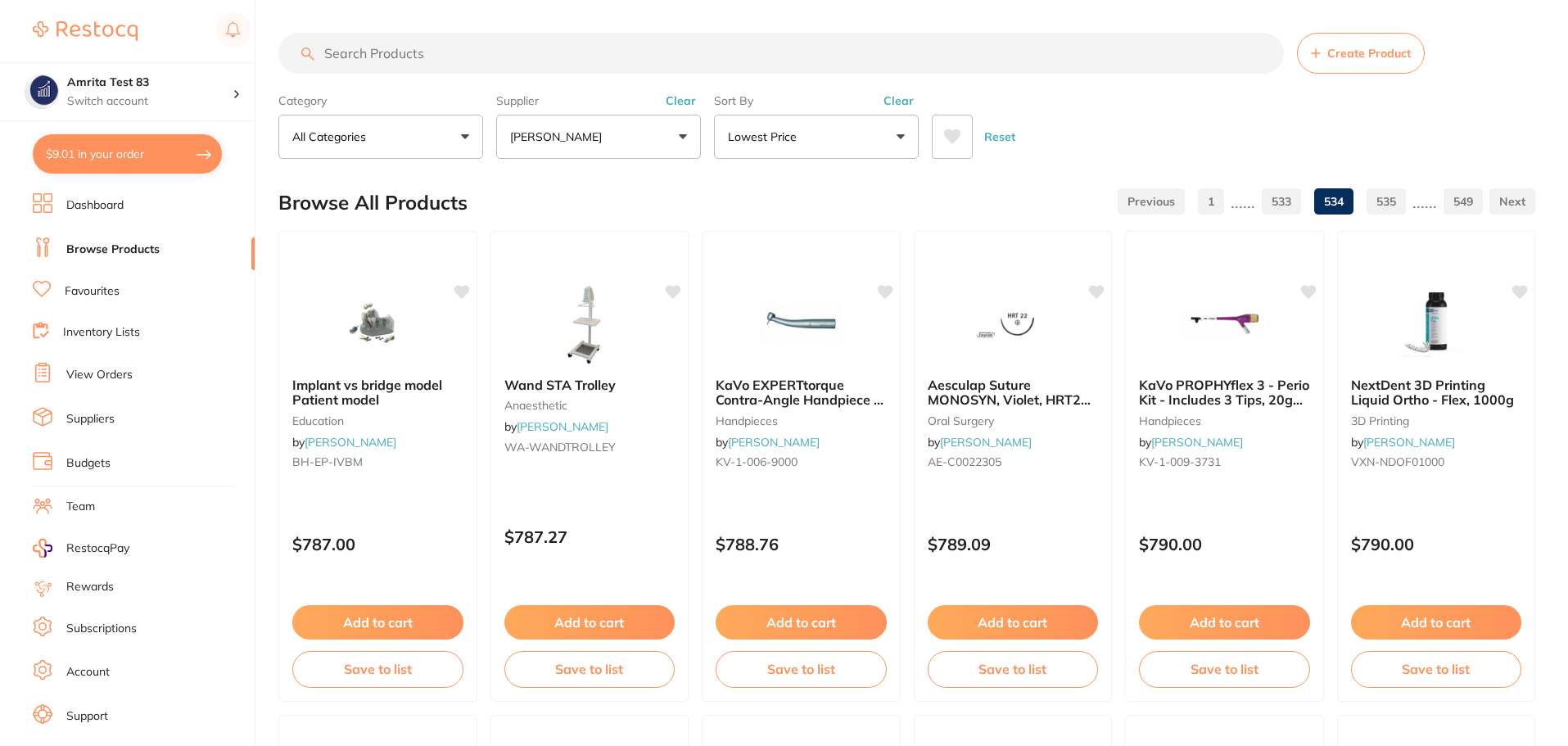
click at [1287, 207] on link "533" at bounding box center [1281, 202] width 40 height 33
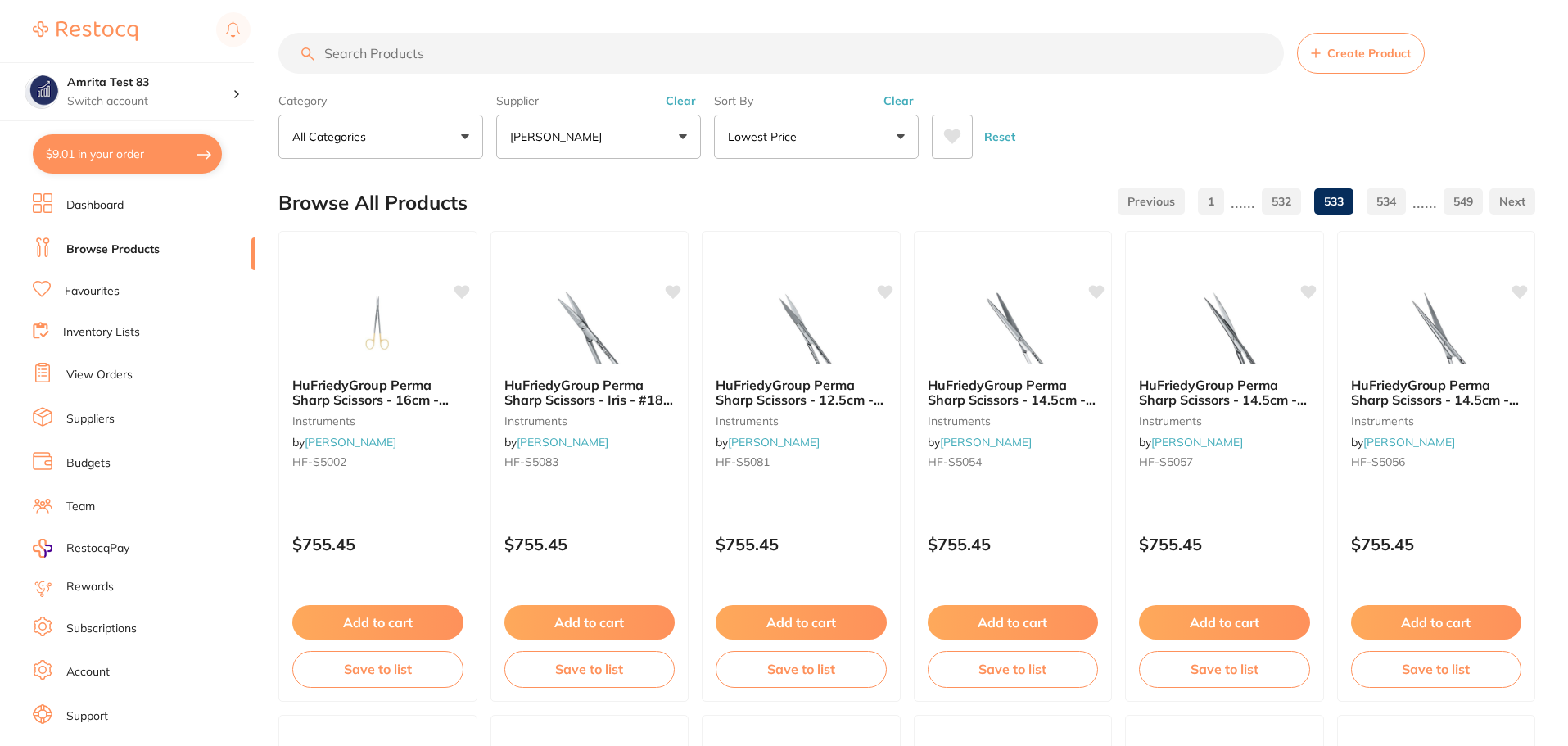
click at [1287, 207] on link "532" at bounding box center [1281, 202] width 40 height 33
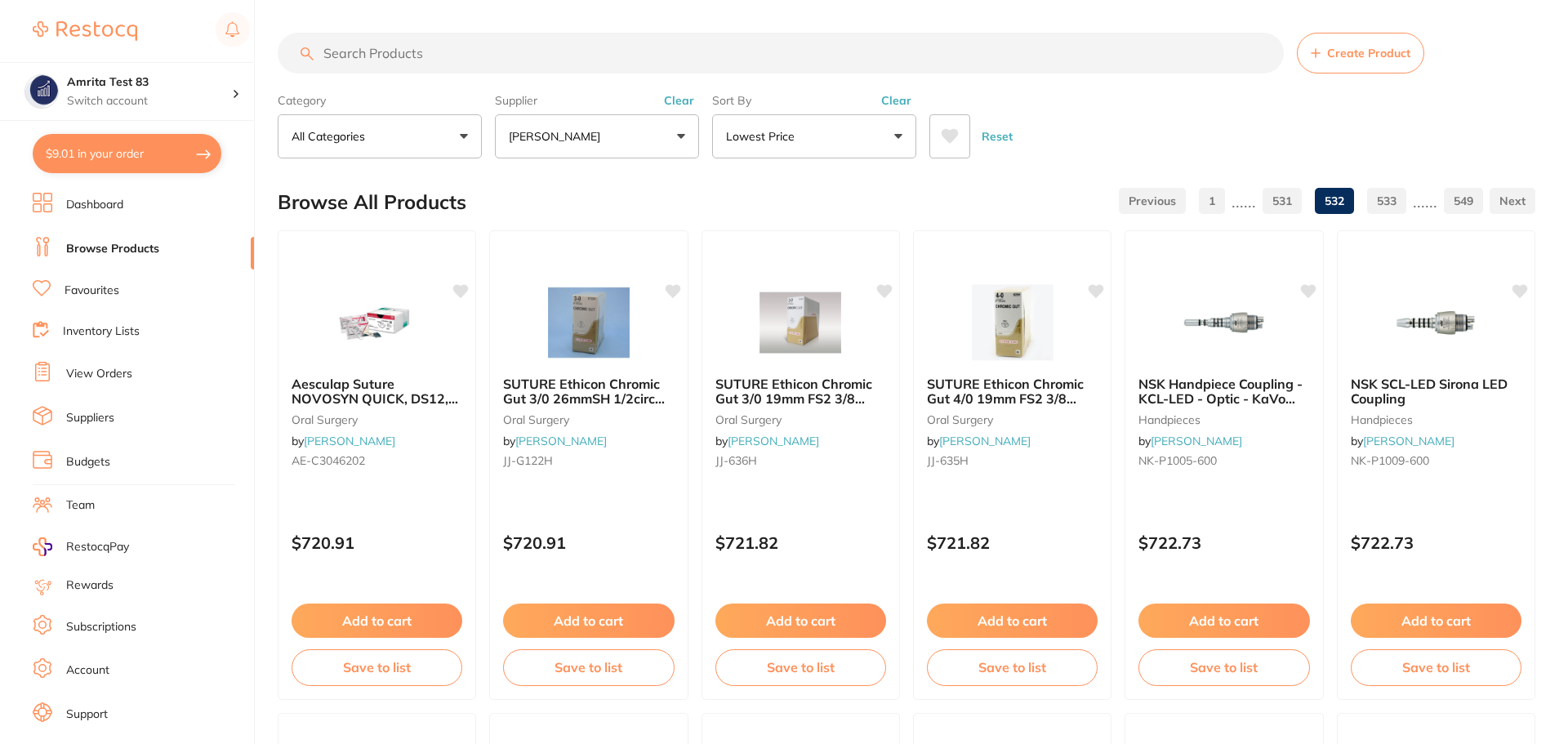
click at [1284, 206] on link "531" at bounding box center [1282, 201] width 40 height 33
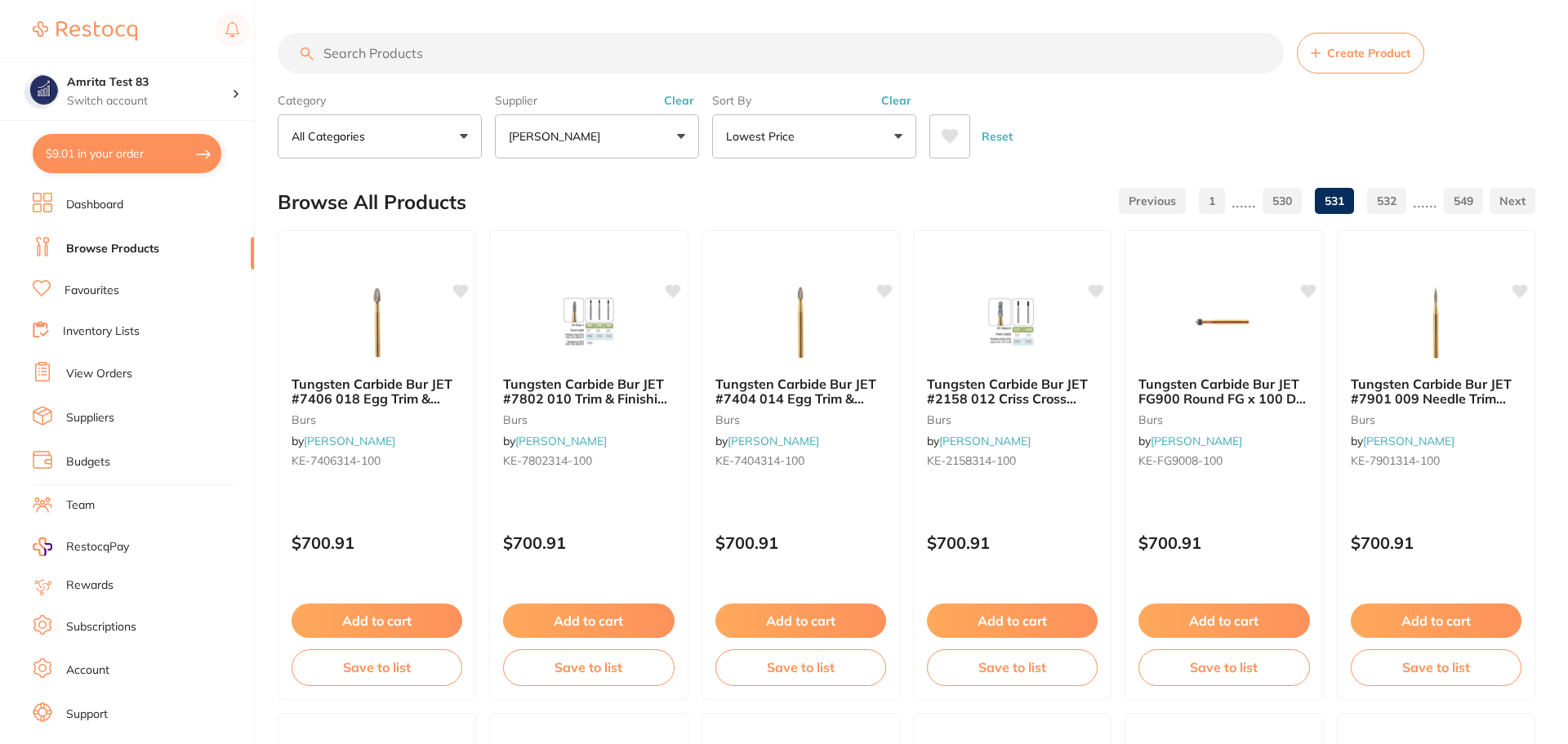
click at [1284, 206] on link "530" at bounding box center [1282, 201] width 40 height 33
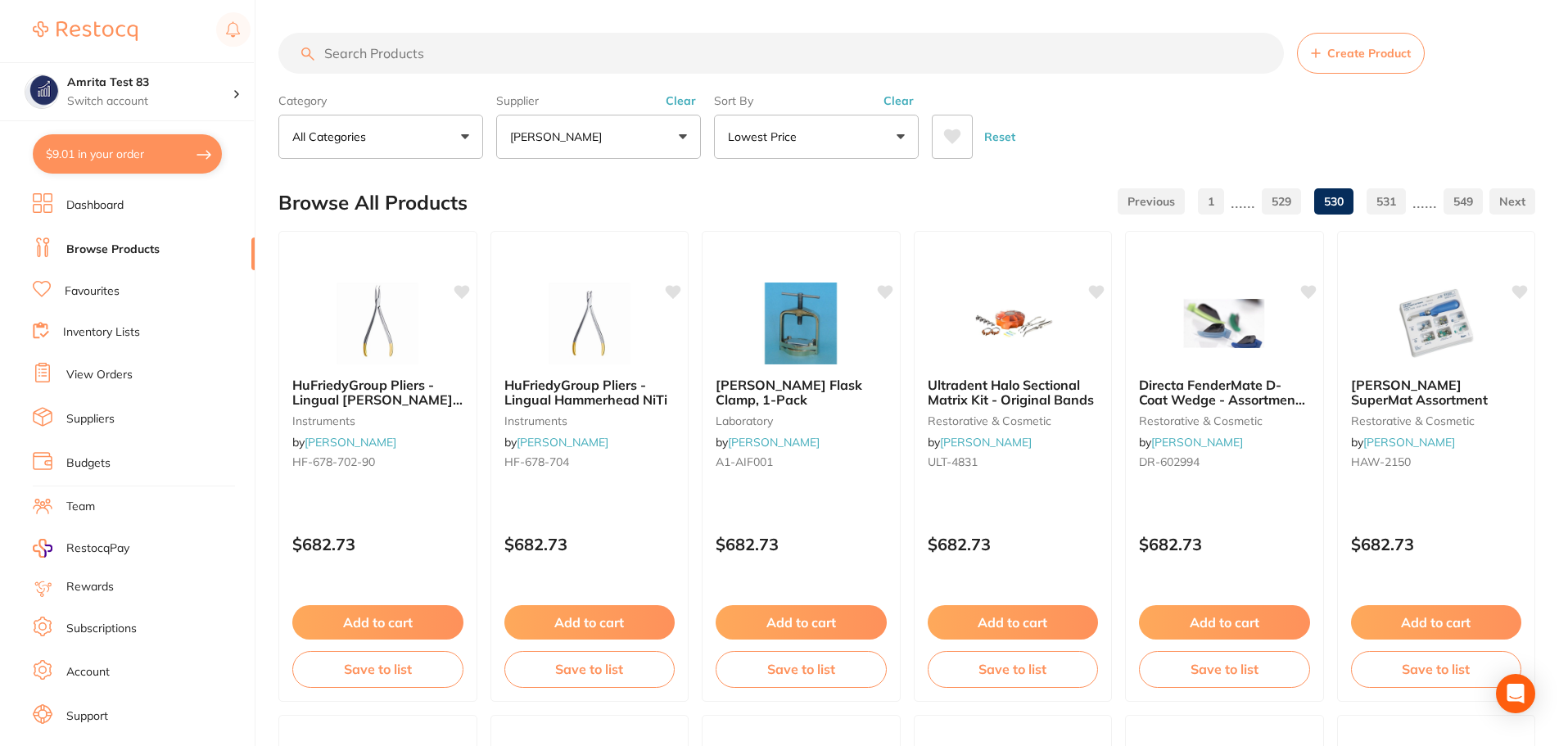
click at [1287, 207] on link "529" at bounding box center [1281, 202] width 40 height 33
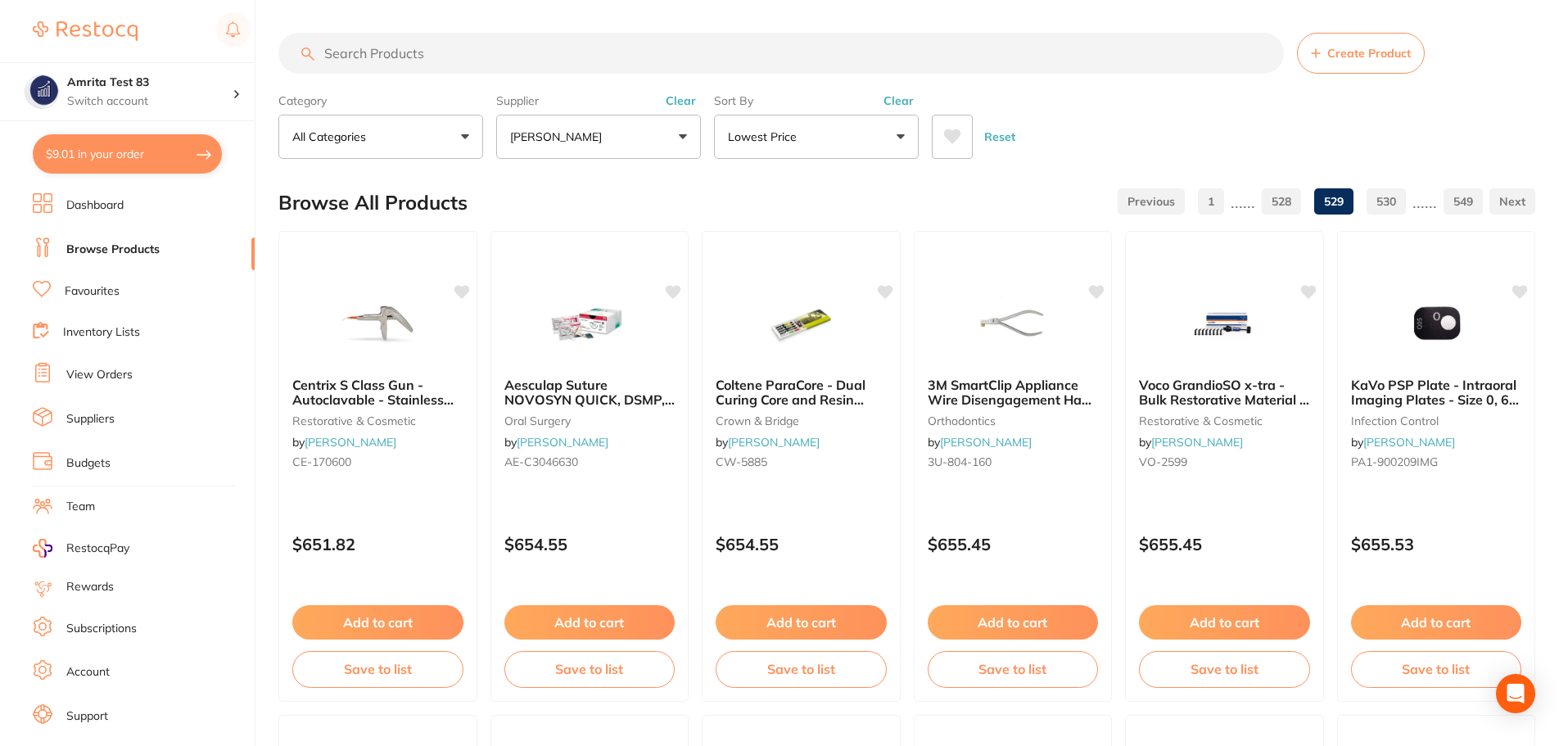
click at [1287, 207] on link "528" at bounding box center [1281, 202] width 40 height 33
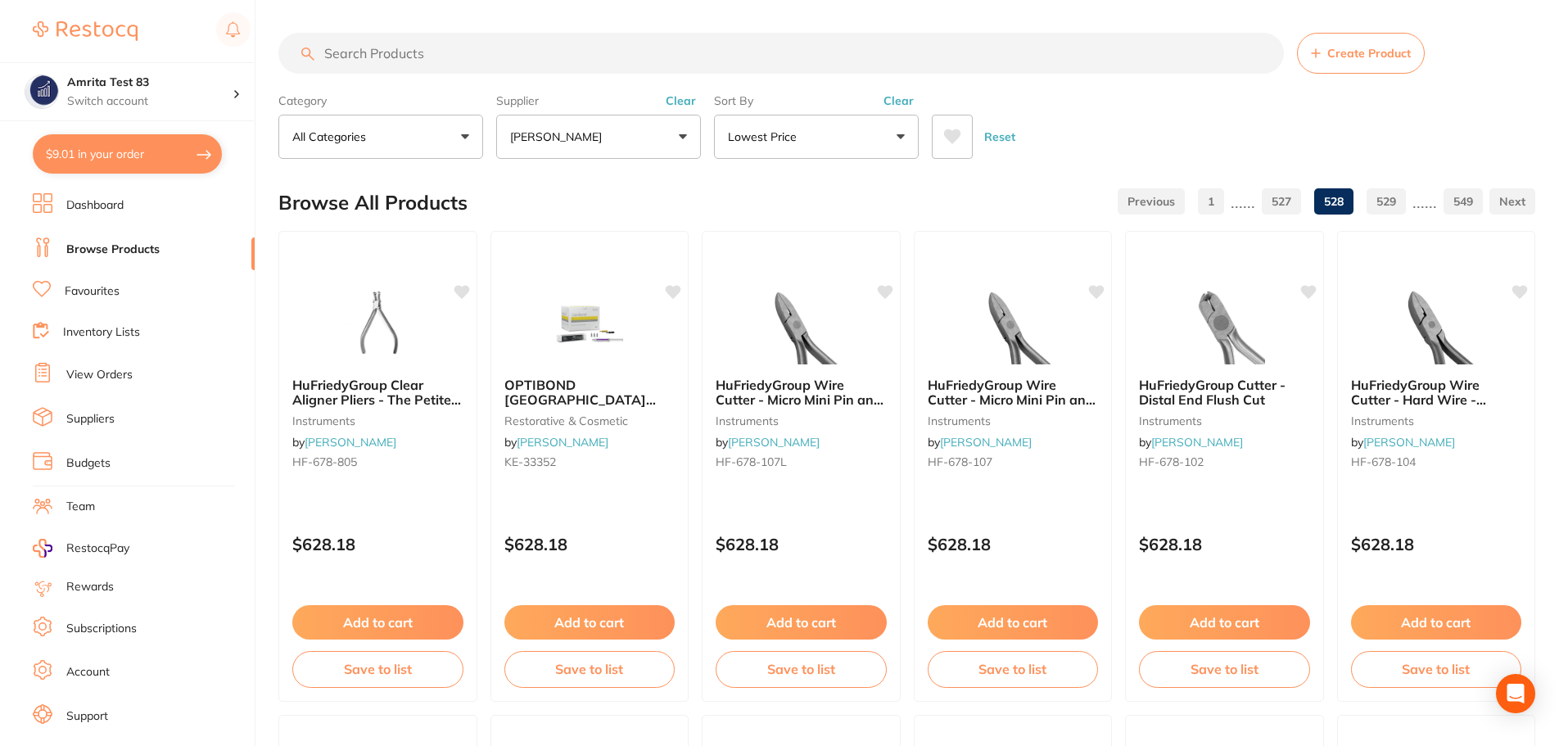
click at [1280, 212] on link "527" at bounding box center [1281, 202] width 40 height 33
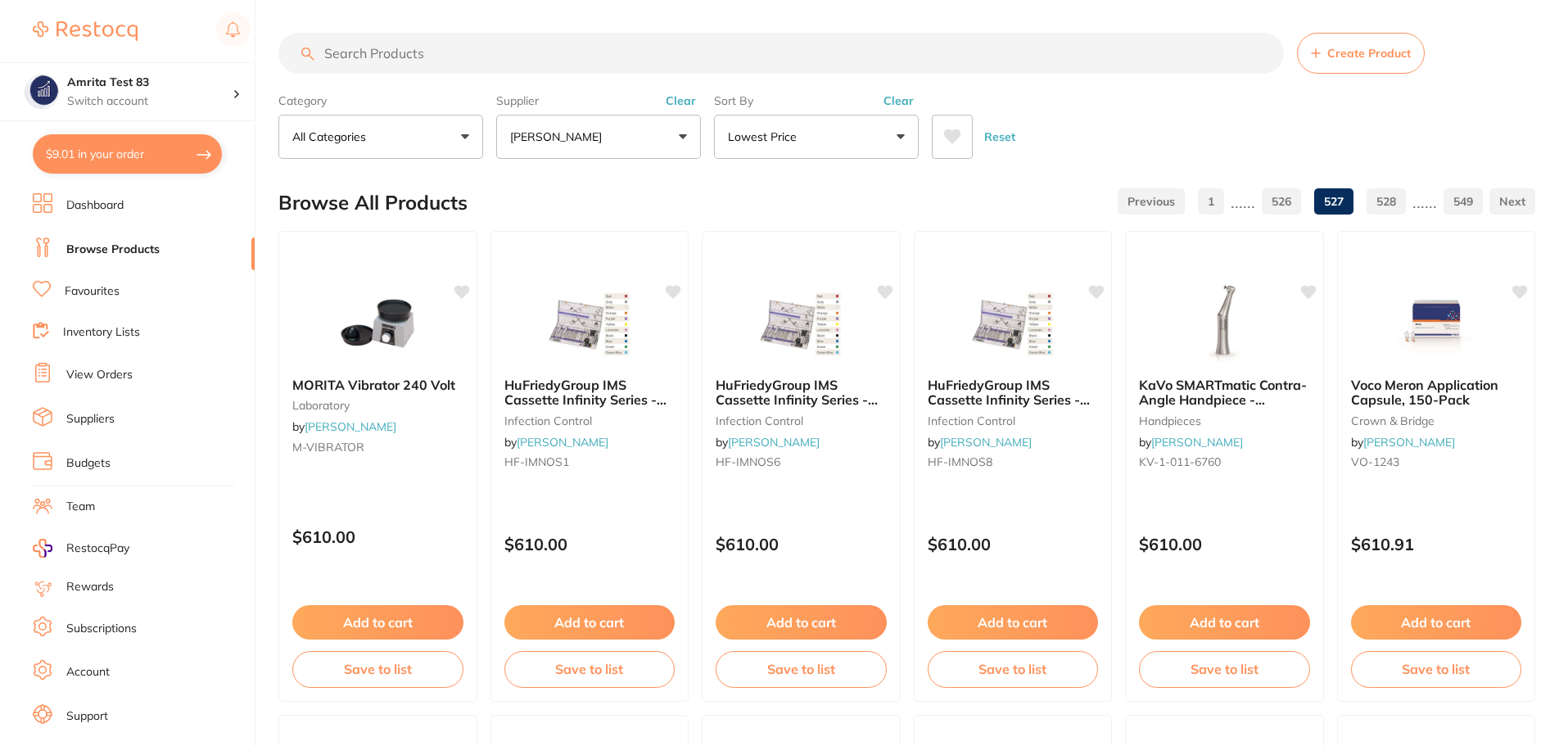
click at [1280, 212] on link "526" at bounding box center [1281, 202] width 40 height 33
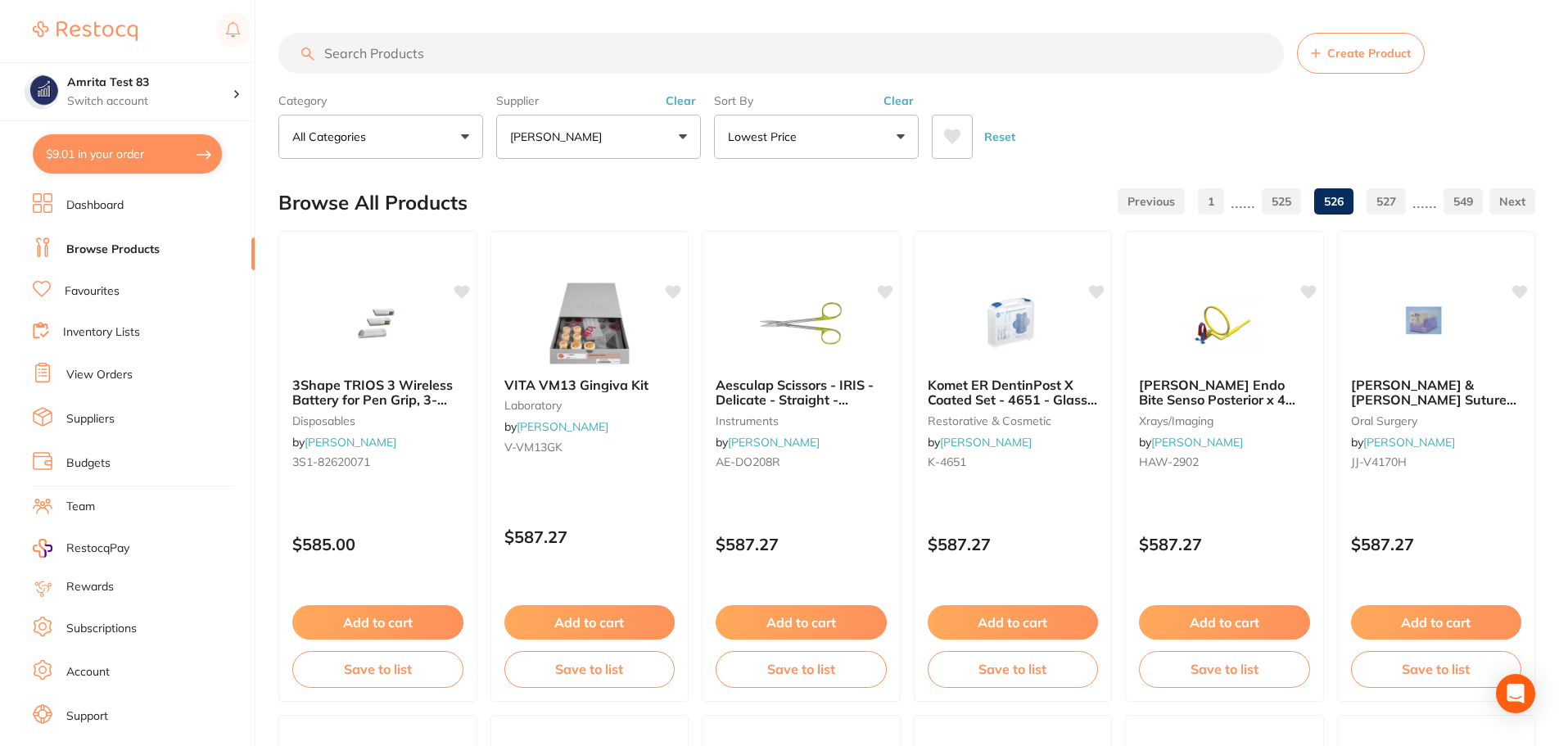
click at [1280, 212] on link "525" at bounding box center [1281, 202] width 40 height 33
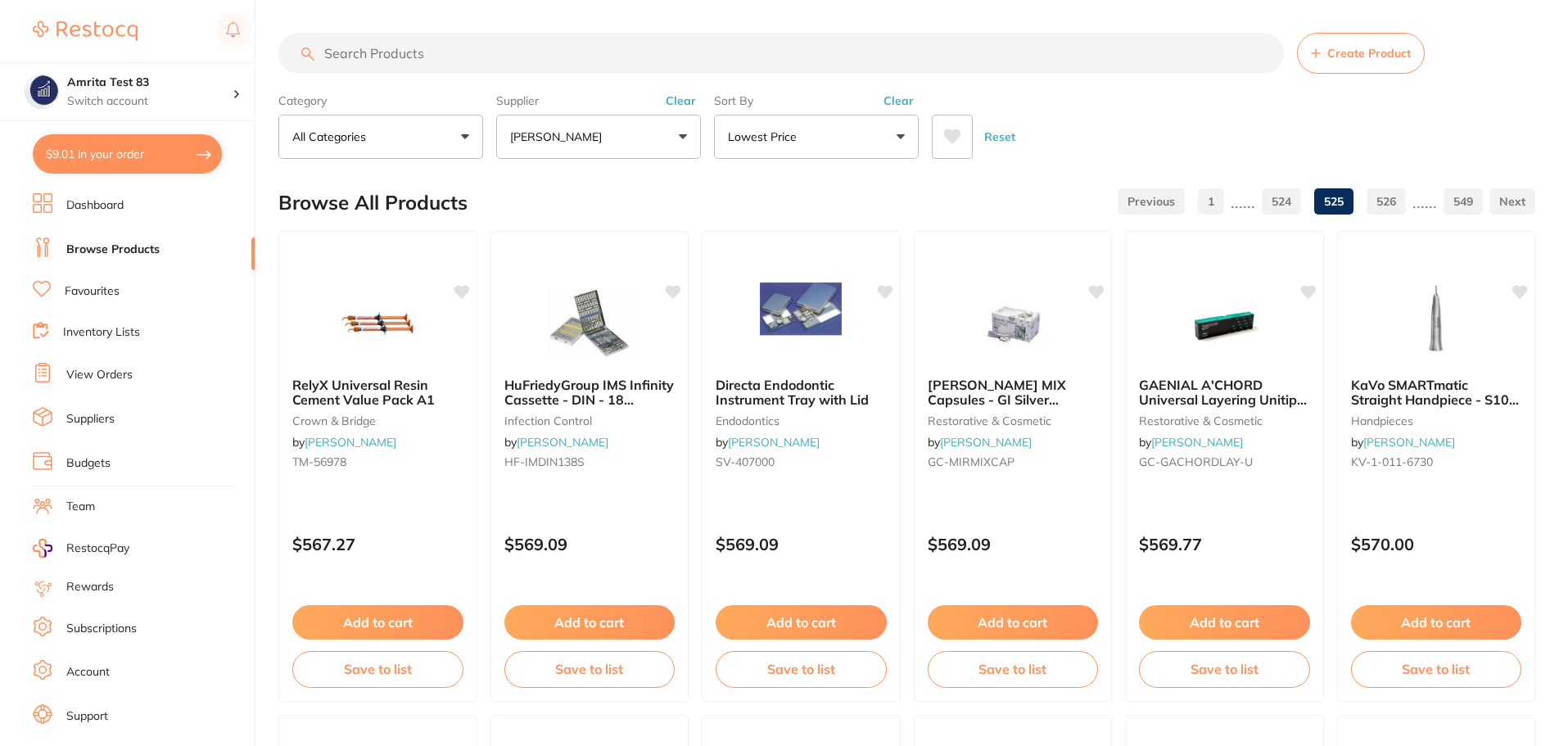
click at [1280, 212] on link "524" at bounding box center [1281, 202] width 40 height 33
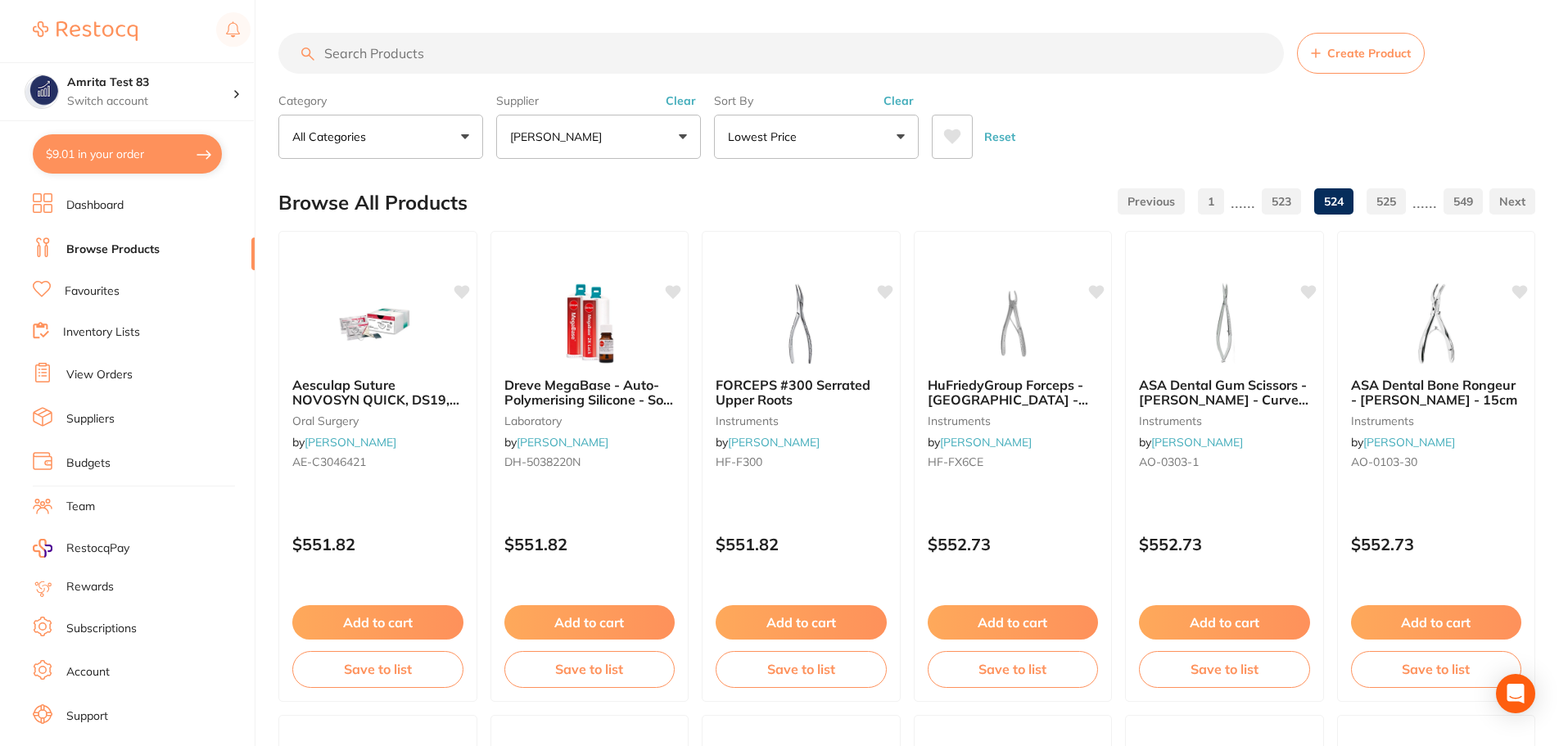
click at [1280, 212] on link "523" at bounding box center [1281, 202] width 40 height 33
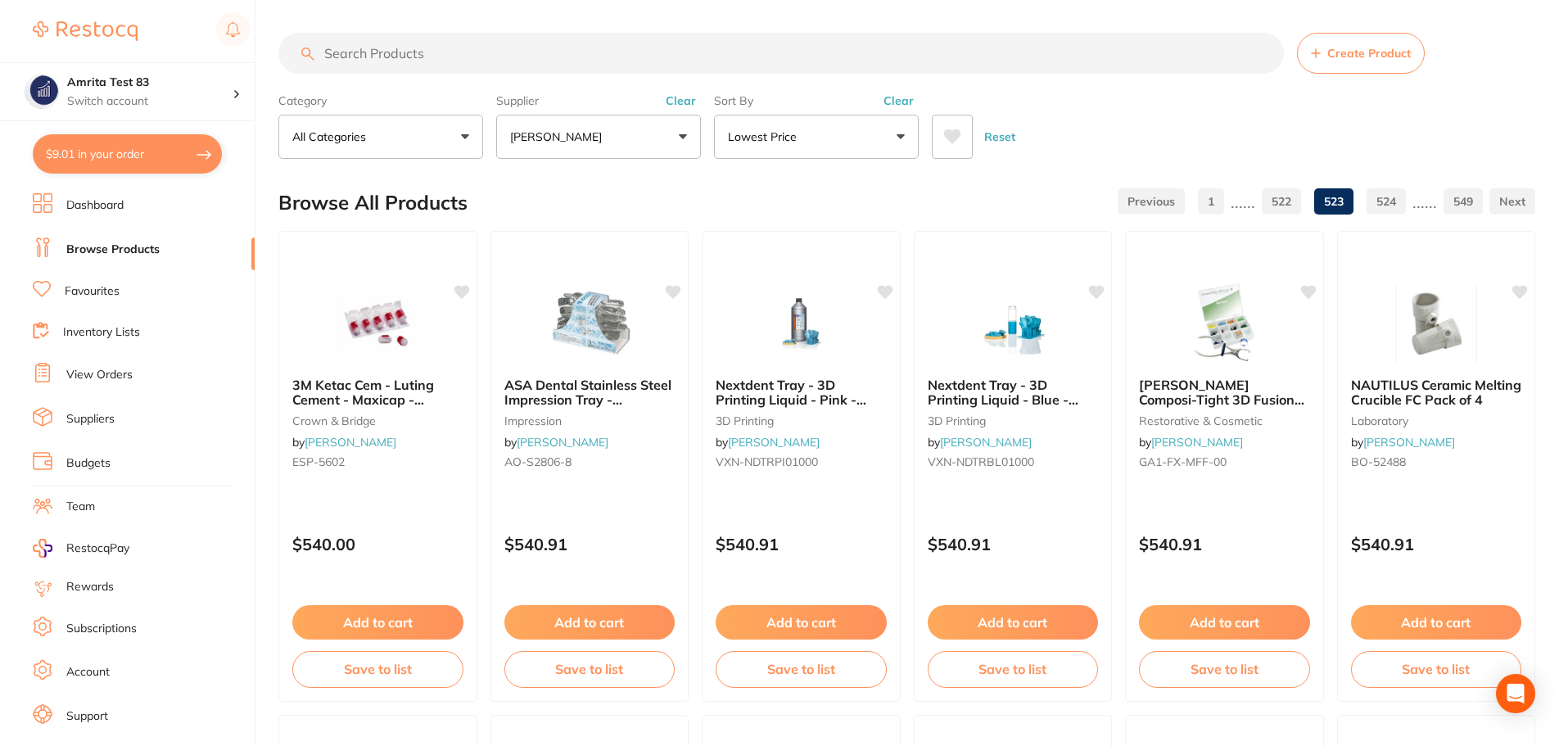
click at [1280, 212] on link "522" at bounding box center [1281, 202] width 40 height 33
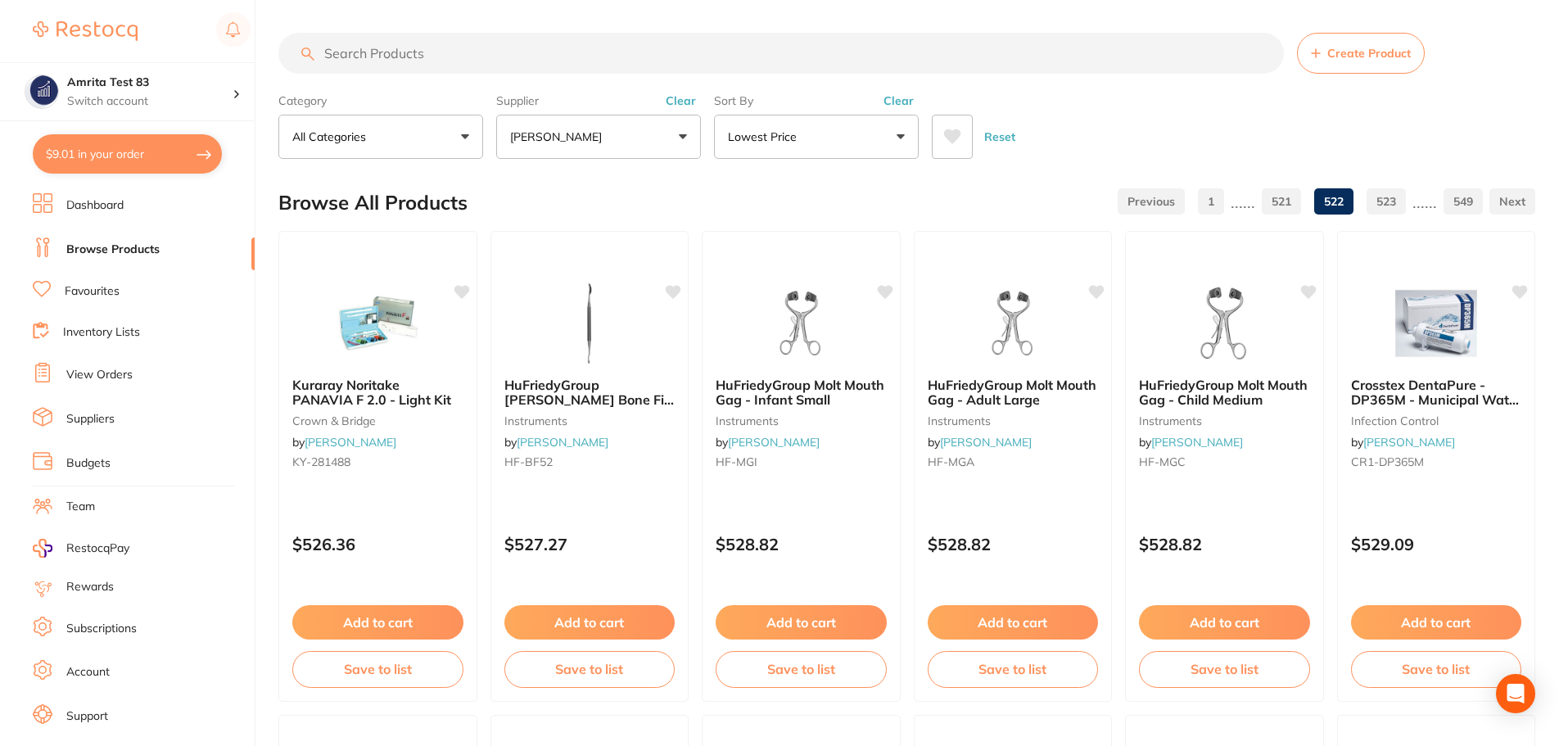
click at [1280, 212] on link "521" at bounding box center [1281, 202] width 40 height 33
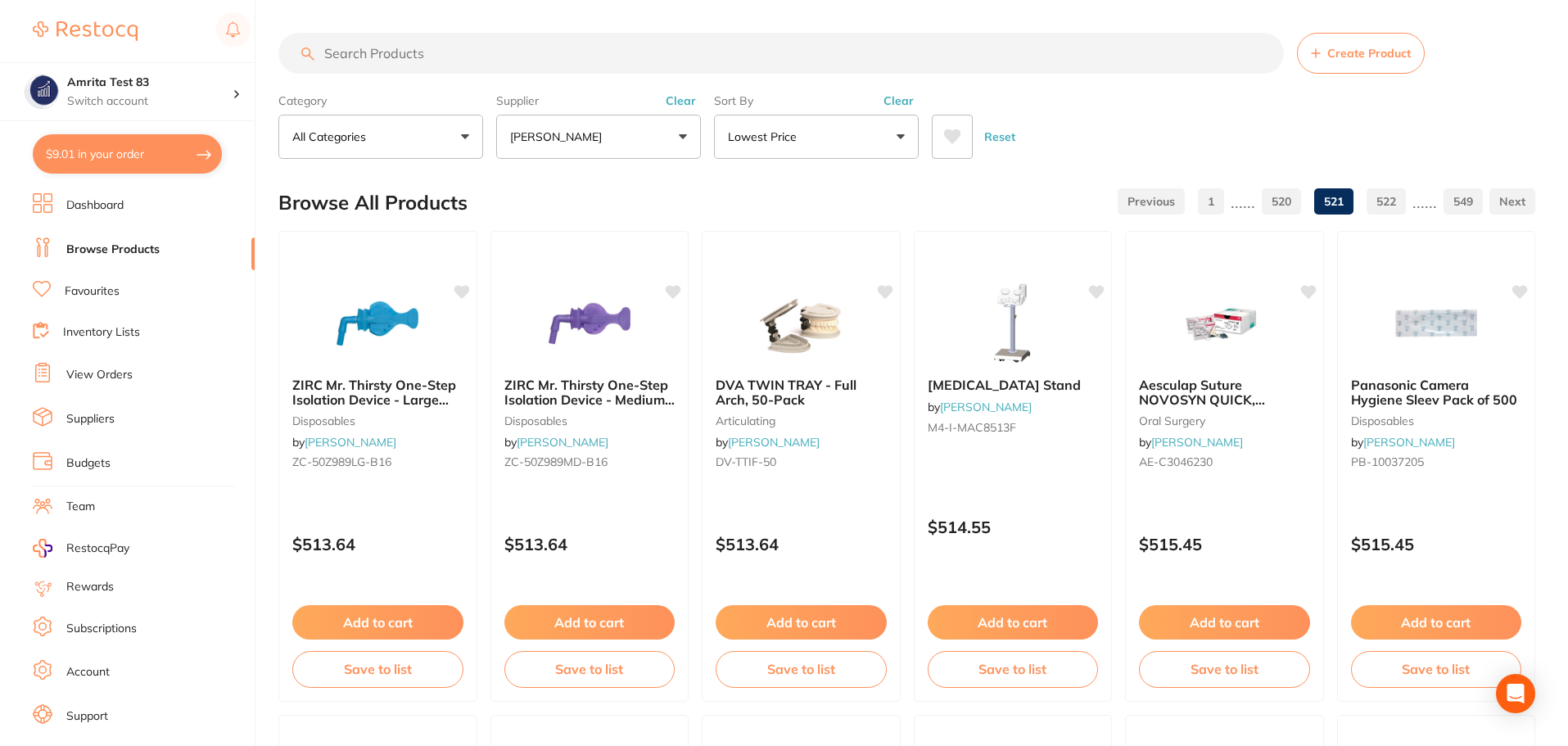
click at [1280, 212] on link "520" at bounding box center [1281, 202] width 40 height 33
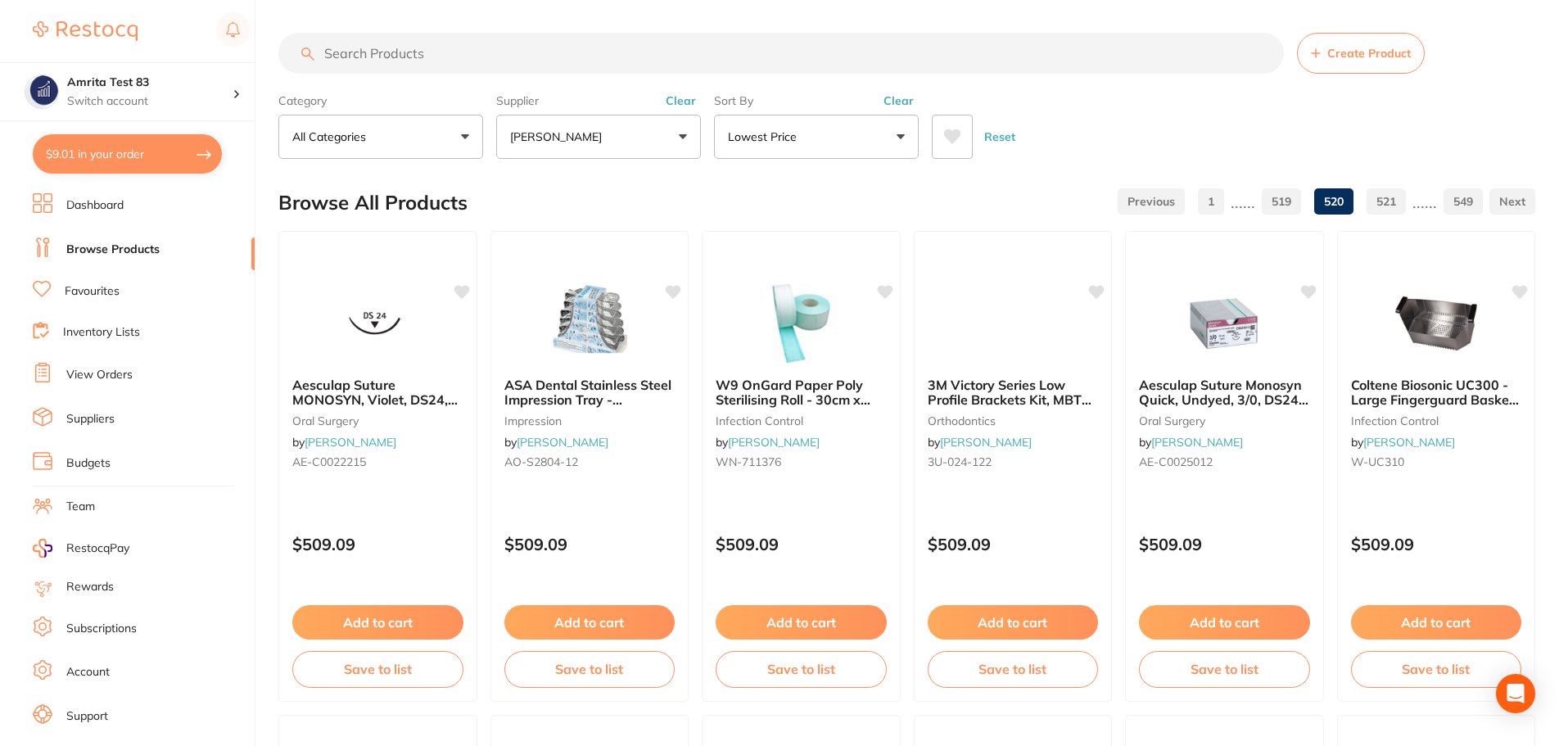
click at [1280, 212] on link "519" at bounding box center [1281, 202] width 40 height 33
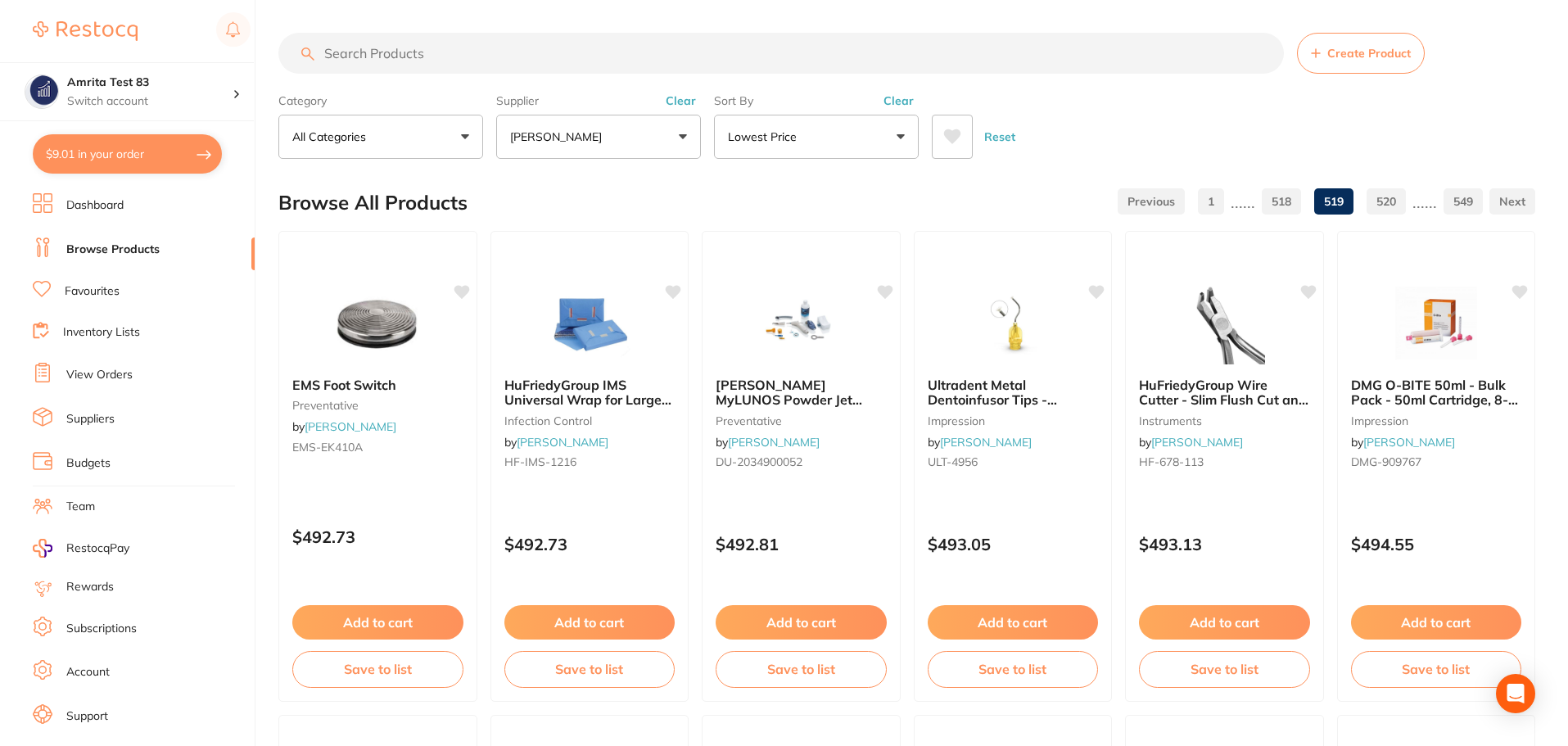
click at [1280, 212] on link "518" at bounding box center [1281, 202] width 40 height 33
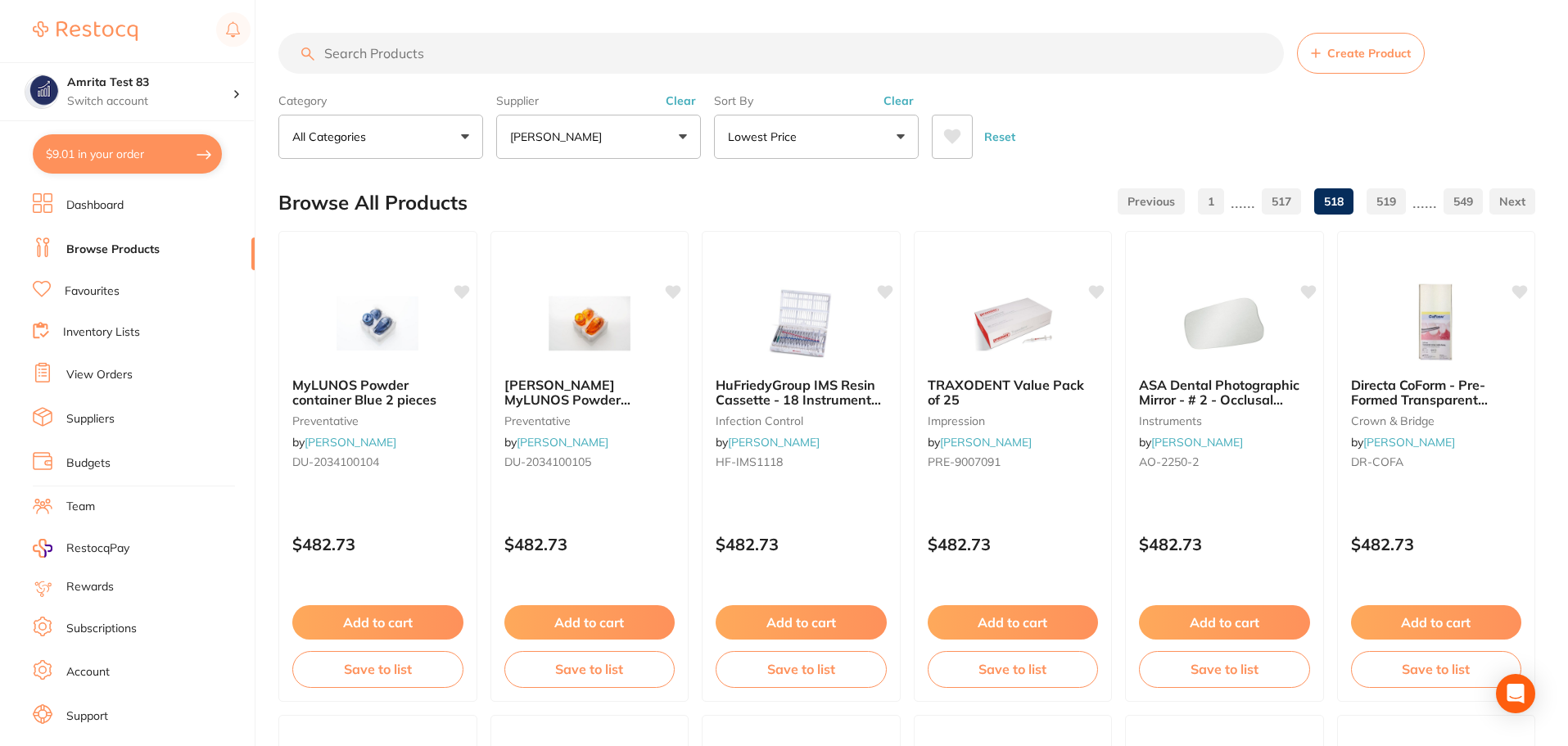
click at [1280, 212] on link "517" at bounding box center [1281, 202] width 40 height 33
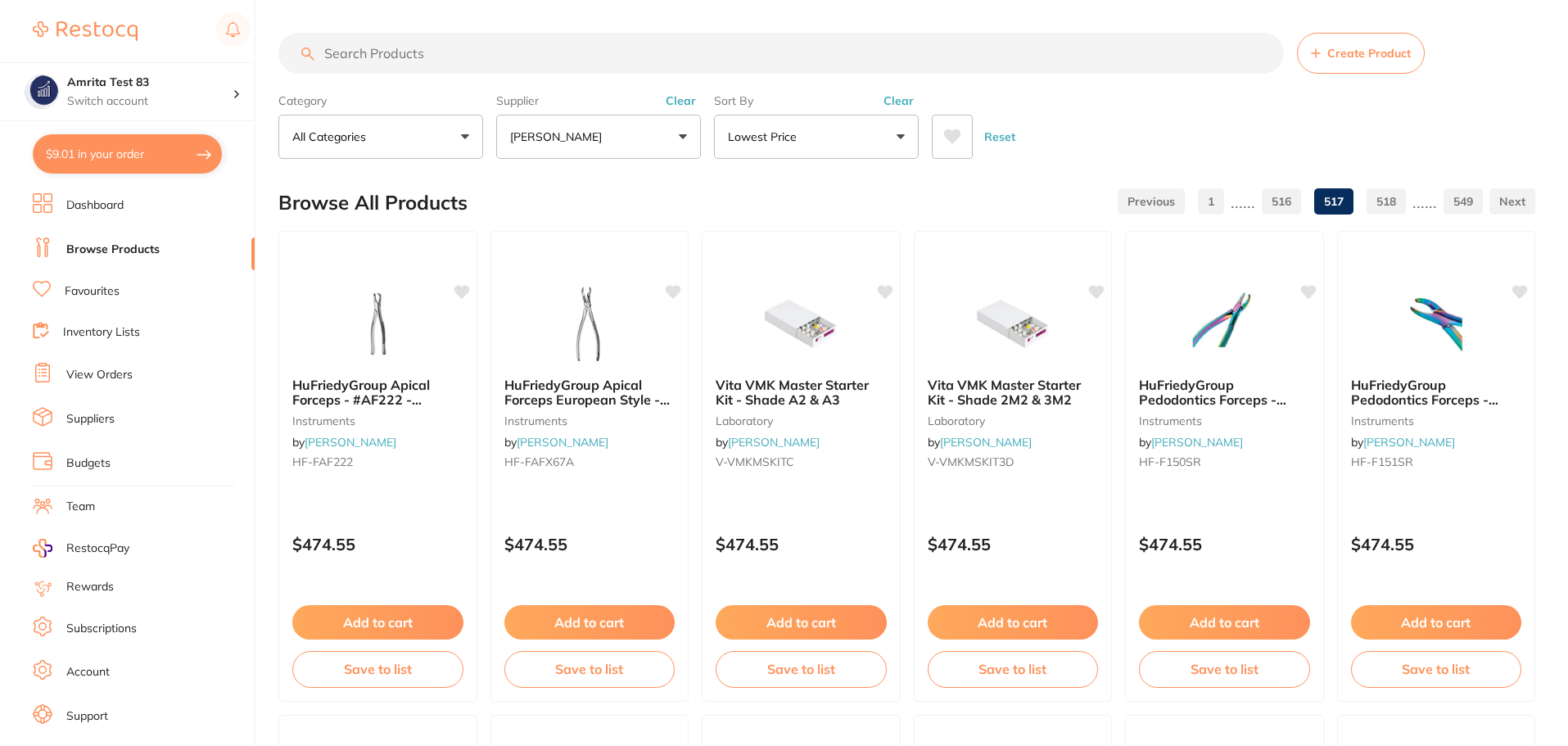
click at [1280, 212] on link "516" at bounding box center [1281, 202] width 40 height 33
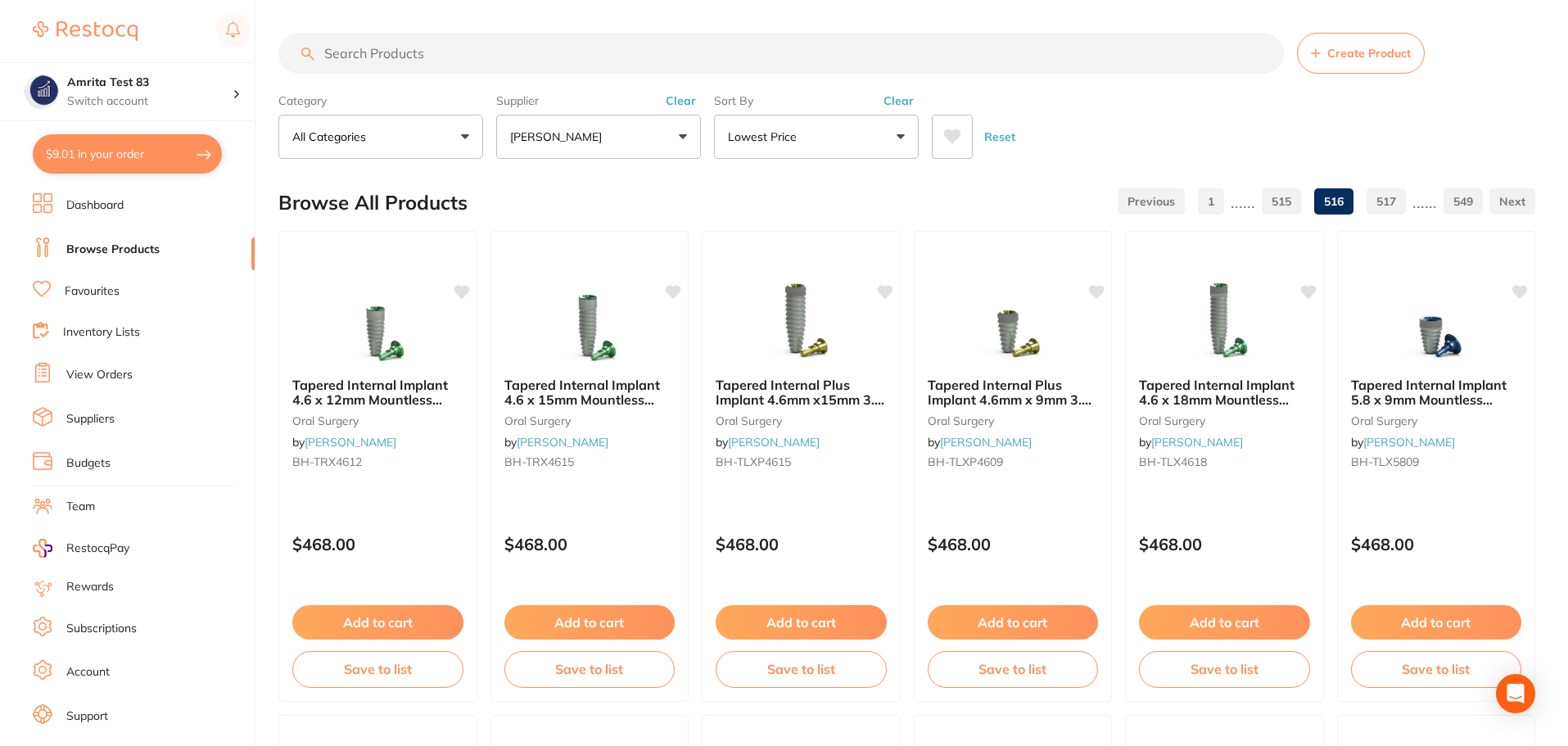
click at [1280, 212] on link "515" at bounding box center [1281, 202] width 40 height 33
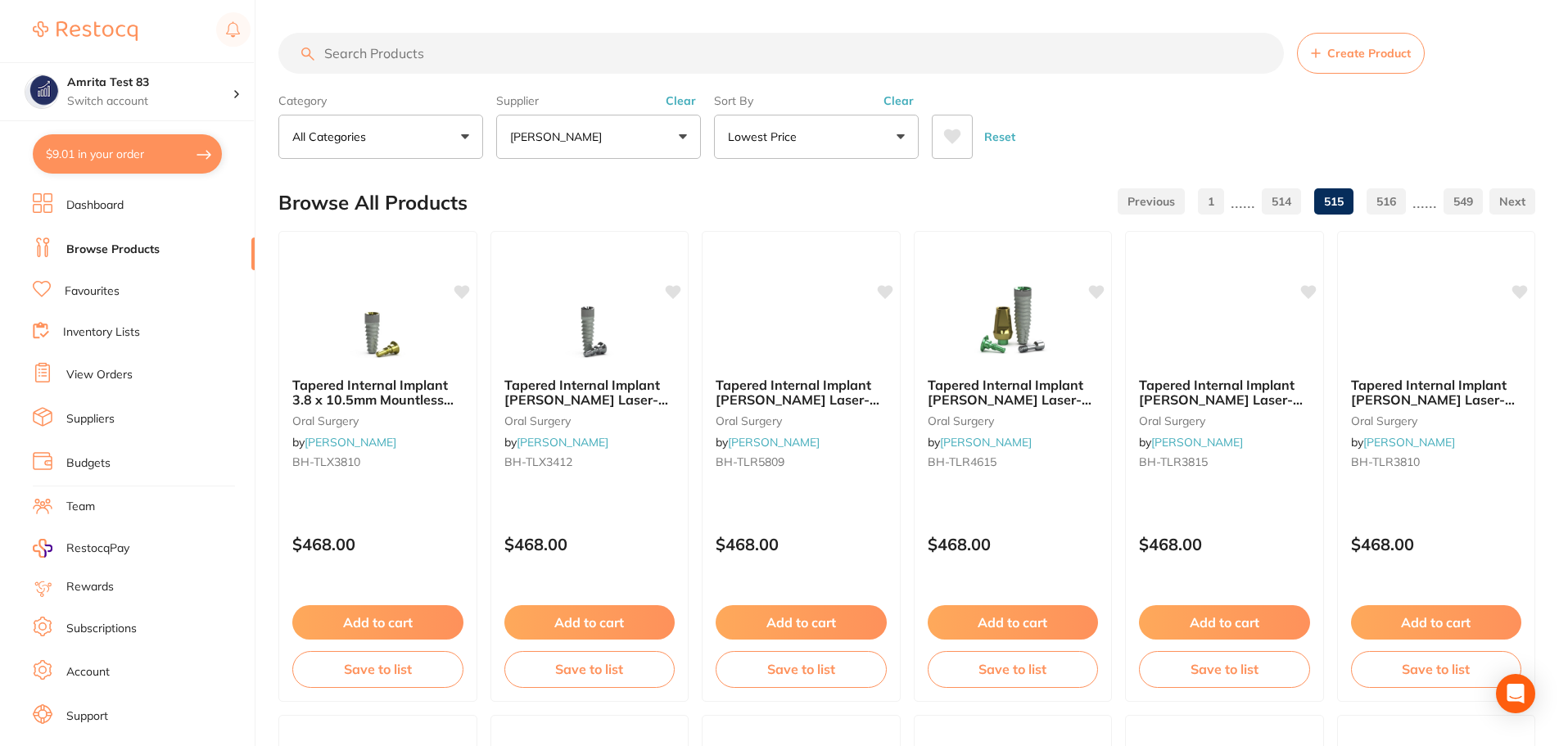
click at [1284, 210] on link "514" at bounding box center [1281, 202] width 40 height 33
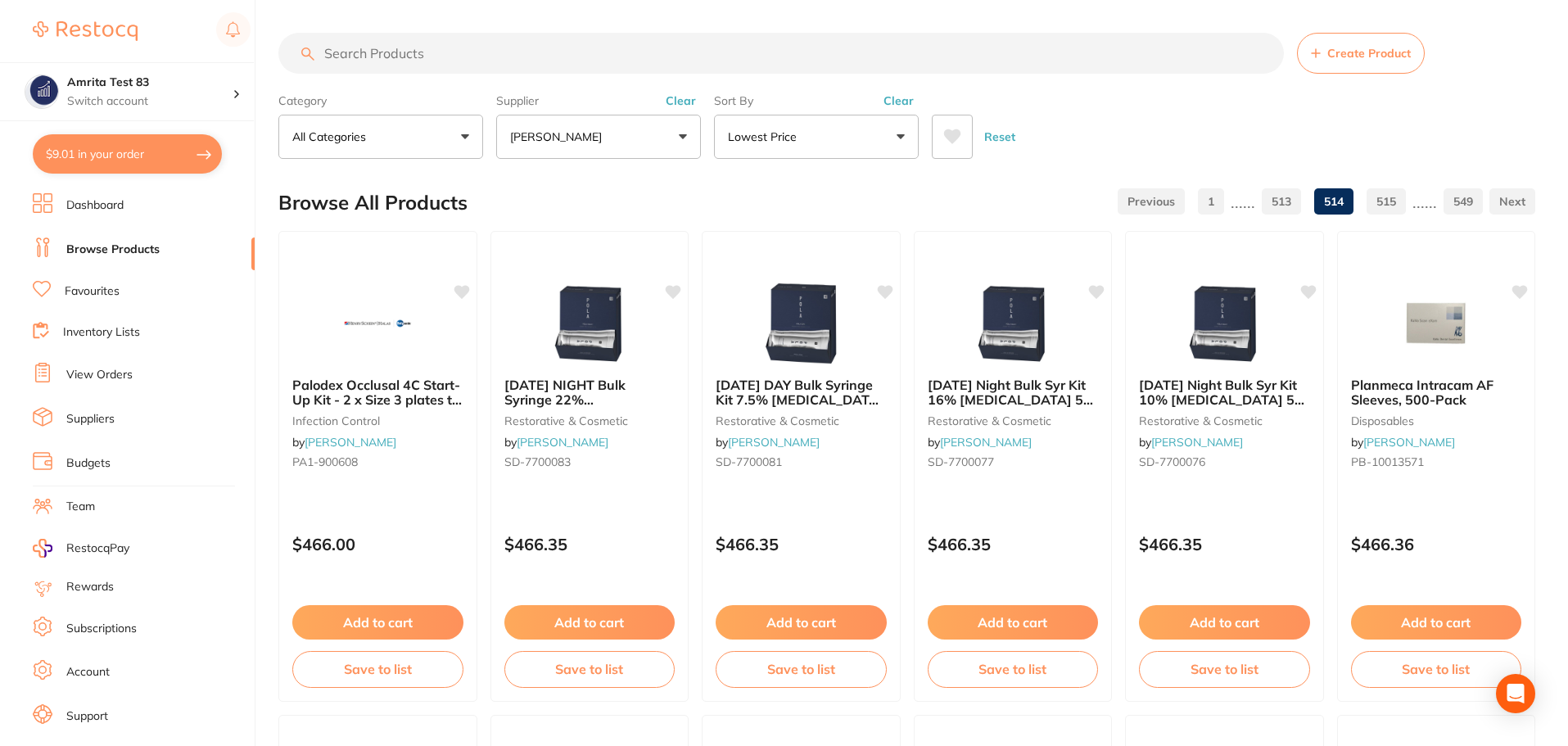
click at [1284, 210] on link "513" at bounding box center [1281, 202] width 40 height 33
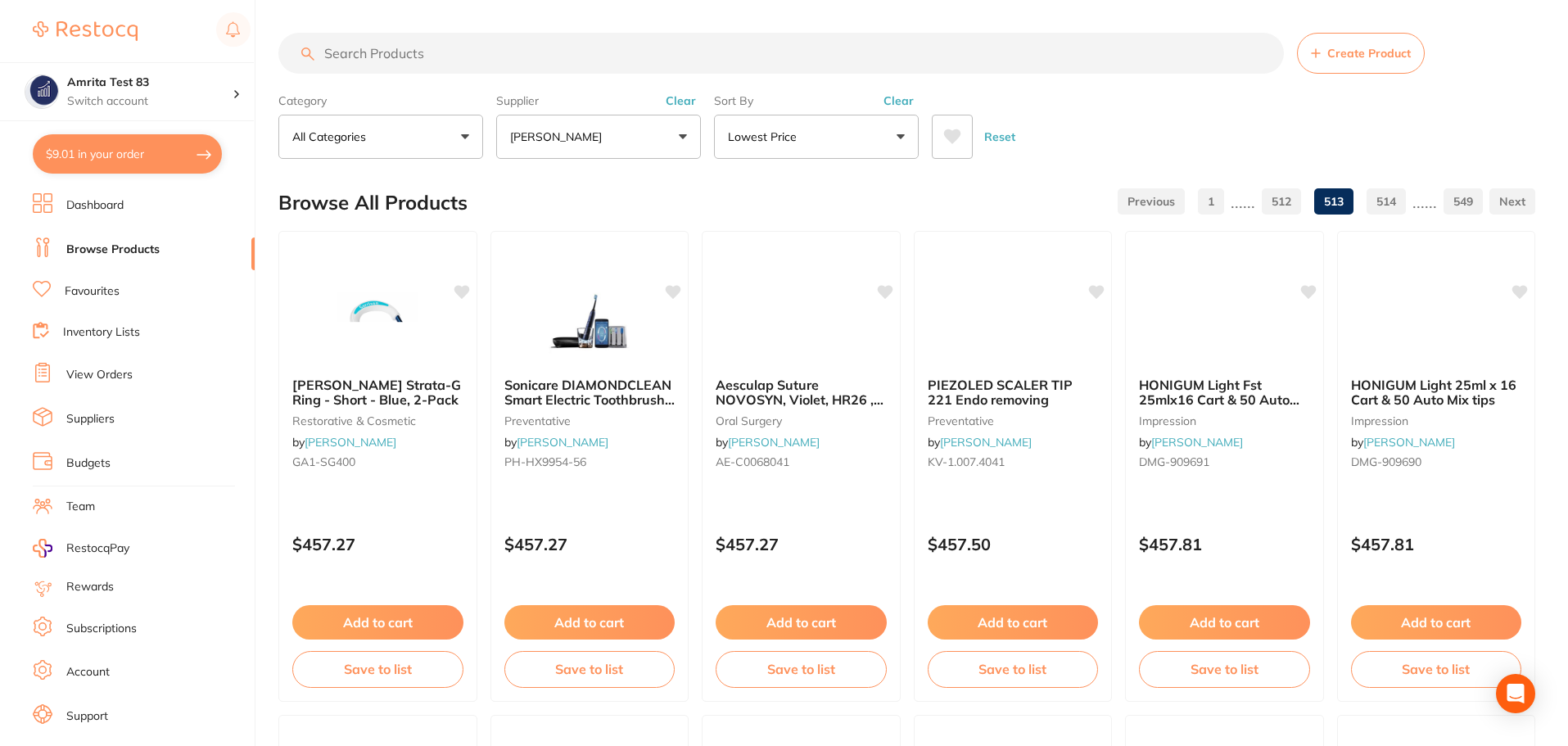
click at [1284, 210] on link "512" at bounding box center [1281, 202] width 40 height 33
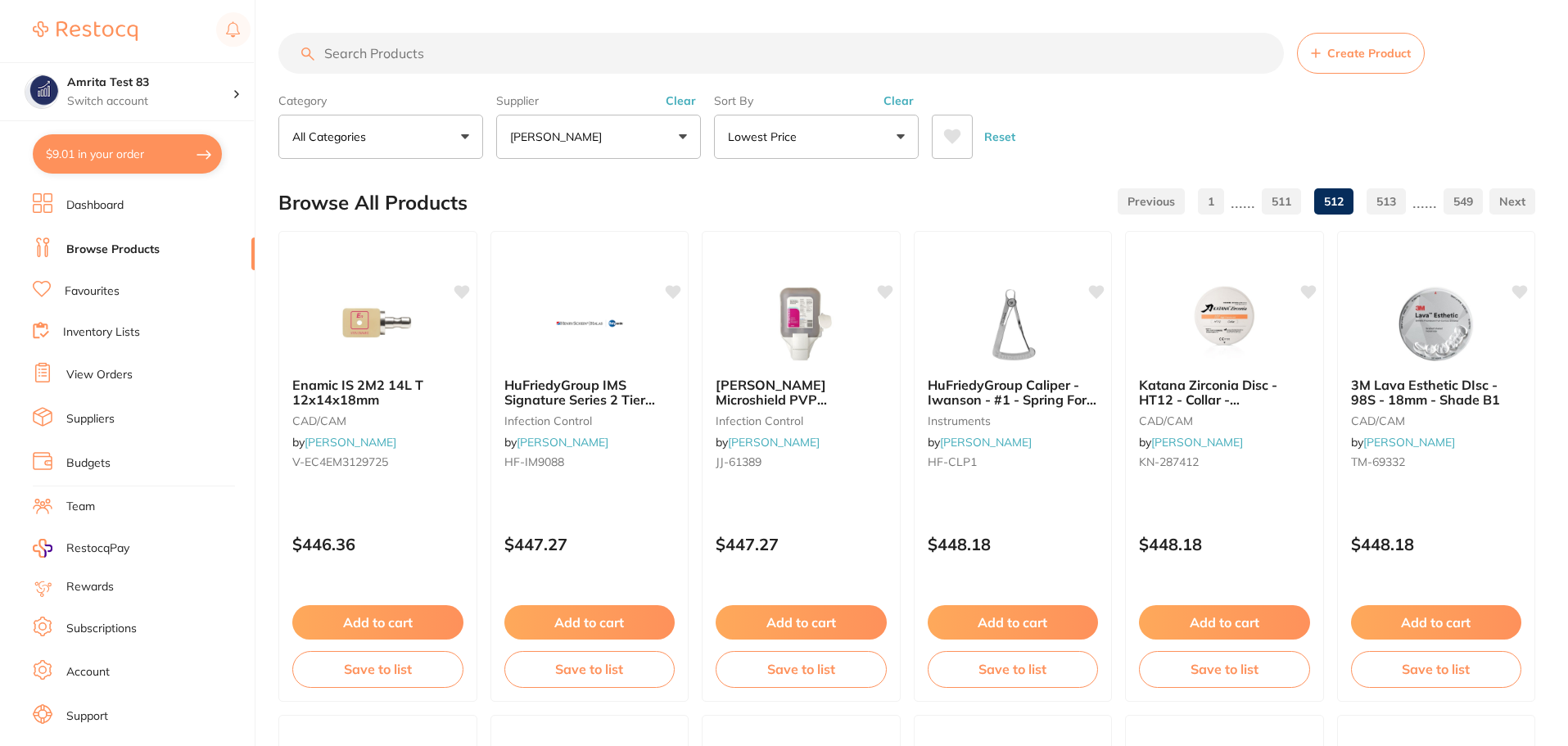
click at [1284, 210] on link "511" at bounding box center [1281, 202] width 40 height 33
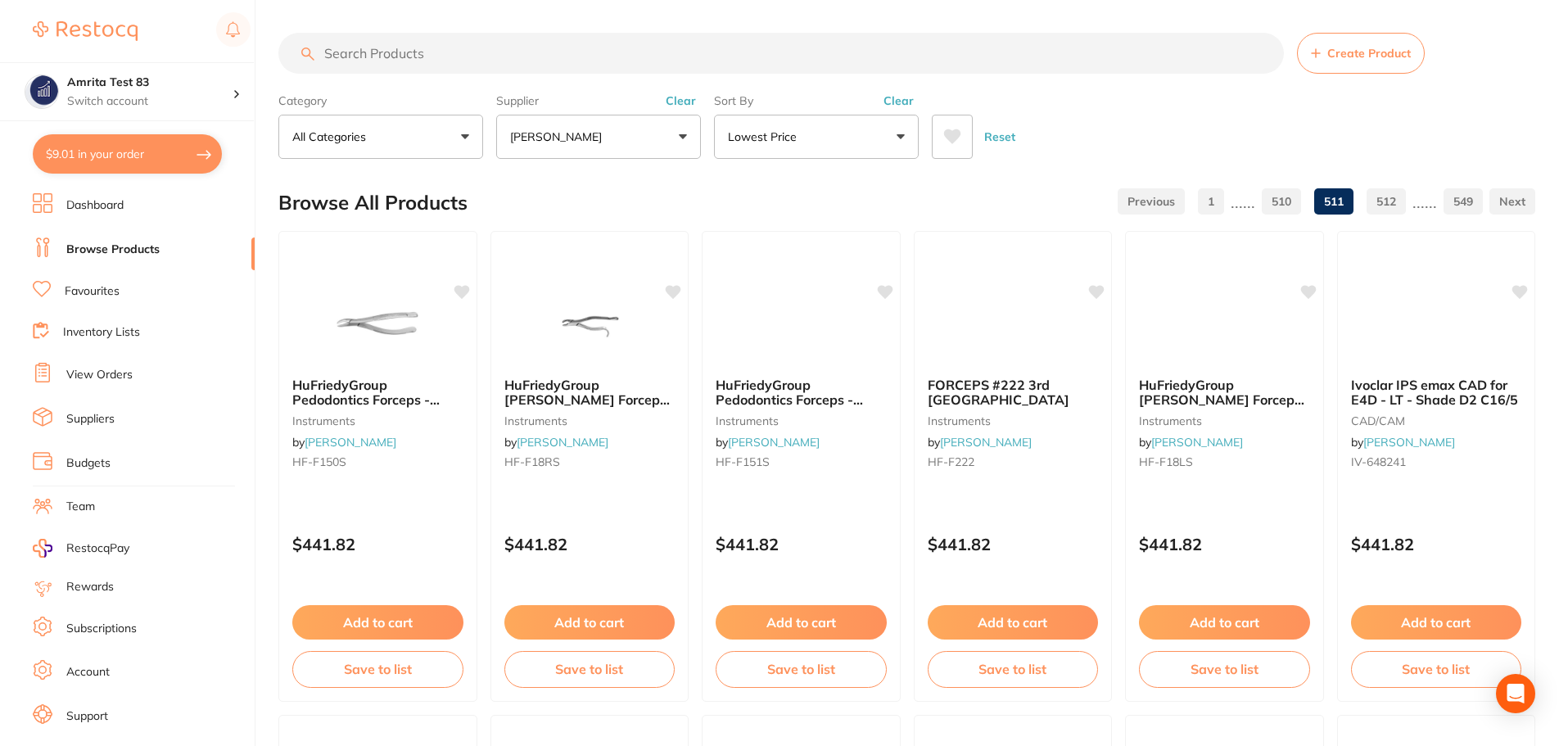
click at [1284, 210] on link "510" at bounding box center [1281, 202] width 40 height 33
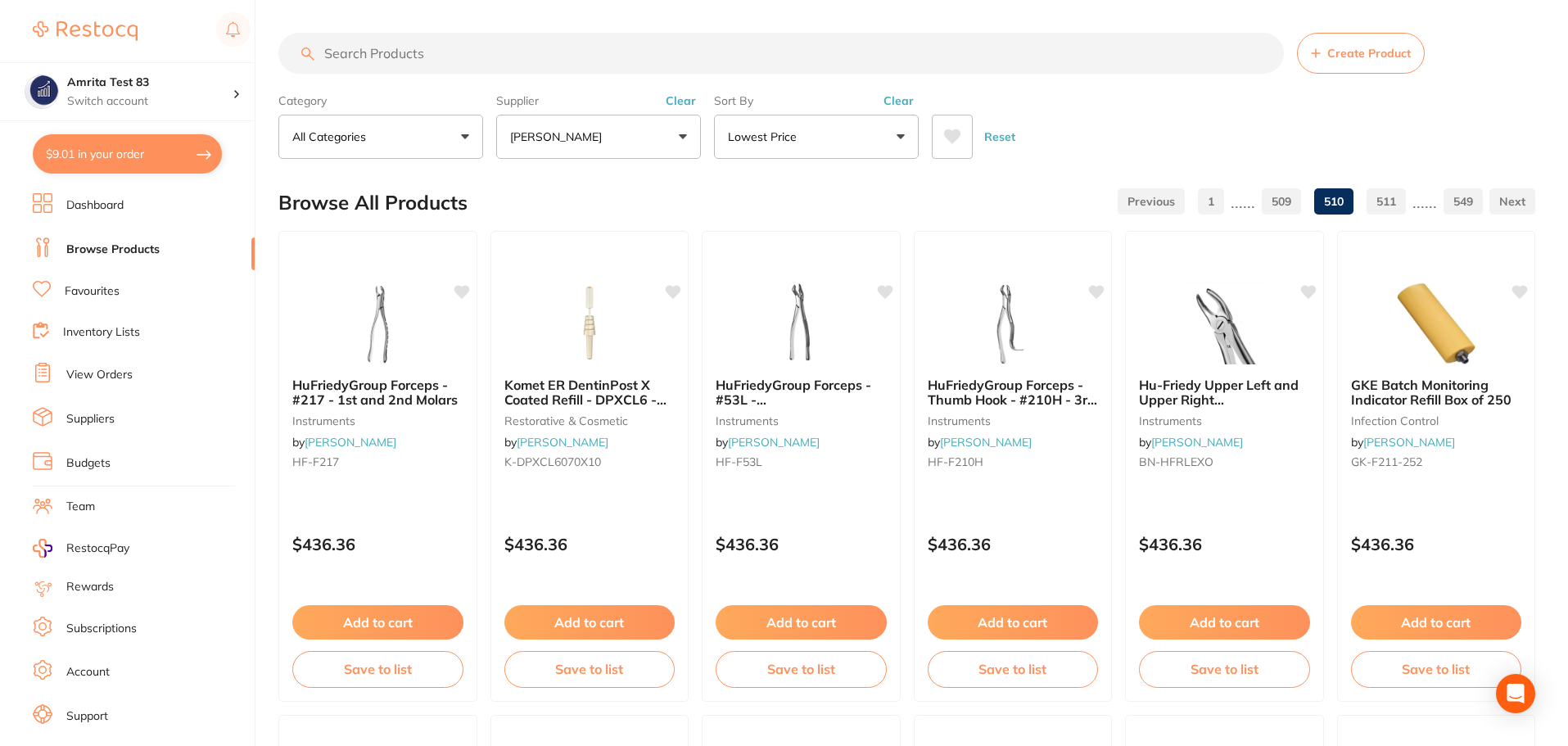
click at [1284, 210] on link "509" at bounding box center [1281, 202] width 40 height 33
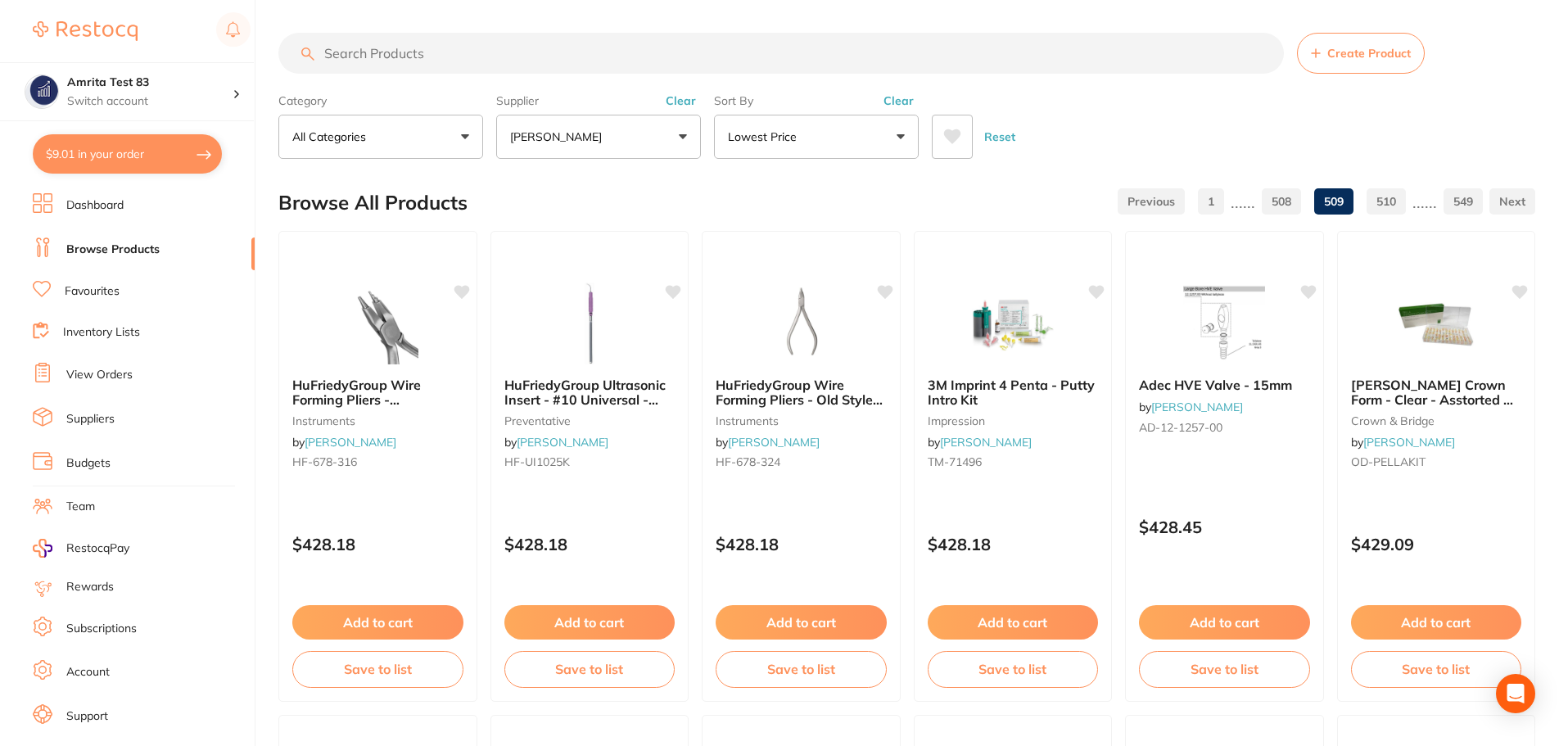
click at [1284, 210] on link "508" at bounding box center [1281, 202] width 40 height 33
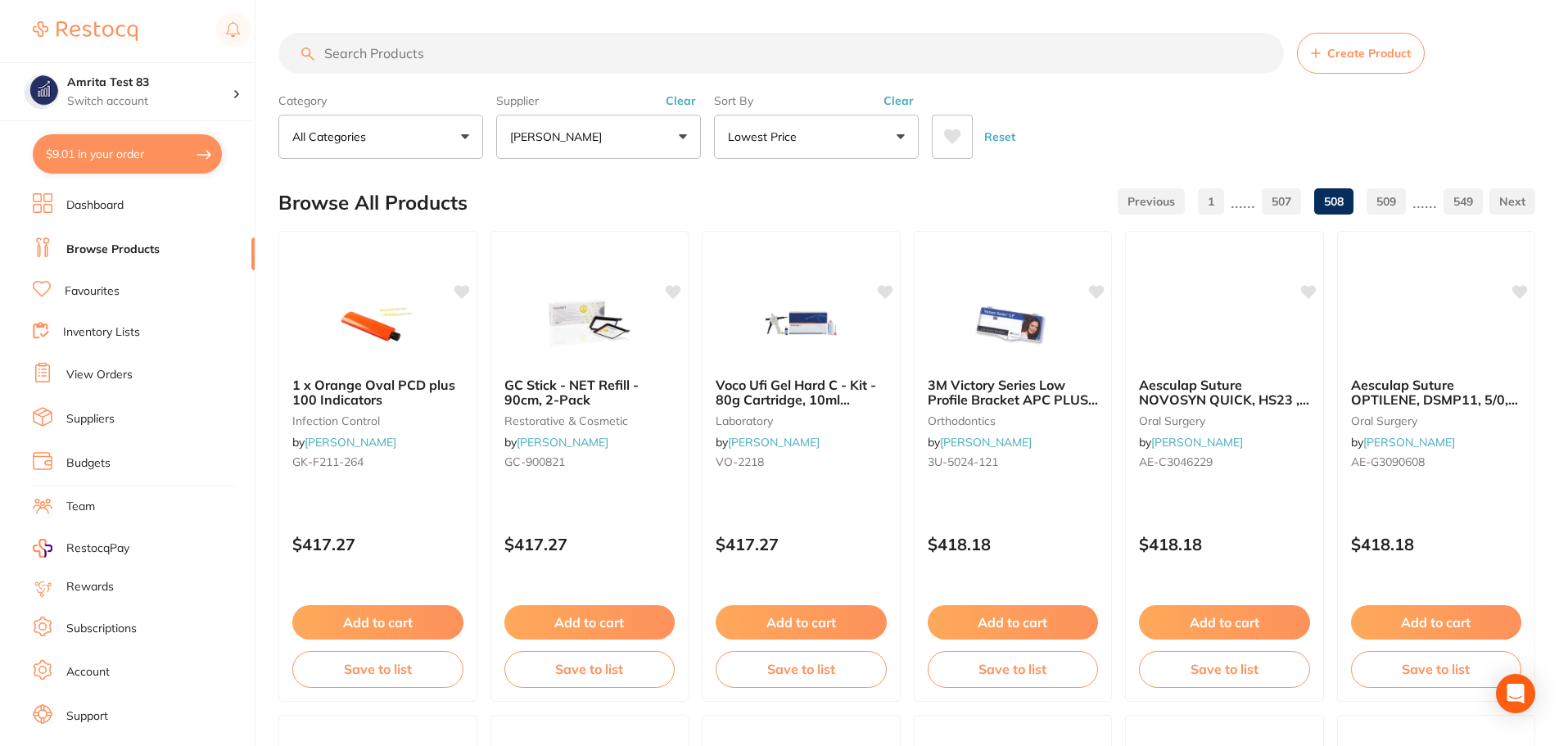
click at [1284, 210] on link "507" at bounding box center [1281, 202] width 40 height 33
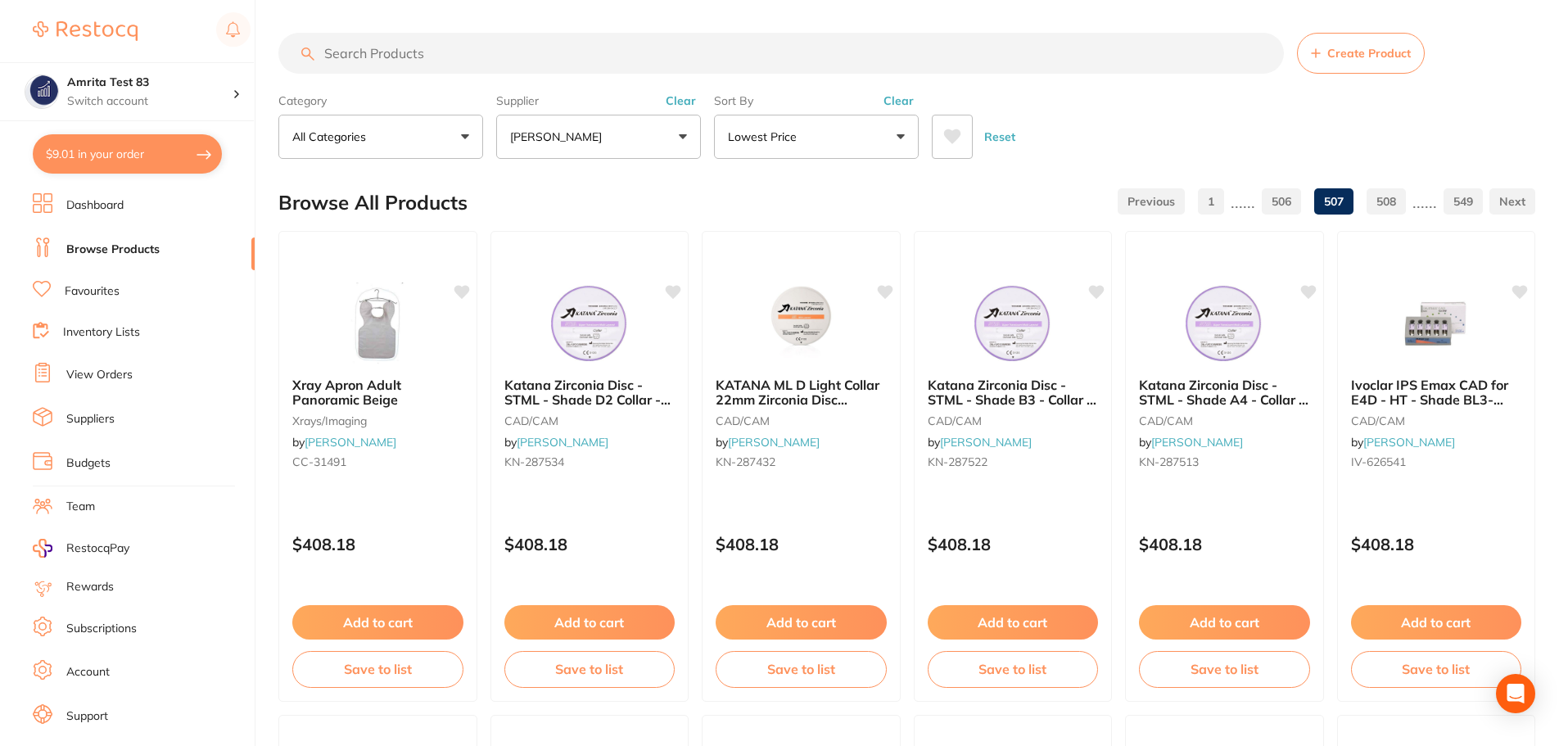
click at [1284, 210] on link "506" at bounding box center [1281, 202] width 40 height 33
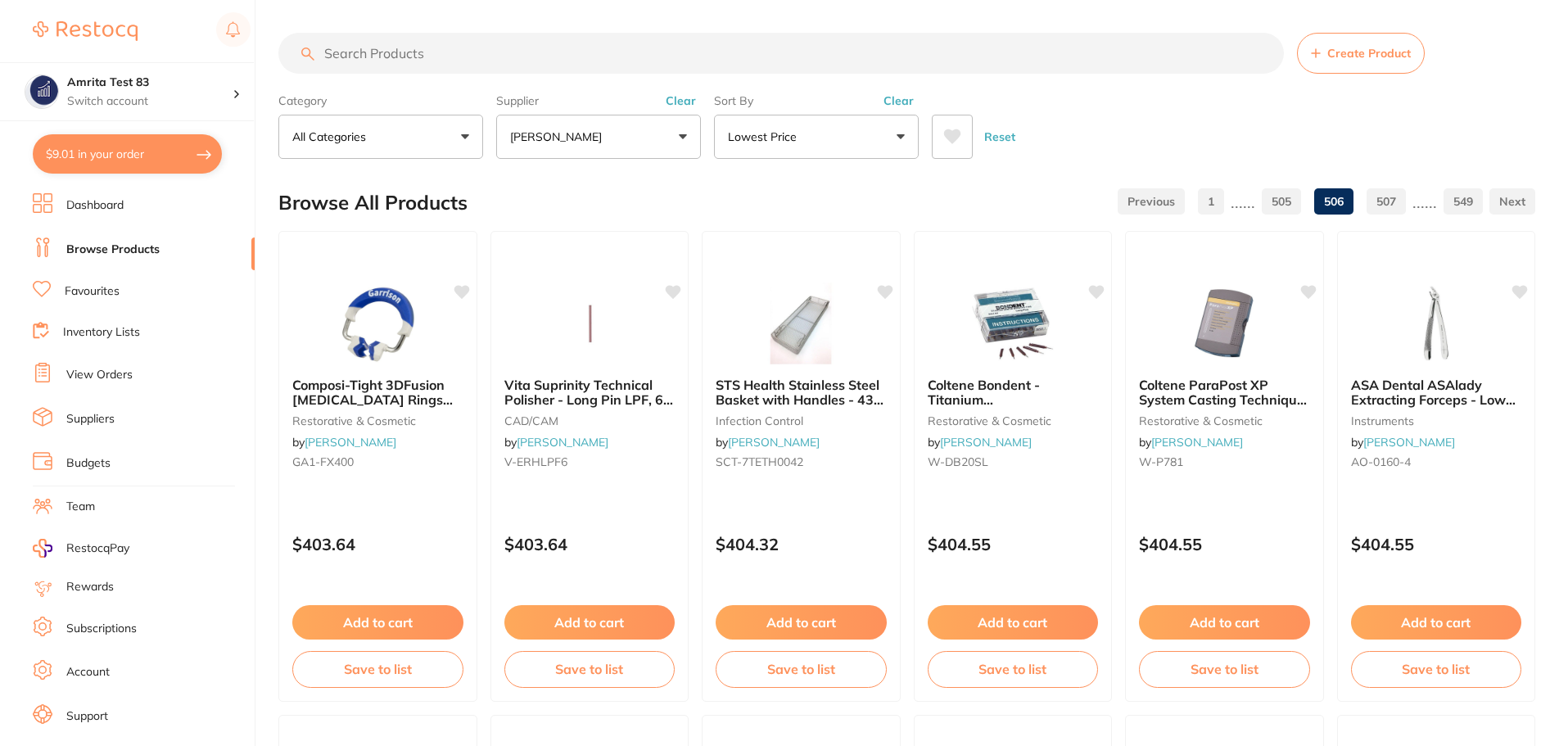
click at [1284, 210] on link "505" at bounding box center [1281, 202] width 40 height 33
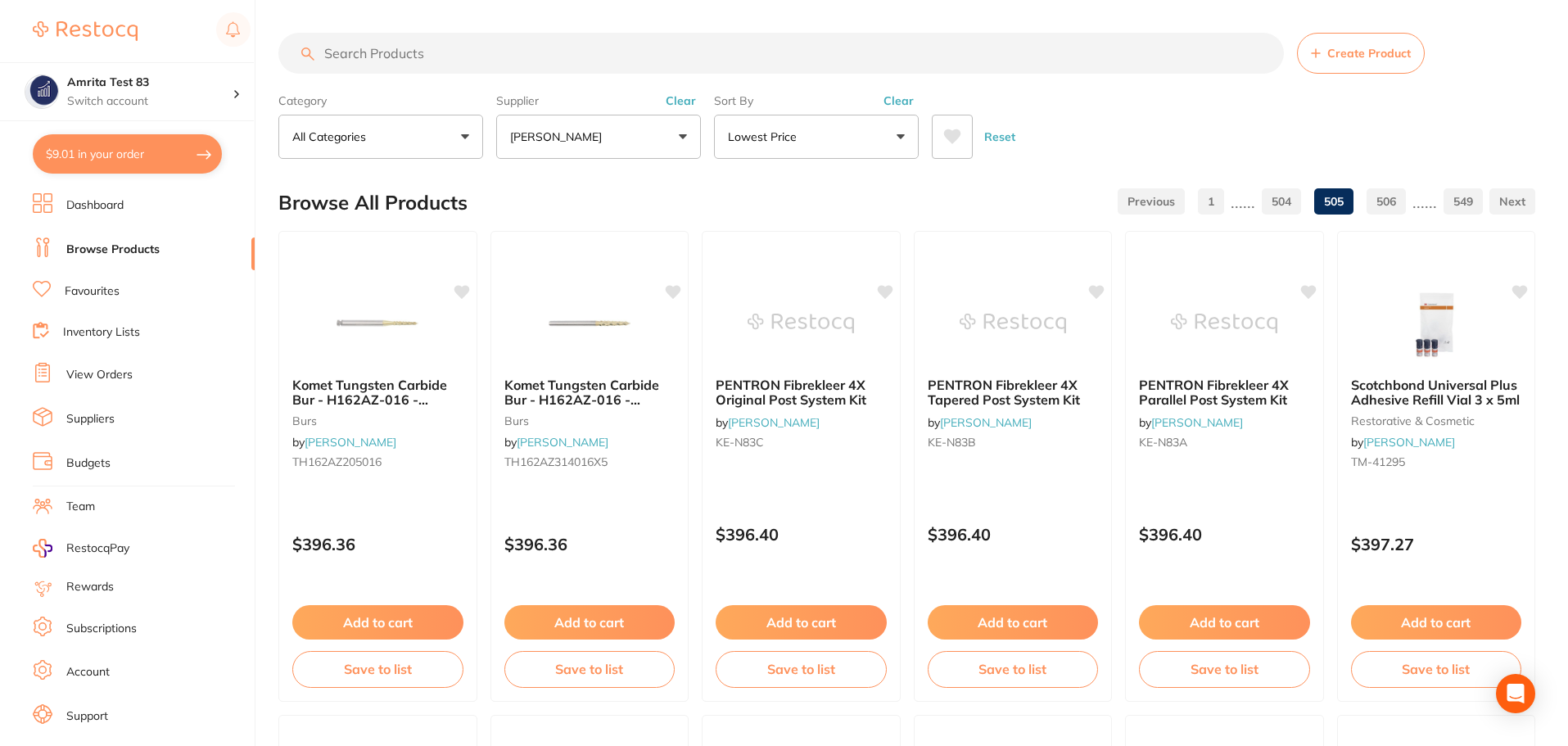
click at [1284, 210] on link "504" at bounding box center [1281, 202] width 40 height 33
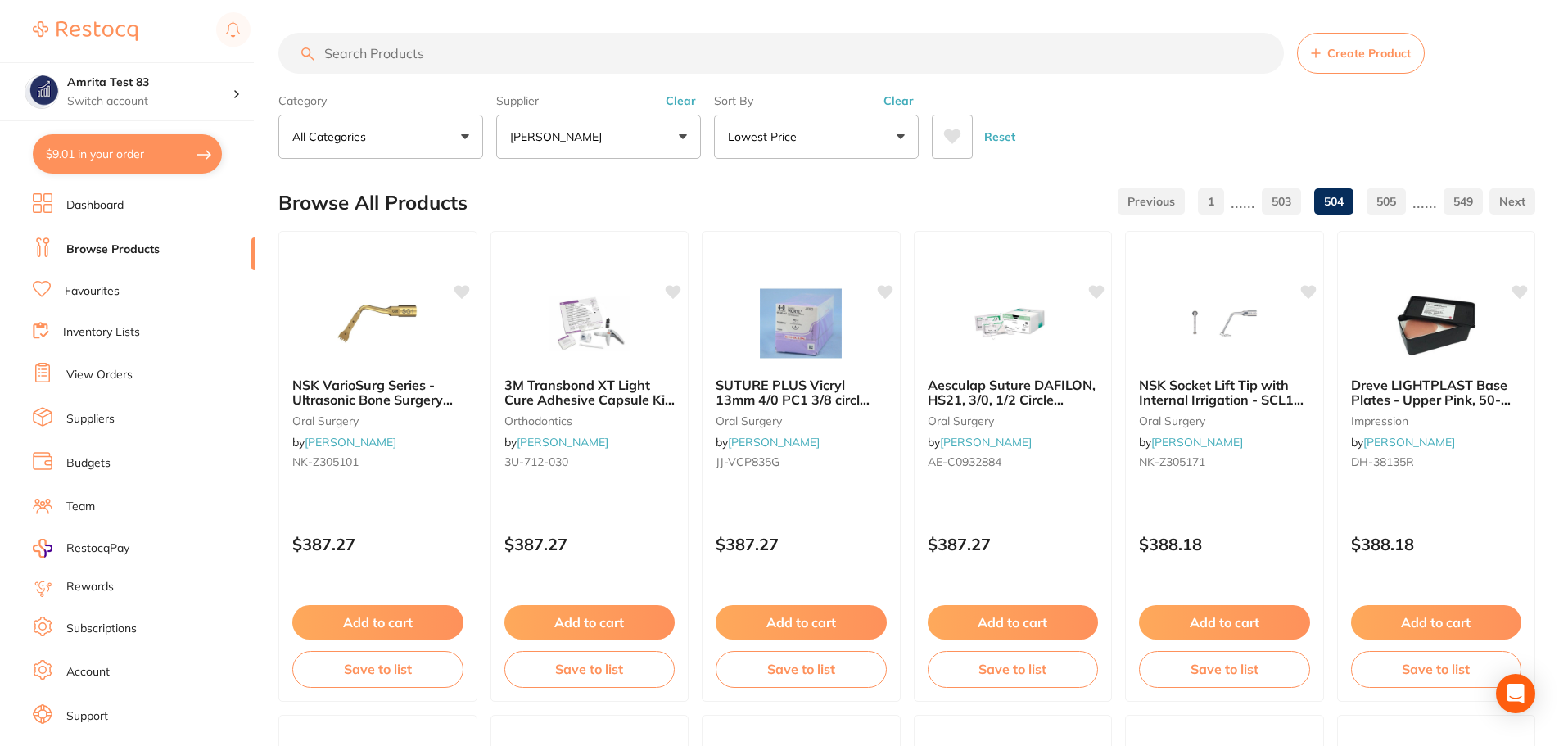
click at [1284, 210] on link "503" at bounding box center [1281, 202] width 40 height 33
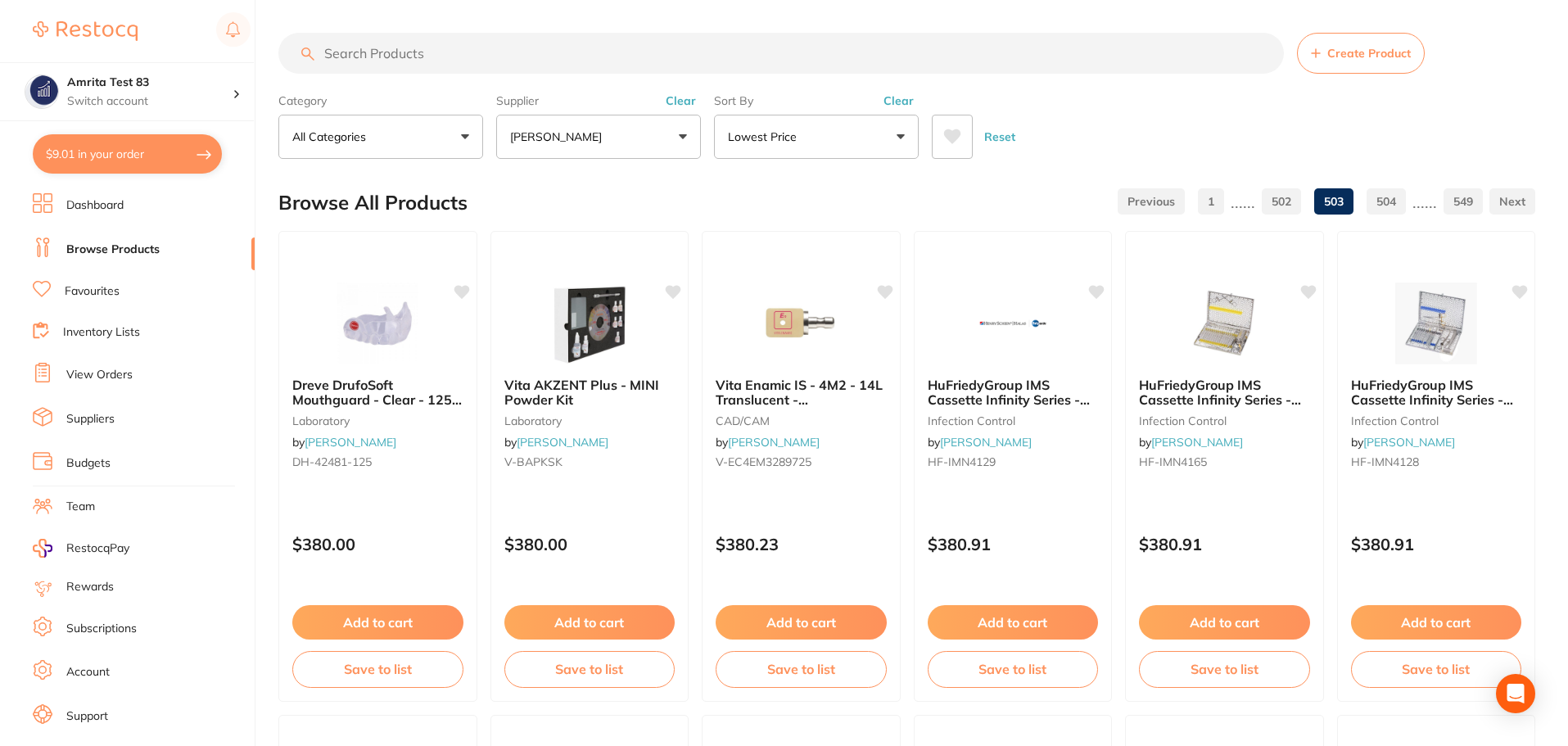
click at [1284, 210] on link "502" at bounding box center [1281, 202] width 40 height 33
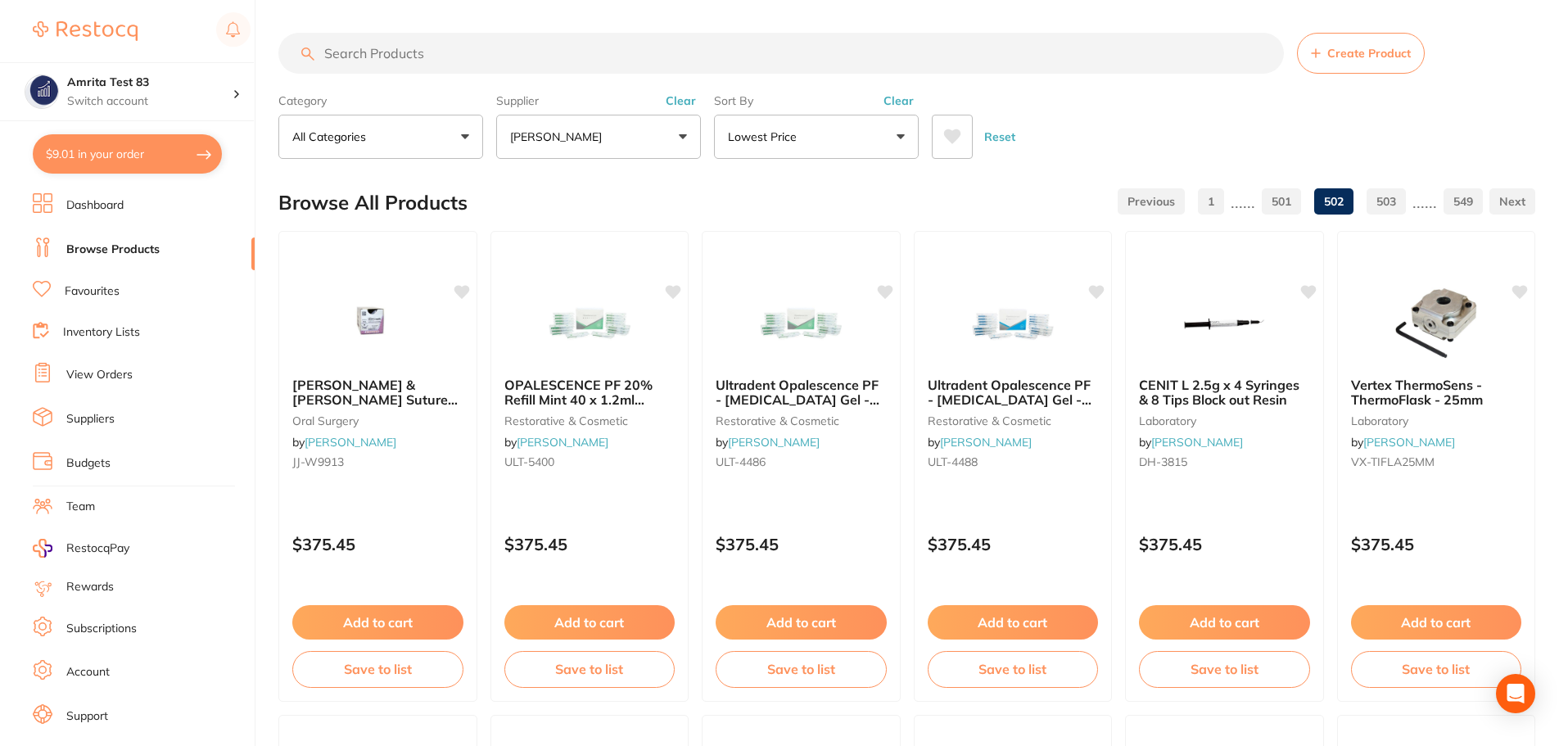
click at [1284, 210] on link "501" at bounding box center [1281, 202] width 40 height 33
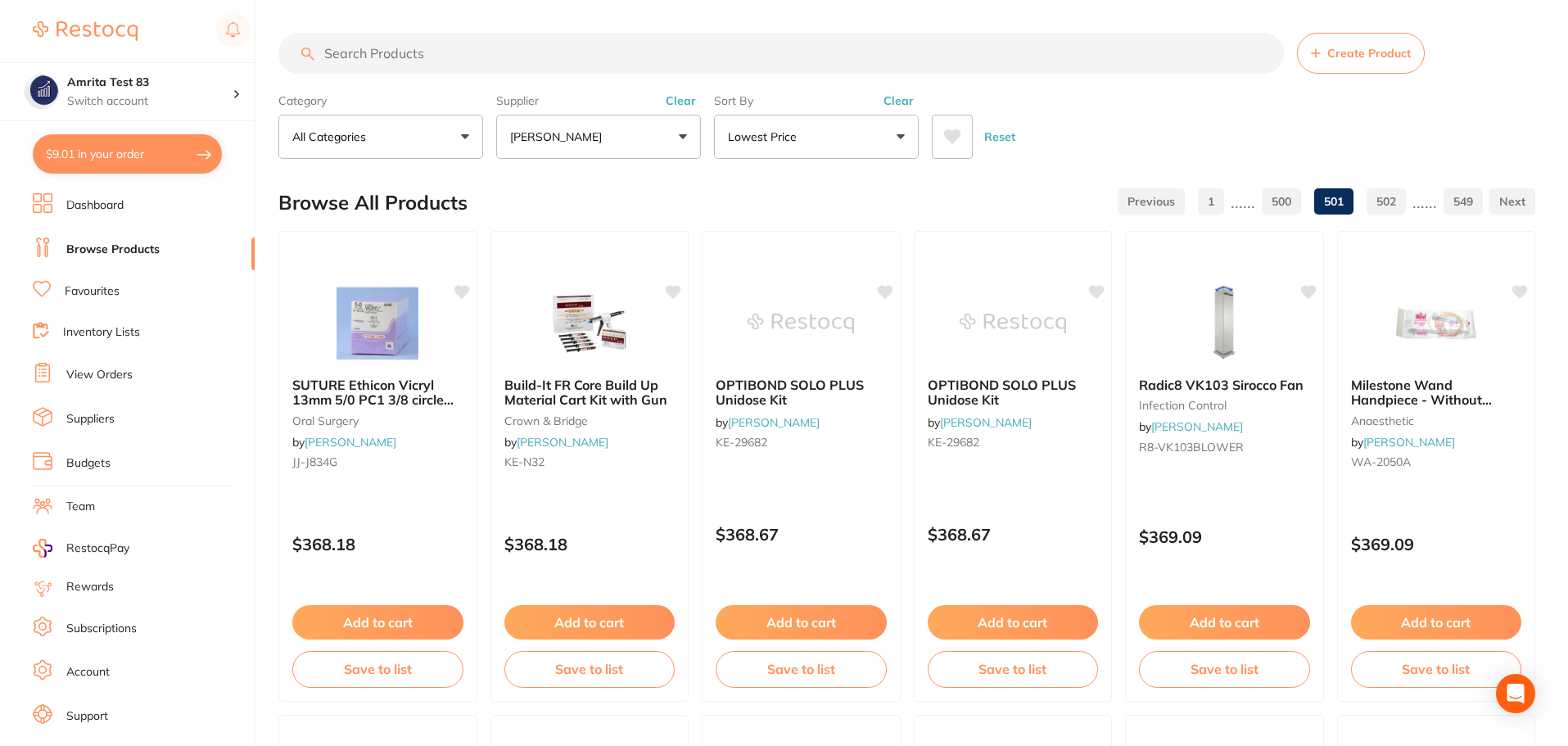
click at [1284, 210] on link "500" at bounding box center [1281, 202] width 40 height 33
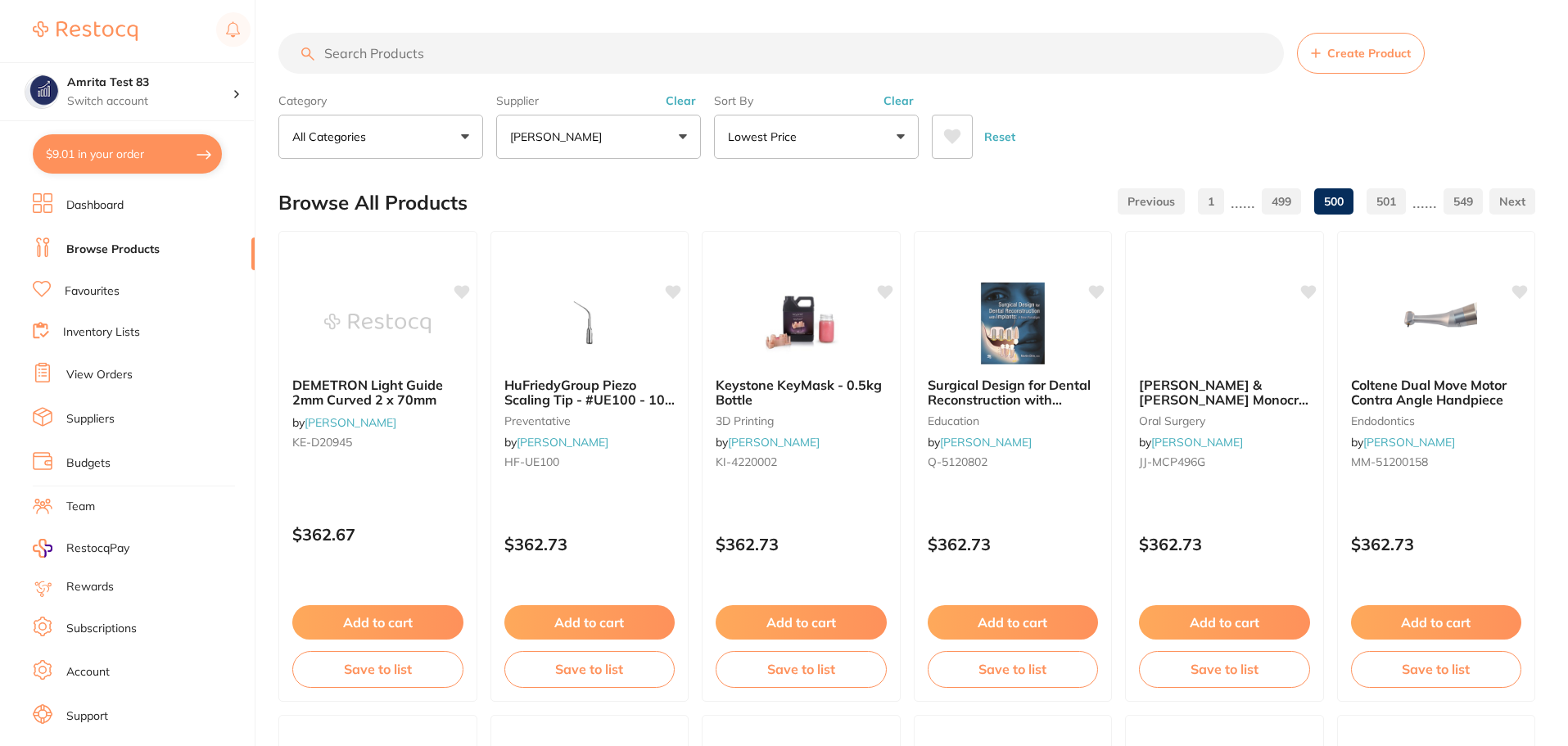
click at [1284, 210] on link "499" at bounding box center [1281, 202] width 40 height 33
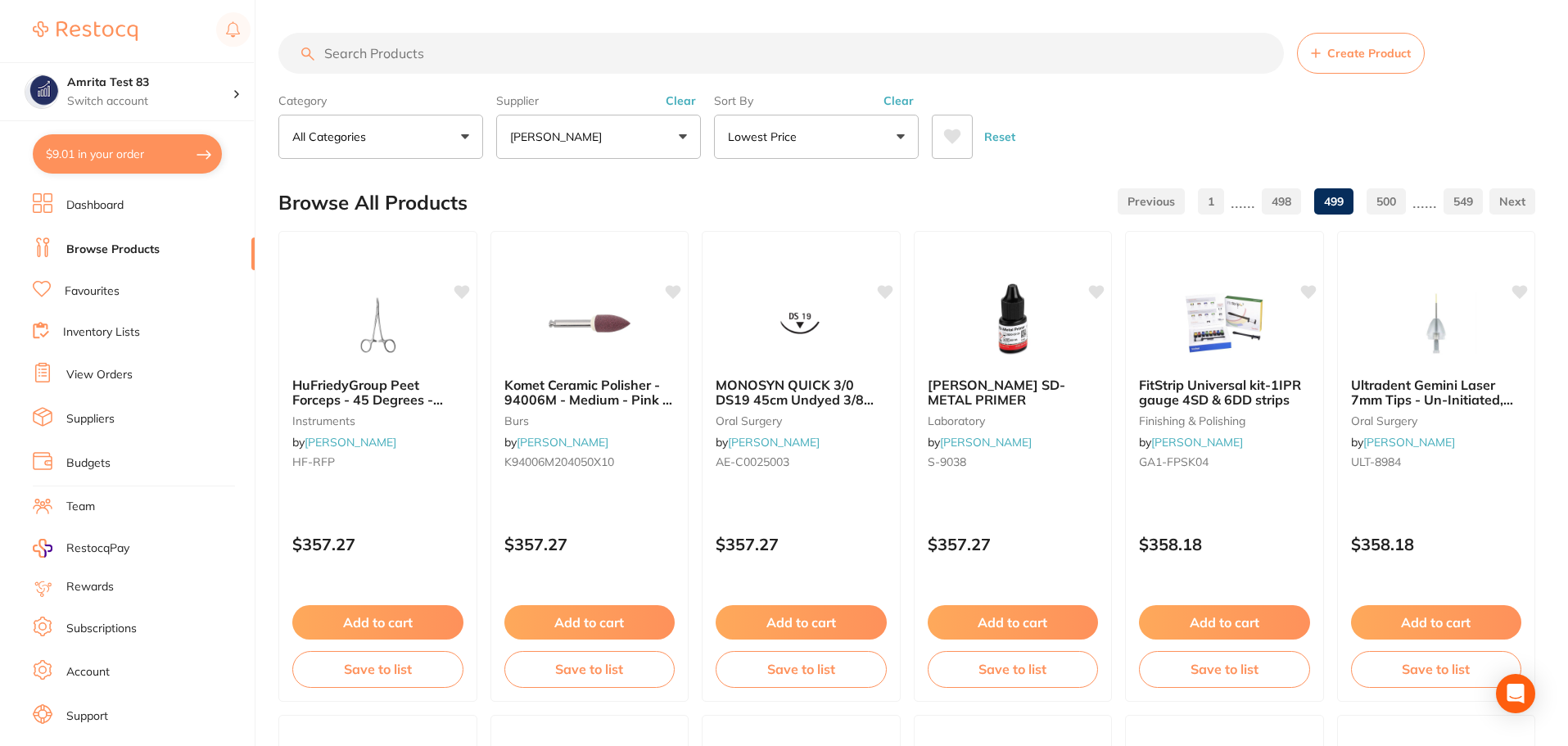
click at [1284, 210] on link "498" at bounding box center [1281, 202] width 40 height 33
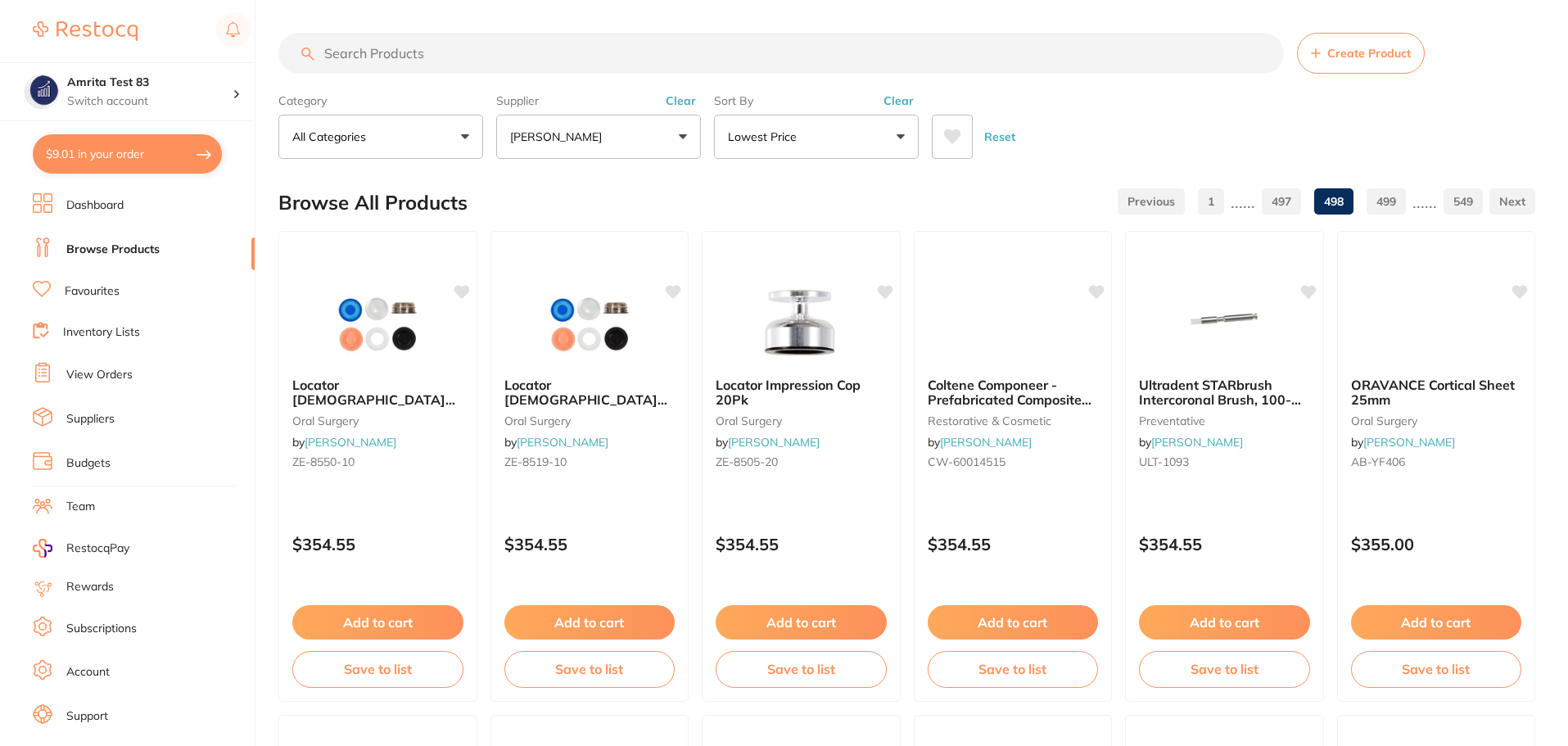
click at [1284, 210] on link "497" at bounding box center [1281, 202] width 40 height 33
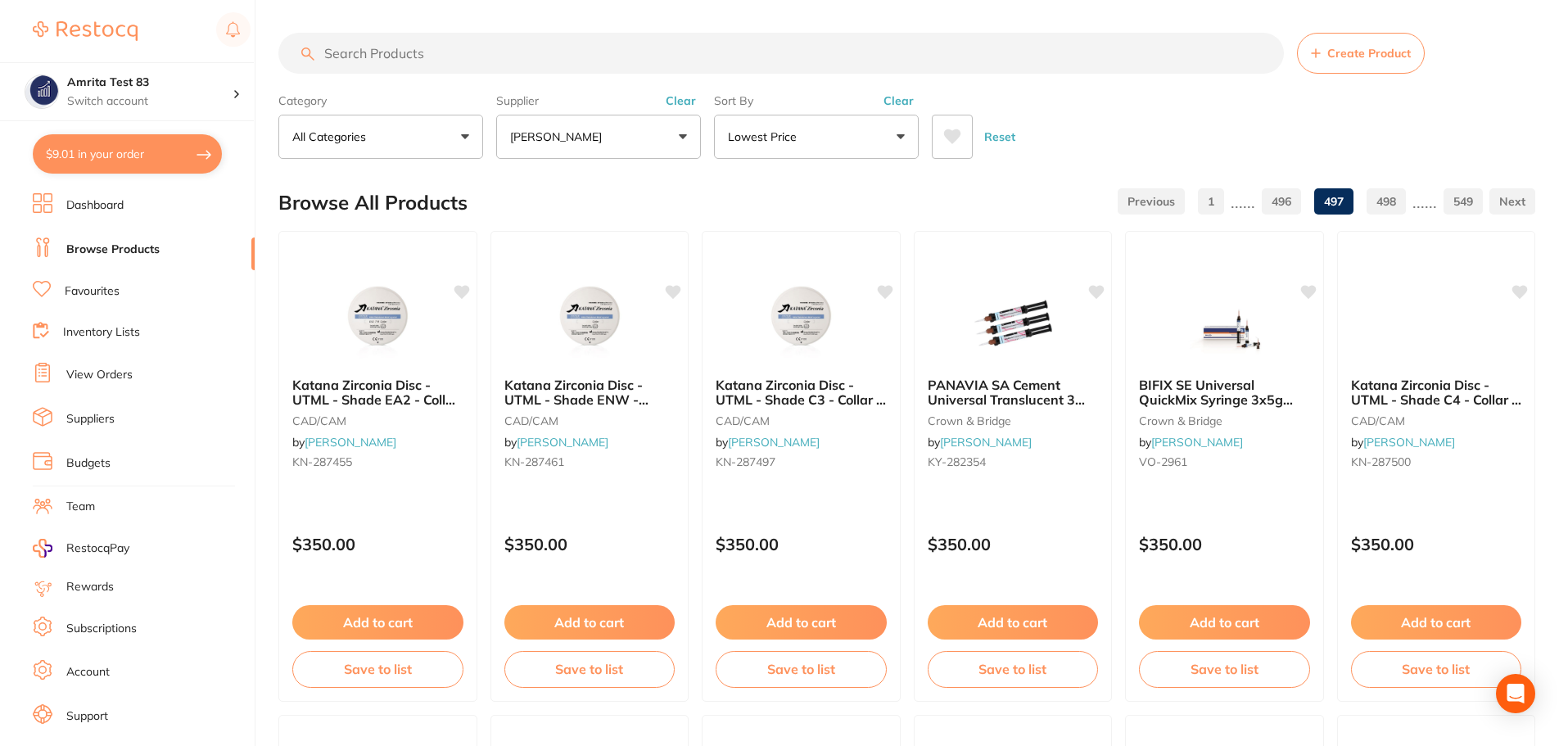
click at [1284, 210] on link "496" at bounding box center [1281, 202] width 40 height 33
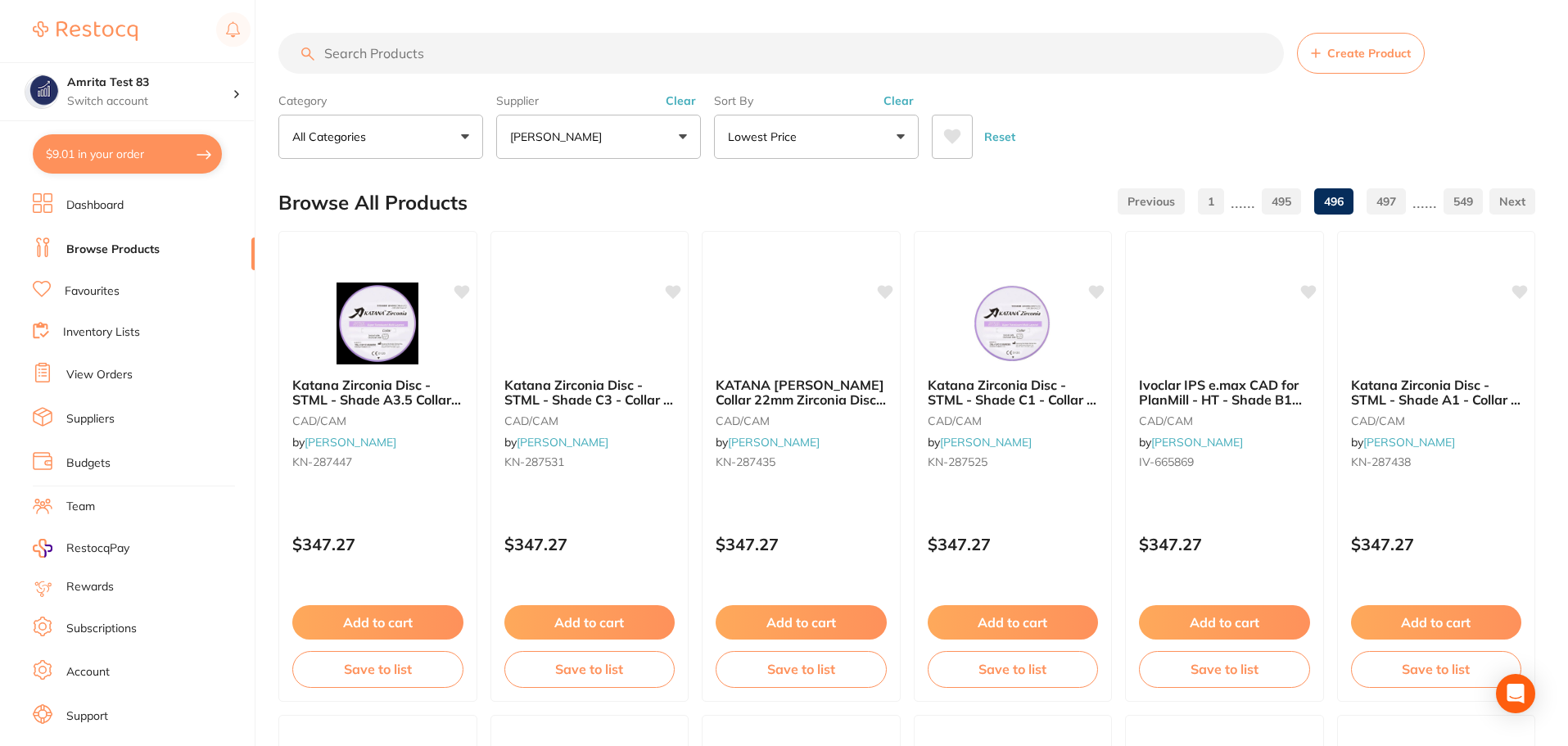
click at [1284, 210] on link "495" at bounding box center [1281, 202] width 40 height 33
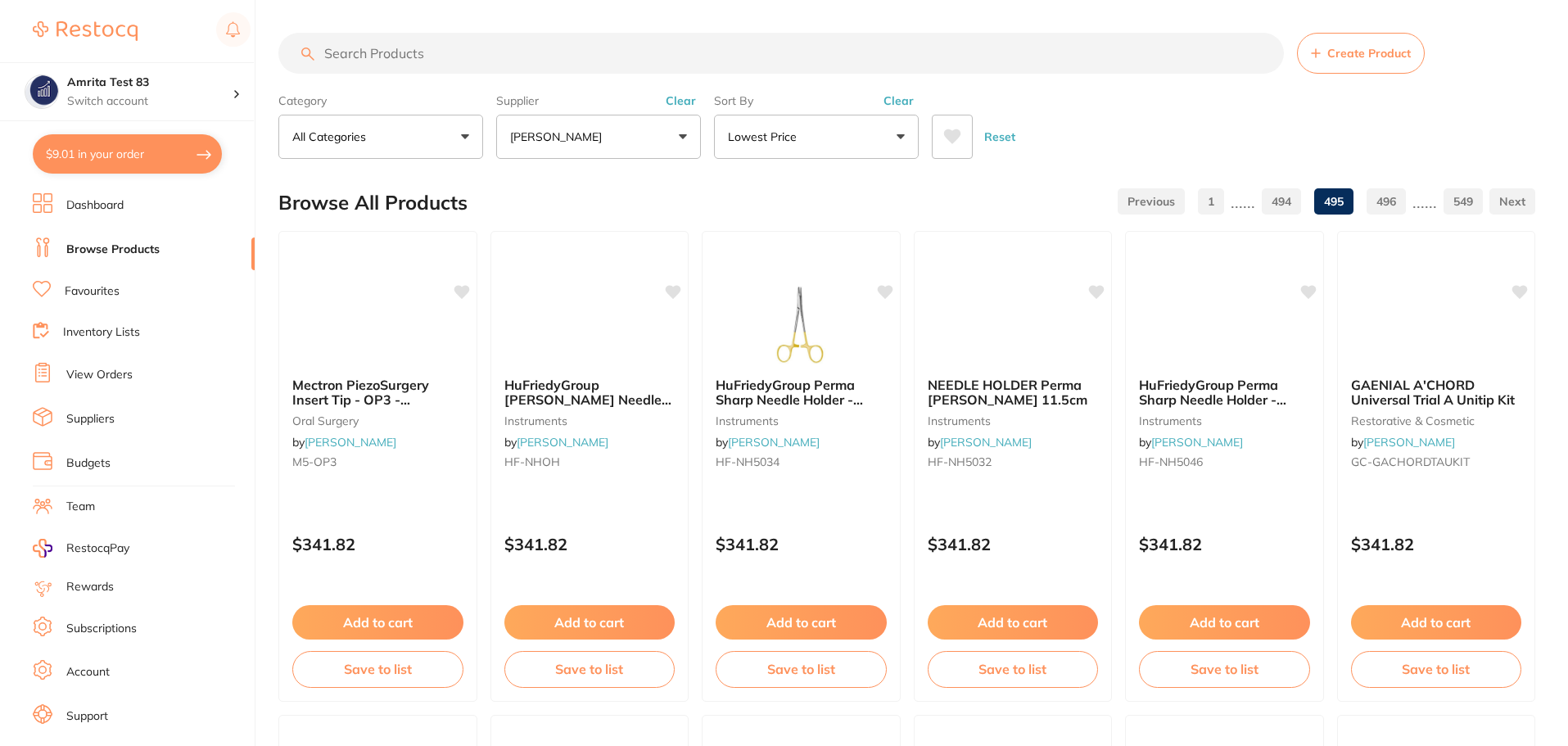
click at [1284, 210] on link "494" at bounding box center [1281, 202] width 40 height 33
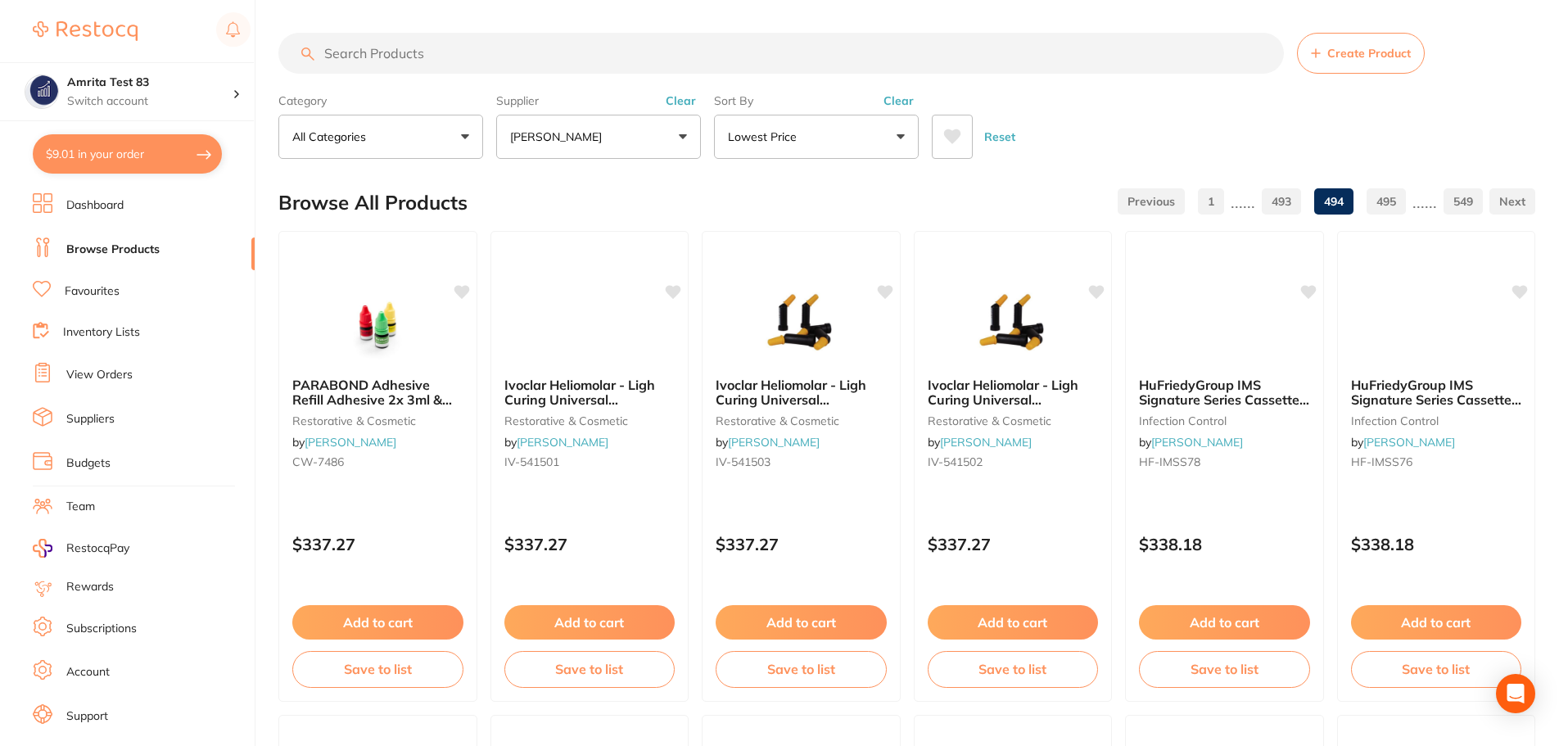
click at [1284, 210] on link "493" at bounding box center [1281, 202] width 40 height 33
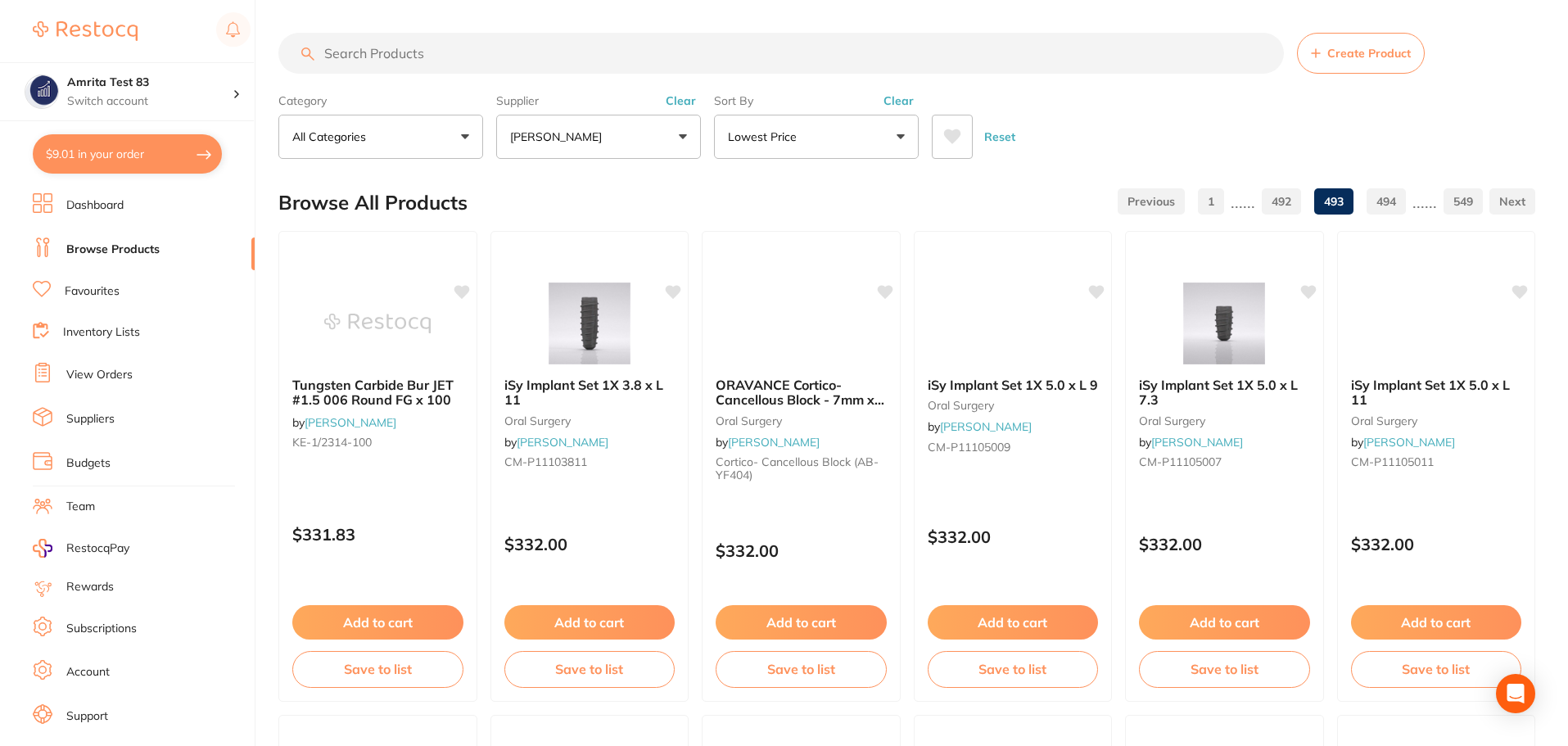
click at [1284, 210] on link "492" at bounding box center [1281, 202] width 40 height 33
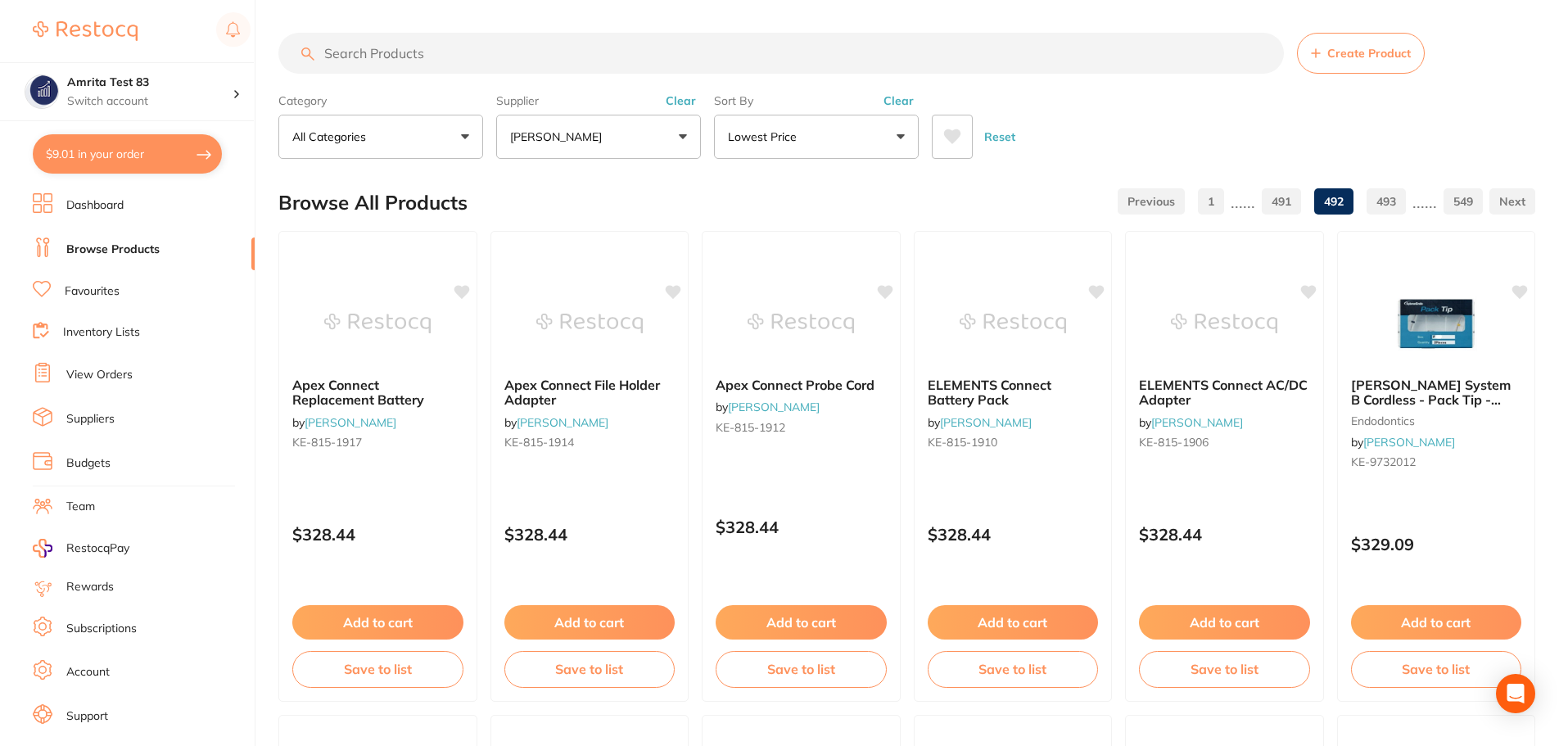
click at [1284, 210] on link "491" at bounding box center [1281, 202] width 40 height 33
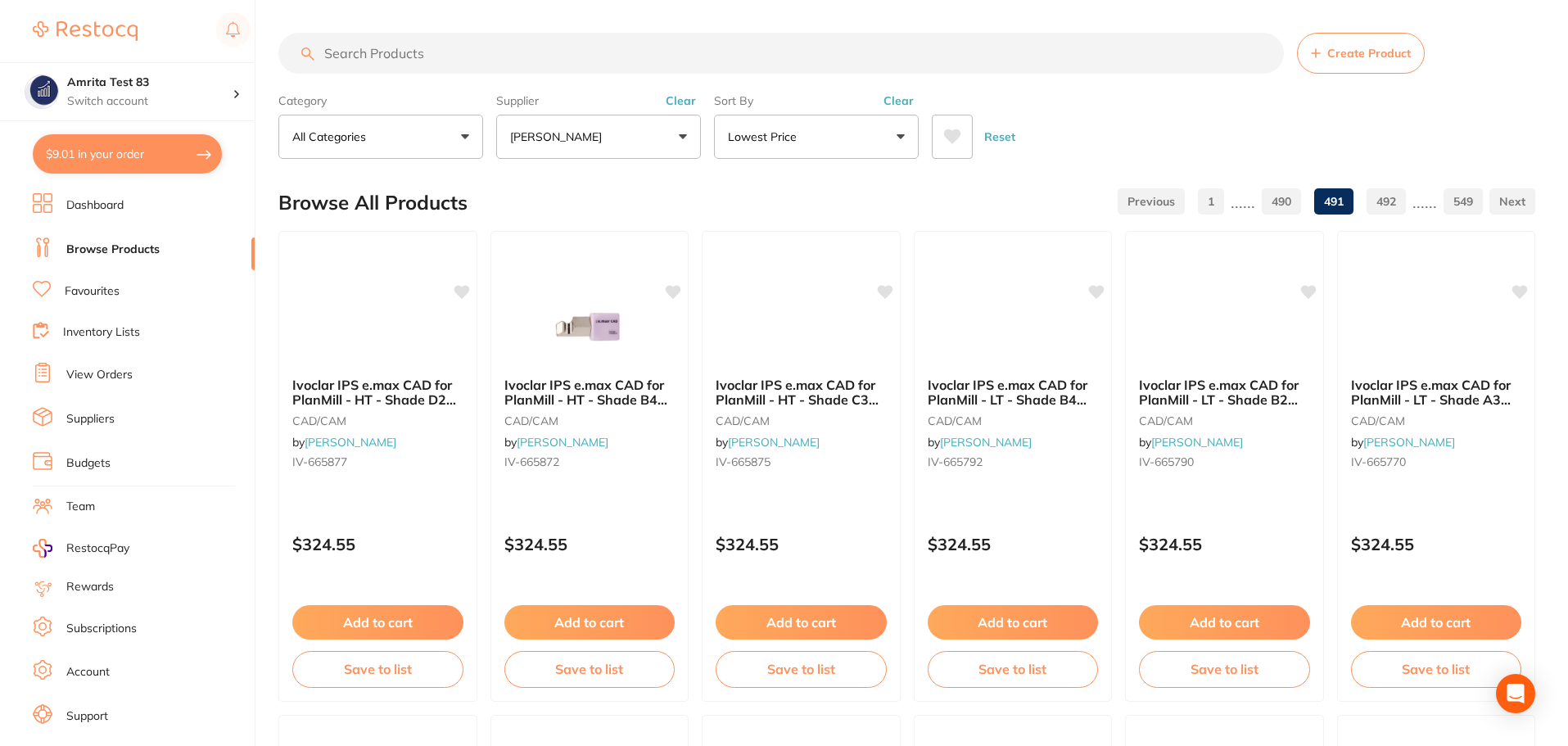
click at [1284, 210] on link "490" at bounding box center [1281, 202] width 40 height 33
click at [1284, 210] on link "489" at bounding box center [1281, 202] width 40 height 33
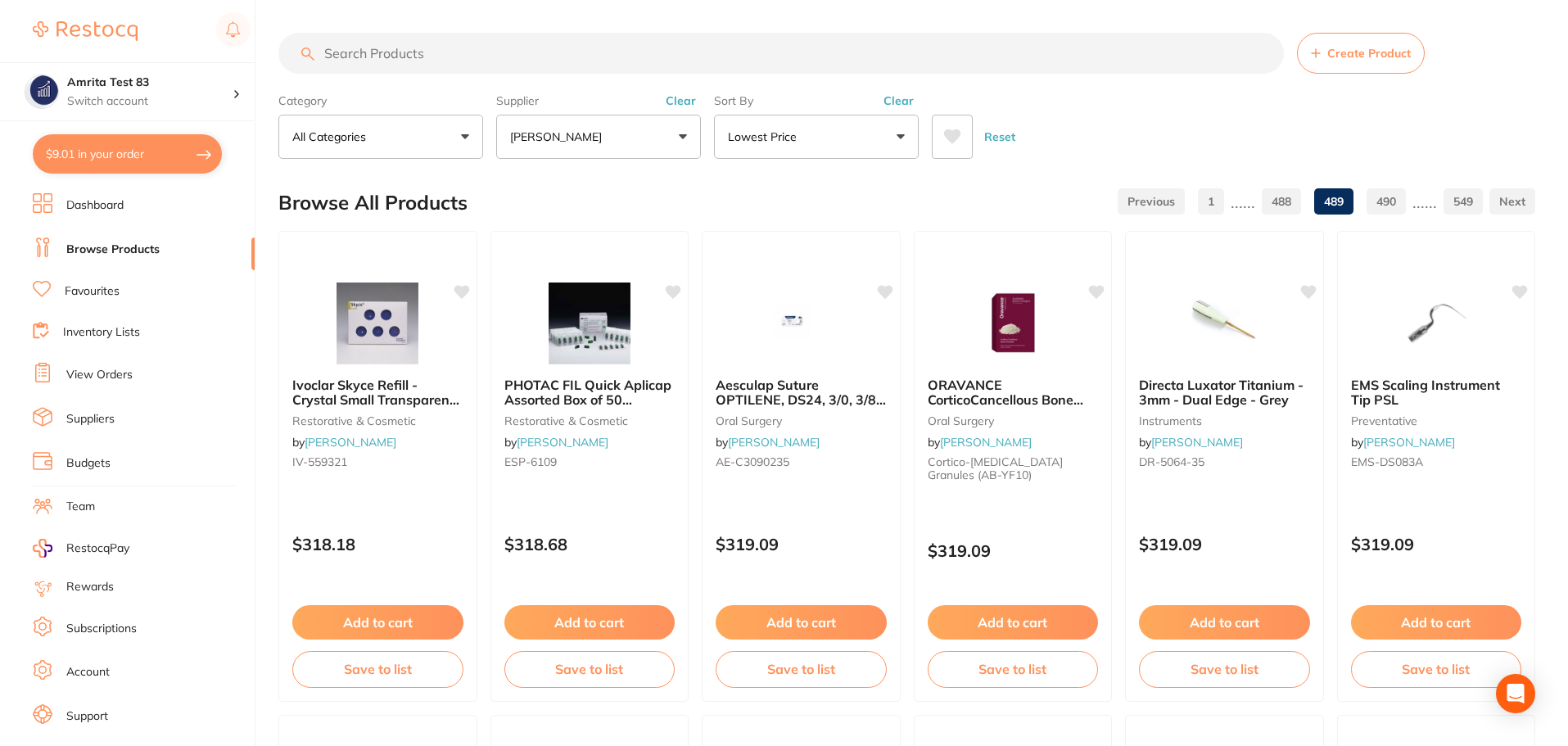
click at [1284, 210] on link "488" at bounding box center [1281, 202] width 40 height 33
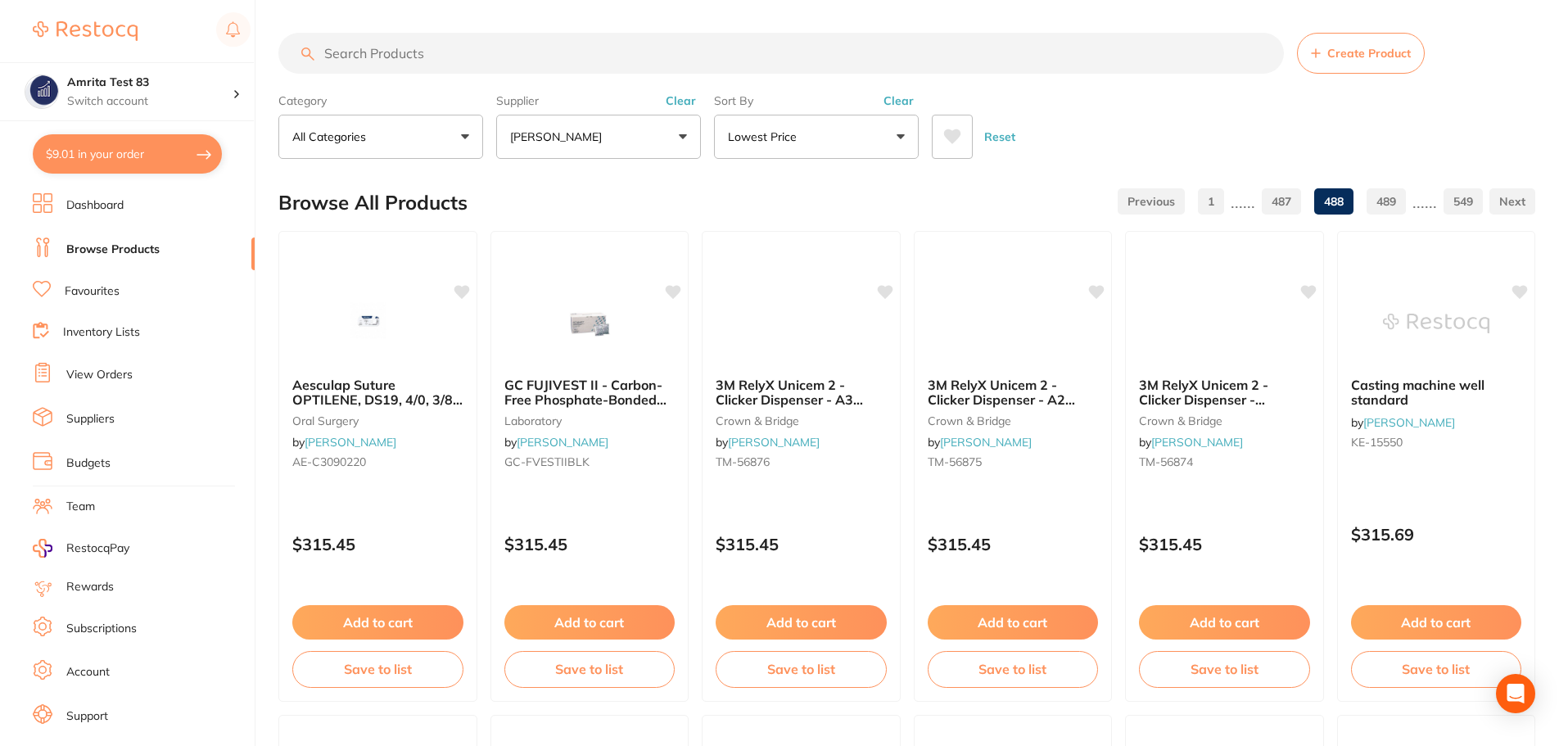
click at [1284, 210] on link "487" at bounding box center [1281, 202] width 40 height 33
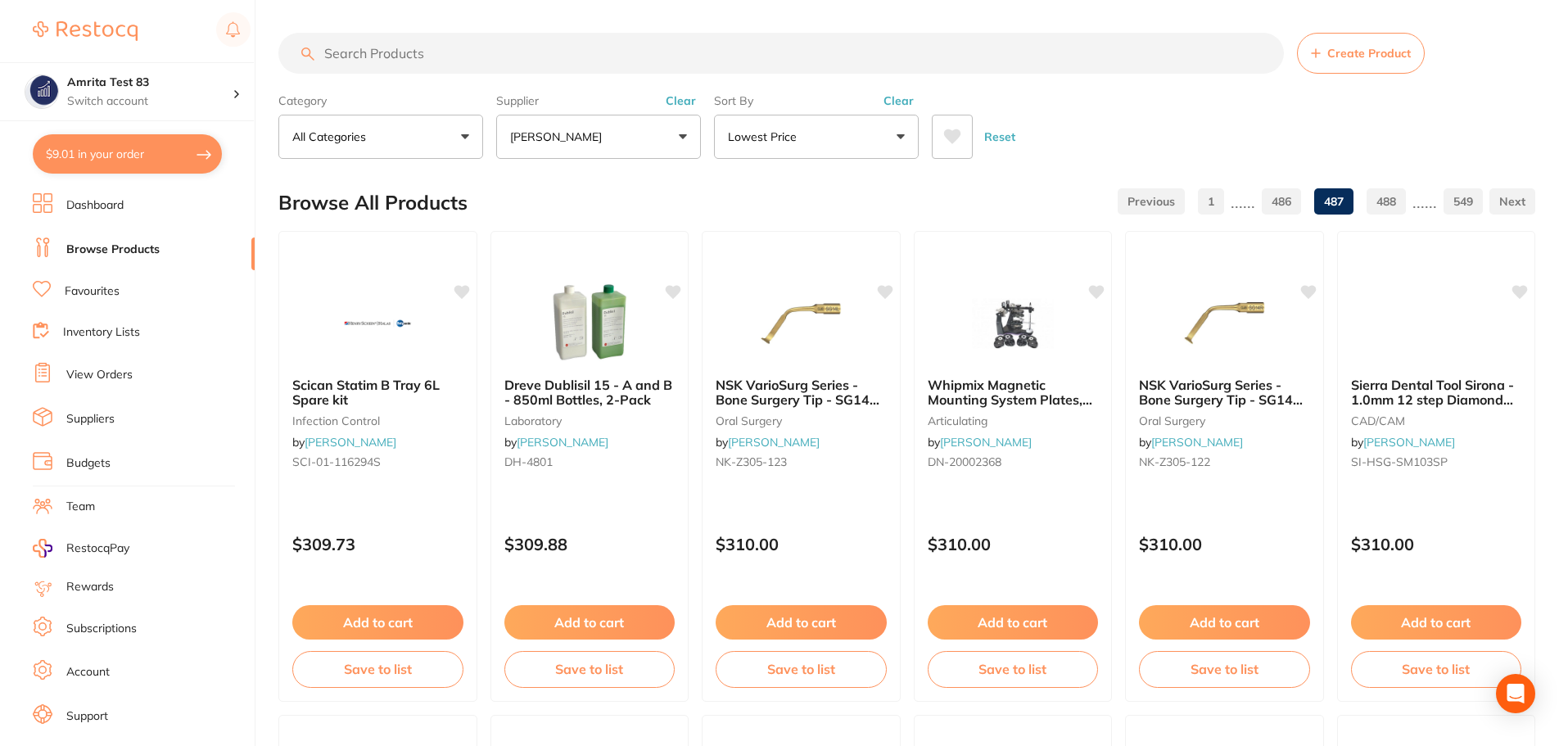
click at [1284, 210] on link "486" at bounding box center [1281, 202] width 40 height 33
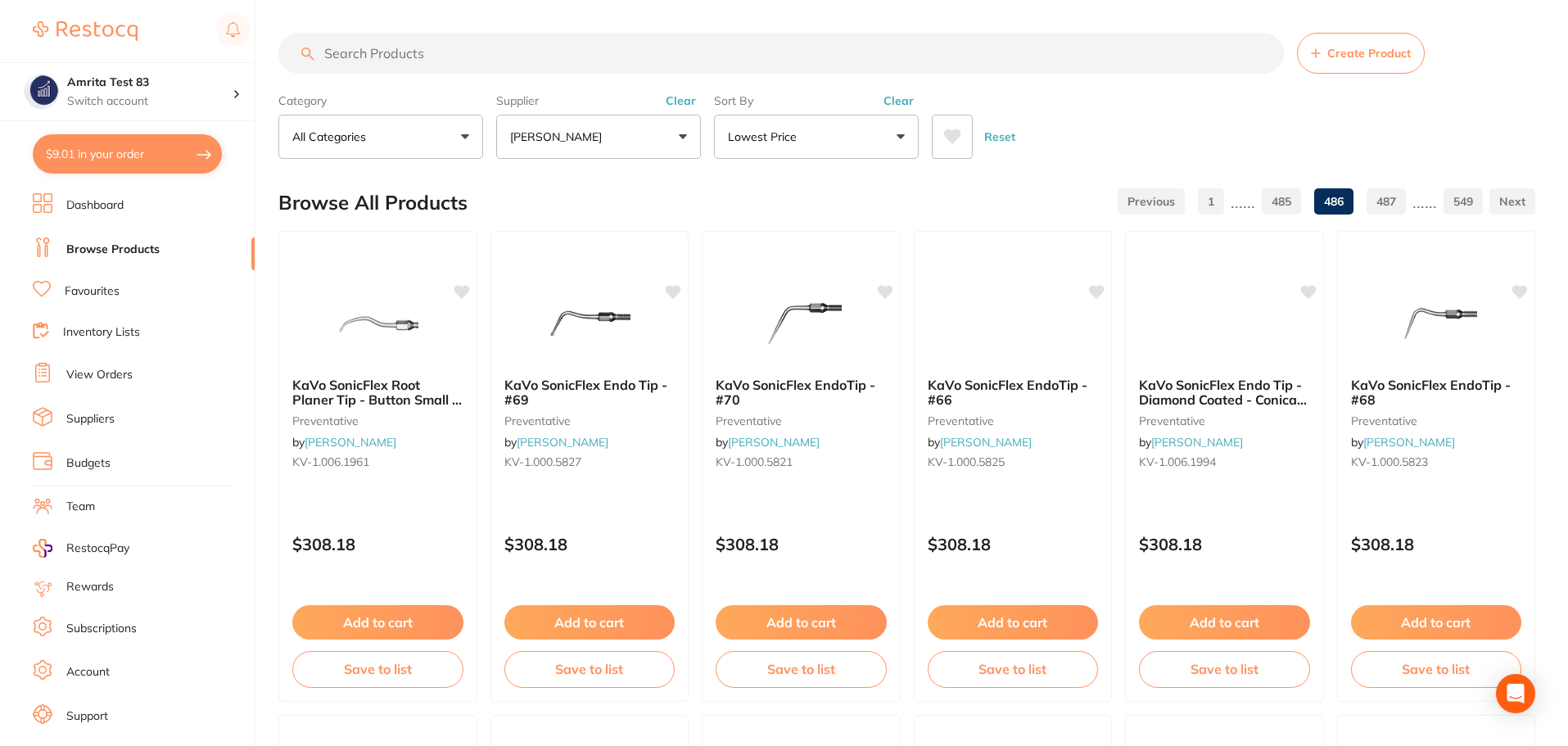
click at [1284, 210] on link "485" at bounding box center [1281, 202] width 40 height 33
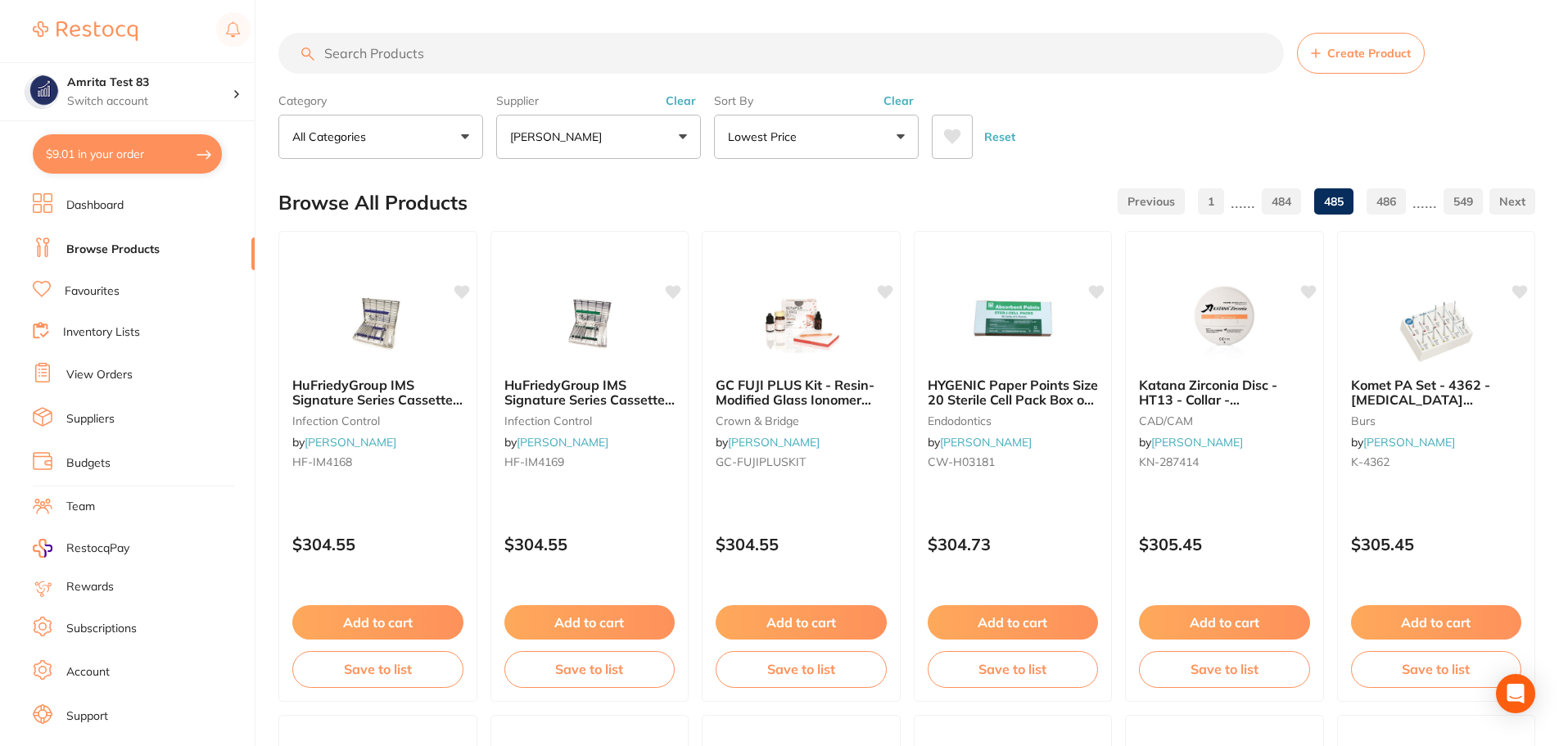
click at [1284, 210] on link "484" at bounding box center [1281, 202] width 40 height 33
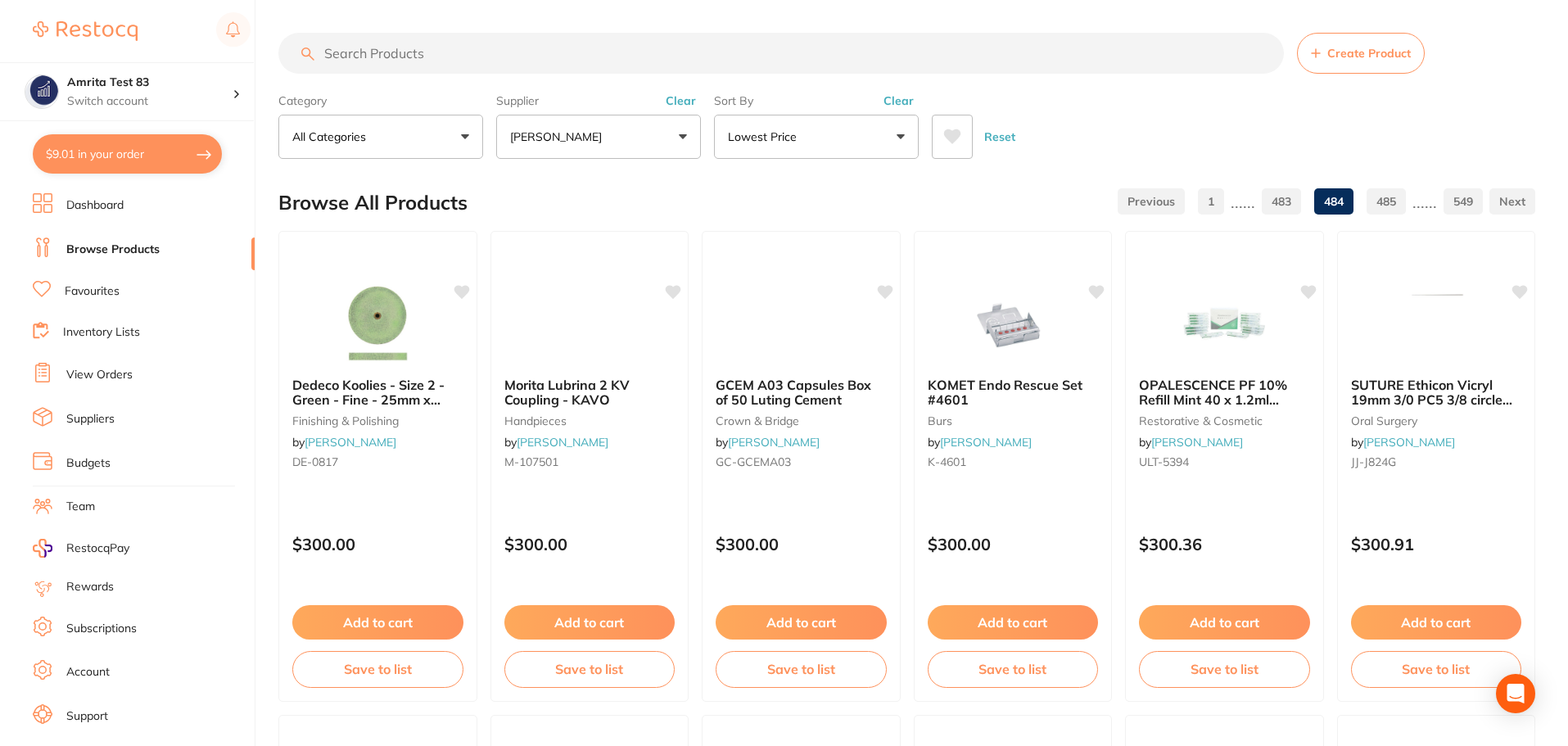
click at [1284, 210] on link "483" at bounding box center [1281, 202] width 40 height 33
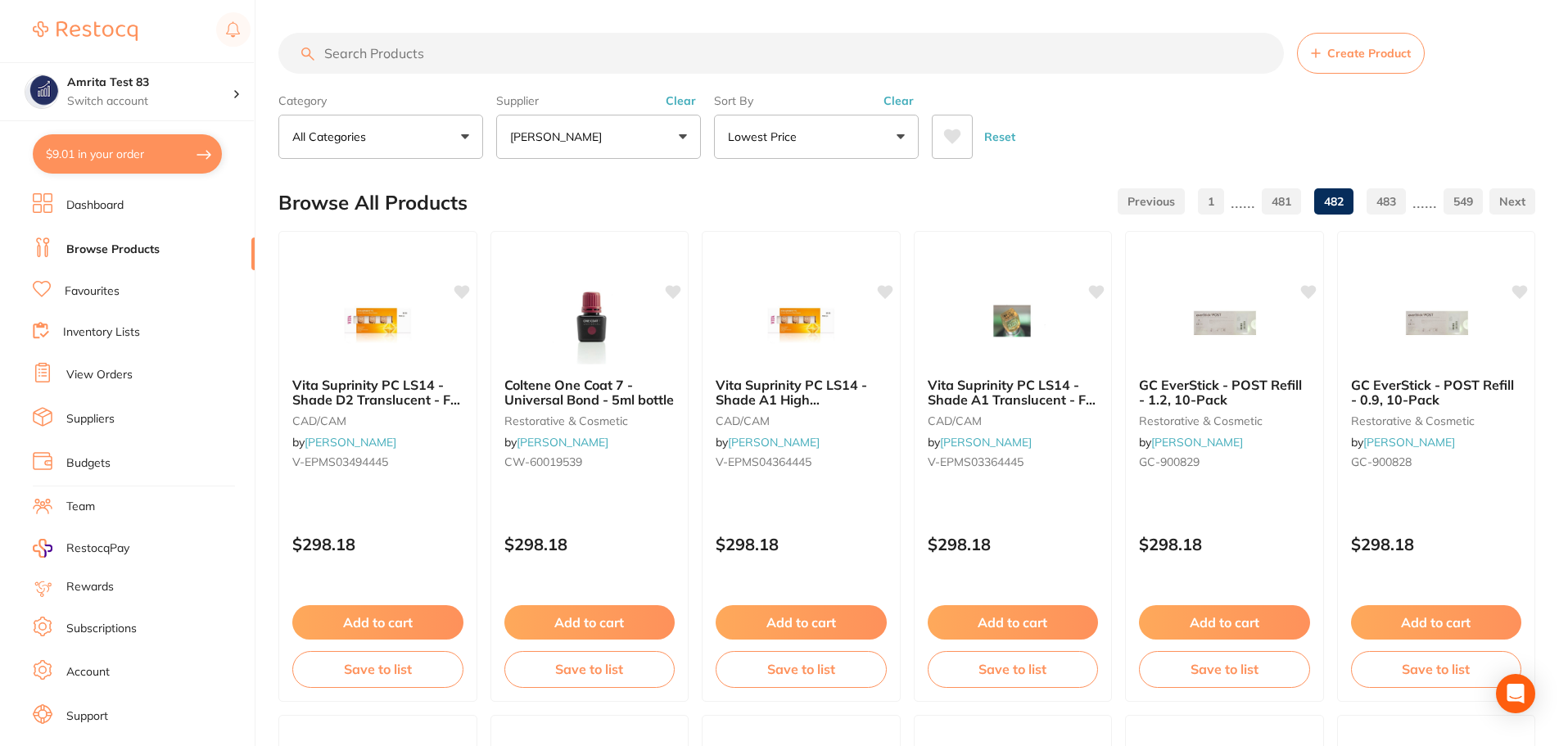
click at [1284, 210] on link "481" at bounding box center [1281, 202] width 40 height 33
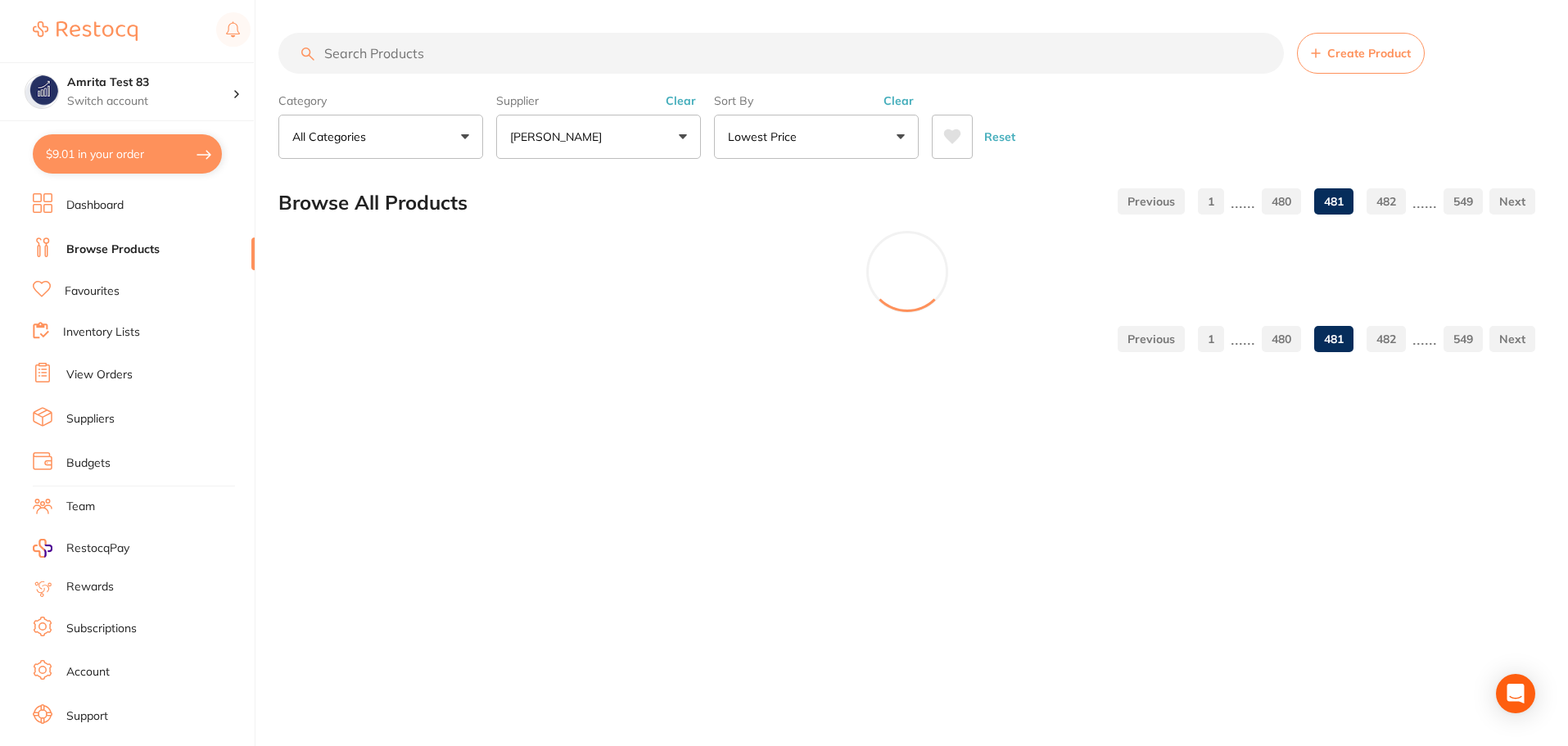
scroll to position [901, 0]
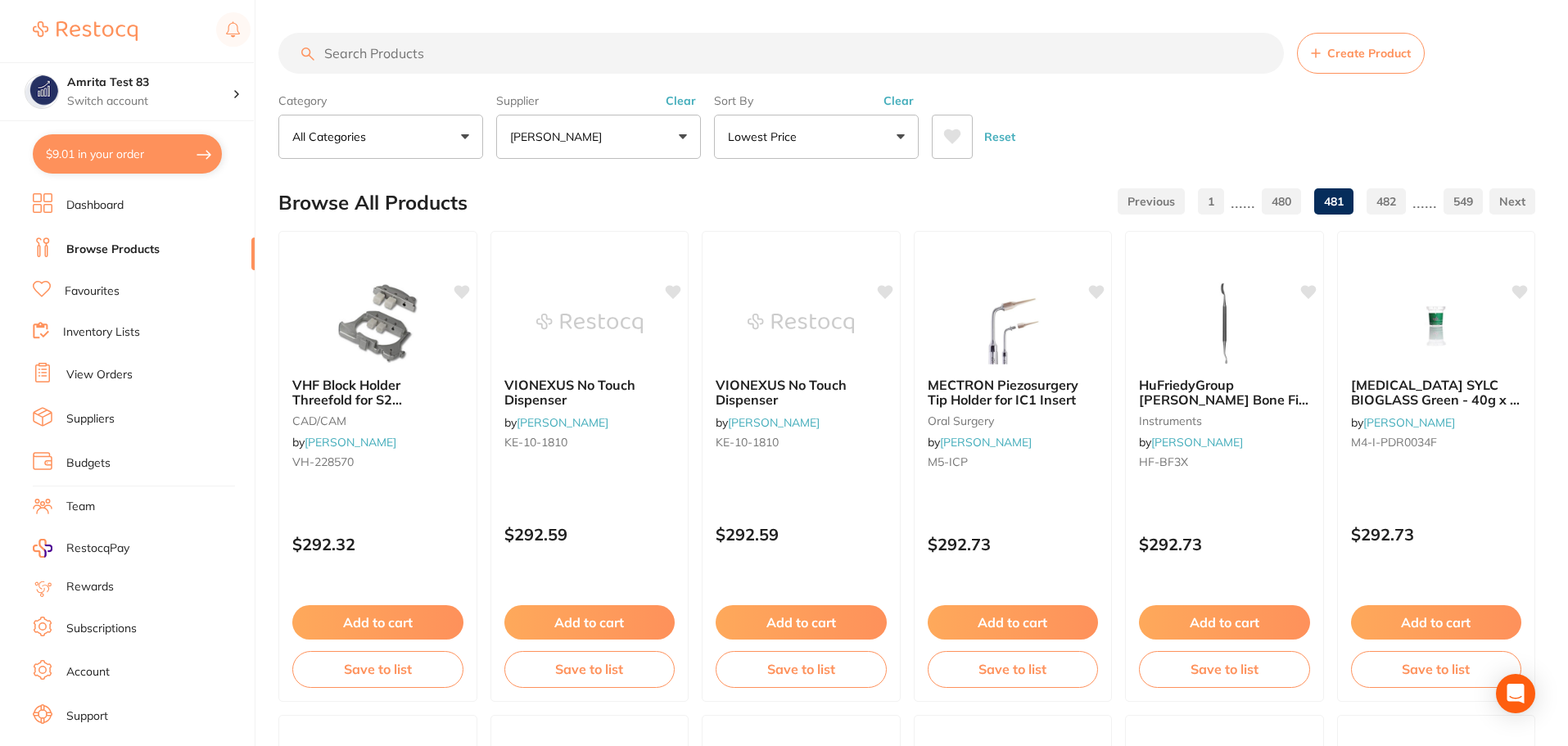
click at [1284, 210] on link "480" at bounding box center [1281, 202] width 40 height 33
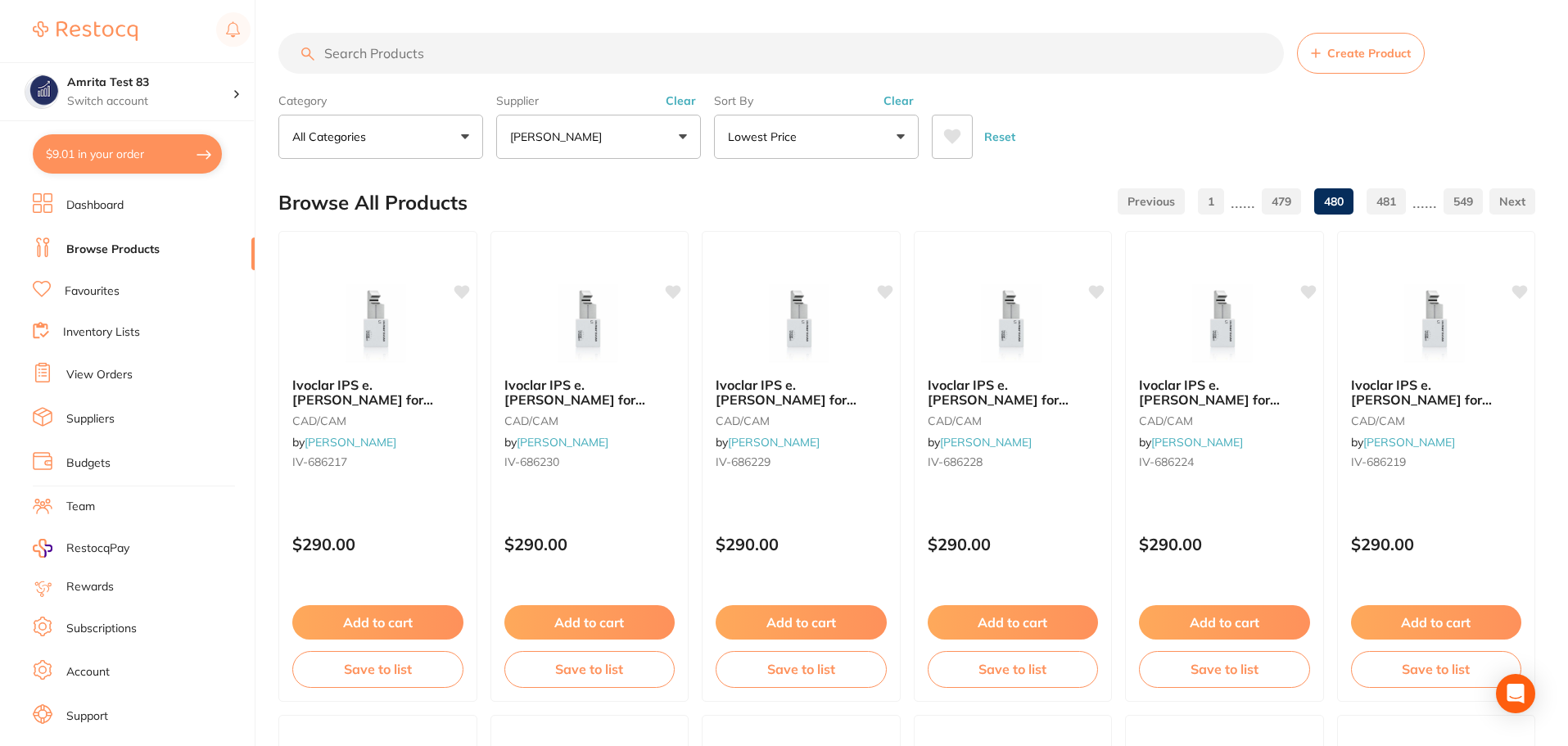
click at [1284, 210] on link "479" at bounding box center [1281, 202] width 40 height 33
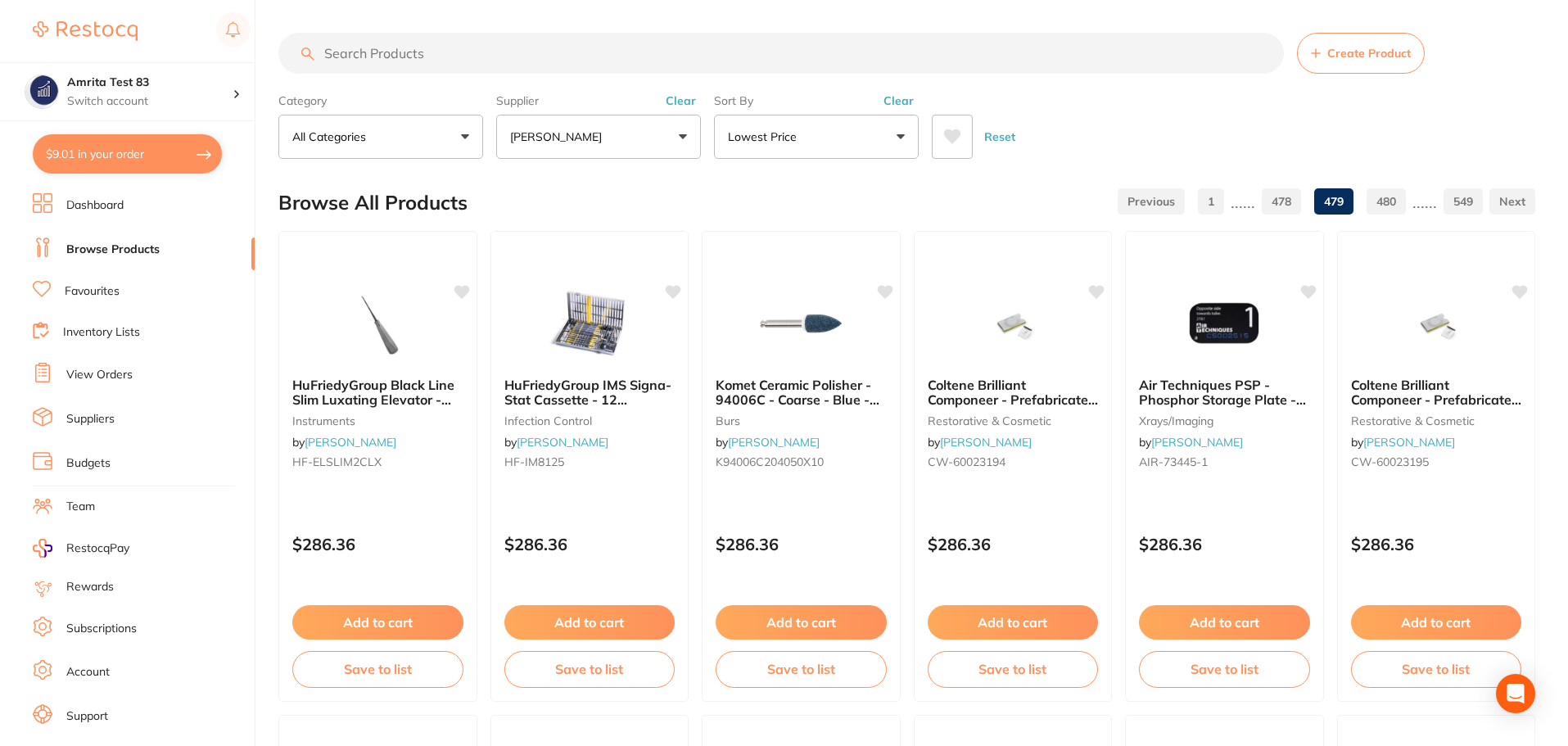
click at [1284, 210] on link "478" at bounding box center [1281, 202] width 40 height 33
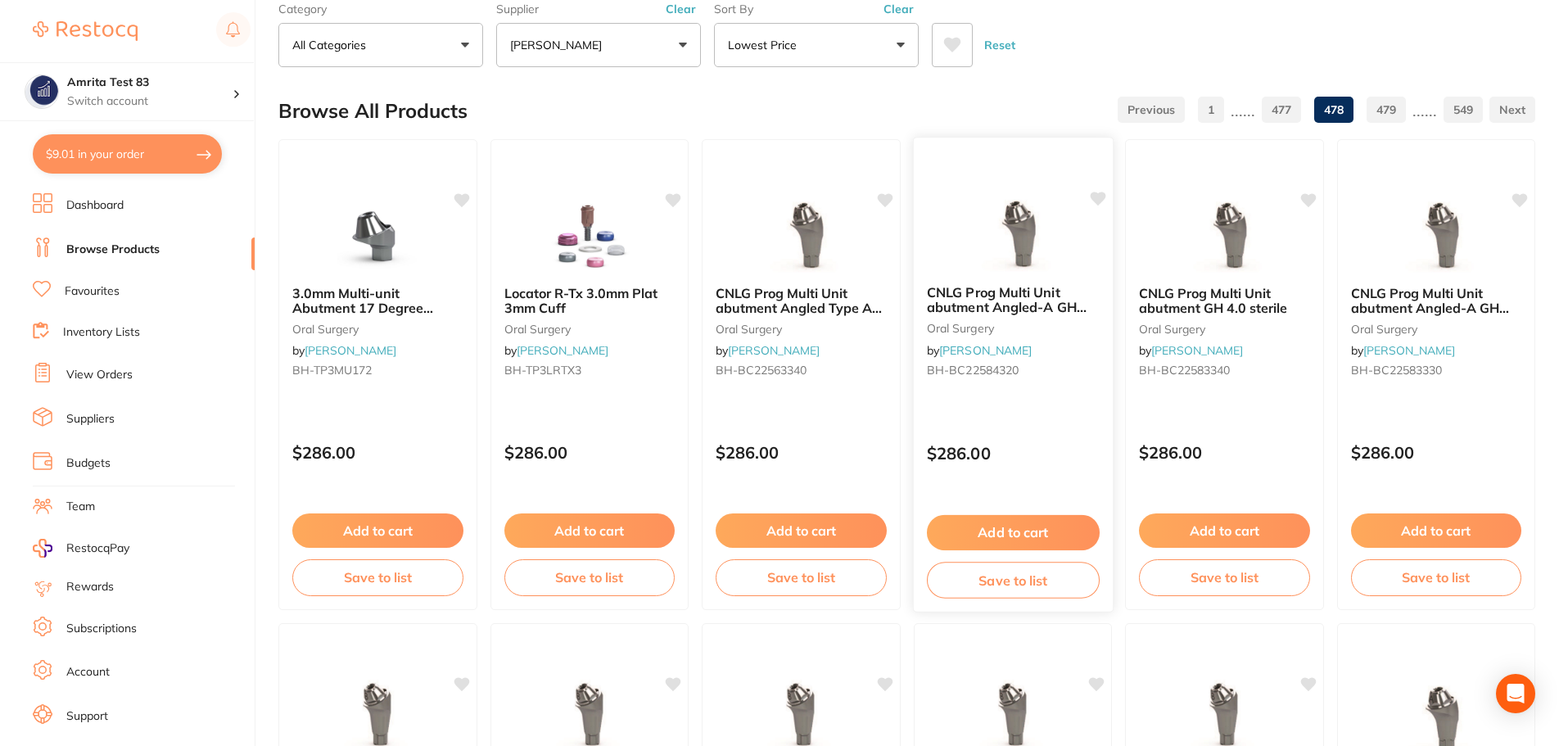
scroll to position [0, 0]
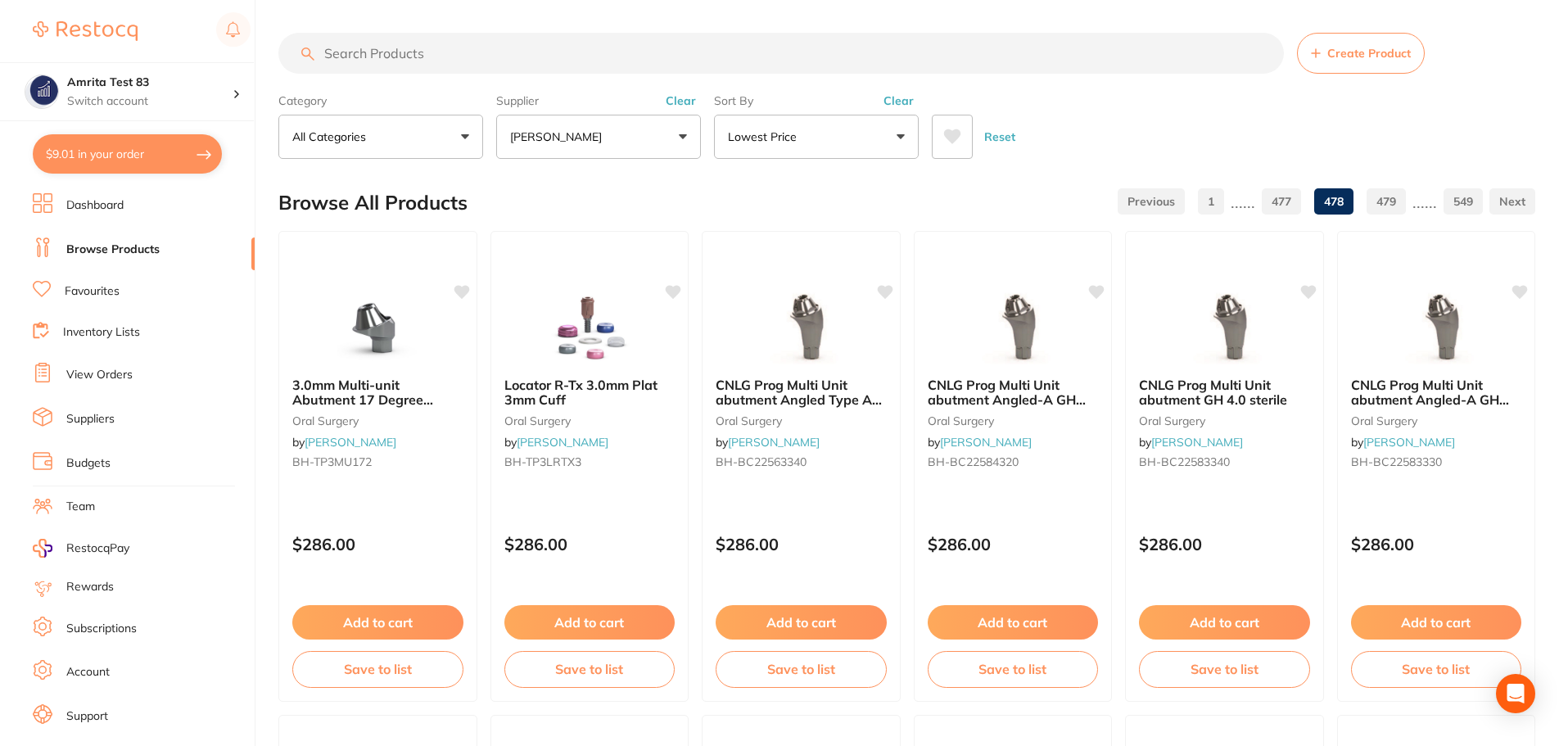
click at [861, 145] on button "Lowest Price" at bounding box center [817, 136] width 205 height 44
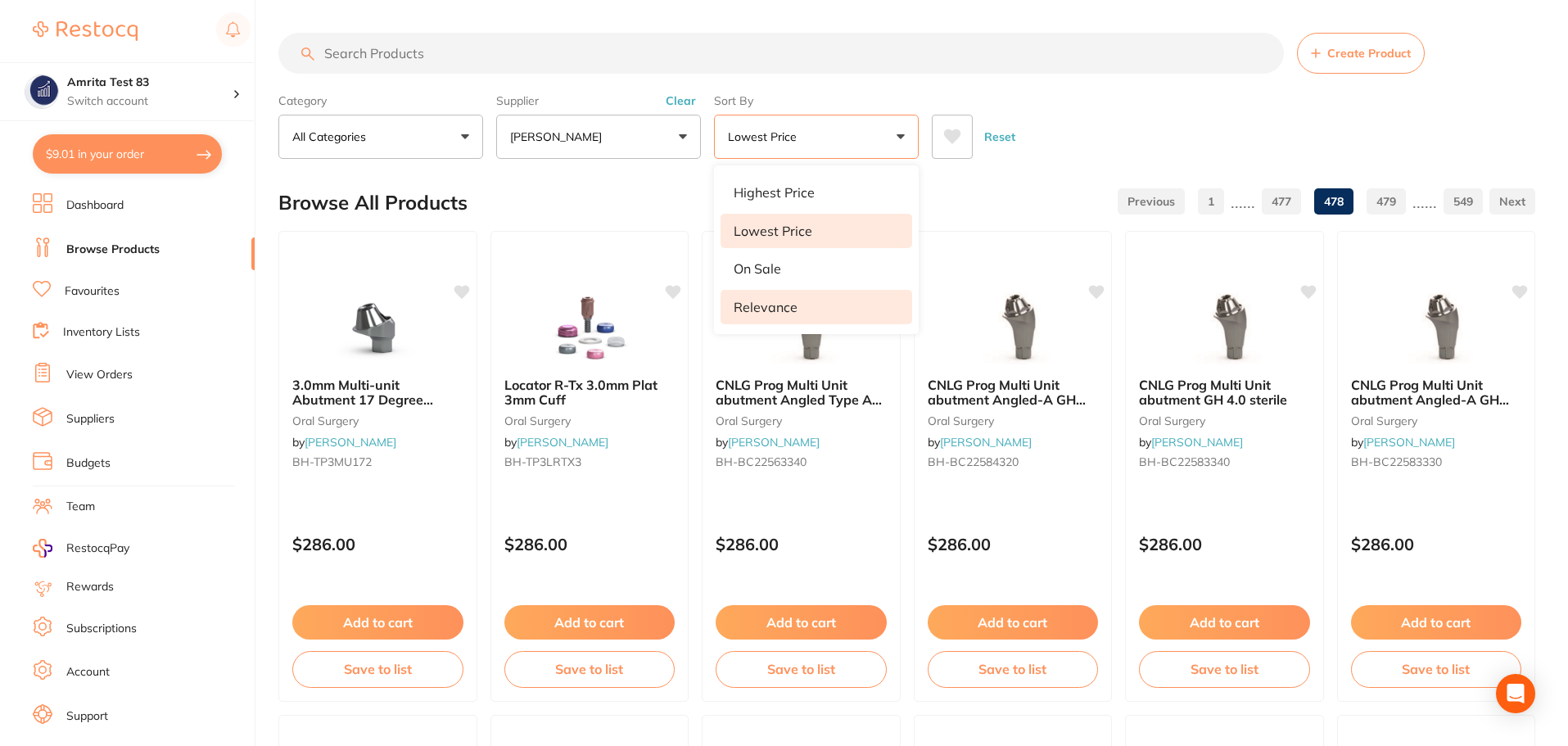
click at [810, 304] on li "Relevance" at bounding box center [817, 308] width 192 height 35
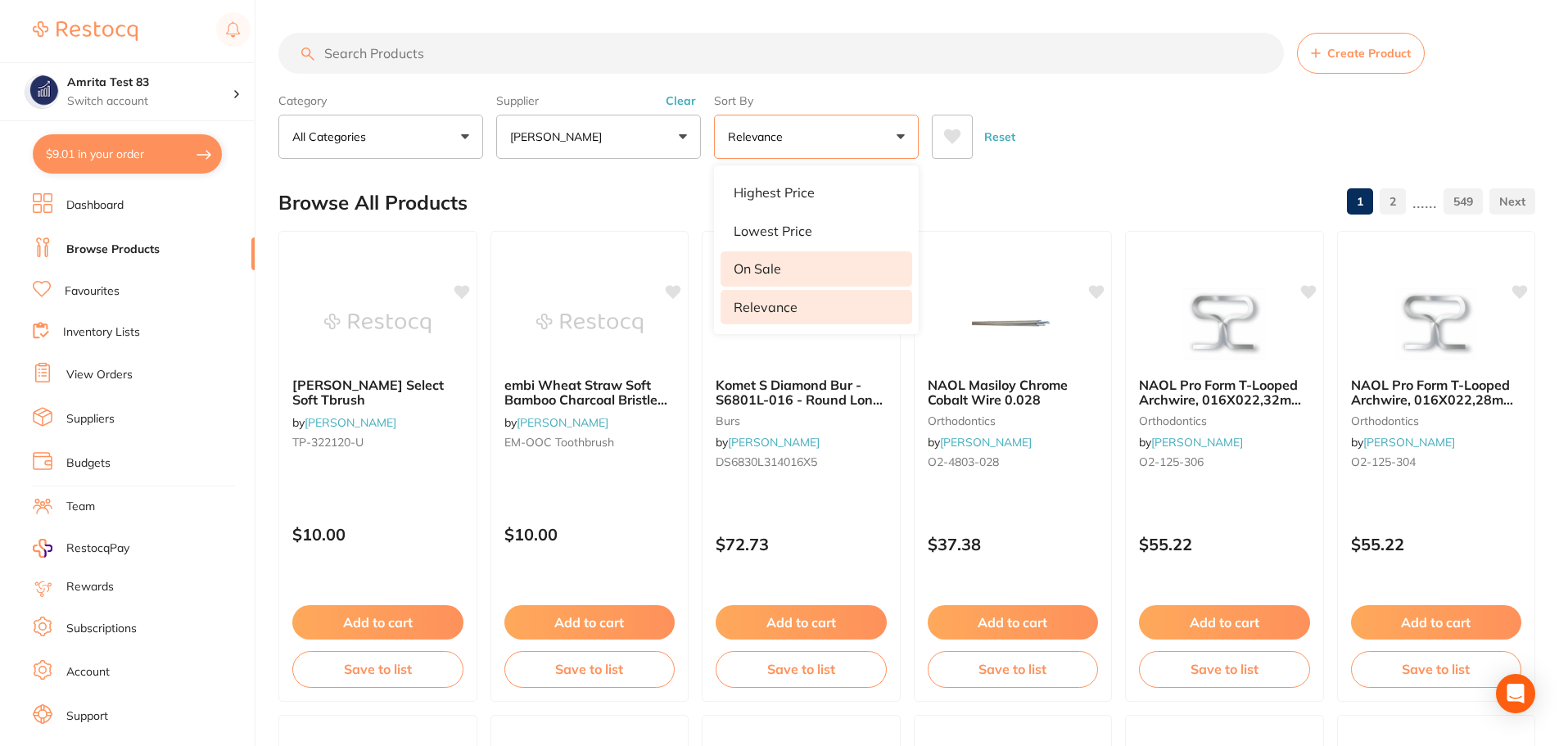
click at [832, 273] on li "On Sale" at bounding box center [817, 269] width 192 height 35
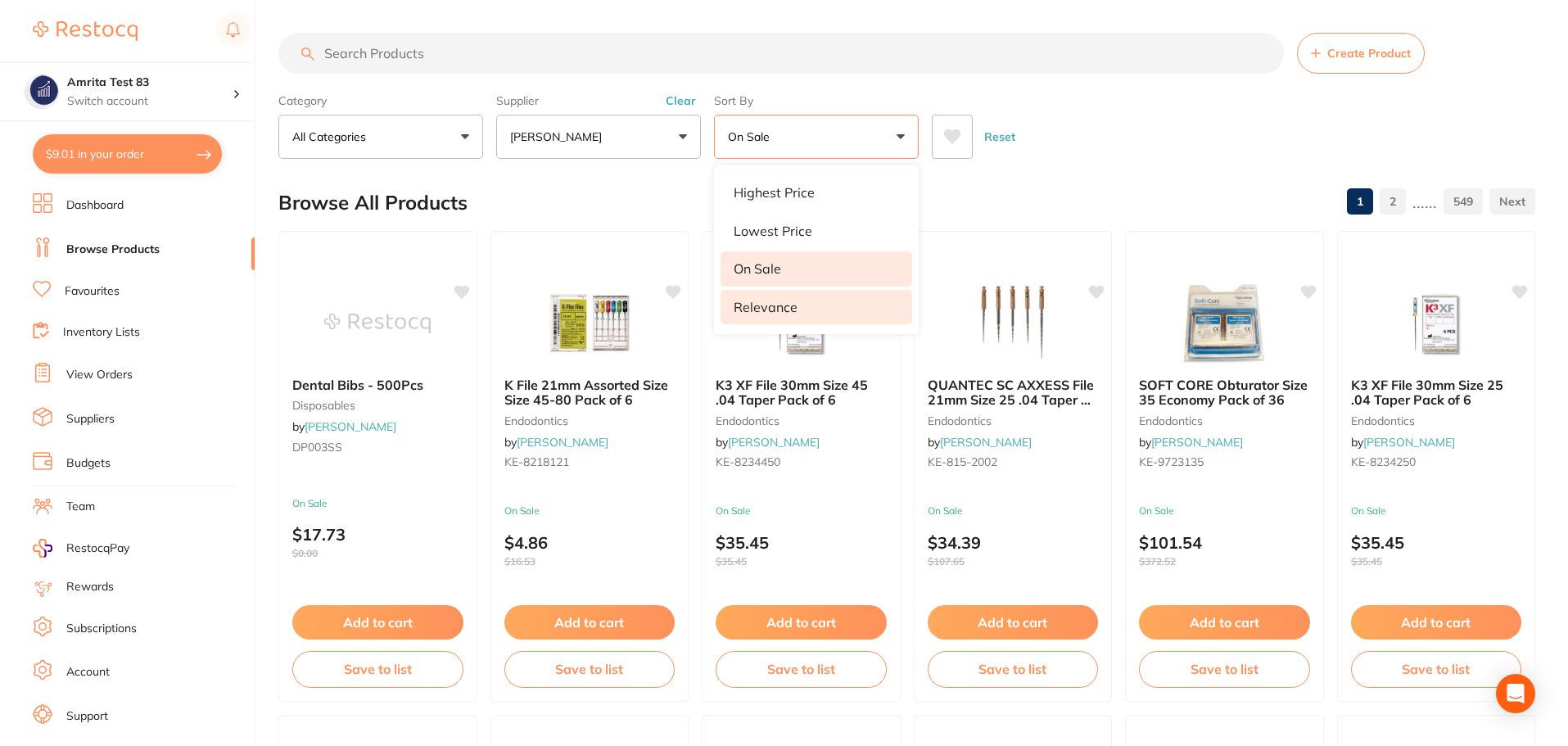
click at [841, 309] on li "Relevance" at bounding box center [817, 308] width 192 height 35
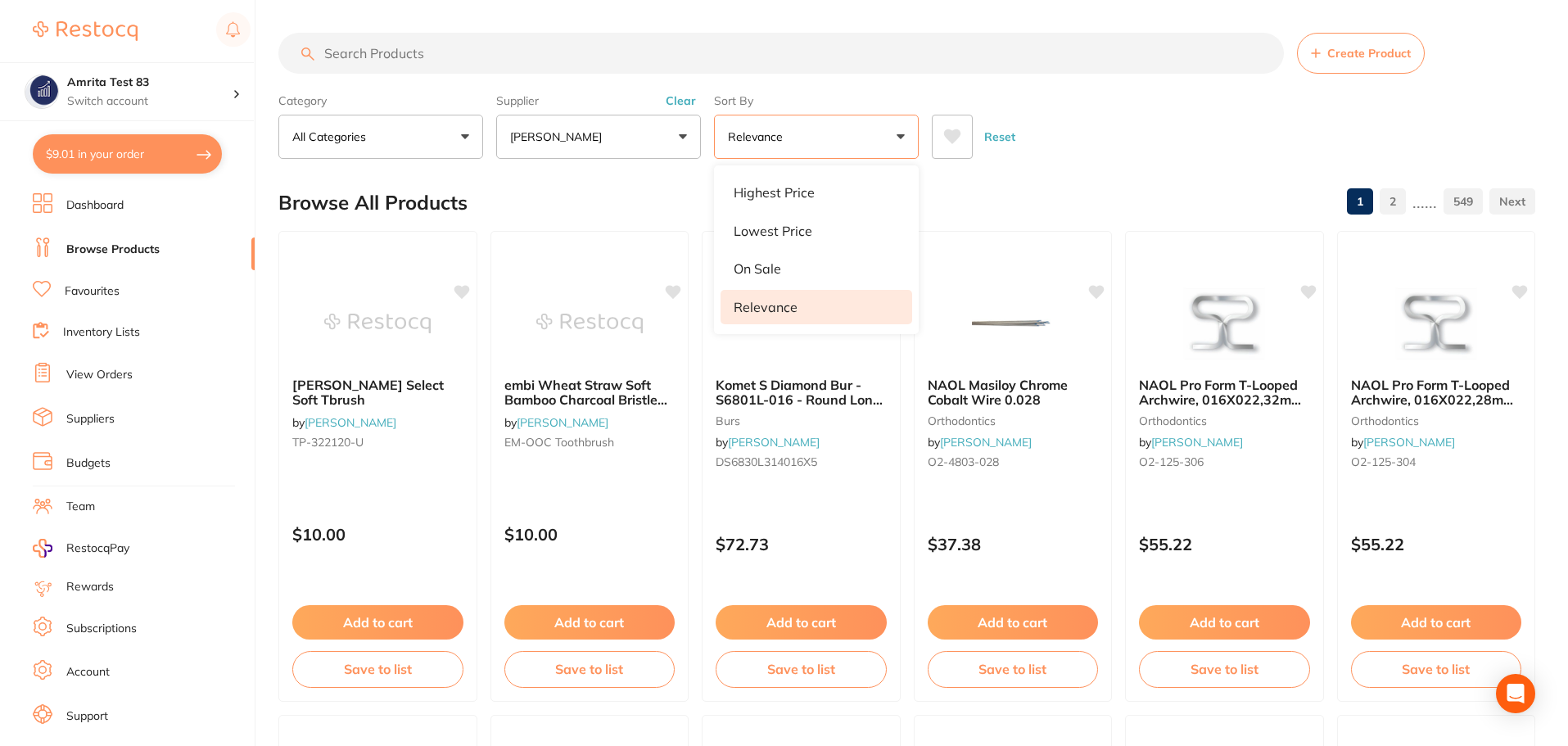
click at [1134, 129] on div "Reset" at bounding box center [1227, 130] width 590 height 57
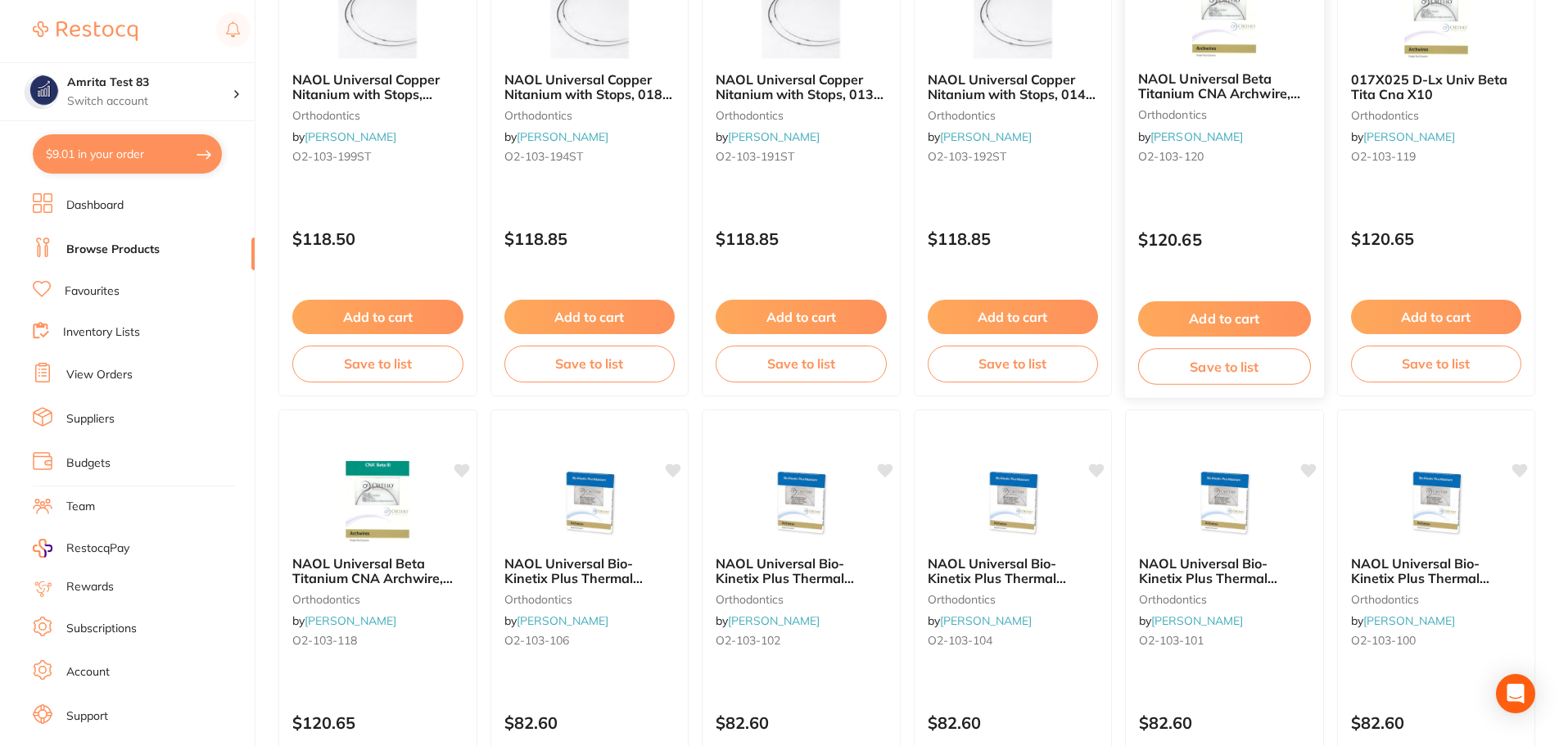
scroll to position [3359, 0]
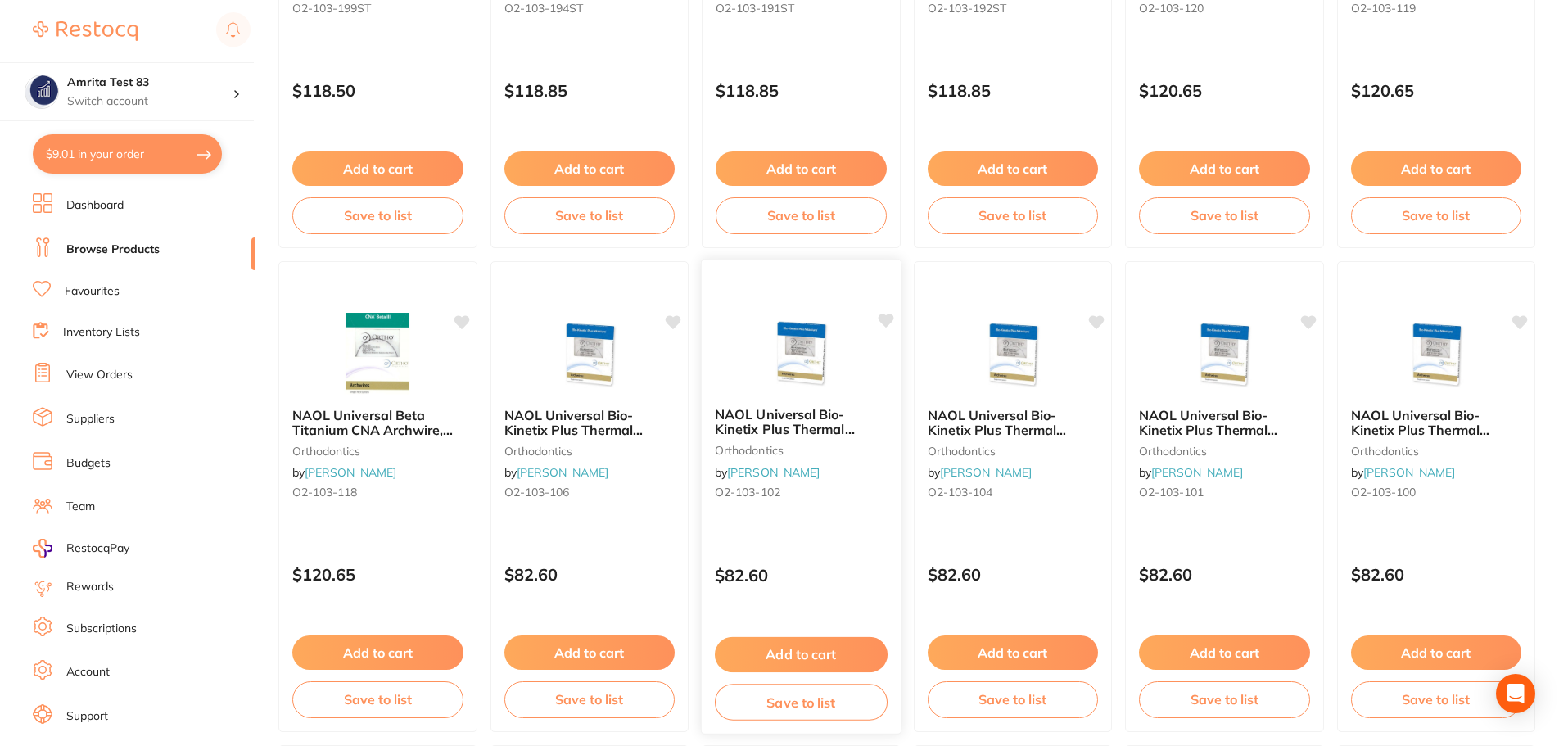
click at [752, 525] on div "NAOL Universal Bio-Kinetix Plus Thermal Nitanium Archwire, 016 D-LX ([PERSON_NA…" at bounding box center [801, 496] width 201 height 476
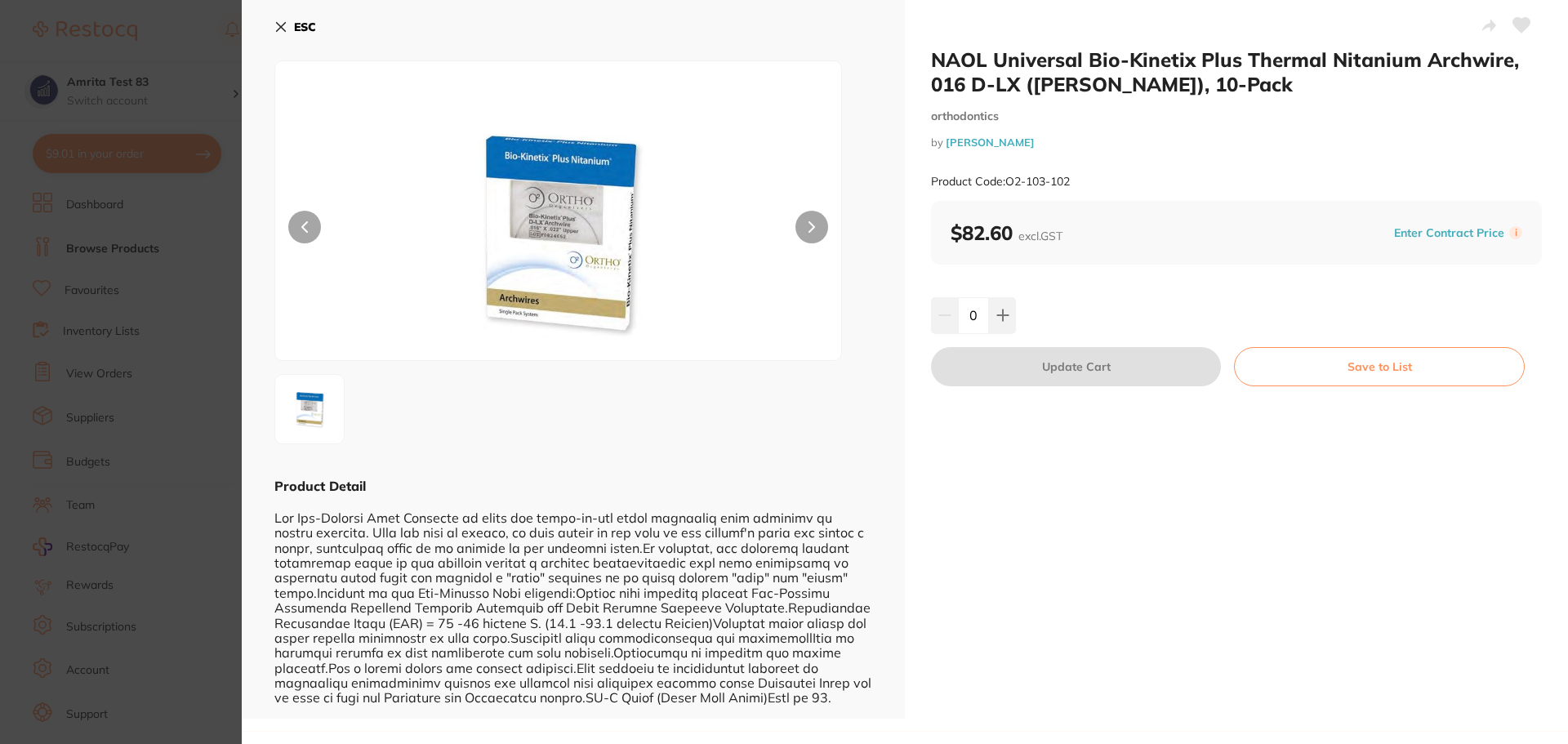
click at [165, 202] on section "NAOL Universal Bio-Kinetix Plus Thermal Nitanium Archwire, 016 D-LX (Damon Arch…" at bounding box center [784, 372] width 1568 height 744
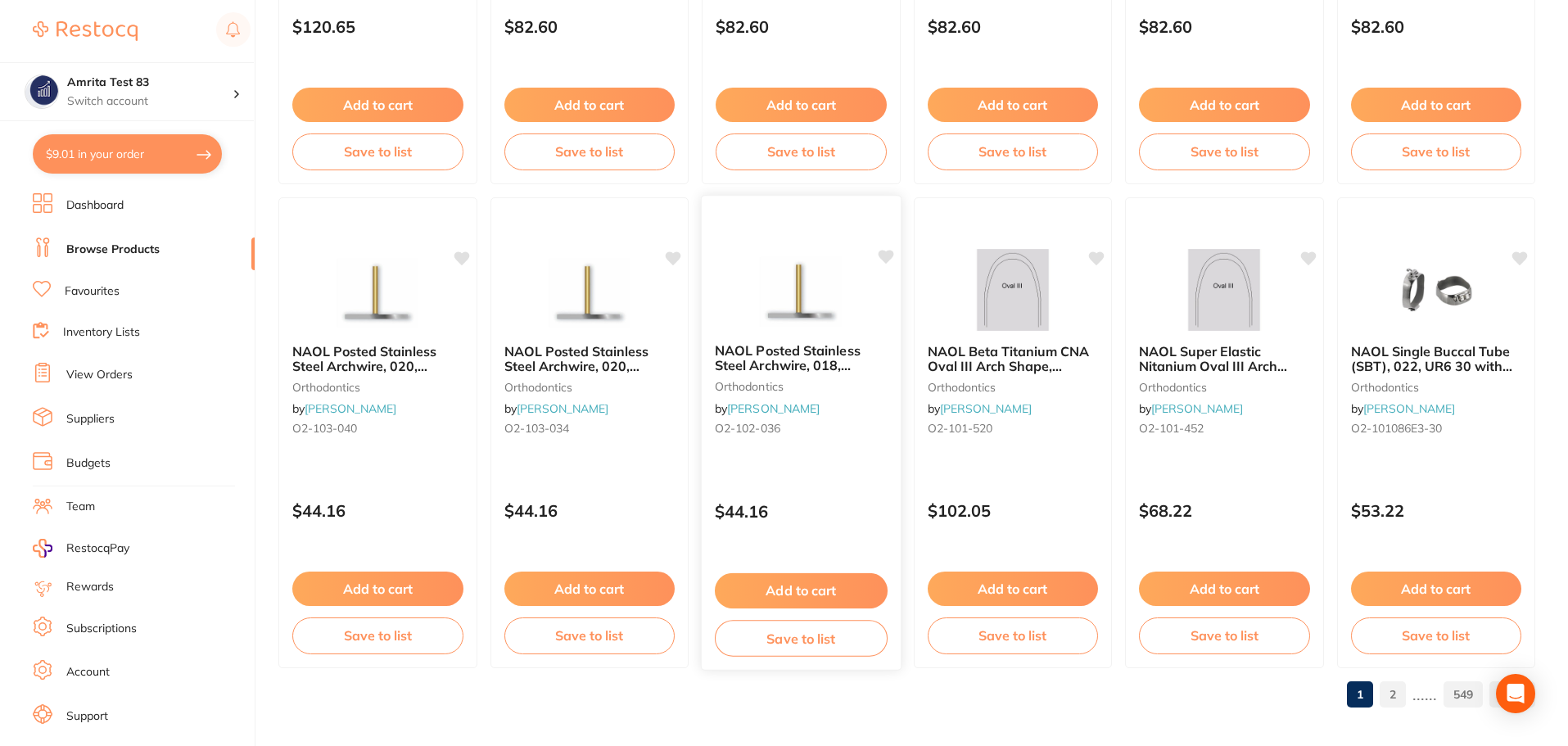
scroll to position [3914, 0]
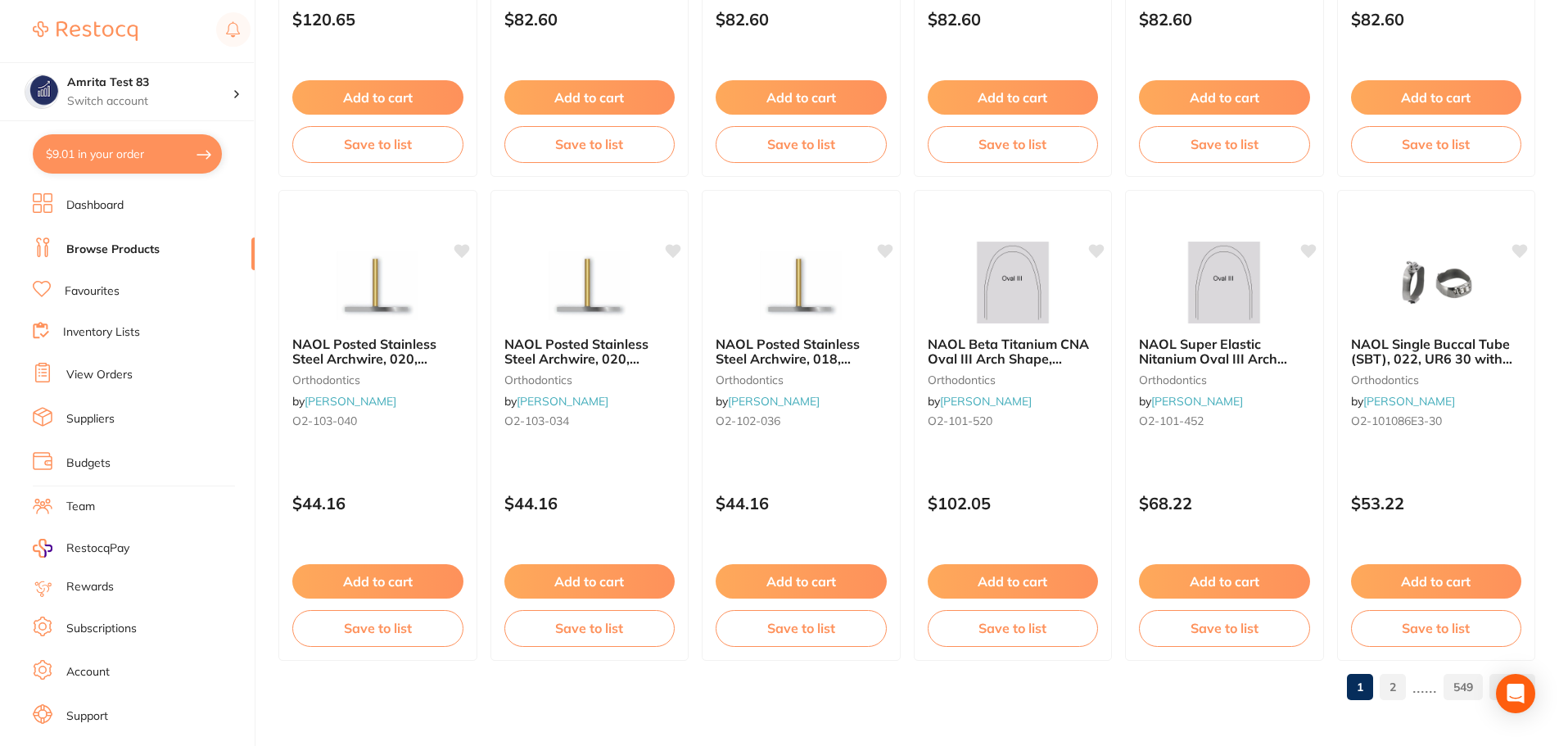
click at [153, 151] on button "$9.01 in your order" at bounding box center [127, 154] width 189 height 40
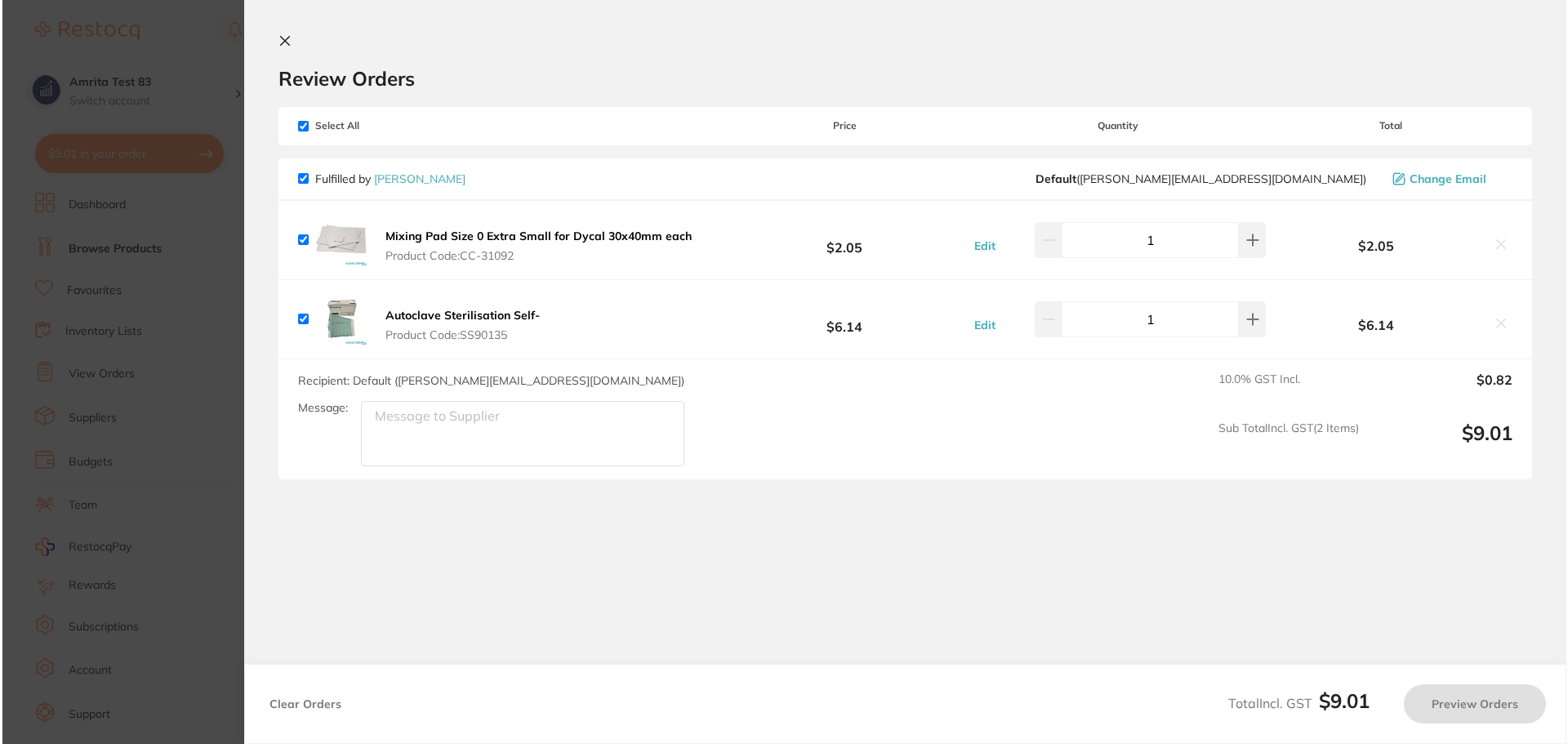
scroll to position [0, 0]
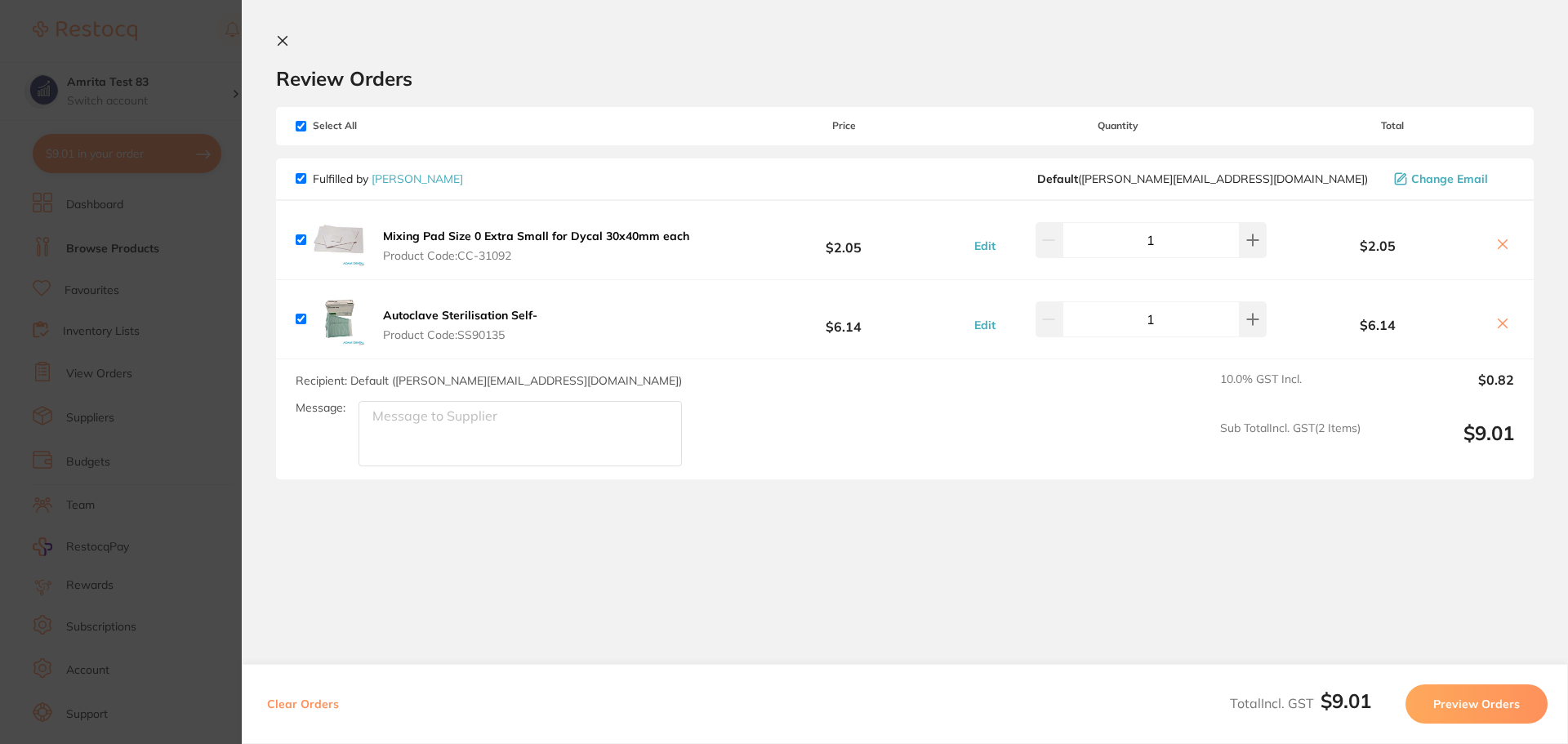
click at [282, 43] on icon at bounding box center [283, 41] width 13 height 13
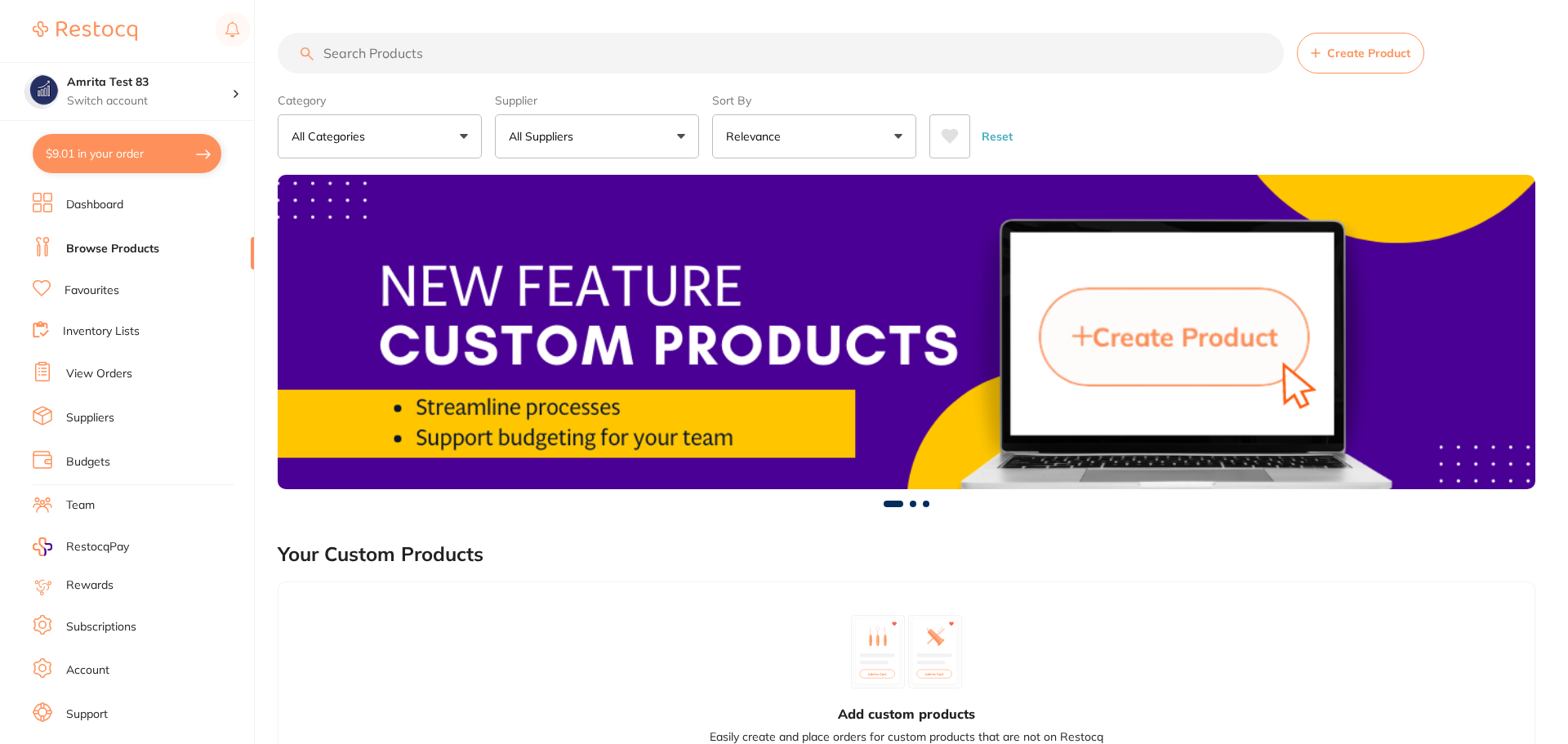
click at [169, 147] on button "$9.01 in your order" at bounding box center [127, 153] width 189 height 40
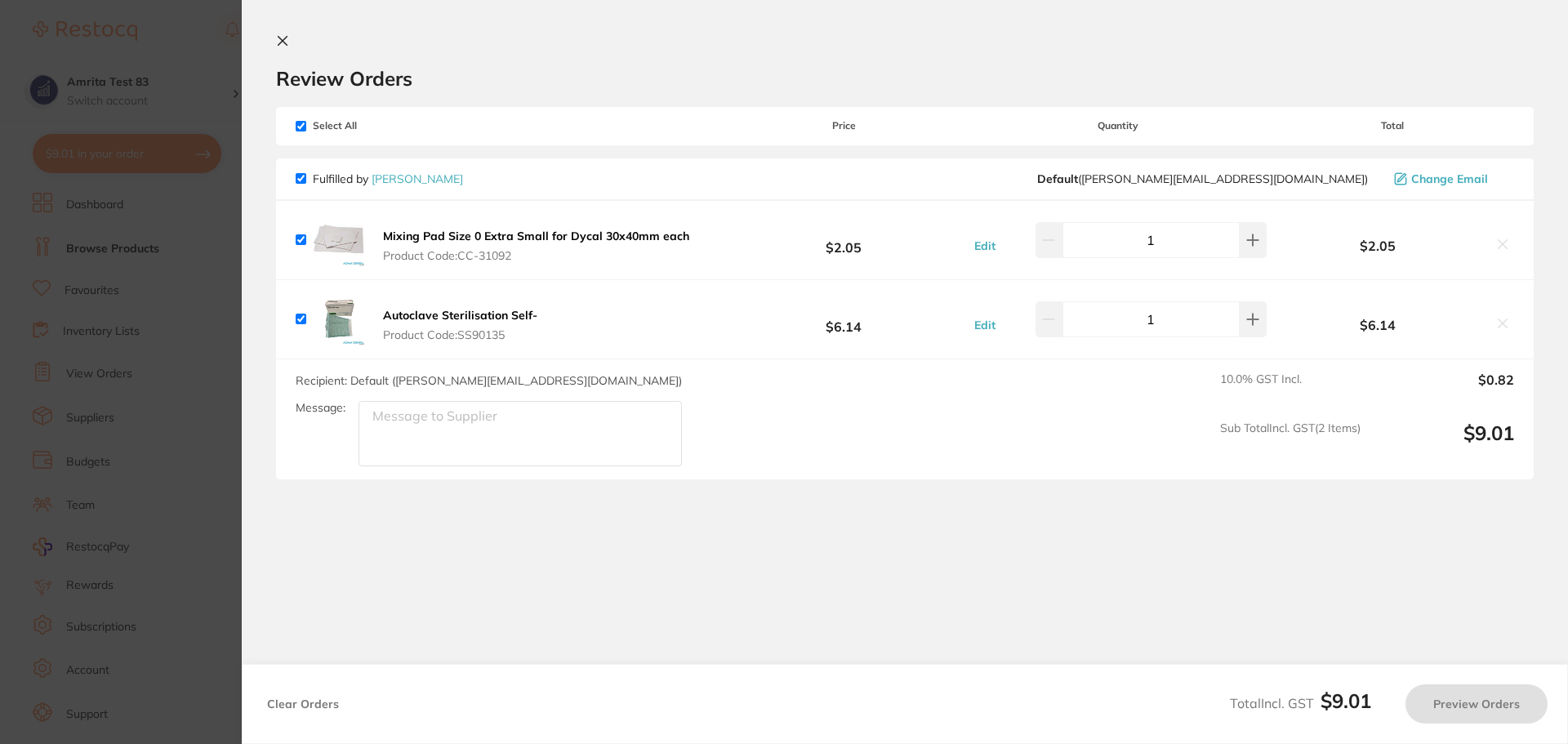
checkbox input "true"
click at [559, 235] on b "Mixing Pad Size 0 Extra Small for Dycal 30x40mm each" at bounding box center [536, 236] width 306 height 15
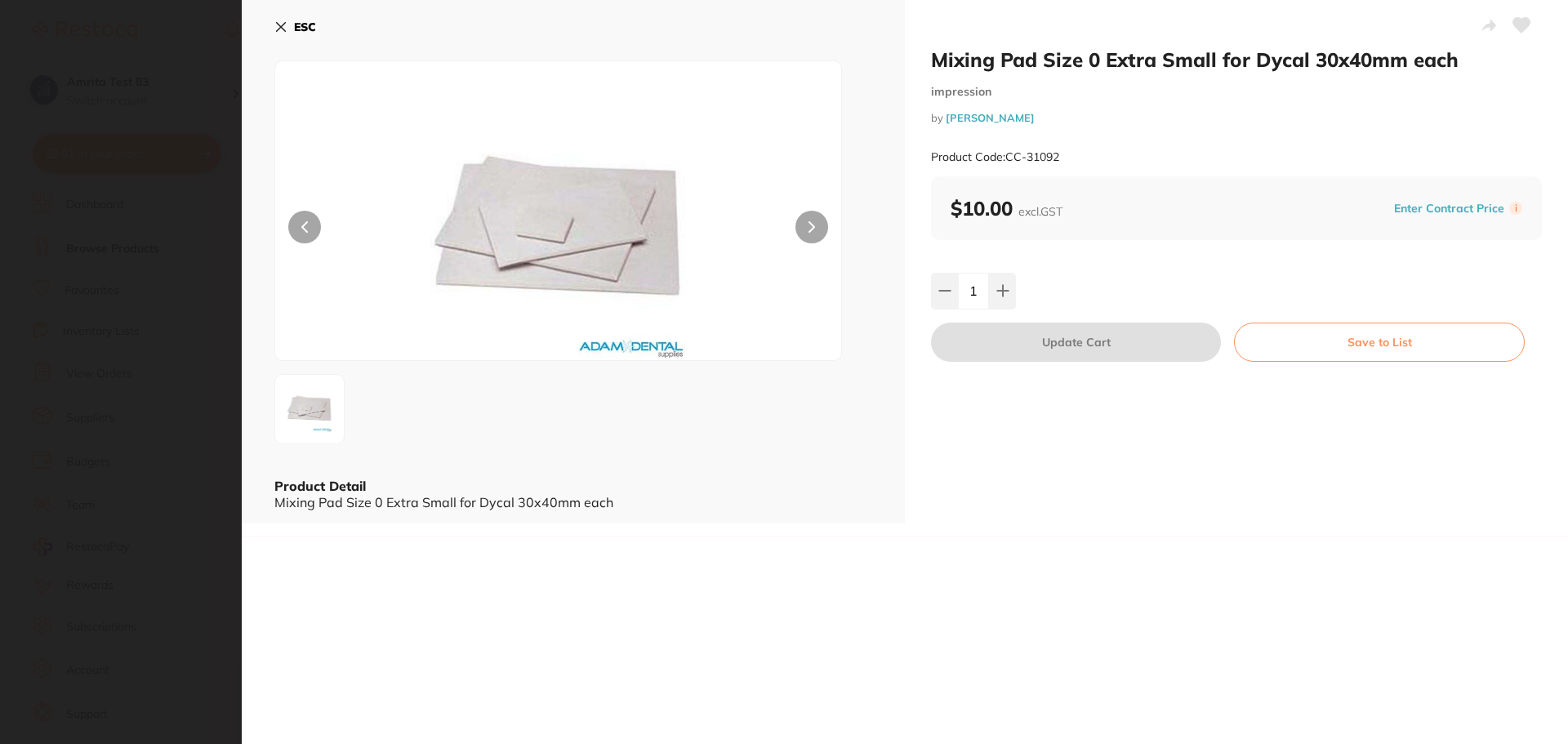
click at [283, 31] on icon at bounding box center [281, 27] width 13 height 13
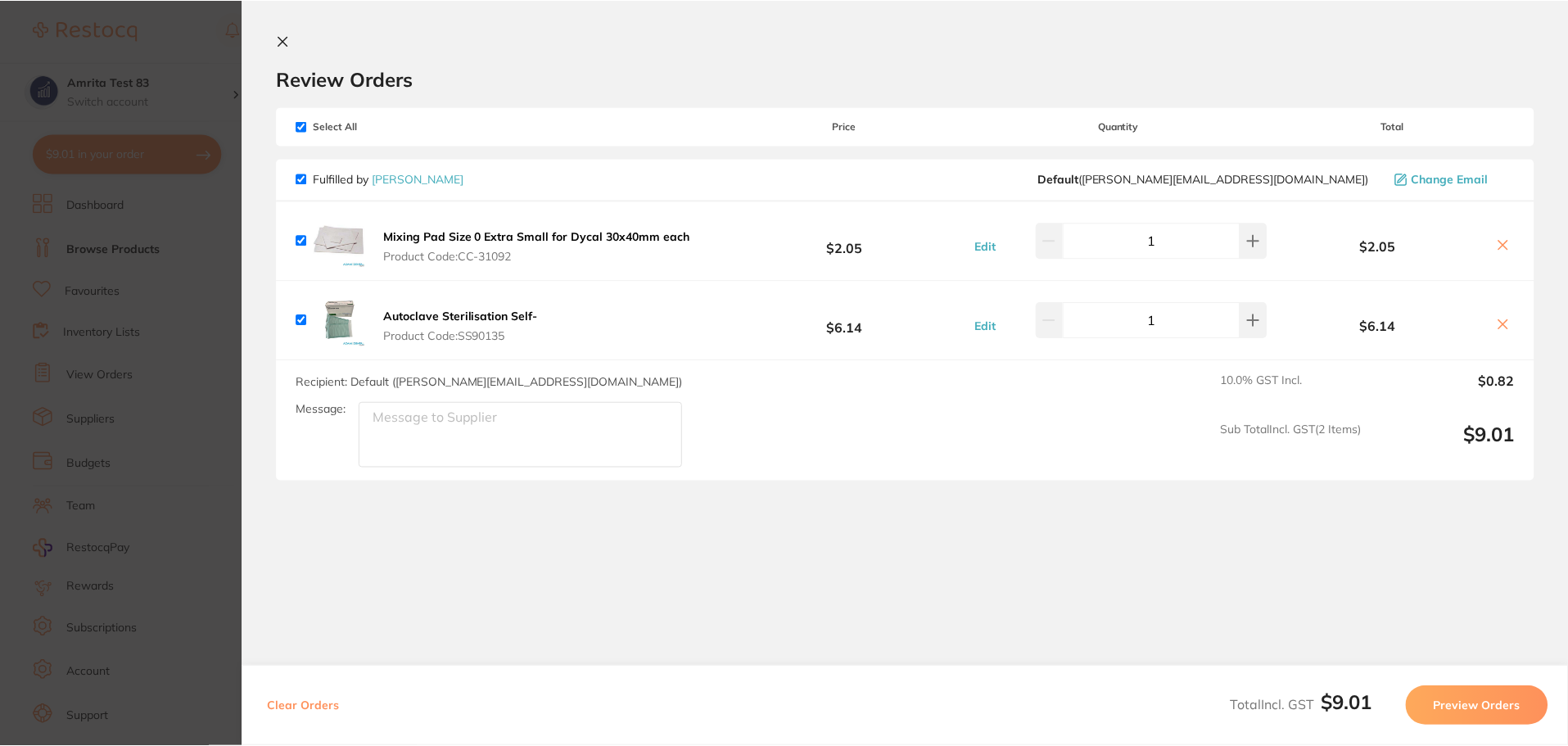
scroll to position [733, 0]
click at [432, 322] on b "Autoclave Sterilisation Self-" at bounding box center [461, 316] width 155 height 15
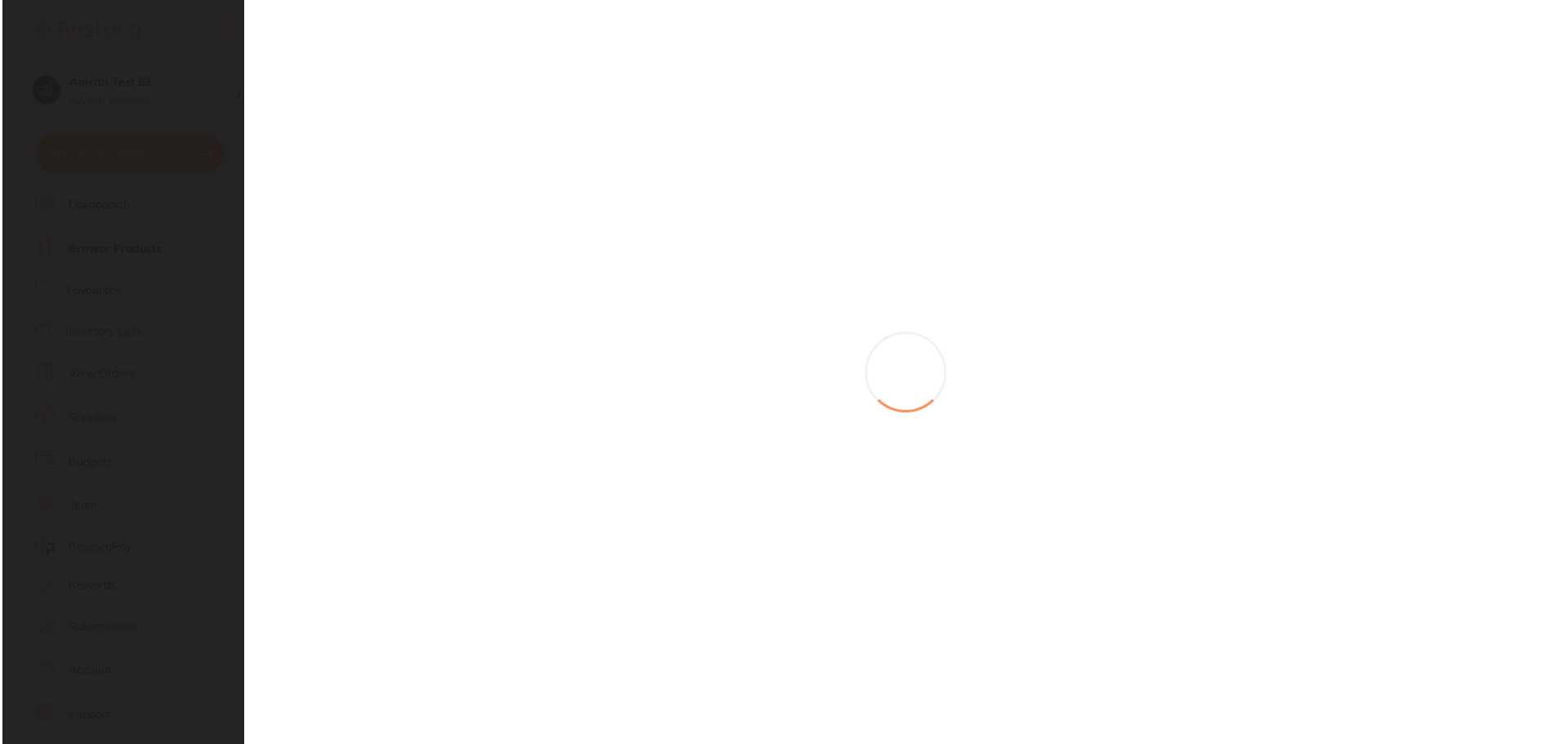
scroll to position [0, 0]
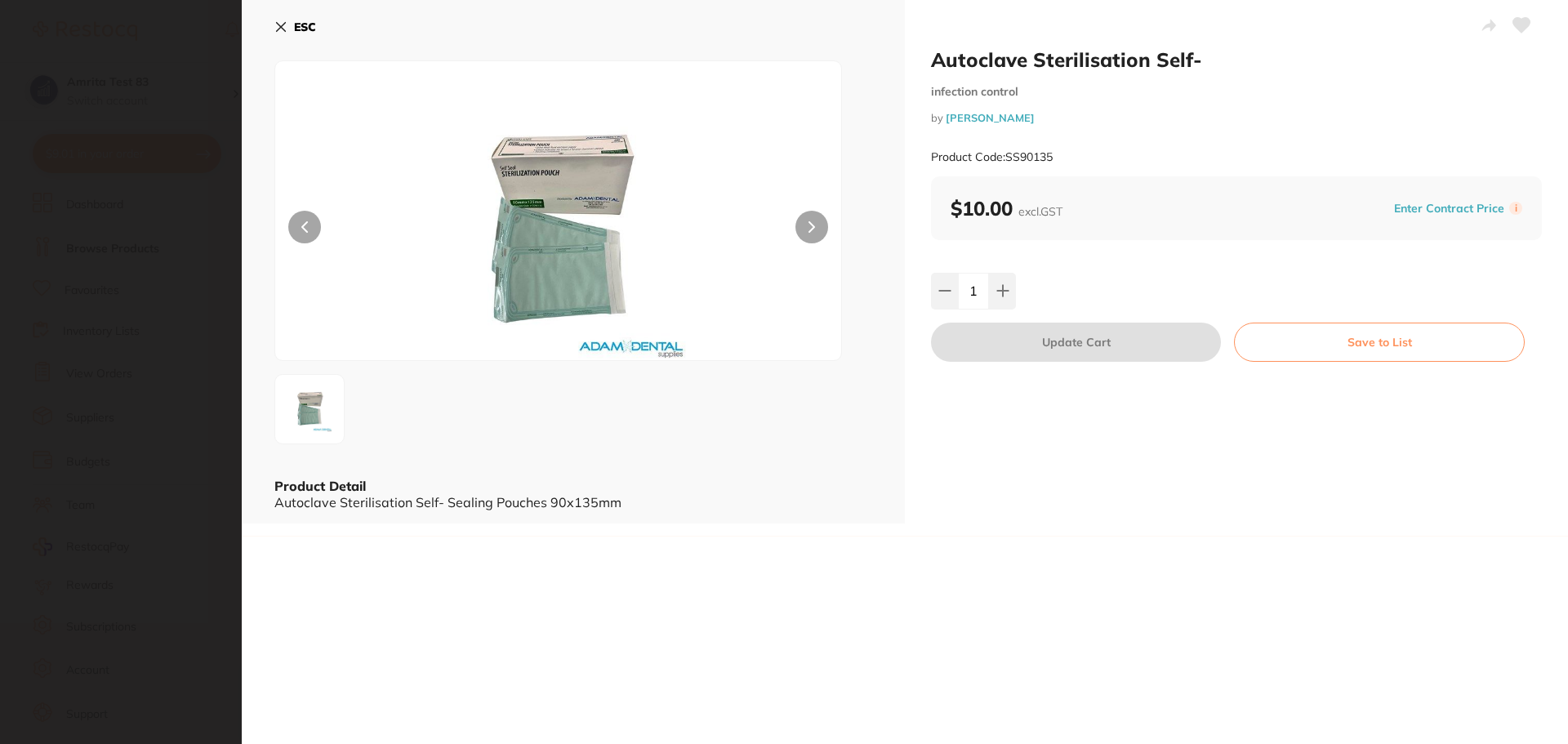
click at [281, 29] on icon at bounding box center [281, 27] width 13 height 13
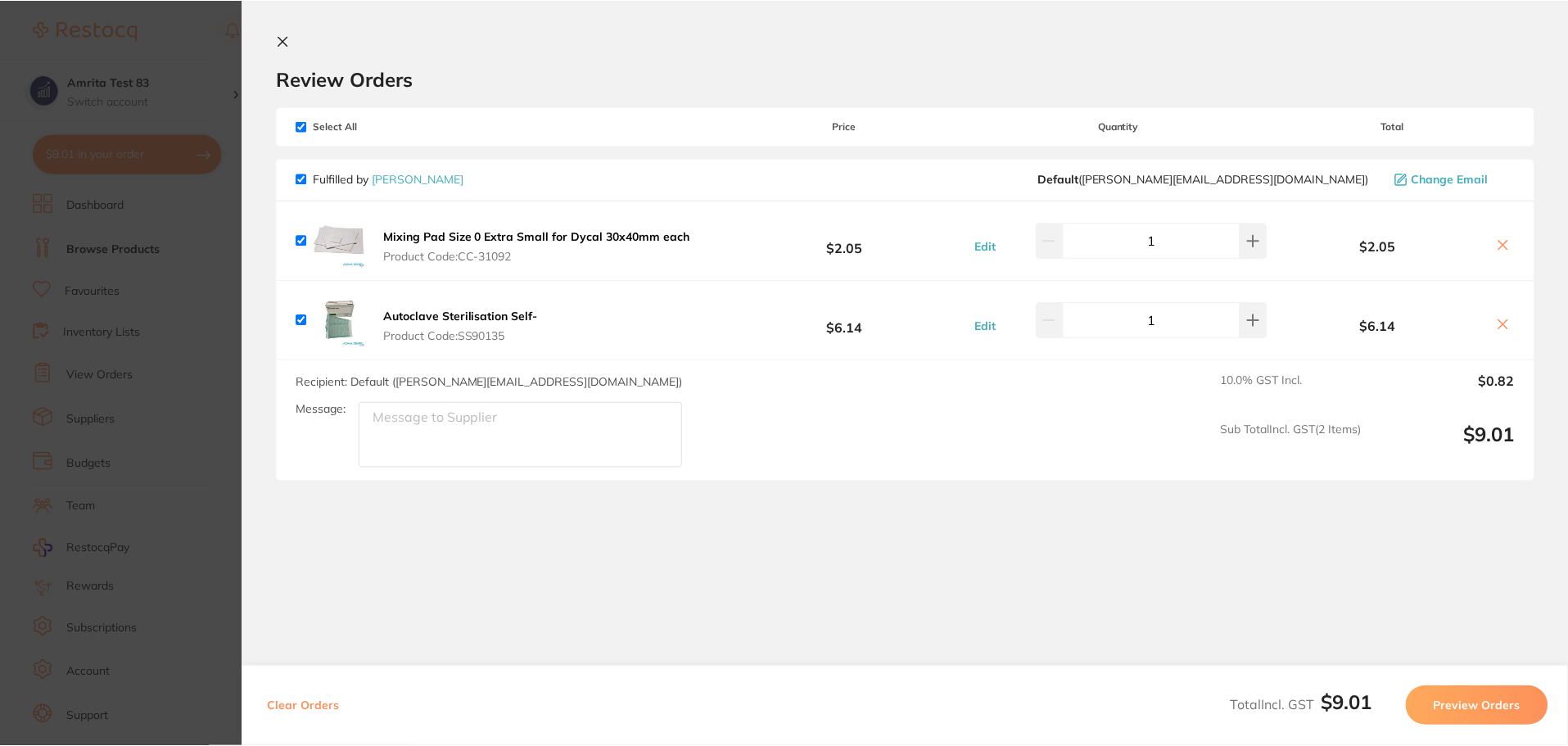
scroll to position [733, 0]
